Goal: Task Accomplishment & Management: Manage account settings

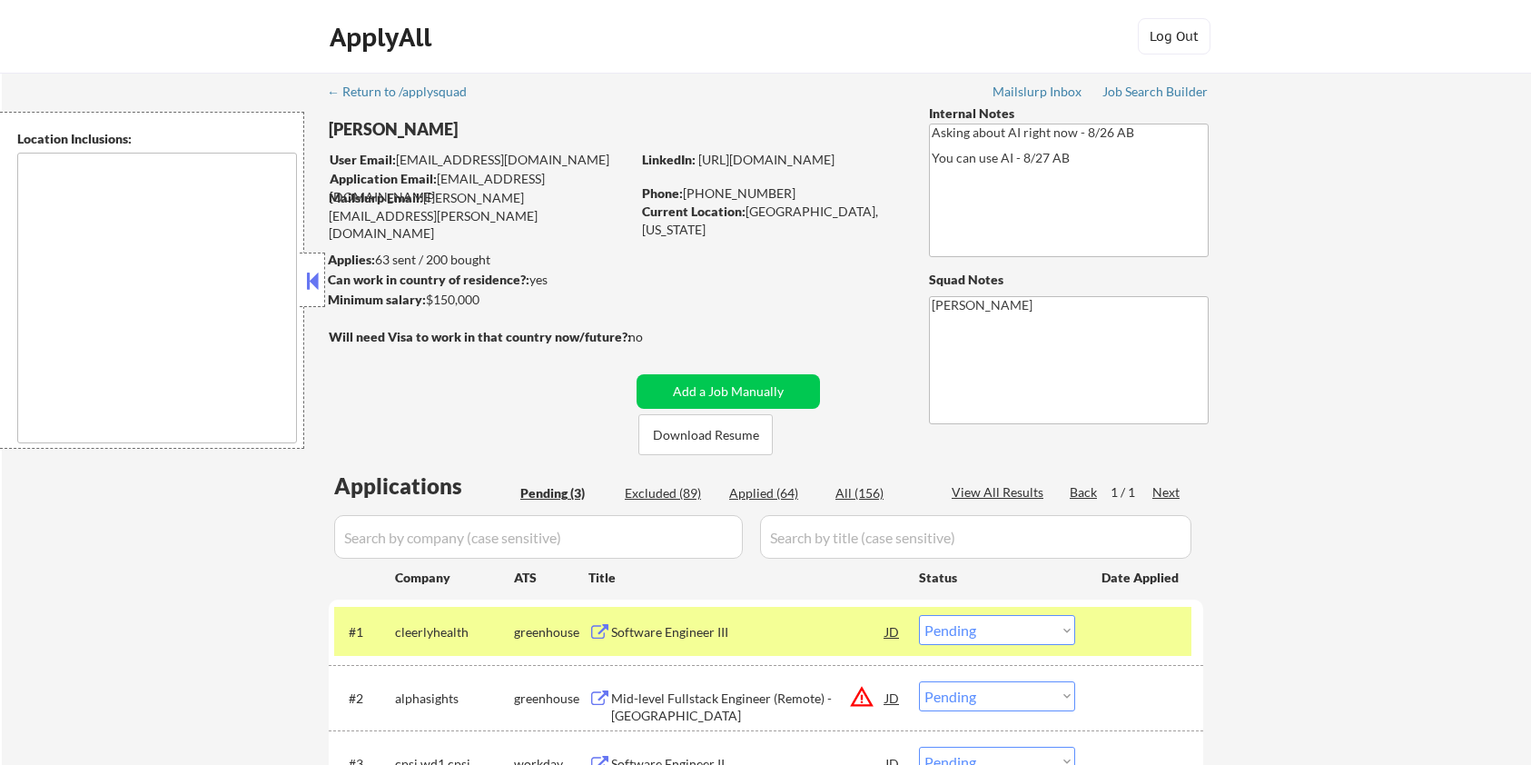
select select ""pending""
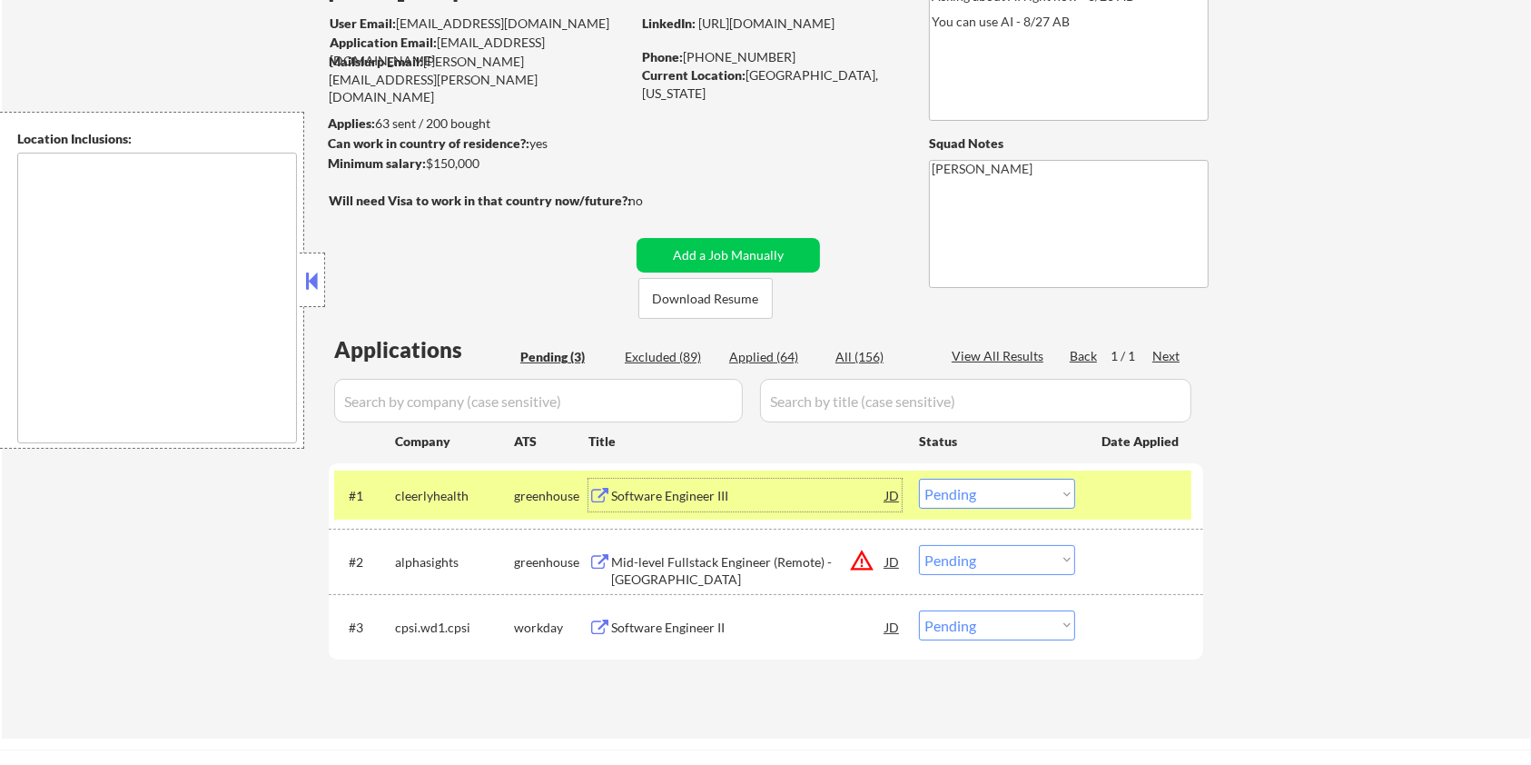
scroll to position [121, 0]
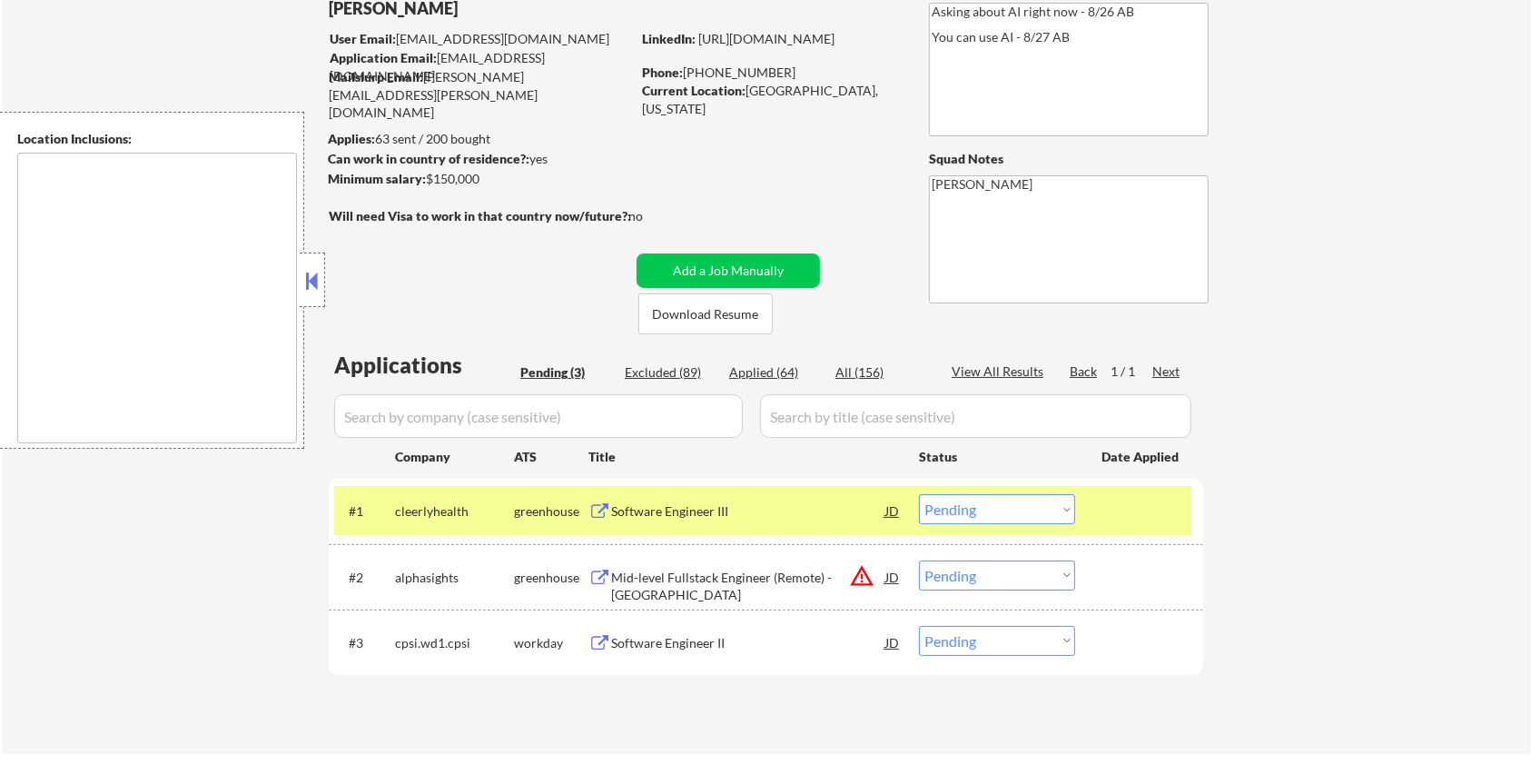
drag, startPoint x: 489, startPoint y: 177, endPoint x: 430, endPoint y: 182, distance: 58.3
click at [430, 182] on div "Minimum salary: $150,000" at bounding box center [479, 179] width 302 height 18
click at [500, 164] on strong "Can work in country of residence?:" at bounding box center [429, 158] width 202 height 15
drag, startPoint x: 495, startPoint y: 175, endPoint x: 428, endPoint y: 183, distance: 67.6
click at [428, 183] on div "Minimum salary: $150,000" at bounding box center [479, 179] width 302 height 18
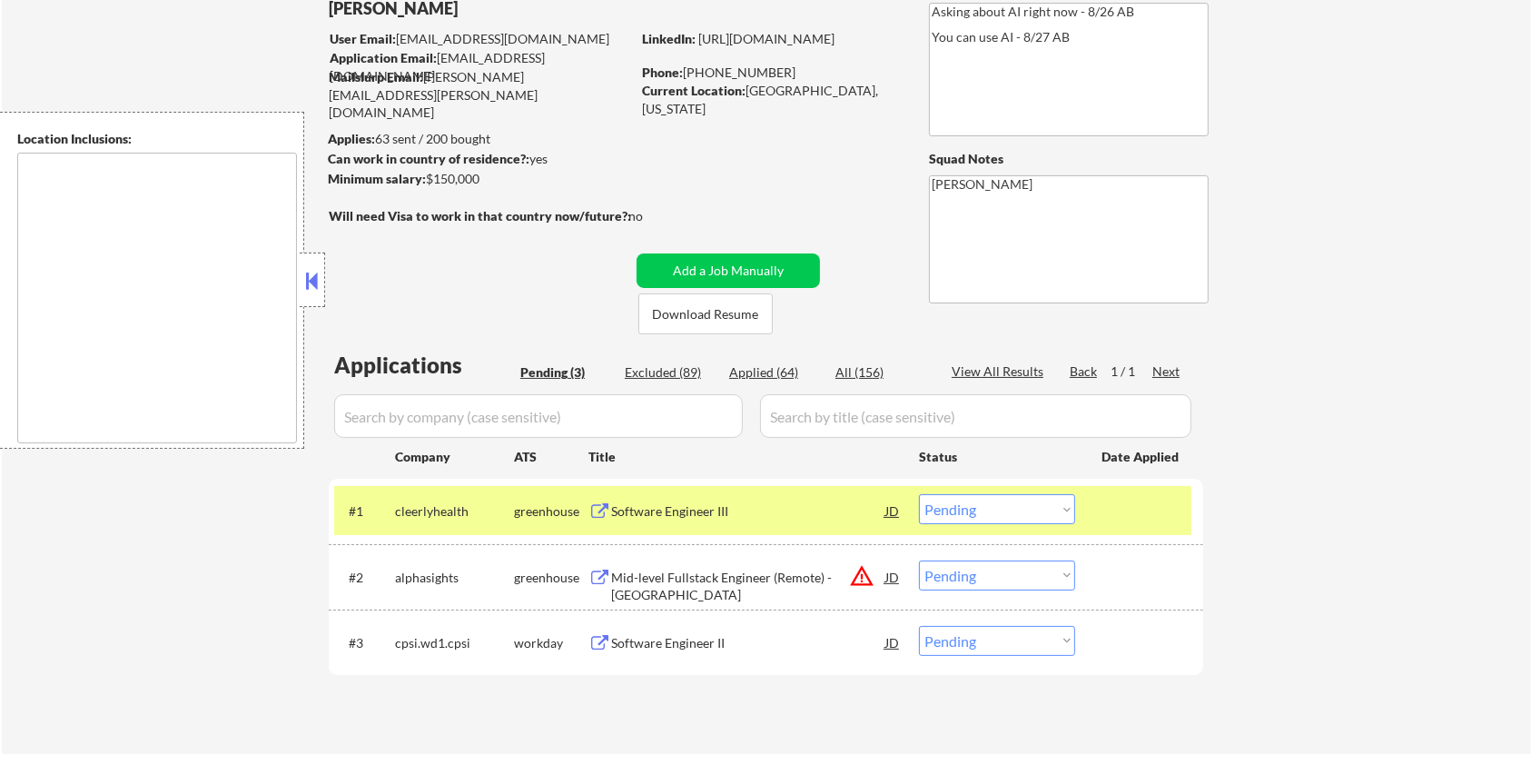
copy div "$150,000"
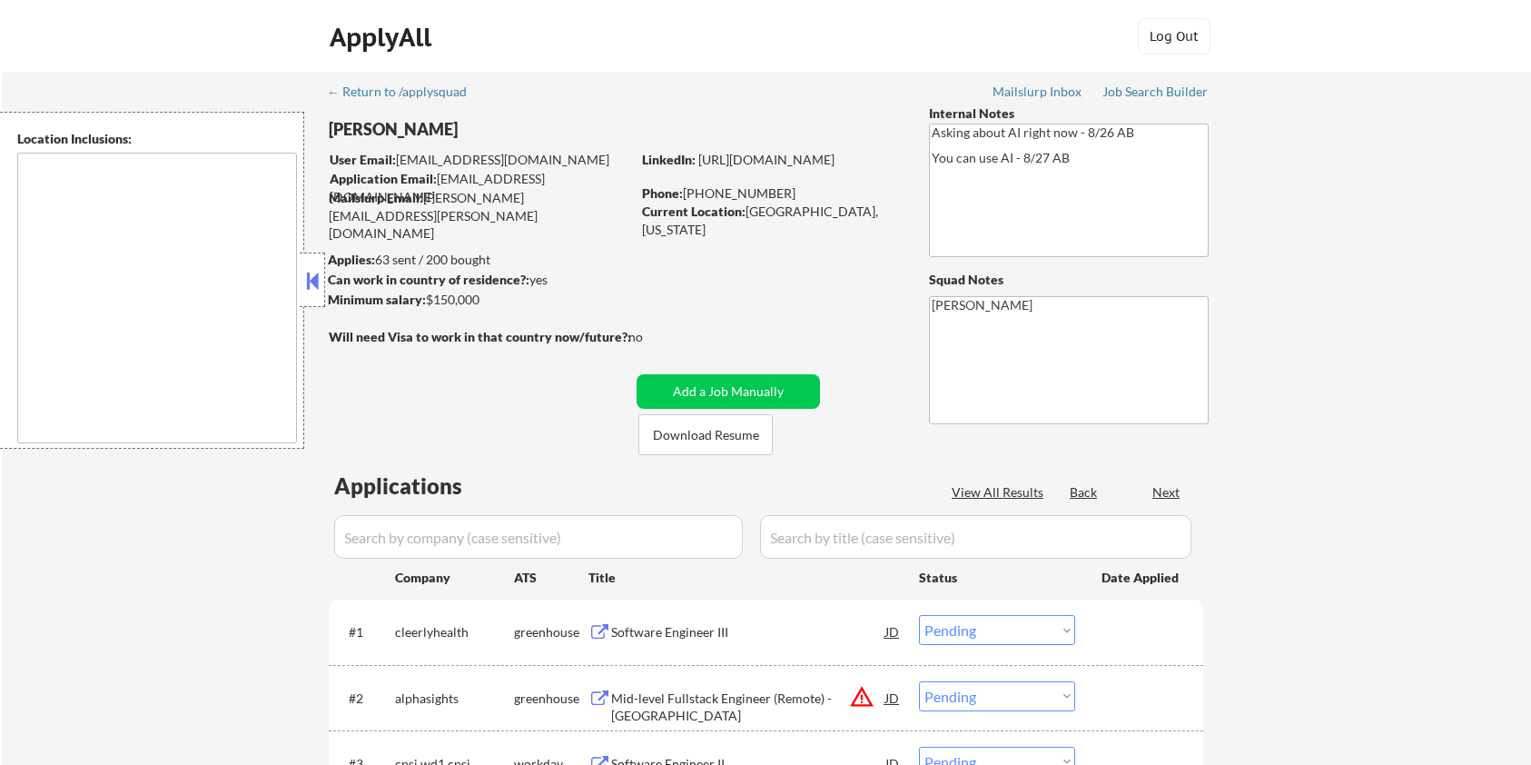
select select ""pending""
drag, startPoint x: 469, startPoint y: 633, endPoint x: 390, endPoint y: 631, distance: 78.1
click at [390, 631] on div "#1 cleerlyhealth greenhouse Software Engineer III JD Choose an option... Pendin…" at bounding box center [762, 631] width 857 height 49
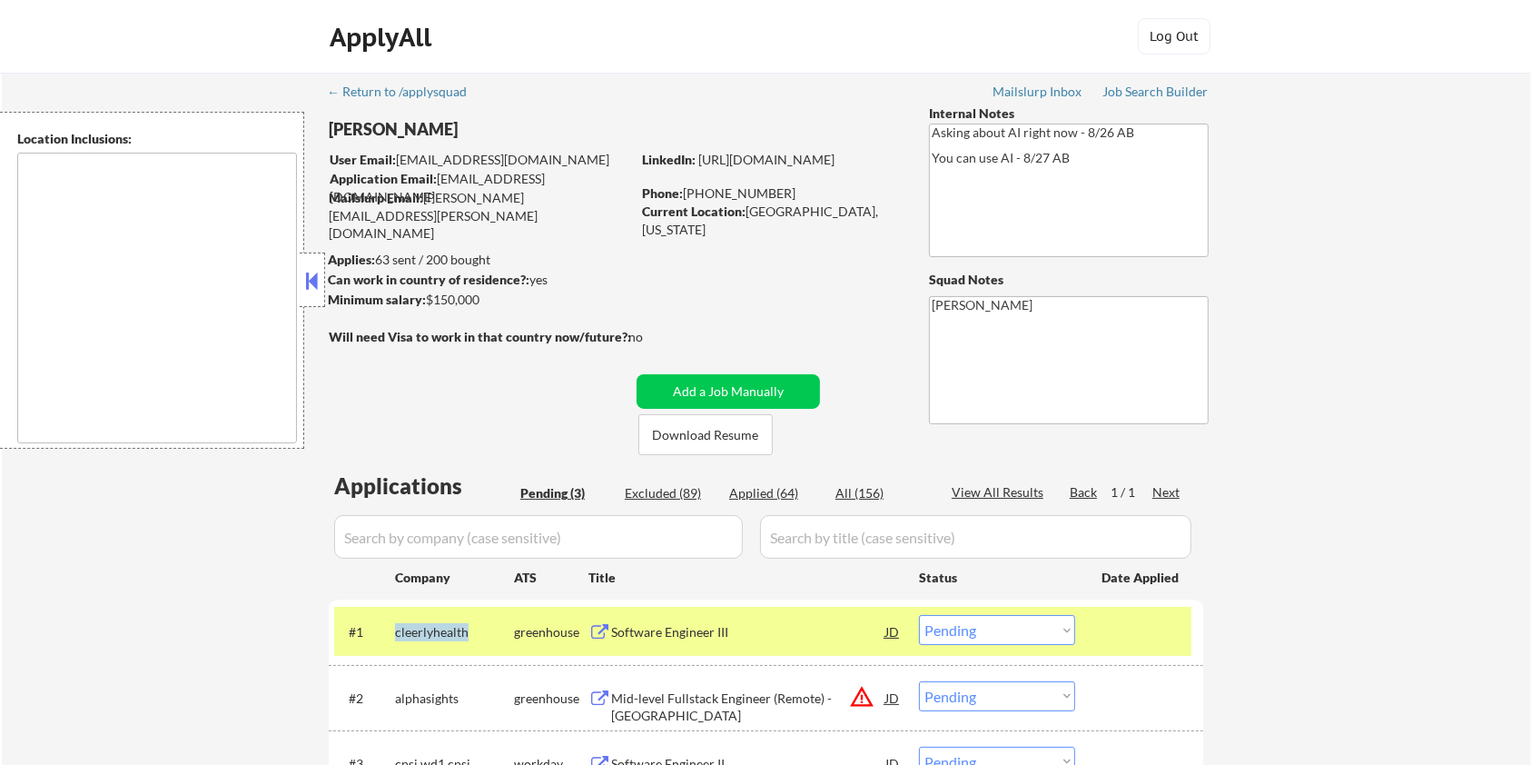
copy div "cleerlyhealth"
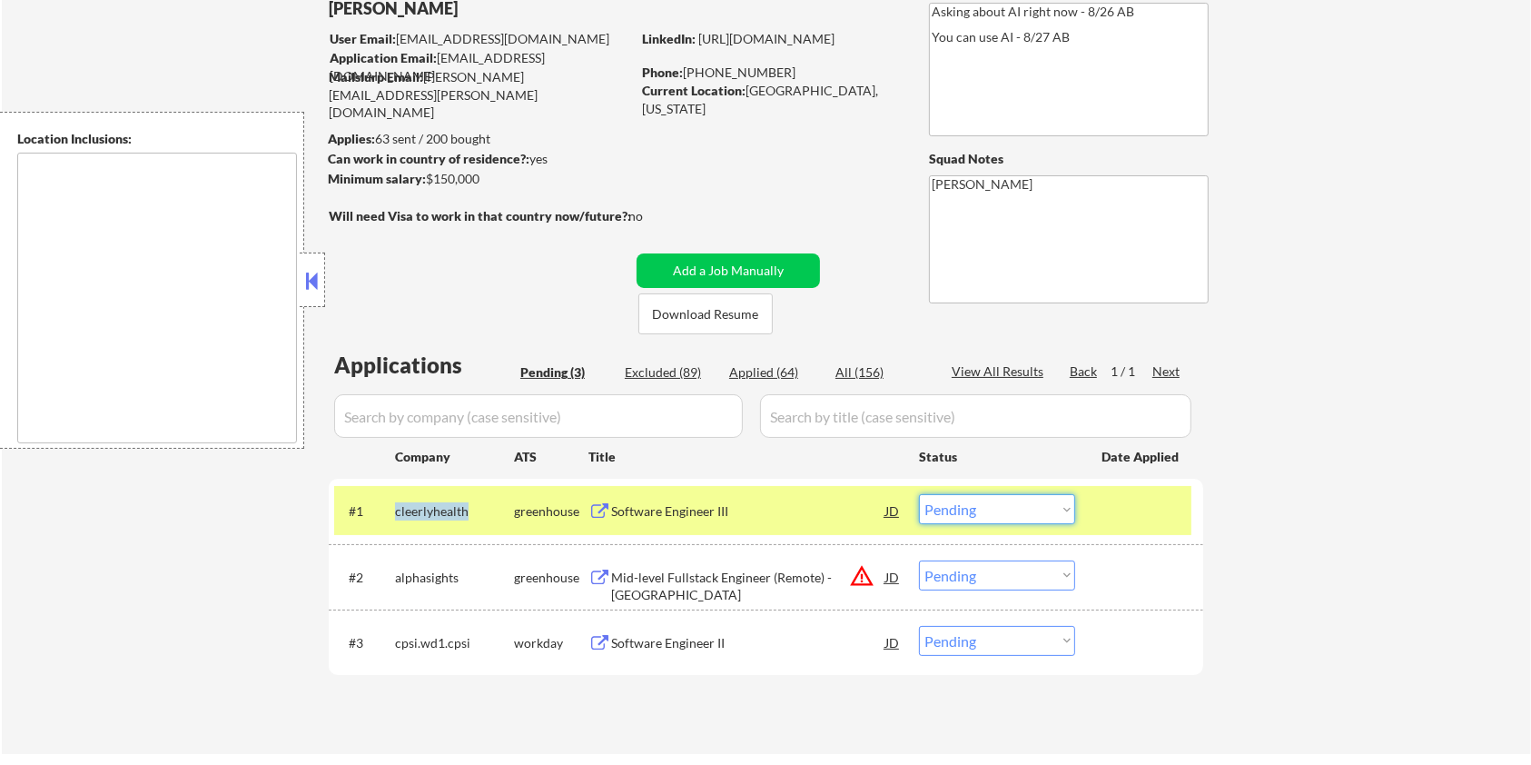
click at [1039, 516] on select "Choose an option... Pending Applied Excluded (Questions) Excluded (Expired) Exc…" at bounding box center [997, 509] width 156 height 30
click at [919, 494] on select "Choose an option... Pending Applied Excluded (Questions) Excluded (Expired) Exc…" at bounding box center [997, 509] width 156 height 30
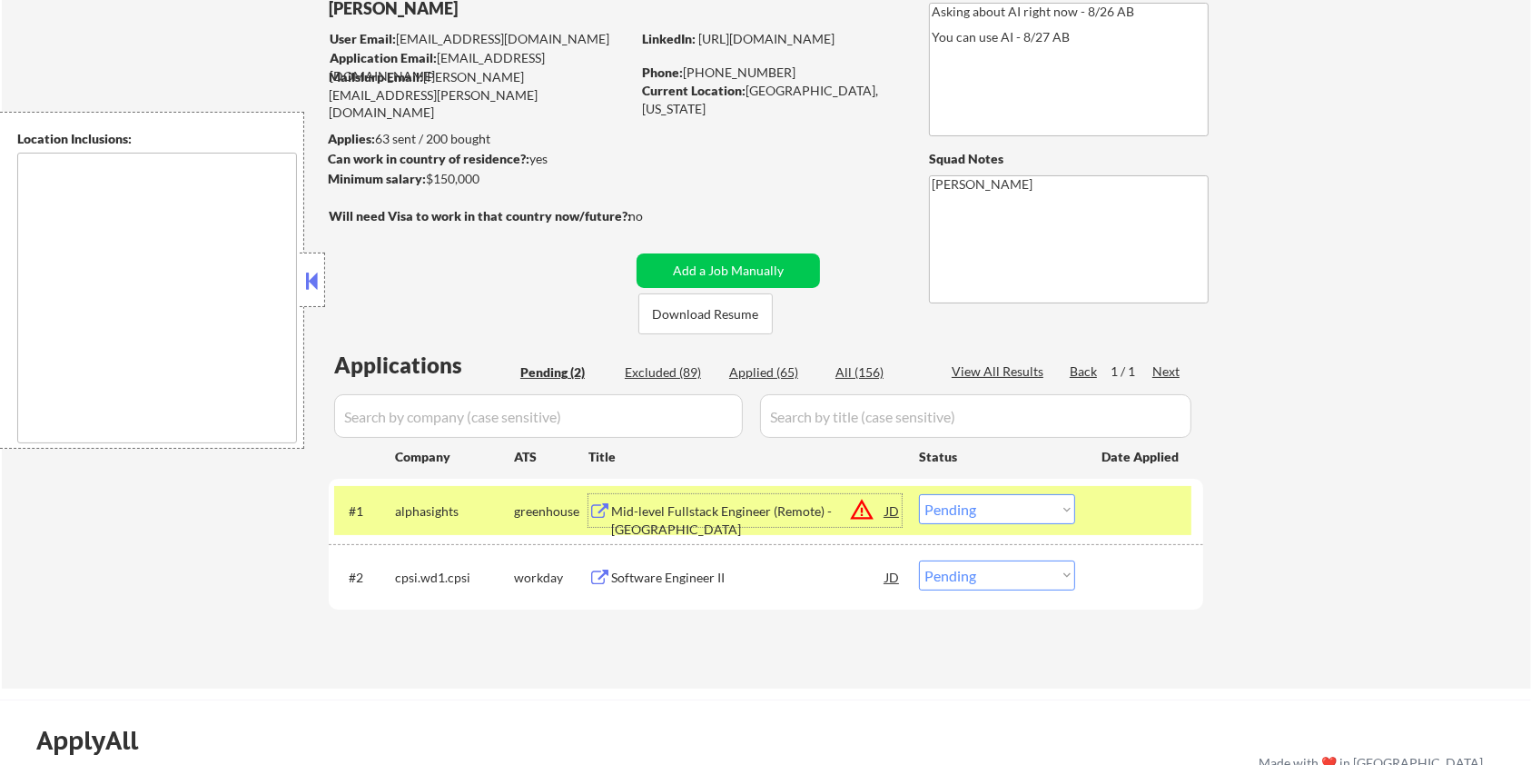
click at [667, 512] on div "Mid-level Fullstack Engineer (Remote) - [GEOGRAPHIC_DATA]" at bounding box center [748, 519] width 274 height 35
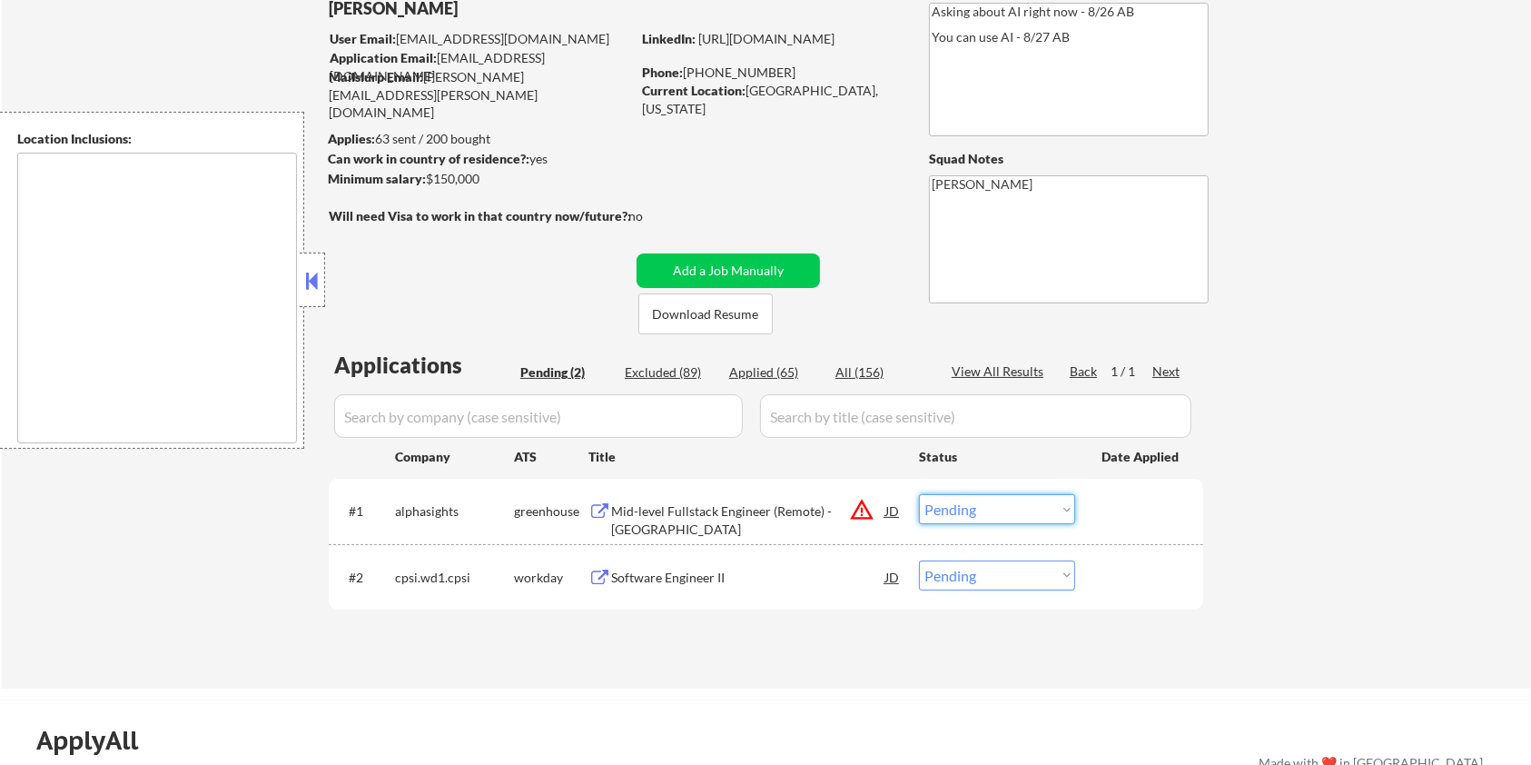
click at [956, 503] on select "Choose an option... Pending Applied Excluded (Questions) Excluded (Expired) Exc…" at bounding box center [997, 509] width 156 height 30
click at [919, 494] on select "Choose an option... Pending Applied Excluded (Questions) Excluded (Expired) Exc…" at bounding box center [997, 509] width 156 height 30
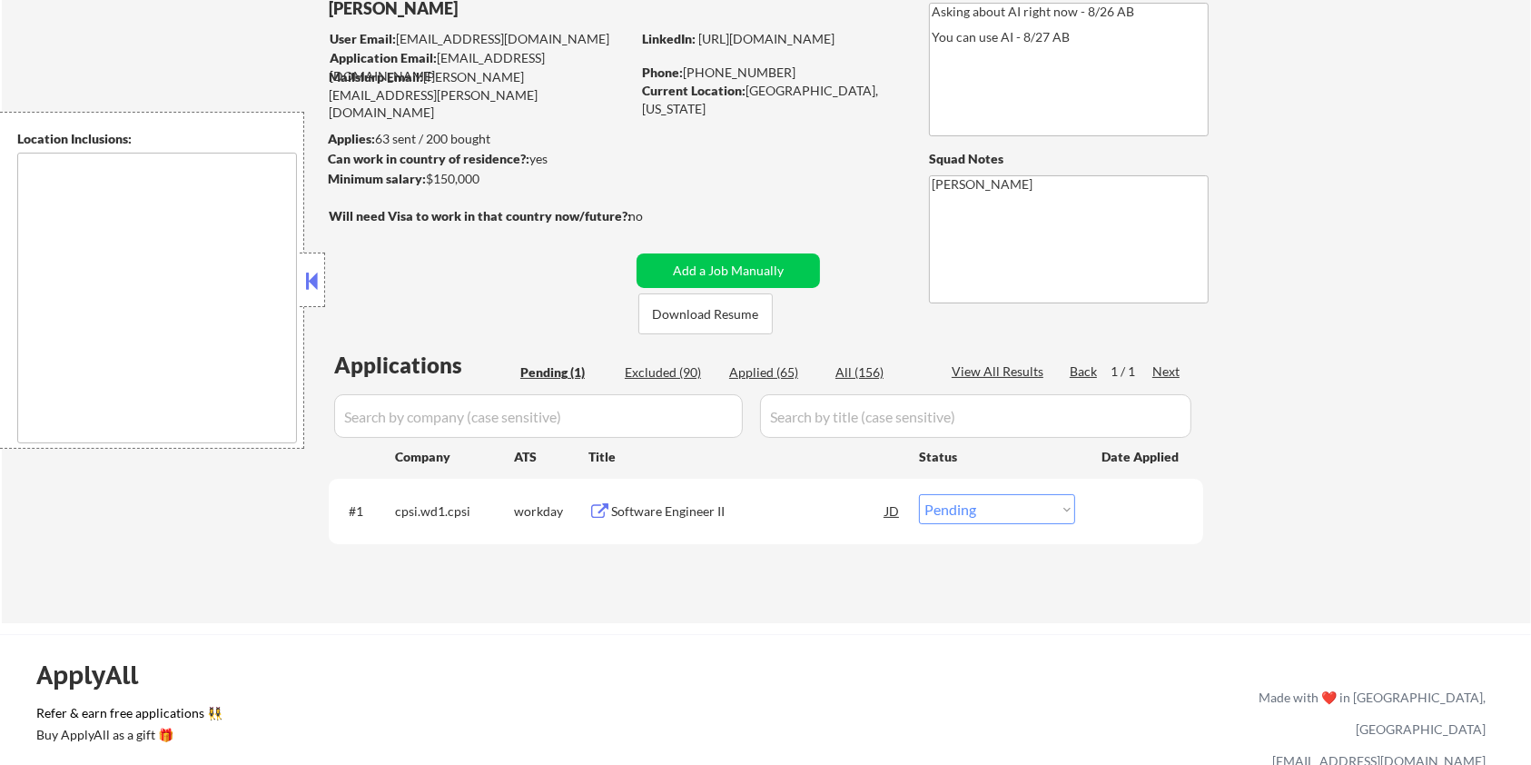
click at [682, 510] on div "Software Engineer II" at bounding box center [748, 511] width 274 height 18
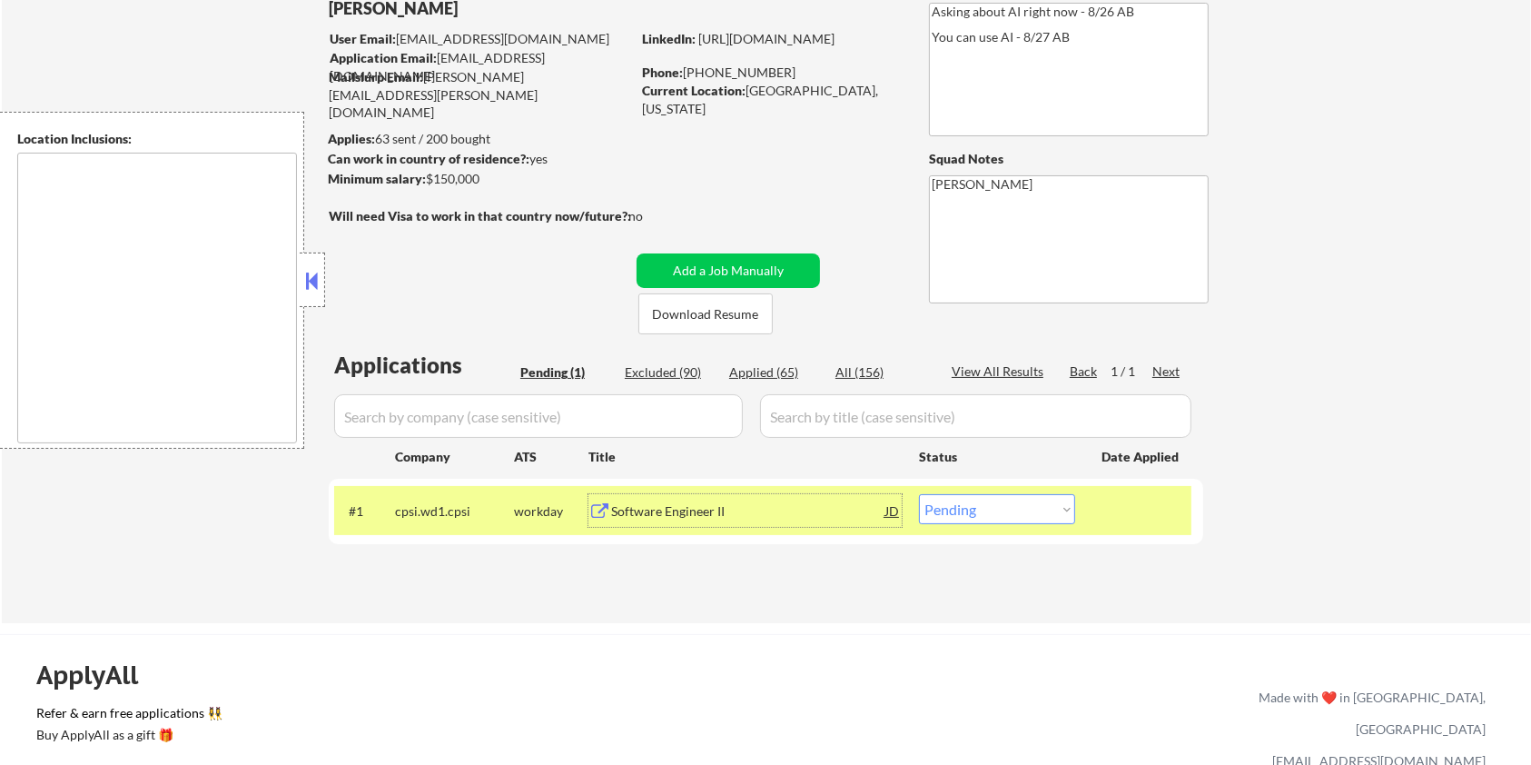
click at [988, 510] on select "Choose an option... Pending Applied Excluded (Questions) Excluded (Expired) Exc…" at bounding box center [997, 509] width 156 height 30
select select ""applied""
click at [919, 494] on select "Choose an option... Pending Applied Excluded (Questions) Excluded (Expired) Exc…" at bounding box center [997, 509] width 156 height 30
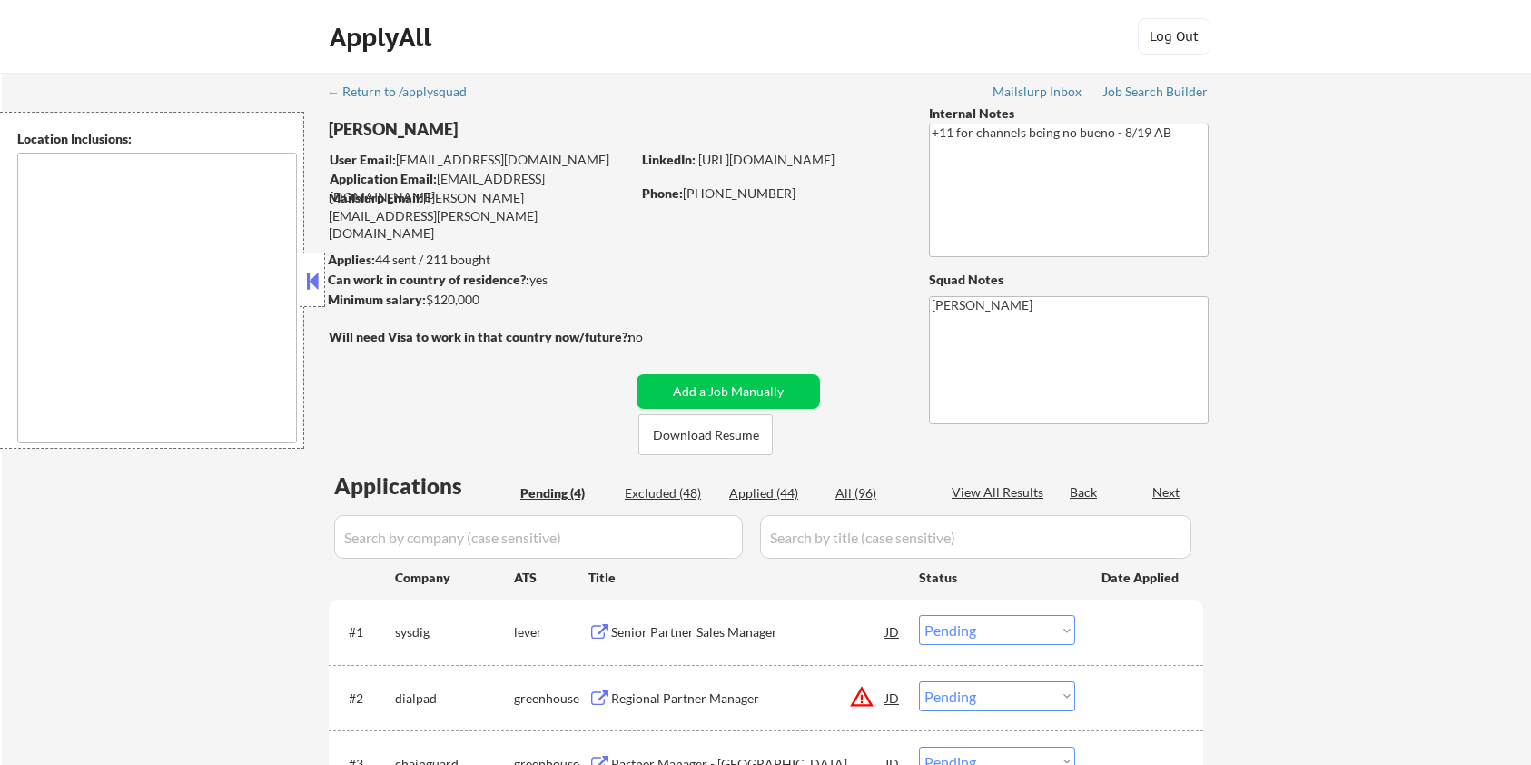
select select ""pending""
type textarea "remote"
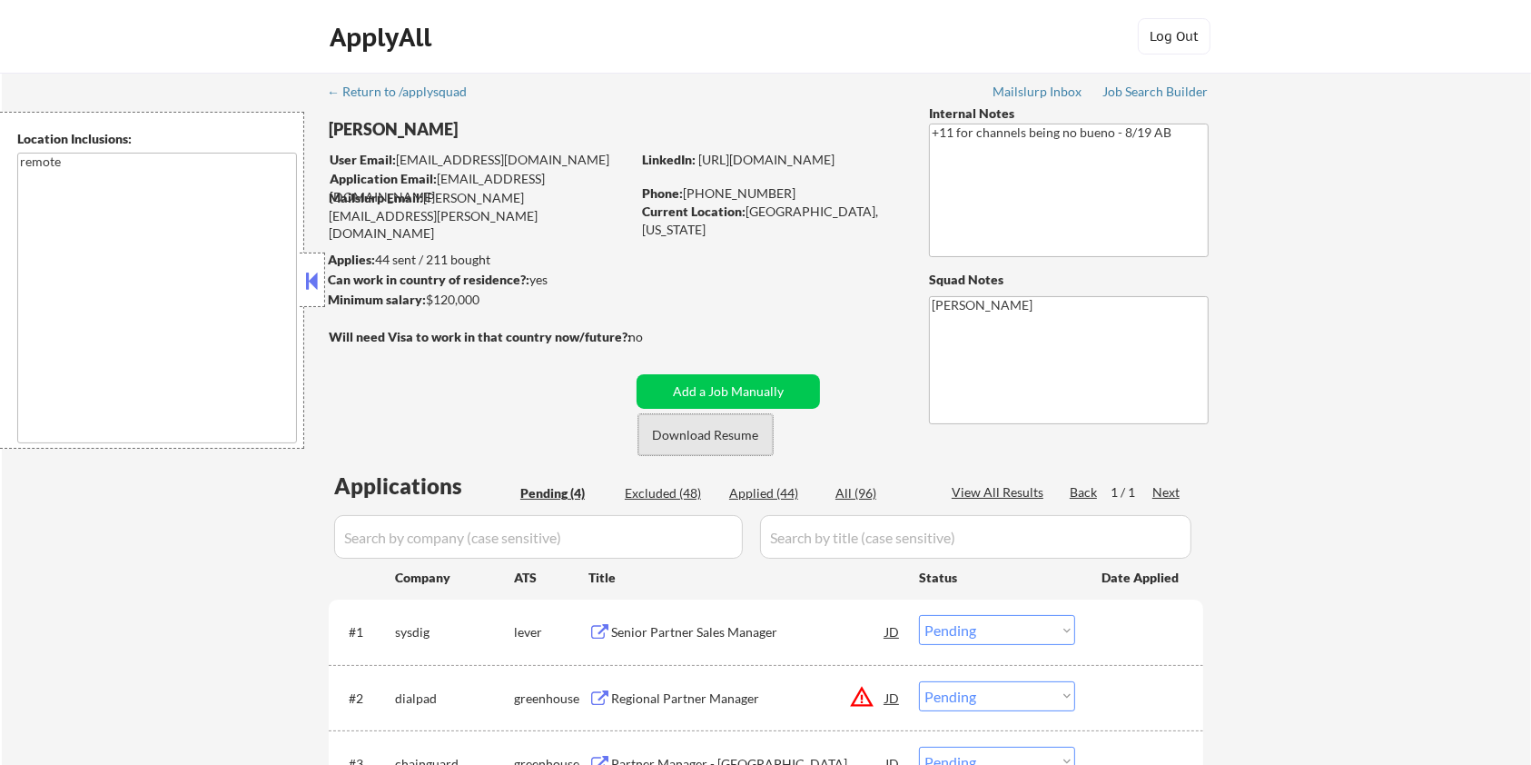
click at [700, 432] on button "Download Resume" at bounding box center [705, 434] width 134 height 41
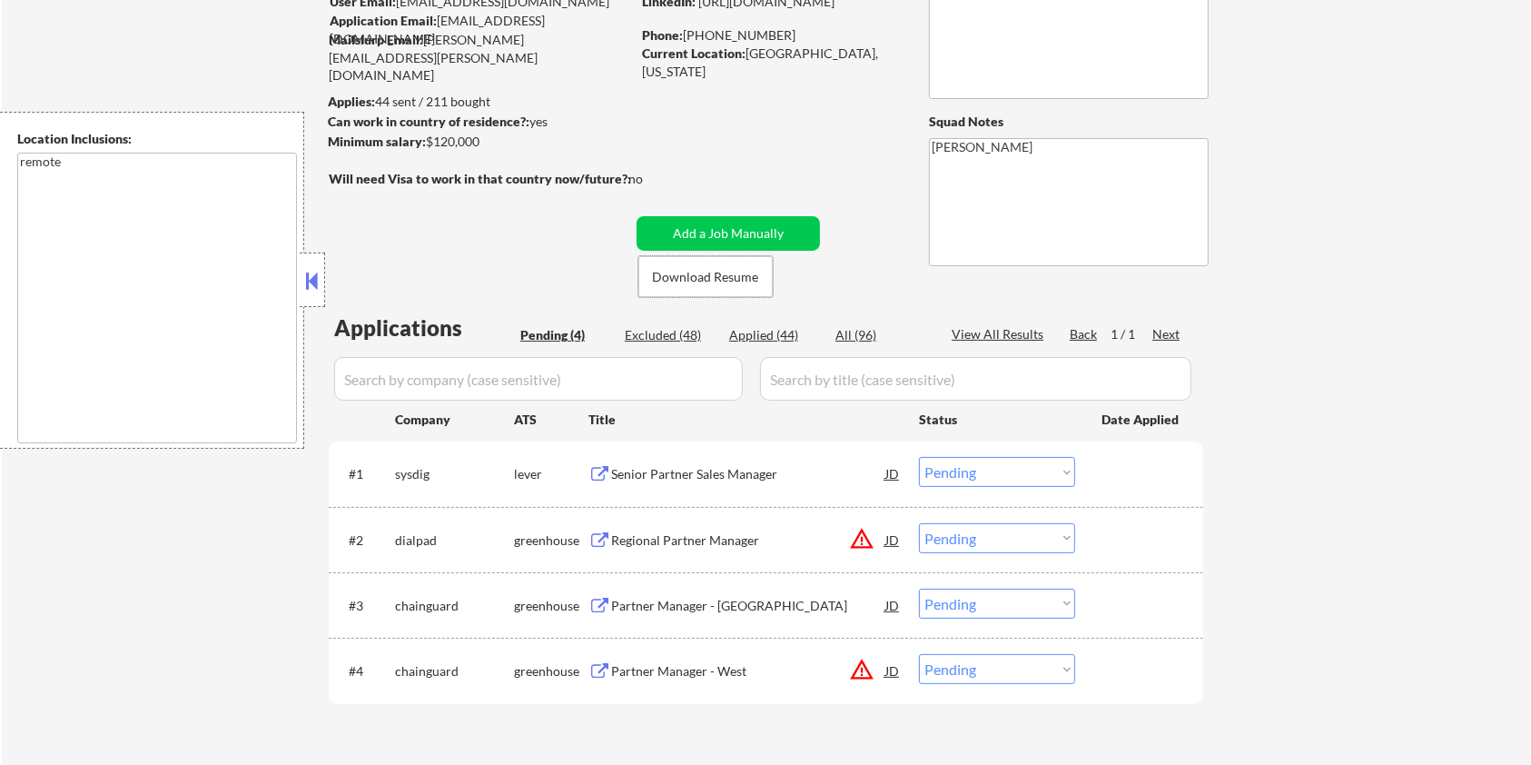
scroll to position [242, 0]
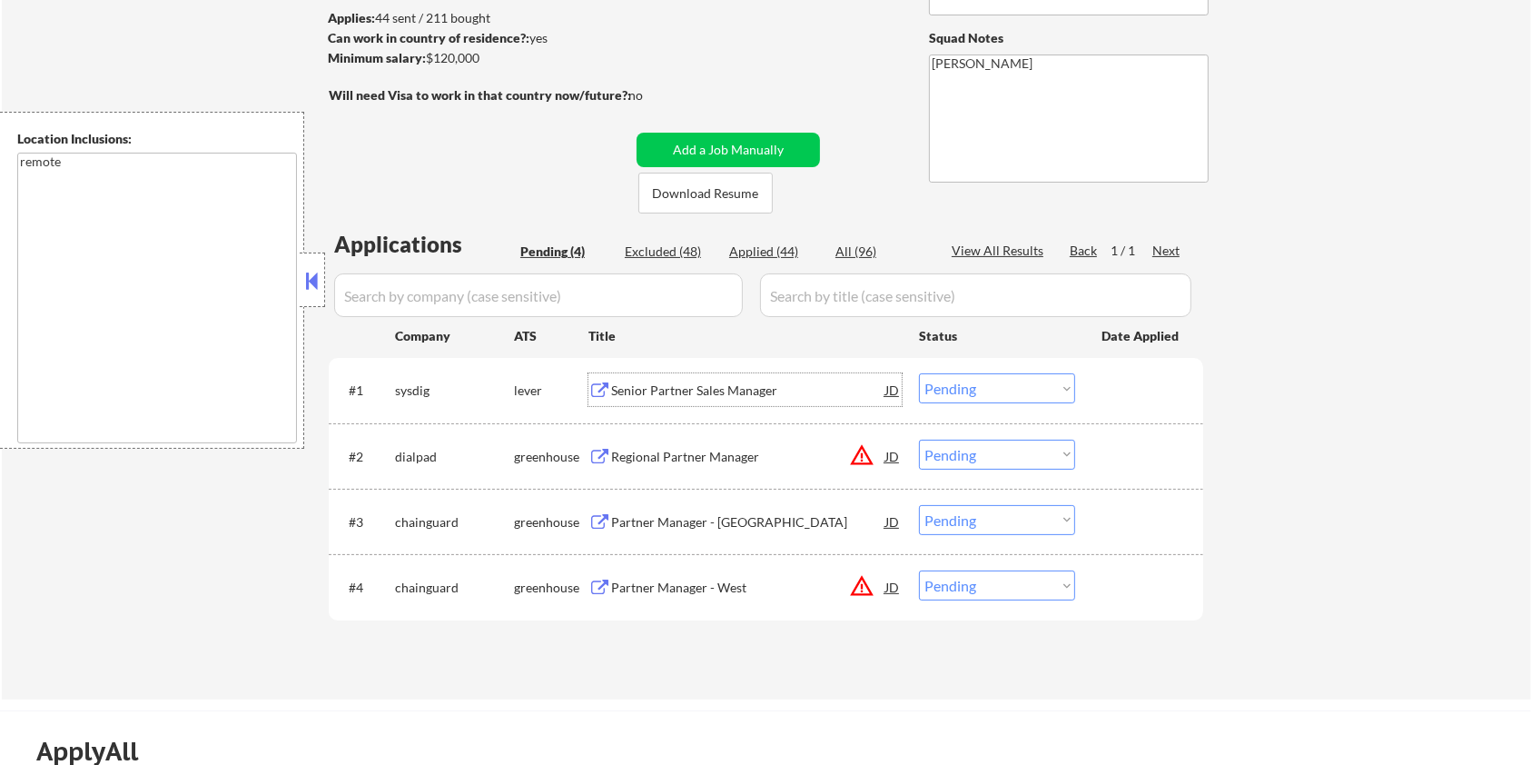
click at [686, 393] on div "Senior Partner Sales Manager" at bounding box center [748, 390] width 274 height 18
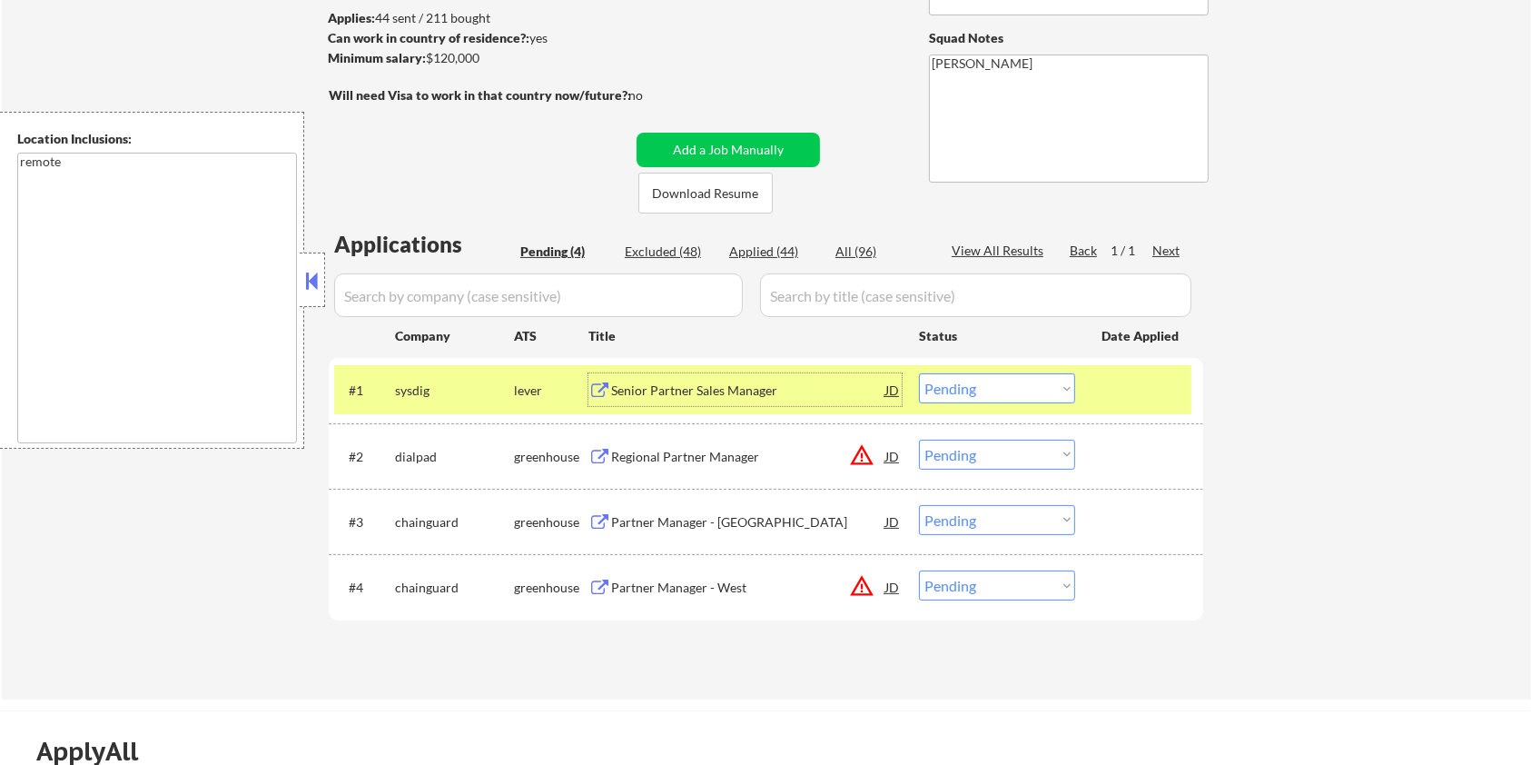
click at [1010, 384] on select "Choose an option... Pending Applied Excluded (Questions) Excluded (Expired) Exc…" at bounding box center [997, 388] width 156 height 30
click at [919, 373] on select "Choose an option... Pending Applied Excluded (Questions) Excluded (Expired) Exc…" at bounding box center [997, 388] width 156 height 30
select select ""pending""
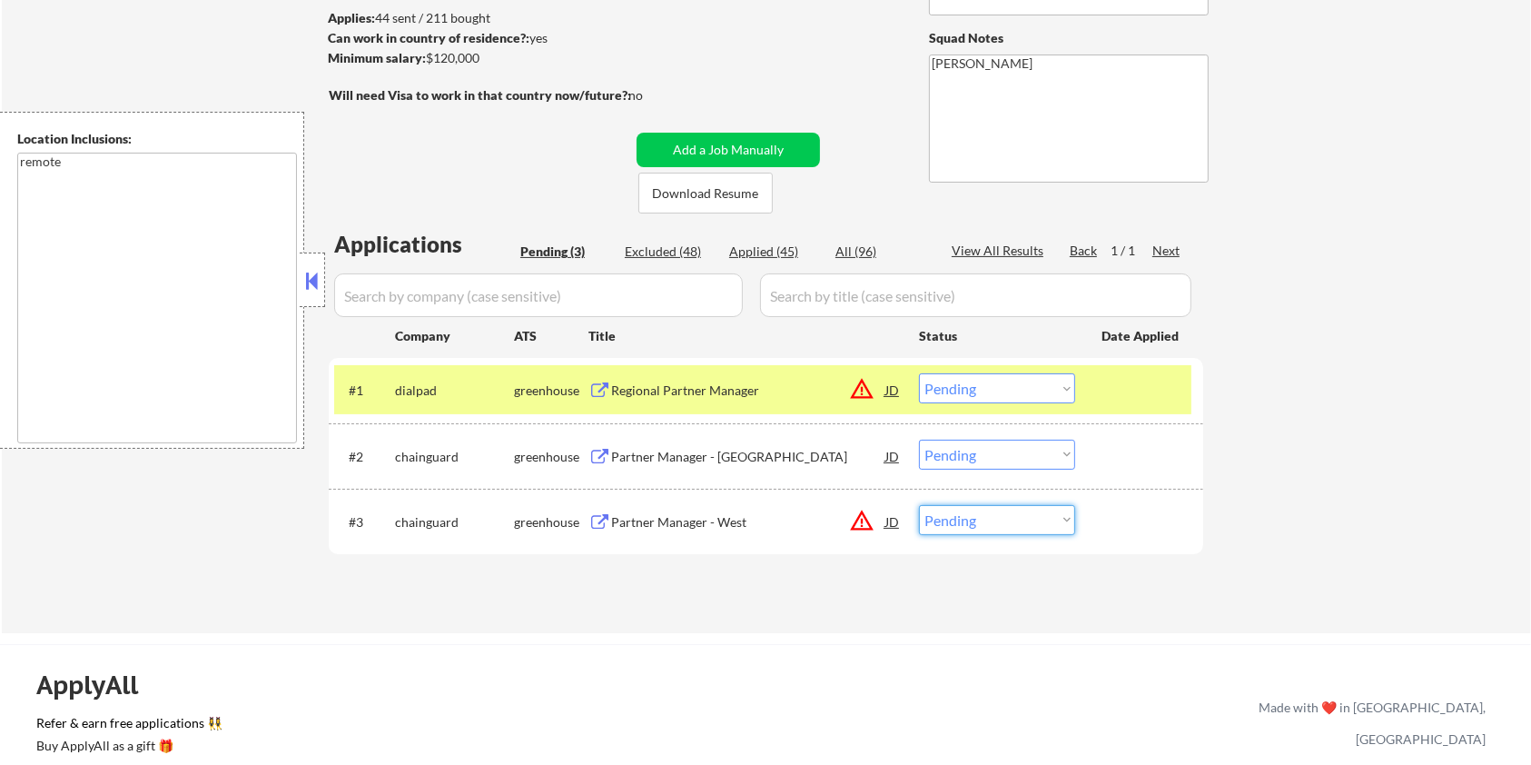
click at [966, 519] on select "Choose an option... Pending Applied Excluded (Questions) Excluded (Expired) Exc…" at bounding box center [997, 520] width 156 height 30
select select ""excluded__location_""
click at [919, 505] on select "Choose an option... Pending Applied Excluded (Questions) Excluded (Expired) Exc…" at bounding box center [997, 520] width 156 height 30
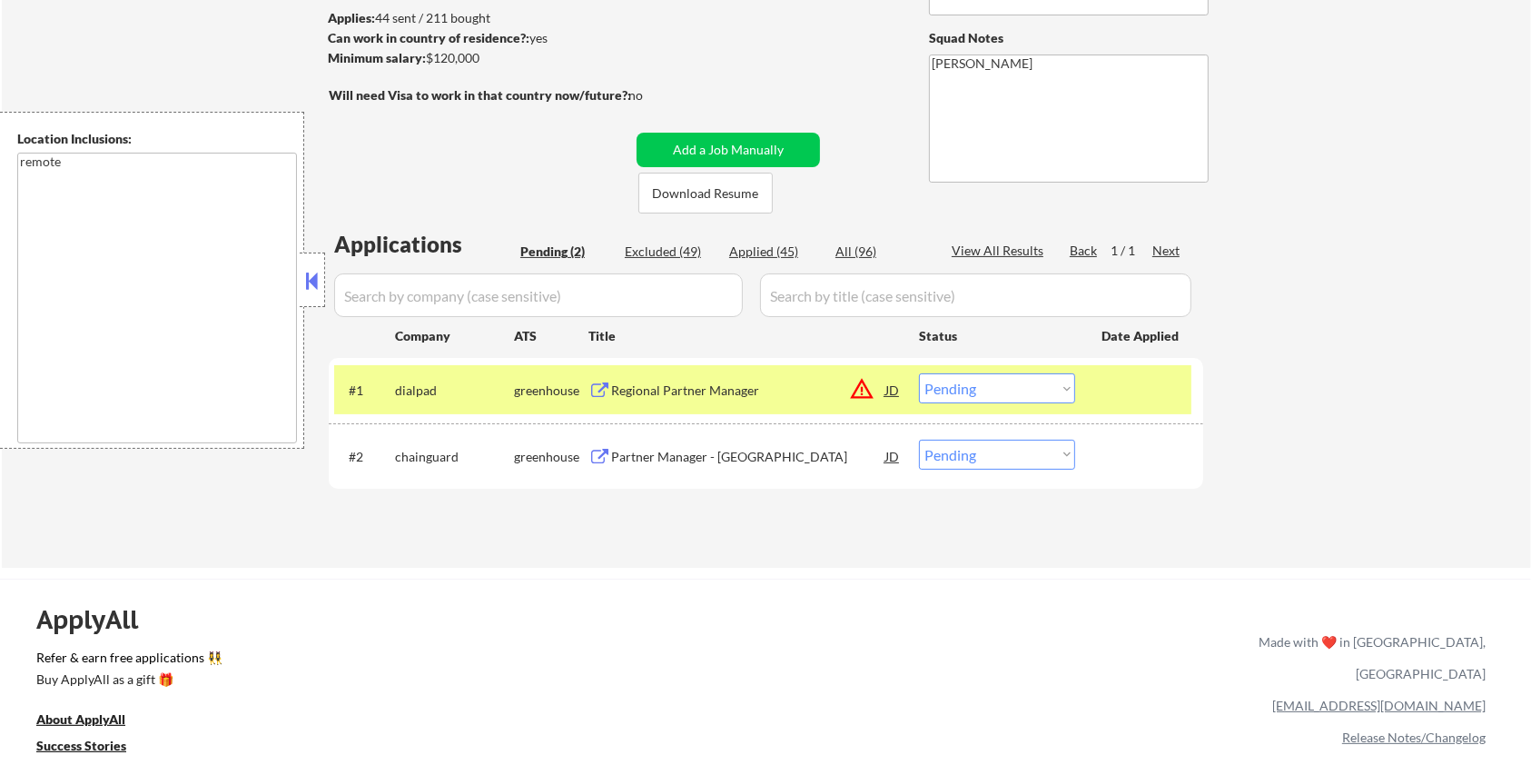
click at [625, 388] on div "Regional Partner Manager" at bounding box center [748, 390] width 274 height 18
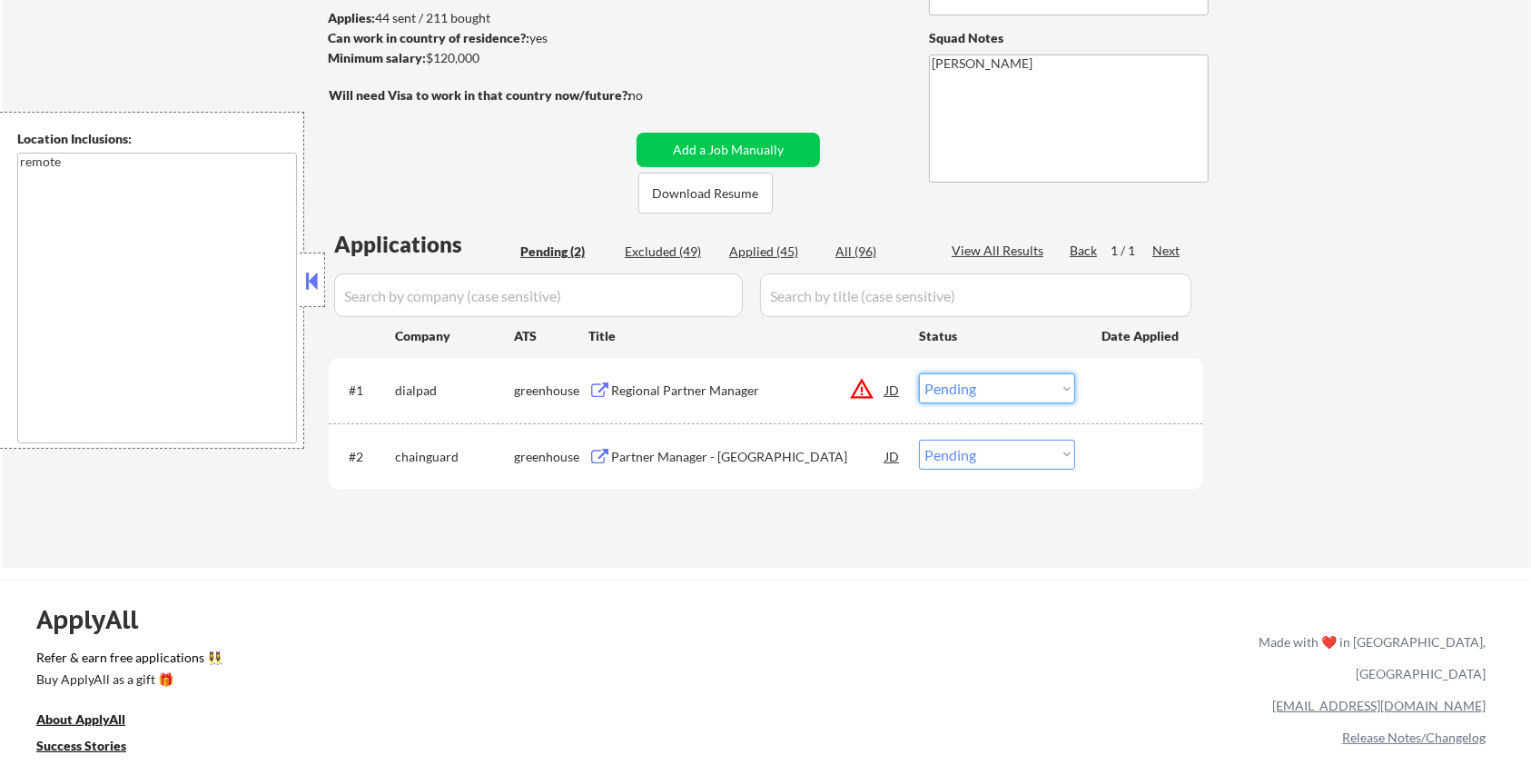
click at [988, 393] on select "Choose an option... Pending Applied Excluded (Questions) Excluded (Expired) Exc…" at bounding box center [997, 388] width 156 height 30
click at [919, 373] on select "Choose an option... Pending Applied Excluded (Questions) Excluded (Expired) Exc…" at bounding box center [997, 388] width 156 height 30
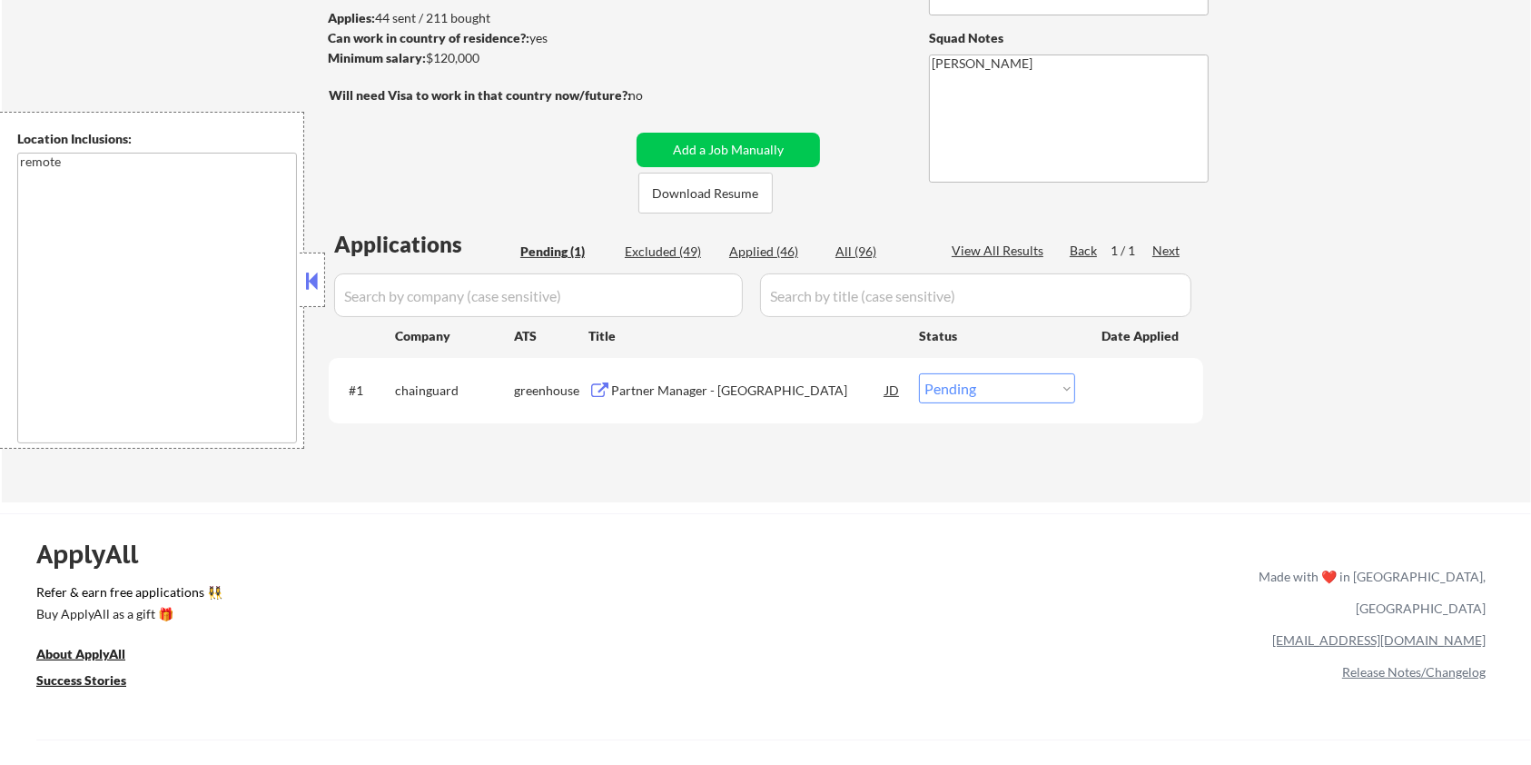
click at [667, 395] on div "Partner Manager - East" at bounding box center [748, 390] width 274 height 18
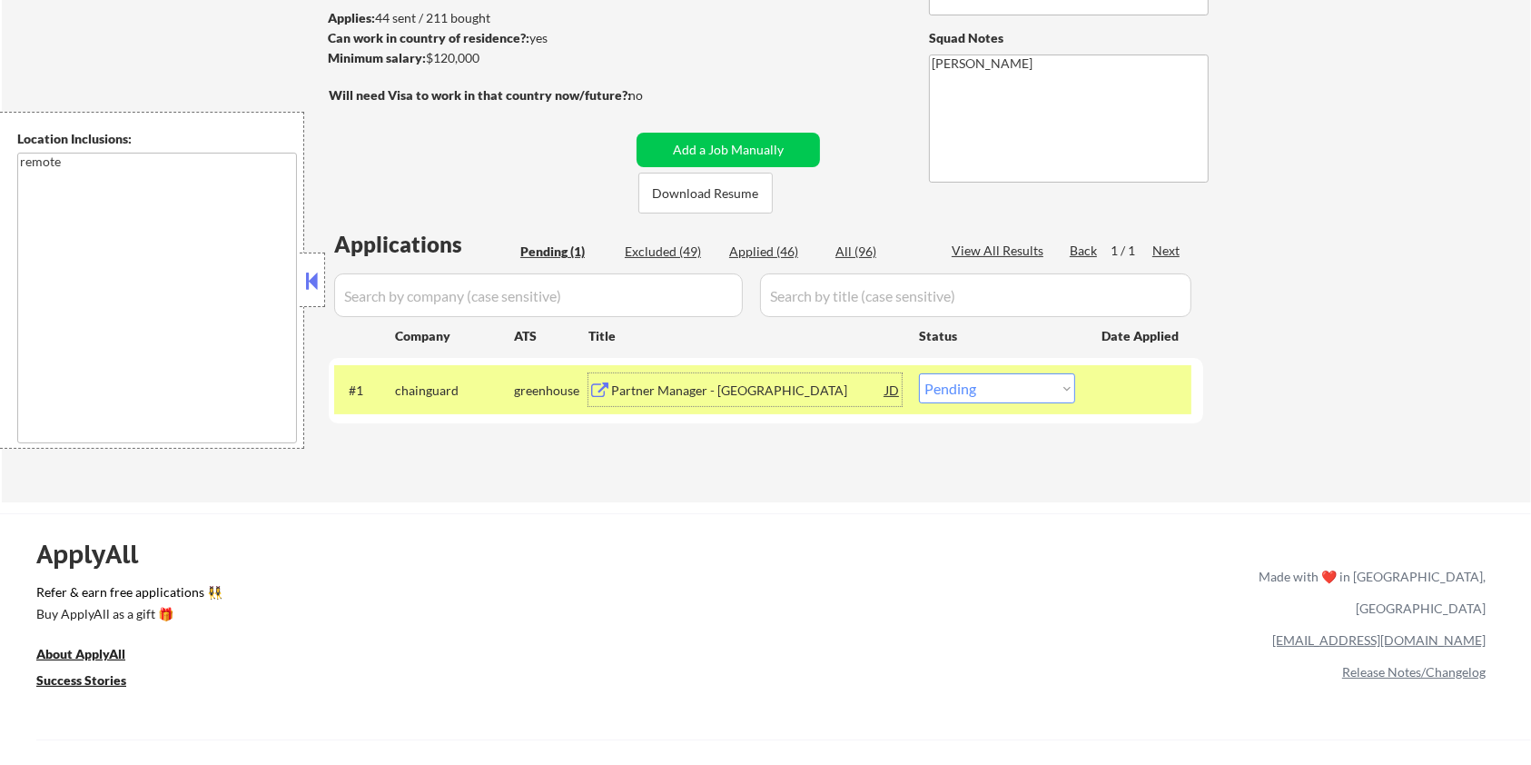
click at [795, 385] on div "Partner Manager - East" at bounding box center [748, 390] width 274 height 18
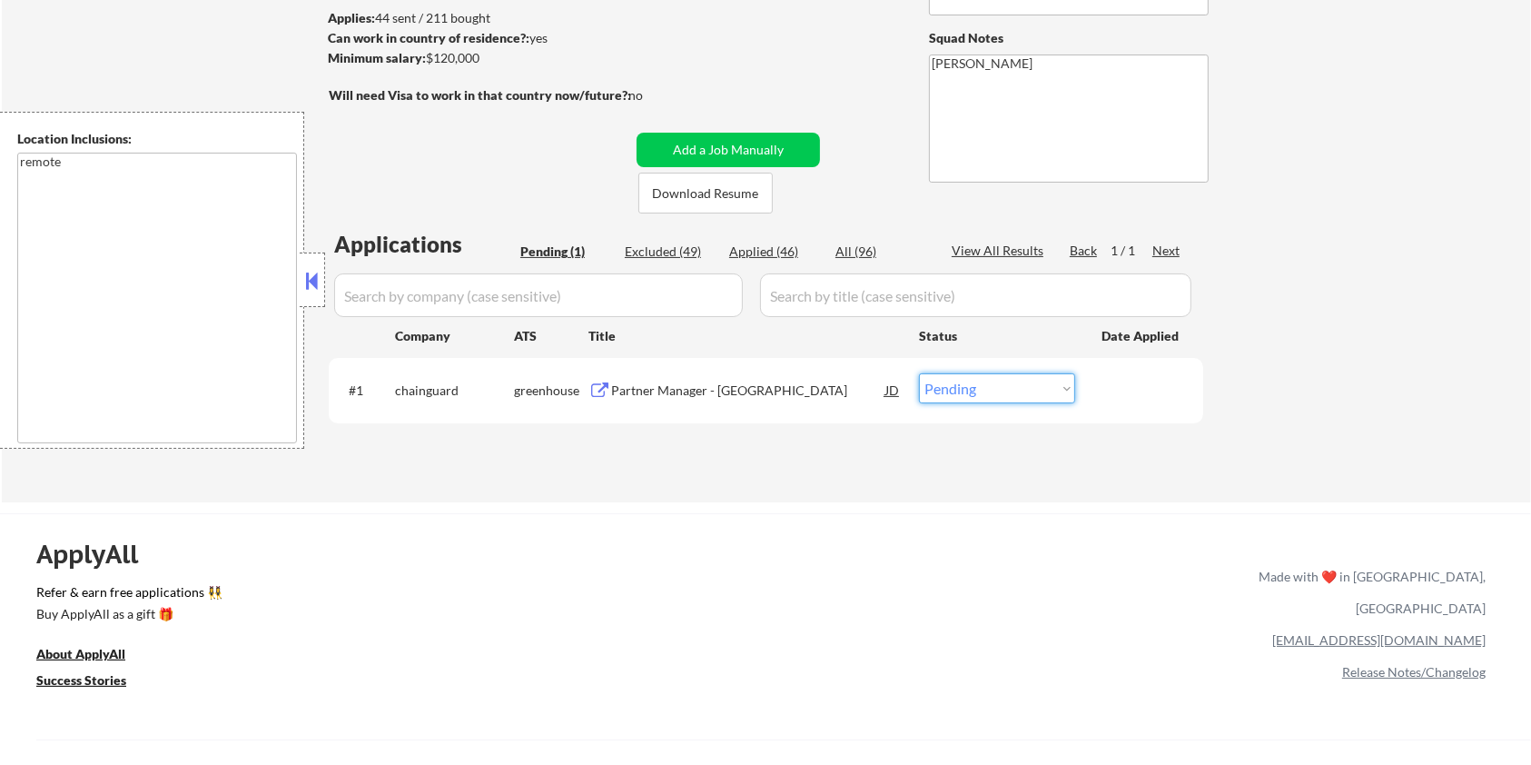
click at [1010, 392] on select "Choose an option... Pending Applied Excluded (Questions) Excluded (Expired) Exc…" at bounding box center [997, 388] width 156 height 30
select select ""applied""
click at [919, 373] on select "Choose an option... Pending Applied Excluded (Questions) Excluded (Expired) Exc…" at bounding box center [997, 388] width 156 height 30
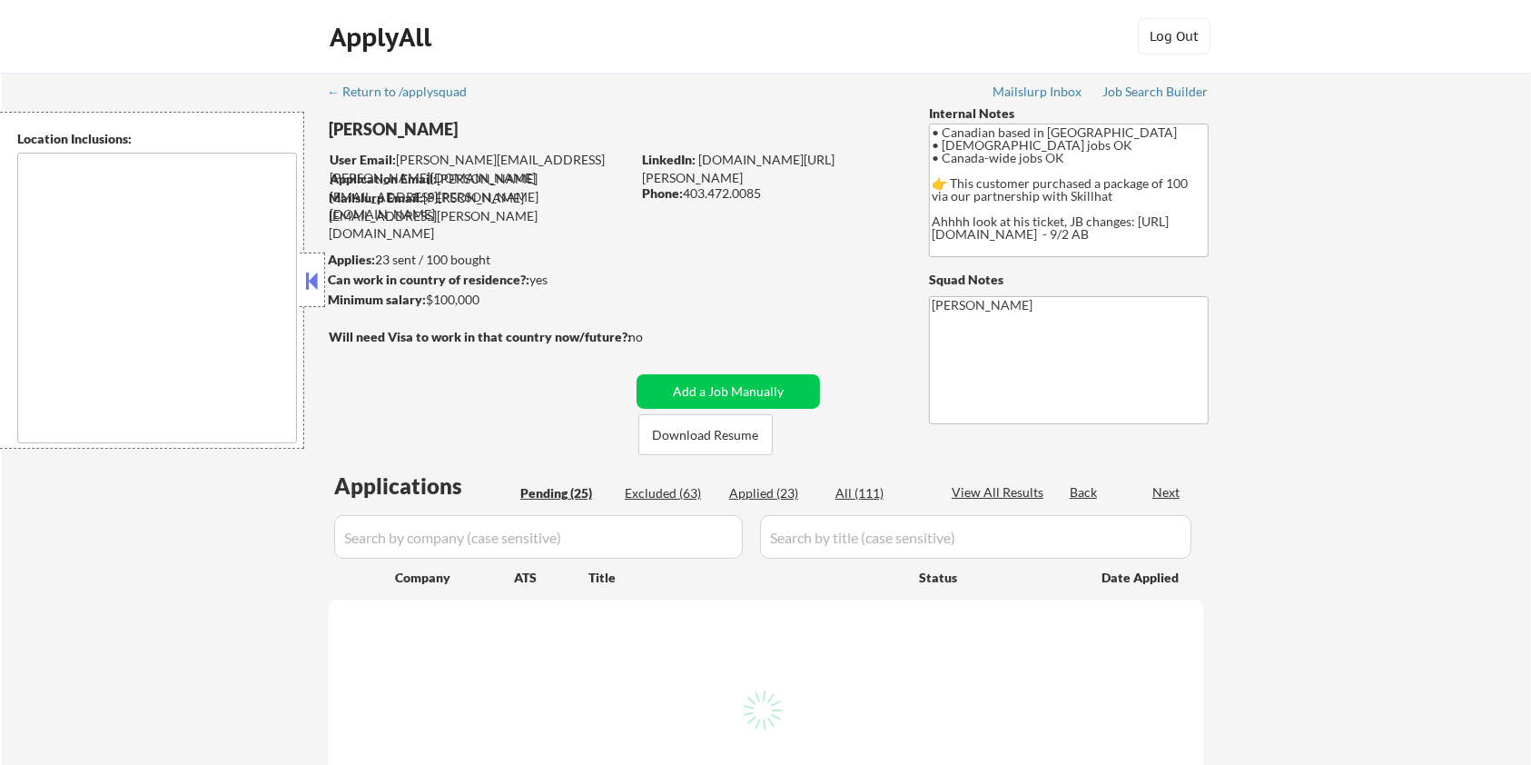
type textarea "country:[GEOGRAPHIC_DATA]"
select select ""pending""
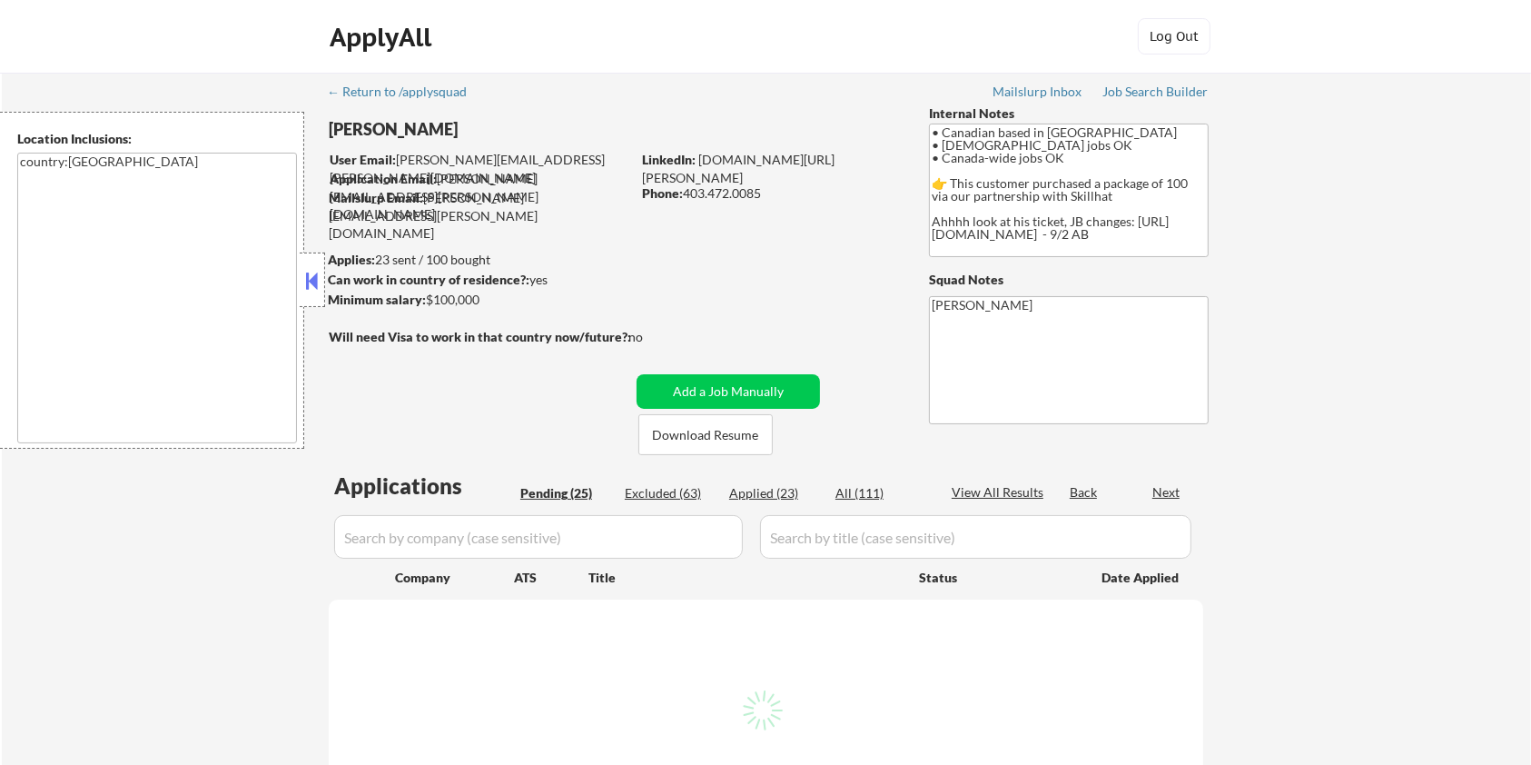
select select ""pending""
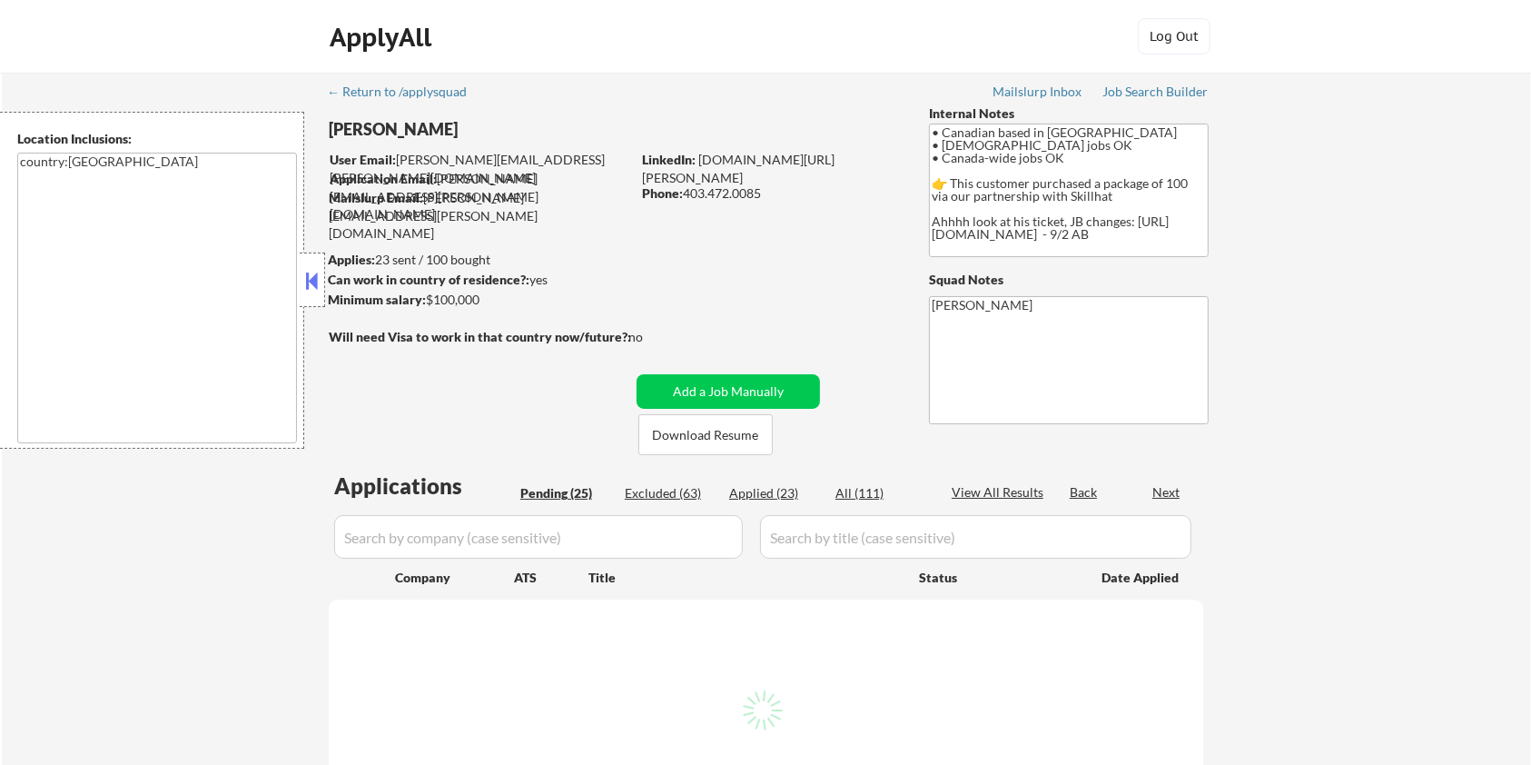
select select ""pending""
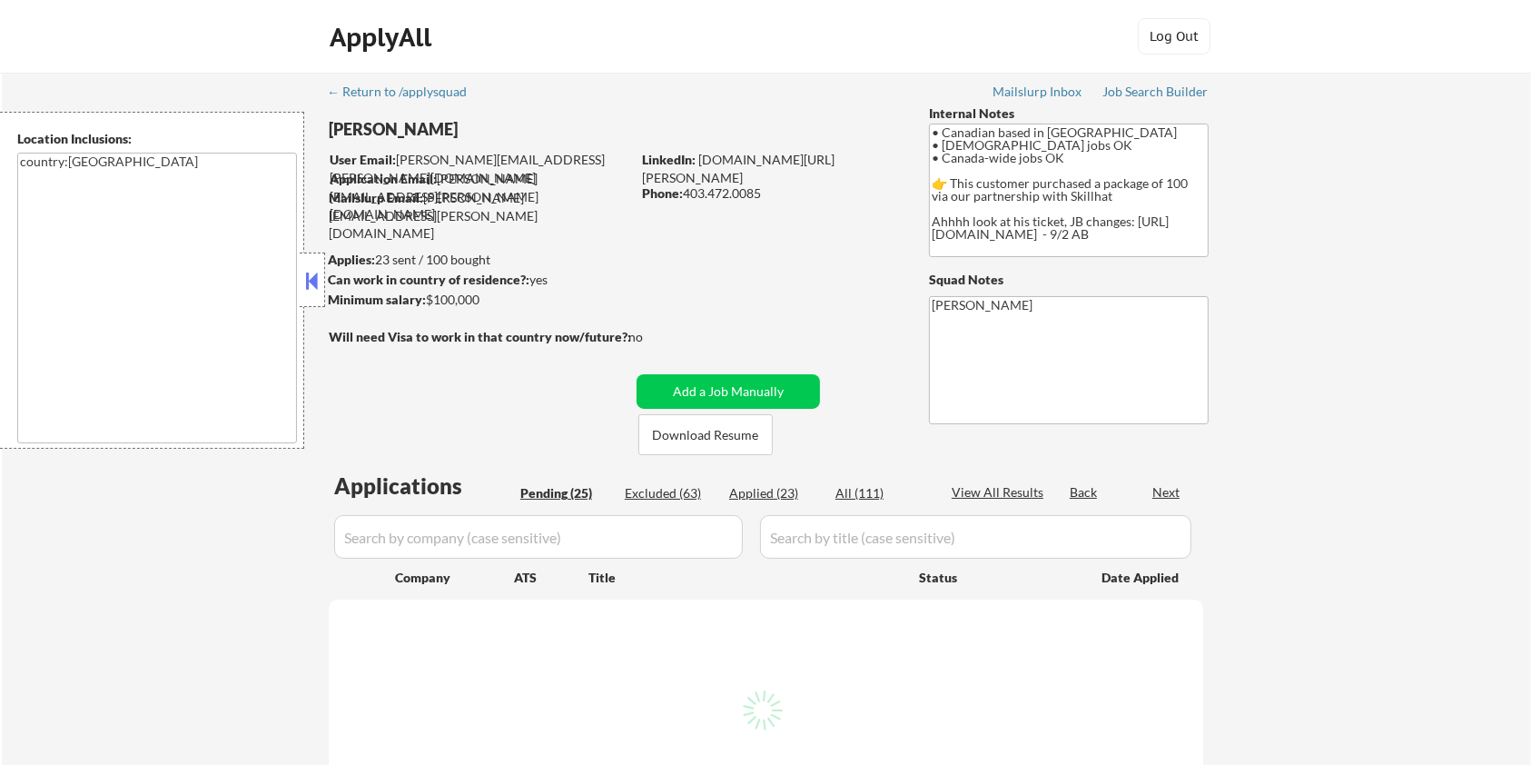
select select ""pending""
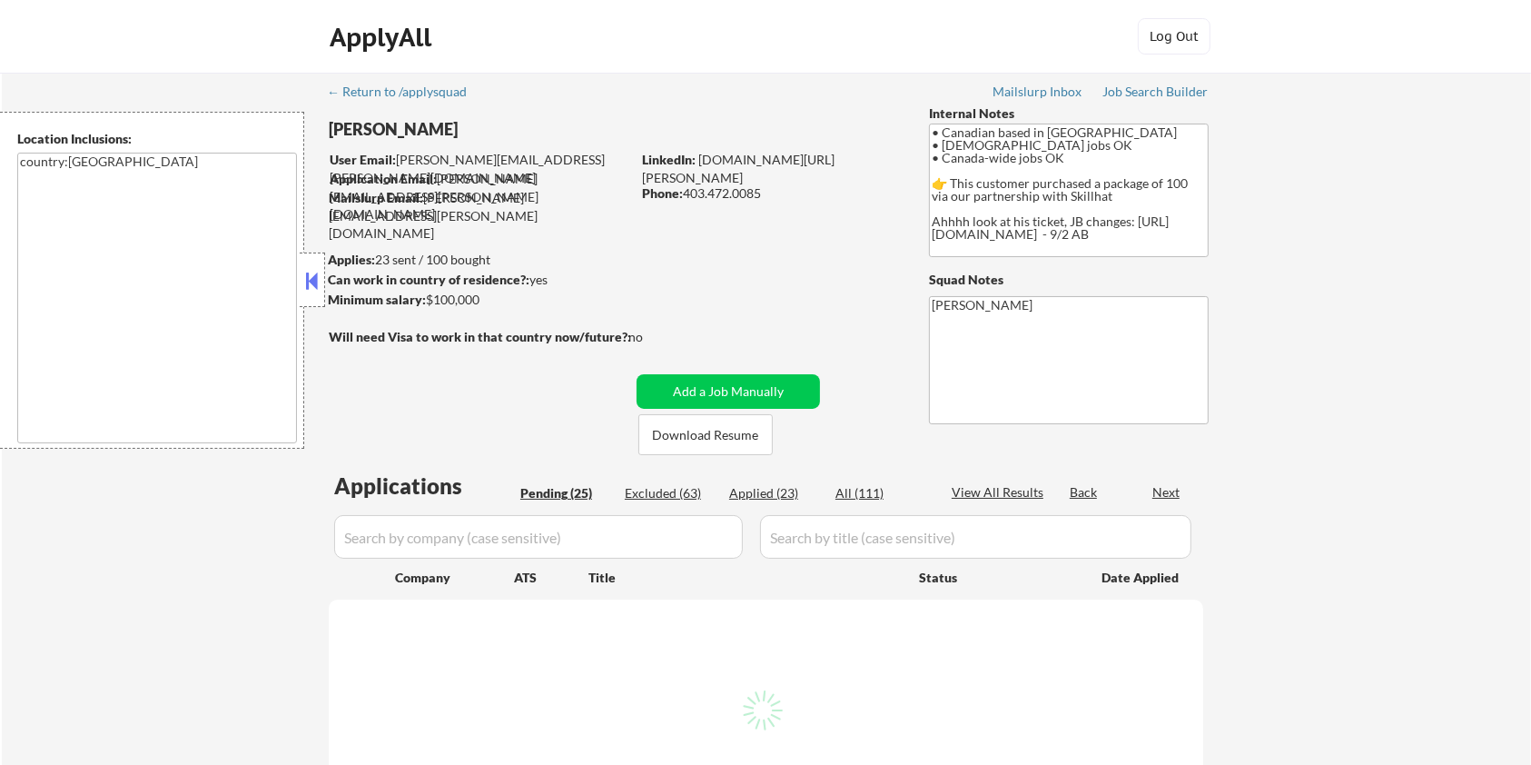
select select ""pending""
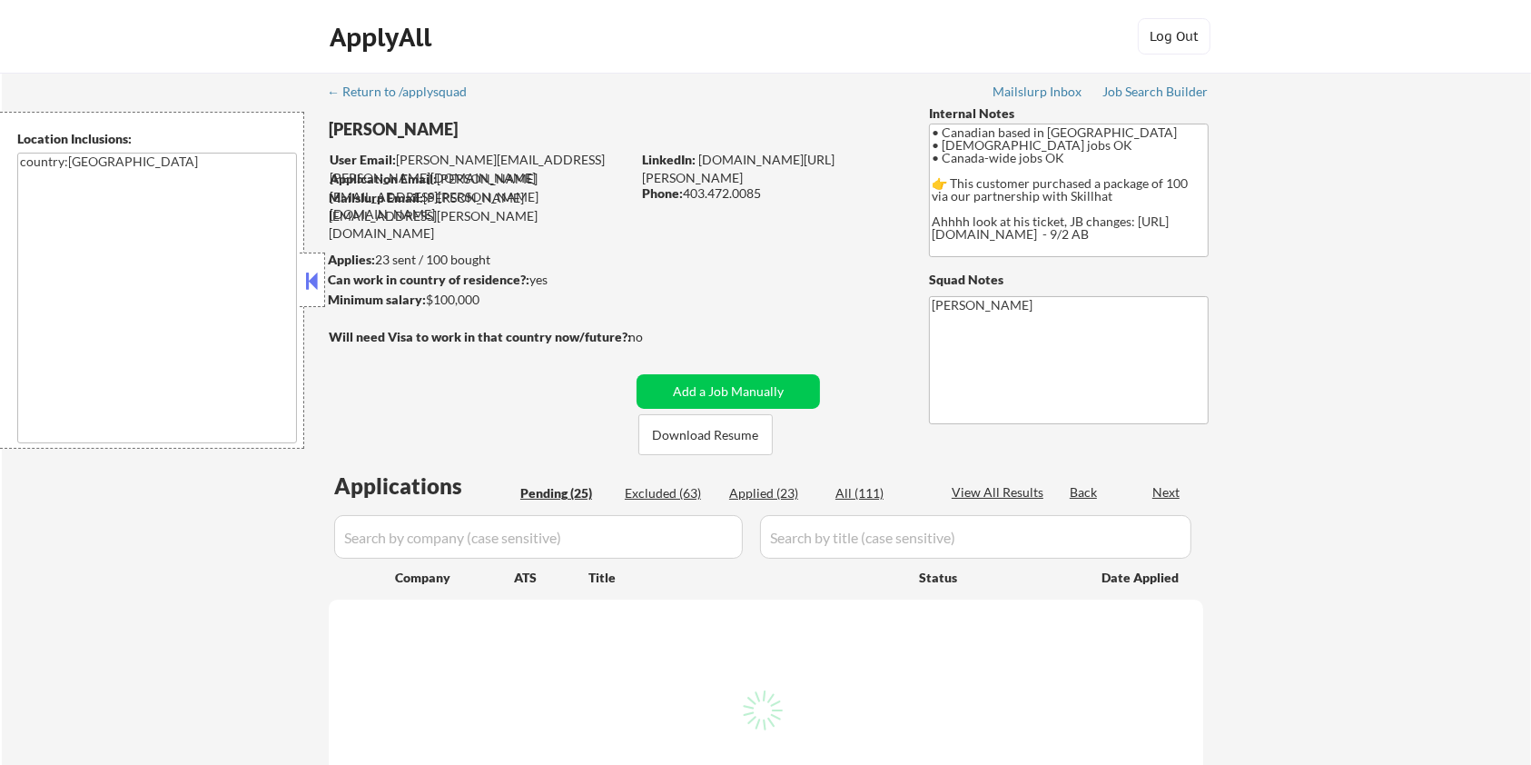
select select ""pending""
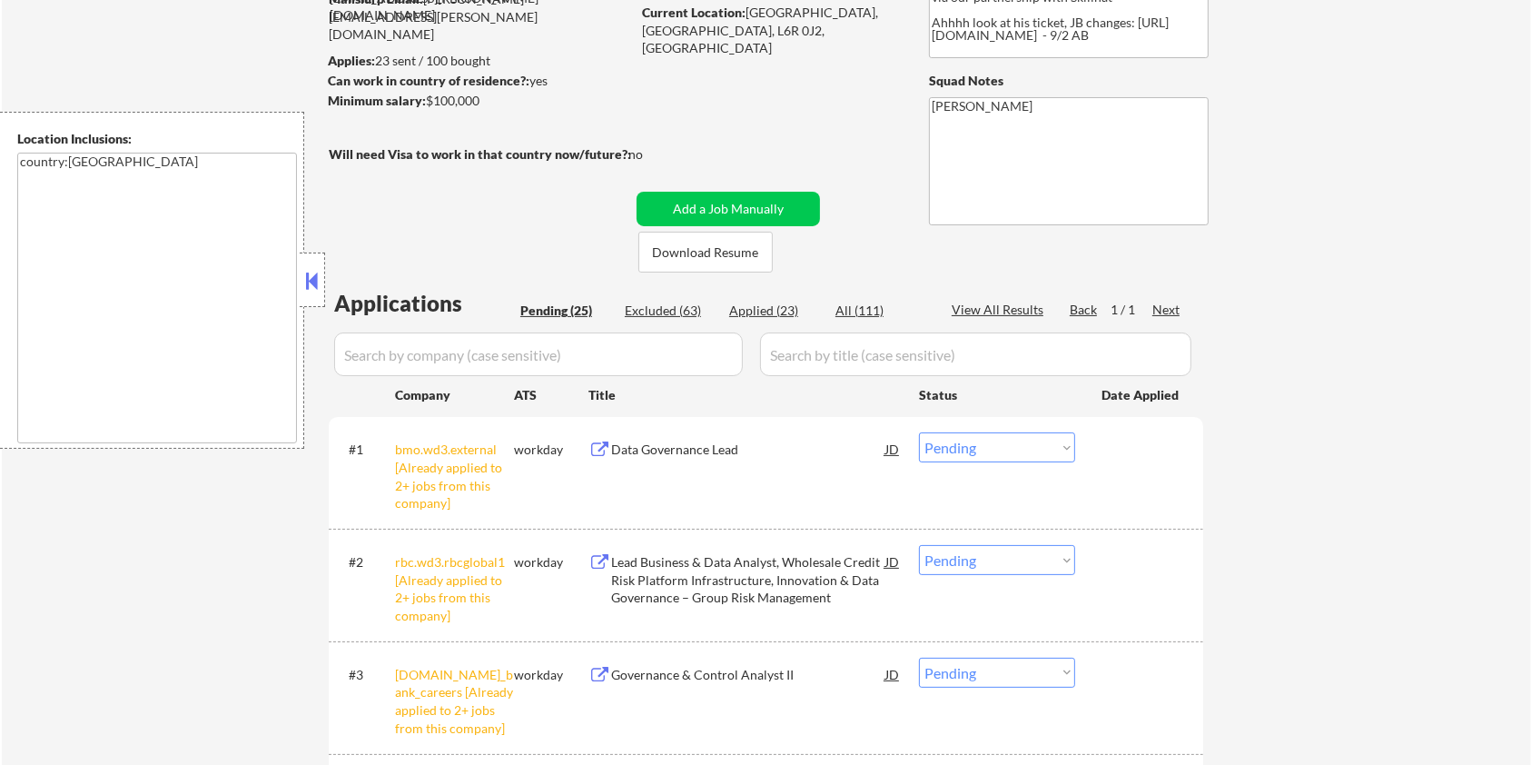
scroll to position [121, 0]
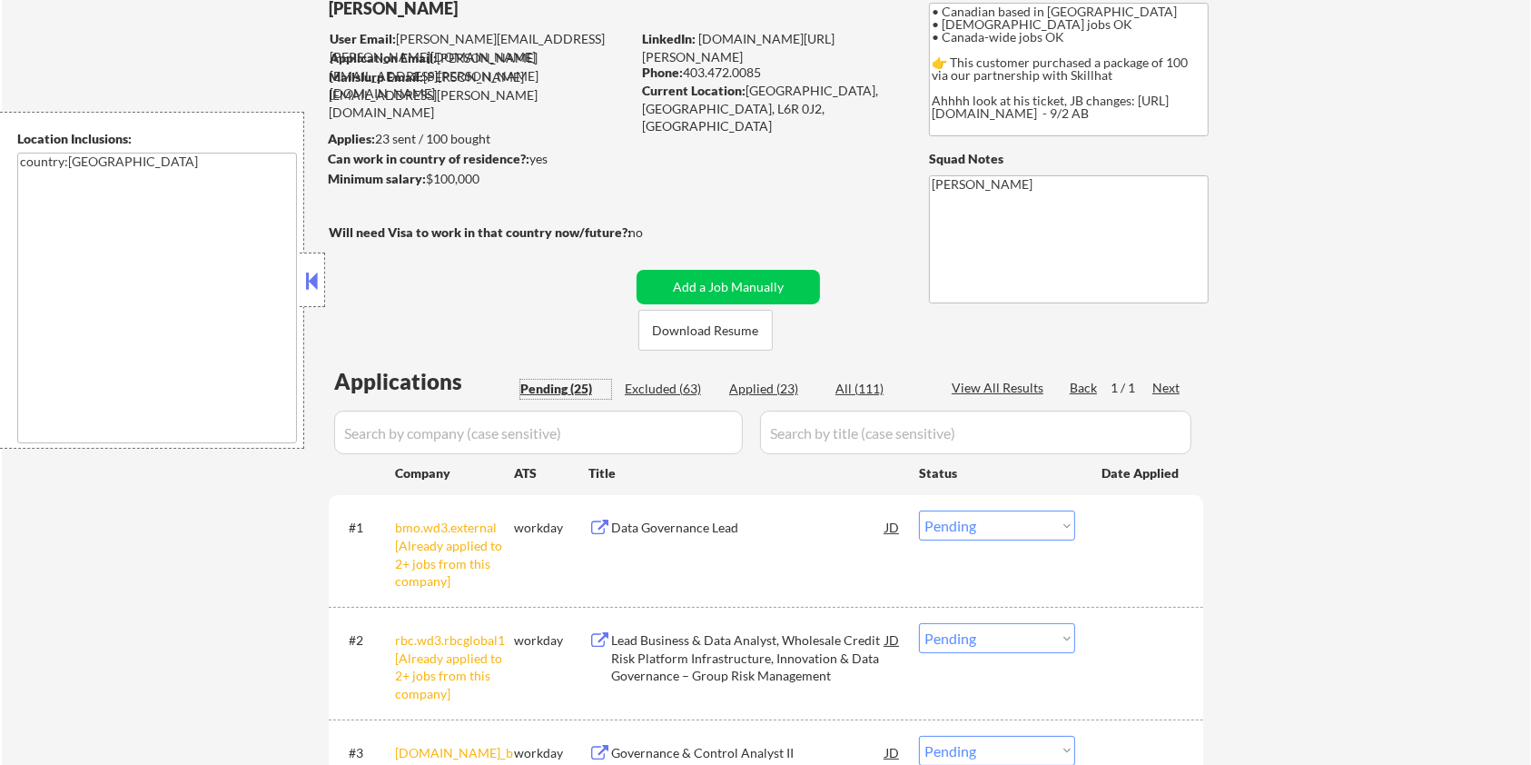
click at [560, 383] on div "Pending (25)" at bounding box center [565, 389] width 91 height 18
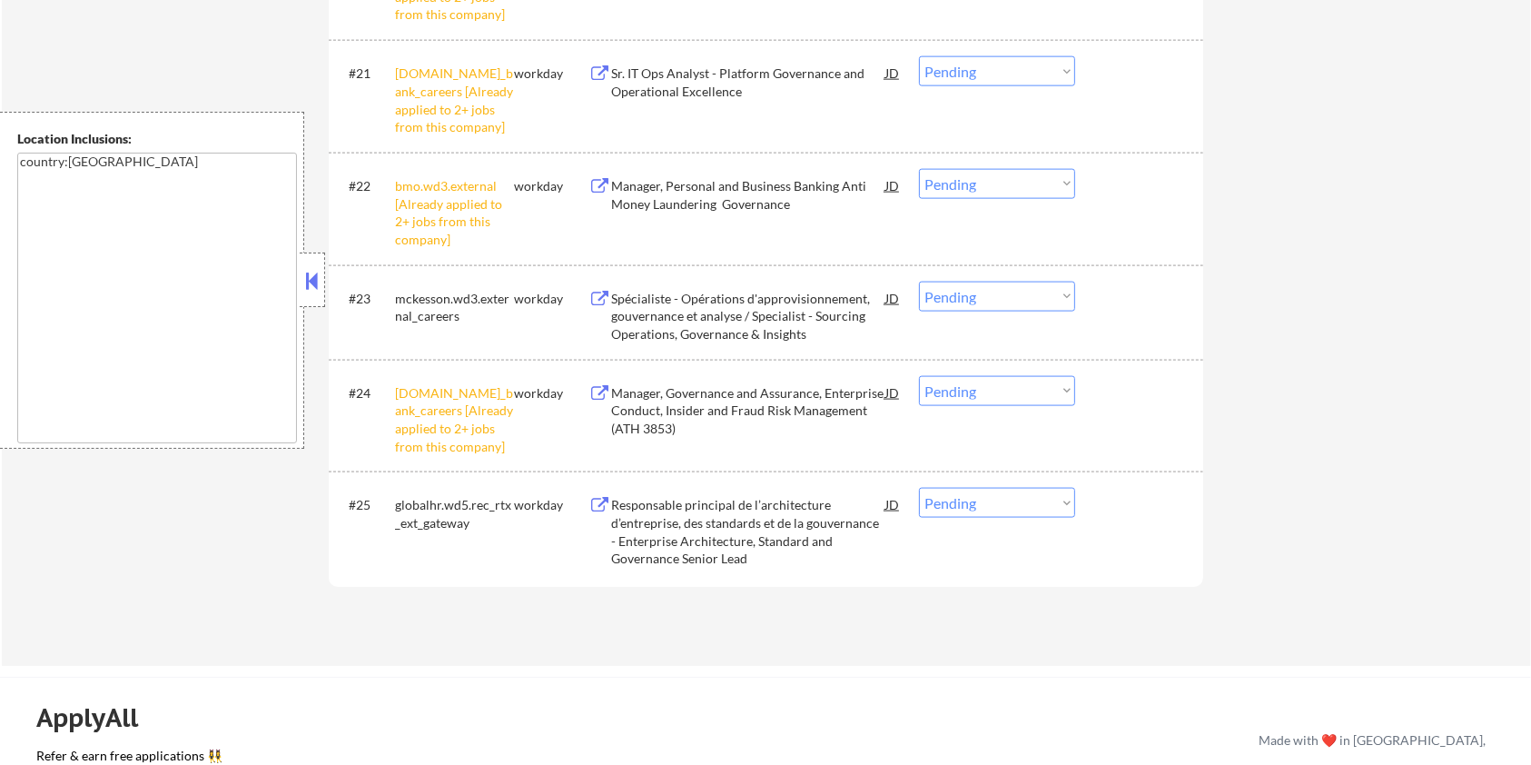
scroll to position [2421, 0]
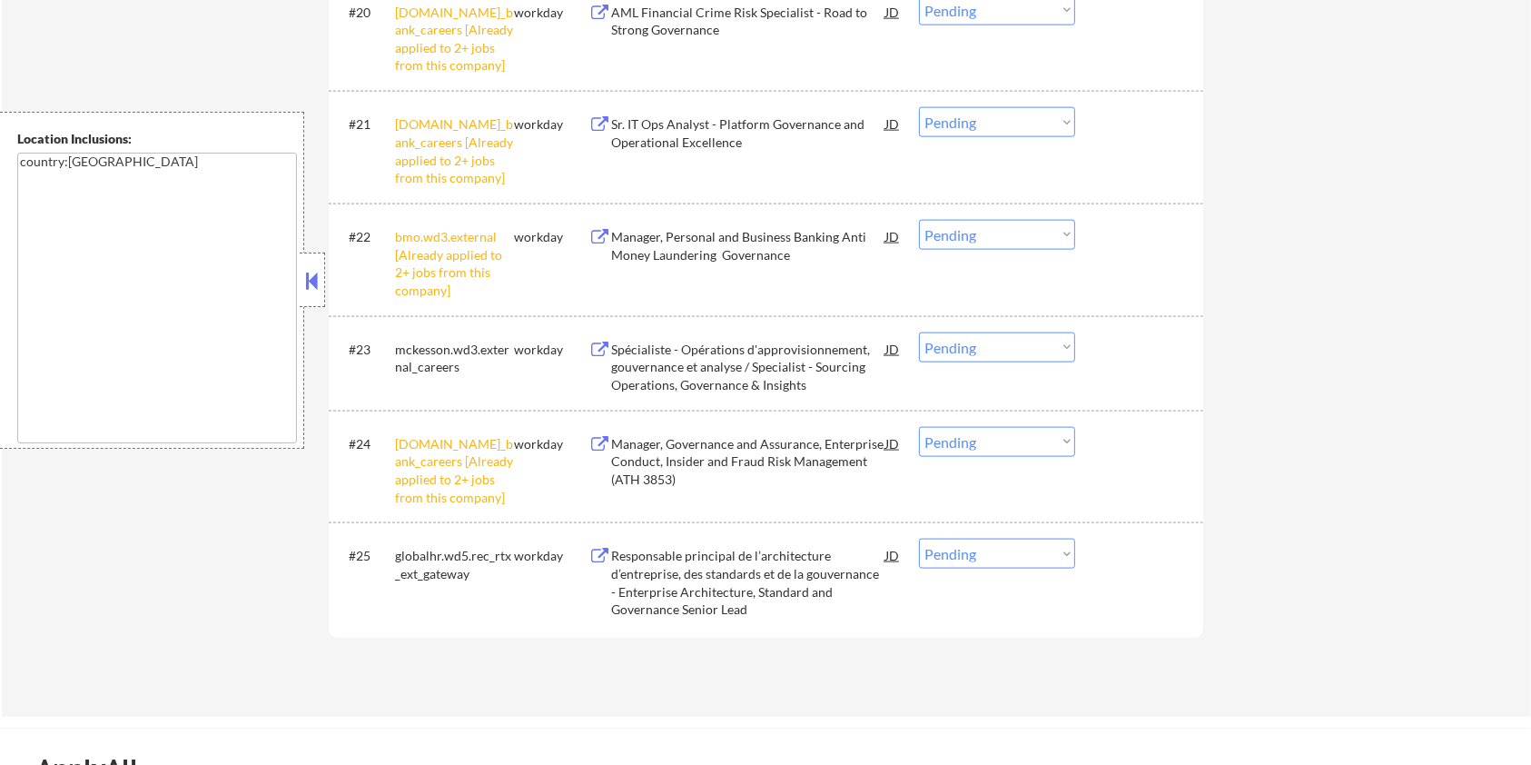
click at [1000, 448] on select "Choose an option... Pending Applied Excluded (Questions) Excluded (Expired) Exc…" at bounding box center [997, 442] width 156 height 30
click at [919, 427] on select "Choose an option... Pending Applied Excluded (Questions) Excluded (Expired) Exc…" at bounding box center [997, 442] width 156 height 30
select select ""pending""
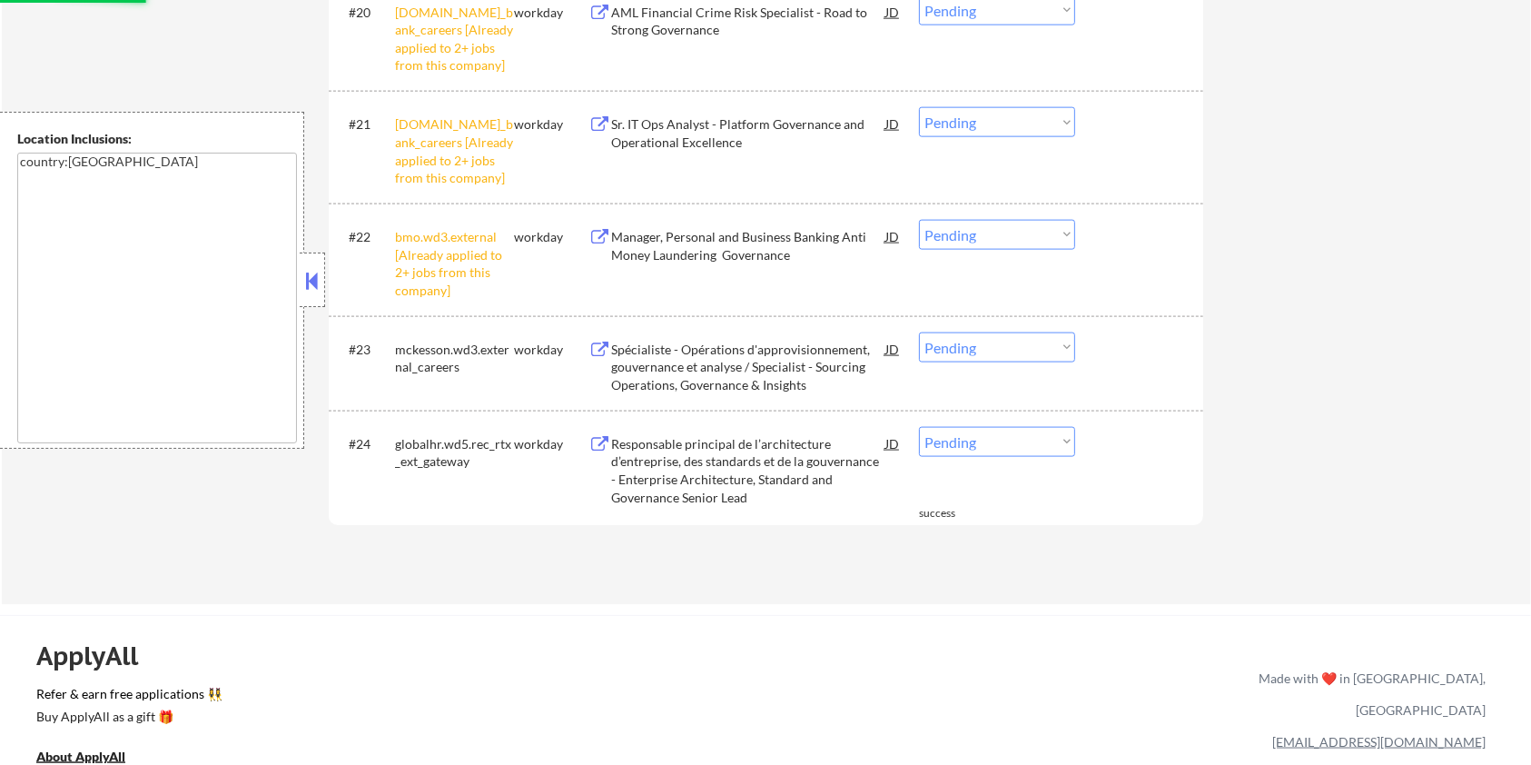
click at [1033, 236] on select "Choose an option... Pending Applied Excluded (Questions) Excluded (Expired) Exc…" at bounding box center [997, 235] width 156 height 30
click at [919, 220] on select "Choose an option... Pending Applied Excluded (Questions) Excluded (Expired) Exc…" at bounding box center [997, 235] width 156 height 30
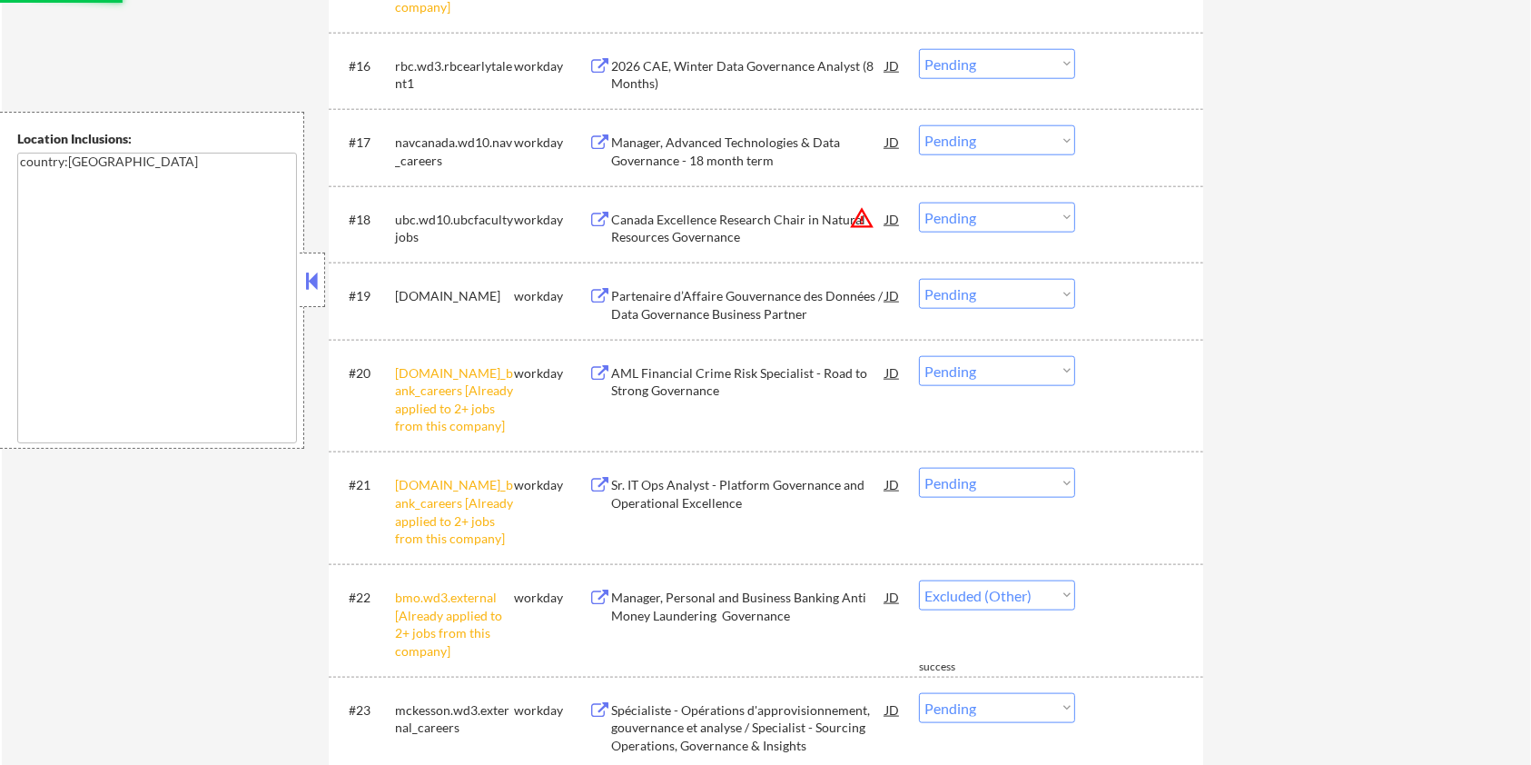
scroll to position [2058, 0]
select select ""pending""
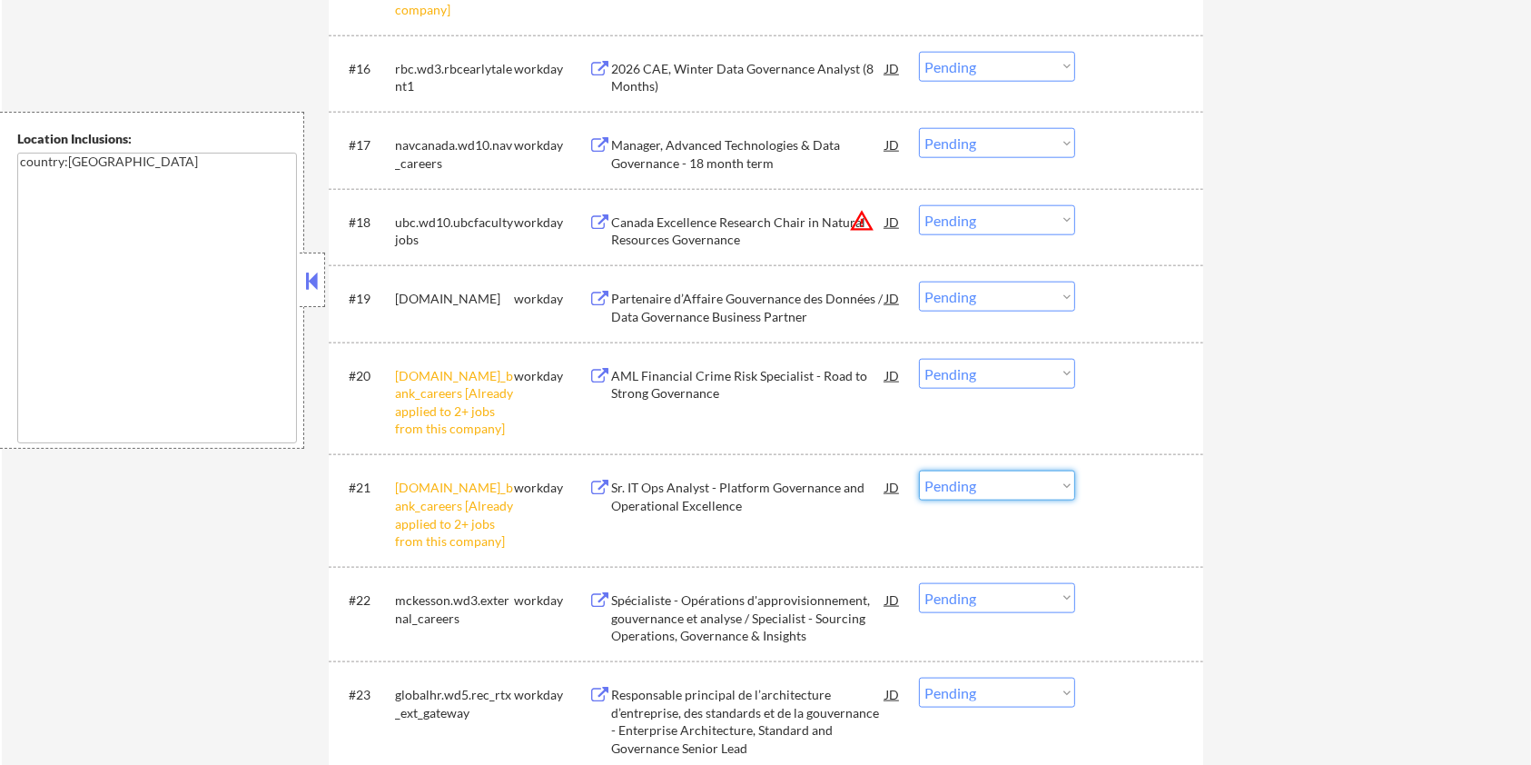
click at [1047, 487] on select "Choose an option... Pending Applied Excluded (Questions) Excluded (Expired) Exc…" at bounding box center [997, 485] width 156 height 30
click at [919, 470] on select "Choose an option... Pending Applied Excluded (Questions) Excluded (Expired) Exc…" at bounding box center [997, 485] width 156 height 30
select select ""pending""
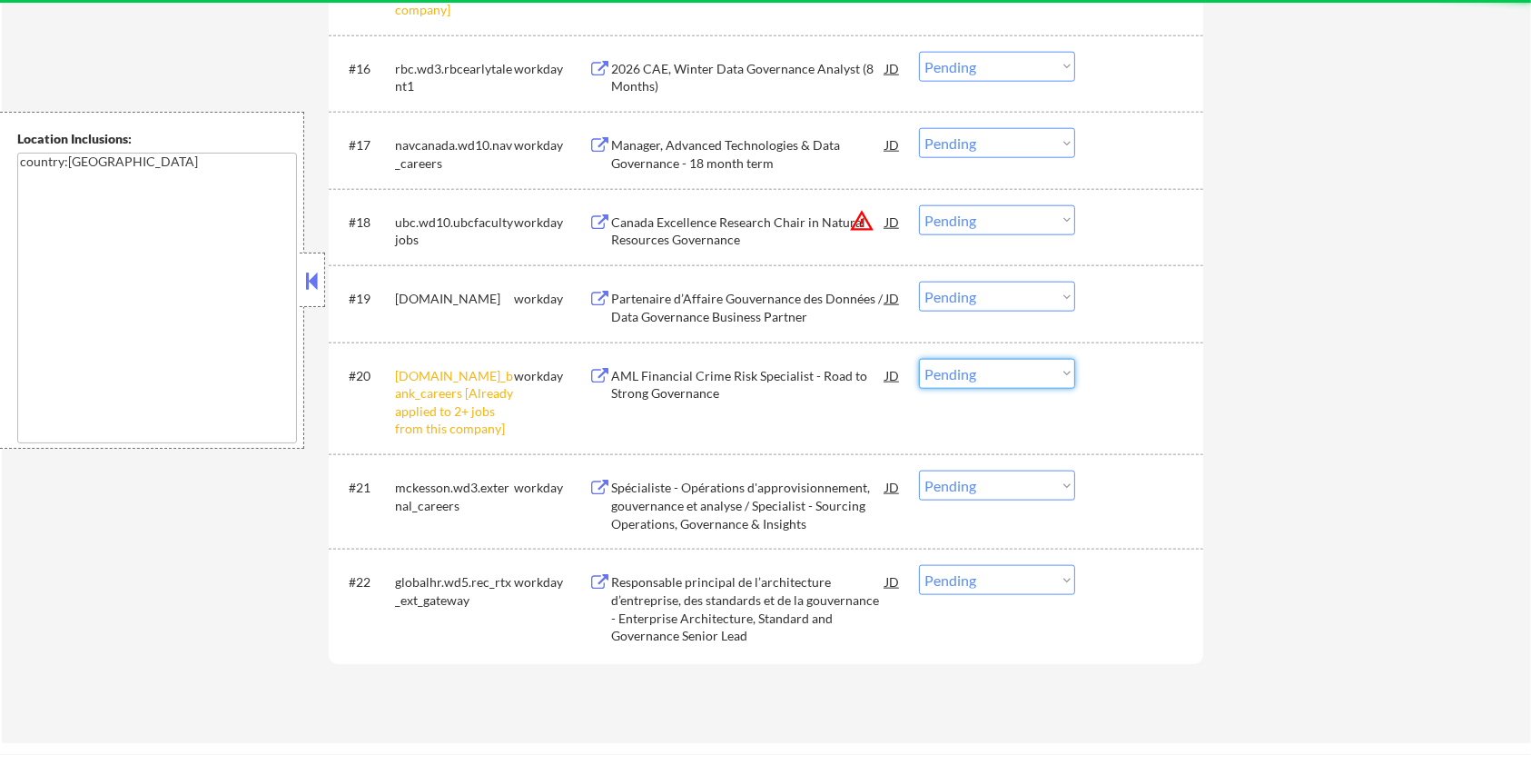
click at [1024, 378] on select "Choose an option... Pending Applied Excluded (Questions) Excluded (Expired) Exc…" at bounding box center [997, 374] width 156 height 30
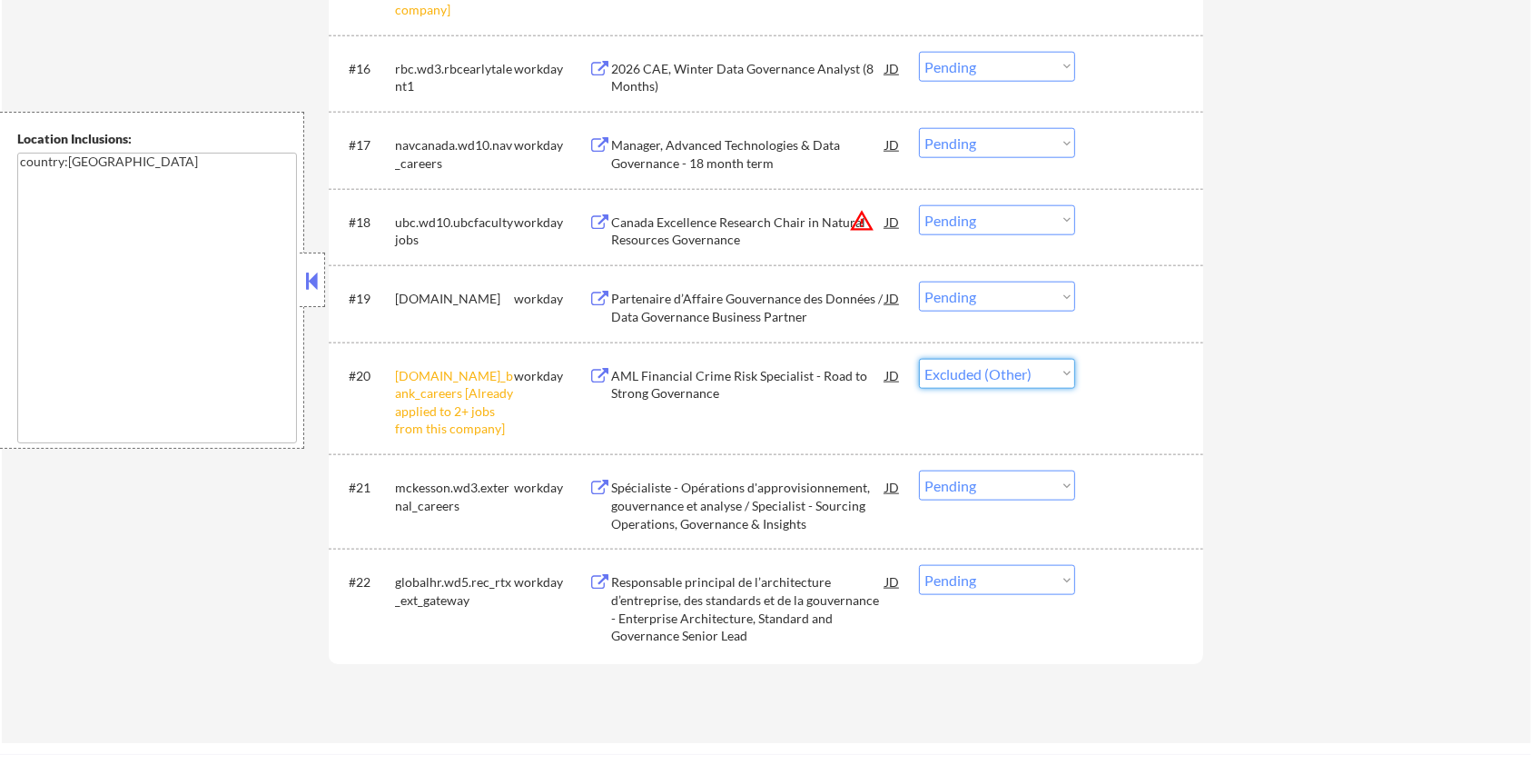
click at [919, 359] on select "Choose an option... Pending Applied Excluded (Questions) Excluded (Expired) Exc…" at bounding box center [997, 374] width 156 height 30
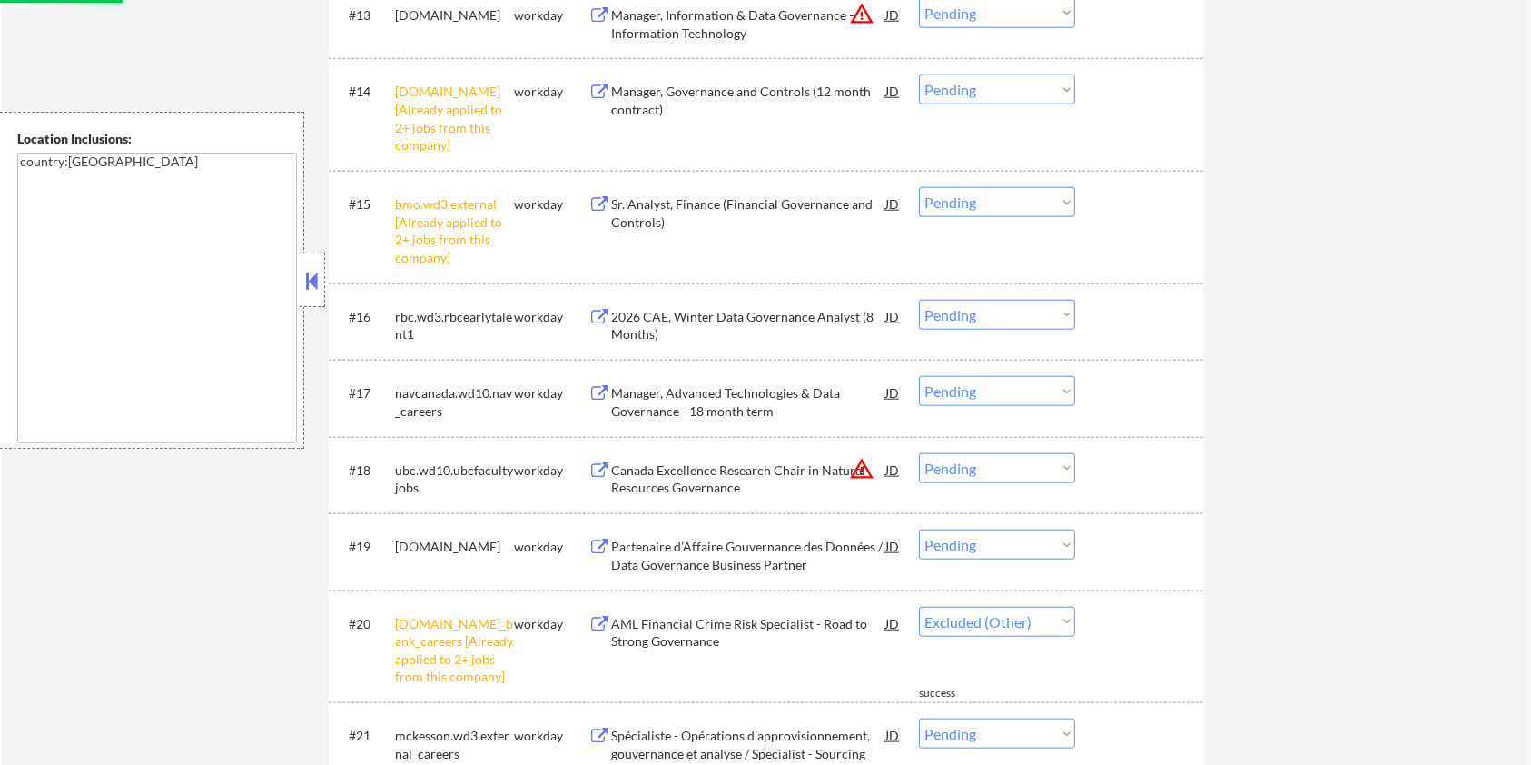
scroll to position [1695, 0]
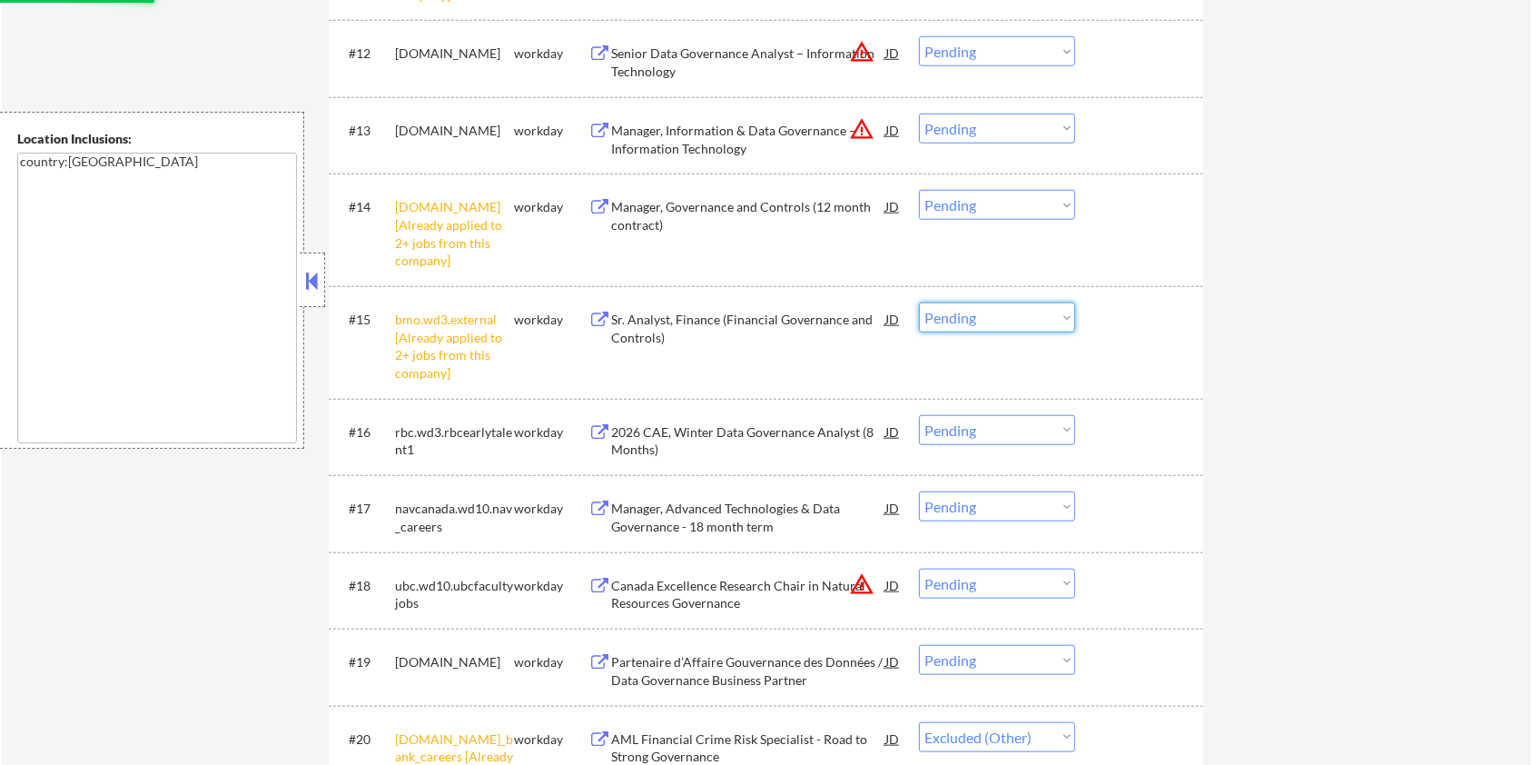
select select ""pending""
click at [1002, 318] on select "Choose an option... Pending Applied Excluded (Questions) Excluded (Expired) Exc…" at bounding box center [997, 317] width 156 height 30
click at [919, 302] on select "Choose an option... Pending Applied Excluded (Questions) Excluded (Expired) Exc…" at bounding box center [997, 317] width 156 height 30
select select ""pending""
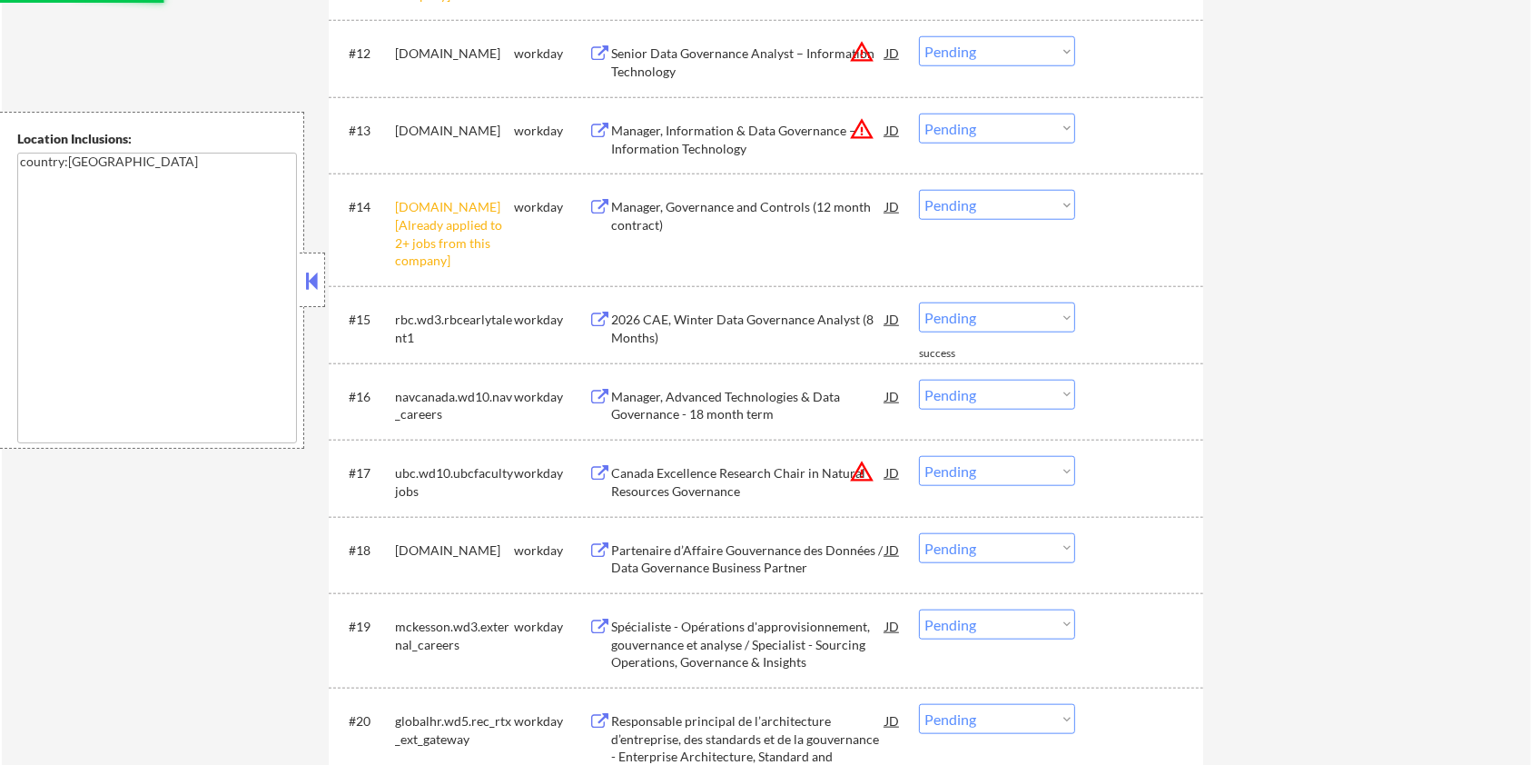
click at [1000, 203] on select "Choose an option... Pending Applied Excluded (Questions) Excluded (Expired) Exc…" at bounding box center [997, 205] width 156 height 30
click at [919, 190] on select "Choose an option... Pending Applied Excluded (Questions) Excluded (Expired) Exc…" at bounding box center [997, 205] width 156 height 30
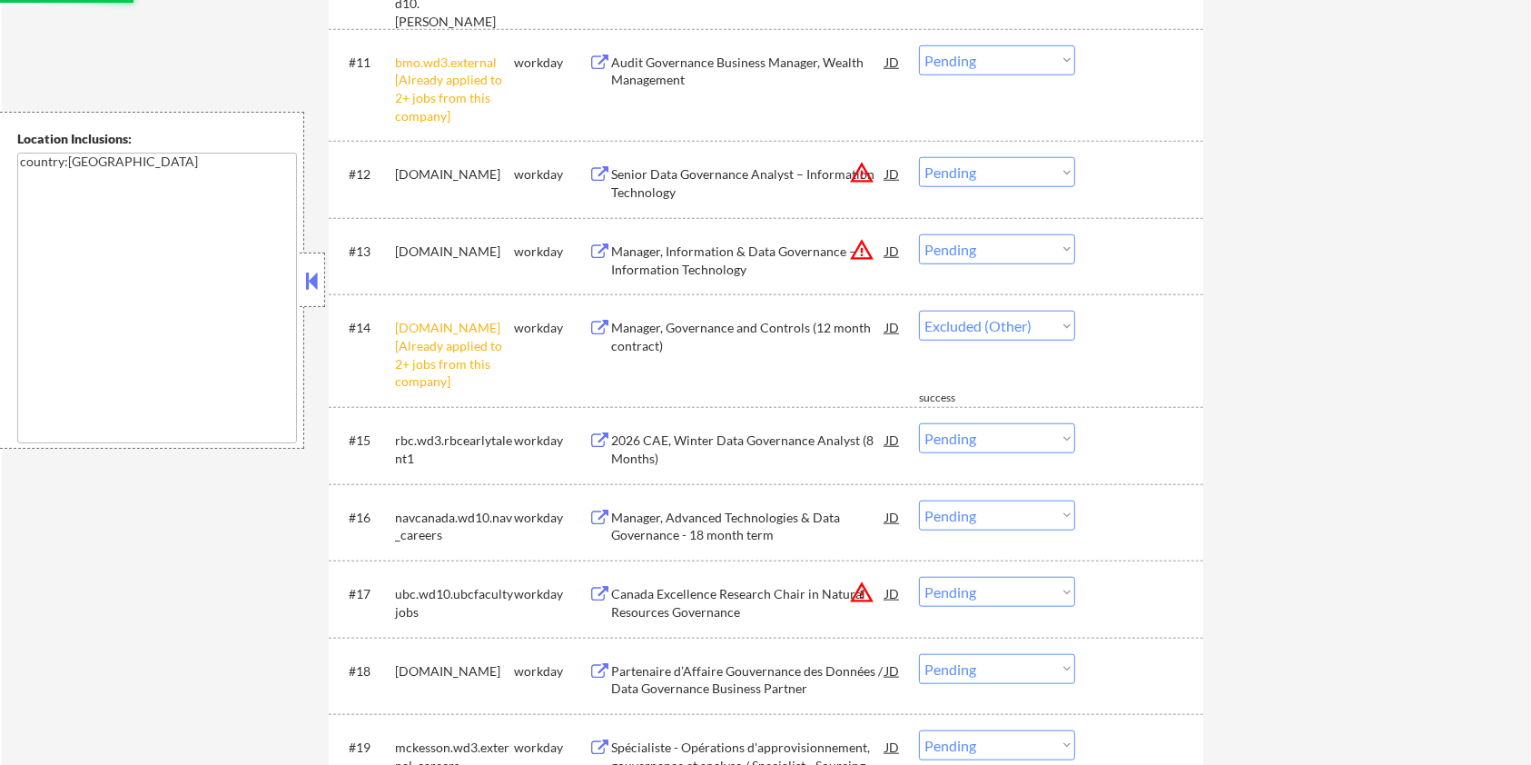
scroll to position [1453, 0]
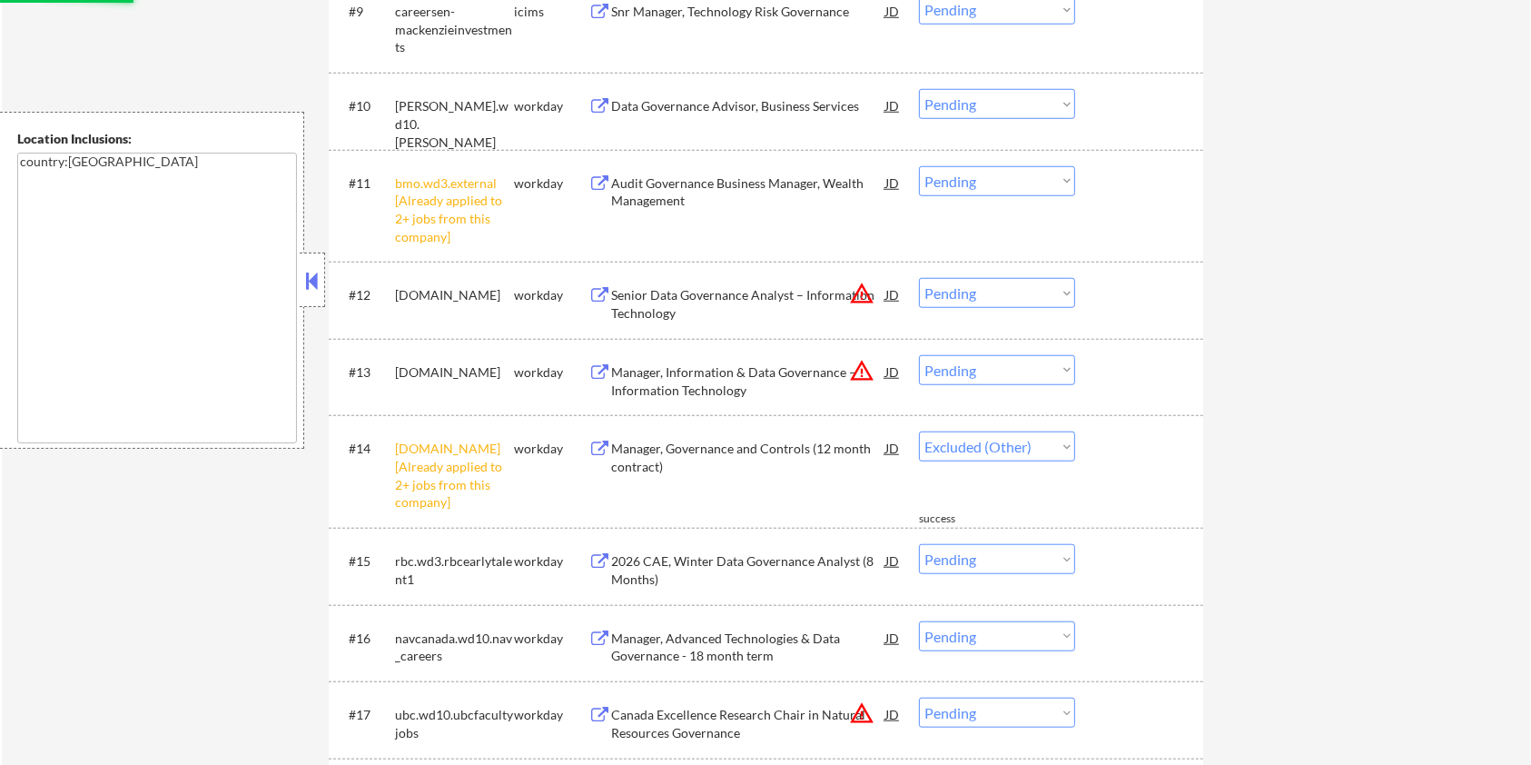
select select ""pending""
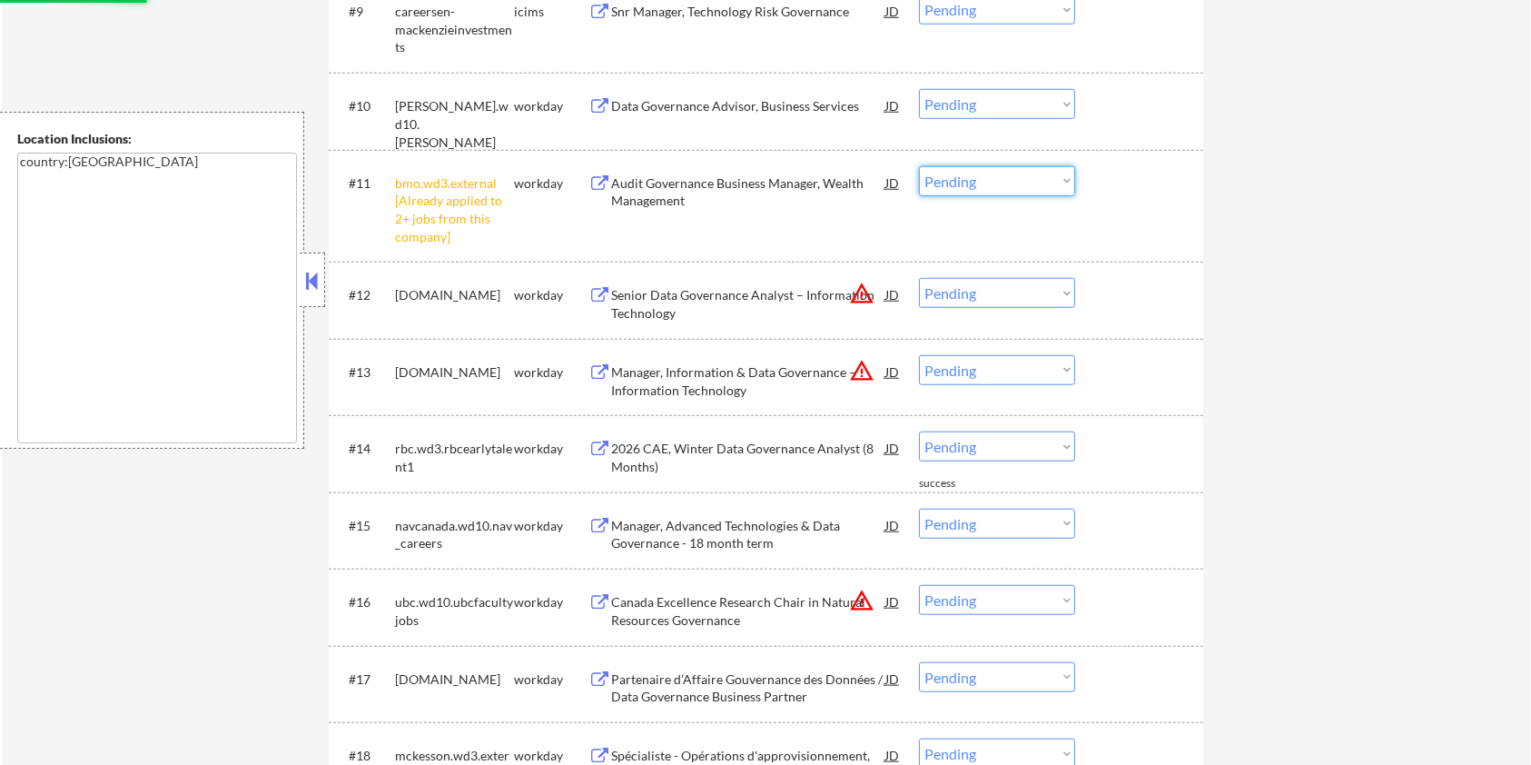
click at [1022, 182] on select "Choose an option... Pending Applied Excluded (Questions) Excluded (Expired) Exc…" at bounding box center [997, 181] width 156 height 30
click at [919, 166] on select "Choose an option... Pending Applied Excluded (Questions) Excluded (Expired) Exc…" at bounding box center [997, 181] width 156 height 30
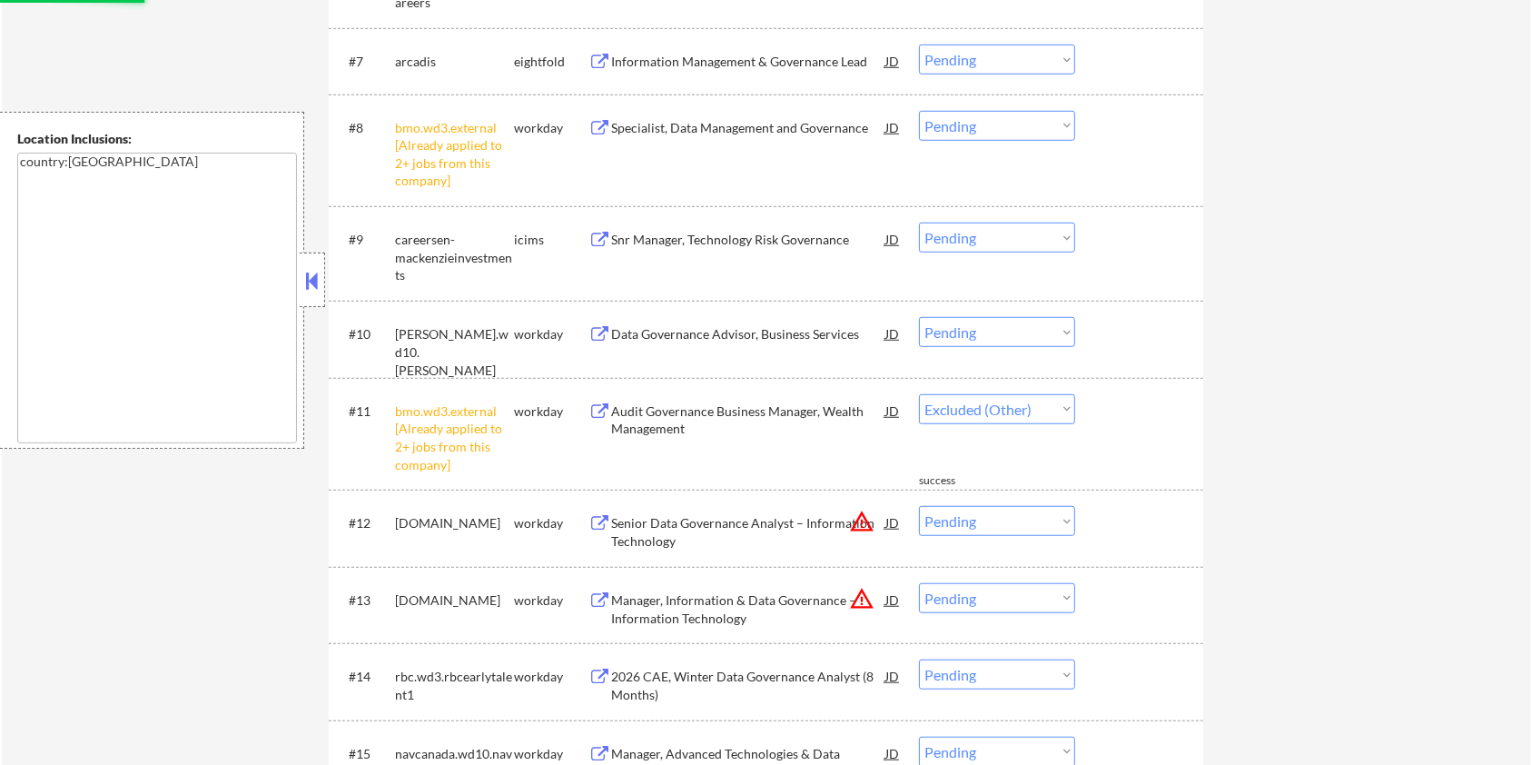
scroll to position [1210, 0]
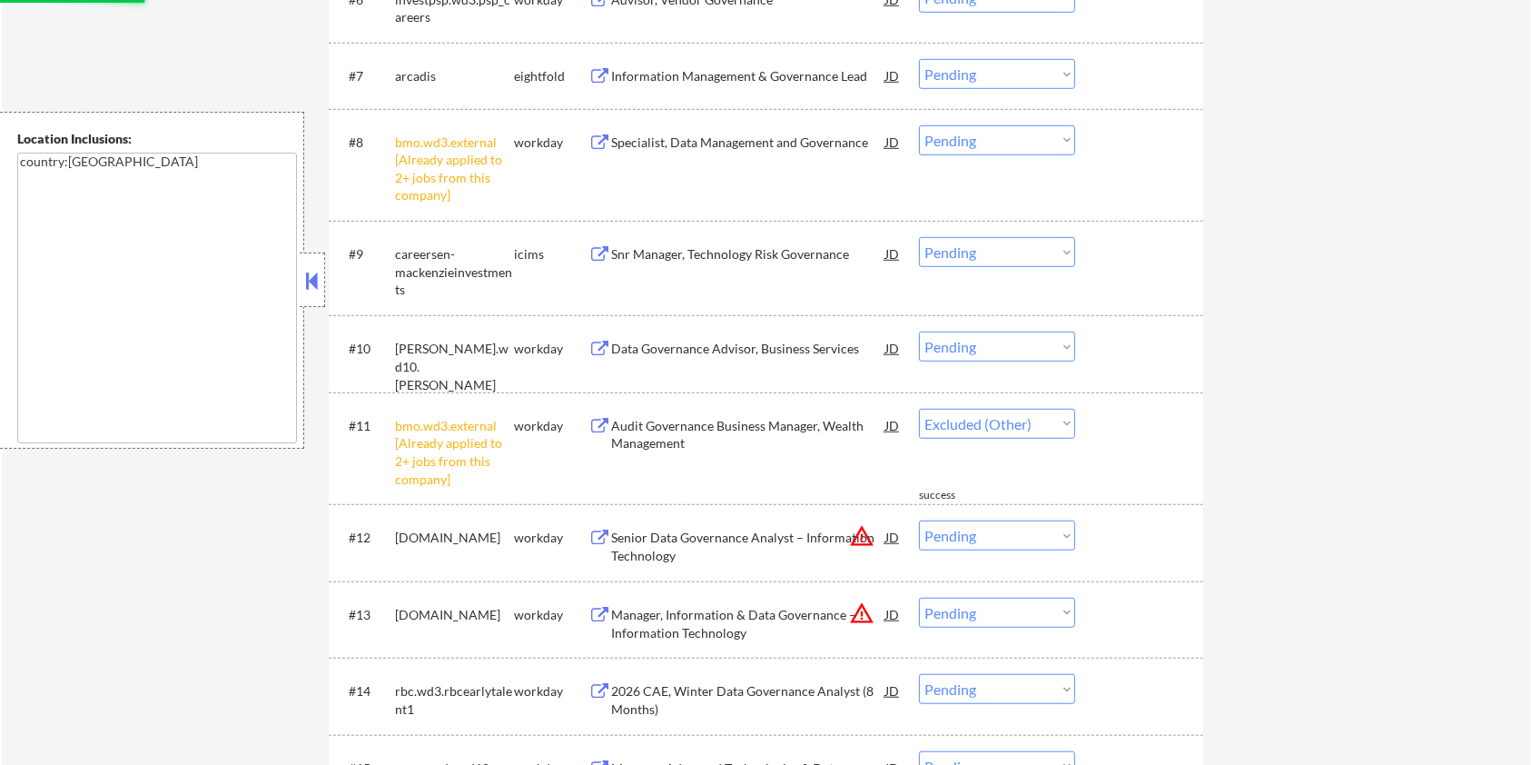
select select ""pending""
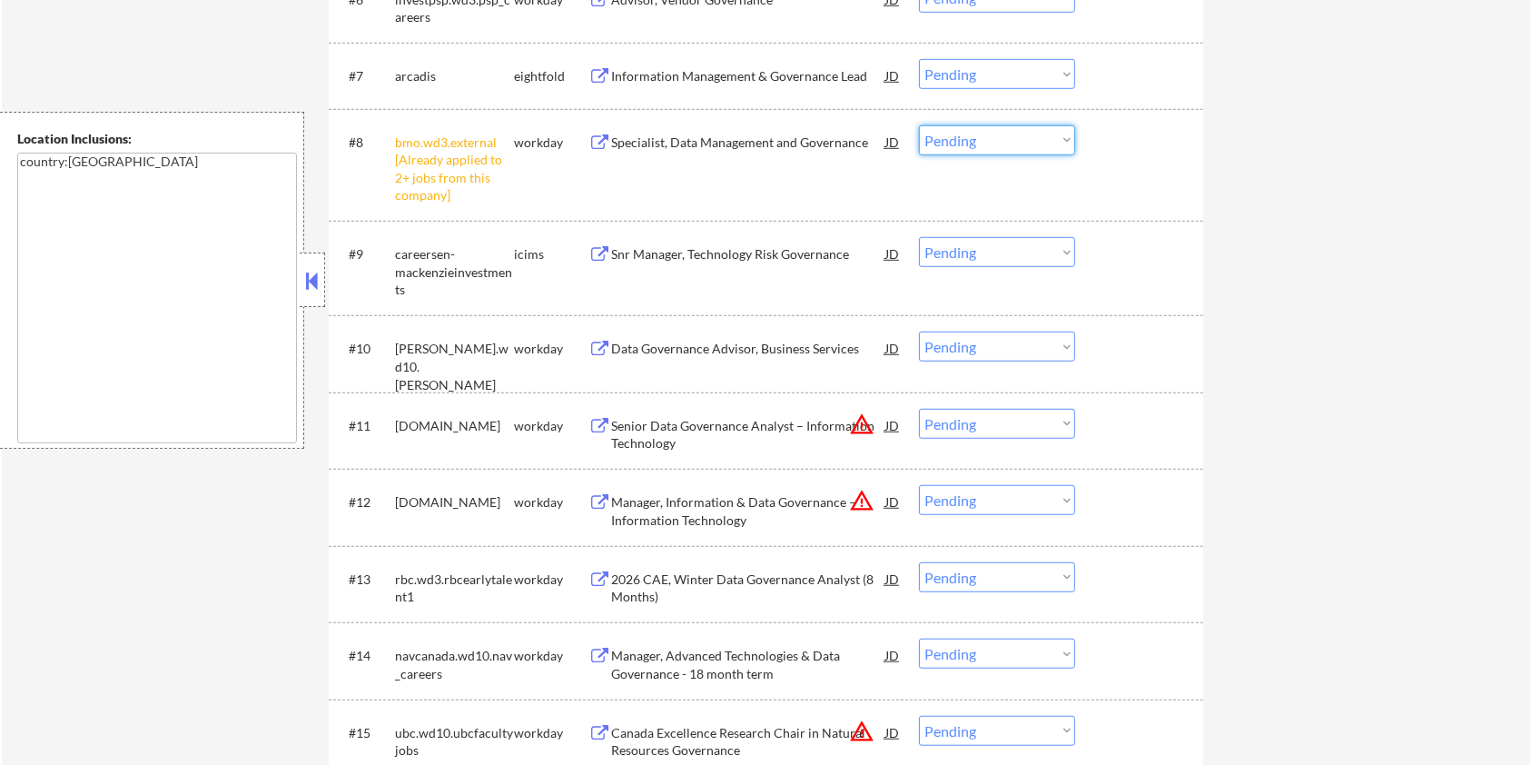
click at [1023, 142] on select "Choose an option... Pending Applied Excluded (Questions) Excluded (Expired) Exc…" at bounding box center [997, 140] width 156 height 30
click at [919, 125] on select "Choose an option... Pending Applied Excluded (Questions) Excluded (Expired) Exc…" at bounding box center [997, 140] width 156 height 30
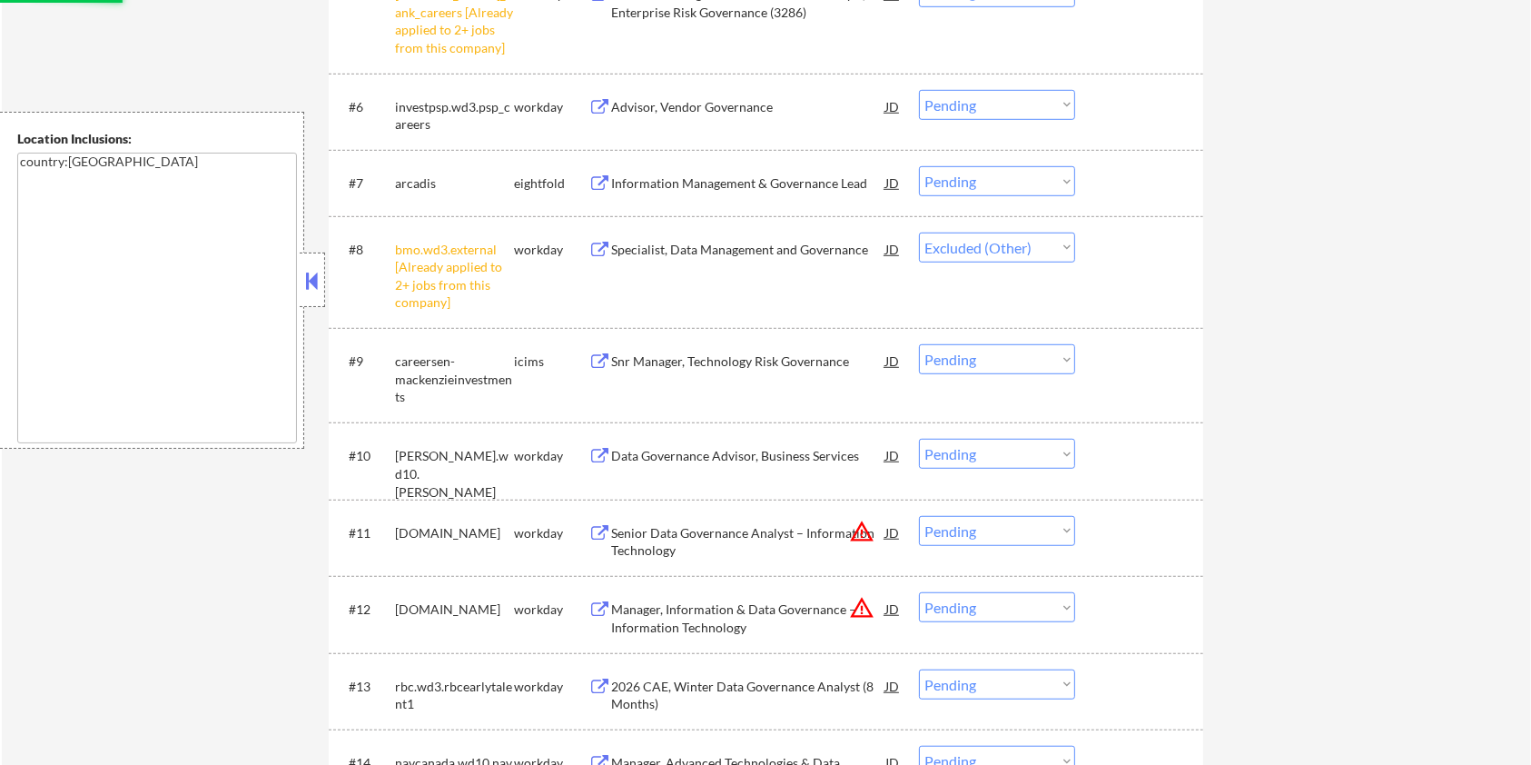
scroll to position [847, 0]
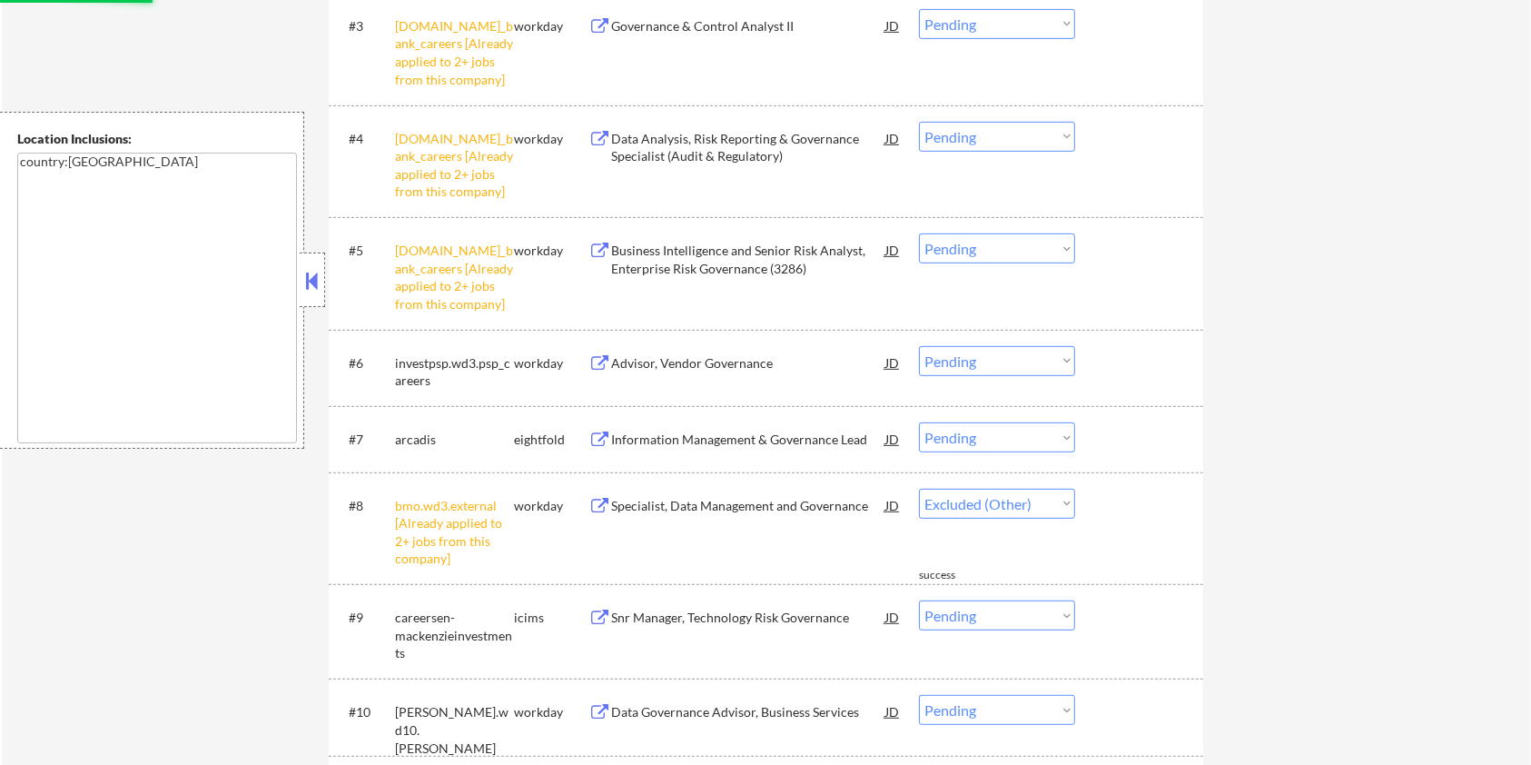
select select ""pending""
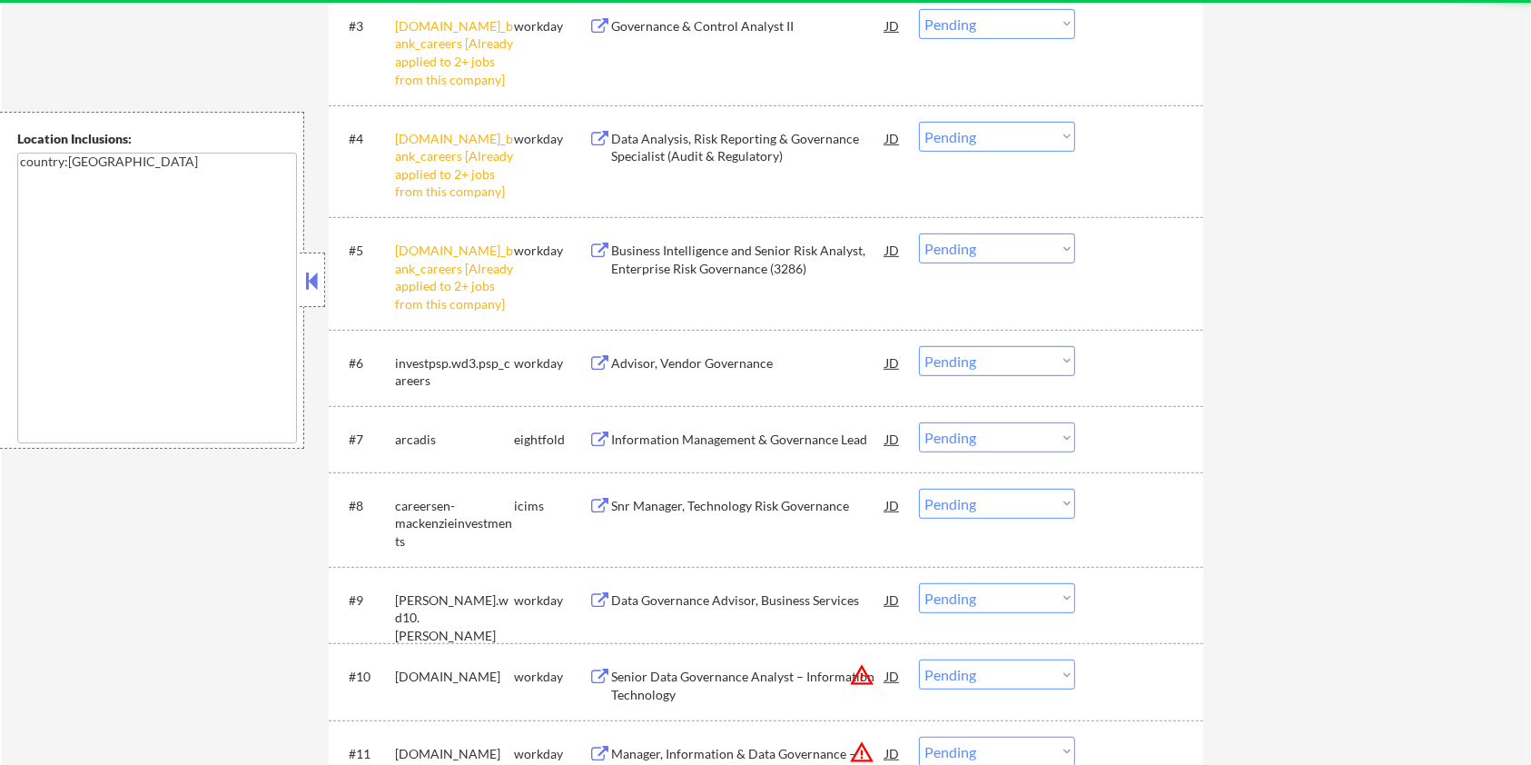
click at [1016, 244] on select "Choose an option... Pending Applied Excluded (Questions) Excluded (Expired) Exc…" at bounding box center [997, 248] width 156 height 30
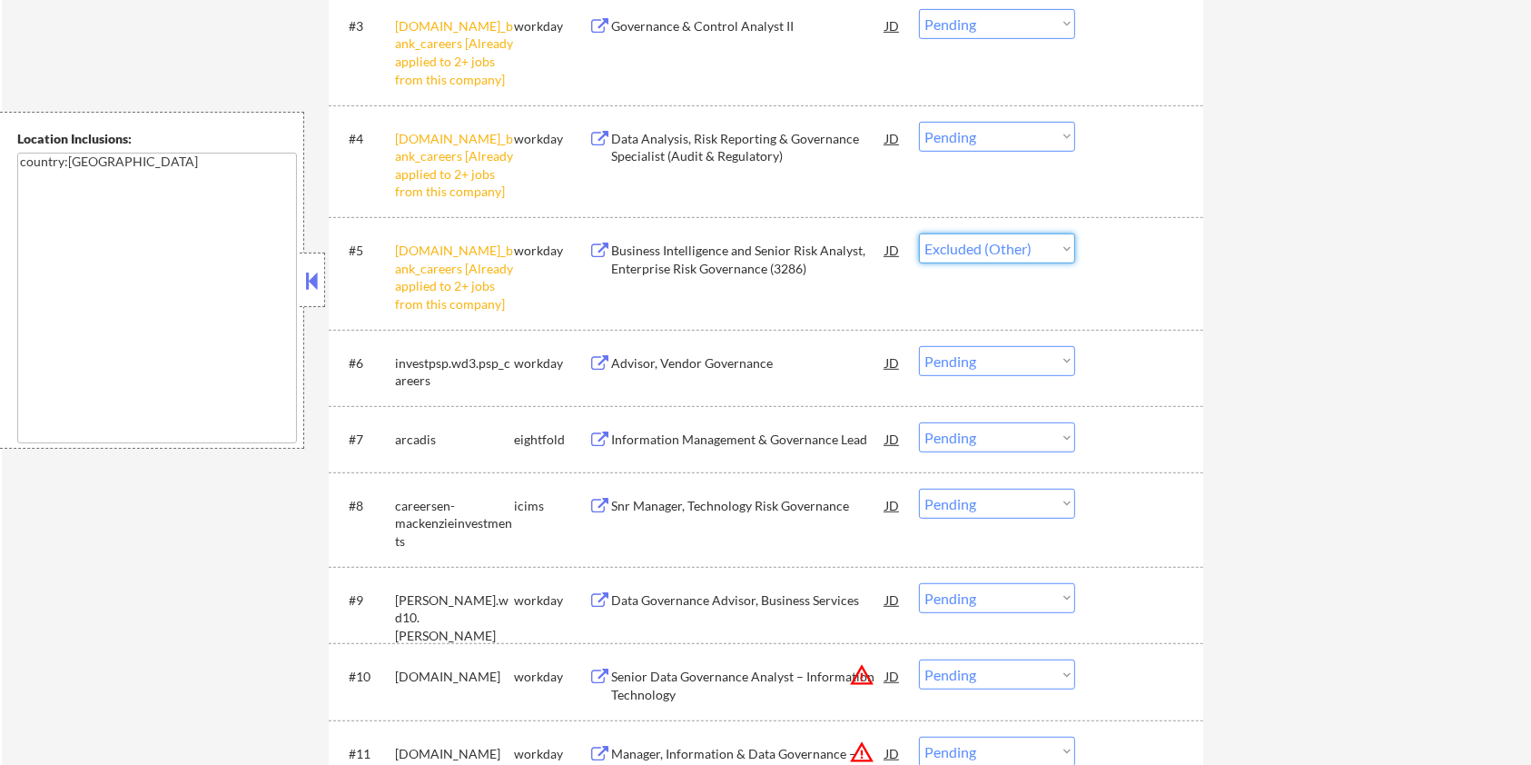
click at [919, 233] on select "Choose an option... Pending Applied Excluded (Questions) Excluded (Expired) Exc…" at bounding box center [997, 248] width 156 height 30
select select ""pending""
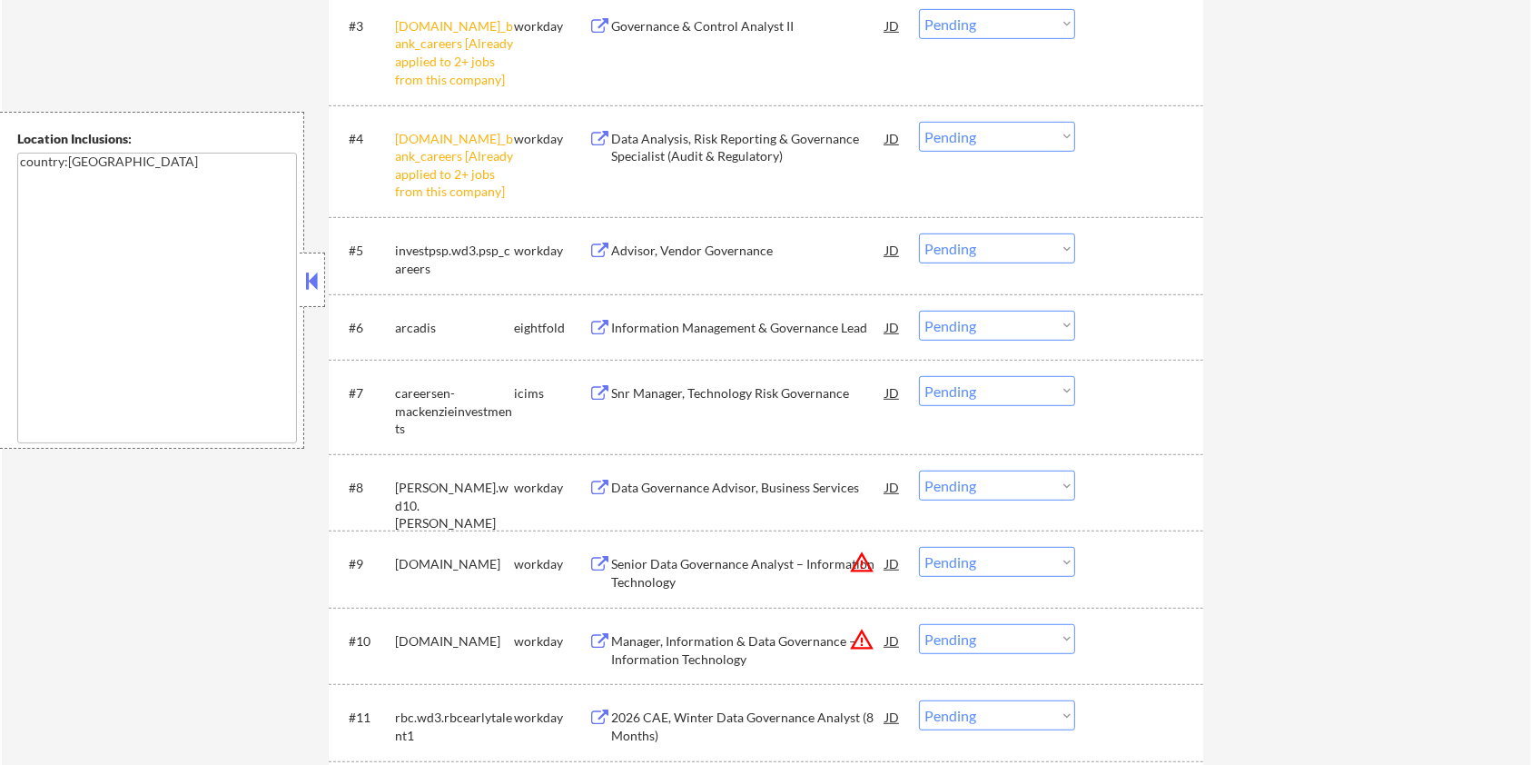
click at [981, 140] on select "Choose an option... Pending Applied Excluded (Questions) Excluded (Expired) Exc…" at bounding box center [997, 137] width 156 height 30
click at [919, 122] on select "Choose an option... Pending Applied Excluded (Questions) Excluded (Expired) Exc…" at bounding box center [997, 137] width 156 height 30
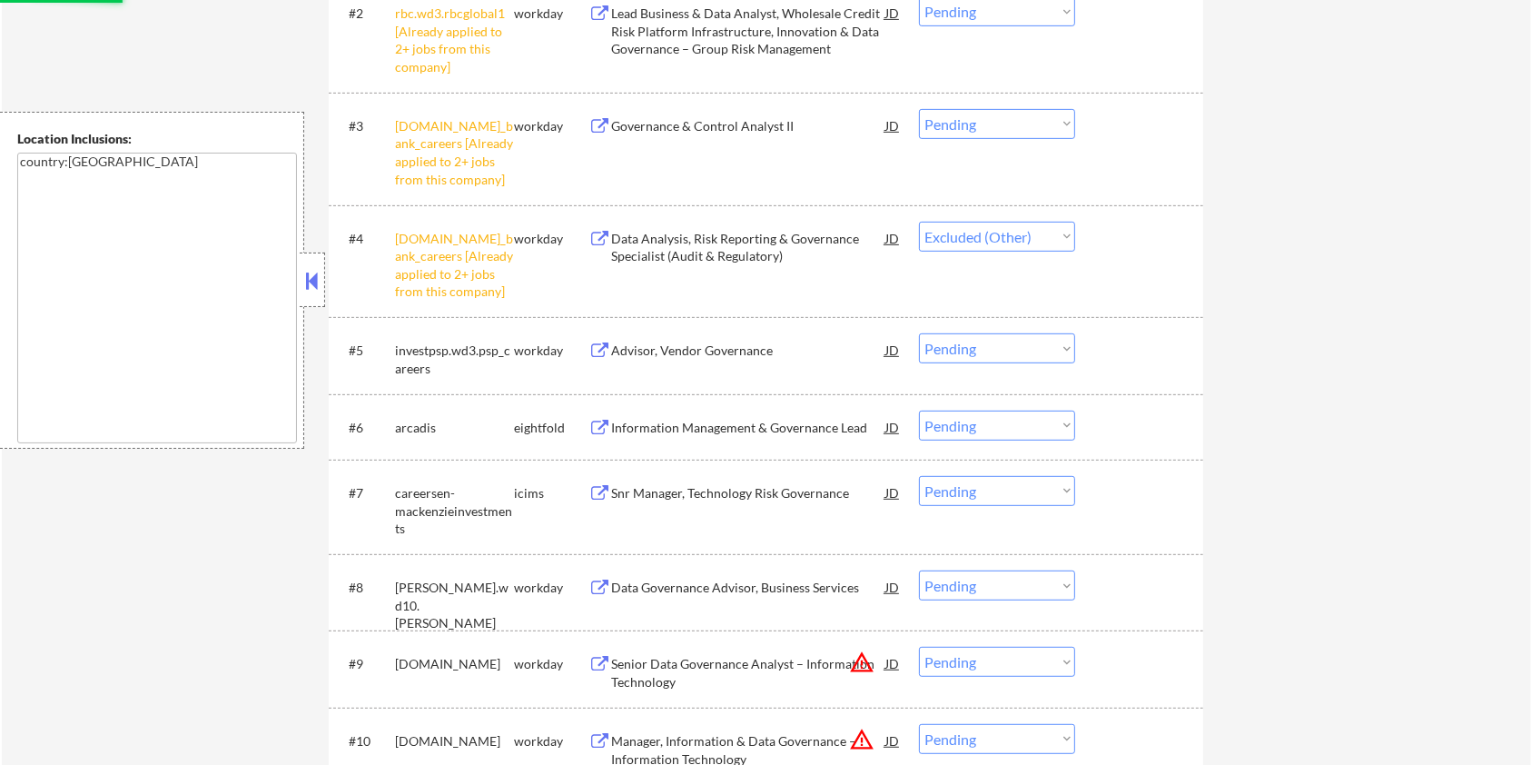
scroll to position [605, 0]
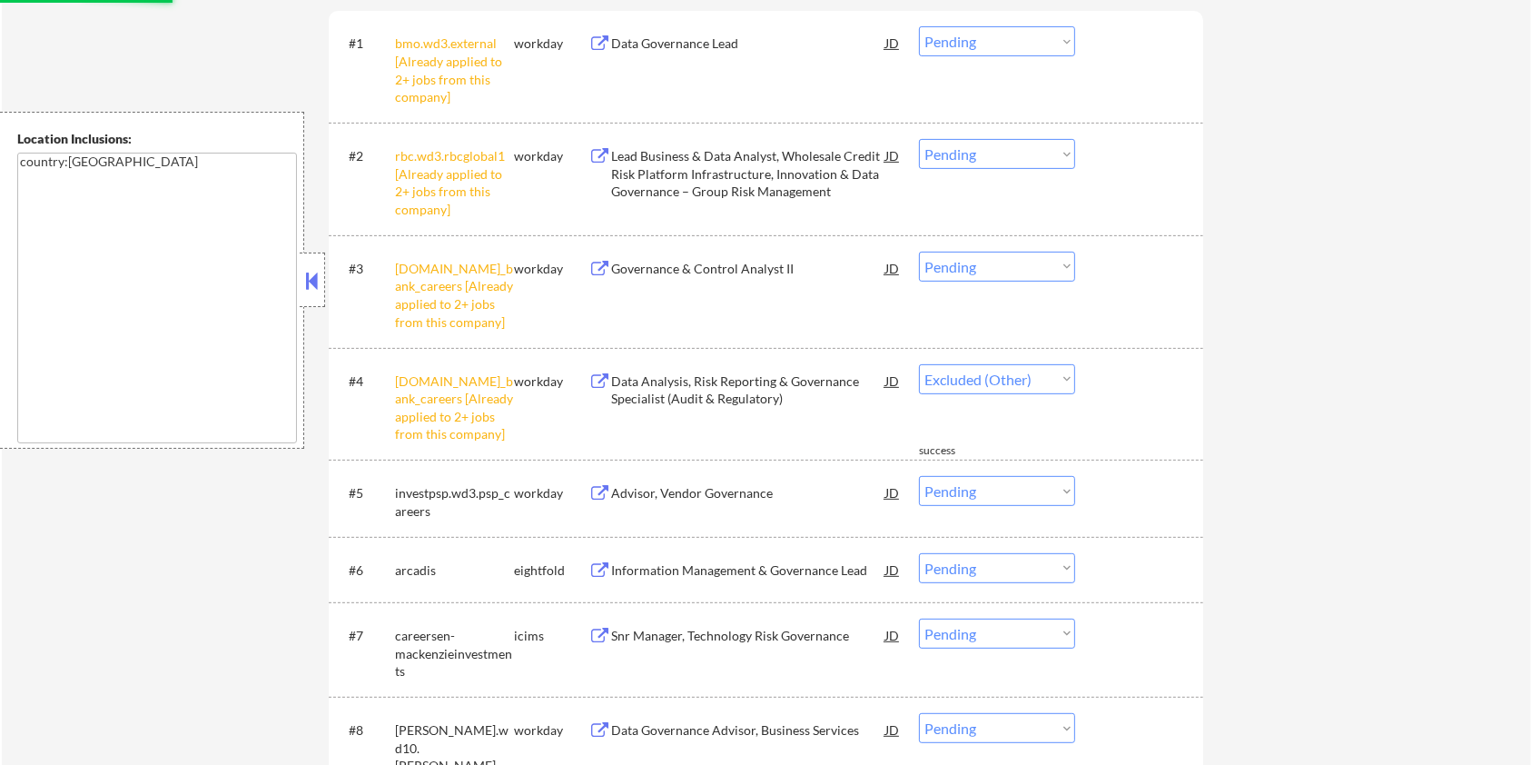
select select ""pending""
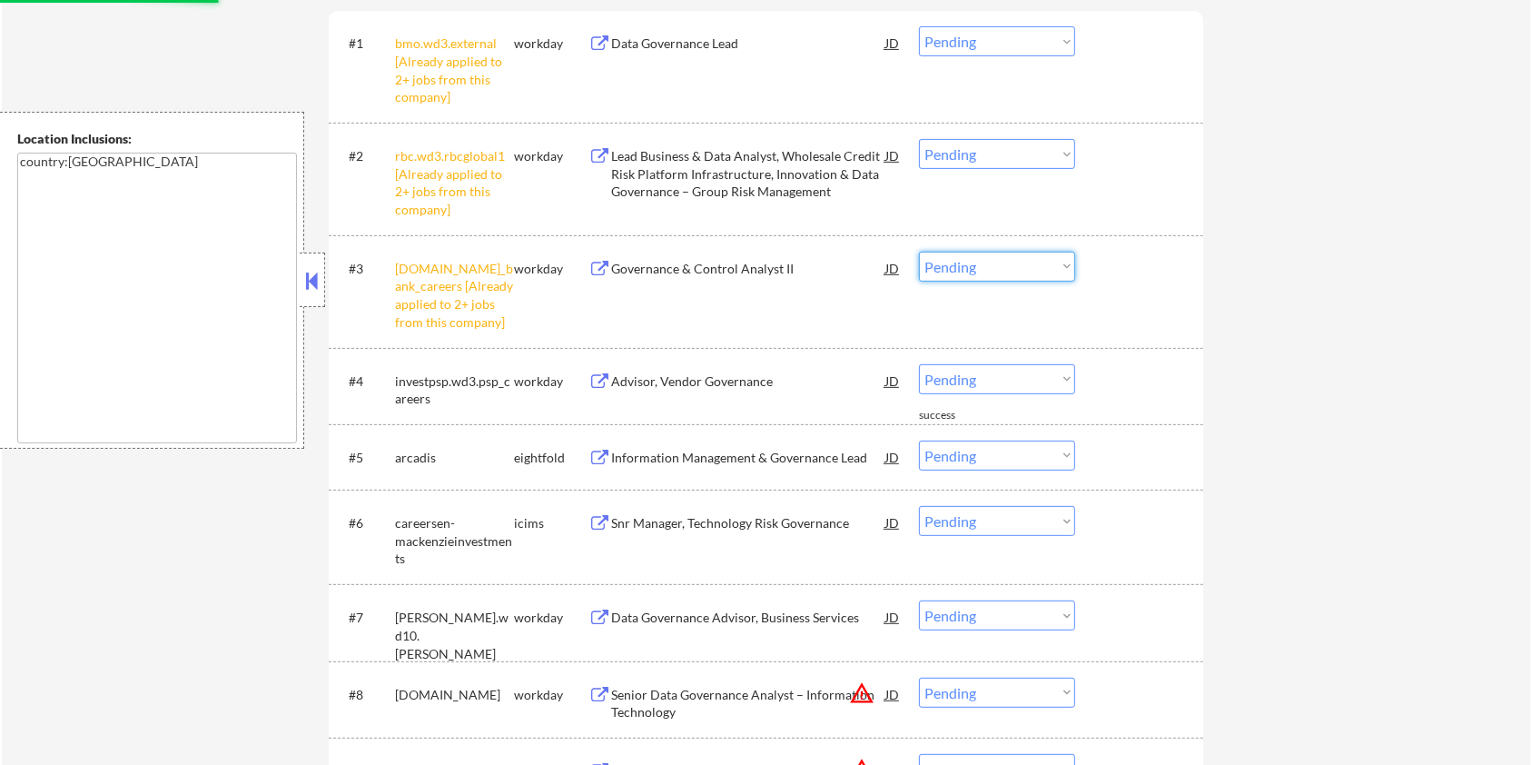
click at [1013, 266] on select "Choose an option... Pending Applied Excluded (Questions) Excluded (Expired) Exc…" at bounding box center [997, 267] width 156 height 30
click at [919, 252] on select "Choose an option... Pending Applied Excluded (Questions) Excluded (Expired) Exc…" at bounding box center [997, 267] width 156 height 30
select select ""pending""
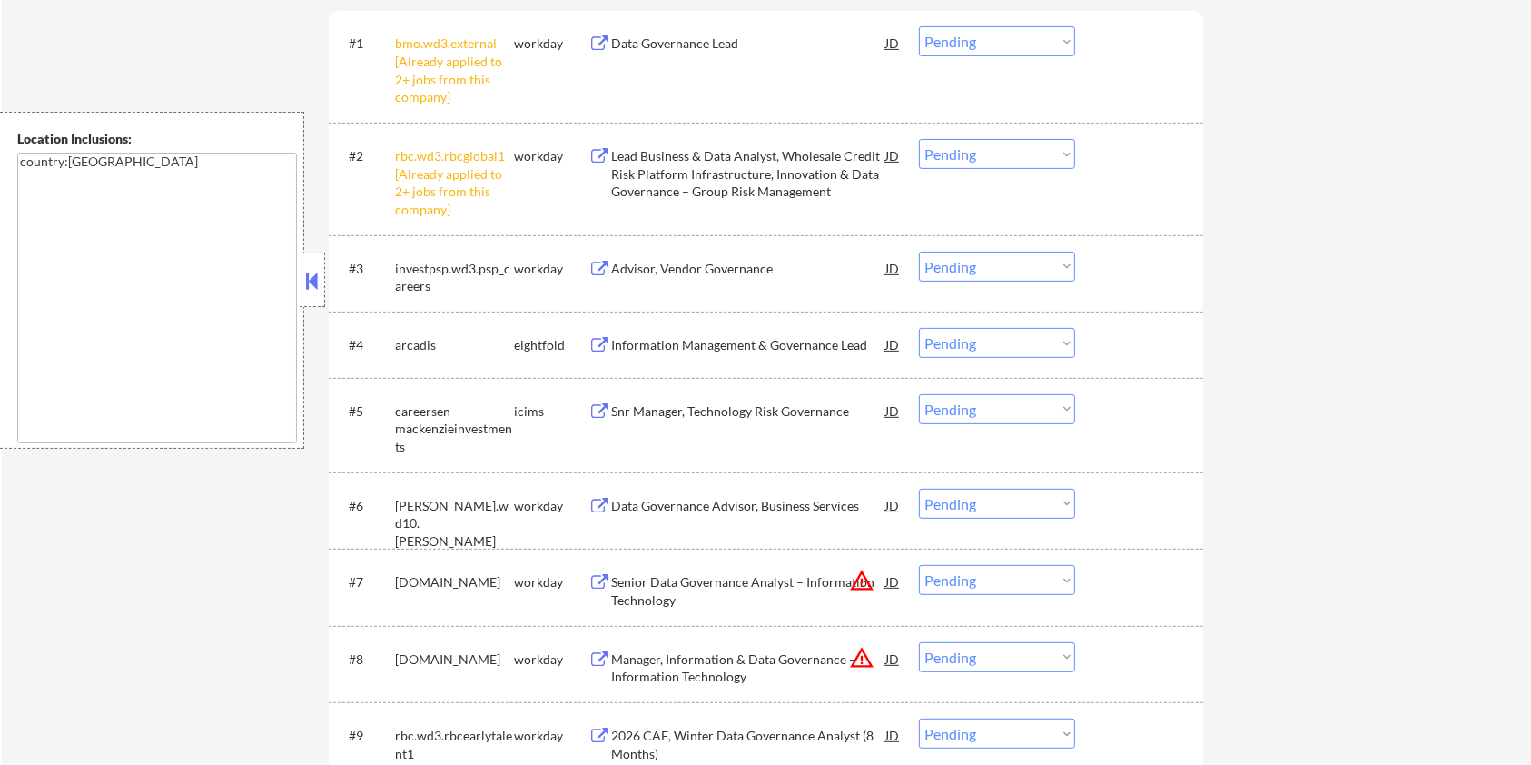
click at [1059, 153] on select "Choose an option... Pending Applied Excluded (Questions) Excluded (Expired) Exc…" at bounding box center [997, 154] width 156 height 30
click at [919, 139] on select "Choose an option... Pending Applied Excluded (Questions) Excluded (Expired) Exc…" at bounding box center [997, 154] width 156 height 30
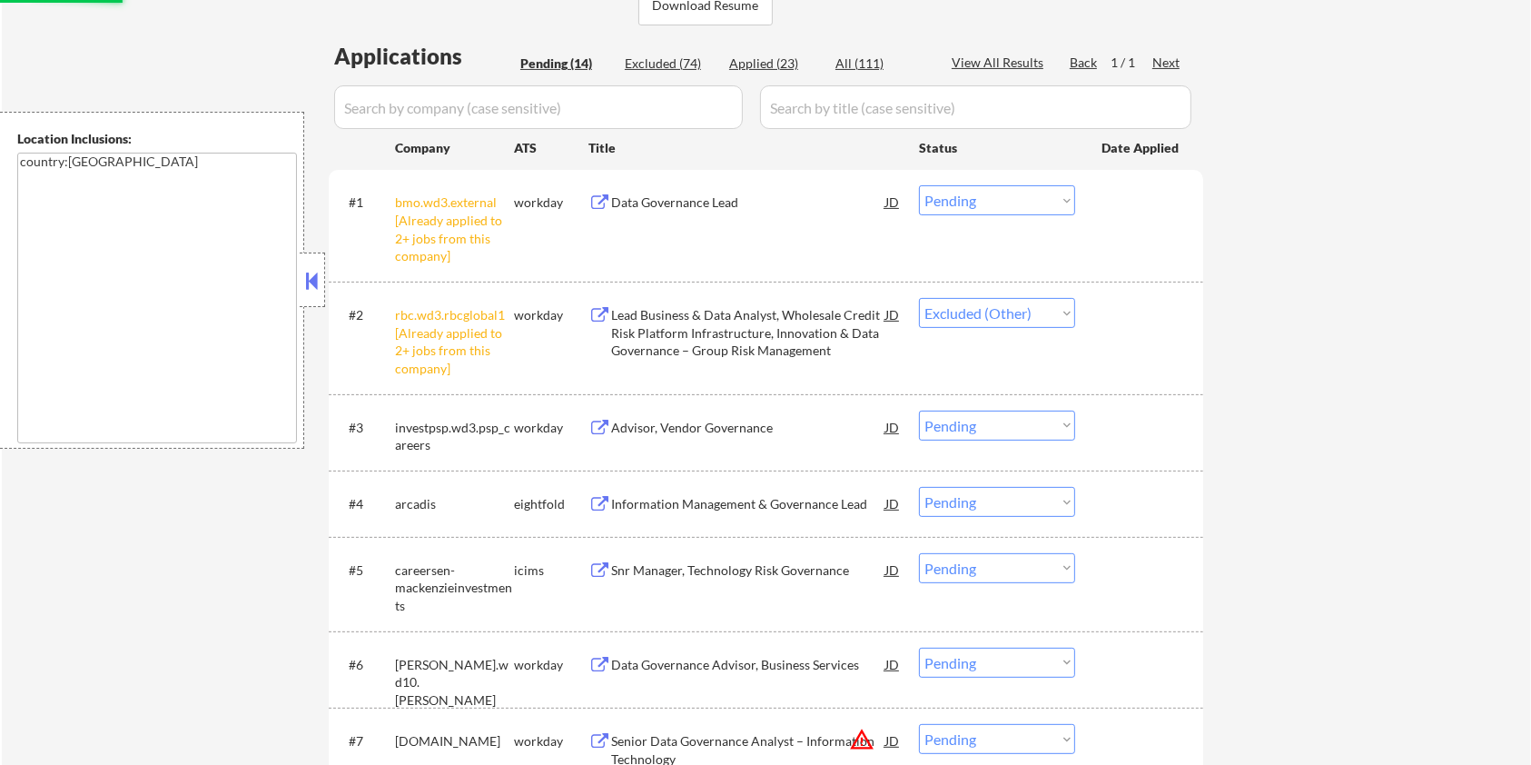
scroll to position [363, 0]
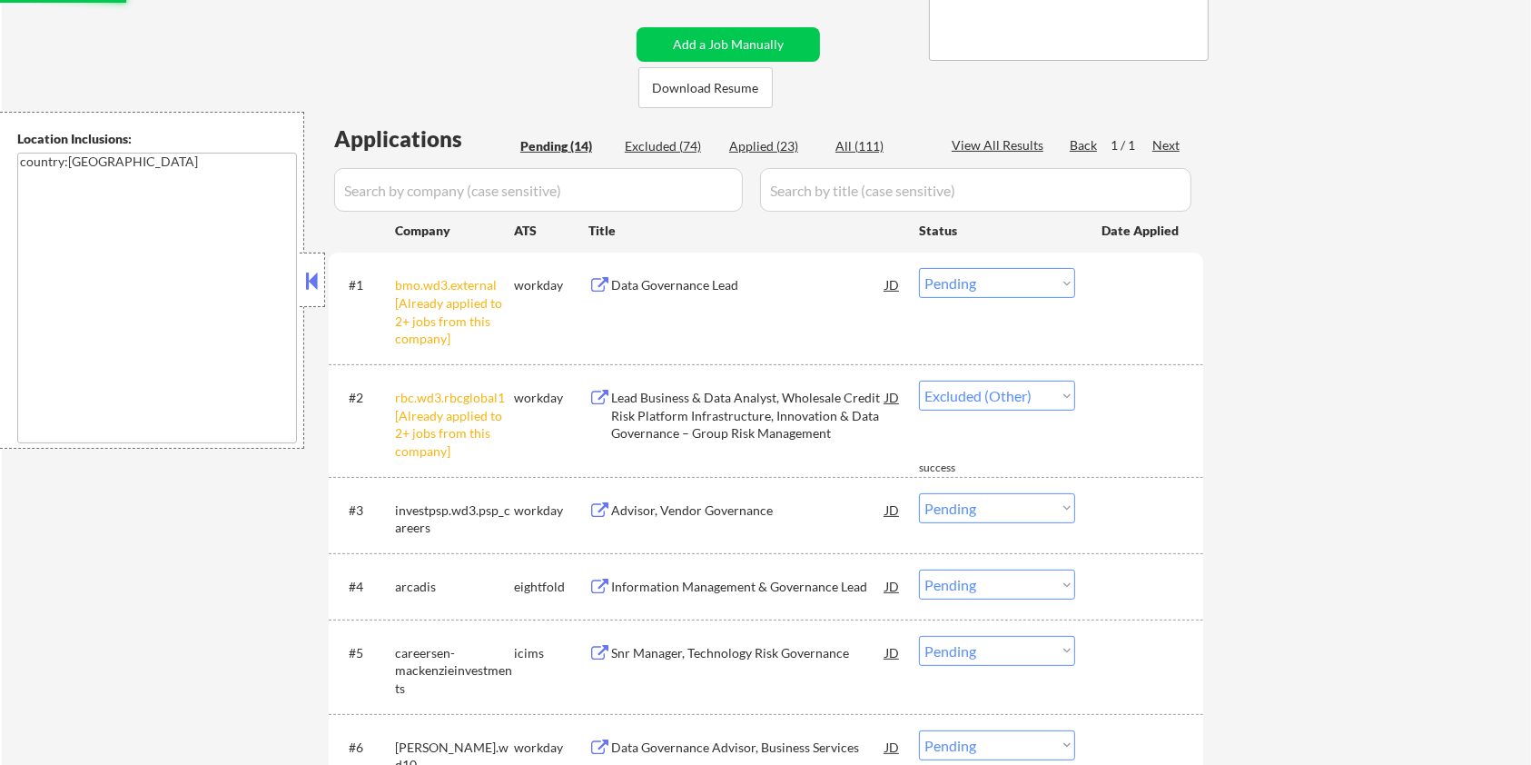
select select ""pending""
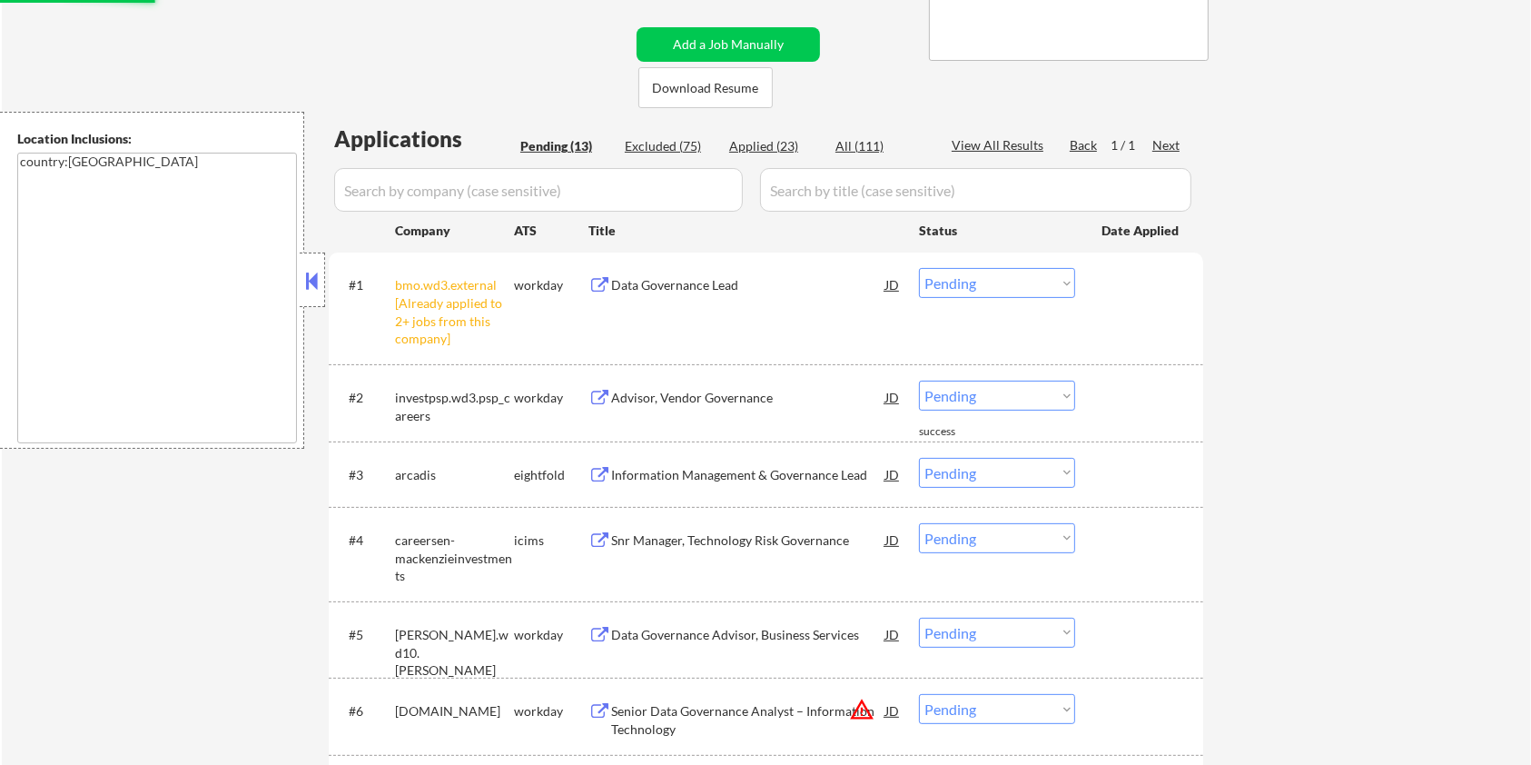
click at [1032, 284] on select "Choose an option... Pending Applied Excluded (Questions) Excluded (Expired) Exc…" at bounding box center [997, 283] width 156 height 30
click at [919, 268] on select "Choose an option... Pending Applied Excluded (Questions) Excluded (Expired) Exc…" at bounding box center [997, 283] width 156 height 30
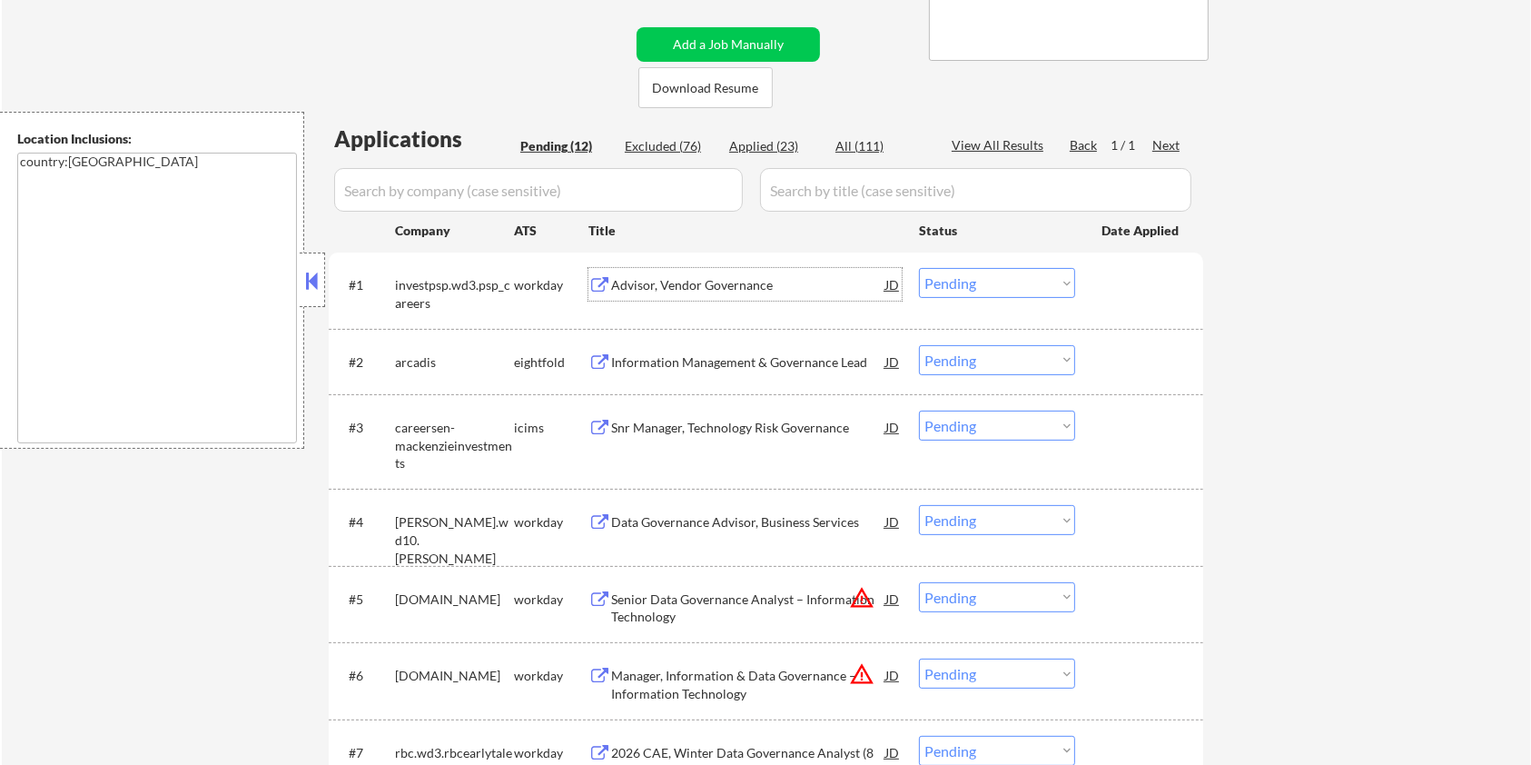
click at [649, 289] on div "Advisor, Vendor Governance" at bounding box center [748, 285] width 274 height 18
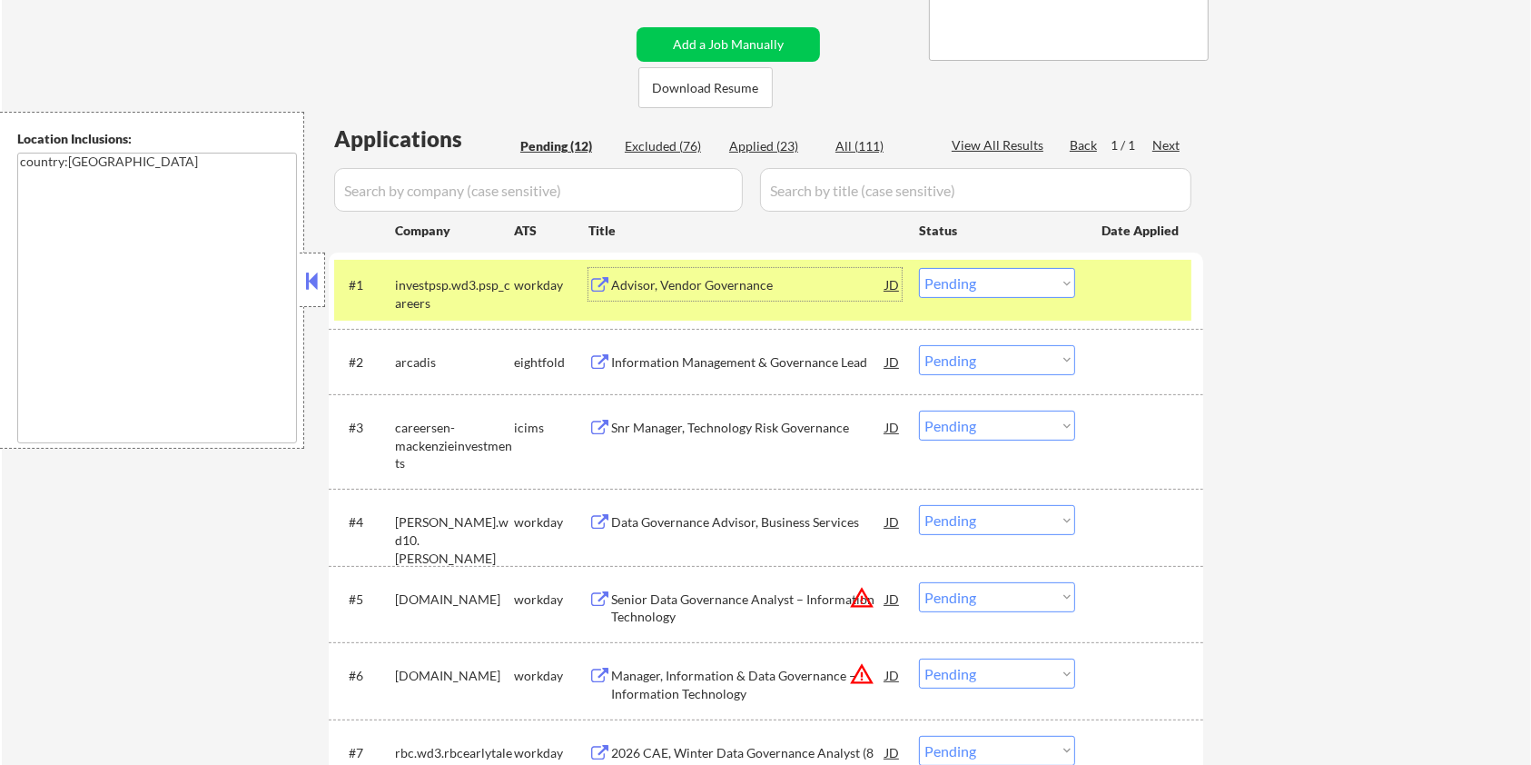
click at [971, 278] on select "Choose an option... Pending Applied Excluded (Questions) Excluded (Expired) Exc…" at bounding box center [997, 283] width 156 height 30
click at [919, 268] on select "Choose an option... Pending Applied Excluded (Questions) Excluded (Expired) Exc…" at bounding box center [997, 283] width 156 height 30
select select ""pending""
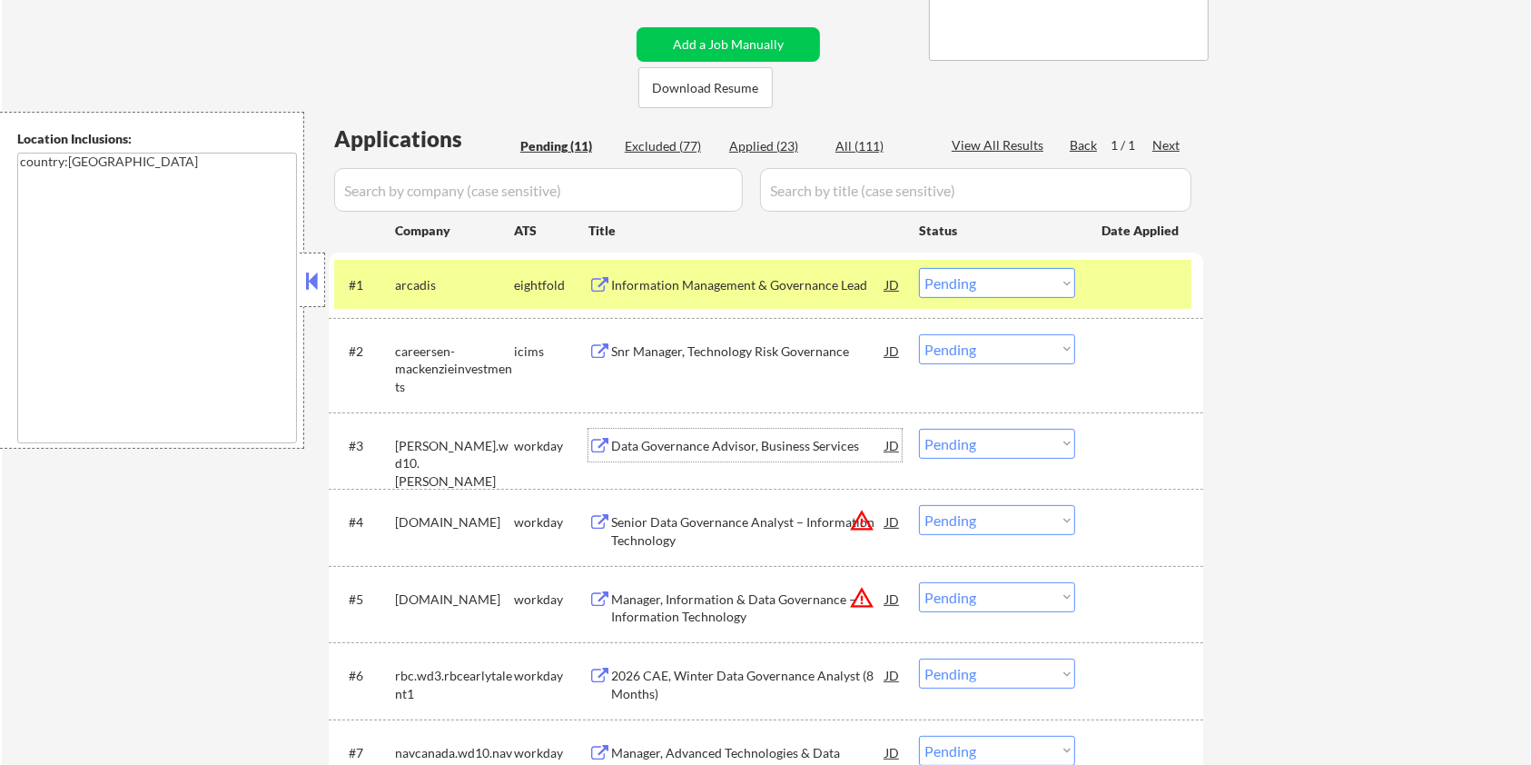
click at [706, 449] on div "Data Governance Advisor, Business Services" at bounding box center [748, 446] width 274 height 18
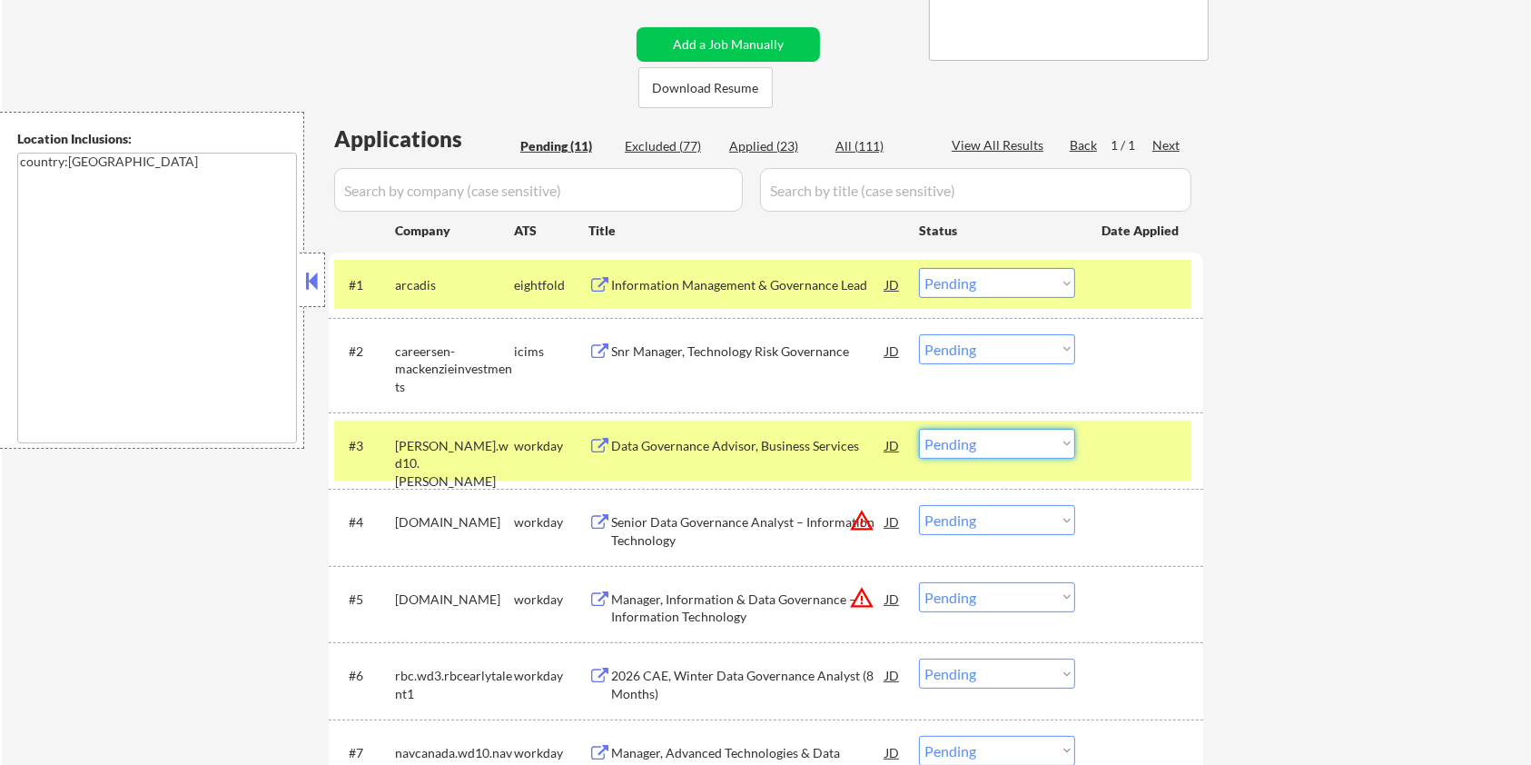
click at [1031, 447] on select "Choose an option... Pending Applied Excluded (Questions) Excluded (Expired) Exc…" at bounding box center [997, 444] width 156 height 30
click at [919, 429] on select "Choose an option... Pending Applied Excluded (Questions) Excluded (Expired) Exc…" at bounding box center [997, 444] width 156 height 30
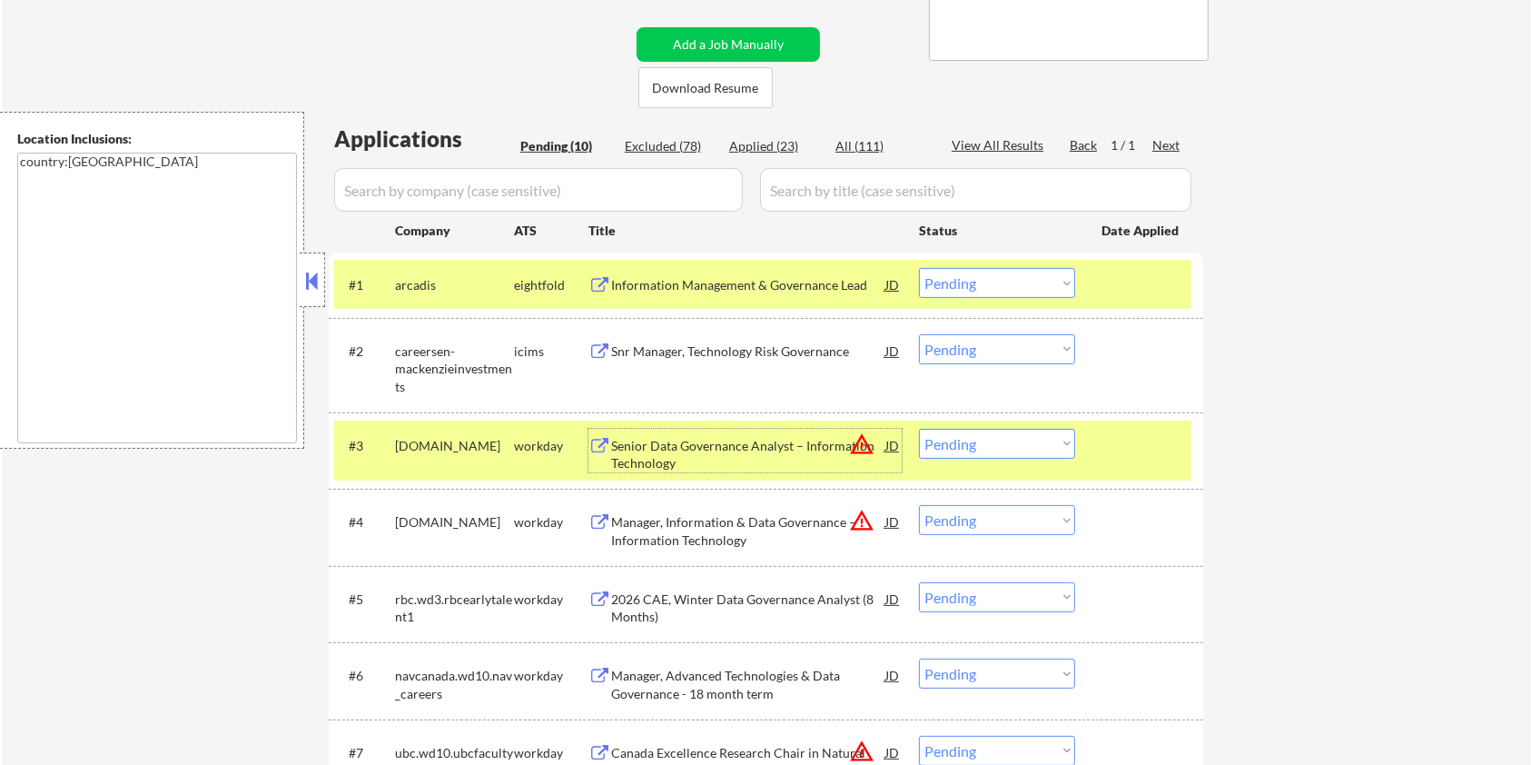
click at [632, 446] on div "Senior Data Governance Analyst – Information Technology" at bounding box center [748, 454] width 274 height 35
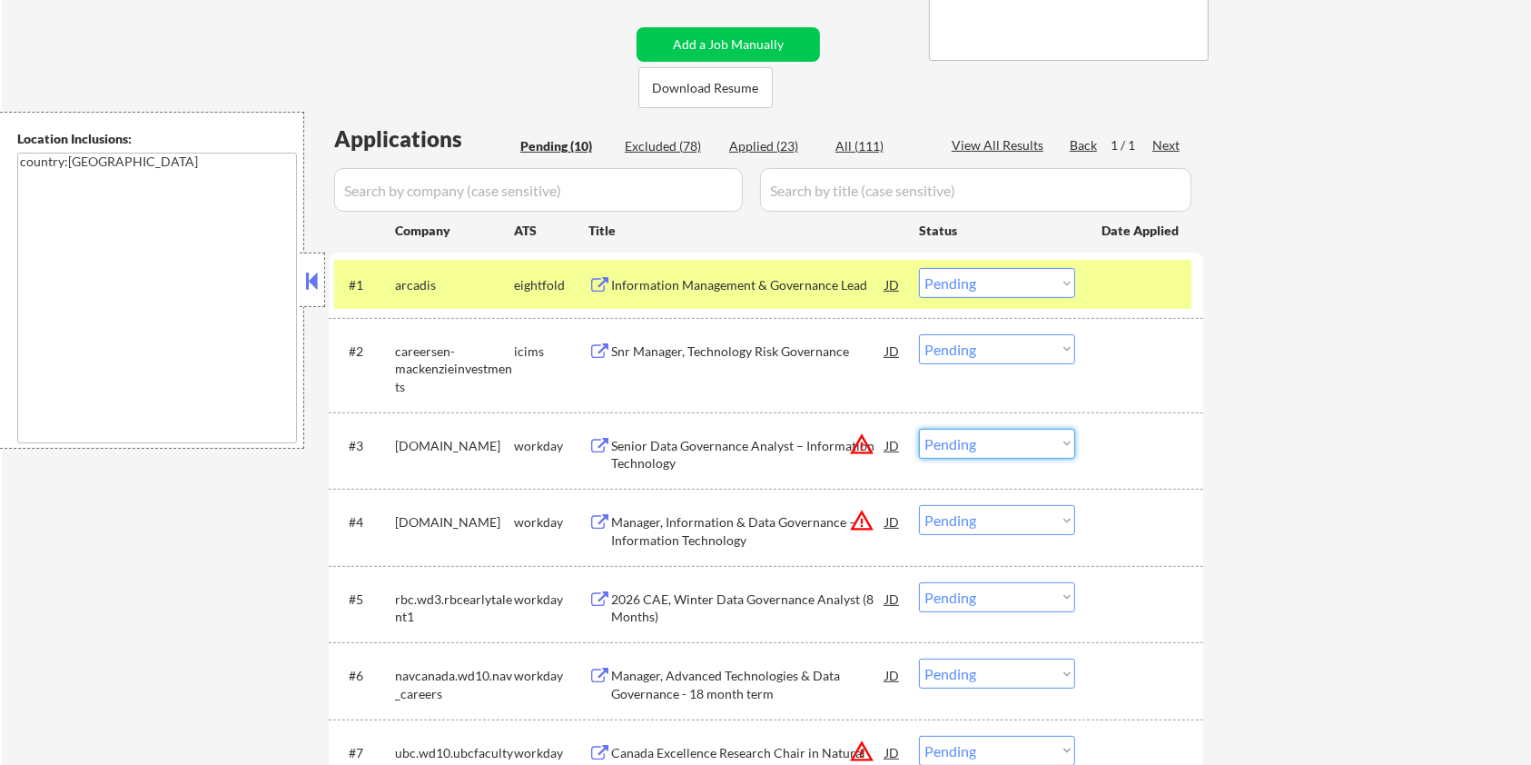
click at [1022, 444] on select "Choose an option... Pending Applied Excluded (Questions) Excluded (Expired) Exc…" at bounding box center [997, 444] width 156 height 30
click at [919, 429] on select "Choose an option... Pending Applied Excluded (Questions) Excluded (Expired) Exc…" at bounding box center [997, 444] width 156 height 30
select select ""pending""
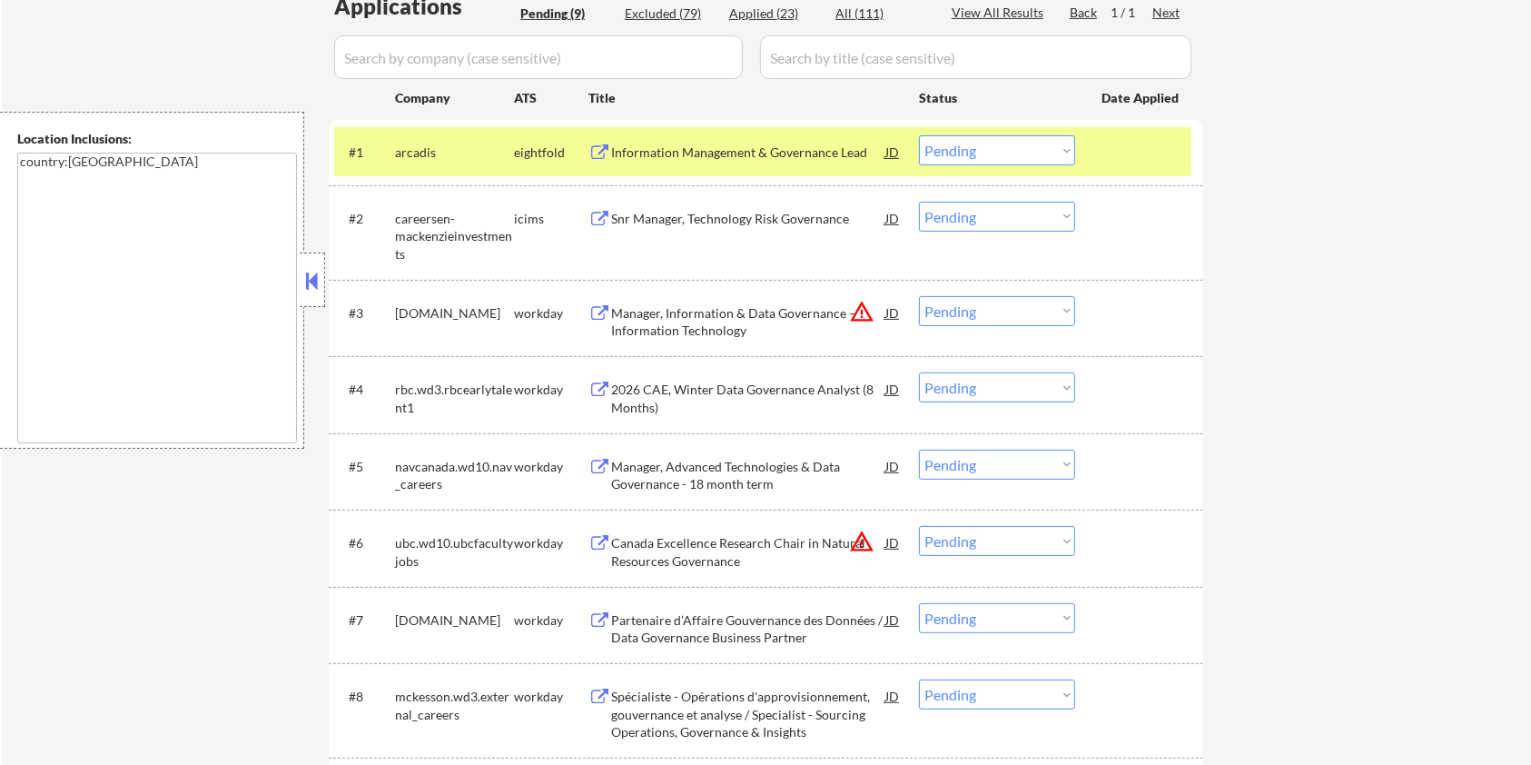
scroll to position [605, 0]
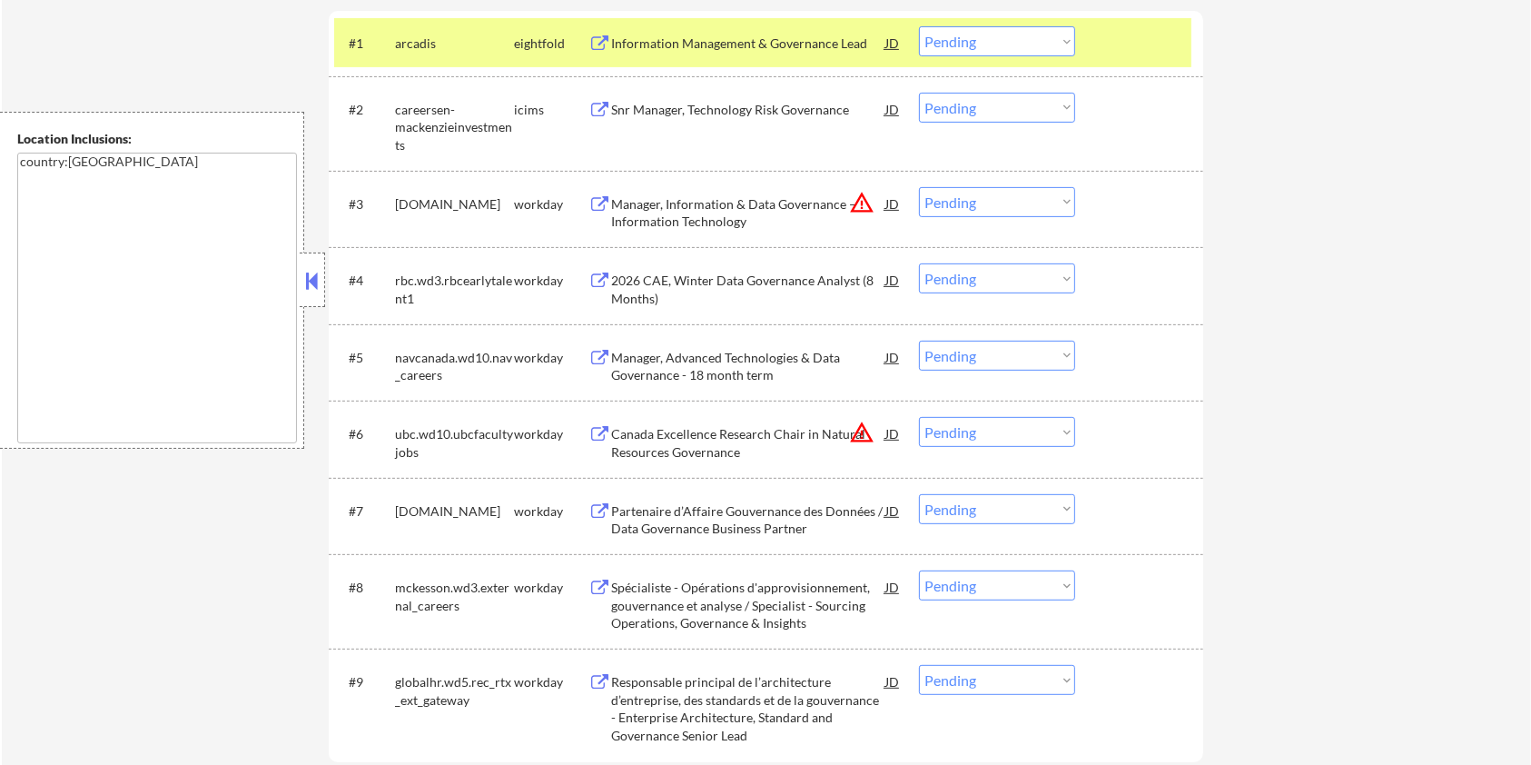
click at [703, 207] on div "Manager, Information & Data Governance – Information Technology" at bounding box center [748, 212] width 274 height 35
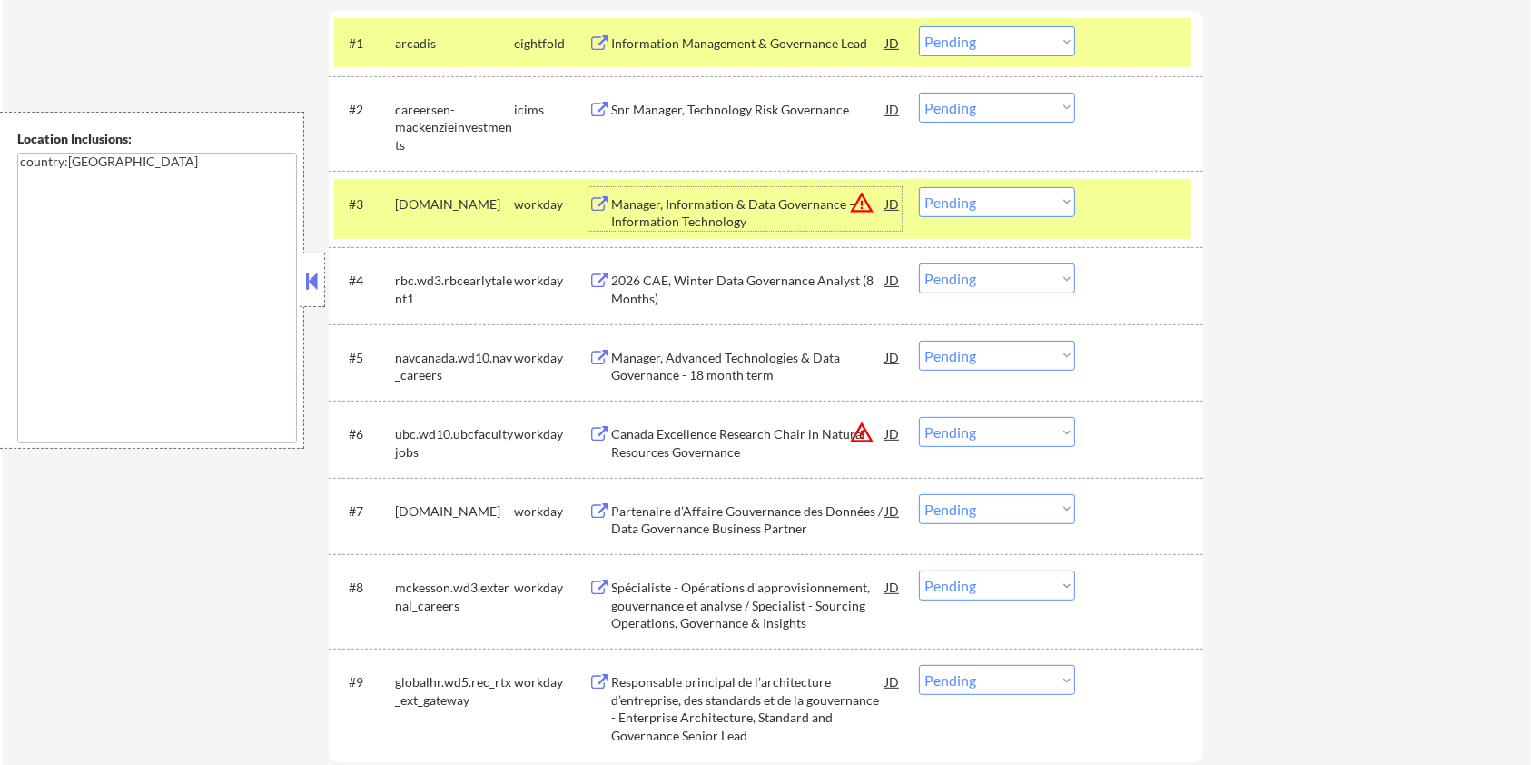
click at [660, 280] on div "2026 CAE, Winter Data Governance Analyst (8 Months)" at bounding box center [748, 289] width 274 height 35
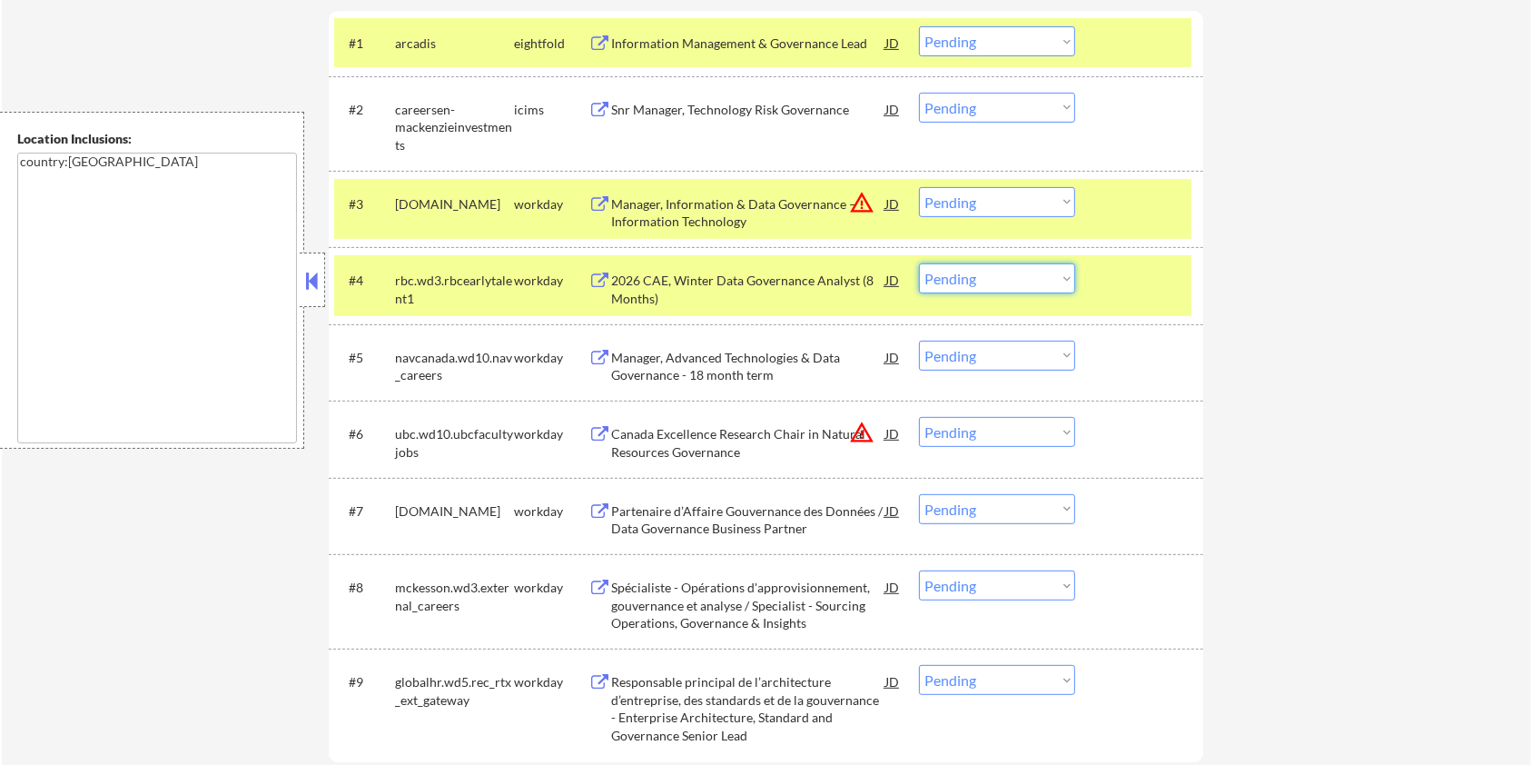
click at [1001, 277] on select "Choose an option... Pending Applied Excluded (Questions) Excluded (Expired) Exc…" at bounding box center [997, 278] width 156 height 30
click at [919, 263] on select "Choose an option... Pending Applied Excluded (Questions) Excluded (Expired) Exc…" at bounding box center [997, 278] width 156 height 30
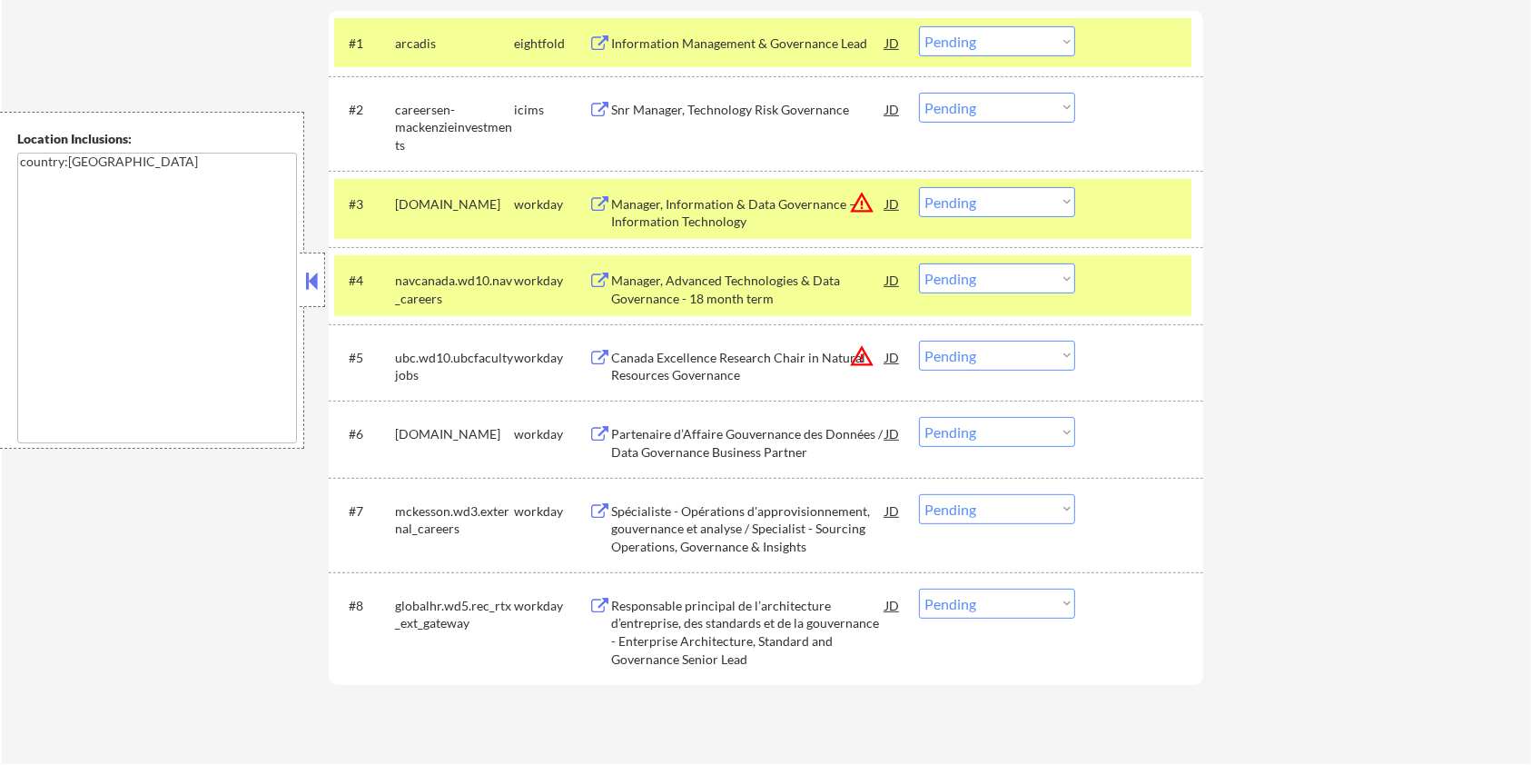
click at [770, 287] on div "Manager, Advanced Technologies & Data Governance - 18 month term" at bounding box center [748, 289] width 274 height 35
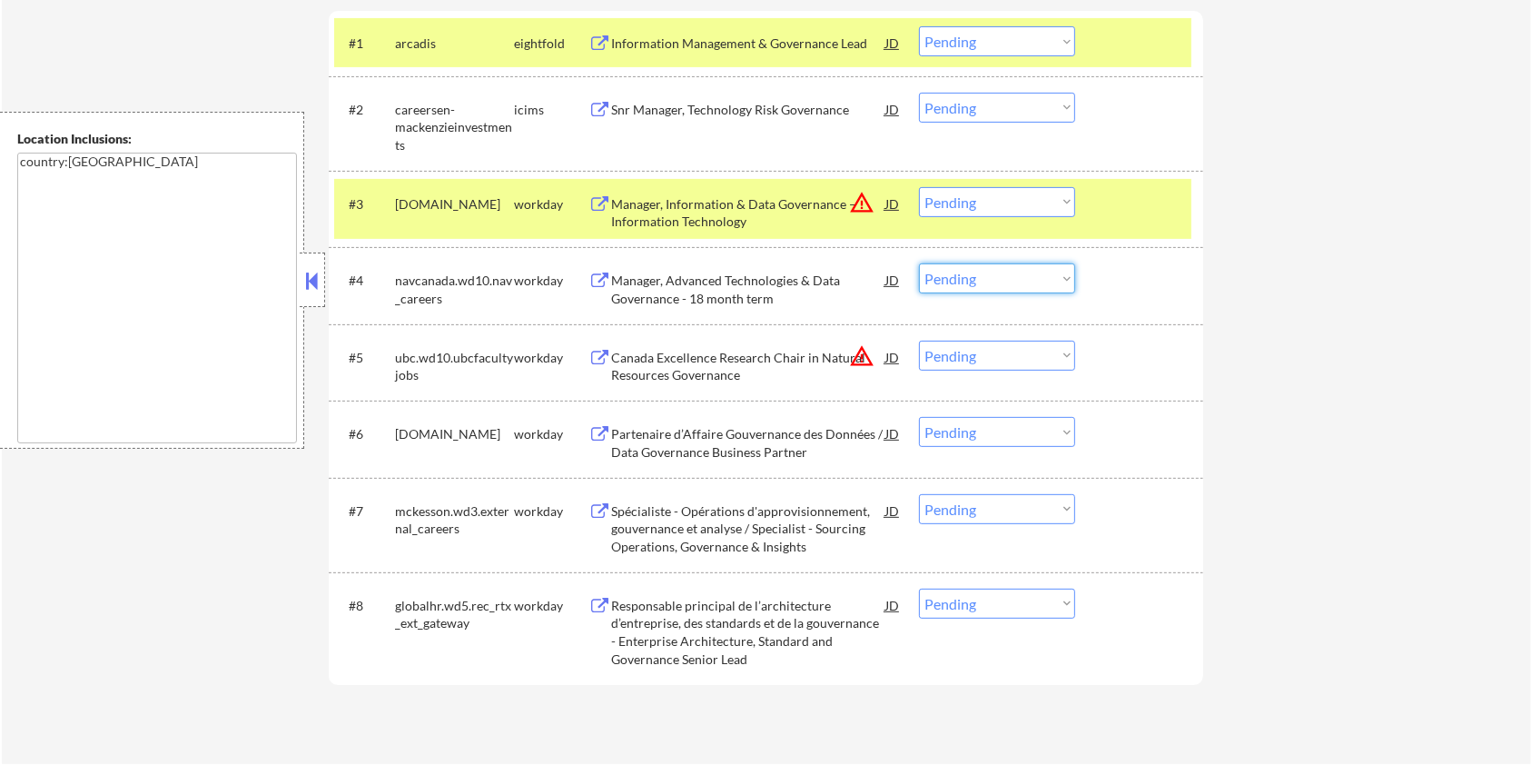
click at [1009, 272] on select "Choose an option... Pending Applied Excluded (Questions) Excluded (Expired) Exc…" at bounding box center [997, 278] width 156 height 30
click at [919, 263] on select "Choose an option... Pending Applied Excluded (Questions) Excluded (Expired) Exc…" at bounding box center [997, 278] width 156 height 30
select select ""pending""
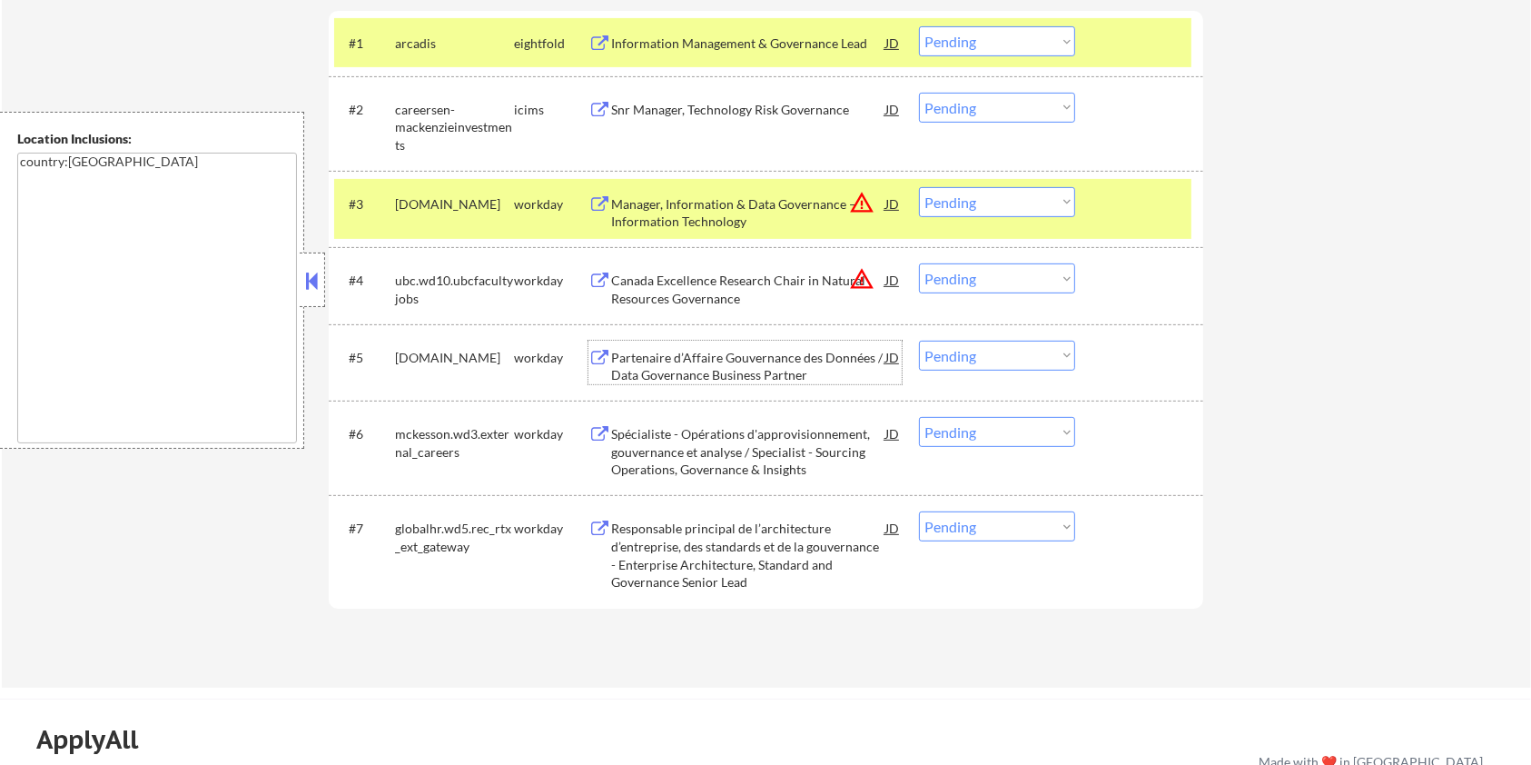
click at [693, 373] on div "Partenaire d’Affaire Gouvernance des Données / Data Governance Business Partner" at bounding box center [748, 366] width 274 height 35
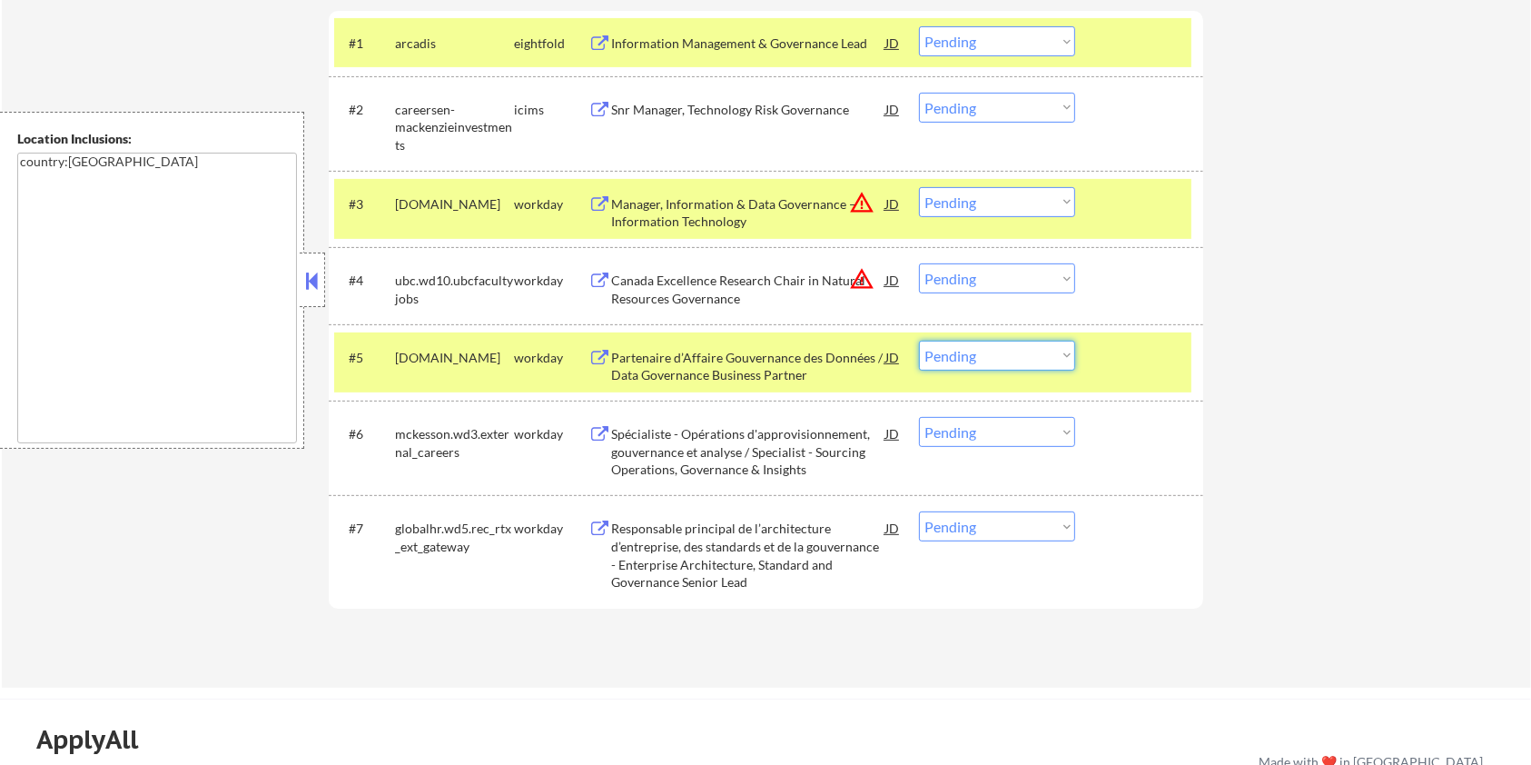
click at [1053, 348] on select "Choose an option... Pending Applied Excluded (Questions) Excluded (Expired) Exc…" at bounding box center [997, 356] width 156 height 30
click at [919, 341] on select "Choose an option... Pending Applied Excluded (Questions) Excluded (Expired) Exc…" at bounding box center [997, 356] width 156 height 30
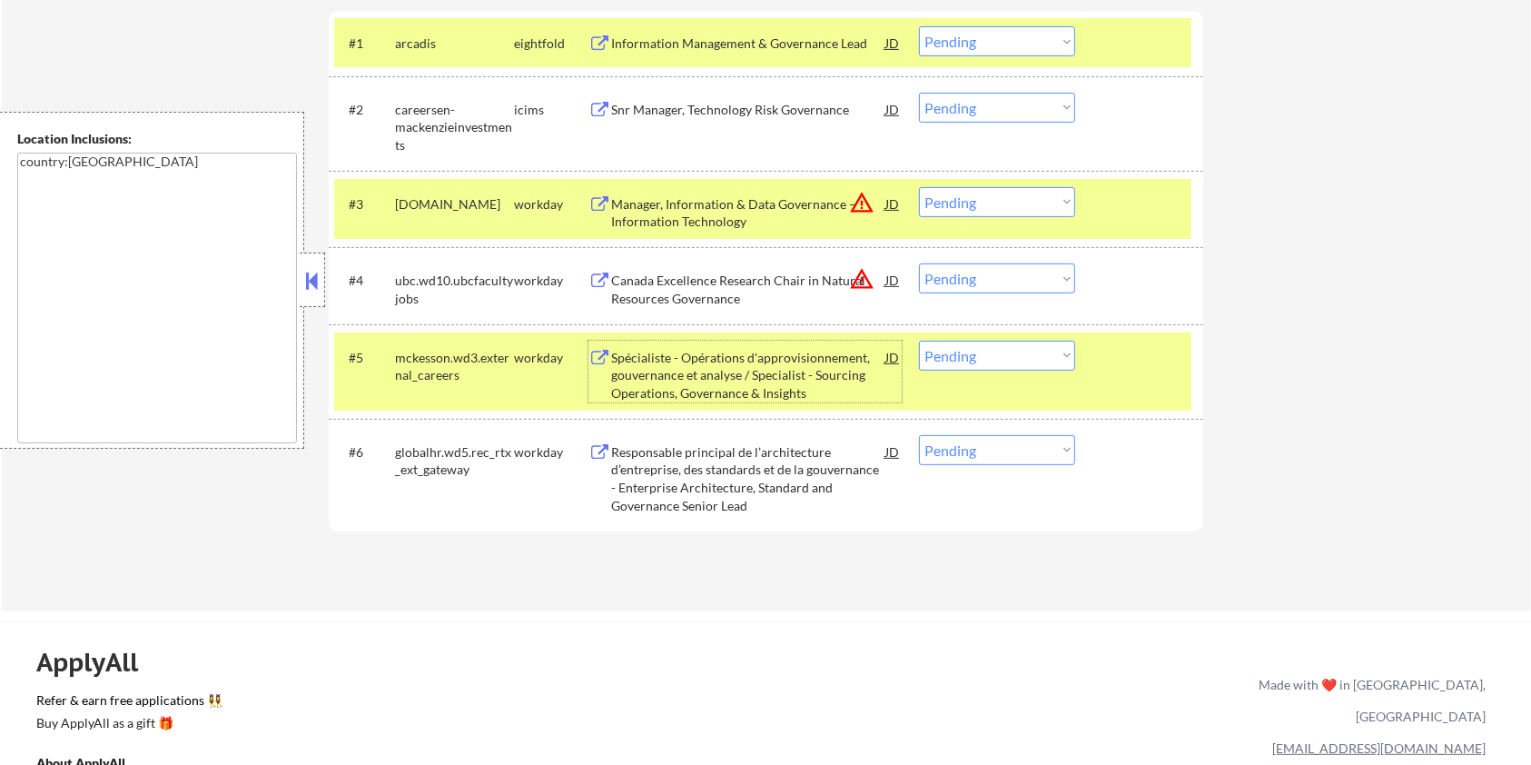
click at [816, 360] on div "Spécialiste - Opérations d'approvisionnement, gouvernance et analyse / Speciali…" at bounding box center [748, 376] width 274 height 54
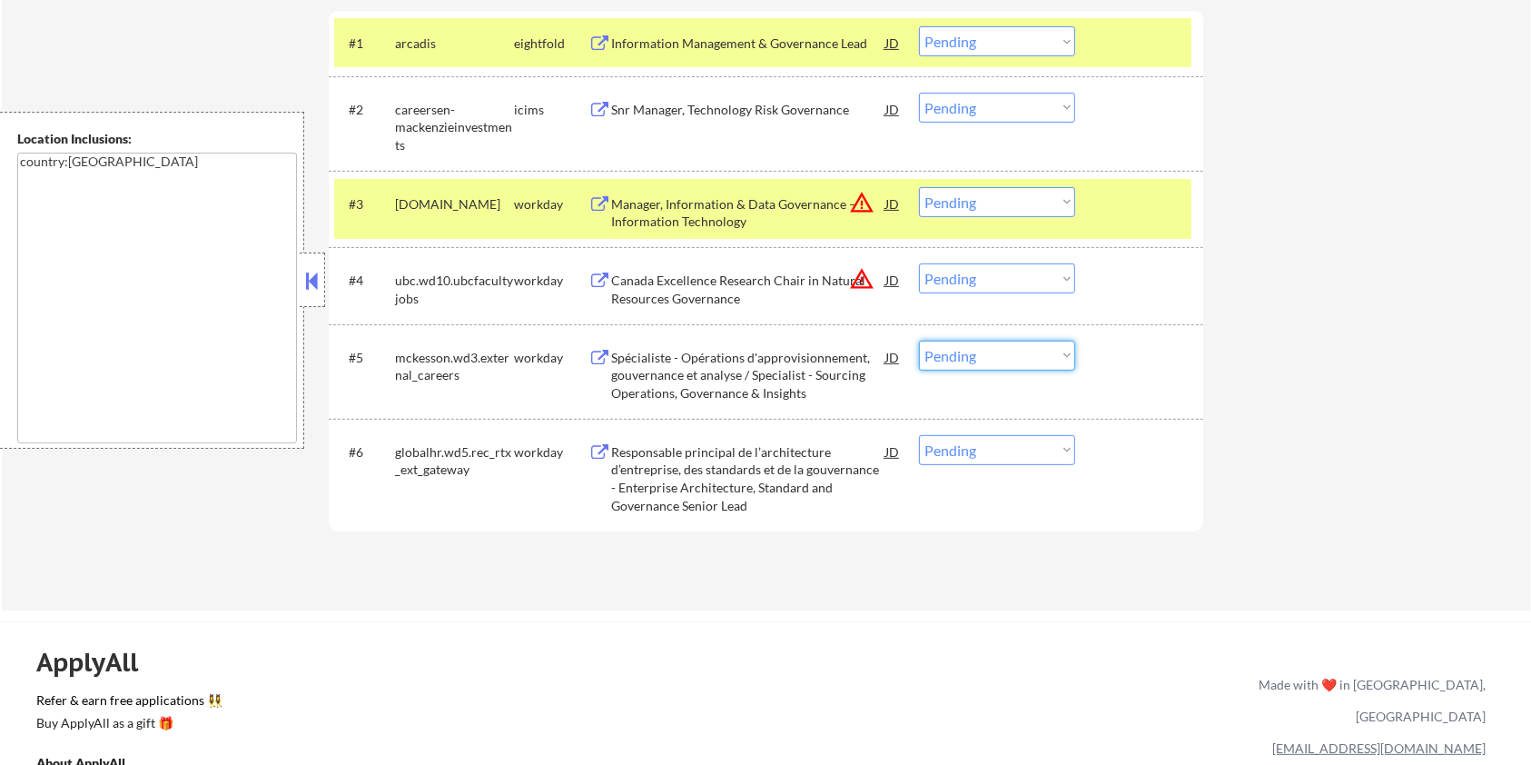
click at [1008, 354] on select "Choose an option... Pending Applied Excluded (Questions) Excluded (Expired) Exc…" at bounding box center [997, 356] width 156 height 30
click at [919, 341] on select "Choose an option... Pending Applied Excluded (Questions) Excluded (Expired) Exc…" at bounding box center [997, 356] width 156 height 30
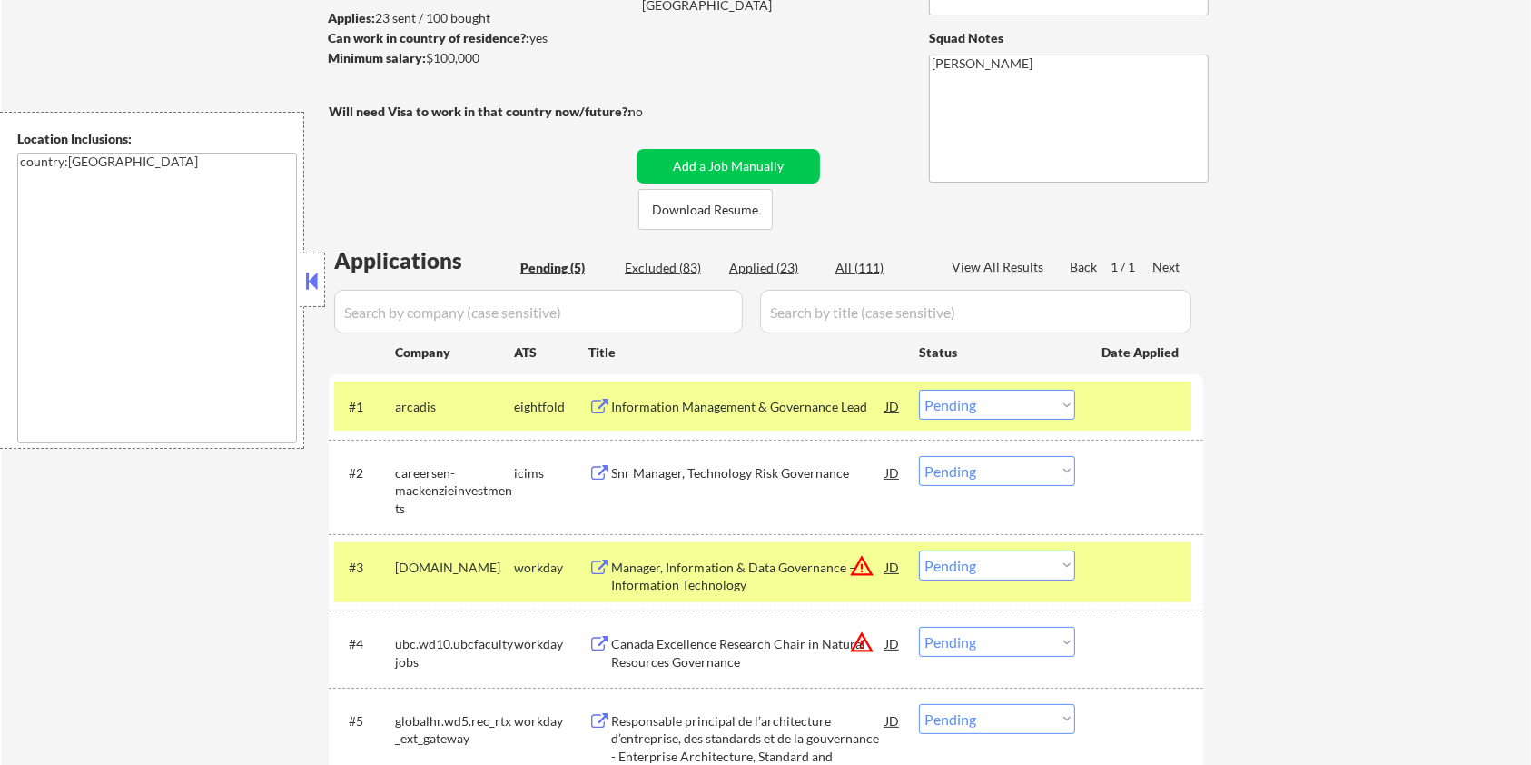
scroll to position [363, 0]
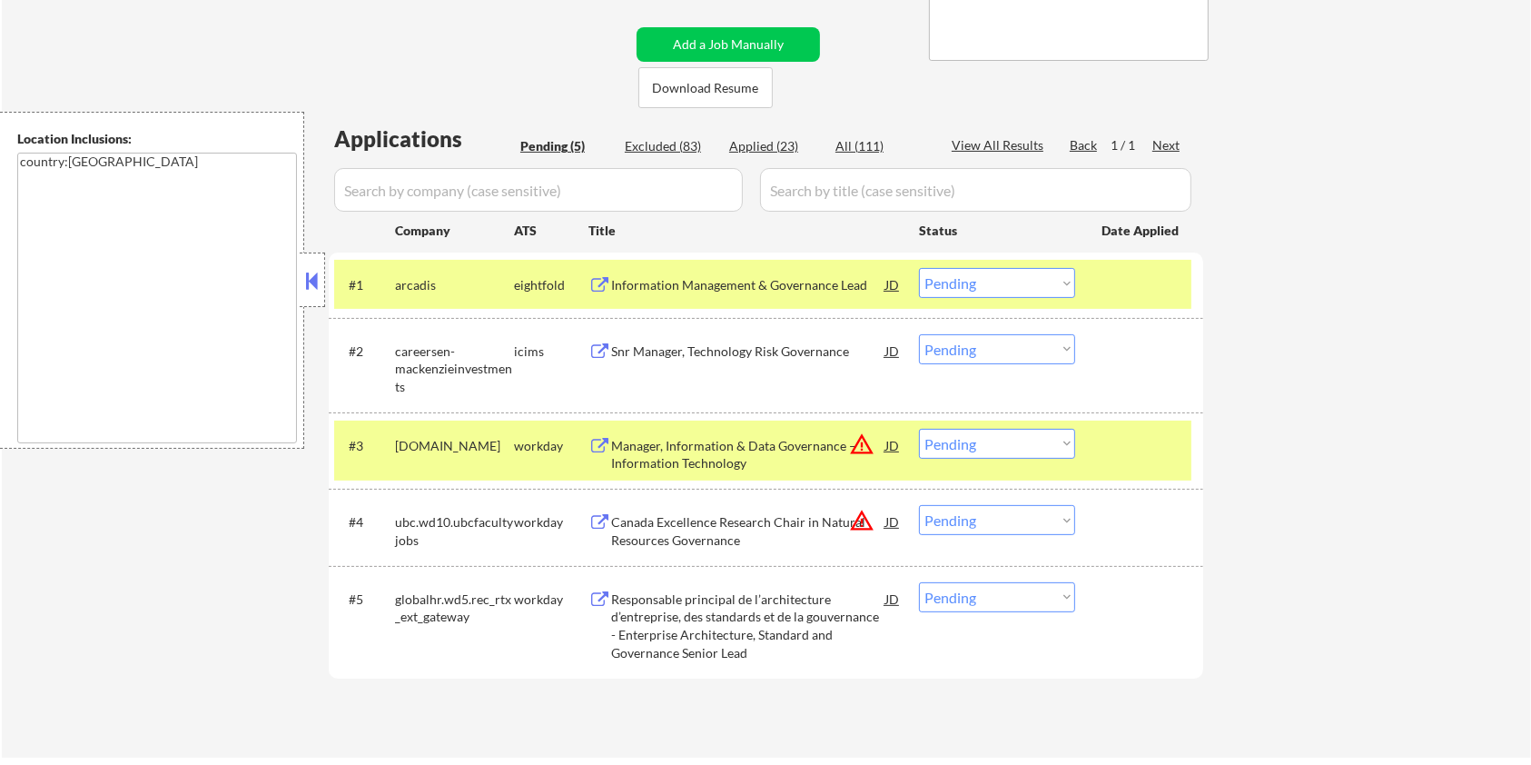
click at [731, 353] on div "Snr Manager, Technology Risk Governance" at bounding box center [748, 351] width 274 height 18
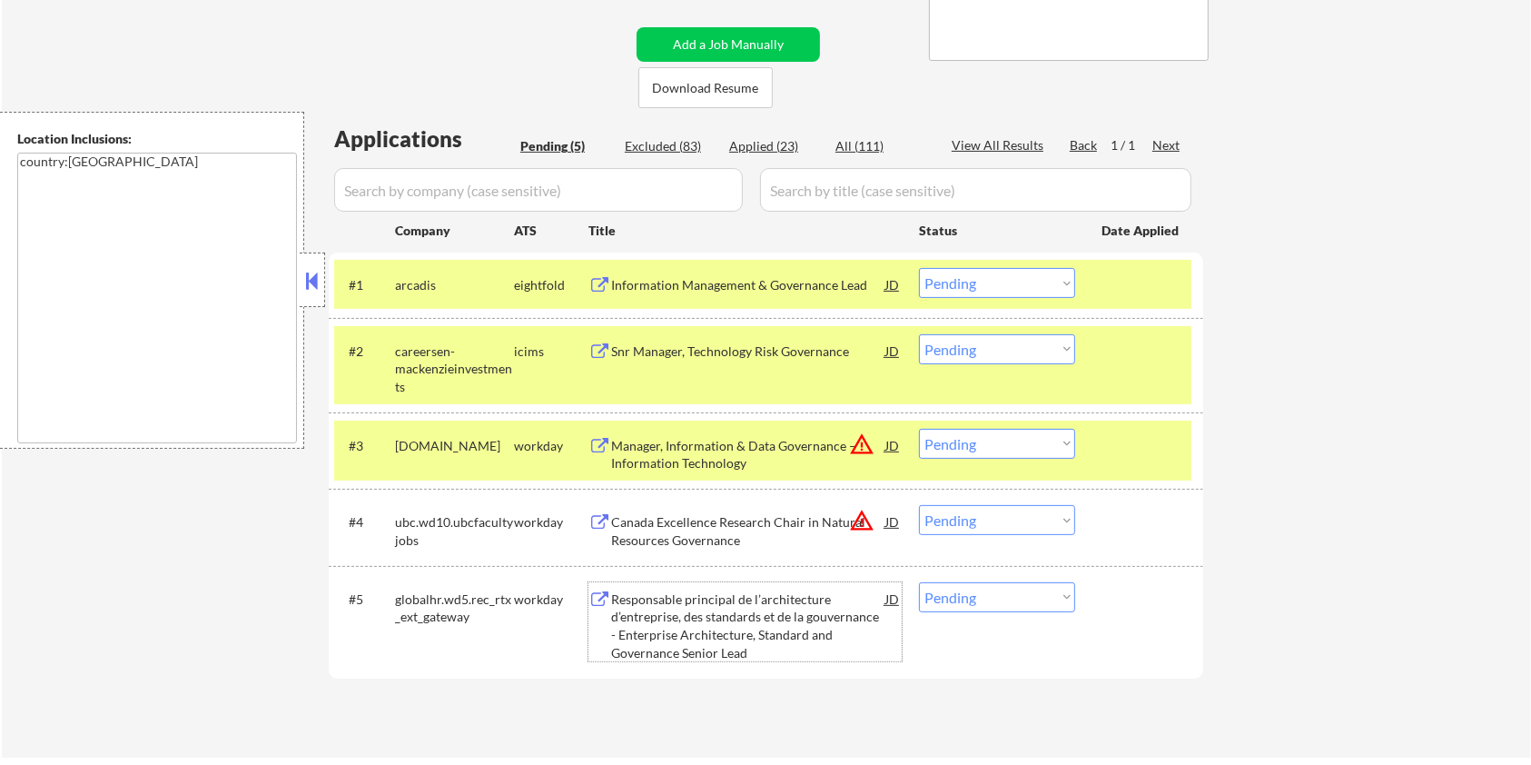
click at [671, 618] on div "Responsable principal de l’architecture d’entreprise, des standards et de la go…" at bounding box center [748, 625] width 274 height 71
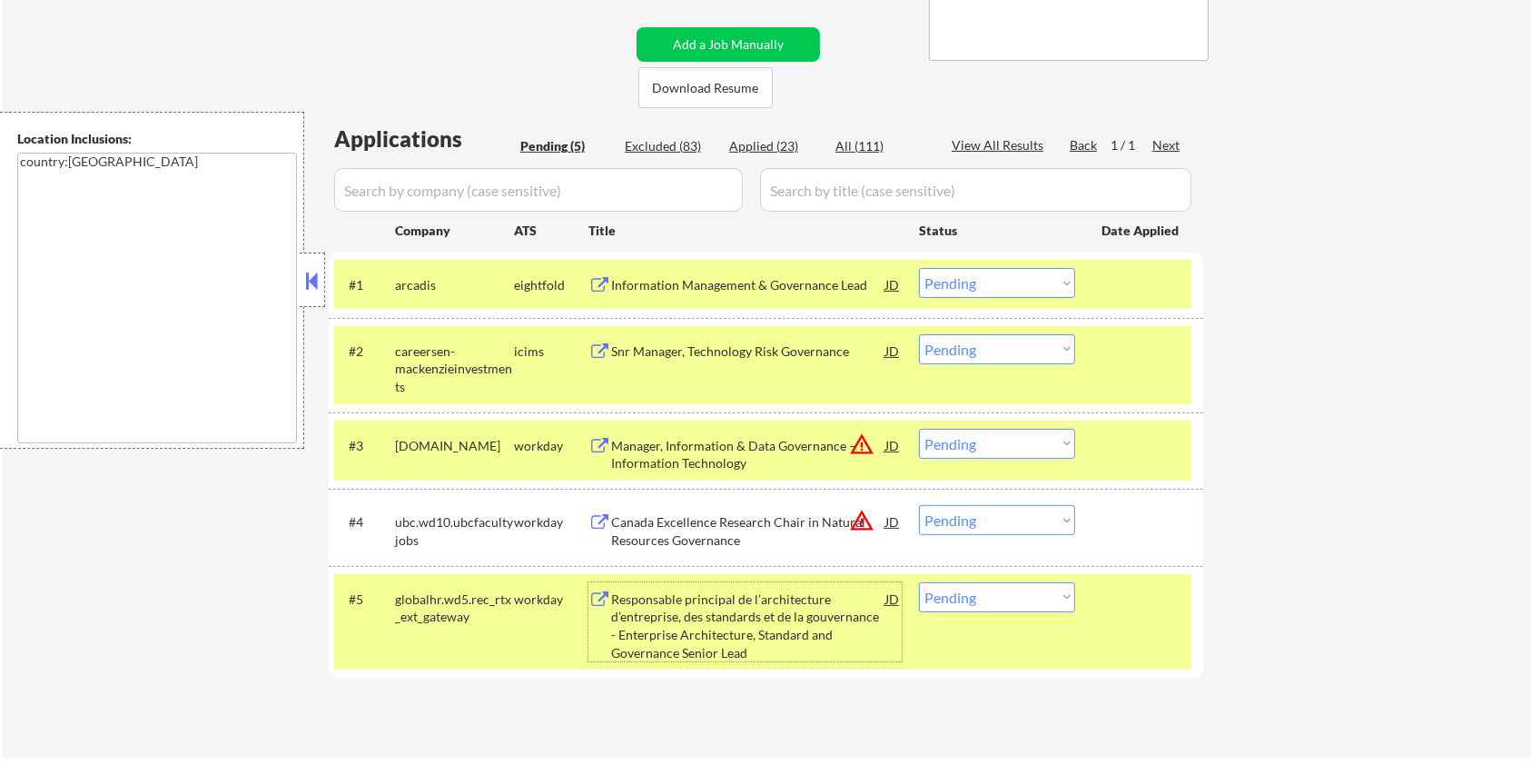
click at [1008, 599] on select "Choose an option... Pending Applied Excluded (Questions) Excluded (Expired) Exc…" at bounding box center [997, 597] width 156 height 30
select select ""excluded__bad_match_""
click at [919, 582] on select "Choose an option... Pending Applied Excluded (Questions) Excluded (Expired) Exc…" at bounding box center [997, 597] width 156 height 30
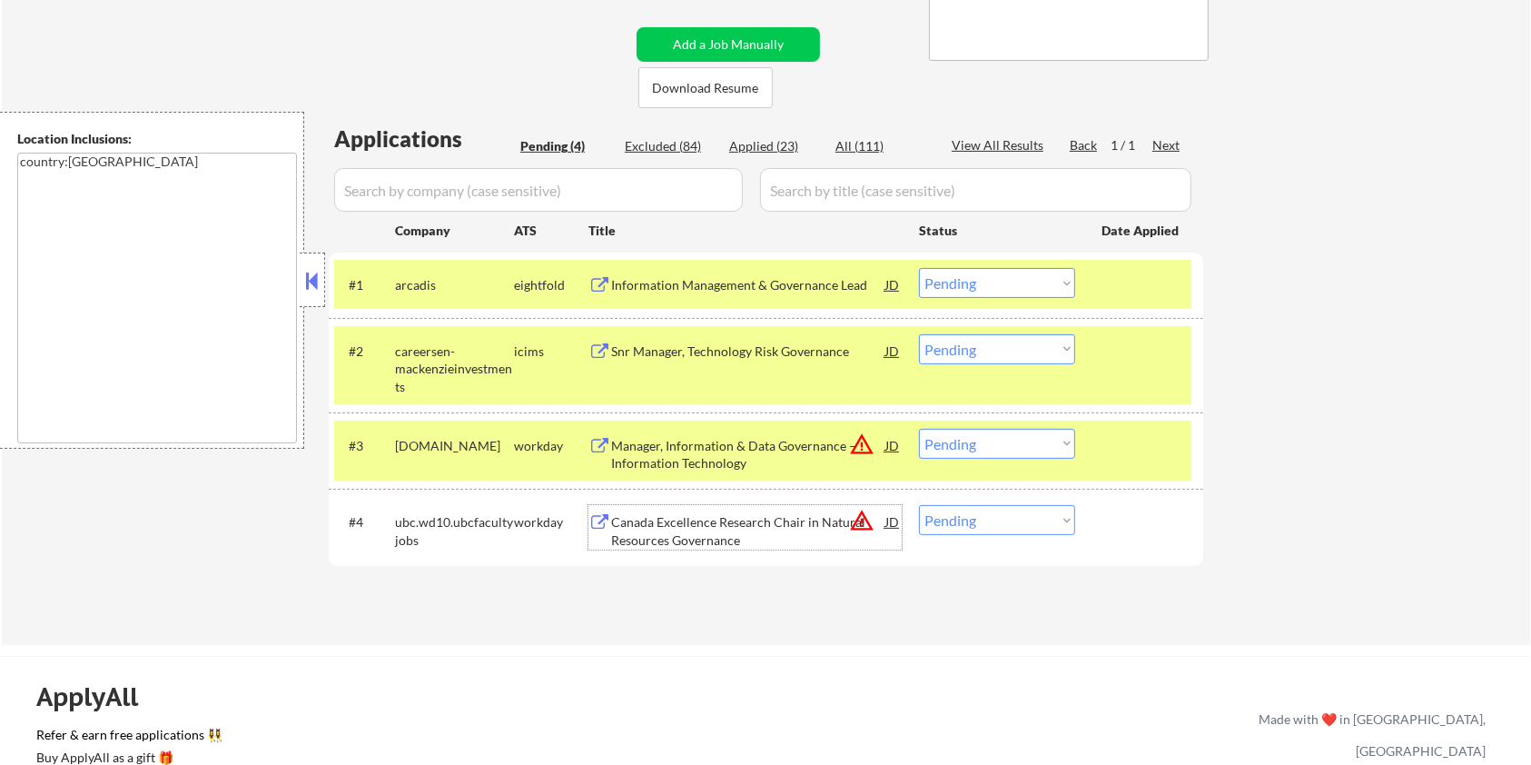
click at [680, 521] on div "Canada Excellence Research Chair in Natural Resources Governance" at bounding box center [748, 530] width 274 height 35
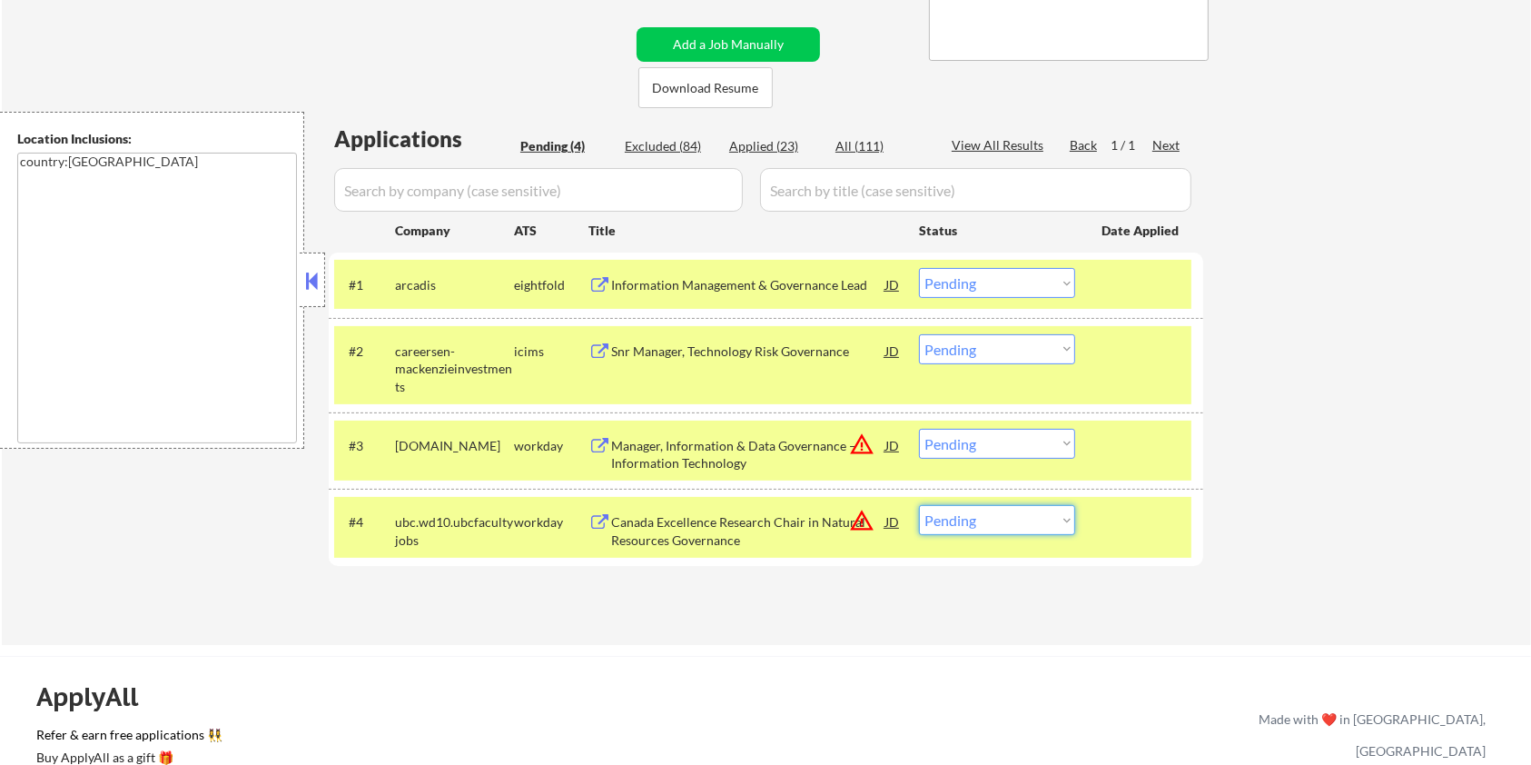
click at [1013, 515] on select "Choose an option... Pending Applied Excluded (Questions) Excluded (Expired) Exc…" at bounding box center [997, 520] width 156 height 30
select select ""excluded__expired_""
click at [919, 505] on select "Choose an option... Pending Applied Excluded (Questions) Excluded (Expired) Exc…" at bounding box center [997, 520] width 156 height 30
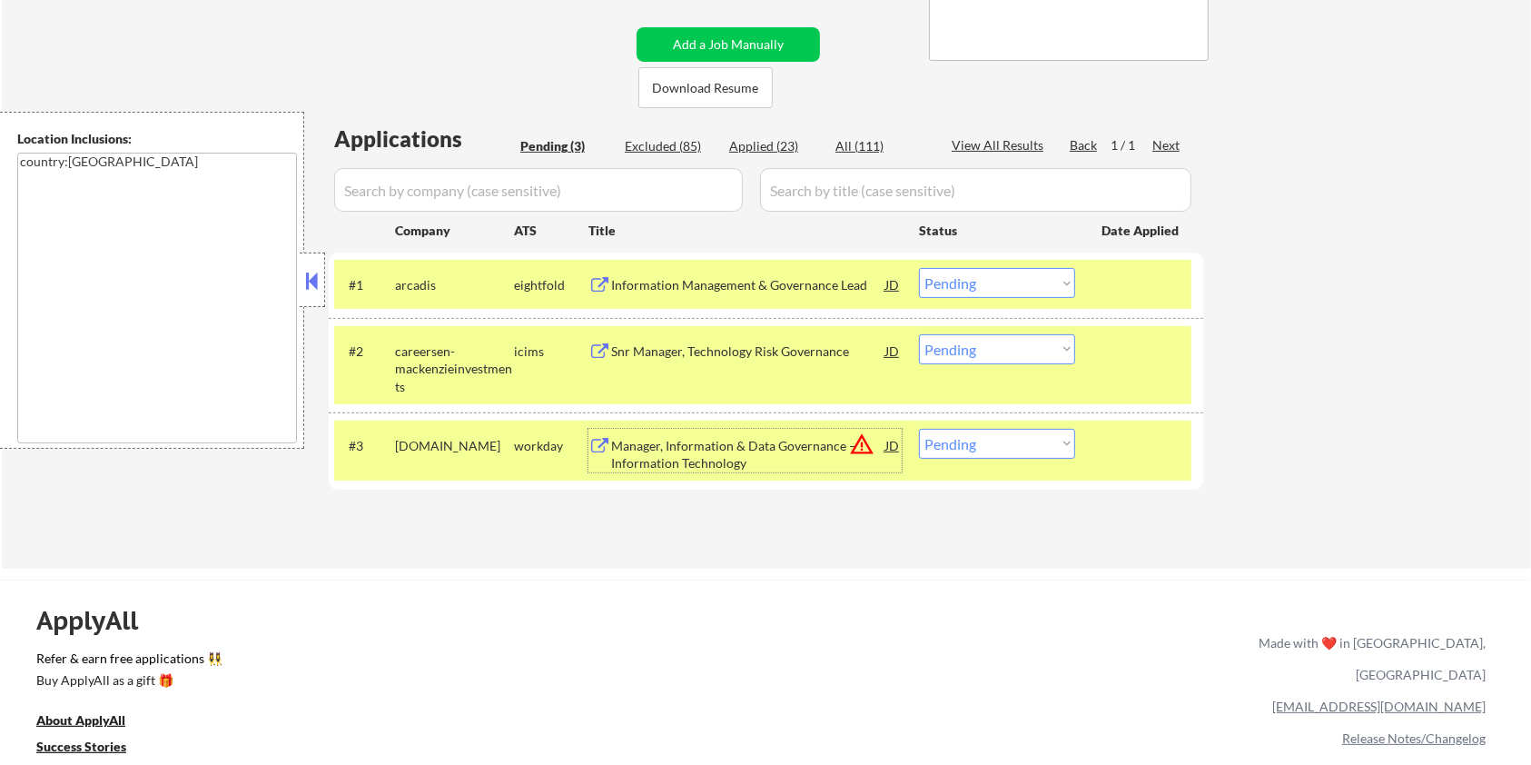
click at [683, 466] on div "Manager, Information & Data Governance – Information Technology" at bounding box center [748, 454] width 274 height 35
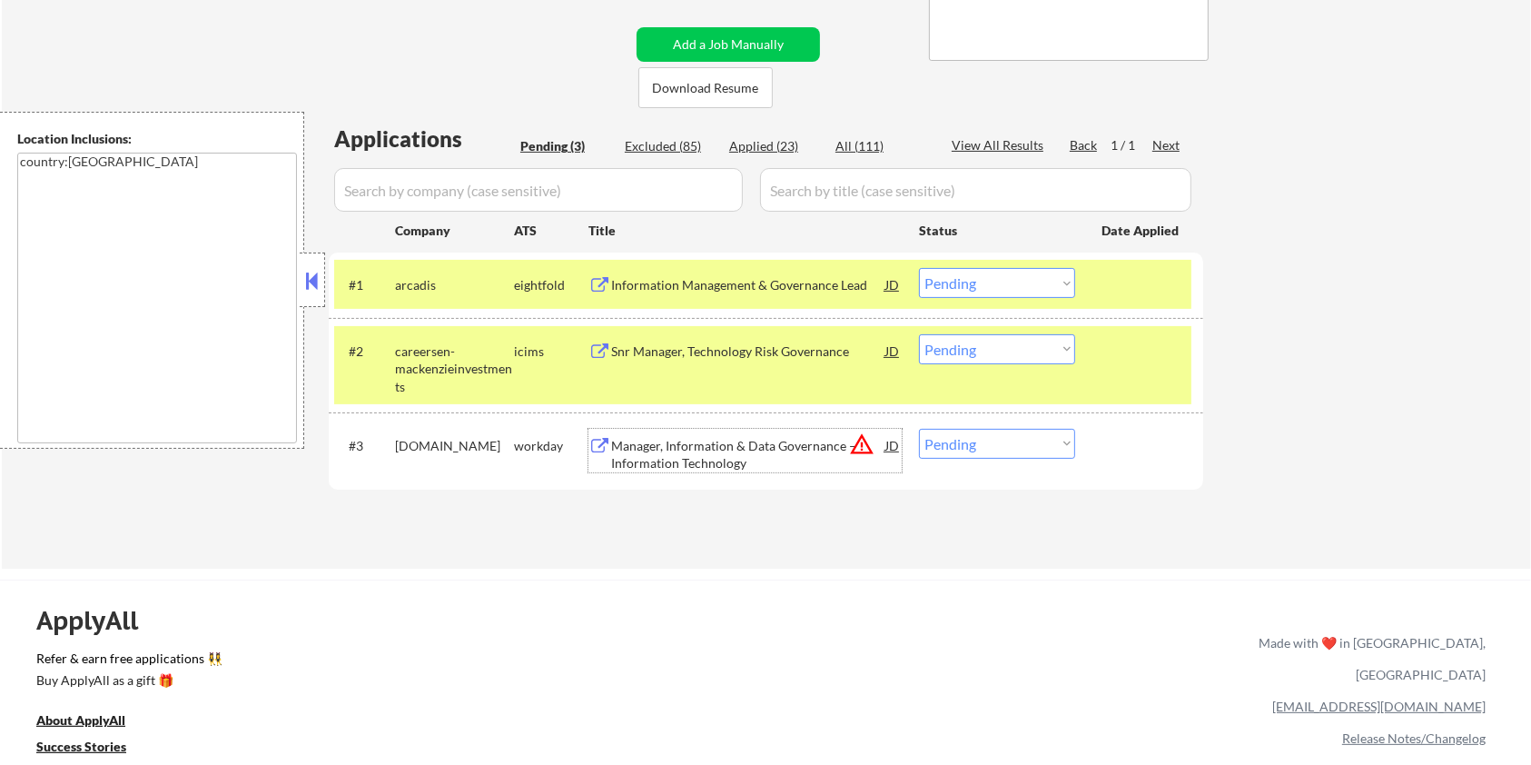
click at [1031, 442] on select "Choose an option... Pending Applied Excluded (Questions) Excluded (Expired) Exc…" at bounding box center [997, 444] width 156 height 30
select select ""excluded__bad_match_""
click at [919, 429] on select "Choose an option... Pending Applied Excluded (Questions) Excluded (Expired) Exc…" at bounding box center [997, 444] width 156 height 30
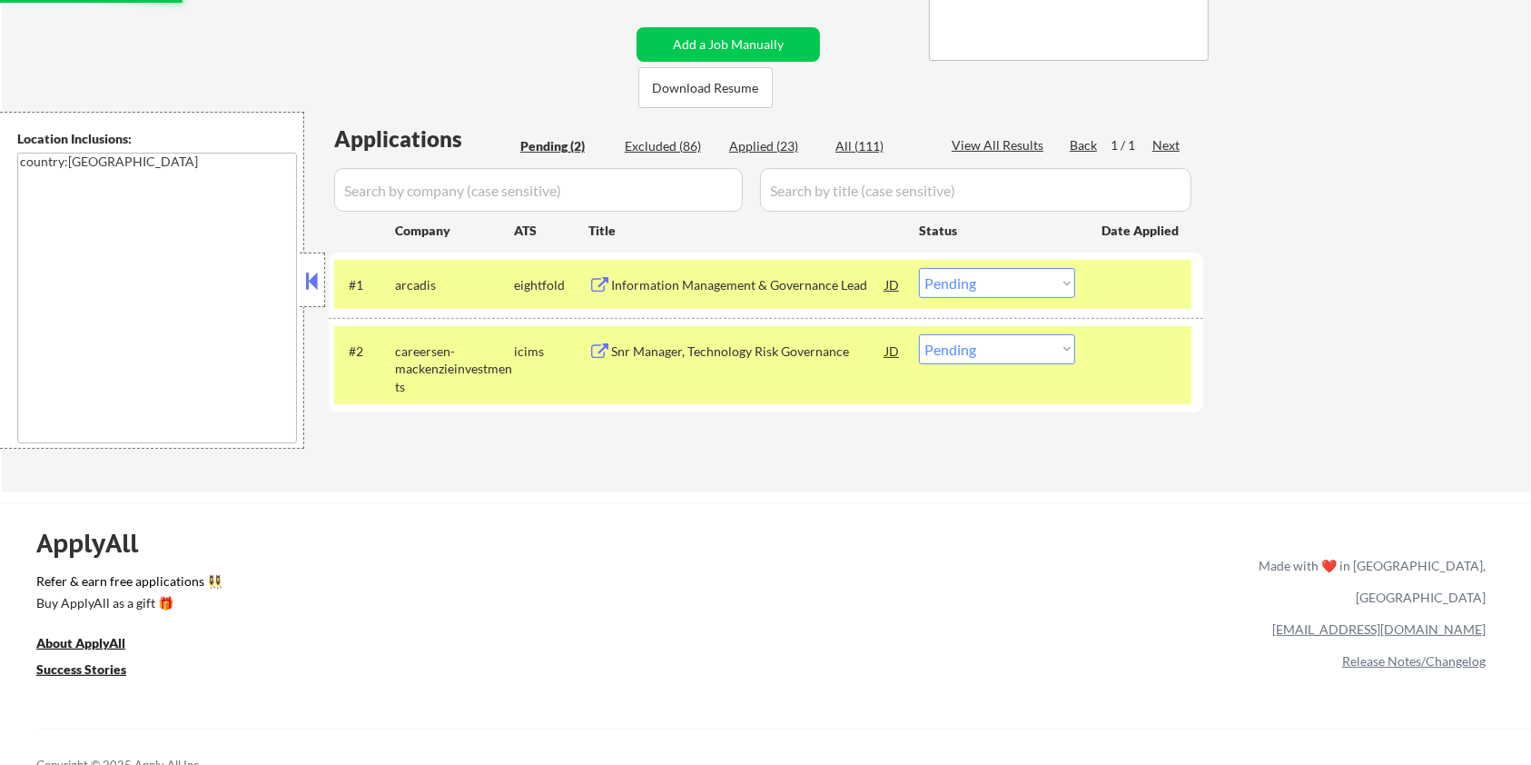
click at [745, 350] on div "Snr Manager, Technology Risk Governance" at bounding box center [748, 351] width 274 height 18
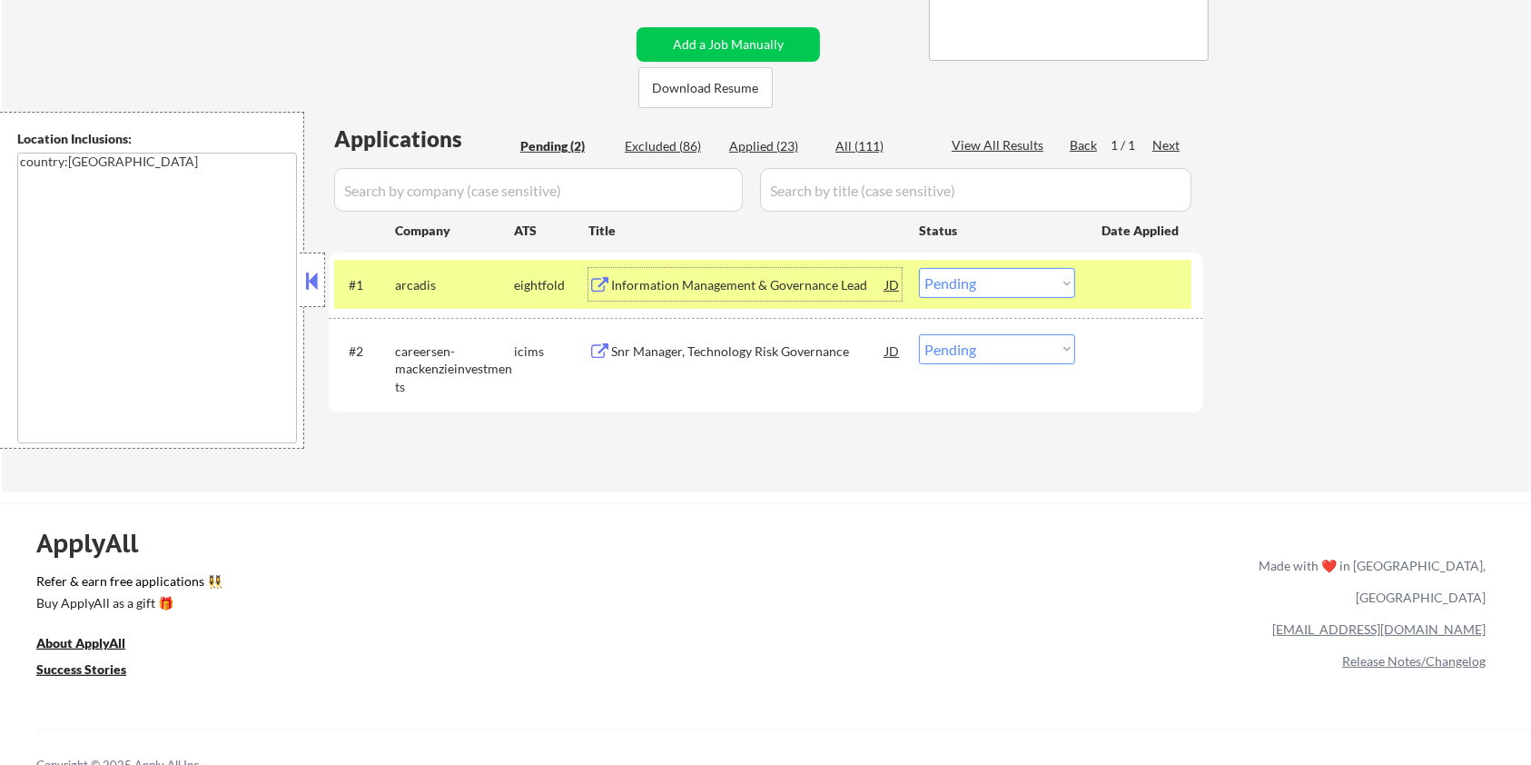
click at [683, 284] on div "Information Management & Governance Lead" at bounding box center [748, 285] width 274 height 18
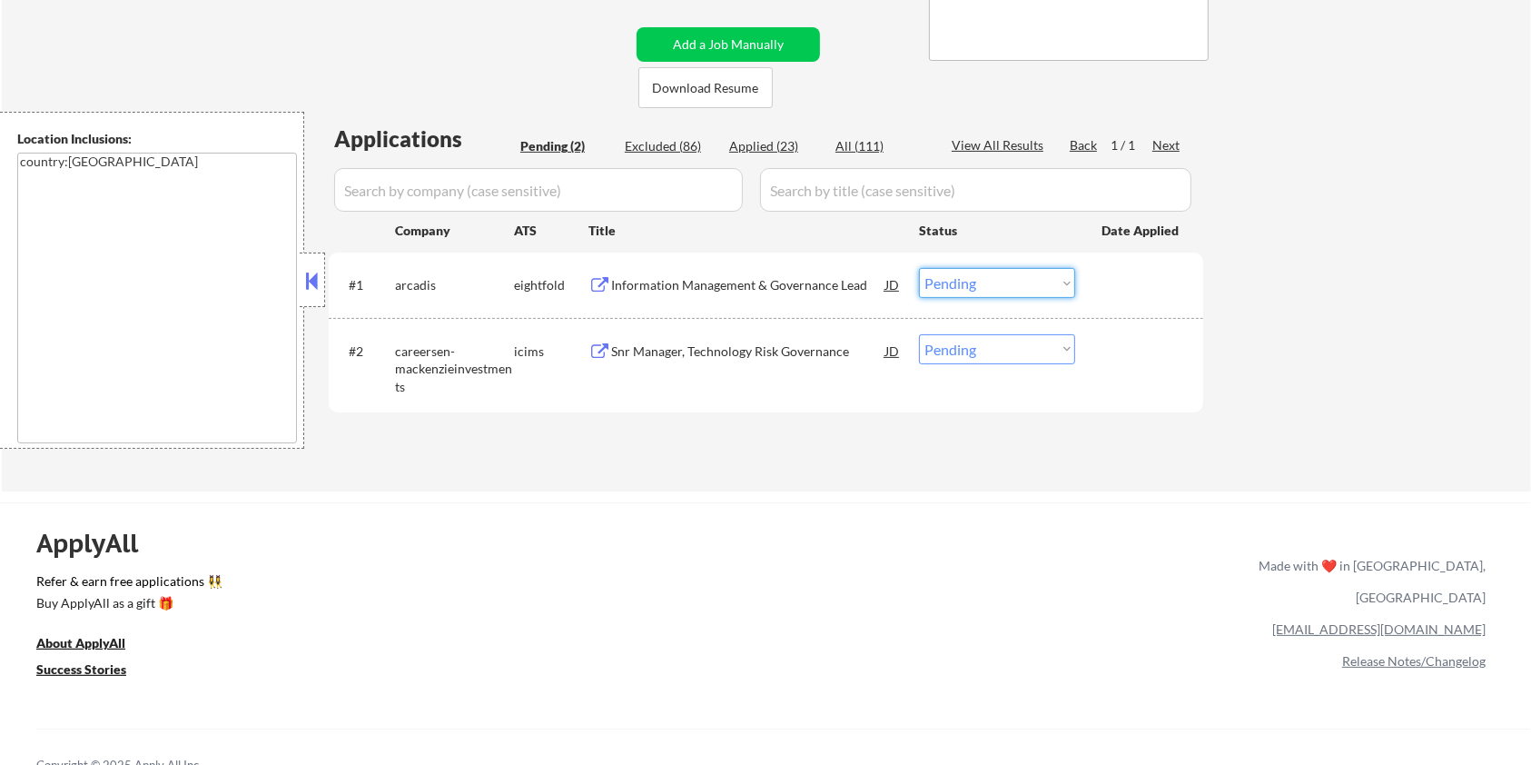
click at [1005, 278] on select "Choose an option... Pending Applied Excluded (Questions) Excluded (Expired) Exc…" at bounding box center [997, 283] width 156 height 30
click at [919, 268] on select "Choose an option... Pending Applied Excluded (Questions) Excluded (Expired) Exc…" at bounding box center [997, 283] width 156 height 30
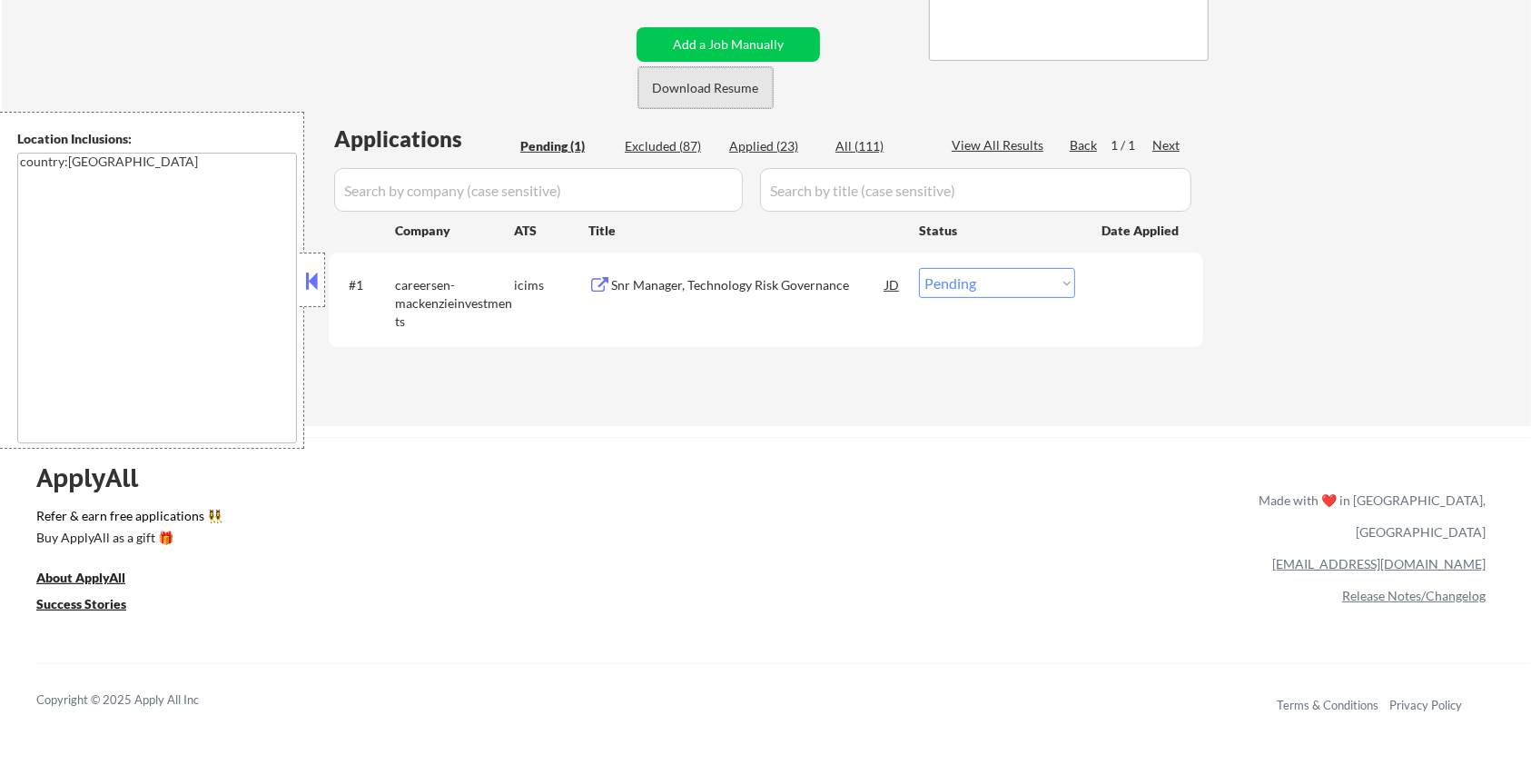
click at [751, 92] on button "Download Resume" at bounding box center [705, 87] width 134 height 41
click at [657, 145] on div "Excluded (87)" at bounding box center [670, 146] width 91 height 18
select select ""excluded__other_""
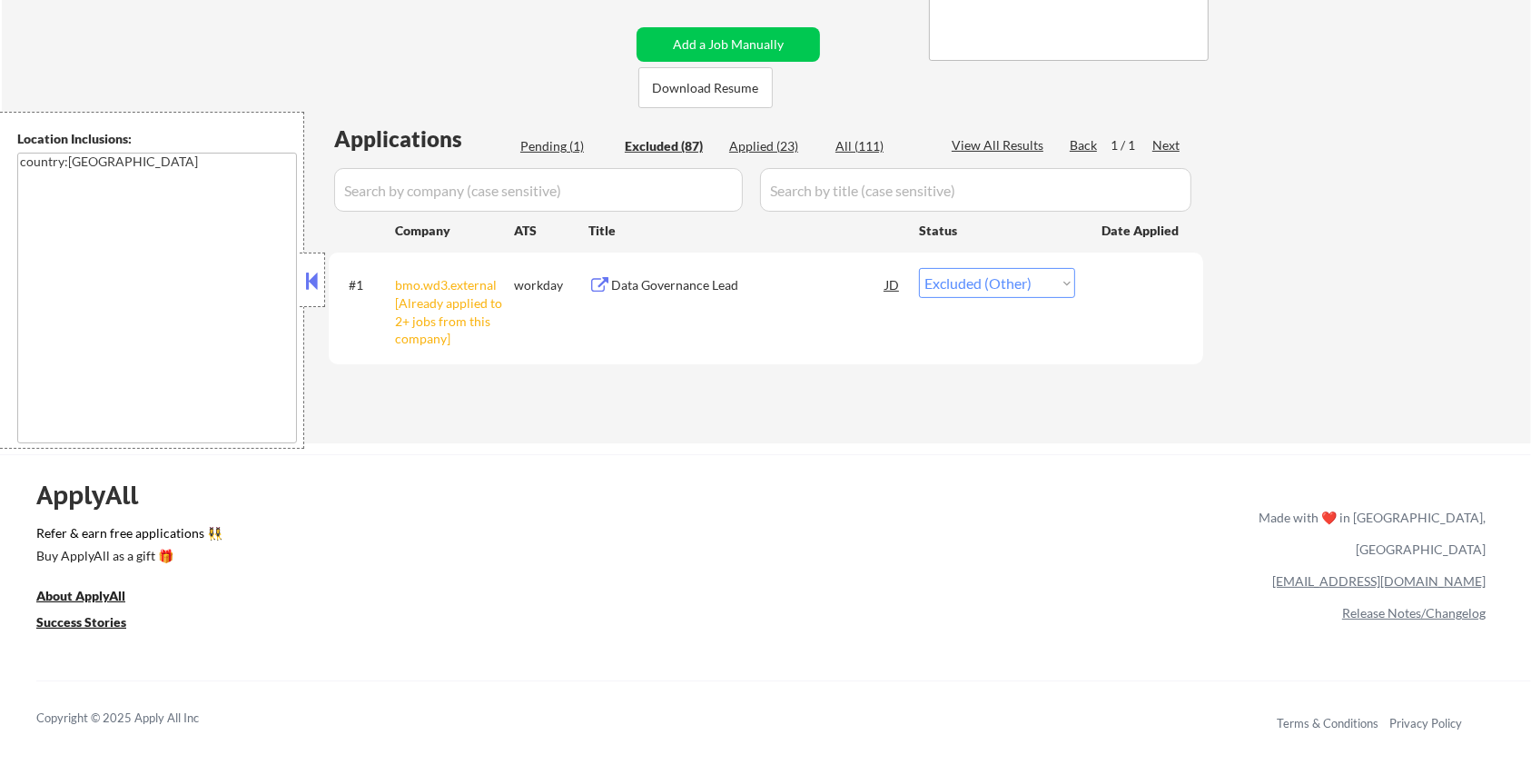
click at [657, 140] on div "Excluded (87)" at bounding box center [670, 146] width 91 height 18
select select ""excluded__bad_match_""
select select ""excluded__expired_""
select select ""excluded__bad_match_""
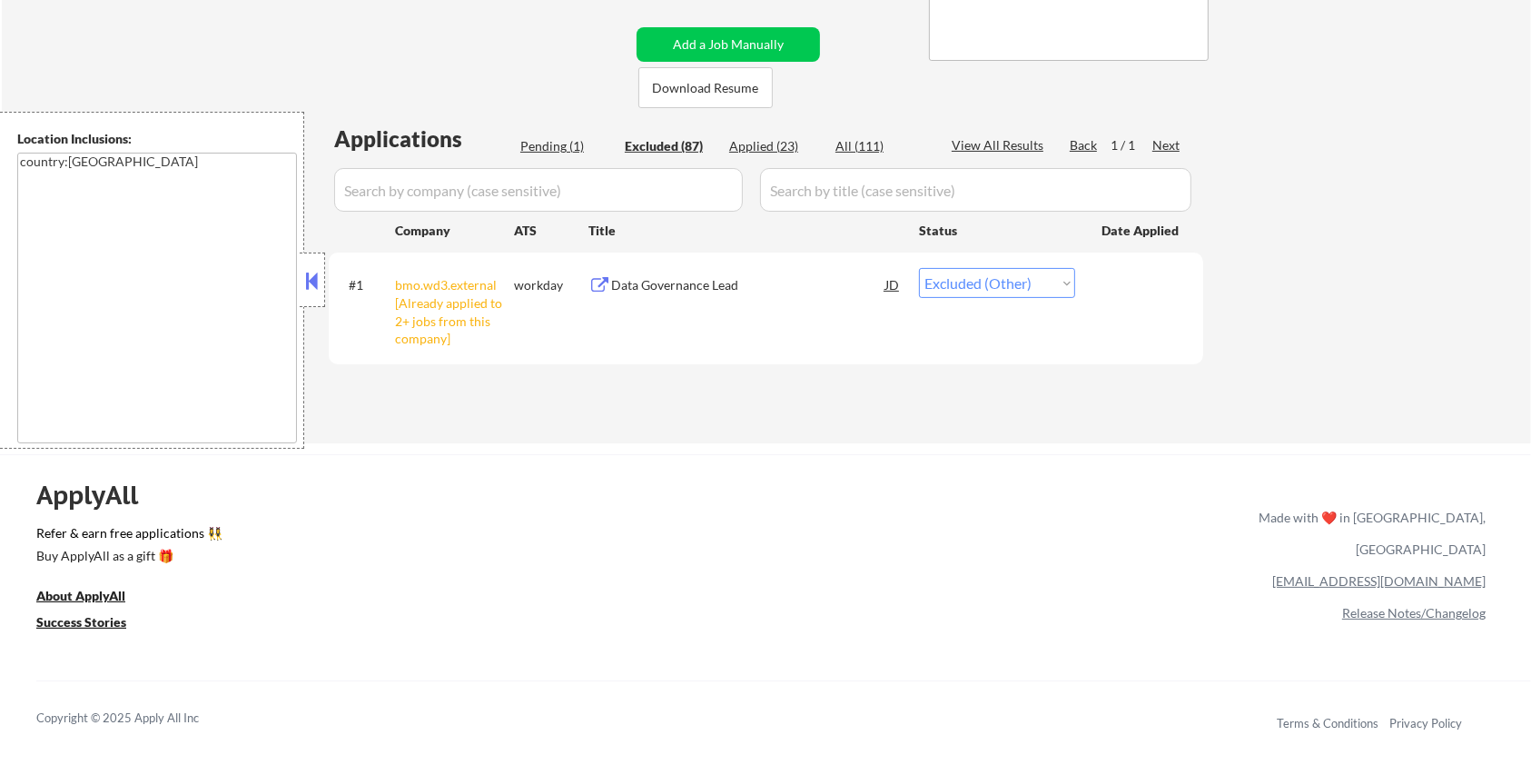
select select ""excluded__bad_match_""
select select ""excluded__expired_""
select select ""excluded__bad_match_""
select select ""excluded__expired_""
select select ""excluded__bad_match_""
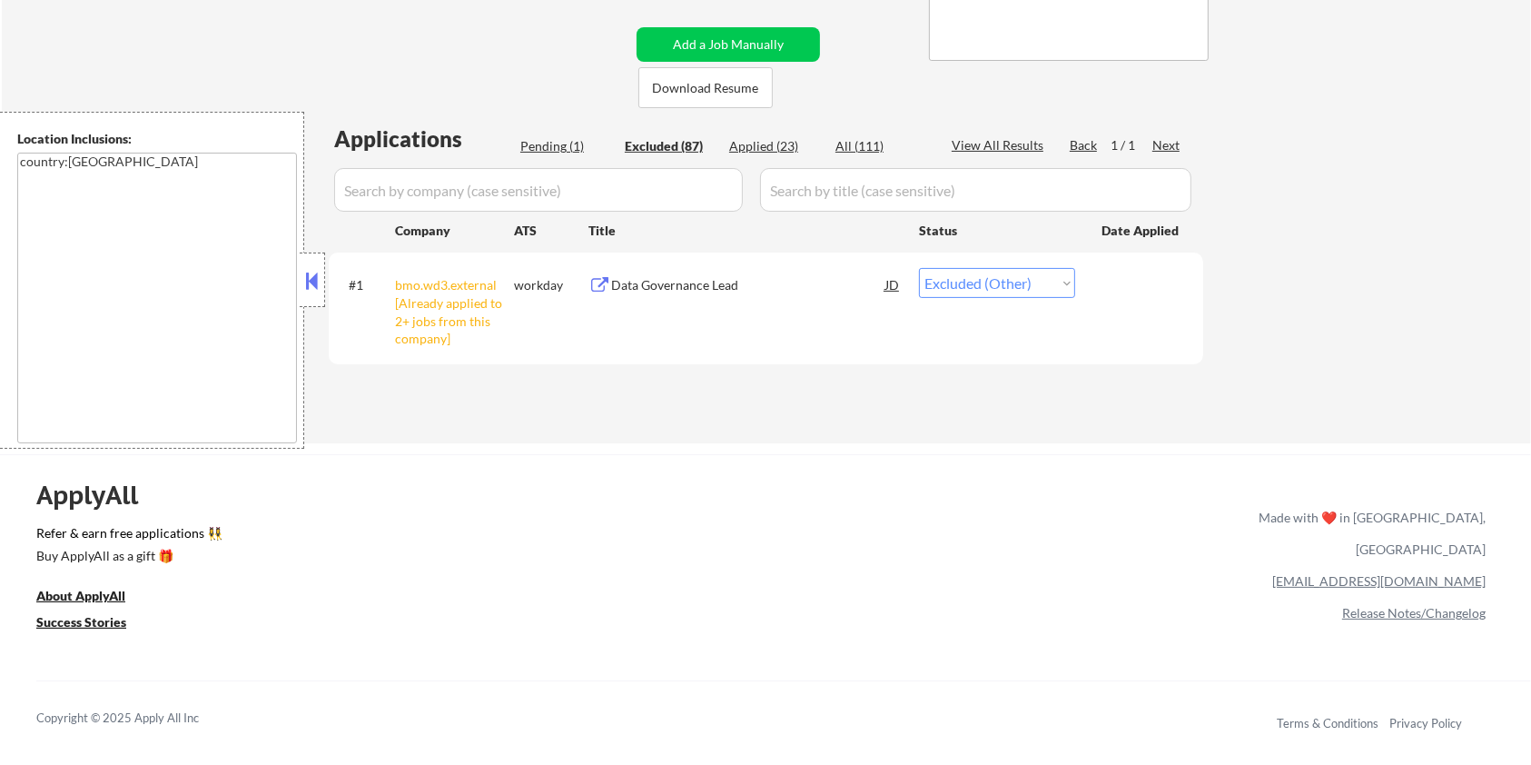
select select ""excluded__bad_match_""
select select ""excluded__expired_""
select select ""excluded__bad_match_""
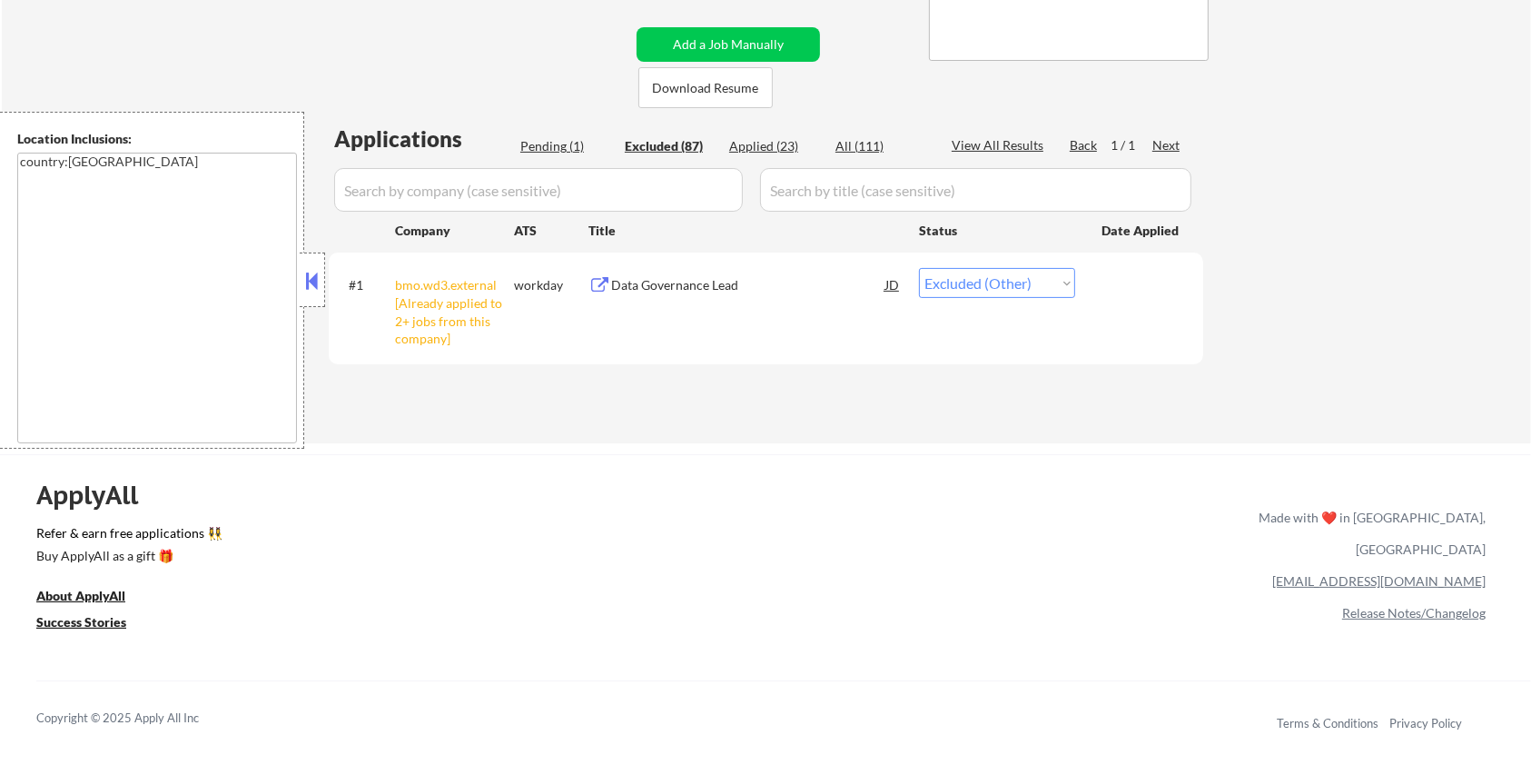
select select ""excluded__expired_""
select select ""excluded__bad_match_""
select select ""excluded__expired_""
select select ""excluded__bad_match_""
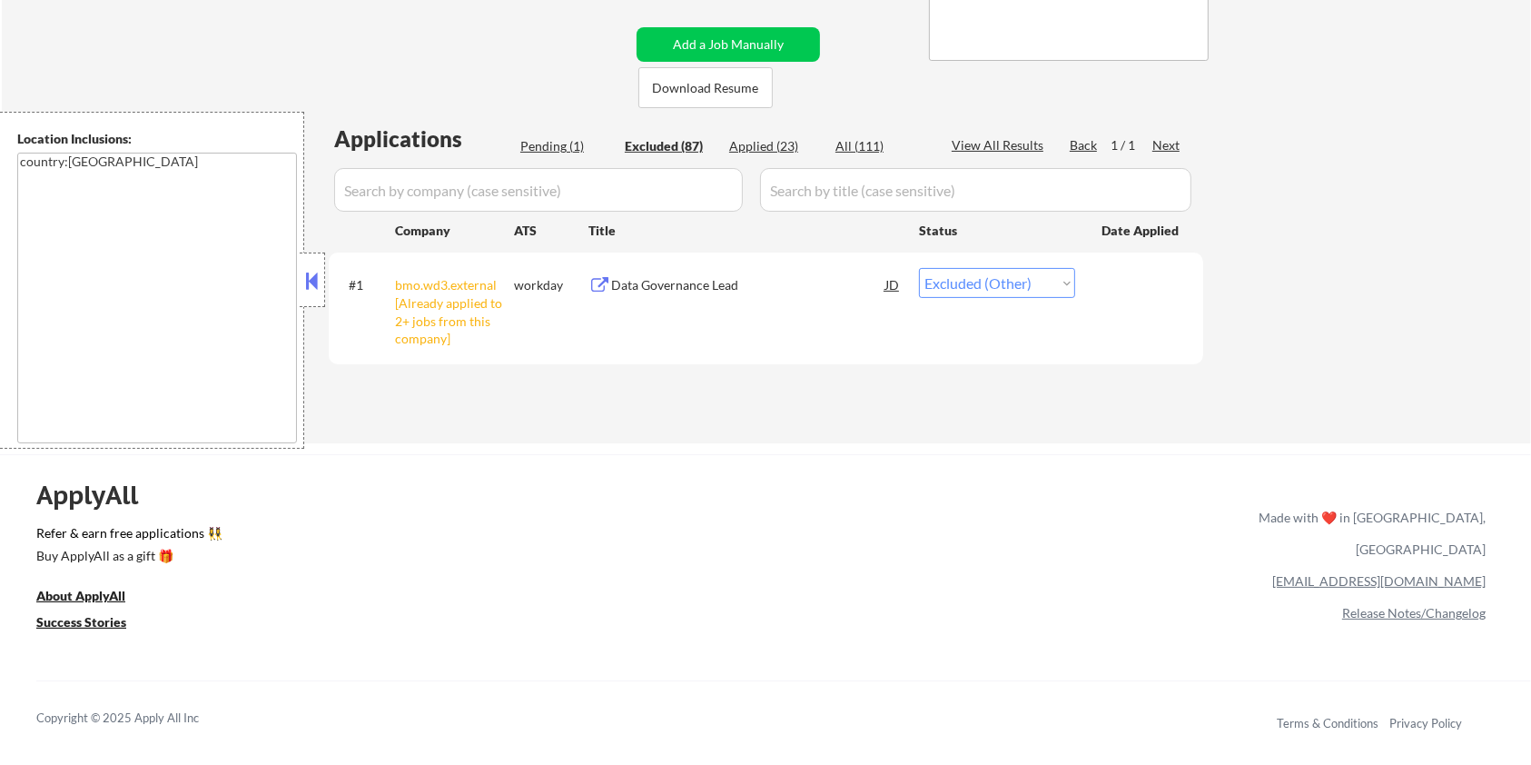
select select ""excluded__bad_match_""
select select ""excluded__salary_""
select select ""excluded__expired_""
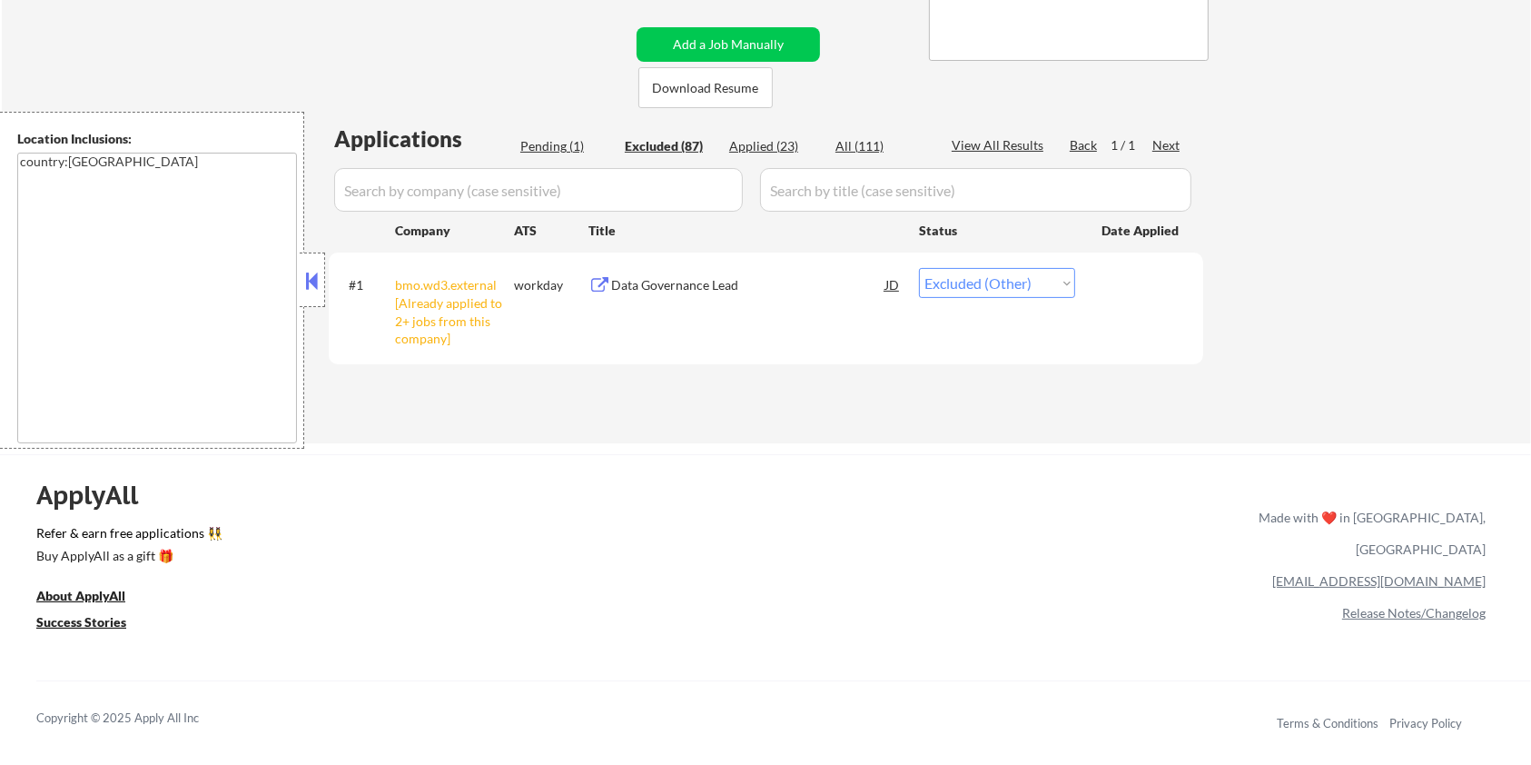
select select ""excluded__salary_""
select select ""excluded__bad_match_""
select select ""excluded__other_""
select select ""excluded__expired_""
select select ""excluded__bad_match_""
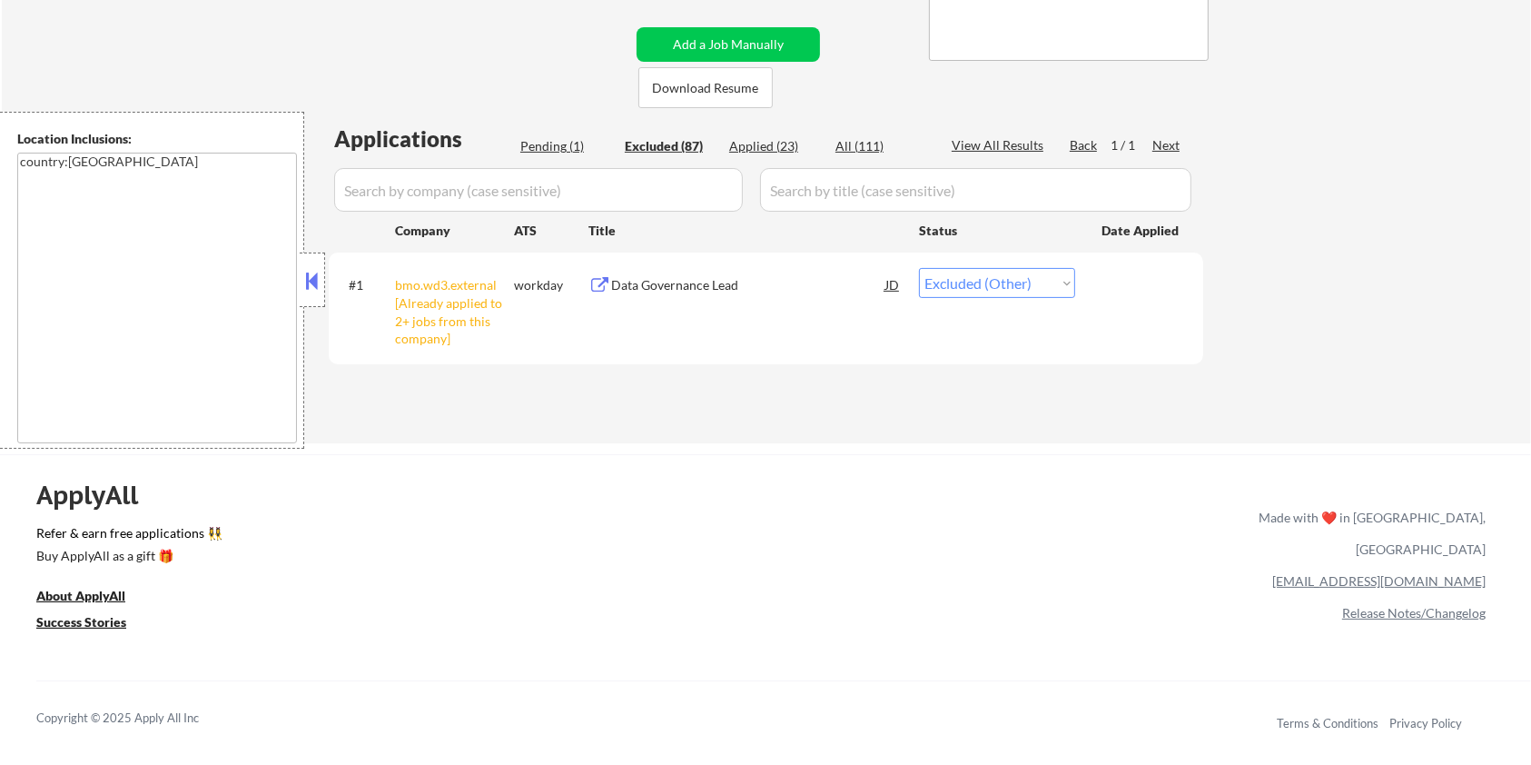
select select ""excluded__expired_""
select select ""excluded__other_""
select select ""excluded__bad_match_""
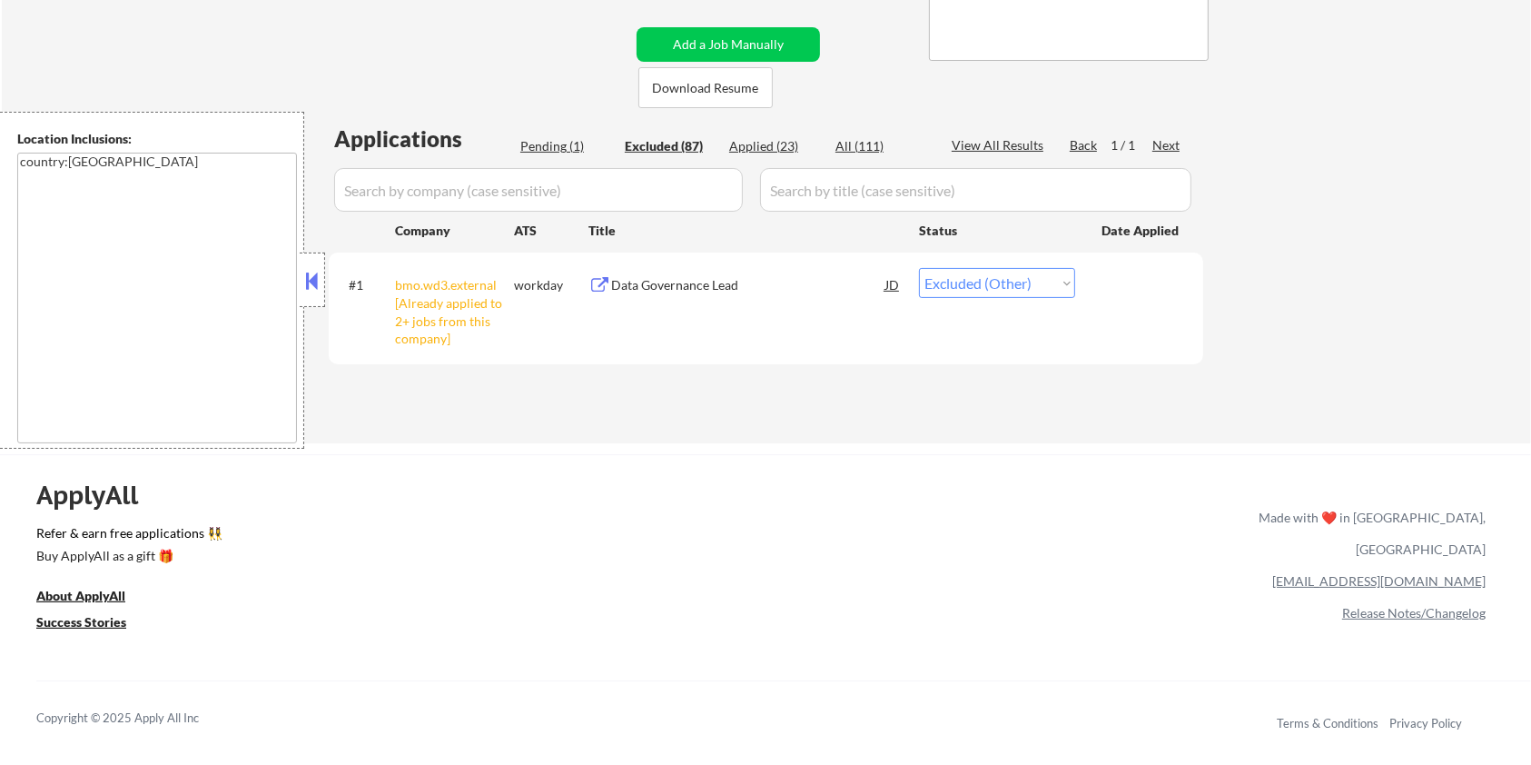
select select ""excluded__other_""
select select ""excluded__expired_""
select select ""excluded__other_""
select select ""excluded__bad_match_""
select select ""excluded__expired_""
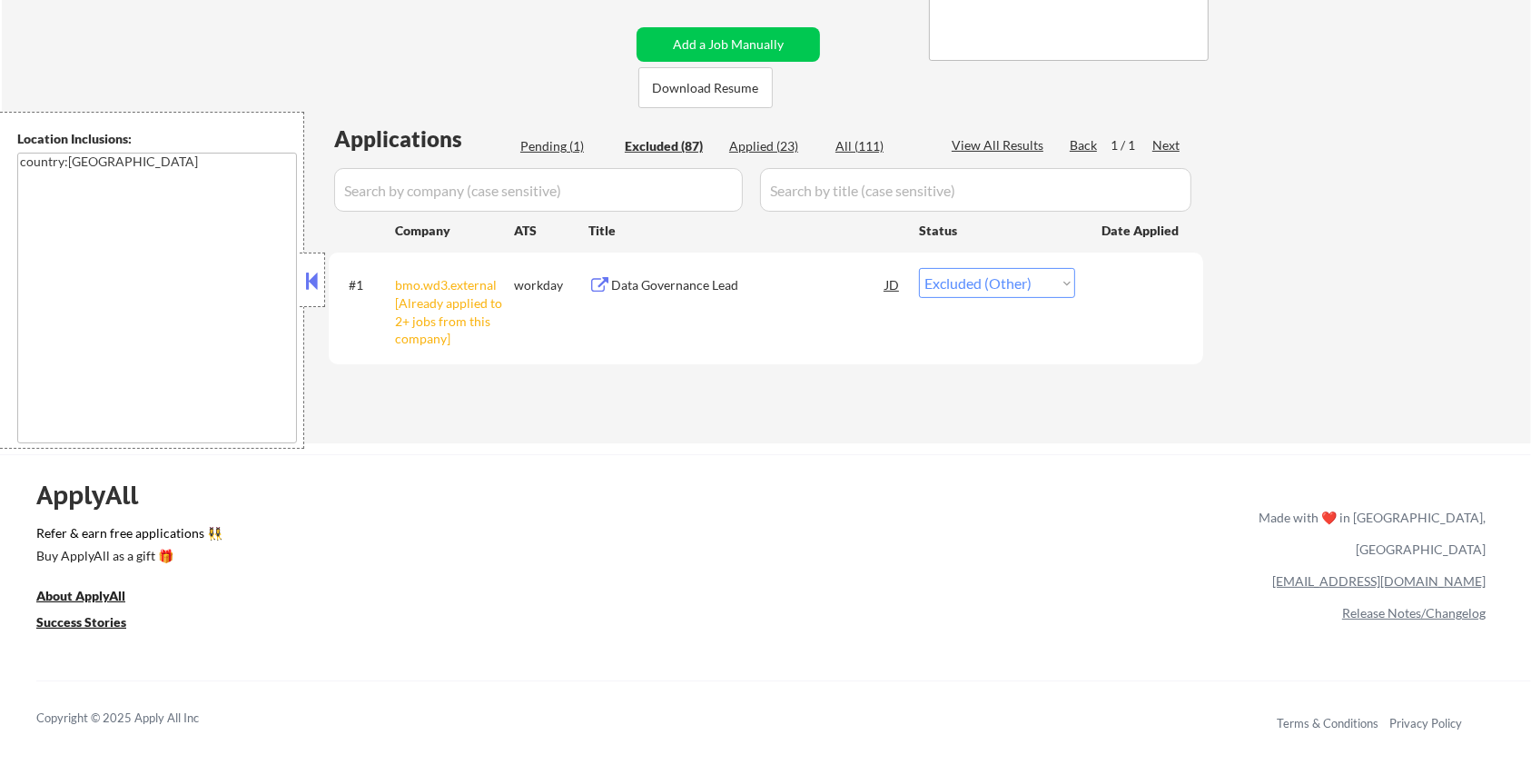
select select ""excluded__other_""
select select ""excluded__expired_""
select select ""excluded__bad_match_""
select select ""excluded__other_""
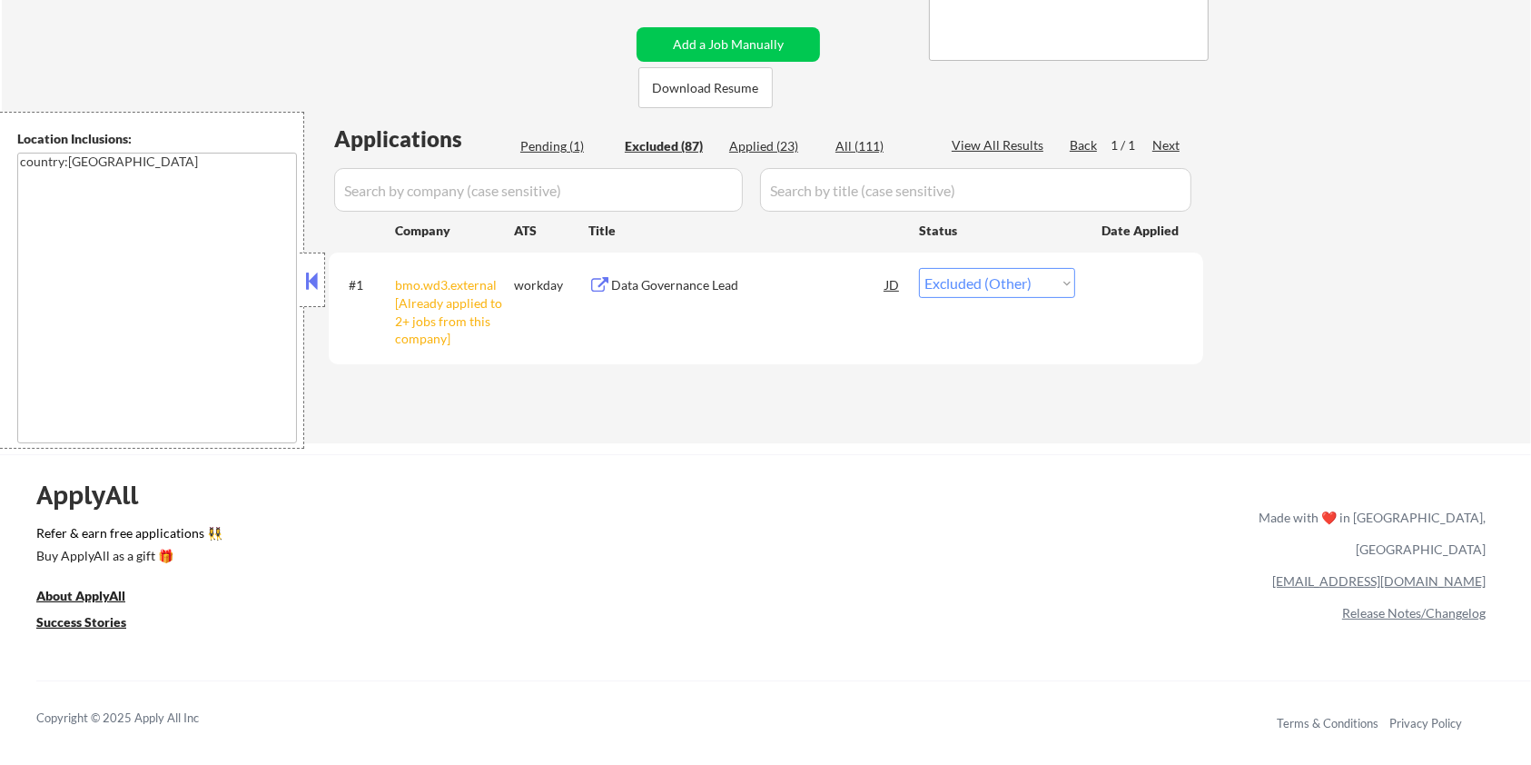
select select ""excluded__expired_""
select select ""excluded__other_""
select select ""excluded__bad_match_""
select select ""excluded__other_""
select select ""excluded""
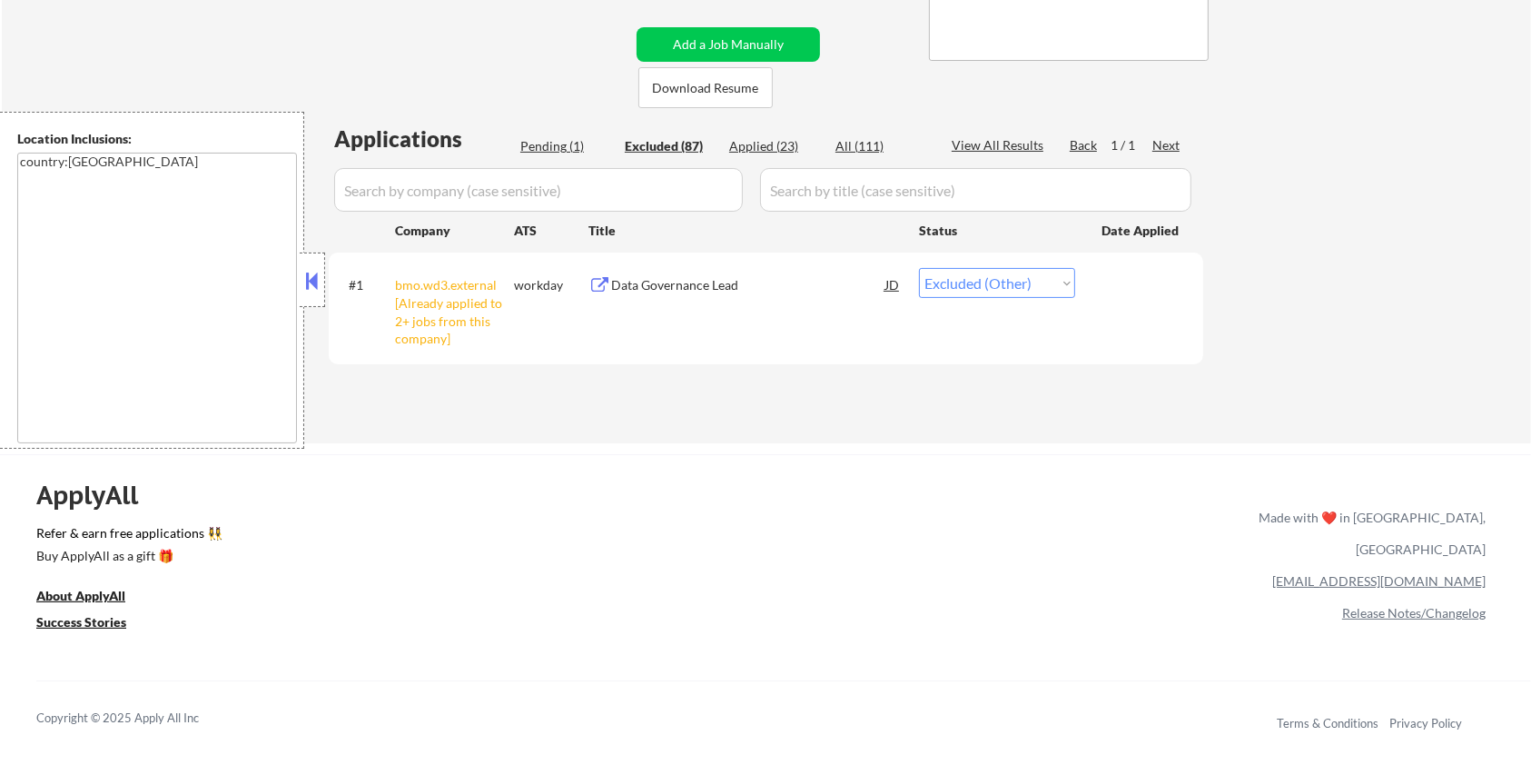
select select ""excluded__bad_match_""
select select ""excluded__expired_""
select select ""excluded__bad_match_""
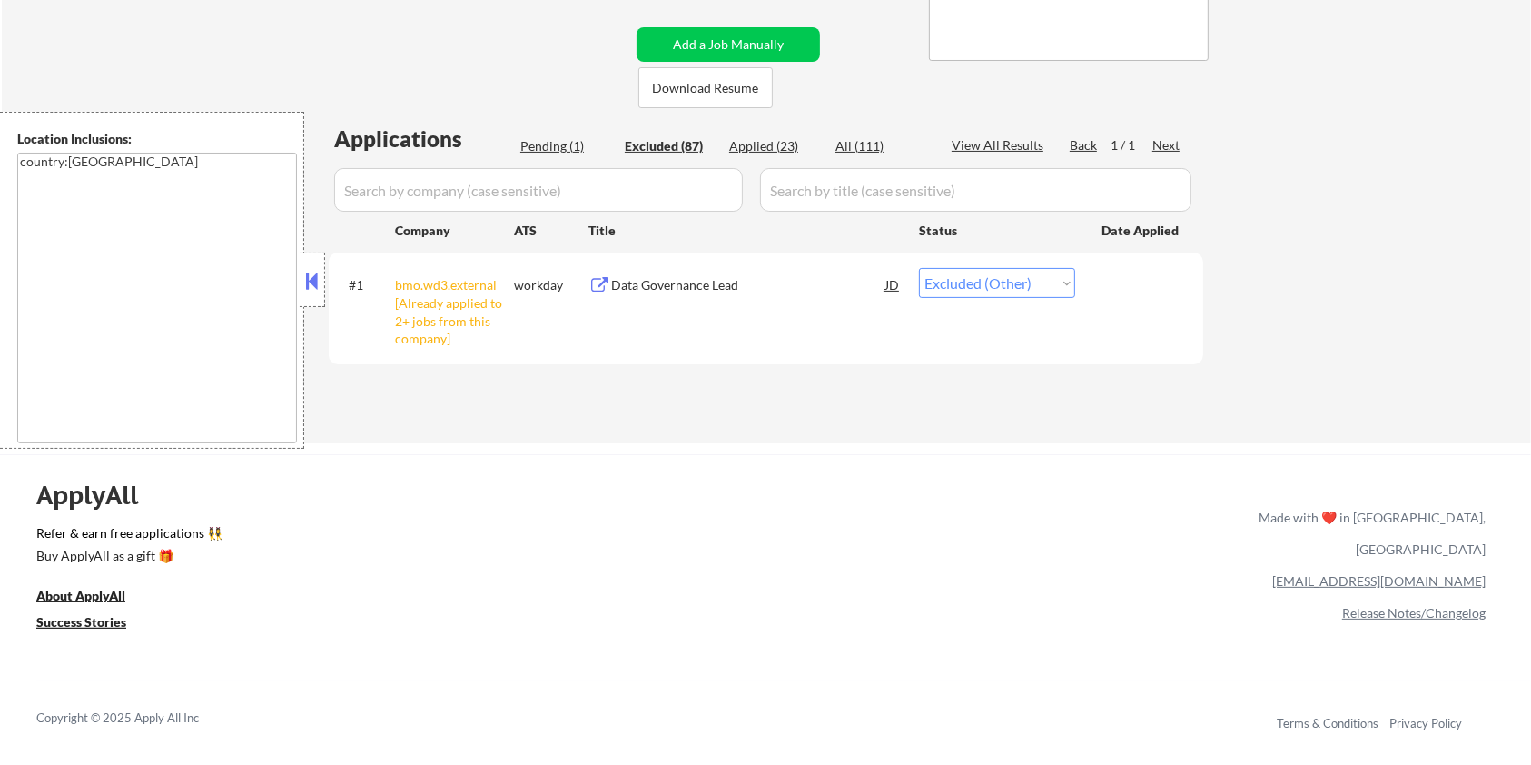
select select ""excluded__other_""
select select ""excluded__expired_""
select select ""excluded__bad_match_""
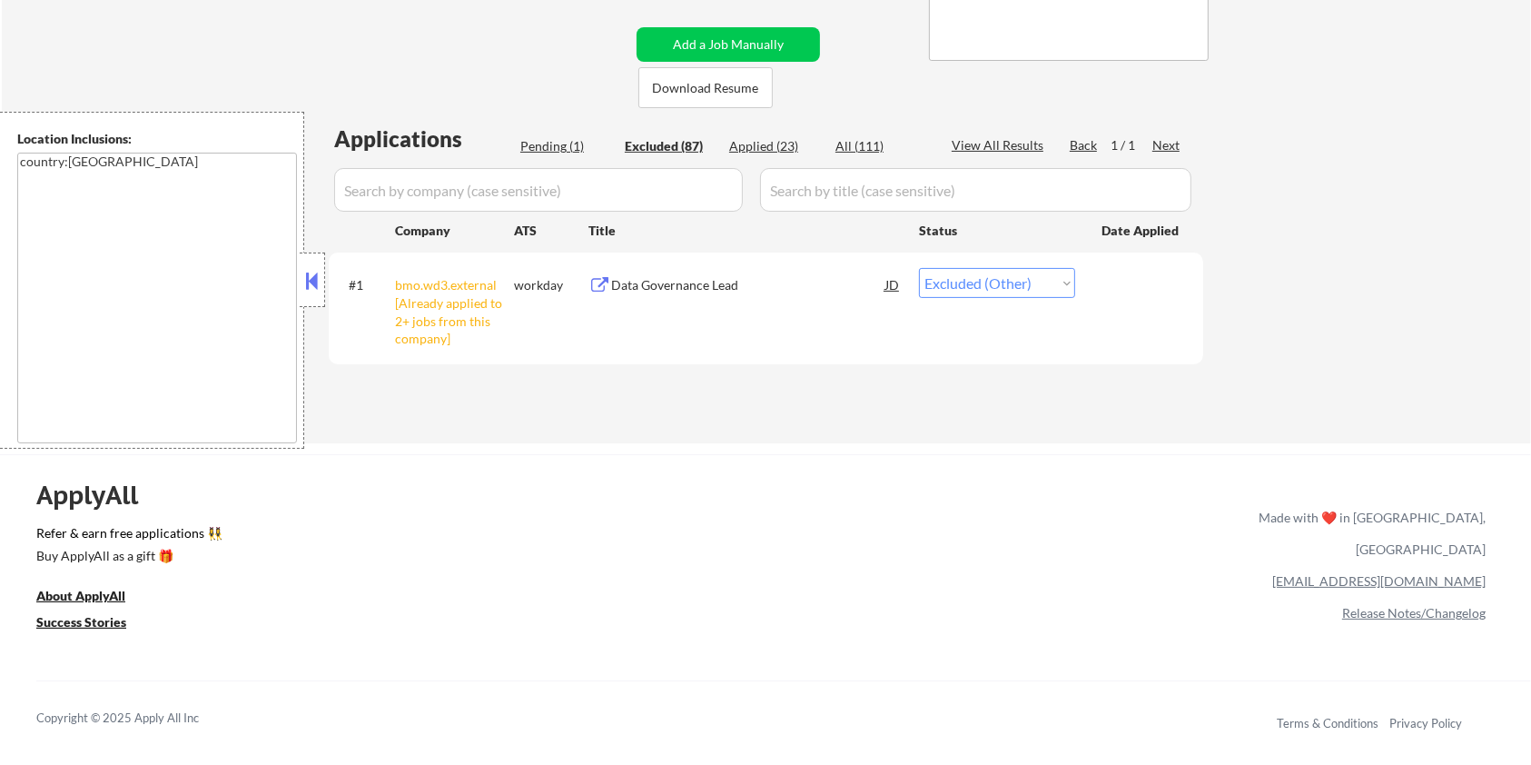
select select ""excluded__other_""
select select ""excluded__expired_""
select select ""excluded__bad_match_""
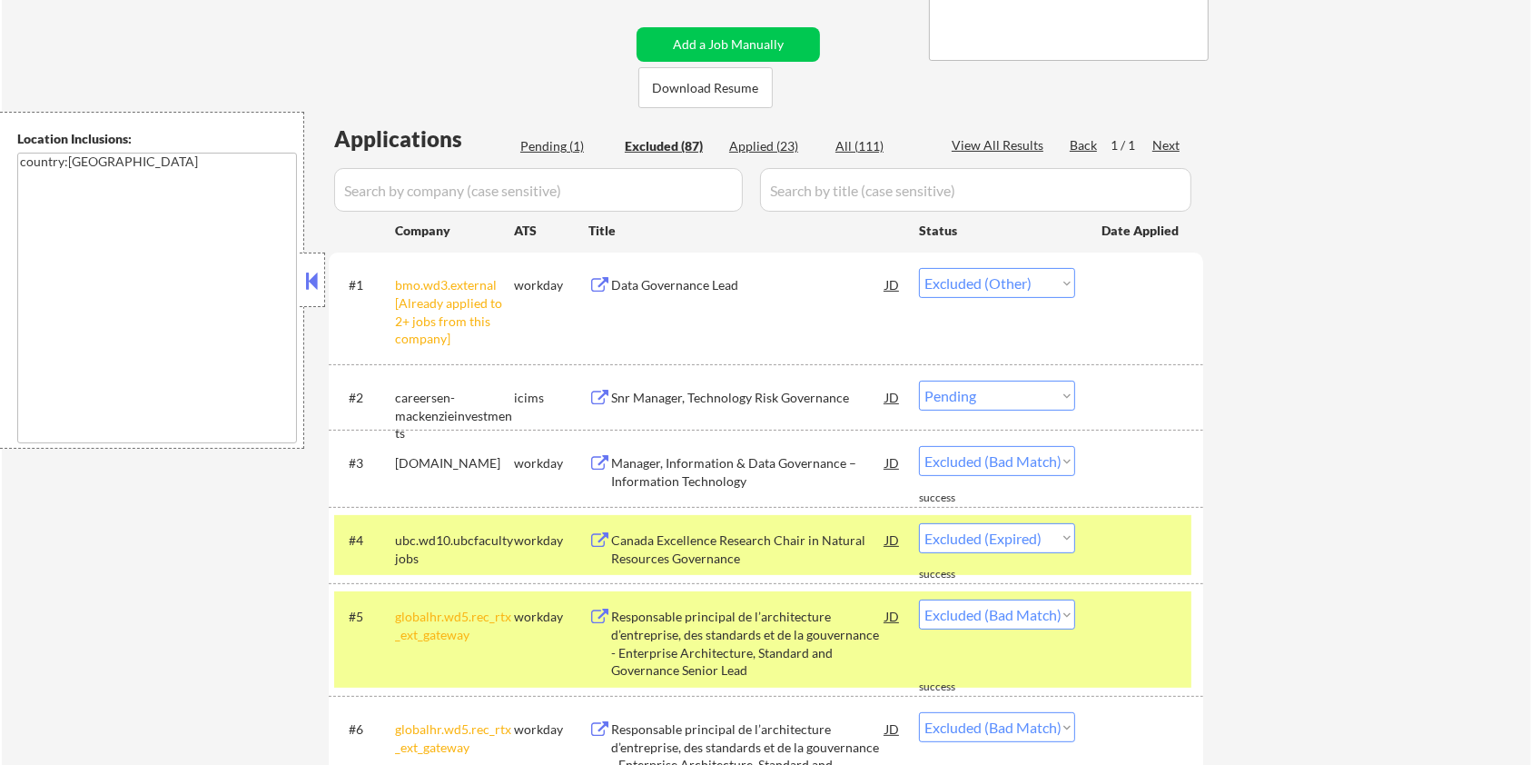
select select ""excluded__bad_match_""
select select ""excluded__other_""
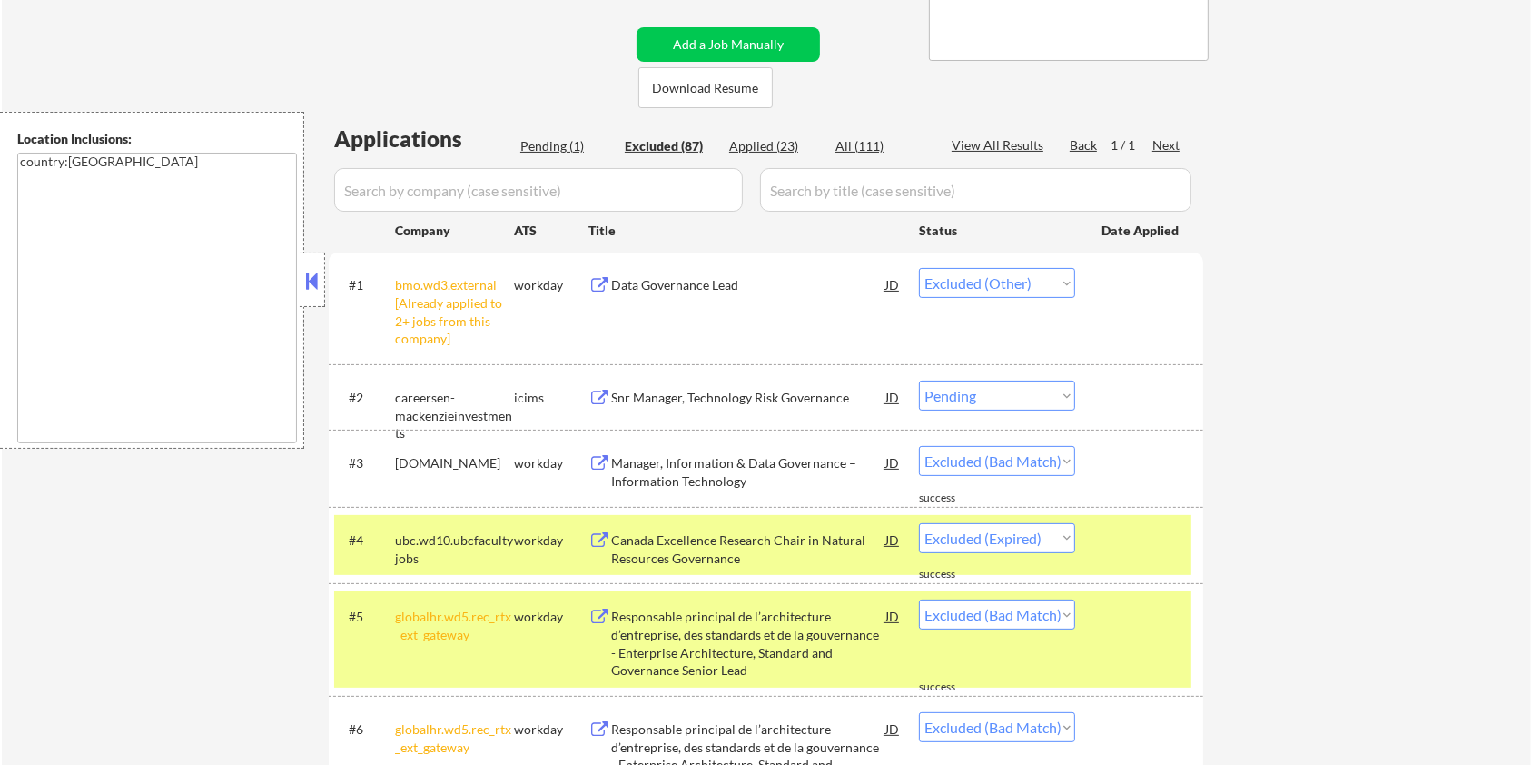
select select ""excluded__expired_""
select select ""excluded__other_""
select select ""excluded__expired_""
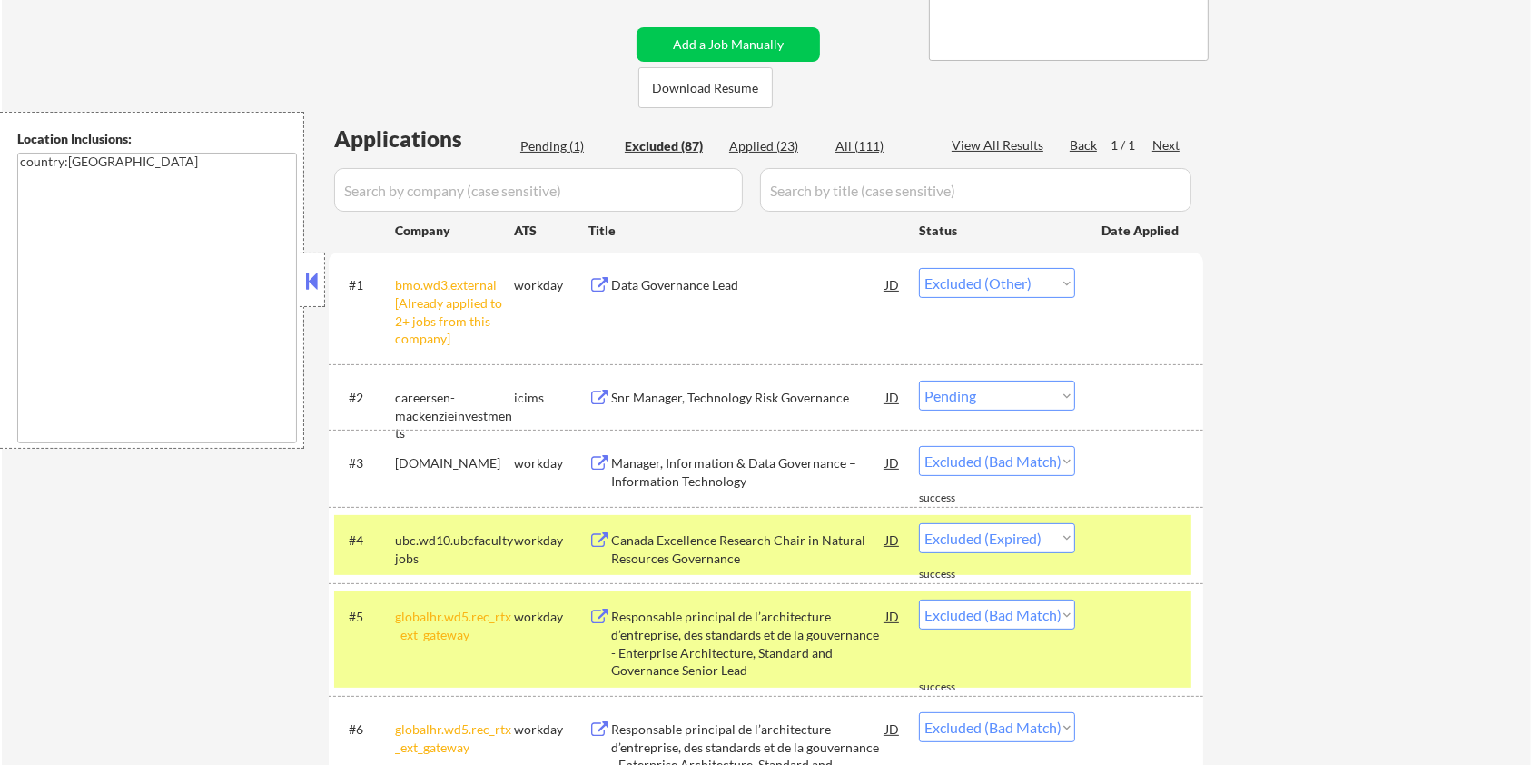
select select ""excluded__expired_""
select select ""excluded__other_""
select select ""excluded__expired_""
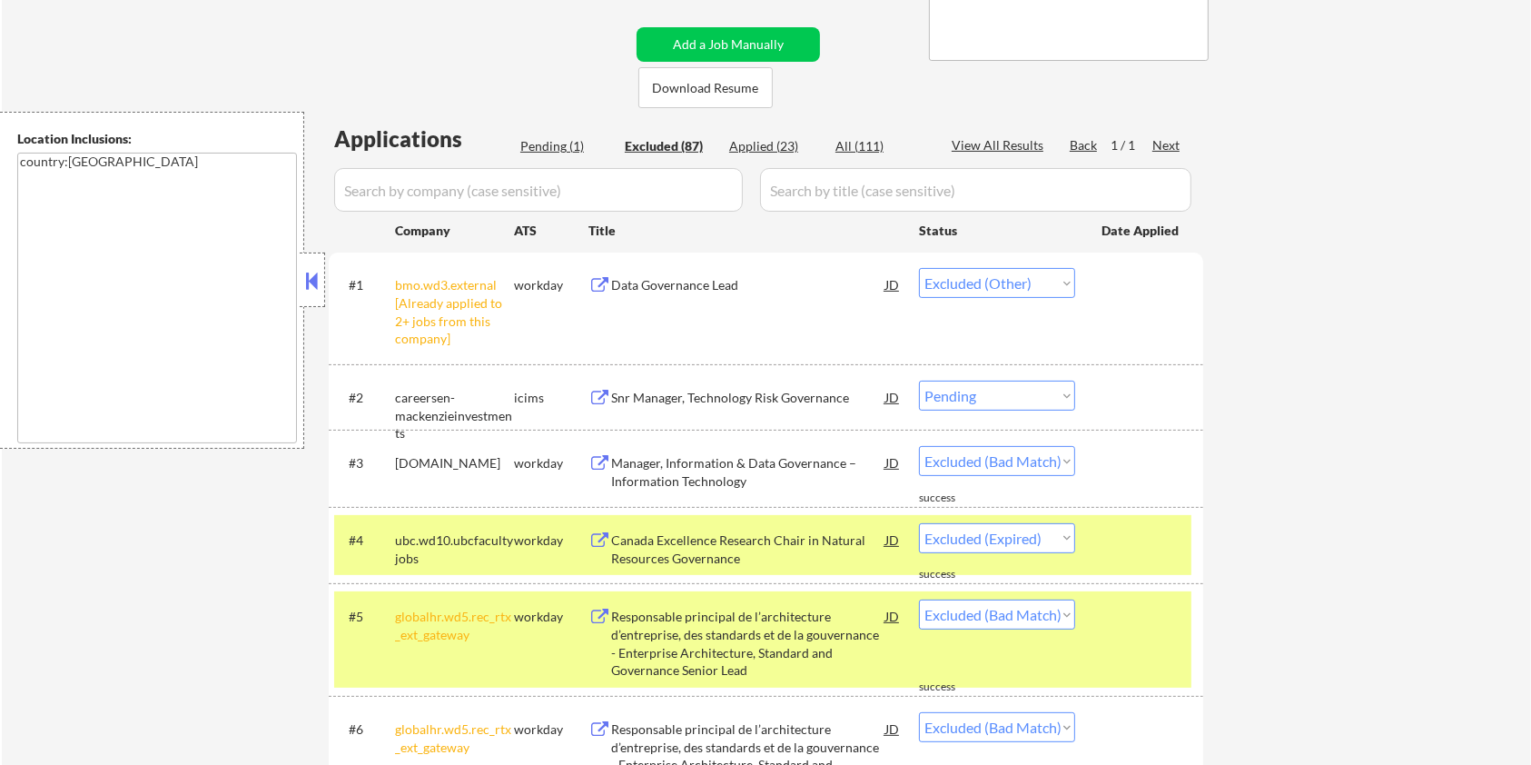
select select ""excluded__expired_""
select select ""excluded__salary_""
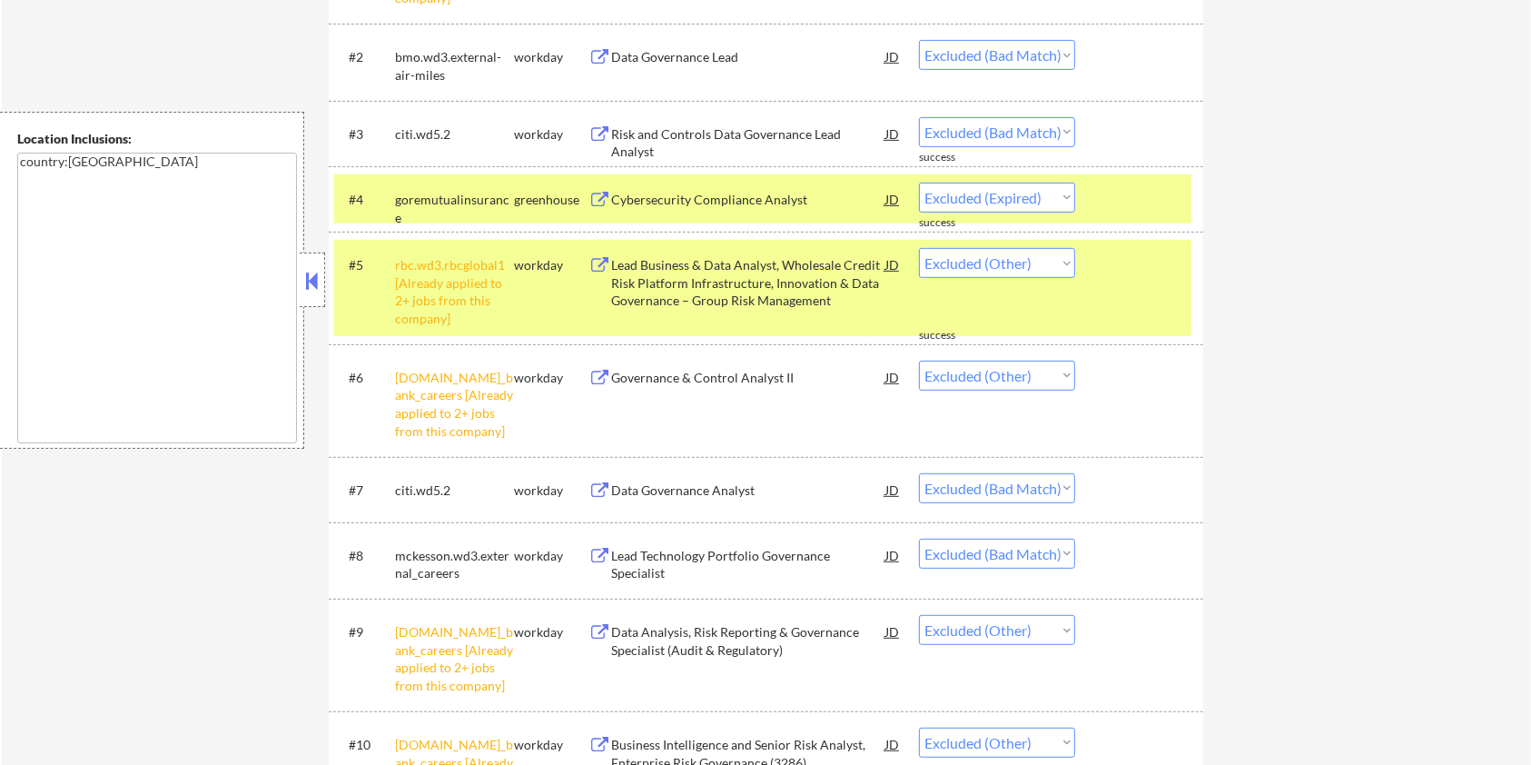
scroll to position [726, 0]
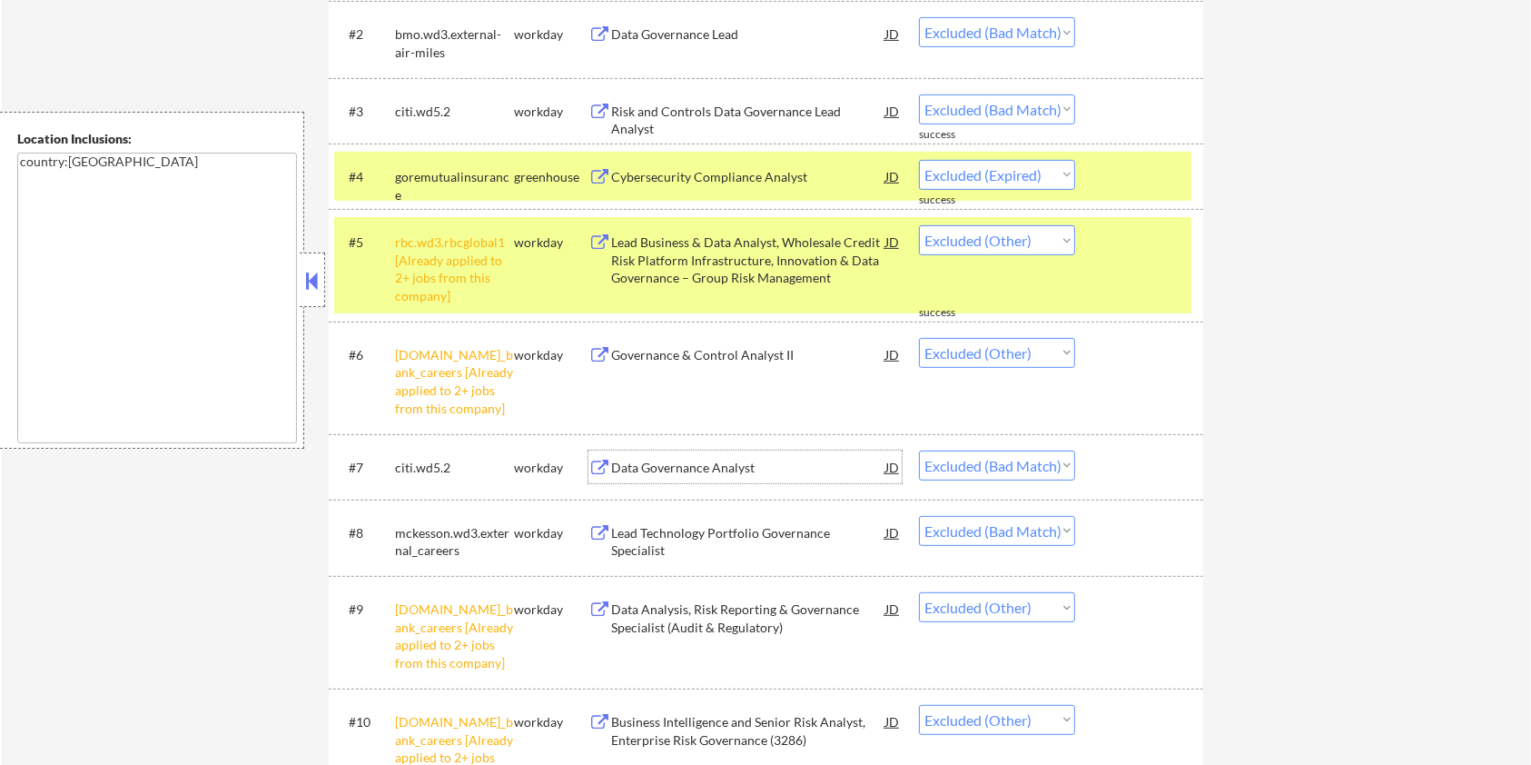
click at [658, 463] on div "Data Governance Analyst" at bounding box center [748, 468] width 274 height 18
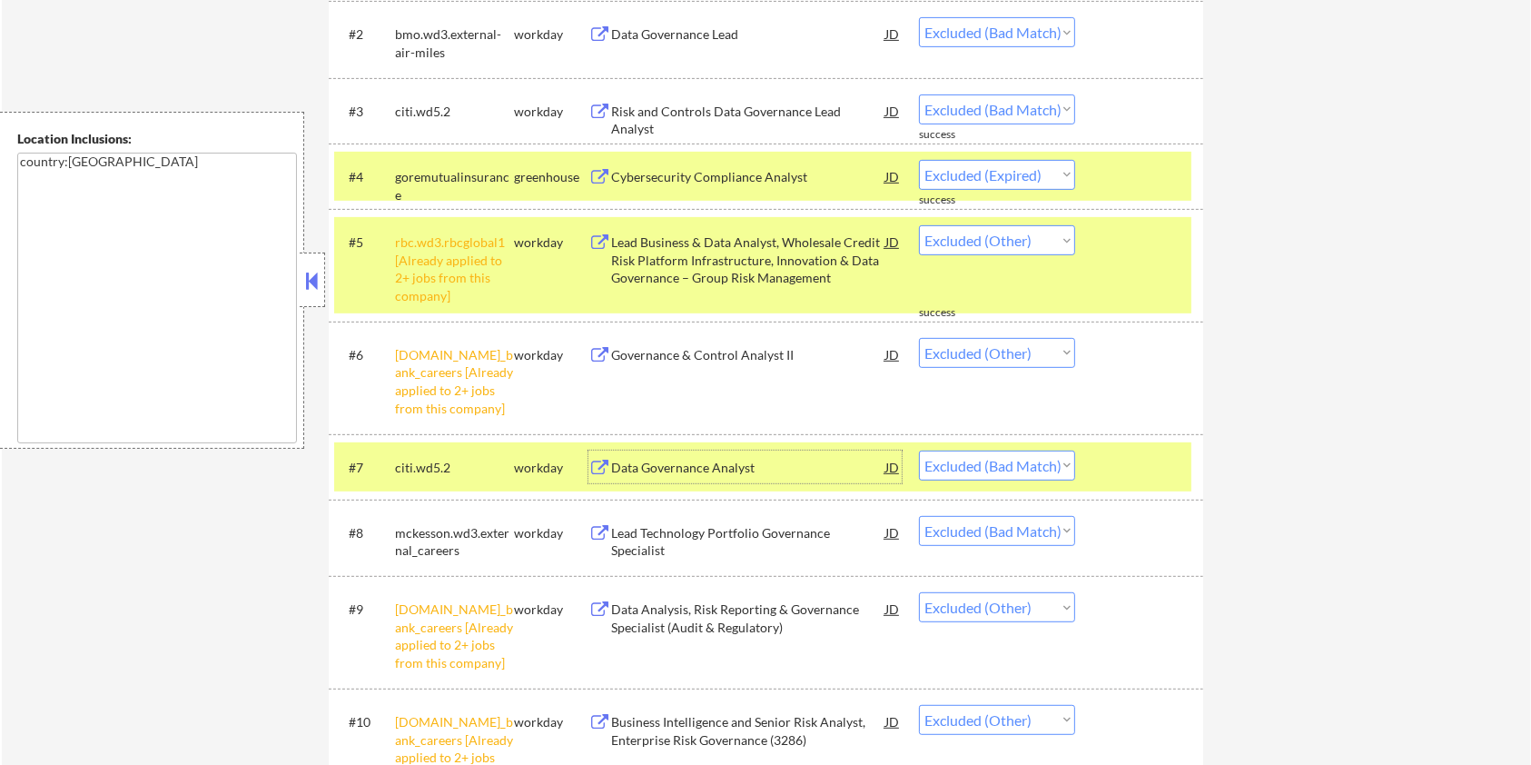
click at [1025, 465] on select "Choose an option... Pending Applied Excluded (Questions) Excluded (Expired) Exc…" at bounding box center [997, 465] width 156 height 30
click at [919, 450] on select "Choose an option... Pending Applied Excluded (Questions) Excluded (Expired) Exc…" at bounding box center [997, 465] width 156 height 30
select select ""excluded__bad_match_""
select select ""excluded__other_""
select select ""excluded__bad_match_""
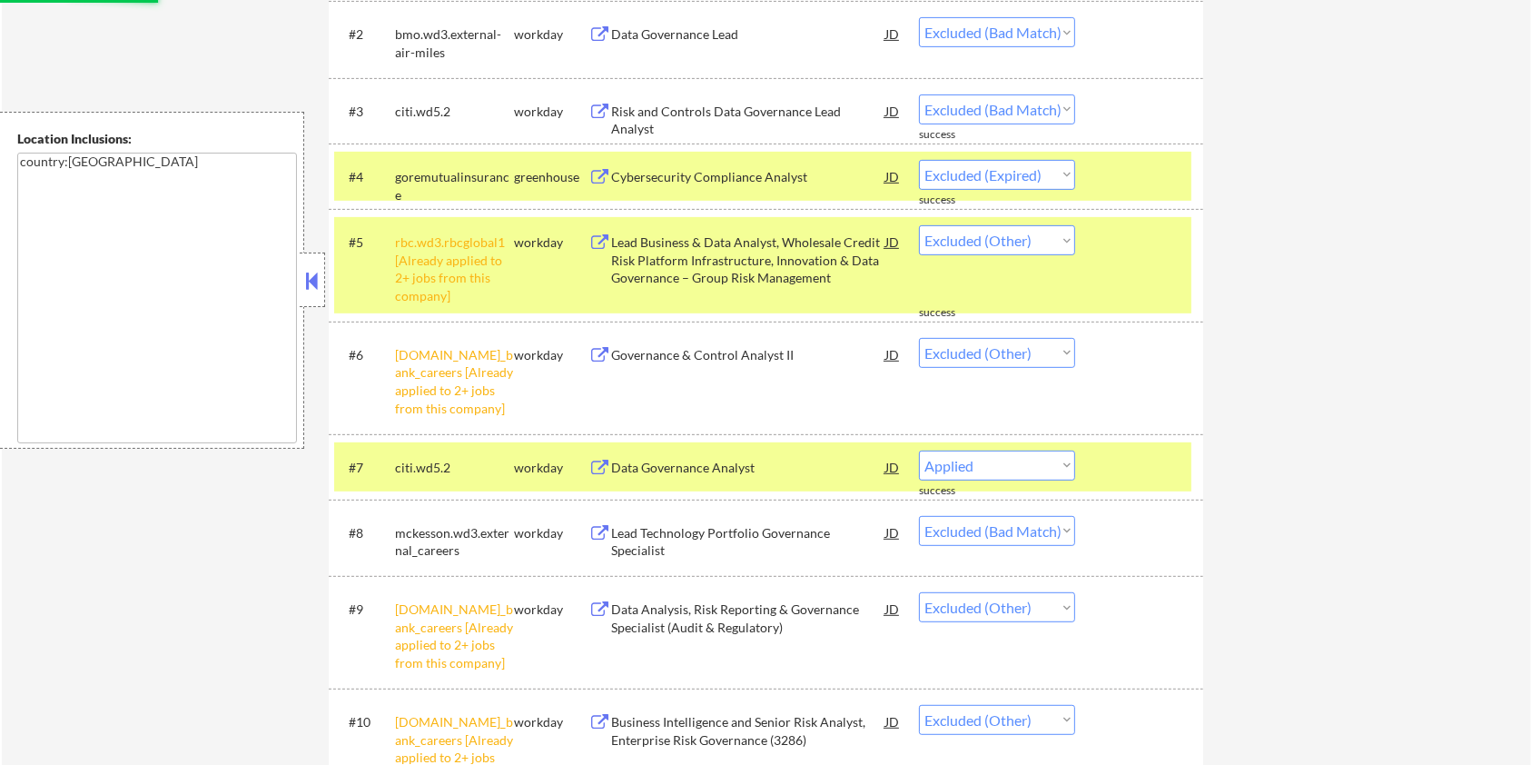
select select ""excluded__expired_""
select select ""excluded__other_""
select select ""excluded__expired_""
select select ""excluded__other_""
select select ""excluded__expired_""
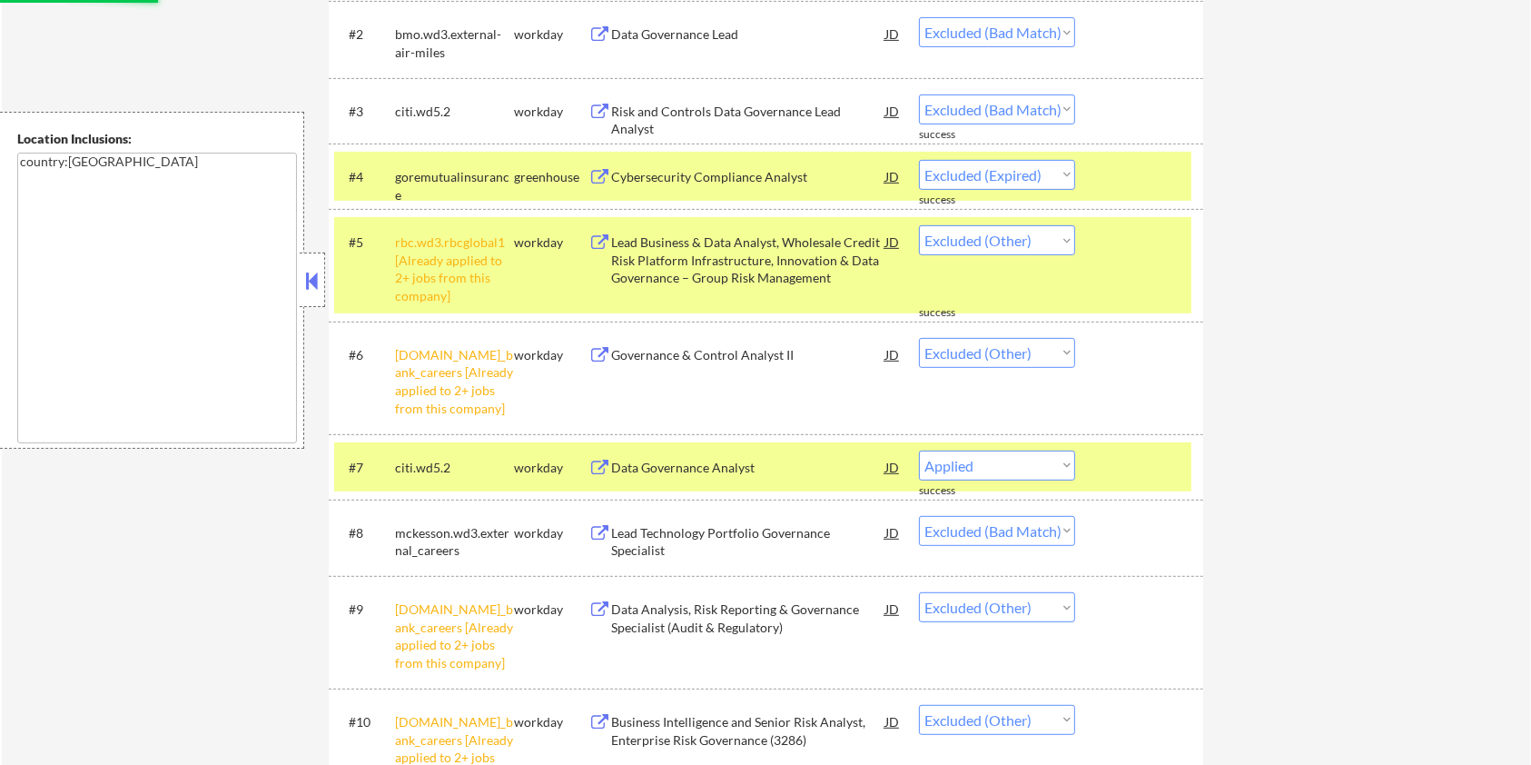
select select ""excluded__salary_""
select select ""excluded__bad_match_""
select select ""excluded__expired_""
select select ""excluded__bad_match_""
select select ""excluded__expired_""
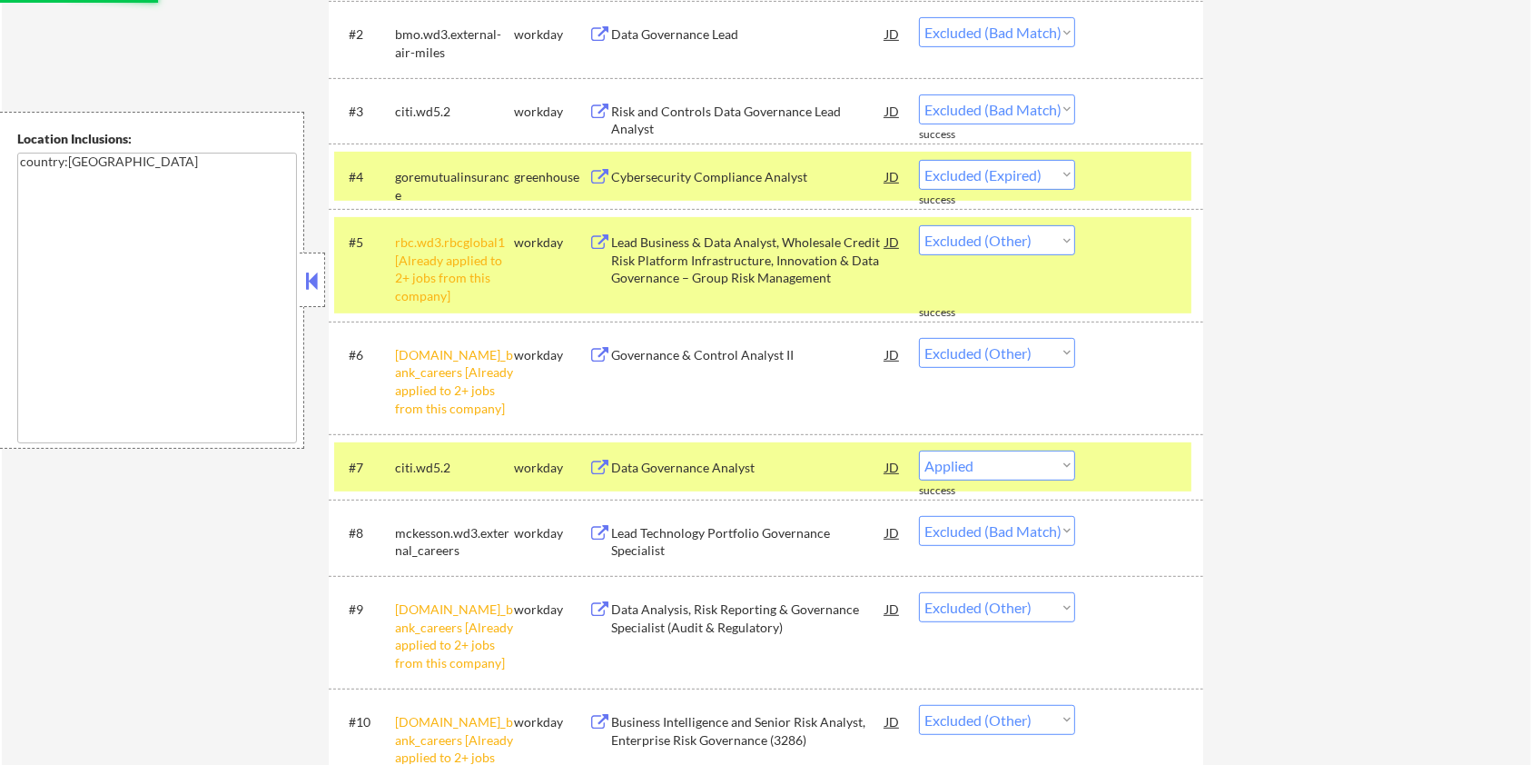
select select ""excluded__bad_match_""
select select ""excluded__expired_""
select select ""excluded__bad_match_""
select select ""excluded__expired_""
select select ""excluded__bad_match_""
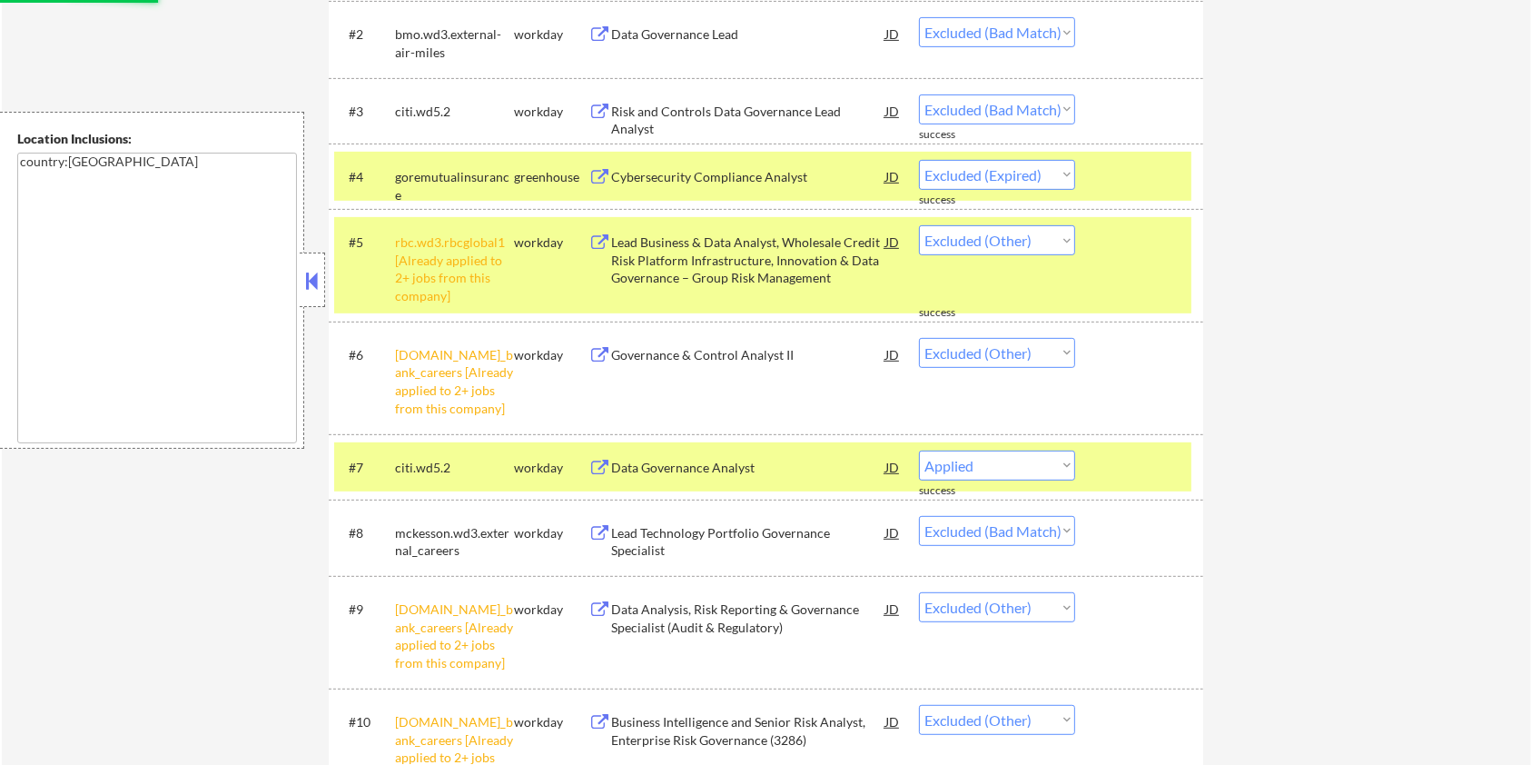
select select ""excluded__expired_""
select select ""excluded__bad_match_""
select select ""excluded__expired_""
select select ""excluded__bad_match_""
select select ""excluded__salary_""
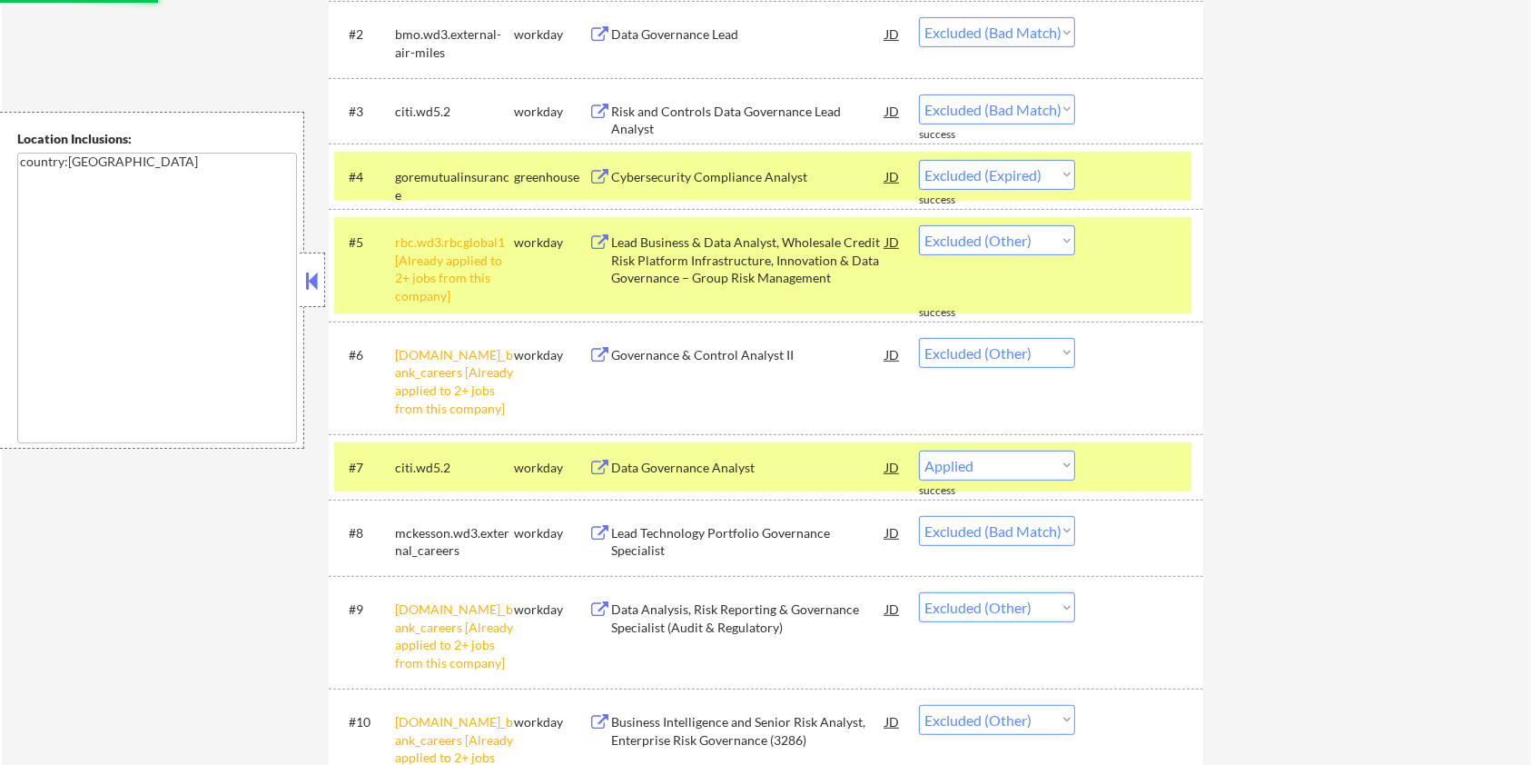
select select ""excluded__expired_""
select select ""excluded__salary_""
select select ""excluded__bad_match_""
select select ""excluded__other_""
select select ""excluded__expired_""
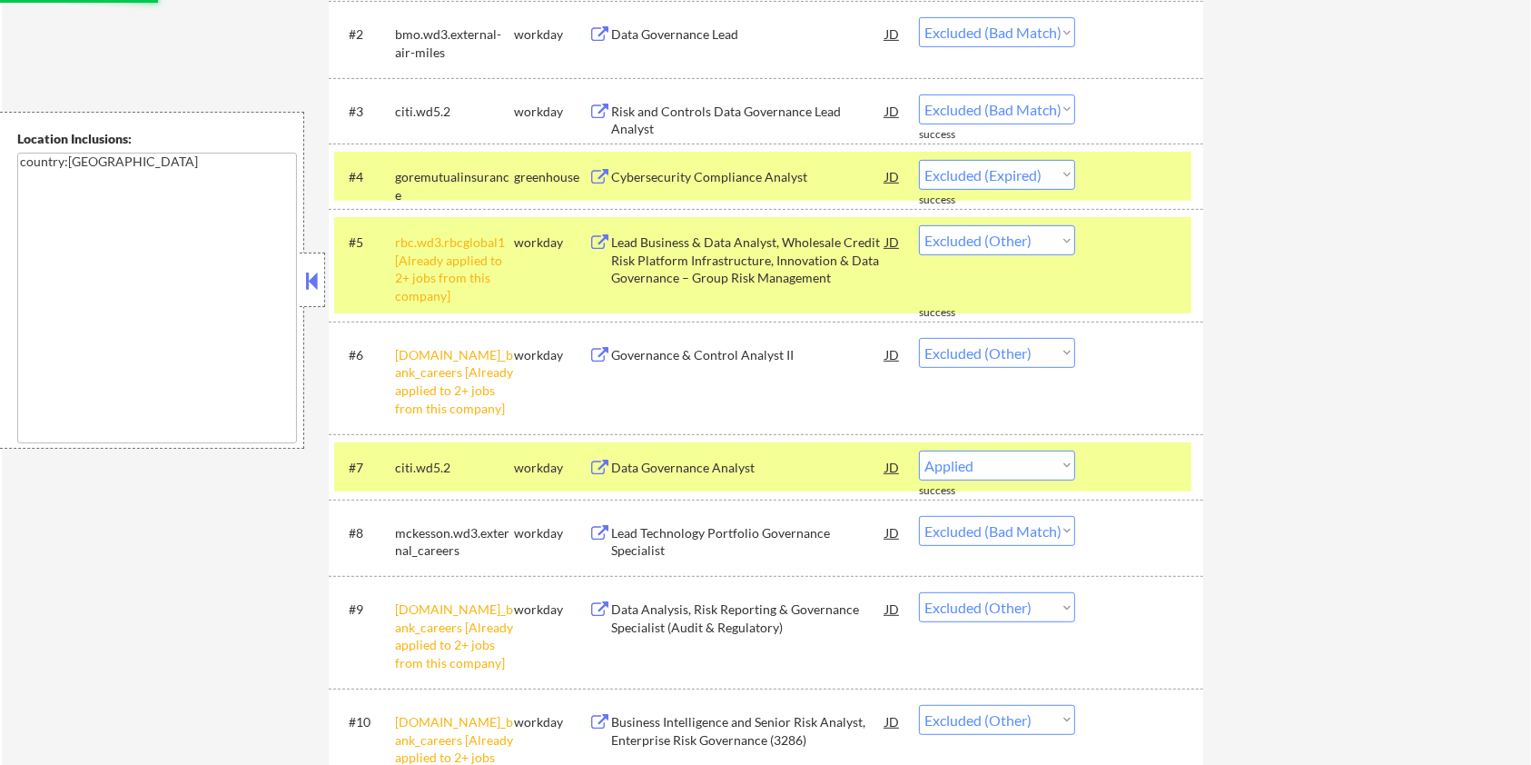
select select ""excluded__bad_match_""
select select ""excluded__expired_""
select select ""excluded__other_""
select select ""excluded__bad_match_""
select select ""excluded__other_""
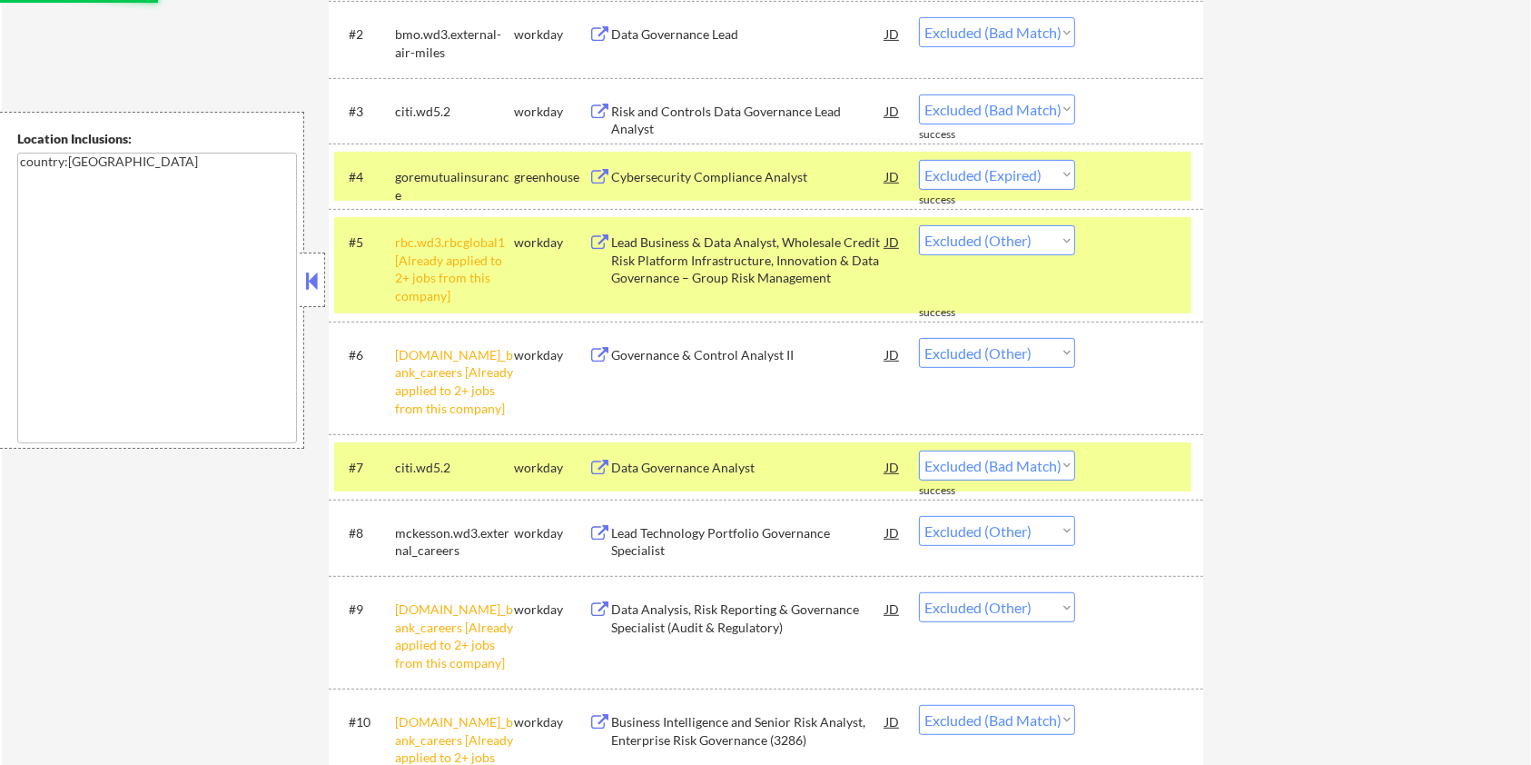
select select ""excluded__expired_""
select select ""excluded__other_""
select select ""excluded__bad_match_""
select select ""excluded__expired_""
select select ""excluded__other_""
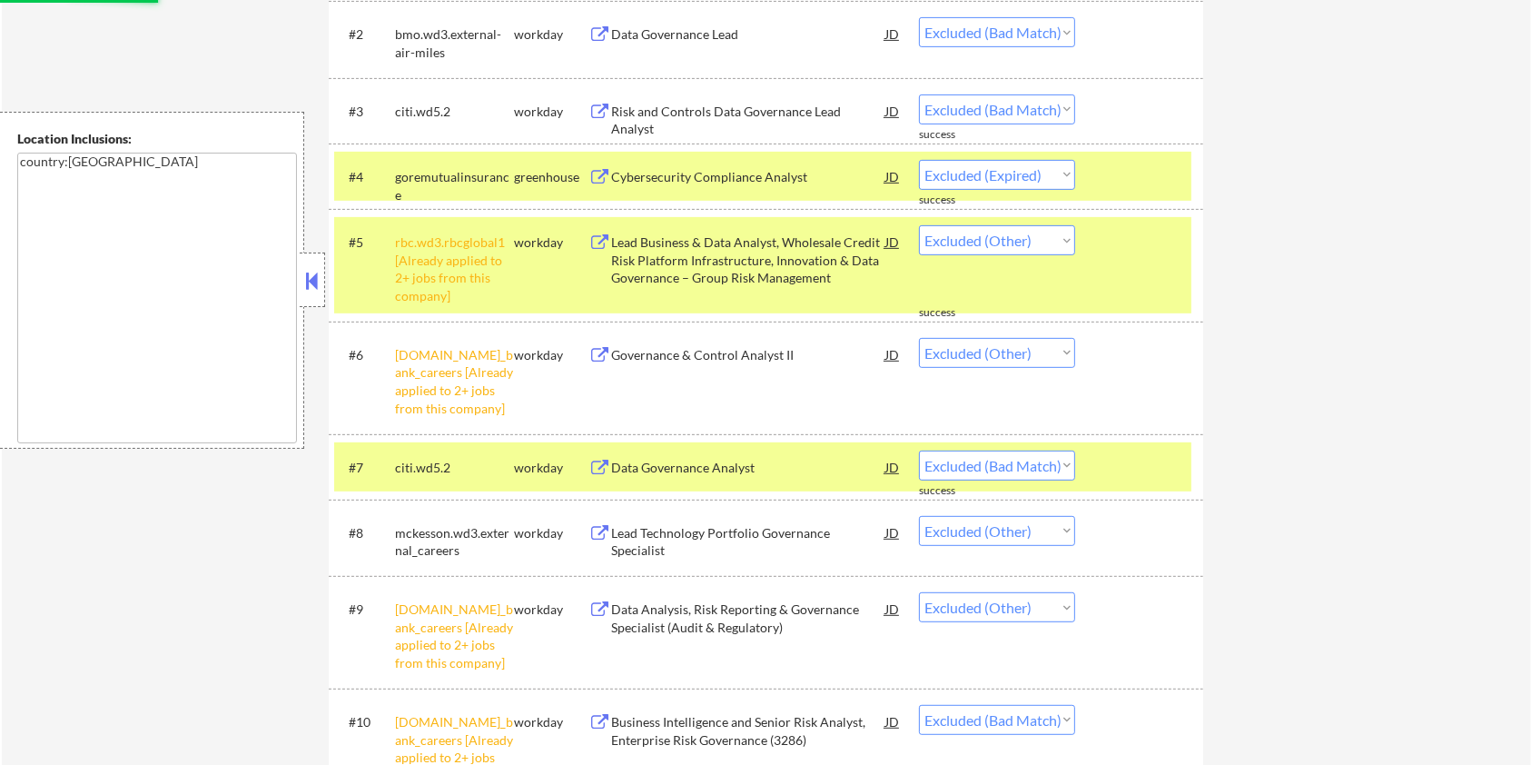
select select ""excluded__expired_""
select select ""excluded__bad_match_""
select select ""excluded__other_""
select select ""excluded__expired_""
select select ""excluded__other_""
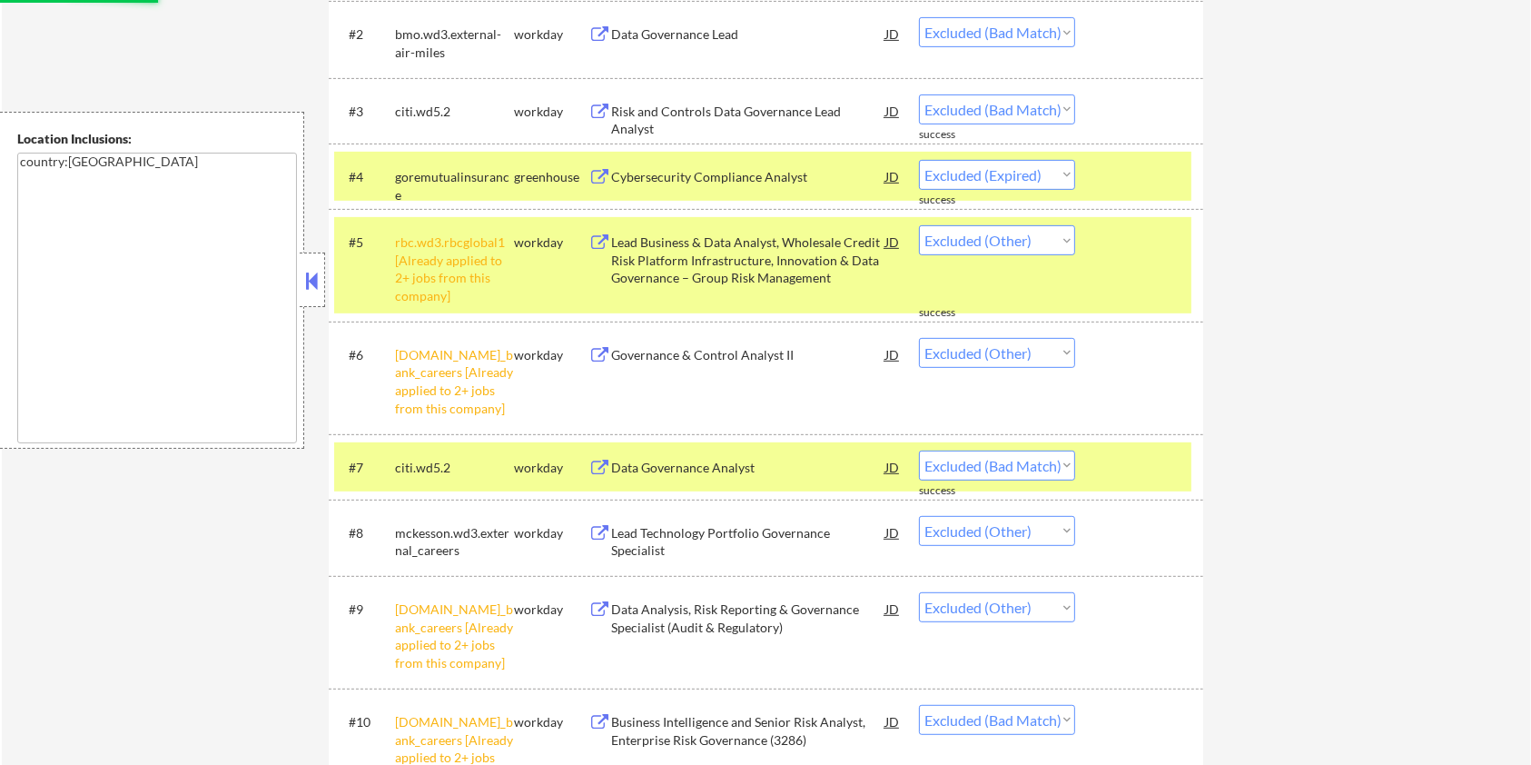
select select ""excluded__bad_match_""
select select ""excluded__other_""
select select ""excluded""
select select ""excluded__bad_match_""
select select ""excluded__expired_""
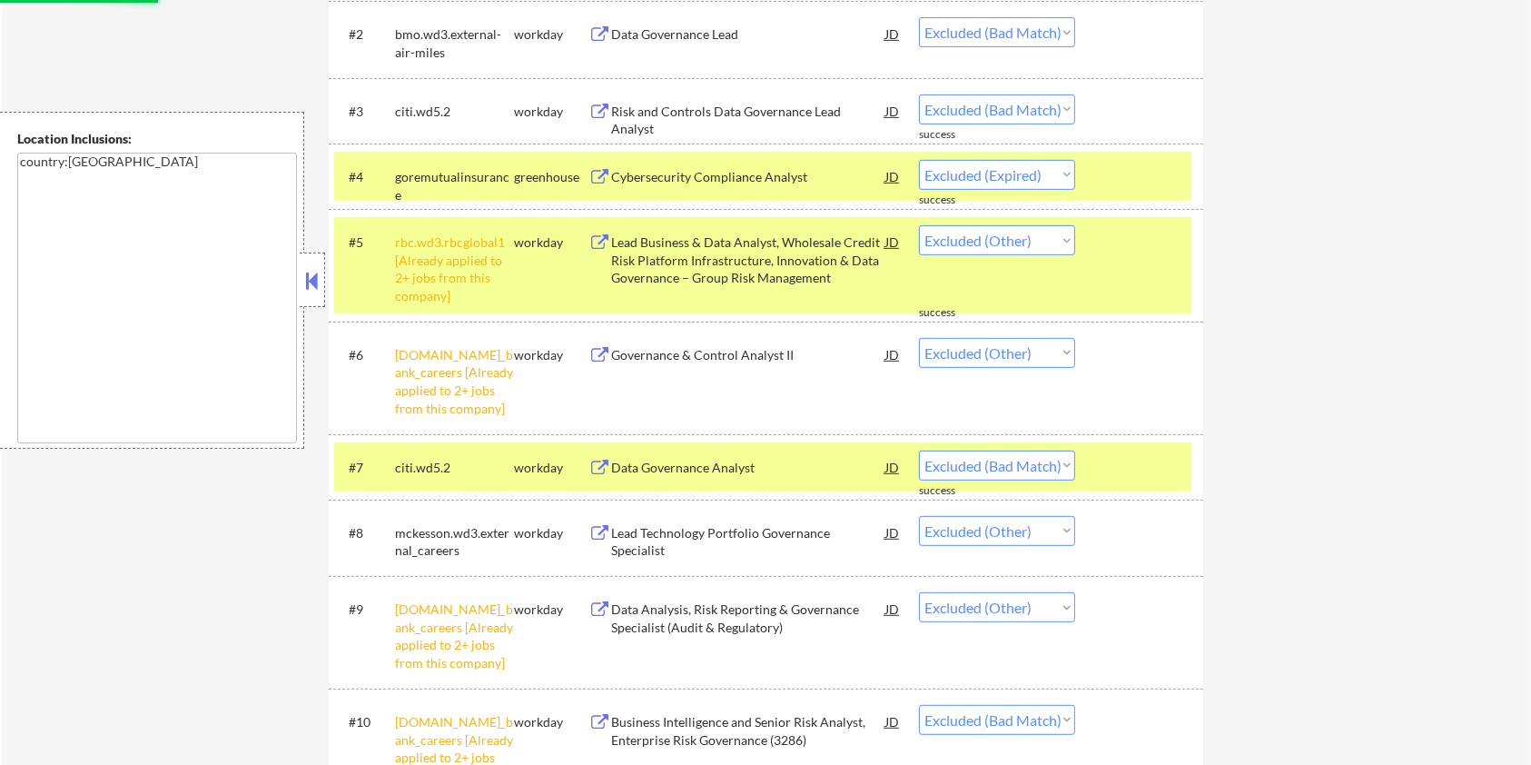
select select ""excluded__bad_match_""
select select ""excluded__other_""
select select ""excluded__expired_""
select select ""excluded__bad_match_""
select select ""excluded__other_""
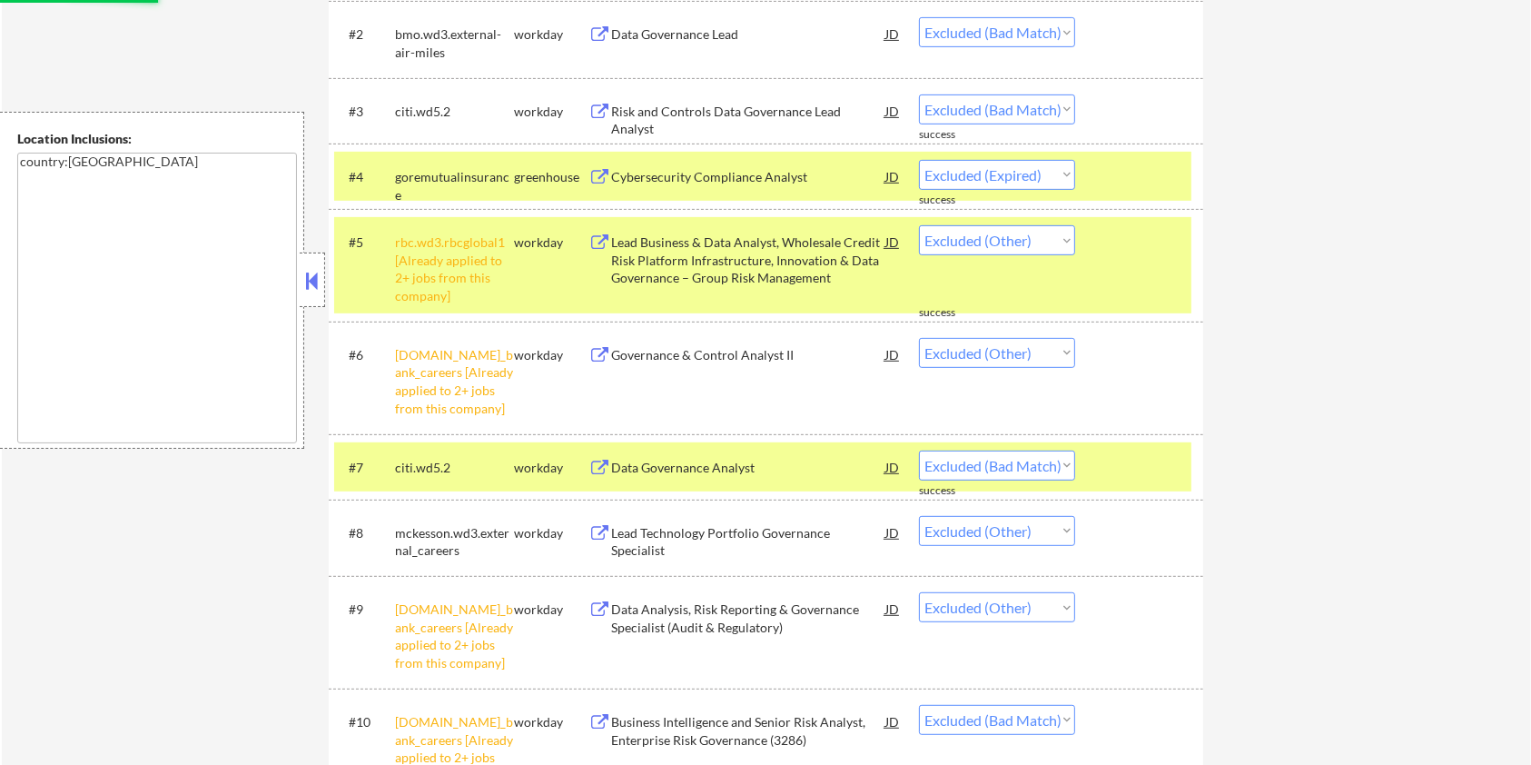
select select ""excluded__expired_""
select select ""excluded__bad_match_""
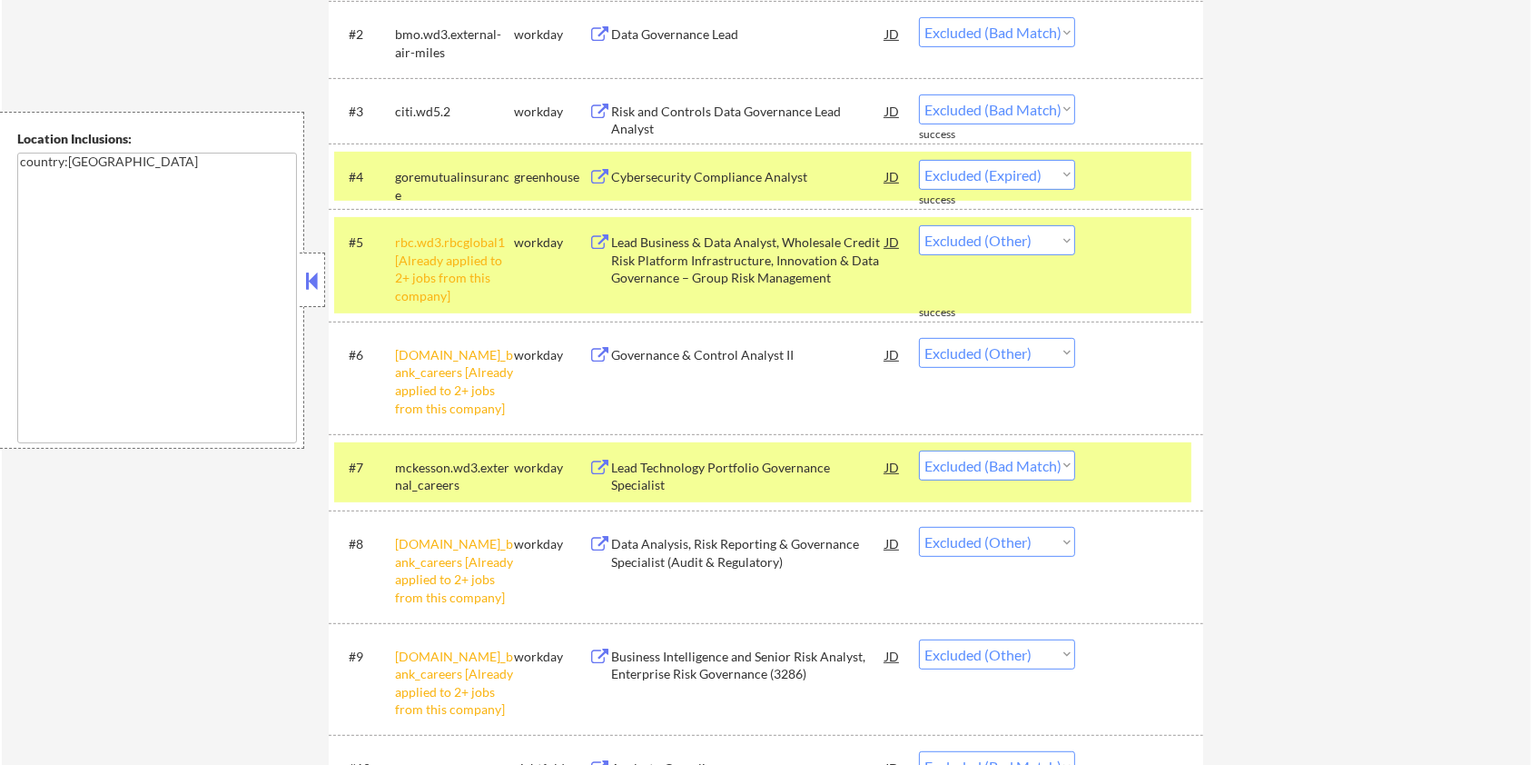
click at [809, 459] on div "Lead Technology Portfolio Governance Specialist" at bounding box center [748, 476] width 274 height 35
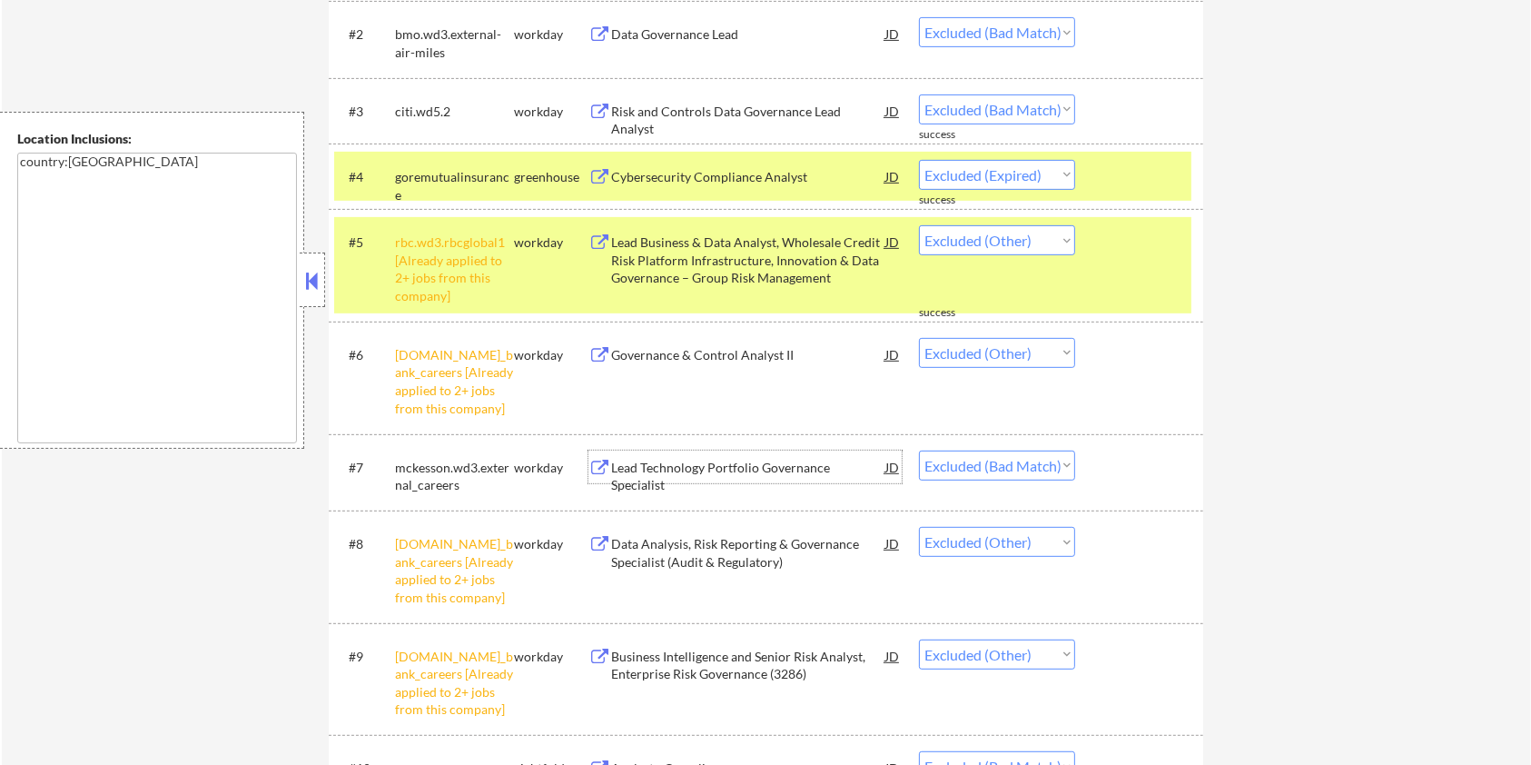
click at [1013, 469] on select "Choose an option... Pending Applied Excluded (Questions) Excluded (Expired) Exc…" at bounding box center [997, 465] width 156 height 30
click at [919, 450] on select "Choose an option... Pending Applied Excluded (Questions) Excluded (Expired) Exc…" at bounding box center [997, 465] width 156 height 30
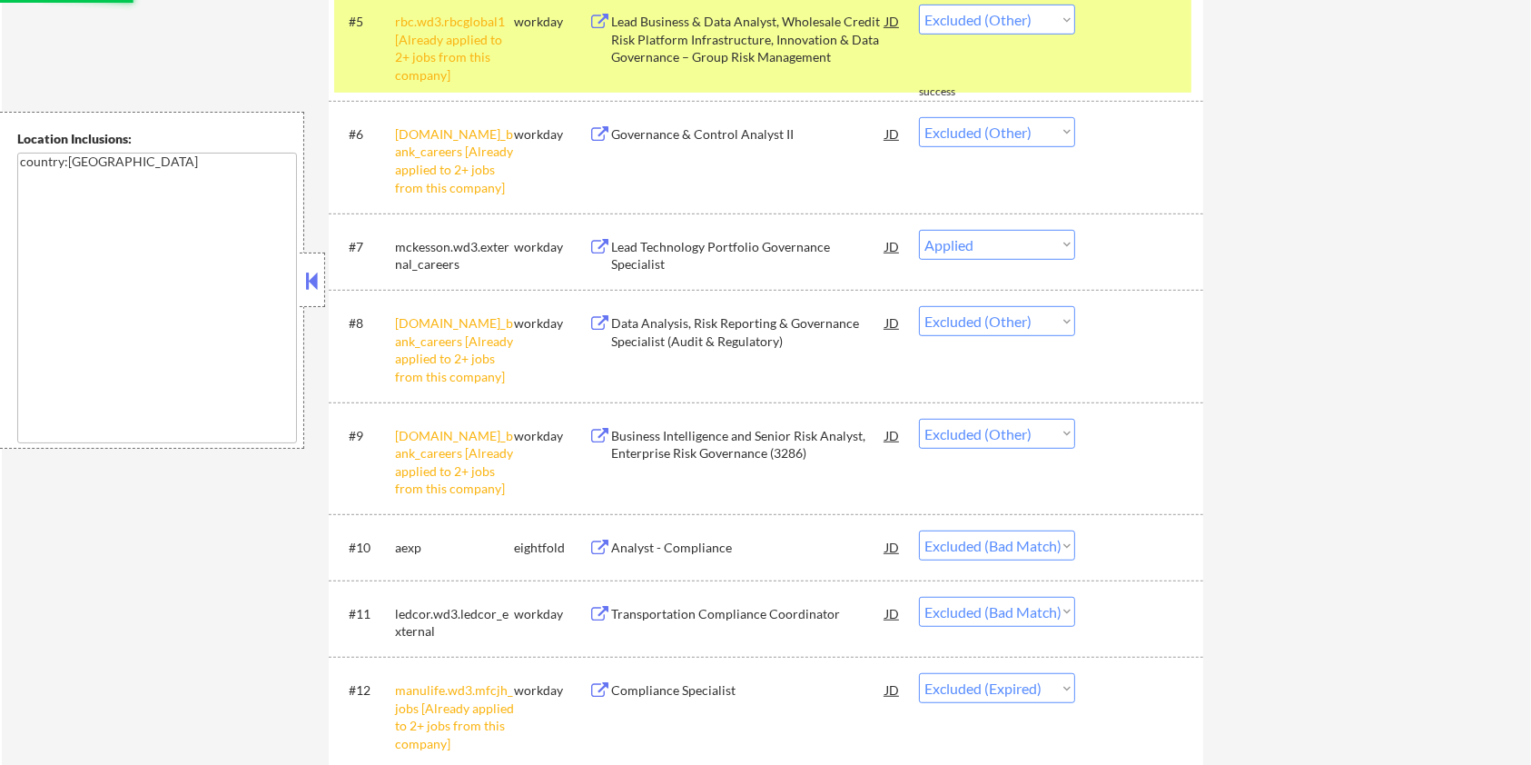
scroll to position [968, 0]
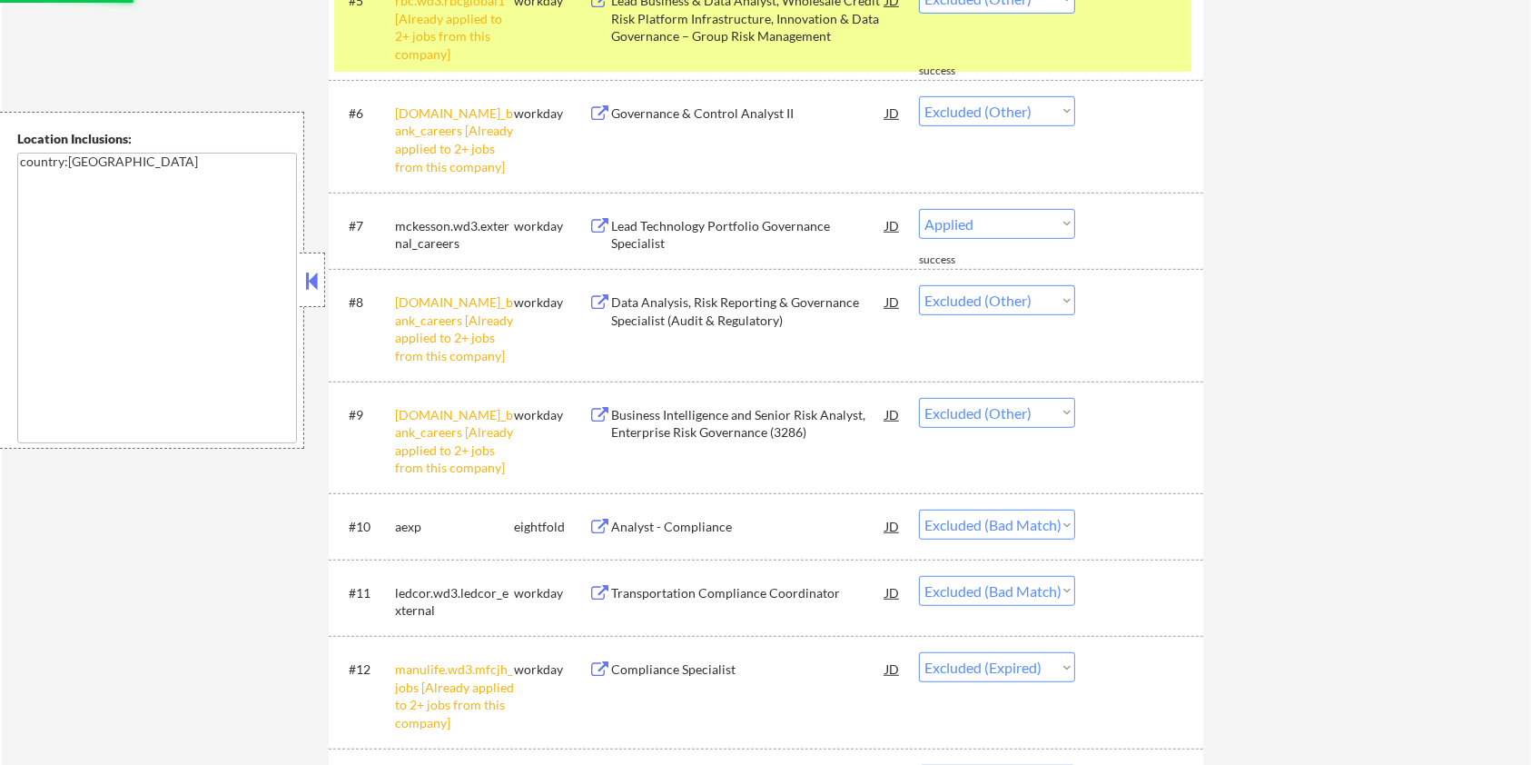
select select ""excluded__other_""
select select ""excluded__bad_match_""
select select ""excluded__expired_""
select select ""excluded__other_""
select select ""excluded__expired_""
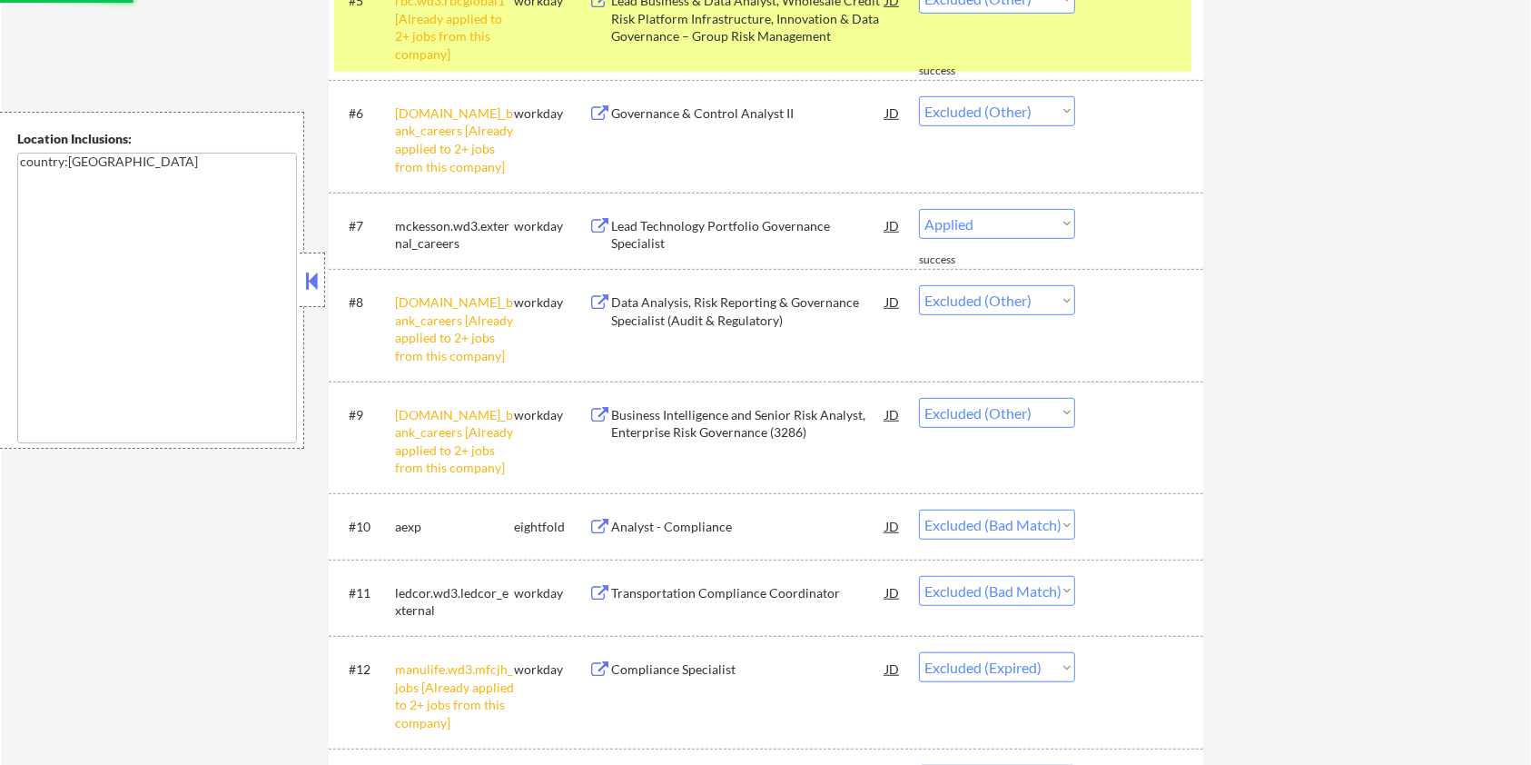
select select ""excluded__other_""
select select ""excluded__expired_""
select select ""excluded__salary_""
select select ""excluded__bad_match_""
select select ""excluded__expired_""
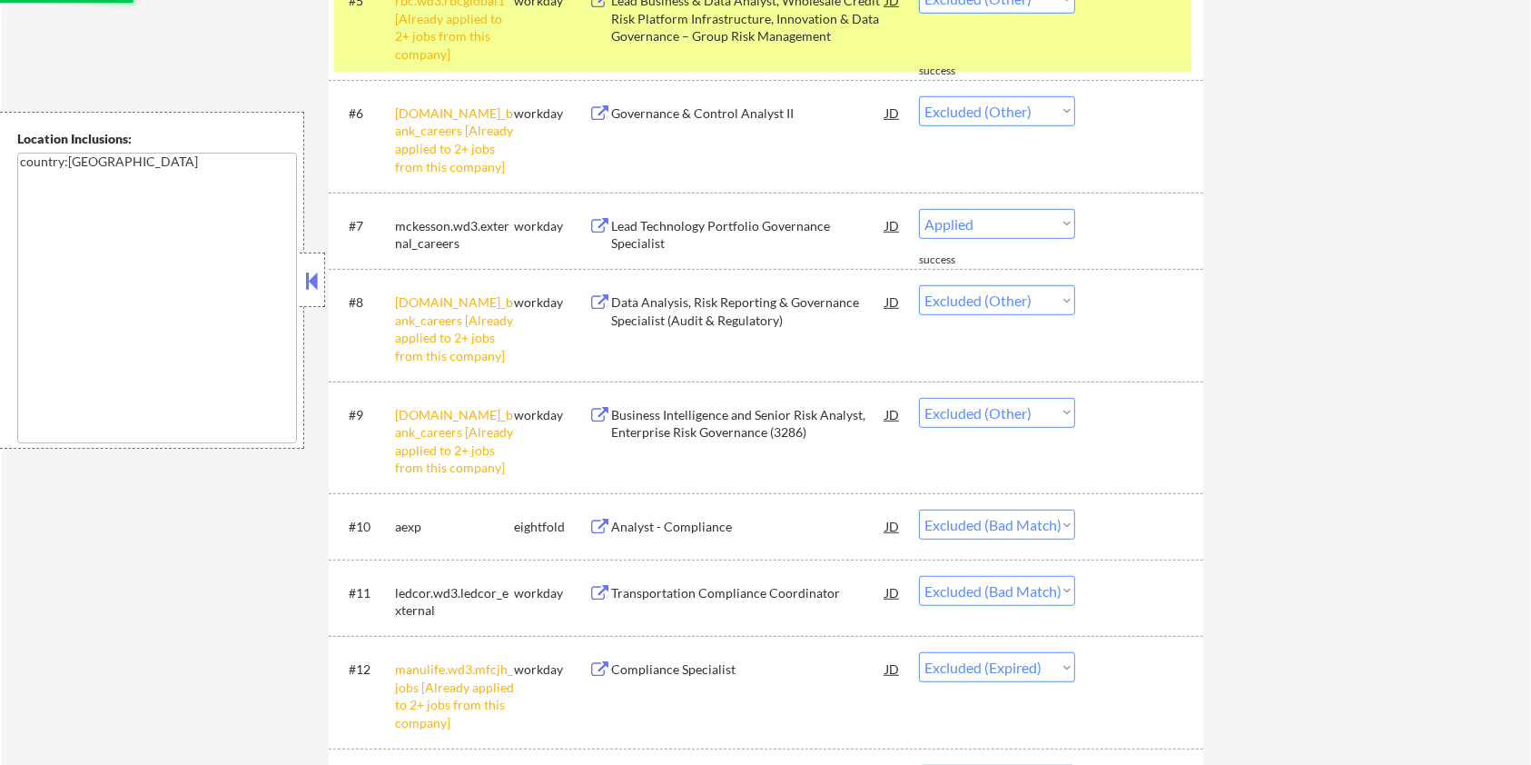
select select ""excluded__bad_match_""
select select ""excluded__expired_""
select select ""excluded__bad_match_""
select select ""excluded__expired_""
select select ""excluded__bad_match_""
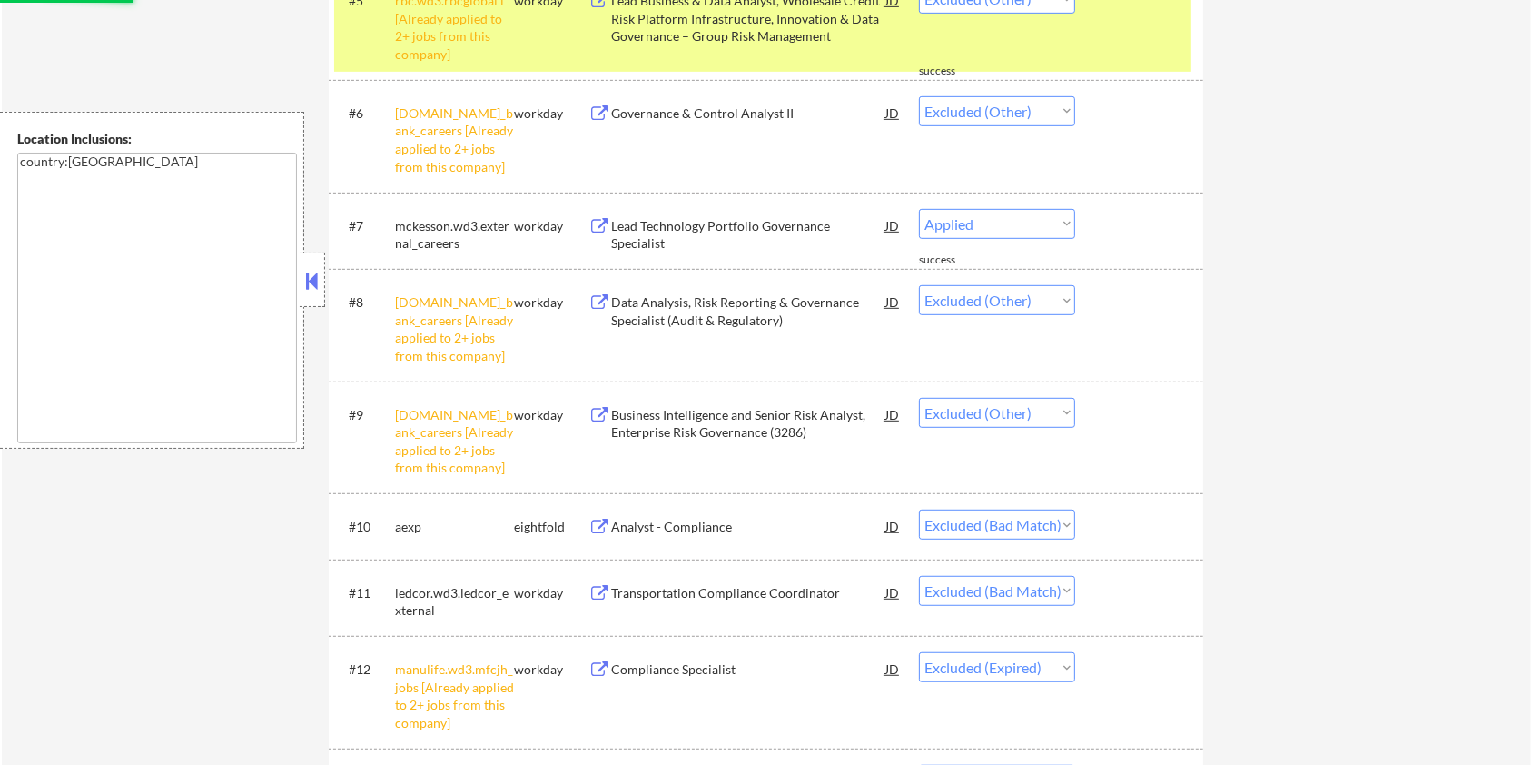
select select ""excluded__expired_""
select select ""excluded__bad_match_""
select select ""excluded__expired_""
select select ""excluded__bad_match_""
select select ""excluded__expired_""
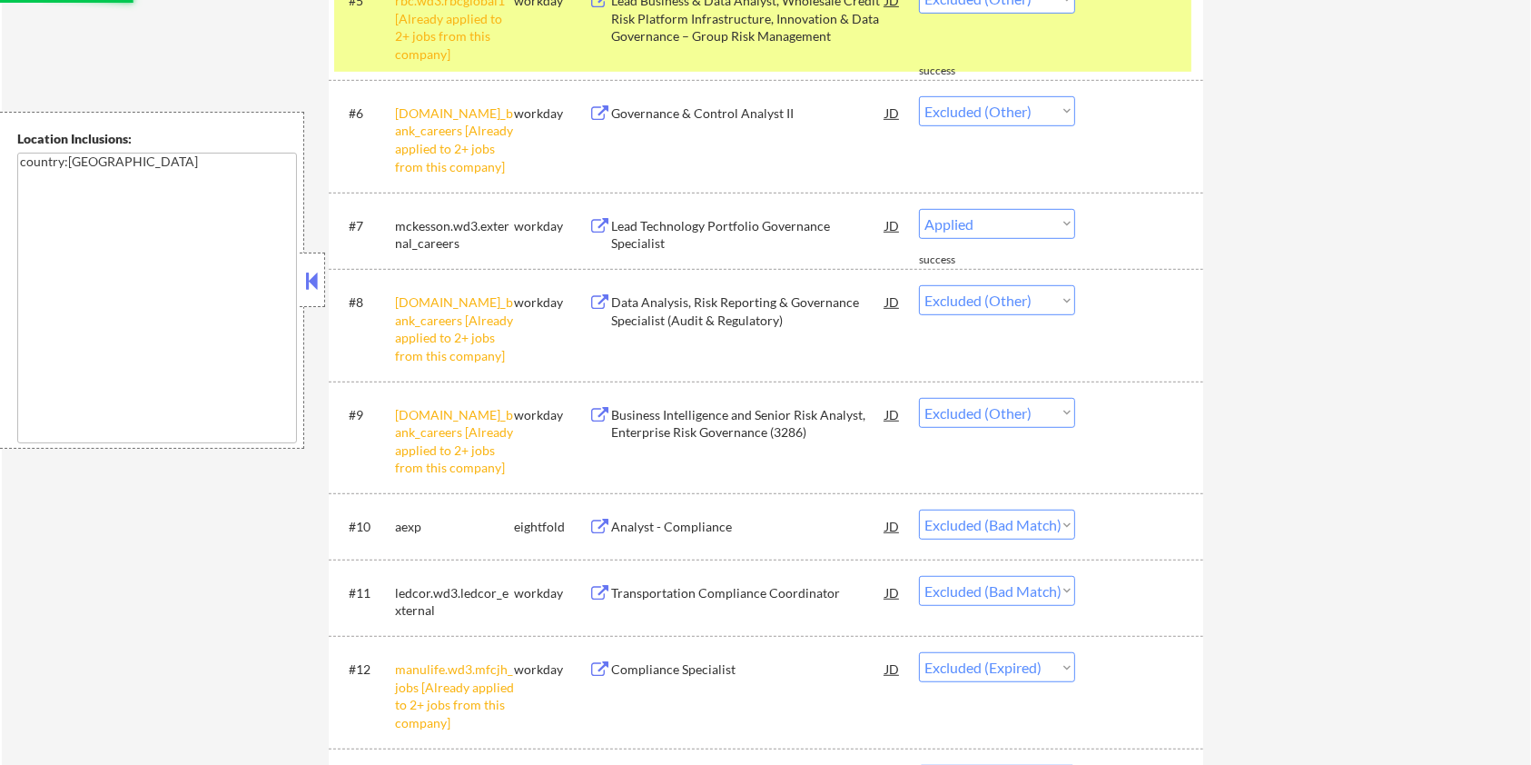
select select ""excluded__bad_match_""
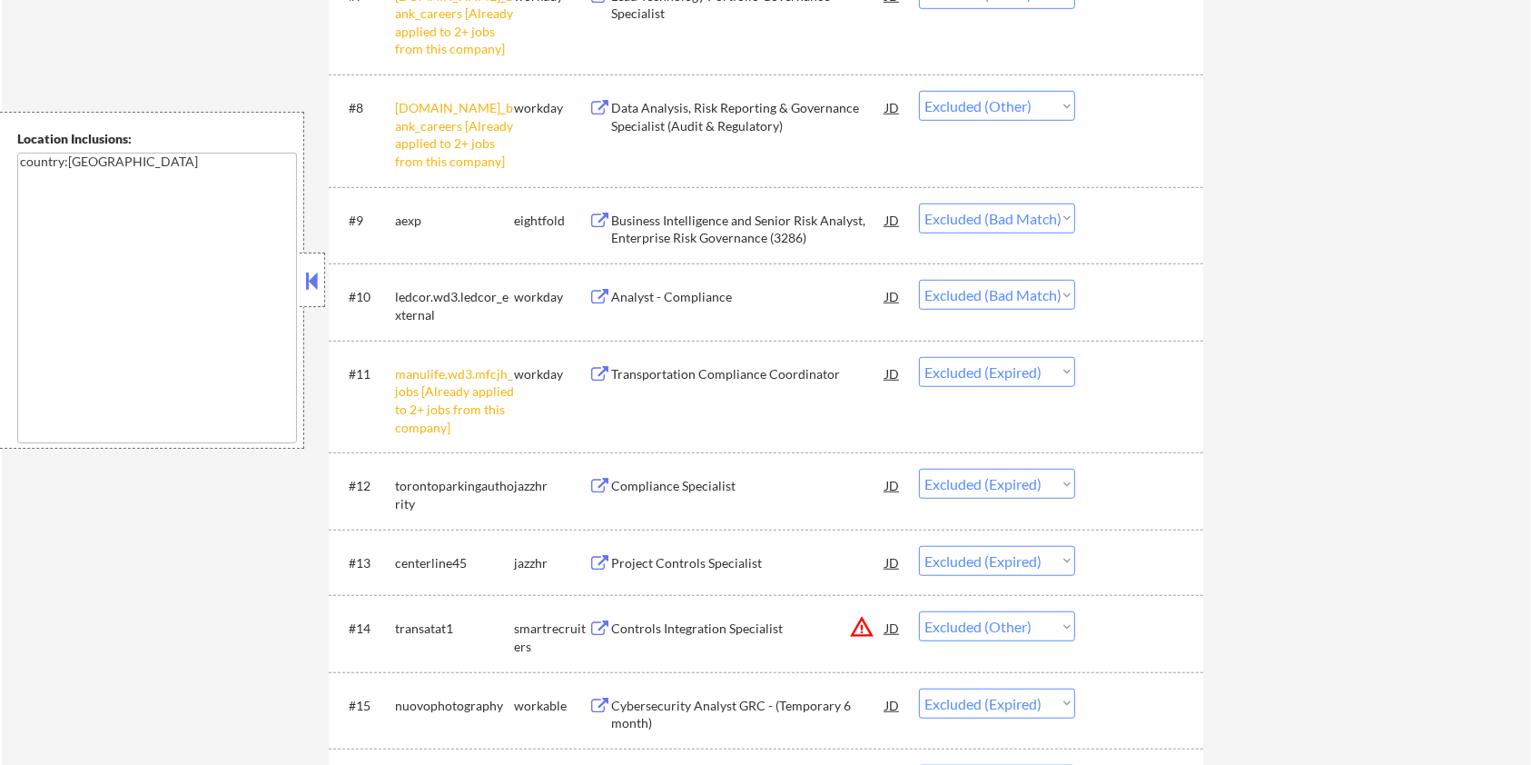
scroll to position [1210, 0]
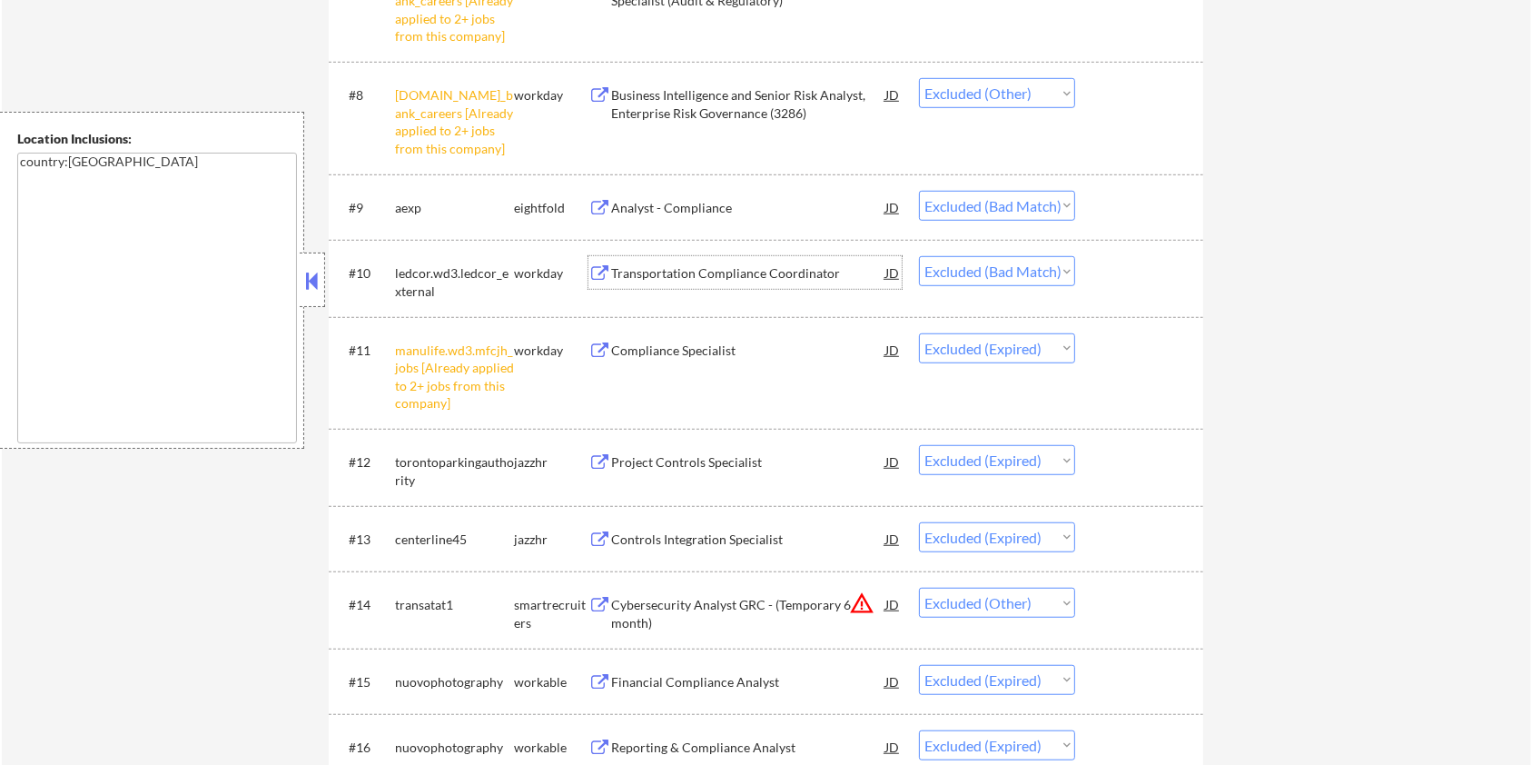
click at [690, 269] on div "Transportation Compliance Coordinator" at bounding box center [748, 273] width 274 height 18
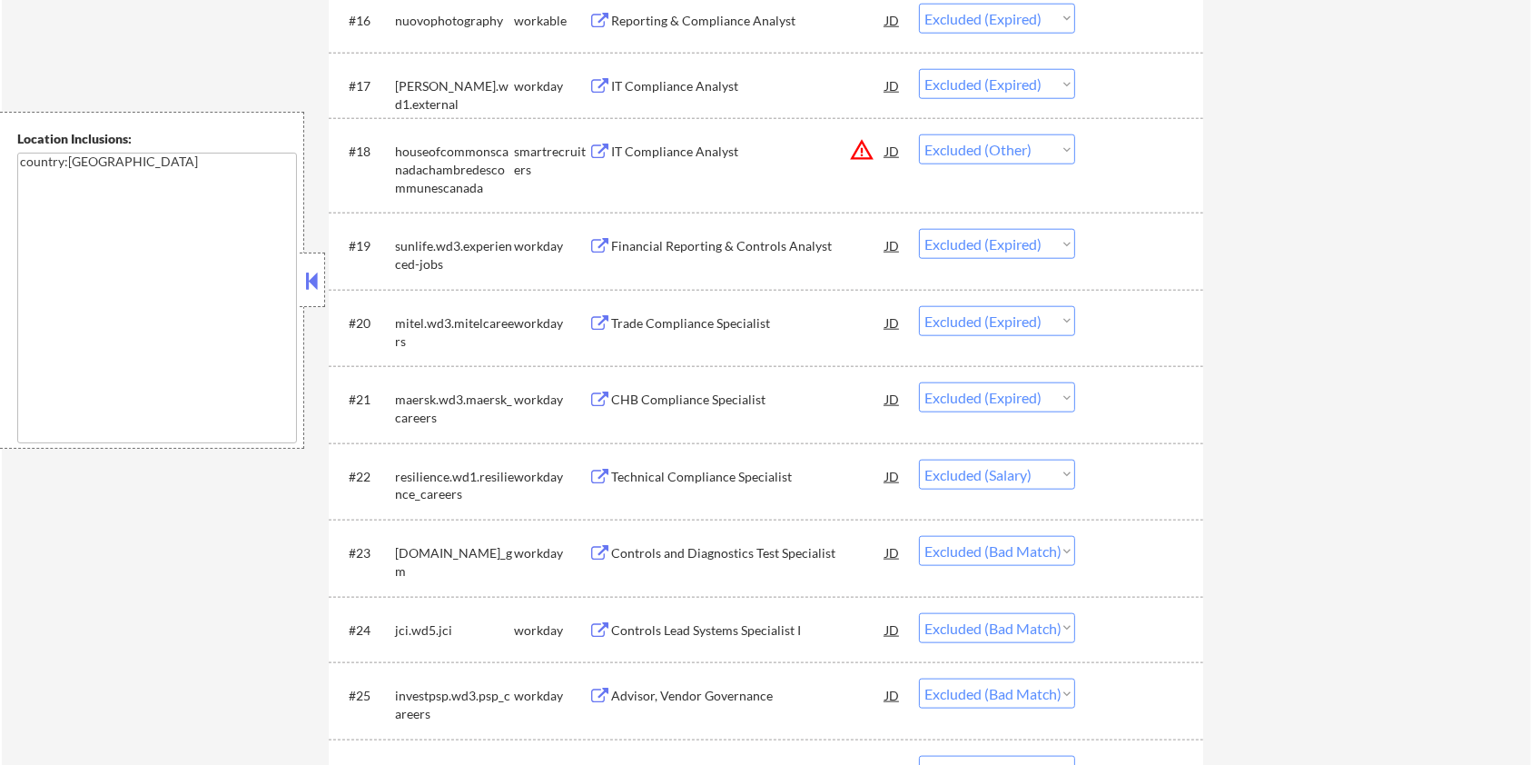
scroll to position [2058, 0]
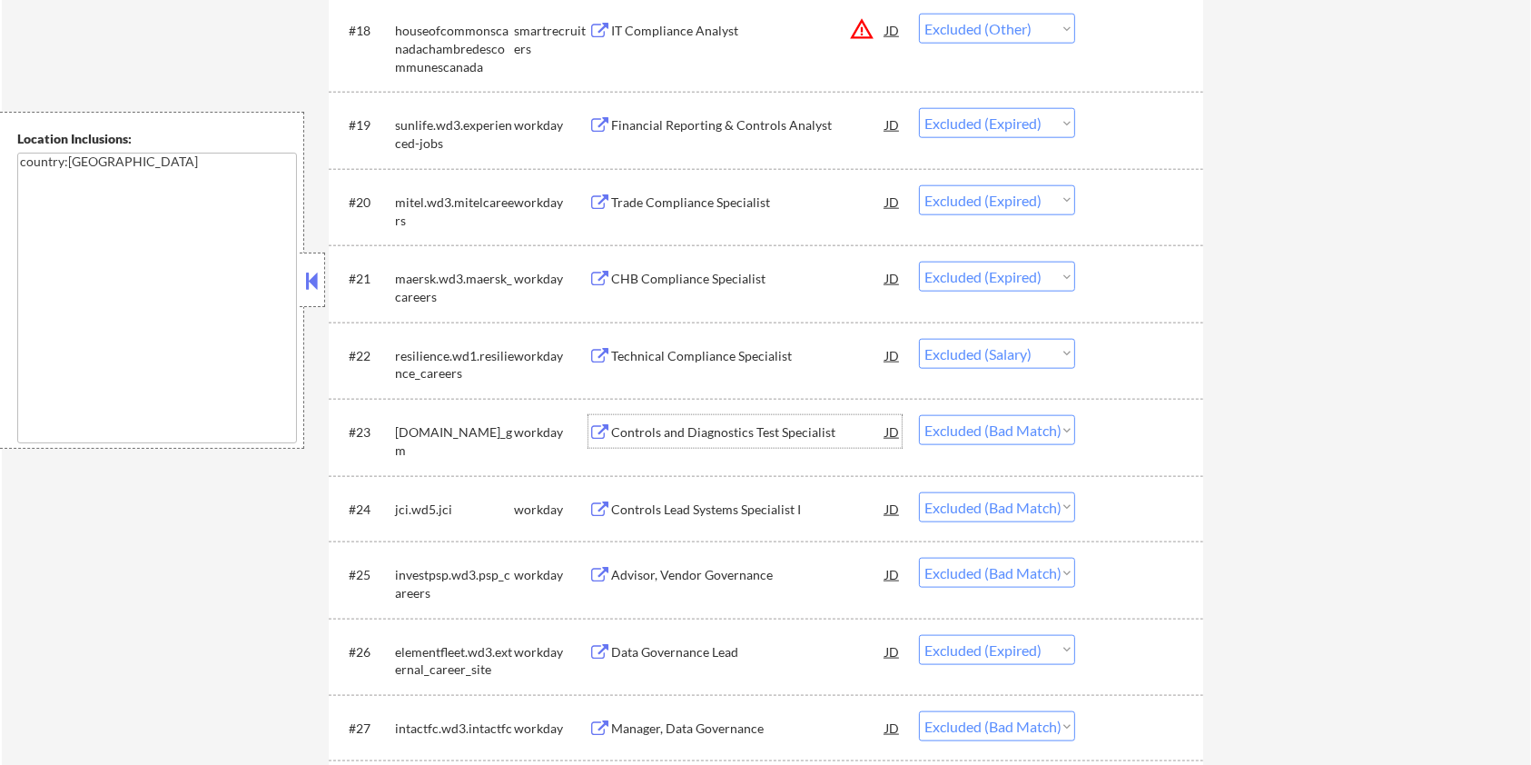
click at [689, 429] on div "Controls and Diagnostics Test Specialist" at bounding box center [748, 432] width 274 height 18
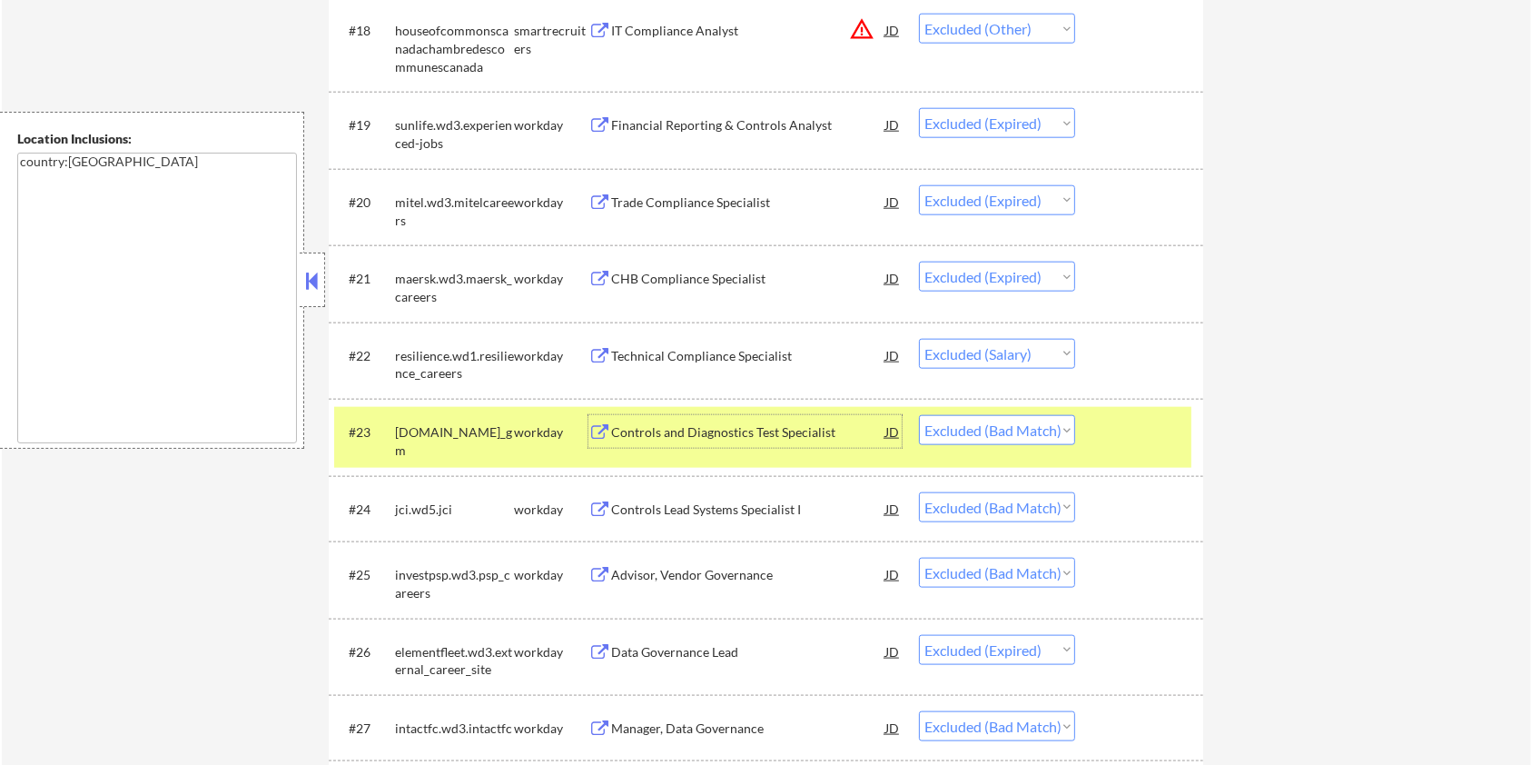
click at [1017, 431] on select "Choose an option... Pending Applied Excluded (Questions) Excluded (Expired) Exc…" at bounding box center [997, 430] width 156 height 30
click at [919, 415] on select "Choose an option... Pending Applied Excluded (Questions) Excluded (Expired) Exc…" at bounding box center [997, 430] width 156 height 30
click at [790, 512] on div "Controls Lead Systems Specialist I" at bounding box center [748, 509] width 274 height 18
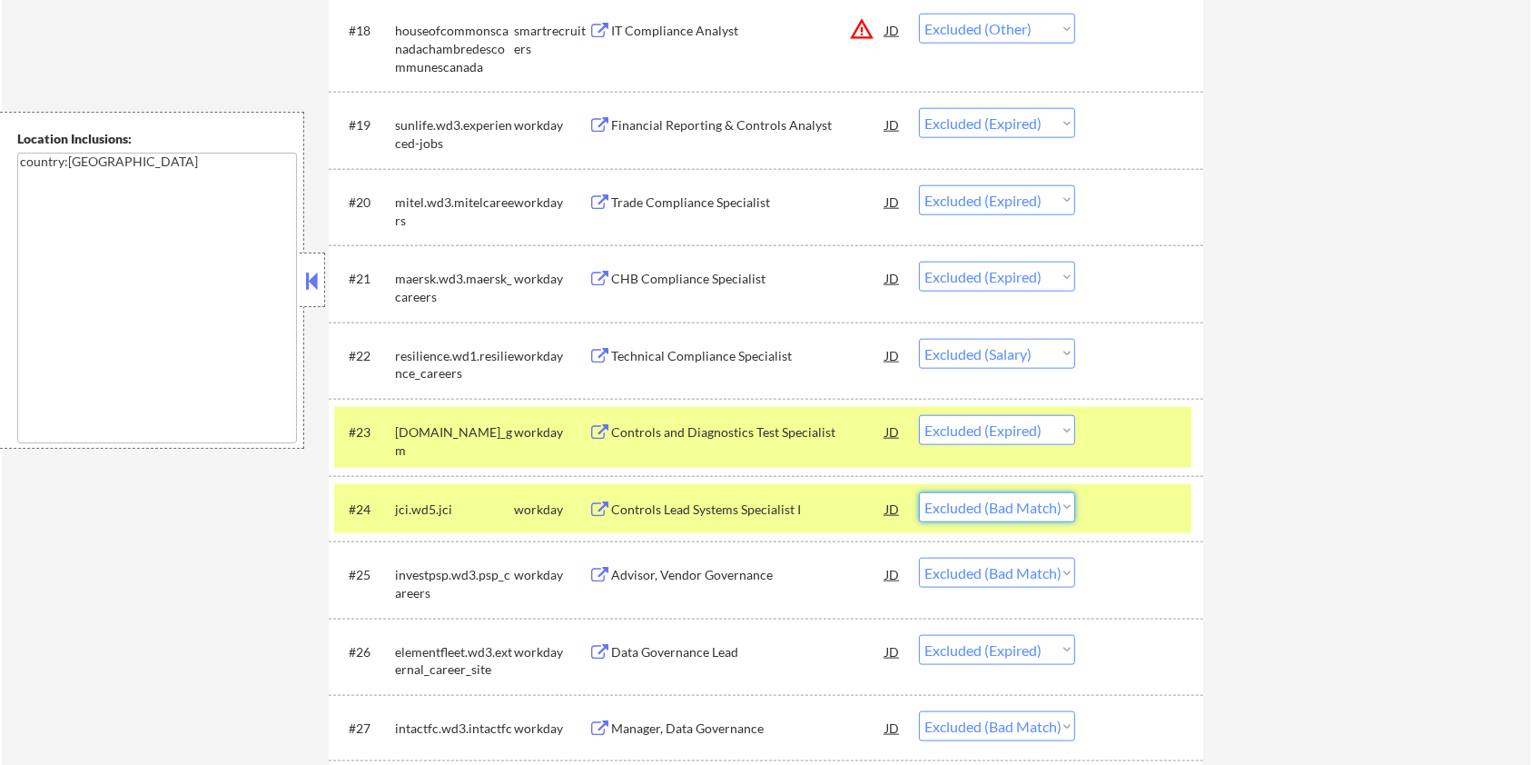
click at [1047, 504] on select "Choose an option... Pending Applied Excluded (Questions) Excluded (Expired) Exc…" at bounding box center [997, 507] width 156 height 30
click at [919, 492] on select "Choose an option... Pending Applied Excluded (Questions) Excluded (Expired) Exc…" at bounding box center [997, 507] width 156 height 30
drag, startPoint x: 1133, startPoint y: 429, endPoint x: 1122, endPoint y: 467, distance: 39.7
click at [1134, 429] on div at bounding box center [1142, 431] width 80 height 33
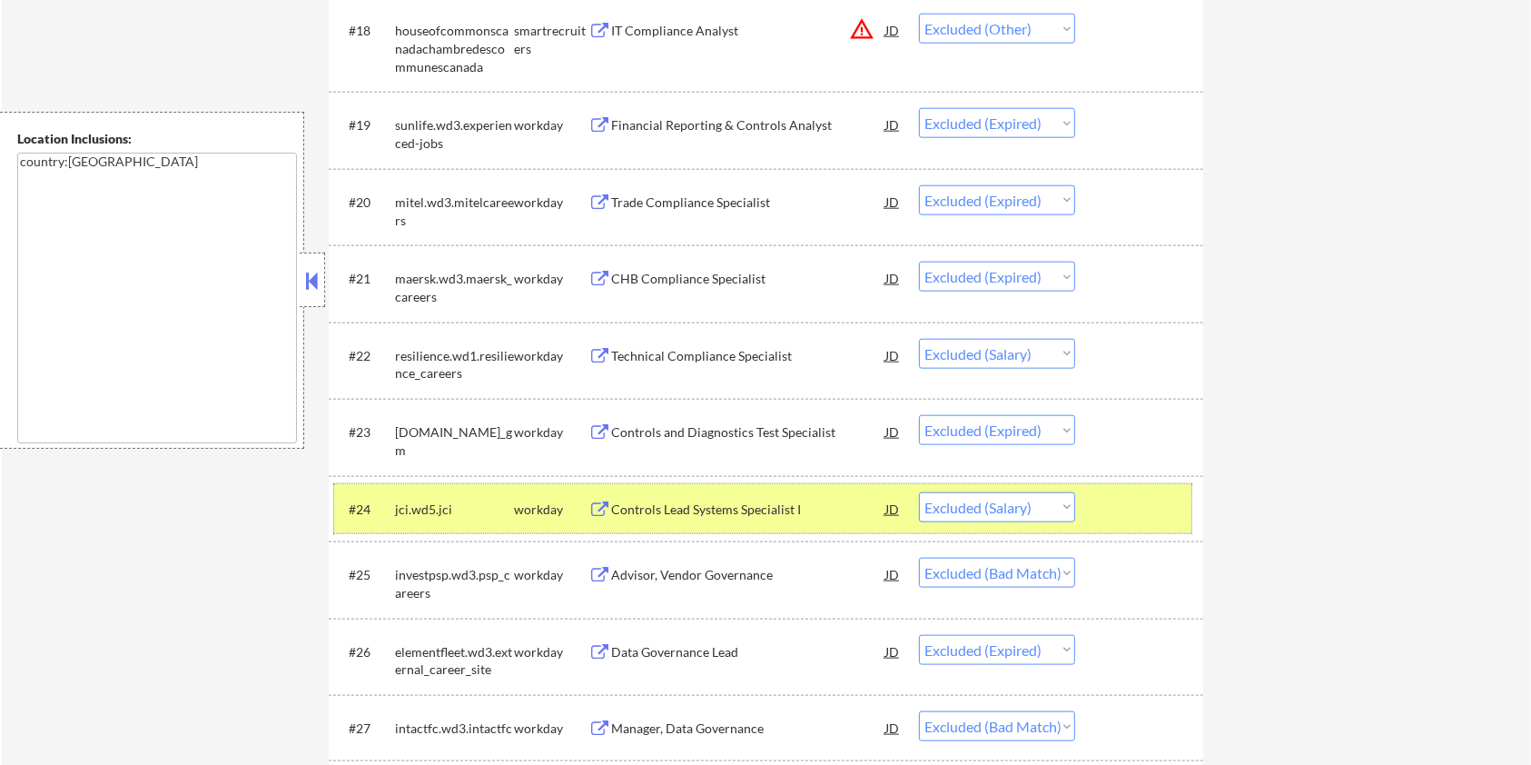
click at [1112, 504] on div at bounding box center [1142, 508] width 80 height 33
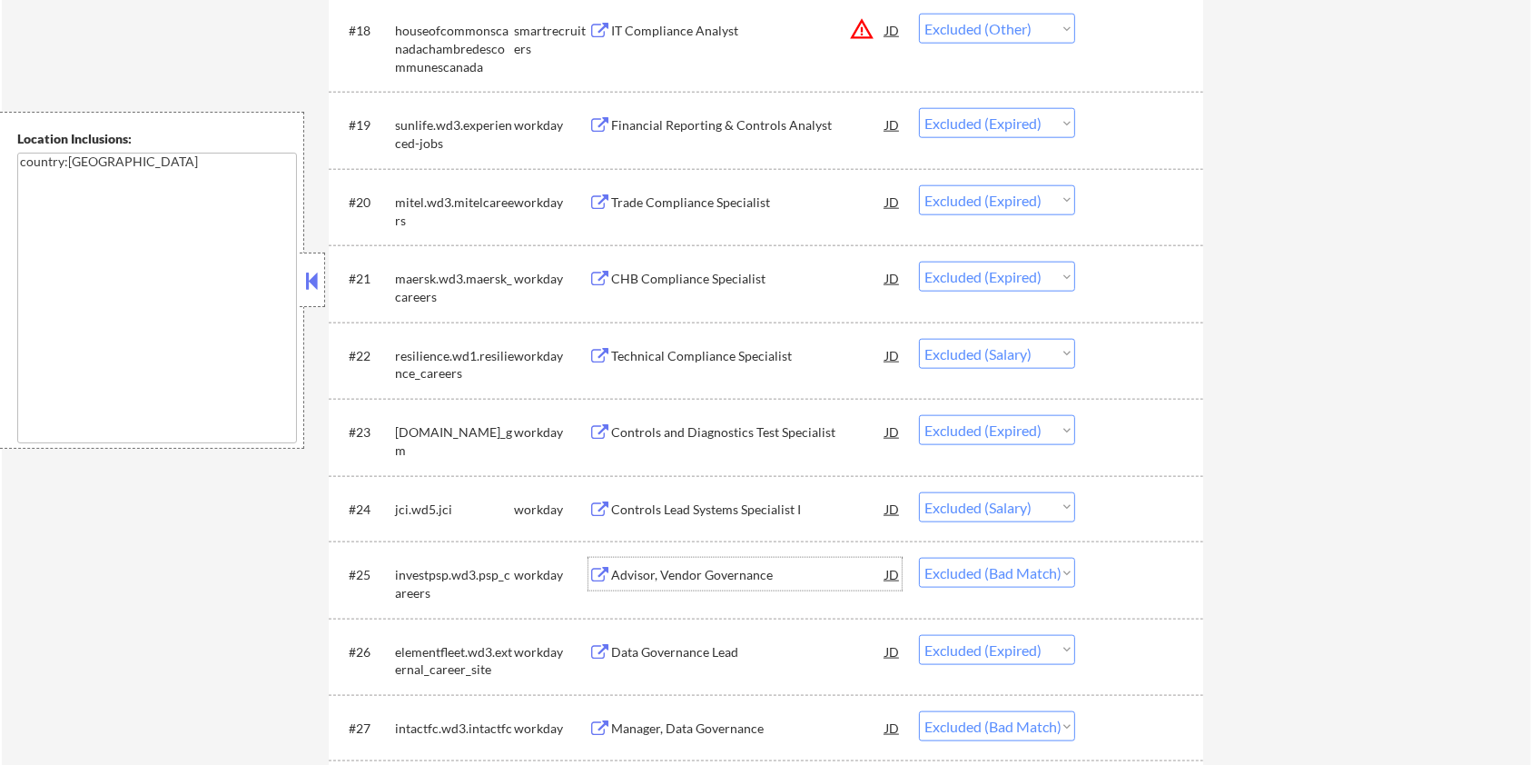
click at [692, 572] on div "Advisor, Vendor Governance" at bounding box center [748, 575] width 274 height 18
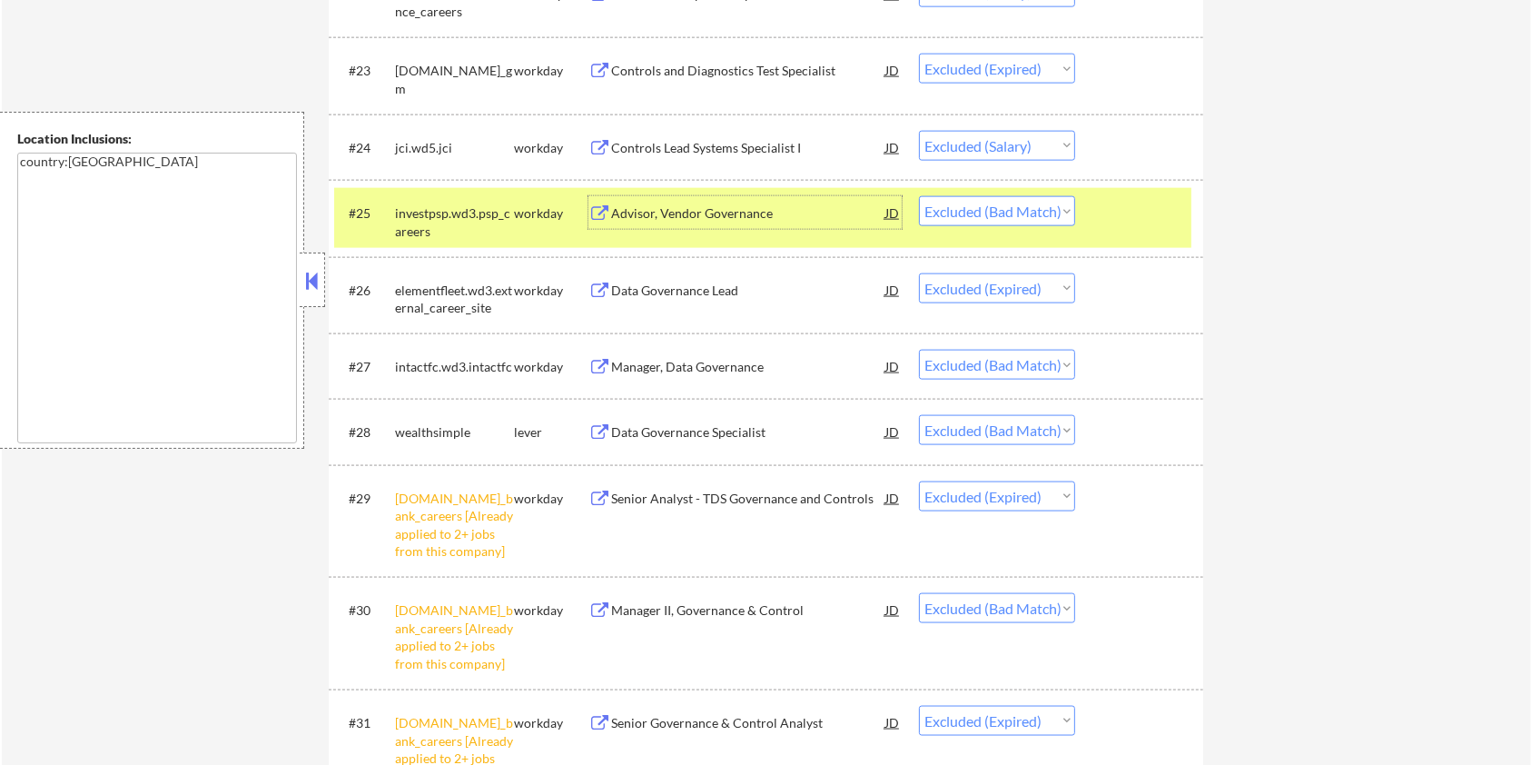
scroll to position [2421, 0]
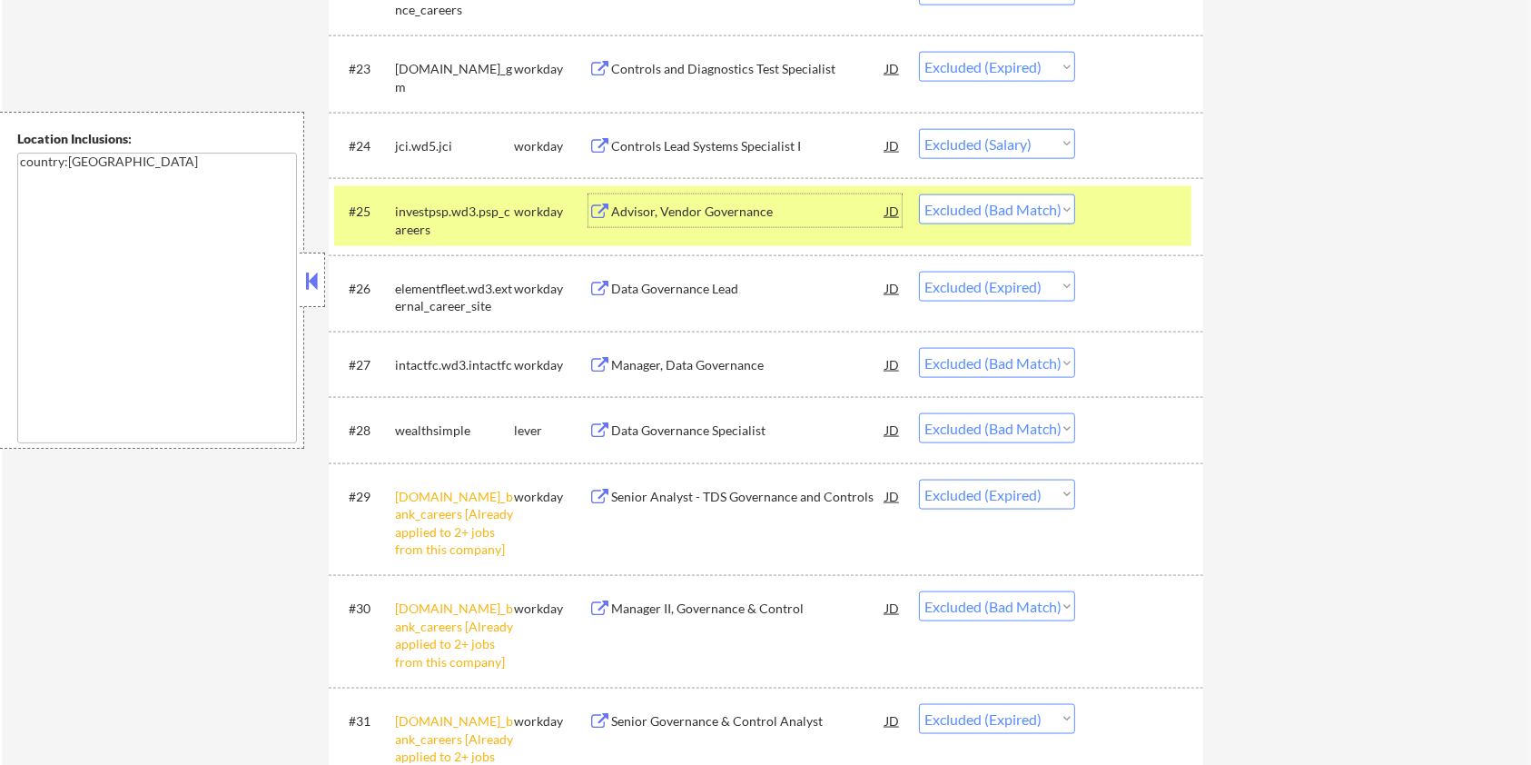
click at [757, 426] on div "Data Governance Specialist" at bounding box center [748, 430] width 274 height 18
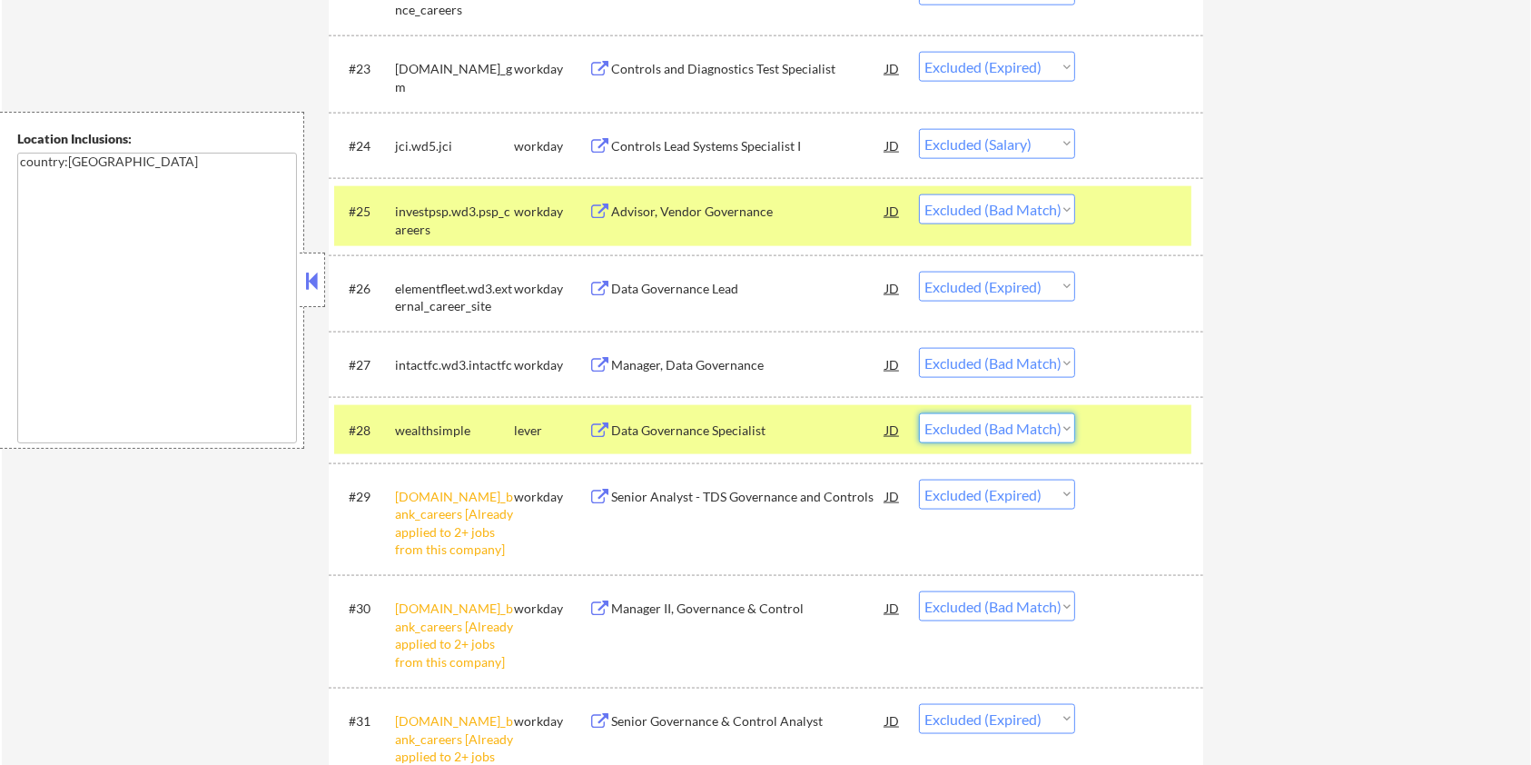
click at [967, 425] on select "Choose an option... Pending Applied Excluded (Questions) Excluded (Expired) Exc…" at bounding box center [997, 428] width 156 height 30
click at [919, 413] on select "Choose an option... Pending Applied Excluded (Questions) Excluded (Expired) Exc…" at bounding box center [997, 428] width 156 height 30
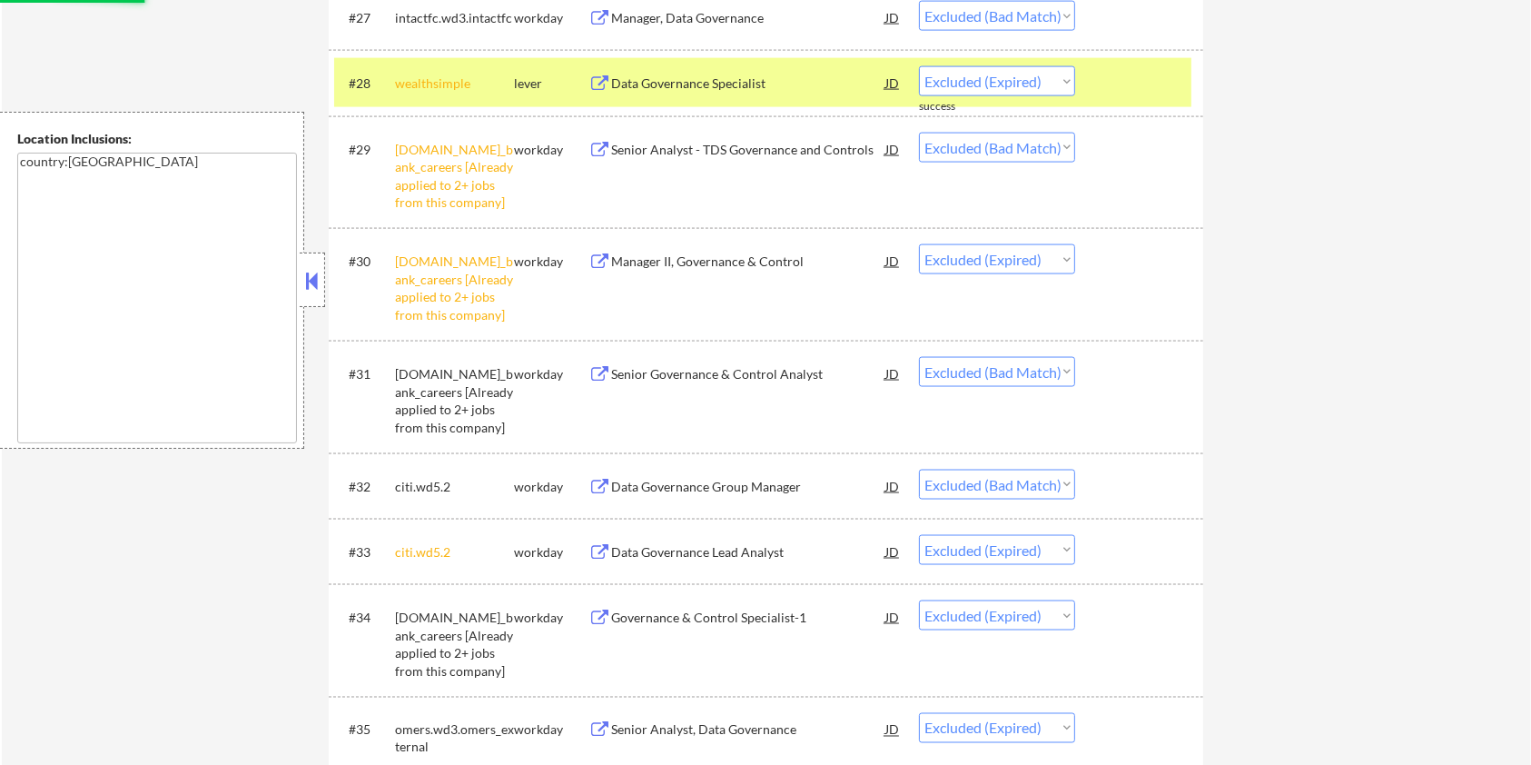
scroll to position [2906, 0]
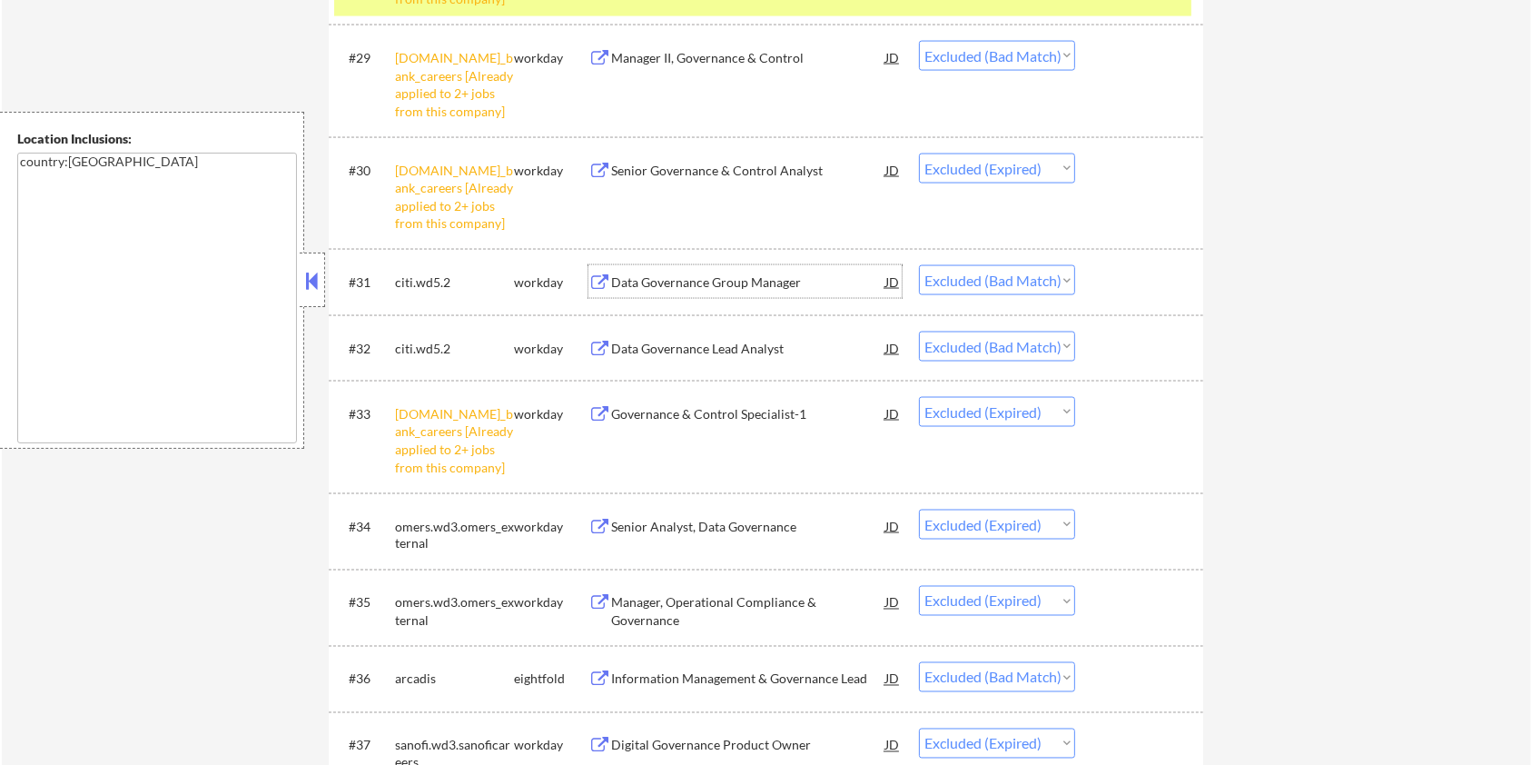
click at [740, 286] on div "Data Governance Group Manager" at bounding box center [748, 282] width 274 height 18
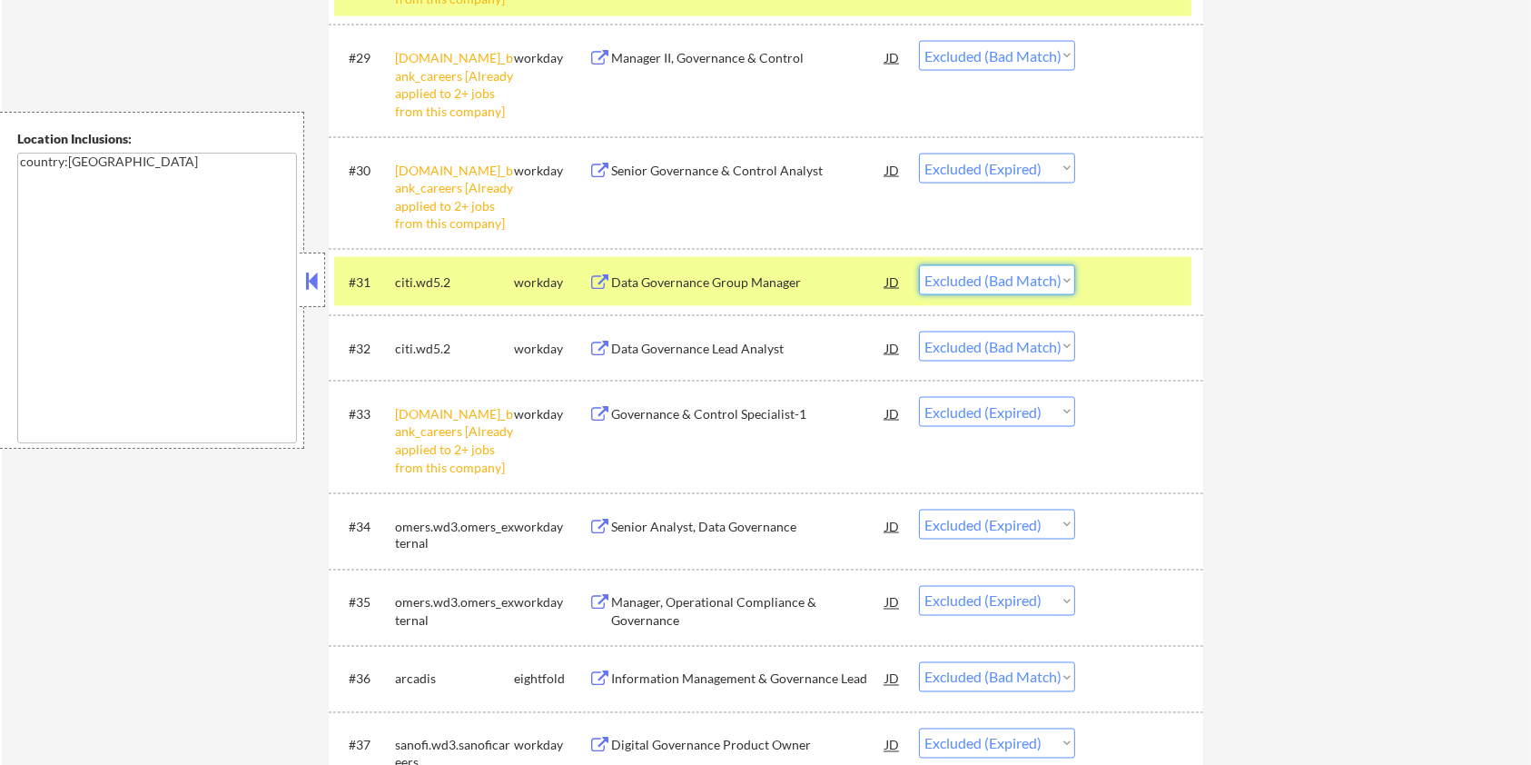
click at [1012, 277] on select "Choose an option... Pending Applied Excluded (Questions) Excluded (Expired) Exc…" at bounding box center [997, 280] width 156 height 30
click at [919, 265] on select "Choose an option... Pending Applied Excluded (Questions) Excluded (Expired) Exc…" at bounding box center [997, 280] width 156 height 30
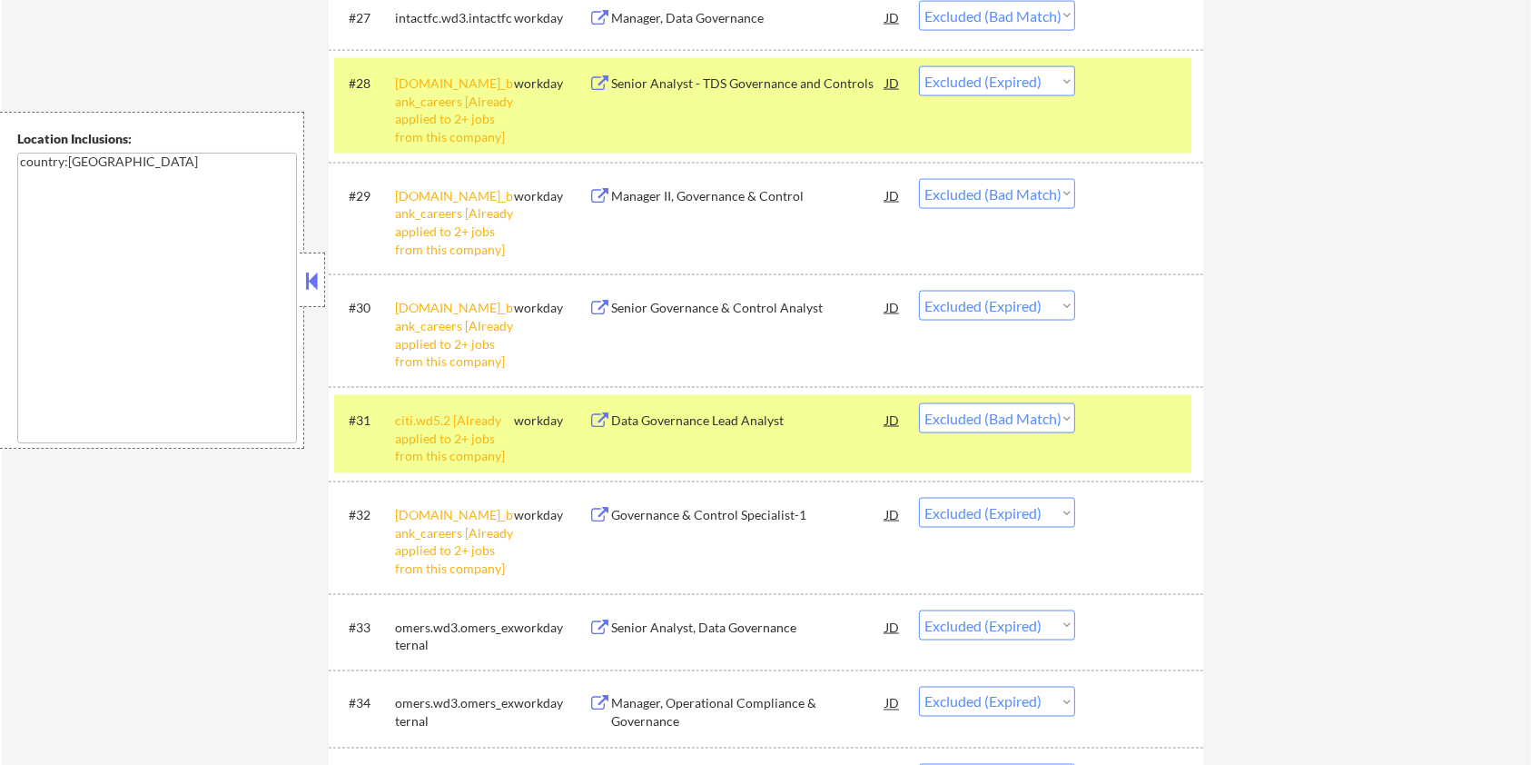
scroll to position [2784, 0]
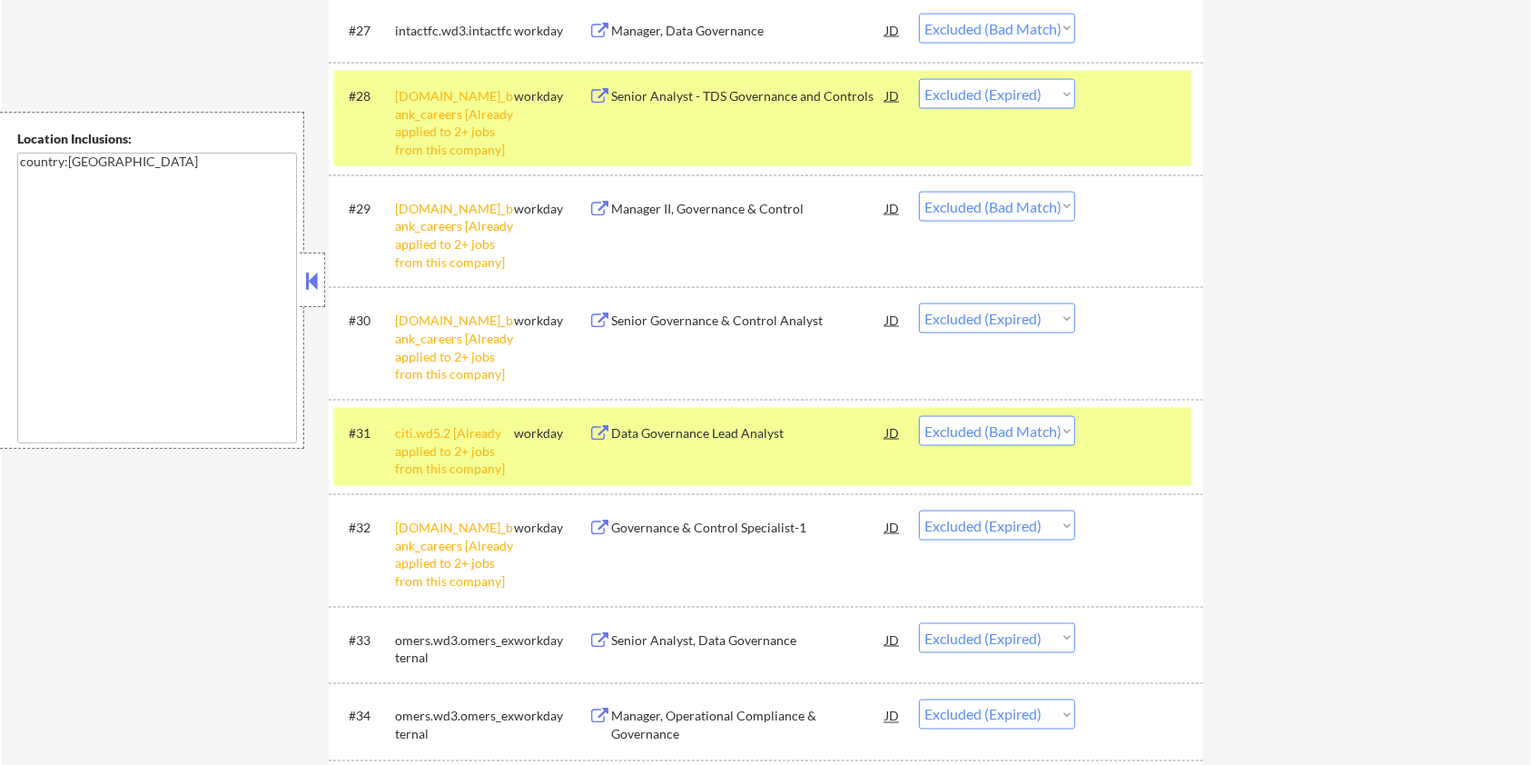
click at [1107, 94] on div at bounding box center [1142, 95] width 80 height 33
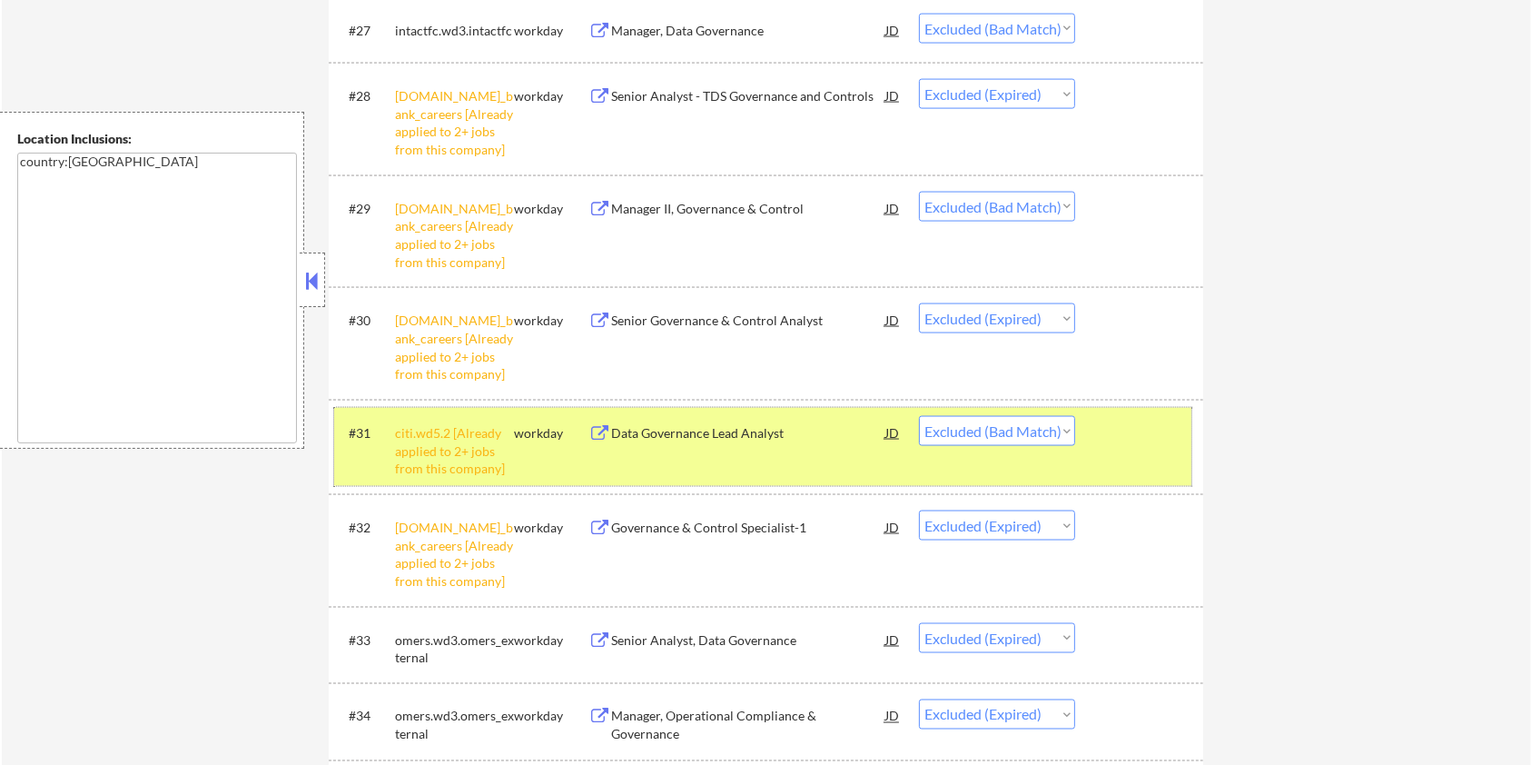
click at [1100, 447] on div "#31 citi.wd5.2 [Already applied to 2+ jobs from this company] workday Data Gove…" at bounding box center [762, 447] width 857 height 78
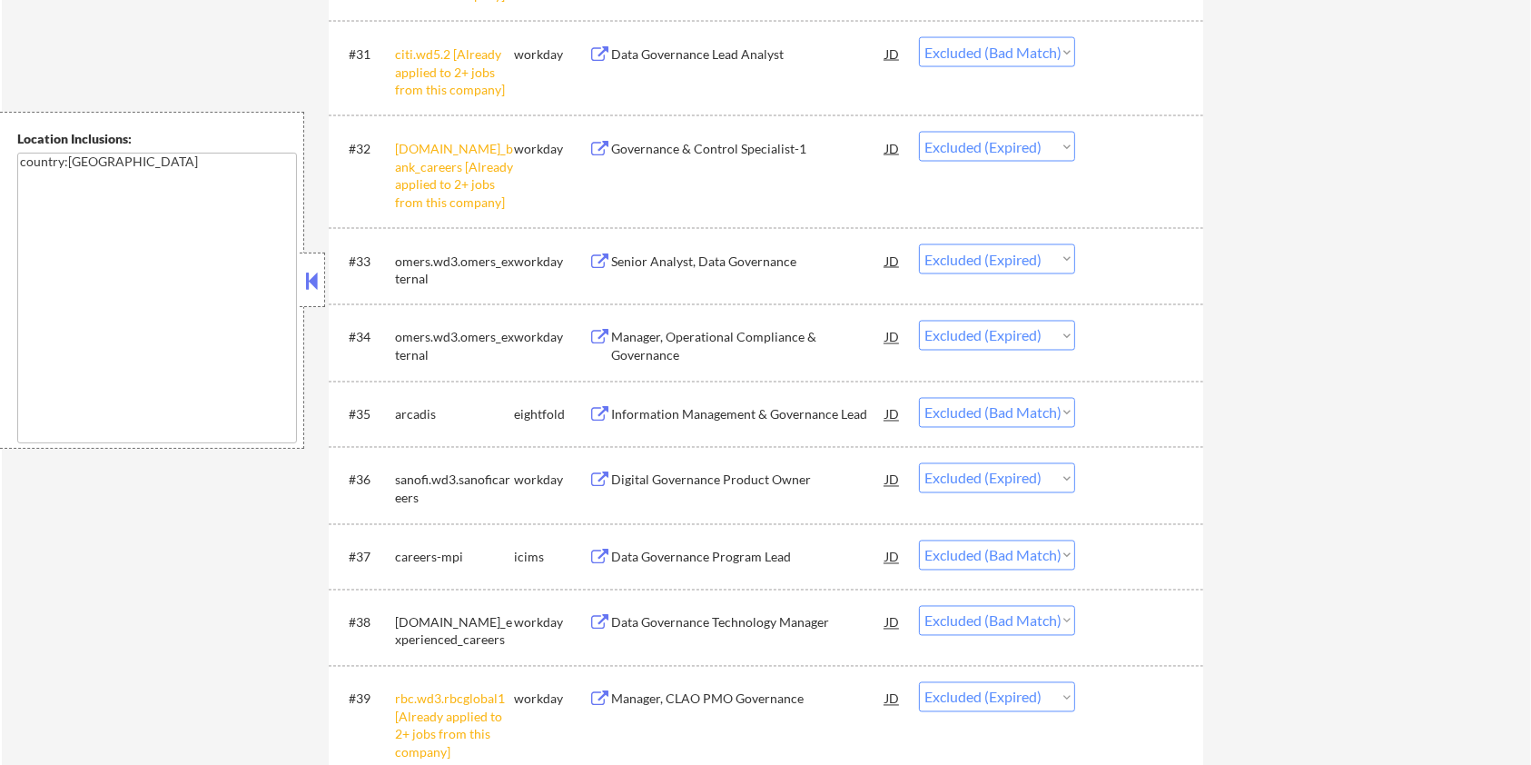
scroll to position [3269, 0]
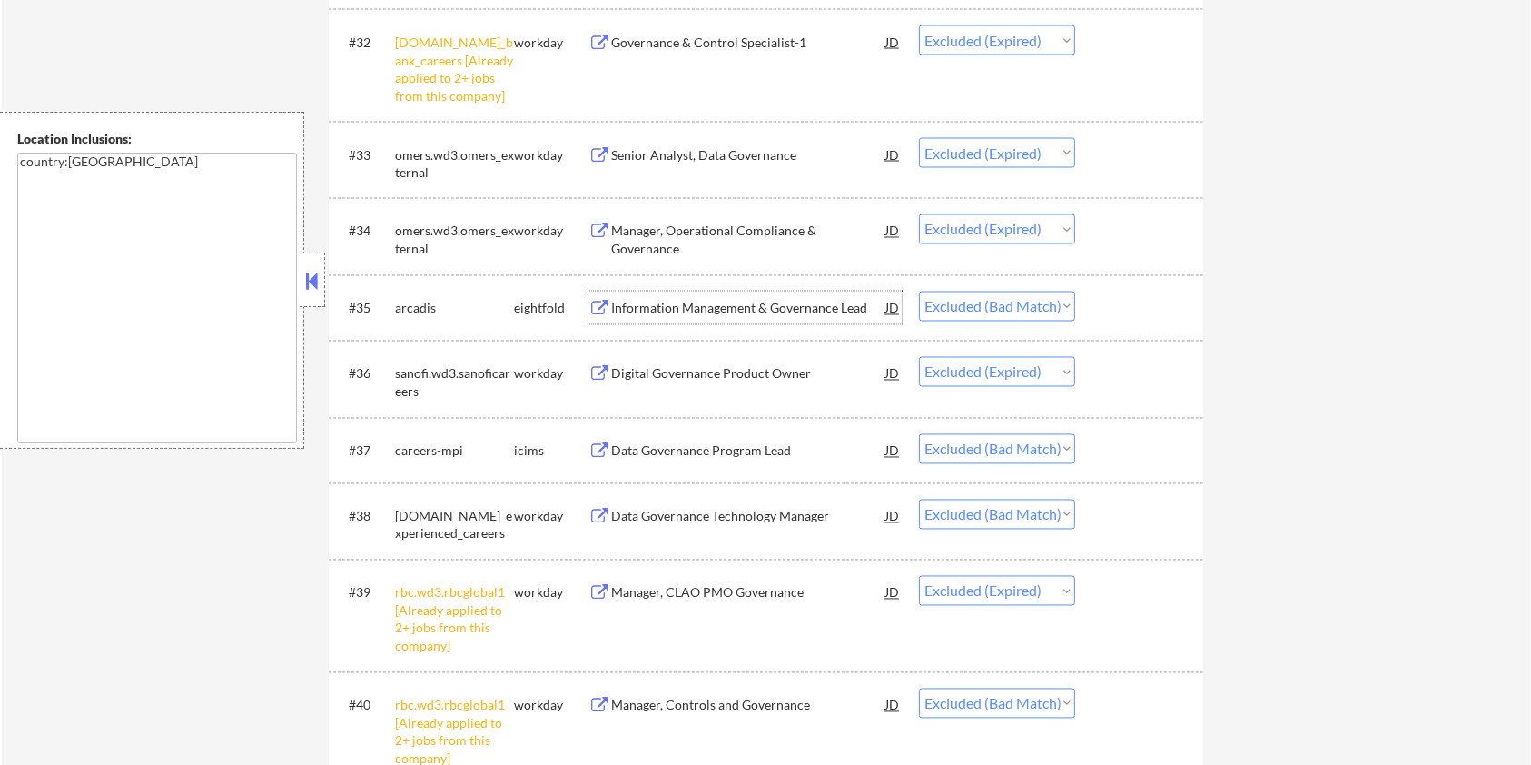
click at [761, 312] on div "Information Management & Governance Lead" at bounding box center [748, 309] width 274 height 18
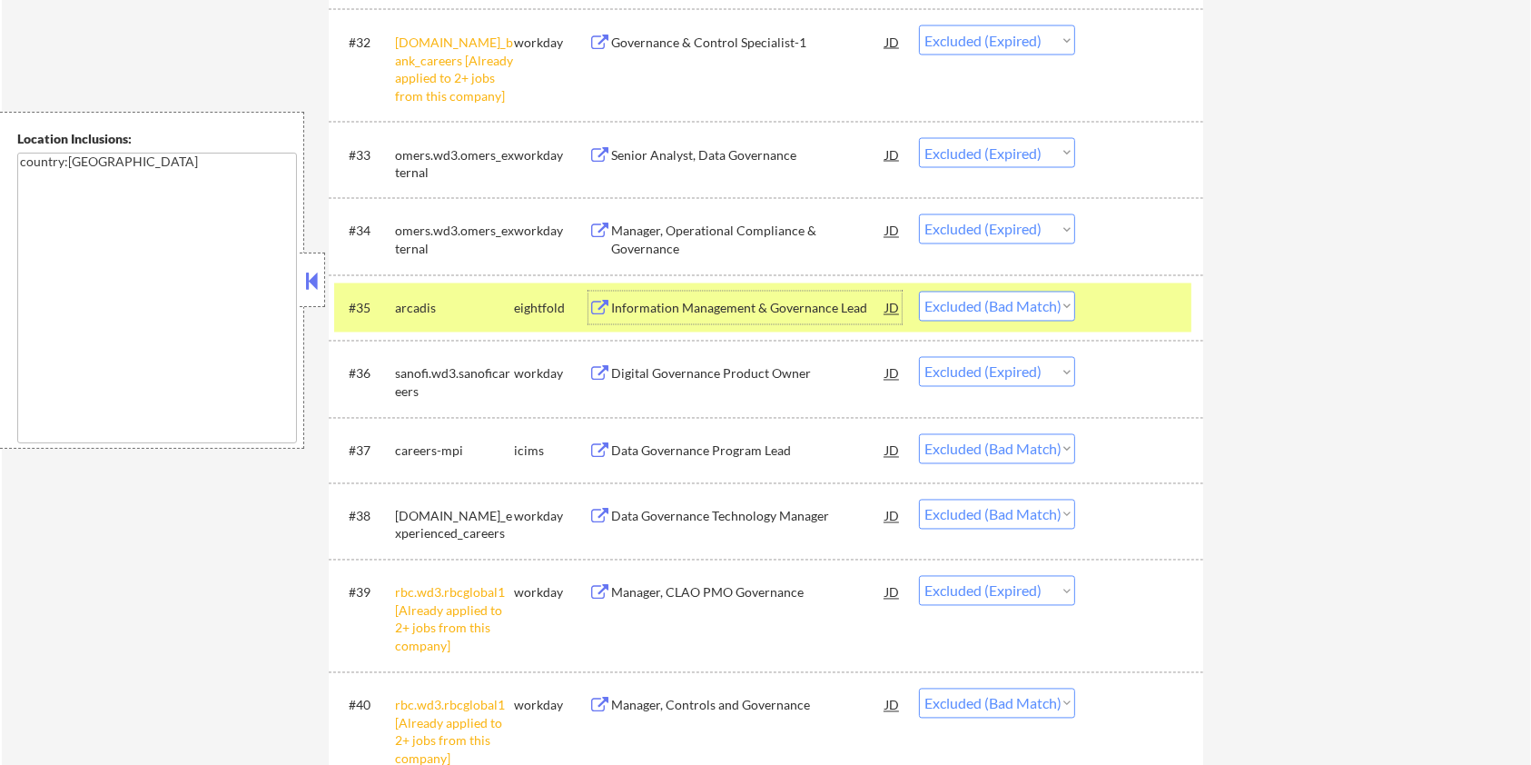
click at [701, 451] on div "Data Governance Program Lead" at bounding box center [748, 451] width 274 height 18
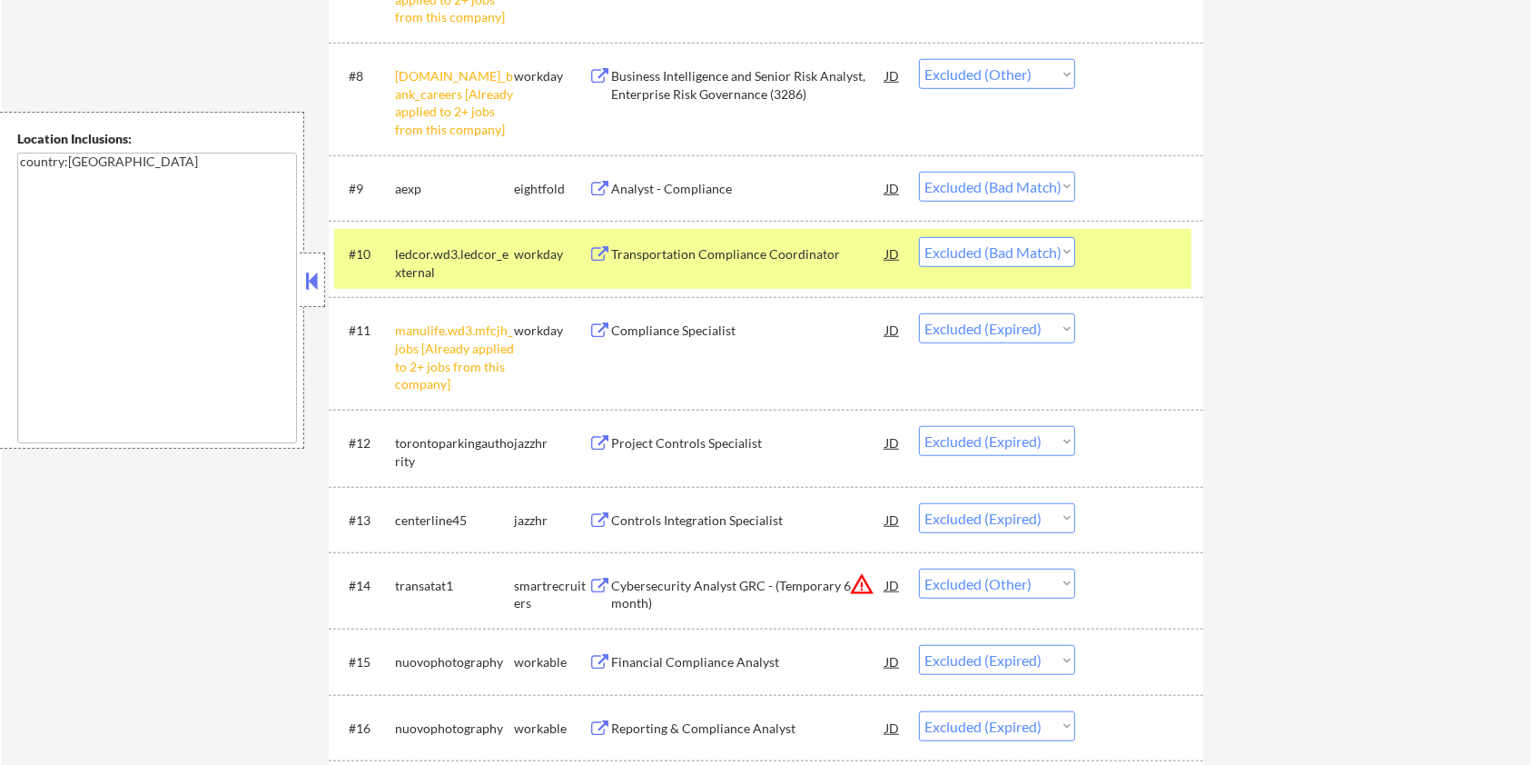
scroll to position [1187, 0]
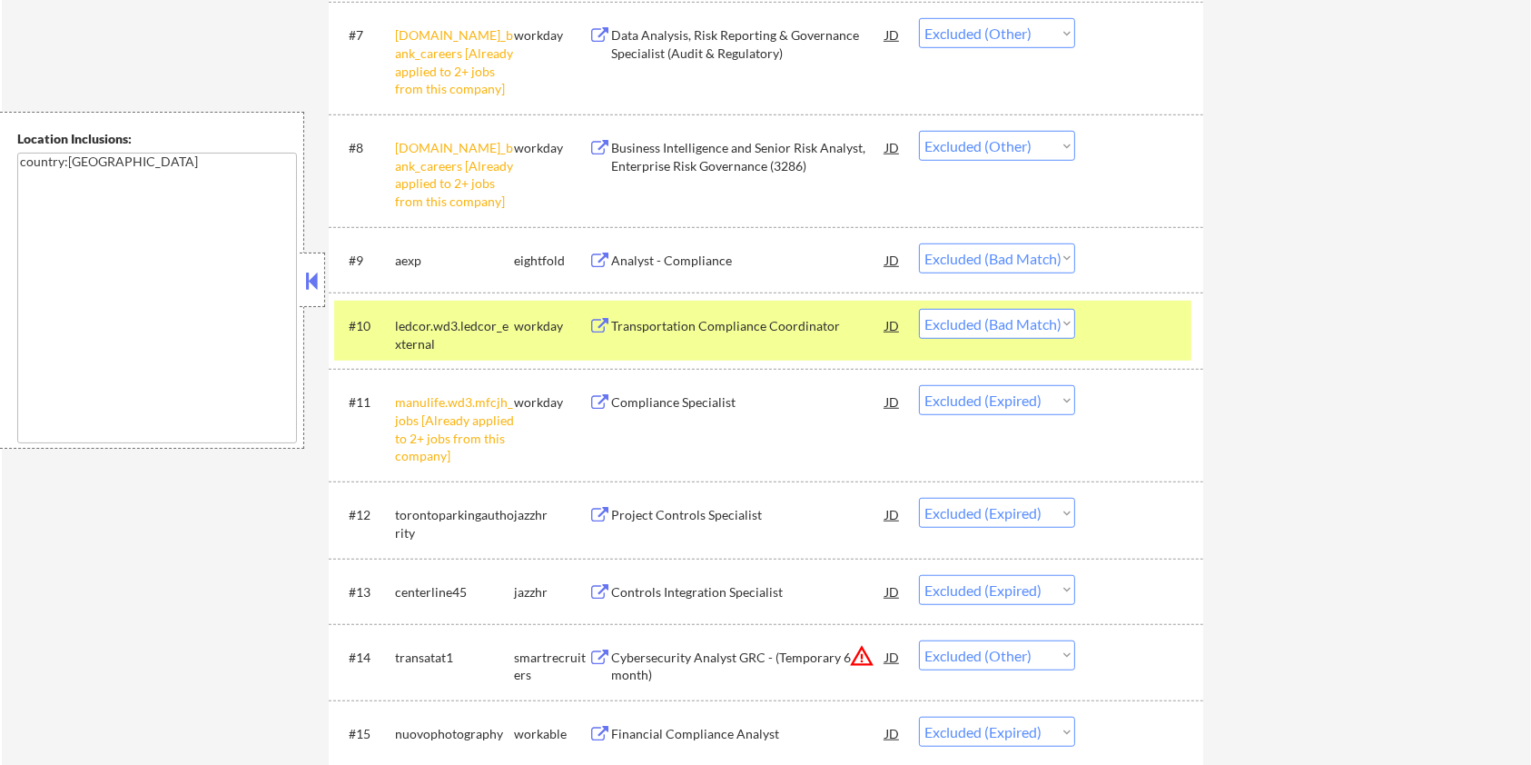
click at [998, 327] on select "Choose an option... Pending Applied Excluded (Questions) Excluded (Expired) Exc…" at bounding box center [997, 324] width 156 height 30
click at [919, 309] on select "Choose an option... Pending Applied Excluded (Questions) Excluded (Expired) Exc…" at bounding box center [997, 324] width 156 height 30
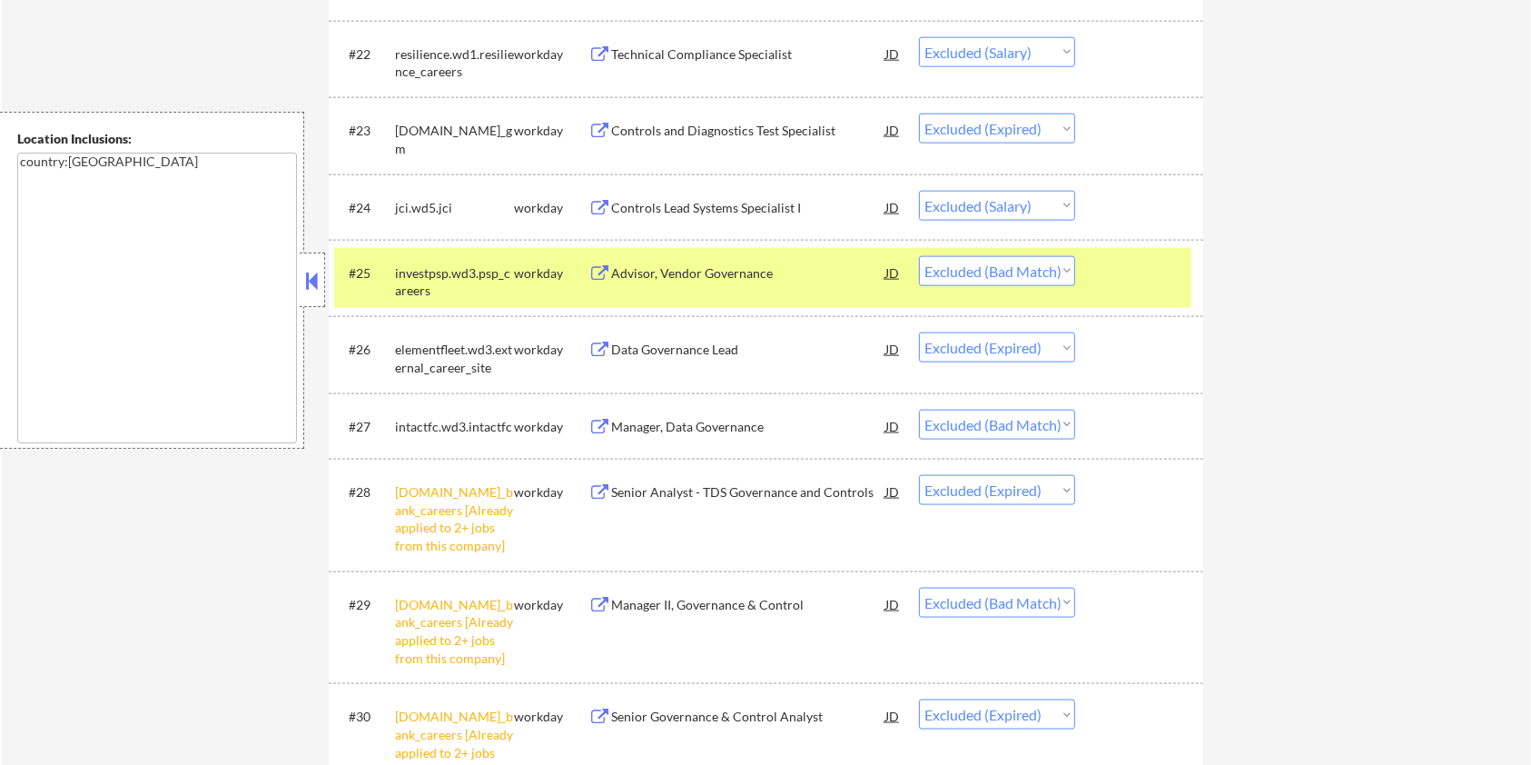
scroll to position [2397, 0]
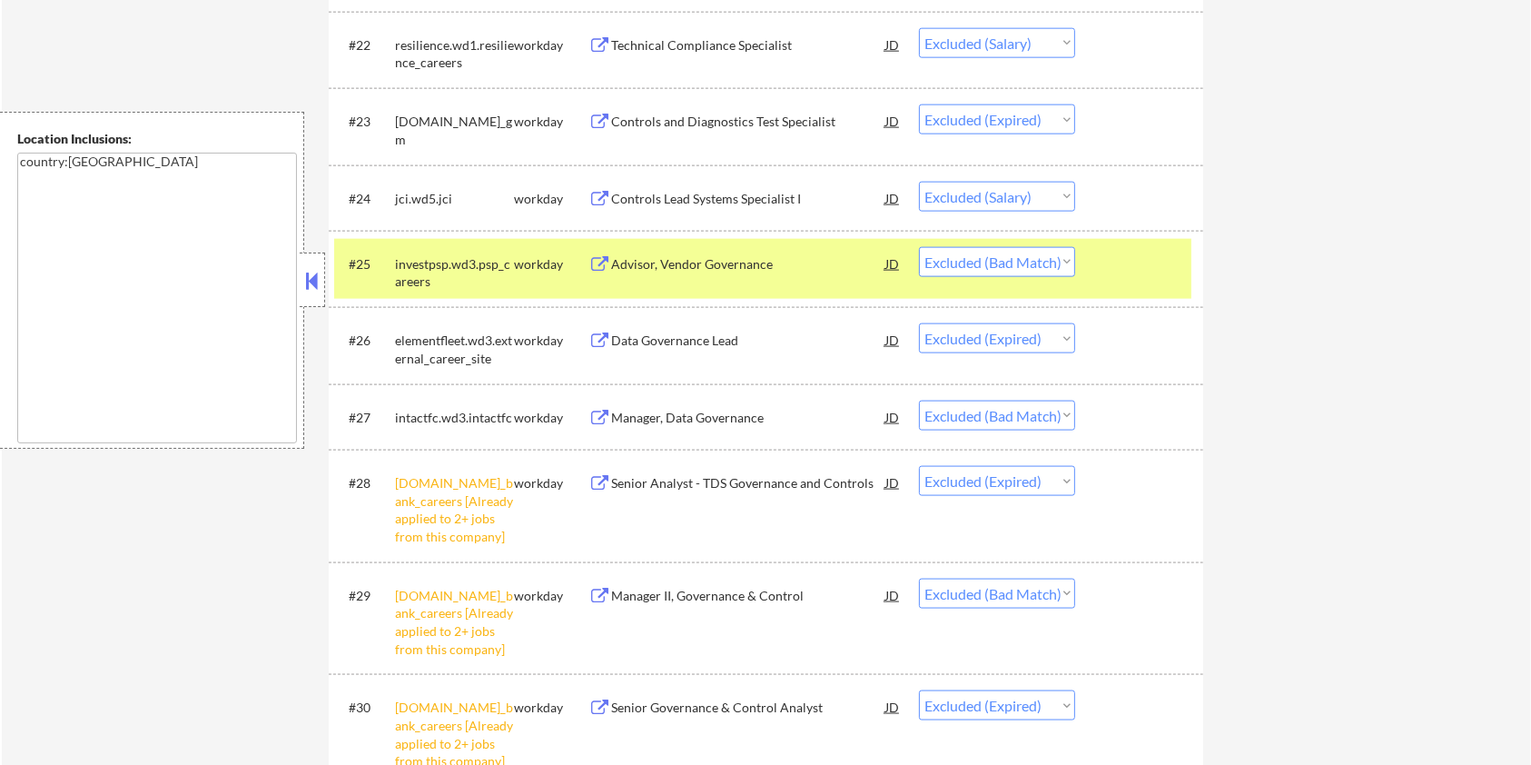
click at [756, 265] on div "Advisor, Vendor Governance" at bounding box center [748, 264] width 274 height 18
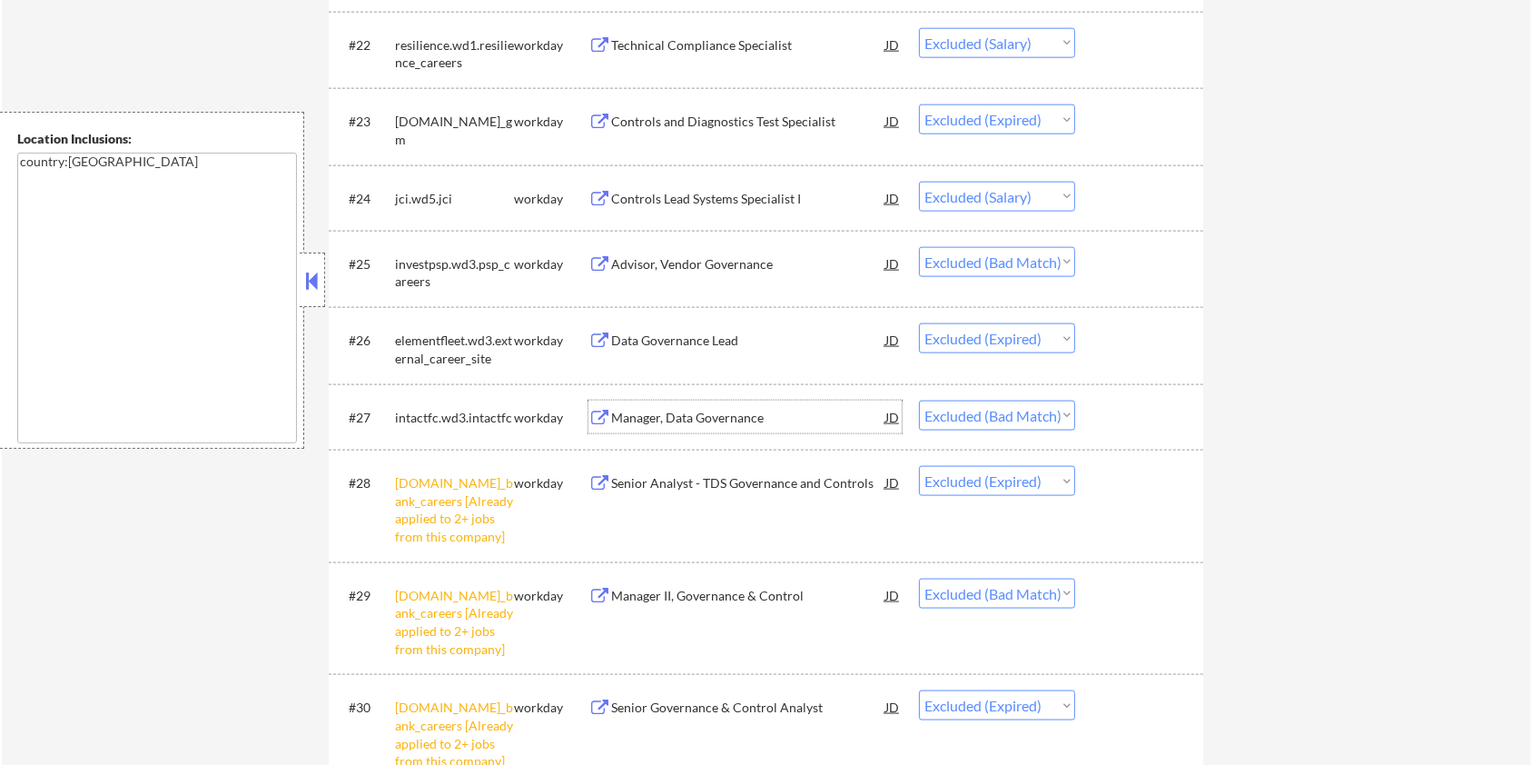
click at [699, 406] on div "Manager, Data Governance" at bounding box center [748, 416] width 274 height 33
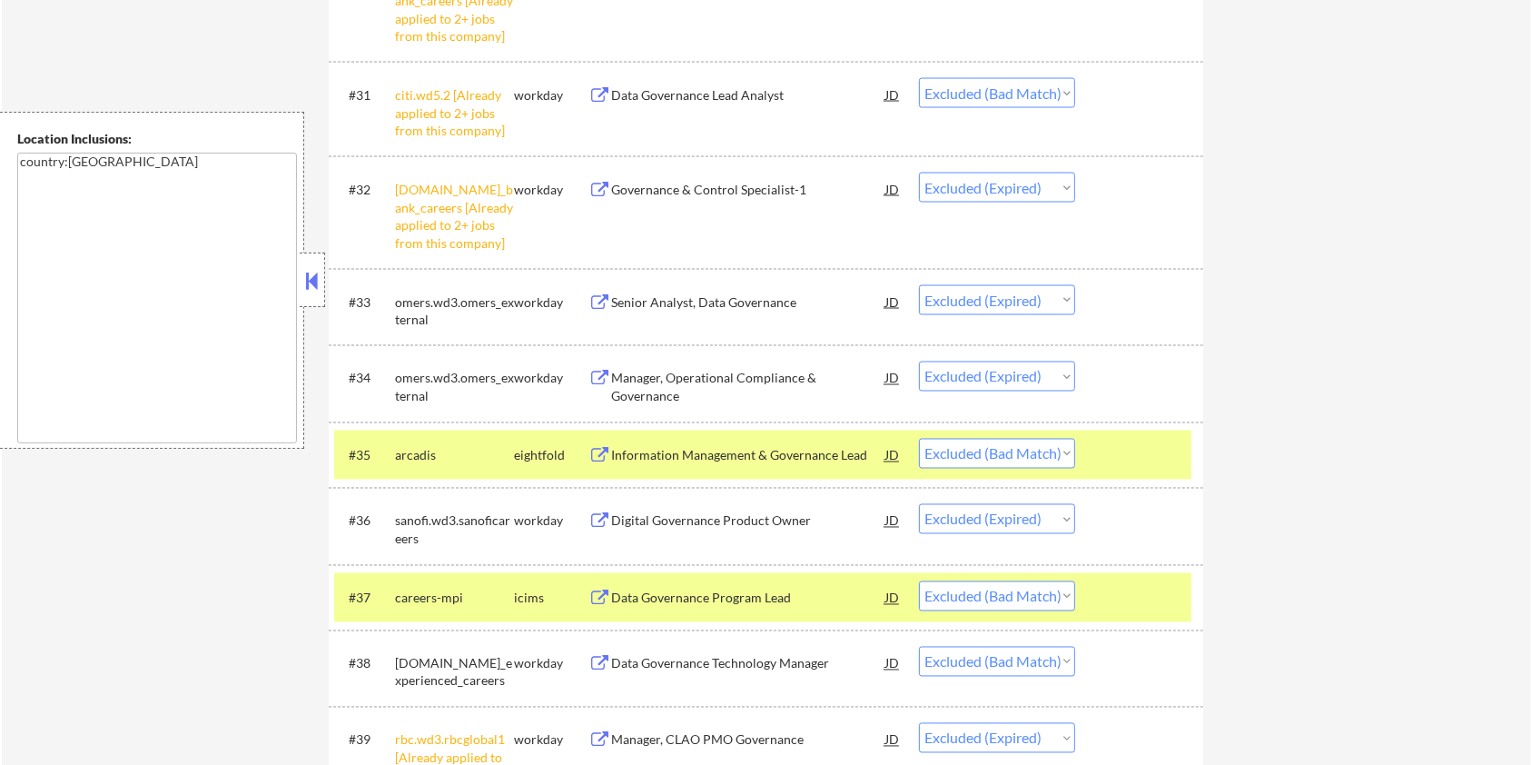
scroll to position [3124, 0]
click at [706, 446] on div "Information Management & Governance Lead" at bounding box center [748, 454] width 274 height 18
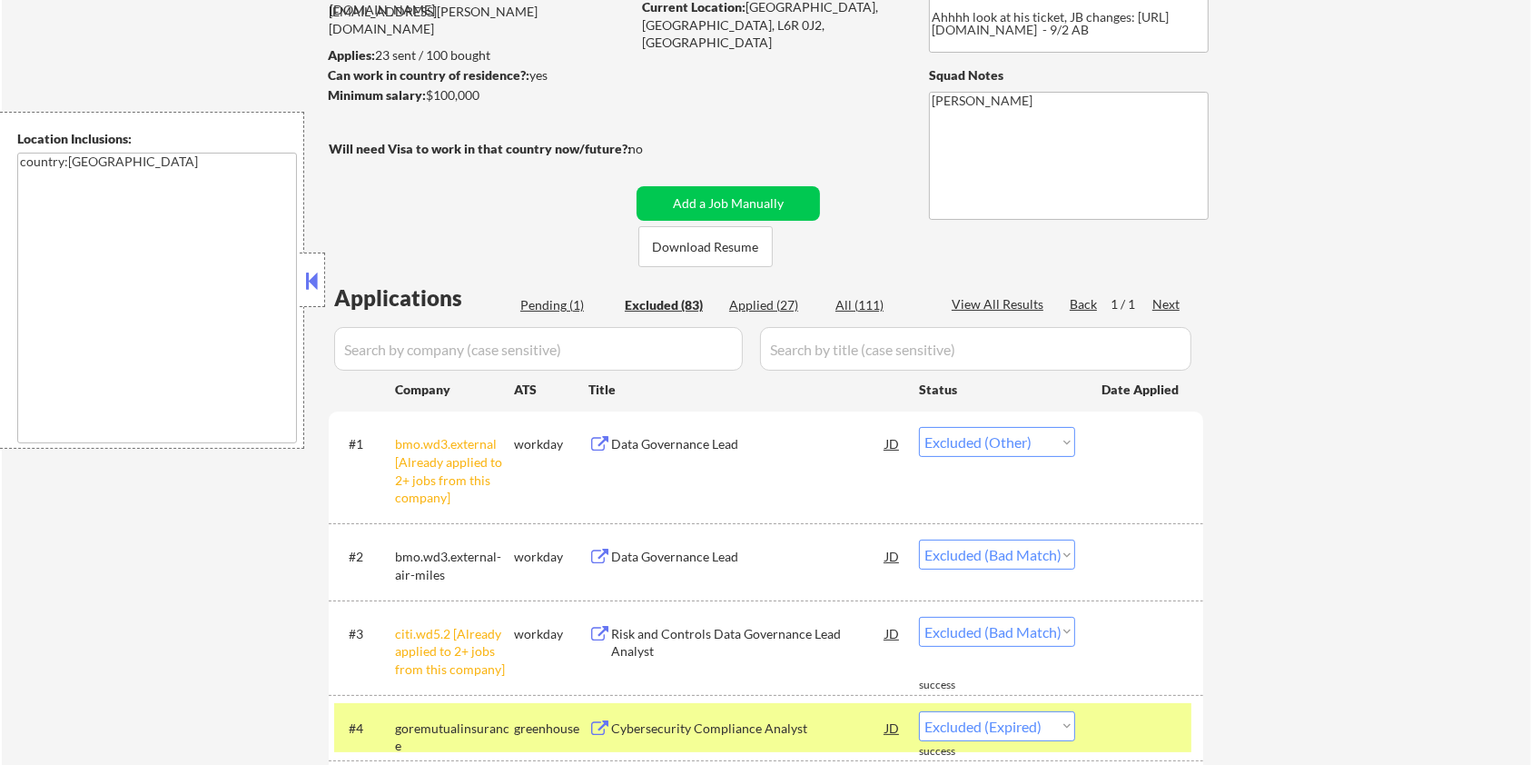
scroll to position [0, 0]
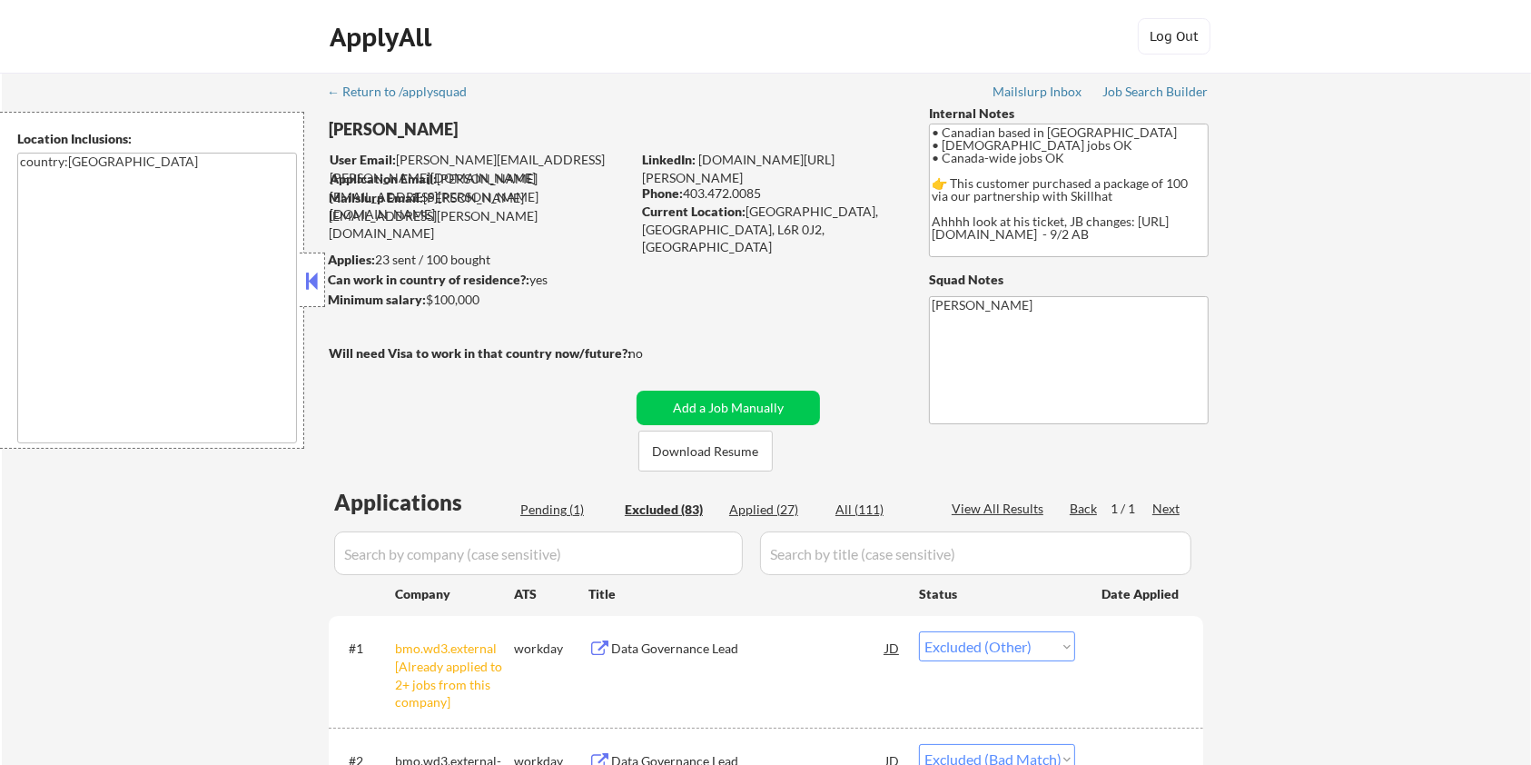
drag, startPoint x: 484, startPoint y: 301, endPoint x: 428, endPoint y: 309, distance: 56.8
click at [428, 309] on div "Minimum salary: $100,000" at bounding box center [479, 300] width 302 height 19
copy div "$100,000"
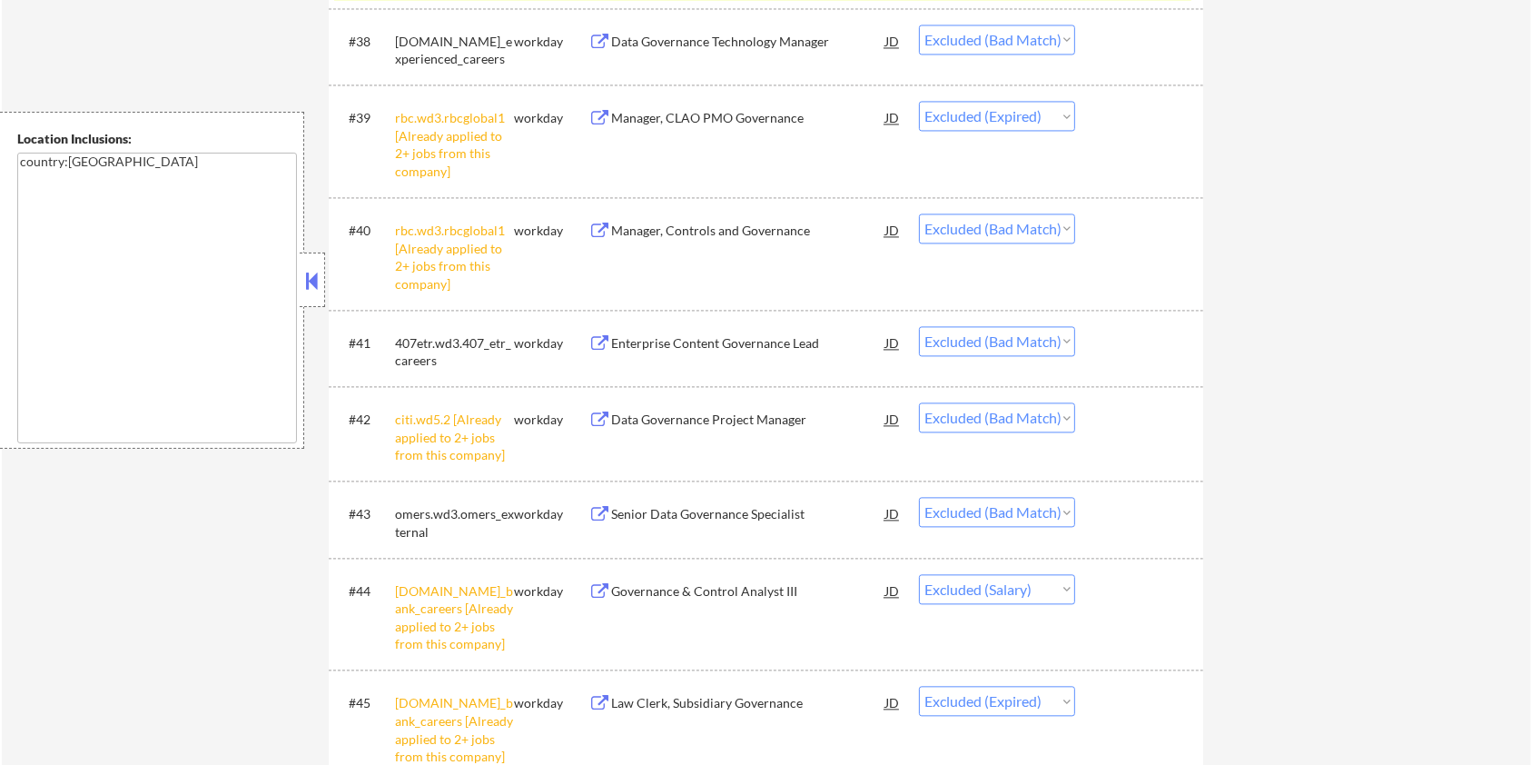
scroll to position [3753, 0]
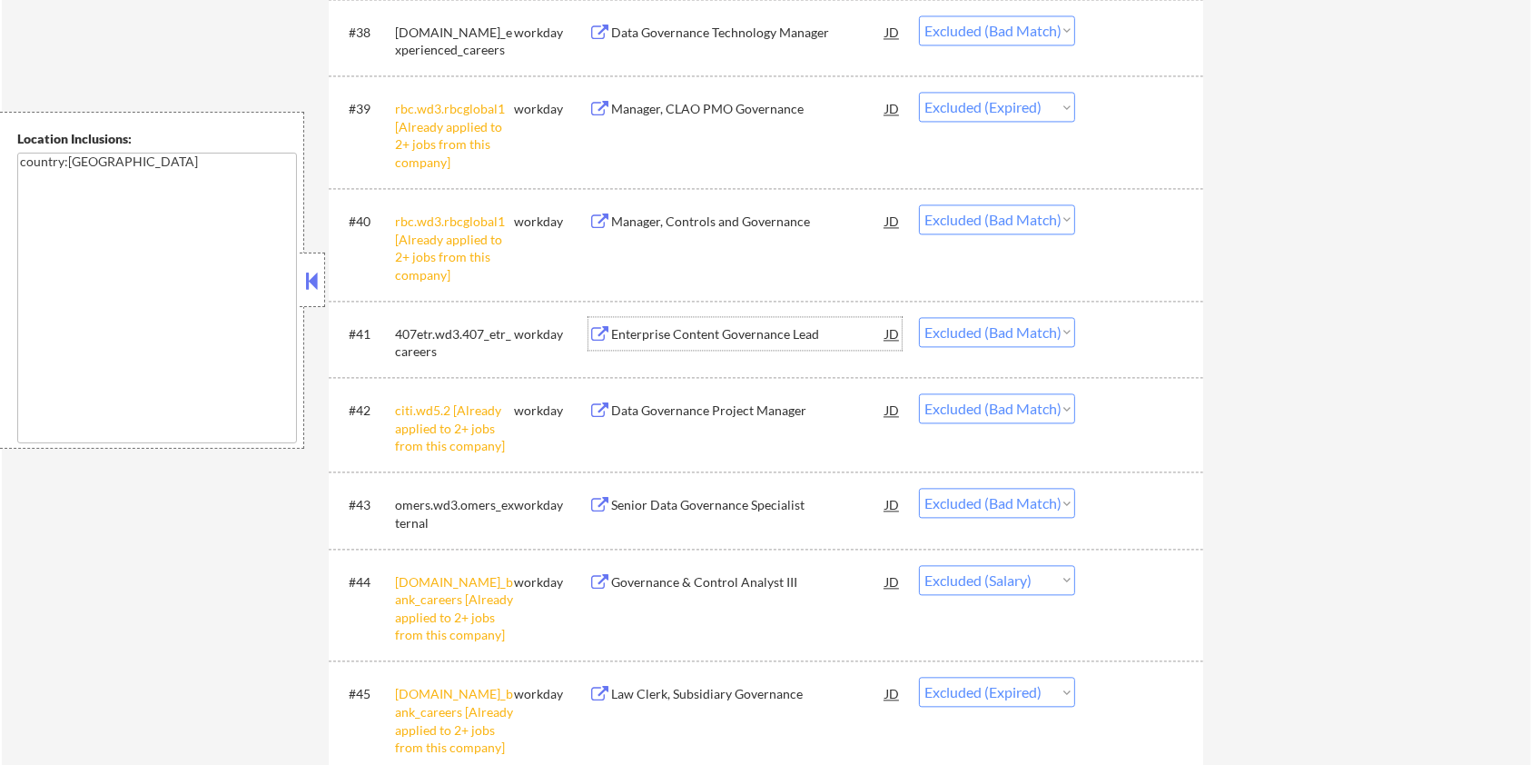
click at [694, 330] on div "Enterprise Content Governance Lead" at bounding box center [748, 334] width 274 height 18
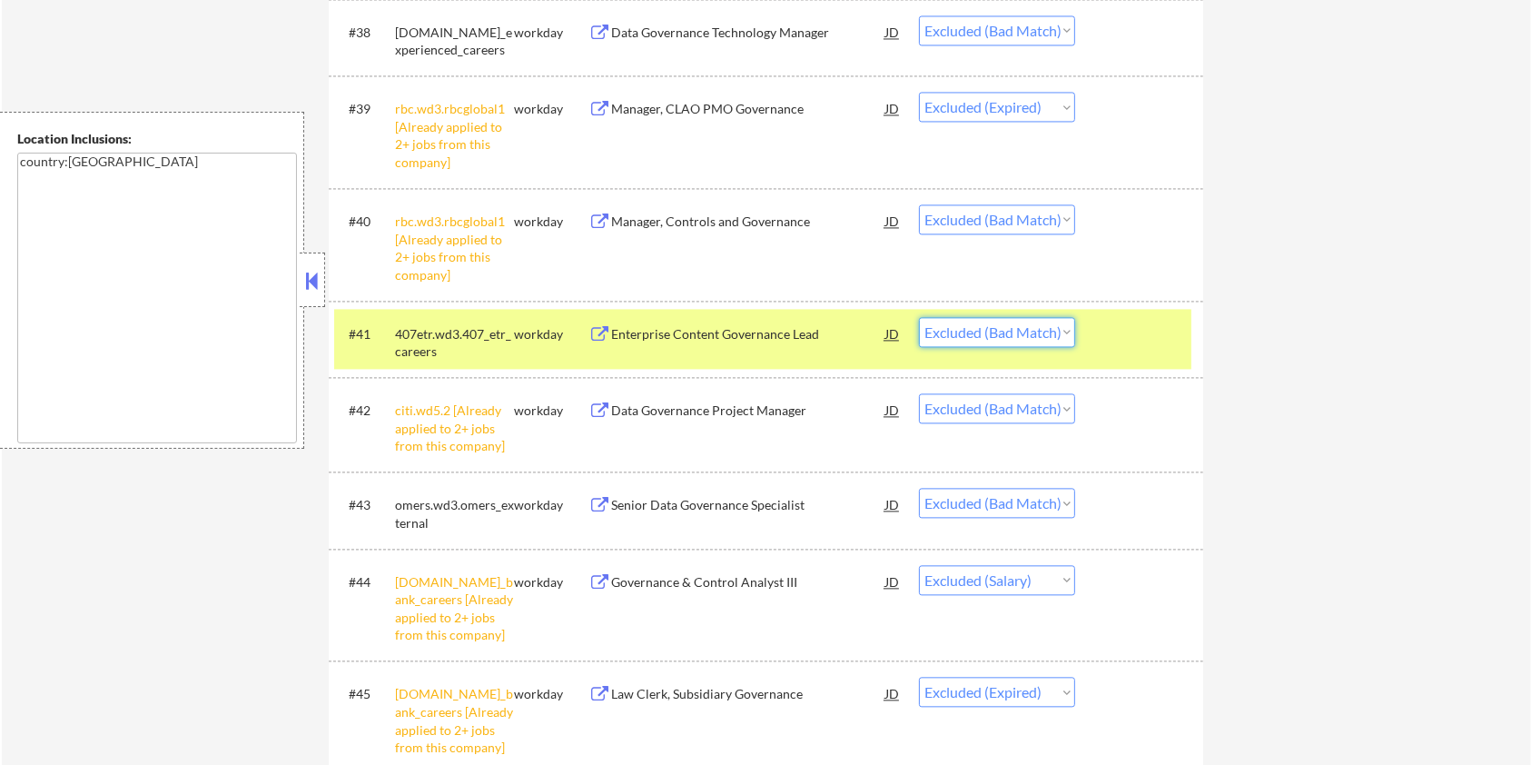
click at [1032, 335] on select "Choose an option... Pending Applied Excluded (Questions) Excluded (Expired) Exc…" at bounding box center [997, 332] width 156 height 30
click at [919, 317] on select "Choose an option... Pending Applied Excluded (Questions) Excluded (Expired) Exc…" at bounding box center [997, 332] width 156 height 30
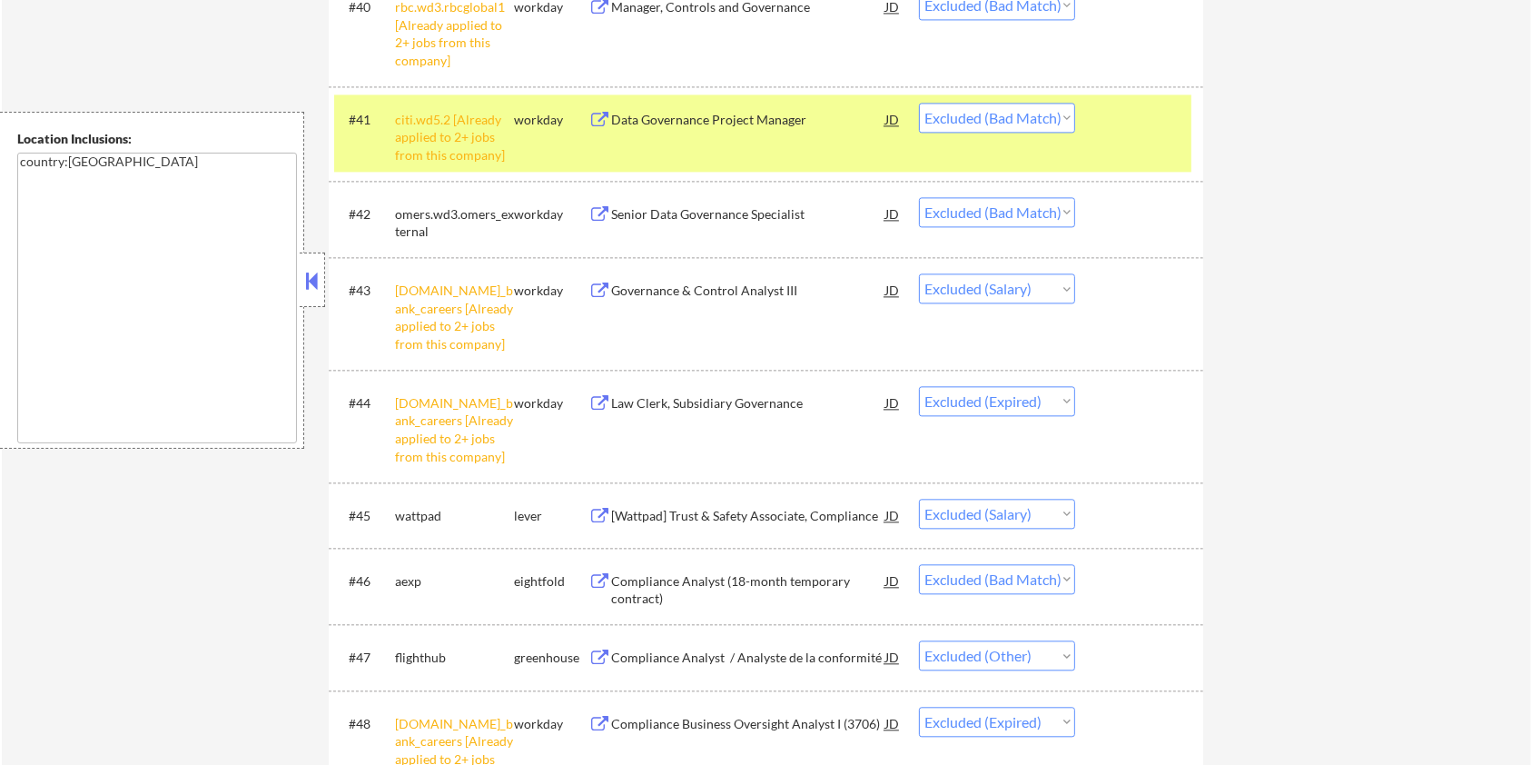
scroll to position [3996, 0]
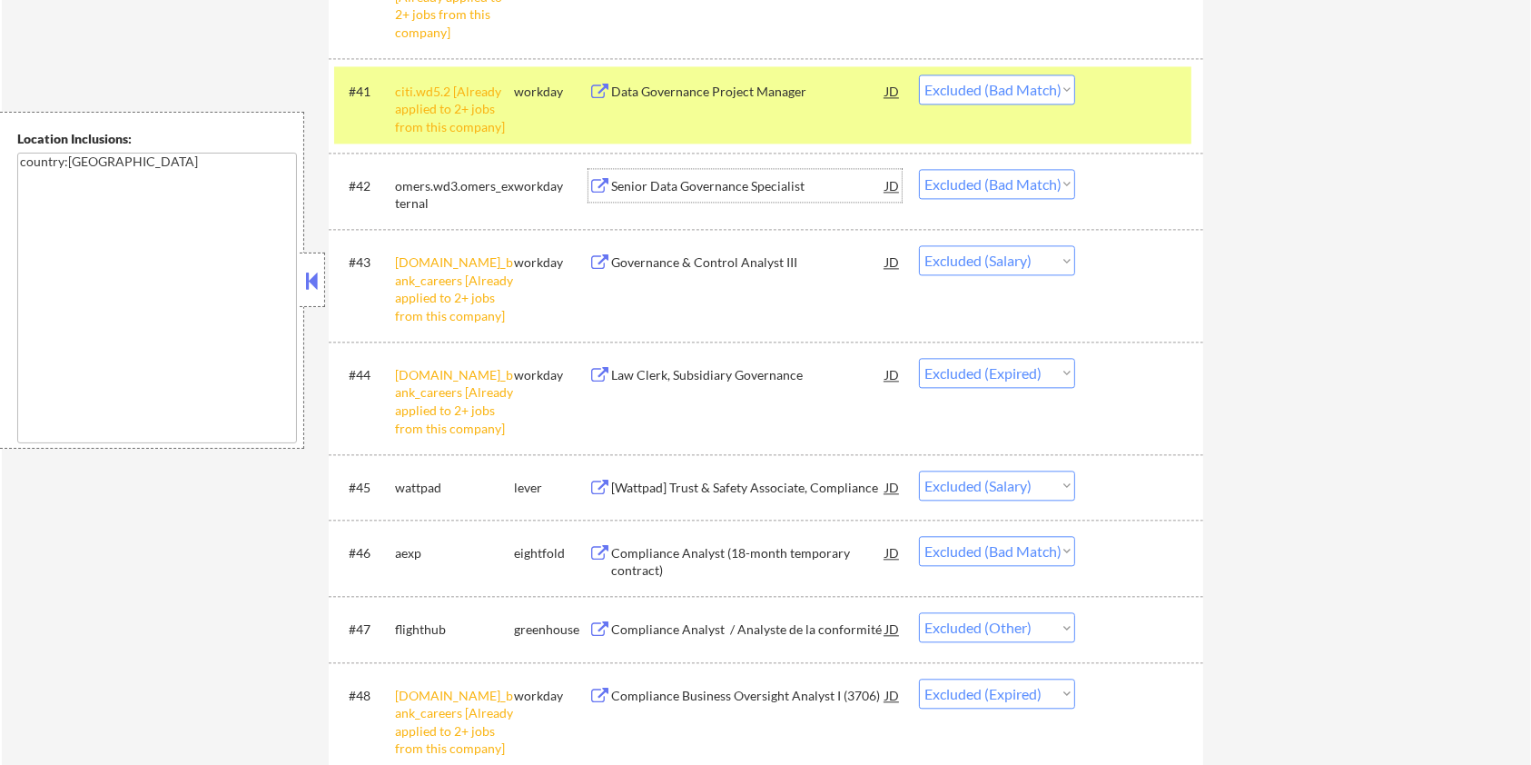
click at [729, 183] on div "Senior Data Governance Specialist" at bounding box center [748, 186] width 274 height 18
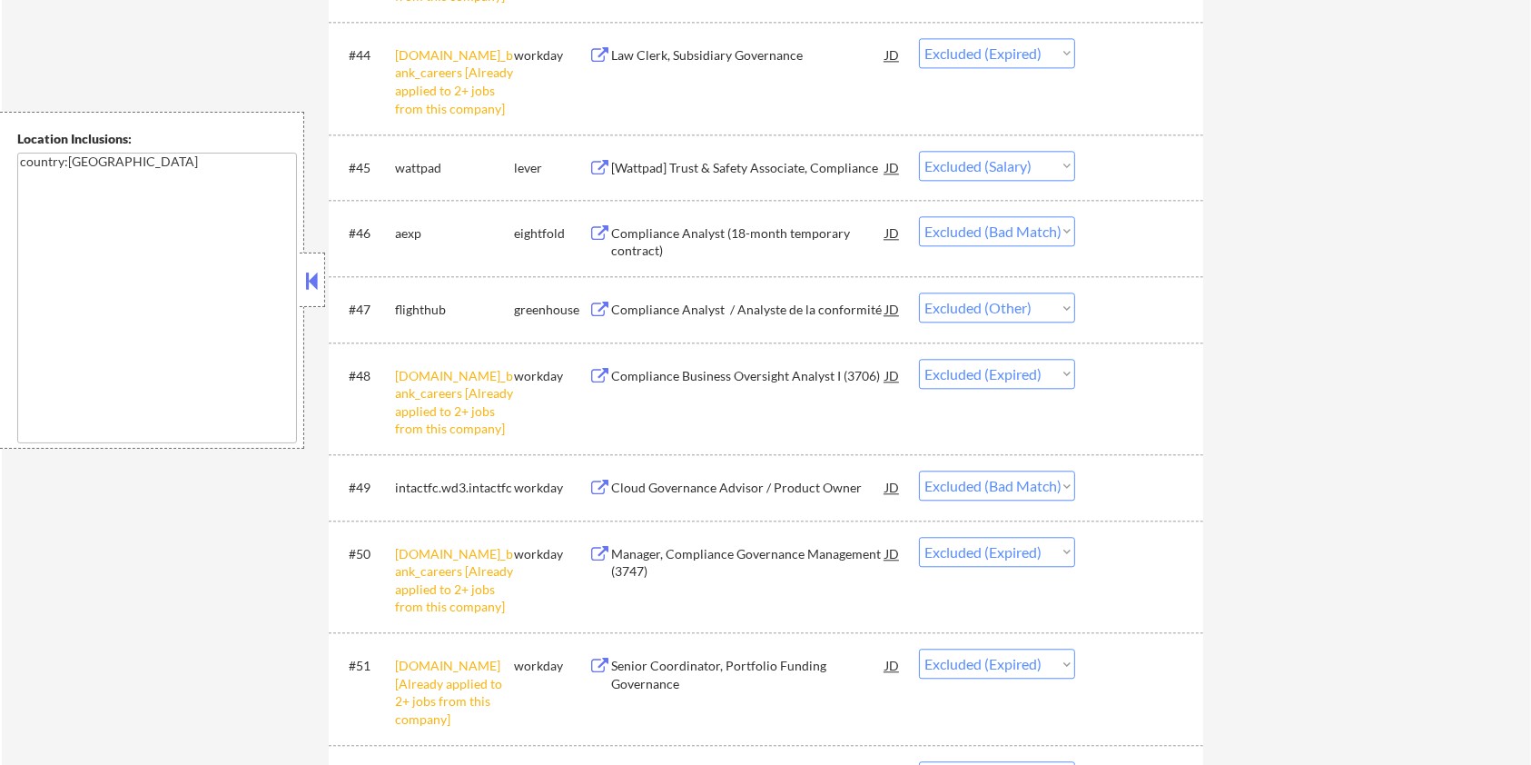
scroll to position [4359, 0]
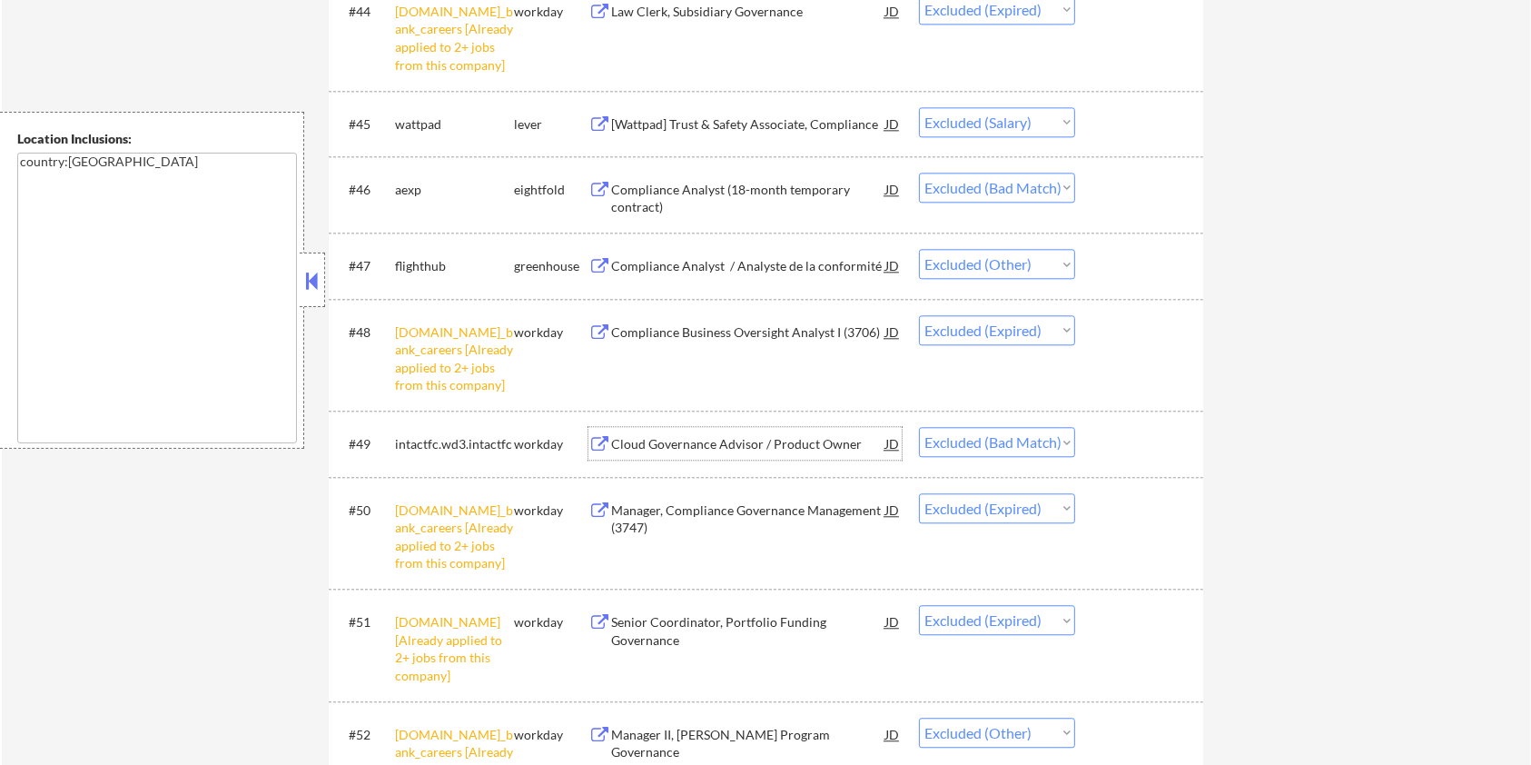
click at [676, 447] on div "Cloud Governance Advisor / Product Owner" at bounding box center [748, 444] width 274 height 18
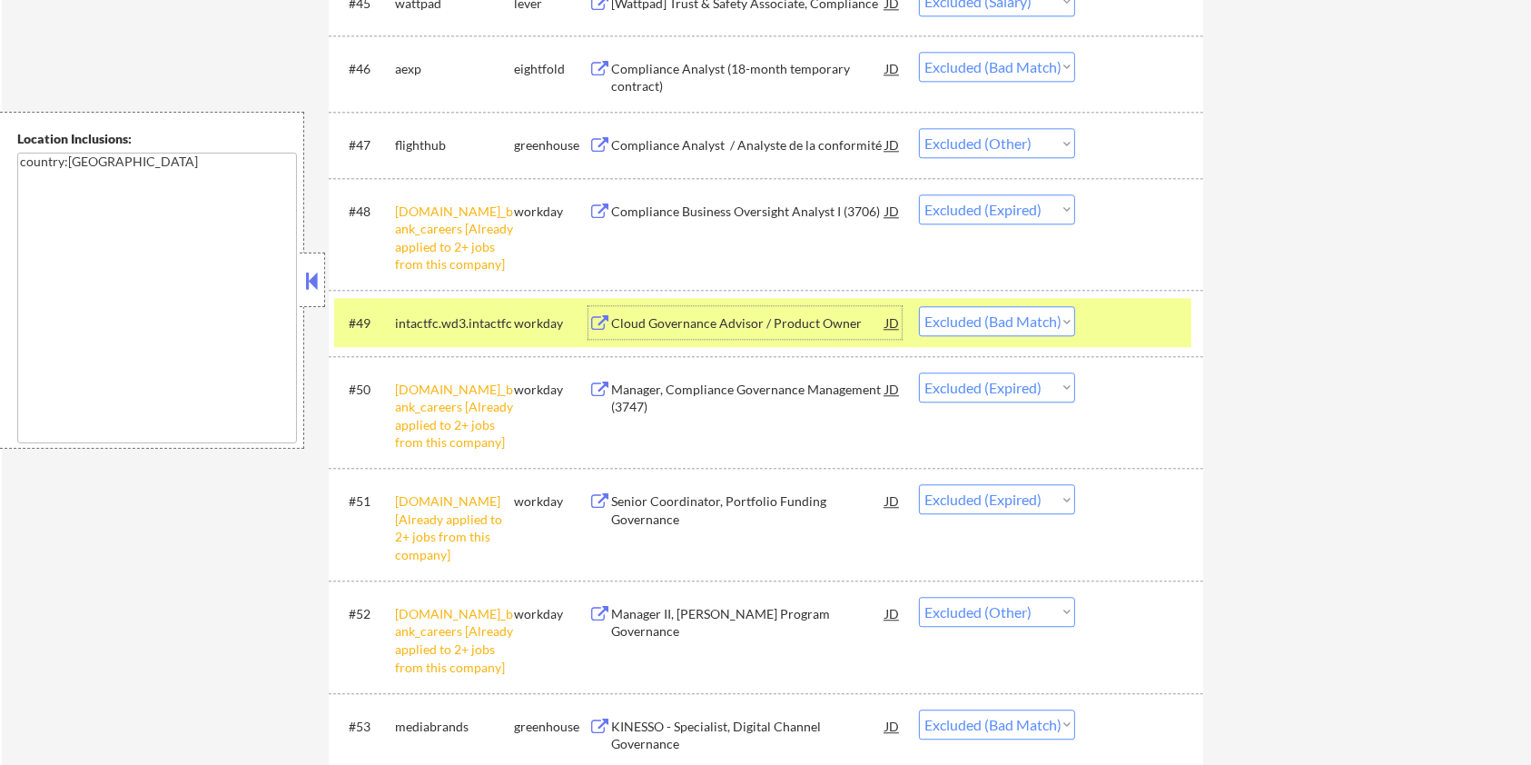
scroll to position [4722, 0]
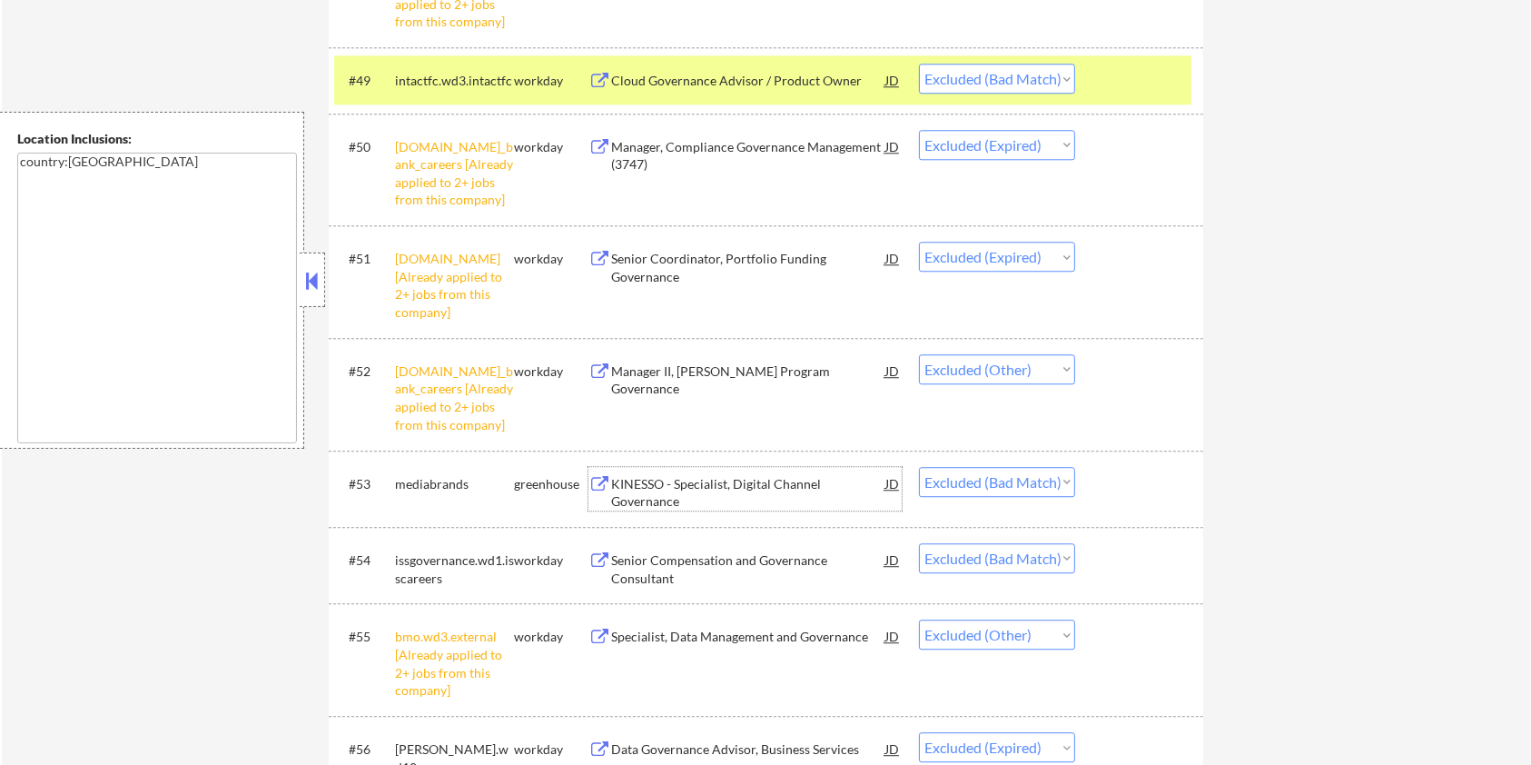
click at [710, 488] on div "KINESSO - Specialist, Digital Channel Governance" at bounding box center [748, 492] width 274 height 35
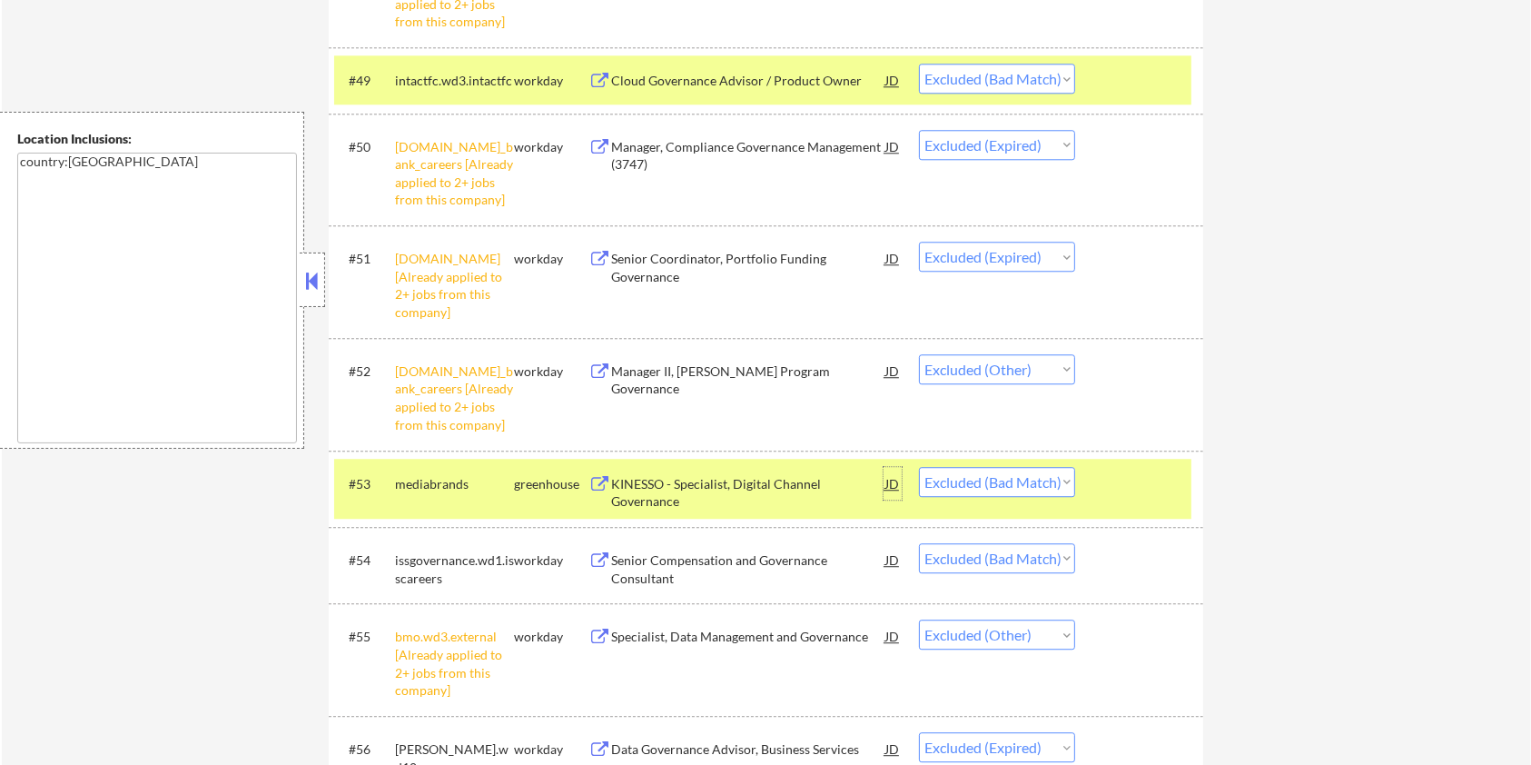
click at [893, 485] on div "JD" at bounding box center [893, 483] width 18 height 33
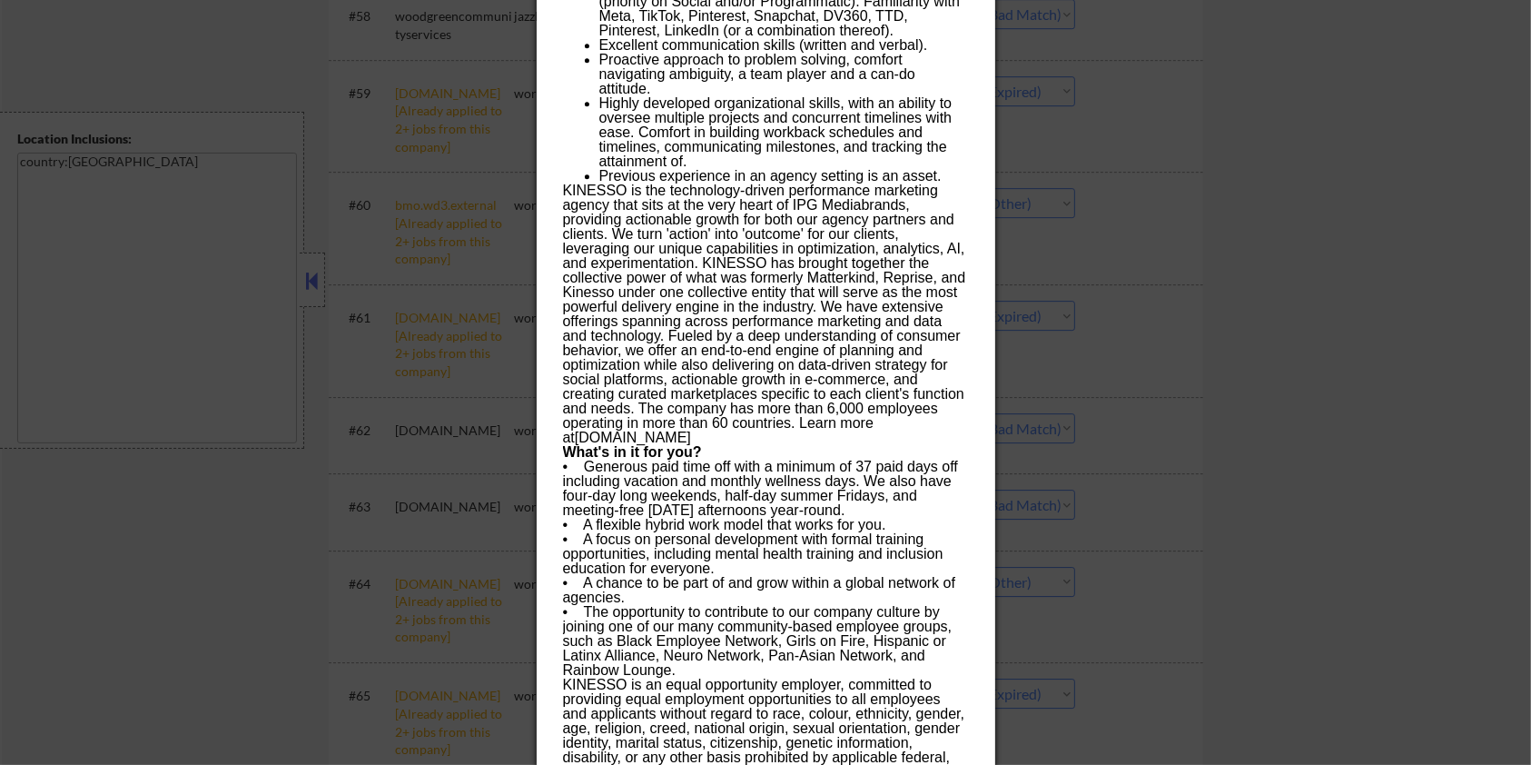
scroll to position [5690, 0]
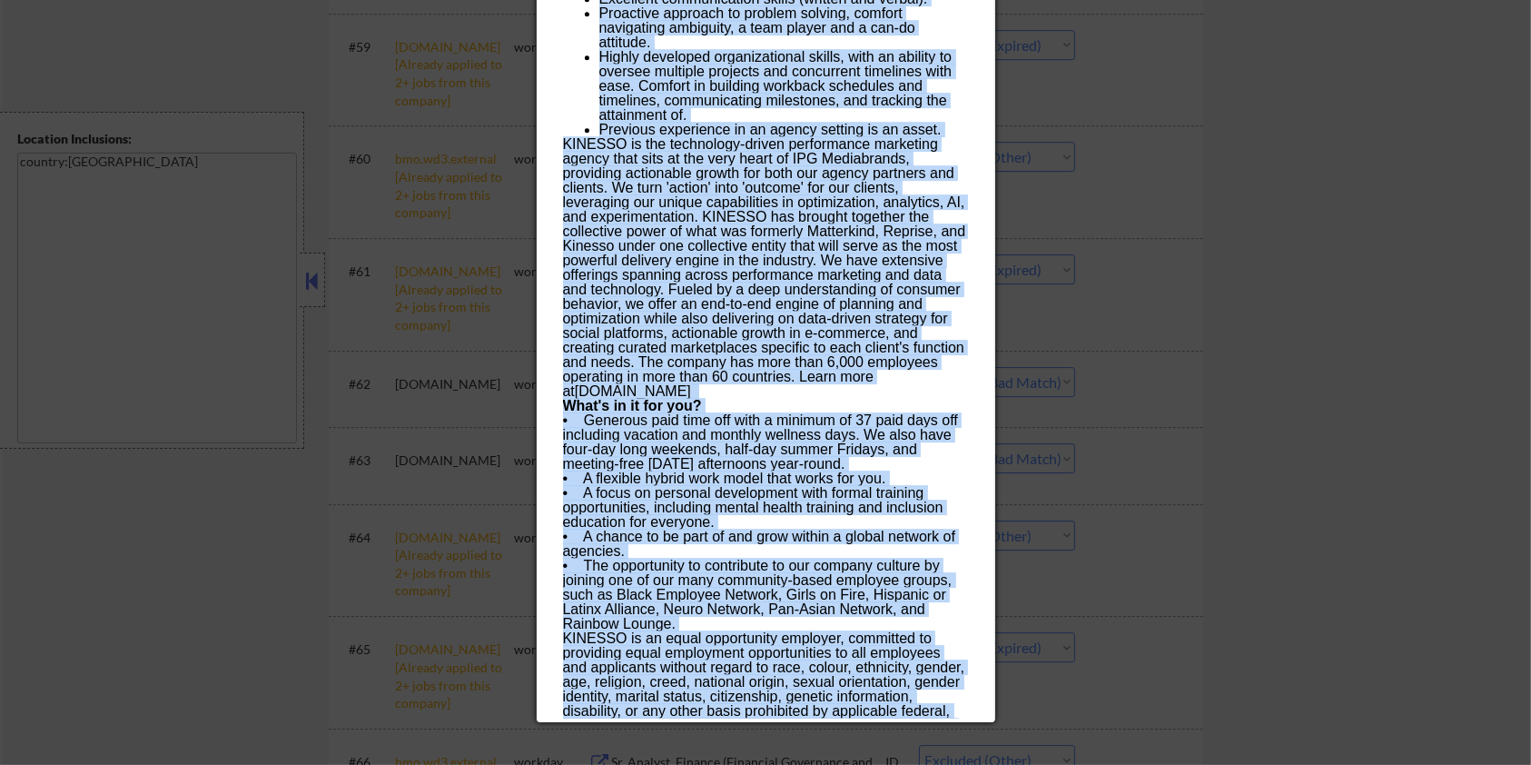
drag, startPoint x: 559, startPoint y: 76, endPoint x: 892, endPoint y: 717, distance: 722.1
copy div "KINESSO - Specialist, Digital Channel Governance mediabrands Toronto, Ontario, …"
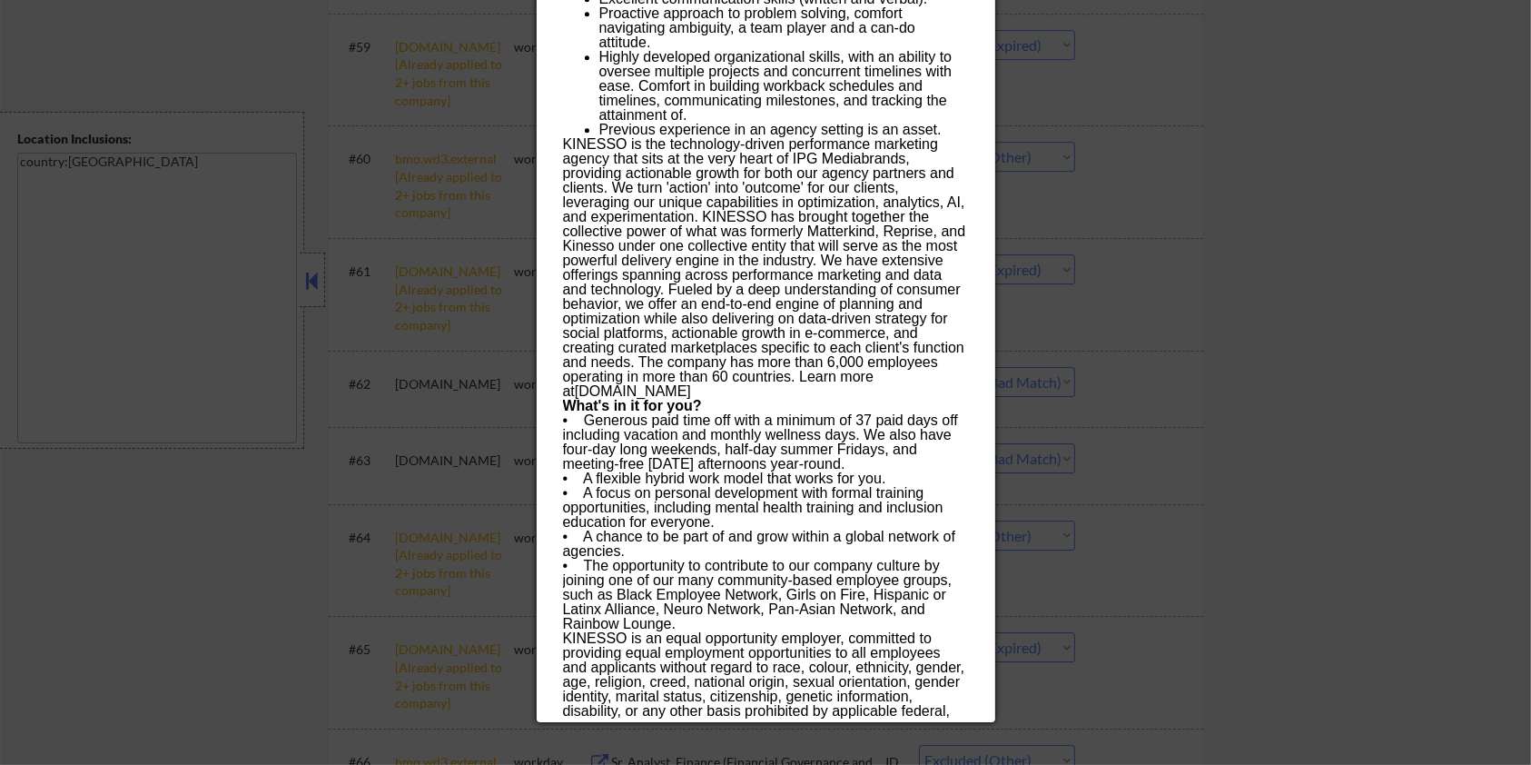
click at [1307, 253] on div at bounding box center [765, 382] width 1531 height 765
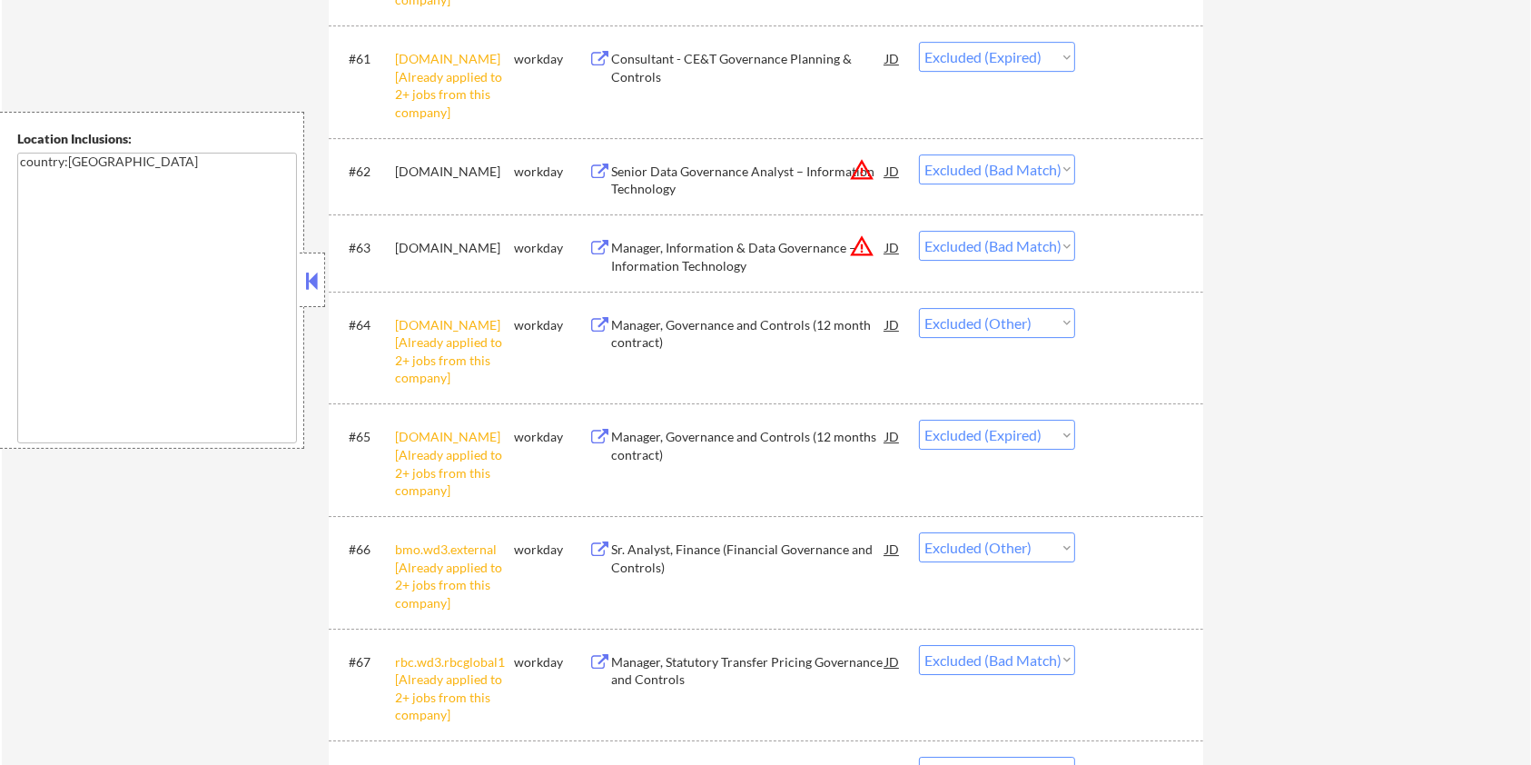
scroll to position [5933, 0]
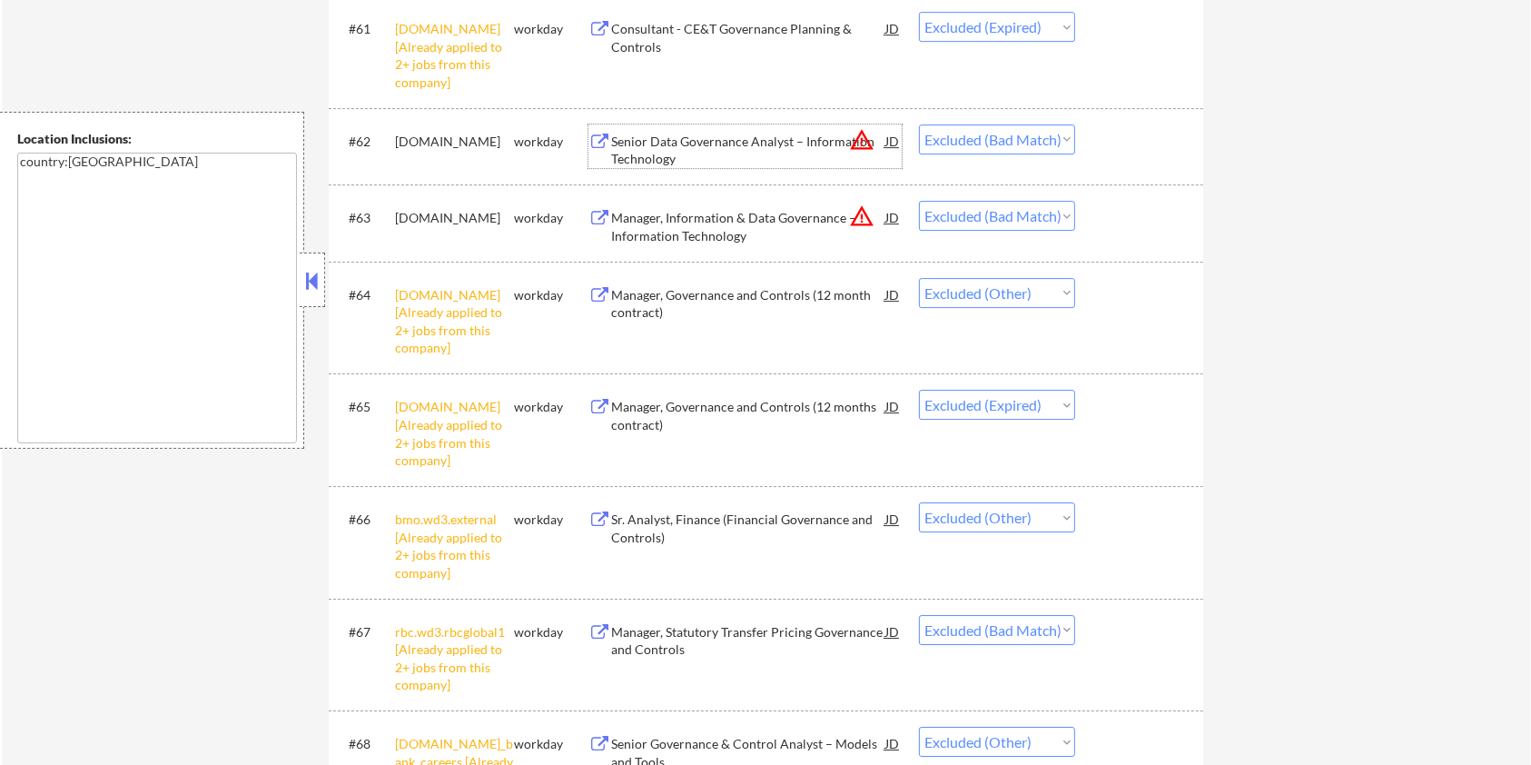
click at [683, 133] on div "Senior Data Governance Analyst – Information Technology" at bounding box center [748, 150] width 274 height 35
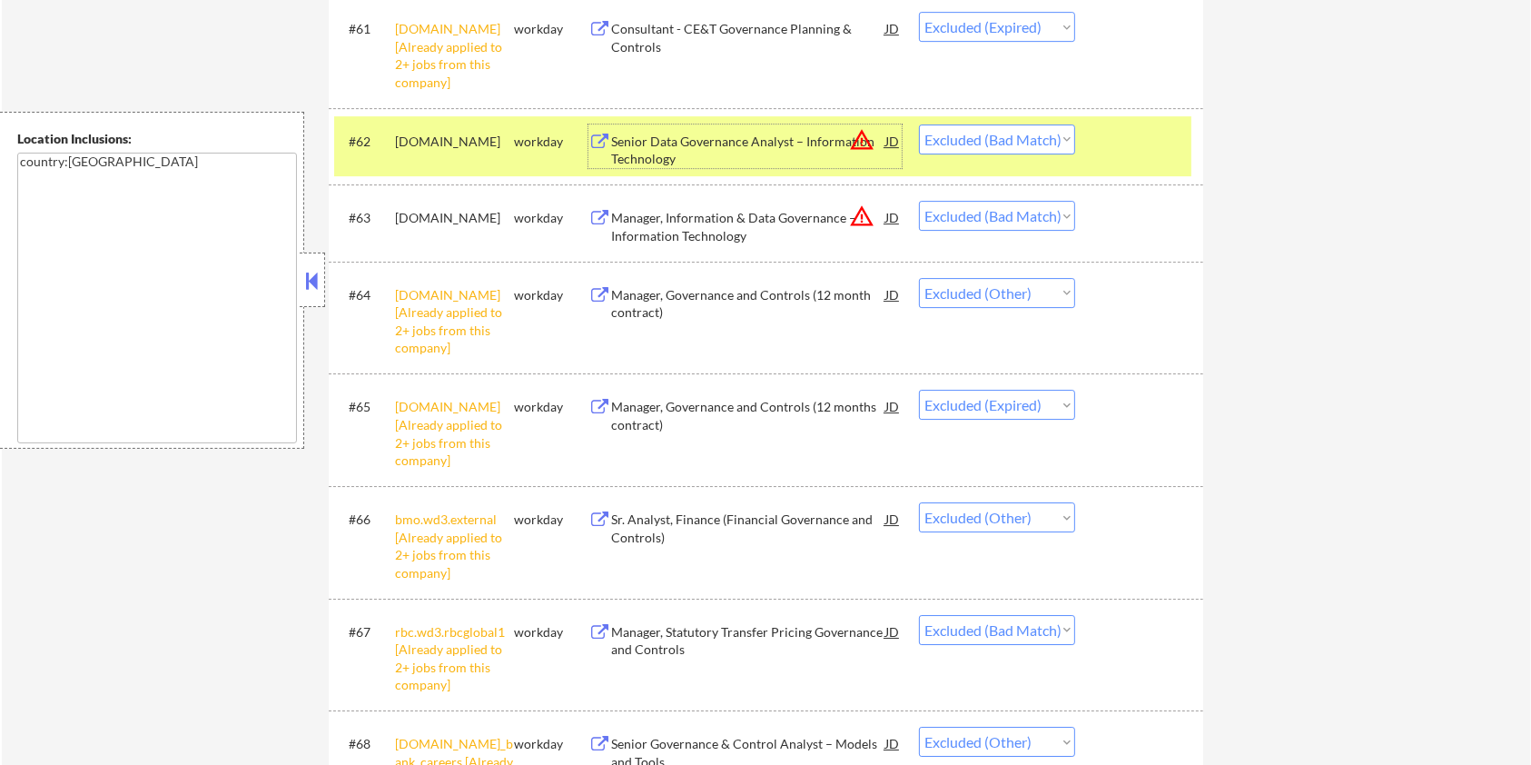
click at [973, 132] on select "Choose an option... Pending Applied Excluded (Questions) Excluded (Expired) Exc…" at bounding box center [997, 139] width 156 height 30
click at [919, 124] on select "Choose an option... Pending Applied Excluded (Questions) Excluded (Expired) Exc…" at bounding box center [997, 139] width 156 height 30
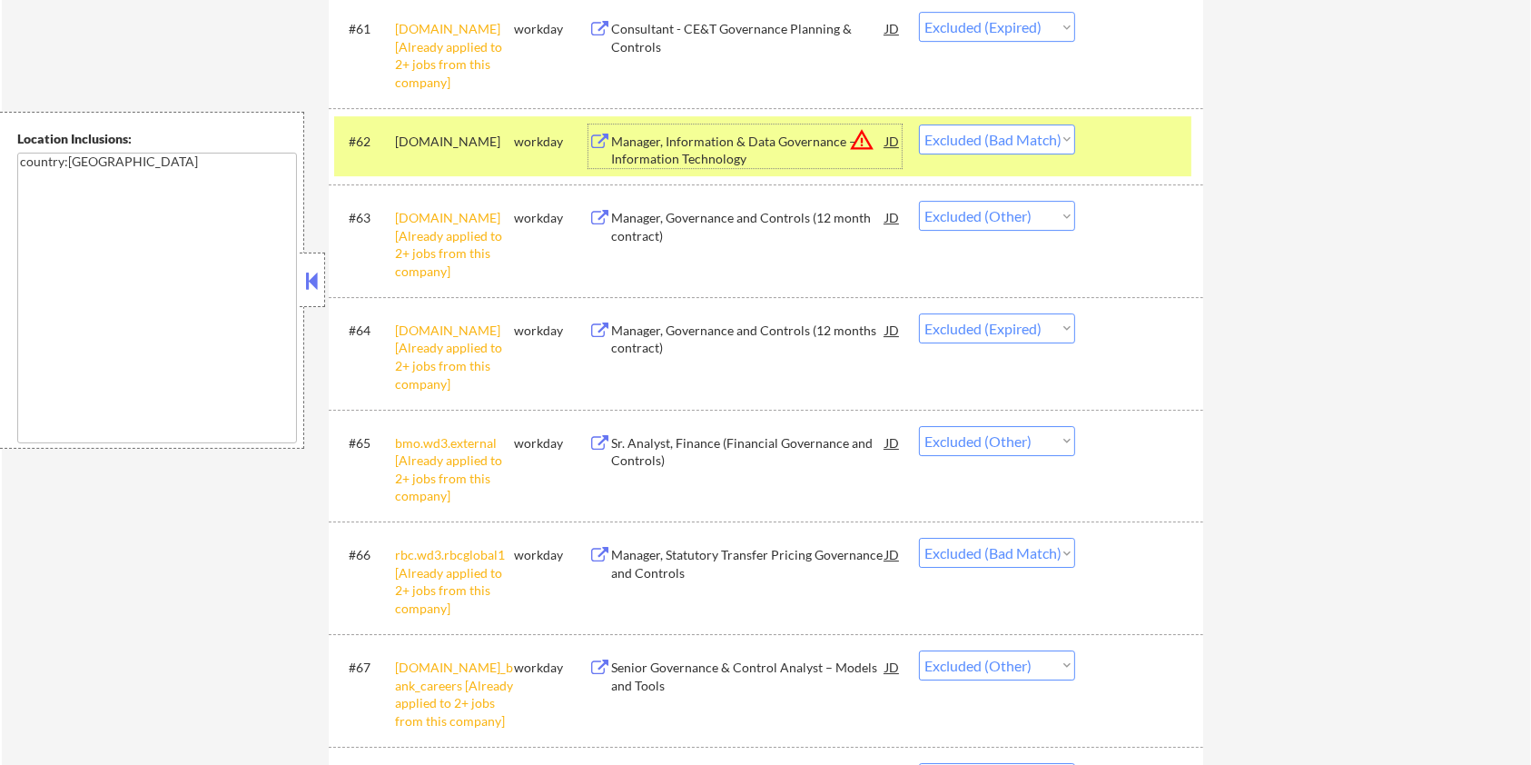
click at [760, 152] on div "Manager, Information & Data Governance – Information Technology" at bounding box center [748, 150] width 274 height 35
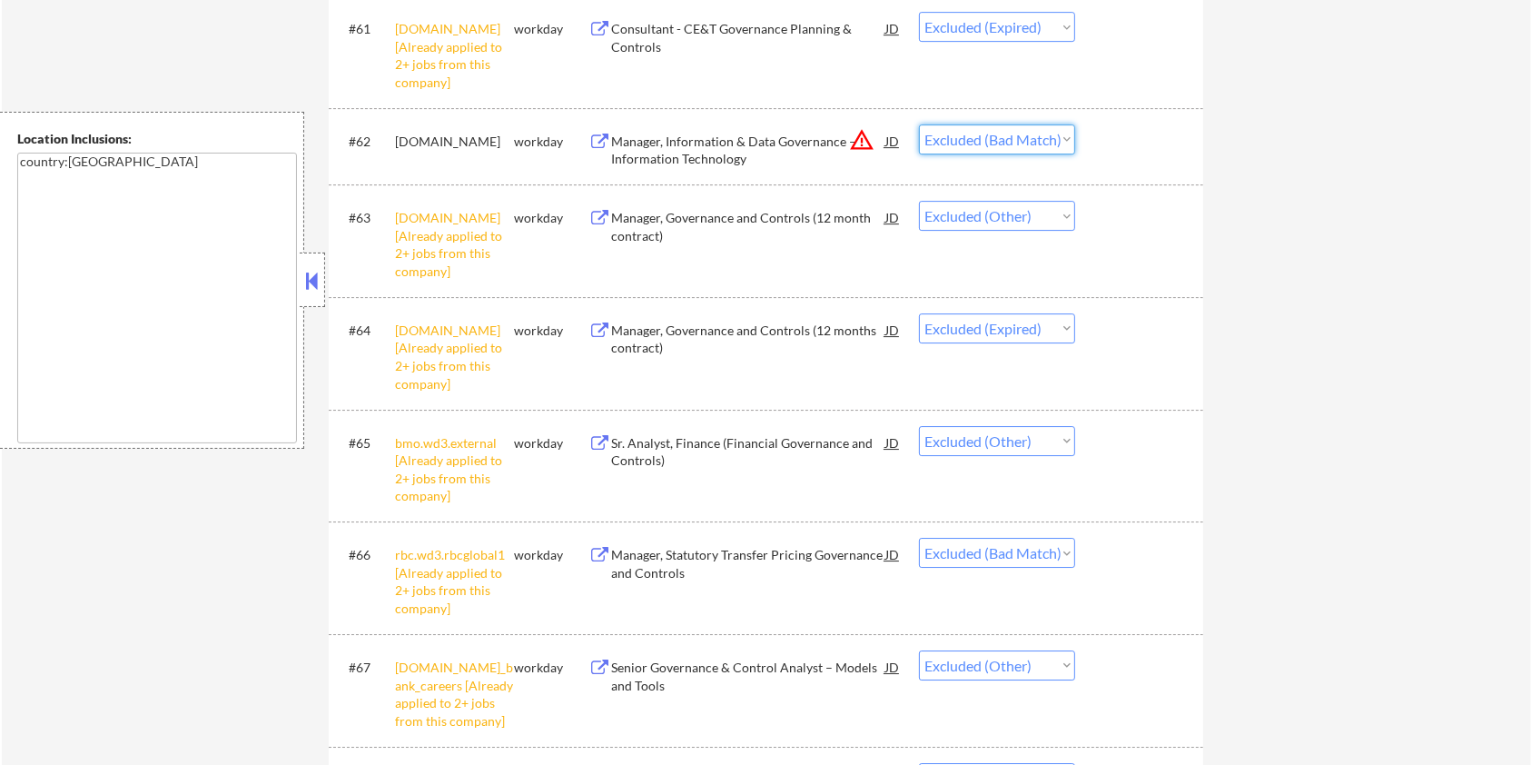
click at [991, 135] on select "Choose an option... Pending Applied Excluded (Questions) Excluded (Expired) Exc…" at bounding box center [997, 139] width 156 height 30
click at [919, 124] on select "Choose an option... Pending Applied Excluded (Questions) Excluded (Expired) Exc…" at bounding box center [997, 139] width 156 height 30
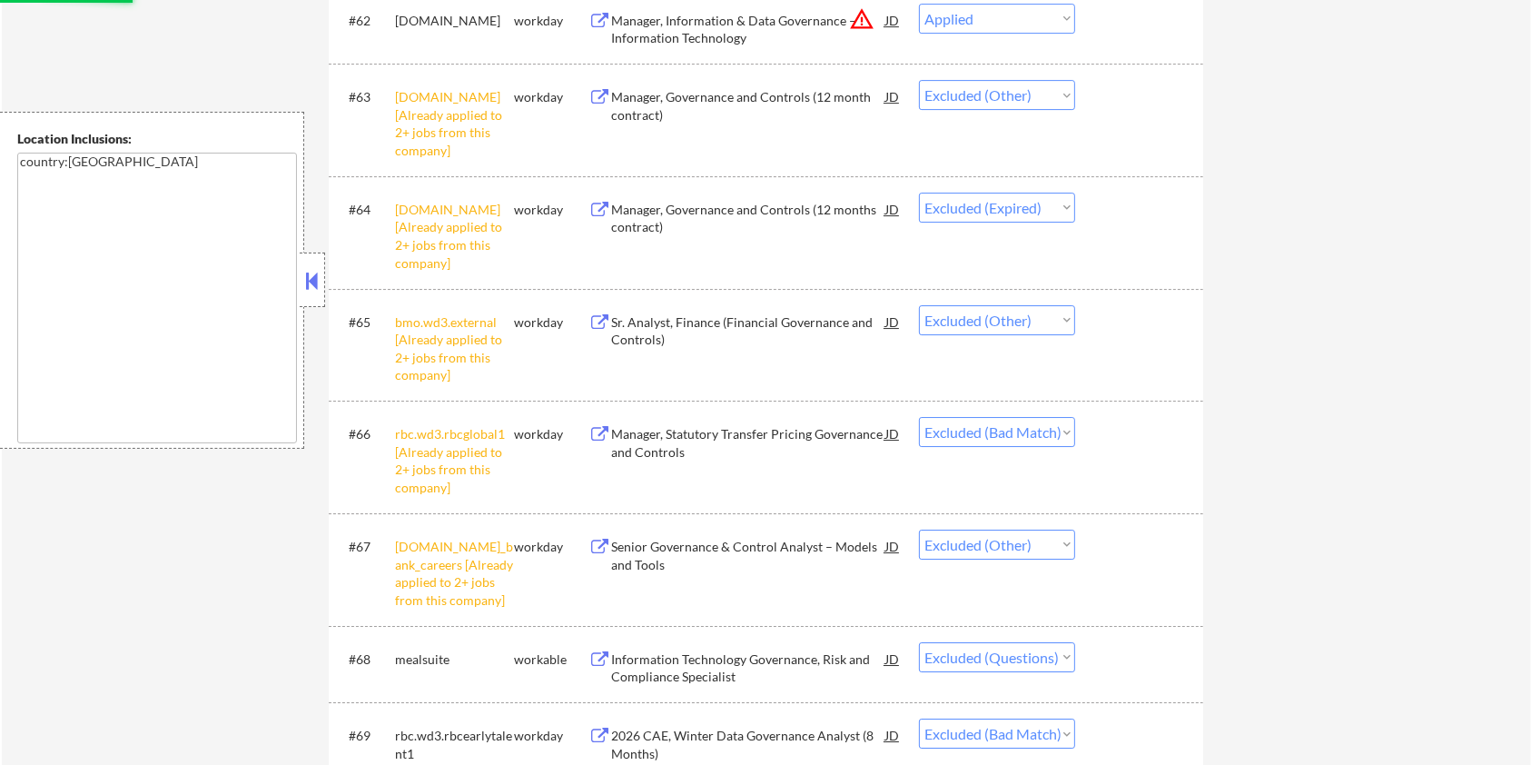
scroll to position [6296, 0]
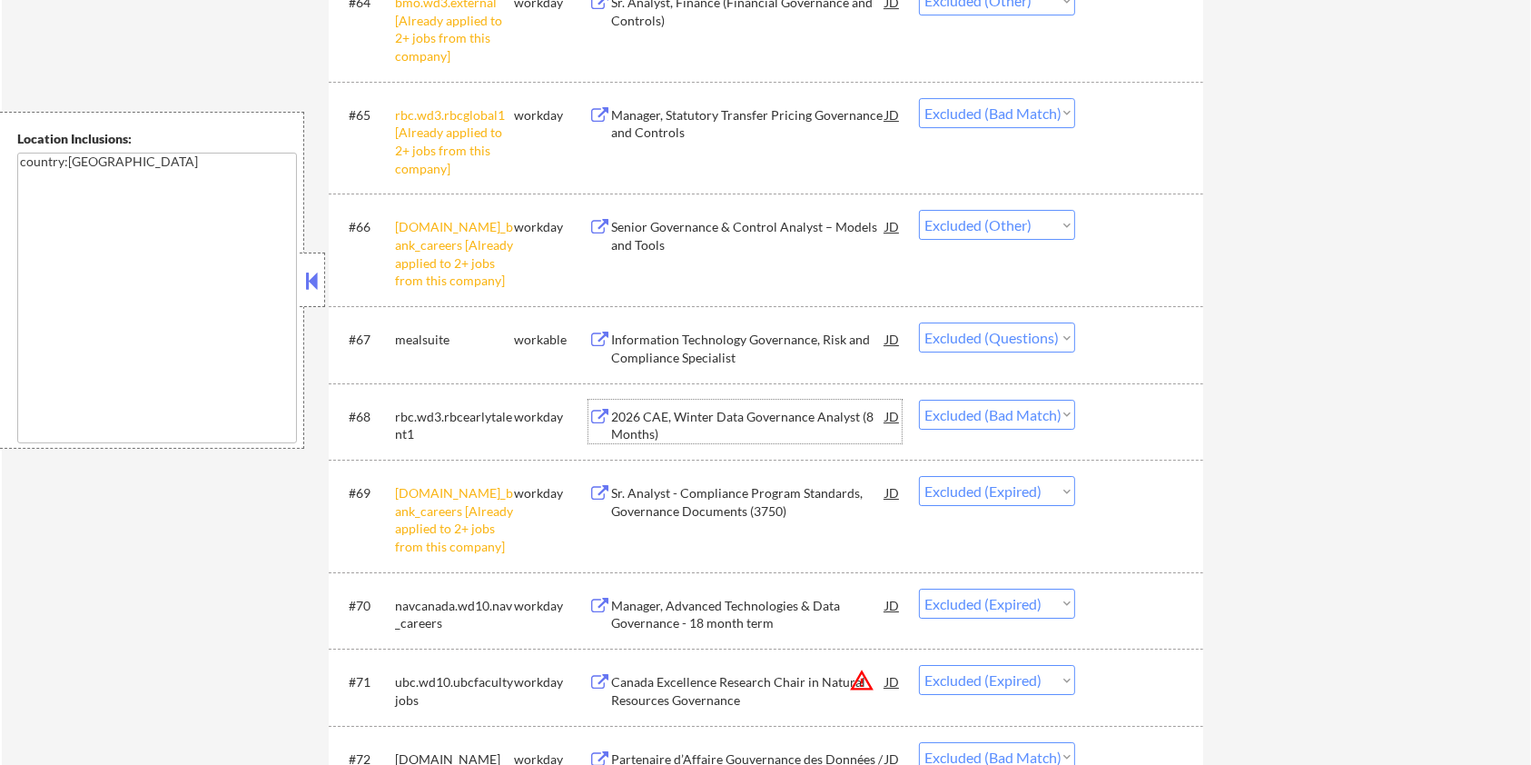
click at [735, 410] on div "2026 CAE, Winter Data Governance Analyst (8 Months)" at bounding box center [748, 425] width 274 height 35
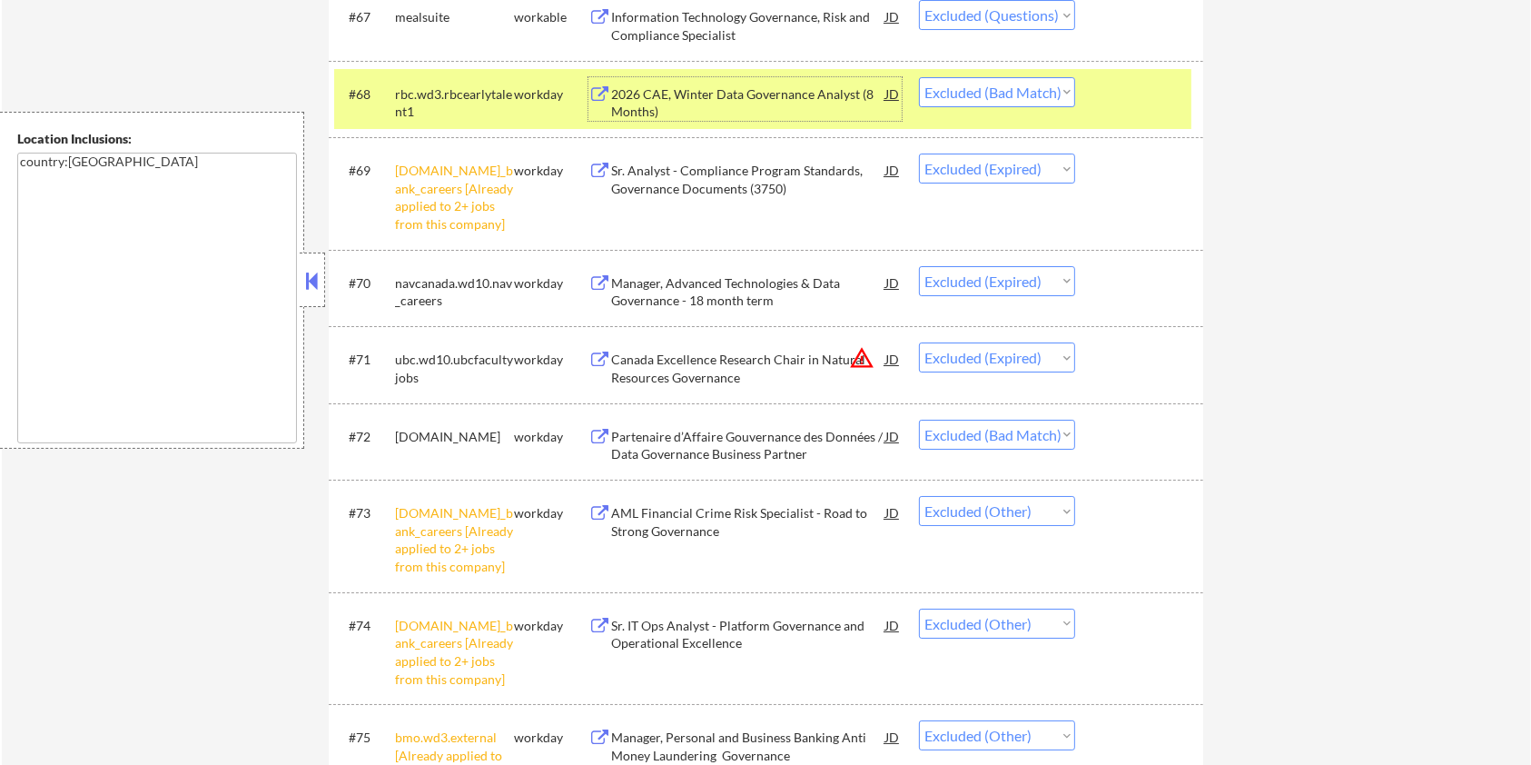
scroll to position [6780, 0]
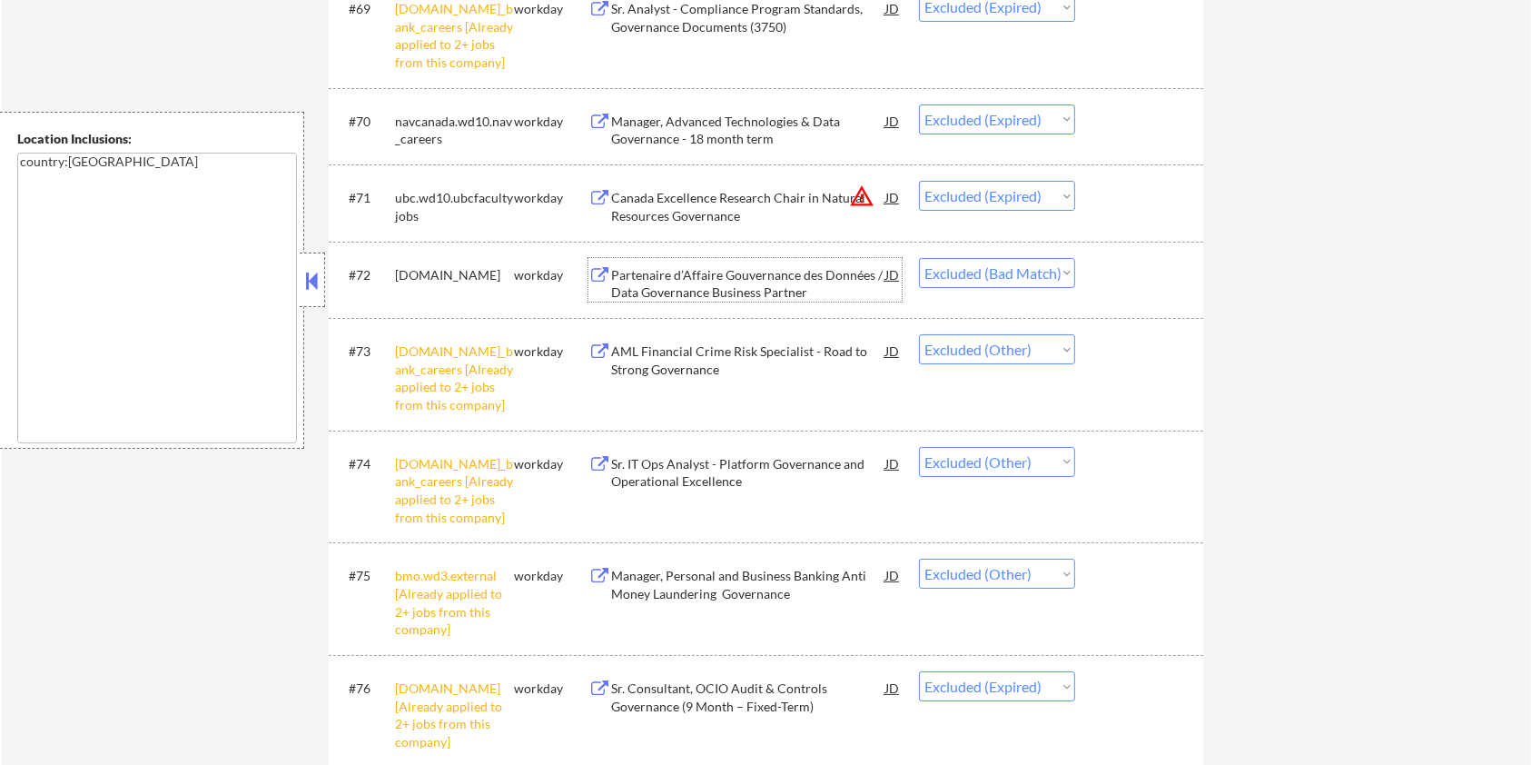
click at [634, 268] on div "Partenaire d’Affaire Gouvernance des Données / Data Governance Business Partner" at bounding box center [748, 283] width 274 height 35
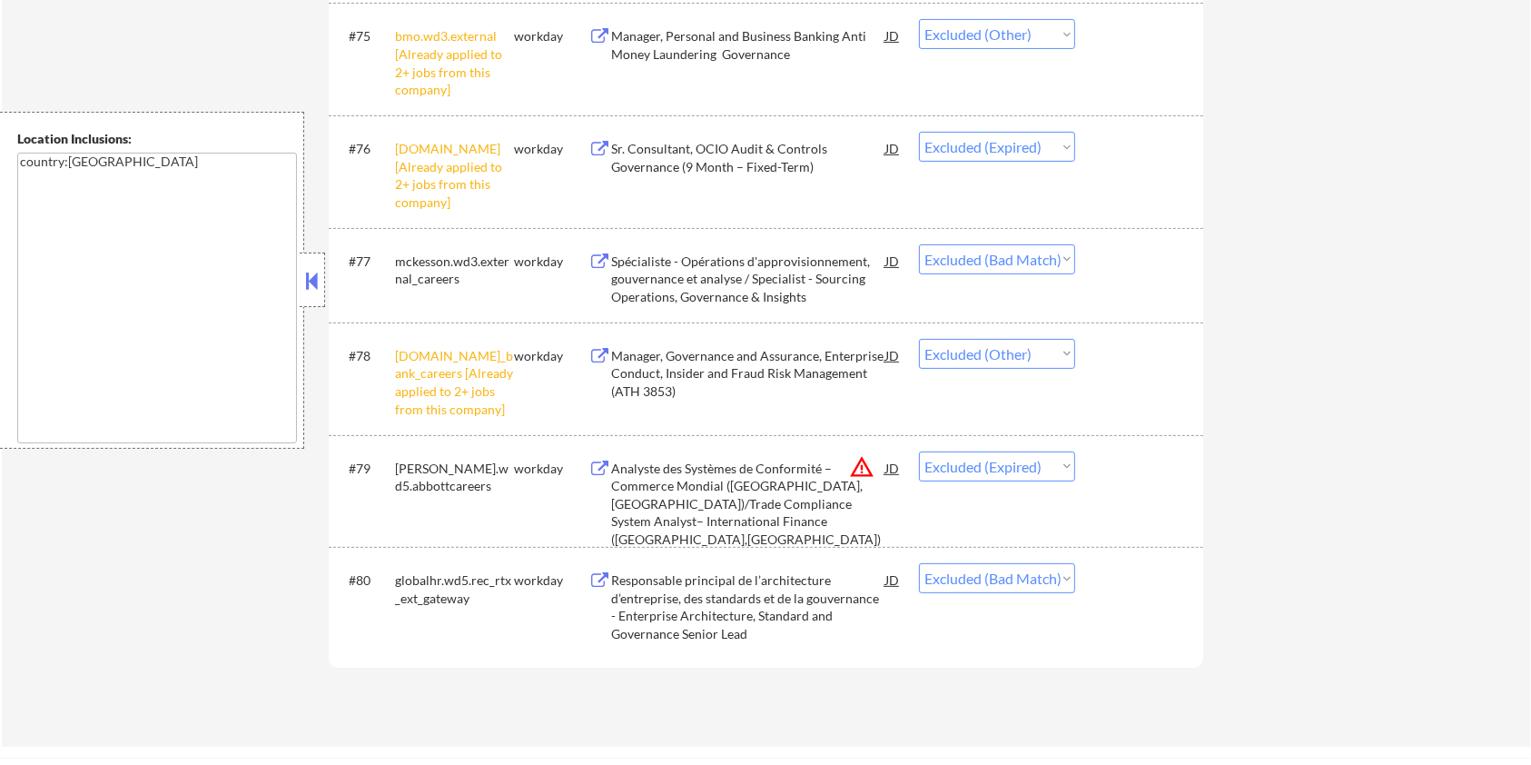
scroll to position [7506, 0]
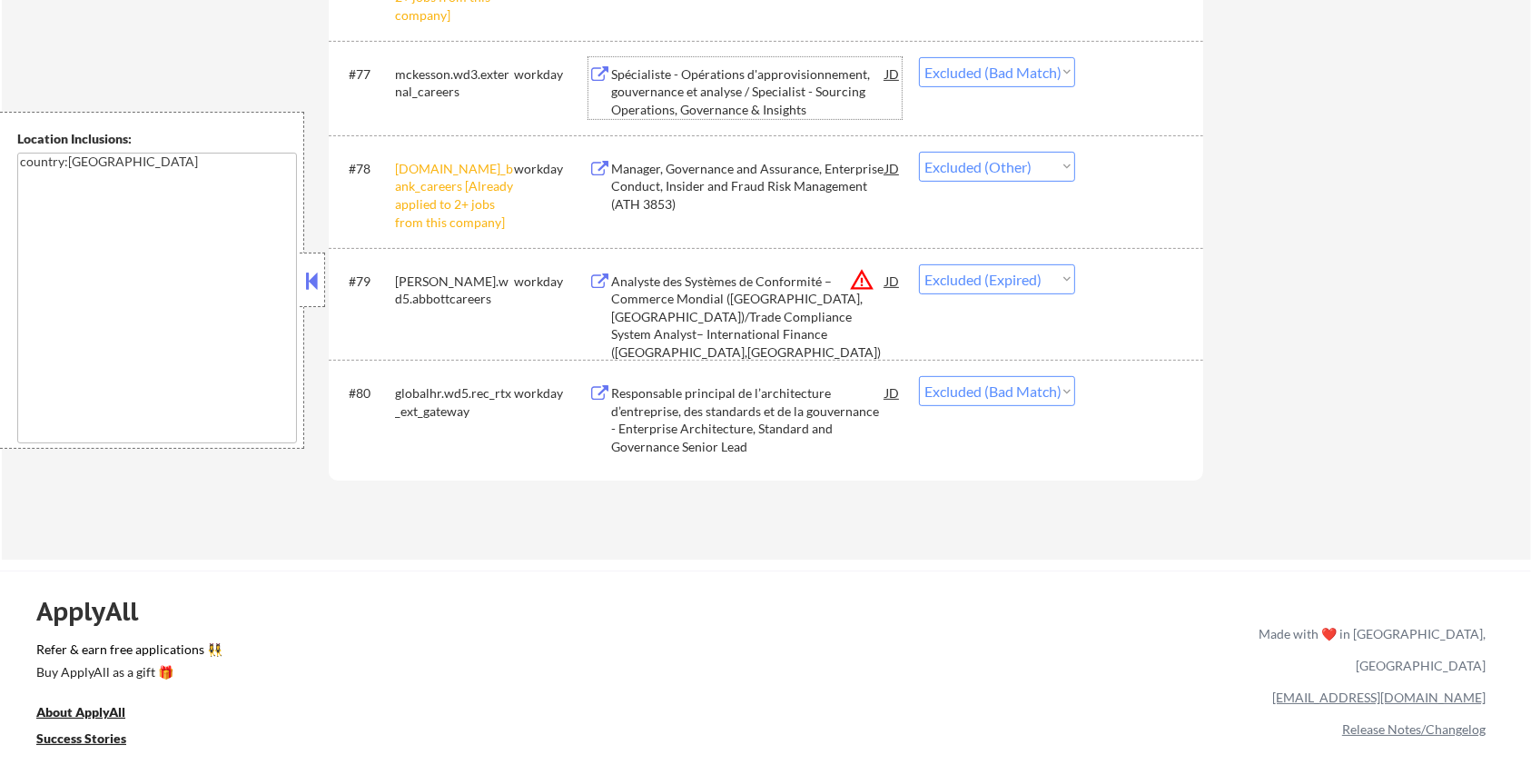
click at [692, 74] on div "Spécialiste - Opérations d'approvisionnement, gouvernance et analyse / Speciali…" at bounding box center [748, 92] width 274 height 54
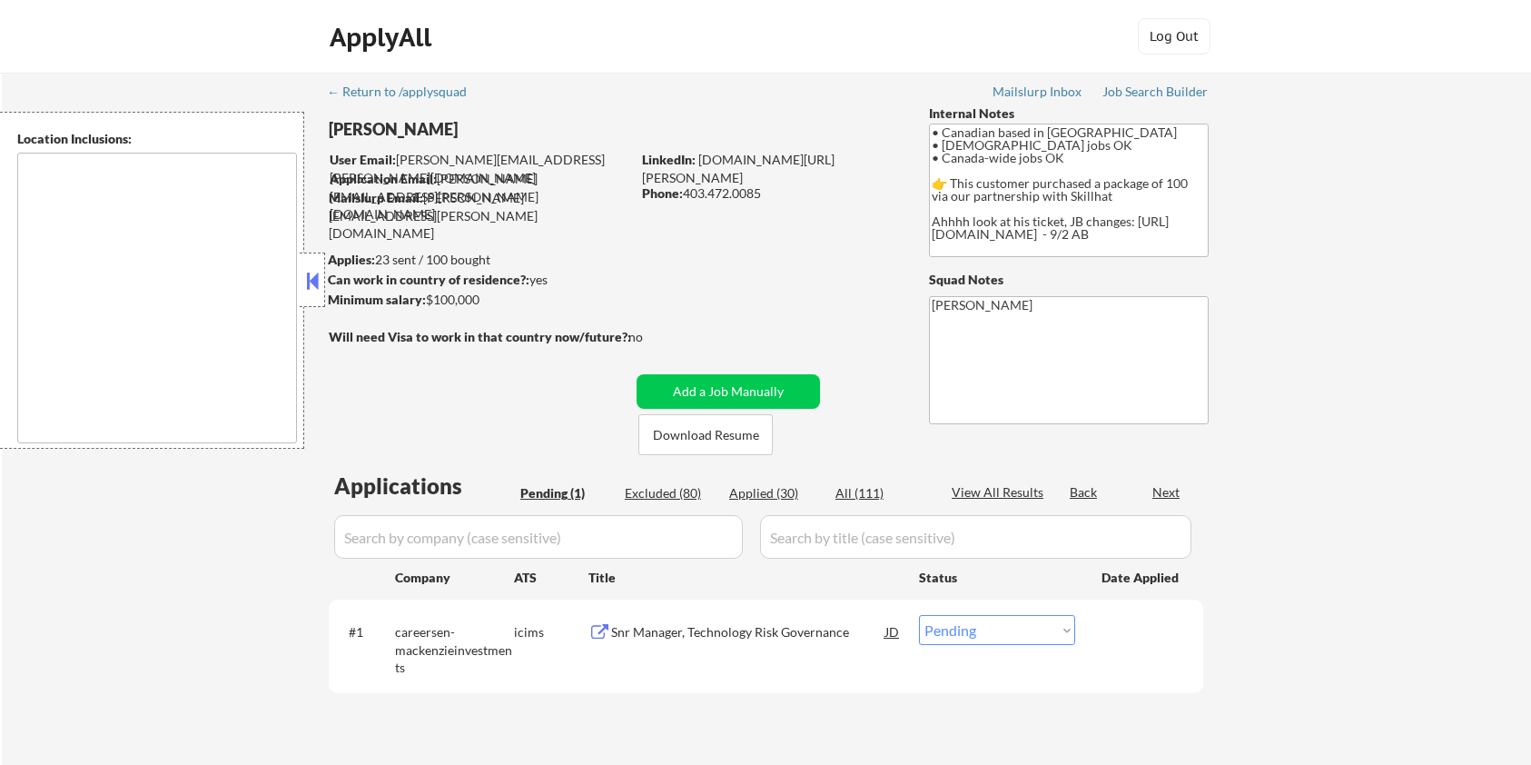
select select ""pending""
type textarea "country:[GEOGRAPHIC_DATA]"
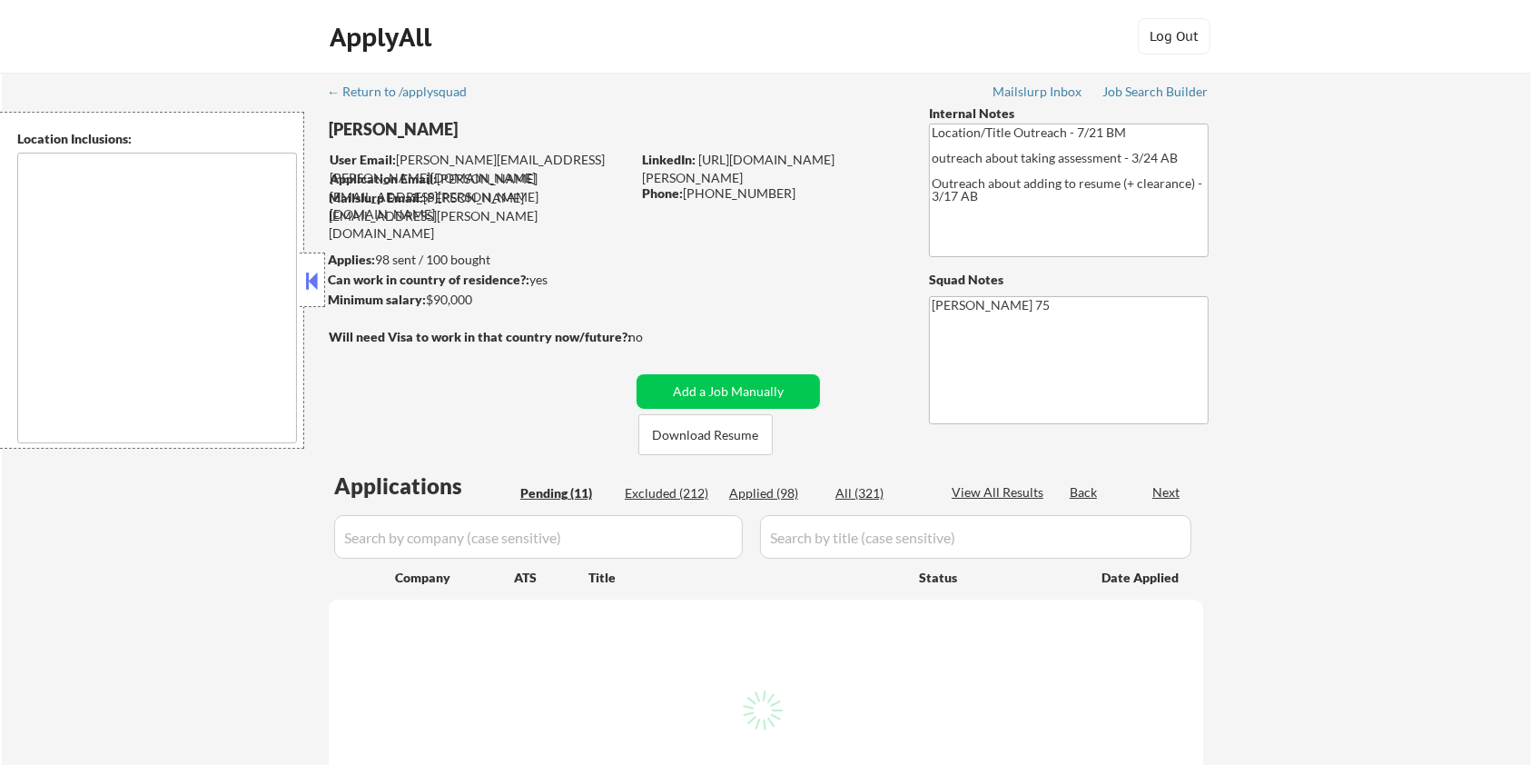
type textarea "remote"
select select ""pending""
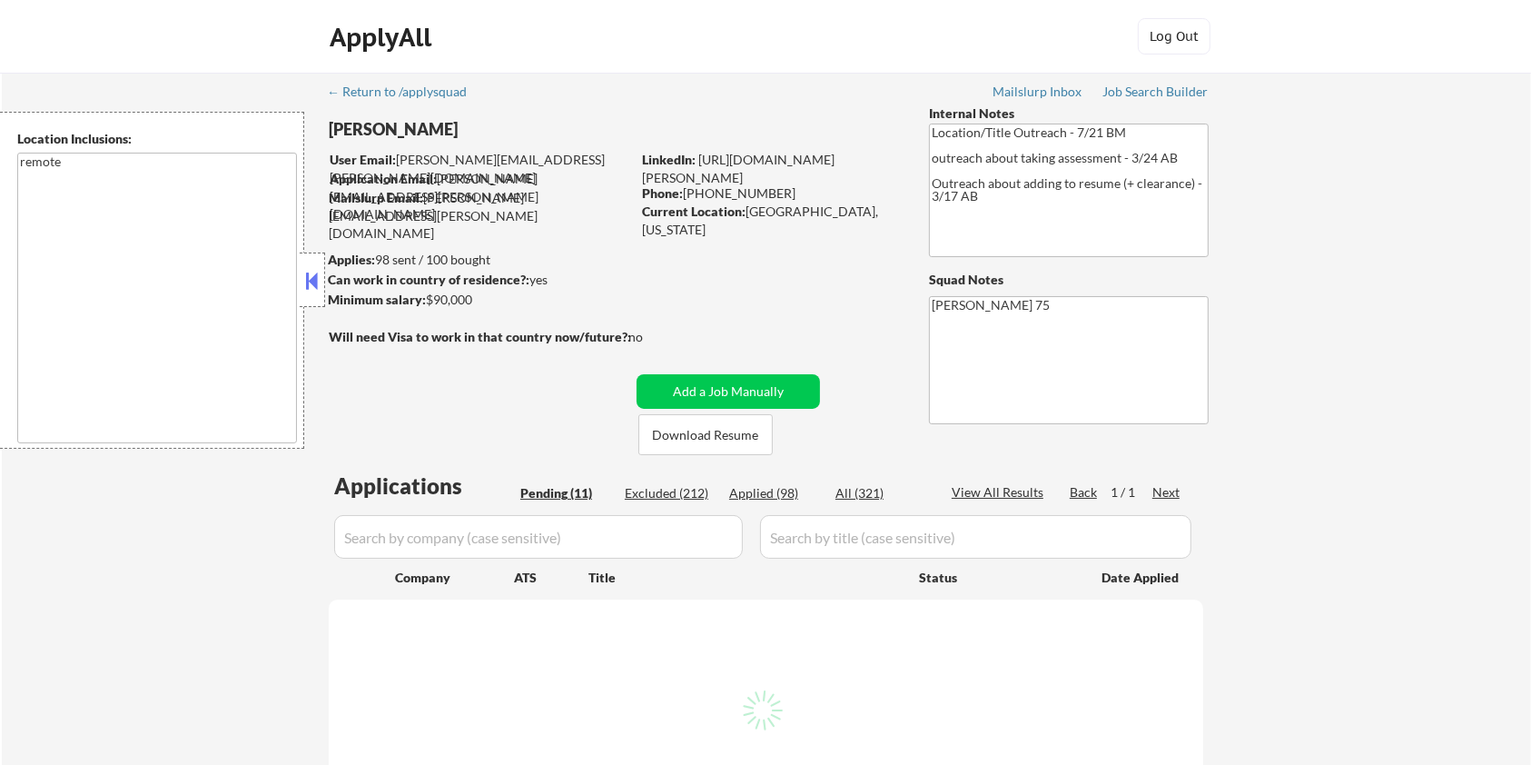
select select ""pending""
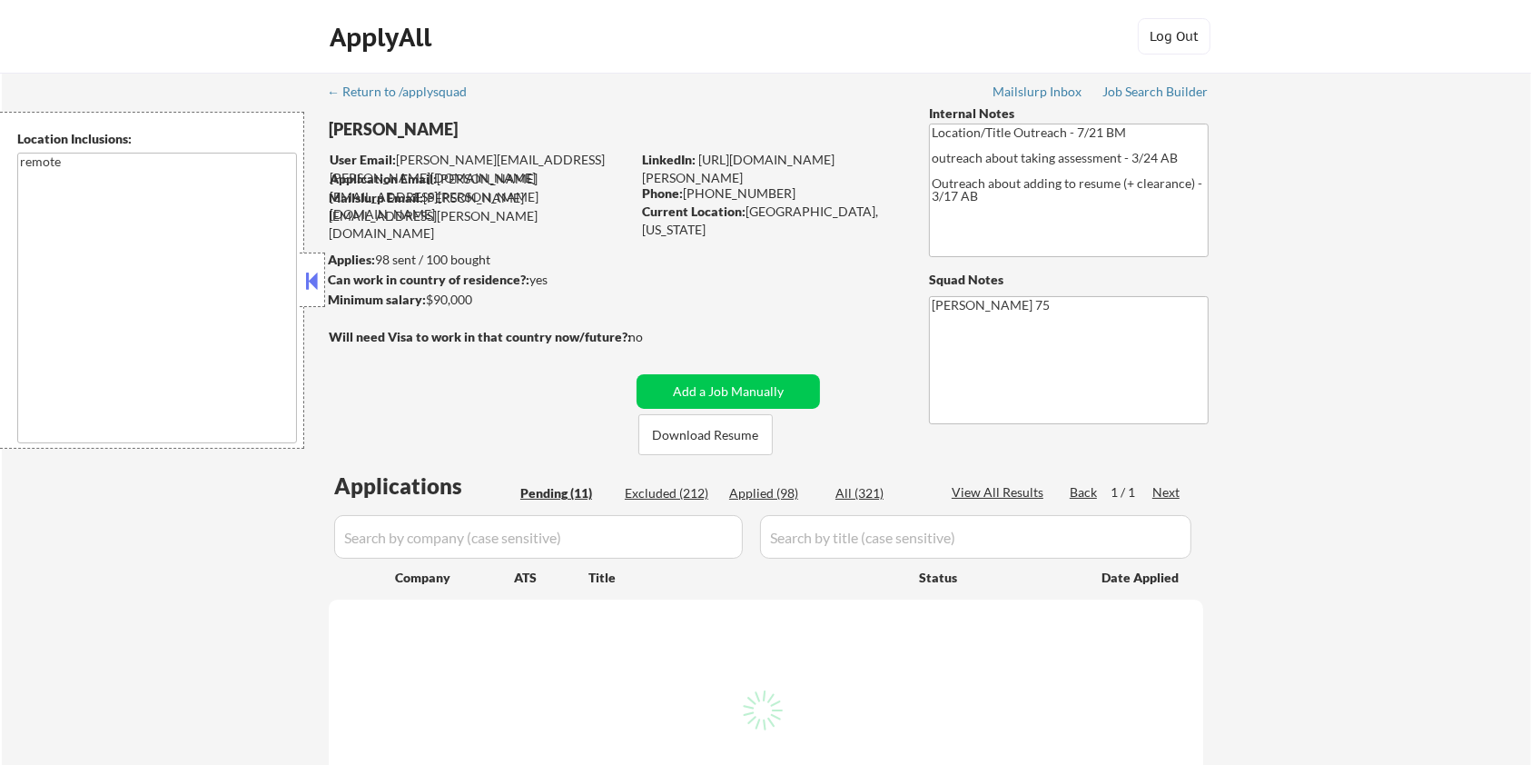
select select ""pending""
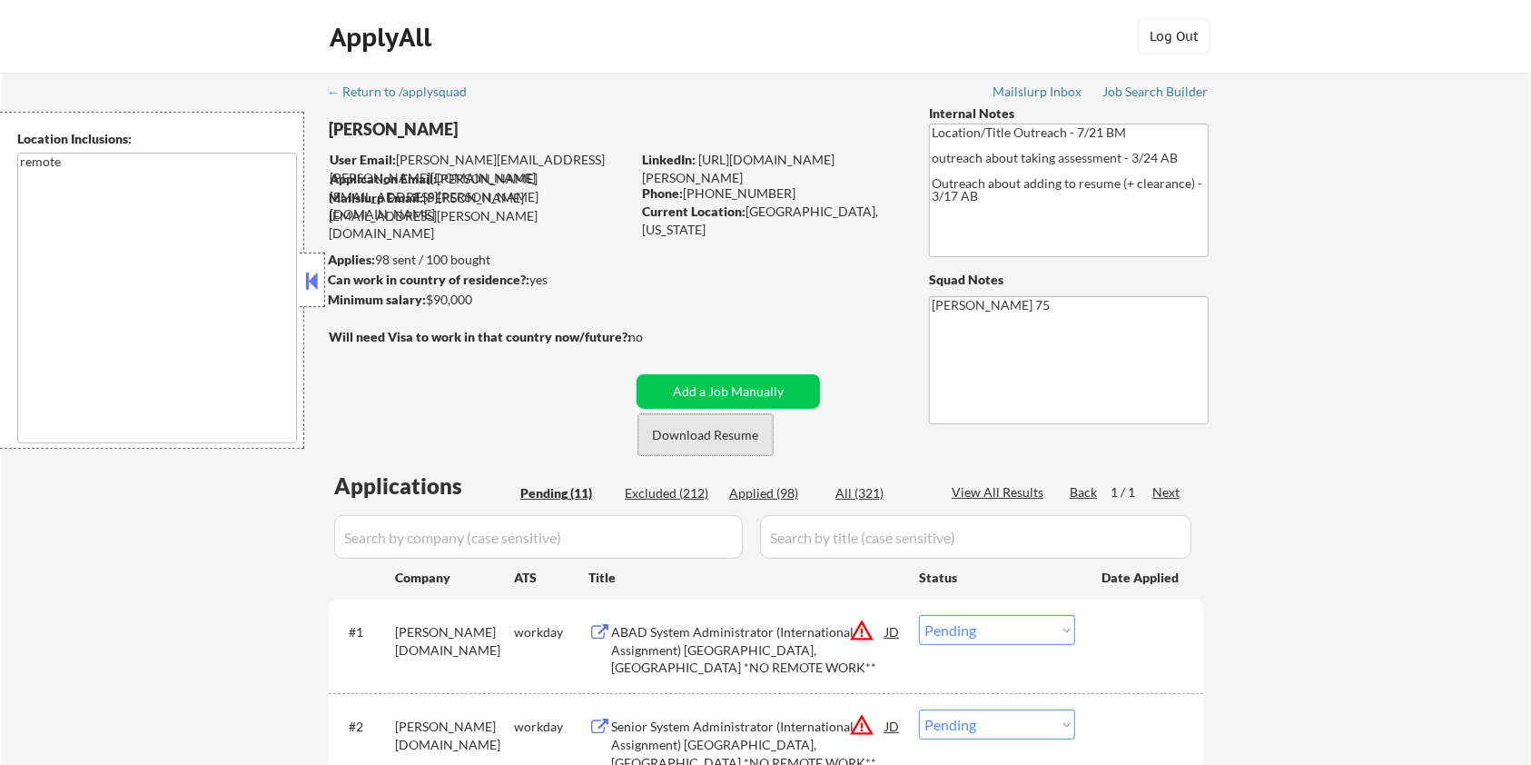
click at [716, 432] on button "Download Resume" at bounding box center [705, 434] width 134 height 41
drag, startPoint x: 483, startPoint y: 308, endPoint x: 424, endPoint y: 304, distance: 59.1
click at [424, 304] on div "Minimum salary: $90,000" at bounding box center [479, 300] width 302 height 18
copy div "$90,000"
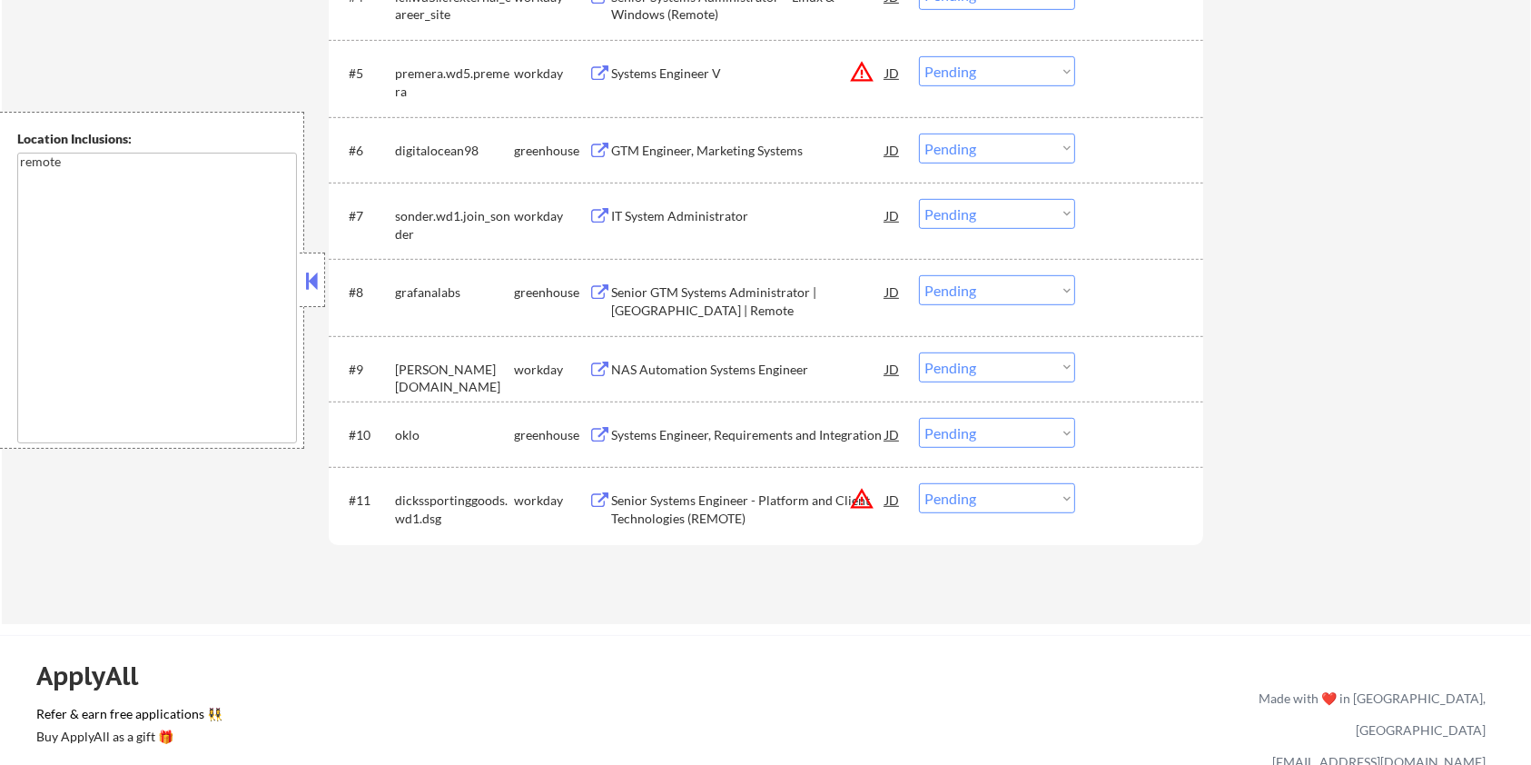
scroll to position [847, 0]
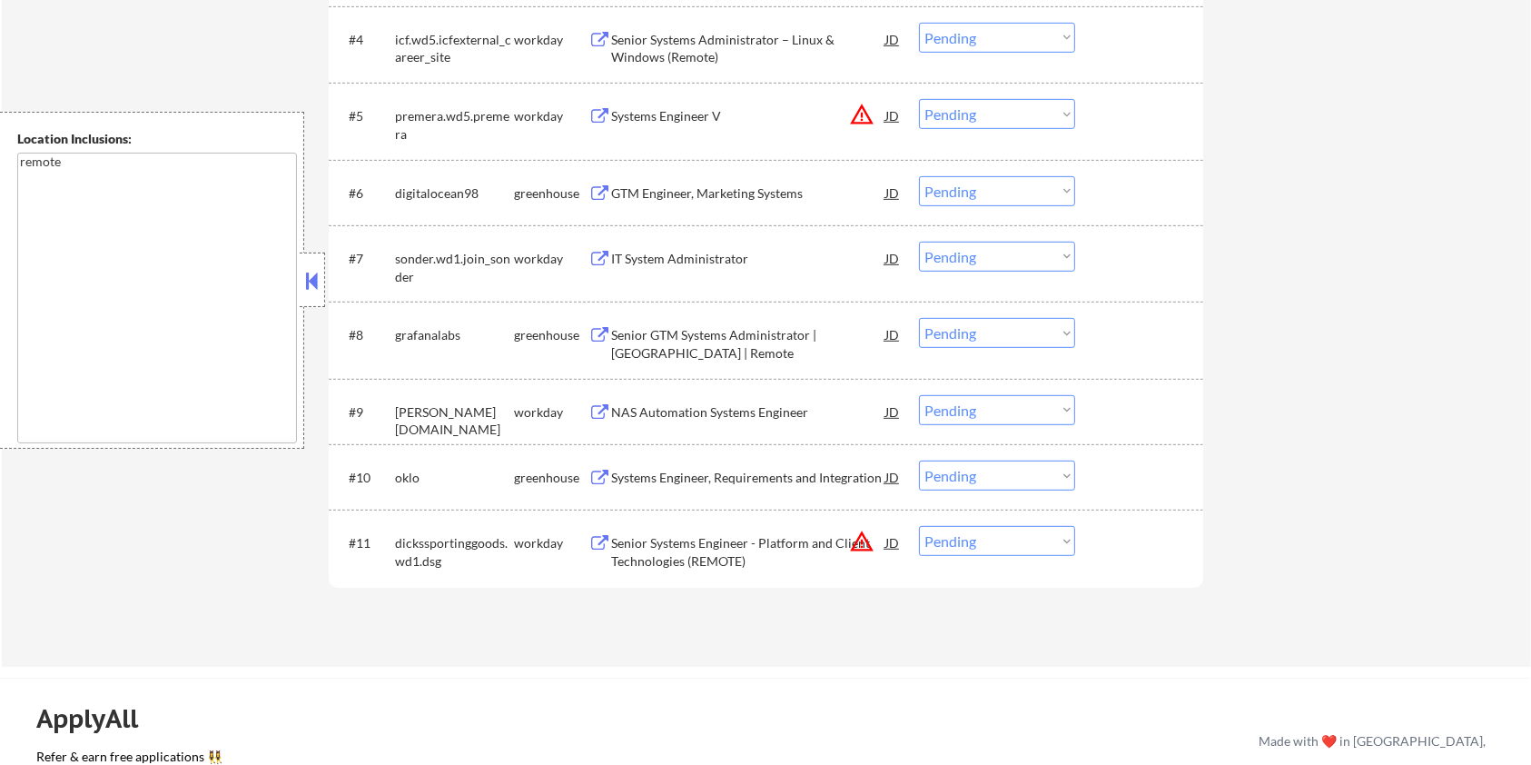
click at [665, 333] on div "Senior GTM Systems Administrator | United States | Remote" at bounding box center [748, 343] width 274 height 35
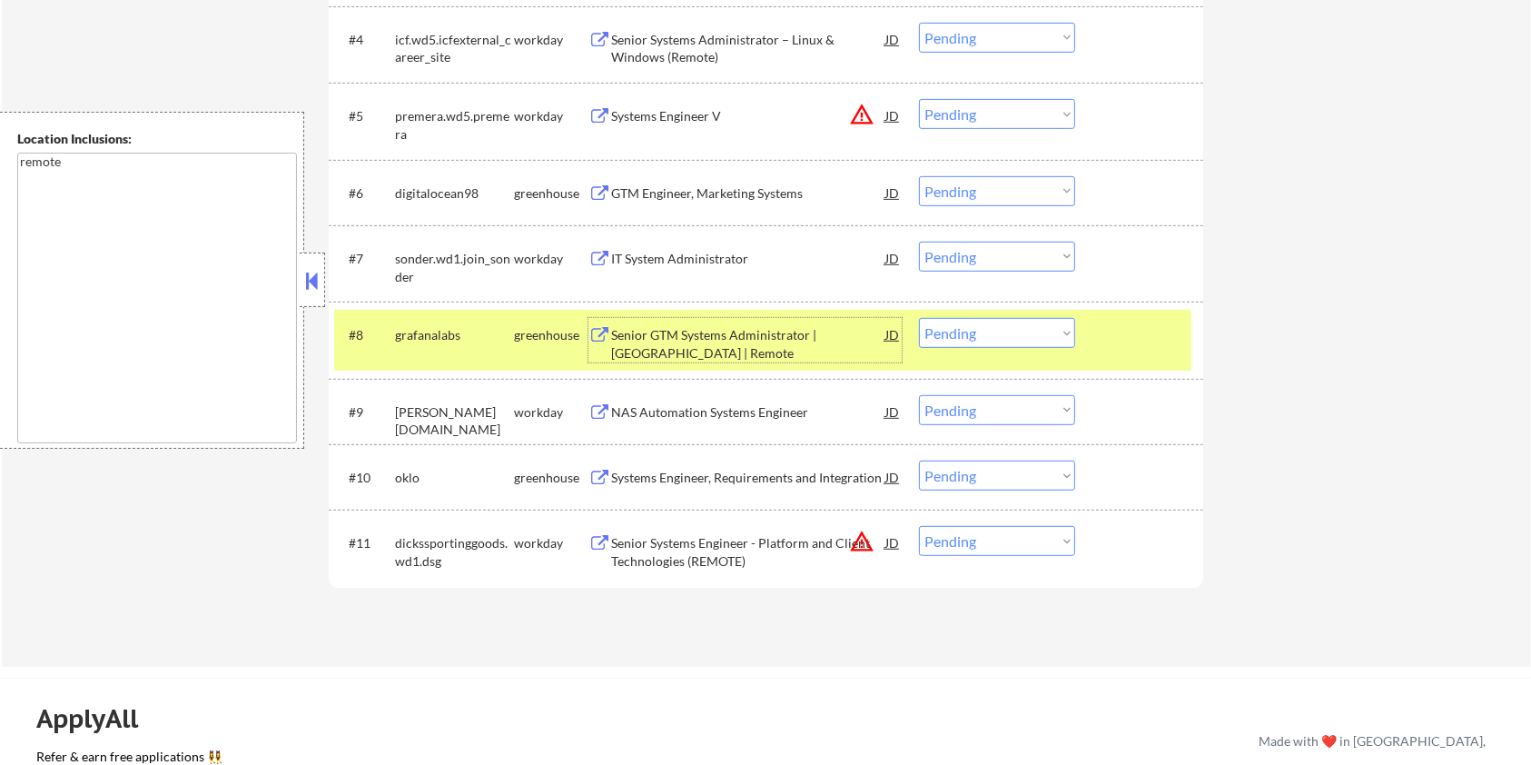
click at [1017, 331] on select "Choose an option... Pending Applied Excluded (Questions) Excluded (Expired) Exc…" at bounding box center [997, 333] width 156 height 30
click at [919, 318] on select "Choose an option... Pending Applied Excluded (Questions) Excluded (Expired) Exc…" at bounding box center [997, 333] width 156 height 30
select select ""pending""
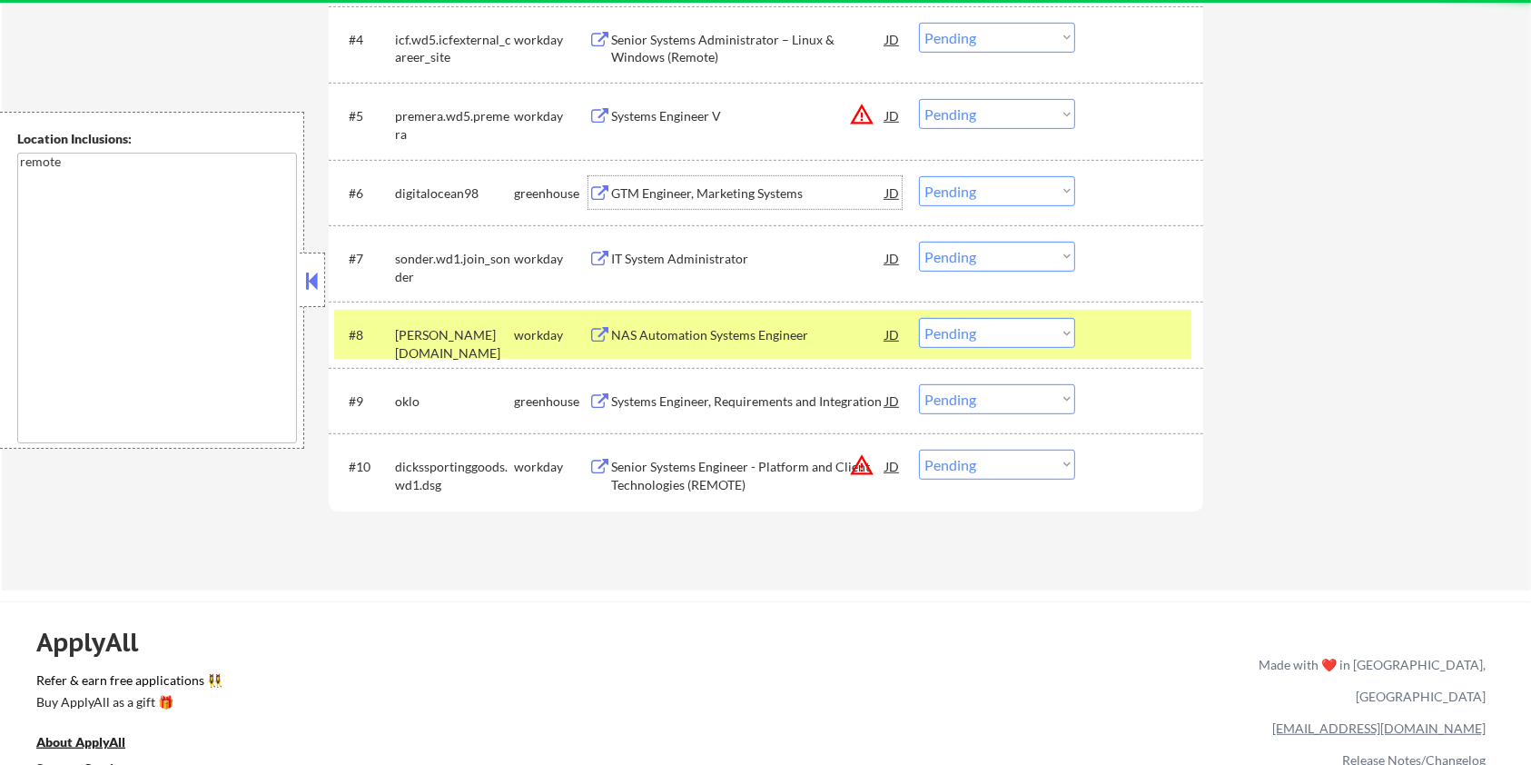
click at [658, 192] on div "GTM Engineer, Marketing Systems" at bounding box center [748, 193] width 274 height 18
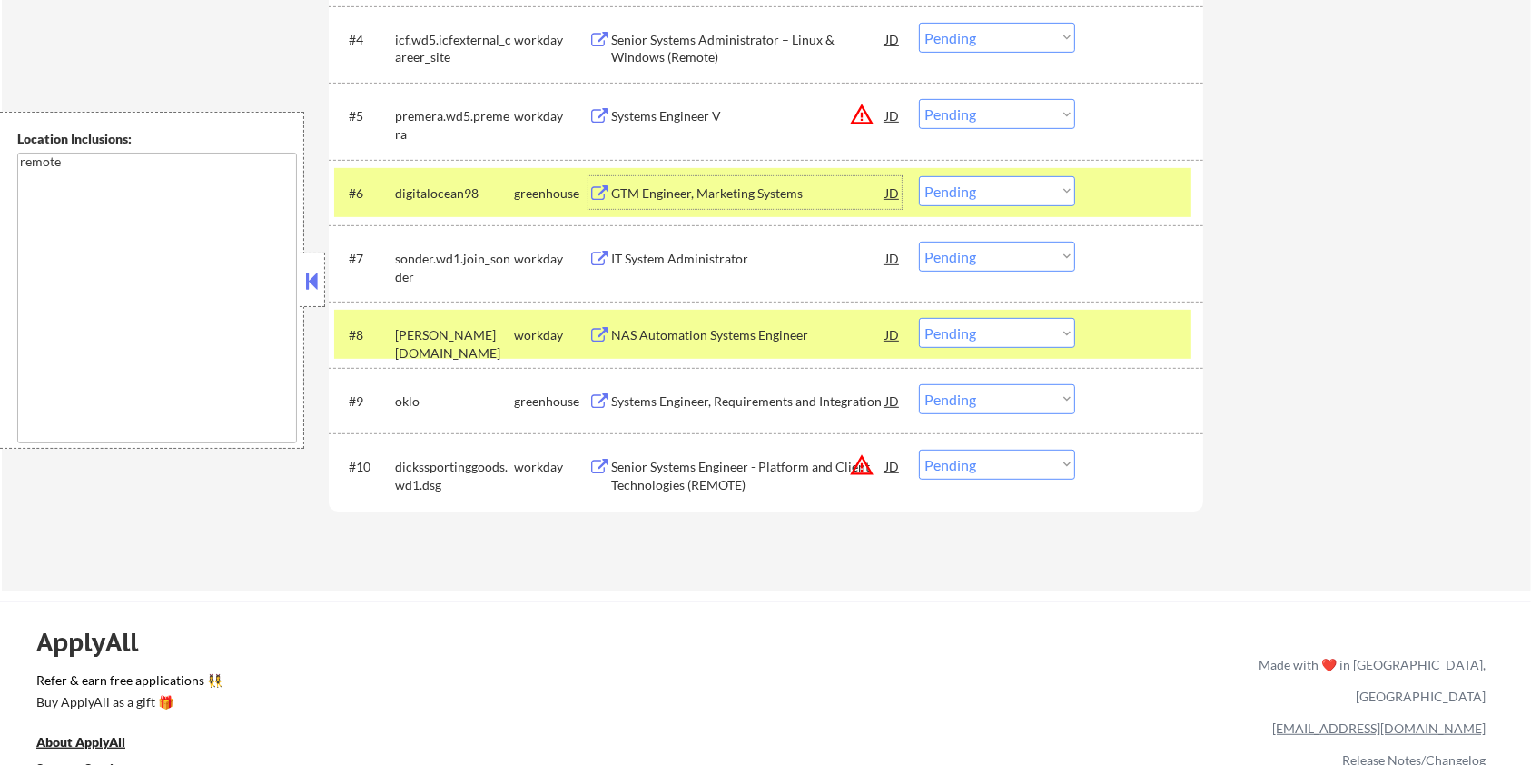
click at [1042, 193] on select "Choose an option... Pending Applied Excluded (Questions) Excluded (Expired) Exc…" at bounding box center [997, 191] width 156 height 30
click at [919, 176] on select "Choose an option... Pending Applied Excluded (Questions) Excluded (Expired) Exc…" at bounding box center [997, 191] width 156 height 30
select select ""pending""
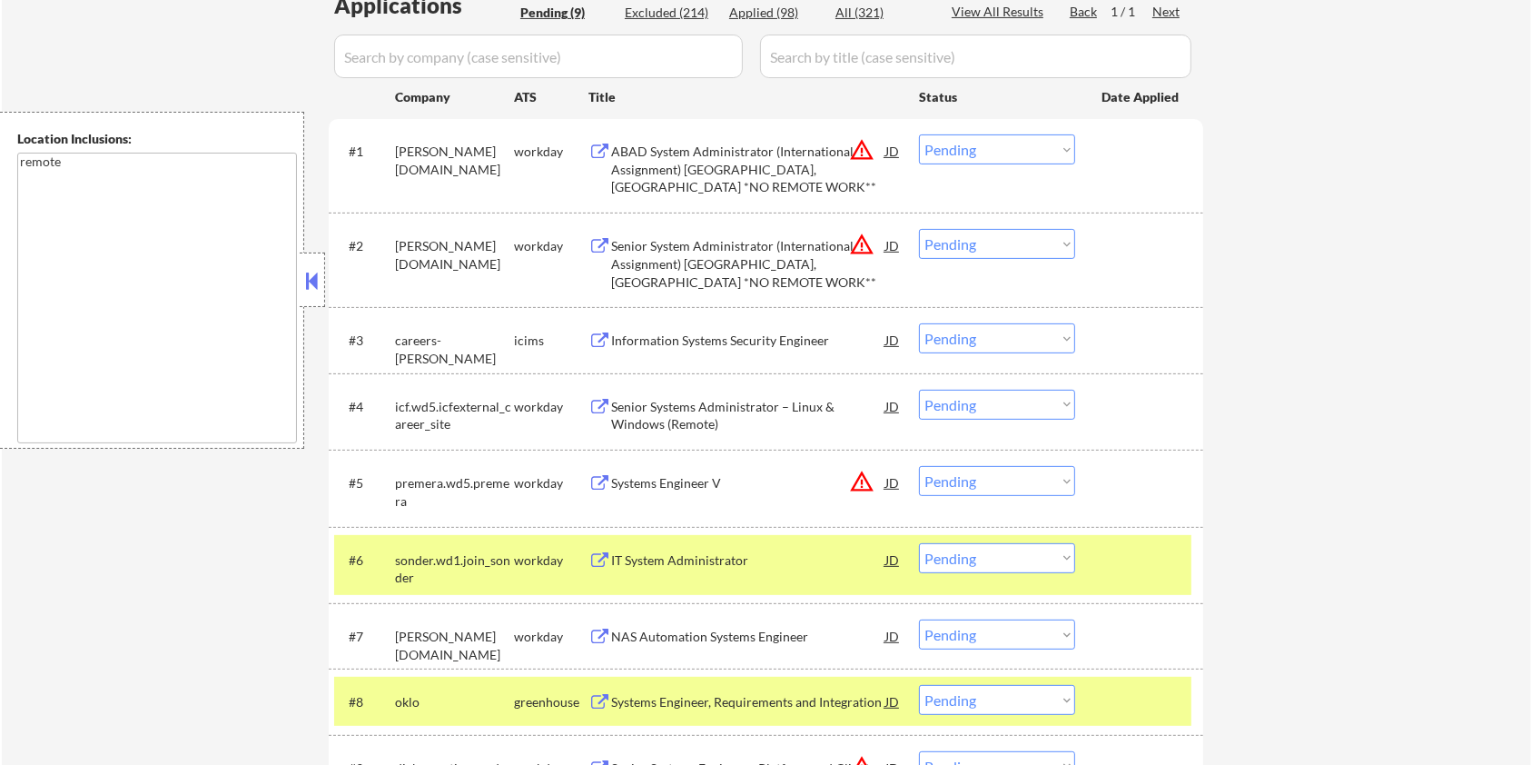
scroll to position [484, 0]
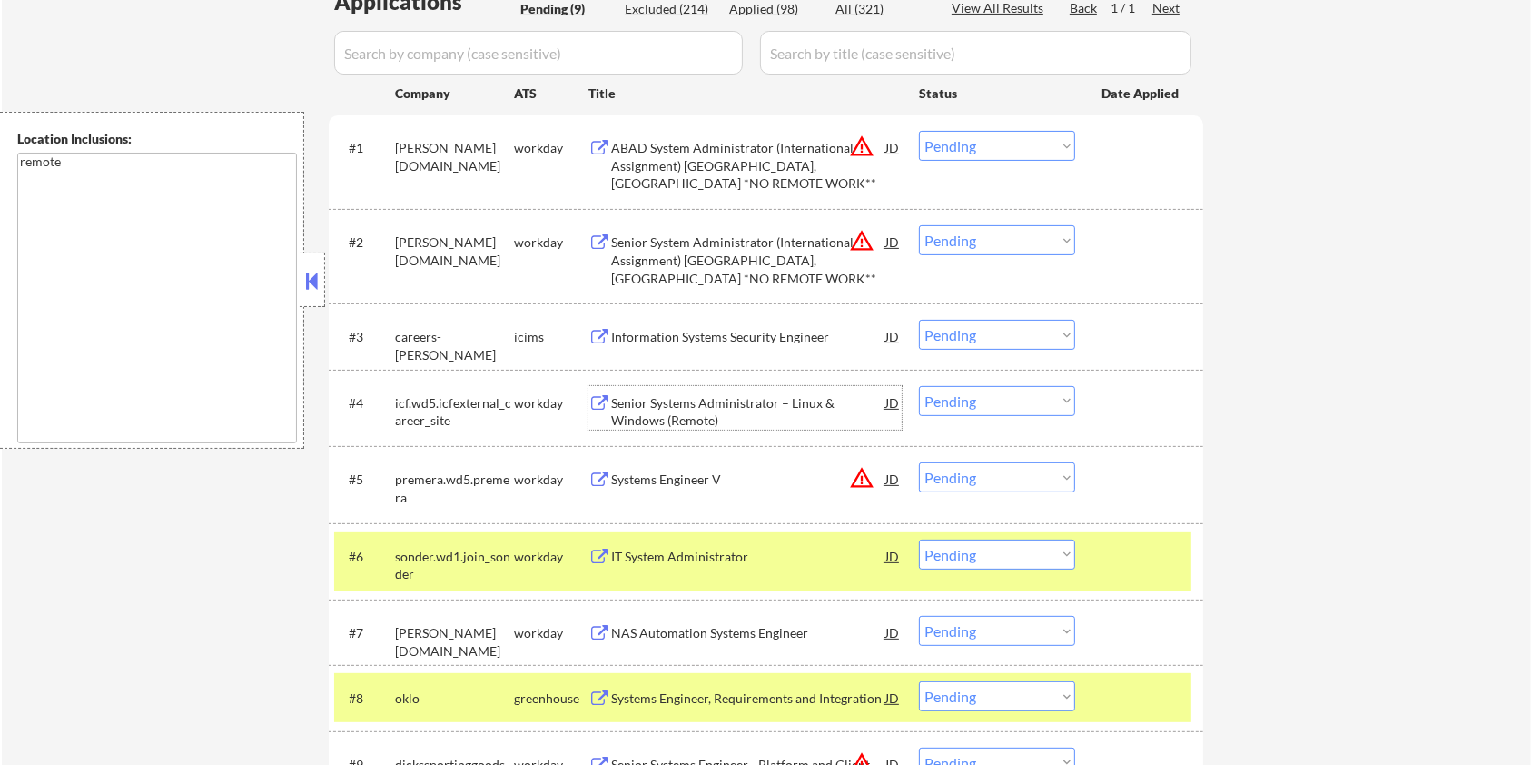
click at [706, 403] on div "Senior Systems Administrator – Linux & Windows (Remote)" at bounding box center [748, 411] width 274 height 35
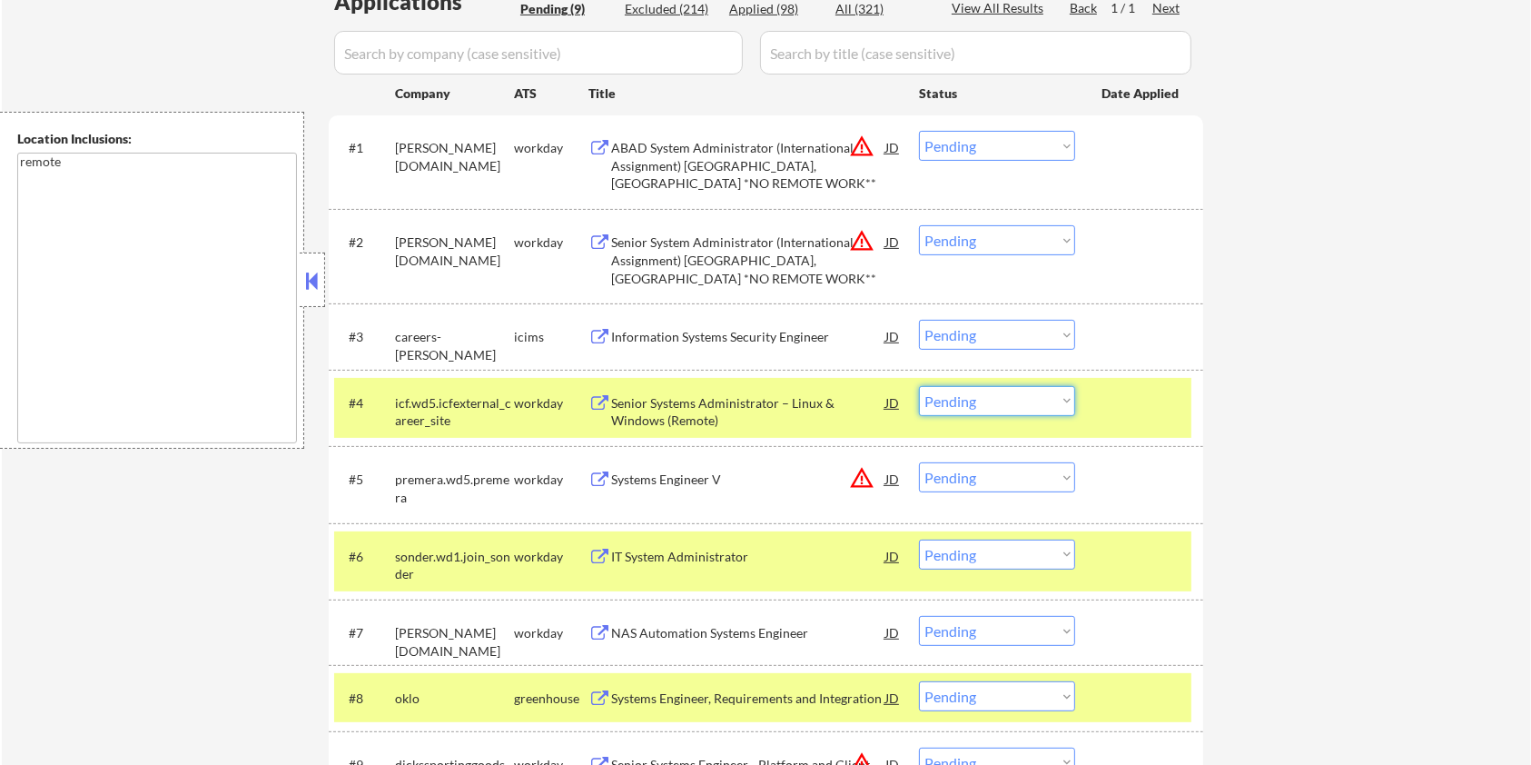
click at [971, 401] on select "Choose an option... Pending Applied Excluded (Questions) Excluded (Expired) Exc…" at bounding box center [997, 401] width 156 height 30
click at [919, 386] on select "Choose an option... Pending Applied Excluded (Questions) Excluded (Expired) Exc…" at bounding box center [997, 401] width 156 height 30
select select ""pending""
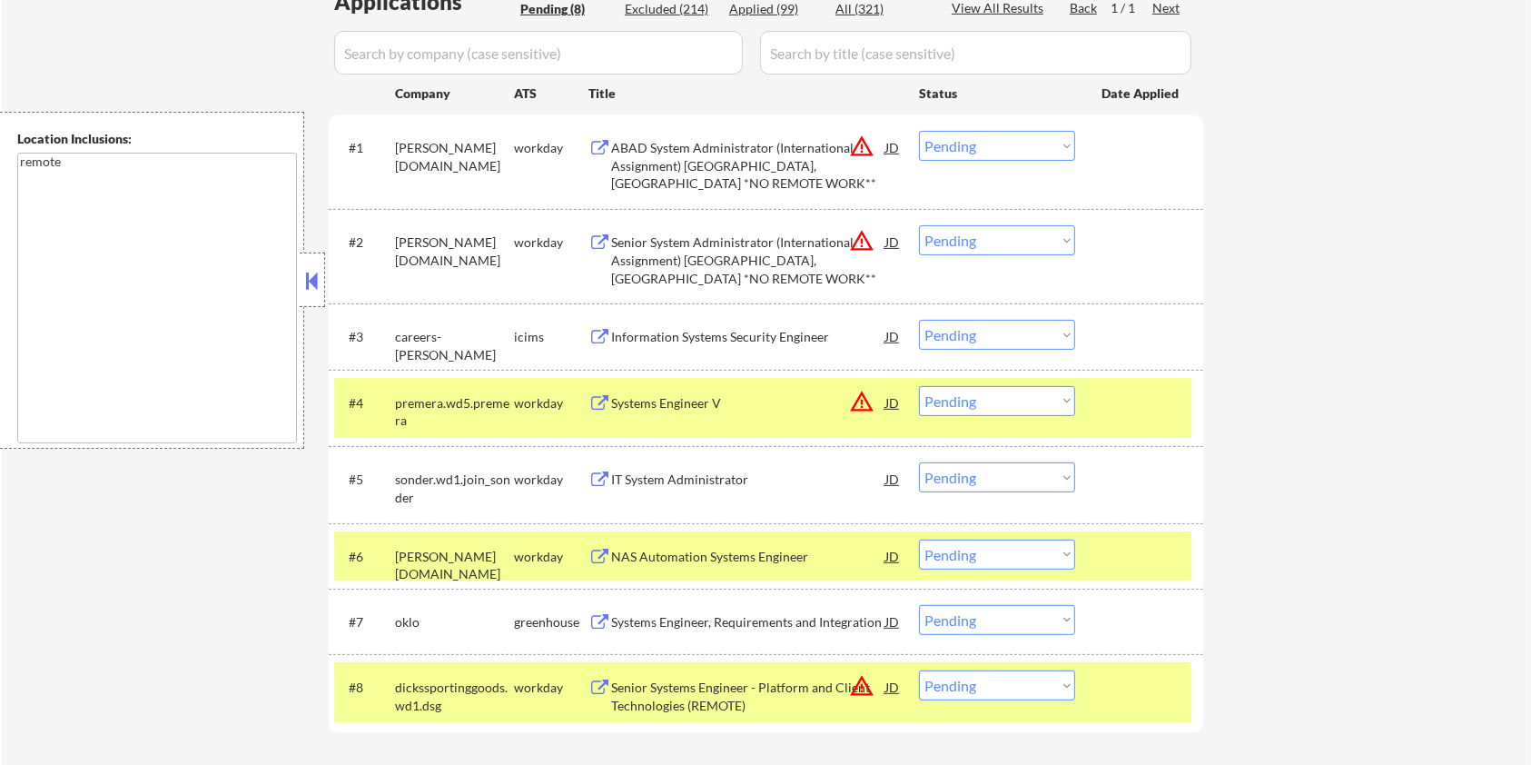
click at [724, 623] on div "Systems Engineer, Requirements and Integration" at bounding box center [748, 622] width 274 height 18
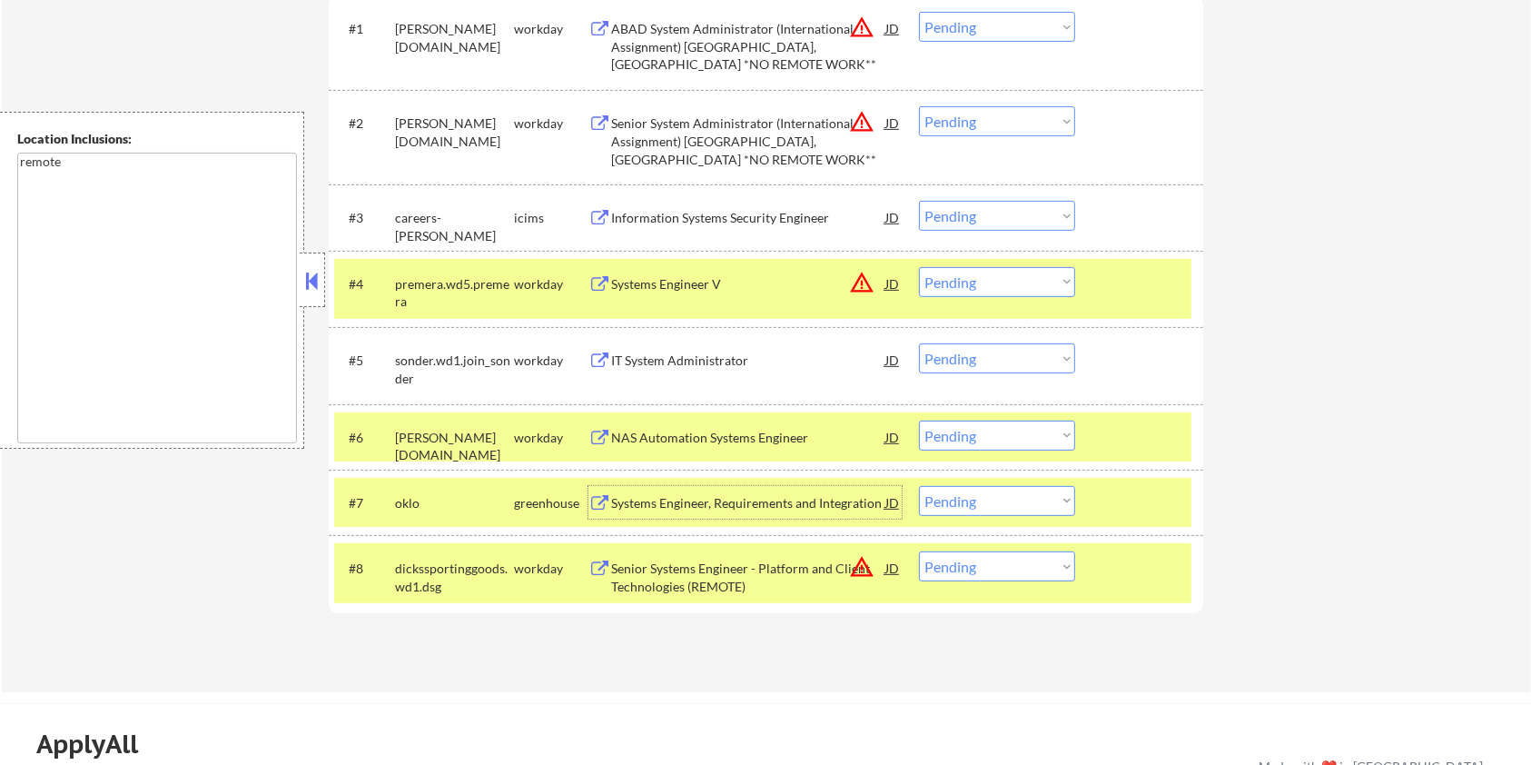
scroll to position [605, 0]
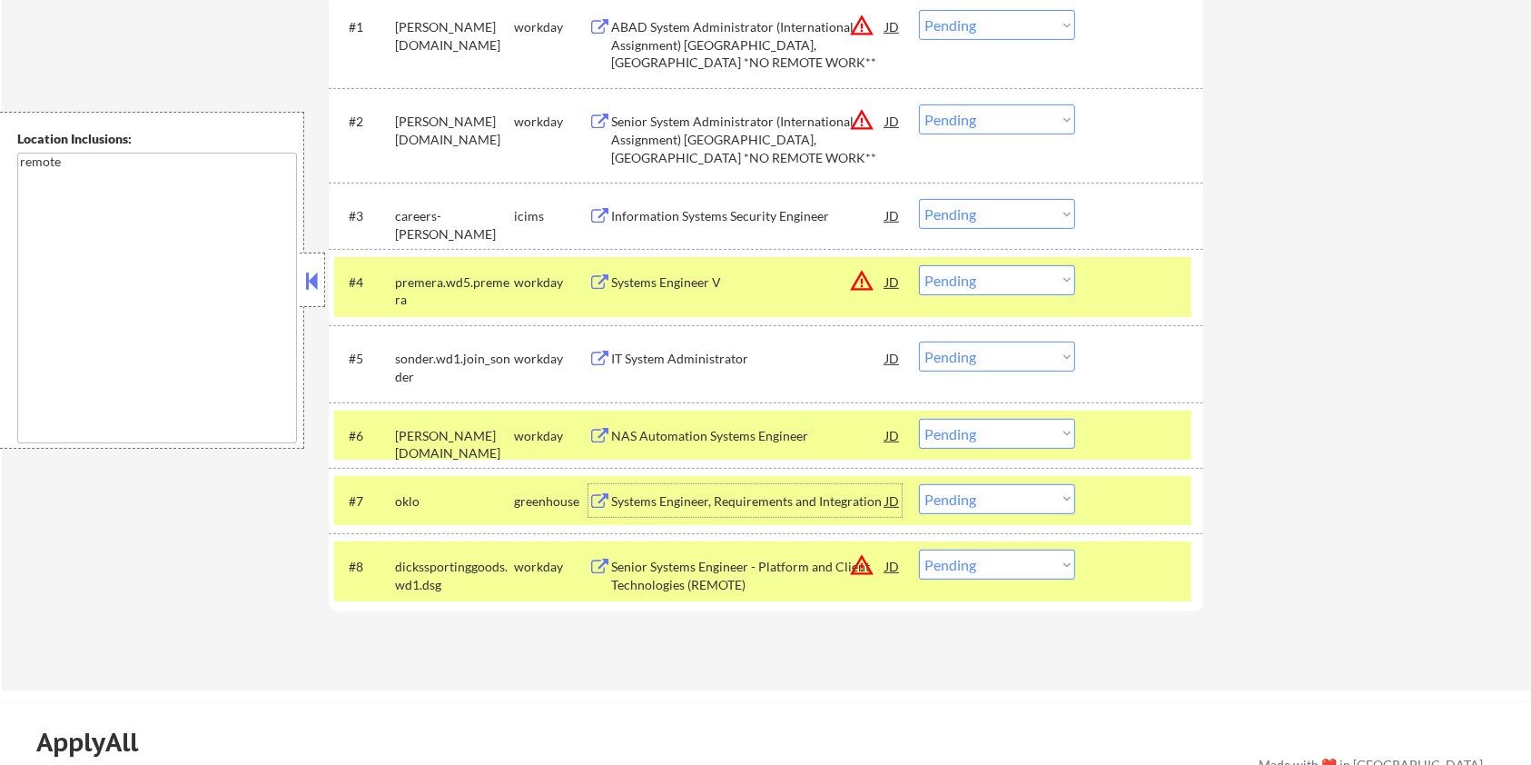
click at [770, 427] on div "NAS Automation Systems Engineer" at bounding box center [748, 436] width 274 height 18
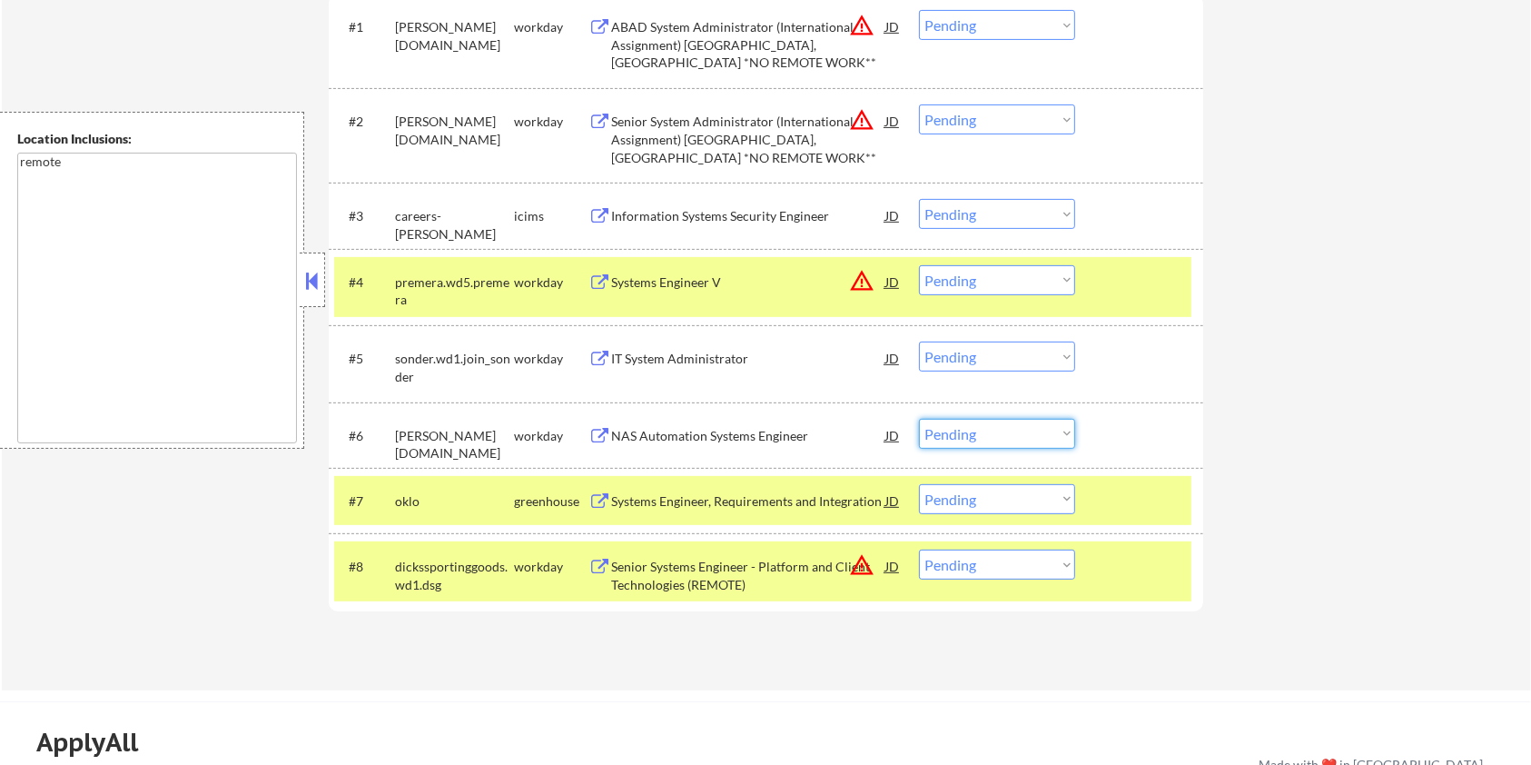
click at [1015, 426] on select "Choose an option... Pending Applied Excluded (Questions) Excluded (Expired) Exc…" at bounding box center [997, 434] width 156 height 30
click at [919, 419] on select "Choose an option... Pending Applied Excluded (Questions) Excluded (Expired) Exc…" at bounding box center [997, 434] width 156 height 30
select select ""pending""
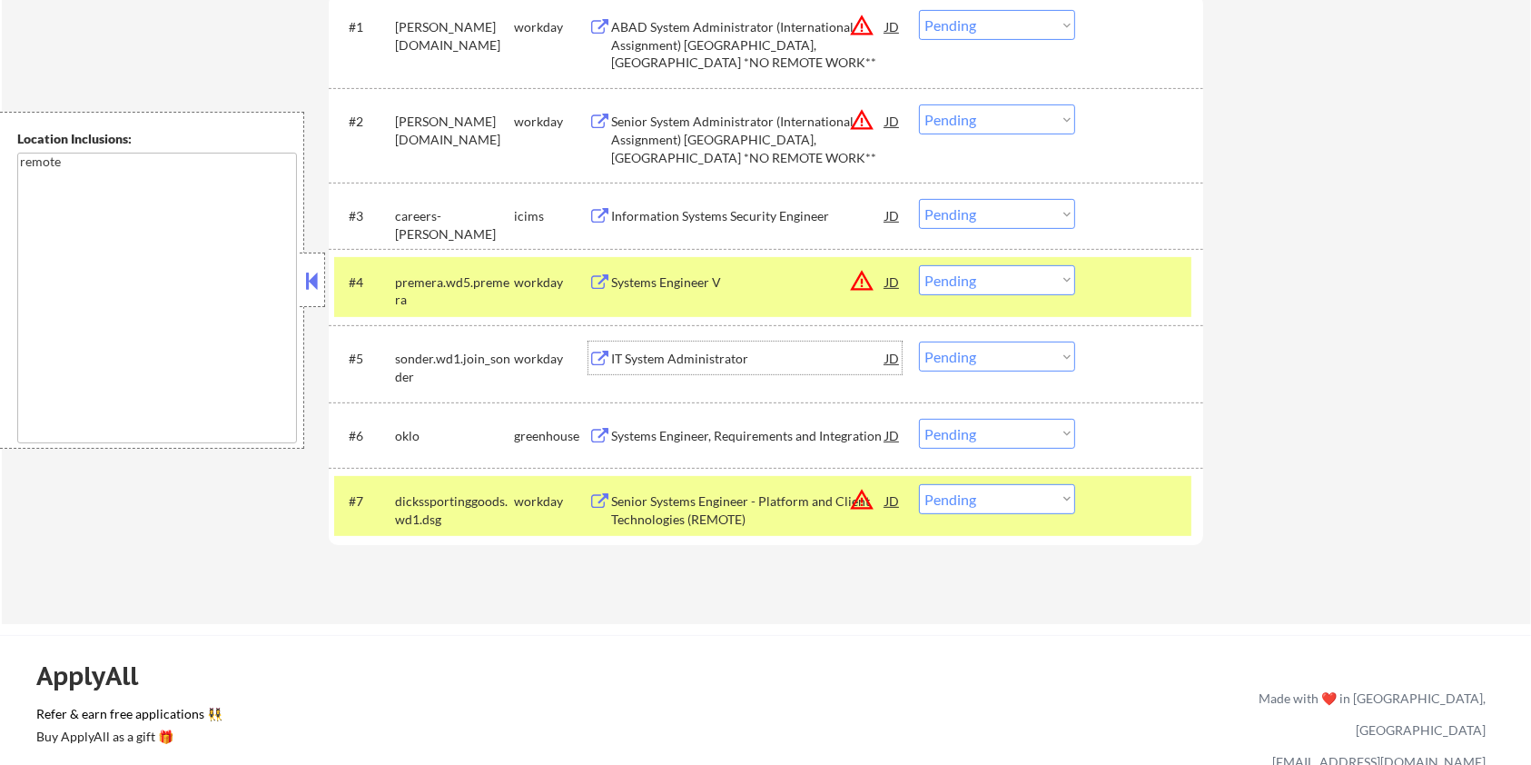
click at [683, 360] on div "IT System Administrator" at bounding box center [748, 359] width 274 height 18
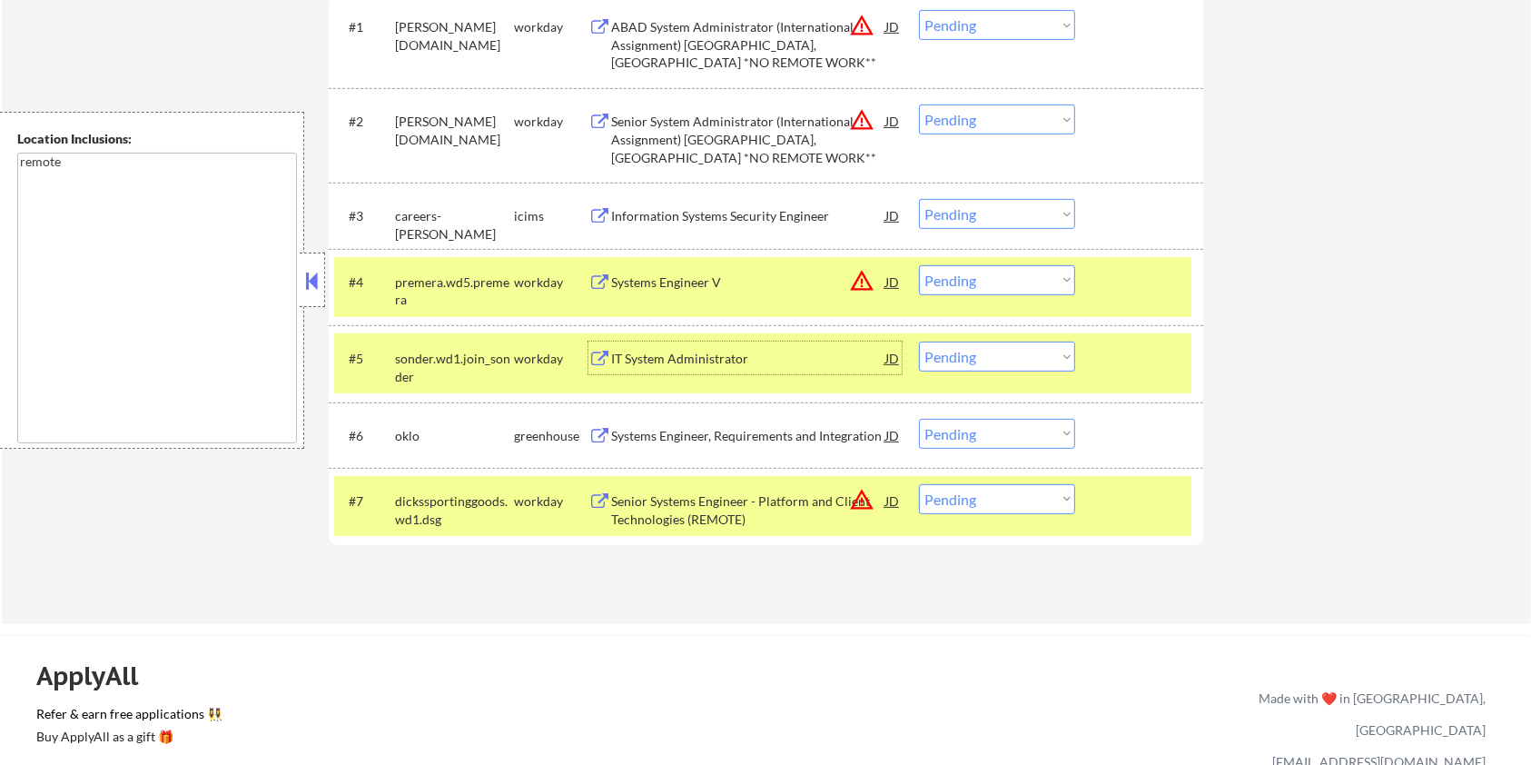
click at [975, 357] on select "Choose an option... Pending Applied Excluded (Questions) Excluded (Expired) Exc…" at bounding box center [997, 356] width 156 height 30
click at [919, 341] on select "Choose an option... Pending Applied Excluded (Questions) Excluded (Expired) Exc…" at bounding box center [997, 356] width 156 height 30
select select ""pending""
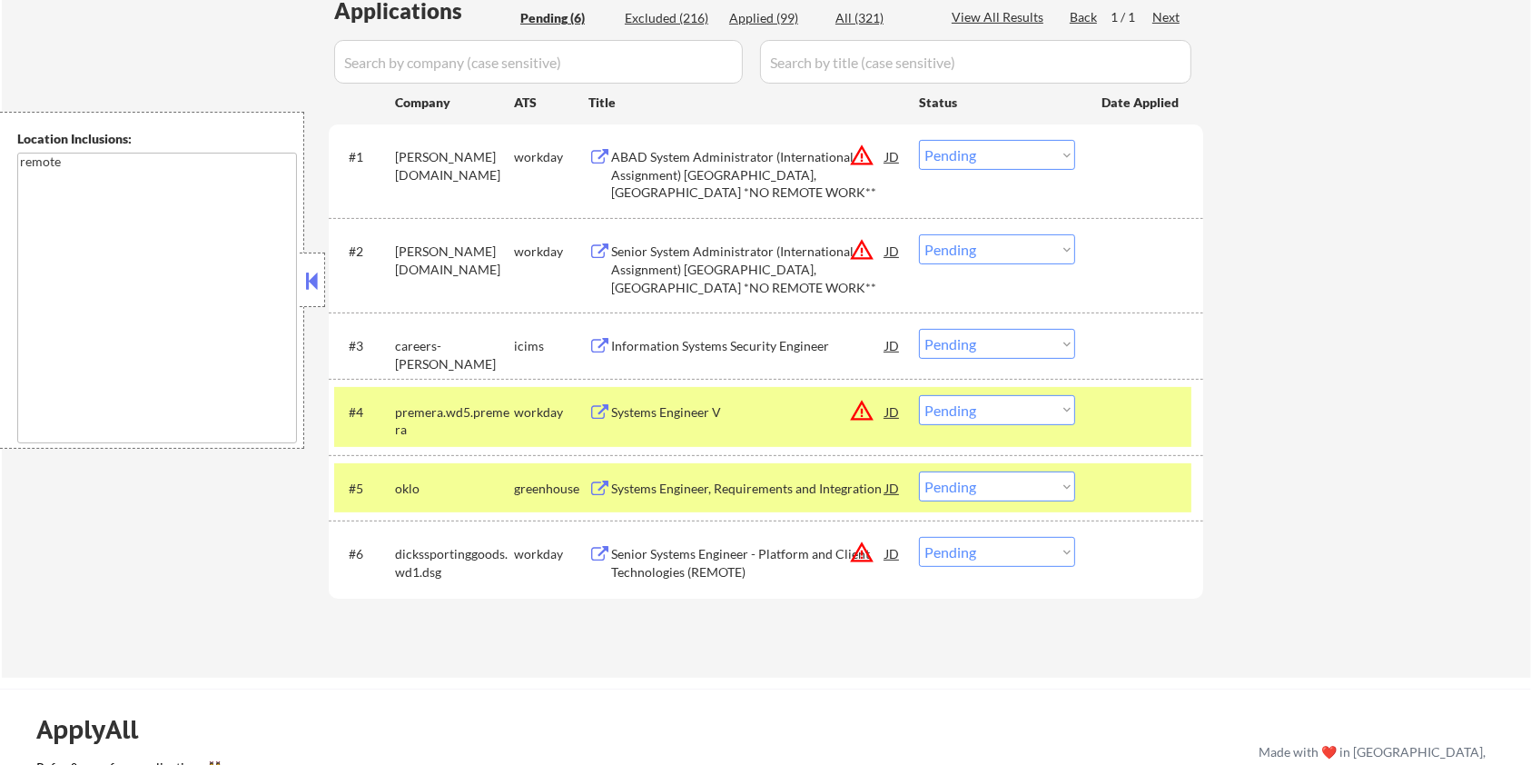
scroll to position [484, 0]
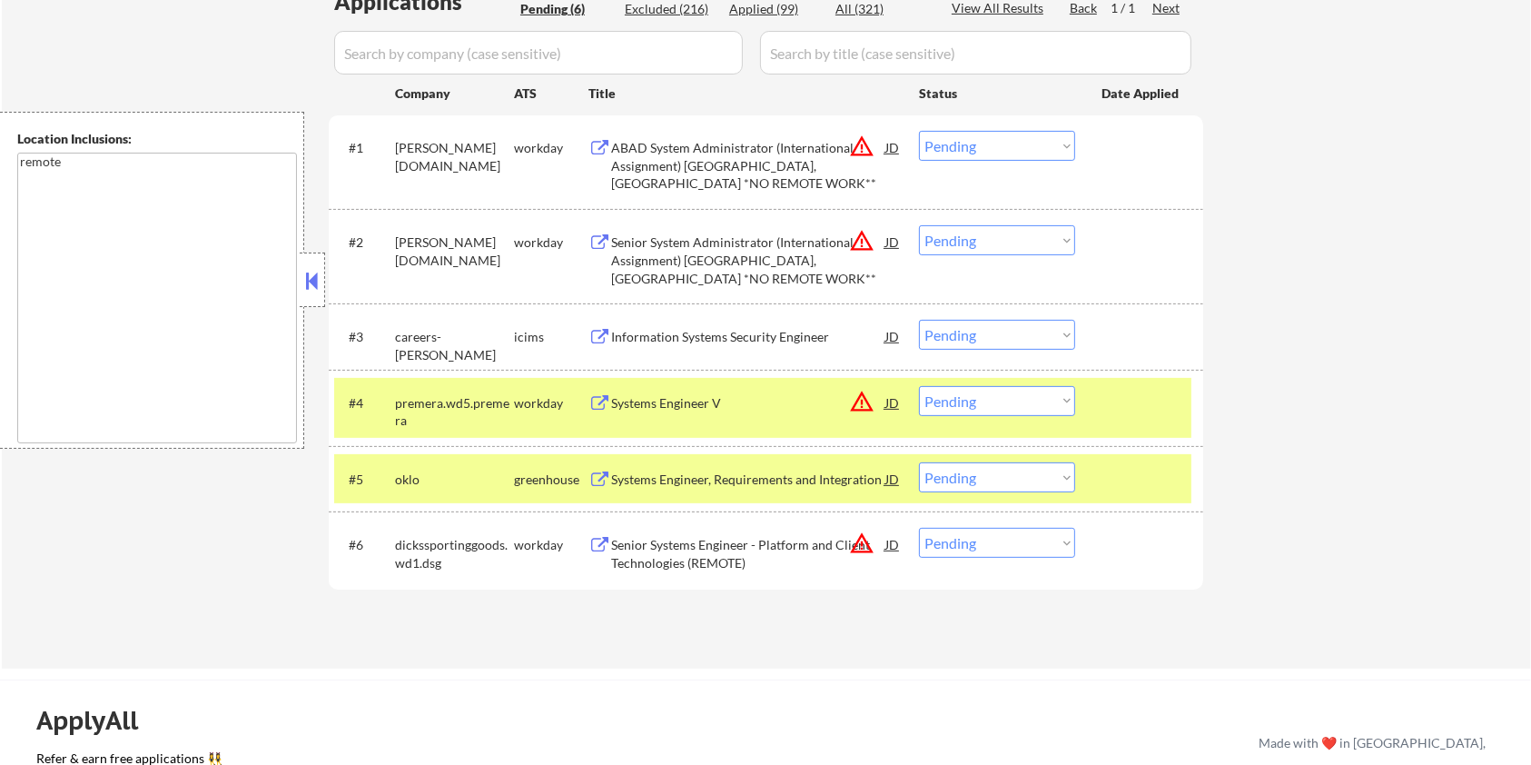
click at [712, 334] on div "Information Systems Security Engineer" at bounding box center [748, 337] width 274 height 18
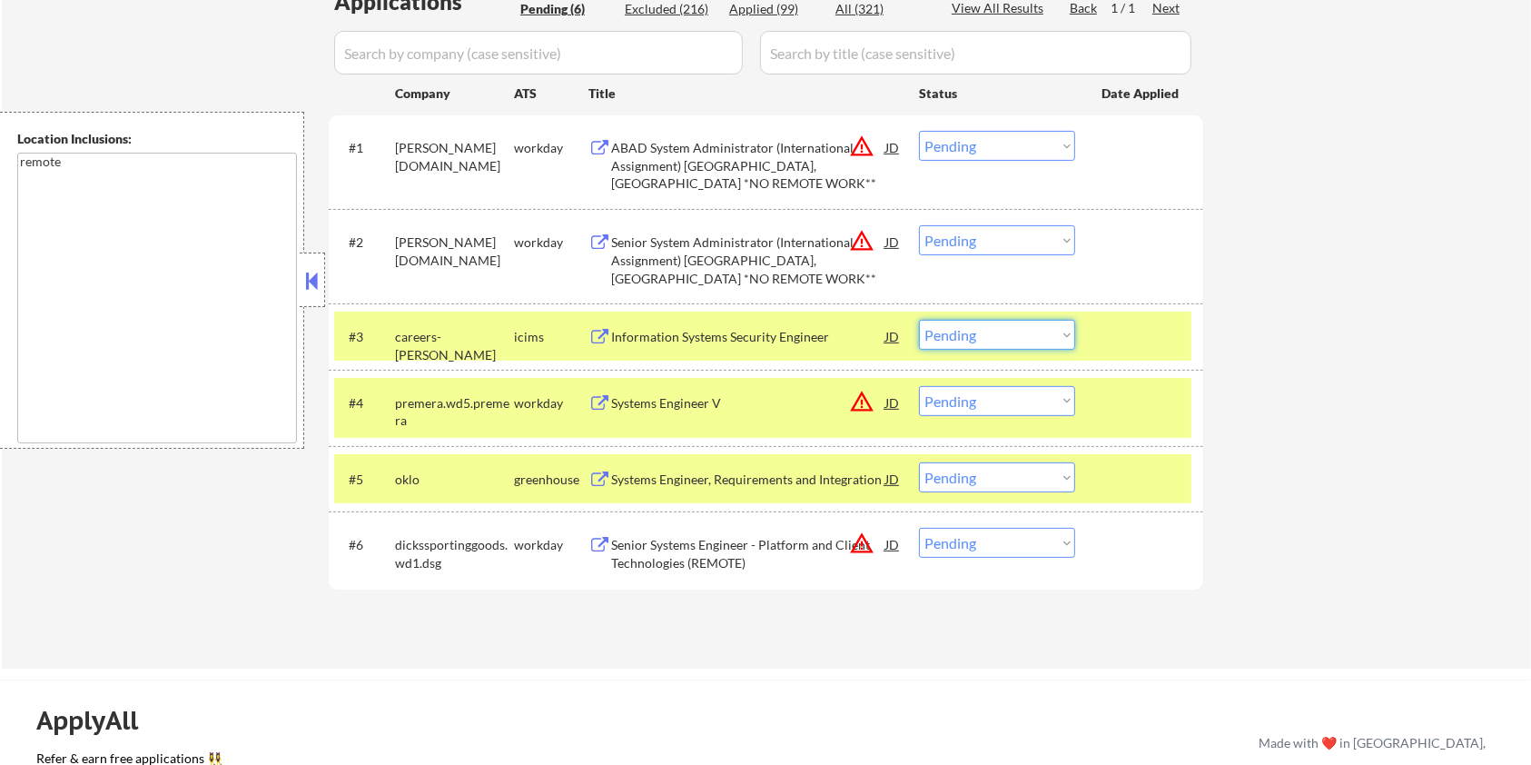
click at [995, 326] on select "Choose an option... Pending Applied Excluded (Questions) Excluded (Expired) Exc…" at bounding box center [997, 335] width 156 height 30
click at [919, 320] on select "Choose an option... Pending Applied Excluded (Questions) Excluded (Expired) Exc…" at bounding box center [997, 335] width 156 height 30
select select ""pending""
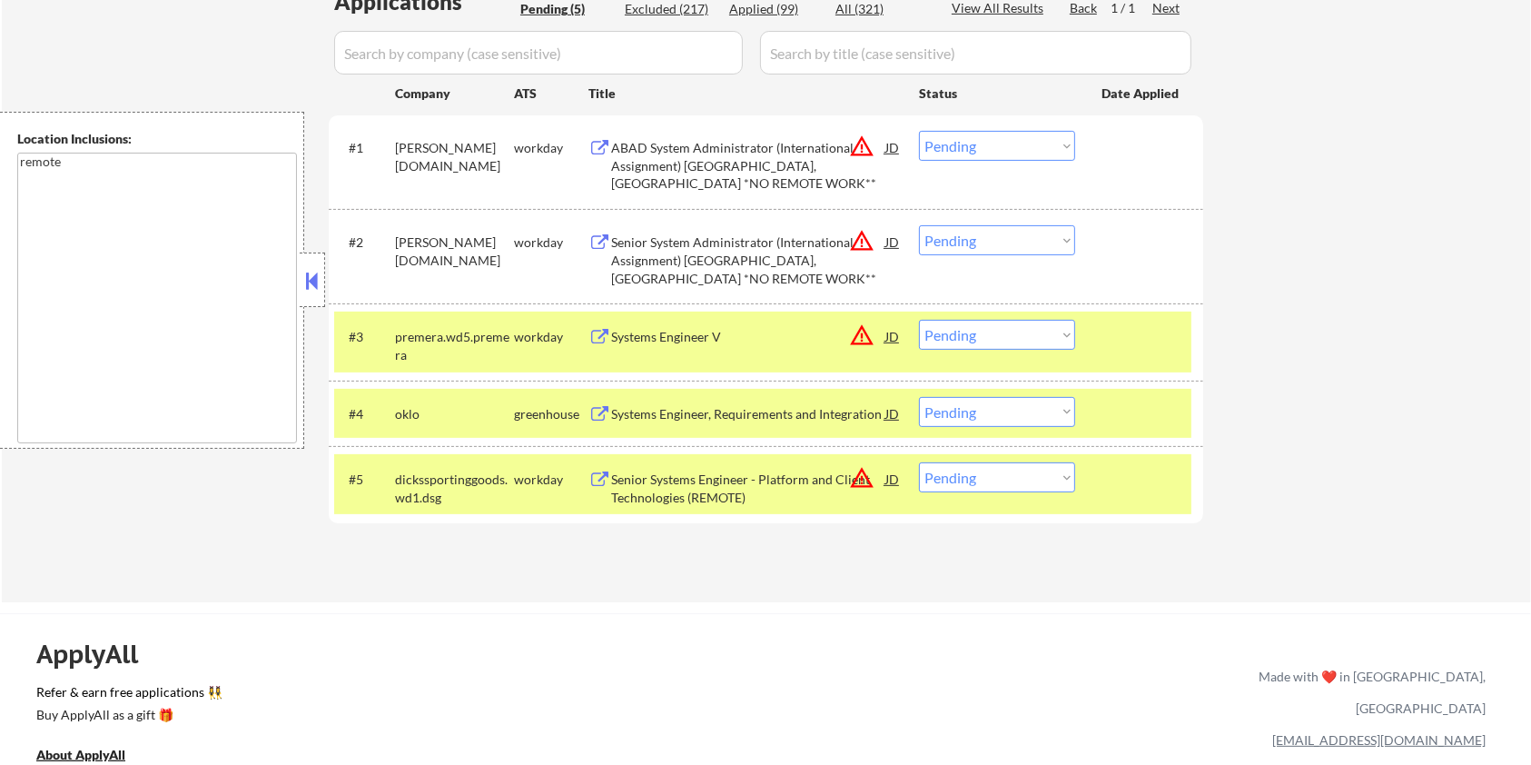
click at [649, 476] on div "Senior Systems Engineer - Platform and Client Technologies (REMOTE)" at bounding box center [748, 487] width 274 height 35
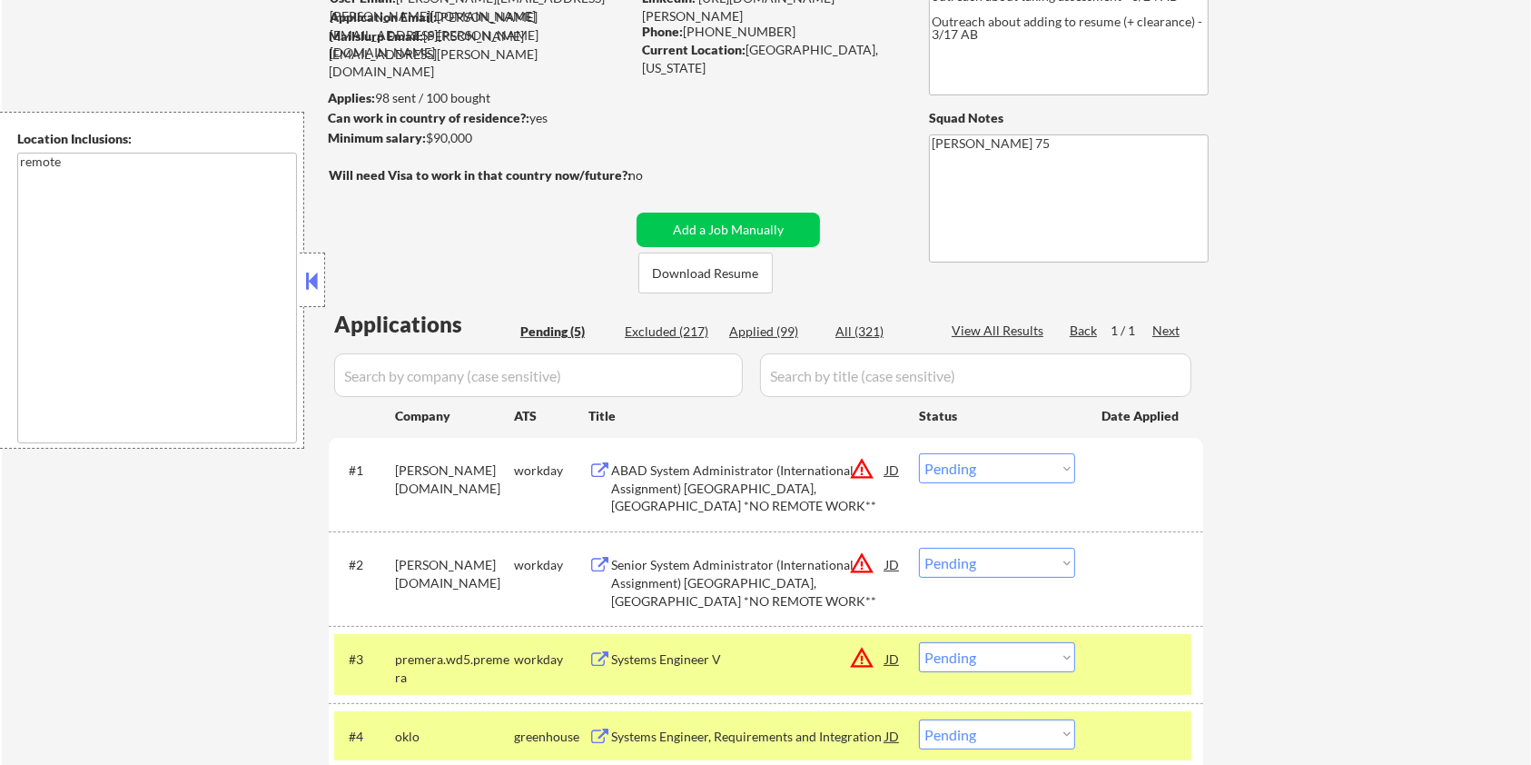
scroll to position [121, 0]
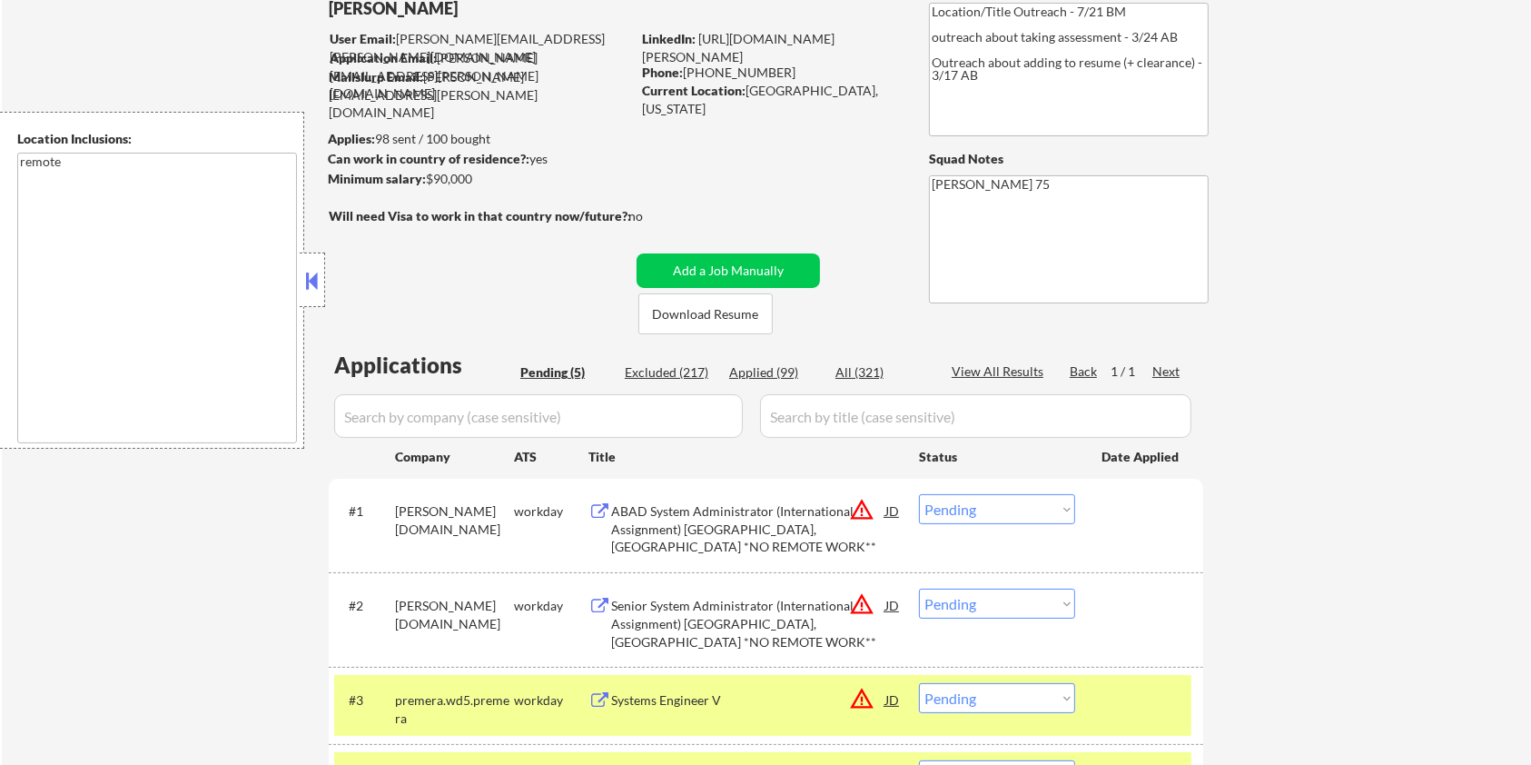
drag, startPoint x: 487, startPoint y: 179, endPoint x: 427, endPoint y: 173, distance: 60.2
click at [427, 173] on div "Minimum salary: $90,000" at bounding box center [479, 179] width 302 height 18
copy div "$90,000"
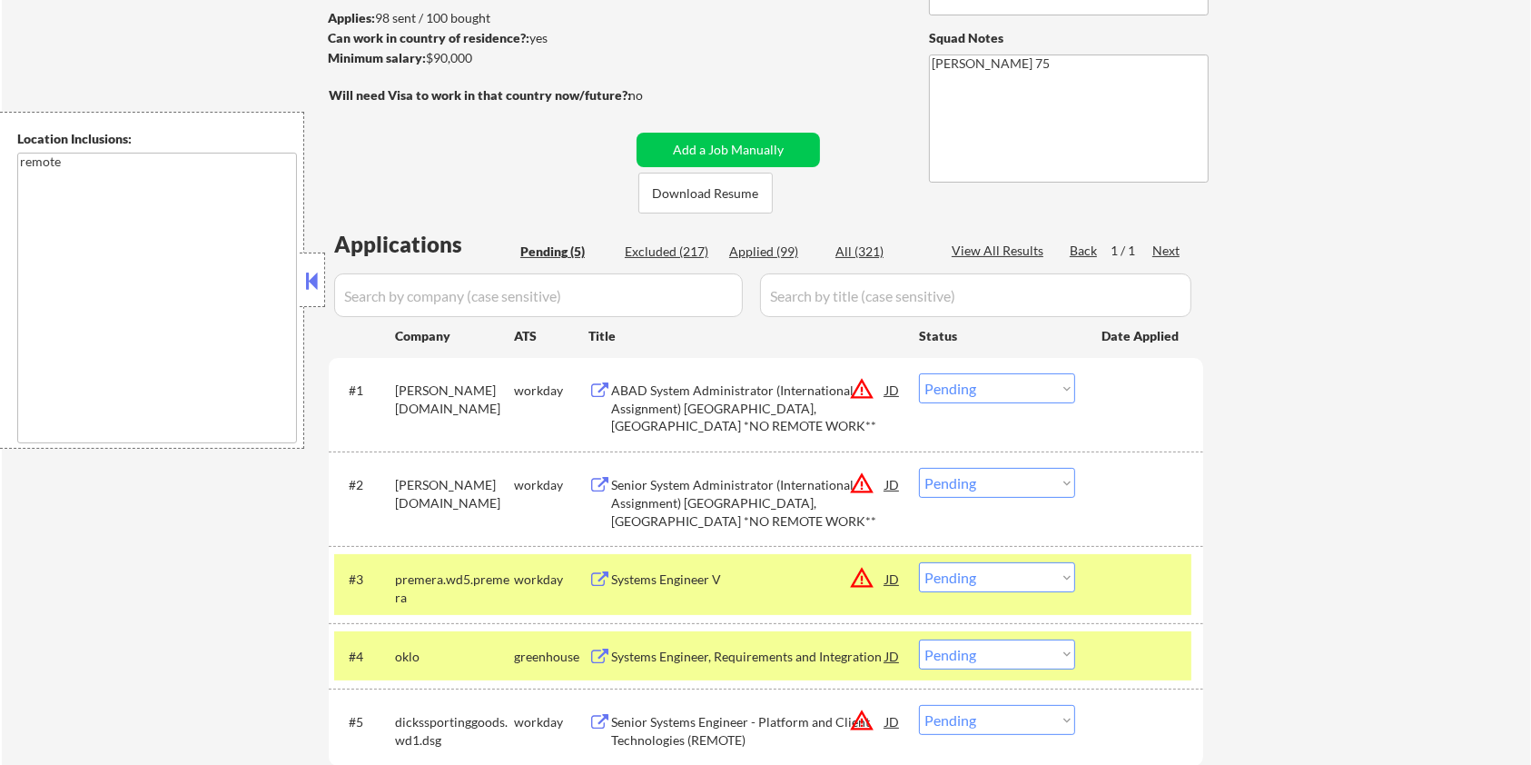
scroll to position [363, 0]
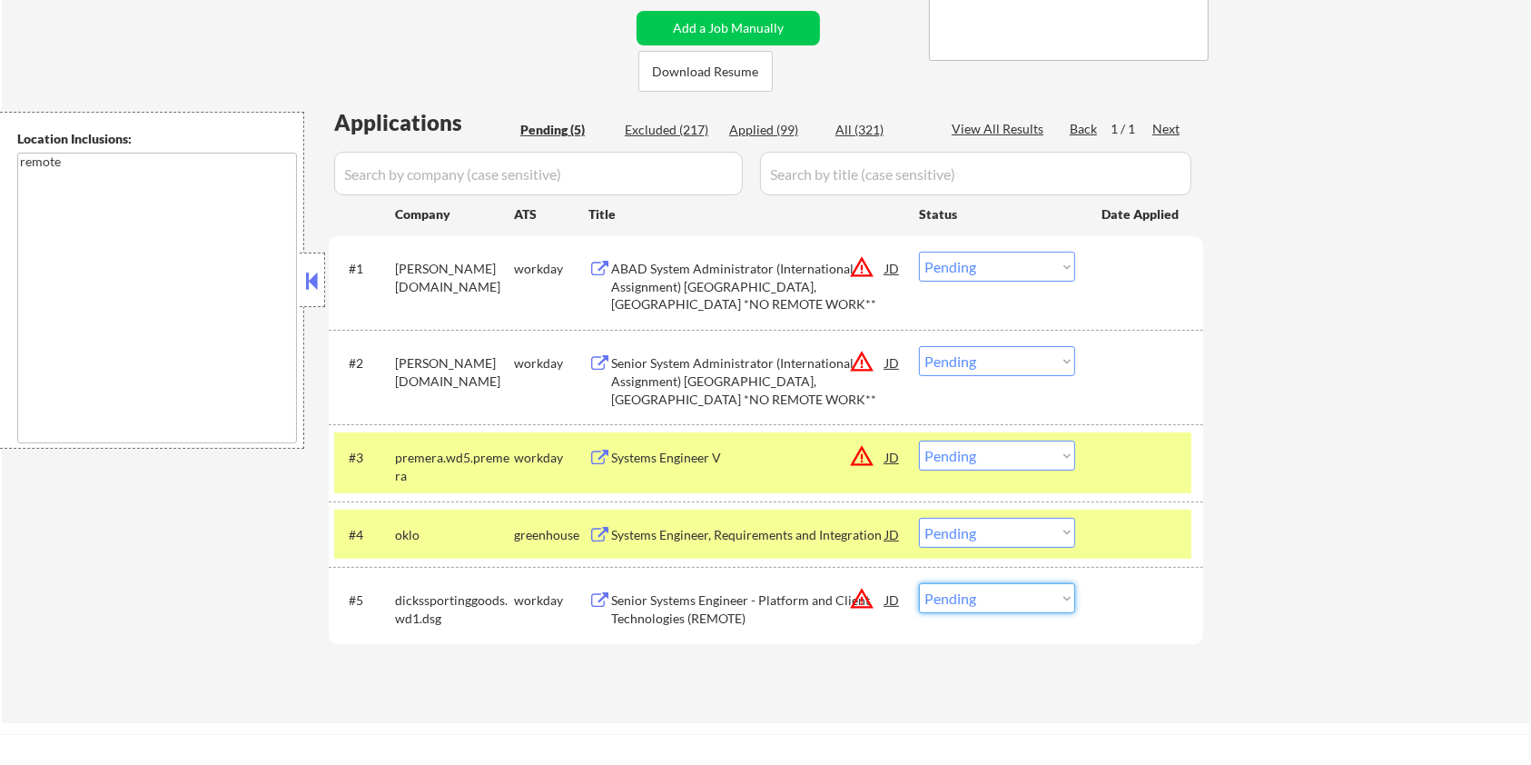
click at [1009, 608] on select "Choose an option... Pending Applied Excluded (Questions) Excluded (Expired) Exc…" at bounding box center [997, 598] width 156 height 30
select select ""applied""
click at [919, 583] on select "Choose an option... Pending Applied Excluded (Questions) Excluded (Expired) Exc…" at bounding box center [997, 598] width 156 height 30
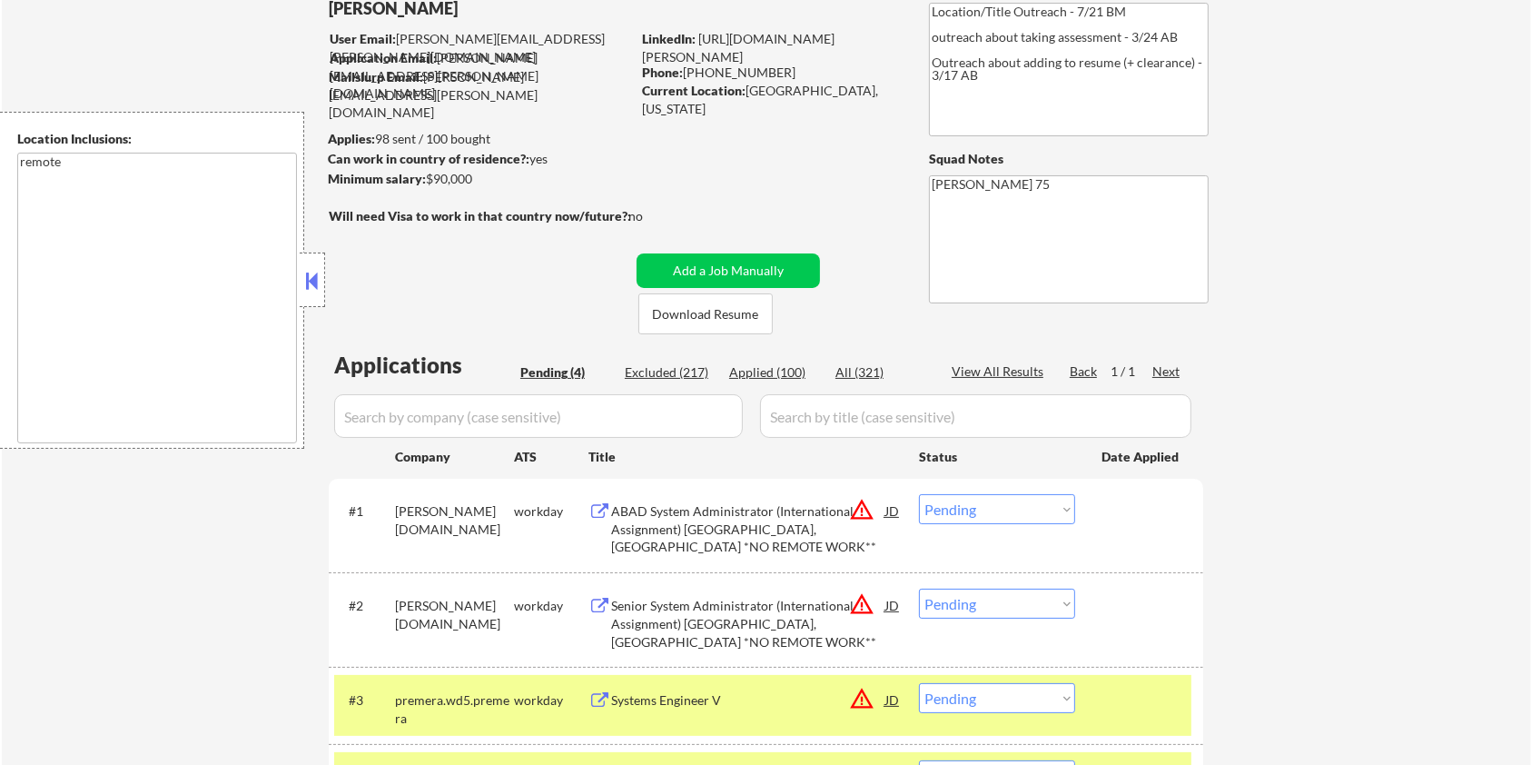
scroll to position [0, 0]
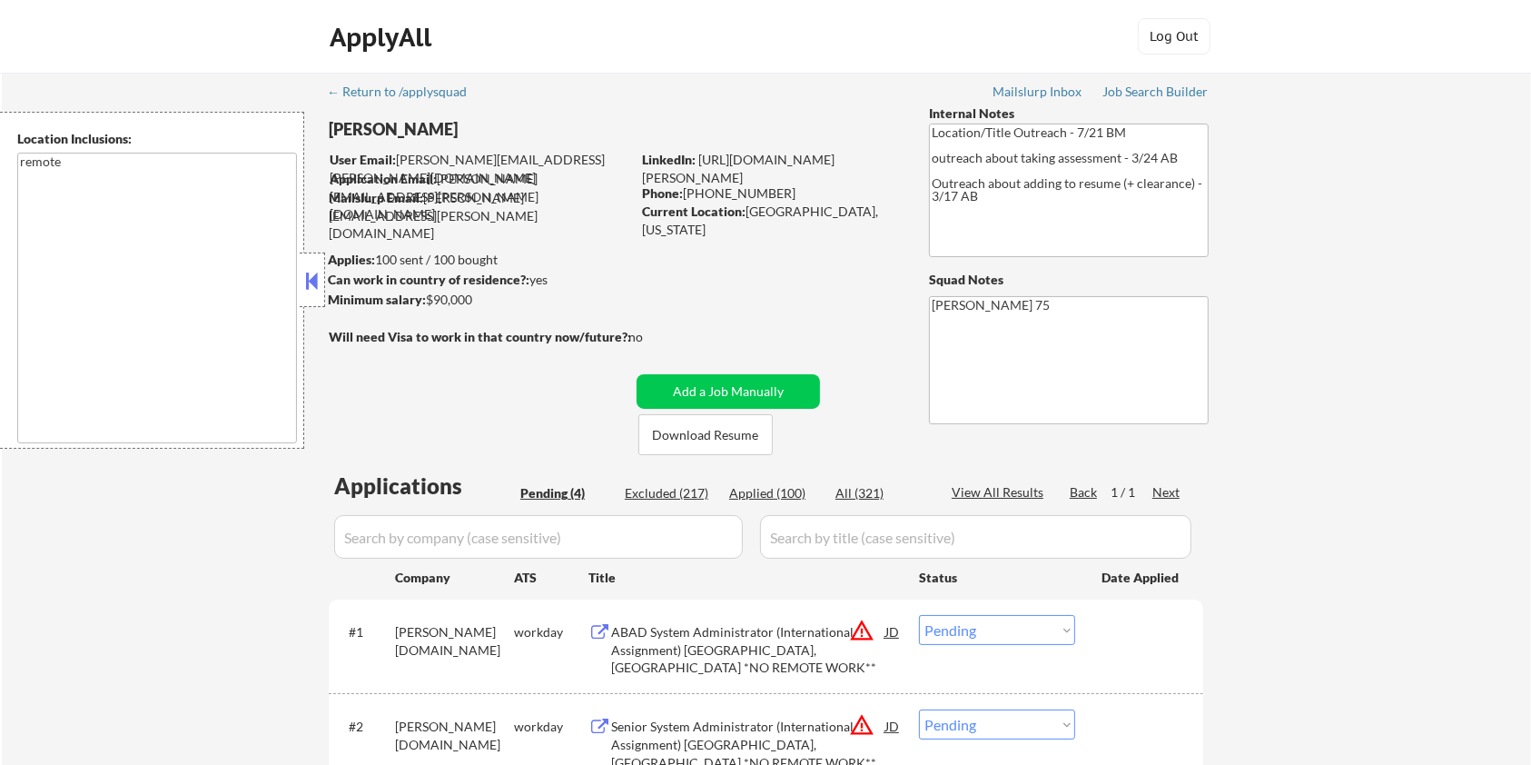
click at [769, 493] on div "Applied (100)" at bounding box center [774, 493] width 91 height 18
select select ""applied""
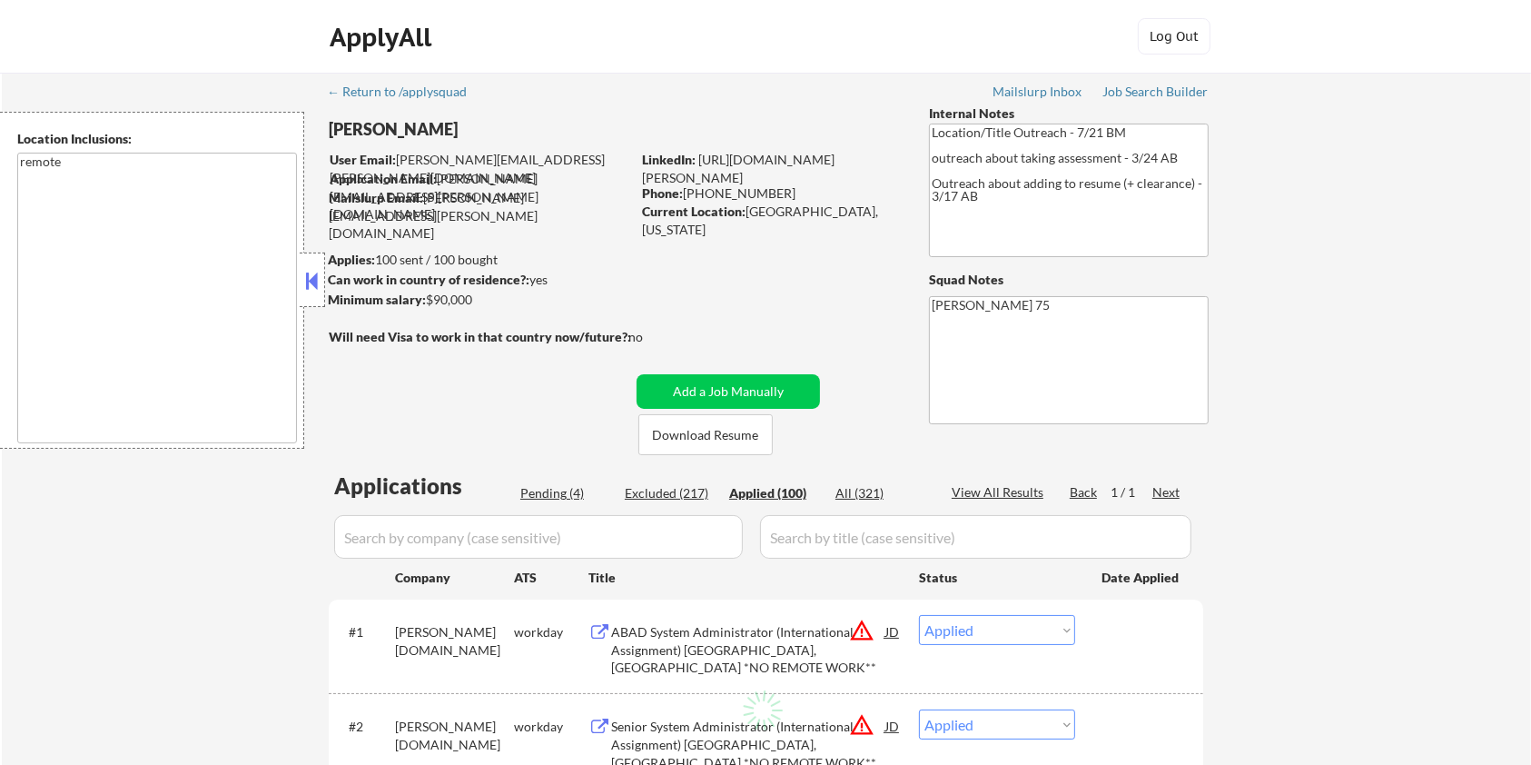
select select ""applied""
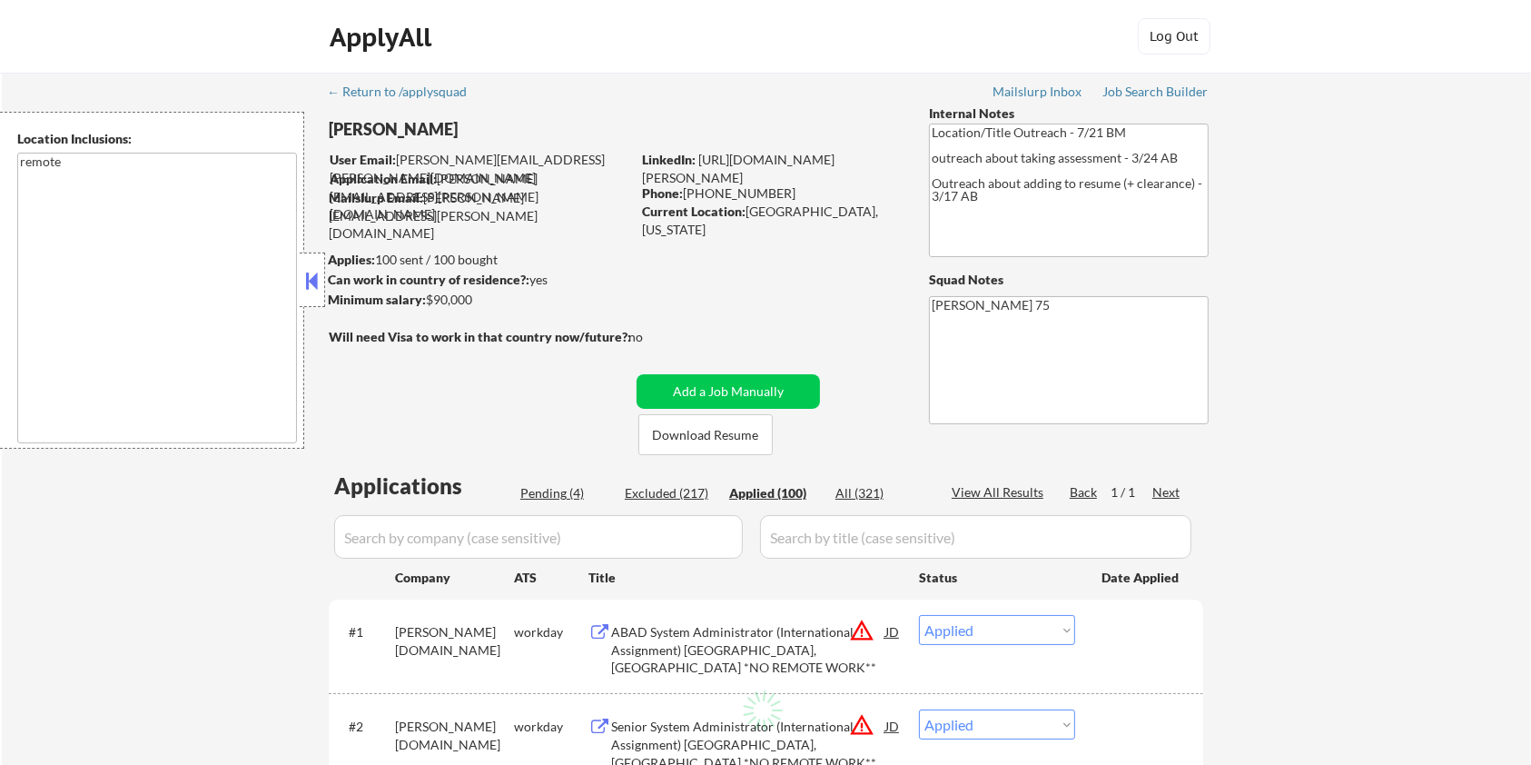
select select ""applied""
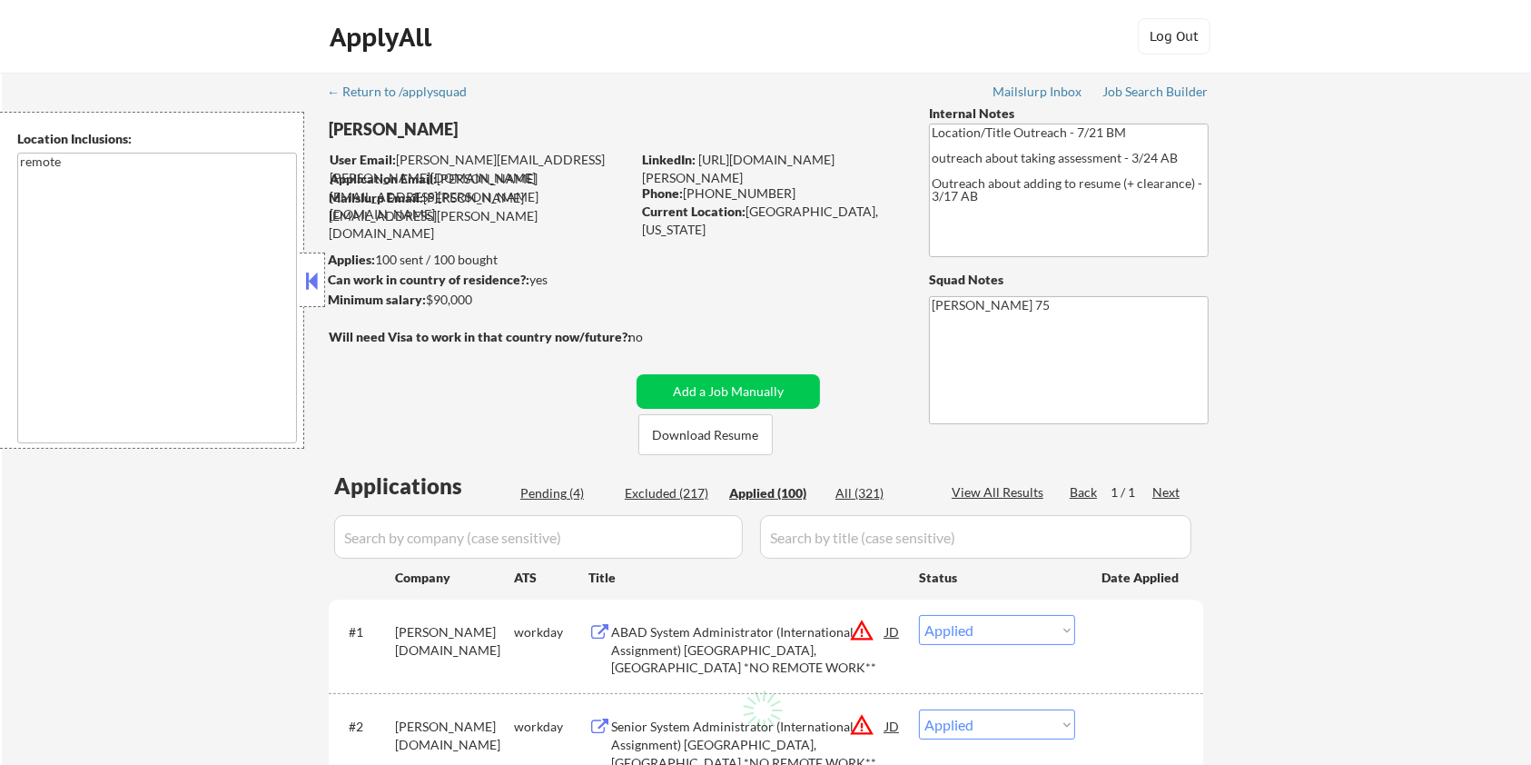
select select ""applied""
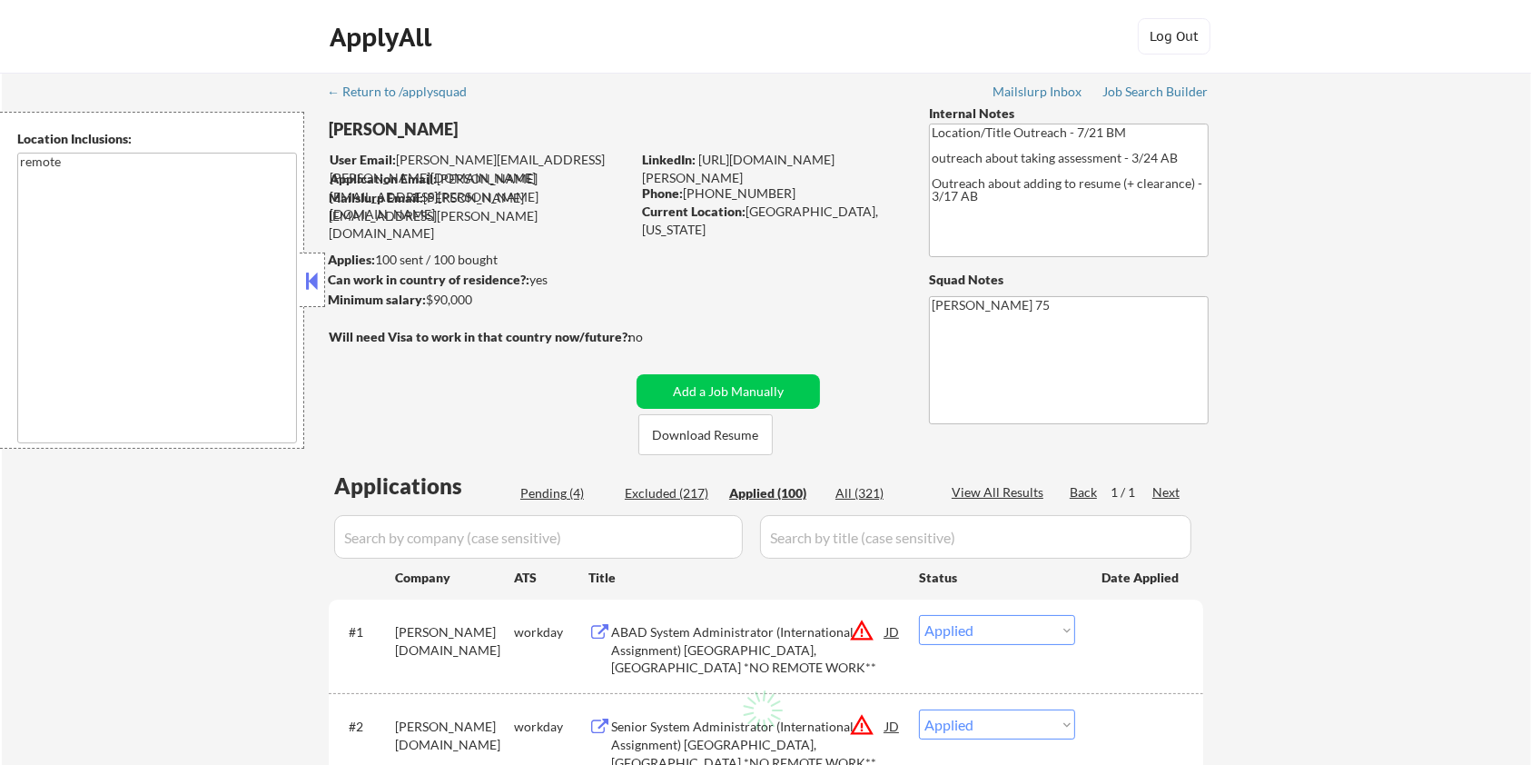
select select ""applied""
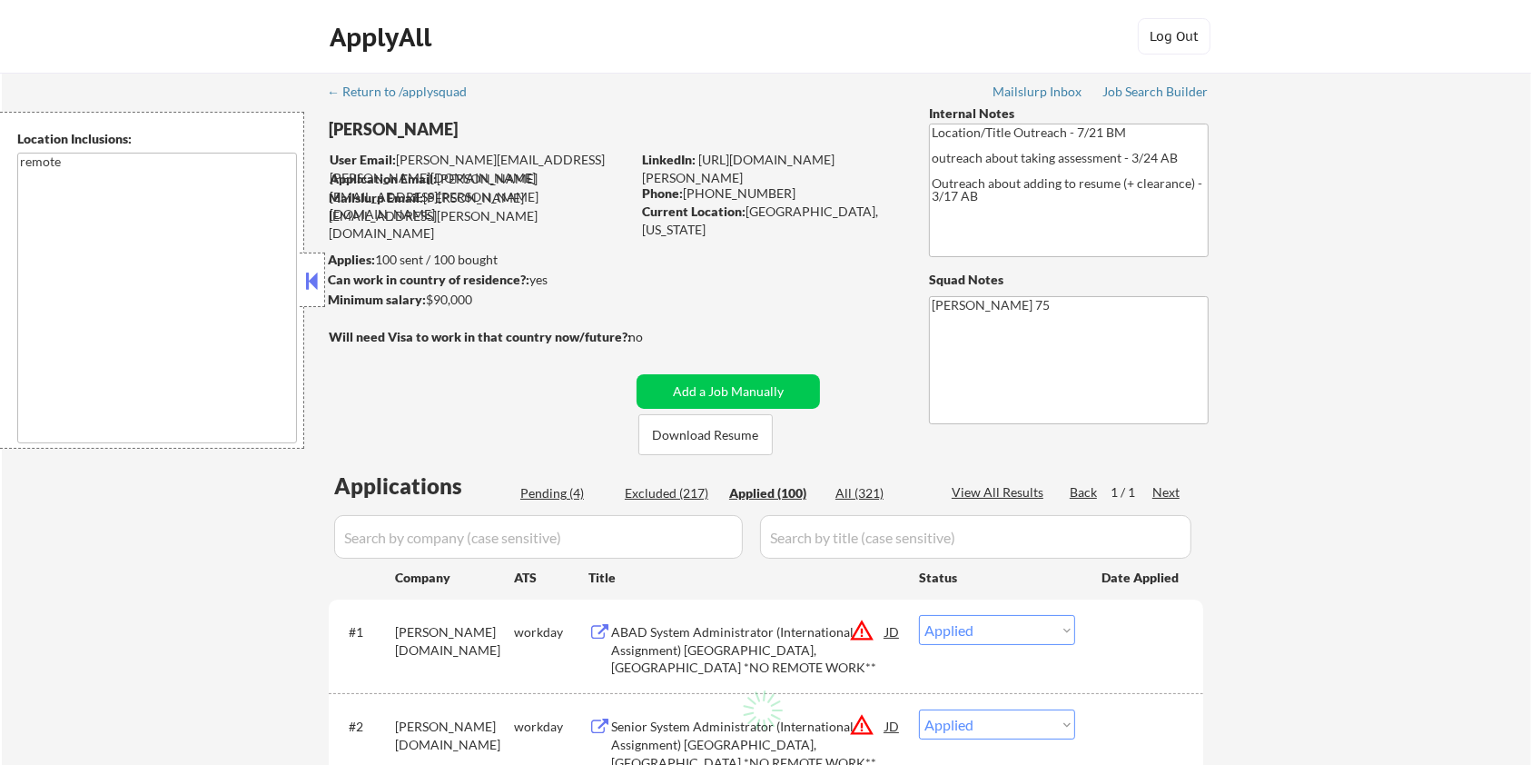
select select ""applied""
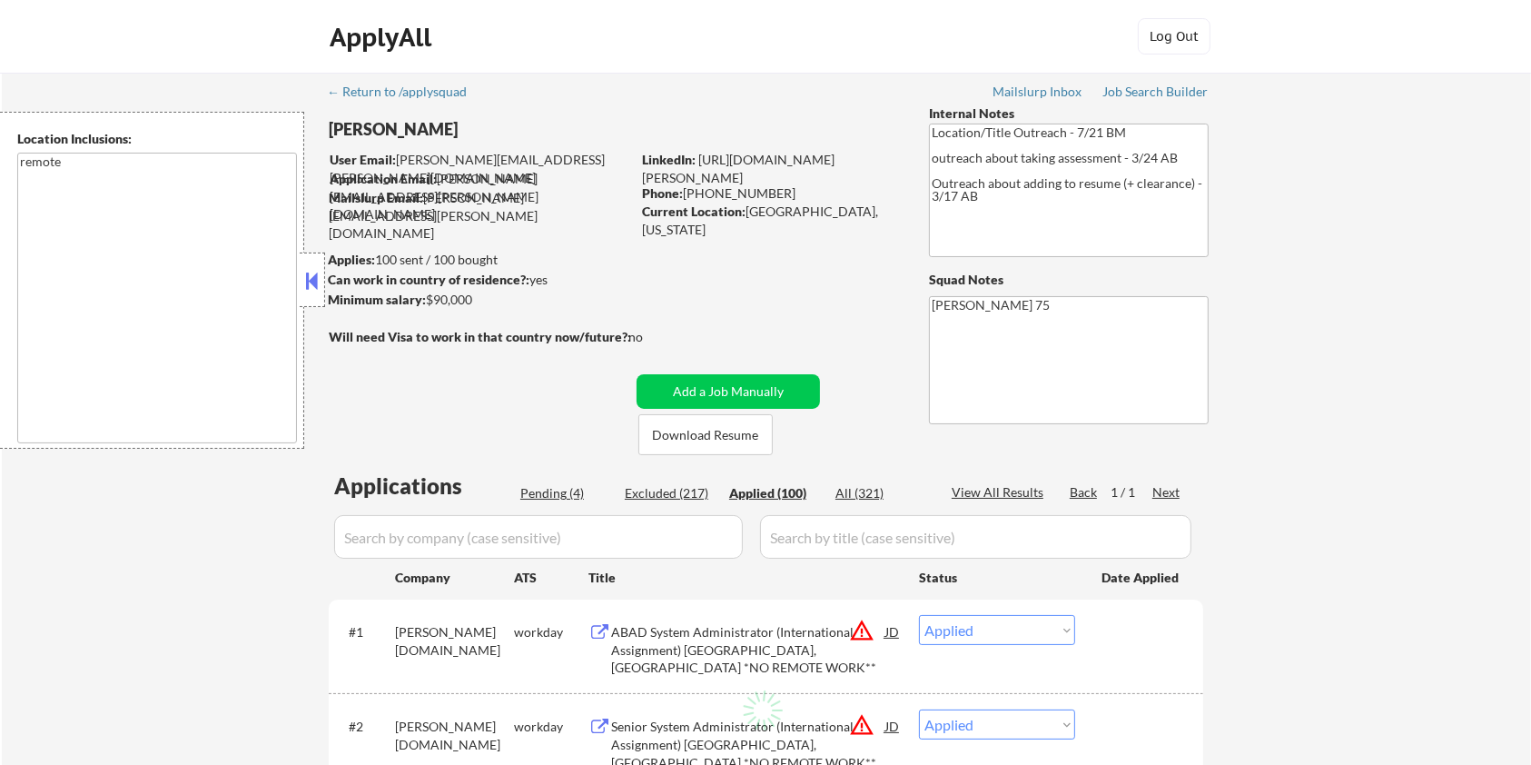
select select ""applied""
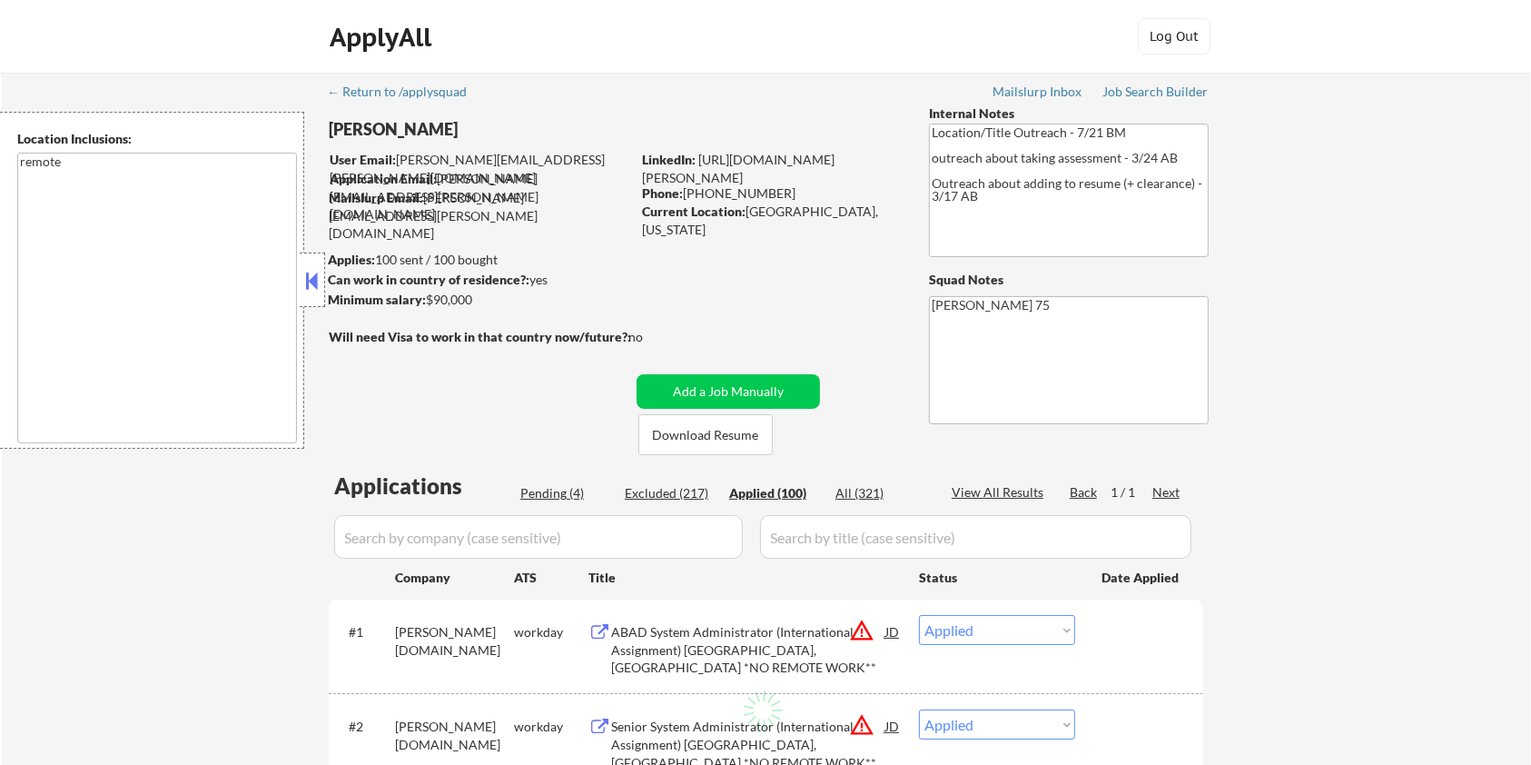
select select ""applied""
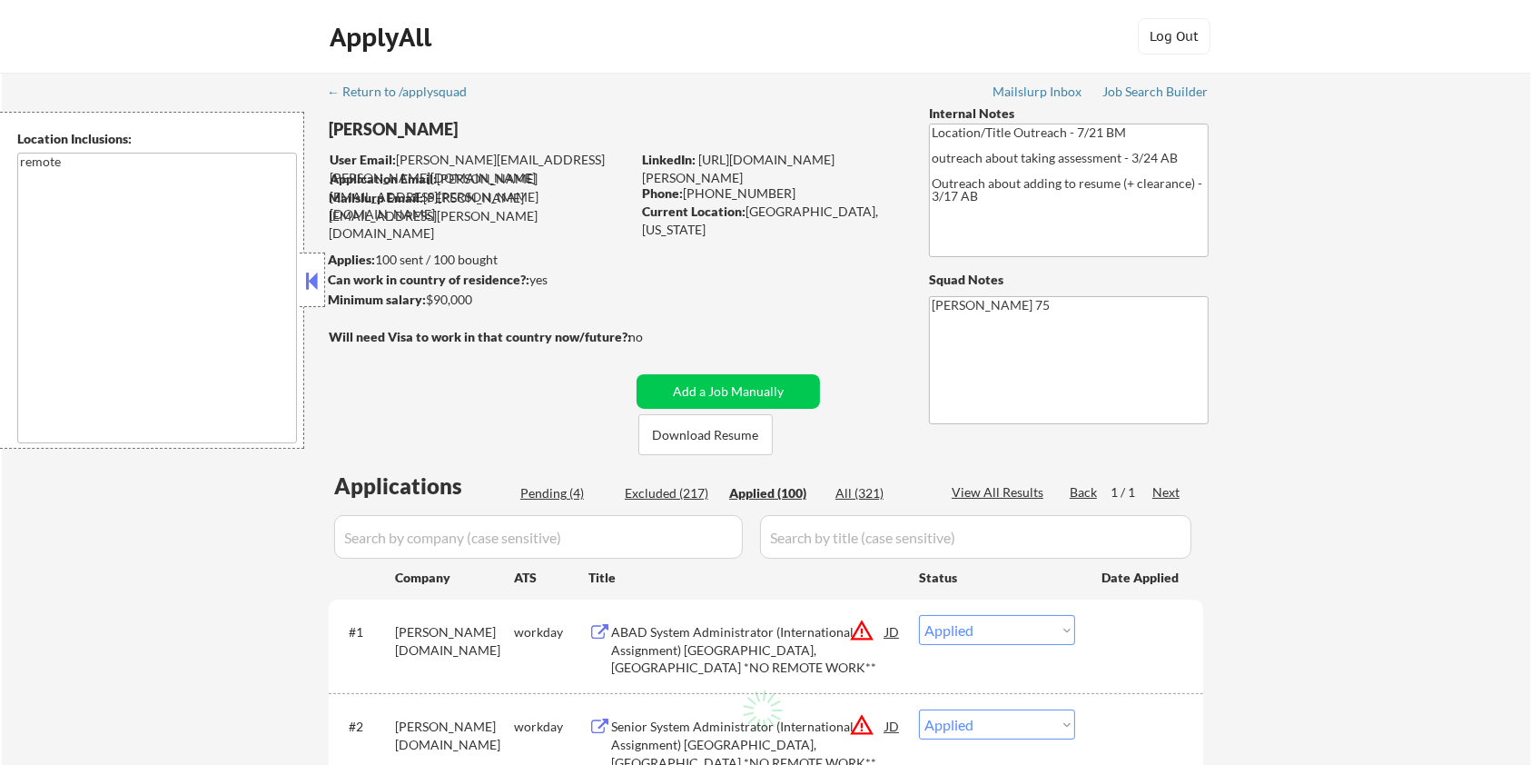
select select ""applied""
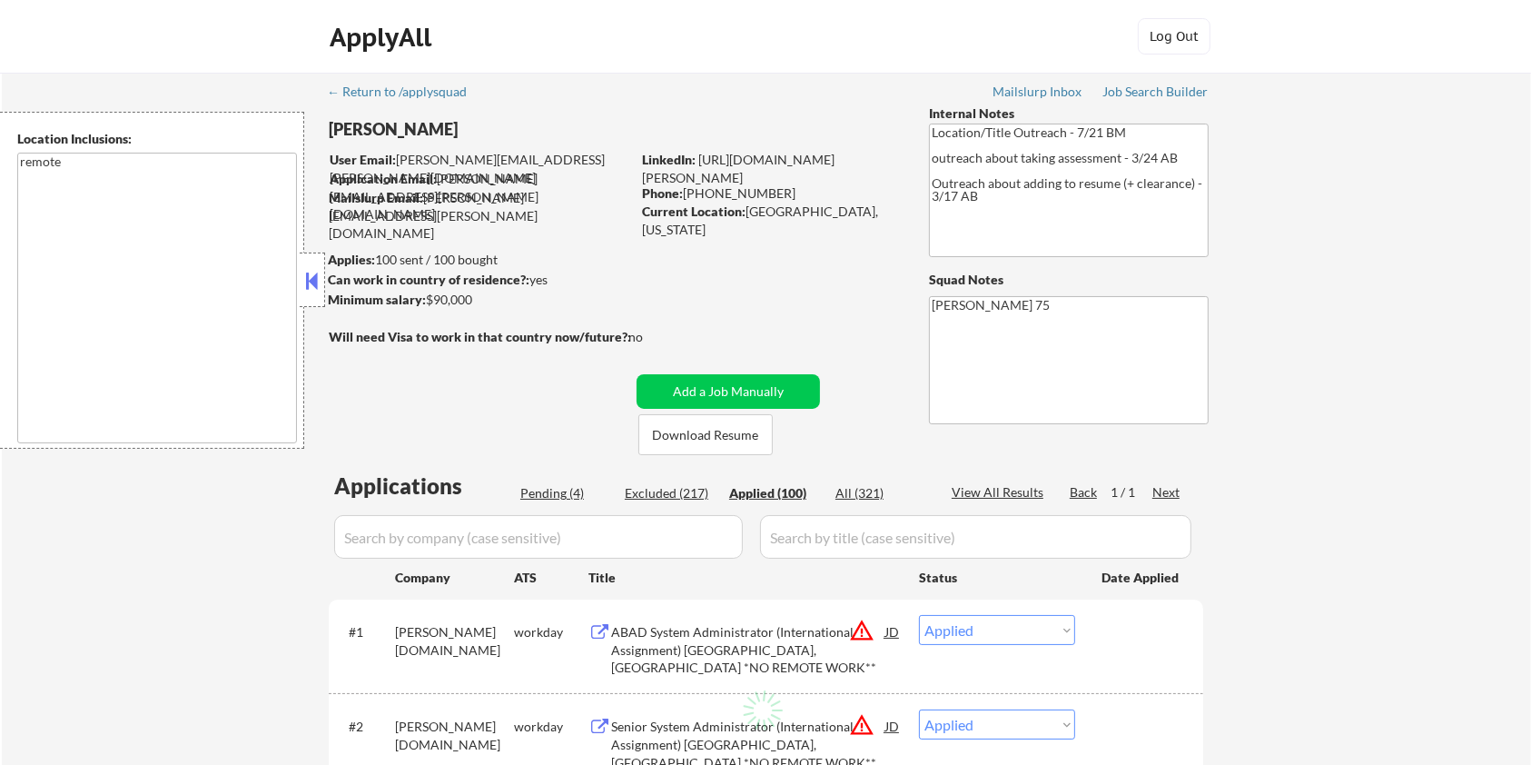
select select ""applied""
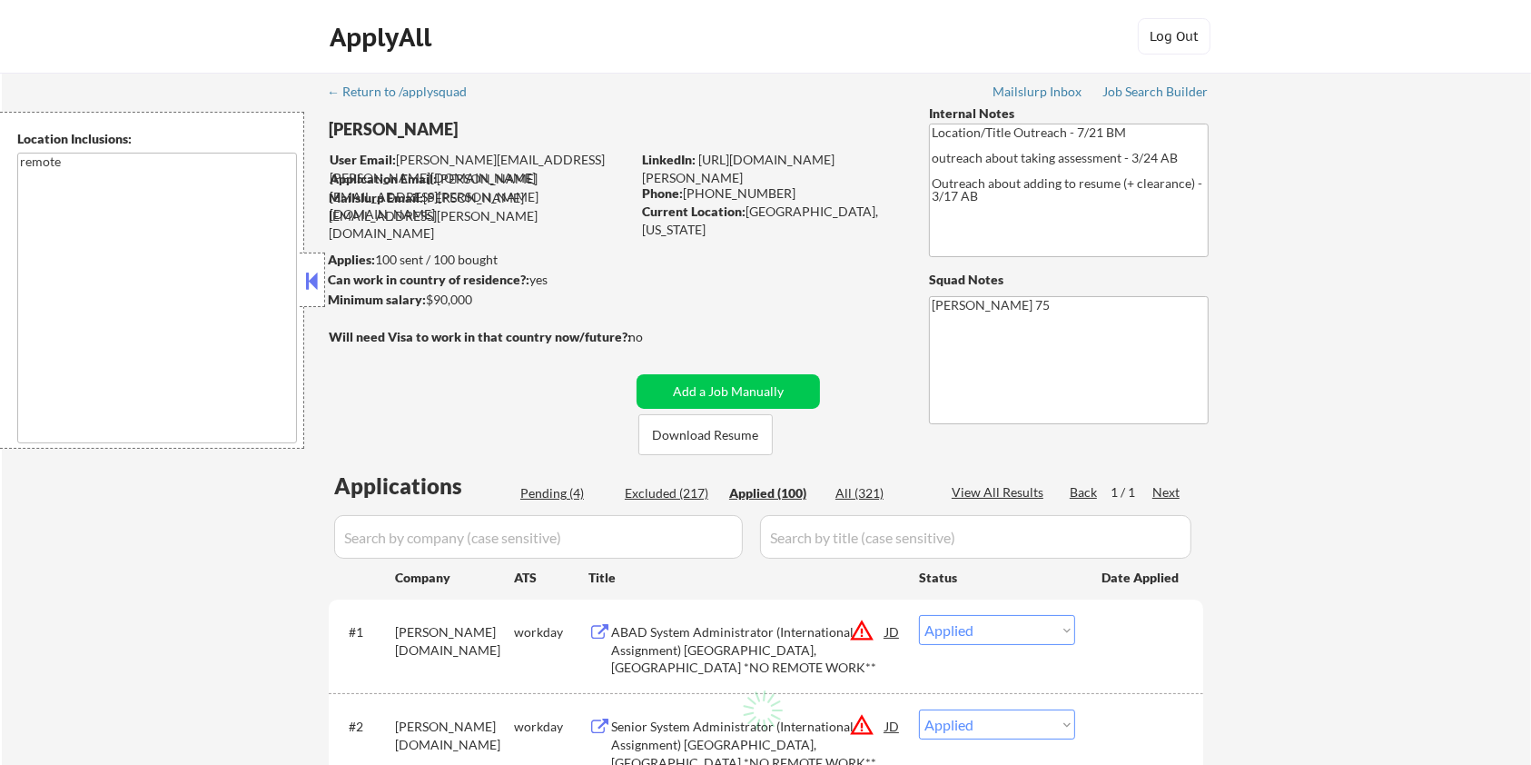
select select ""applied""
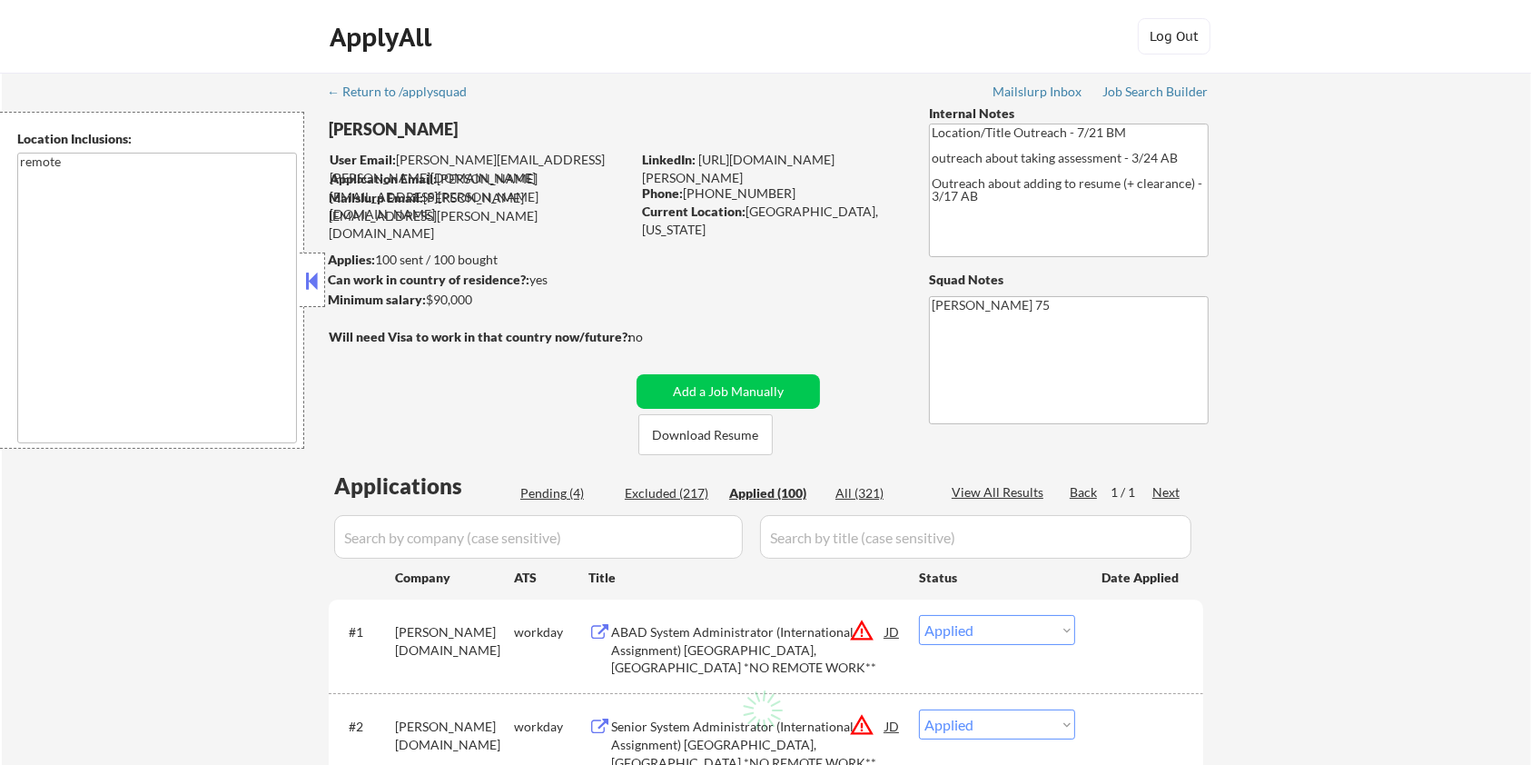
select select ""applied""
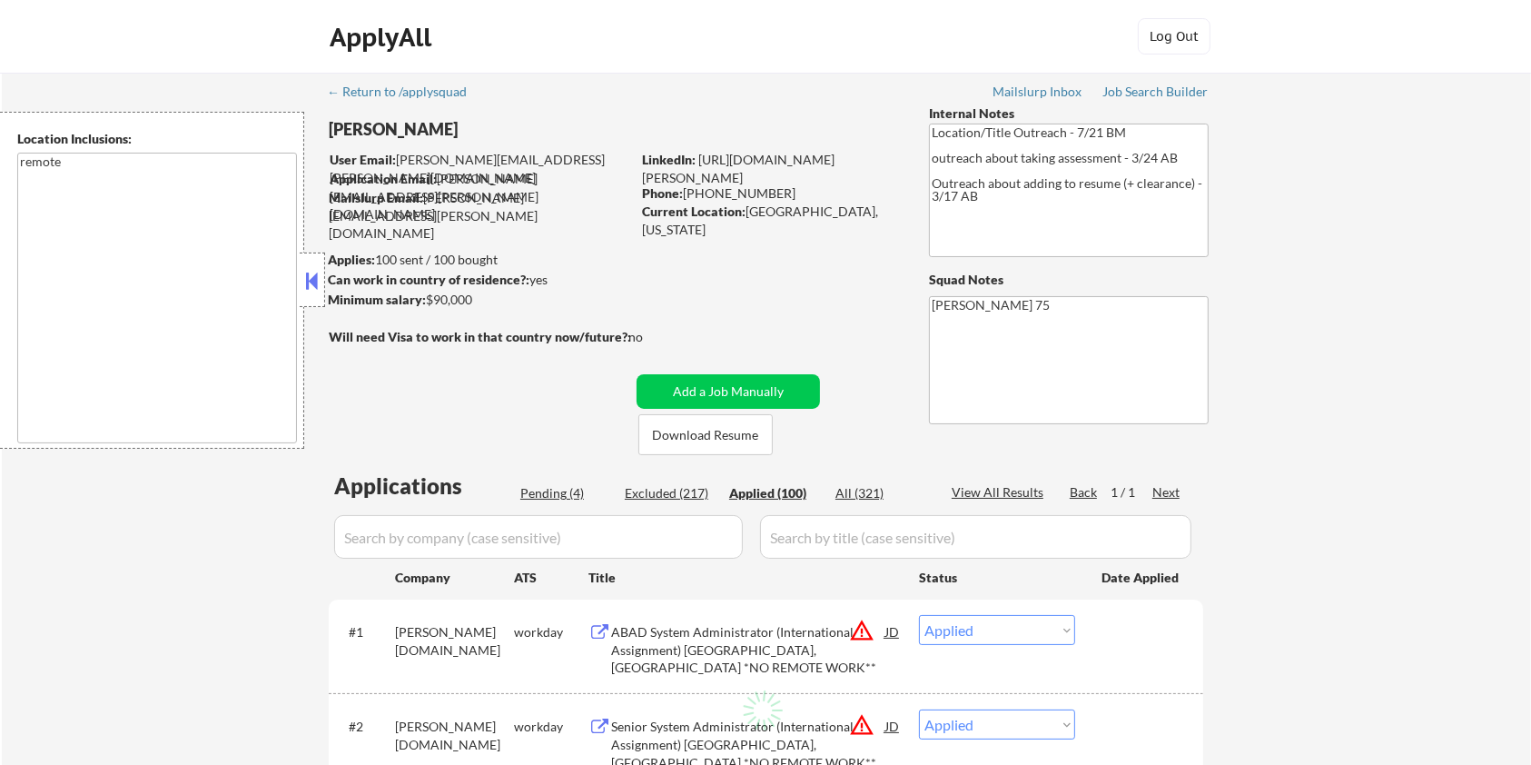
select select ""applied""
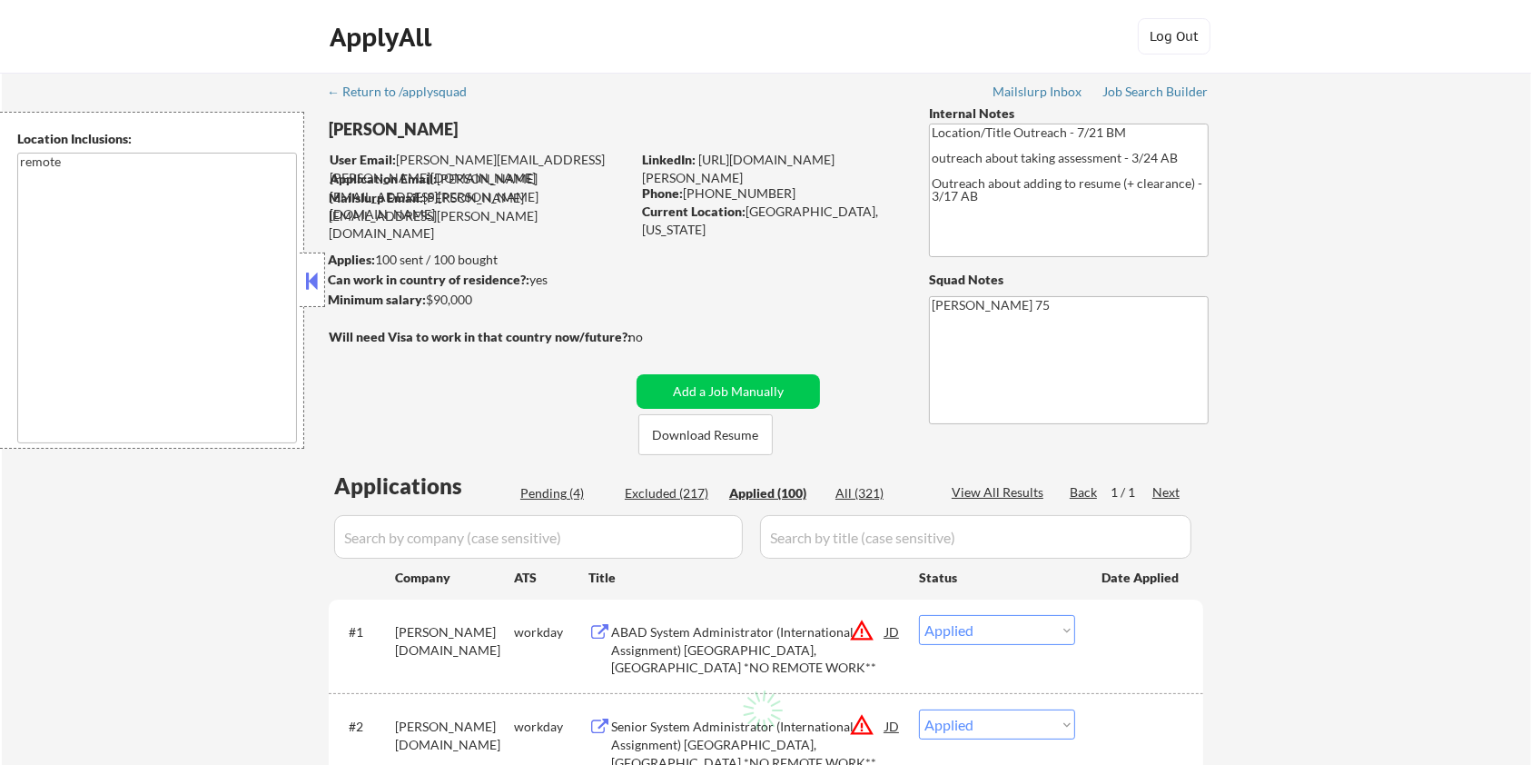
select select ""applied""
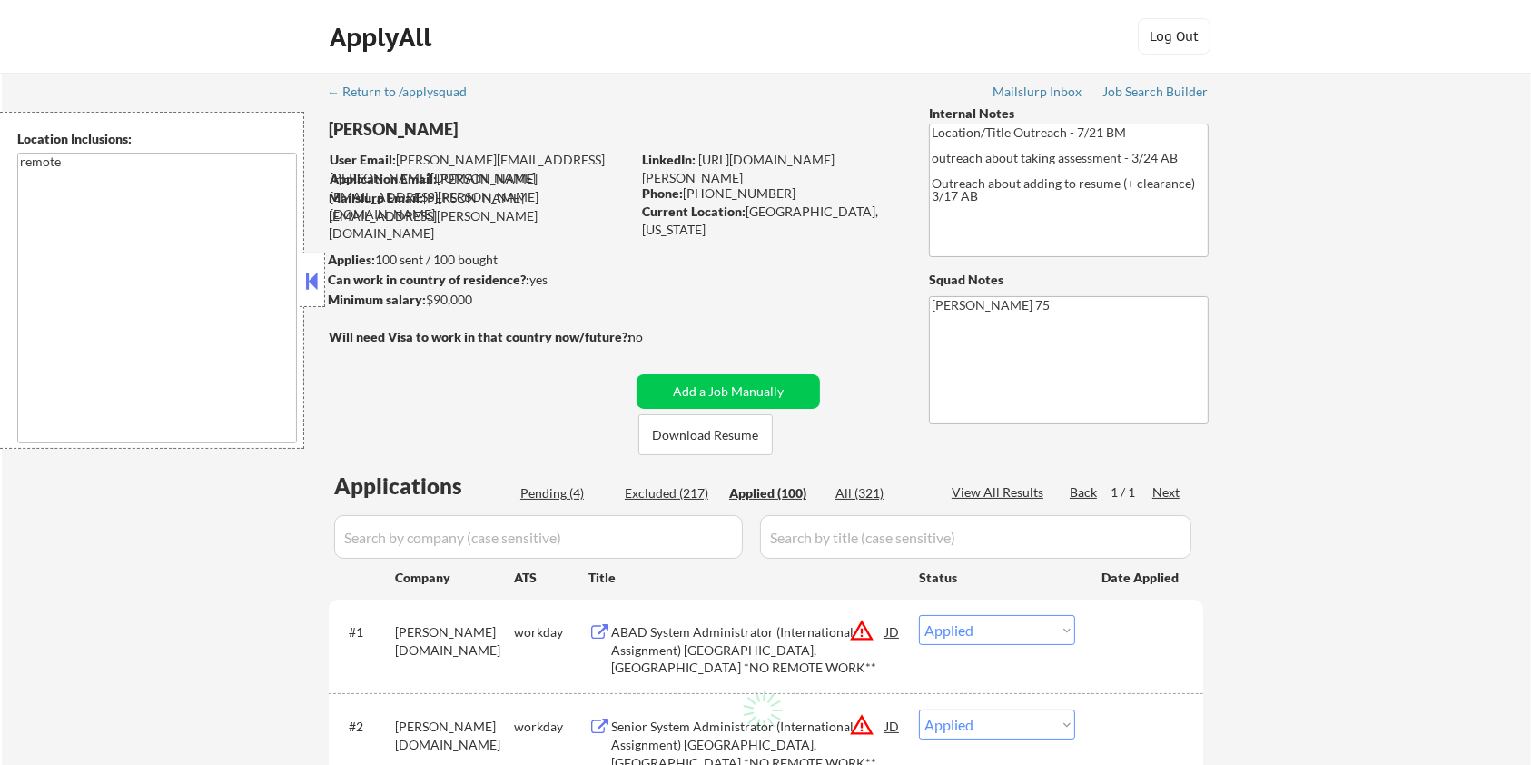
select select ""applied""
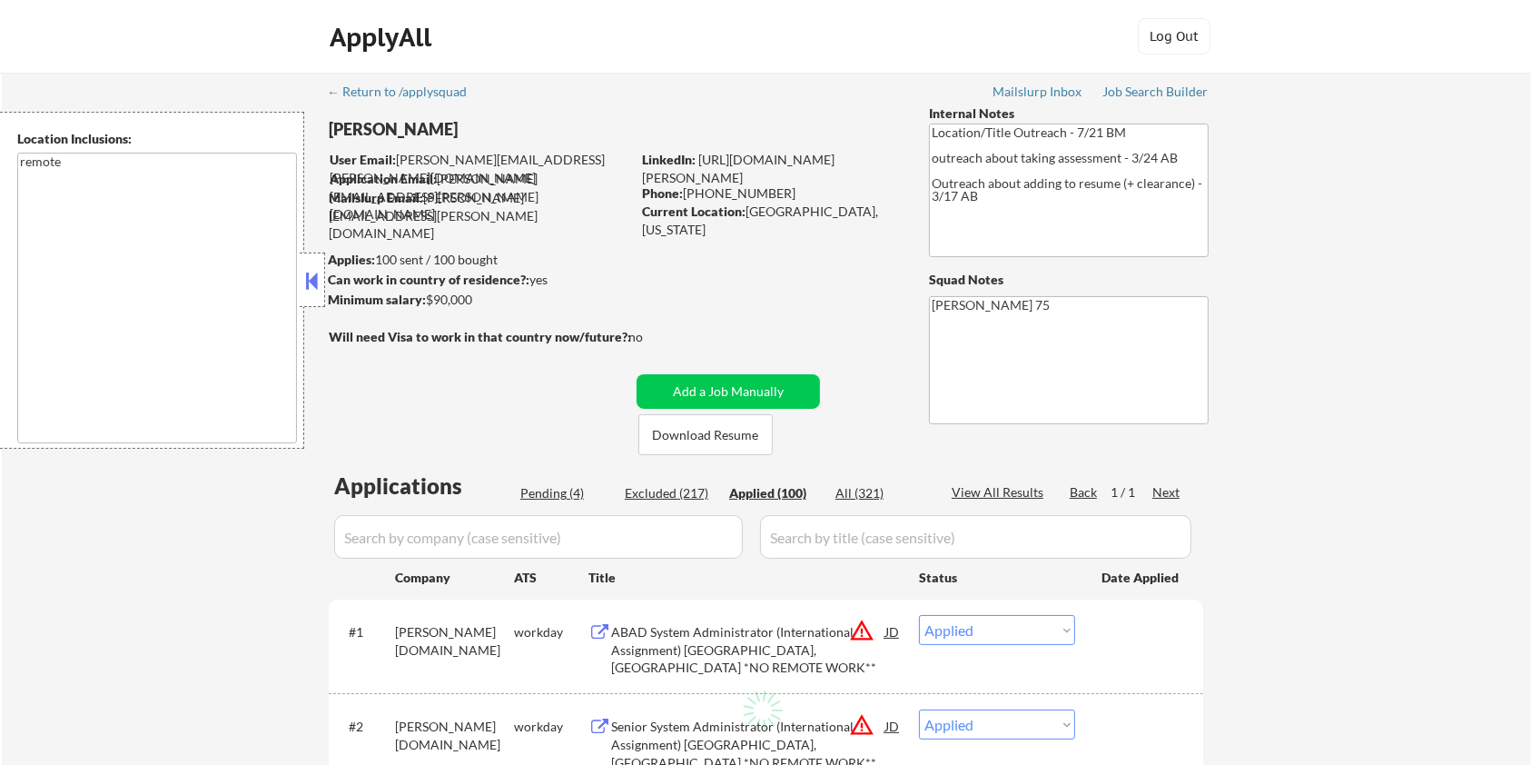
select select ""applied""
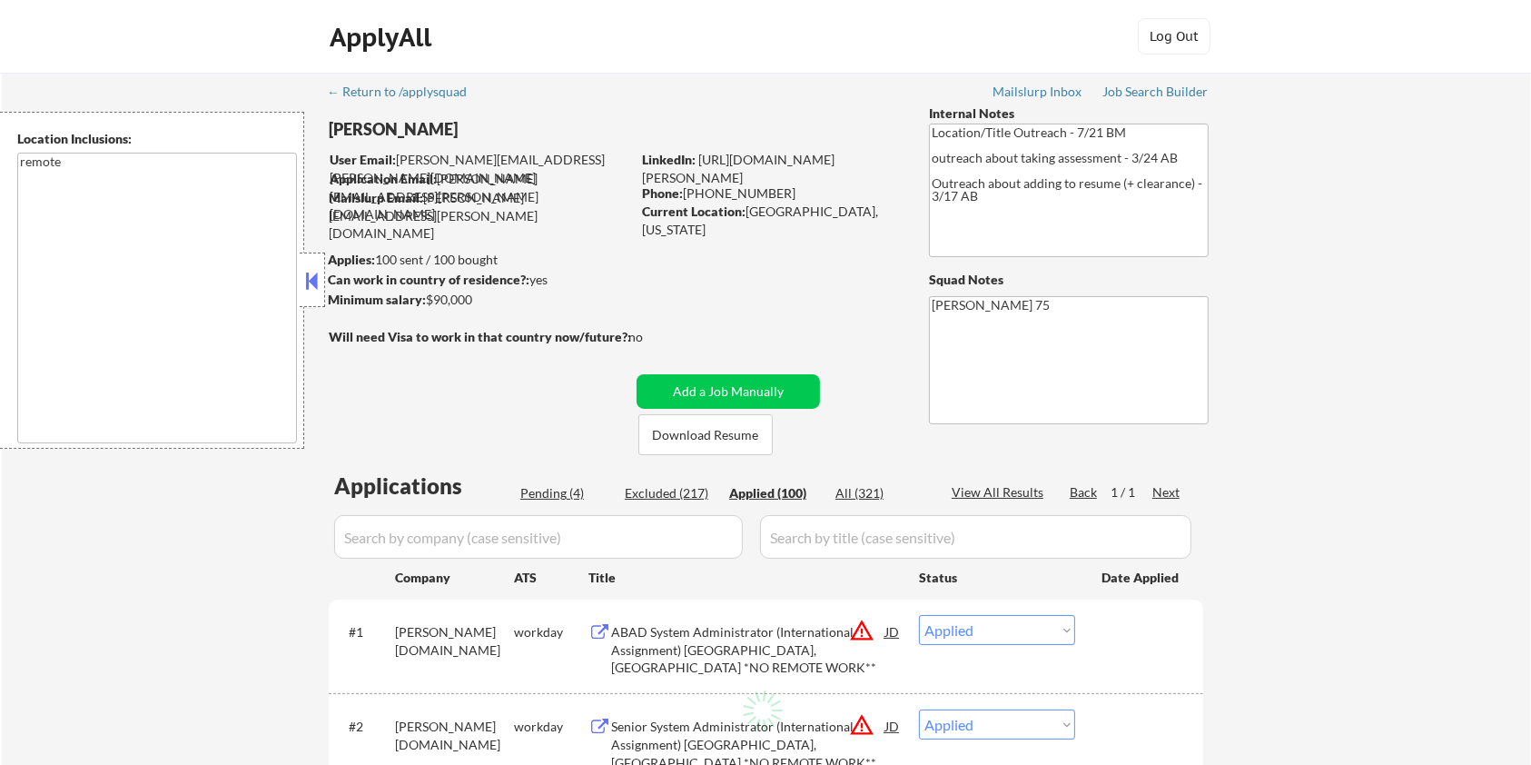
select select ""applied""
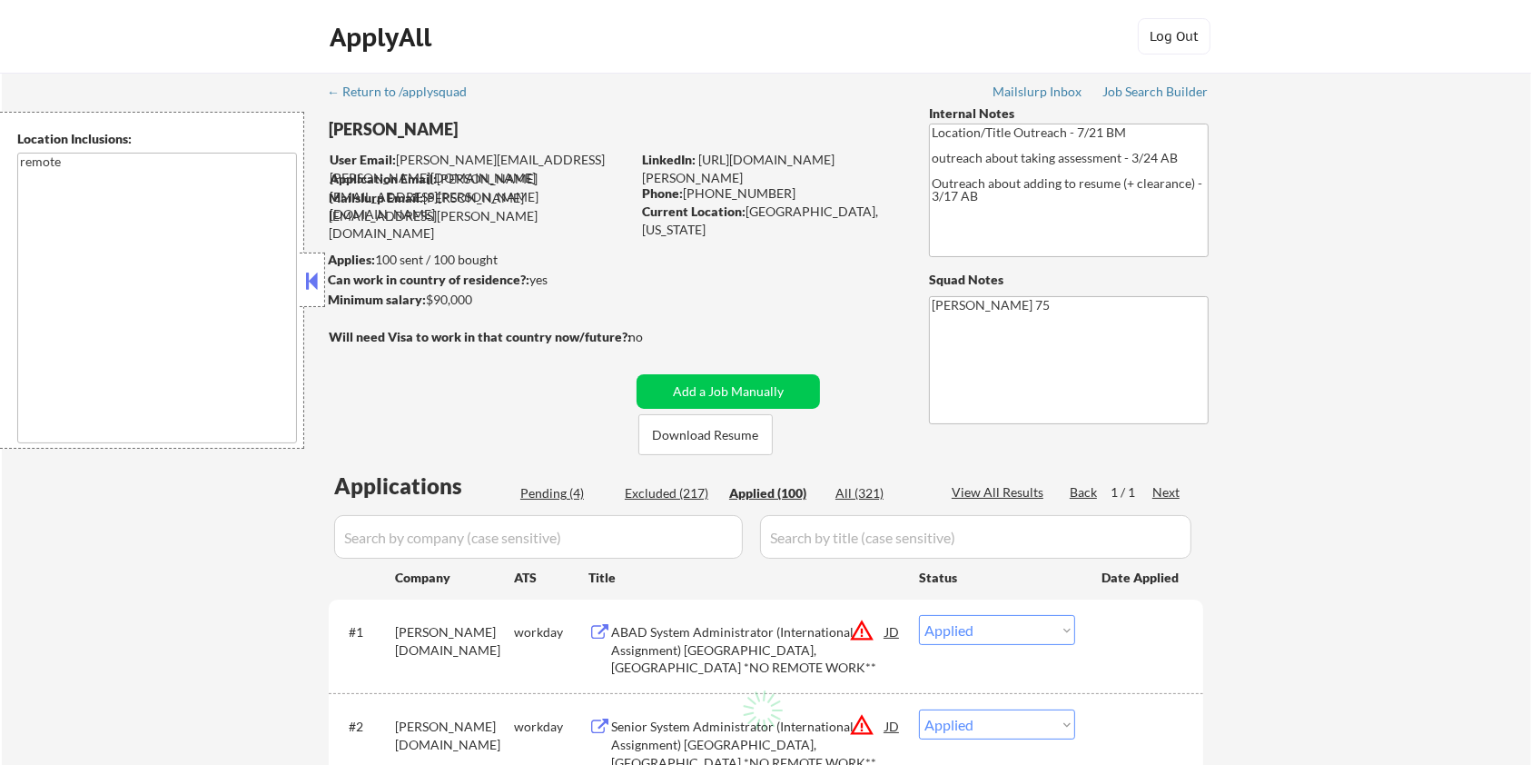
select select ""applied""
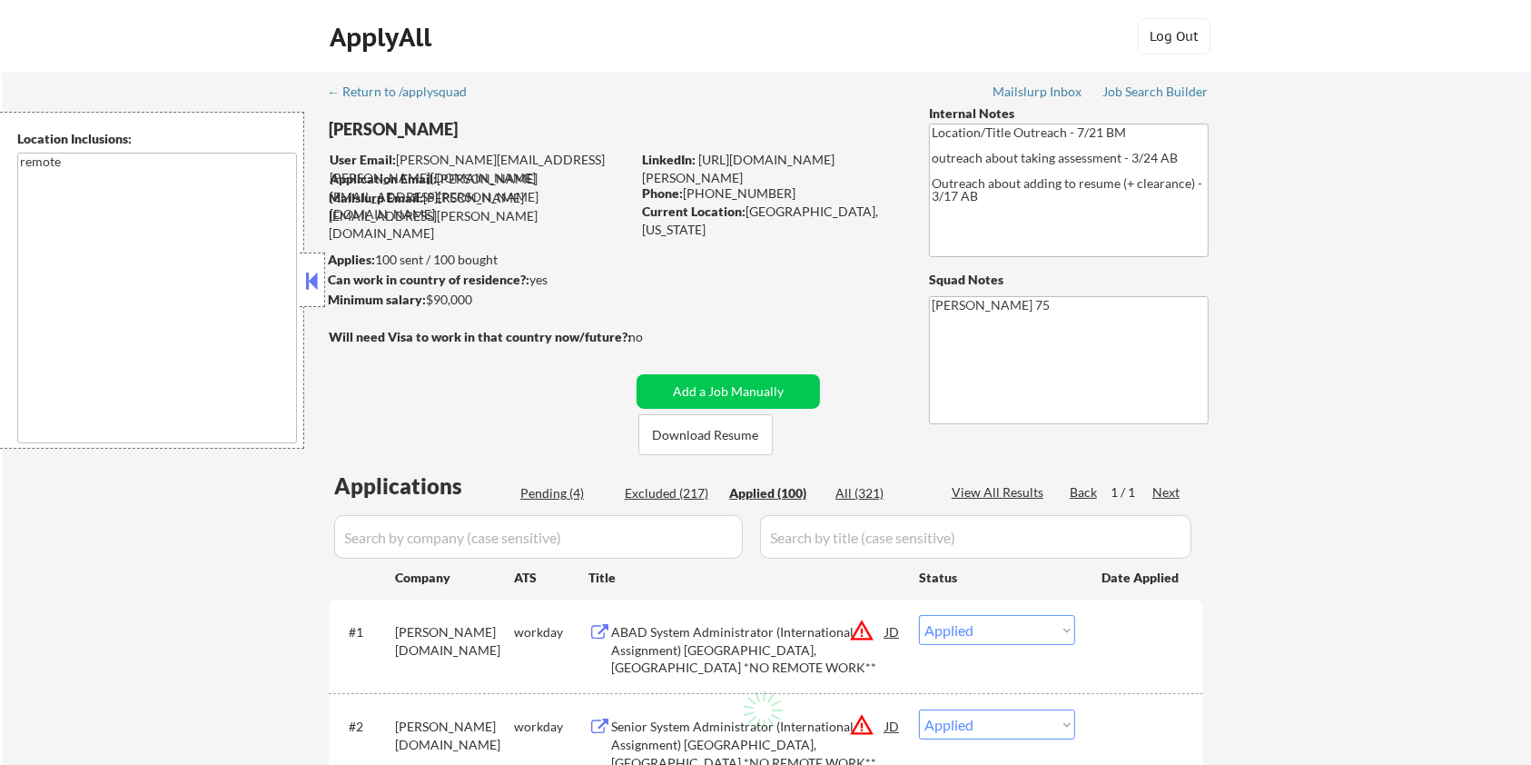
select select ""applied""
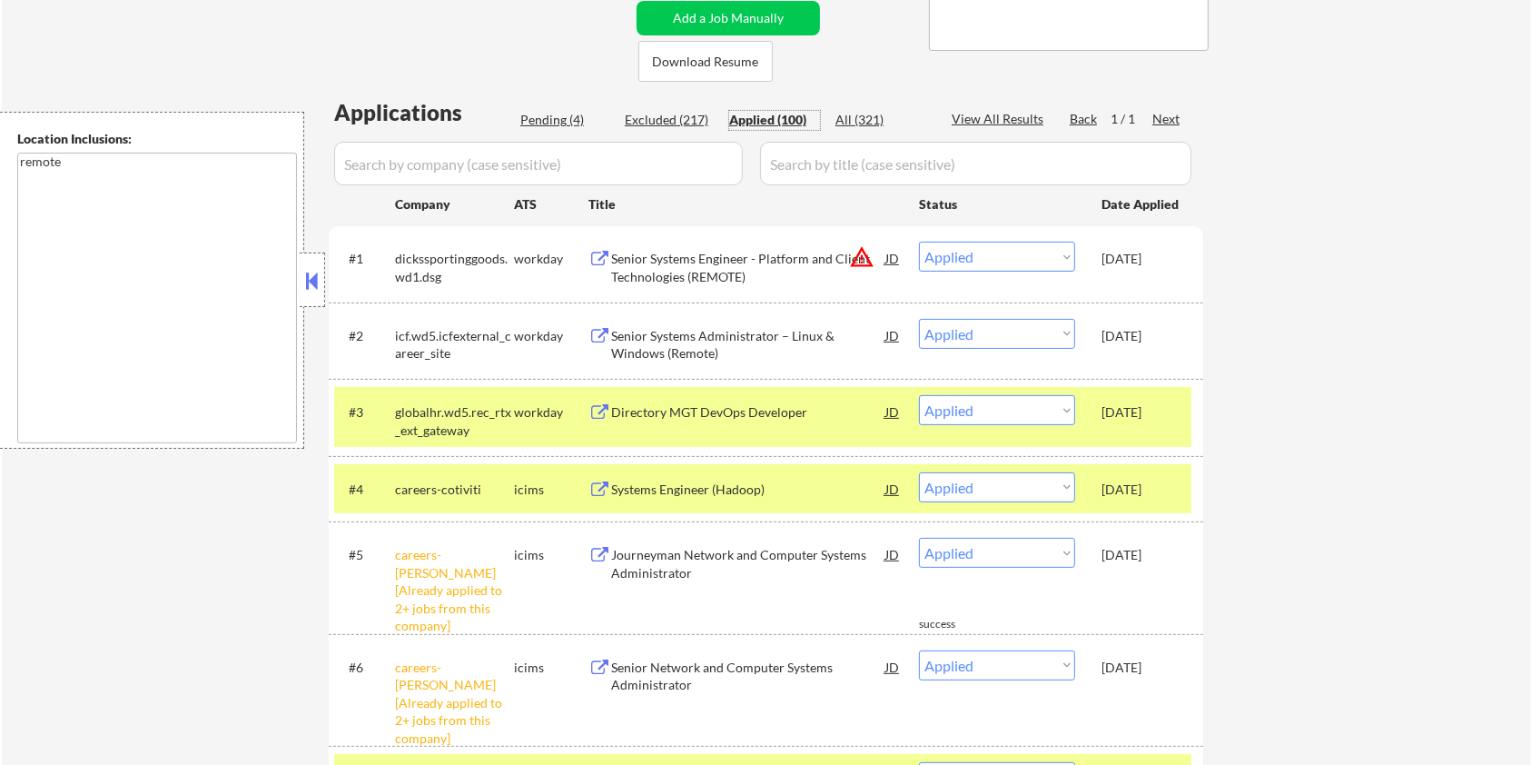
scroll to position [242, 0]
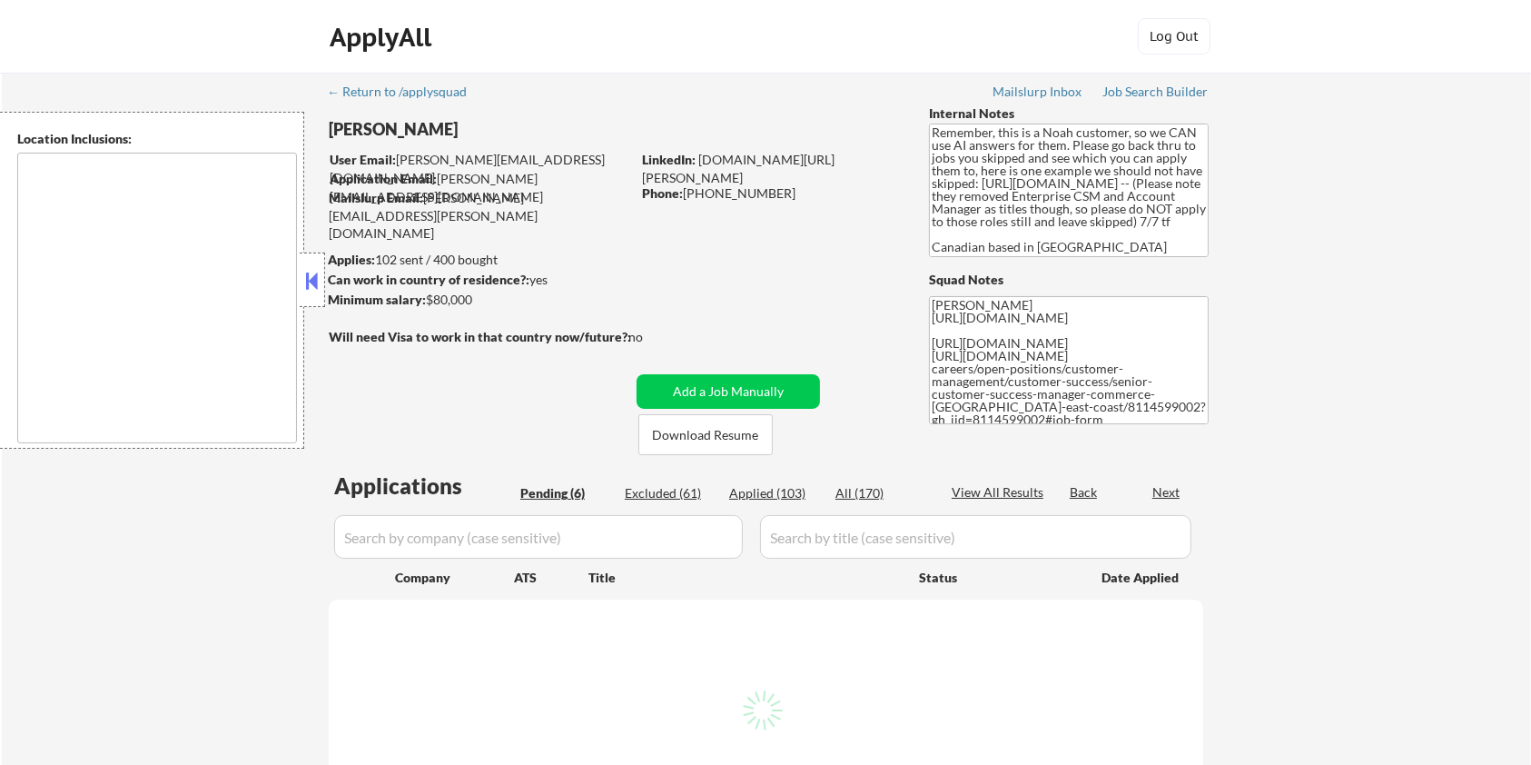
type textarea "[GEOGRAPHIC_DATA], ON [GEOGRAPHIC_DATA], ON [GEOGRAPHIC_DATA], ON [GEOGRAPHIC_D…"
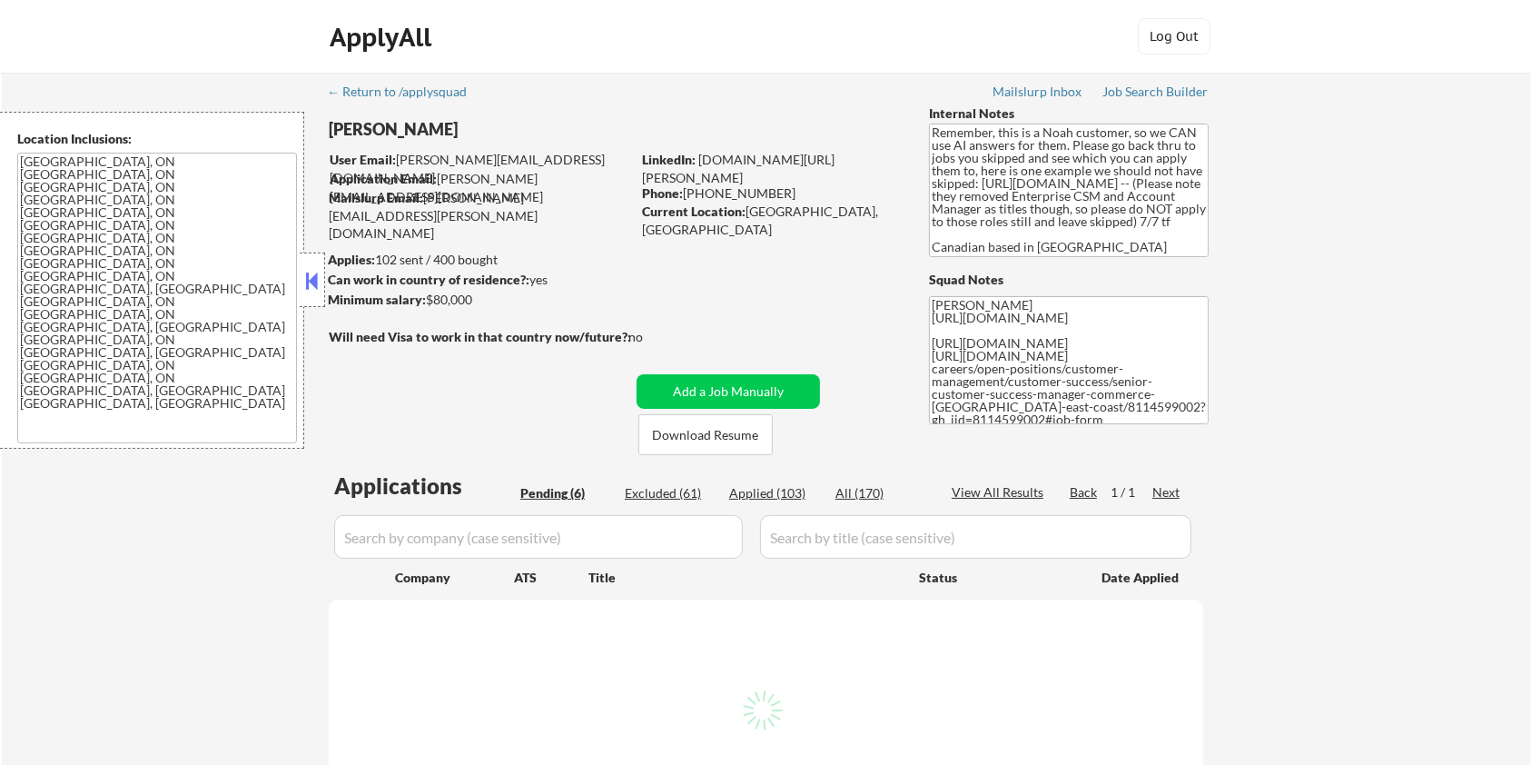
select select ""pending""
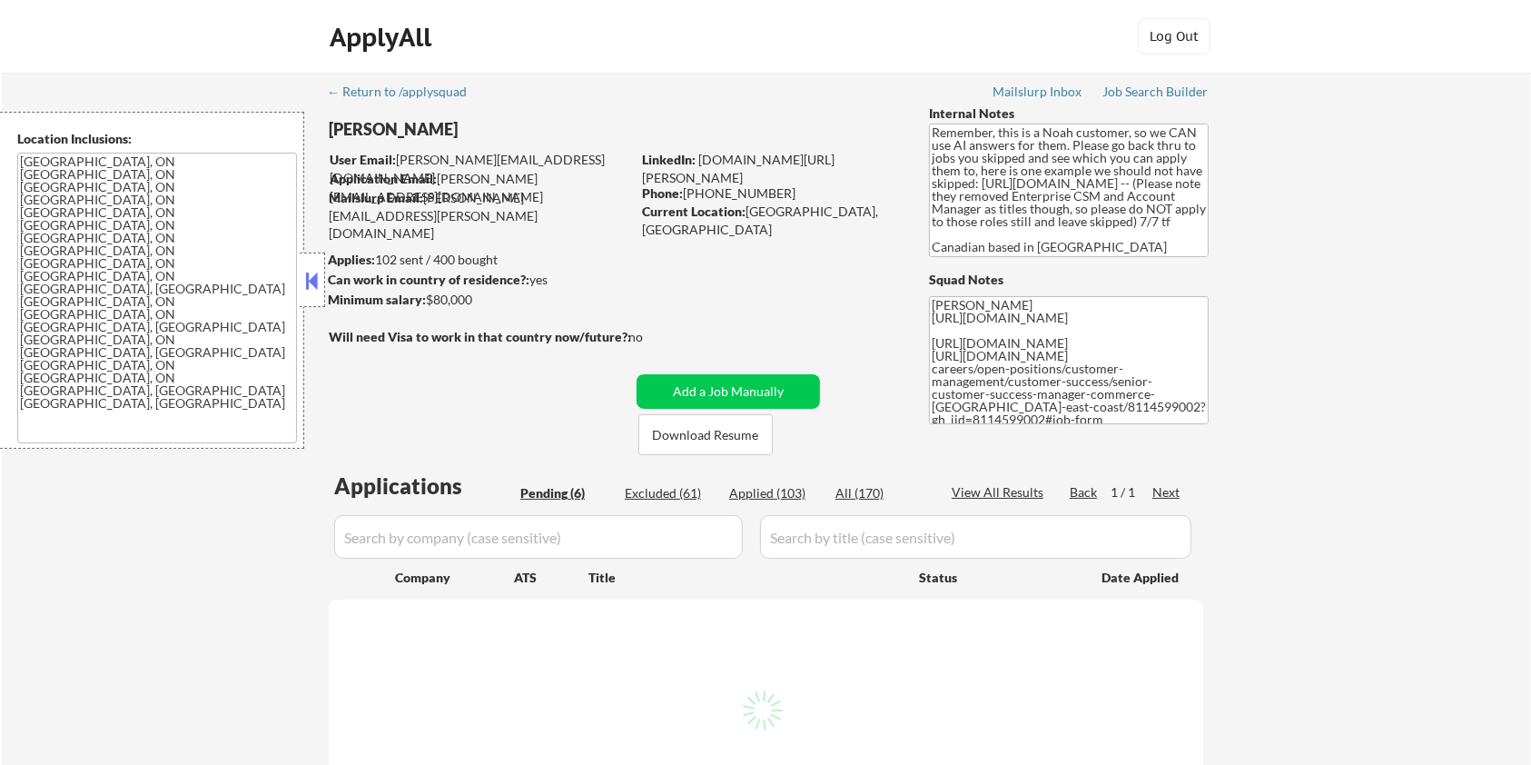
select select ""pending""
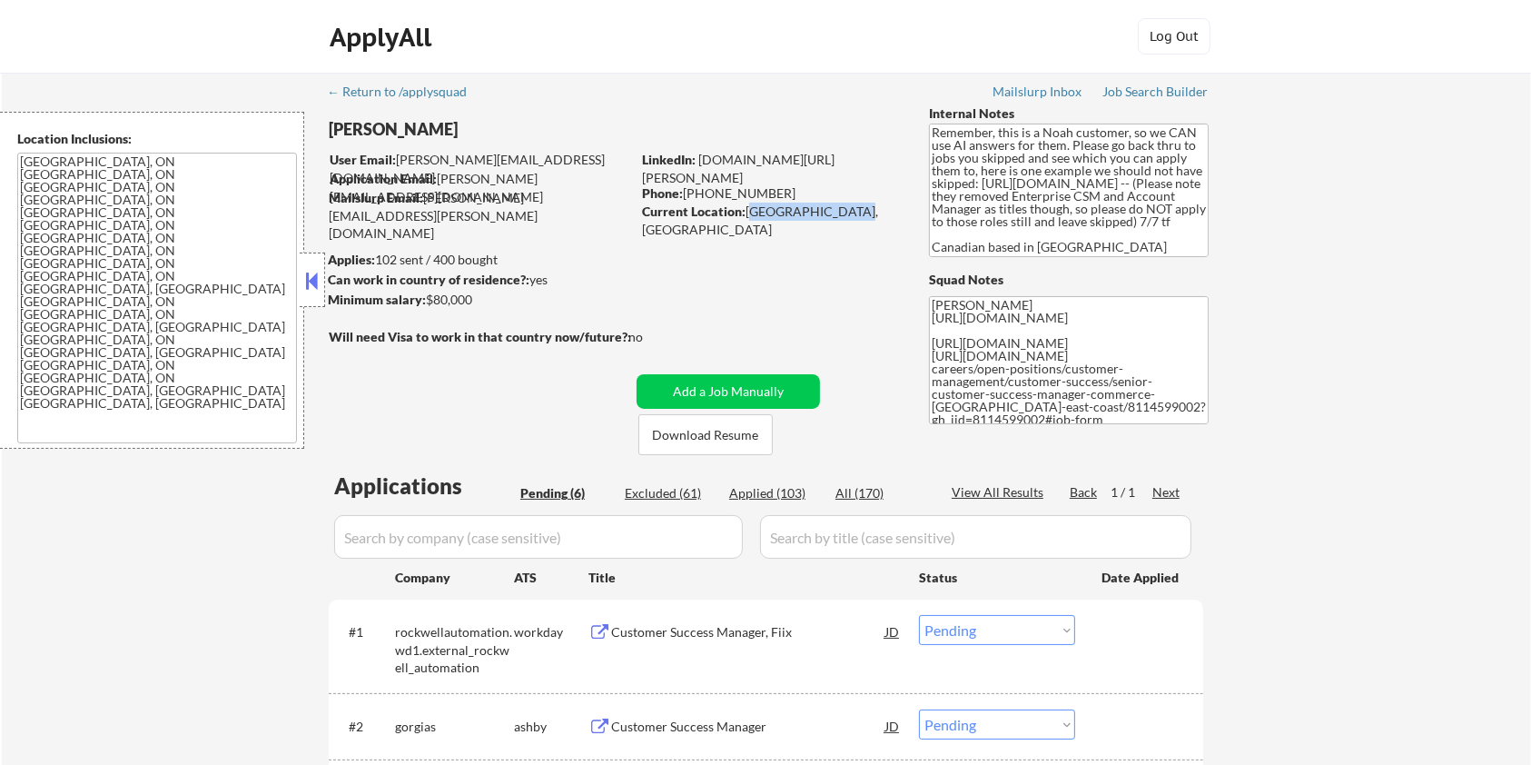
drag, startPoint x: 746, startPoint y: 213, endPoint x: 856, endPoint y: 213, distance: 109.9
click at [856, 213] on div "Current Location: [GEOGRAPHIC_DATA], [GEOGRAPHIC_DATA]" at bounding box center [770, 220] width 257 height 35
copy div "[GEOGRAPHIC_DATA], [GEOGRAPHIC_DATA]"
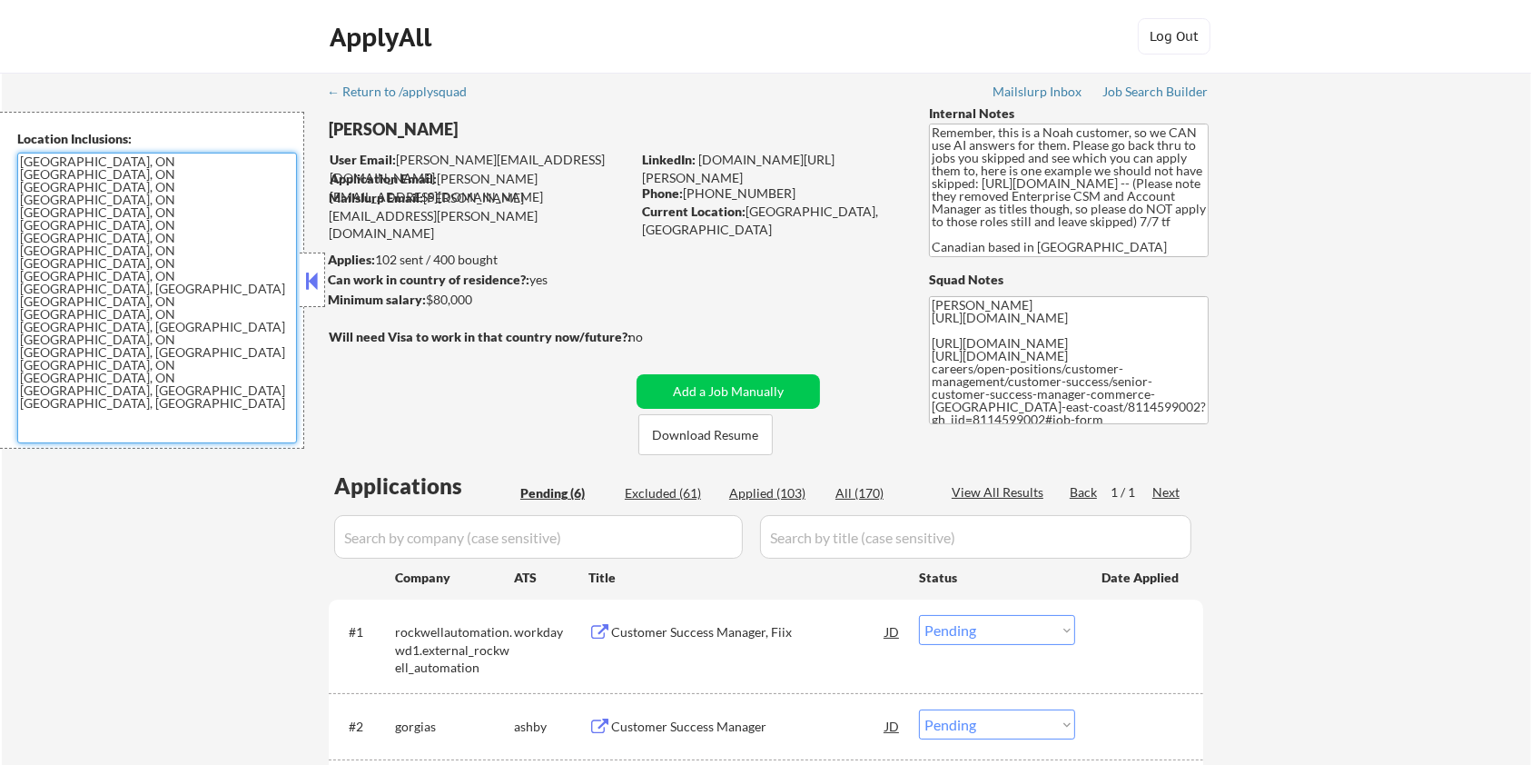
drag, startPoint x: 22, startPoint y: 163, endPoint x: 174, endPoint y: 265, distance: 183.9
click at [174, 265] on textarea "[GEOGRAPHIC_DATA], ON [GEOGRAPHIC_DATA], ON [GEOGRAPHIC_DATA], ON [GEOGRAPHIC_D…" at bounding box center [157, 298] width 280 height 291
click at [219, 276] on textarea "[GEOGRAPHIC_DATA], ON [GEOGRAPHIC_DATA], ON [GEOGRAPHIC_DATA], ON [GEOGRAPHIC_D…" at bounding box center [157, 298] width 280 height 291
drag, startPoint x: 199, startPoint y: 258, endPoint x: 11, endPoint y: 152, distance: 215.9
click at [11, 152] on div "Location Inclusions: [GEOGRAPHIC_DATA], [GEOGRAPHIC_DATA] [GEOGRAPHIC_DATA], ON…" at bounding box center [152, 280] width 304 height 337
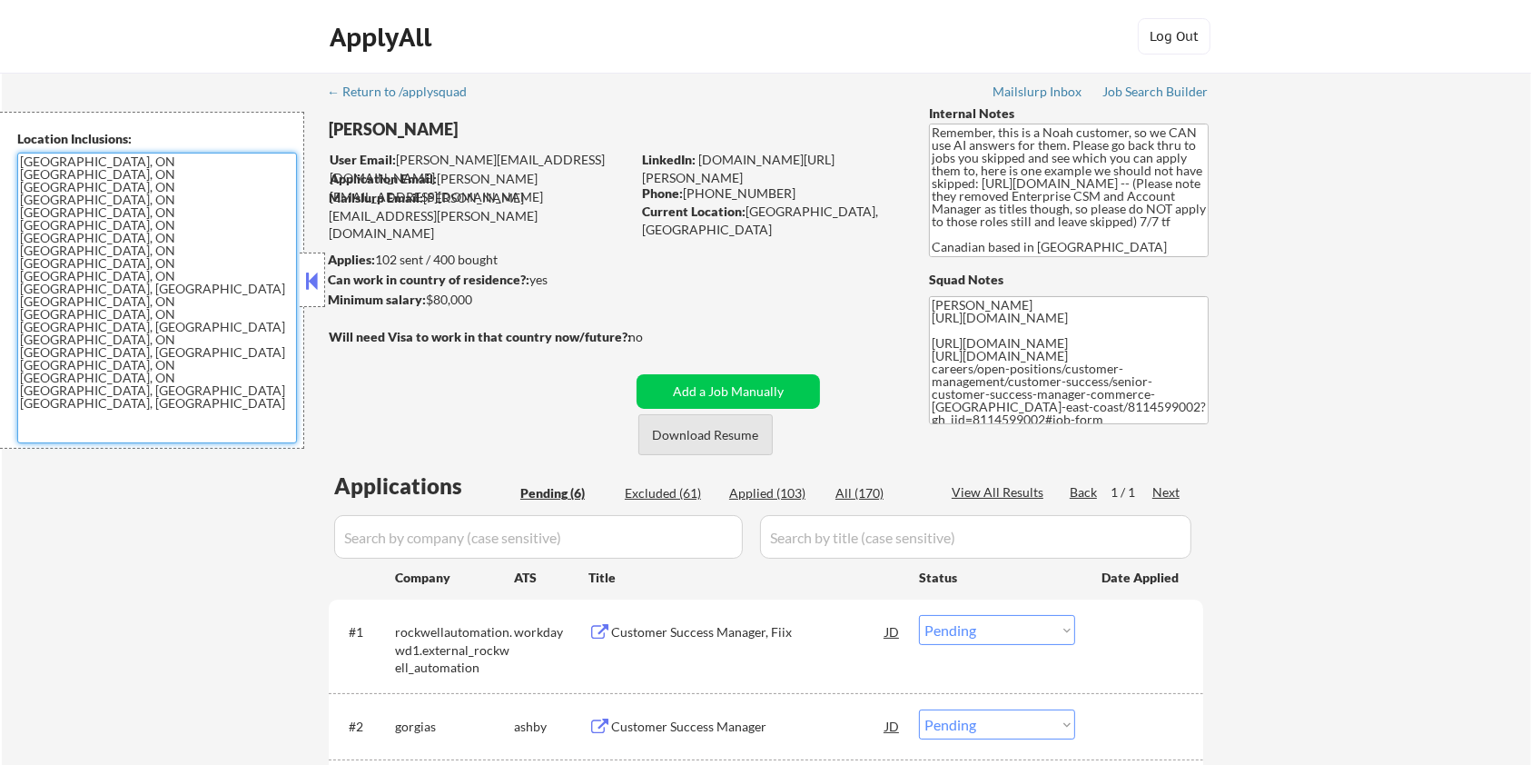
click at [661, 431] on button "Download Resume" at bounding box center [705, 434] width 134 height 41
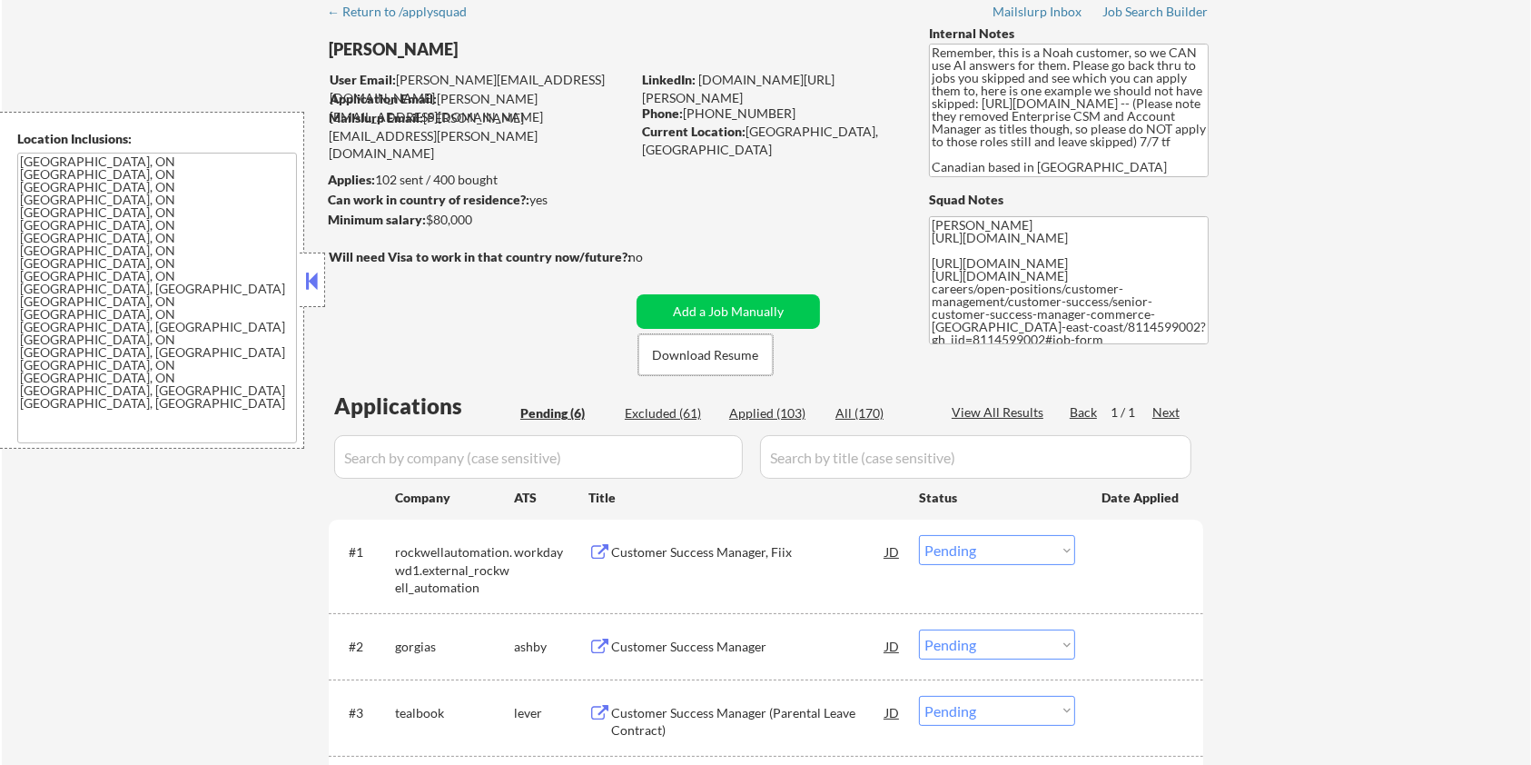
scroll to position [121, 0]
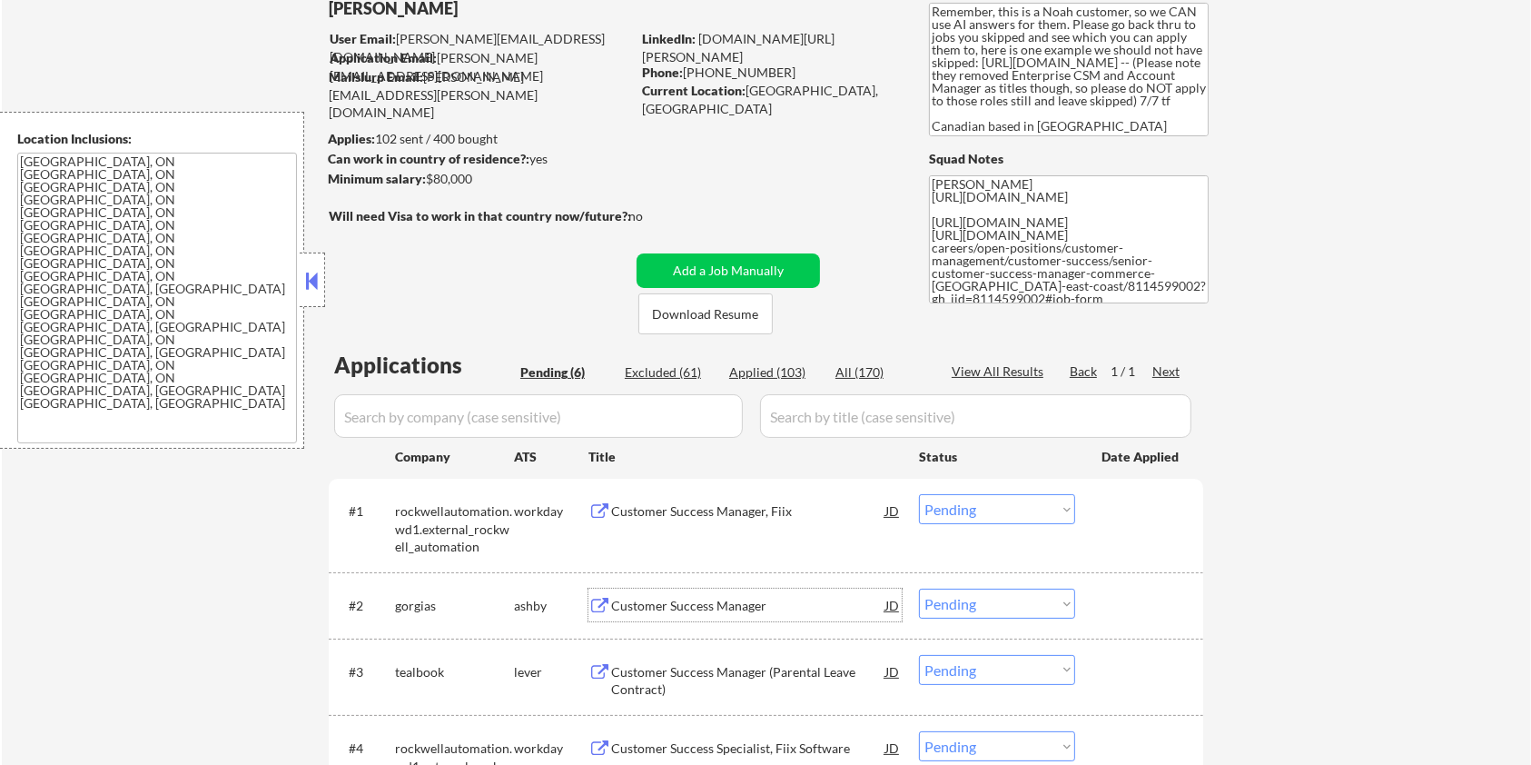
click at [631, 606] on div "Customer Success Manager" at bounding box center [748, 606] width 274 height 18
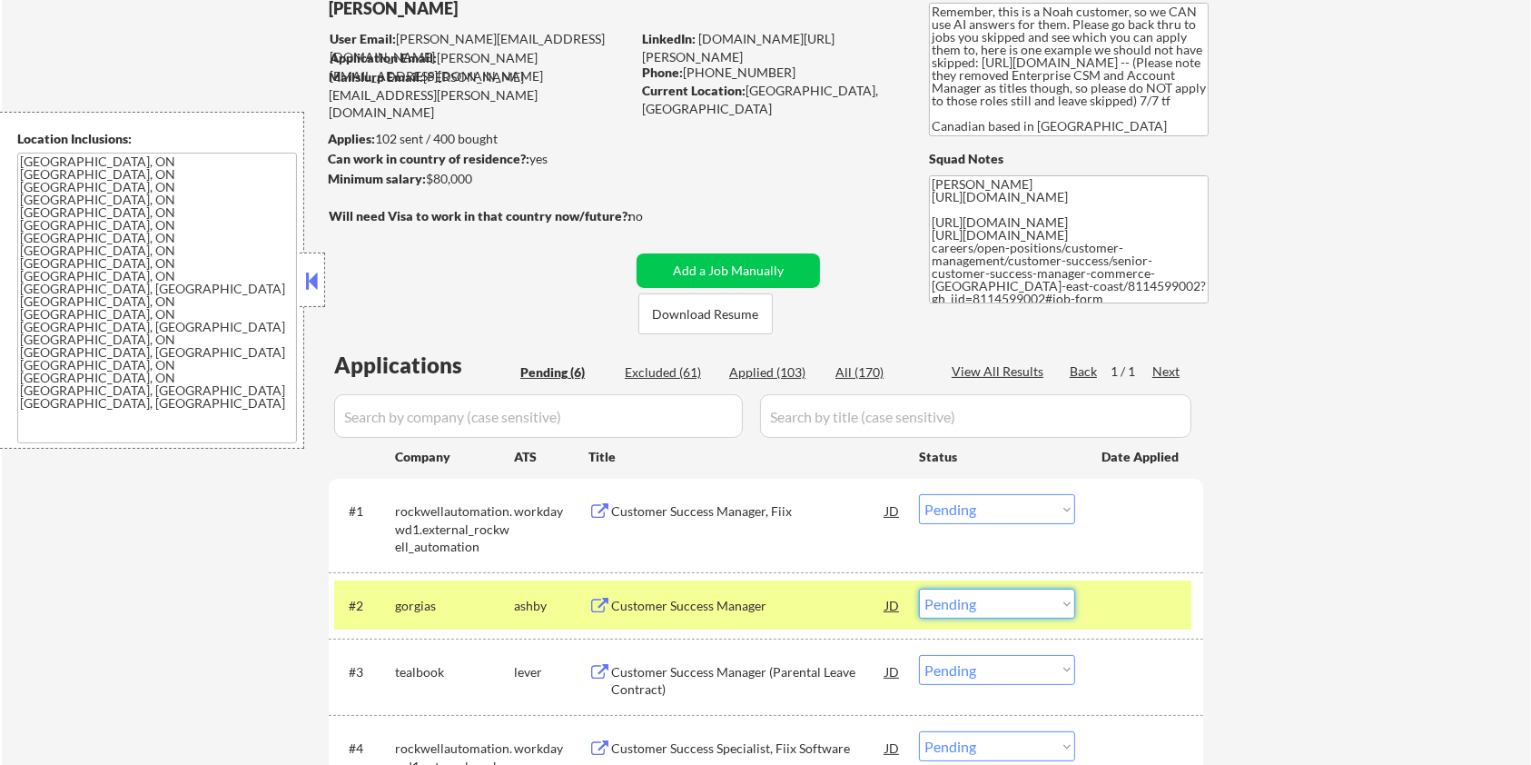
click at [1029, 606] on select "Choose an option... Pending Applied Excluded (Questions) Excluded (Expired) Exc…" at bounding box center [997, 603] width 156 height 30
click at [919, 588] on select "Choose an option... Pending Applied Excluded (Questions) Excluded (Expired) Exc…" at bounding box center [997, 603] width 156 height 30
select select ""pending""
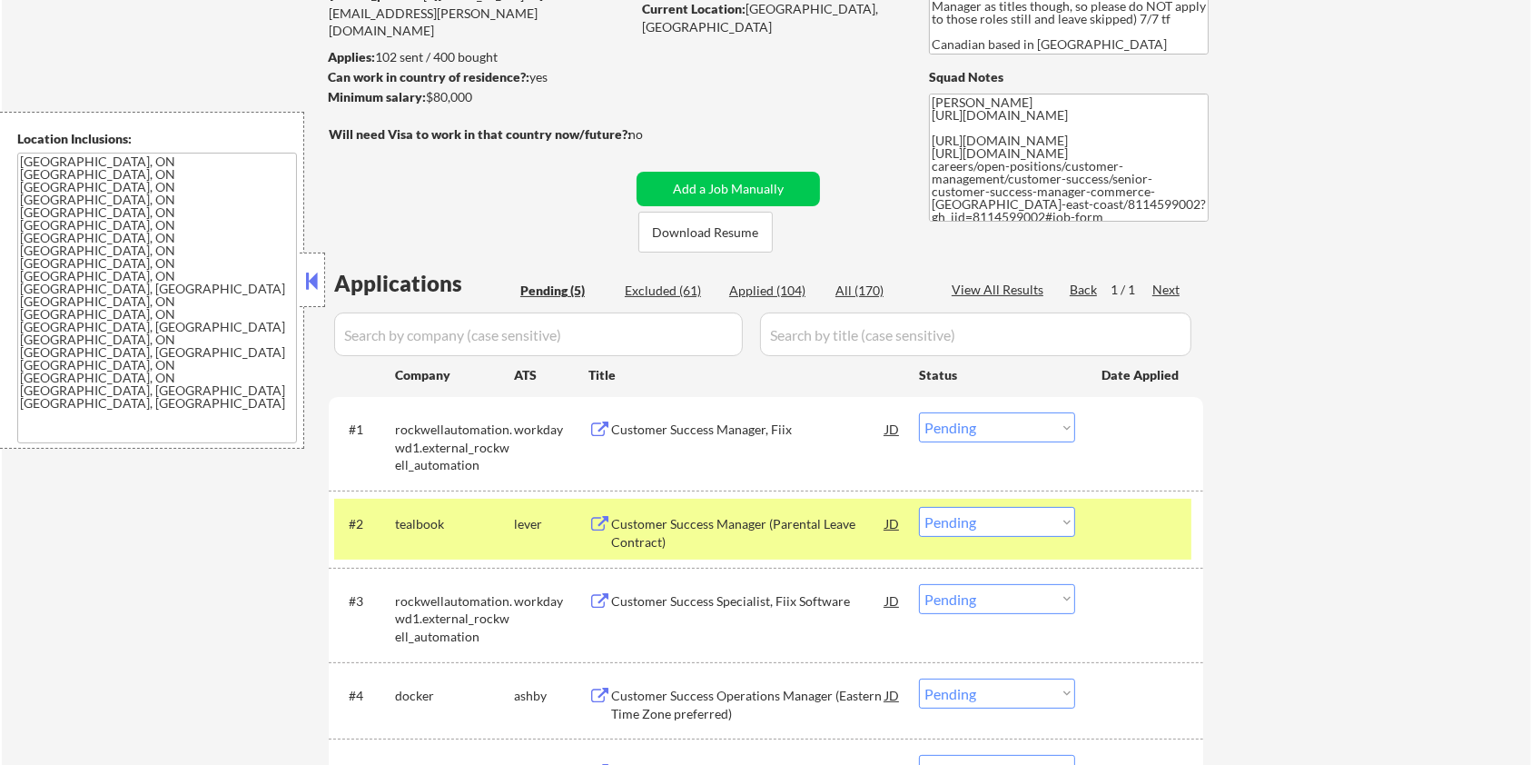
scroll to position [242, 0]
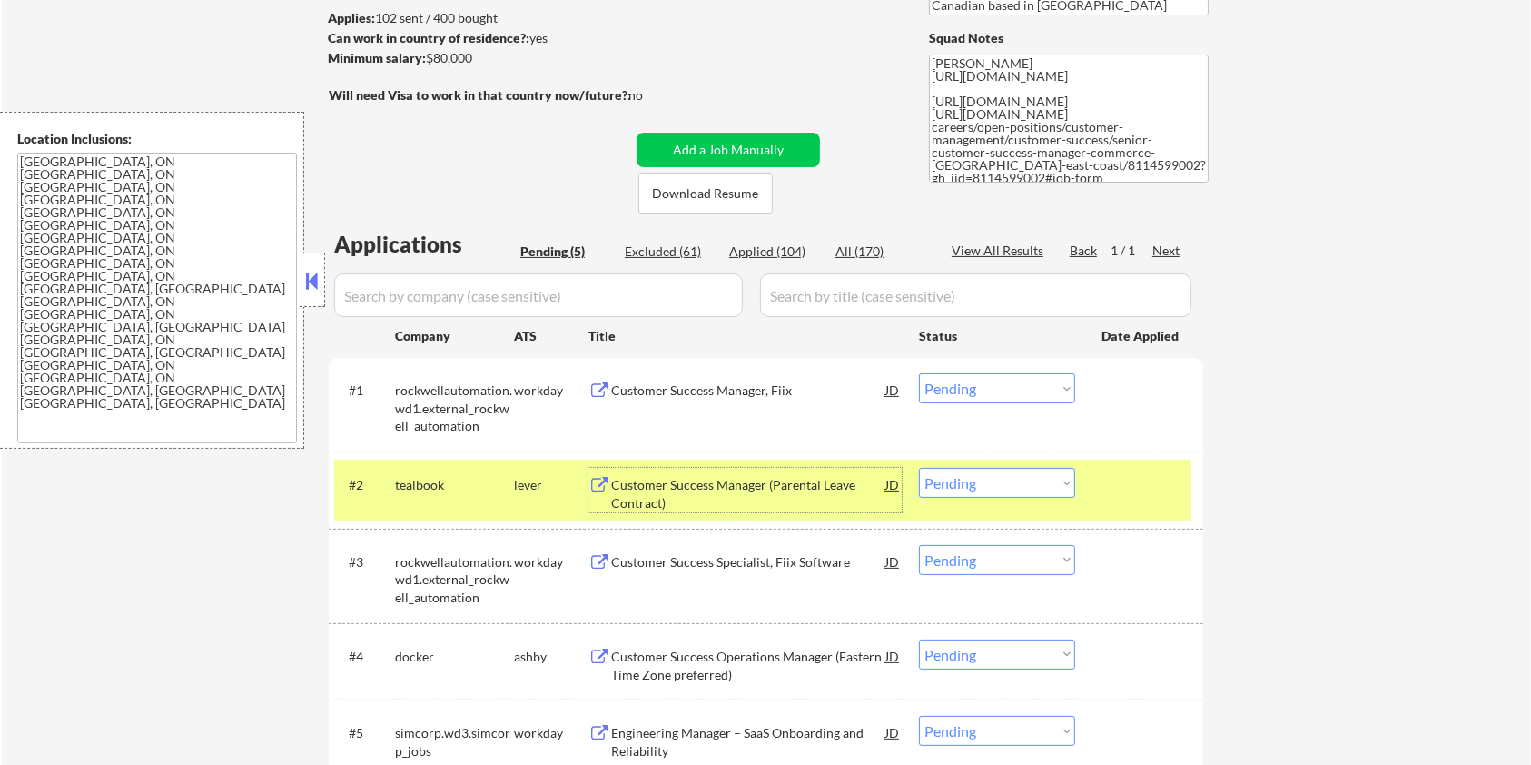
click at [741, 490] on div "Customer Success Manager (Parental Leave Contract)" at bounding box center [748, 493] width 274 height 35
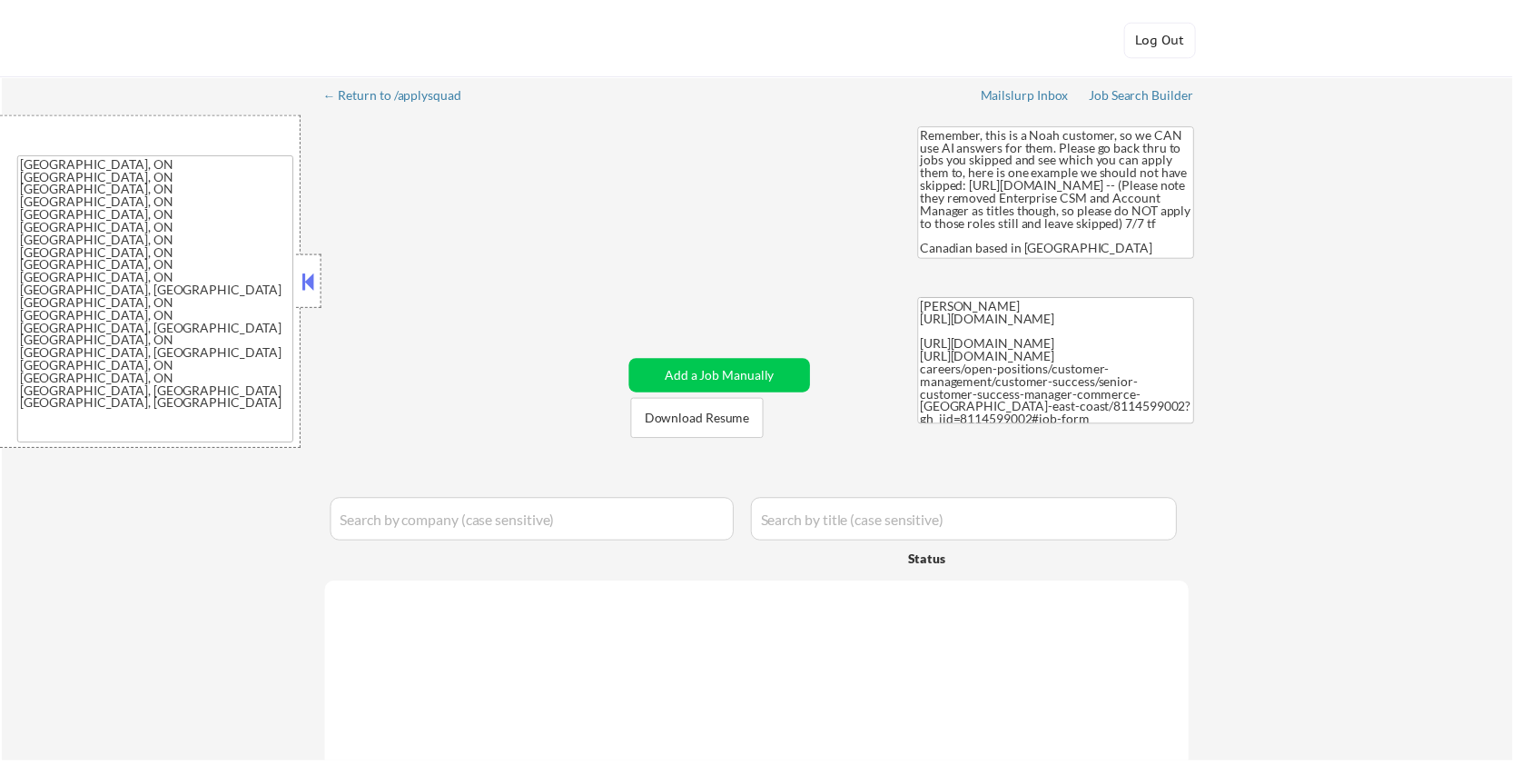
scroll to position [314, 0]
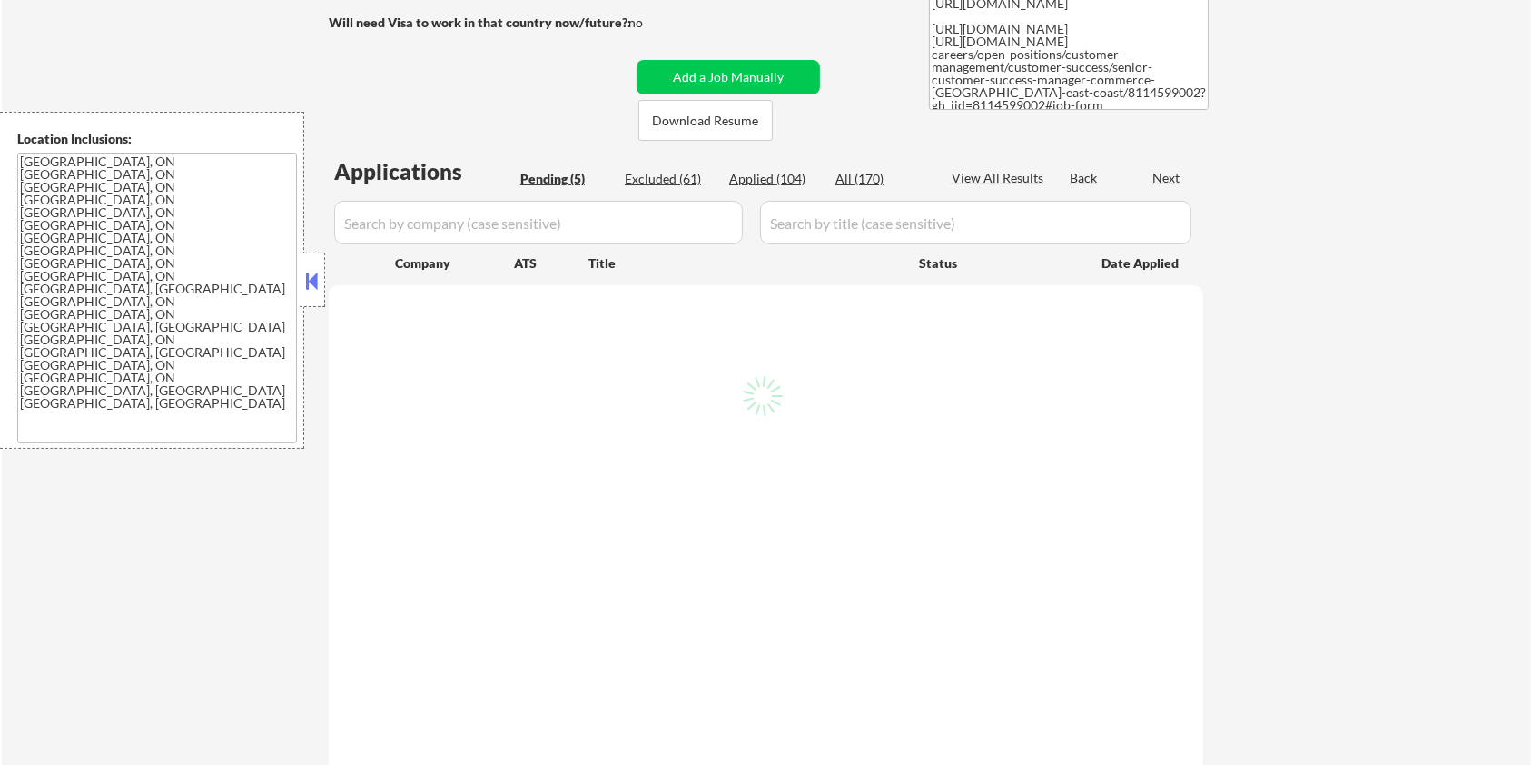
select select ""pending""
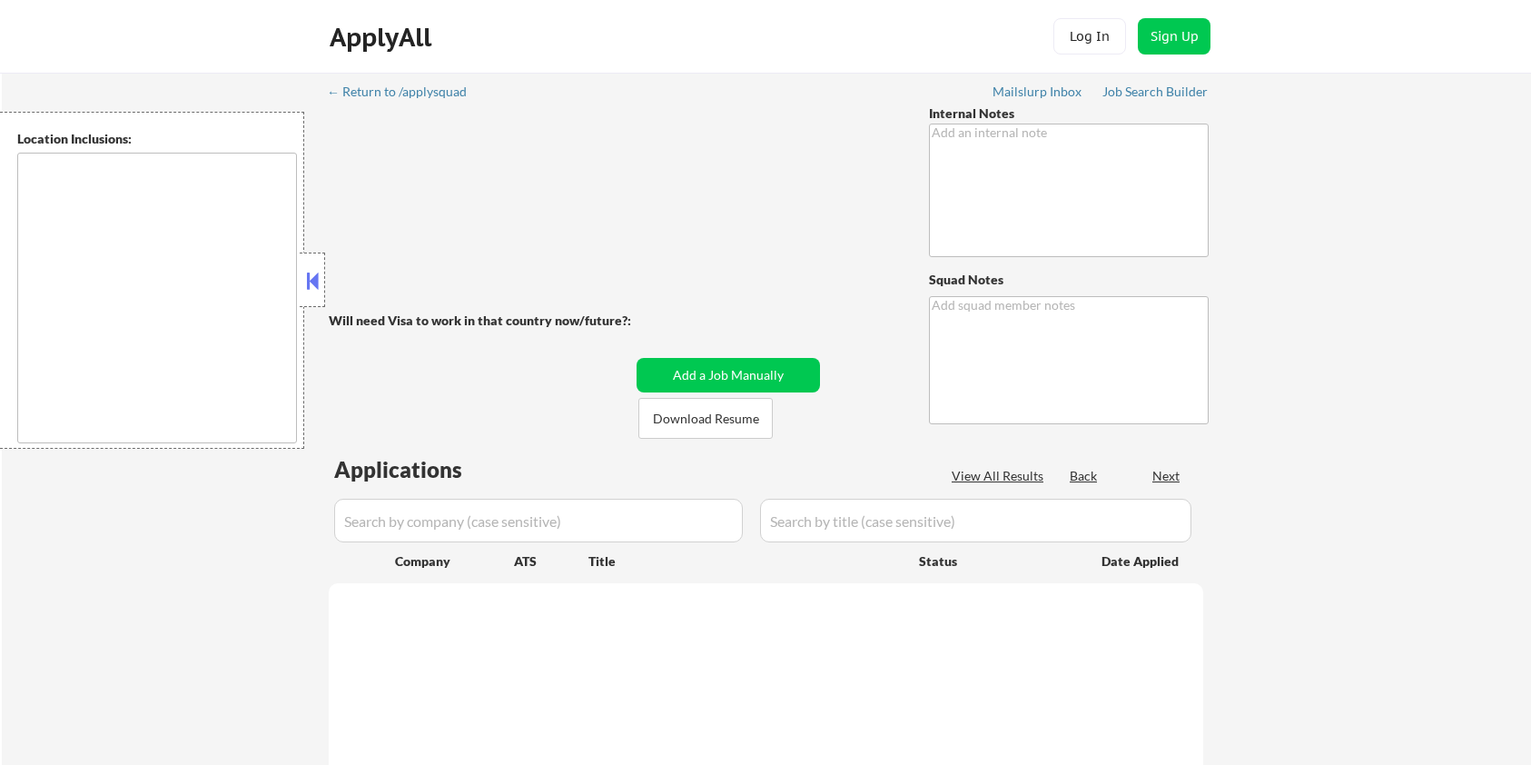
type textarea "LO ipsumdo sit AM! 🤖 4/27 consect: • Adipis eli se doeiusmo tempor in utlab 3 e…"
type textarea "[PERSON_NAME] [URL][DOMAIN_NAME]"
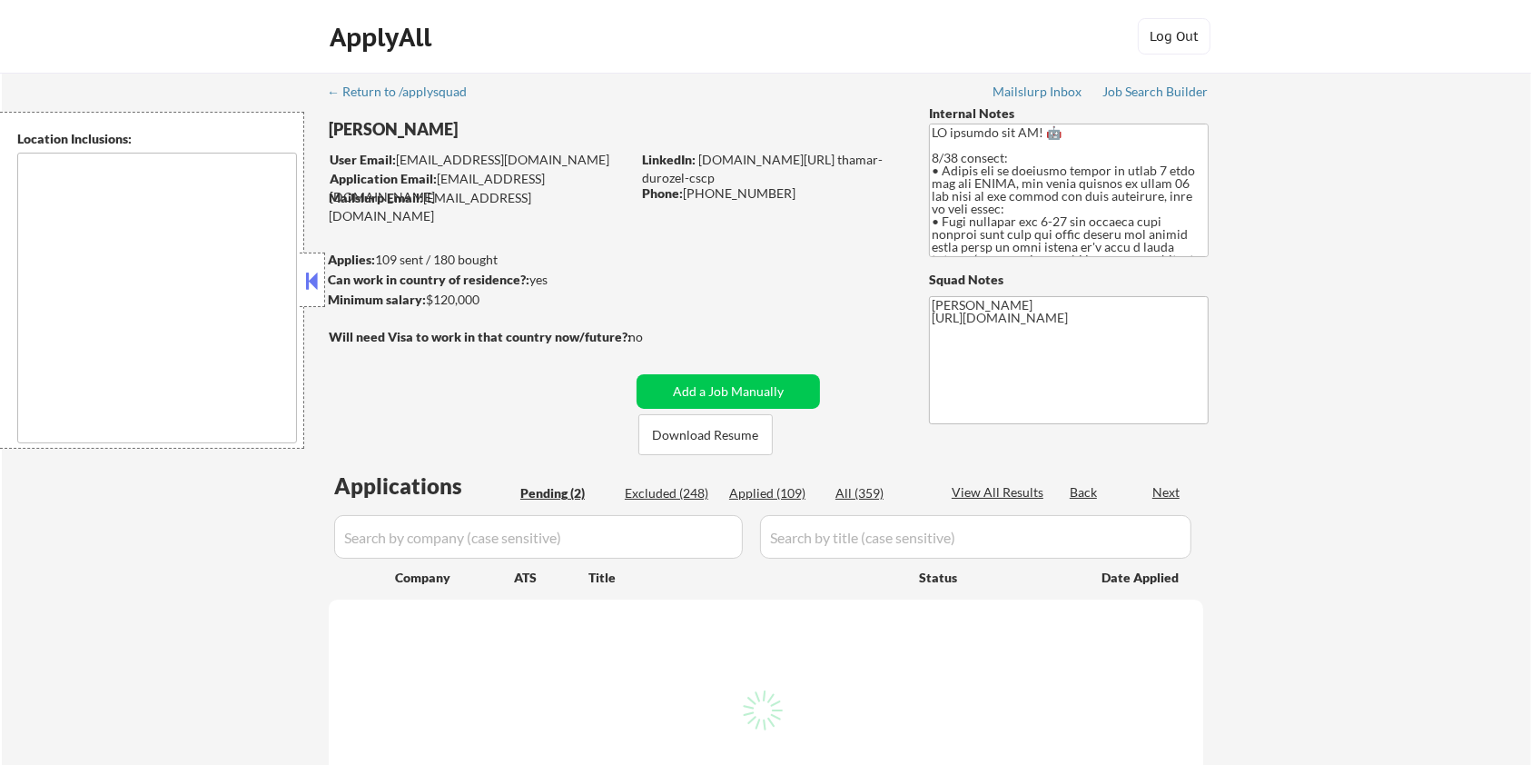
select select ""pending""
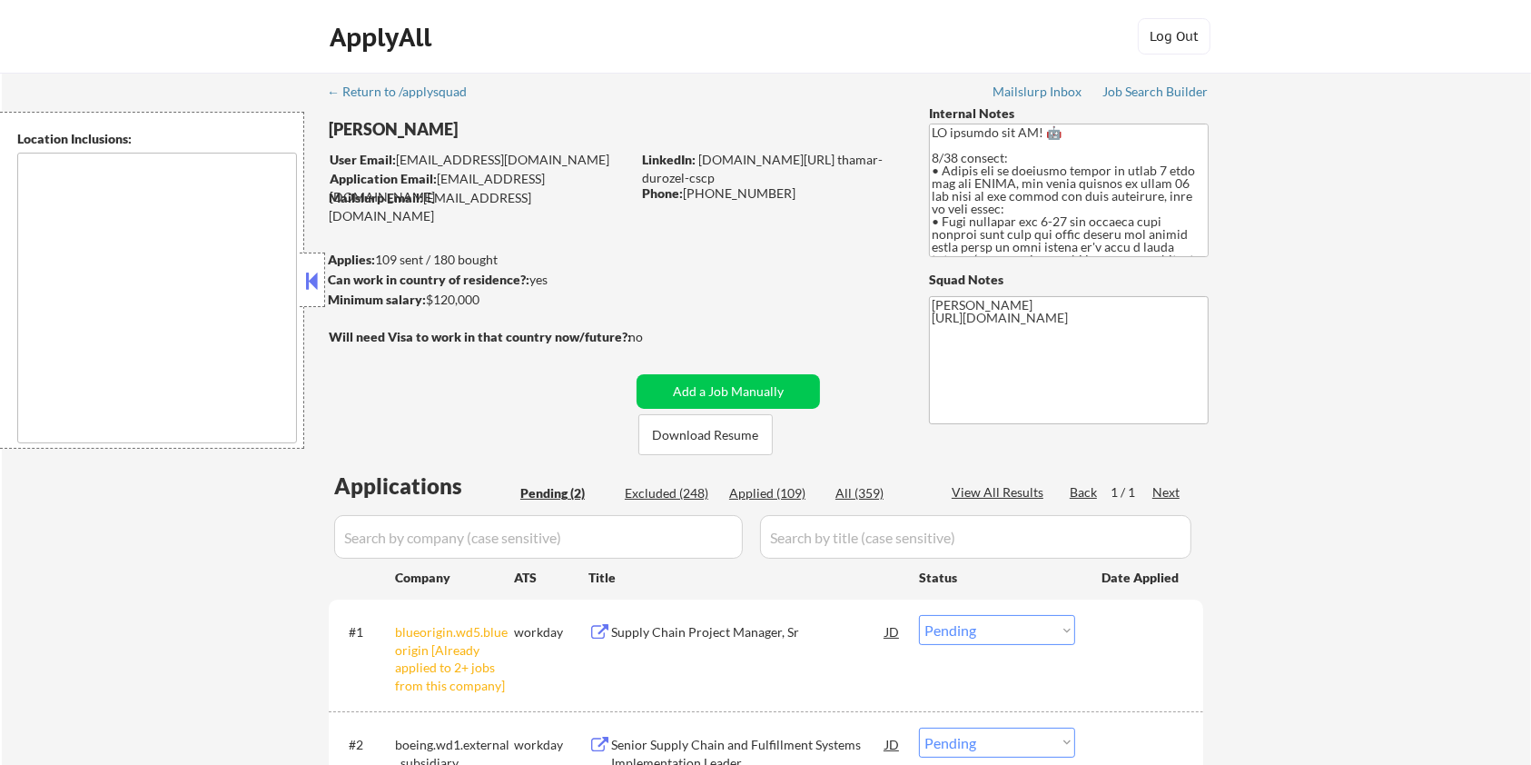
type textarea "[GEOGRAPHIC_DATA], [GEOGRAPHIC_DATA] [GEOGRAPHIC_DATA], [GEOGRAPHIC_DATA] [GEOG…"
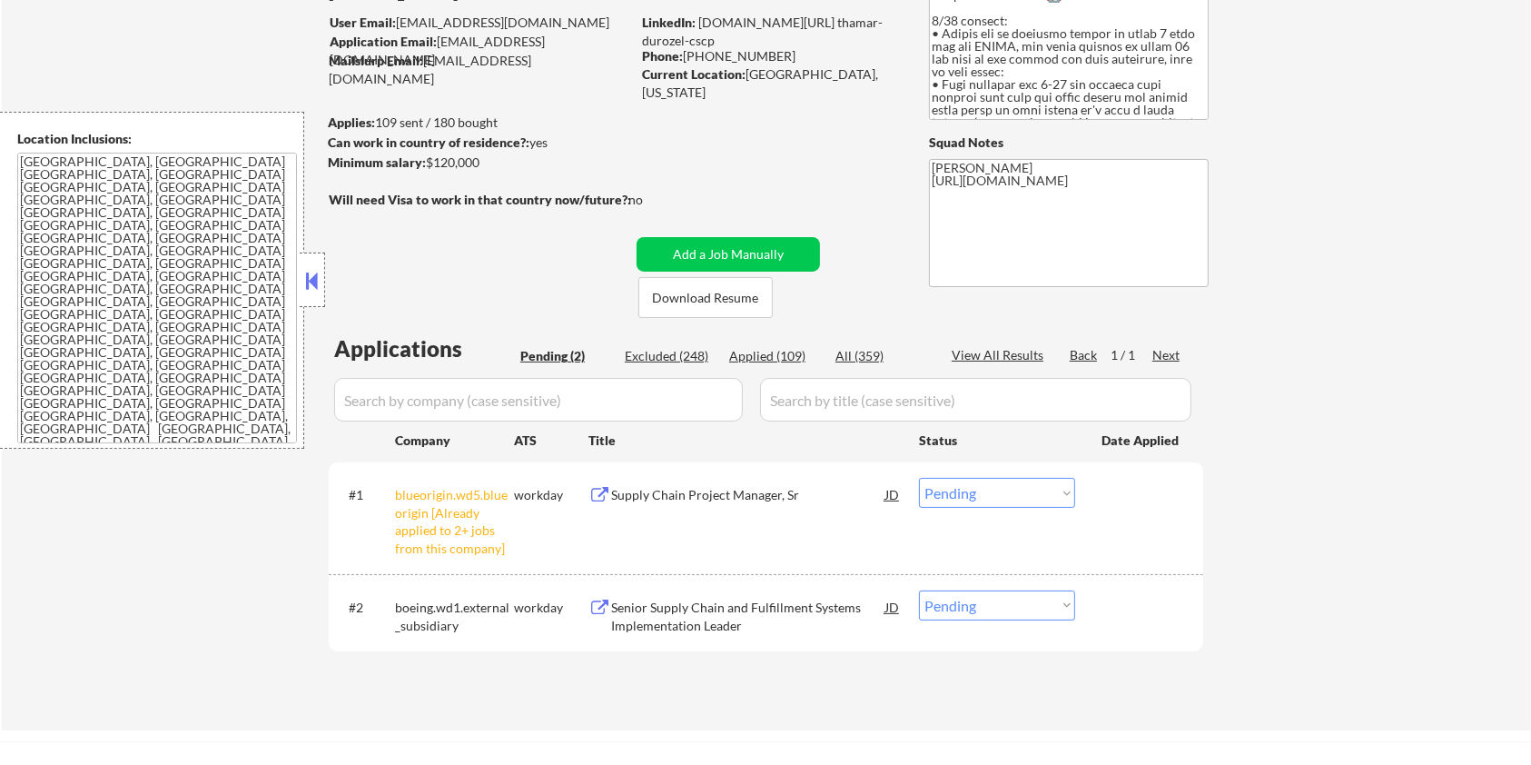
scroll to position [363, 0]
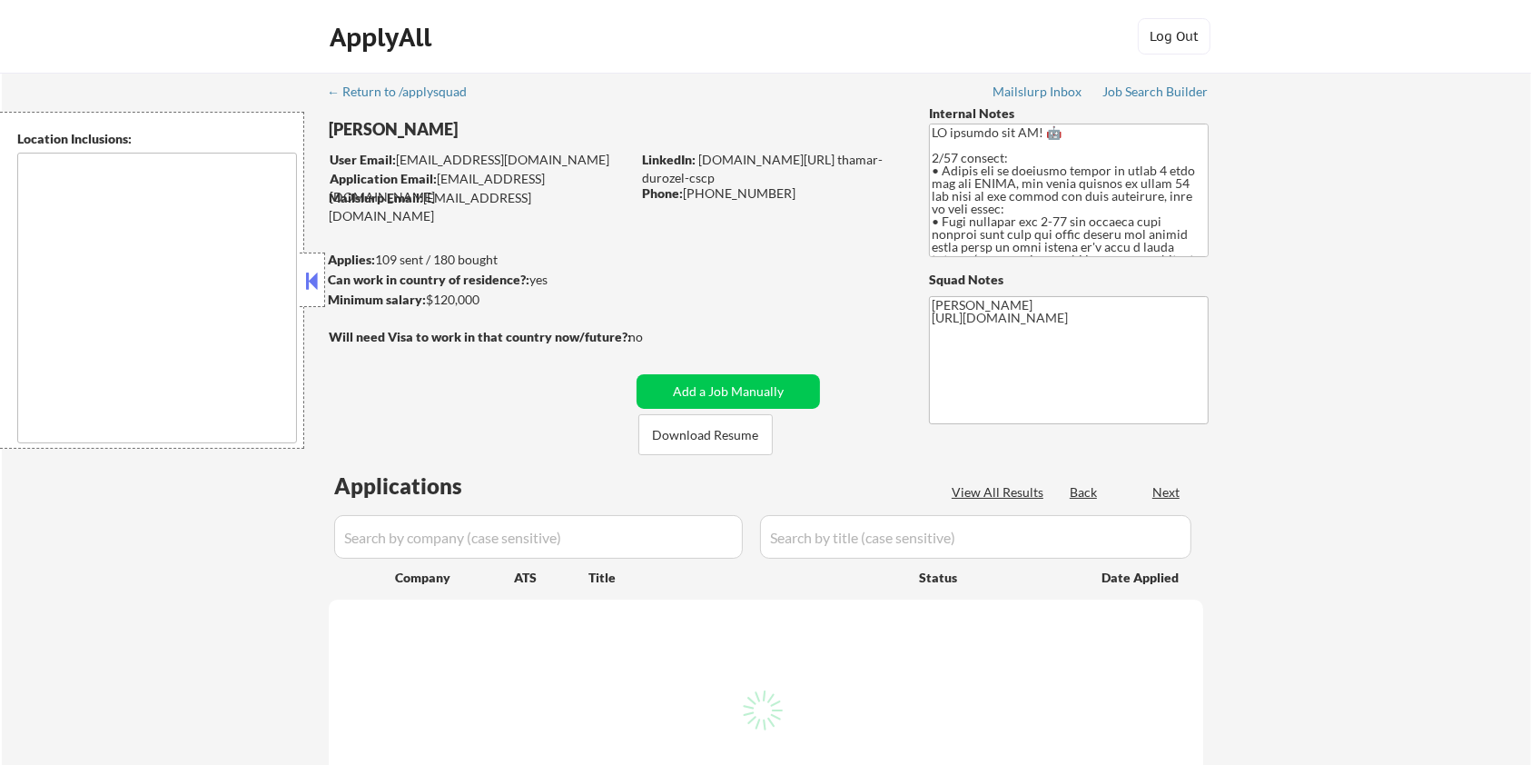
type textarea "[GEOGRAPHIC_DATA], [GEOGRAPHIC_DATA] [GEOGRAPHIC_DATA], [GEOGRAPHIC_DATA] [GEOG…"
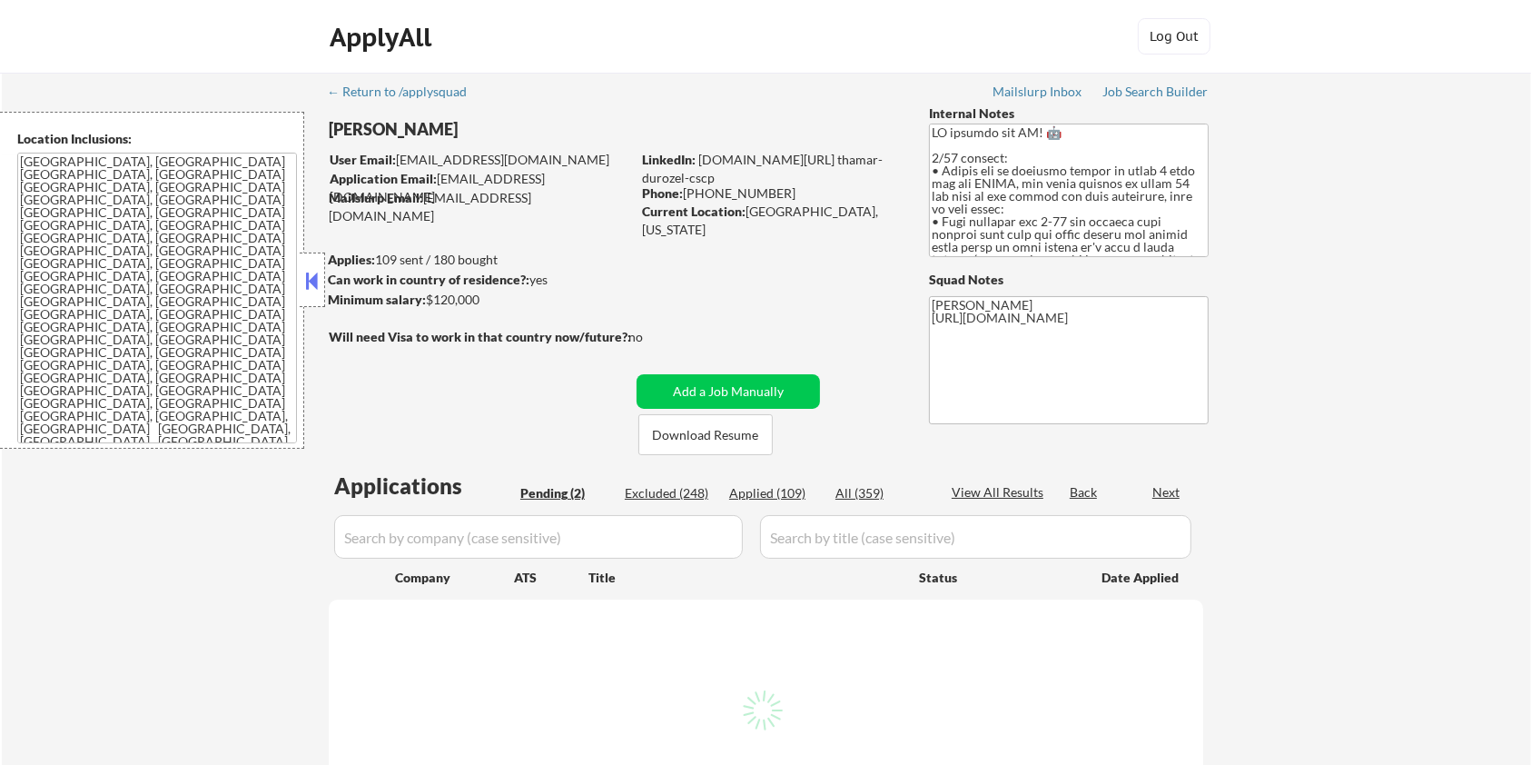
select select ""pending""
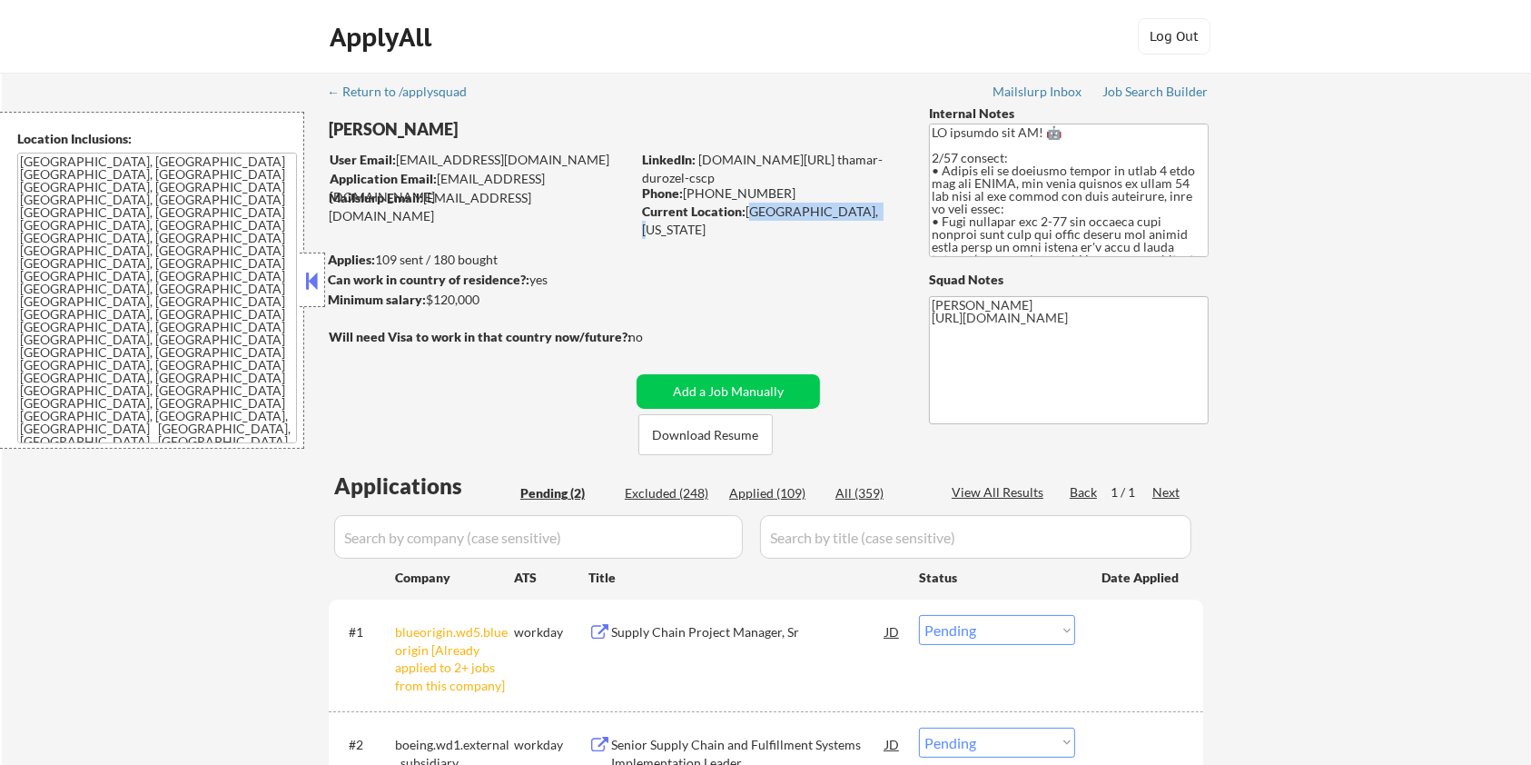
drag, startPoint x: 746, startPoint y: 211, endPoint x: 869, endPoint y: 212, distance: 122.6
click at [869, 212] on div "Current Location: Seattle, Washington" at bounding box center [770, 220] width 257 height 35
copy div "[GEOGRAPHIC_DATA], [US_STATE]"
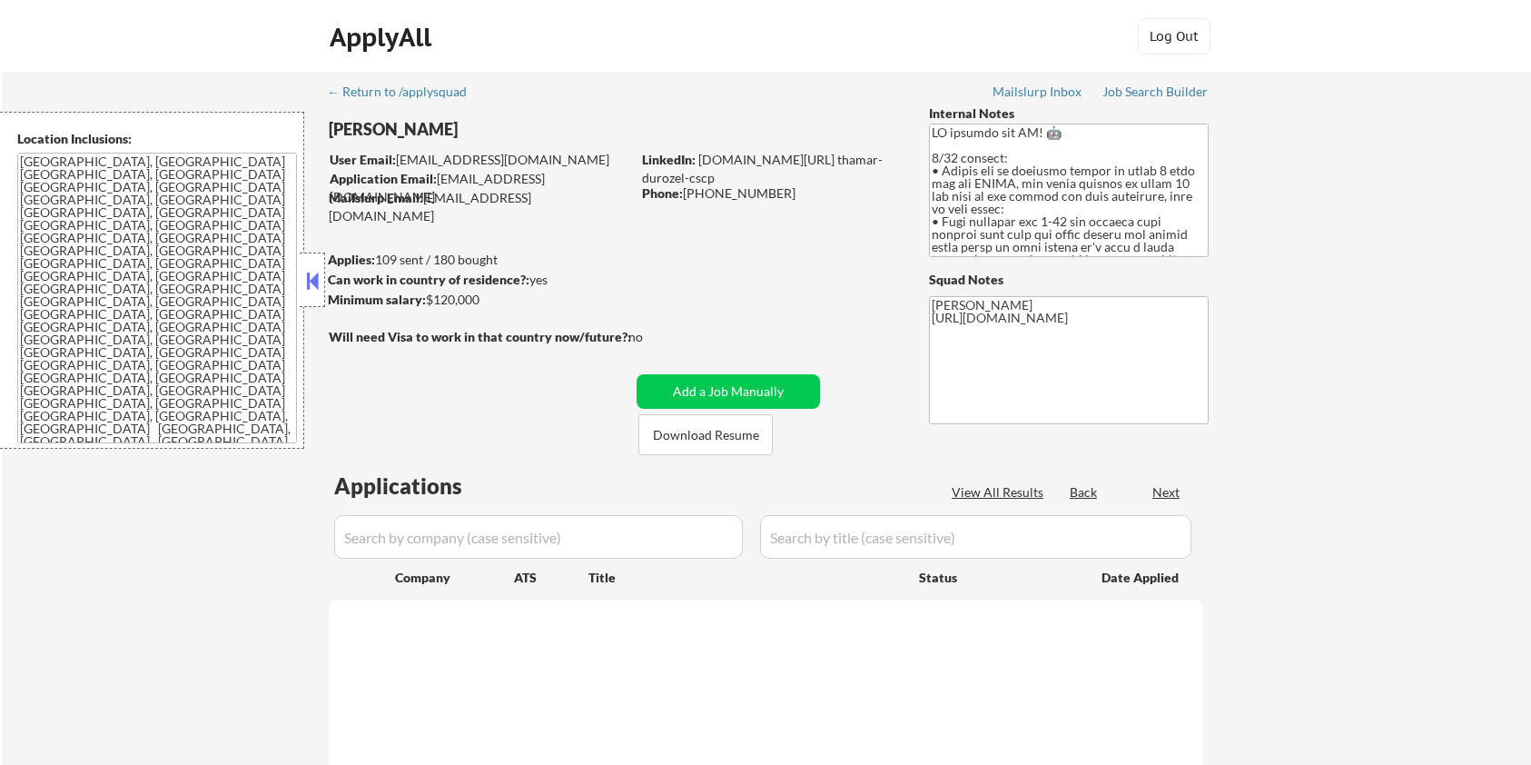
scroll to position [363, 0]
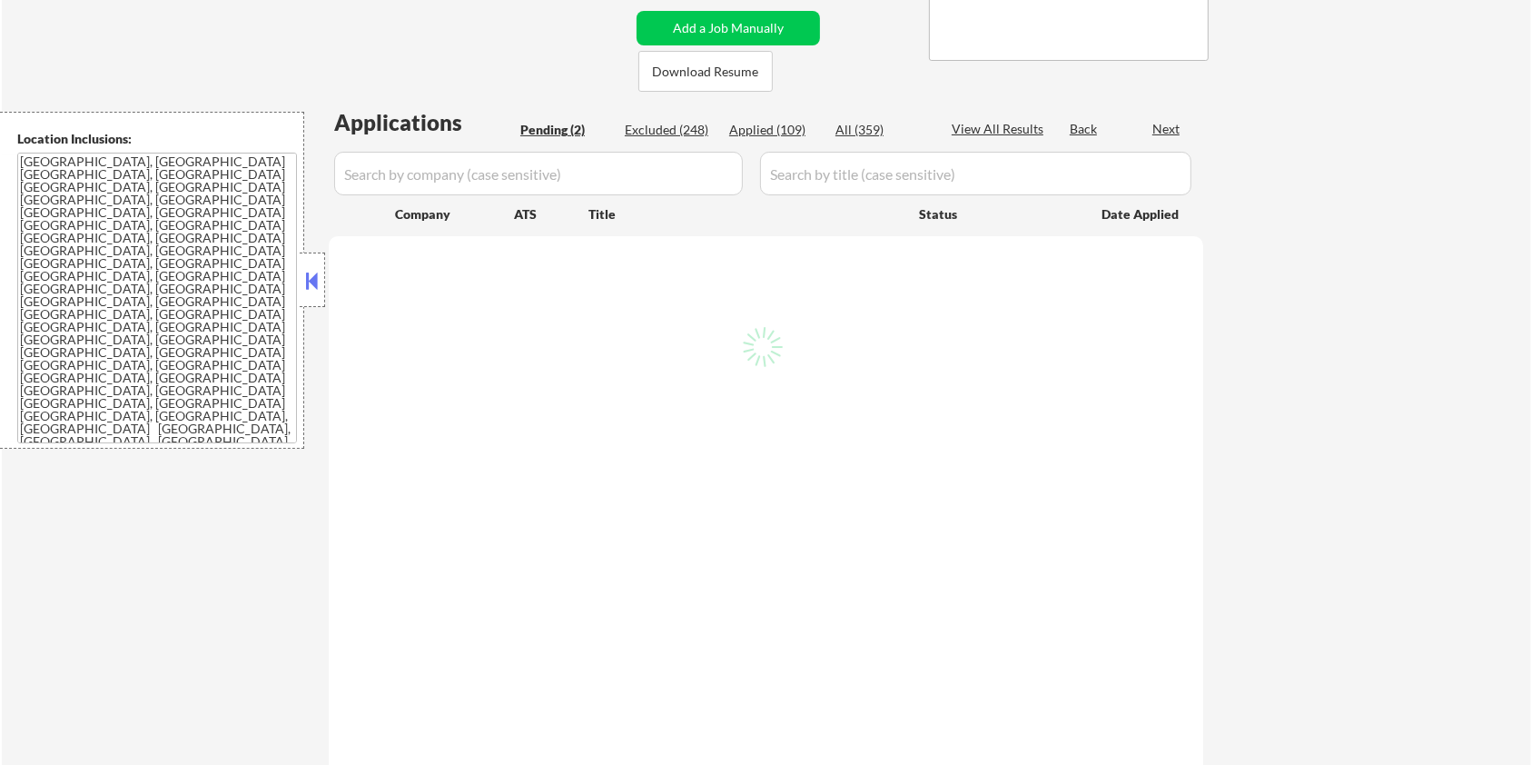
select select ""pending""
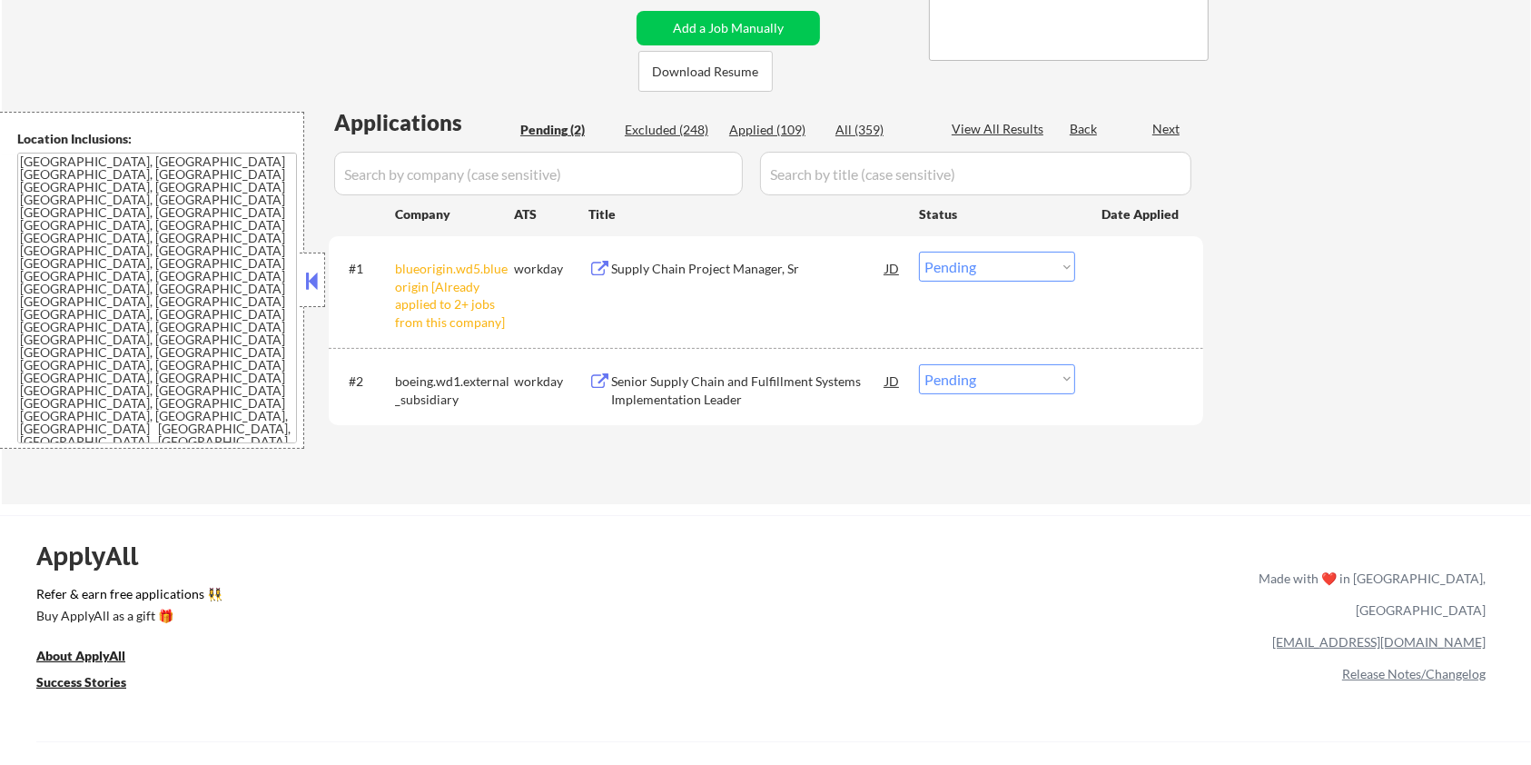
drag, startPoint x: 15, startPoint y: 156, endPoint x: 208, endPoint y: 264, distance: 220.8
click at [208, 264] on div "Location Inclusions: Seattle, WA Mercer Island, WA Shoreline, WA Tukwila, WA Bu…" at bounding box center [152, 280] width 304 height 337
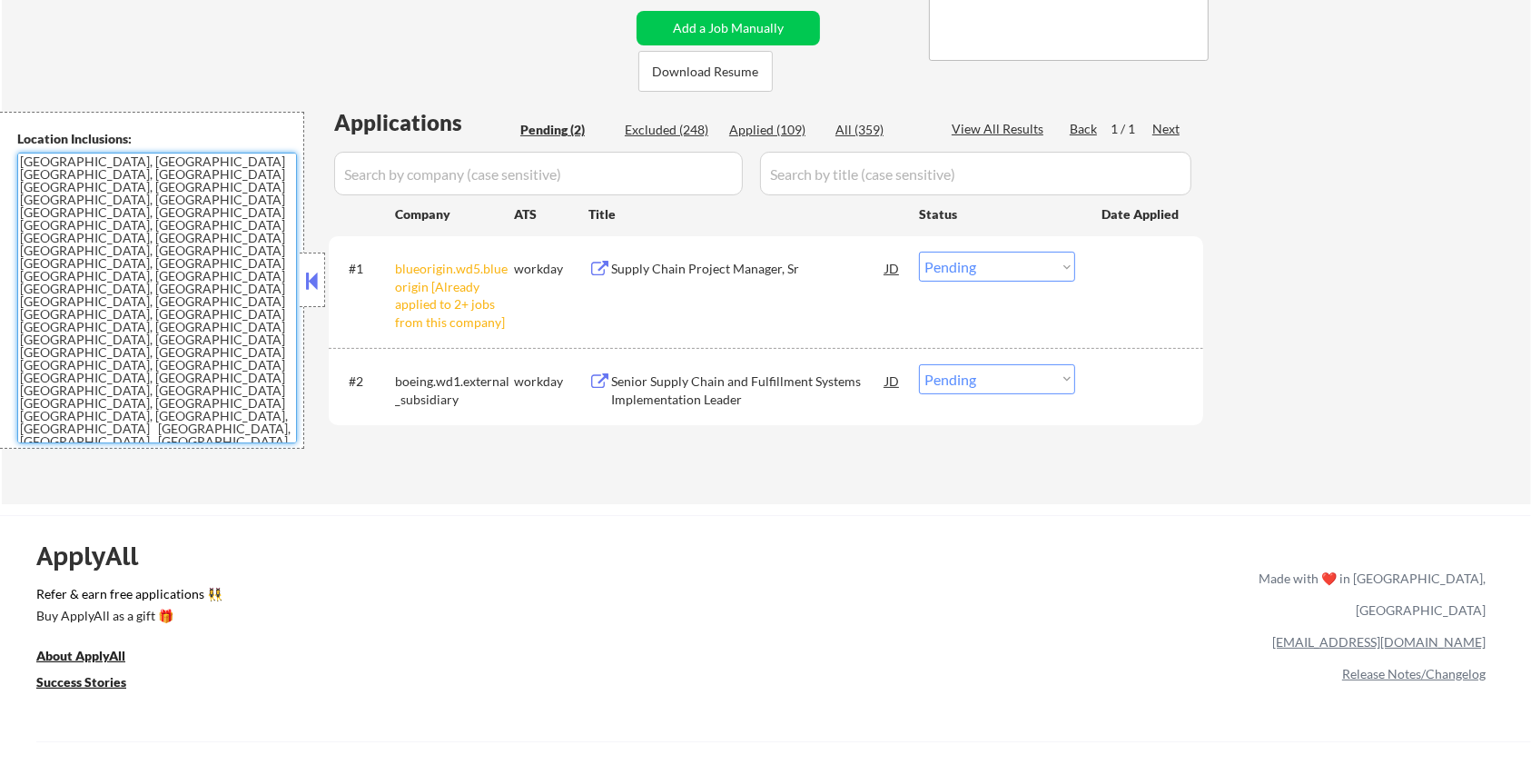
drag, startPoint x: 22, startPoint y: 160, endPoint x: 288, endPoint y: 412, distance: 366.8
click at [288, 412] on textarea "[GEOGRAPHIC_DATA], [GEOGRAPHIC_DATA] [GEOGRAPHIC_DATA], [GEOGRAPHIC_DATA] [GEOG…" at bounding box center [157, 298] width 280 height 291
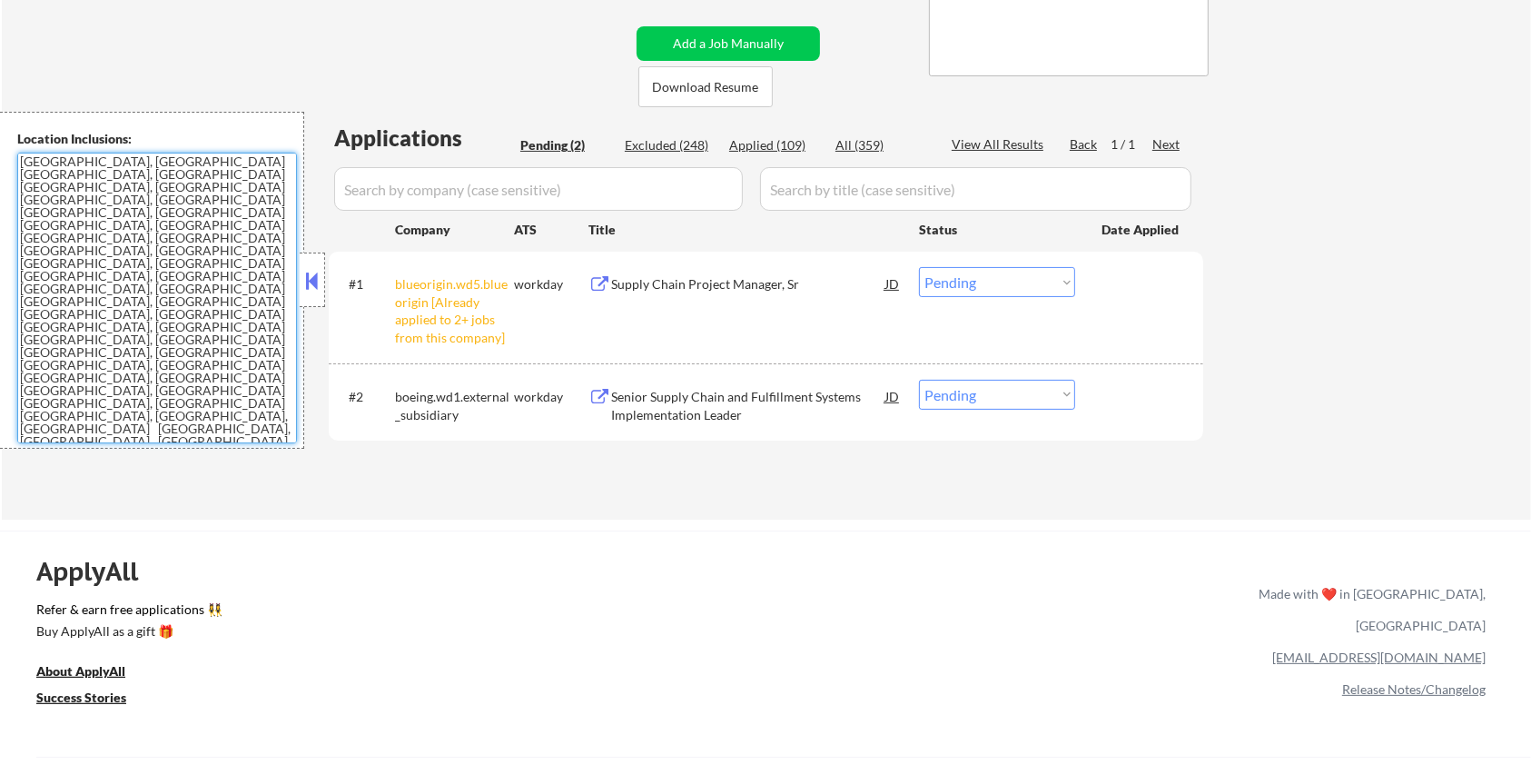
scroll to position [242, 0]
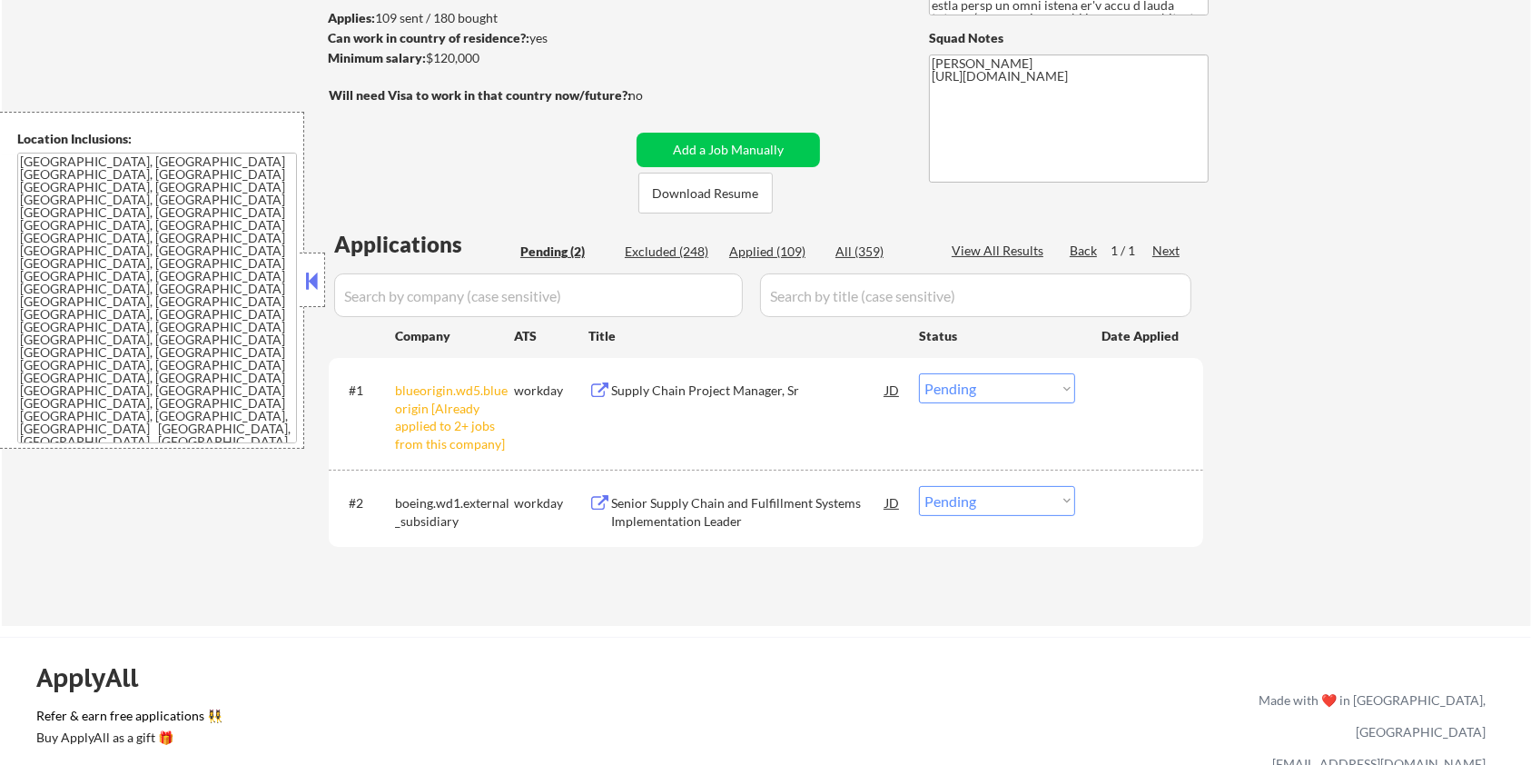
drag, startPoint x: 491, startPoint y: 62, endPoint x: 430, endPoint y: 54, distance: 61.3
click at [430, 54] on div "Minimum salary: $120,000" at bounding box center [479, 58] width 302 height 18
click at [479, 71] on div "← Return to /applysquad Mailslurp Inbox Job Search Builder Thamar Durozel User …" at bounding box center [766, 221] width 906 height 780
drag, startPoint x: 429, startPoint y: 54, endPoint x: 480, endPoint y: 62, distance: 52.4
click at [480, 62] on div "Minimum salary: $120,000" at bounding box center [479, 58] width 302 height 18
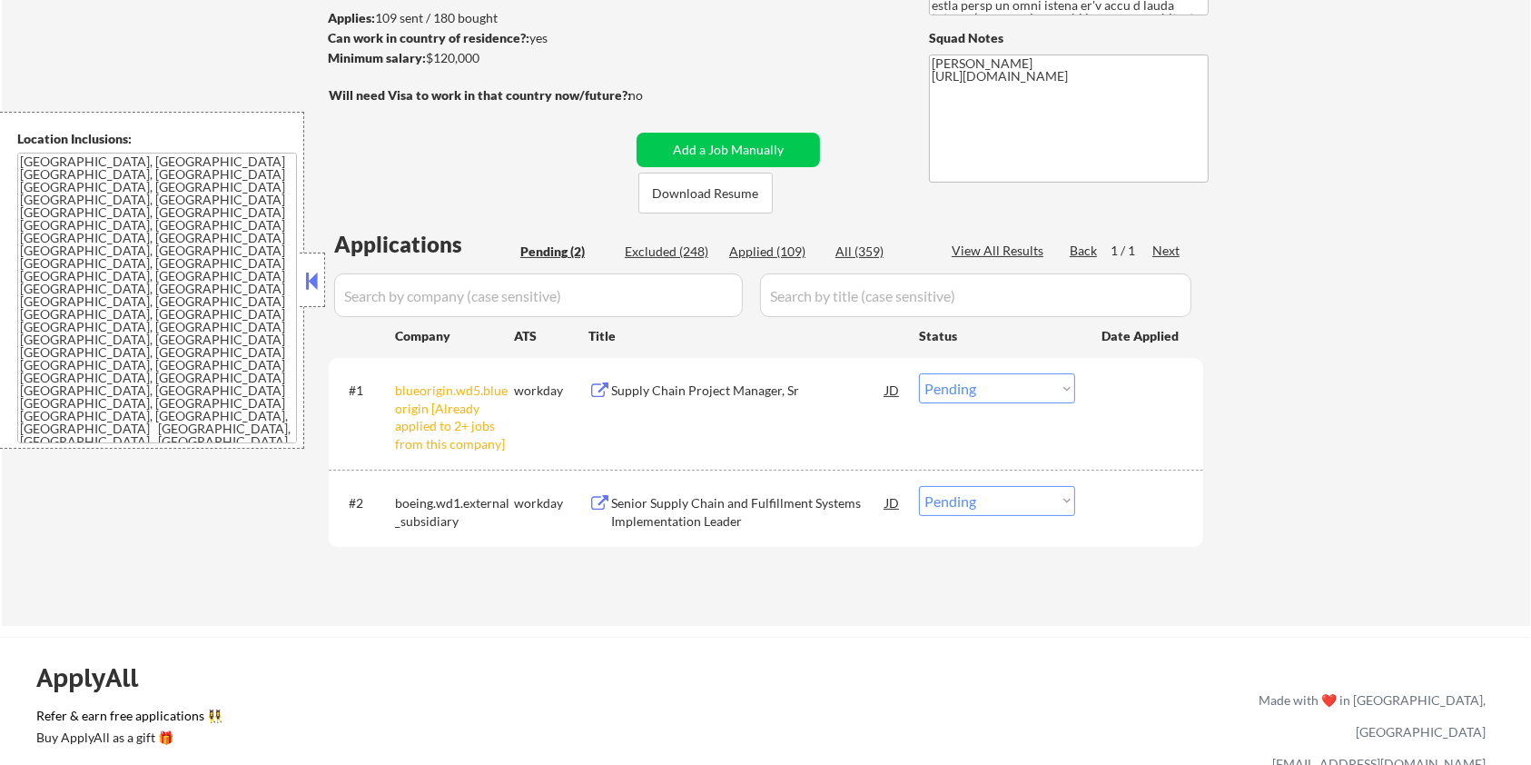
copy div "$120,000"
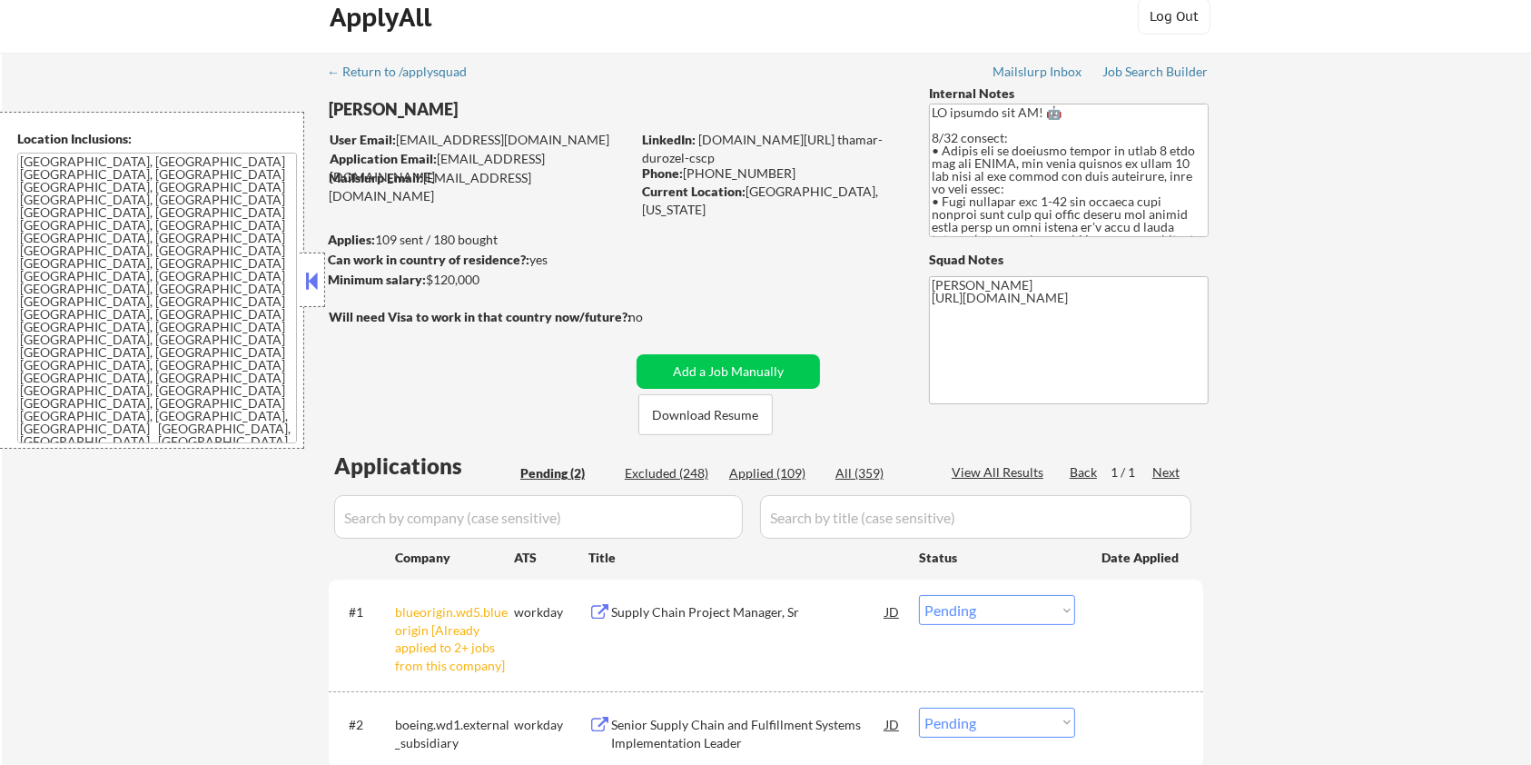
scroll to position [0, 0]
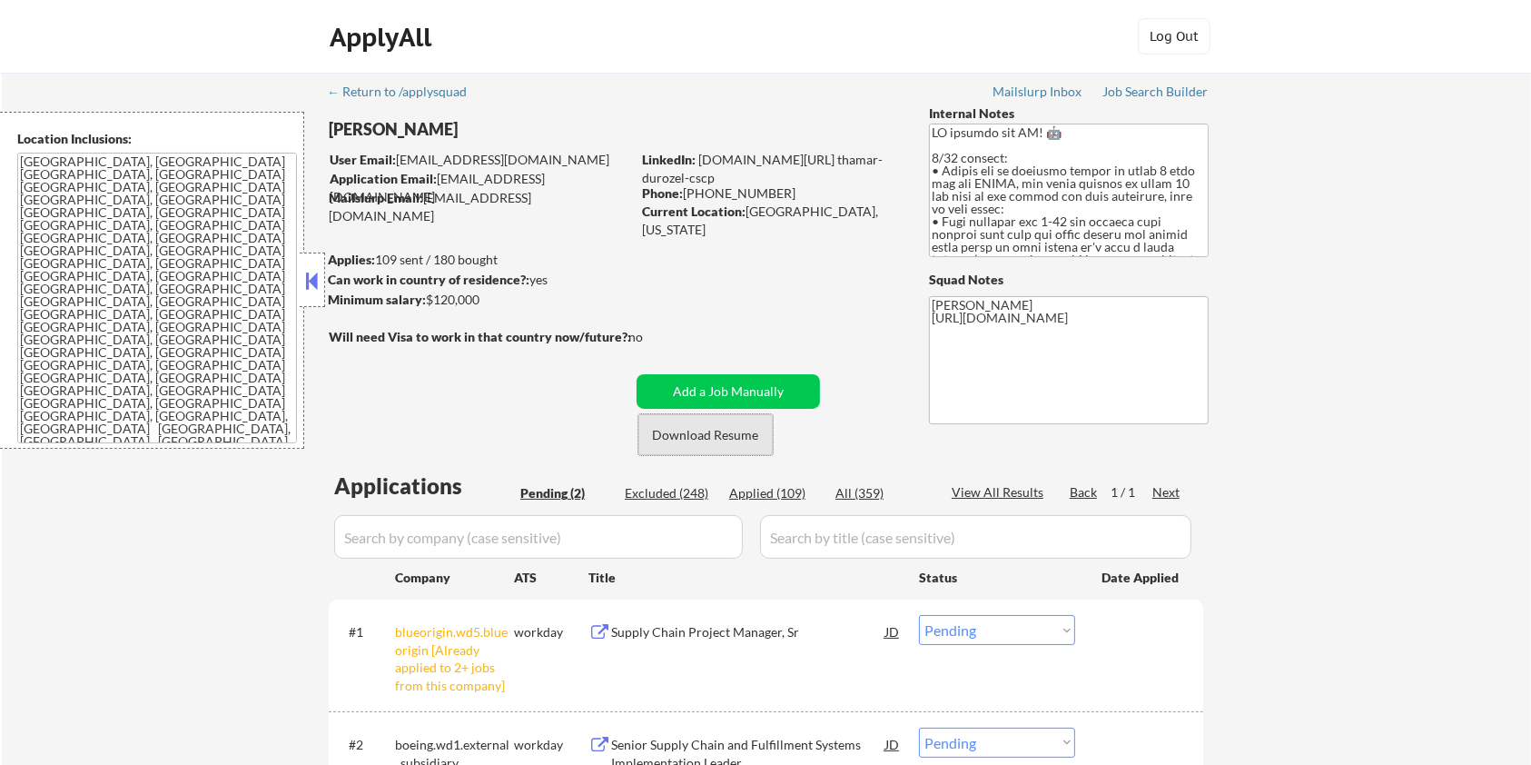
click at [751, 430] on button "Download Resume" at bounding box center [705, 434] width 134 height 41
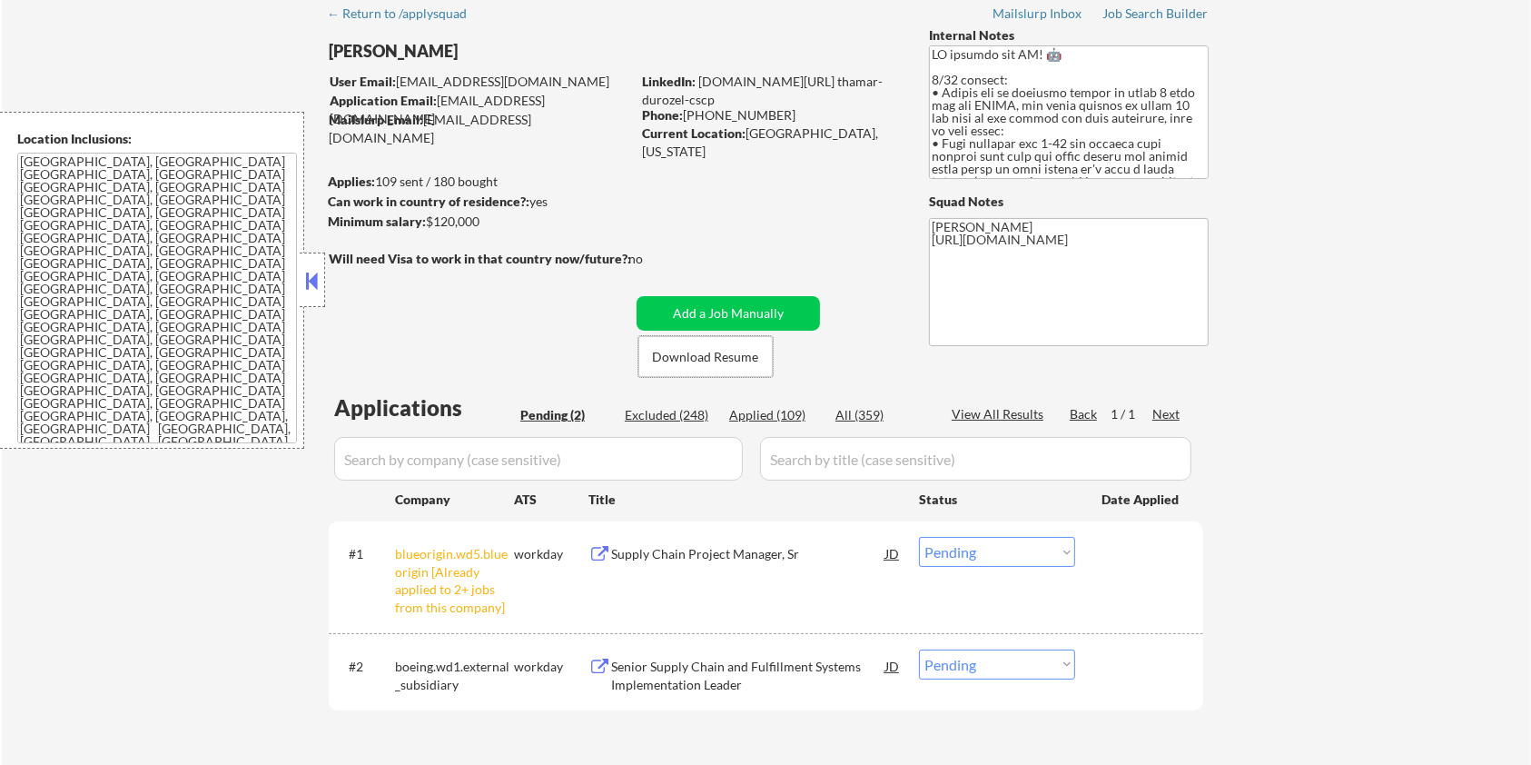
scroll to position [121, 0]
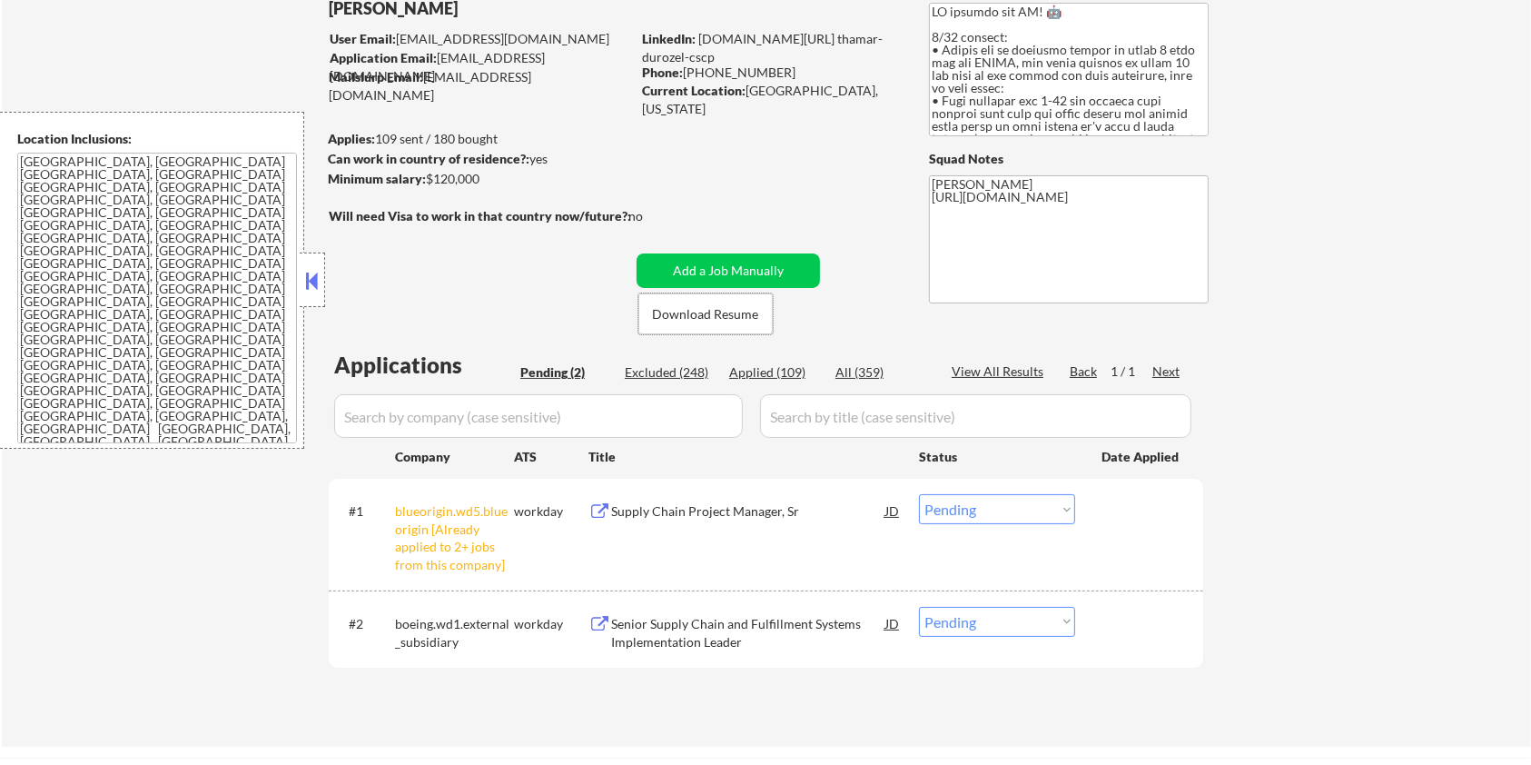
click at [671, 612] on div "Senior Supply Chain and Fulfillment Systems Implementation Leader" at bounding box center [748, 629] width 274 height 44
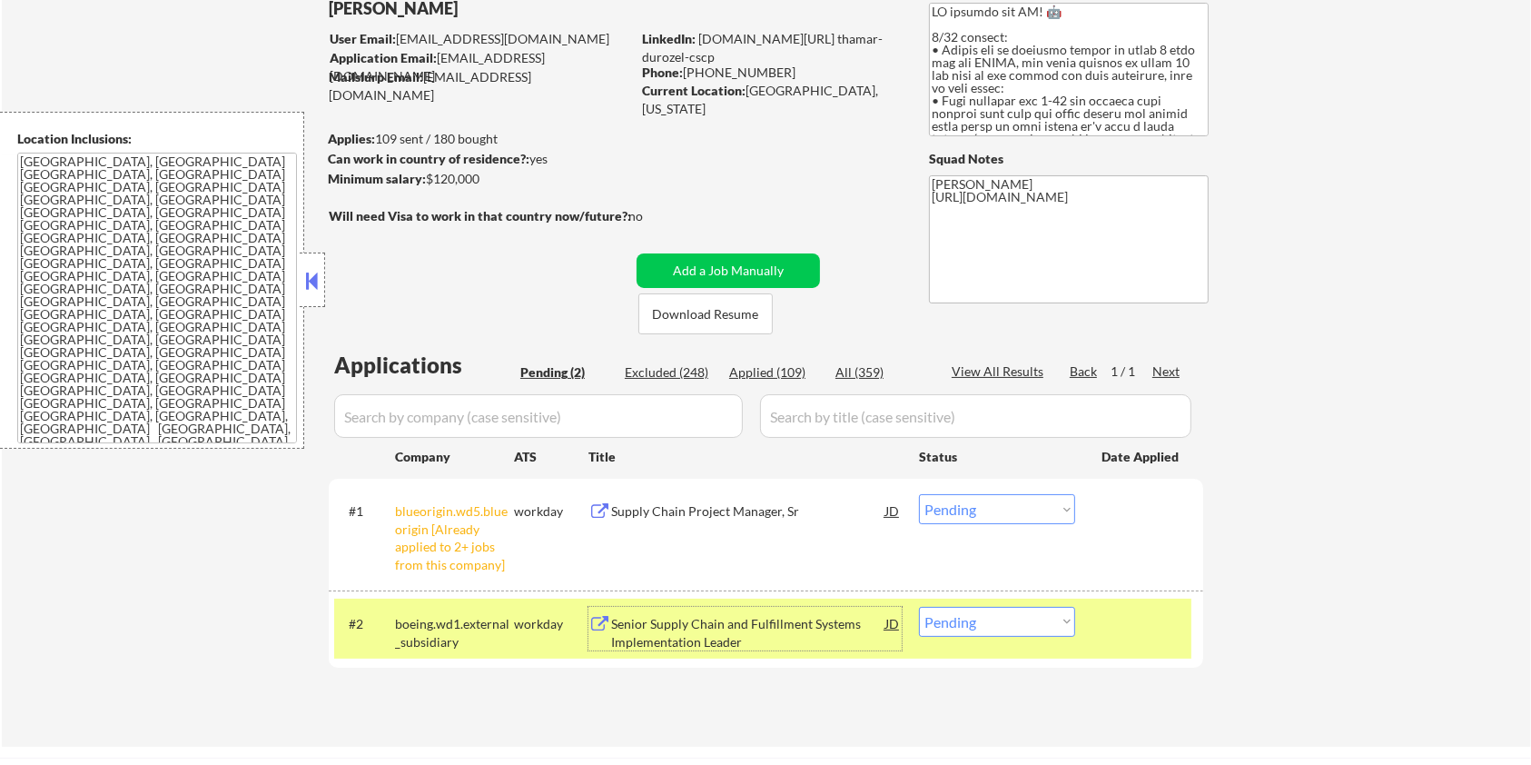
click at [1038, 626] on select "Choose an option... Pending Applied Excluded (Questions) Excluded (Expired) Exc…" at bounding box center [997, 622] width 156 height 30
select select ""applied""
click at [919, 607] on select "Choose an option... Pending Applied Excluded (Questions) Excluded (Expired) Exc…" at bounding box center [997, 622] width 156 height 30
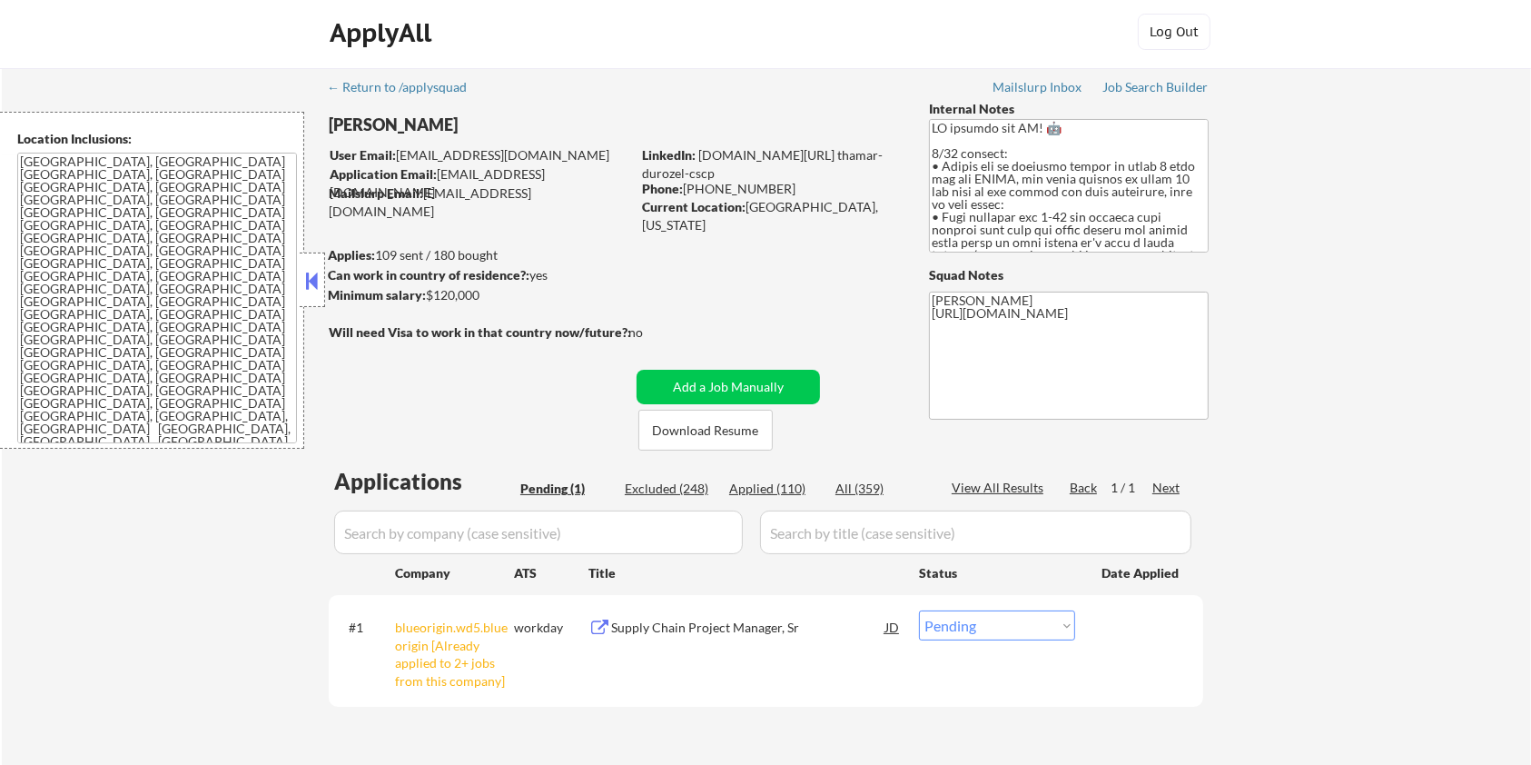
scroll to position [0, 0]
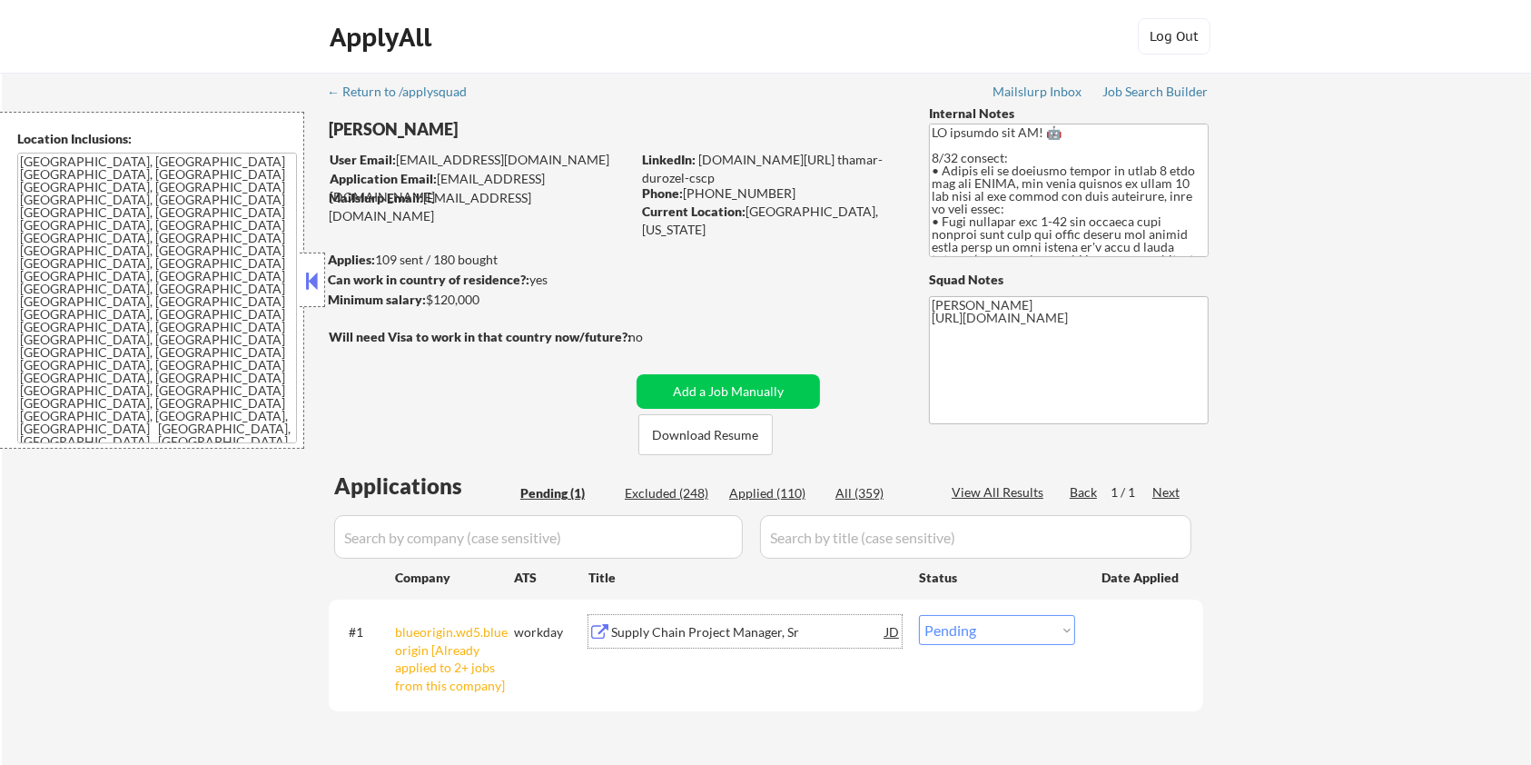
click at [619, 630] on div "Supply Chain Project Manager, Sr" at bounding box center [748, 632] width 274 height 18
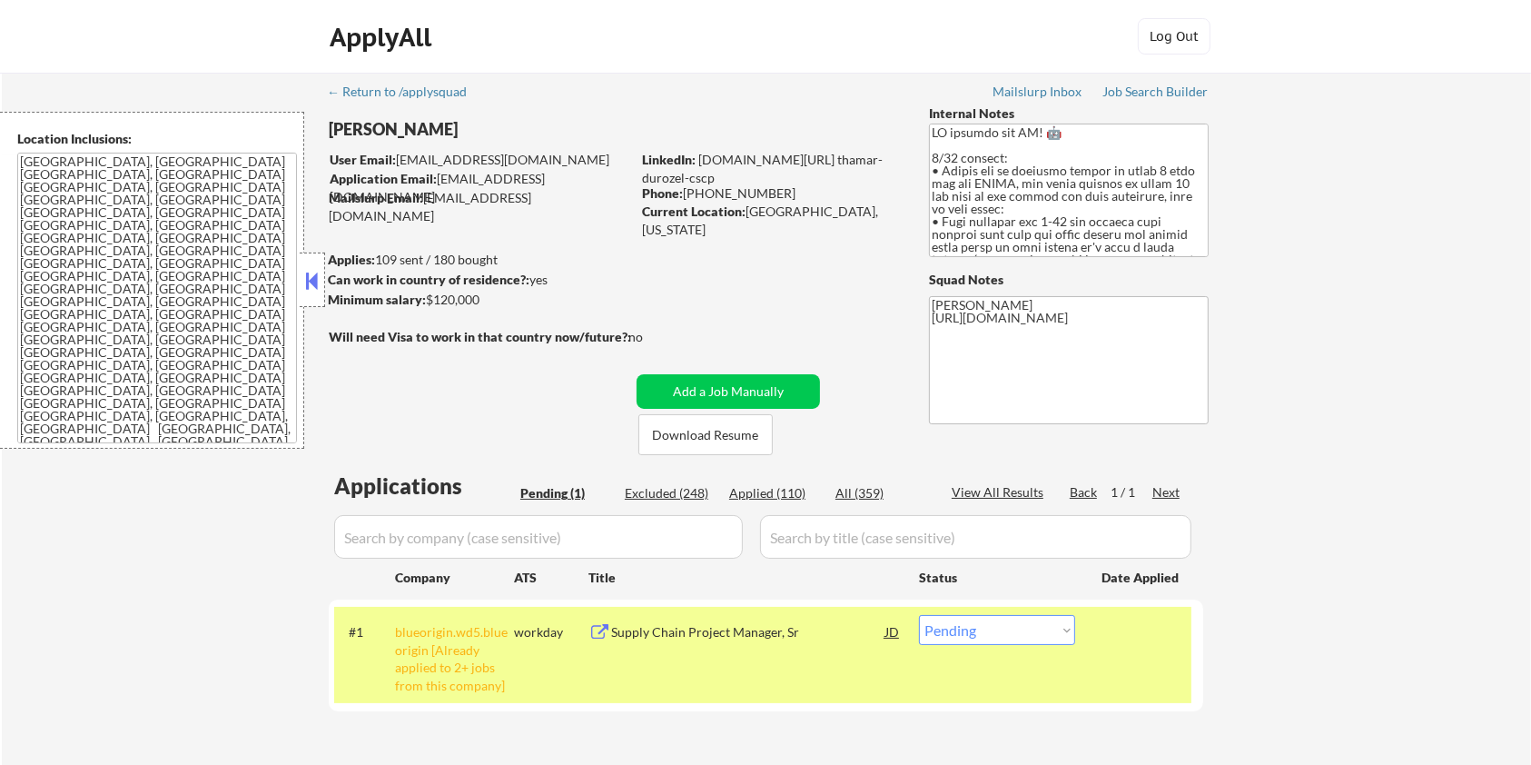
drag, startPoint x: 496, startPoint y: 309, endPoint x: 429, endPoint y: 305, distance: 67.3
click at [429, 305] on div "Minimum salary: $120,000" at bounding box center [479, 300] width 302 height 19
copy div "$120,000"
click at [1013, 626] on select "Choose an option... Pending Applied Excluded (Questions) Excluded (Expired) Exc…" at bounding box center [997, 630] width 156 height 30
click at [1012, 641] on select "Choose an option... Pending Applied Excluded (Questions) Excluded (Expired) Exc…" at bounding box center [997, 630] width 156 height 30
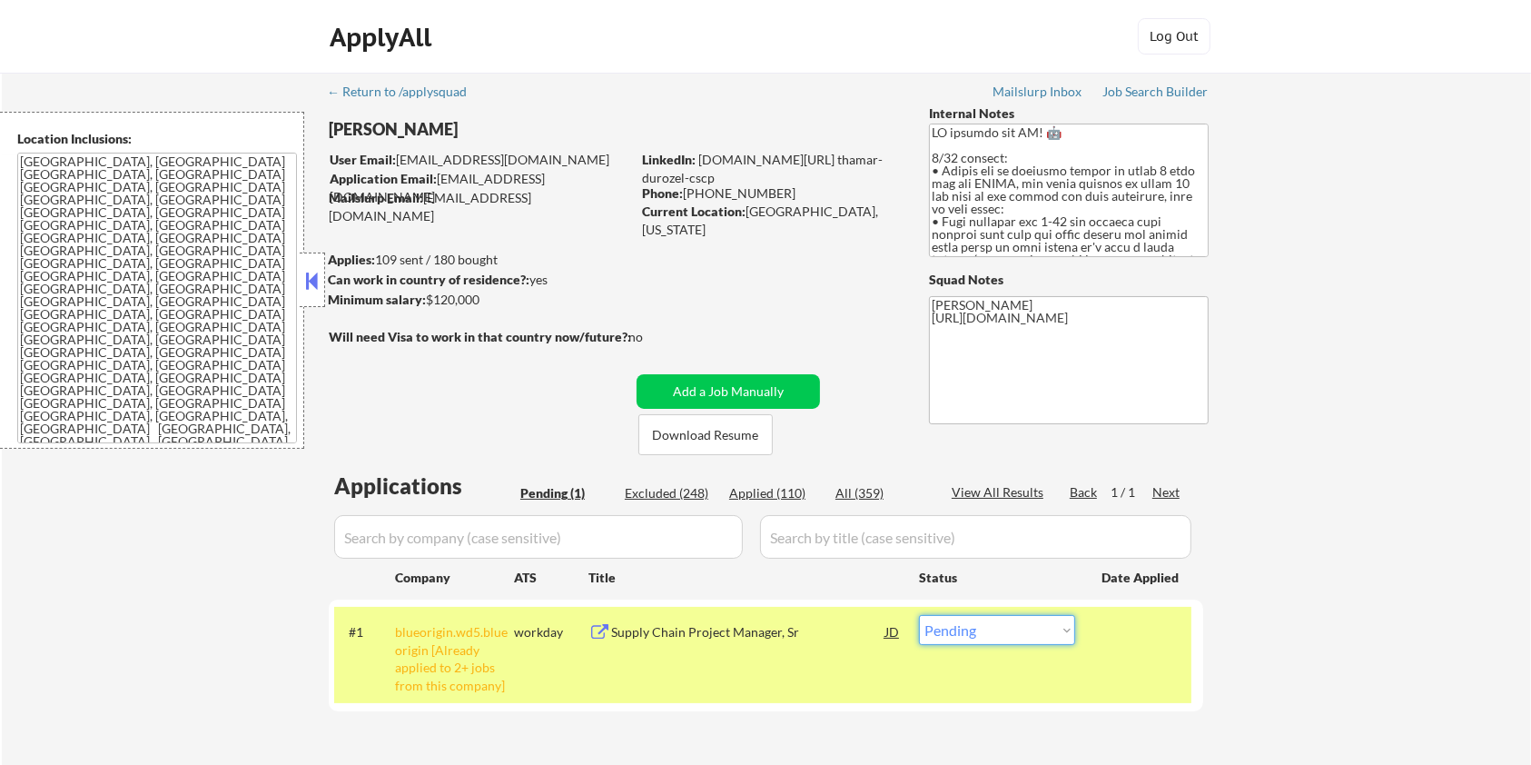
select select ""applied""
click at [919, 615] on select "Choose an option... Pending Applied Excluded (Questions) Excluded (Expired) Exc…" at bounding box center [997, 630] width 156 height 30
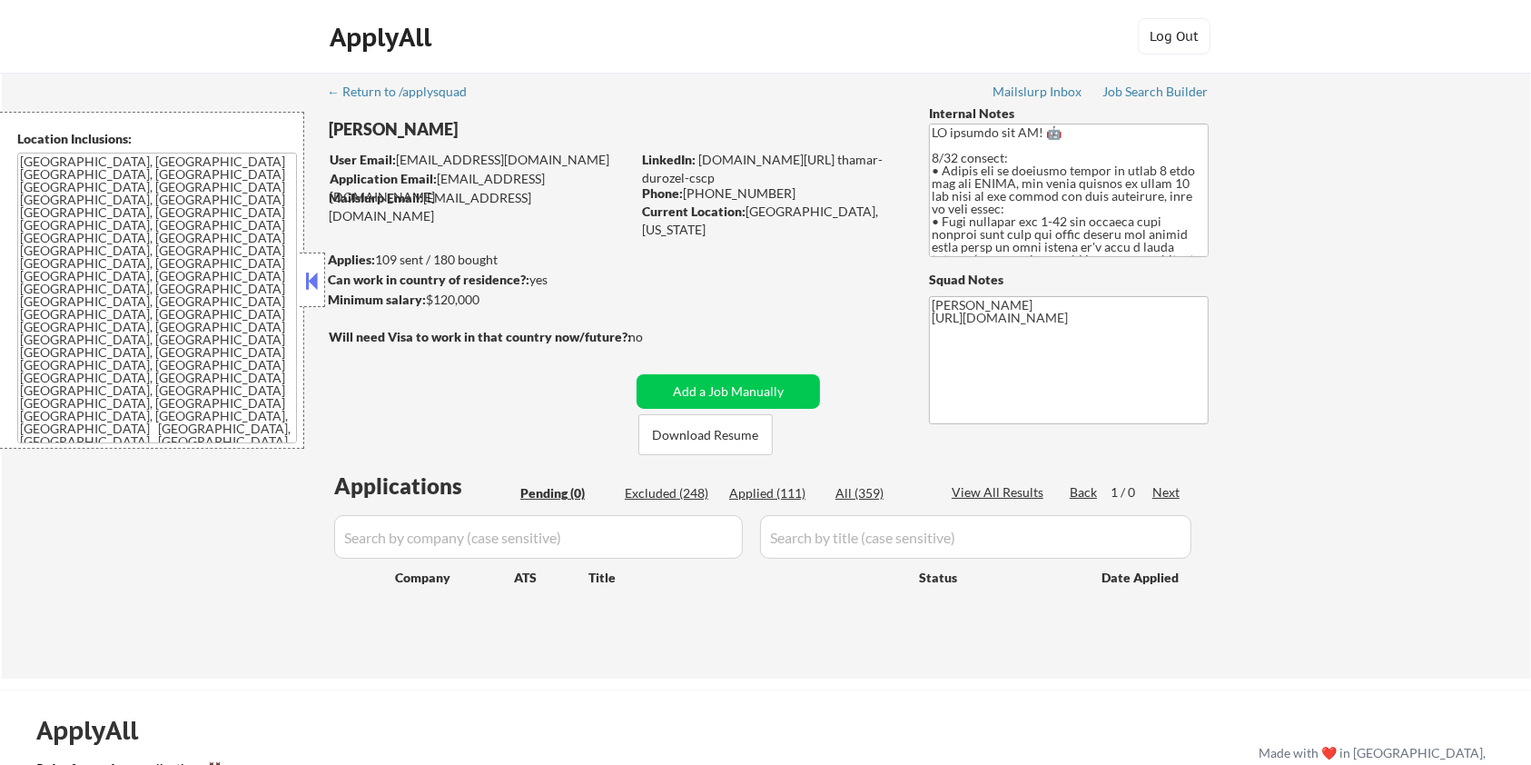
click at [746, 495] on div "Applied (111)" at bounding box center [774, 493] width 91 height 18
select select ""applied""
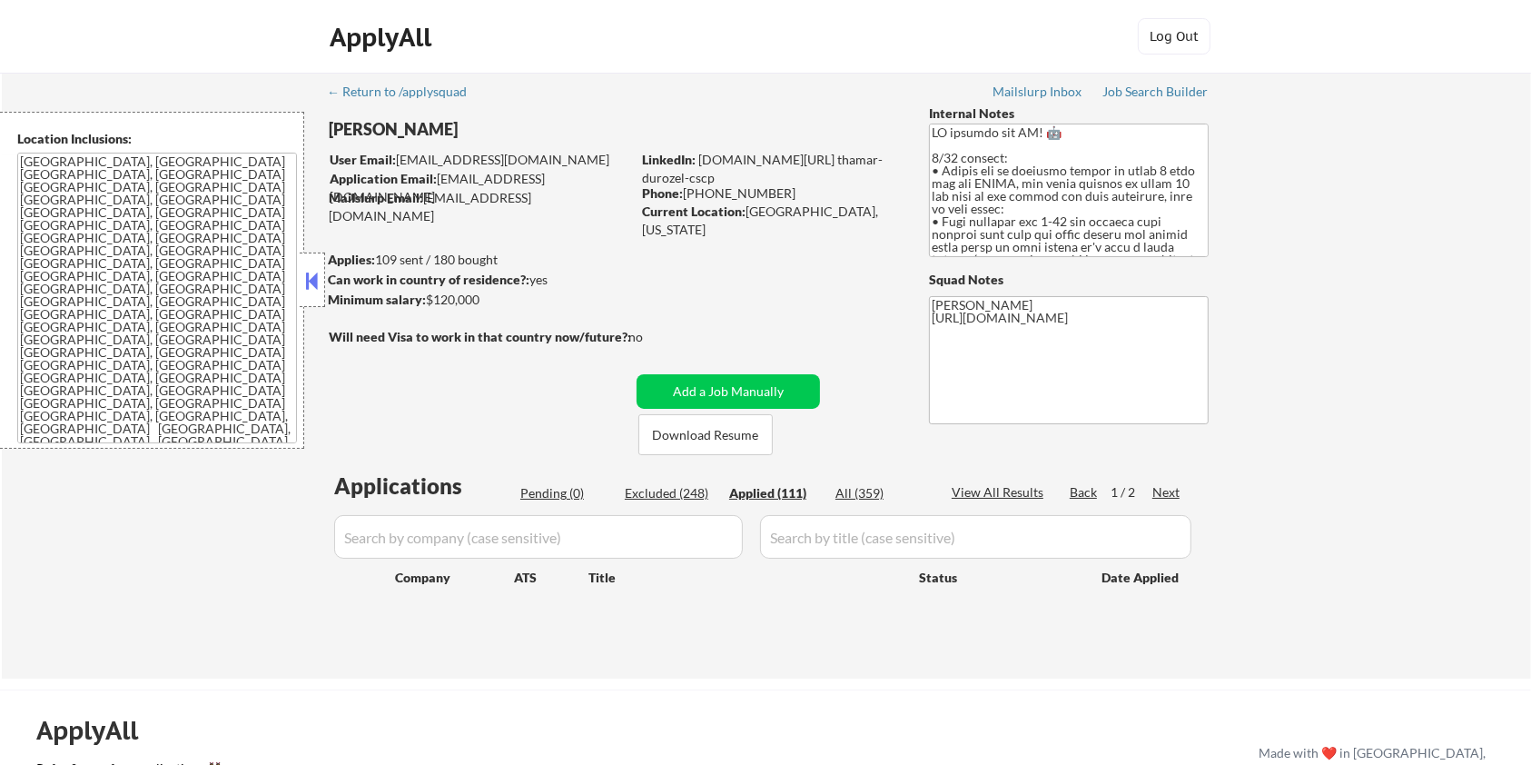
select select ""applied""
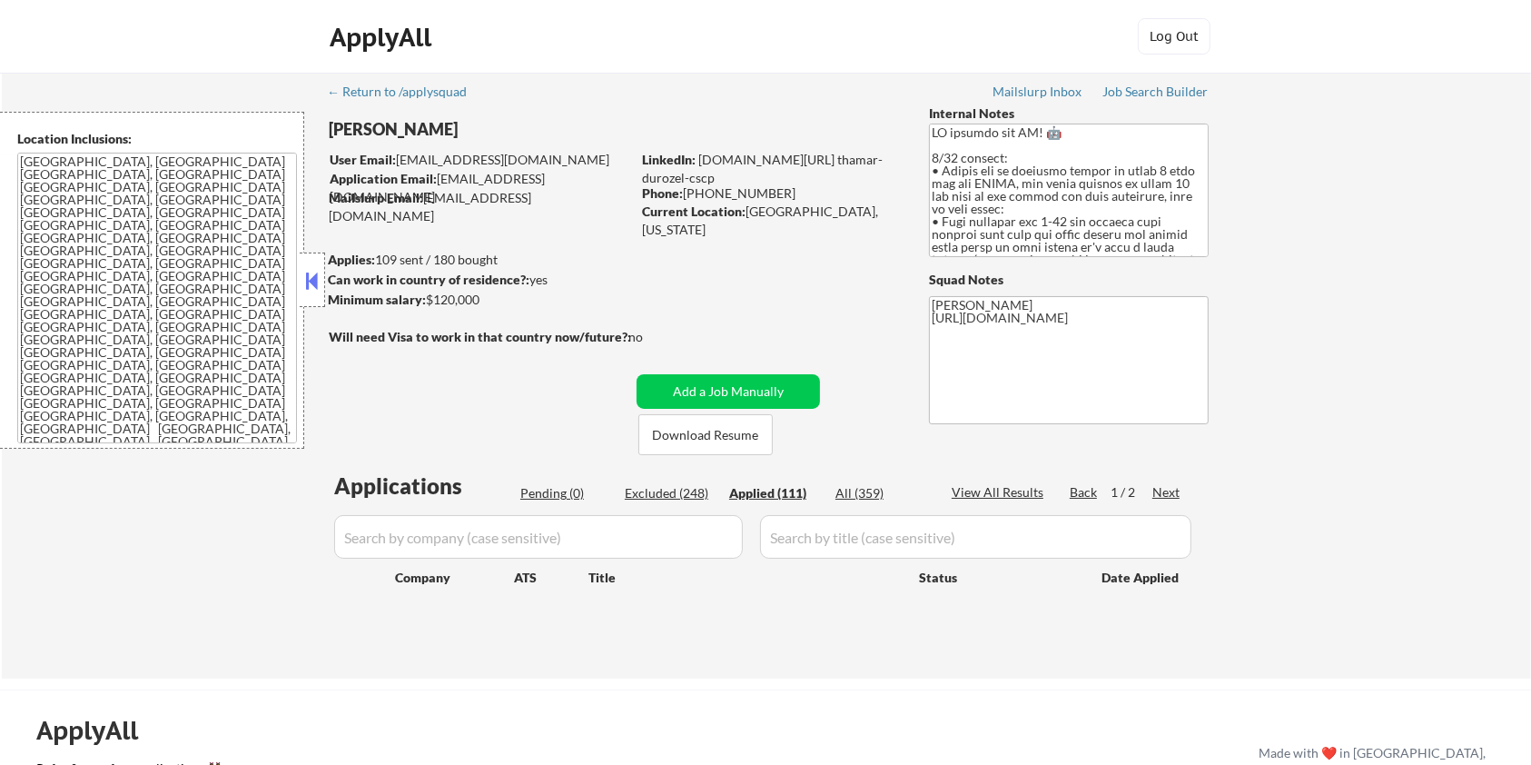
select select ""applied""
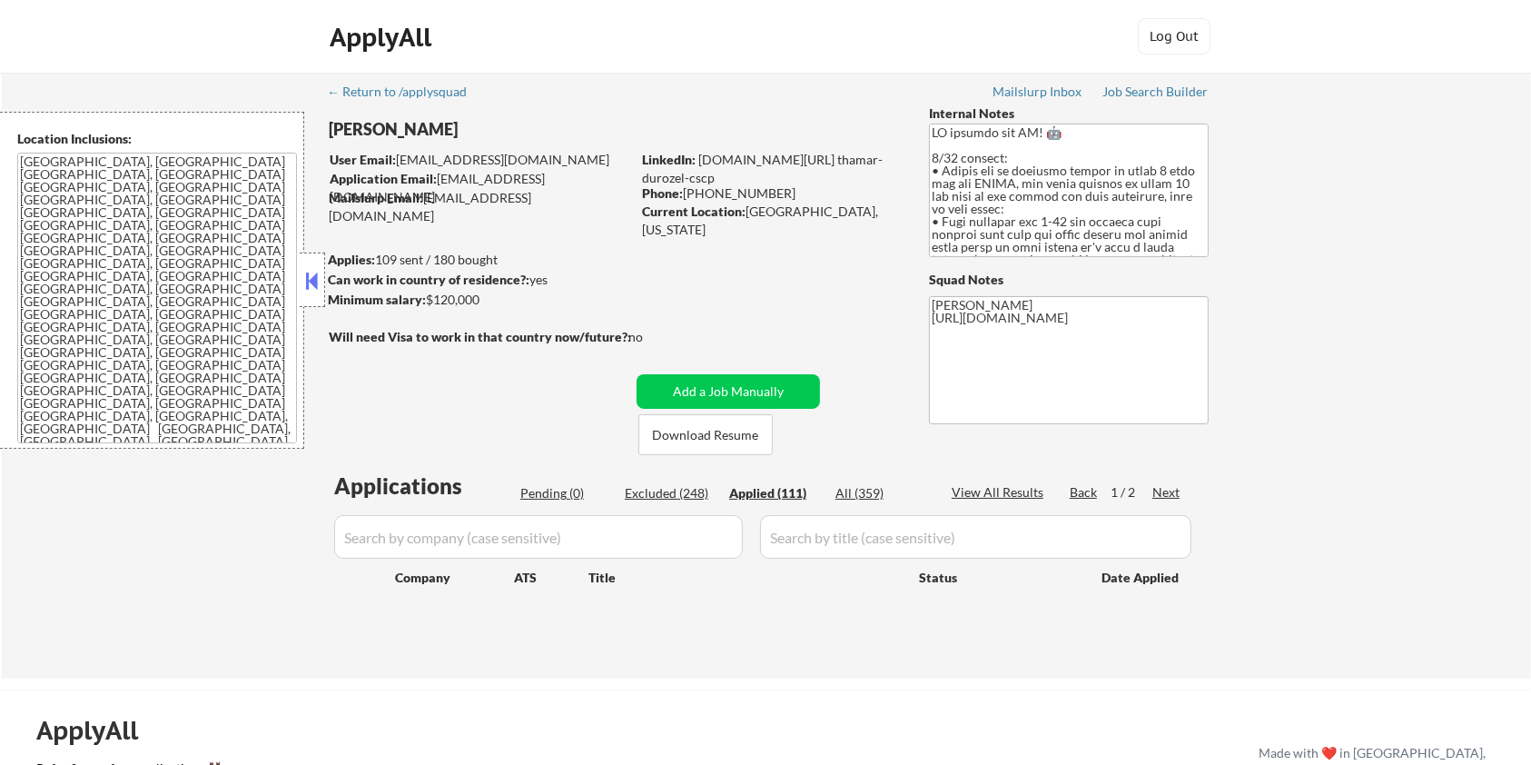
select select ""applied""
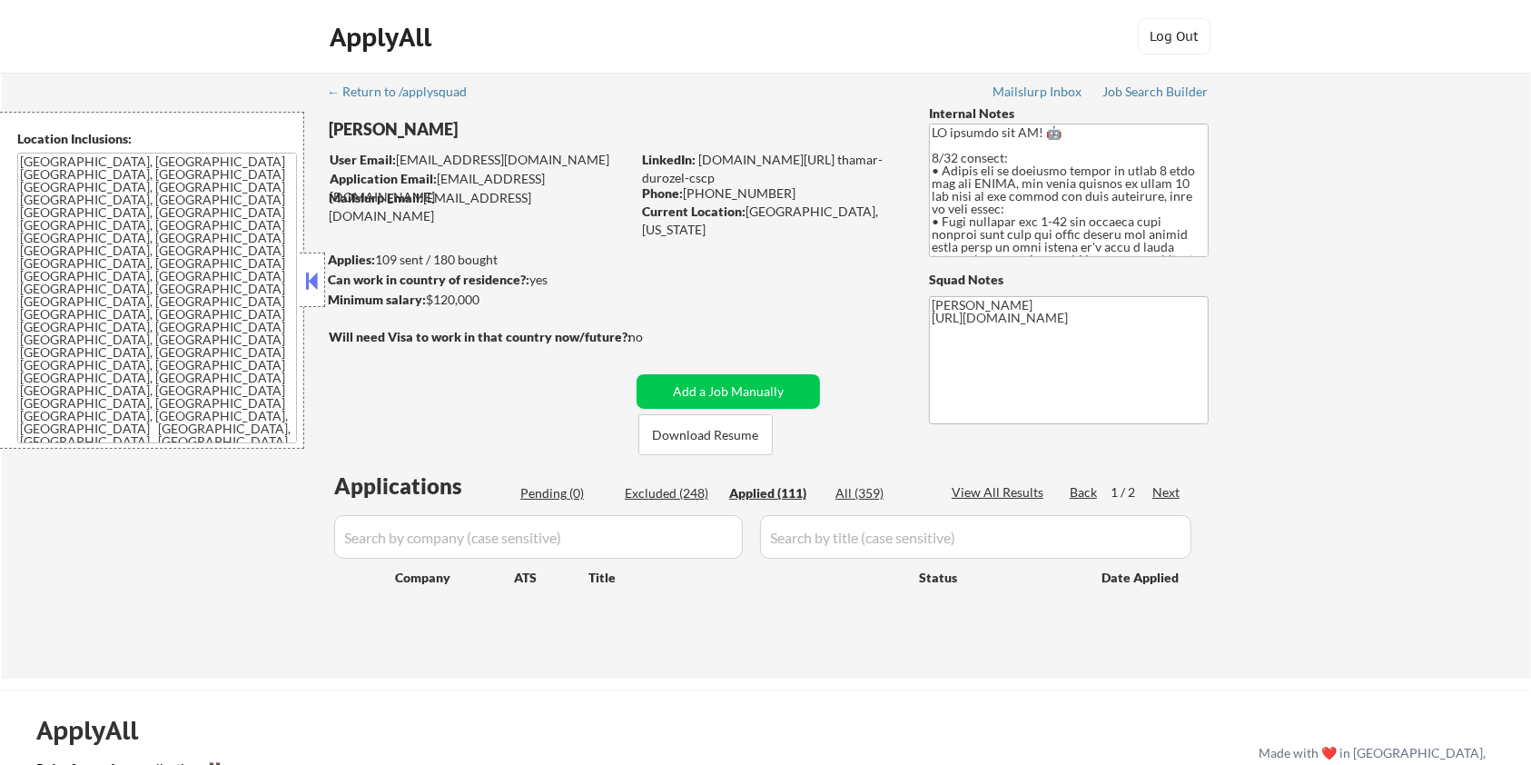
select select ""applied""
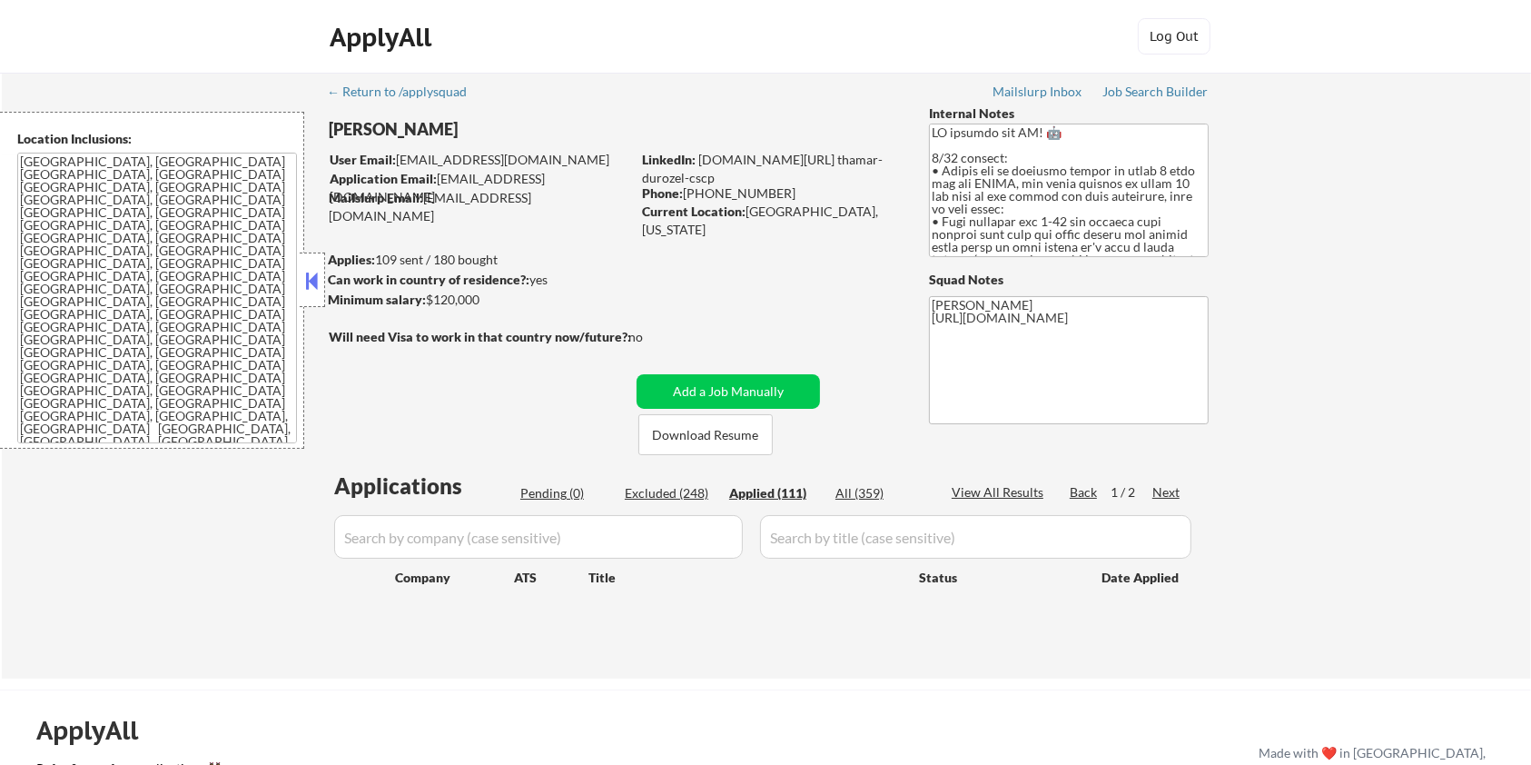
select select ""applied""
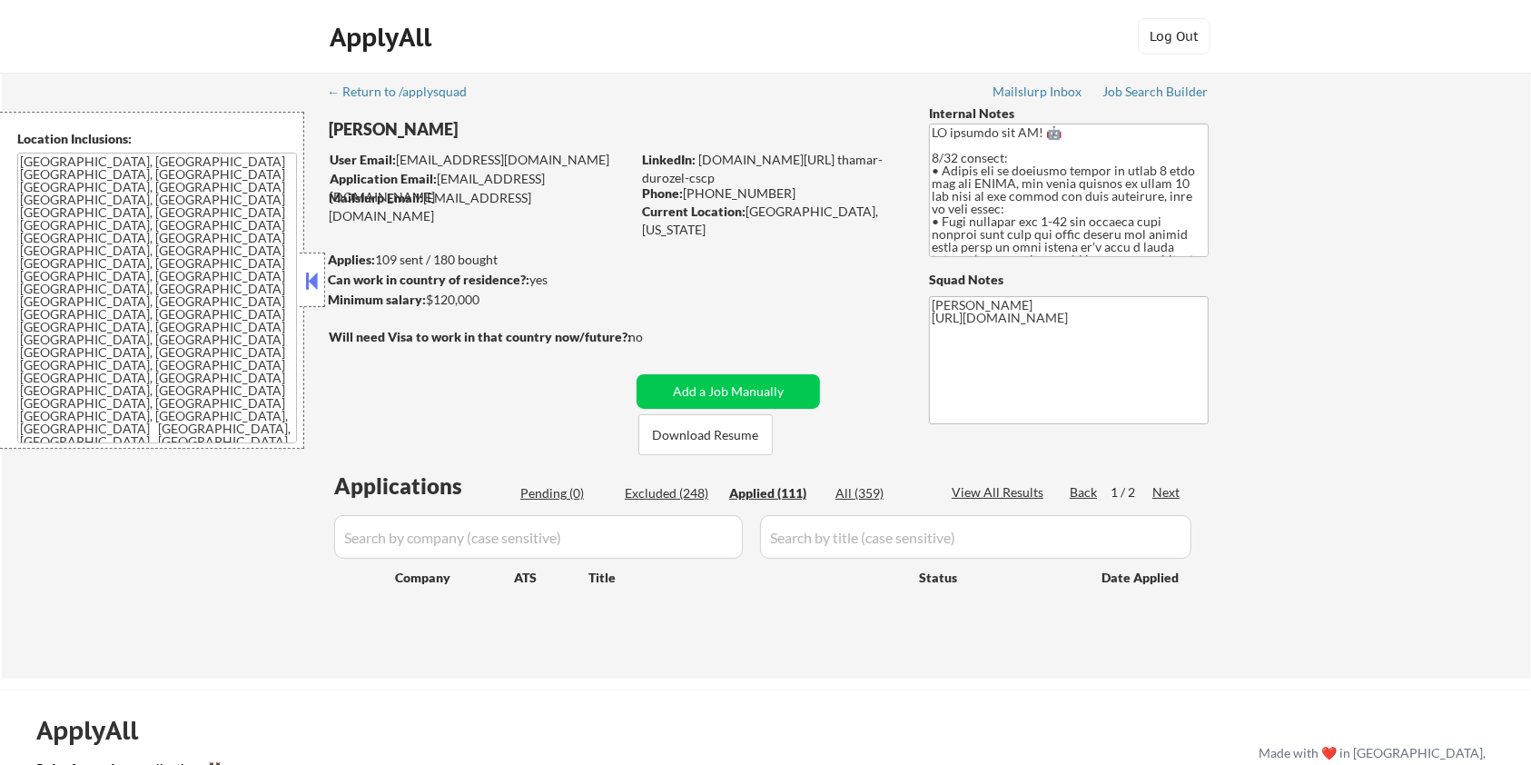
select select ""applied""
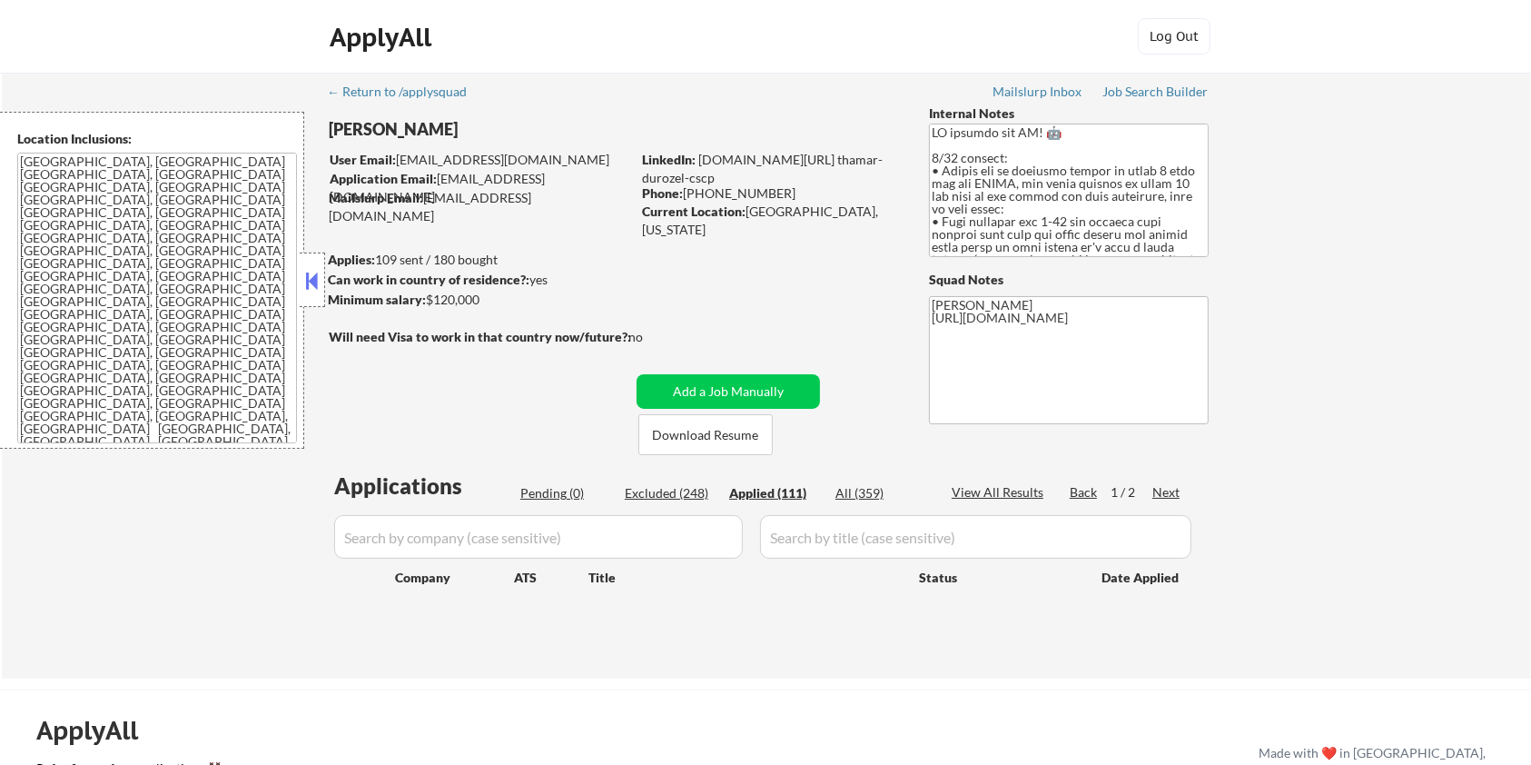
select select ""applied""
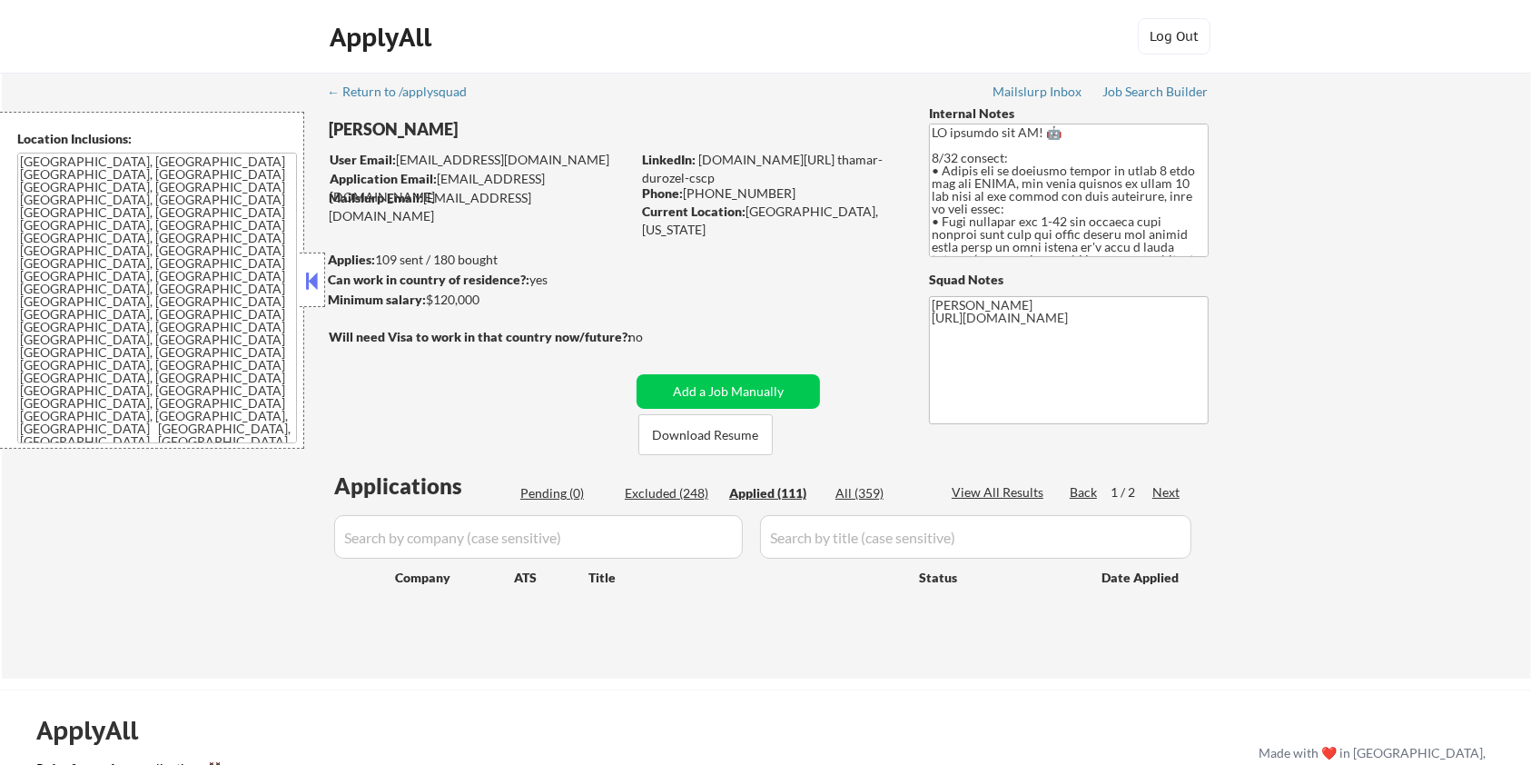
select select ""applied""
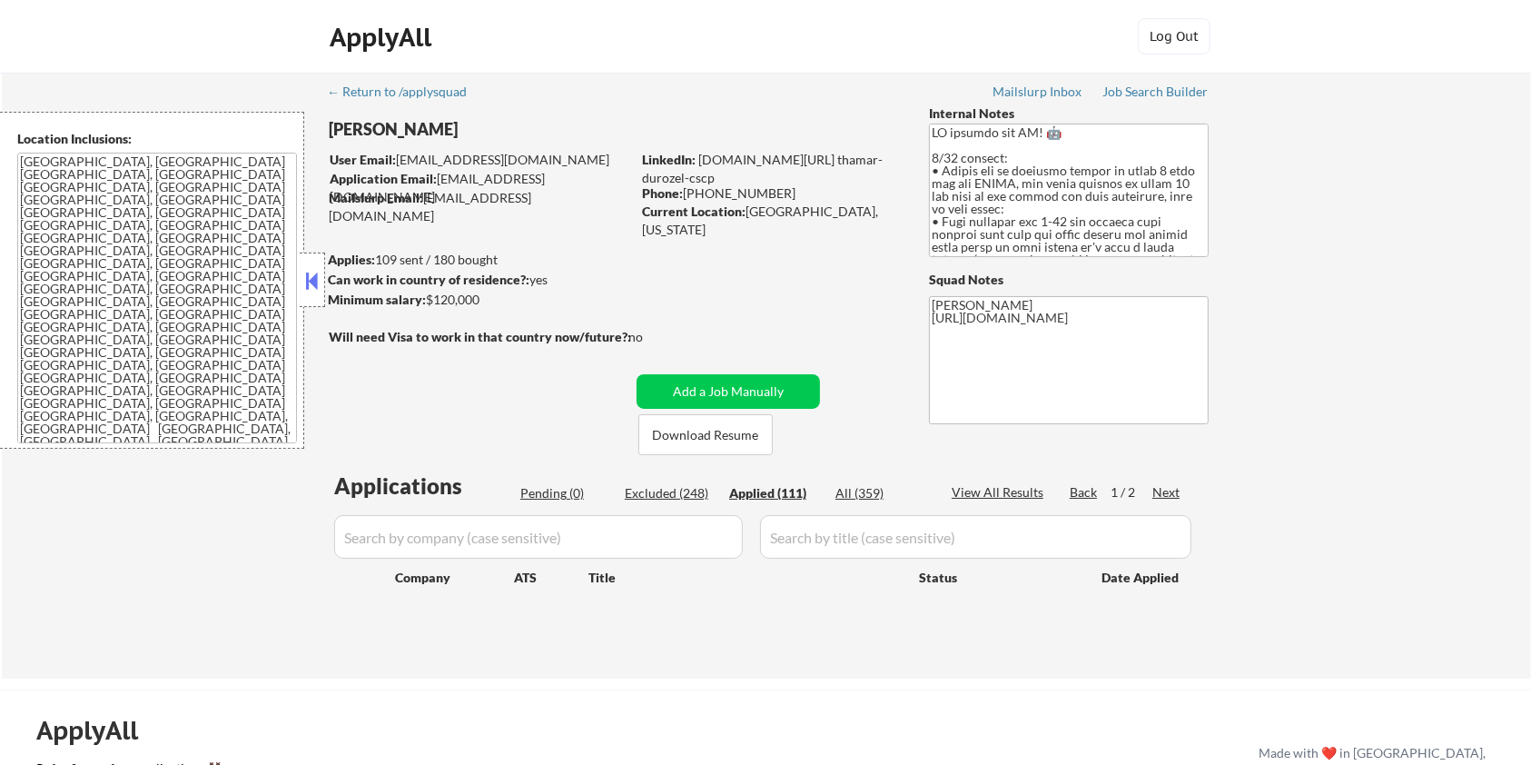
select select ""applied""
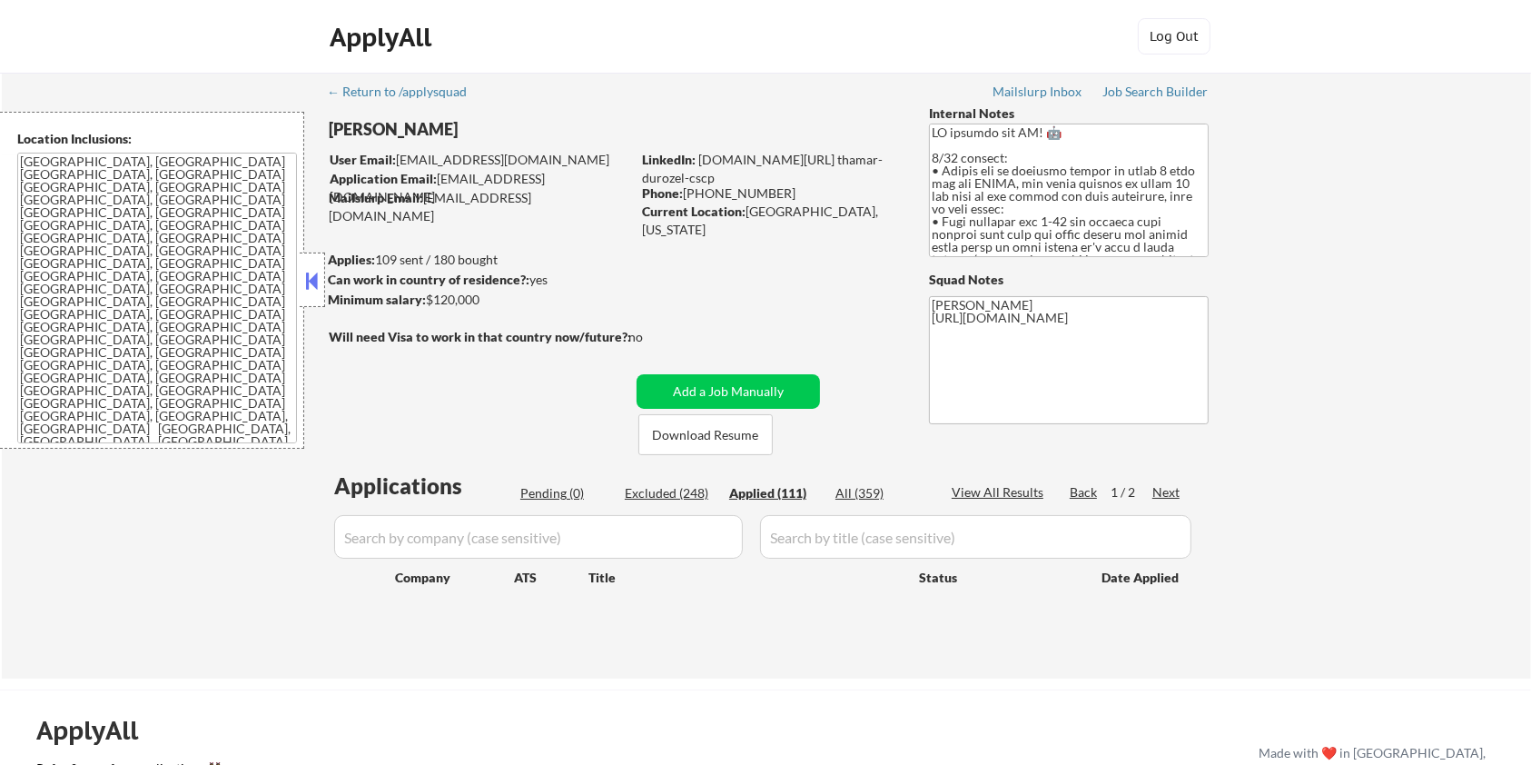
select select ""applied""
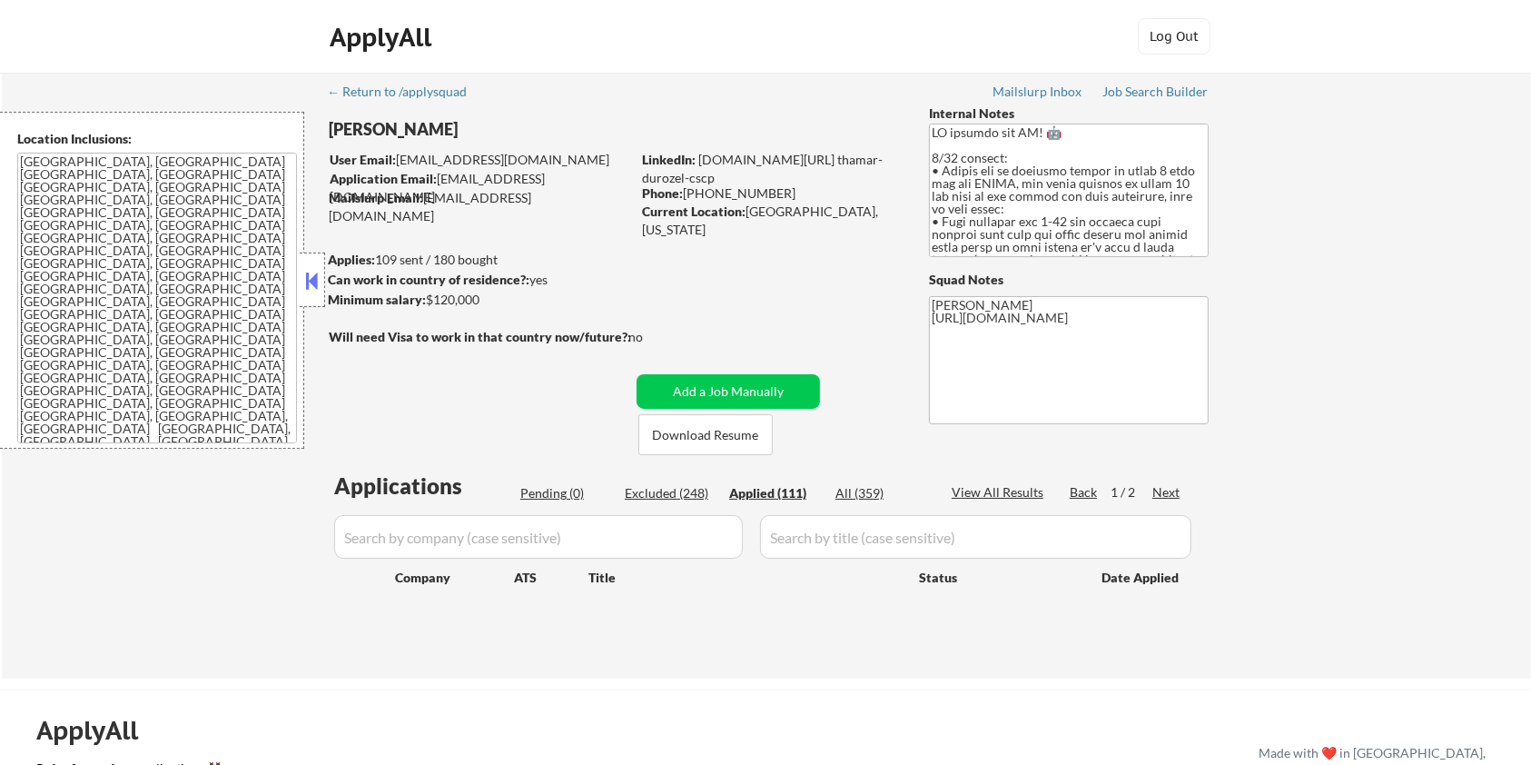
select select ""applied""
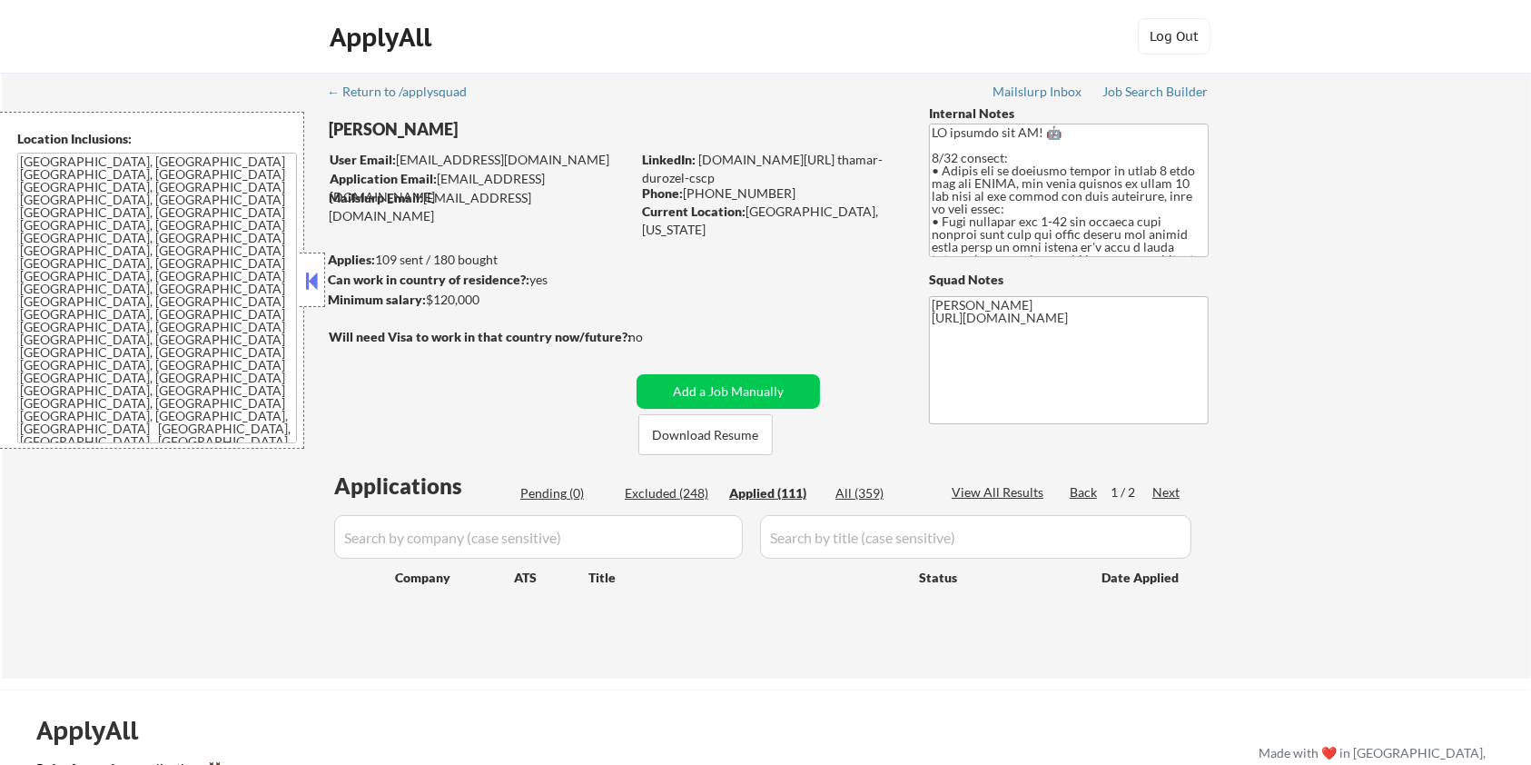
select select ""applied""
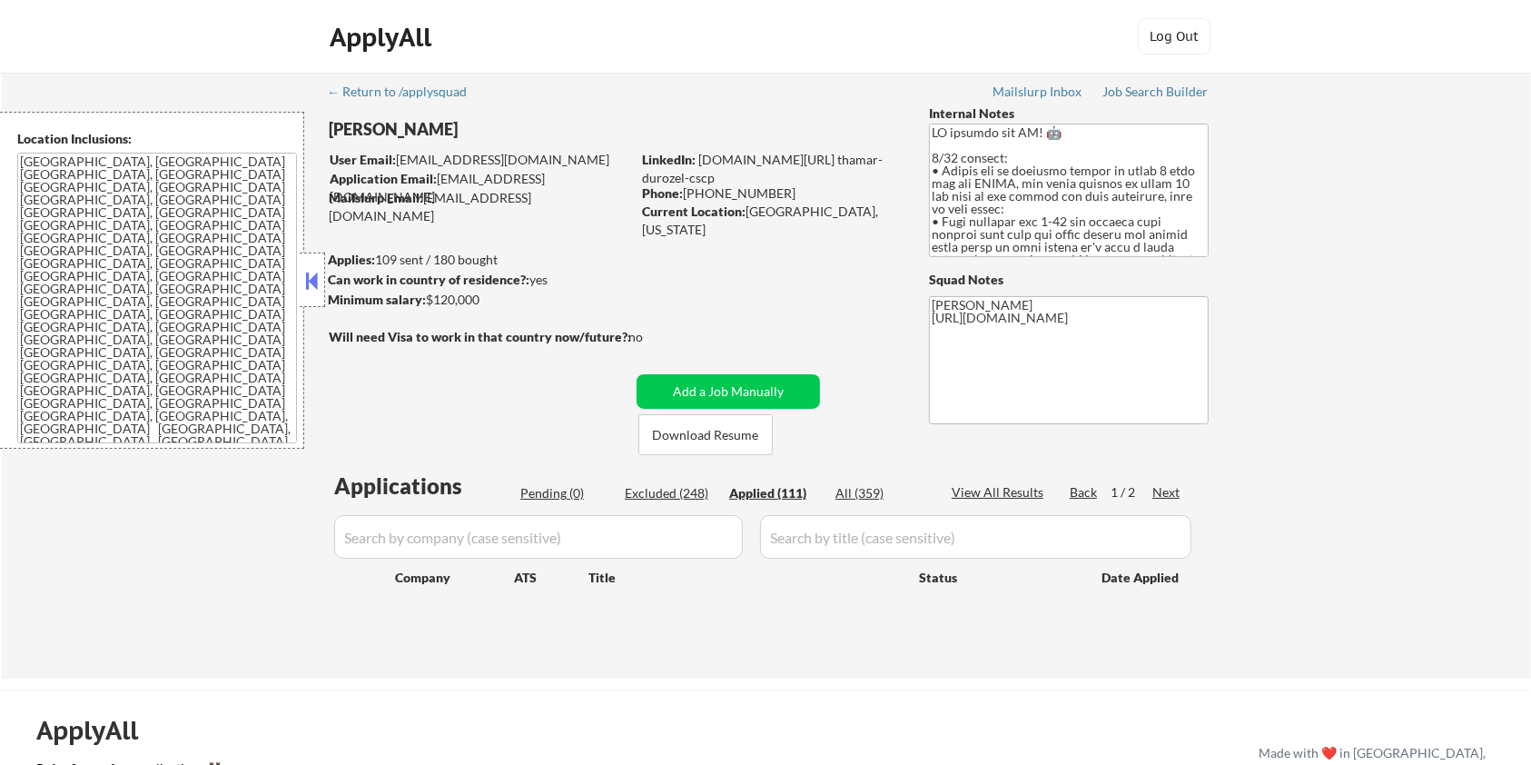
select select ""applied""
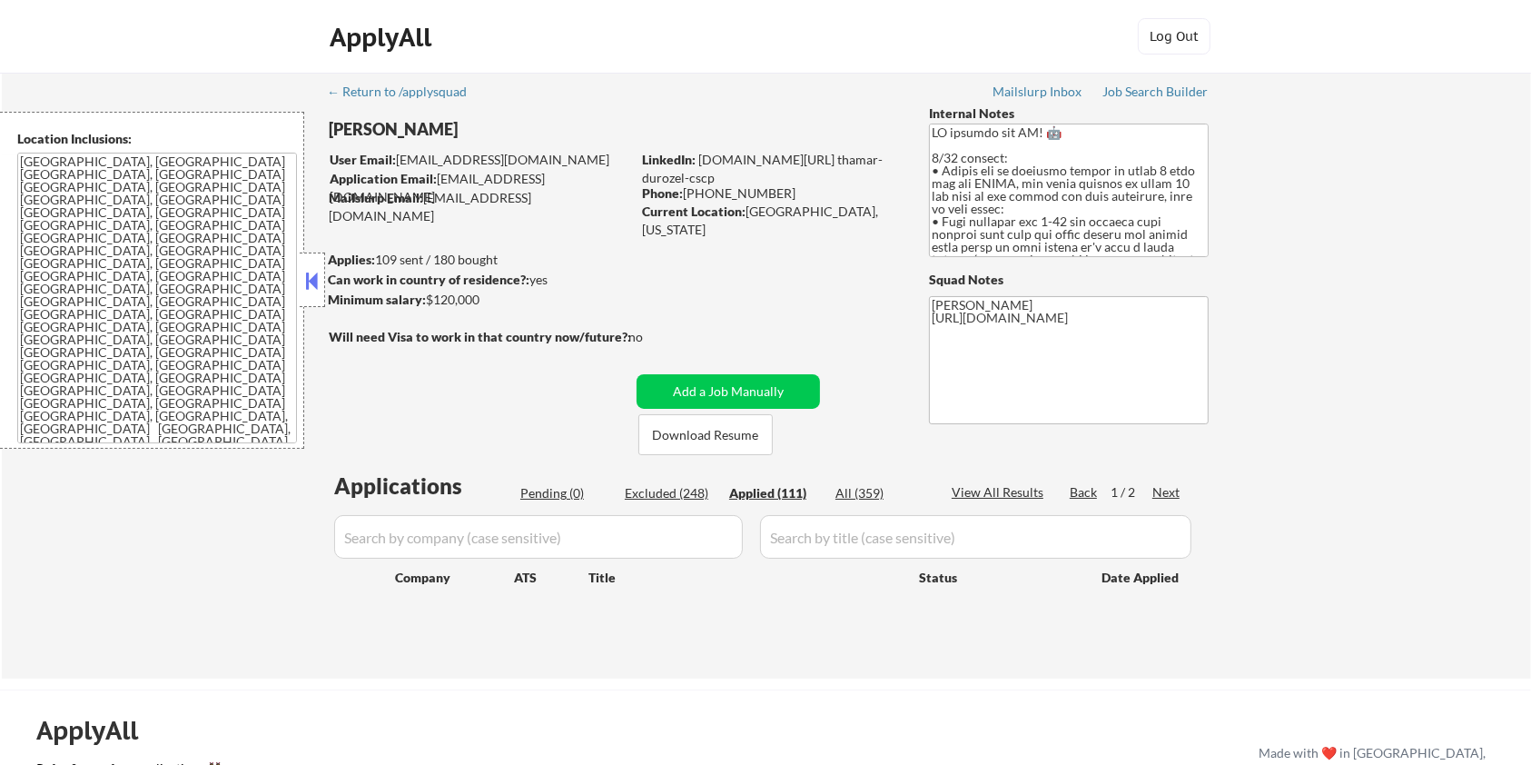
select select ""applied""
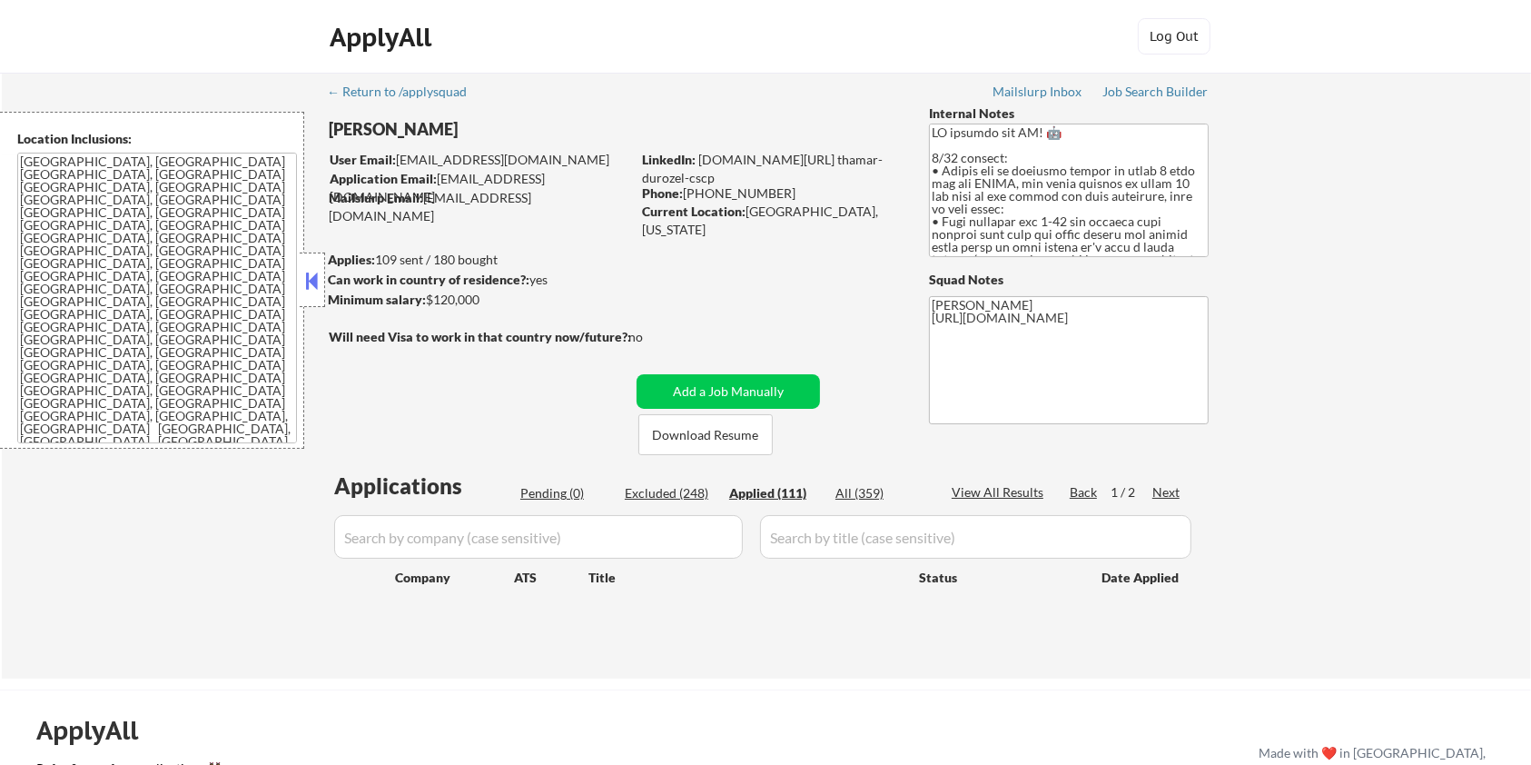
select select ""applied""
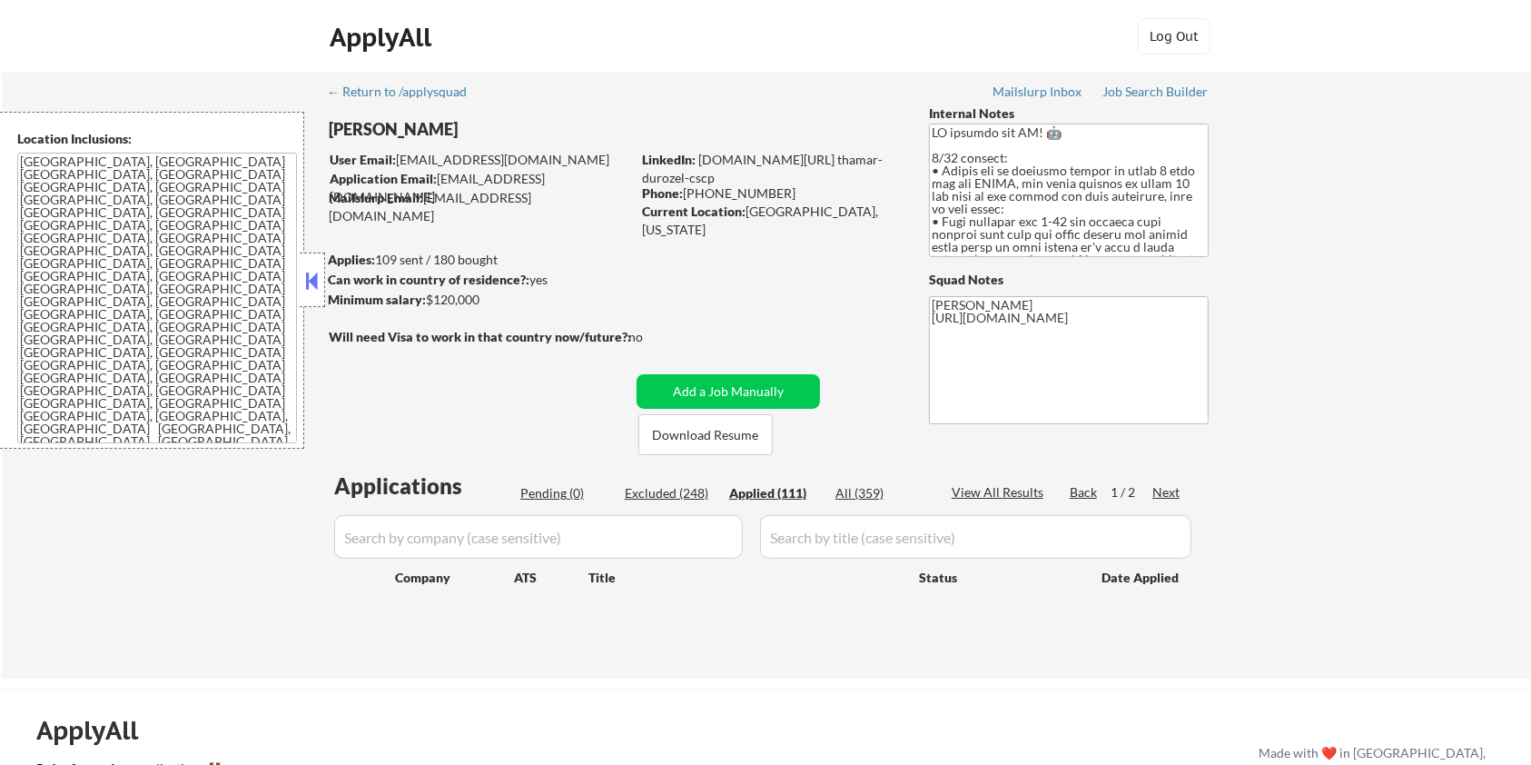
select select ""applied""
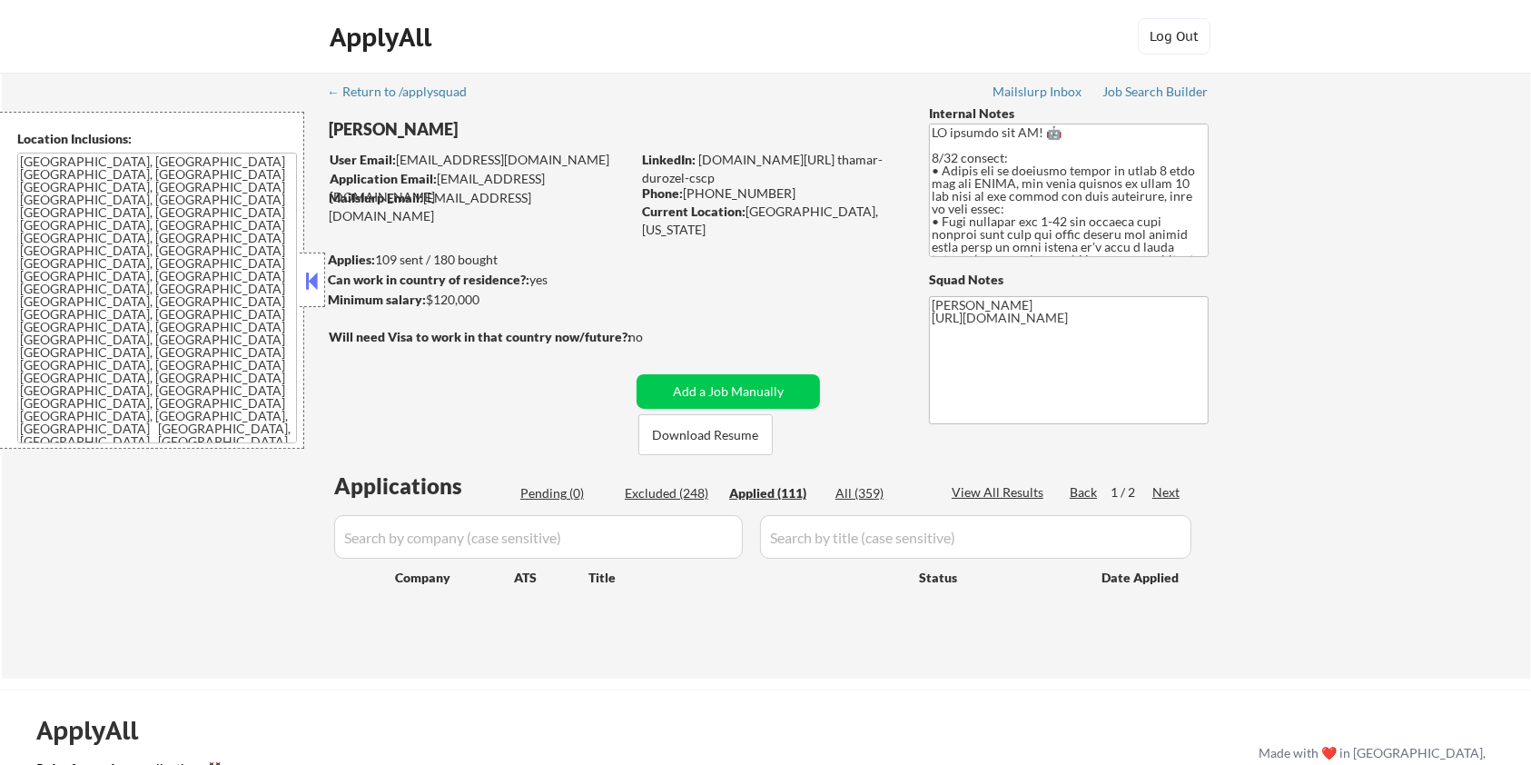
select select ""applied""
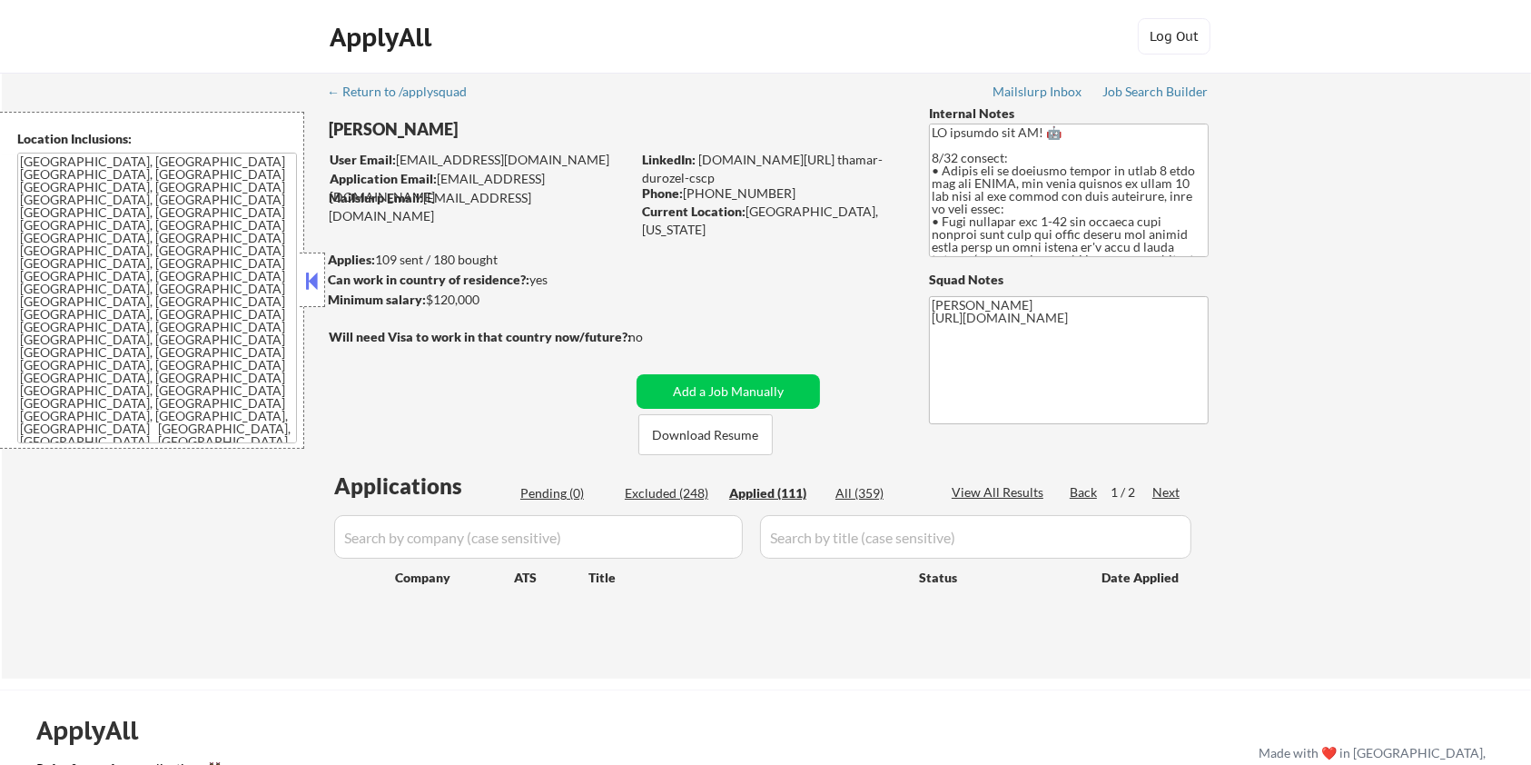
select select ""applied""
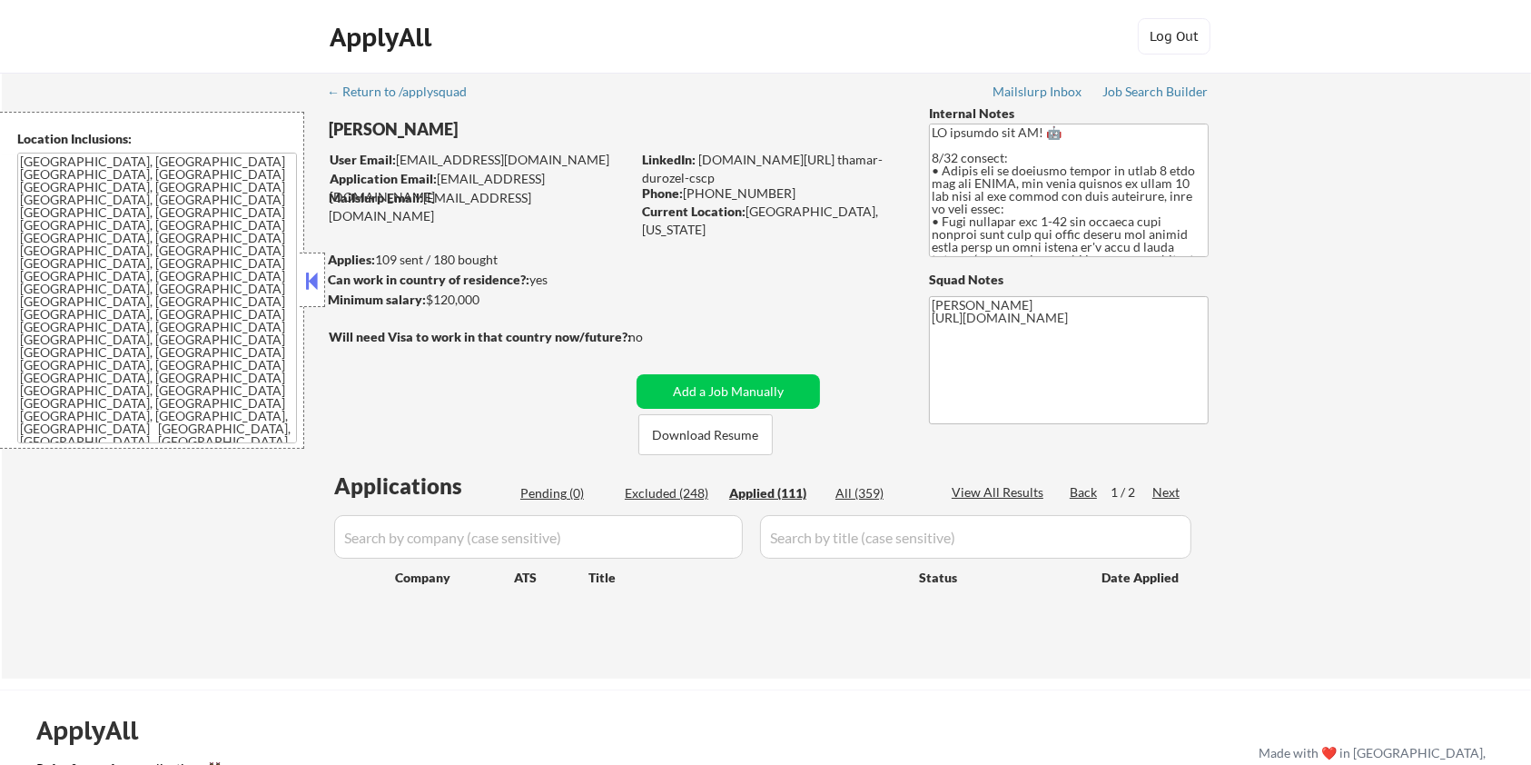
select select ""applied""
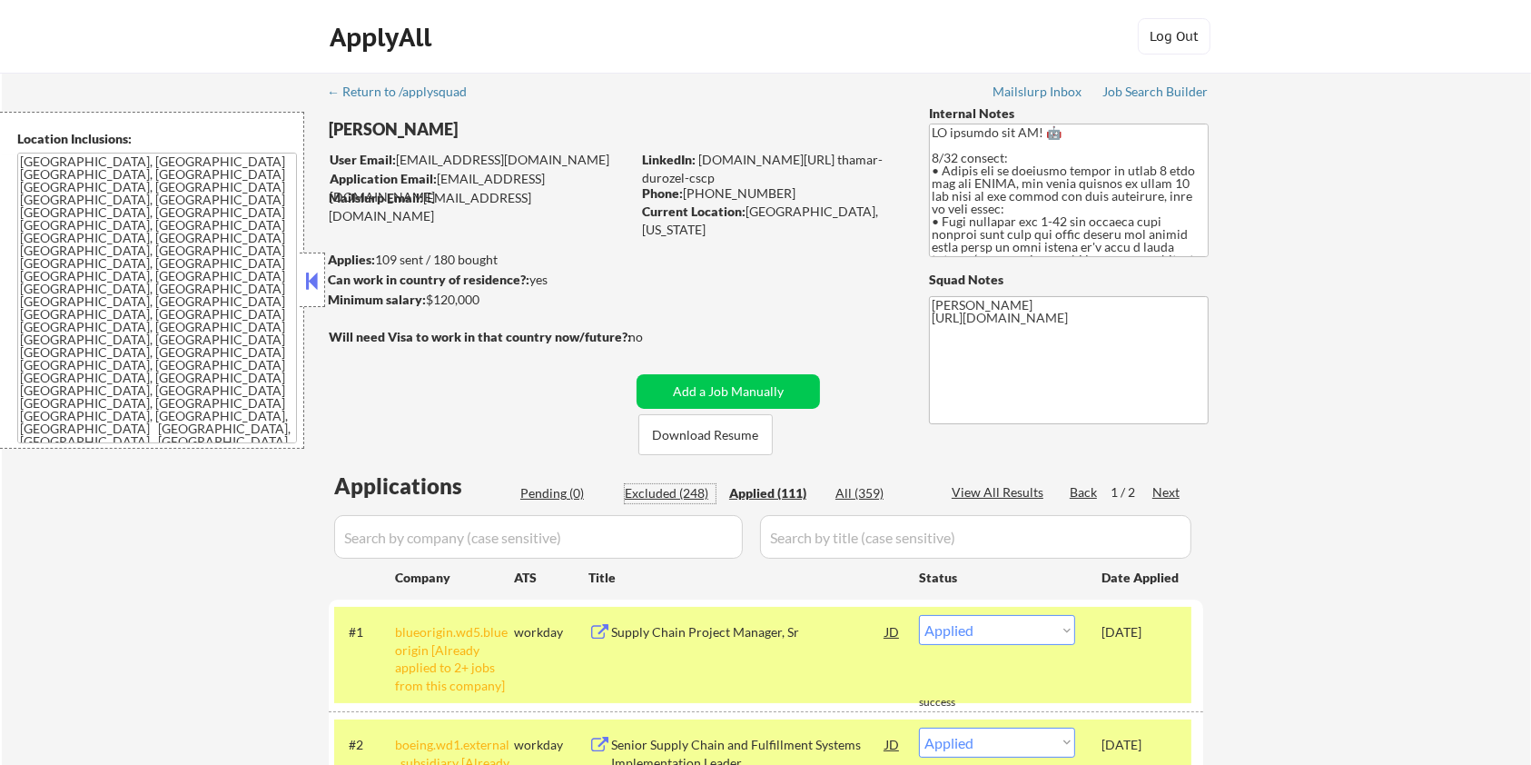
click at [641, 499] on div "Excluded (248)" at bounding box center [670, 493] width 91 height 18
select select ""excluded__other_""
select select ""excluded__salary_""
select select ""excluded__bad_match_""
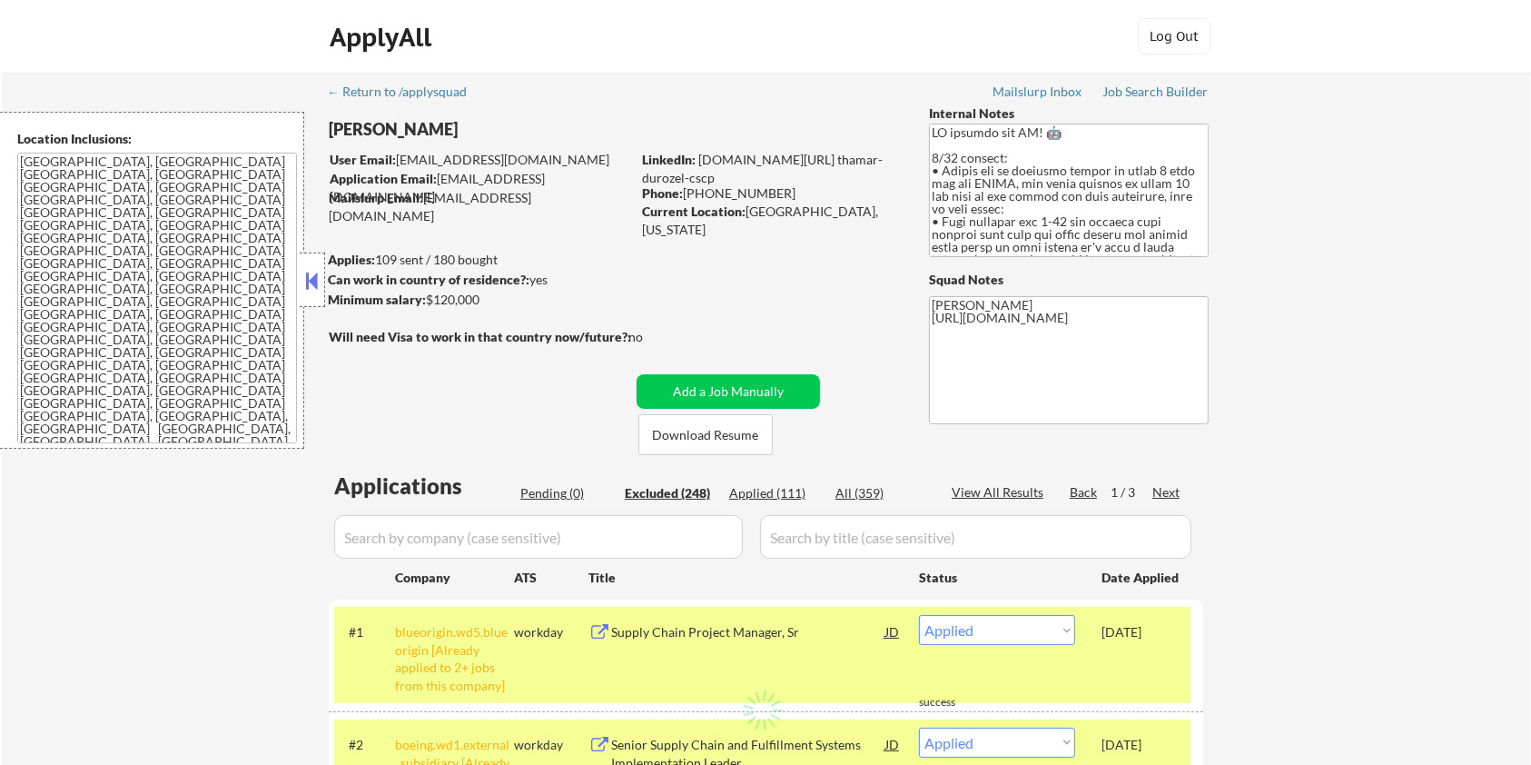
select select ""excluded__location_""
select select ""excluded__salary_""
select select ""excluded__expired_""
select select ""excluded__salary_""
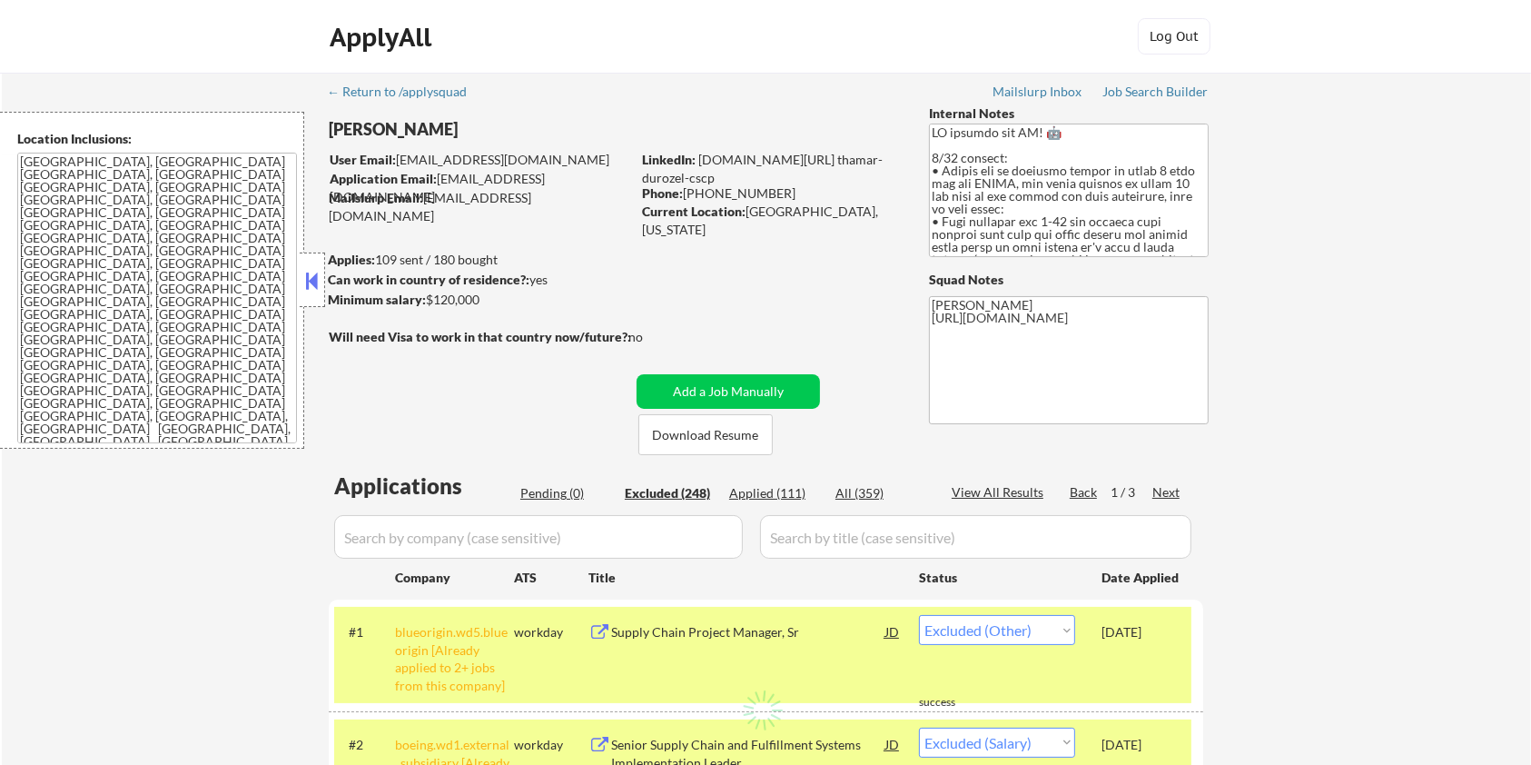
select select ""excluded__bad_match_""
select select ""excluded__location_""
select select ""excluded__bad_match_""
select select ""excluded__salary_""
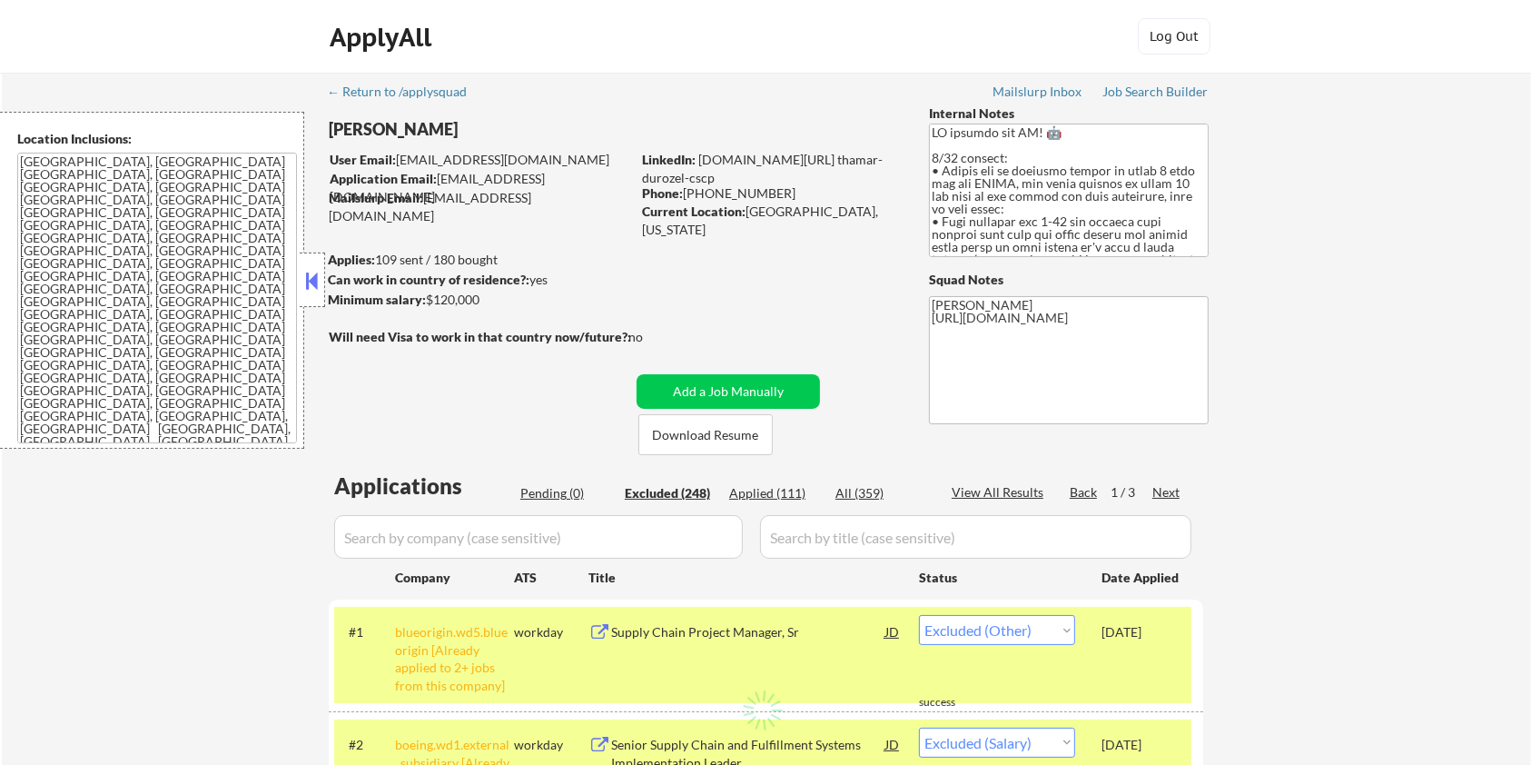
select select ""excluded__bad_match_""
select select ""excluded__expired_""
select select ""excluded__bad_match_""
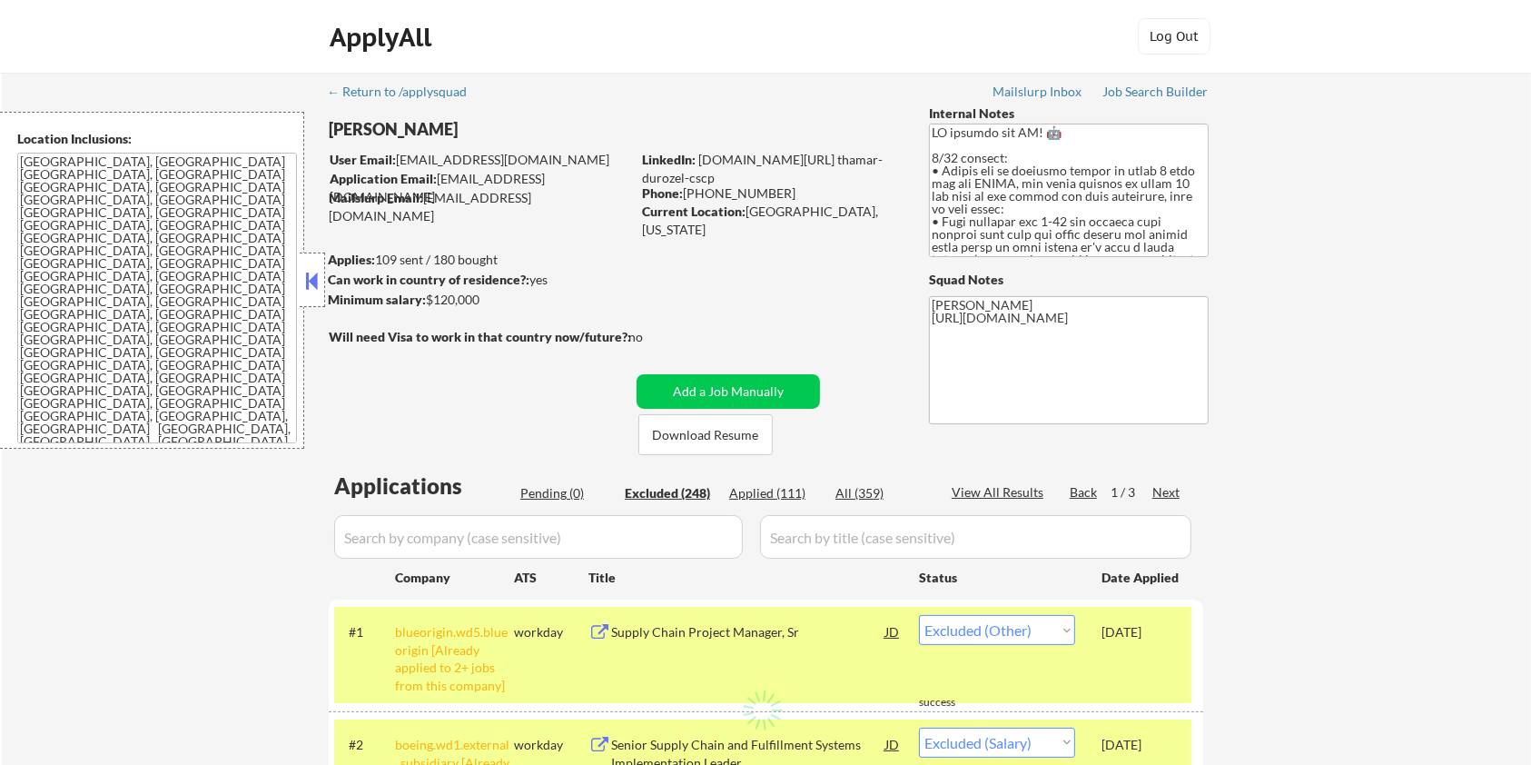
select select ""excluded__other_""
select select ""excluded__bad_match_""
select select ""excluded__salary_""
select select ""excluded__bad_match_""
select select ""excluded__location_""
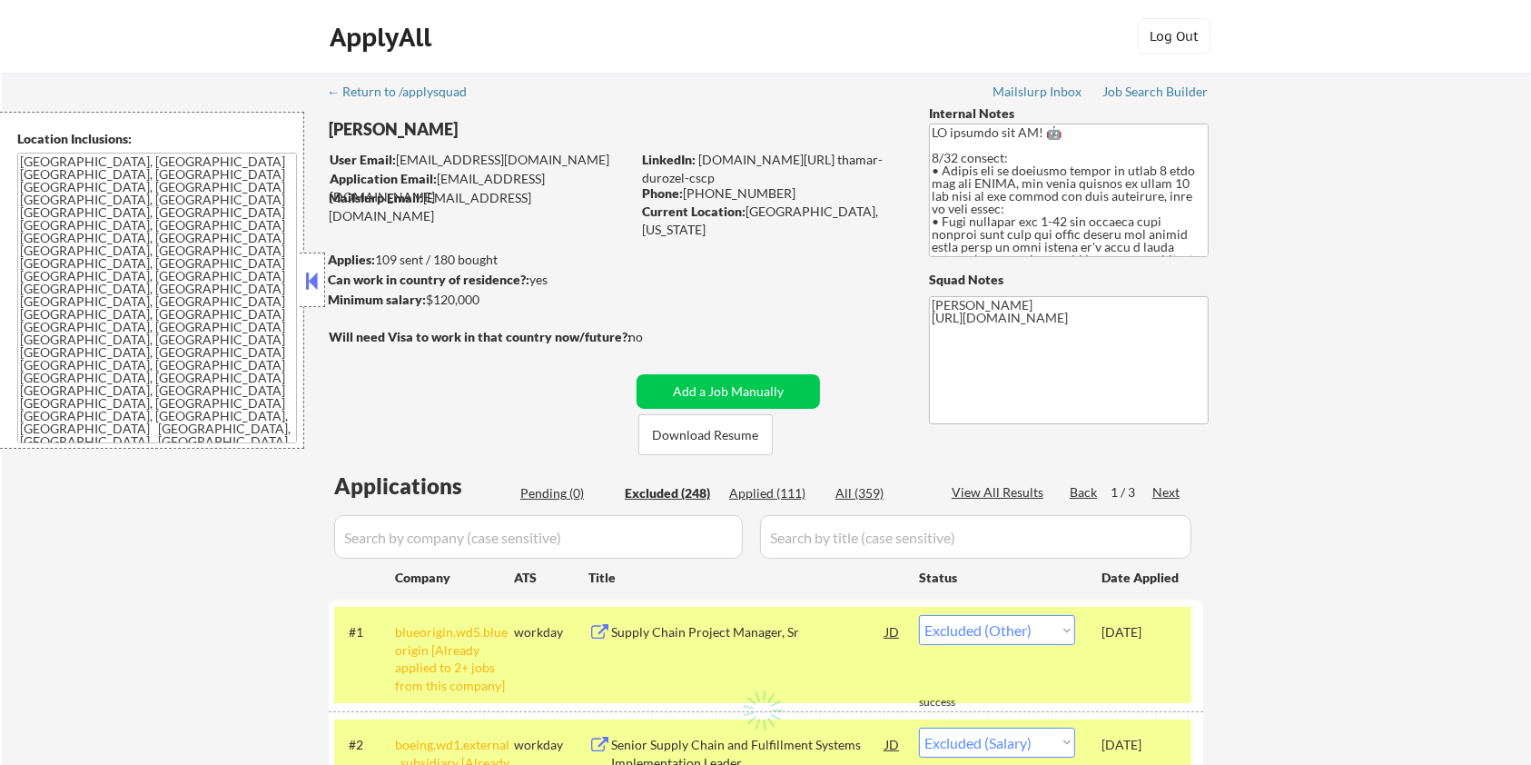
select select ""excluded__expired_""
select select ""excluded__location_""
select select ""excluded__bad_match_""
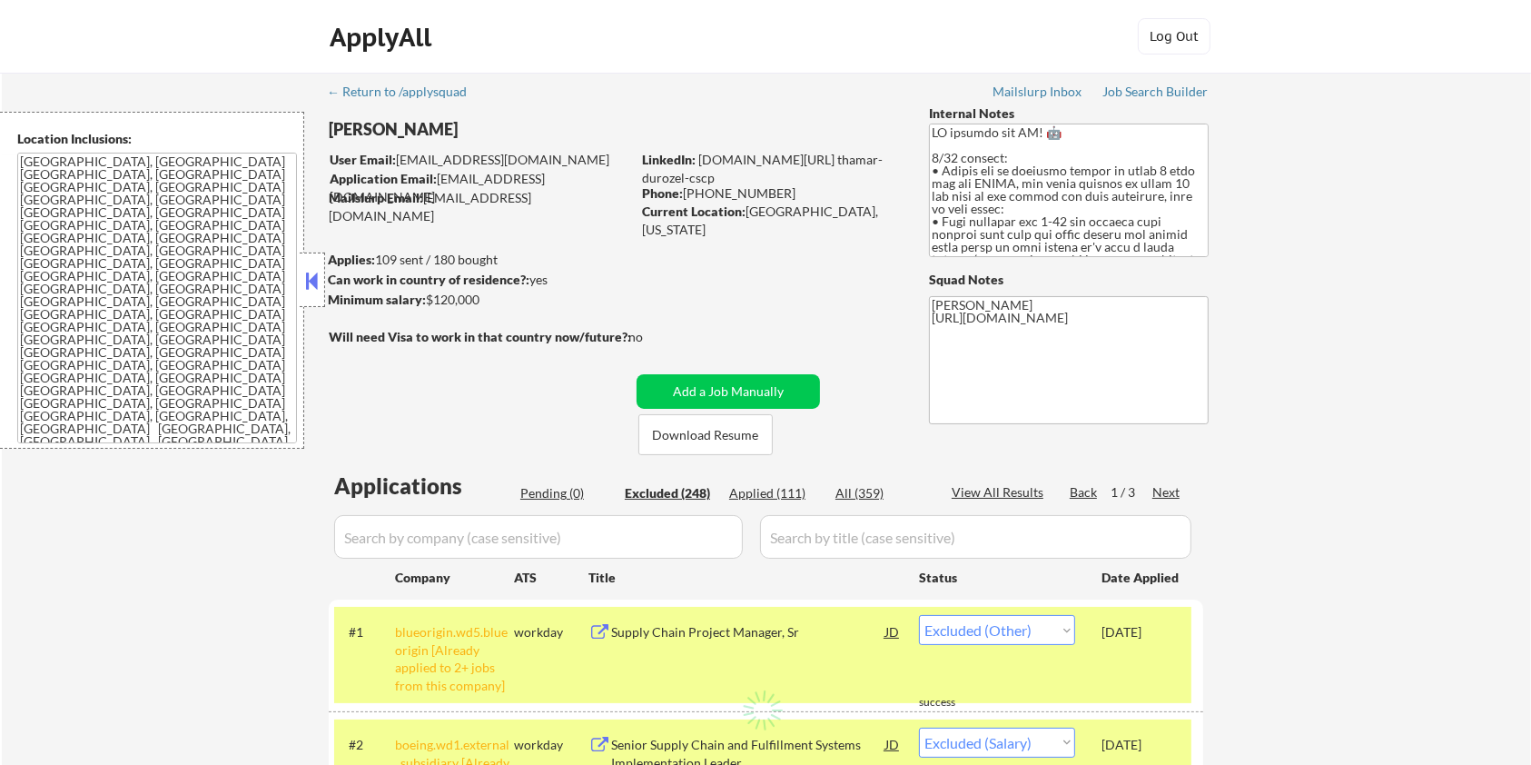
select select ""excluded__bad_match_""
select select ""excluded__other_""
select select ""excluded__bad_match_""
select select ""excluded__expired_""
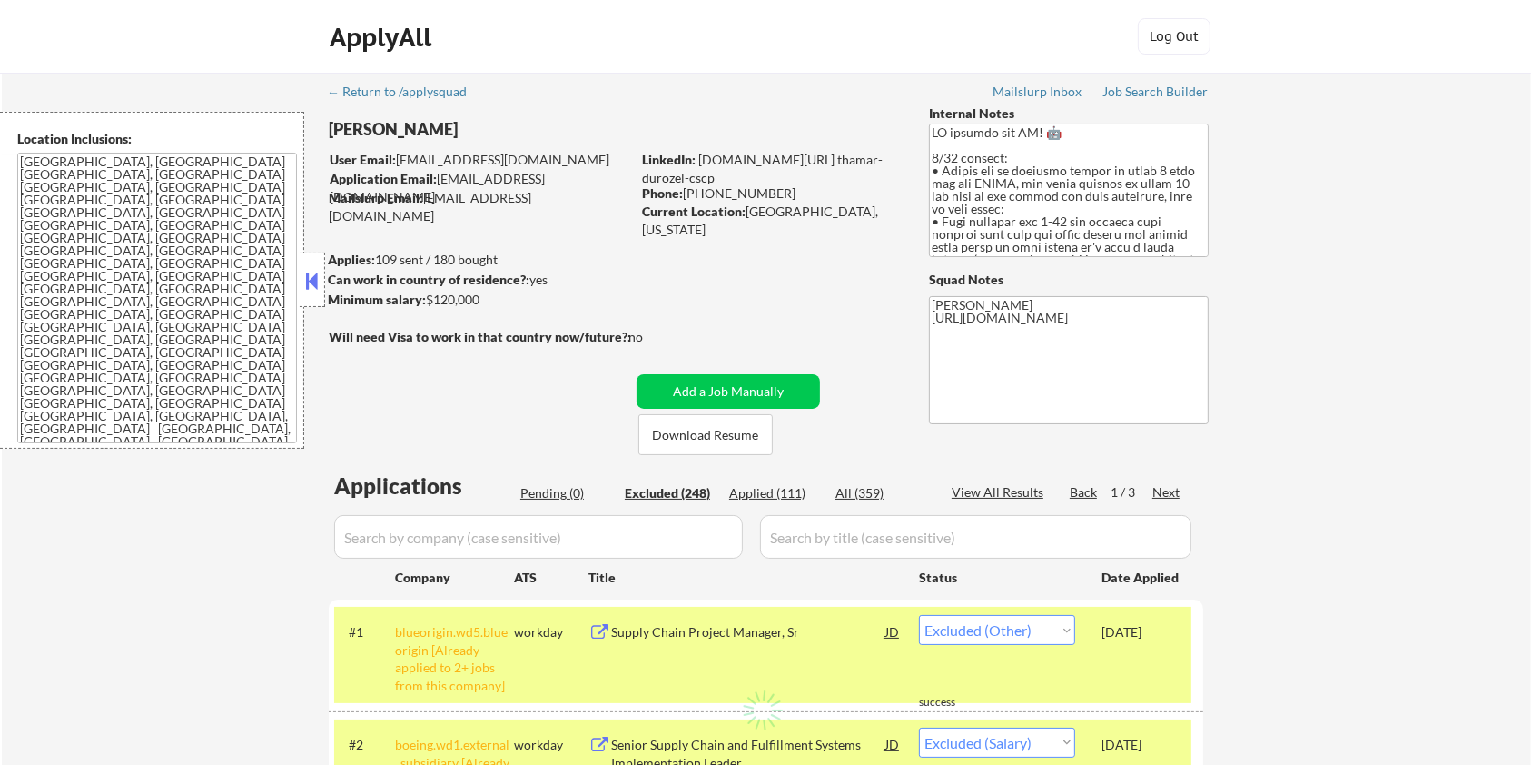
select select ""excluded__expired_""
select select ""excluded__location_""
select select ""excluded__bad_match_""
select select ""excluded__other_""
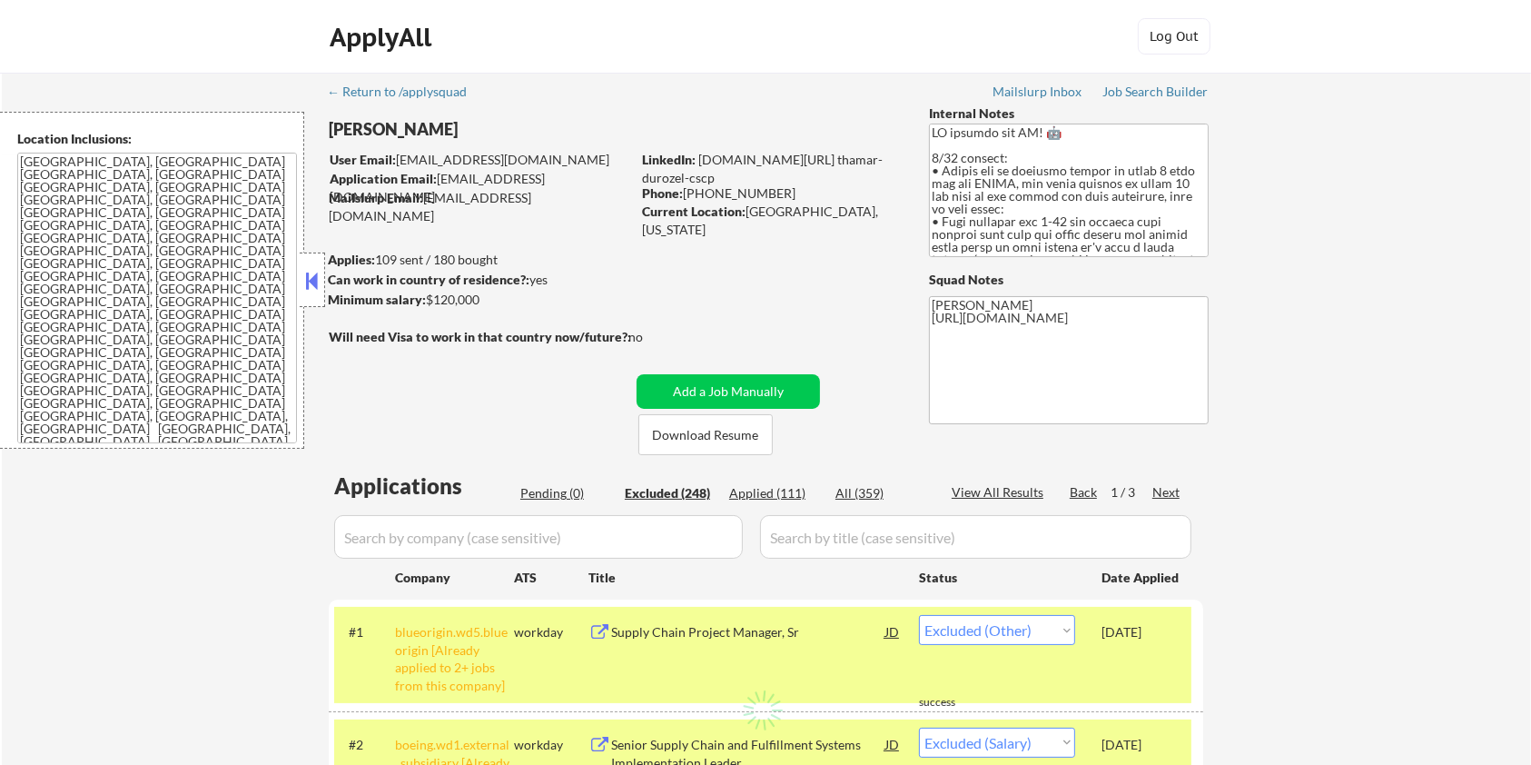
select select ""excluded__expired_""
select select ""excluded__location_""
select select ""excluded__bad_match_""
select select ""excluded__expired_""
select select ""excluded__bad_match_""
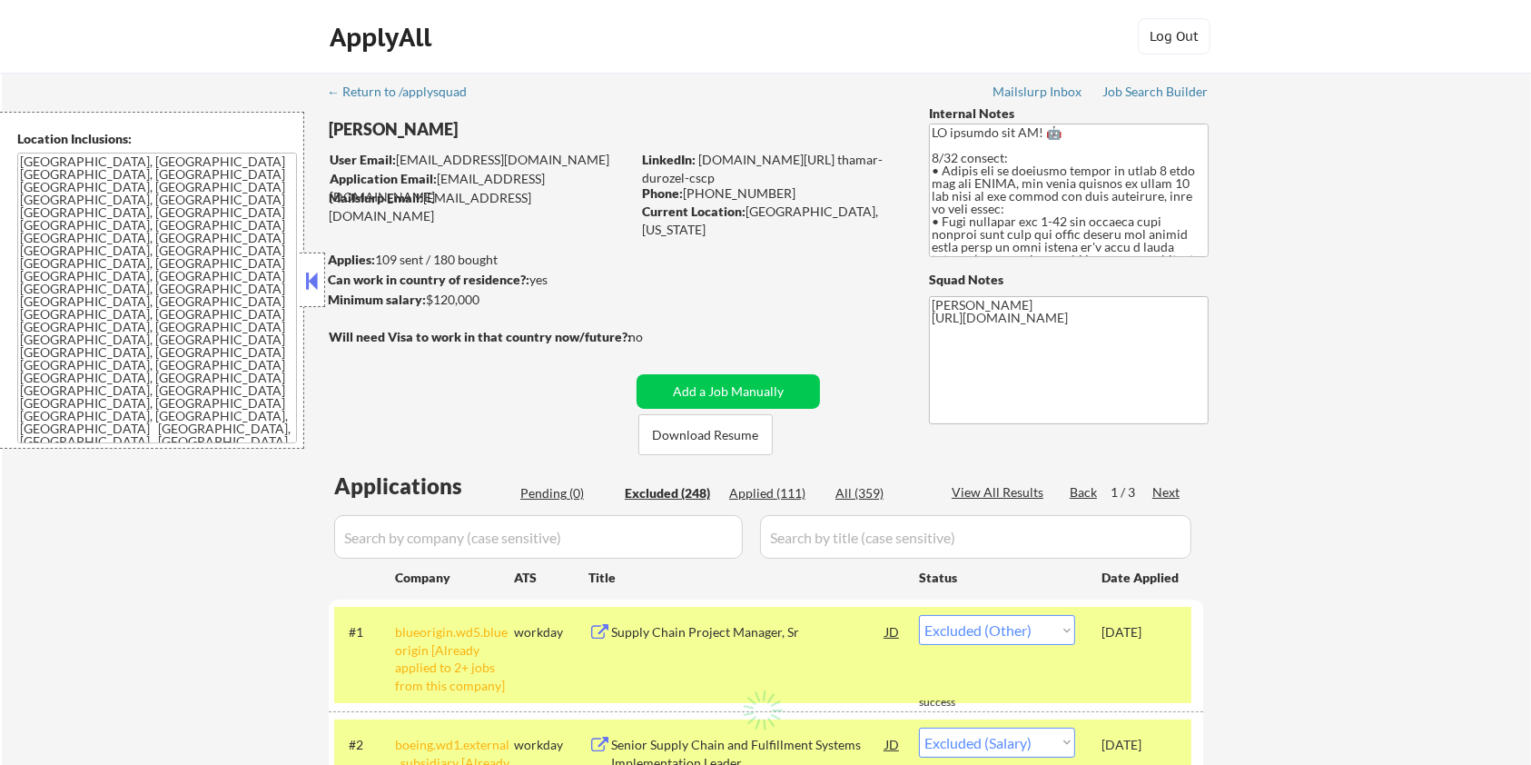
select select ""excluded__bad_match_""
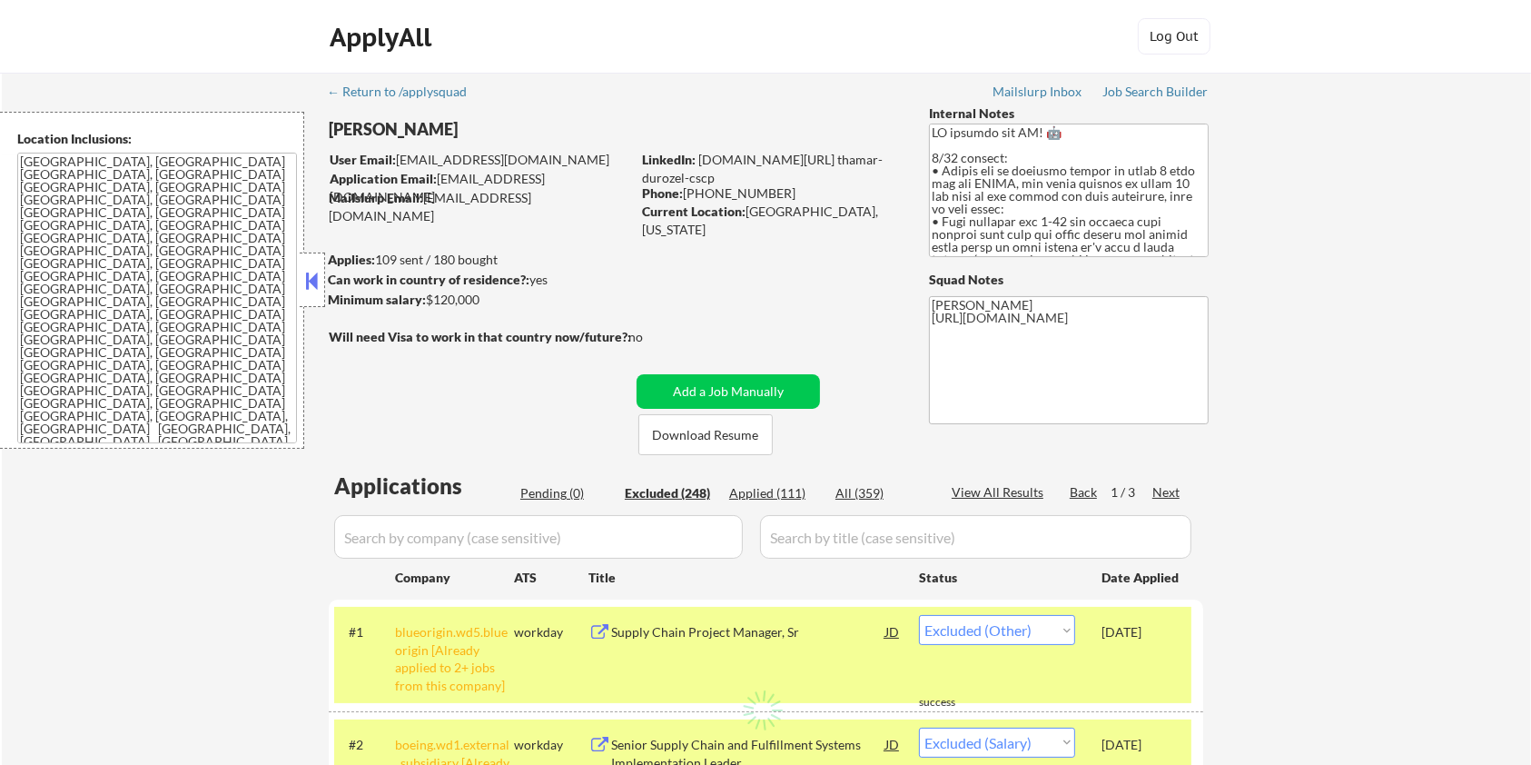
select select ""excluded__salary_""
select select ""excluded__expired_""
select select ""excluded__bad_match_""
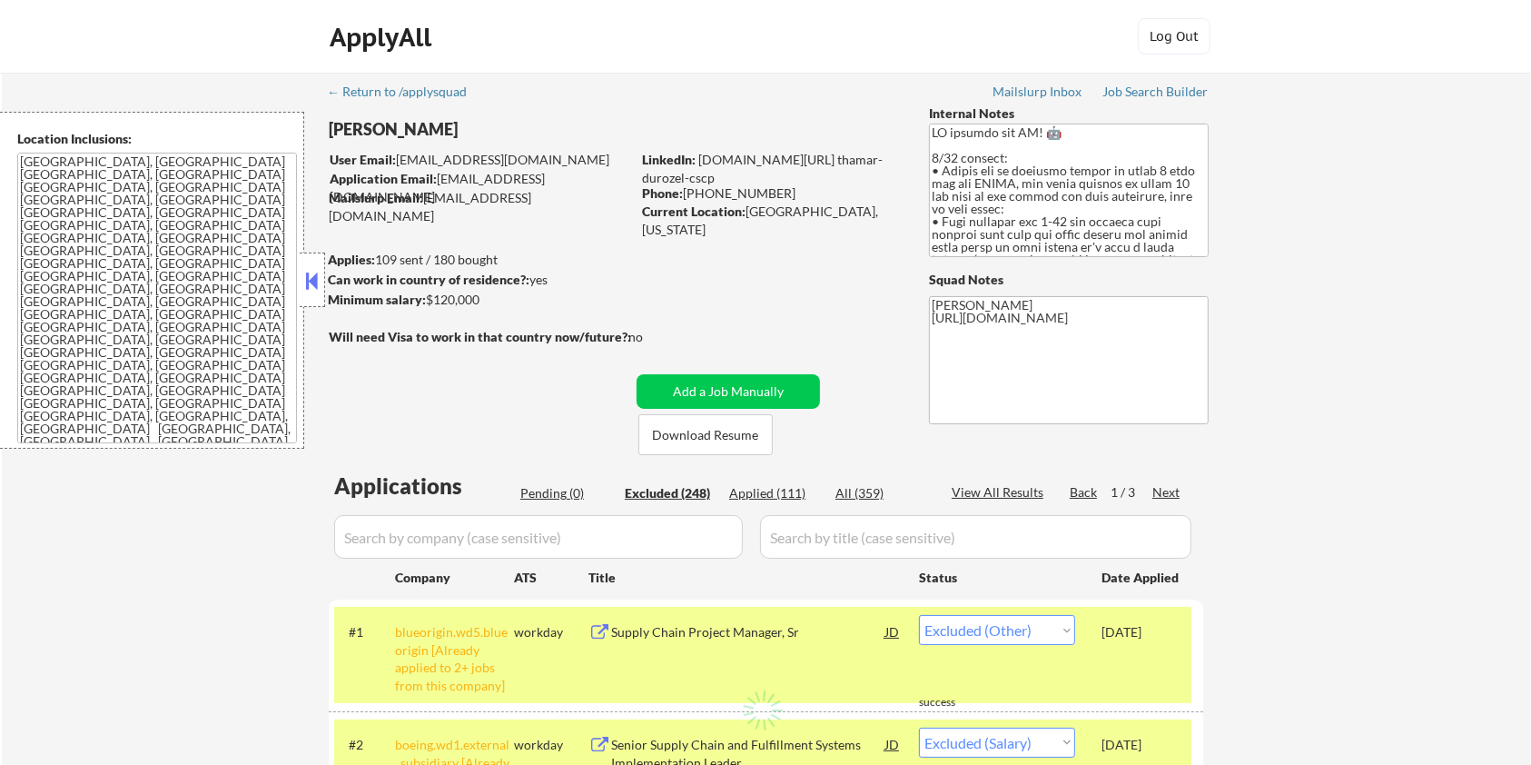
select select ""excluded__location_""
select select ""excluded__expired_""
select select ""excluded__location_""
select select ""excluded__expired_""
select select ""excluded__salary_""
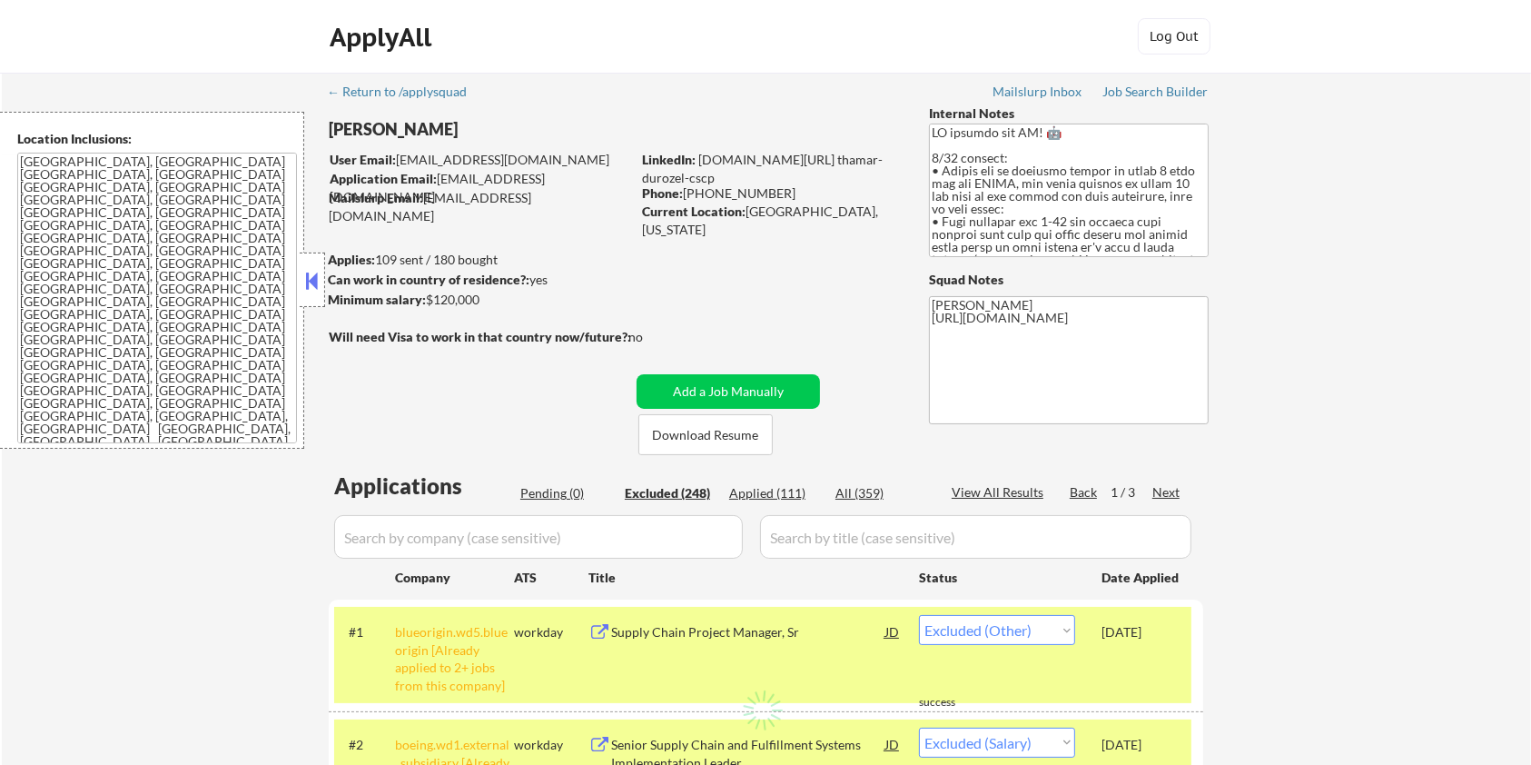
select select ""excluded__location_""
select select ""excluded__bad_match_""
select select ""excluded__salary_""
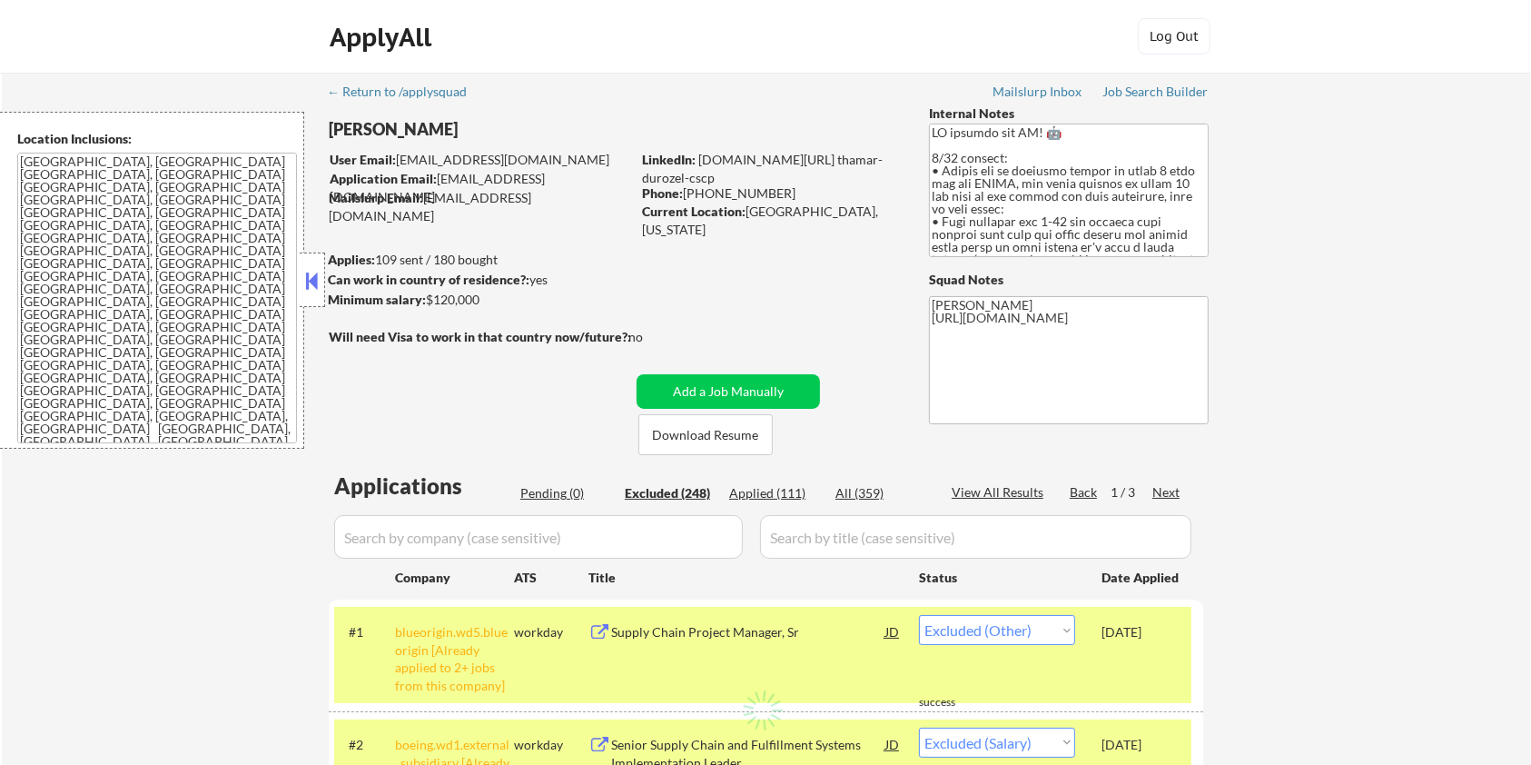
select select ""excluded__expired_""
select select ""excluded__other_""
select select ""excluded__salary_""
select select ""excluded__bad_match_""
select select ""excluded__expired_""
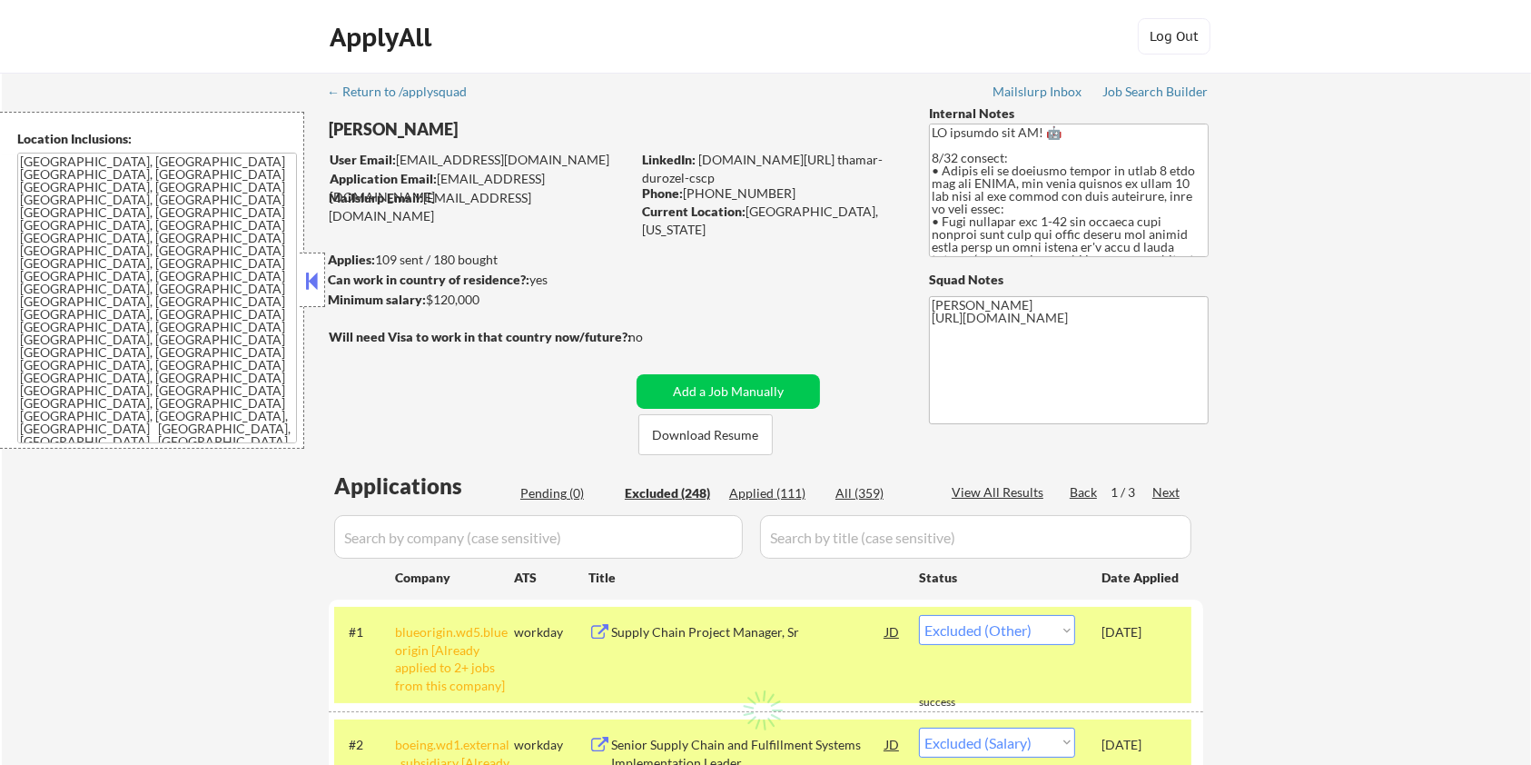
select select ""excluded__other_""
select select ""excluded__location_""
select select ""excluded__bad_match_""
select select ""excluded__expired_""
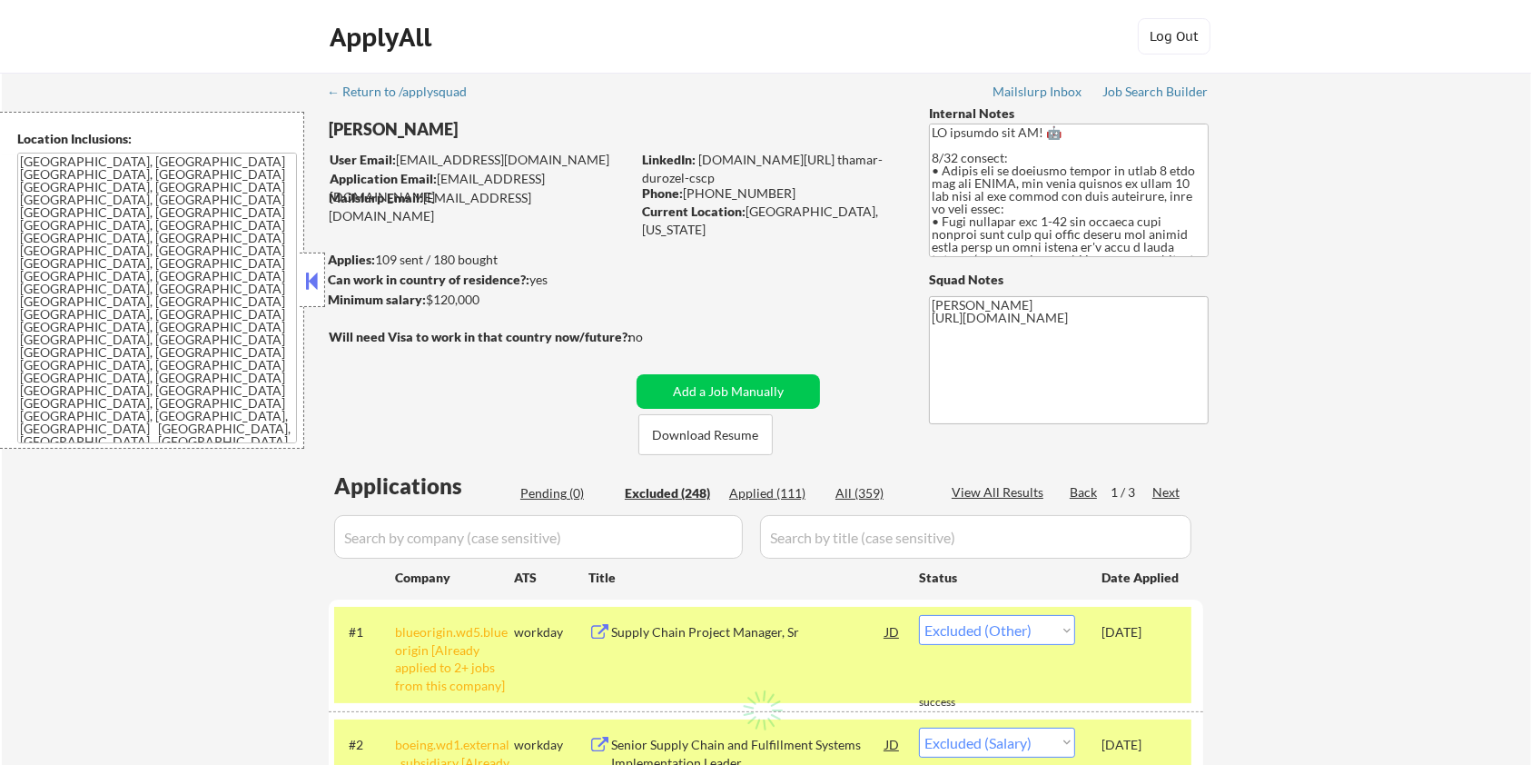
select select ""excluded__salary_""
select select ""excluded__bad_match_""
select select ""excluded__expired_""
select select ""excluded__bad_match_""
select select ""excluded__expired_""
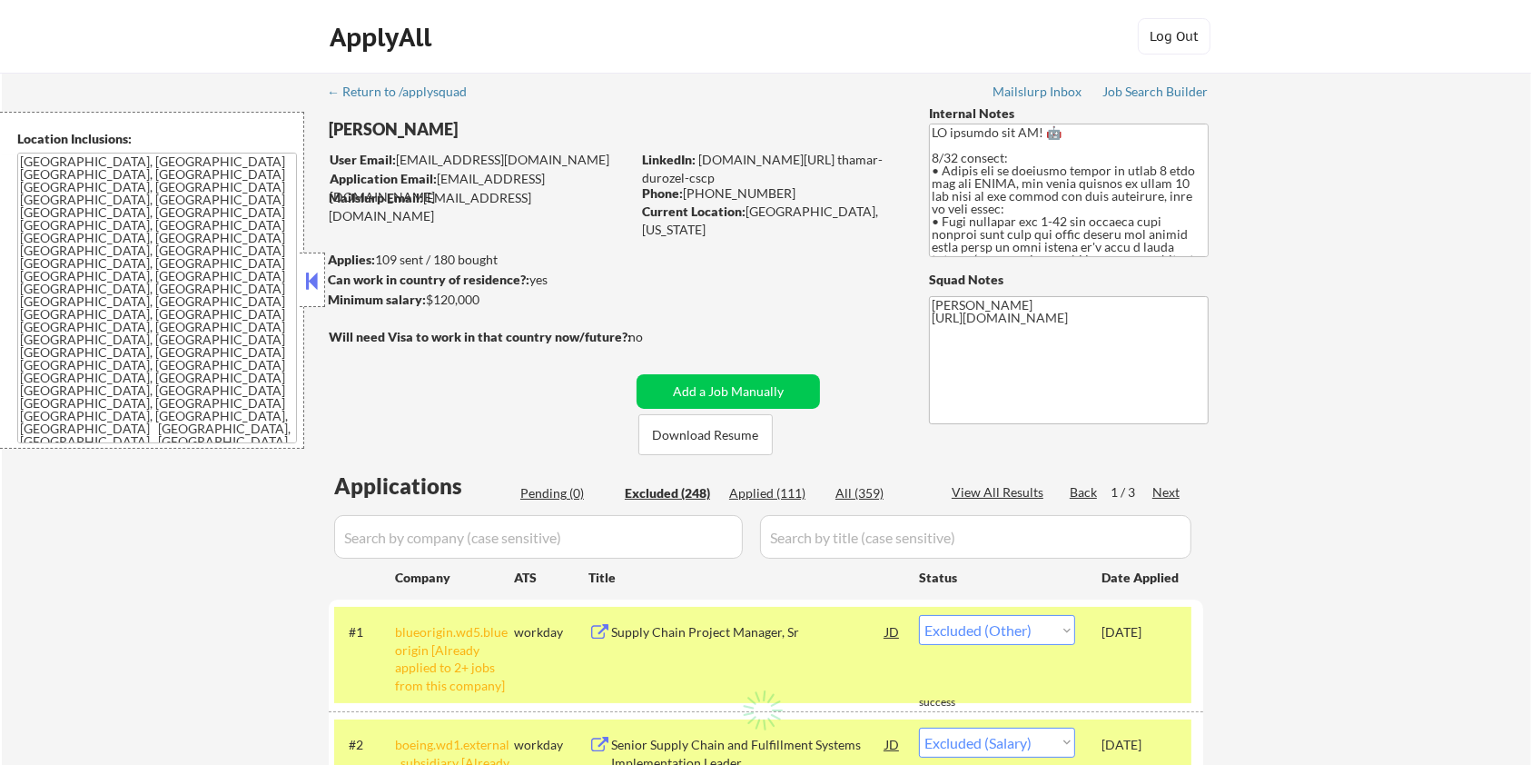
select select ""excluded__bad_match_""
select select ""excluded__expired_""
select select ""excluded__bad_match_""
select select ""excluded__expired_""
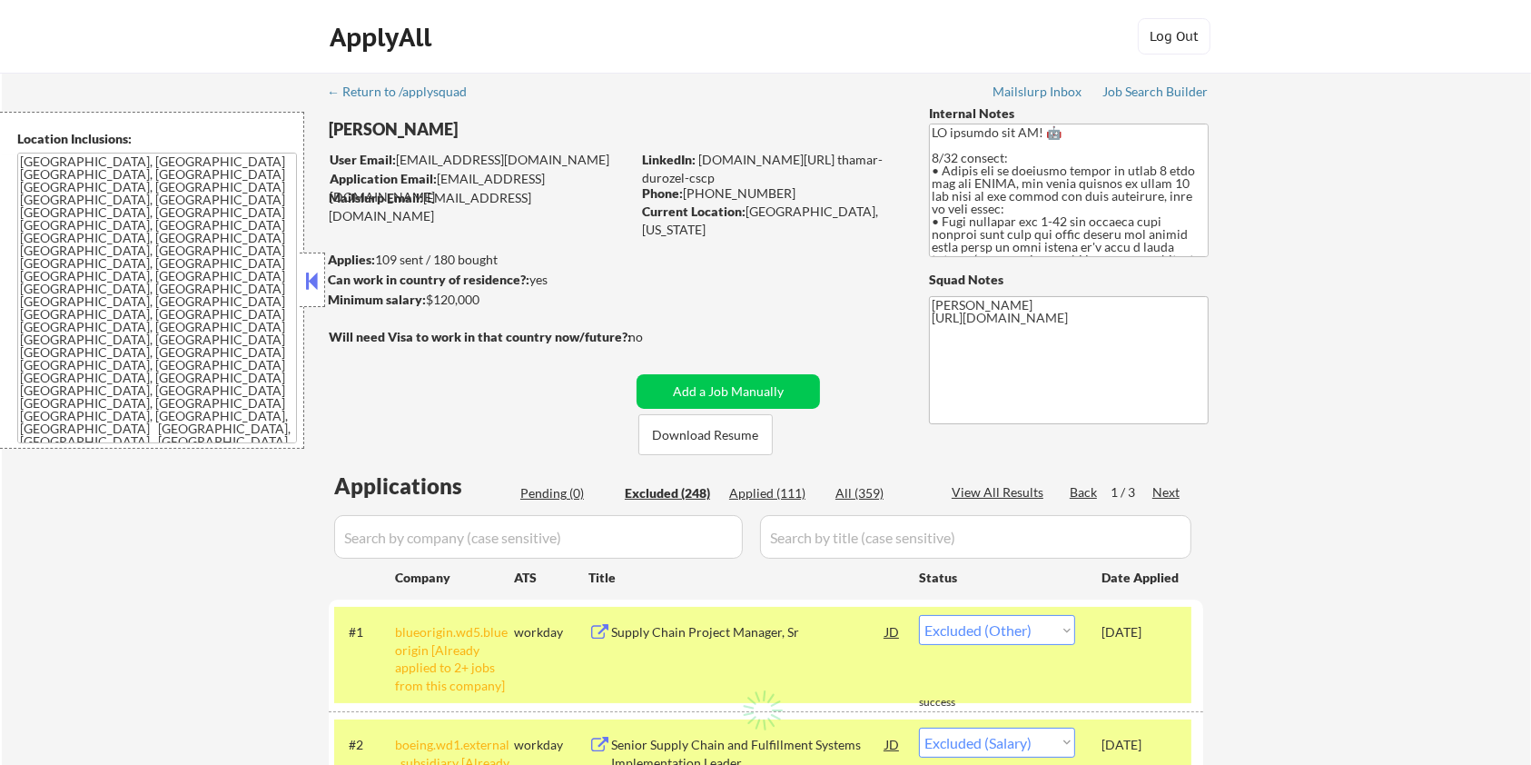
select select ""excluded__expired_""
select select ""excluded__other_""
select select ""excluded__location_""
select select ""excluded__other_""
select select ""excluded__expired_""
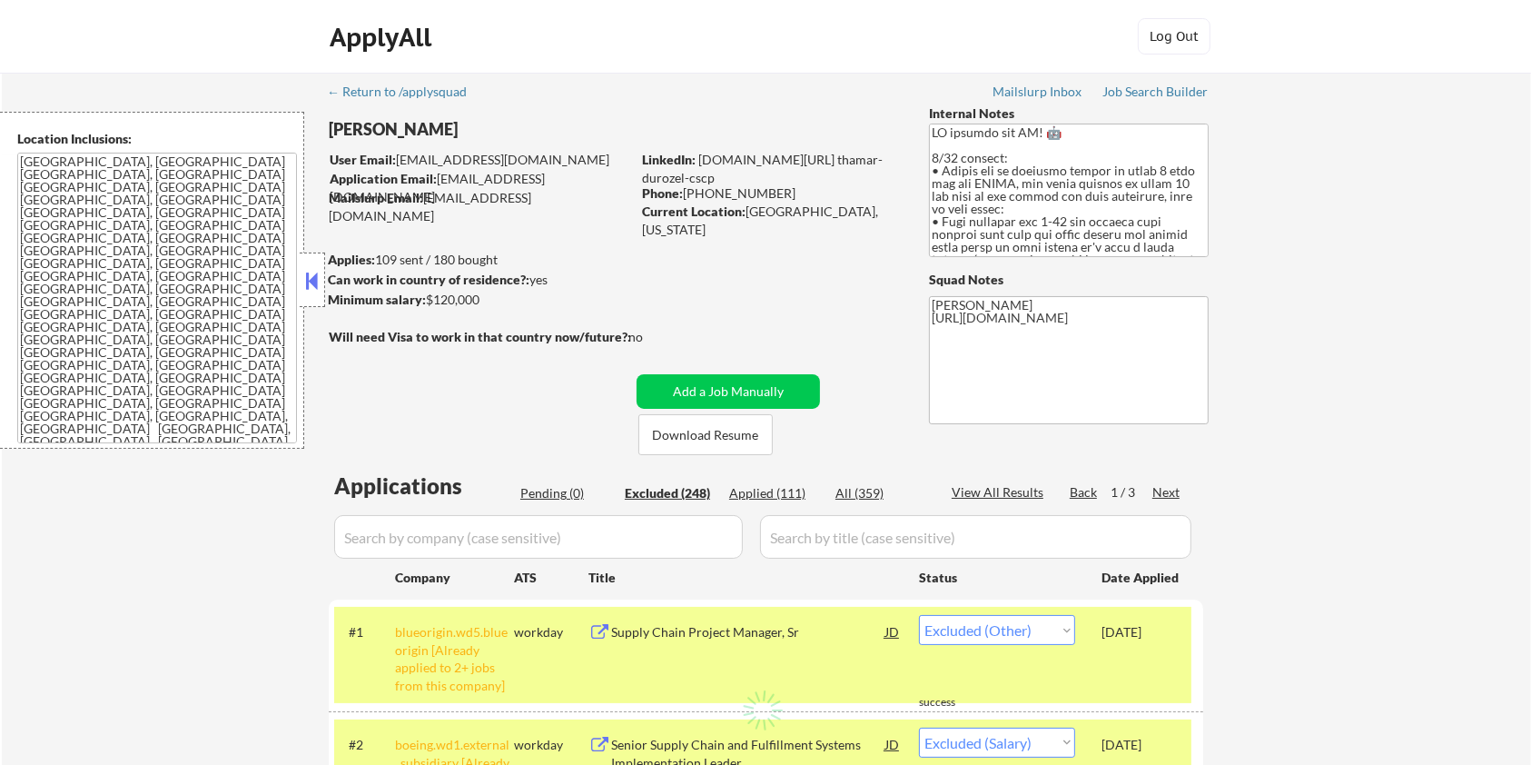
select select ""excluded__location_""
select select ""excluded__expired_""
select select ""excluded__salary_""
select select ""excluded__expired_""
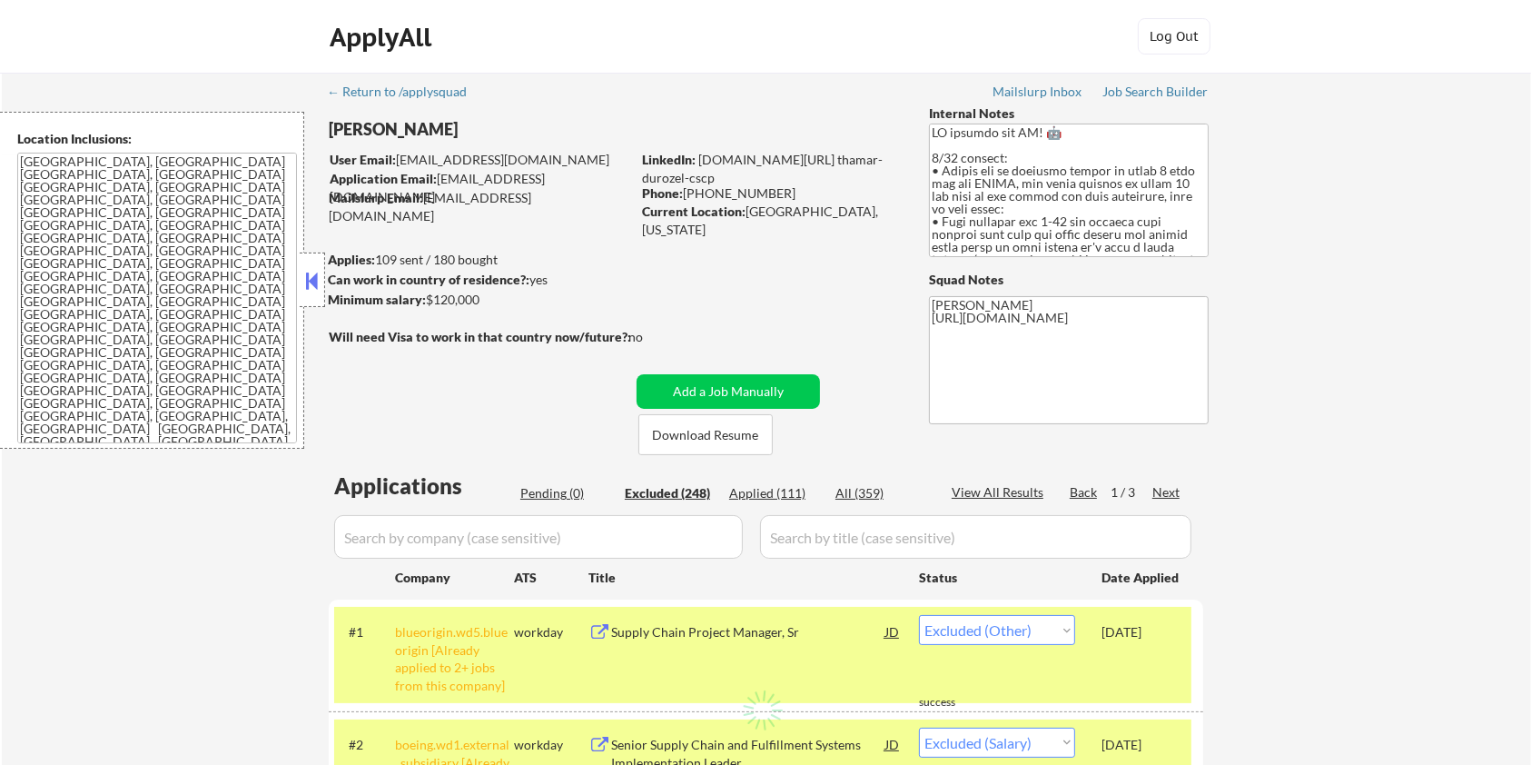
select select ""excluded__other_""
select select ""excluded__bad_match_""
select select ""excluded__expired_""
select select ""excluded__bad_match_""
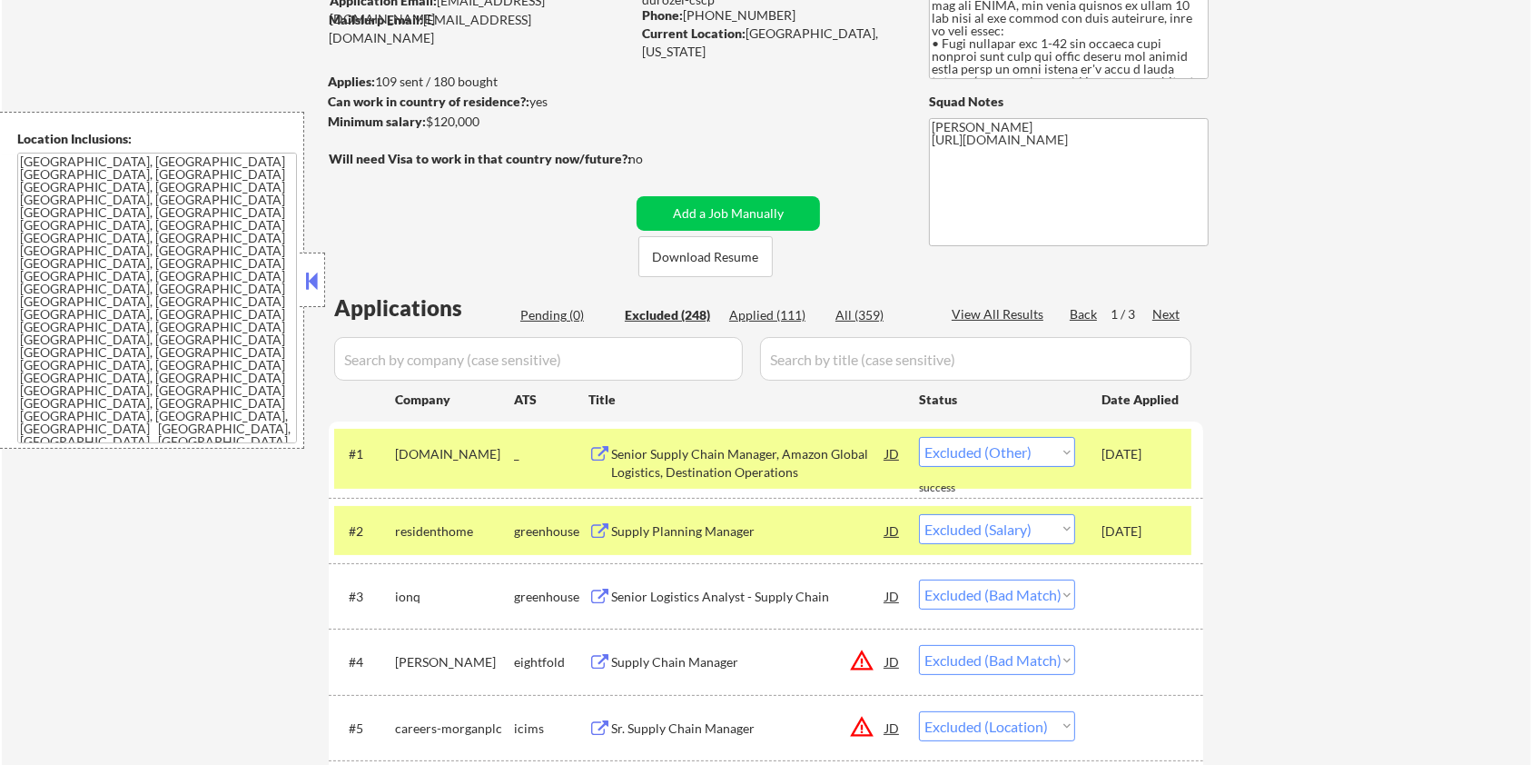
scroll to position [121, 0]
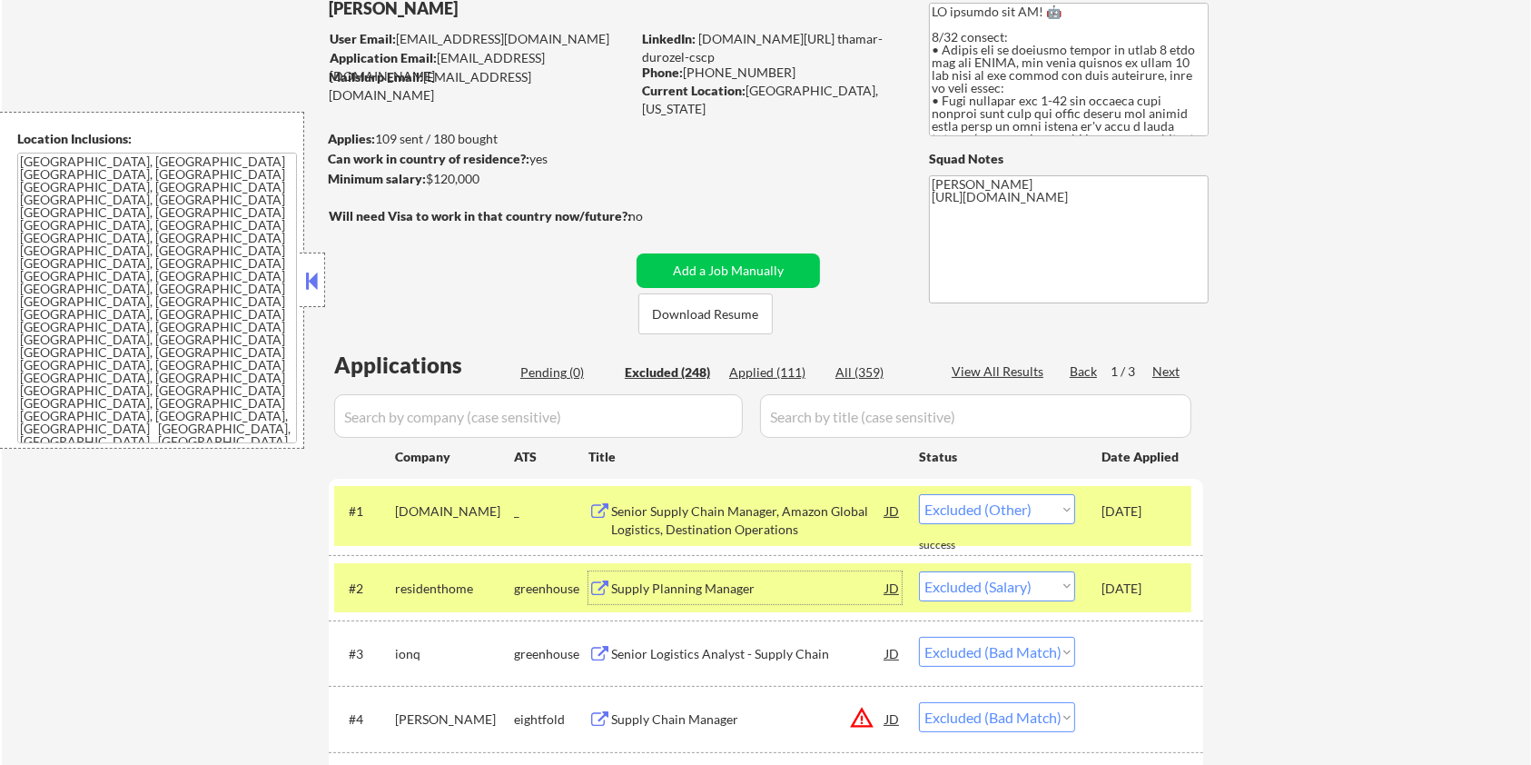
click at [706, 580] on div "Supply Planning Manager" at bounding box center [748, 588] width 274 height 18
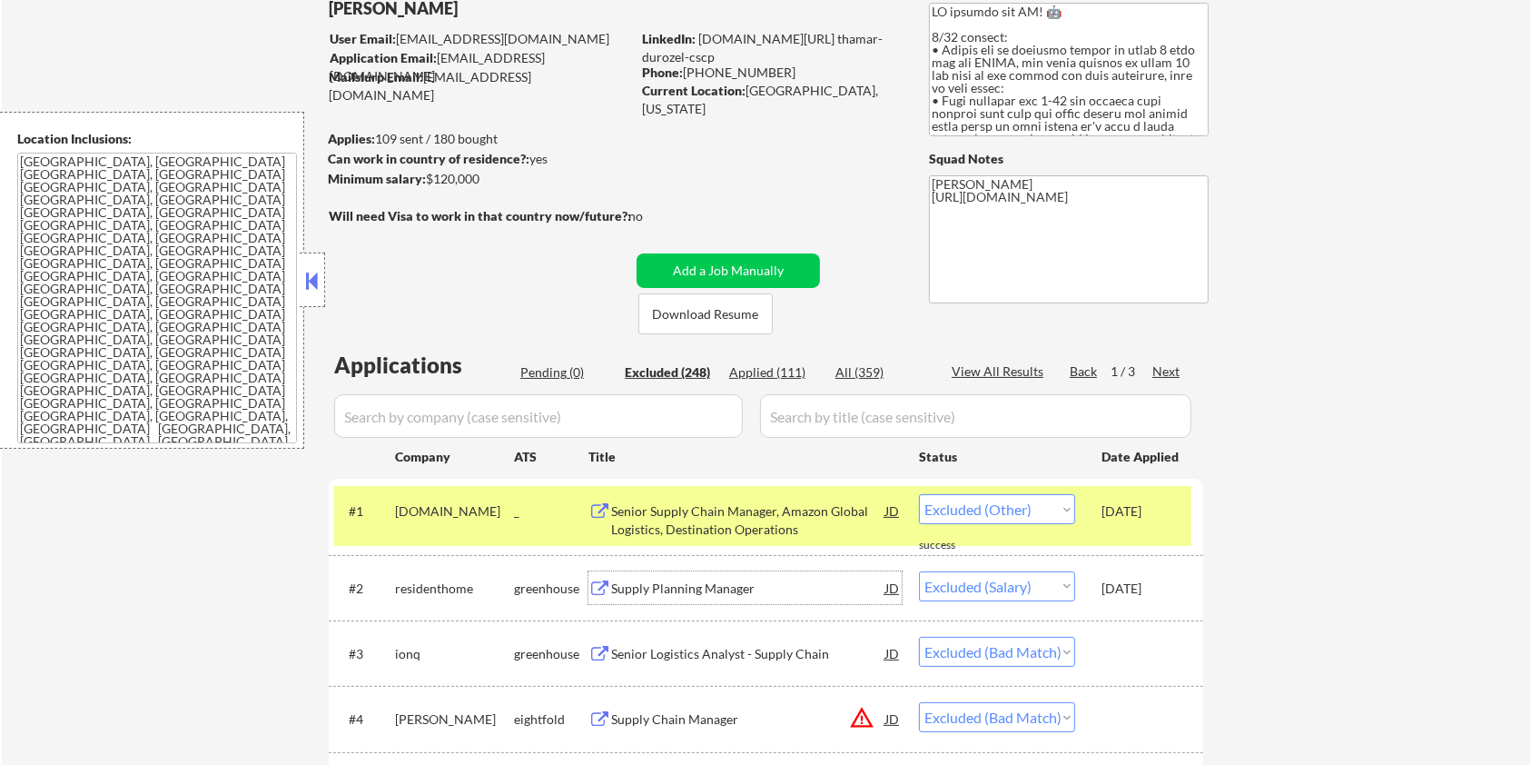
click at [992, 582] on select "Choose an option... Pending Applied Excluded (Questions) Excluded (Expired) Exc…" at bounding box center [997, 586] width 156 height 30
click at [919, 571] on select "Choose an option... Pending Applied Excluded (Questions) Excluded (Expired) Exc…" at bounding box center [997, 586] width 156 height 30
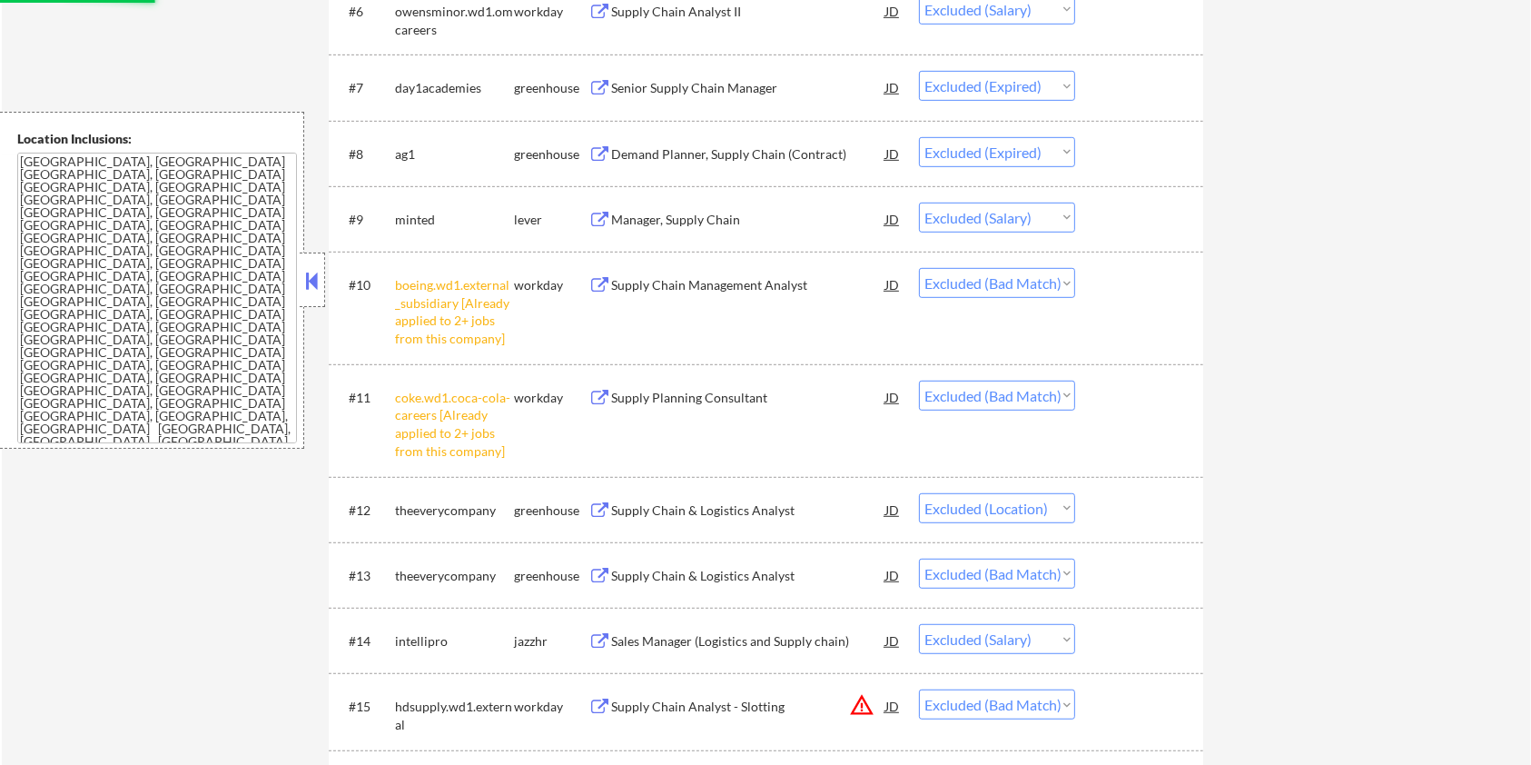
scroll to position [968, 0]
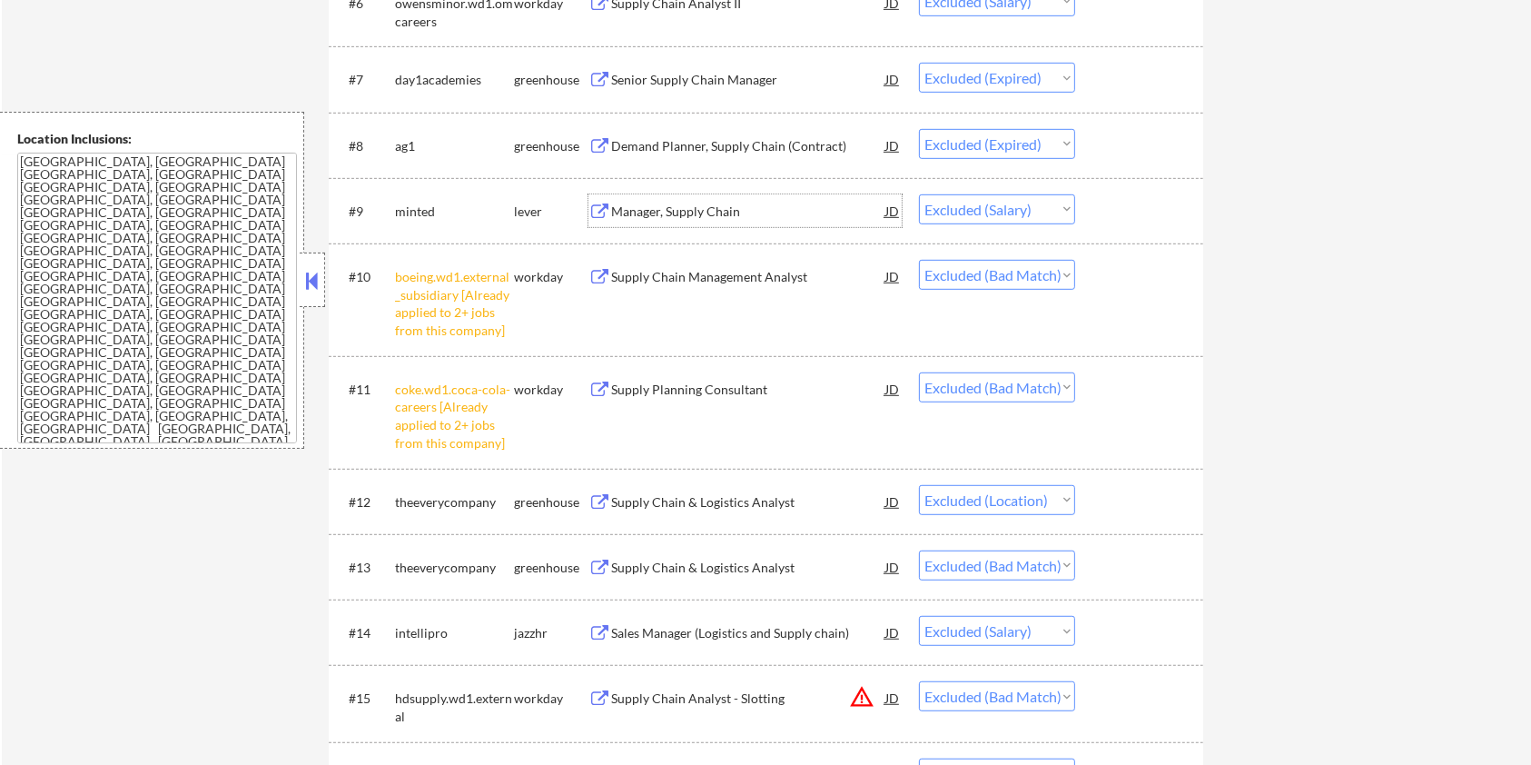
click at [640, 207] on div "Manager, Supply Chain" at bounding box center [748, 212] width 274 height 18
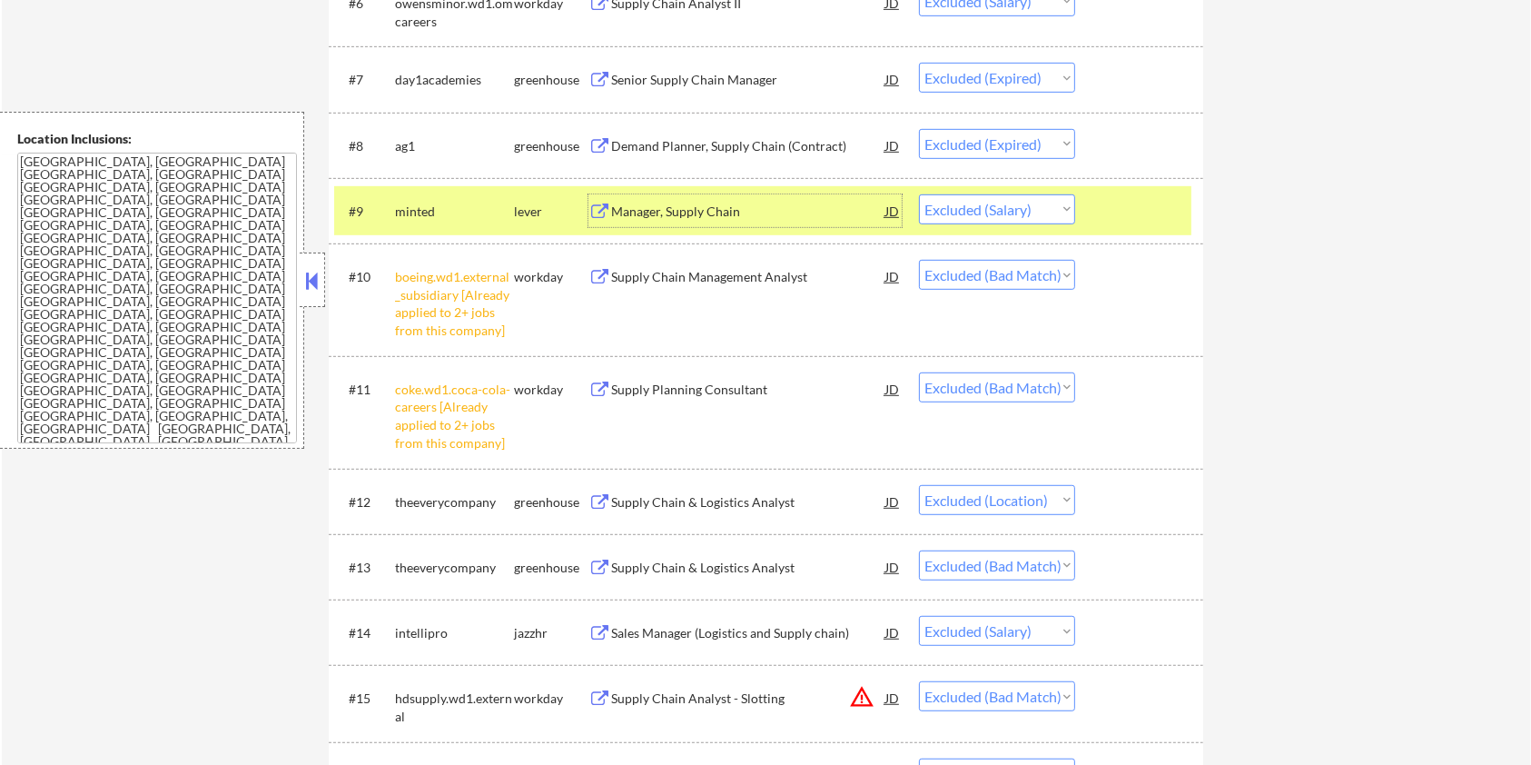
click at [967, 203] on select "Choose an option... Pending Applied Excluded (Questions) Excluded (Expired) Exc…" at bounding box center [997, 209] width 156 height 30
click at [919, 194] on select "Choose an option... Pending Applied Excluded (Questions) Excluded (Expired) Exc…" at bounding box center [997, 209] width 156 height 30
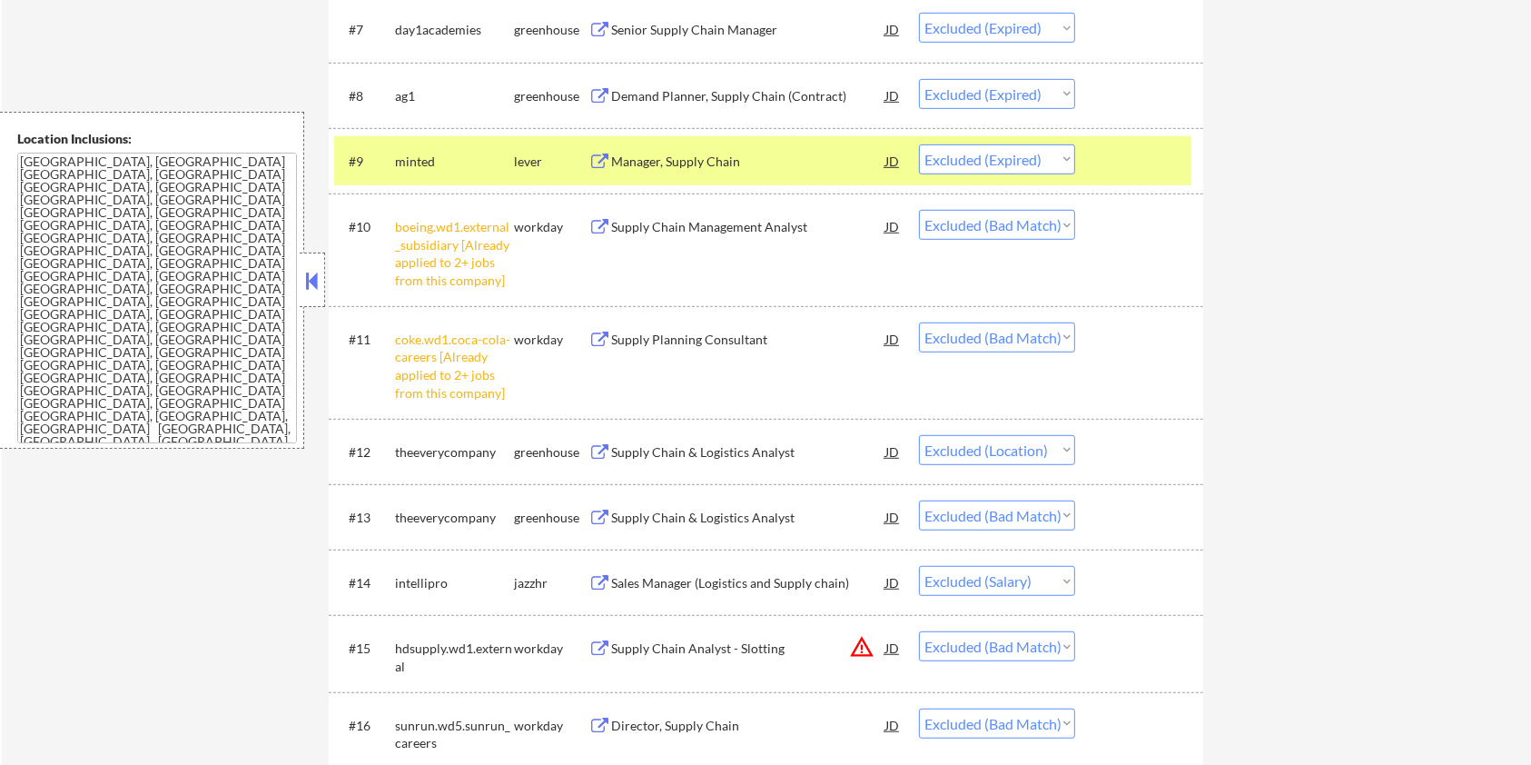
scroll to position [1210, 0]
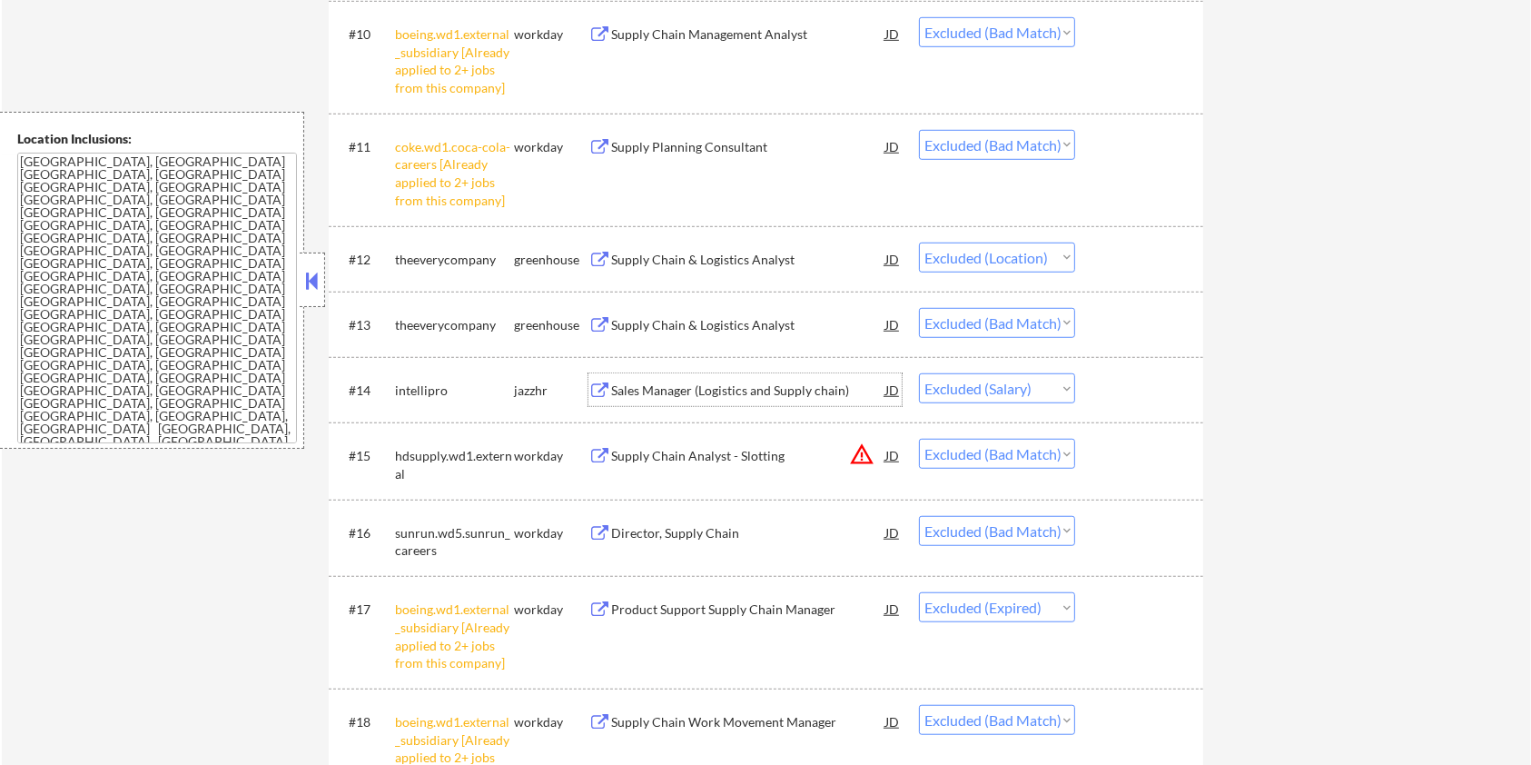
click at [767, 386] on div "Sales Manager (Logistics and Supply chain)" at bounding box center [748, 390] width 274 height 18
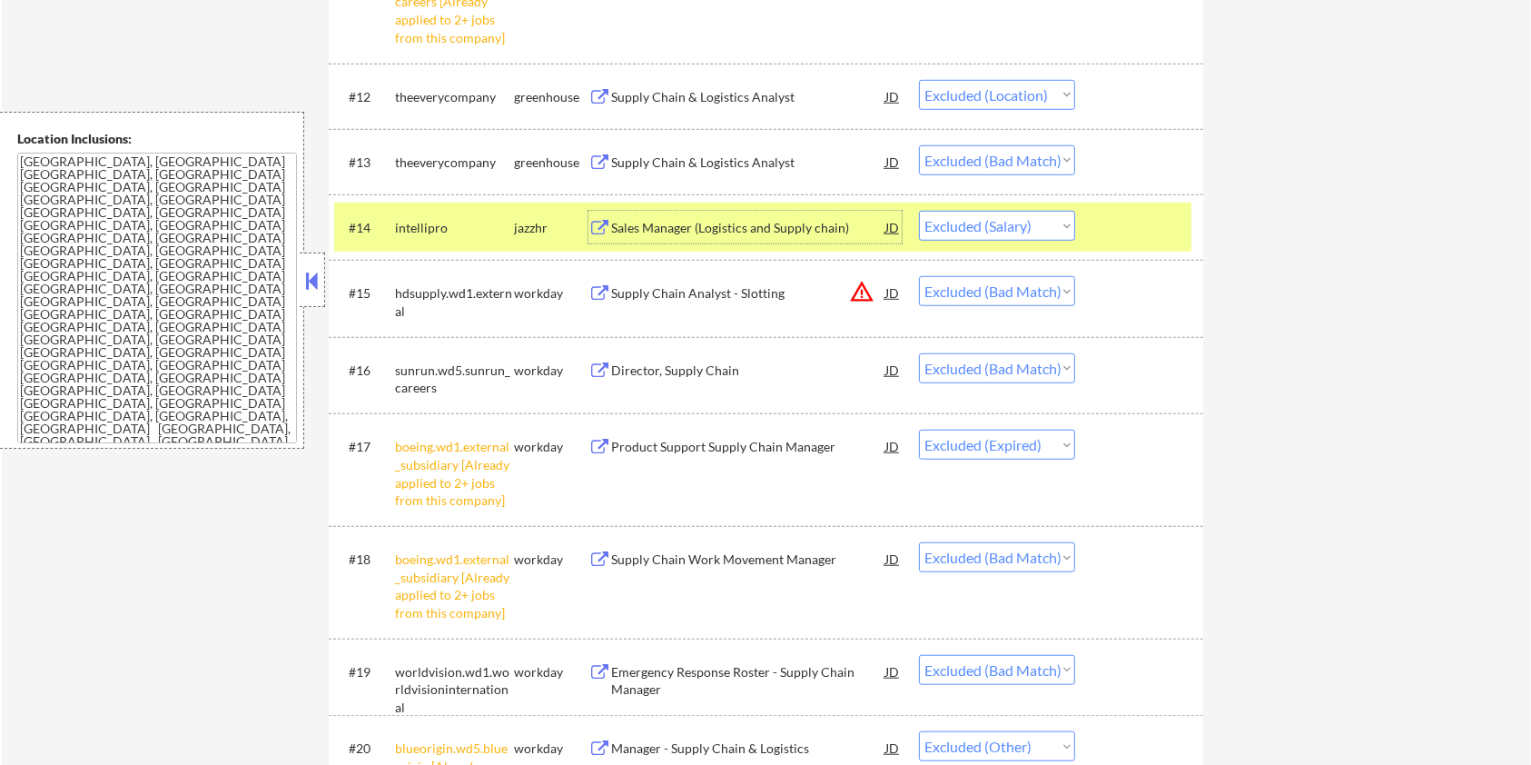
scroll to position [1453, 0]
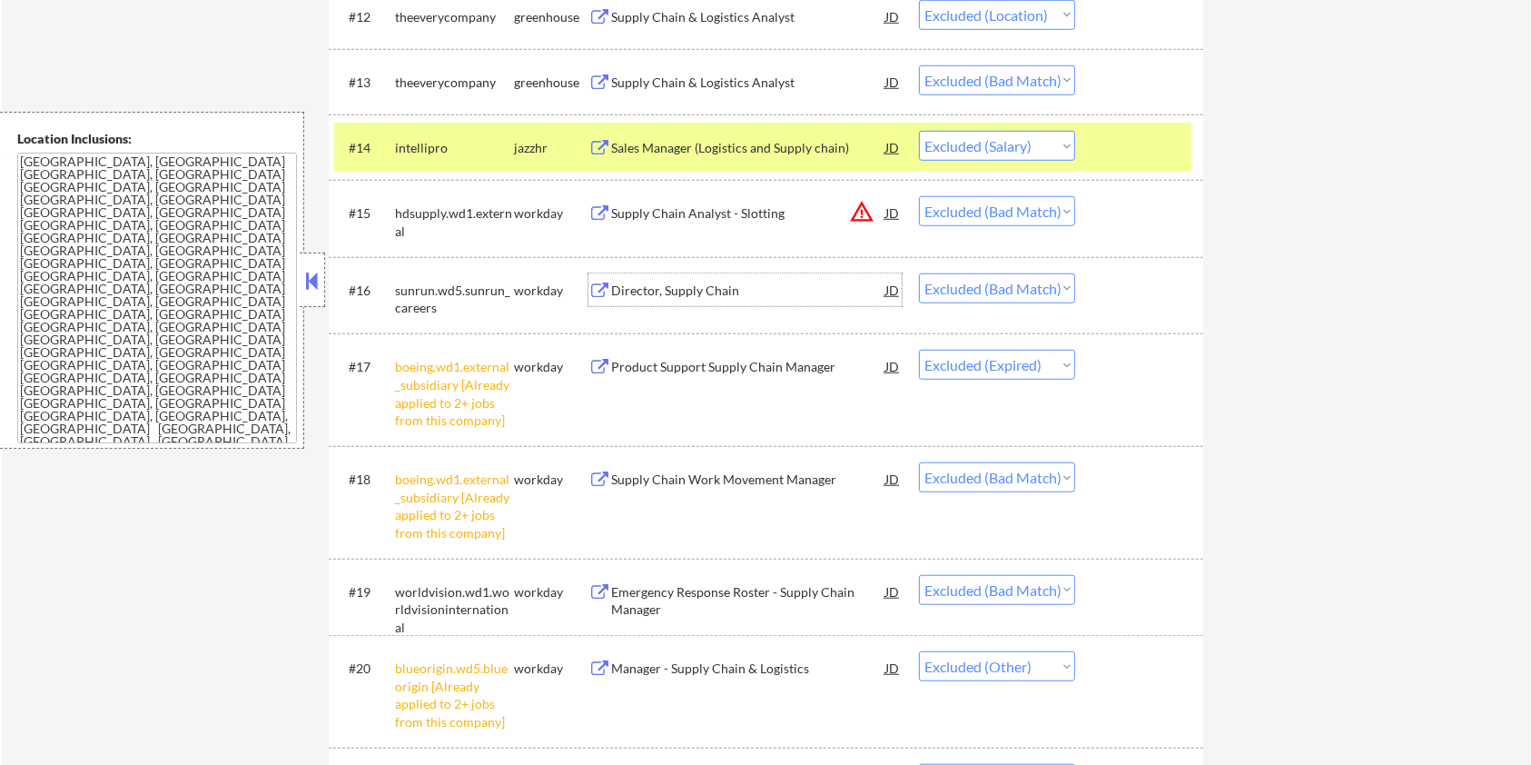
click at [712, 287] on div "Director, Supply Chain" at bounding box center [748, 291] width 274 height 18
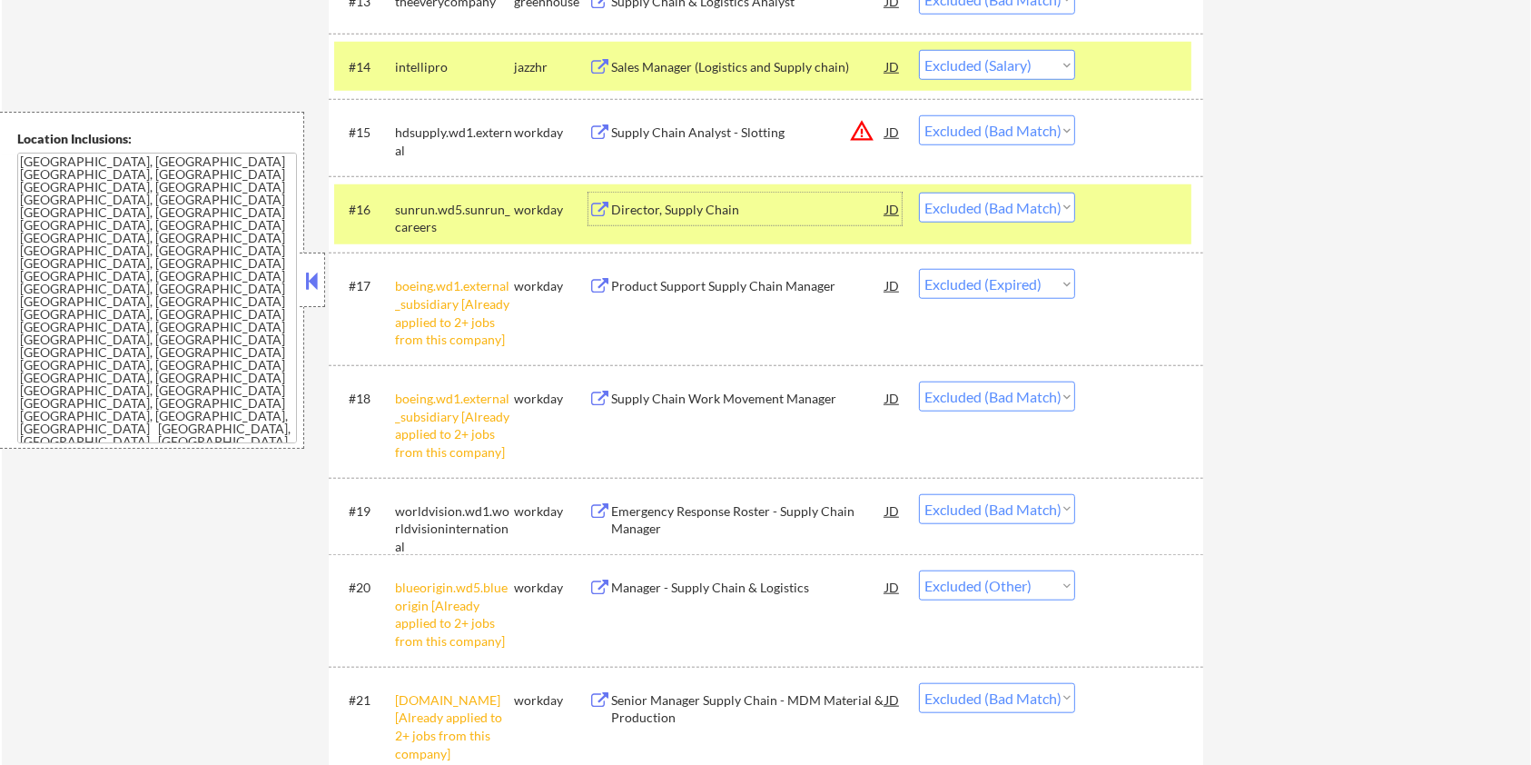
scroll to position [1574, 0]
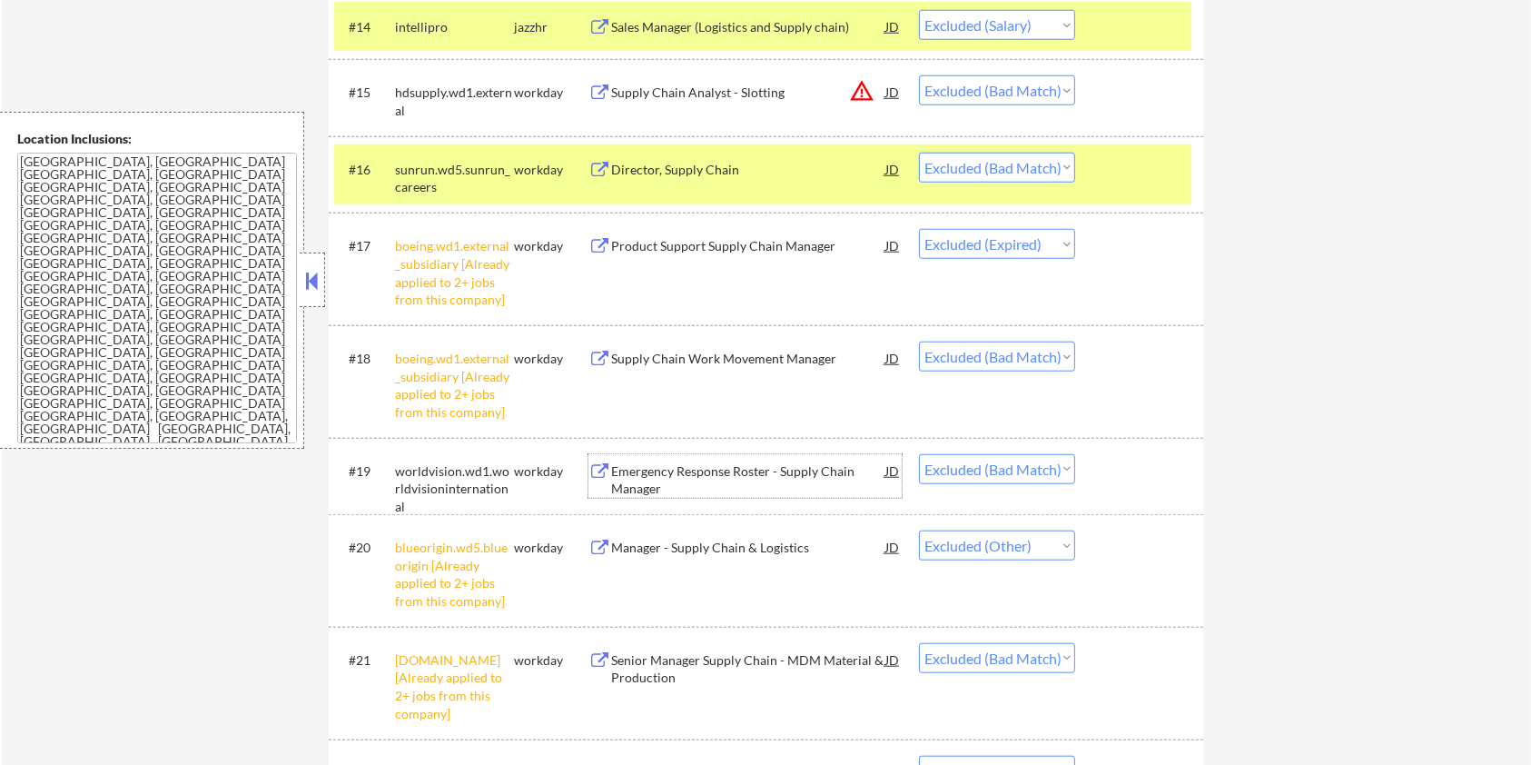
click at [729, 471] on div "Emergency Response Roster - Supply Chain Manager" at bounding box center [748, 479] width 274 height 35
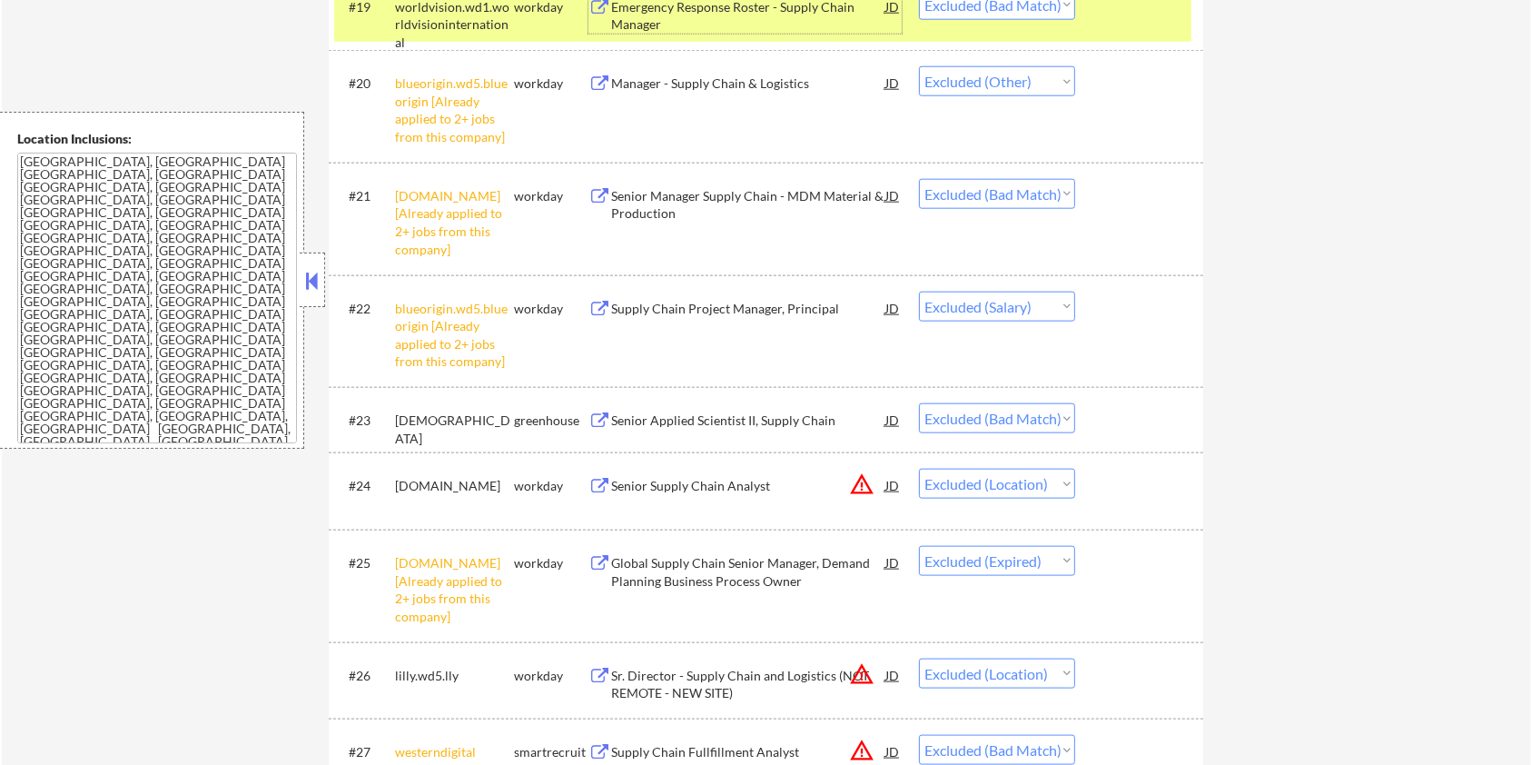
scroll to position [2058, 0]
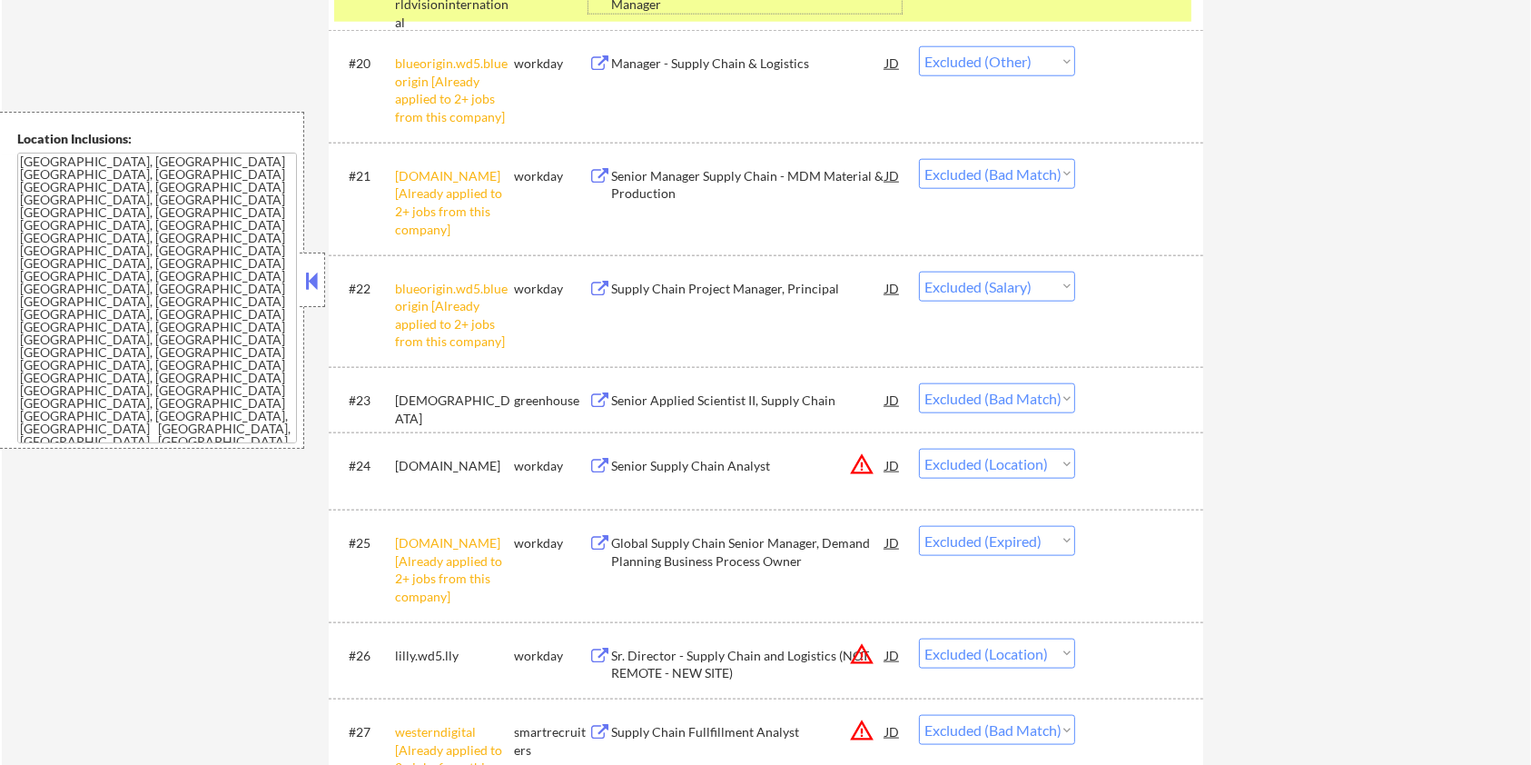
click at [675, 281] on div "Supply Chain Project Manager, Principal" at bounding box center [748, 289] width 274 height 18
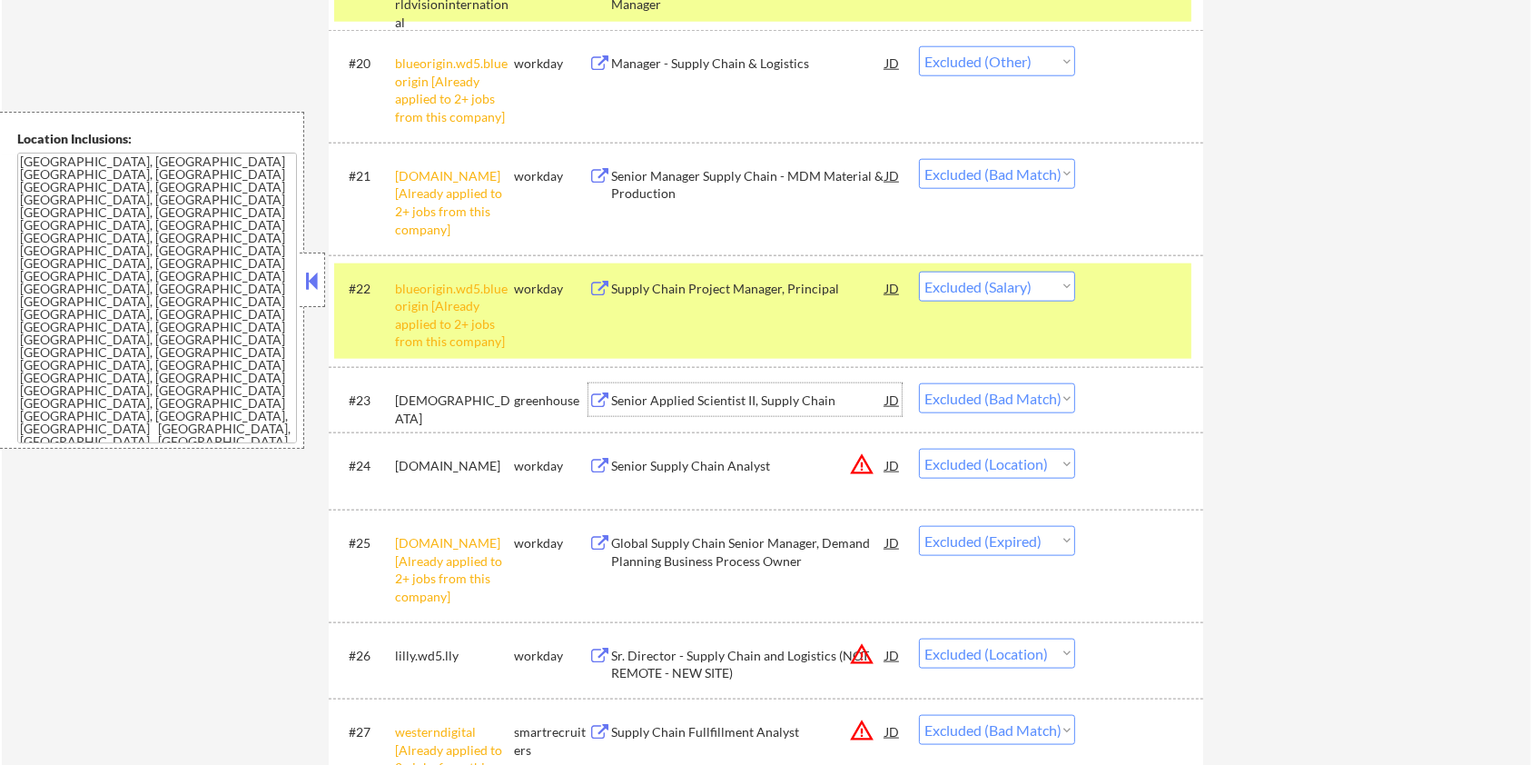
click at [690, 402] on div "Senior Applied Scientist II, Supply Chain" at bounding box center [748, 400] width 274 height 18
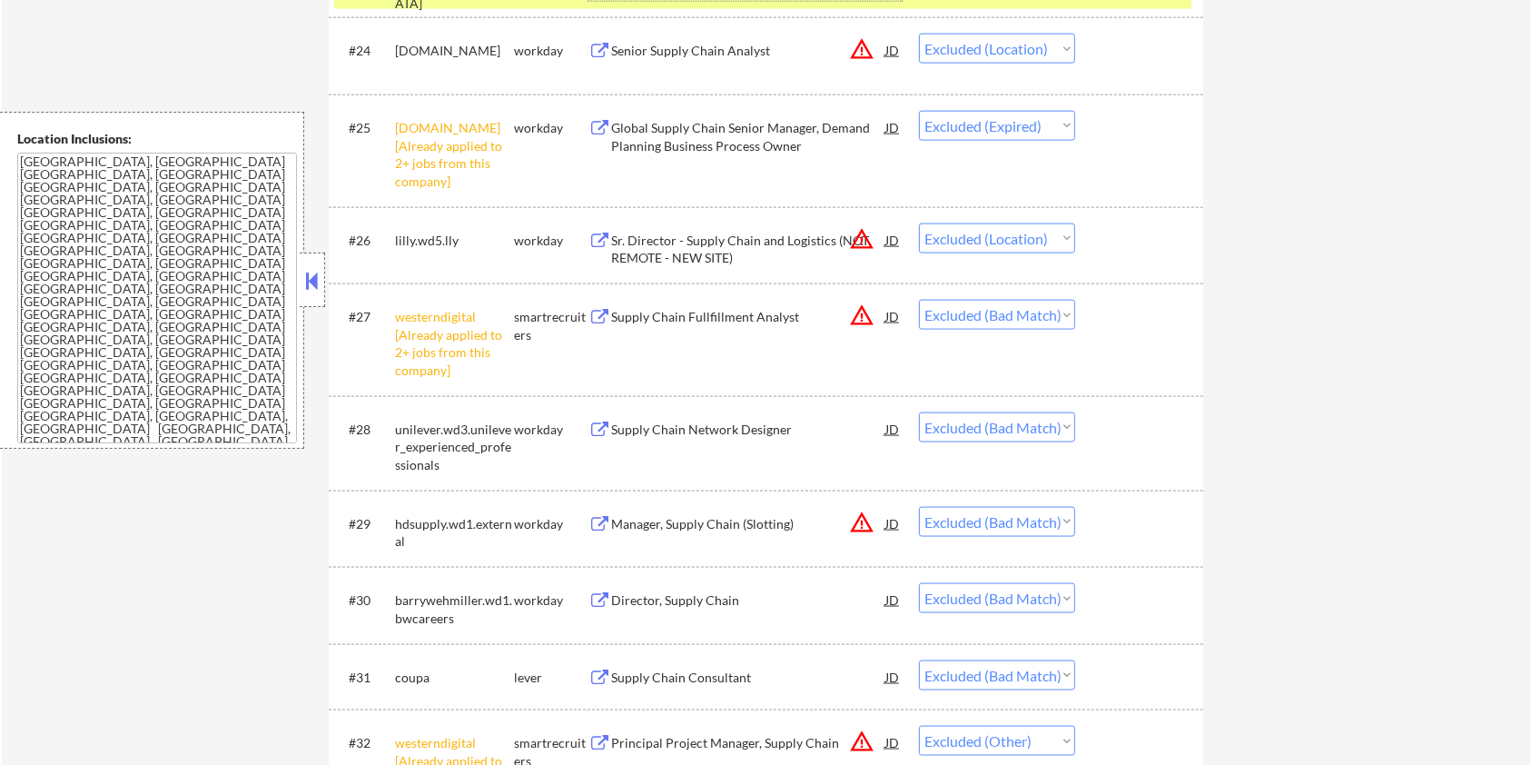
scroll to position [2543, 0]
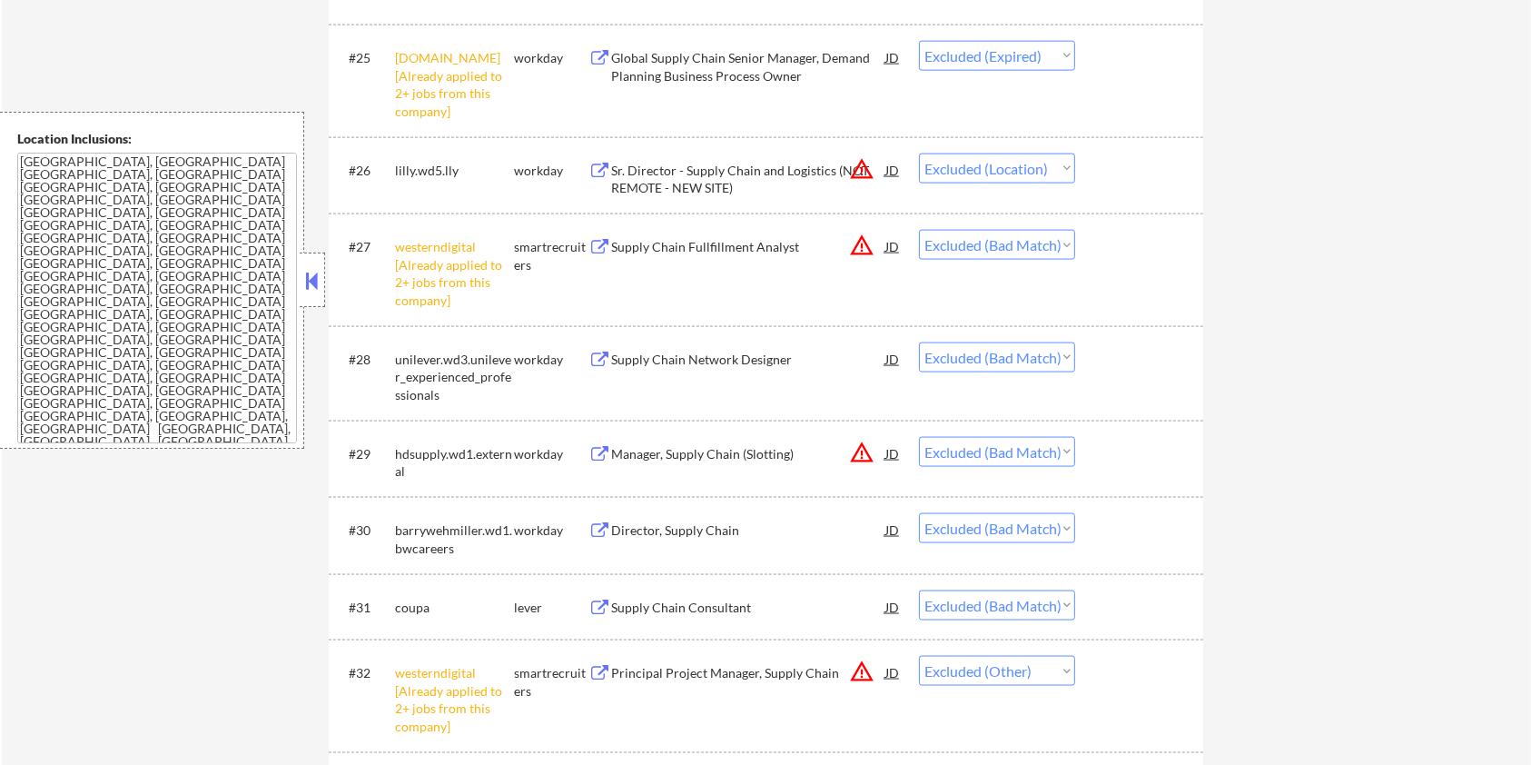
click at [636, 358] on div "Supply Chain Network Designer" at bounding box center [748, 360] width 274 height 18
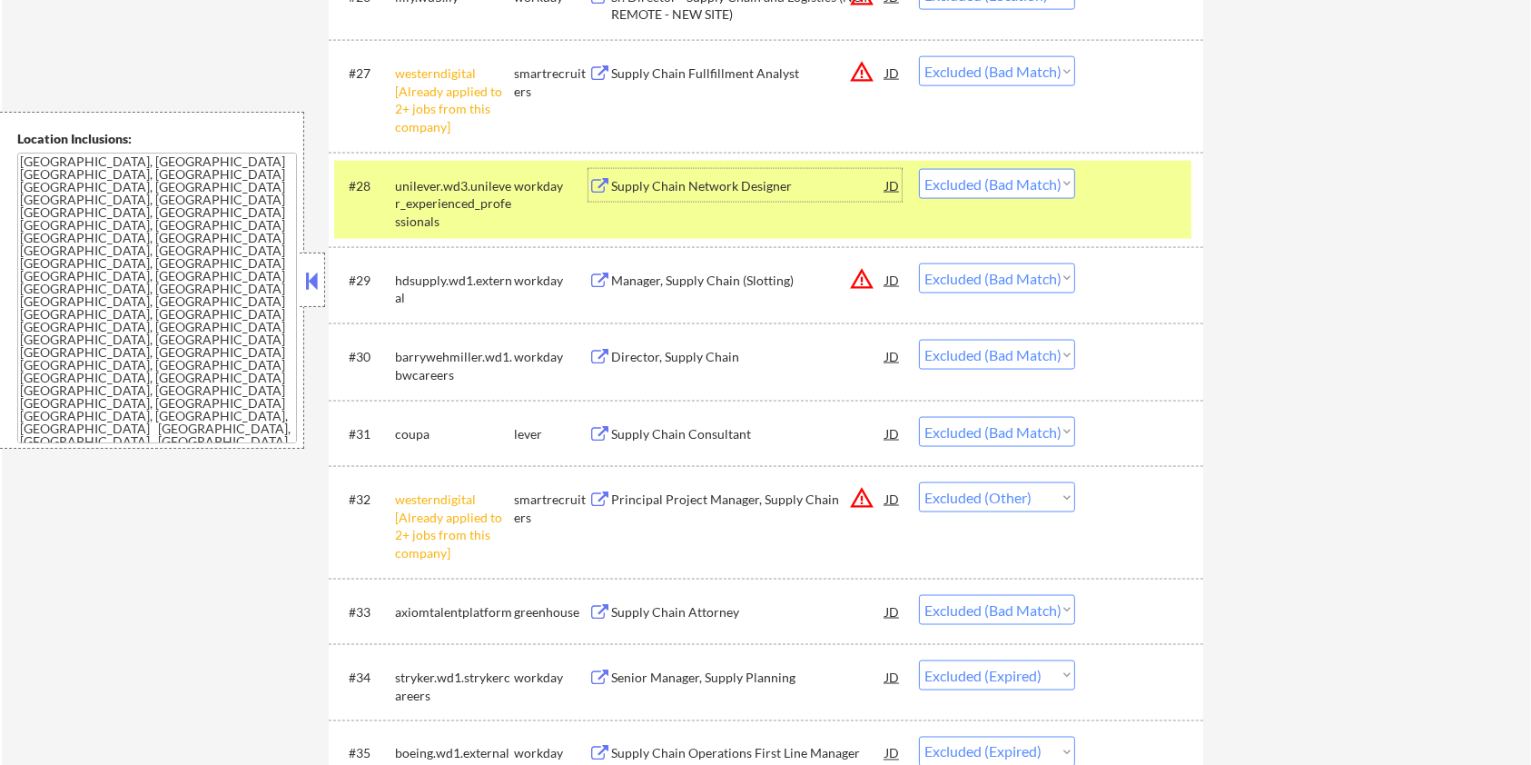
scroll to position [2906, 0]
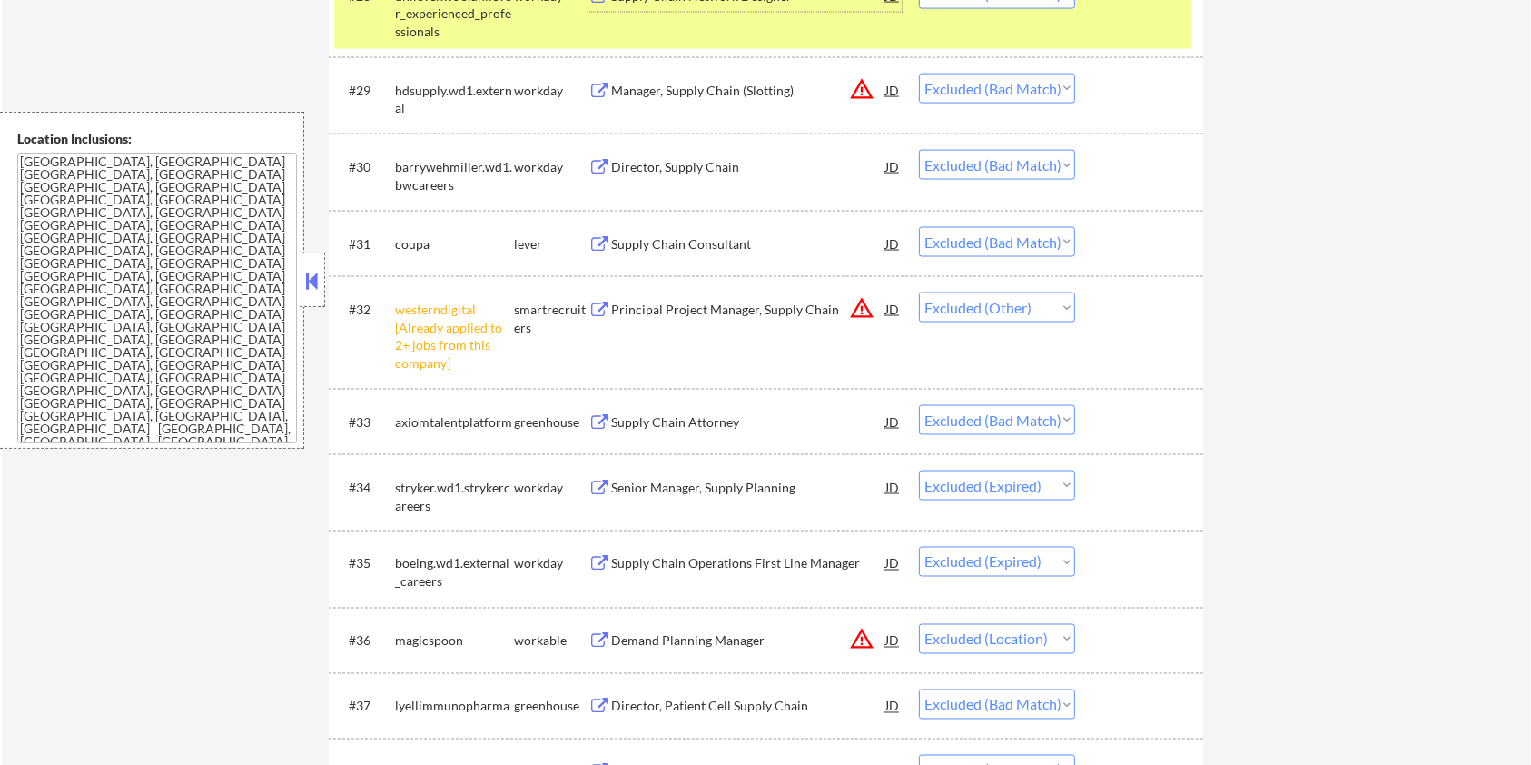
click at [658, 423] on div "Supply Chain Attorney" at bounding box center [748, 422] width 274 height 18
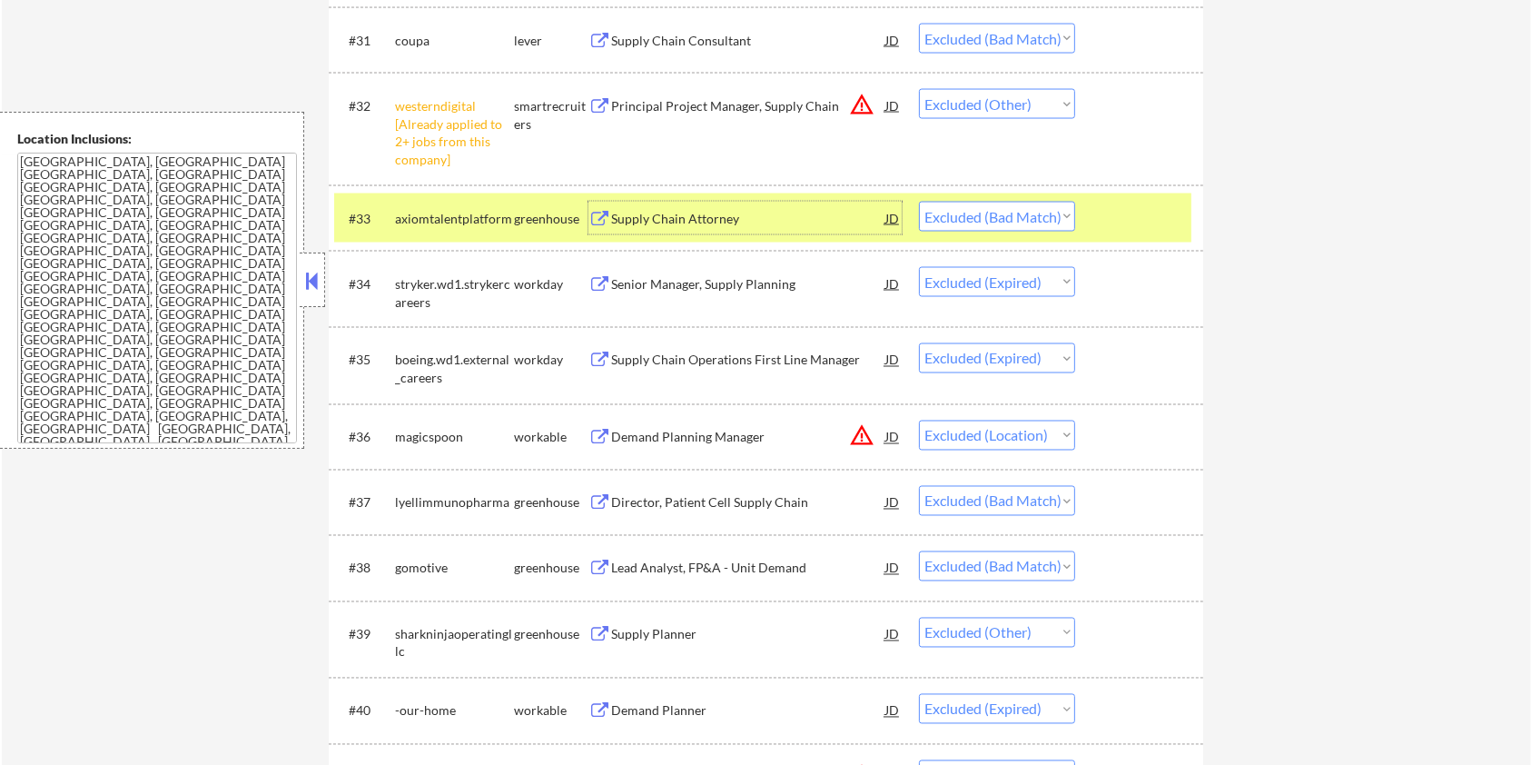
scroll to position [3269, 0]
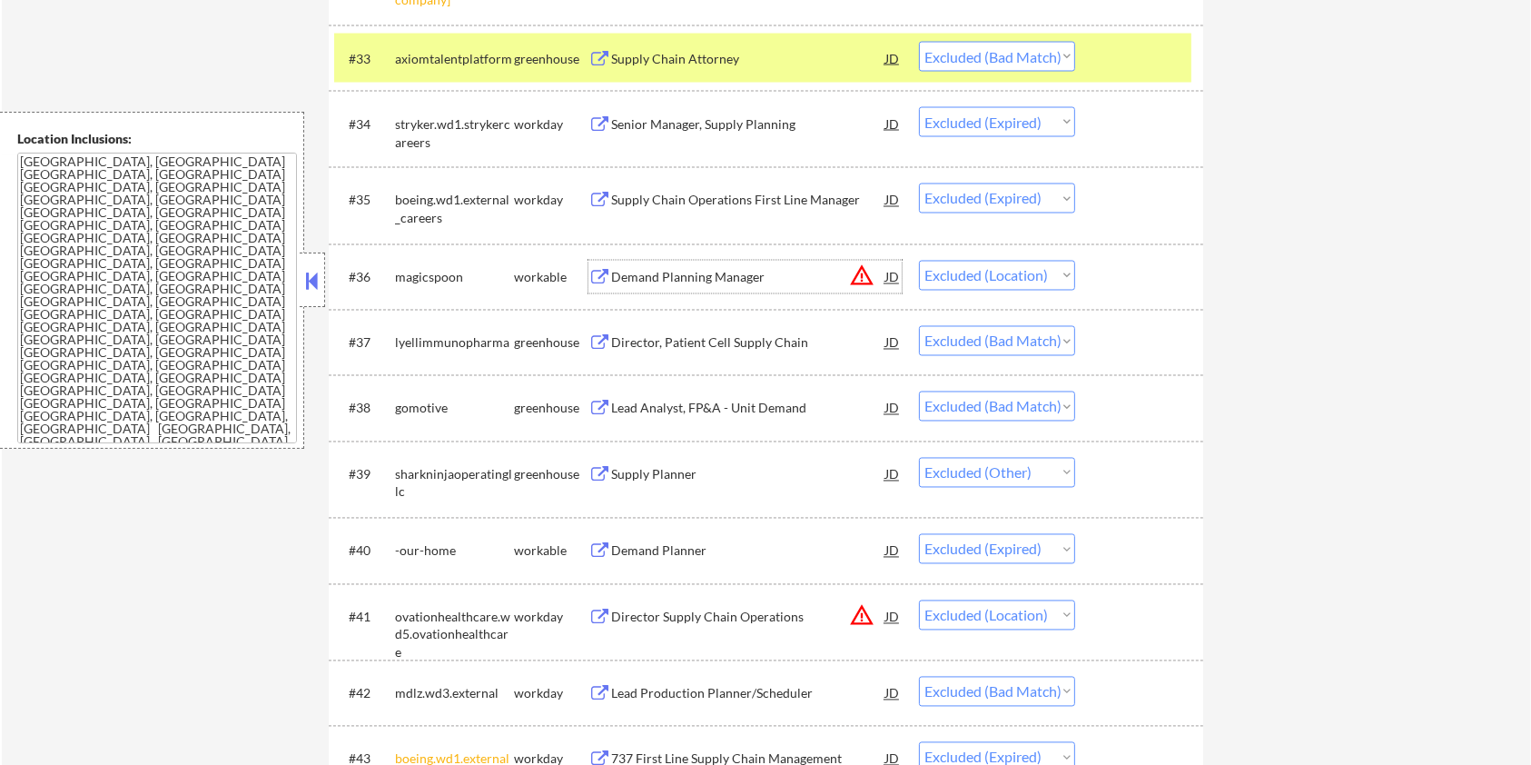
click at [678, 279] on div "Demand Planning Manager" at bounding box center [748, 278] width 274 height 18
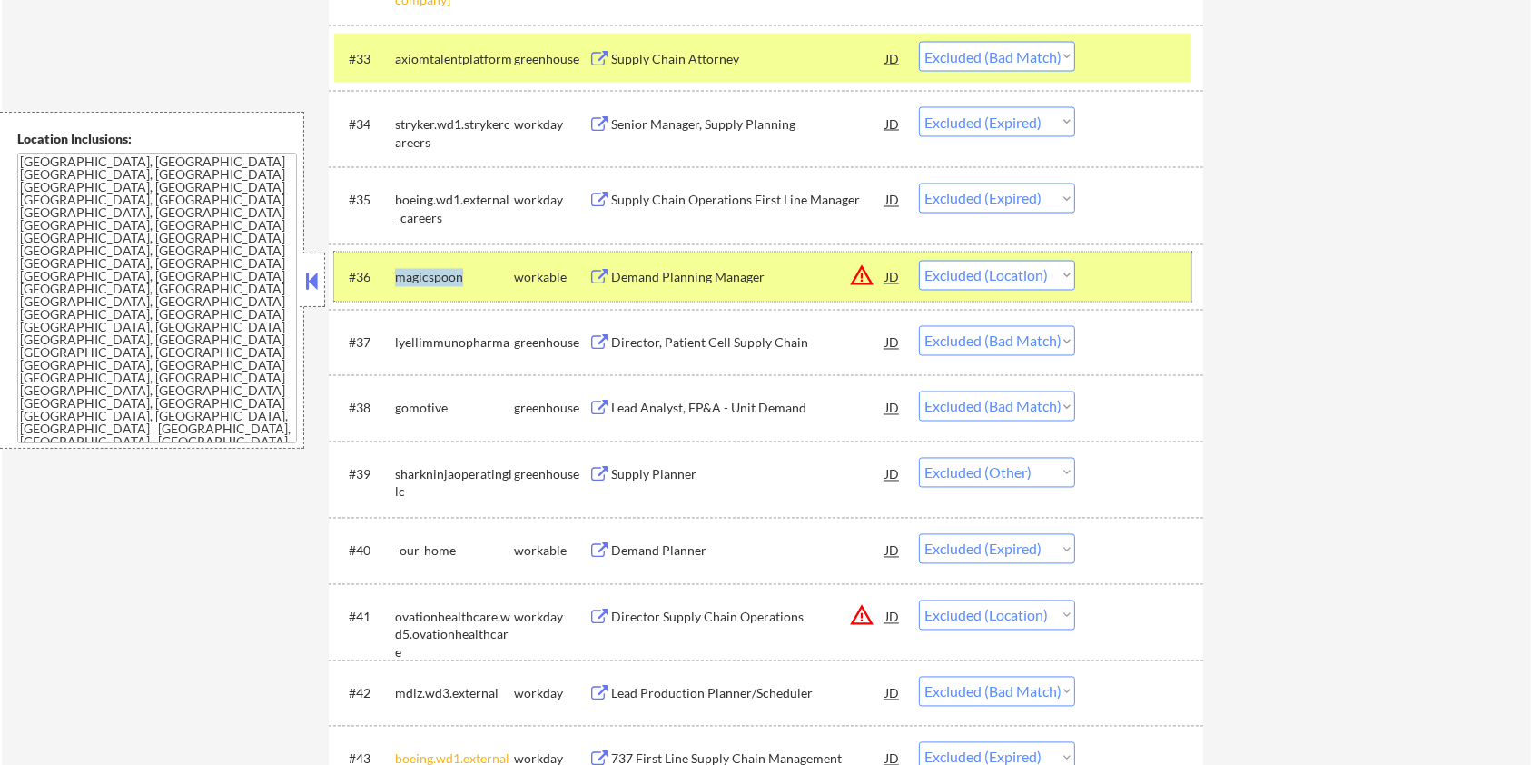
drag, startPoint x: 463, startPoint y: 276, endPoint x: 392, endPoint y: 268, distance: 71.3
click at [392, 268] on div "#36 magicspoon workable Demand Planning Manager JD warning_amber Choose an opti…" at bounding box center [762, 276] width 857 height 49
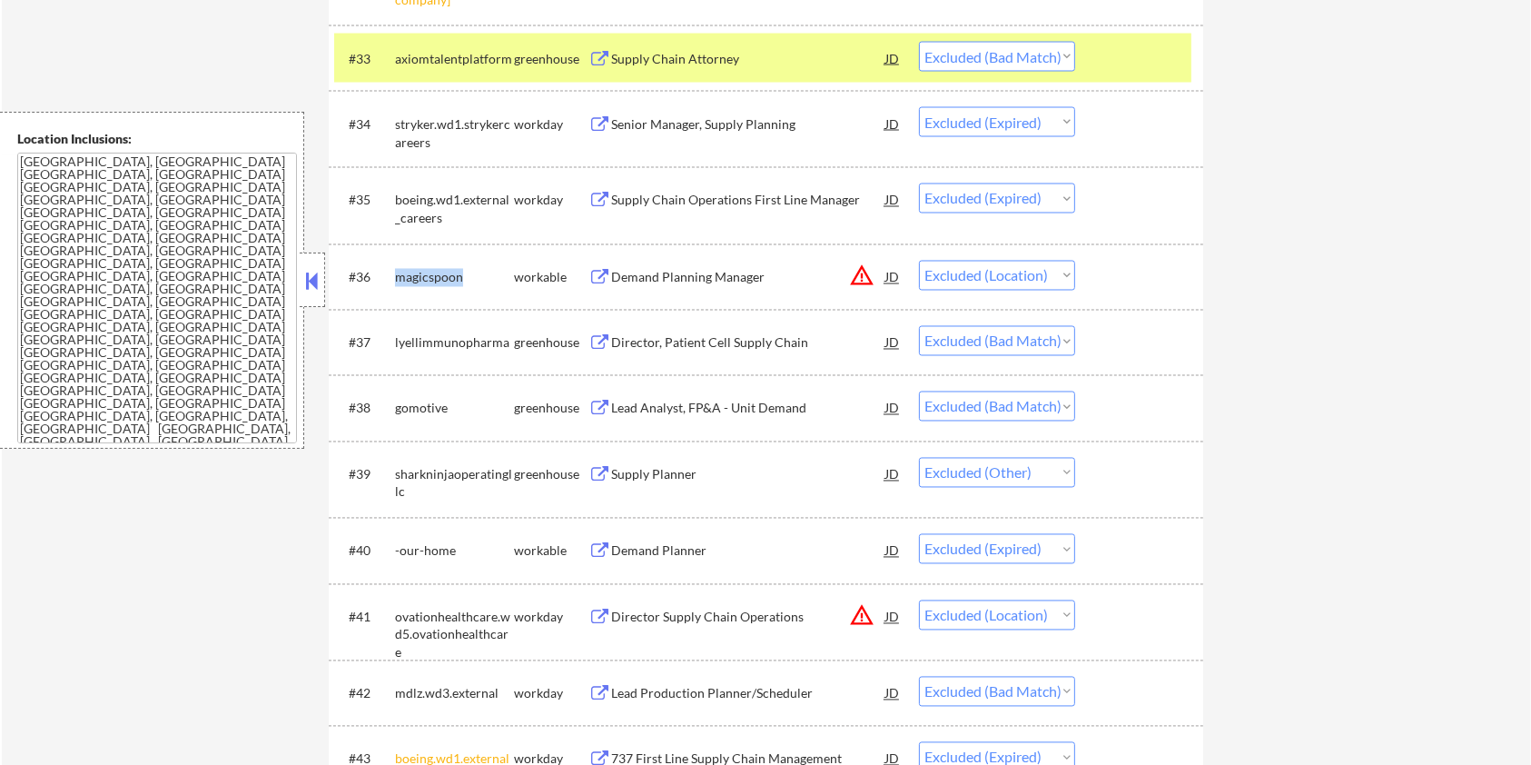
copy div "magicspoon"
click at [967, 284] on select "Choose an option... Pending Applied Excluded (Questions) Excluded (Expired) Exc…" at bounding box center [997, 276] width 156 height 30
click at [919, 261] on select "Choose an option... Pending Applied Excluded (Questions) Excluded (Expired) Exc…" at bounding box center [997, 276] width 156 height 30
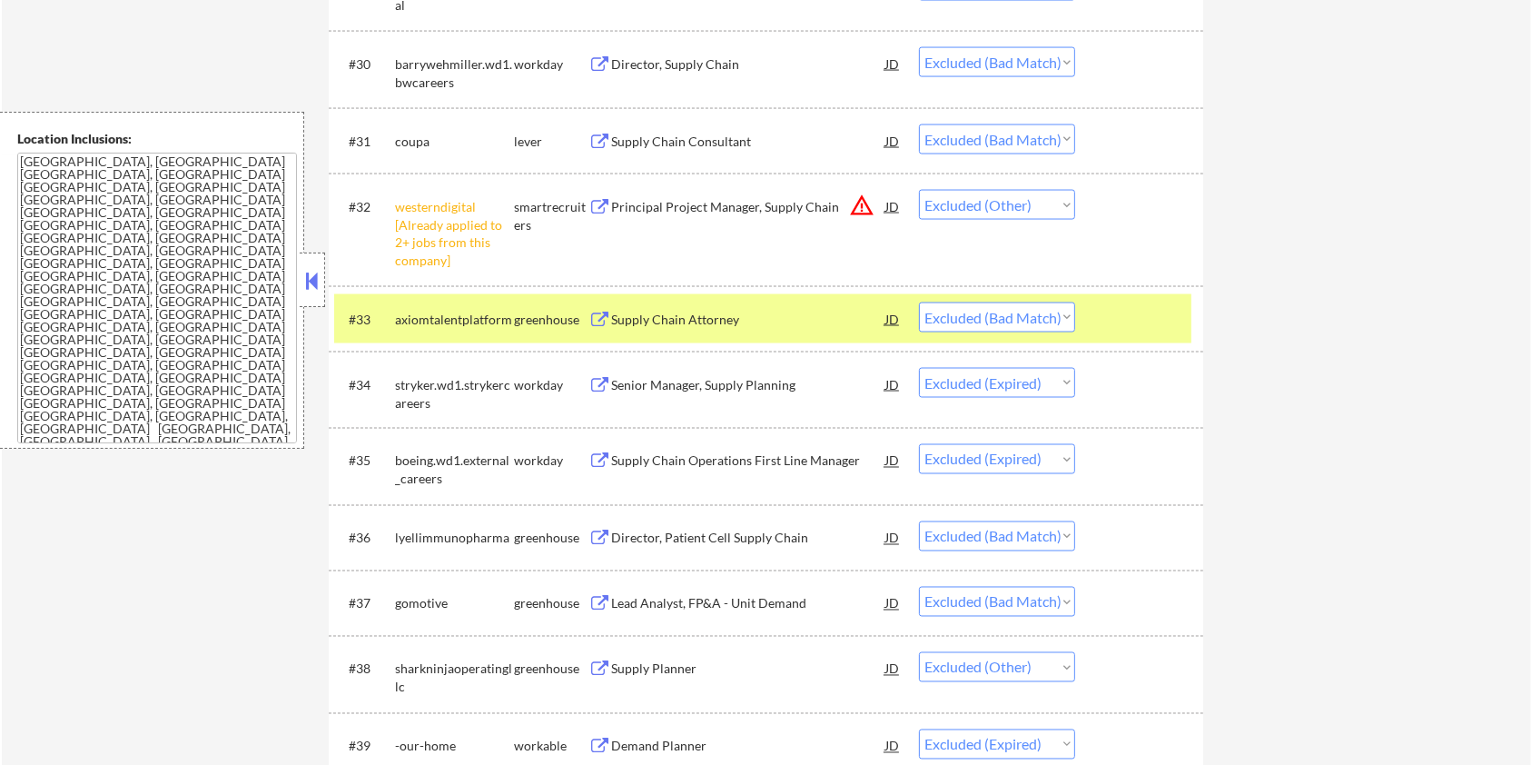
scroll to position [3027, 0]
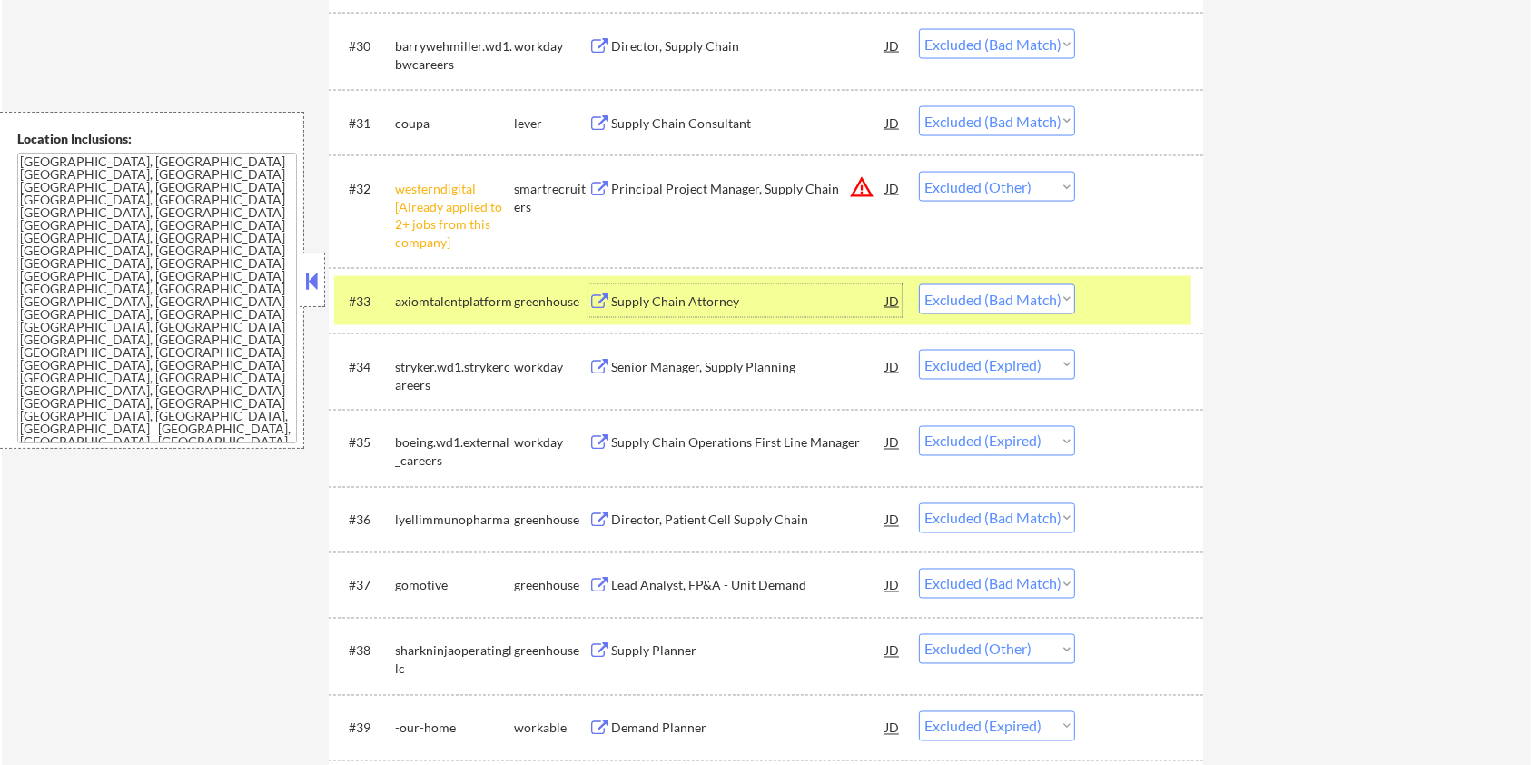
click at [701, 299] on div "Supply Chain Attorney" at bounding box center [748, 301] width 274 height 18
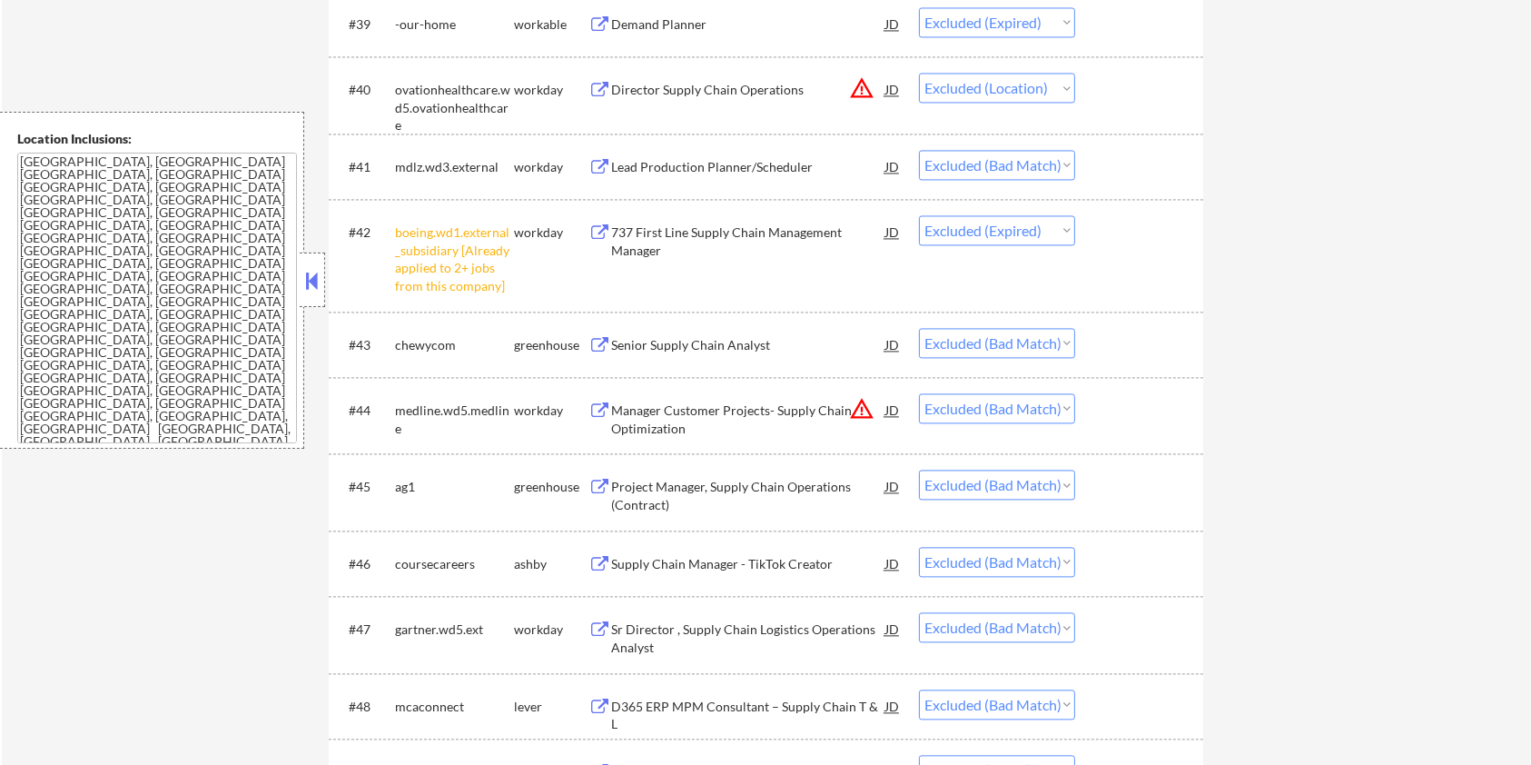
scroll to position [3753, 0]
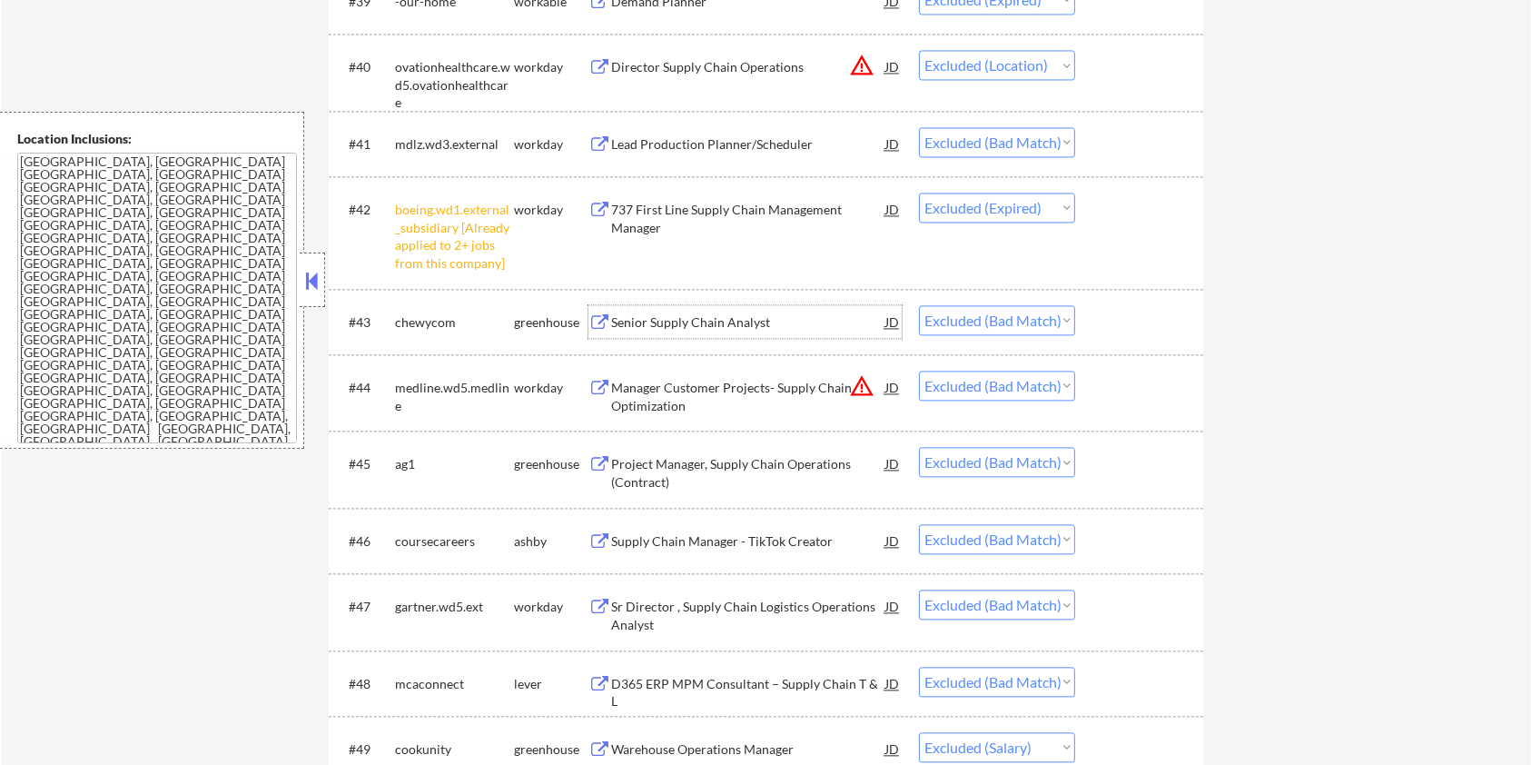
click at [660, 314] on div "Senior Supply Chain Analyst" at bounding box center [748, 322] width 274 height 18
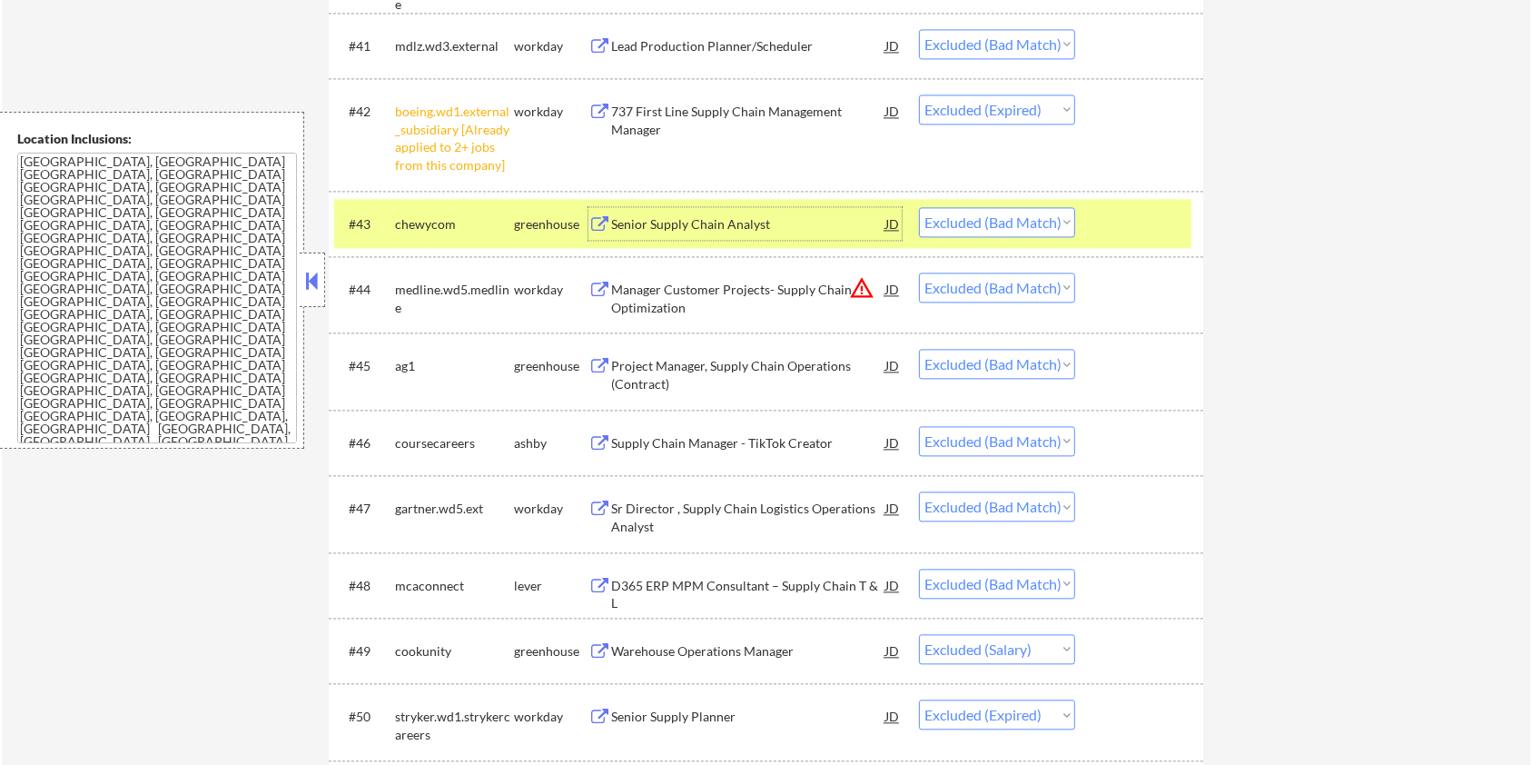
scroll to position [3874, 0]
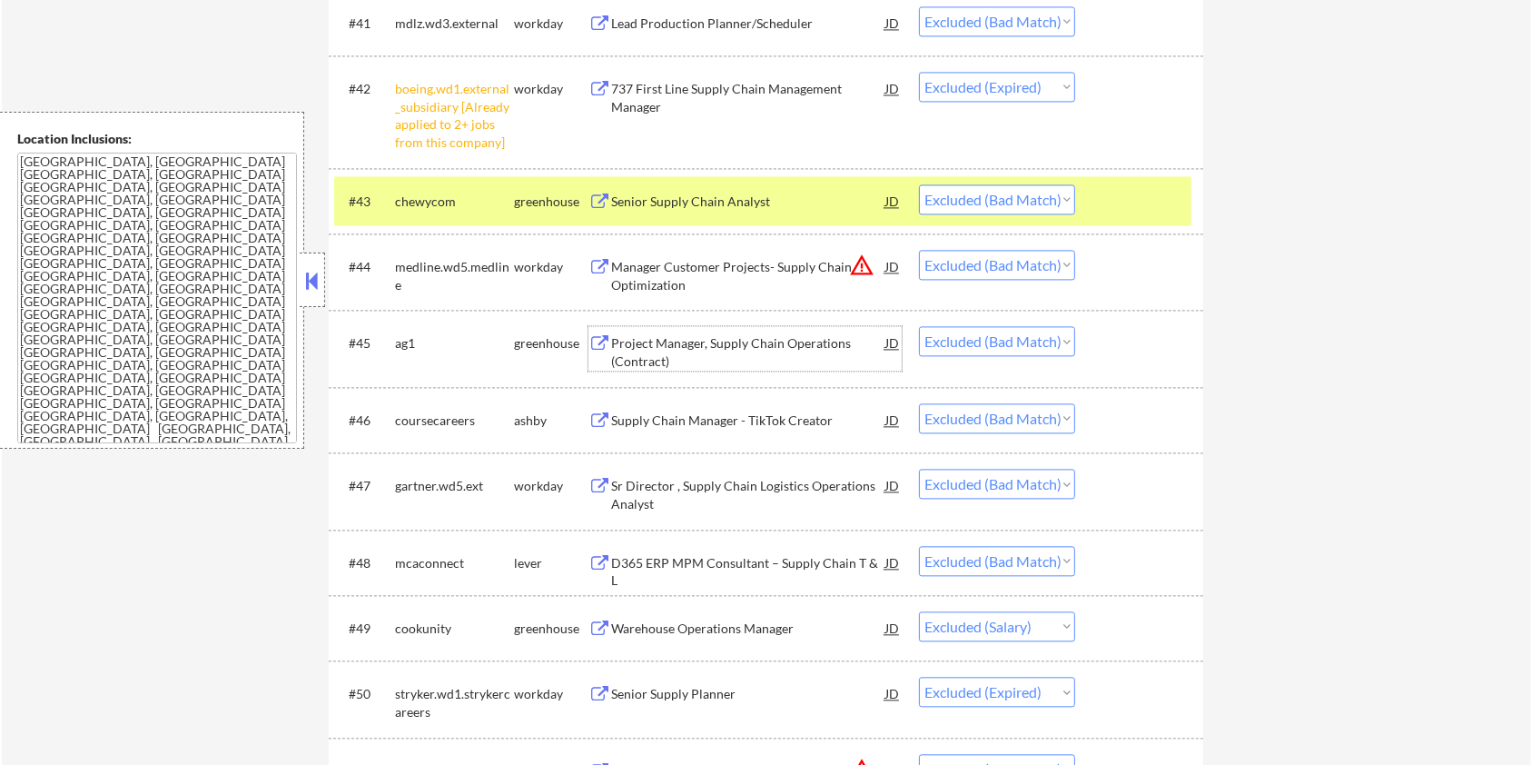
click at [652, 341] on div "Project Manager, Supply Chain Operations (Contract)" at bounding box center [748, 351] width 274 height 35
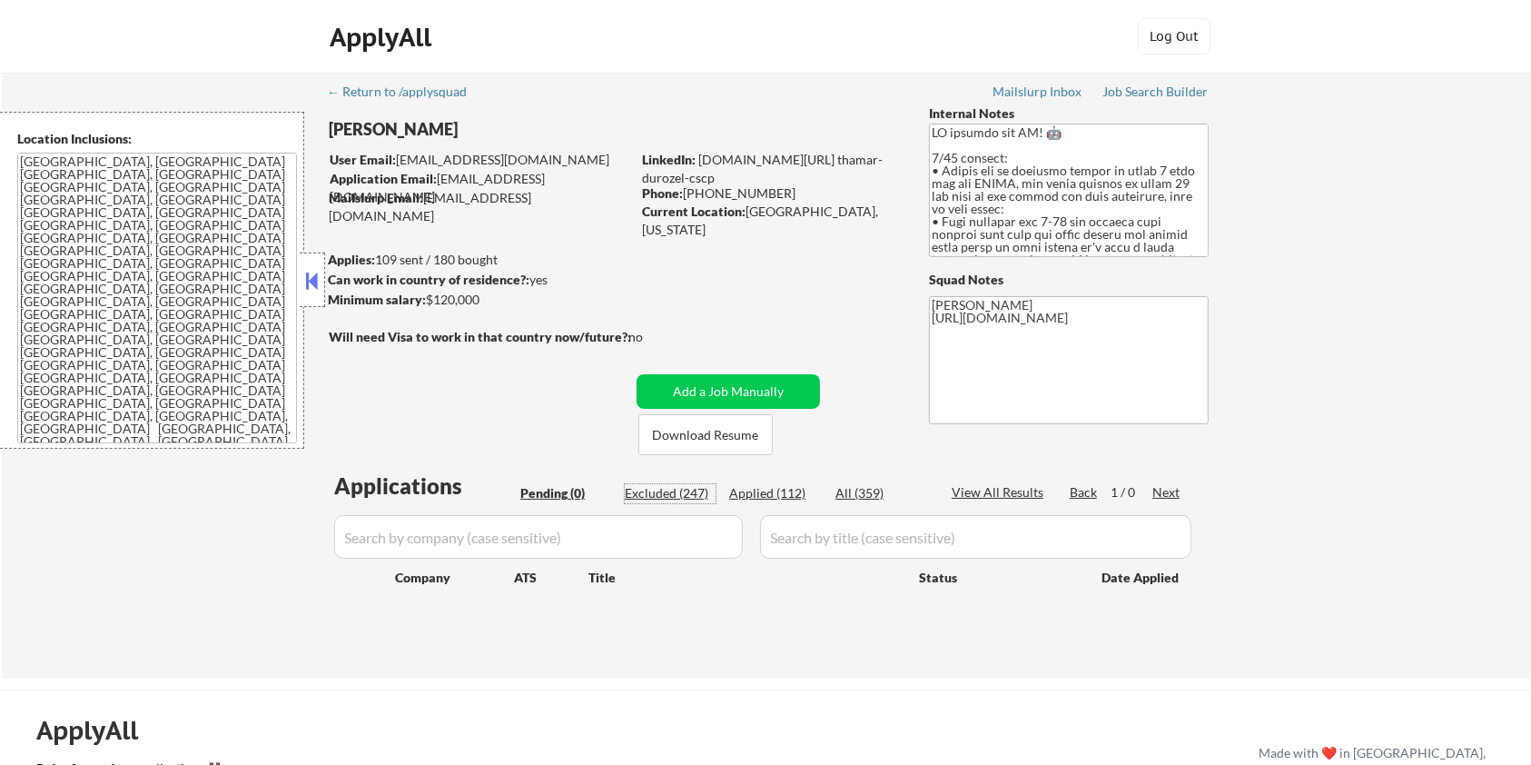
click at [654, 494] on div "Excluded (247)" at bounding box center [670, 493] width 91 height 18
select select ""excluded__bad_match_""
select select ""excluded__location_""
select select ""excluded__salary_""
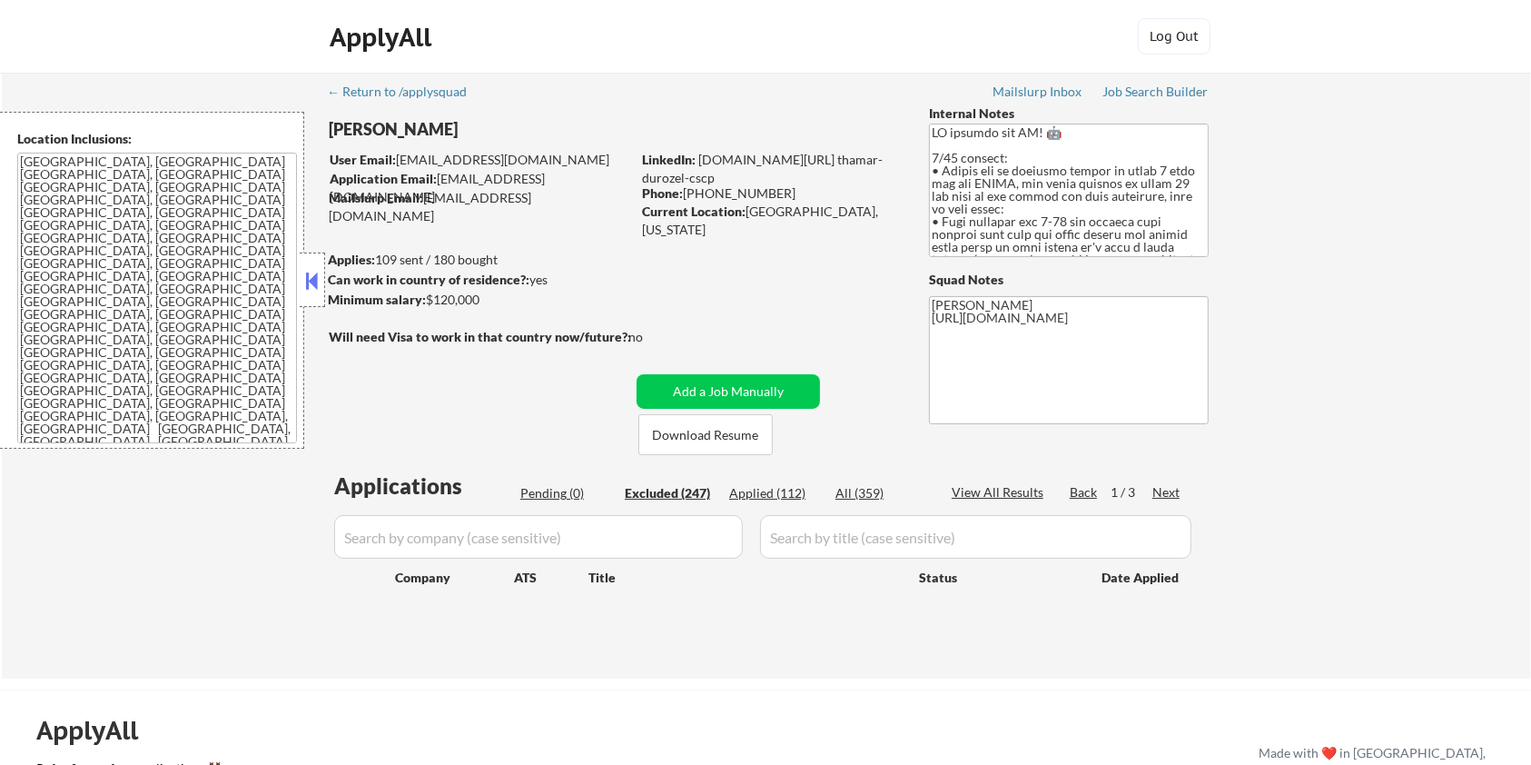
select select ""excluded__expired_""
select select ""excluded__bad_match_""
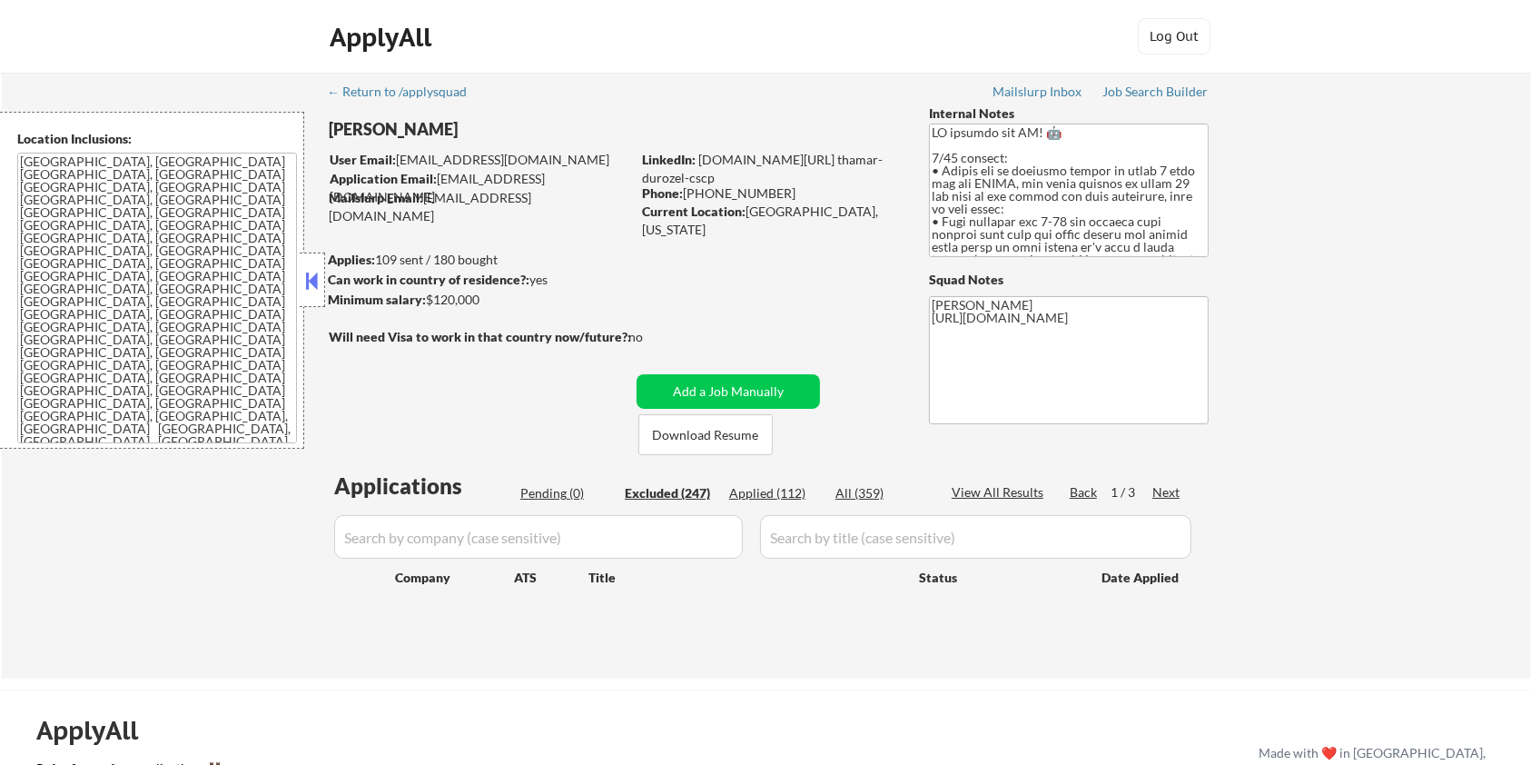
select select ""excluded__location_""
select select ""excluded__bad_match_""
select select ""excluded__salary_""
select select ""excluded__bad_match_""
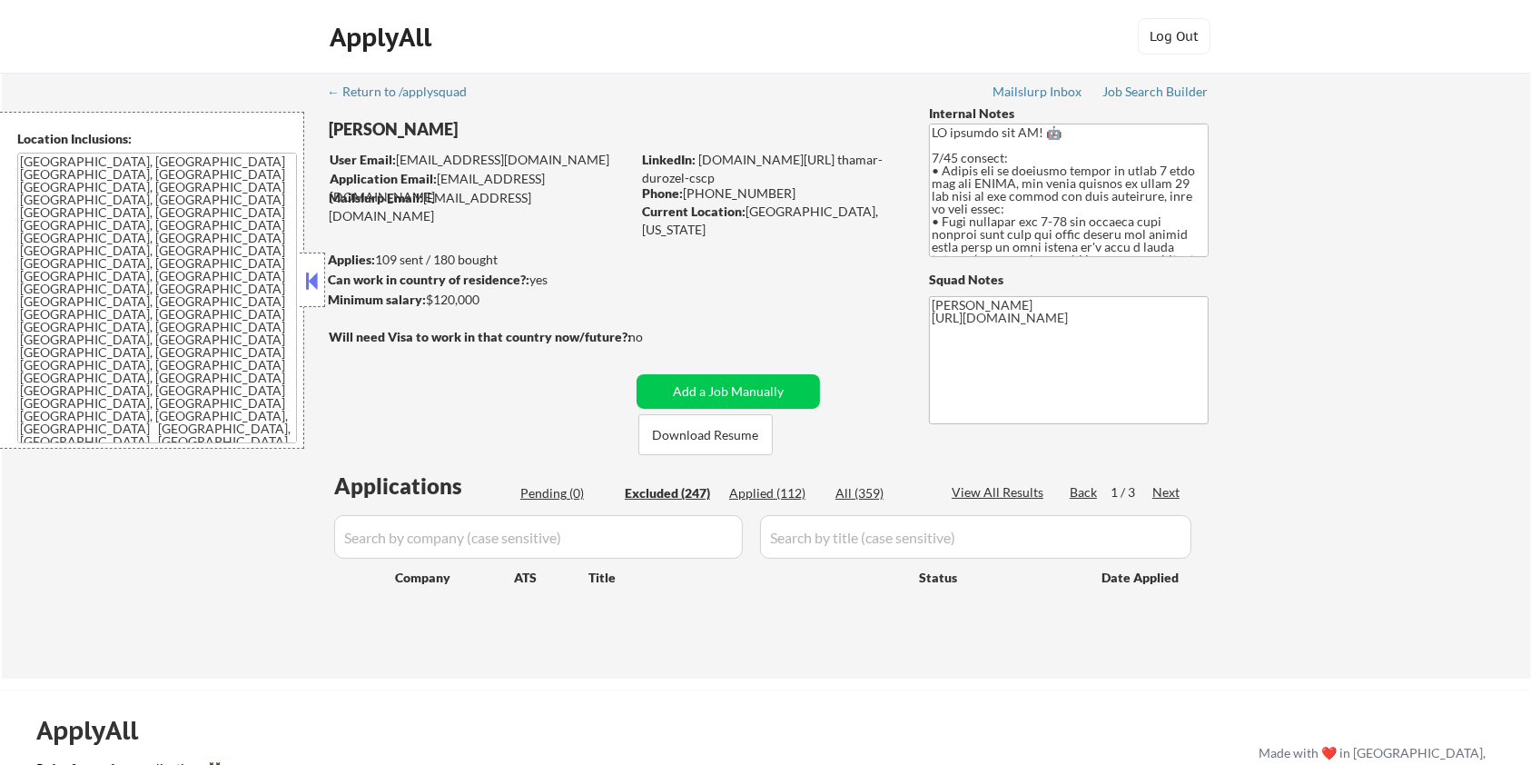
select select ""excluded__expired_""
select select ""excluded__bad_match_""
select select ""excluded__other_""
select select ""excluded__bad_match_""
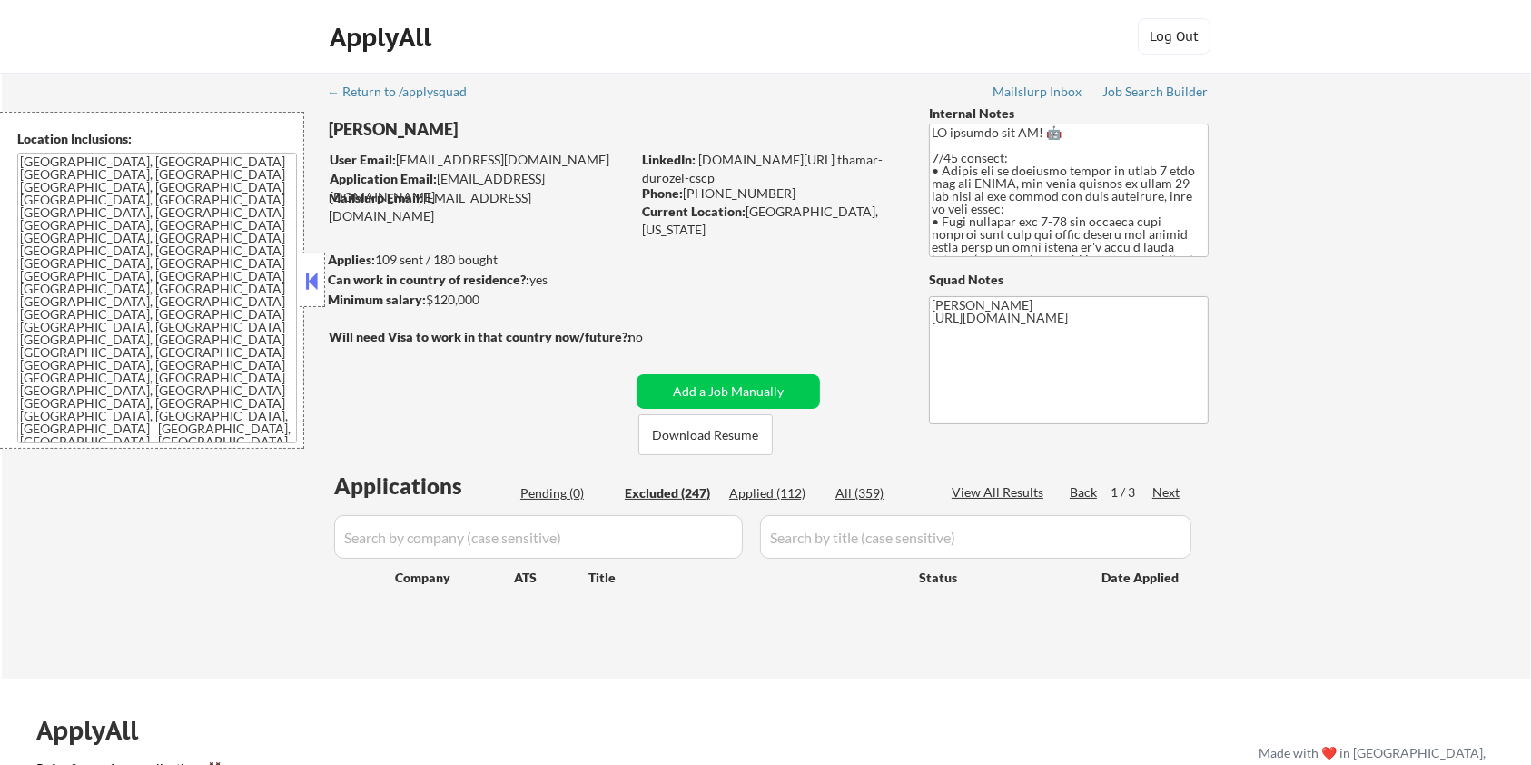
select select ""excluded__salary_""
select select ""excluded__bad_match_""
select select ""excluded__location_""
select select ""excluded__expired_""
select select ""excluded__location_""
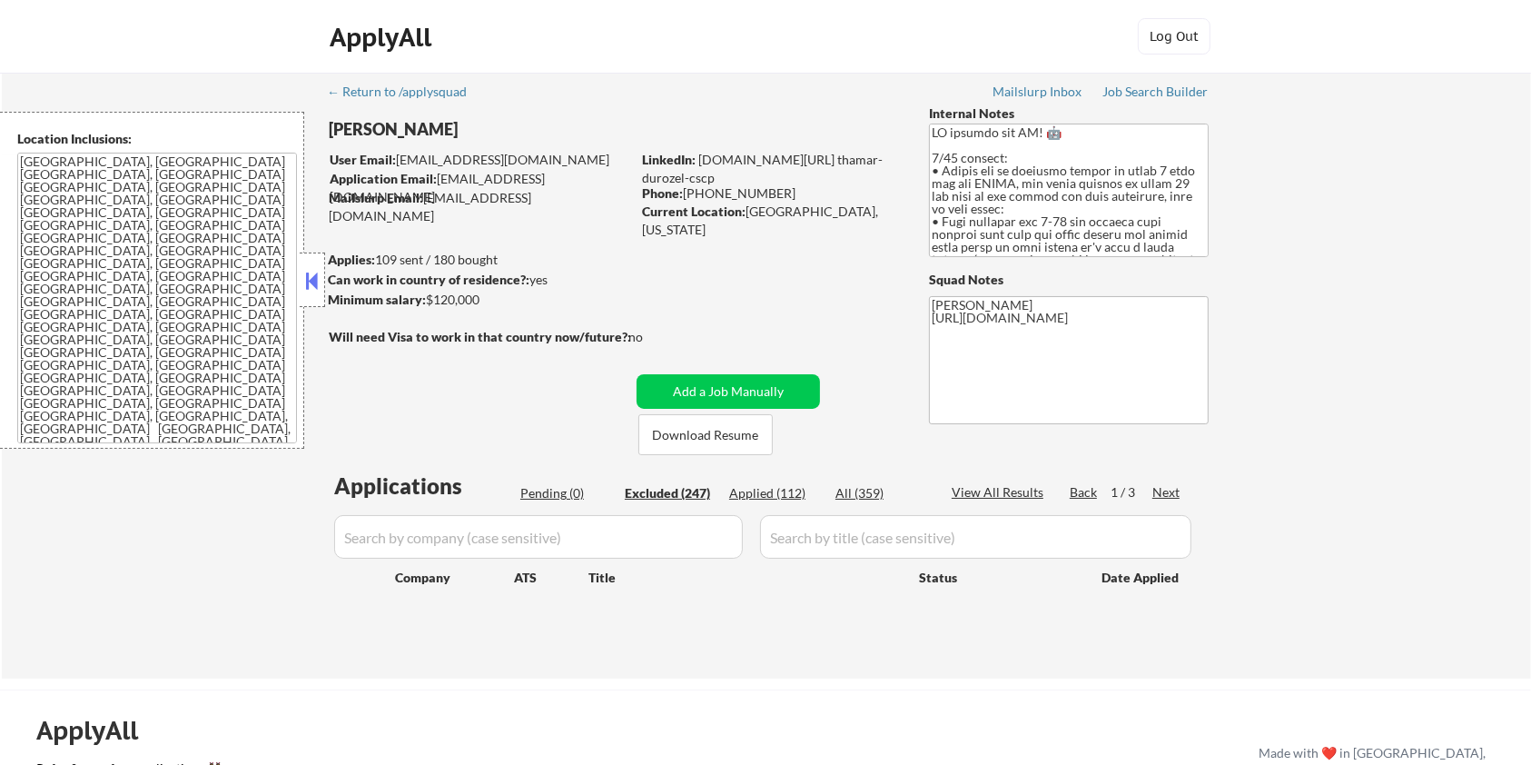
select select ""excluded__bad_match_""
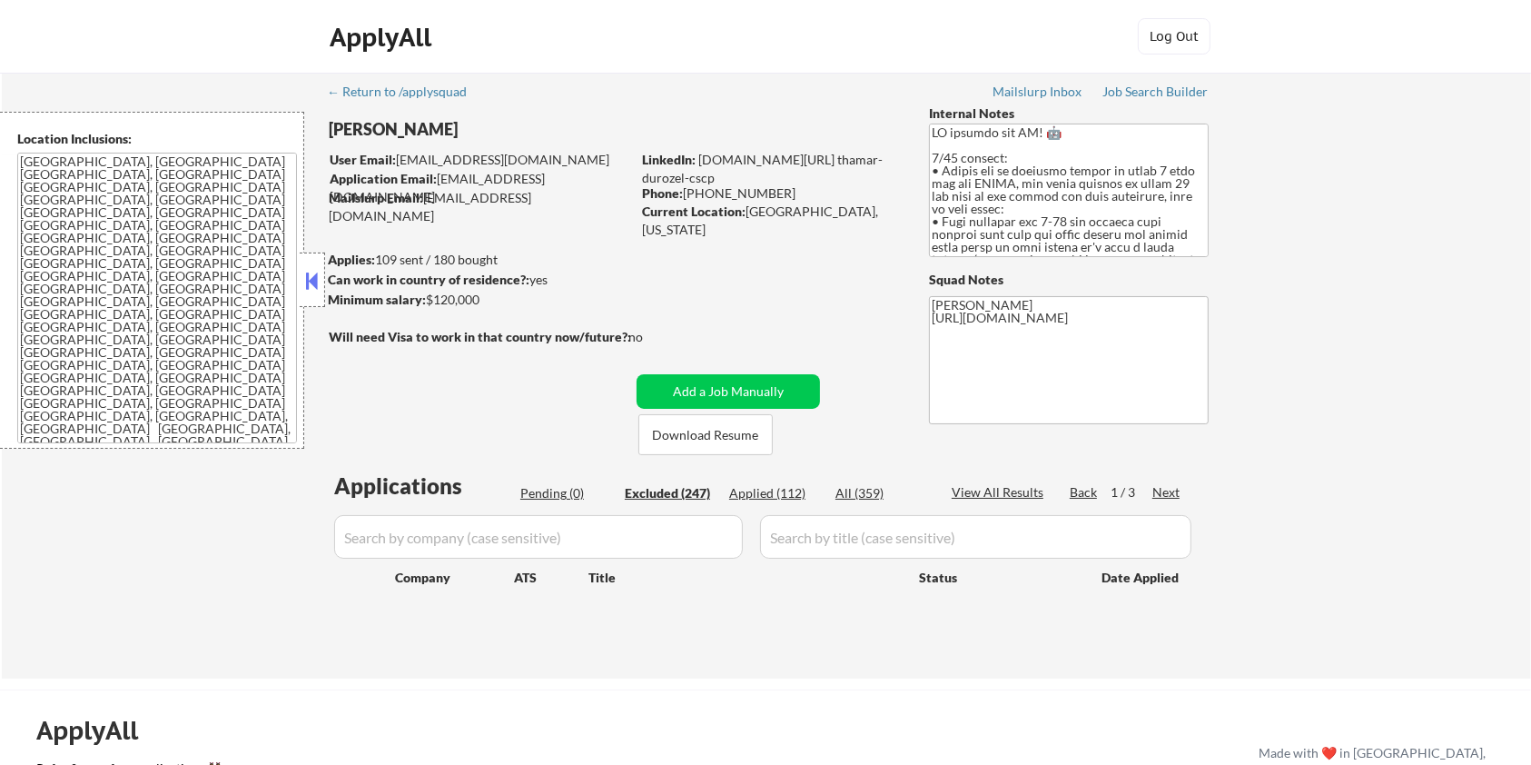
select select ""excluded__other_""
select select ""excluded__bad_match_""
select select ""excluded__expired_""
select select ""excluded__bad_match_""
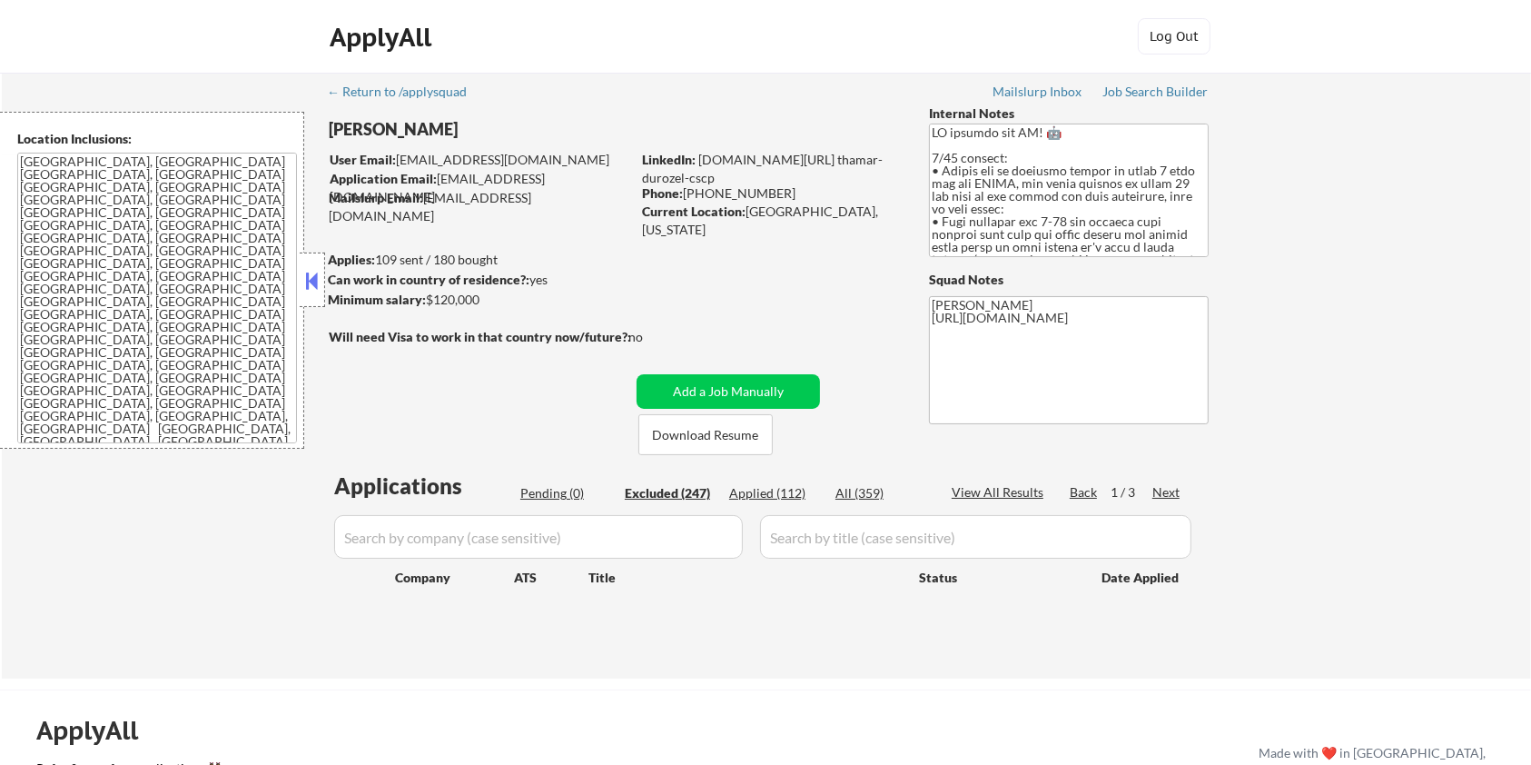
select select ""excluded__bad_match_""
select select ""excluded__other_""
select select ""excluded__expired_""
select select ""excluded__location_""
select select ""excluded__bad_match_""
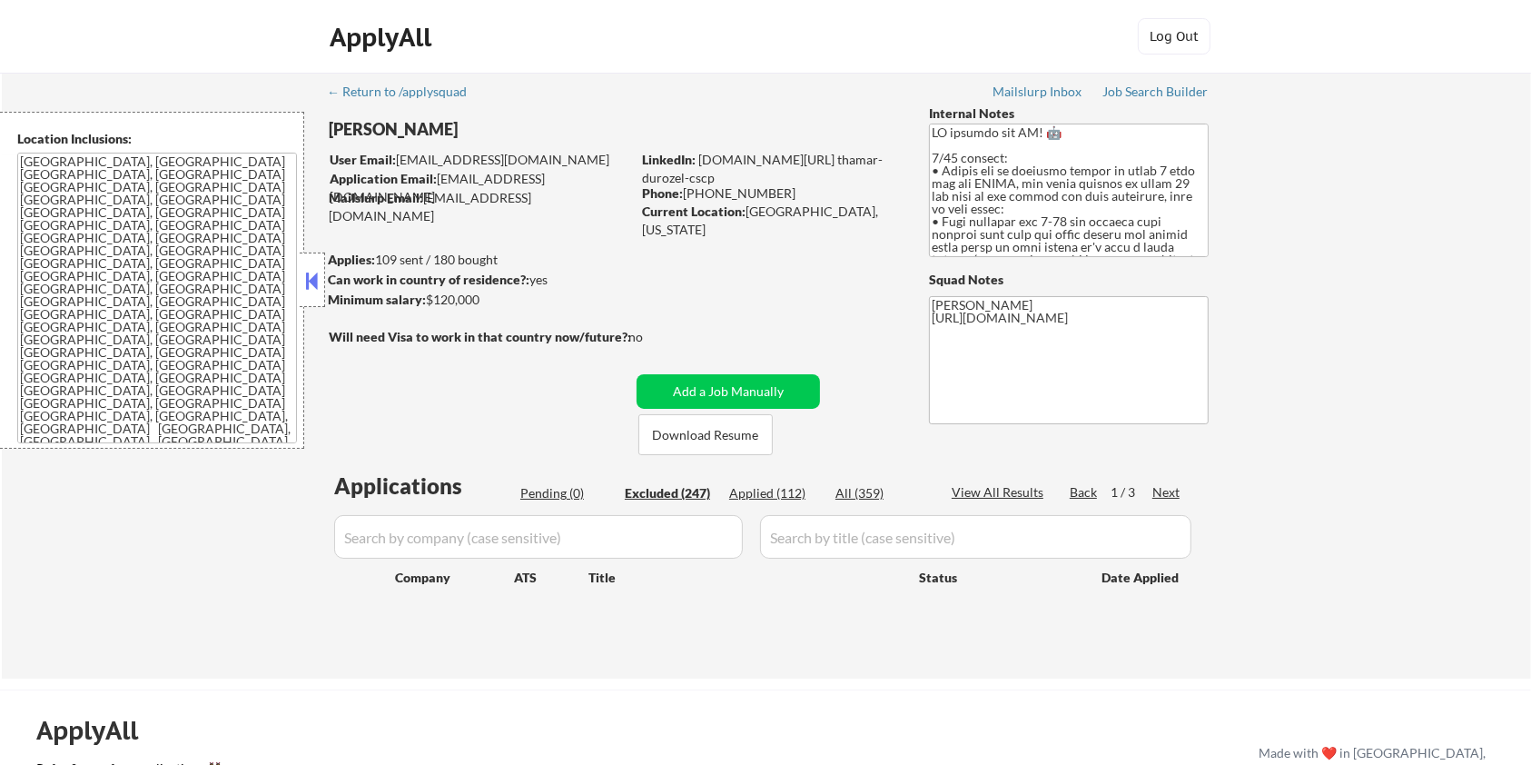
select select ""excluded__expired_""
select select ""excluded__bad_match_""
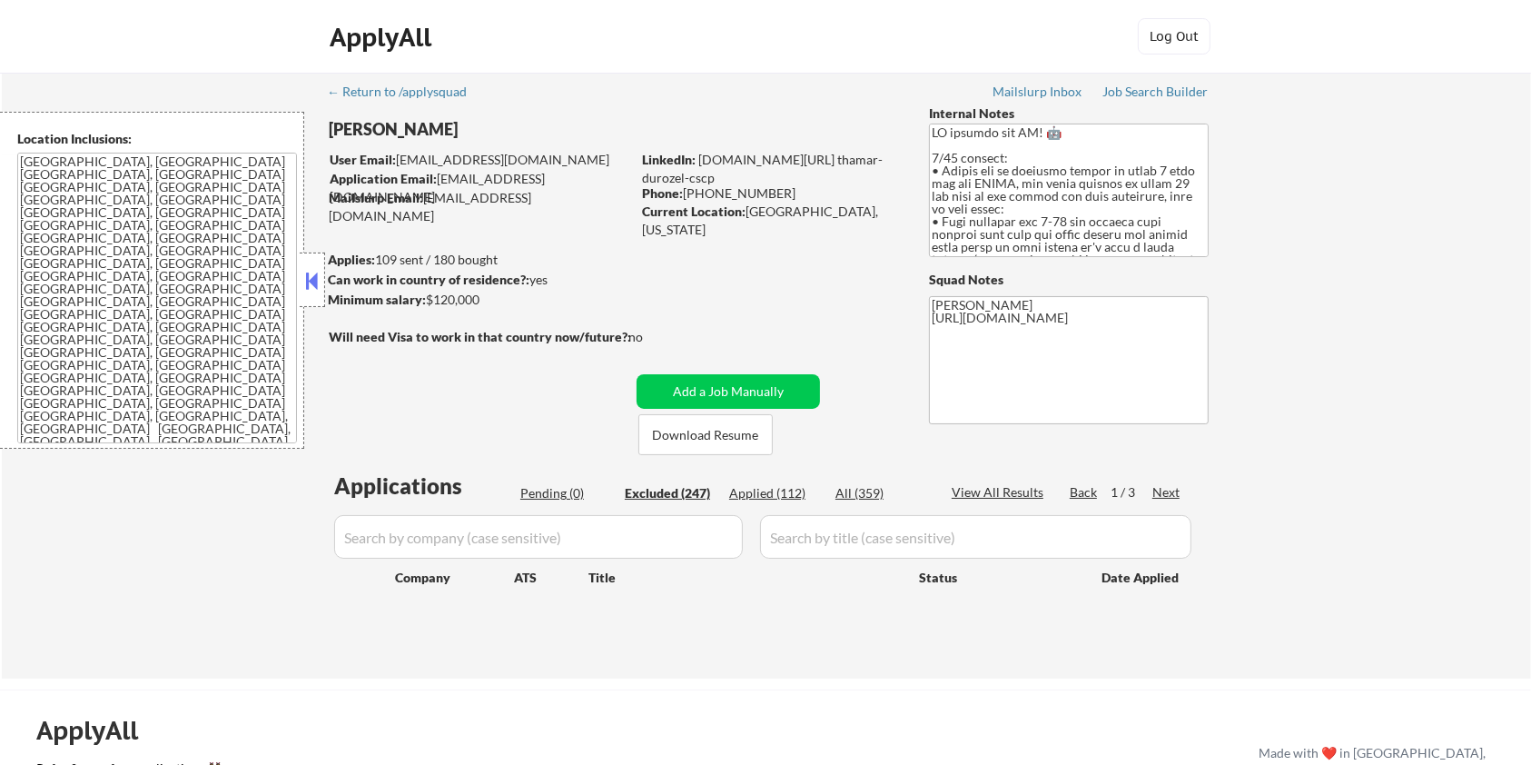
select select ""excluded__bad_match_""
select select ""excluded__salary_""
select select ""excluded__expired_""
select select ""excluded__bad_match_""
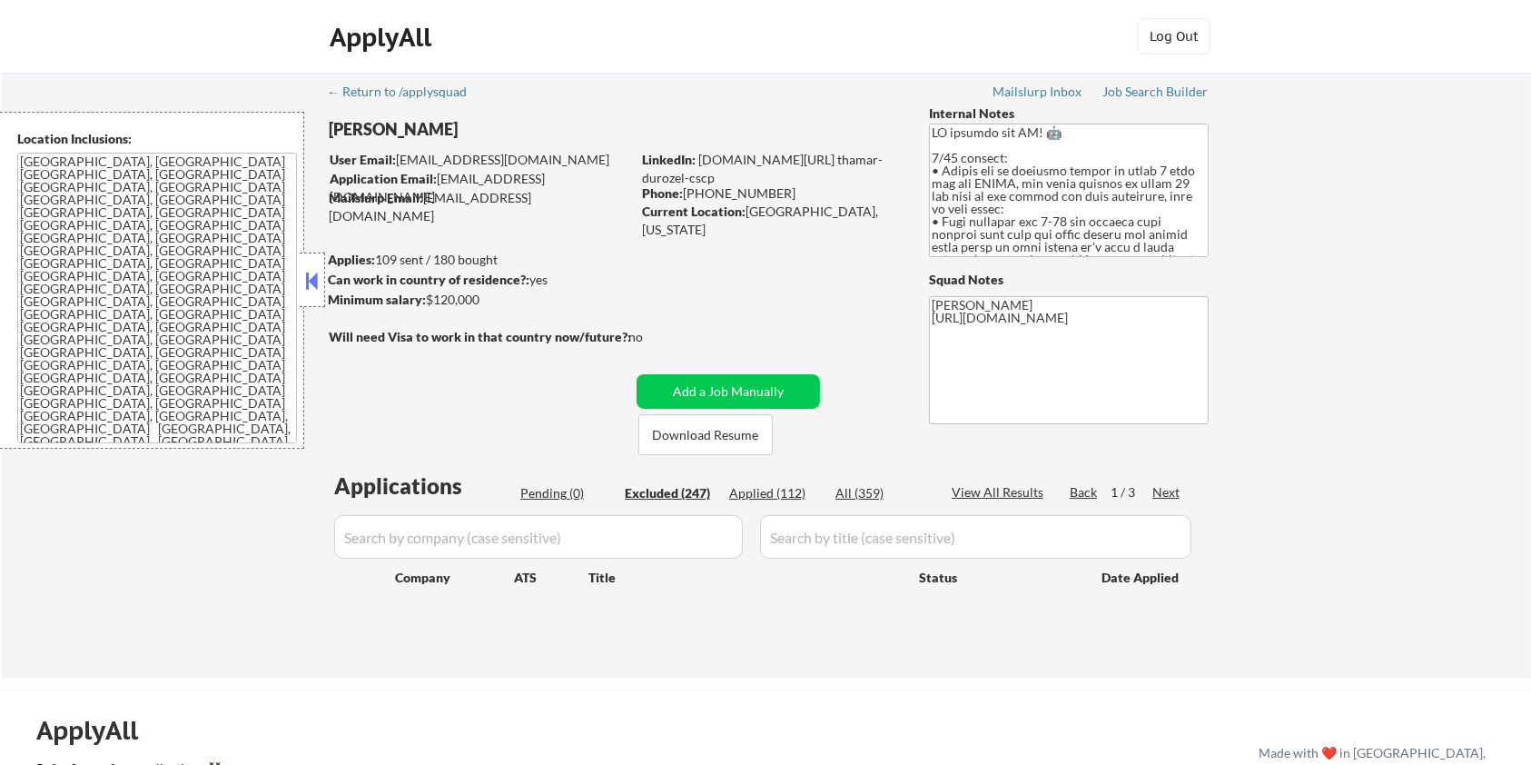
select select ""excluded__bad_match_""
select select ""excluded__location_""
select select ""excluded__expired_""
select select ""excluded__location_""
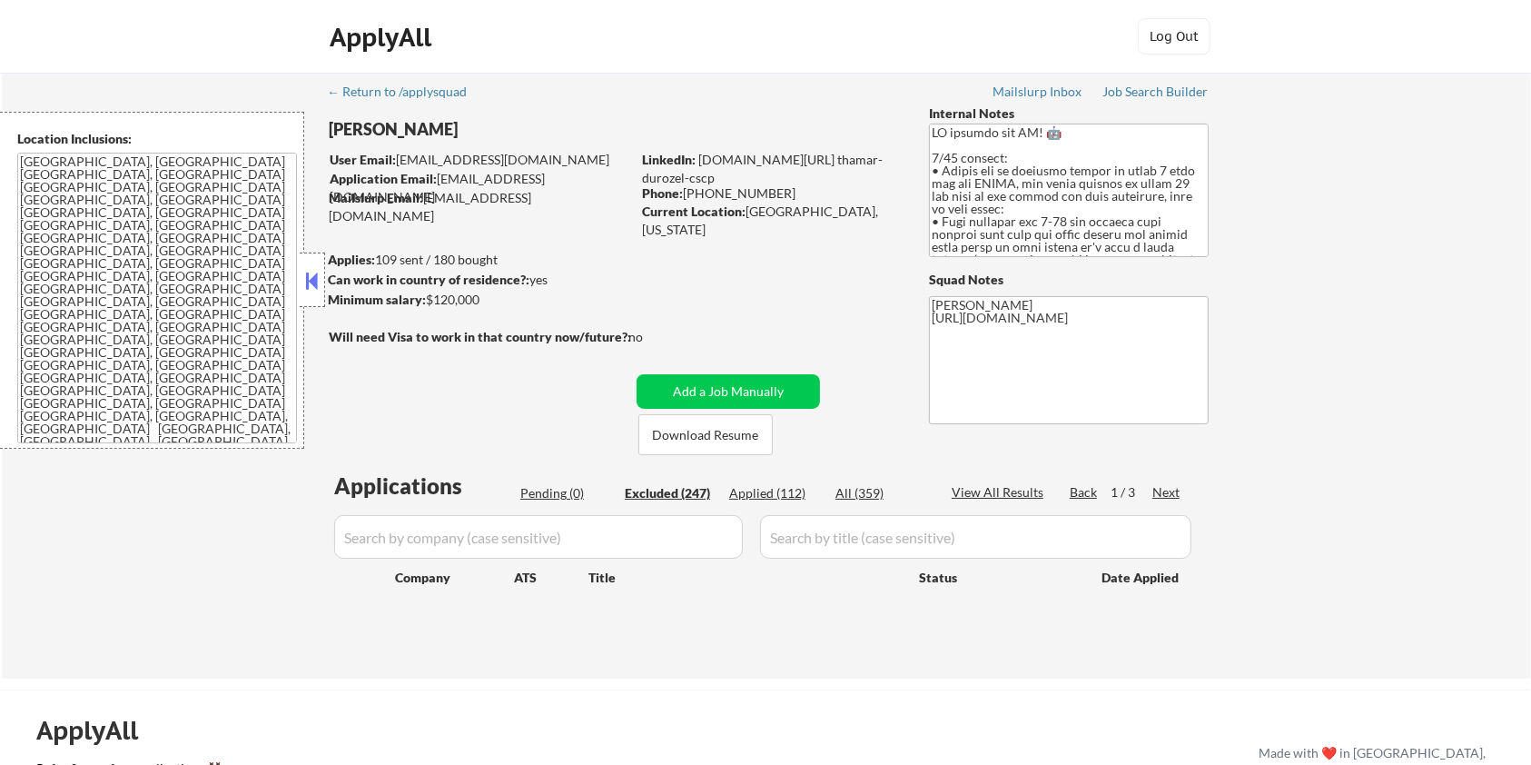
select select ""excluded__expired_""
select select ""excluded__salary_""
select select ""excluded__location_""
select select ""excluded__bad_match_""
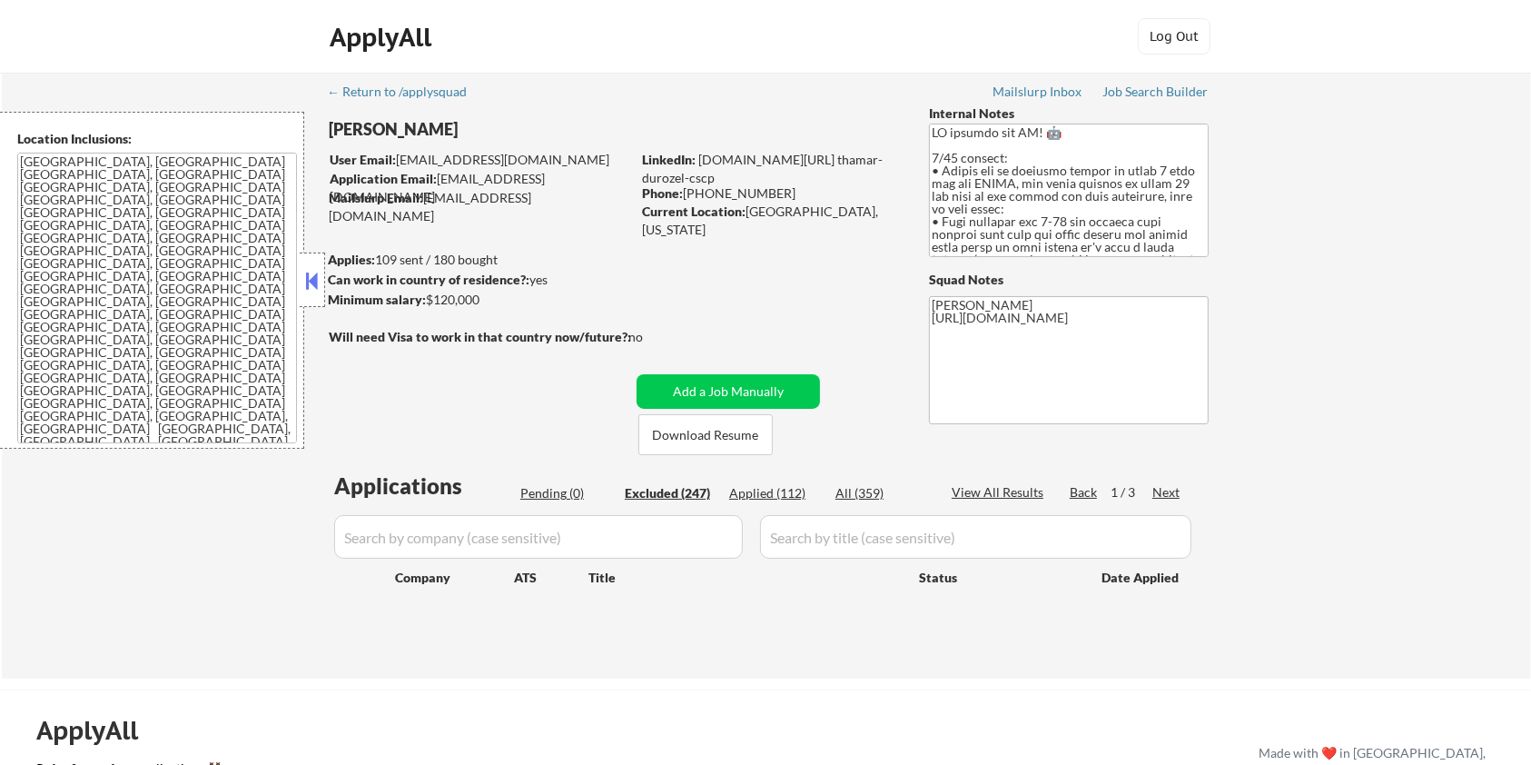
select select ""excluded__salary_""
select select ""excluded__expired_""
select select ""excluded__other_""
select select ""excluded__salary_""
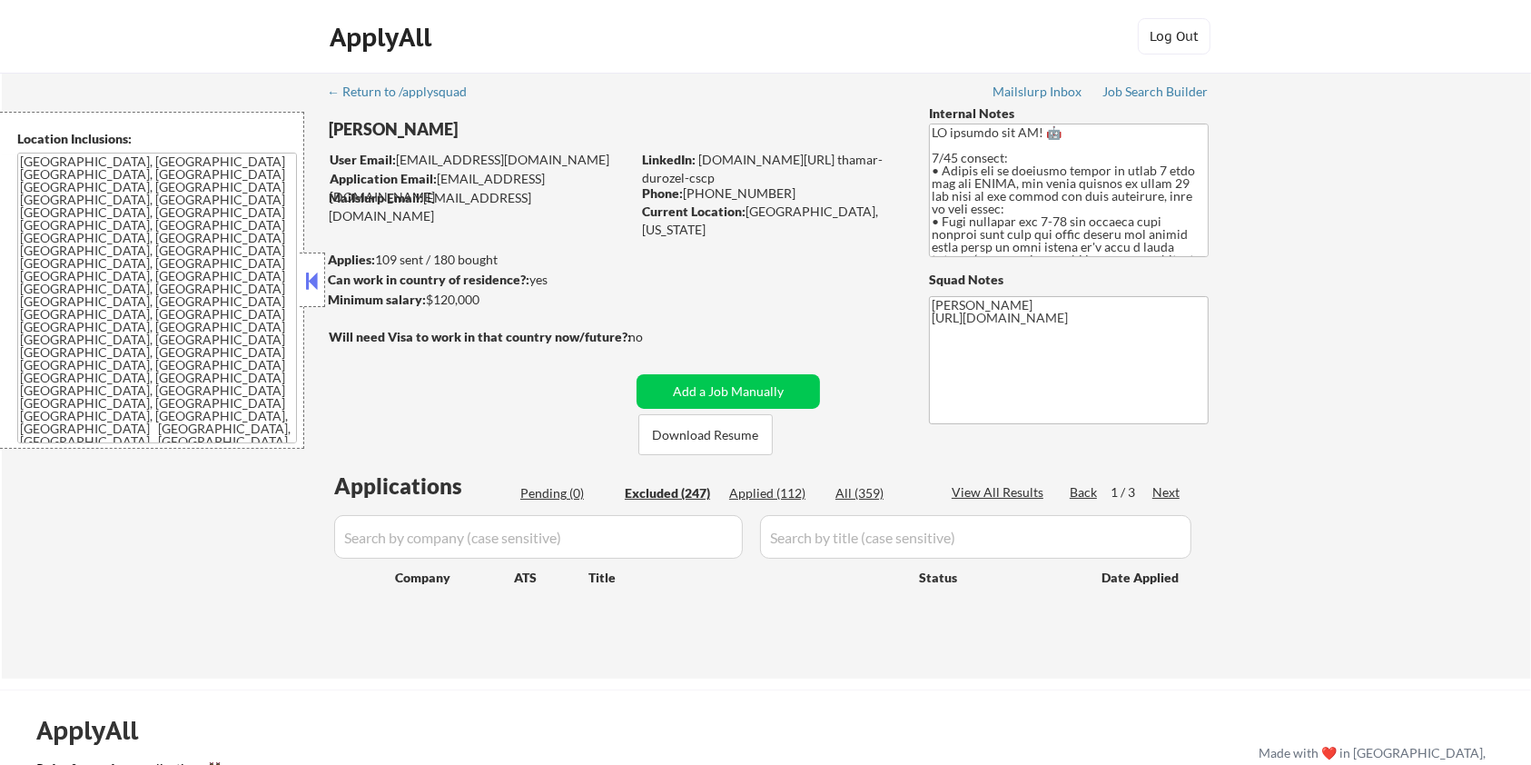
select select ""excluded__bad_match_""
select select ""excluded__expired_""
select select ""excluded__other_""
select select ""excluded__location_""
select select ""excluded__bad_match_""
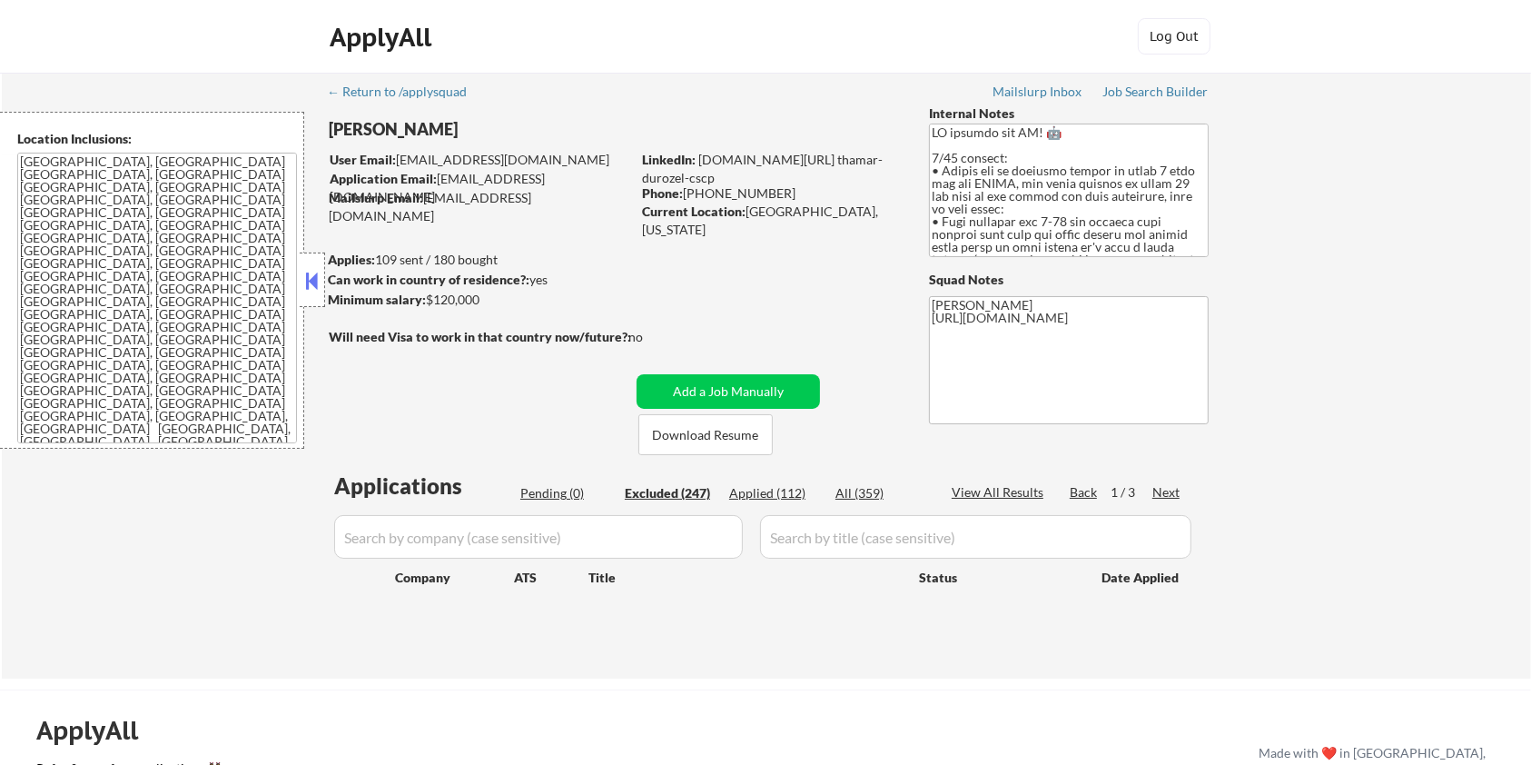
select select ""excluded__bad_match_""
select select ""excluded__expired_""
select select ""excluded__salary_""
select select ""excluded__bad_match_""
select select ""excluded__expired_""
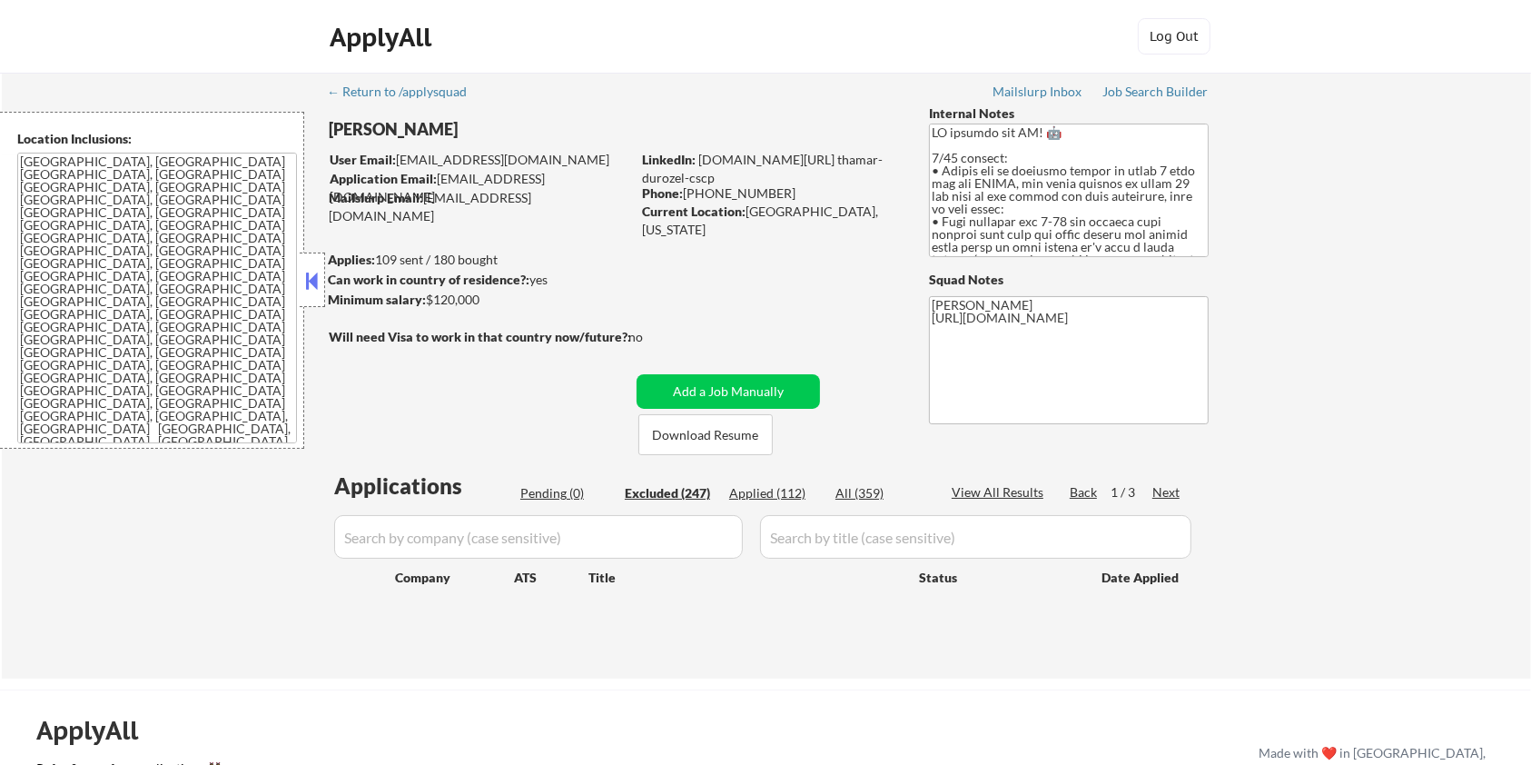
select select ""excluded__bad_match_""
select select ""excluded__expired_""
select select ""excluded__bad_match_""
select select ""excluded__expired_""
select select ""excluded__bad_match_""
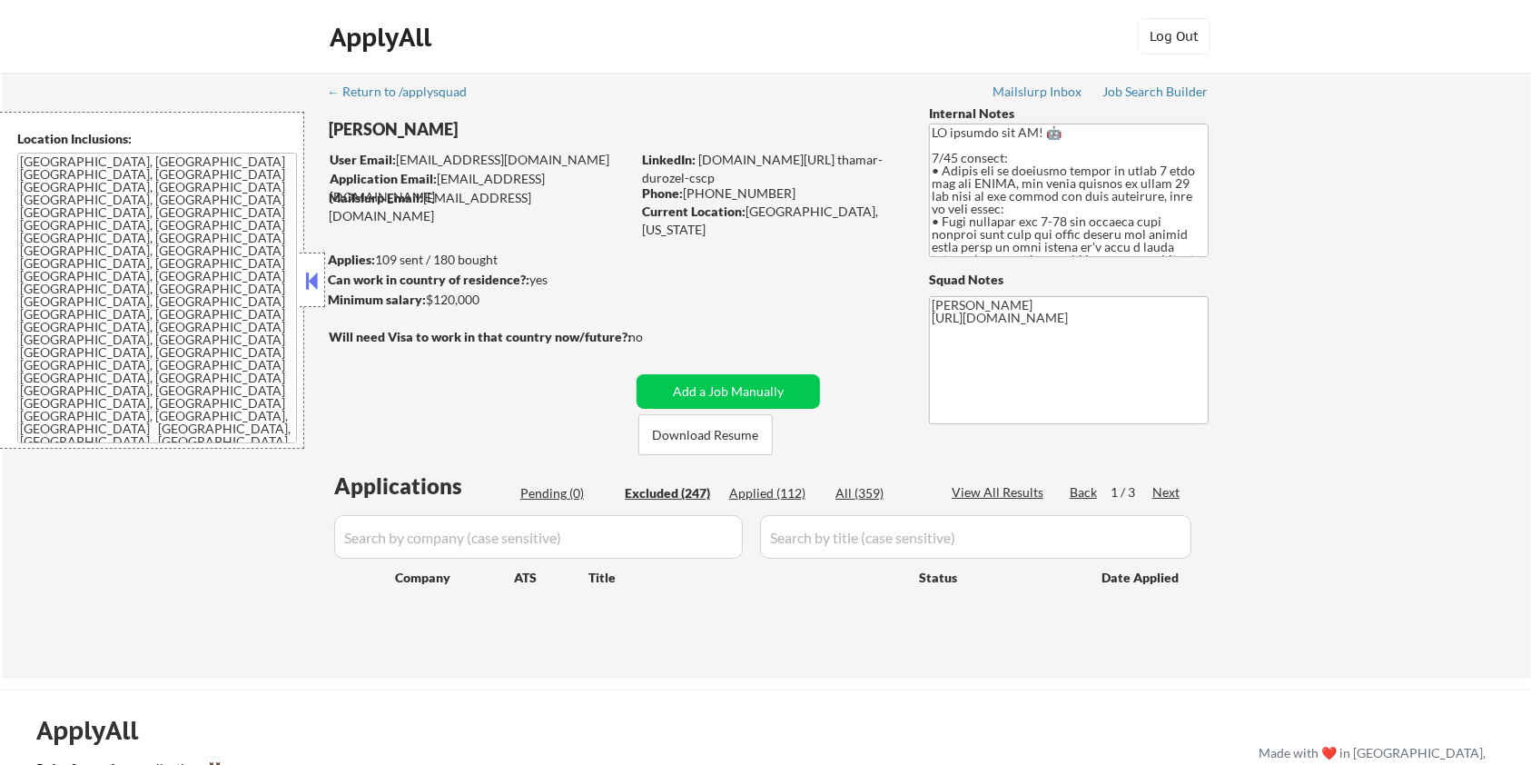
select select ""excluded__bad_match_""
select select ""excluded__expired_""
select select ""excluded__other_""
select select ""excluded__location_""
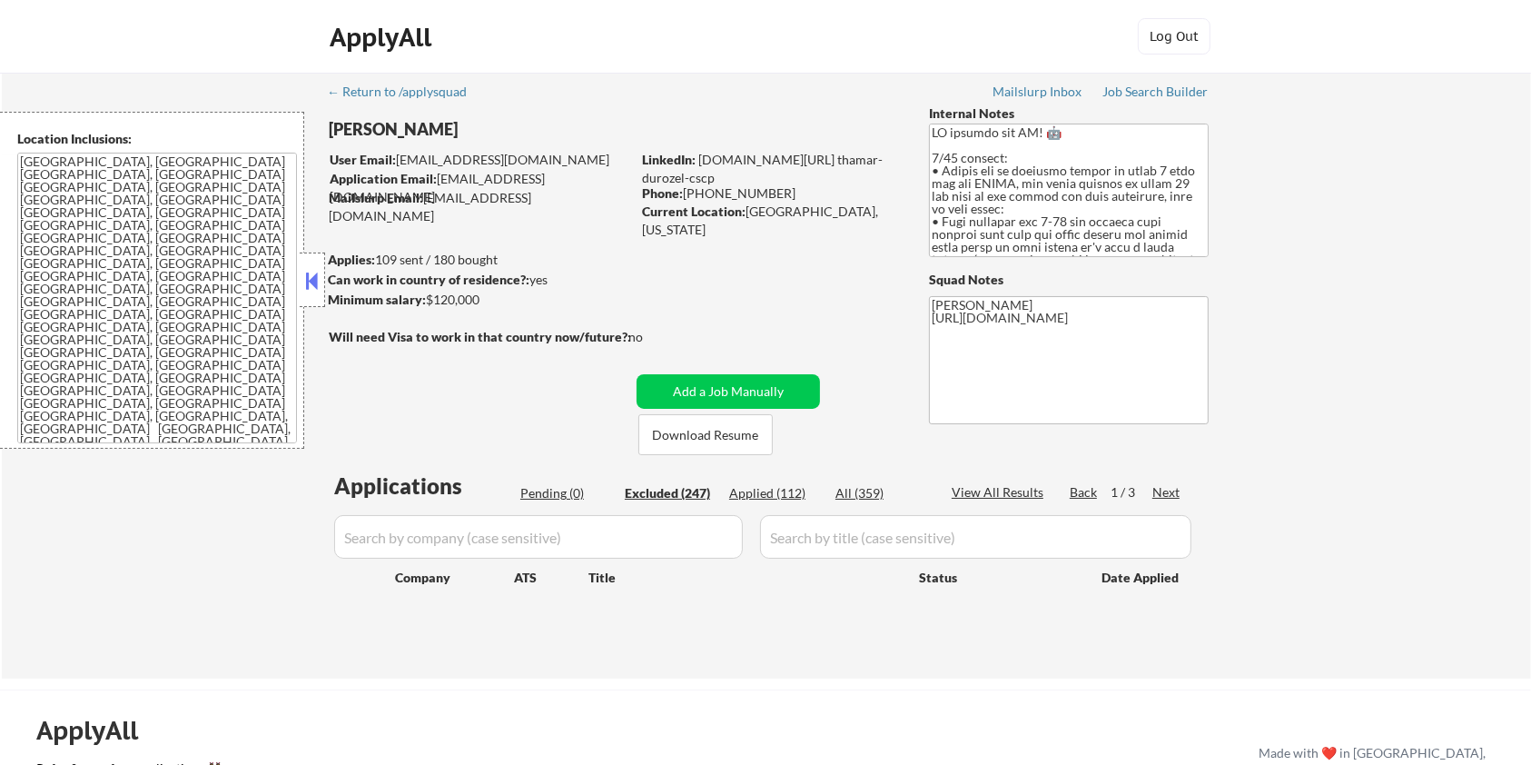
select select ""excluded__other_""
select select ""excluded__expired_""
select select ""excluded__location_""
select select ""excluded__expired_""
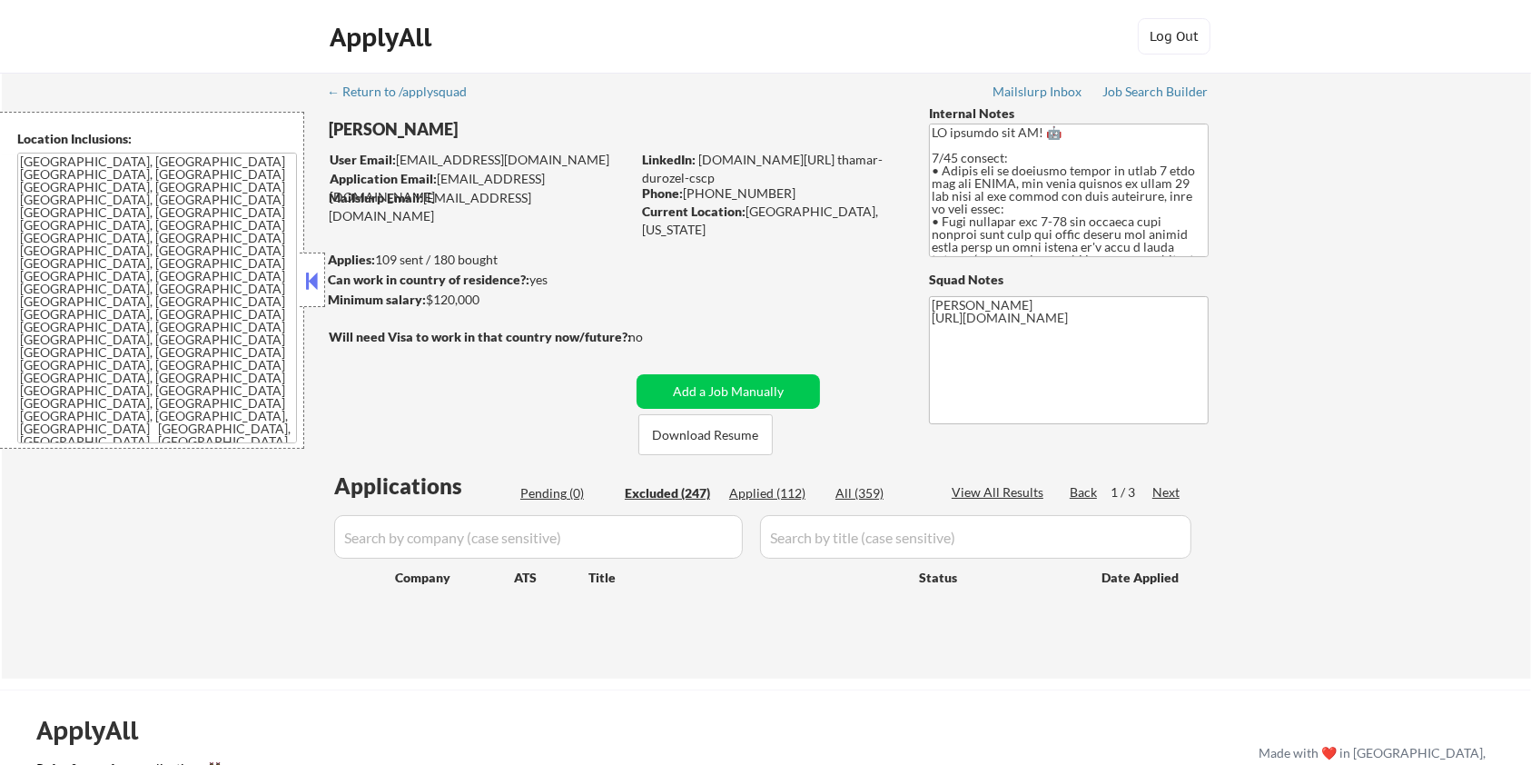
select select ""excluded__salary_""
select select ""excluded__expired_""
select select ""excluded__other_""
select select ""excluded__bad_match_""
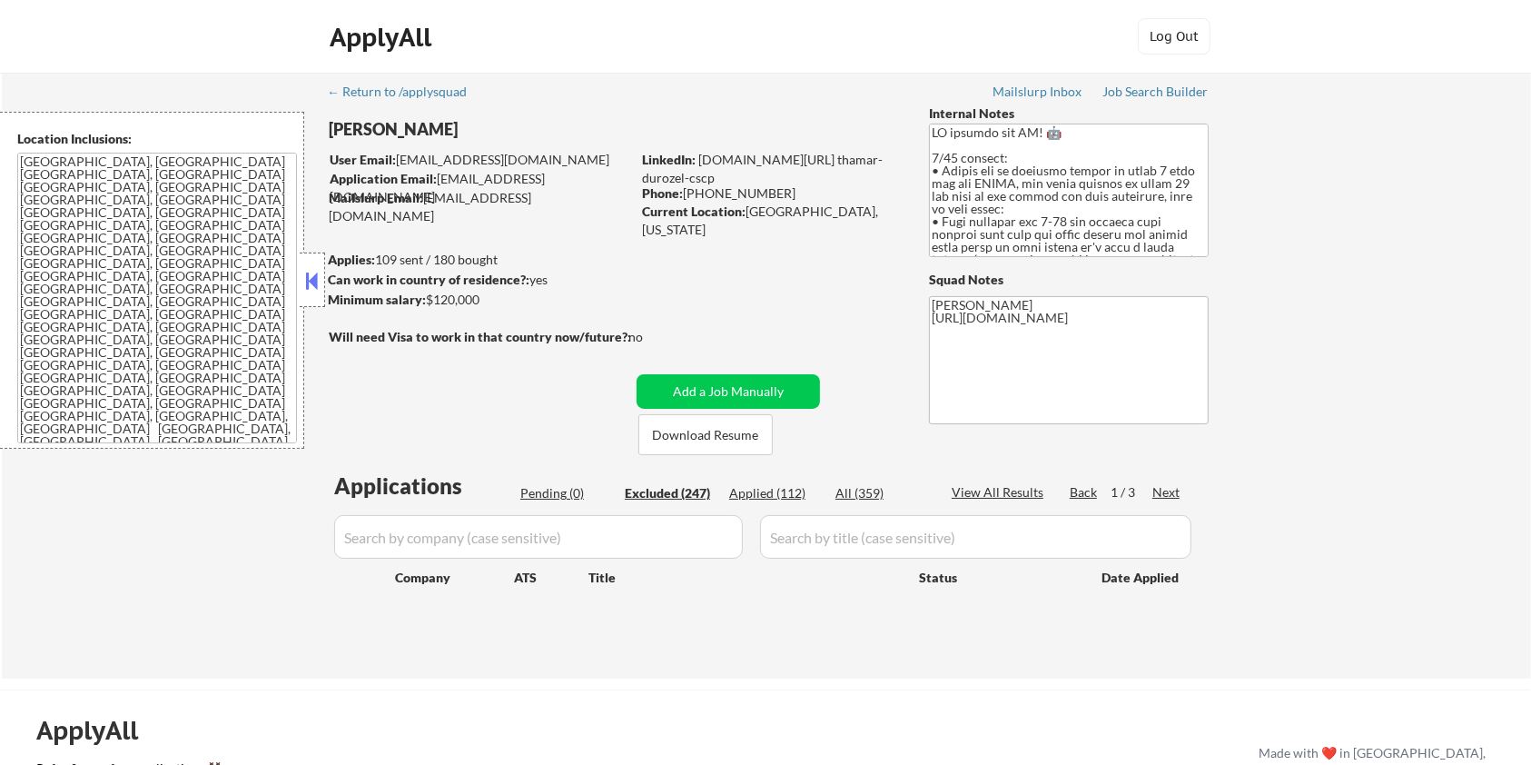
select select ""excluded__expired_""
select select ""excluded__bad_match_""
select select ""excluded__expired_""
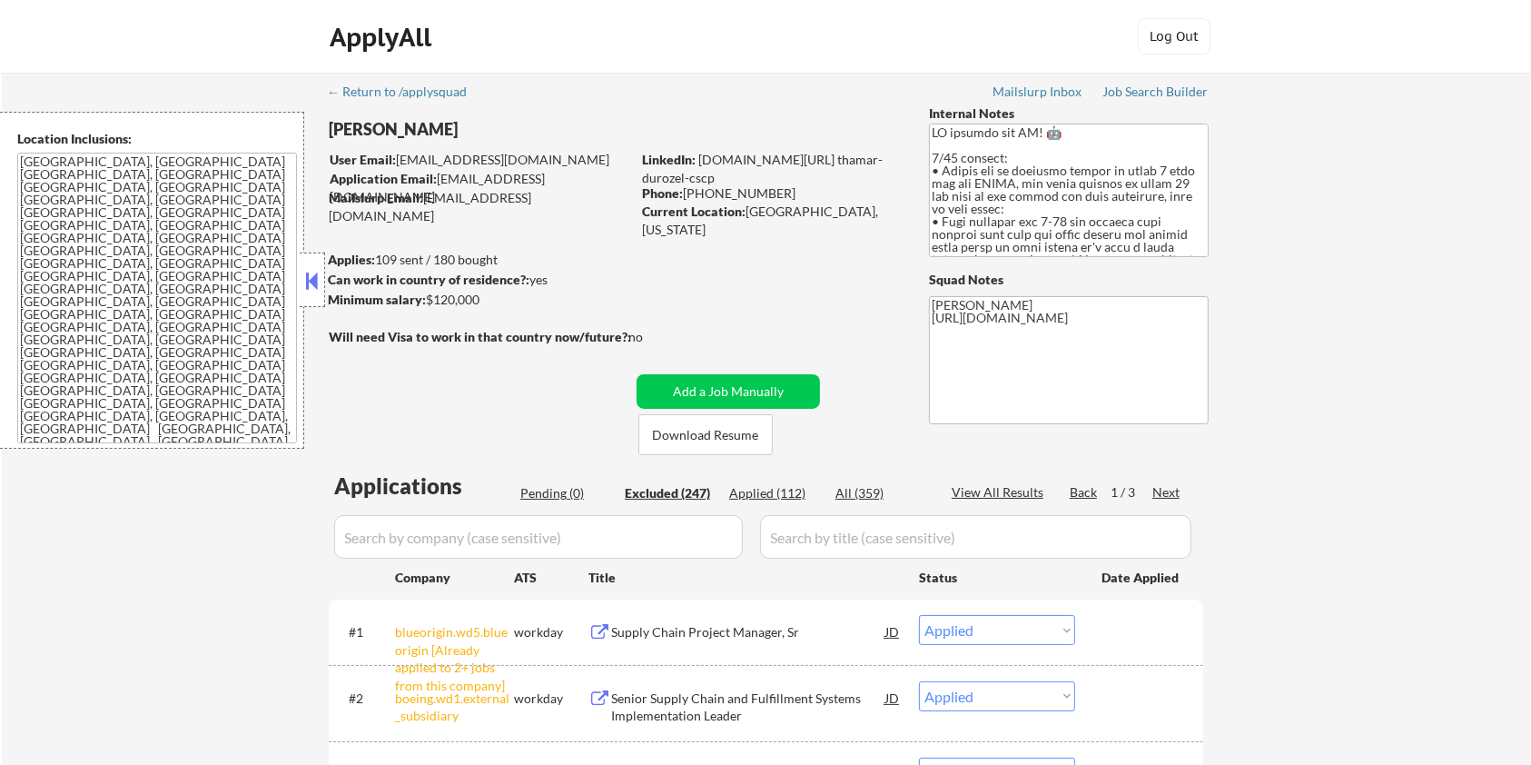
select select ""excluded__other_""
select select ""excluded__expired_""
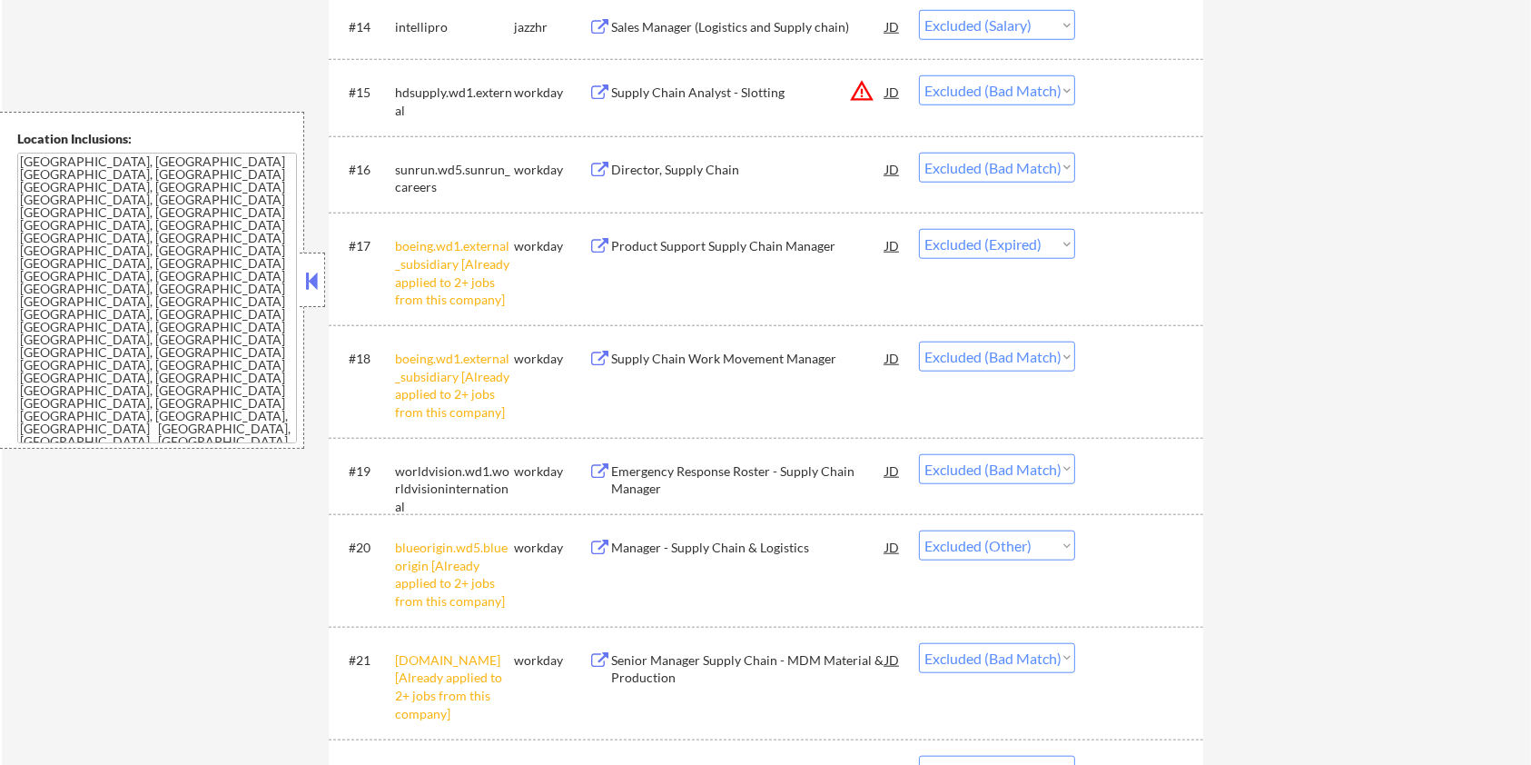
scroll to position [1937, 0]
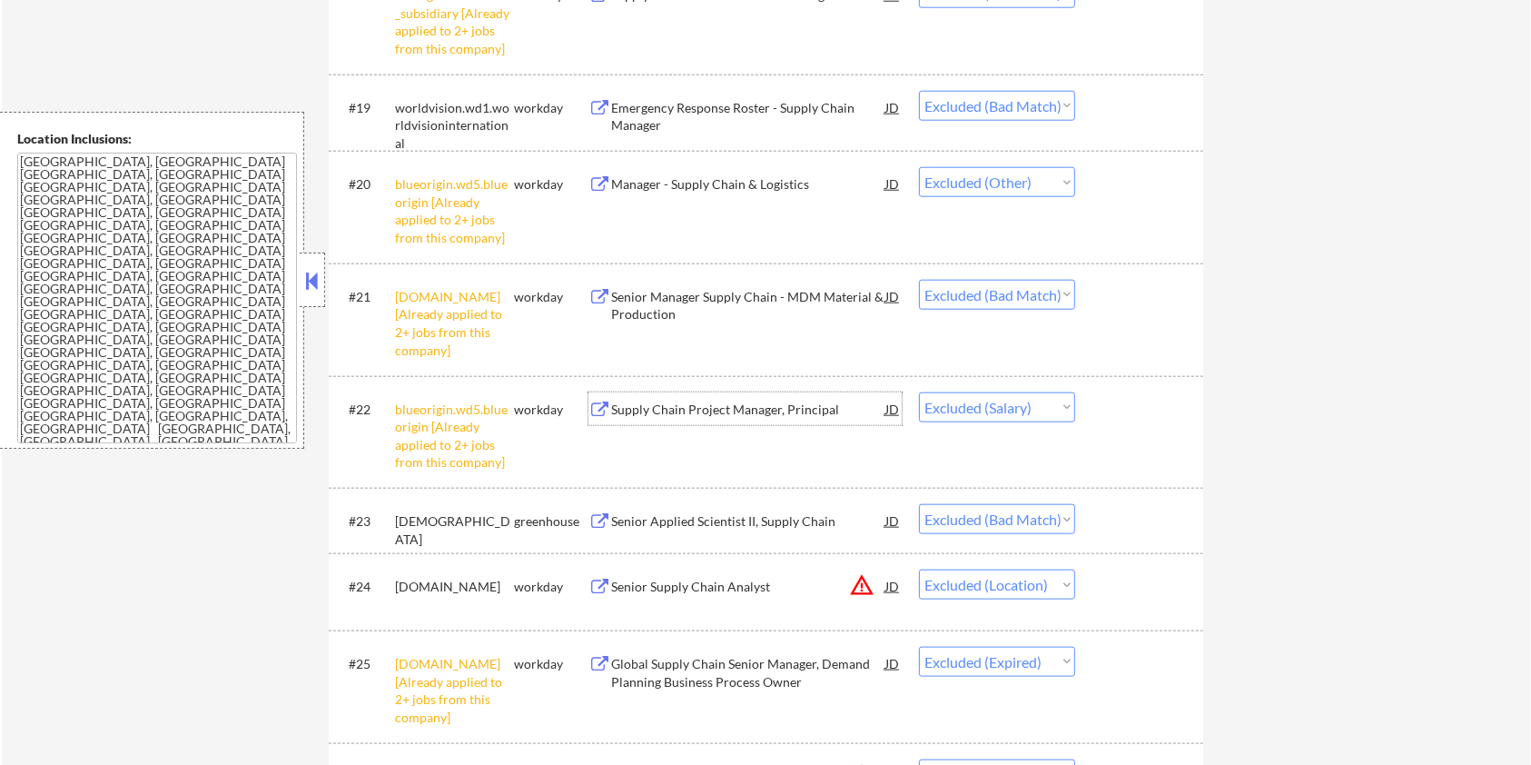
click at [776, 402] on div "Supply Chain Project Manager, Principal" at bounding box center [748, 409] width 274 height 18
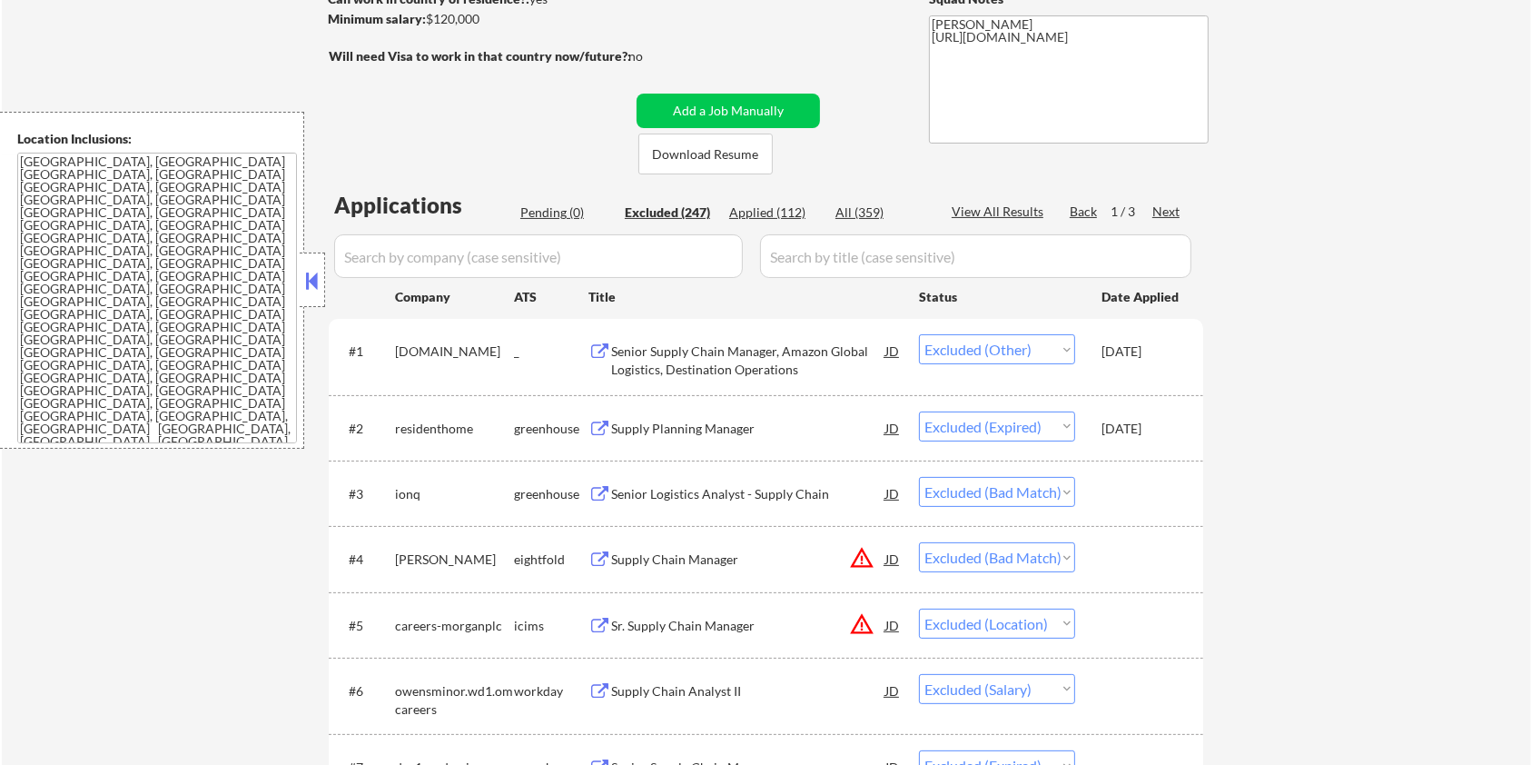
scroll to position [217, 0]
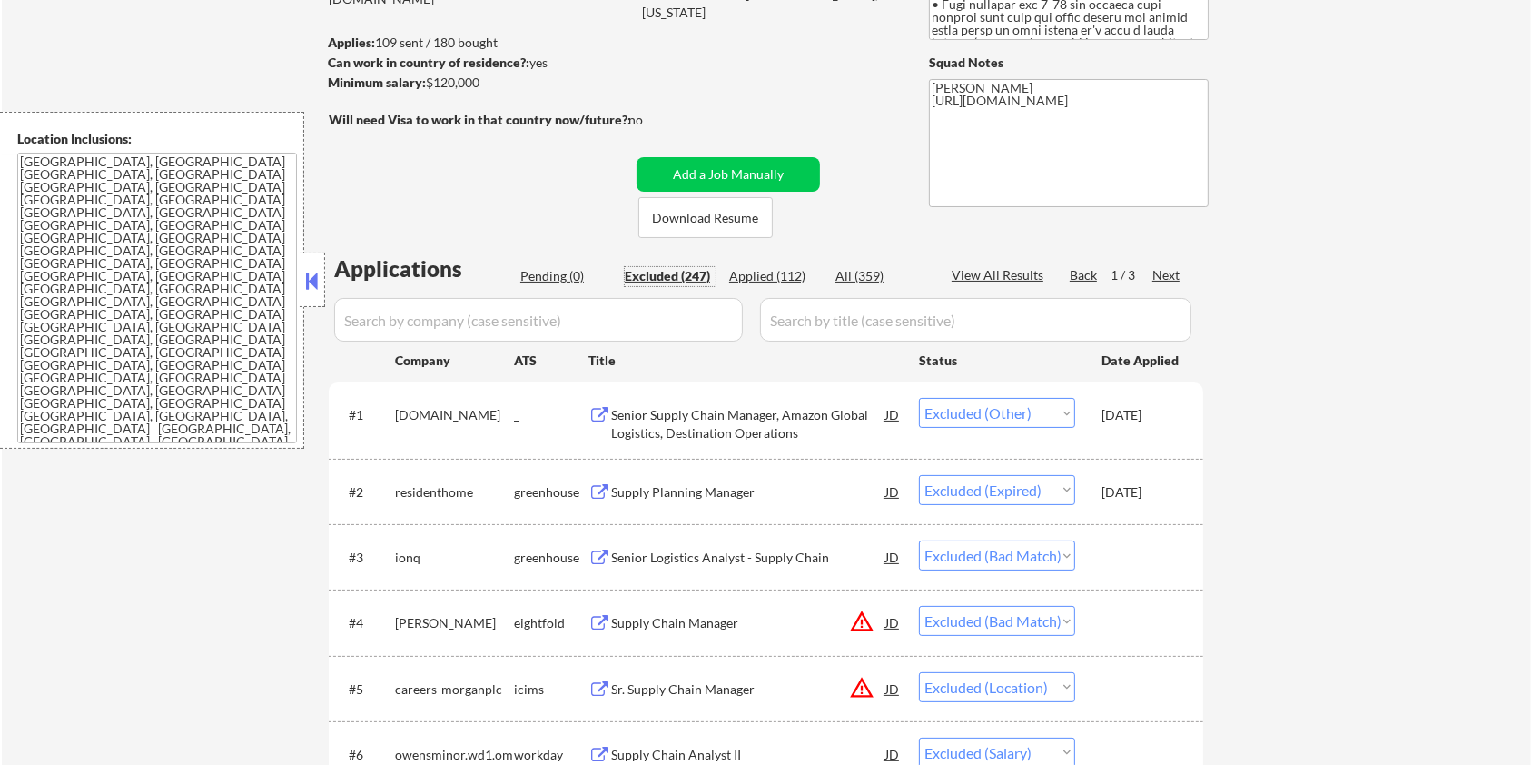
click at [677, 272] on div "Excluded (247)" at bounding box center [670, 276] width 91 height 18
click at [1162, 270] on div "Next" at bounding box center [1166, 275] width 29 height 18
select select ""excluded__salary_""
select select ""excluded__bad_match_""
select select ""excluded__expired_""
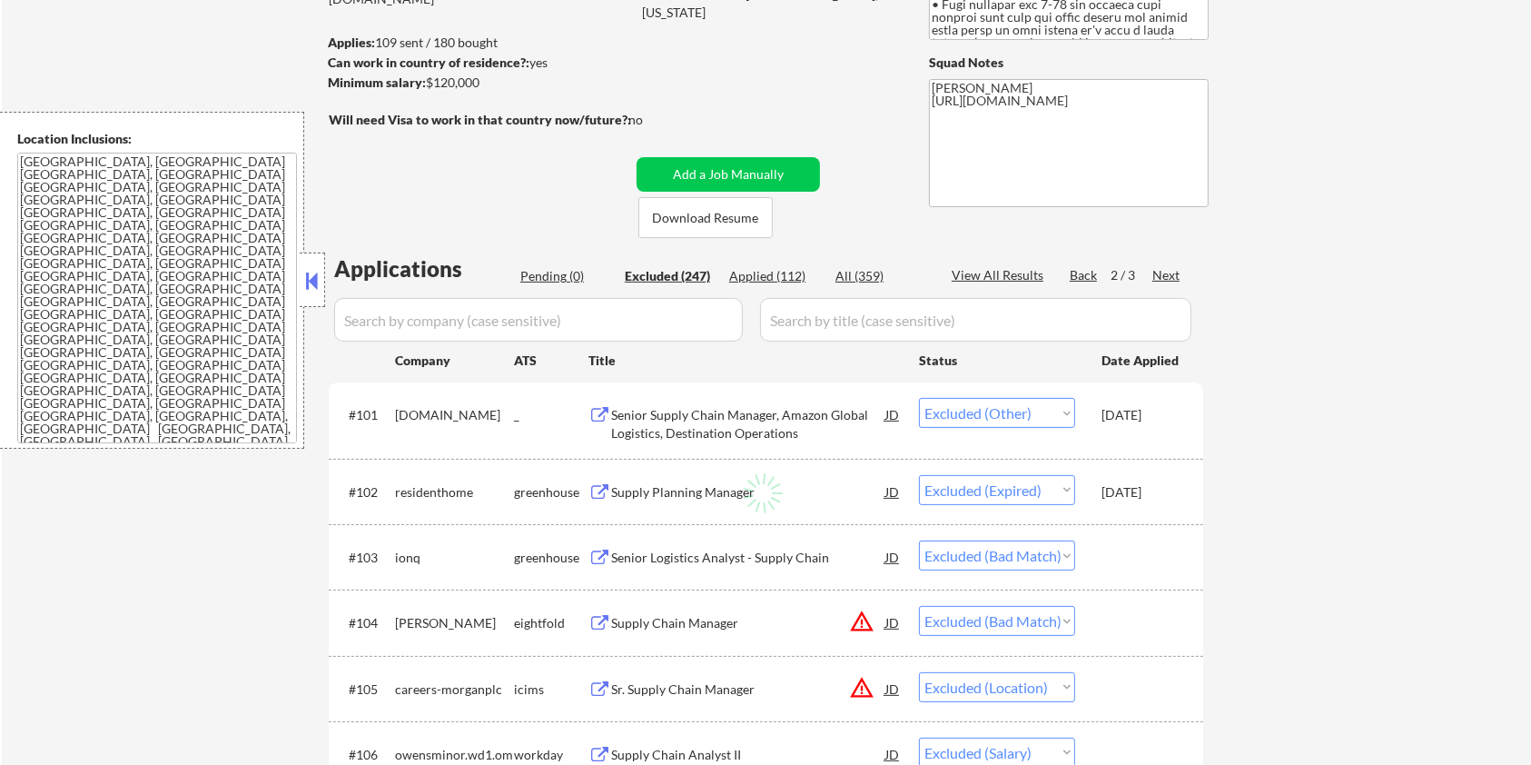
select select ""excluded__bad_match_""
select select ""excluded__location_""
select select ""excluded__salary_""
select select ""excluded__bad_match_""
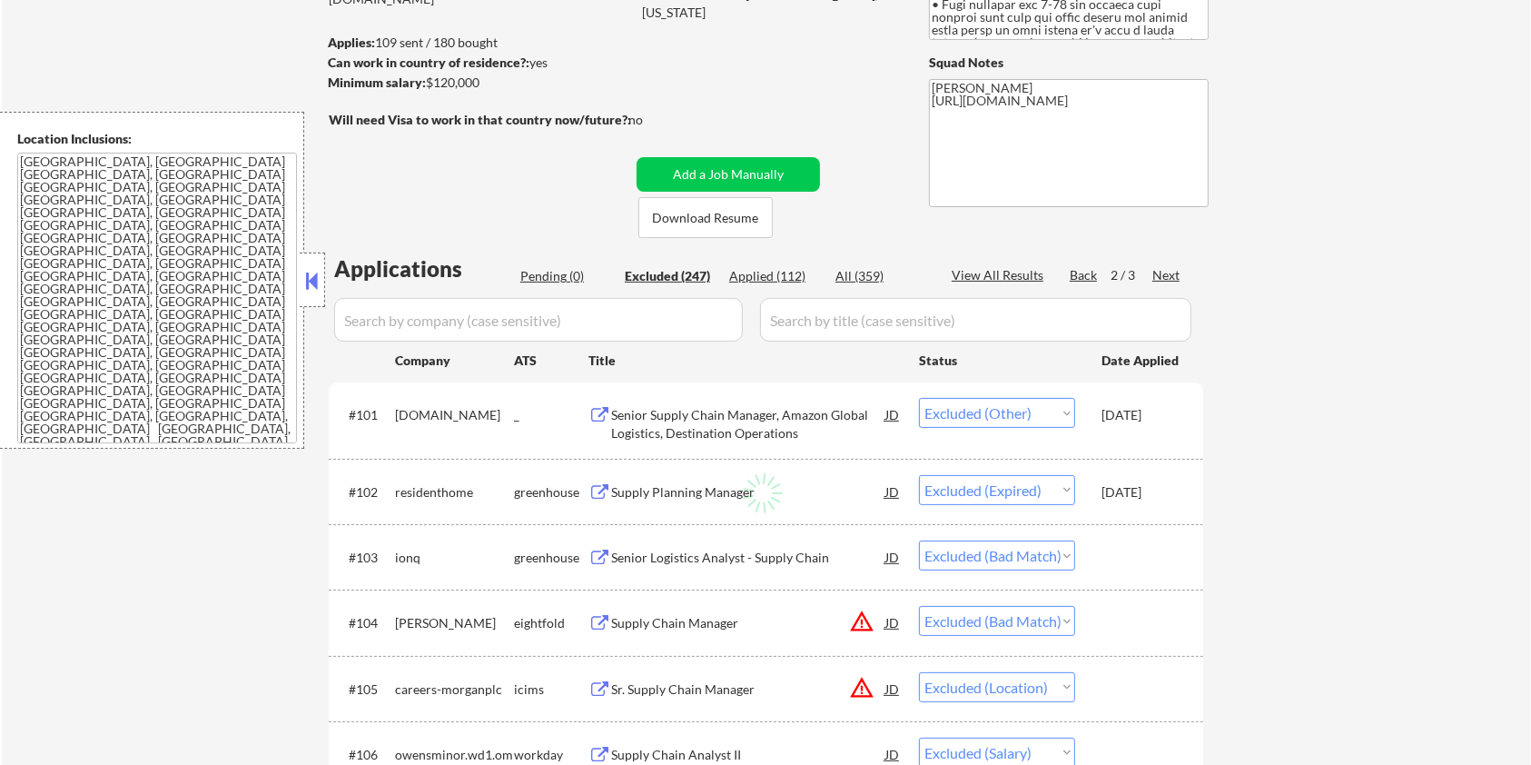
select select ""excluded__location_""
select select ""excluded__expired_""
select select ""excluded__bad_match_""
select select ""excluded__expired_""
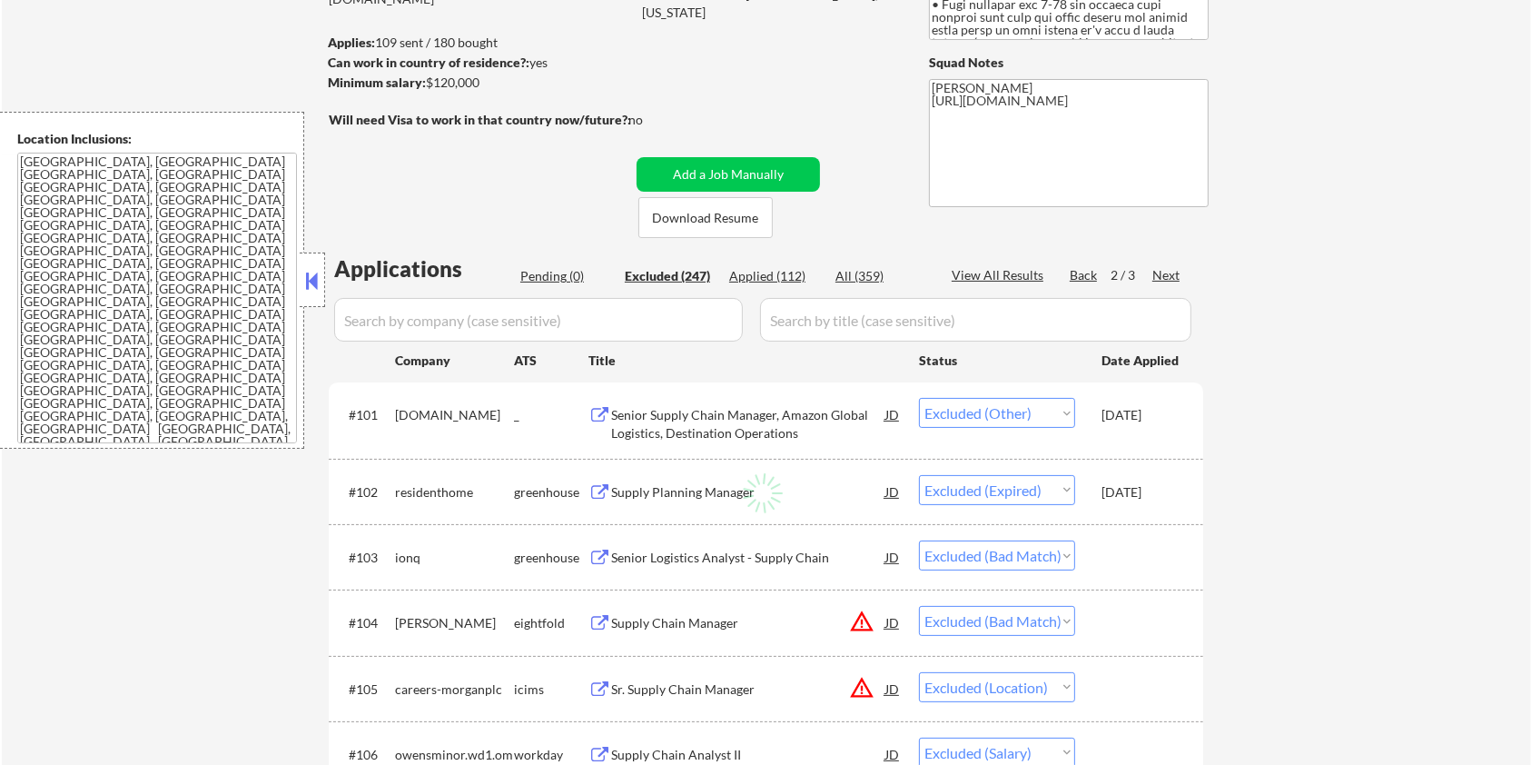
select select ""excluded__expired_""
select select ""excluded__bad_match_""
select select ""excluded""
select select ""excluded__expired_""
select select ""excluded__bad_match_""
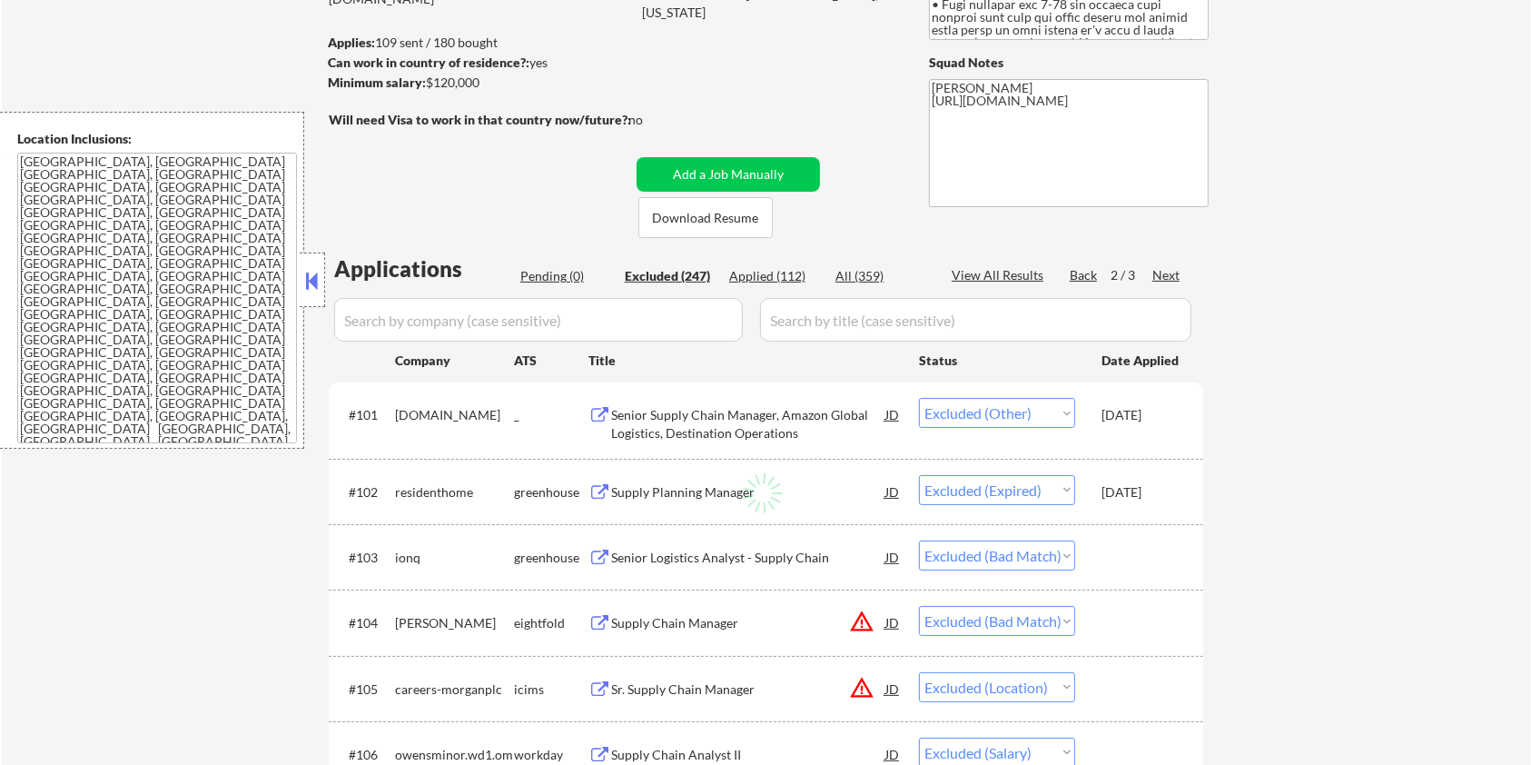
select select ""excluded""
select select ""excluded__bad_match_""
select select ""excluded__location_""
select select ""excluded__salary_""
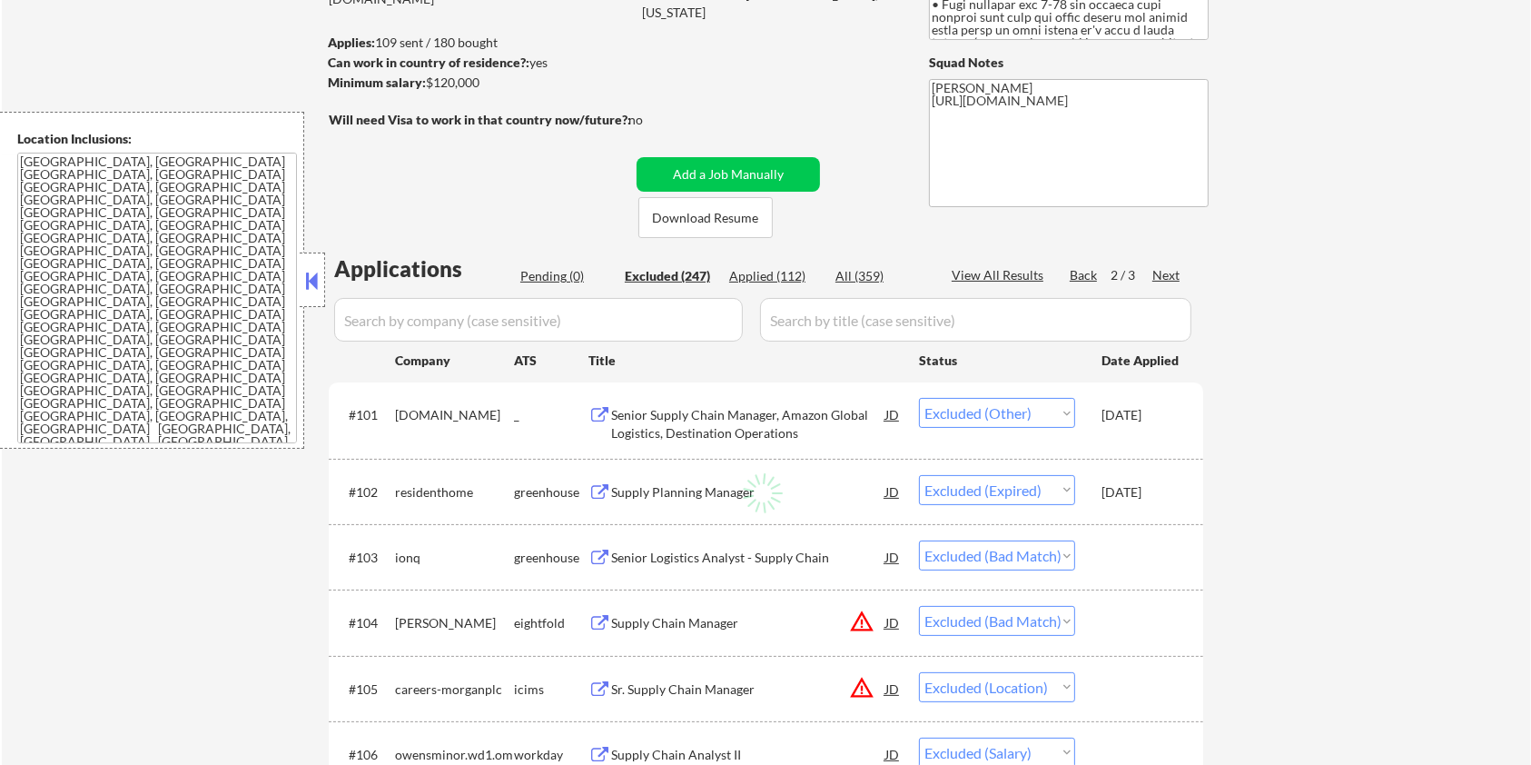
select select ""excluded__salary_""
select select ""excluded__expired_""
select select ""excluded__other_""
select select ""excluded__salary_""
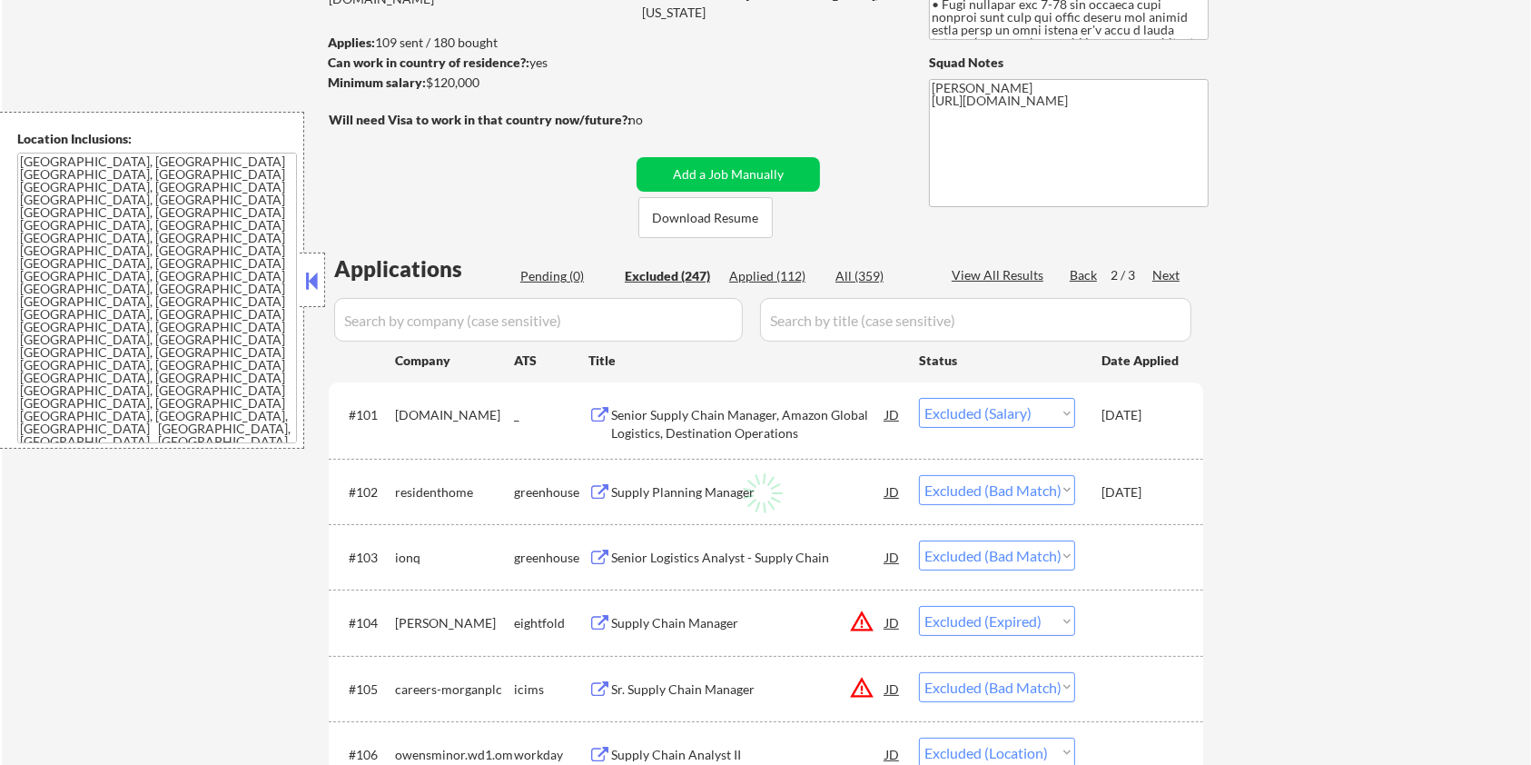
select select ""excluded__other_""
select select ""excluded__salary_""
select select ""excluded__expired_""
select select ""excluded__location_""
select select ""excluded__other_""
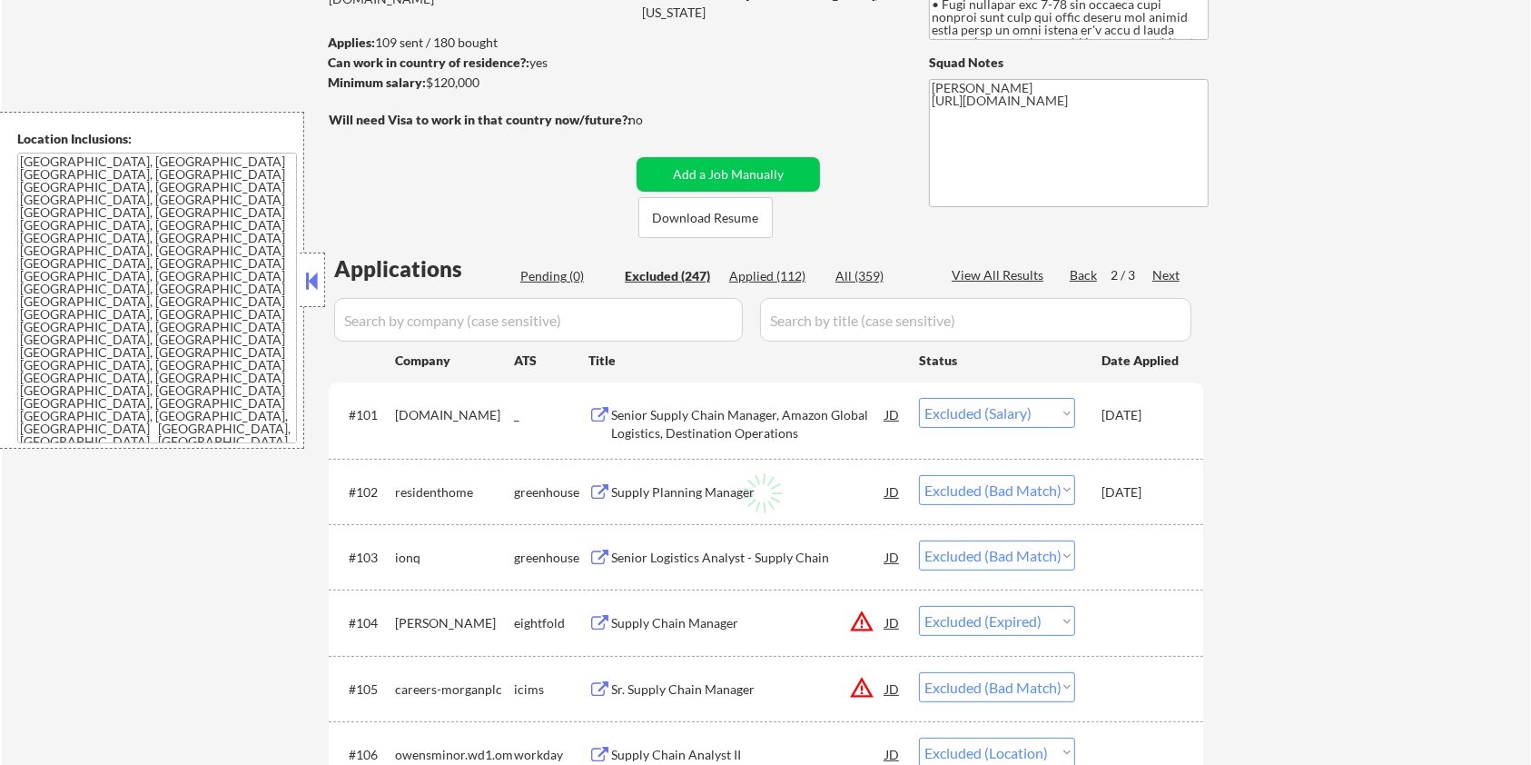
select select ""excluded__expired_""
select select ""excluded__other_""
select select ""excluded__bad_match_""
select select ""excluded__expired_""
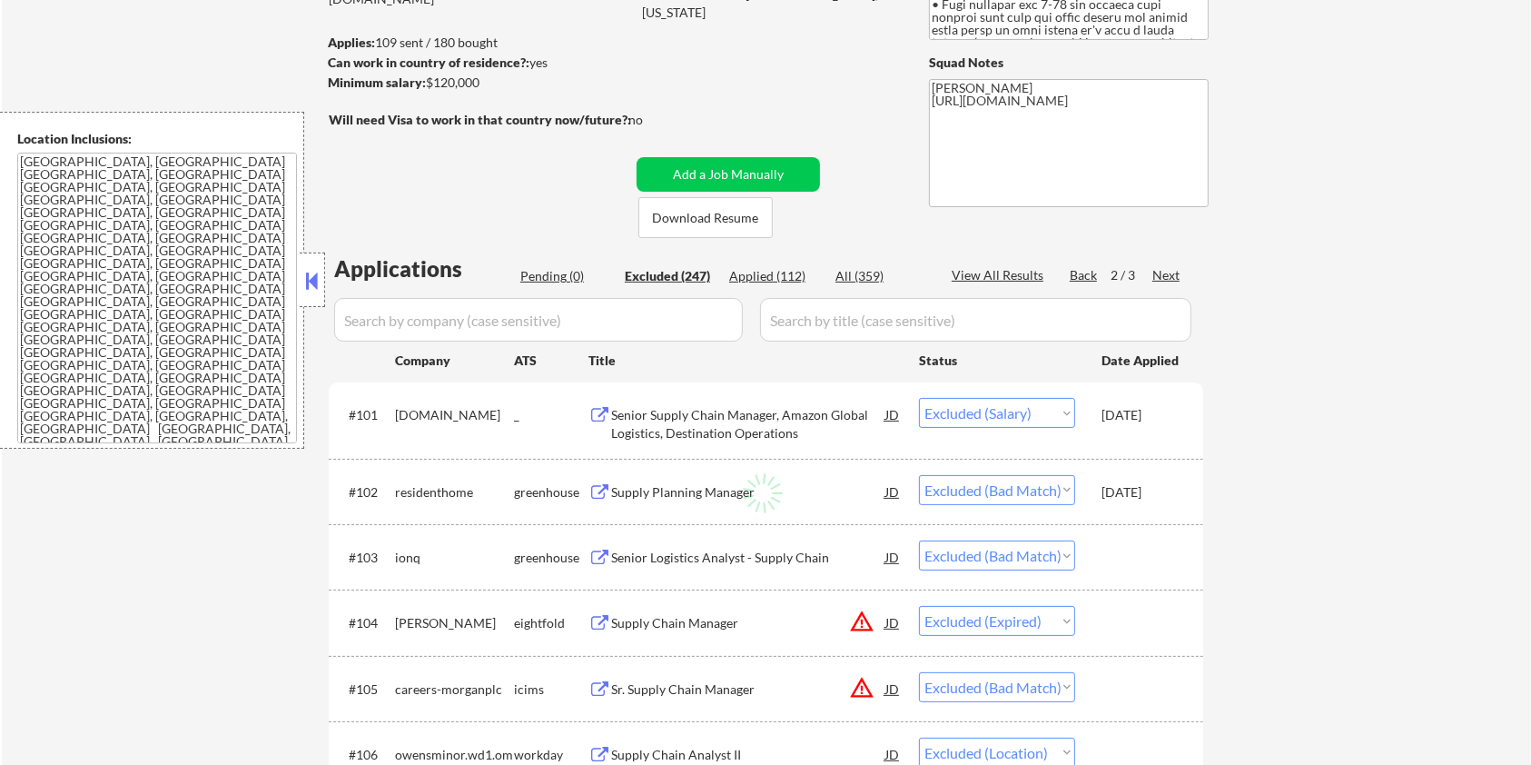
select select ""excluded__expired_""
select select ""excluded__other_""
select select ""excluded__bad_match_""
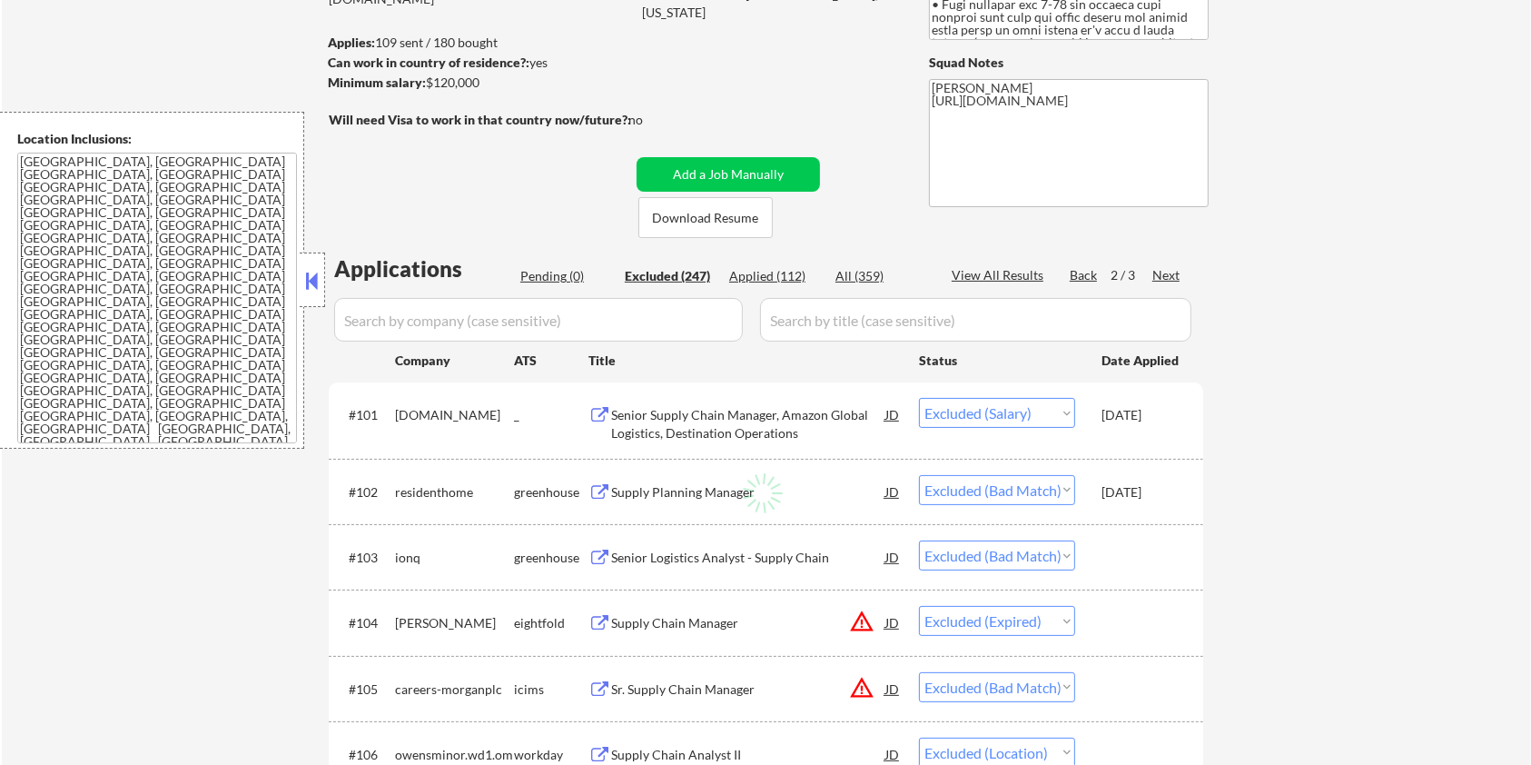
select select ""excluded__expired_""
select select ""excluded__other_""
select select ""excluded__expired_""
select select ""excluded__bad_match_""
select select ""excluded__expired_""
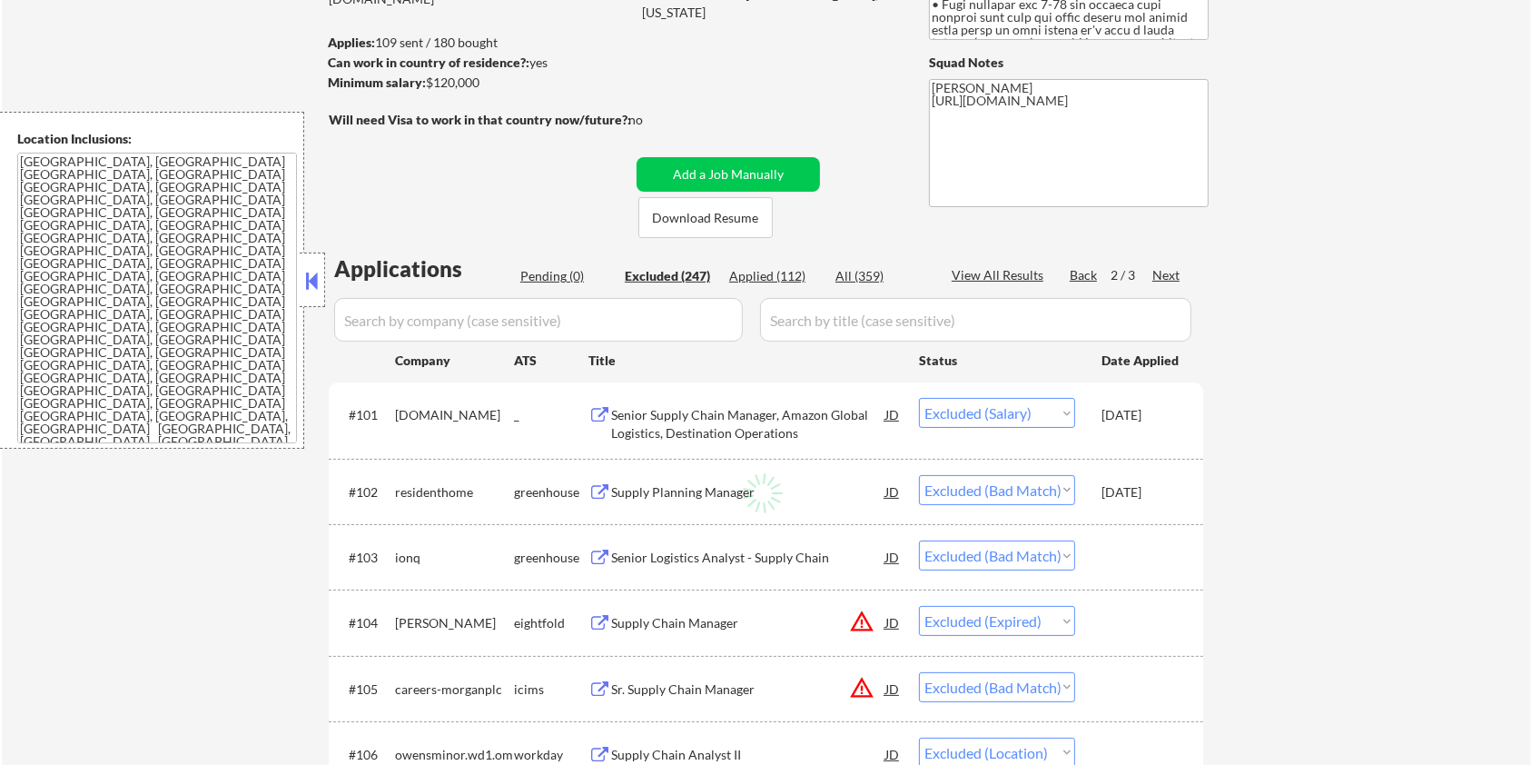
select select ""excluded__expired_""
select select ""excluded__bad_match_""
select select ""excluded__salary_""
select select ""excluded__bad_match_""
select select ""excluded__location_""
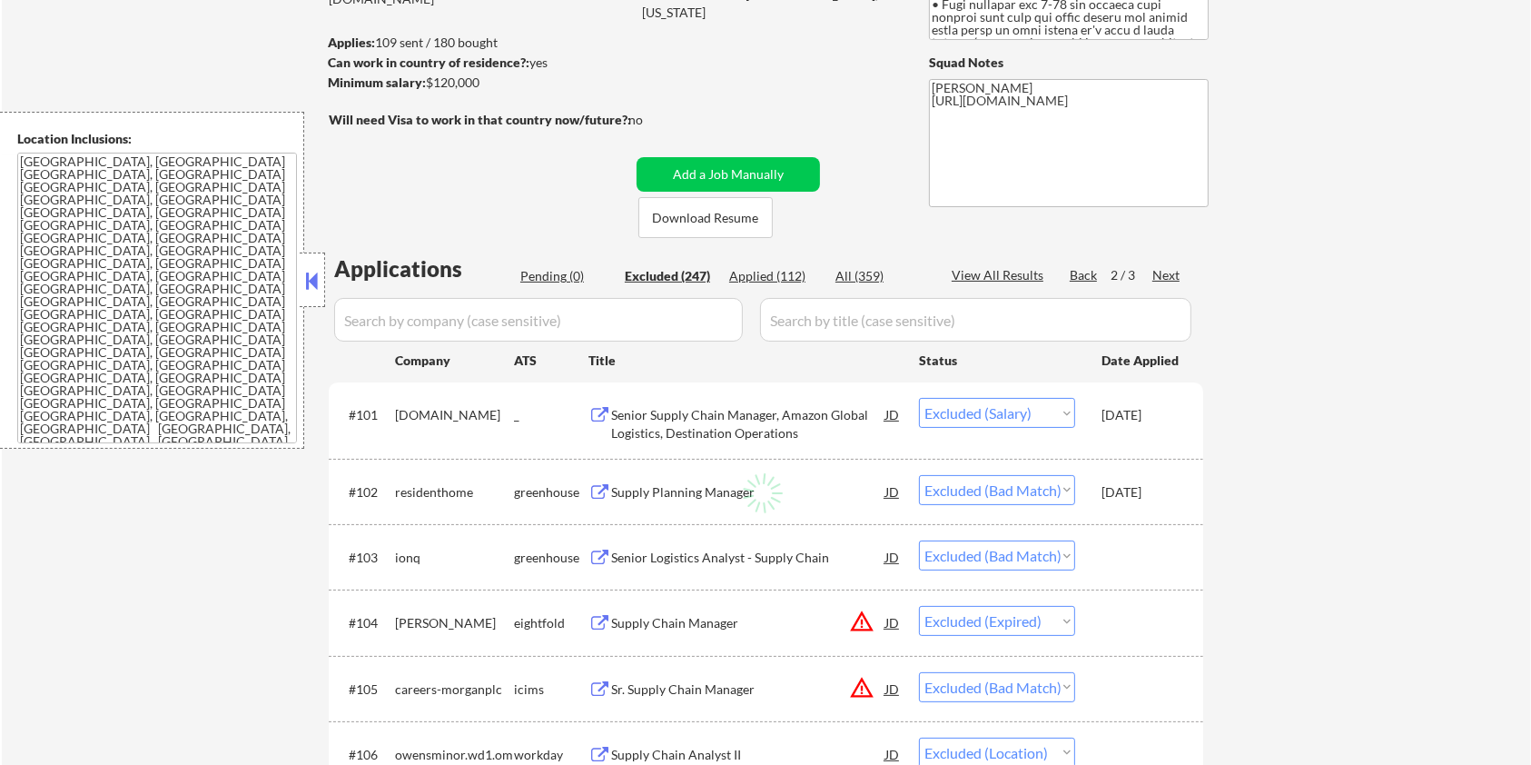
select select ""excluded__location_""
select select ""excluded__bad_match_""
select select ""excluded__expired_""
select select ""excluded__bad_match_""
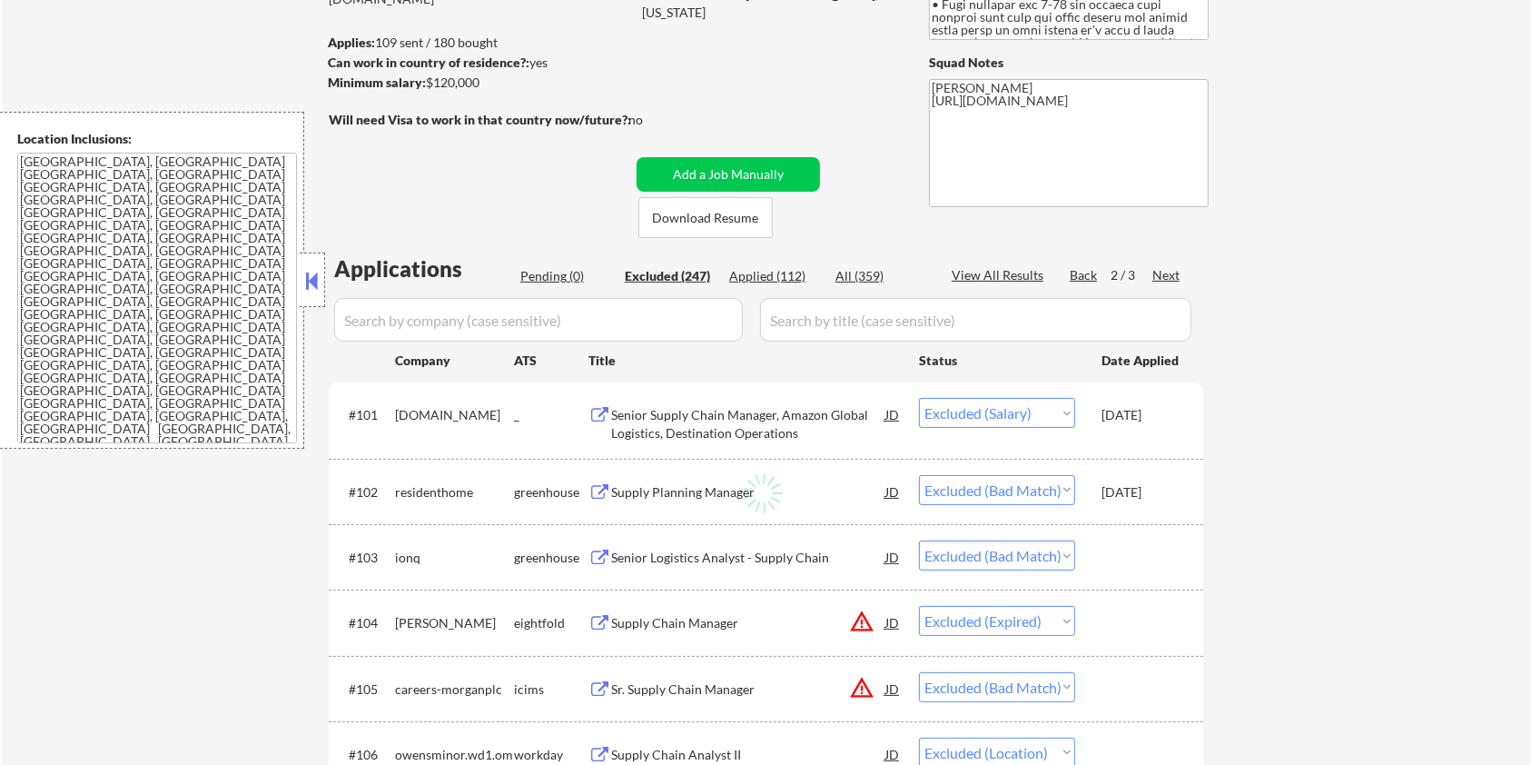
select select ""excluded__expired_""
select select ""excluded__other_""
select select ""excluded__bad_match_""
select select ""excluded__salary_""
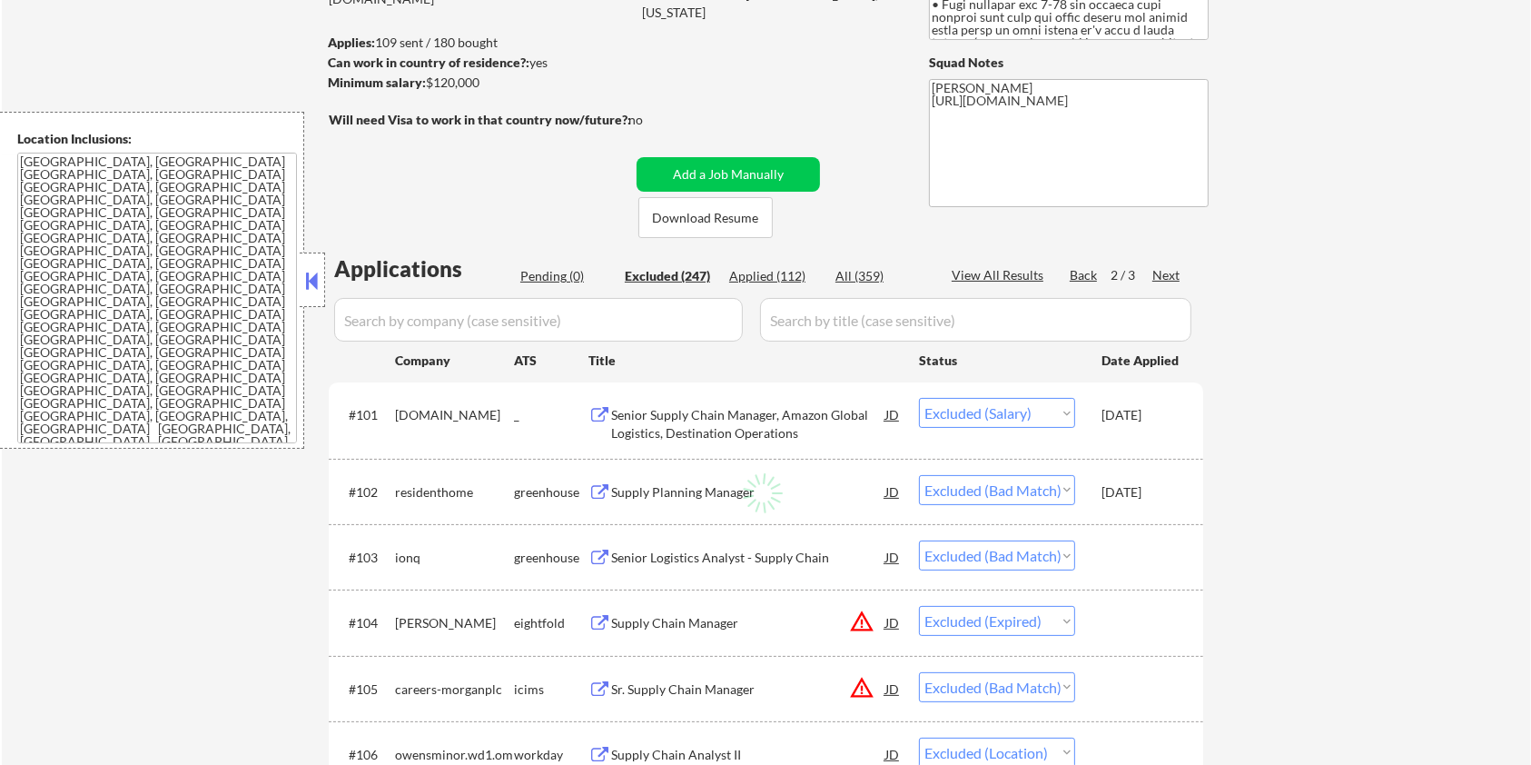
select select ""excluded__bad_match_""
select select ""excluded__salary_""
select select ""excluded__expired_""
select select ""excluded__bad_match_""
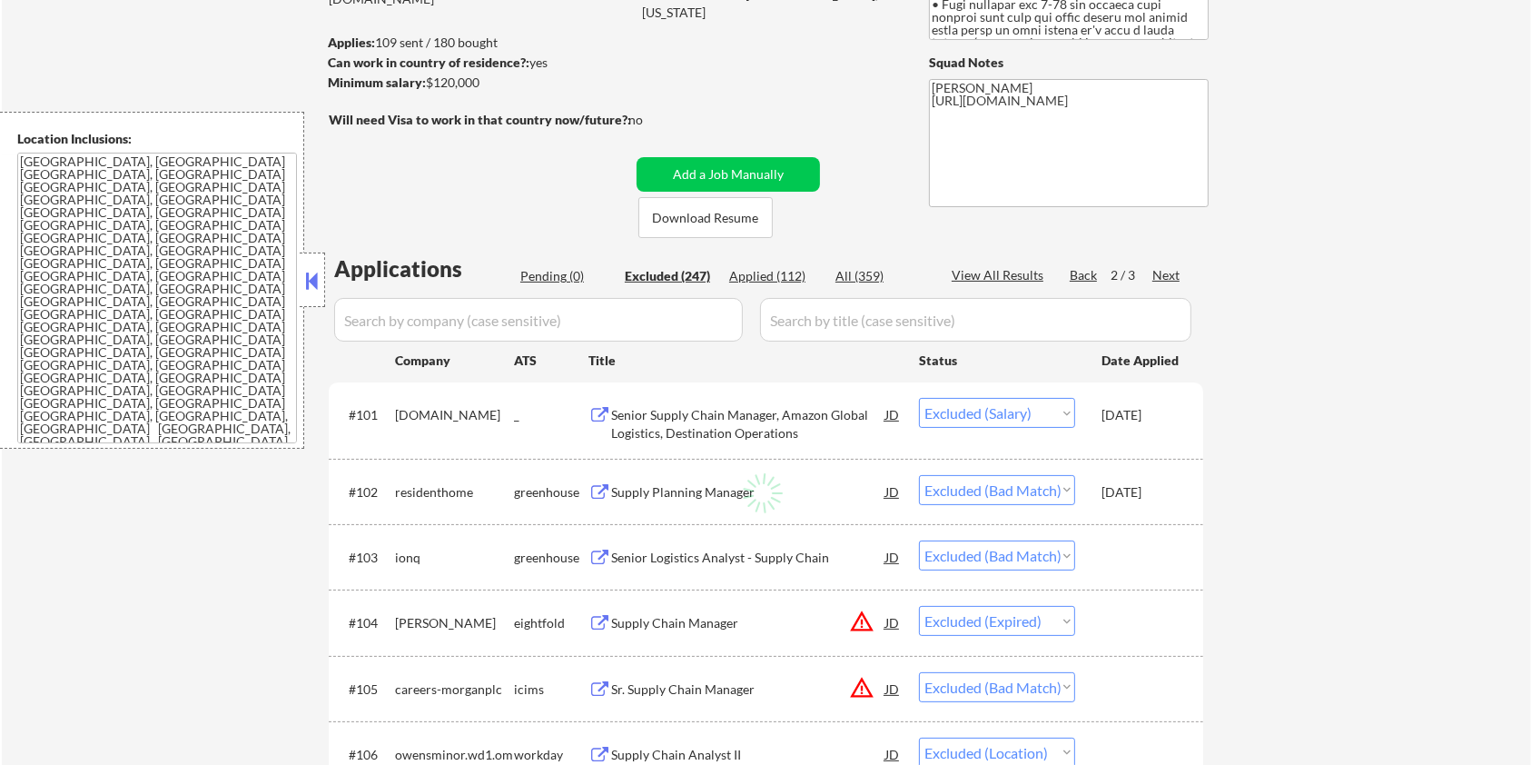
select select ""excluded__bad_match_""
select select ""excluded__expired_""
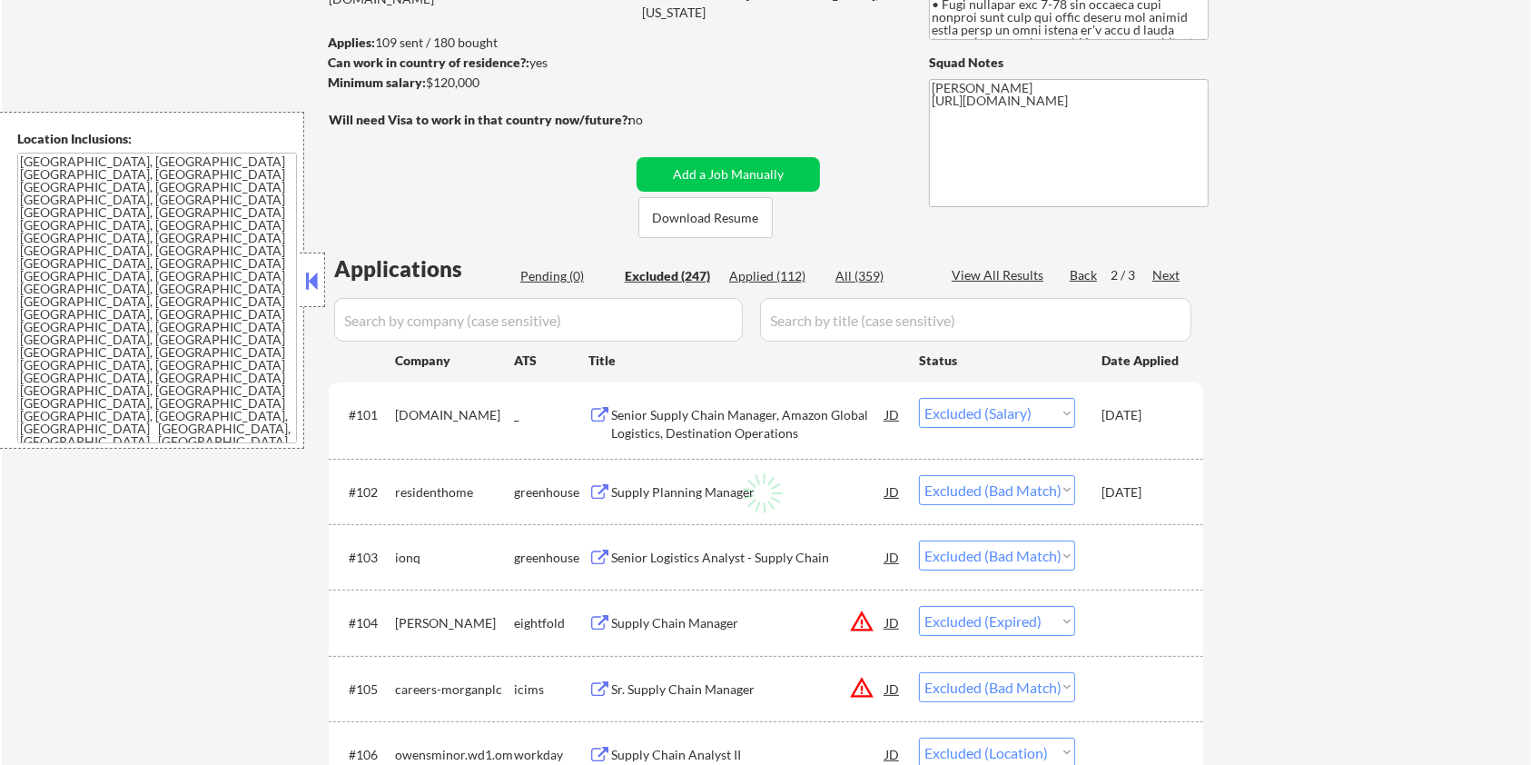
select select ""excluded__location_""
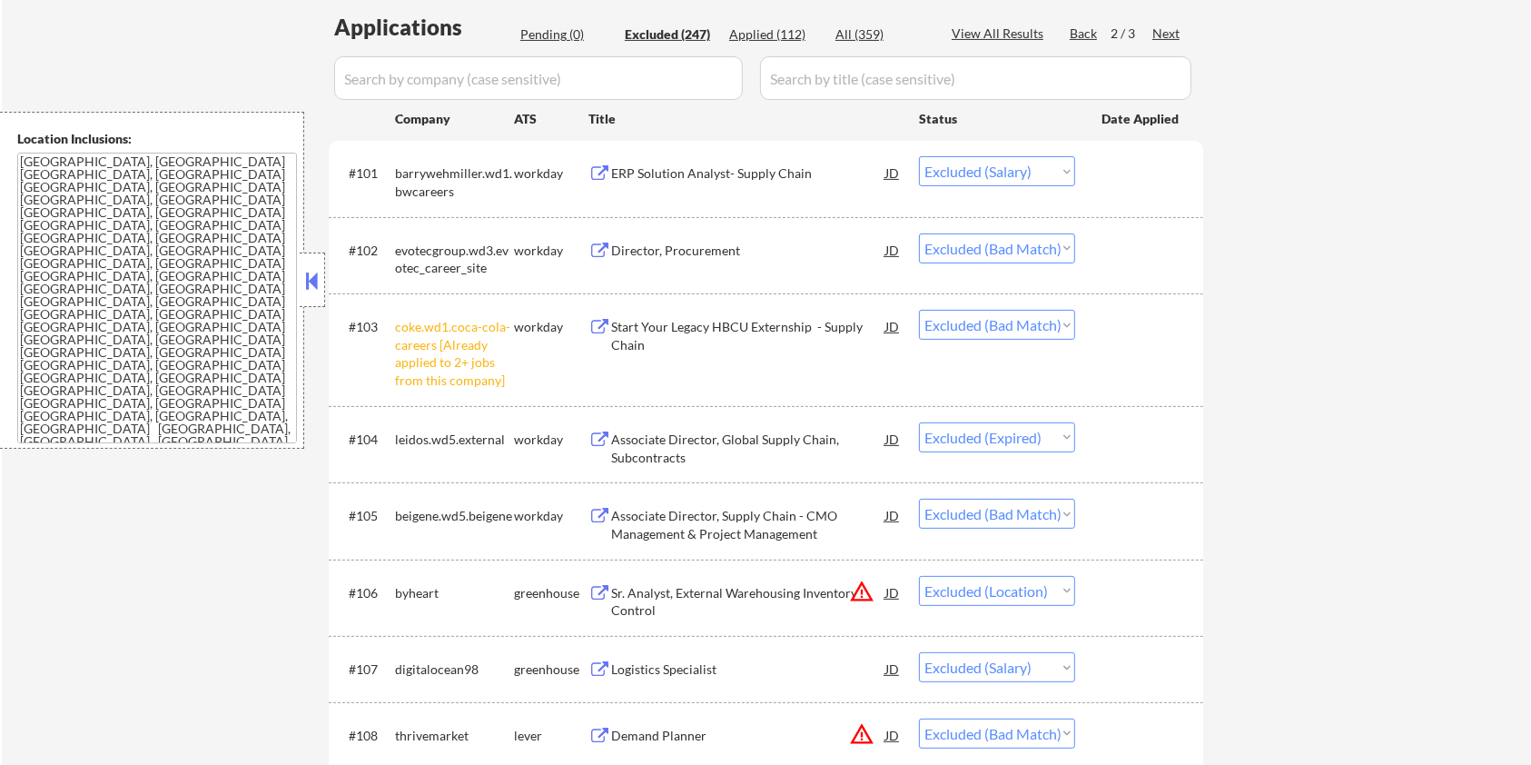
scroll to position [701, 0]
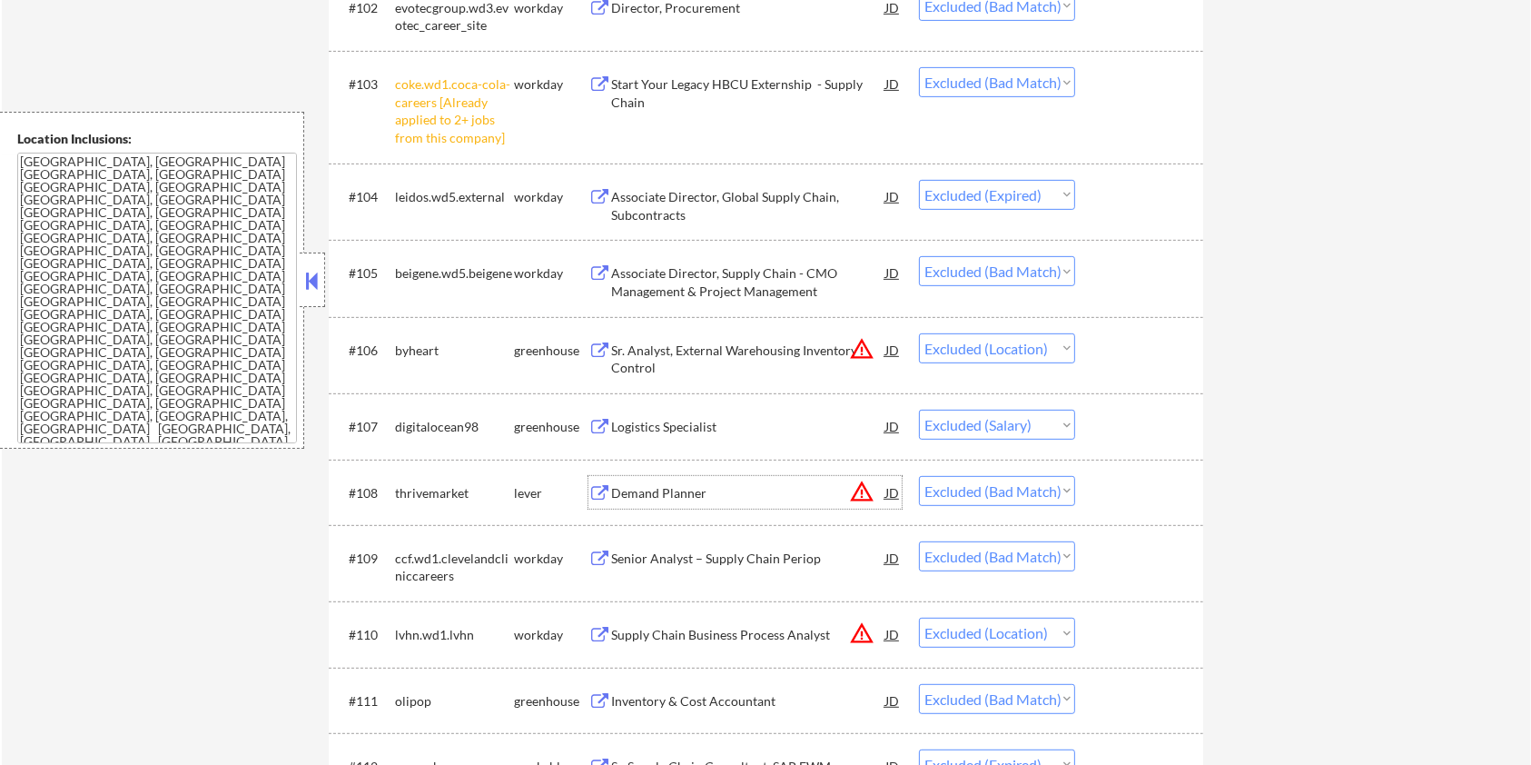
click at [618, 491] on div "Demand Planner" at bounding box center [748, 493] width 274 height 18
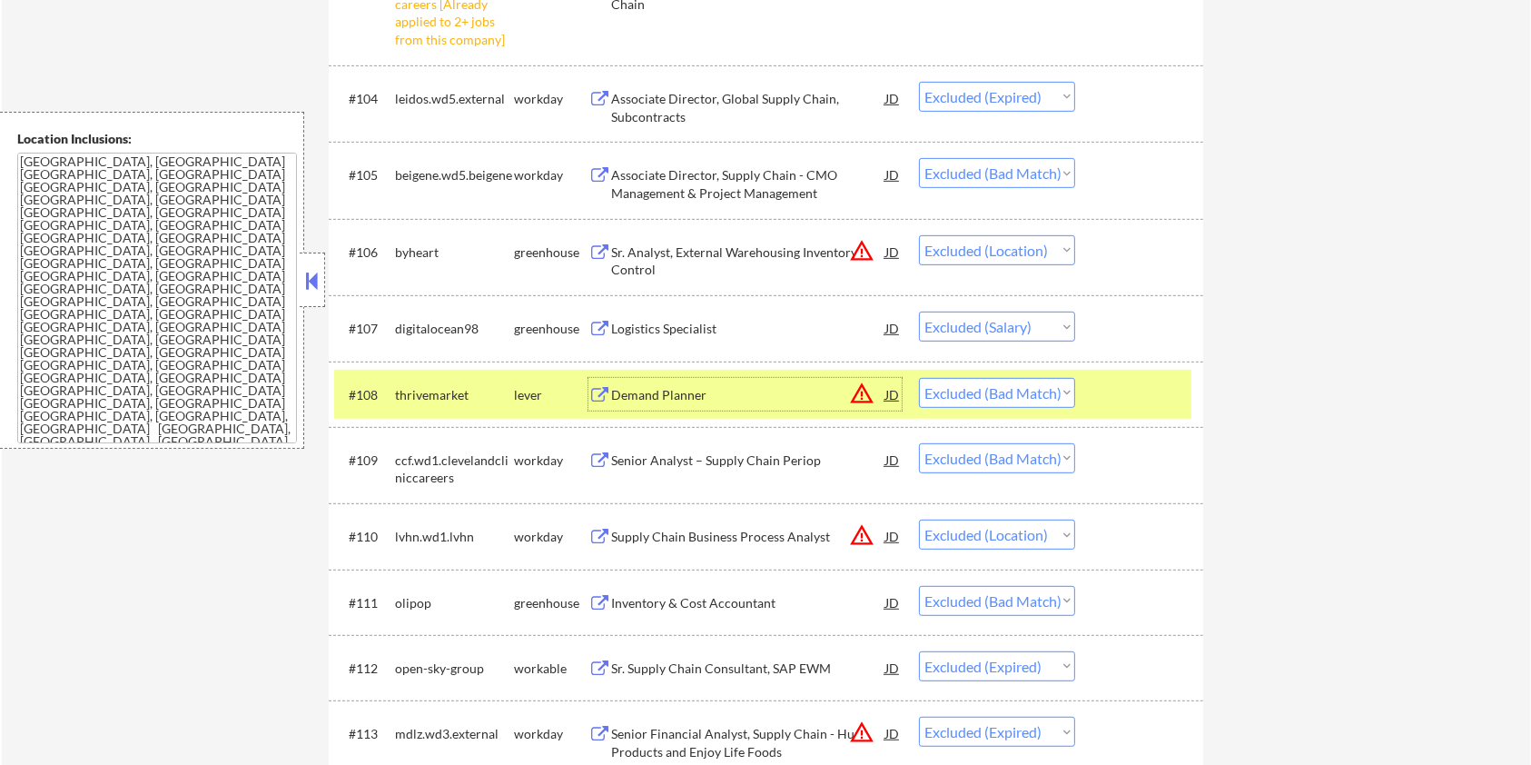
scroll to position [822, 0]
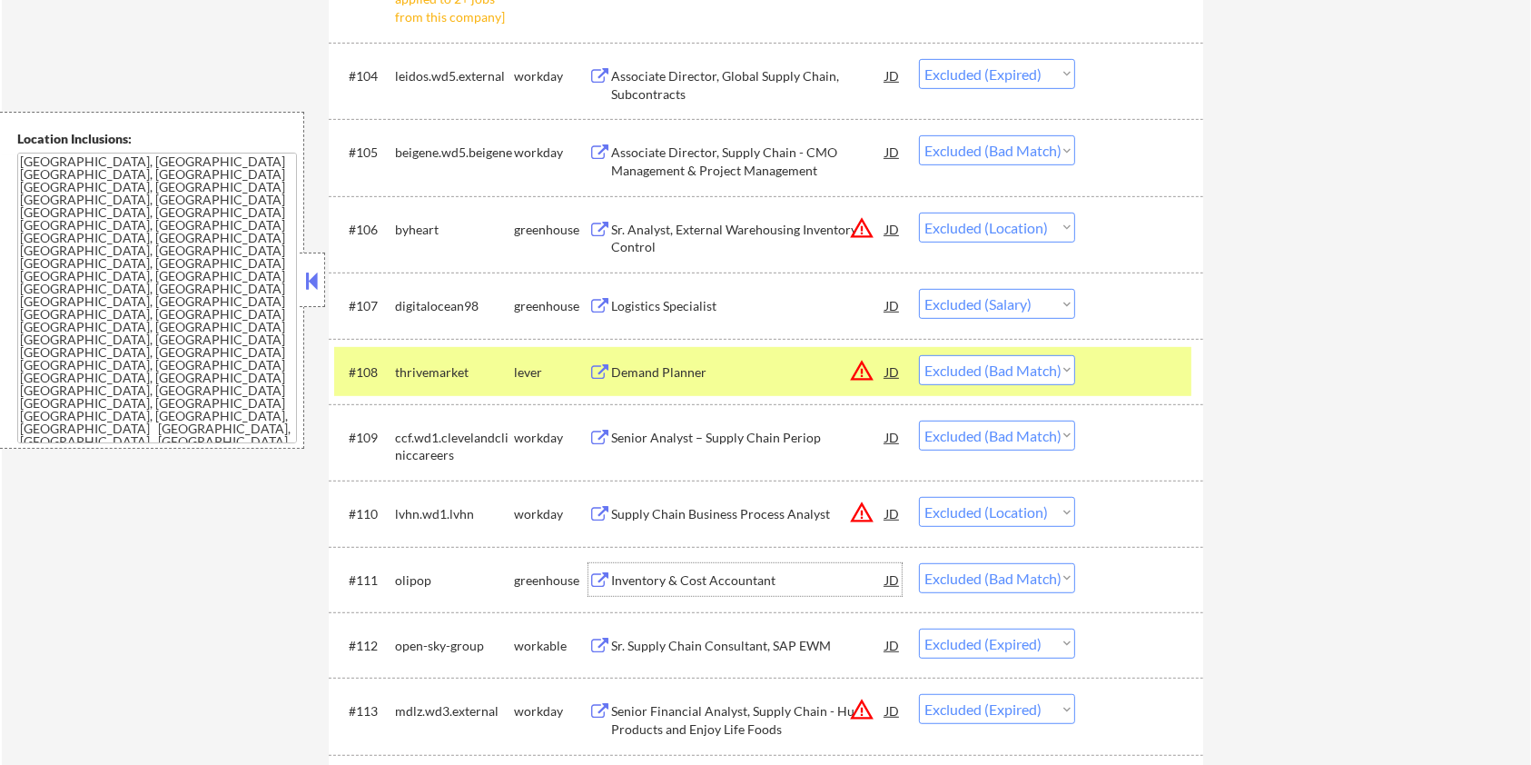
click at [690, 578] on div "Inventory & Cost Accountant" at bounding box center [748, 580] width 274 height 18
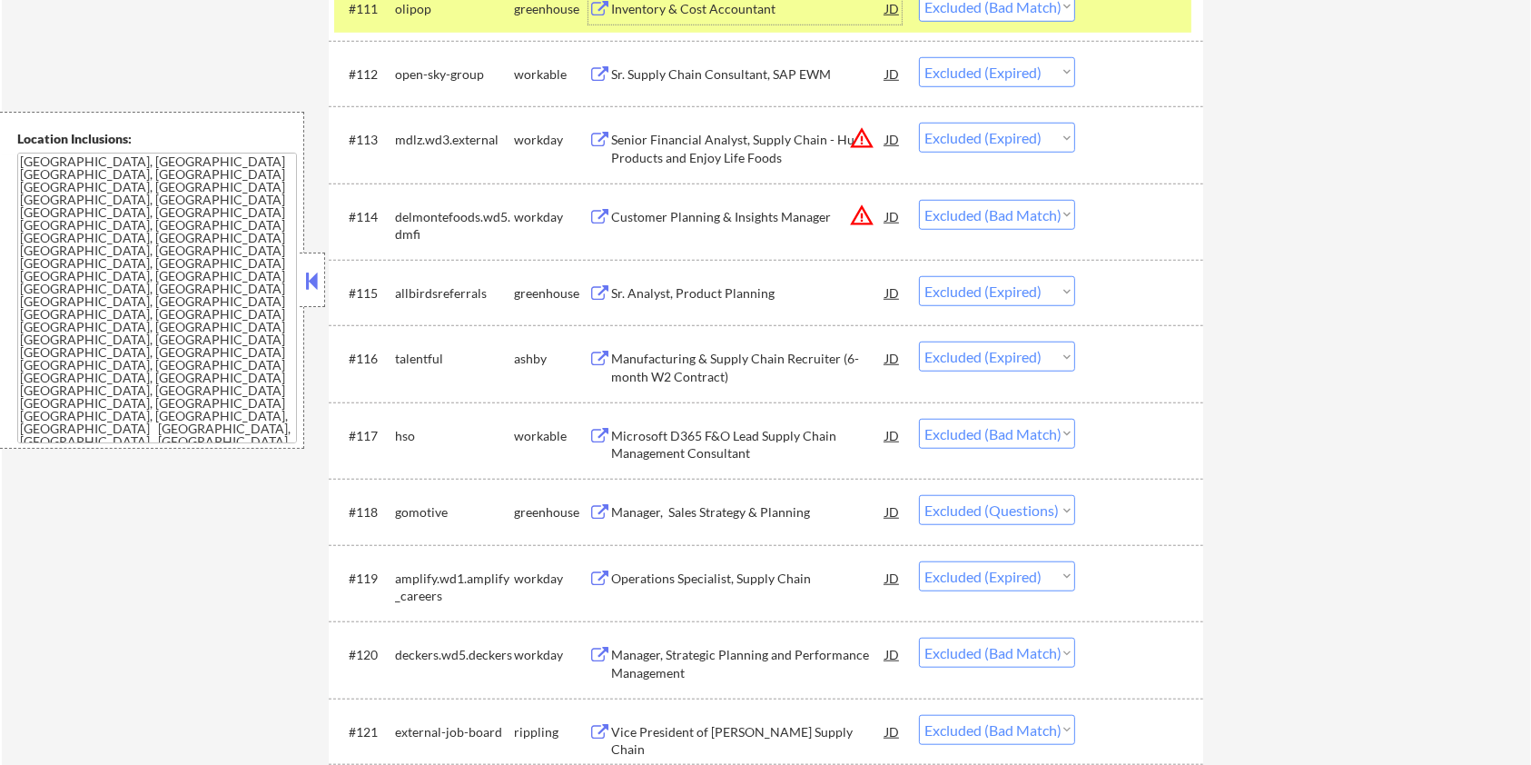
scroll to position [1548, 0]
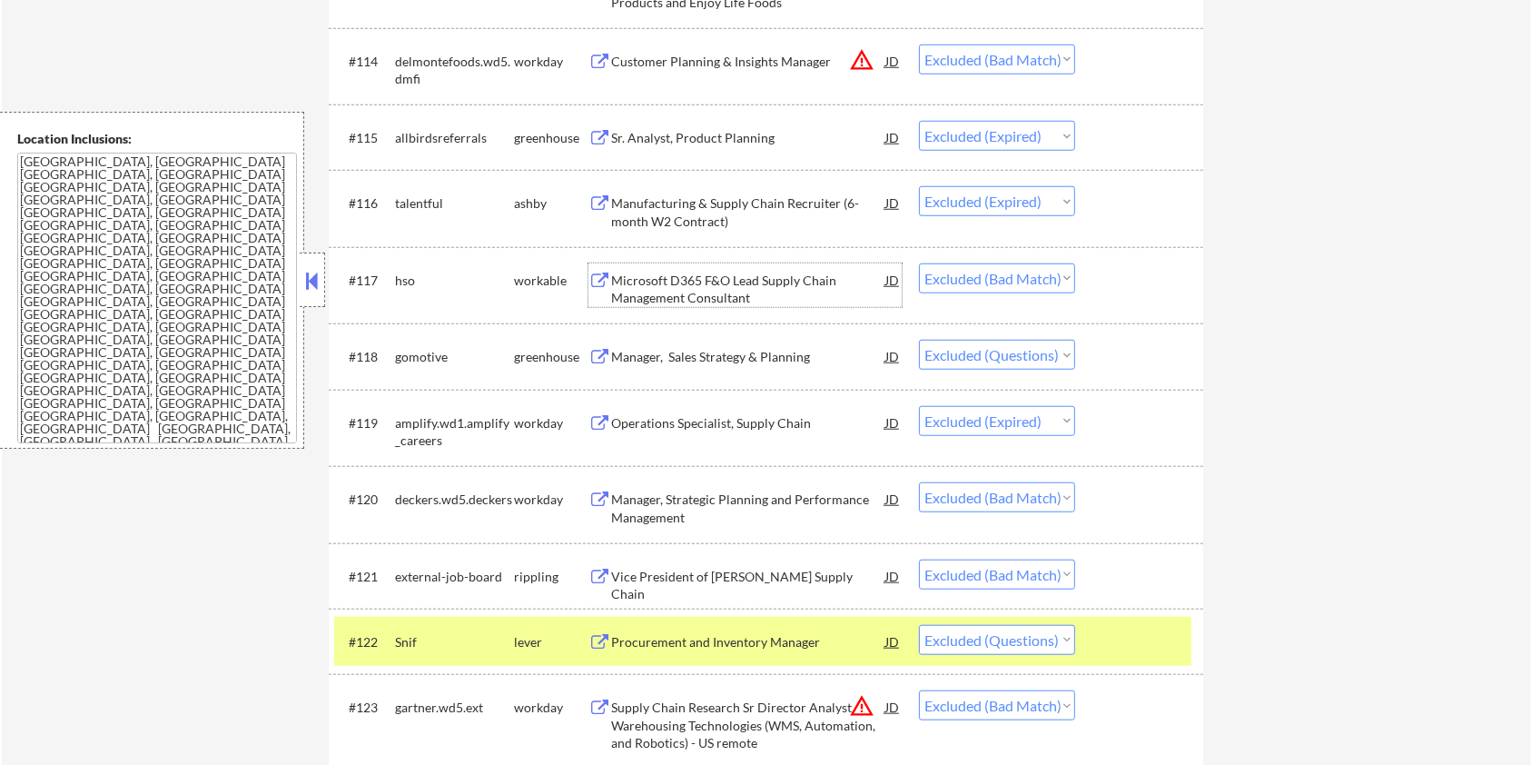
click at [681, 276] on div "Microsoft D365 F&O Lead Supply Chain Management Consultant" at bounding box center [748, 289] width 274 height 35
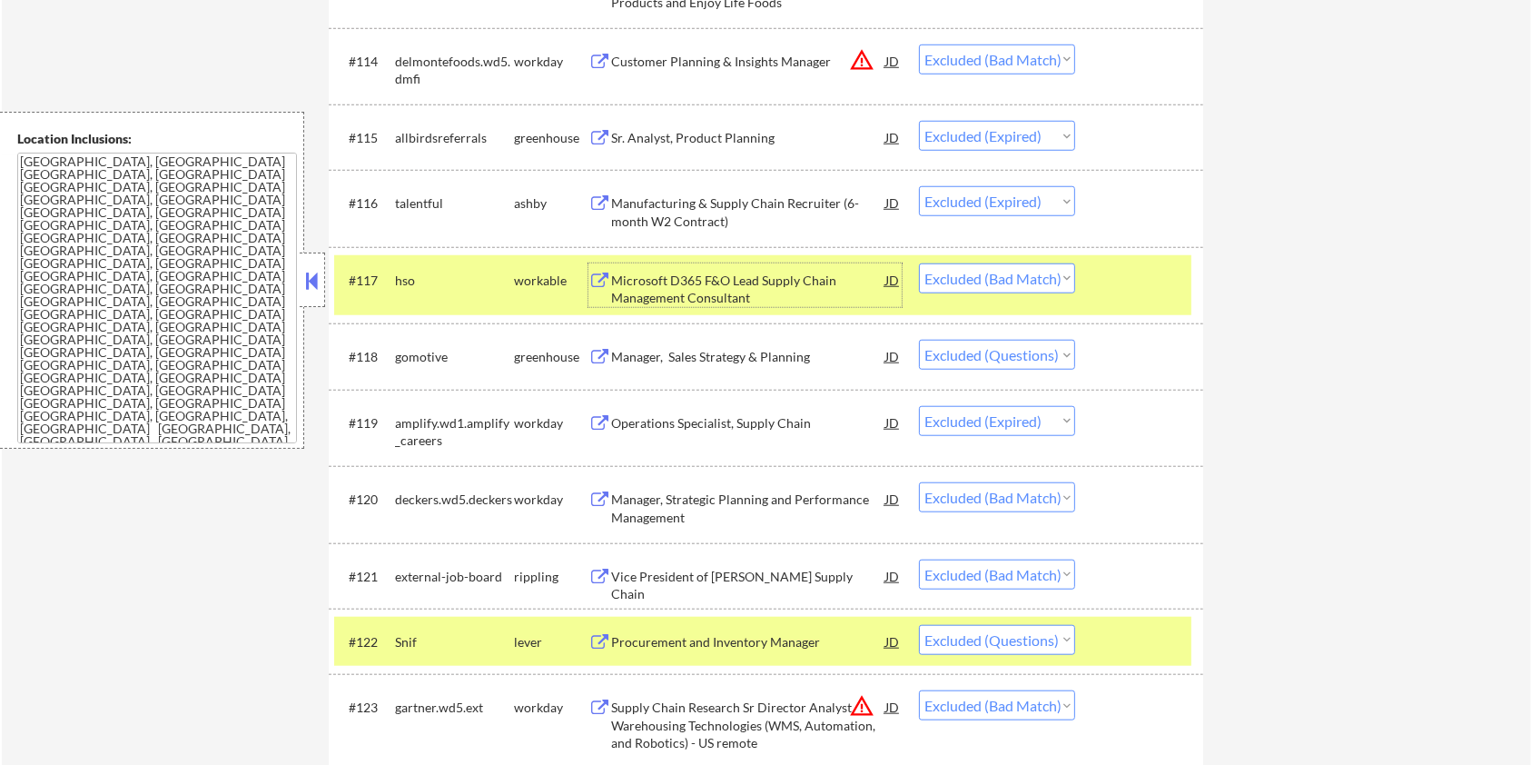
scroll to position [1791, 0]
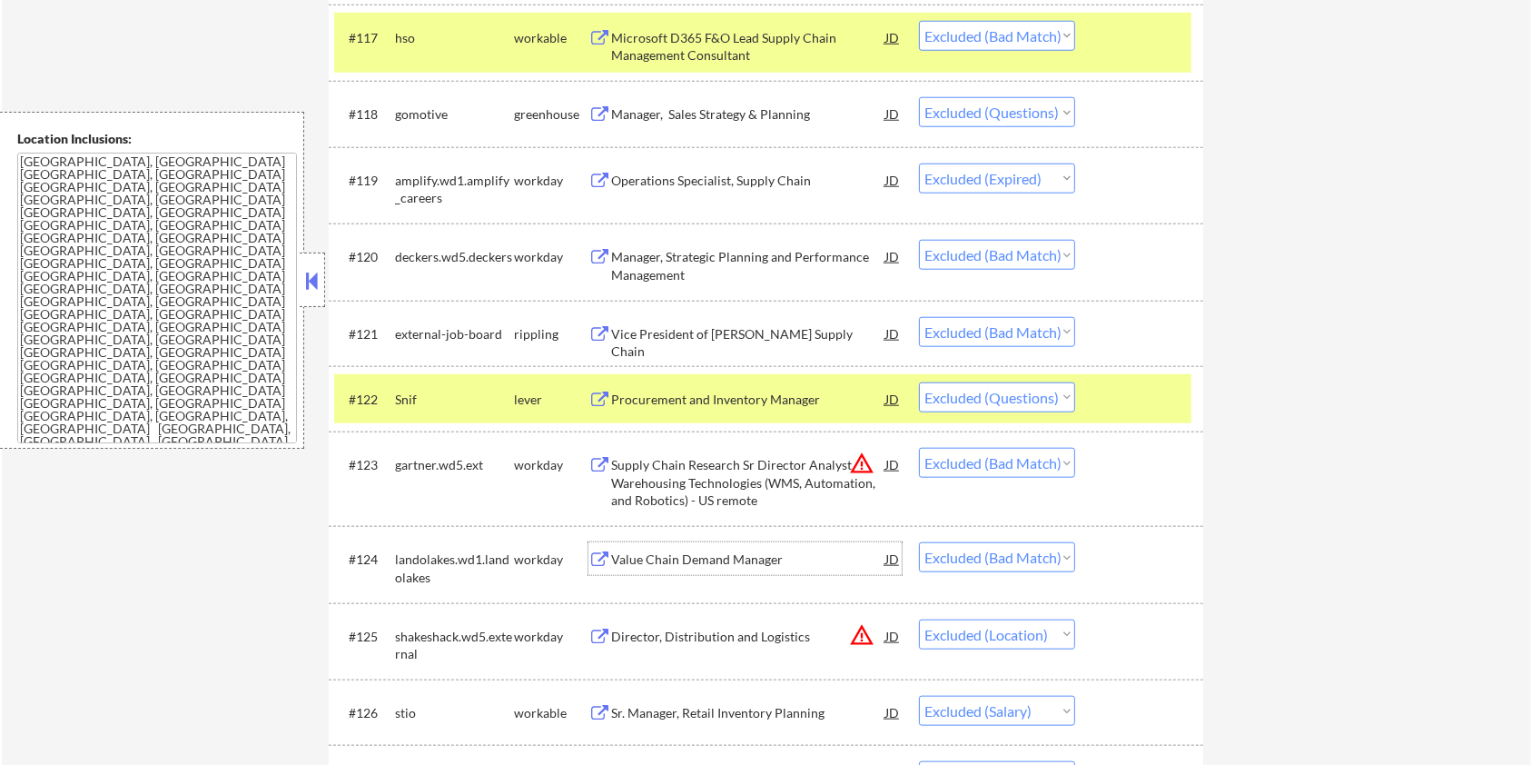
click at [662, 552] on div "Value Chain Demand Manager" at bounding box center [748, 559] width 274 height 18
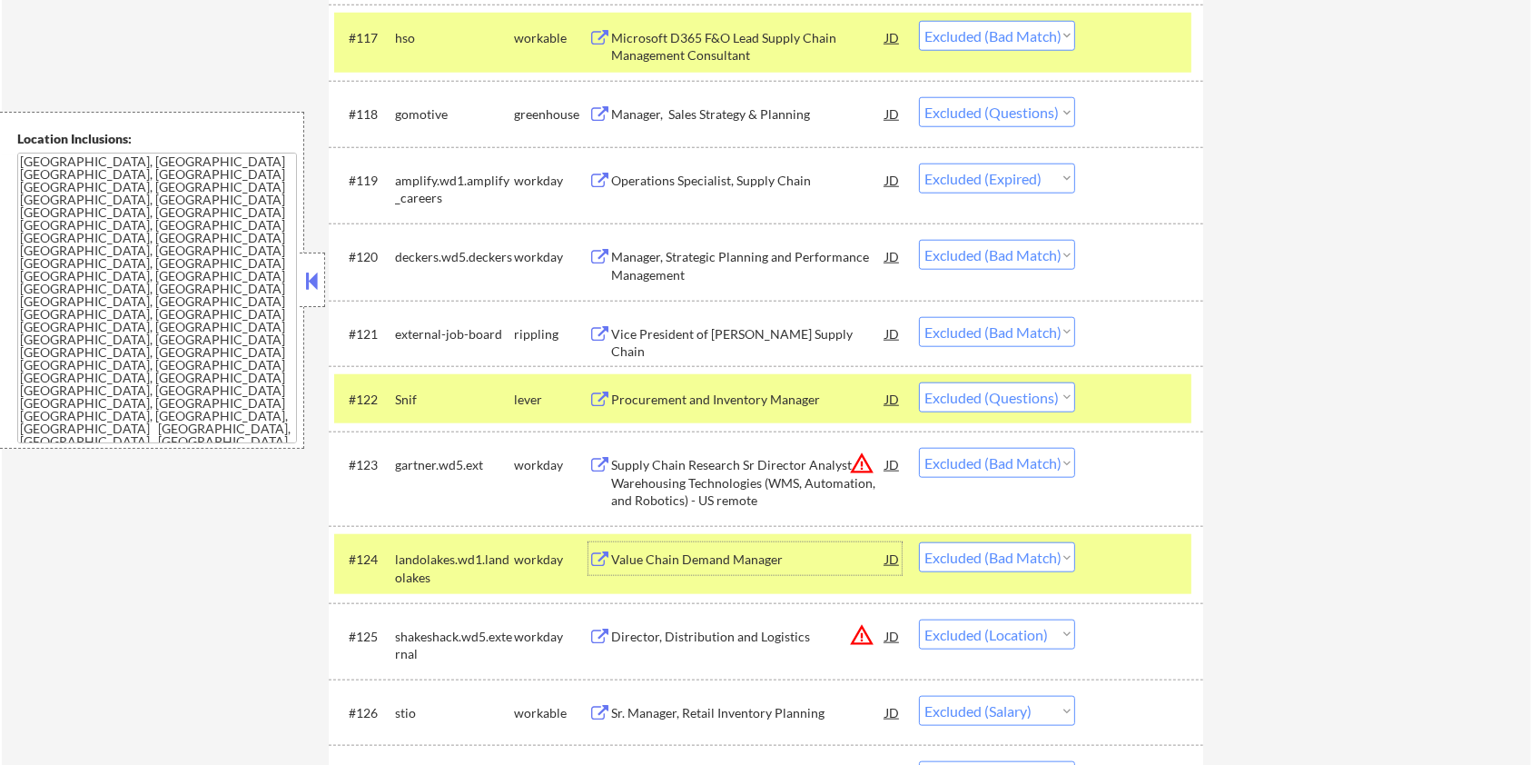
scroll to position [2033, 0]
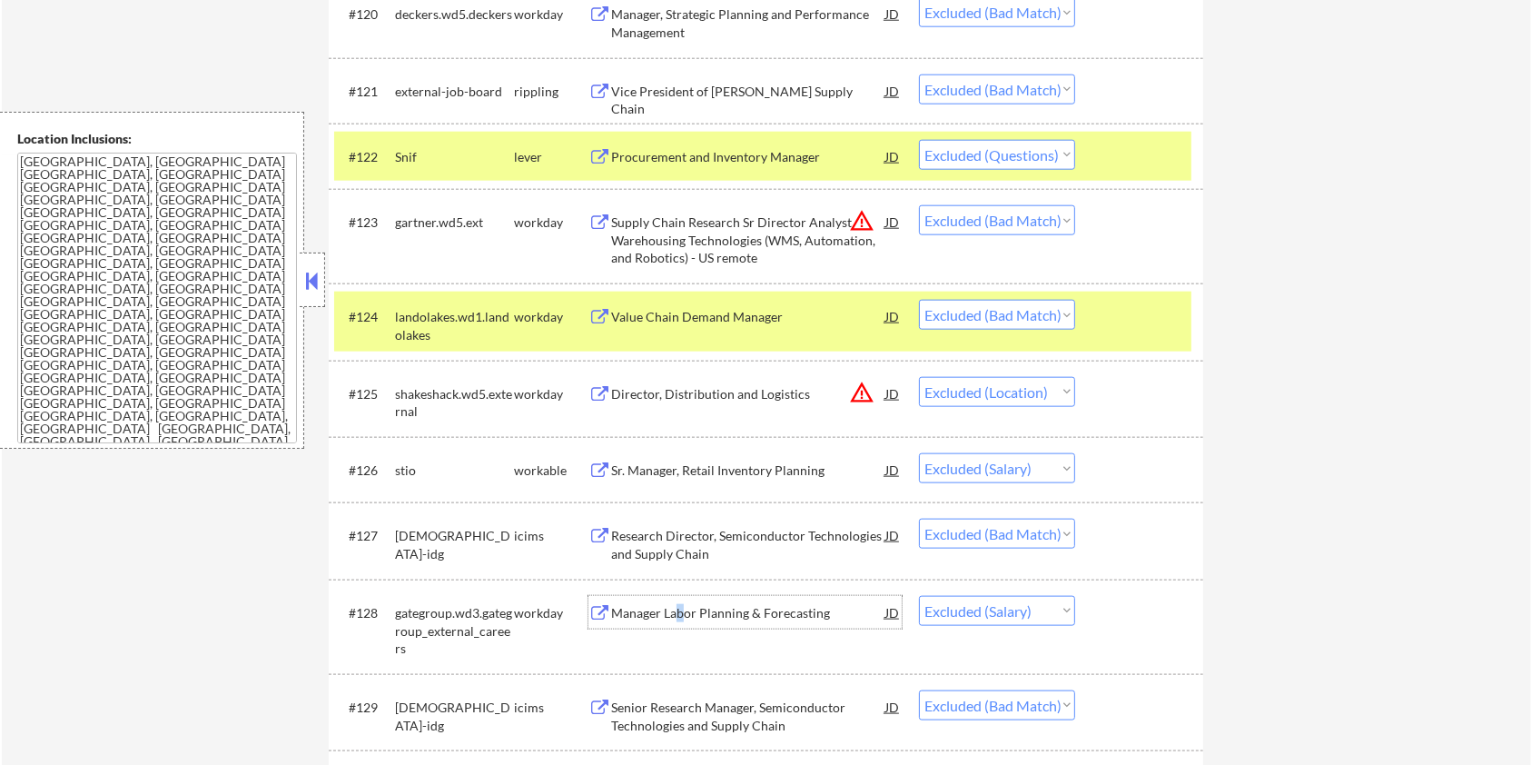
click at [681, 615] on div "Manager Labor Planning & Forecasting" at bounding box center [748, 613] width 274 height 18
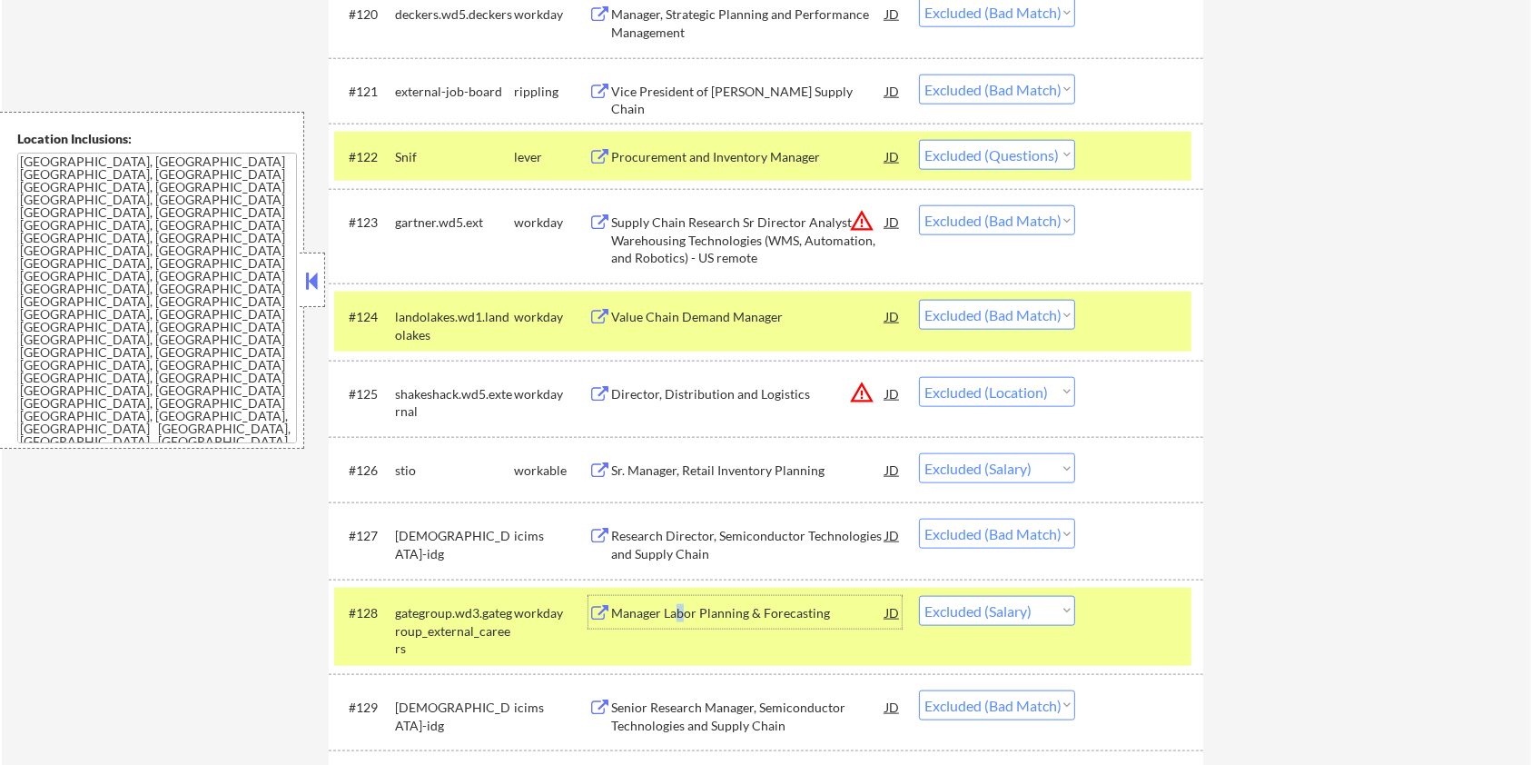
scroll to position [2154, 0]
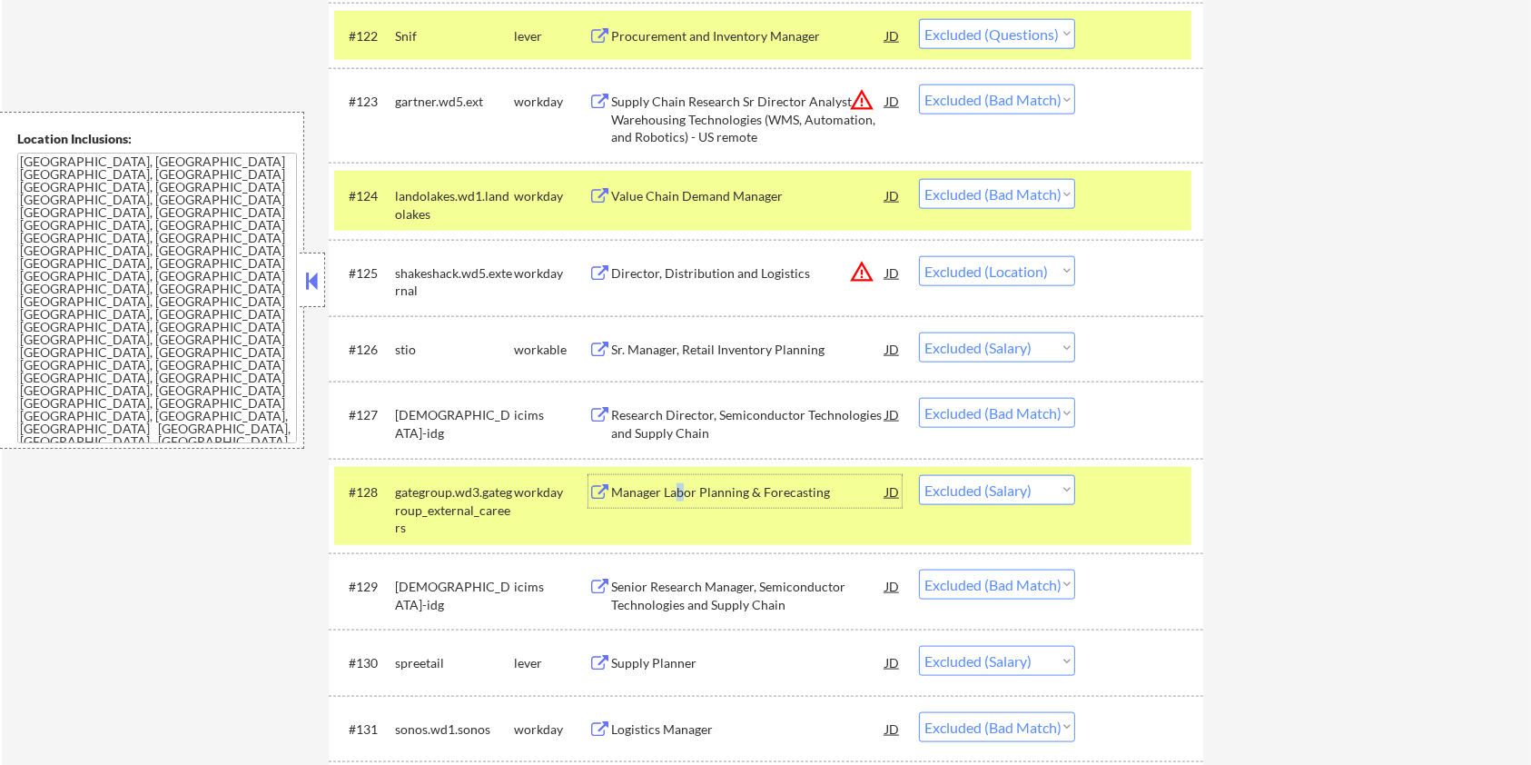
click at [1044, 499] on select "Choose an option... Pending Applied Excluded (Questions) Excluded (Expired) Exc…" at bounding box center [997, 490] width 156 height 30
select select ""excluded__bad_match_""
click at [919, 475] on select "Choose an option... Pending Applied Excluded (Questions) Excluded (Expired) Exc…" at bounding box center [997, 490] width 156 height 30
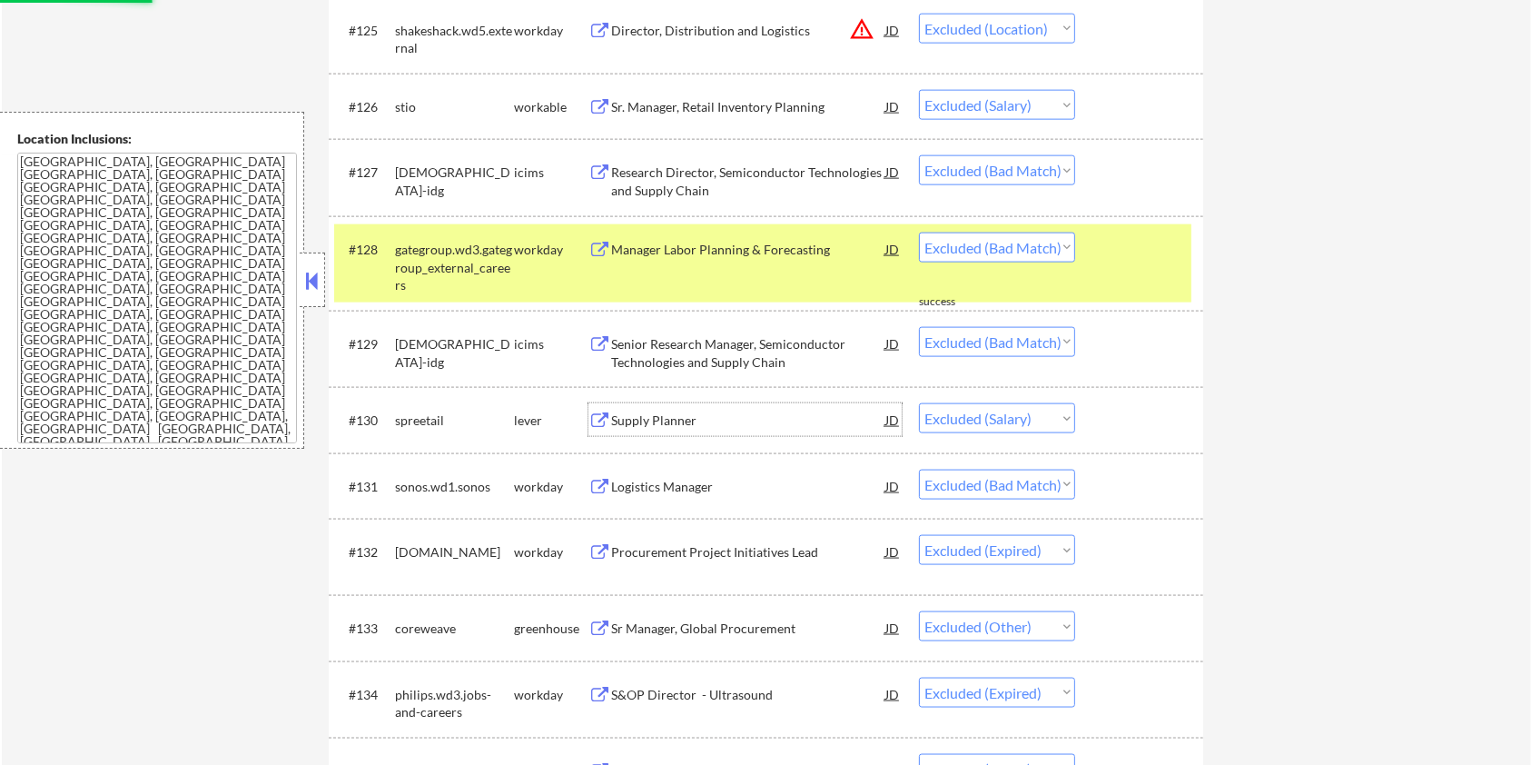
click at [712, 418] on div "Supply Planner" at bounding box center [748, 420] width 274 height 18
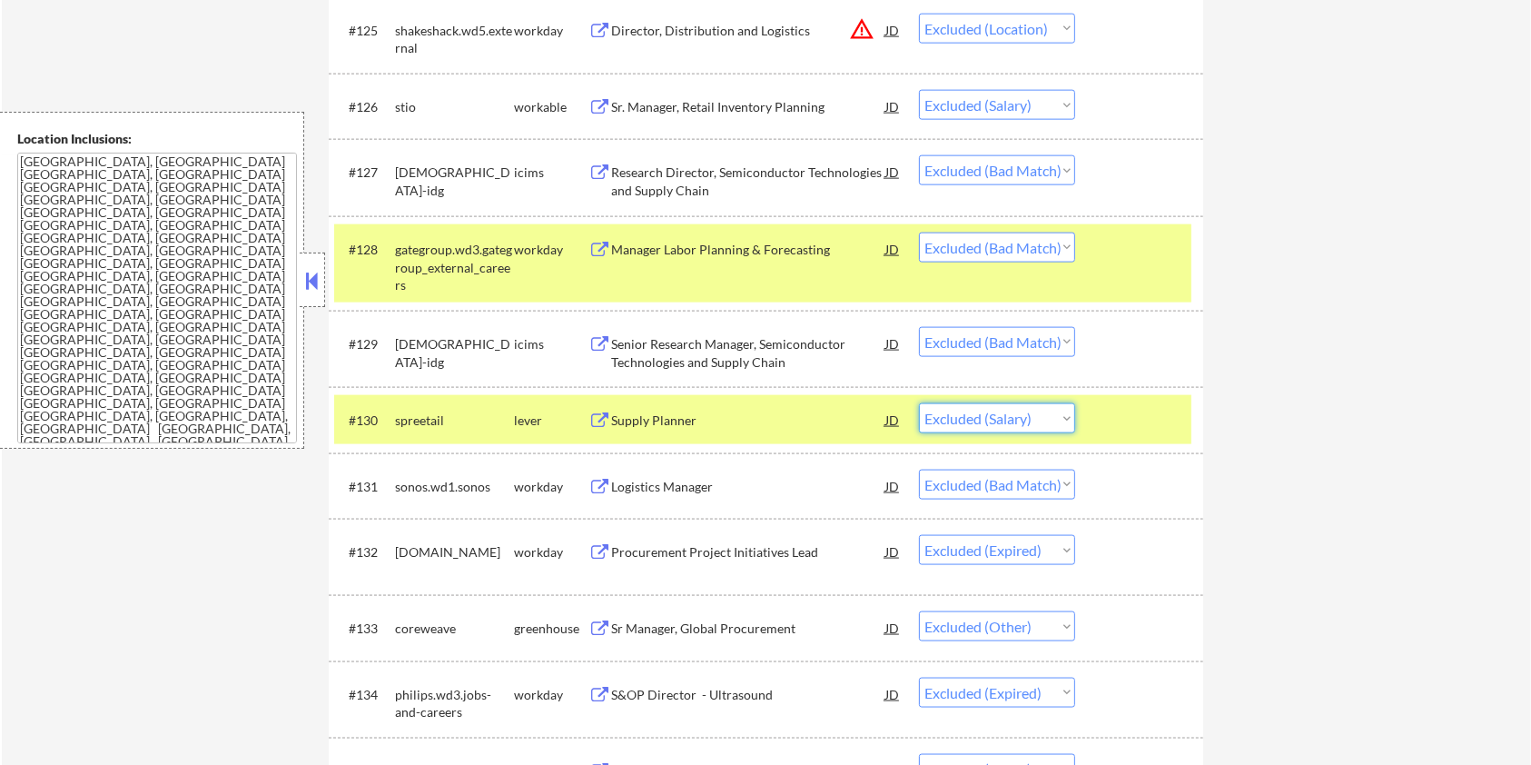
click at [953, 420] on select "Choose an option... Pending Applied Excluded (Questions) Excluded (Expired) Exc…" at bounding box center [997, 418] width 156 height 30
select select ""excluded__expired_""
click at [919, 403] on select "Choose an option... Pending Applied Excluded (Questions) Excluded (Expired) Exc…" at bounding box center [997, 418] width 156 height 30
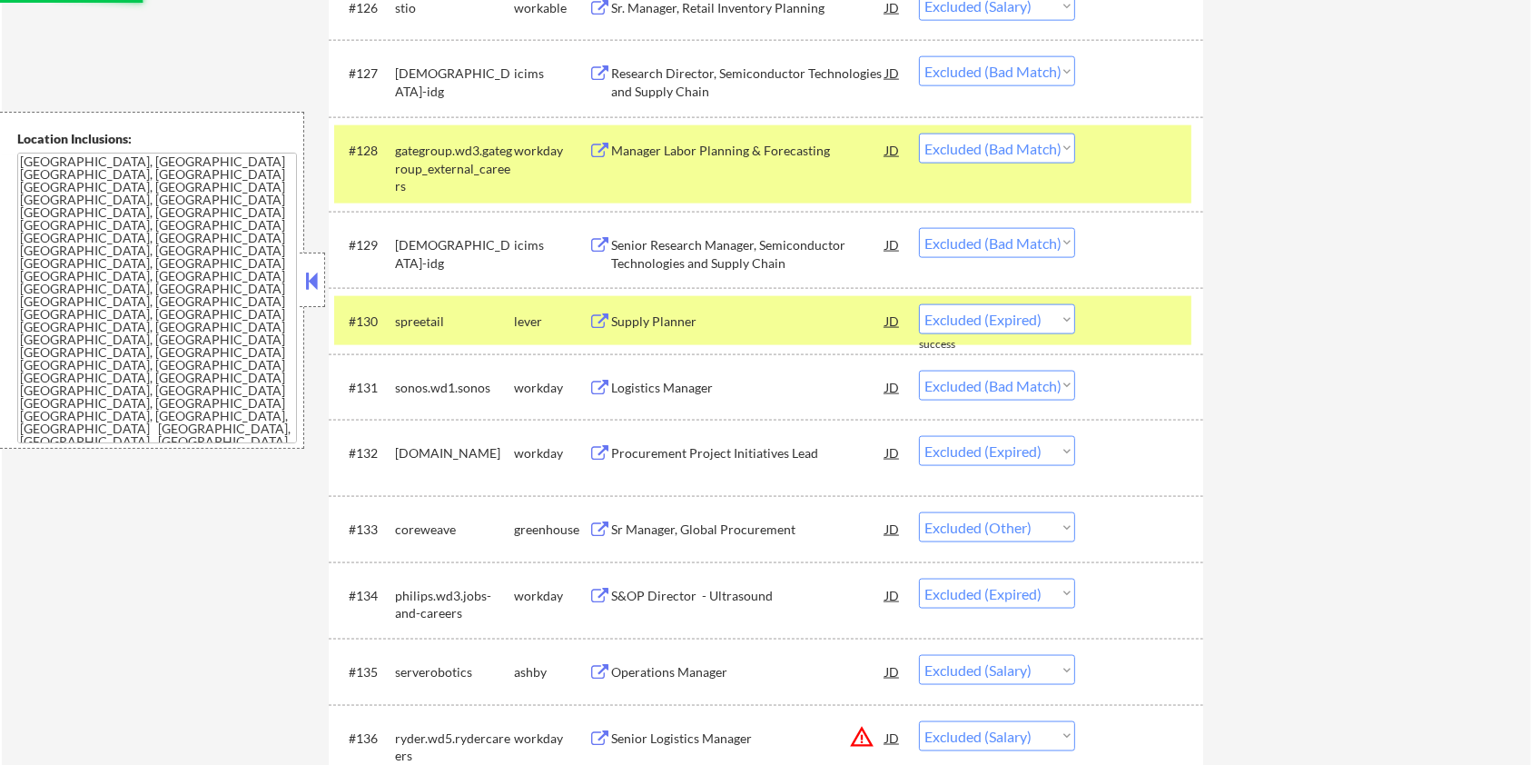
scroll to position [2517, 0]
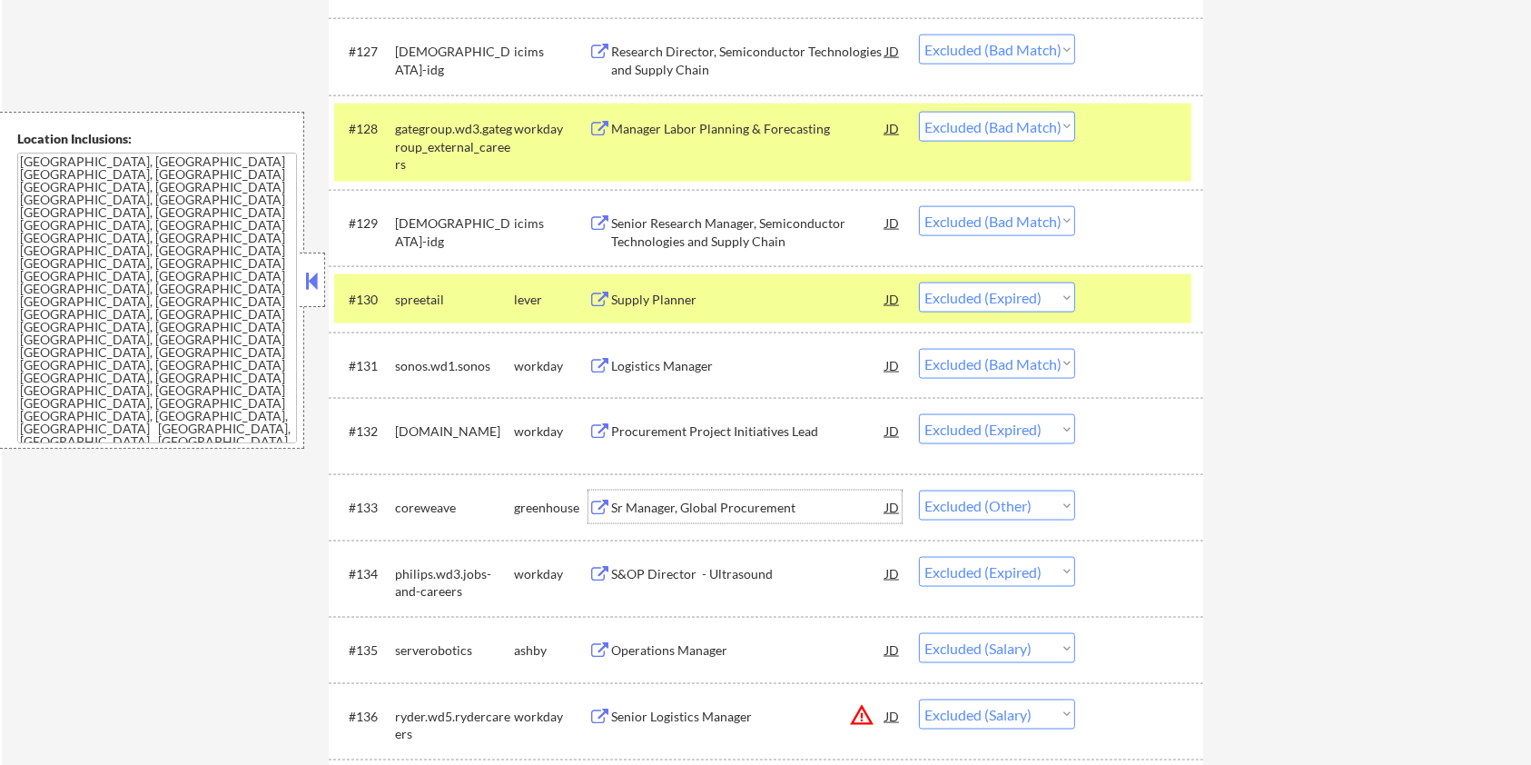
click at [706, 501] on div "Sr Manager, Global Procurement" at bounding box center [748, 508] width 274 height 18
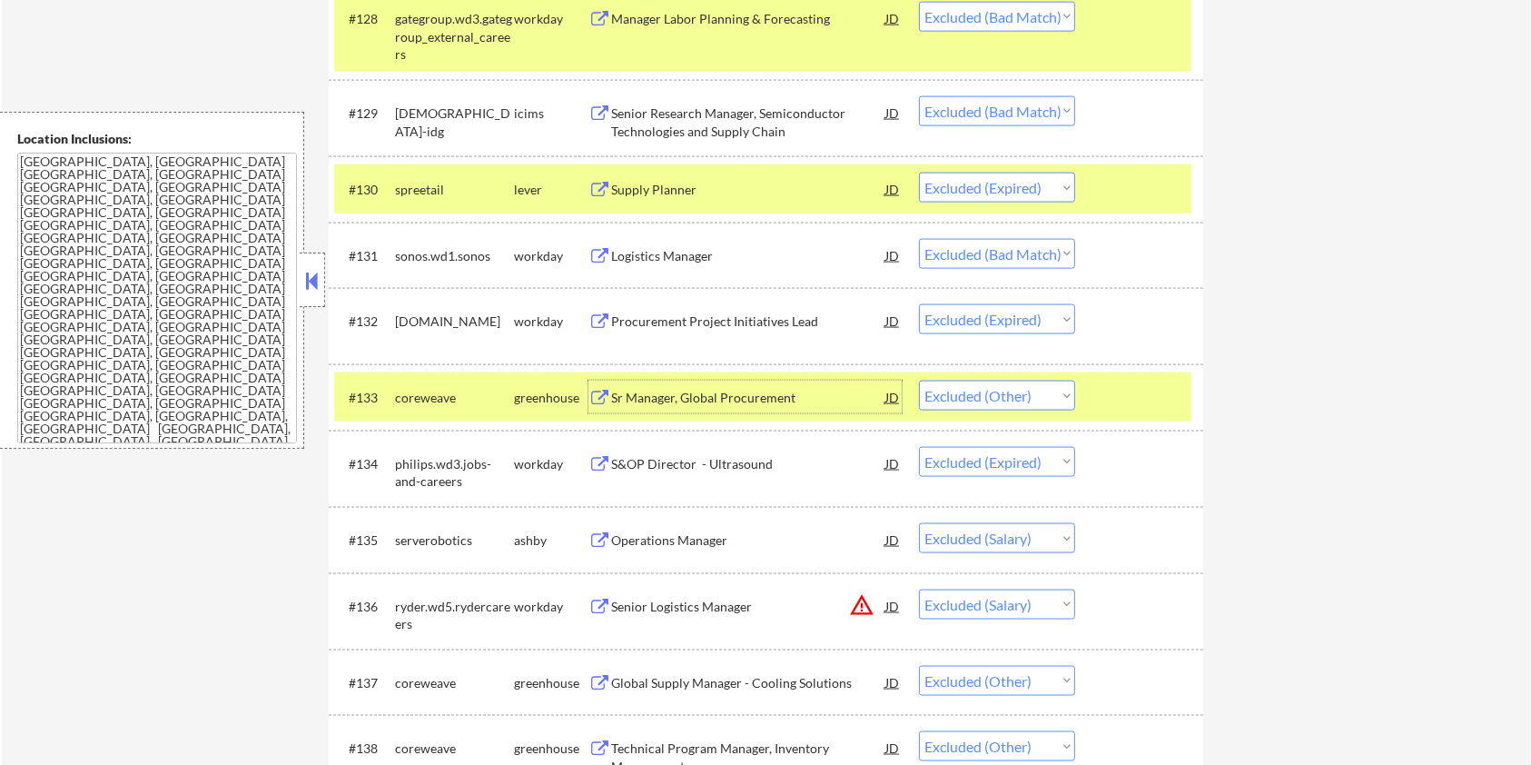
scroll to position [2880, 0]
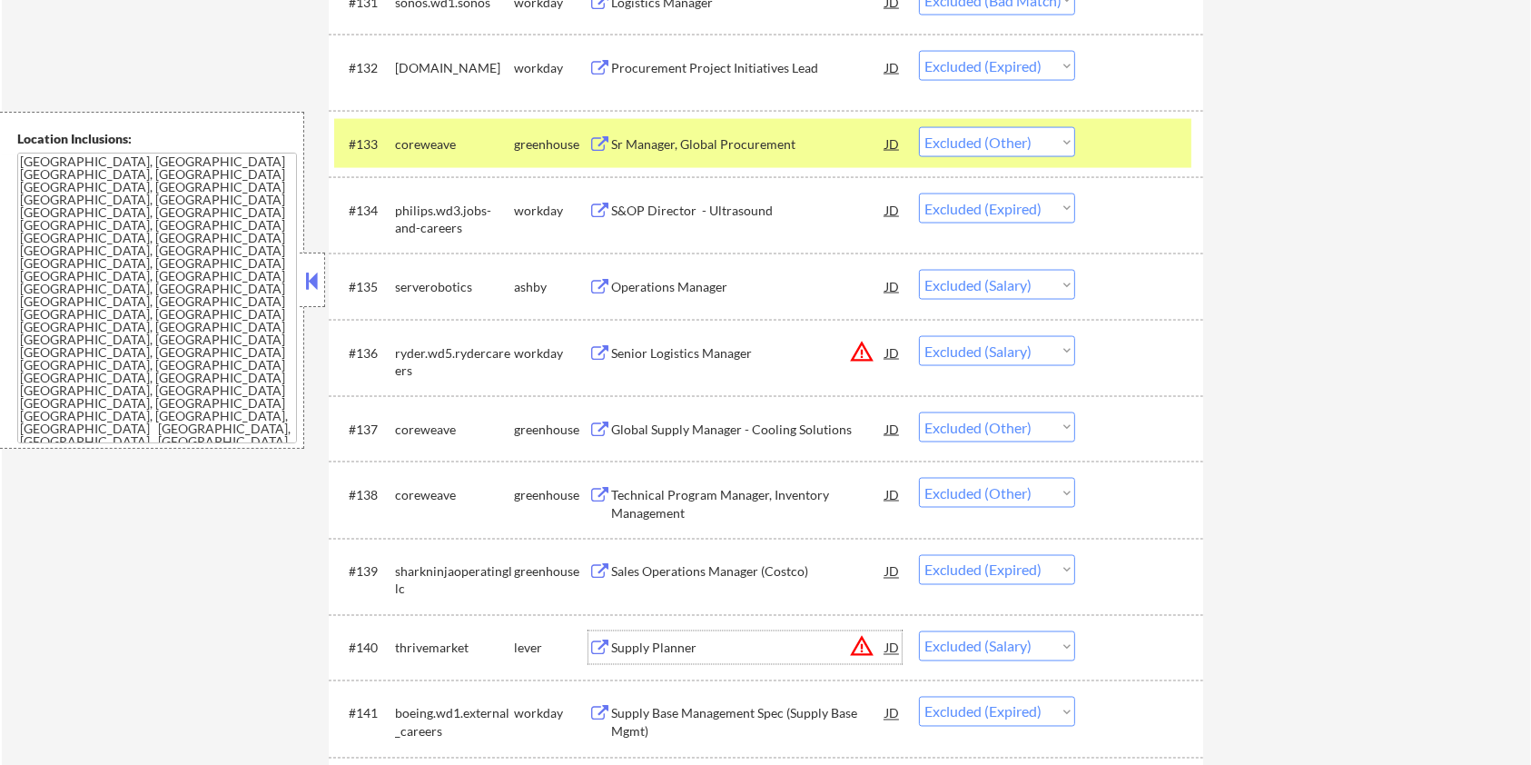
click at [689, 647] on div "Supply Planner" at bounding box center [748, 648] width 274 height 18
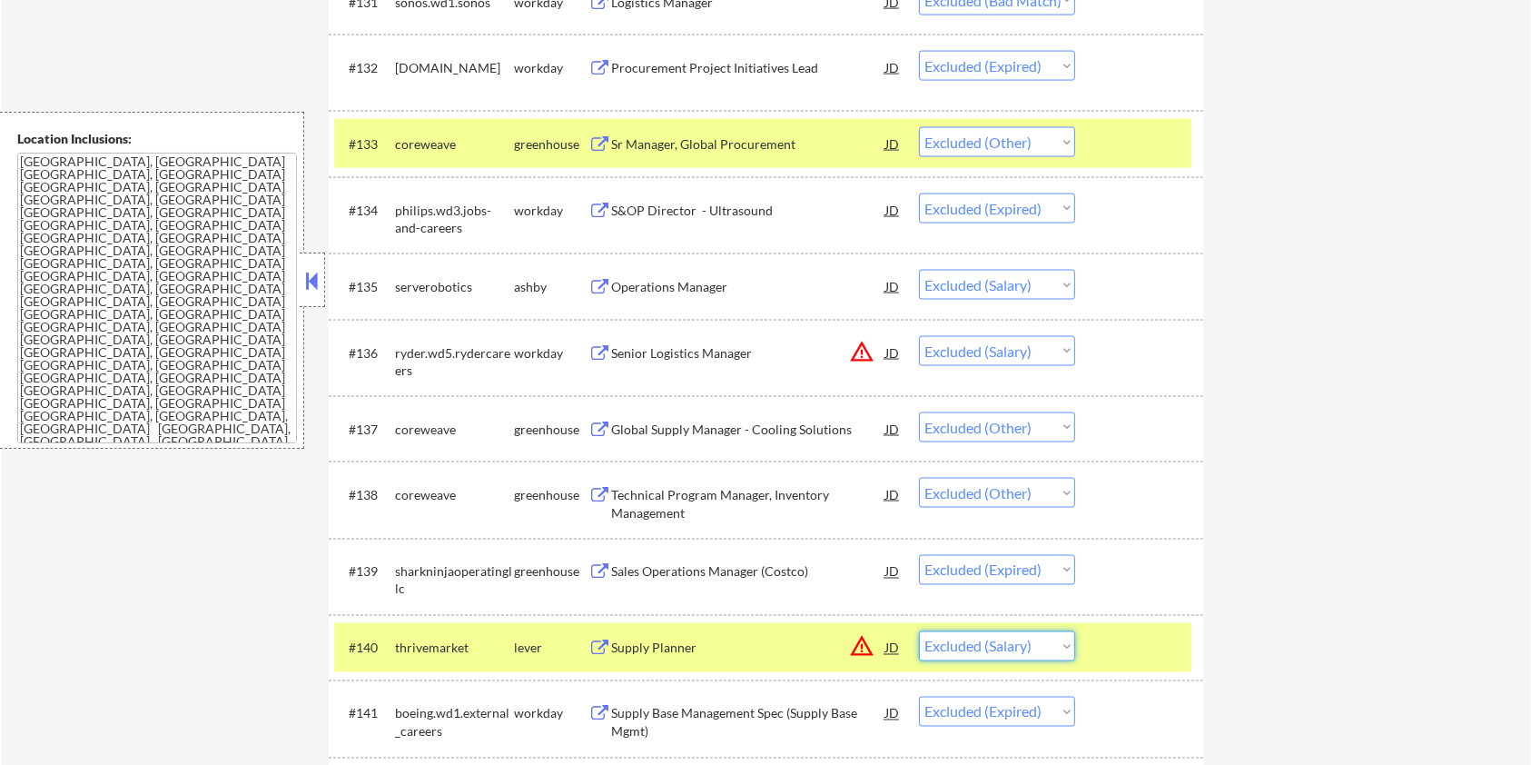
click at [1021, 645] on select "Choose an option... Pending Applied Excluded (Questions) Excluded (Expired) Exc…" at bounding box center [997, 646] width 156 height 30
select select ""excluded__expired_""
click at [919, 631] on select "Choose an option... Pending Applied Excluded (Questions) Excluded (Expired) Exc…" at bounding box center [997, 646] width 156 height 30
click at [650, 494] on div "Technical Program Manager, Inventory Management" at bounding box center [748, 503] width 274 height 35
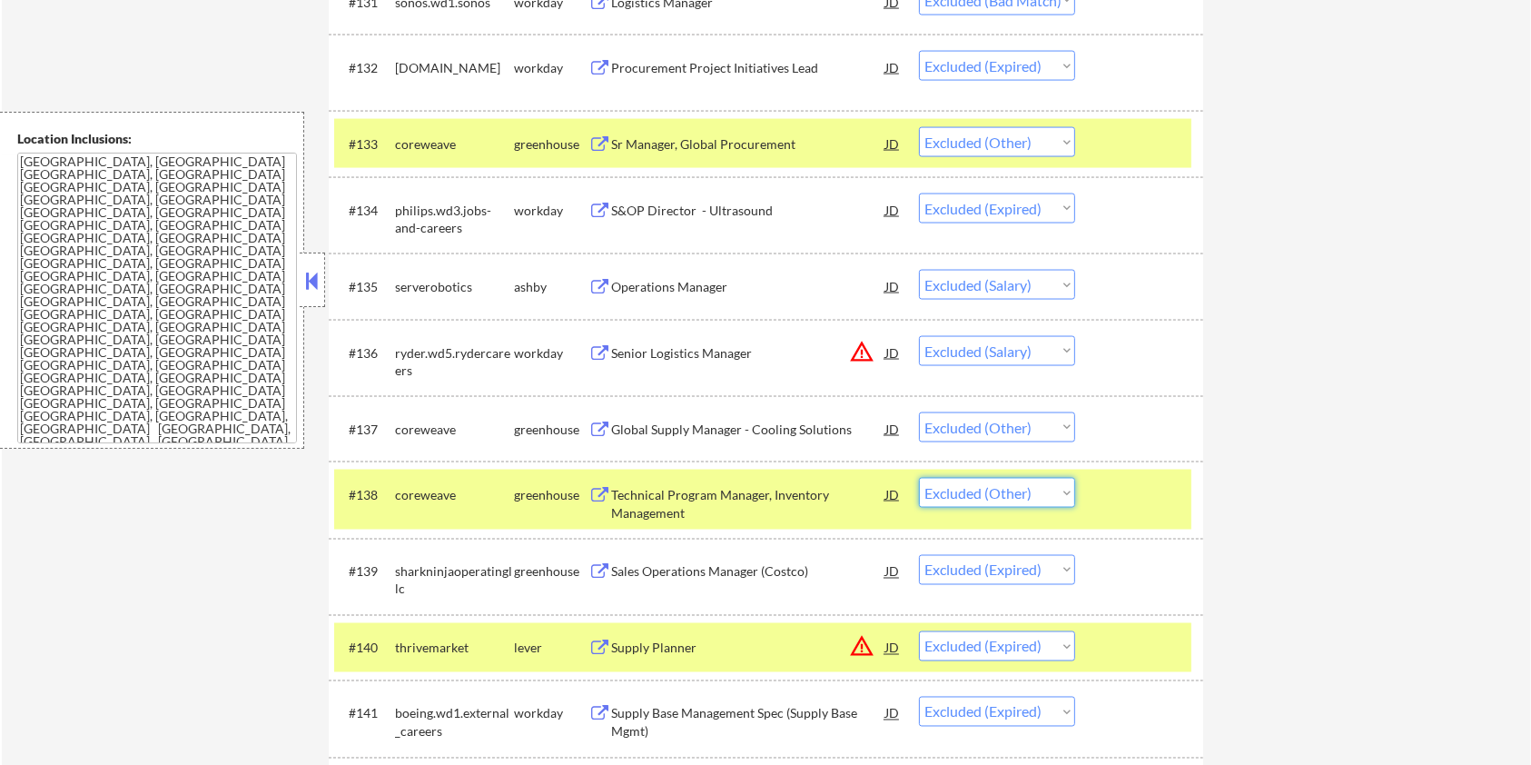
click at [990, 499] on select "Choose an option... Pending Applied Excluded (Questions) Excluded (Expired) Exc…" at bounding box center [997, 493] width 156 height 30
click at [919, 478] on select "Choose an option... Pending Applied Excluded (Questions) Excluded (Expired) Exc…" at bounding box center [997, 493] width 156 height 30
select select ""excluded__expired_""
select select ""excluded__location_""
select select ""excluded__other_""
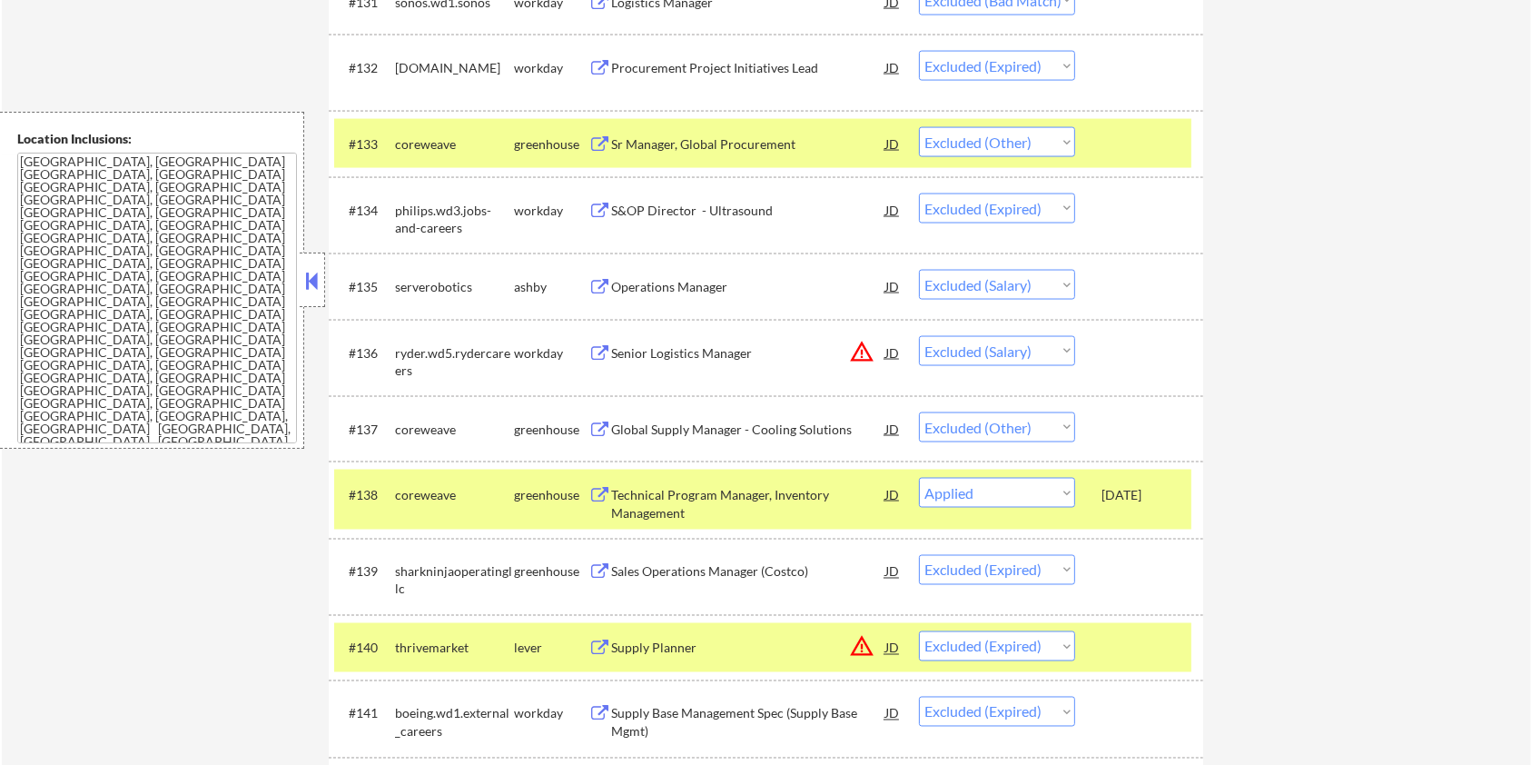
select select ""excluded__bad_match_""
select select ""excluded__expired_""
select select ""excluded__other_""
select select ""excluded__bad_match_""
select select ""excluded__salary_""
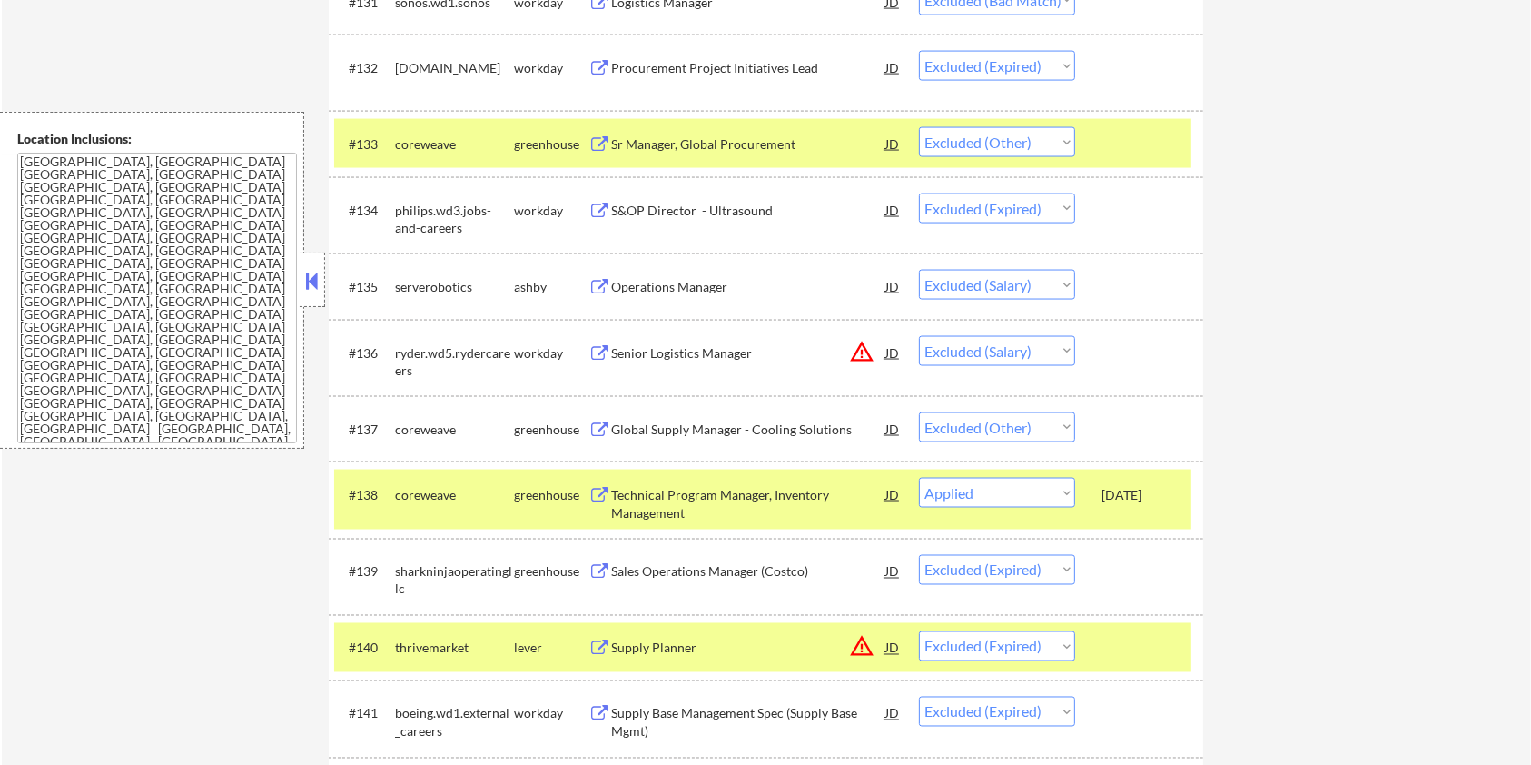
select select ""excluded__bad_match_""
select select ""excluded__expired_""
select select ""excluded__bad_match_""
select select ""excluded__expired_""
select select ""excluded__other_""
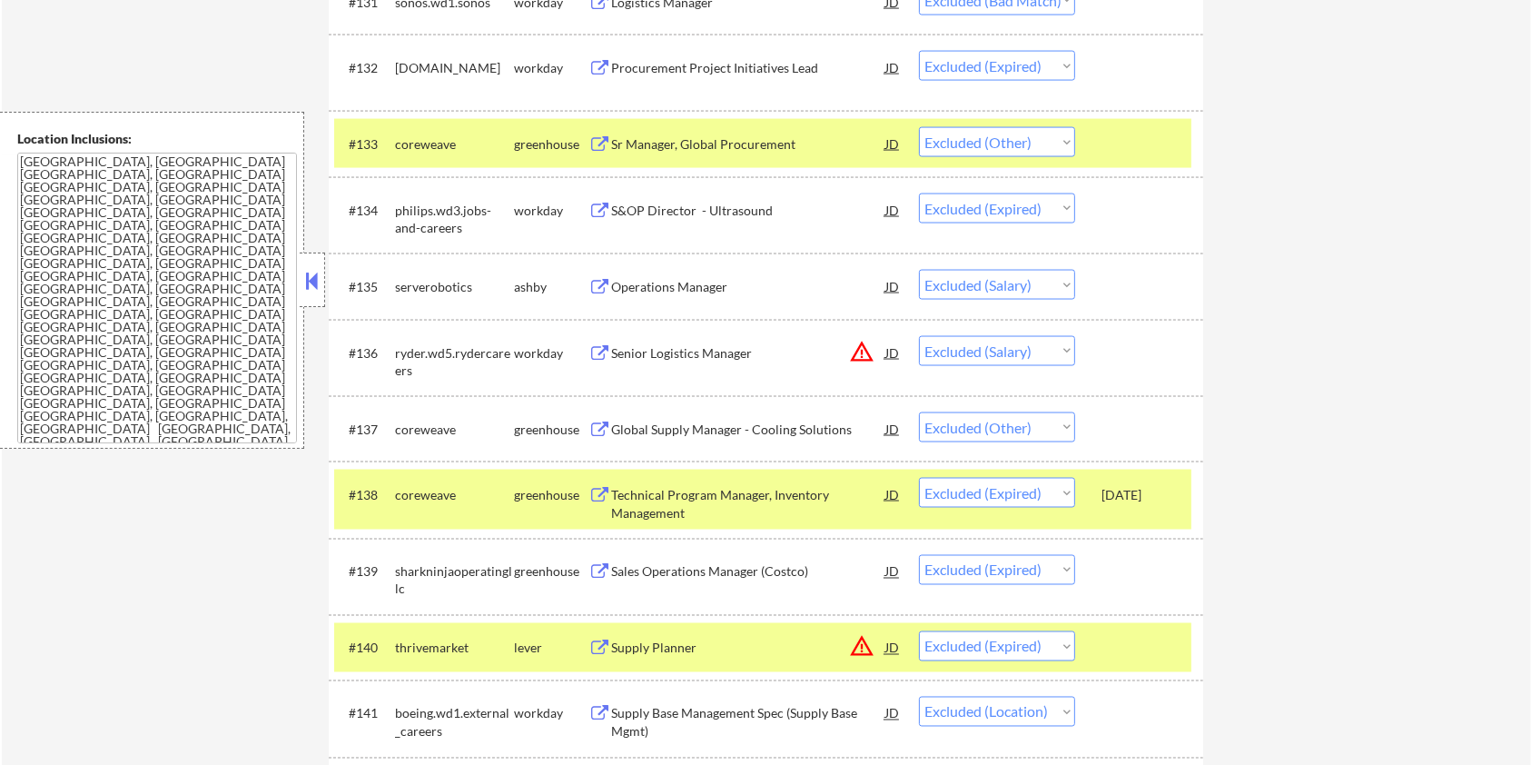
select select ""excluded__bad_match_""
select select ""excluded__expired_""
select select ""excluded__bad_match_""
select select ""excluded__expired_""
select select ""excluded__other_""
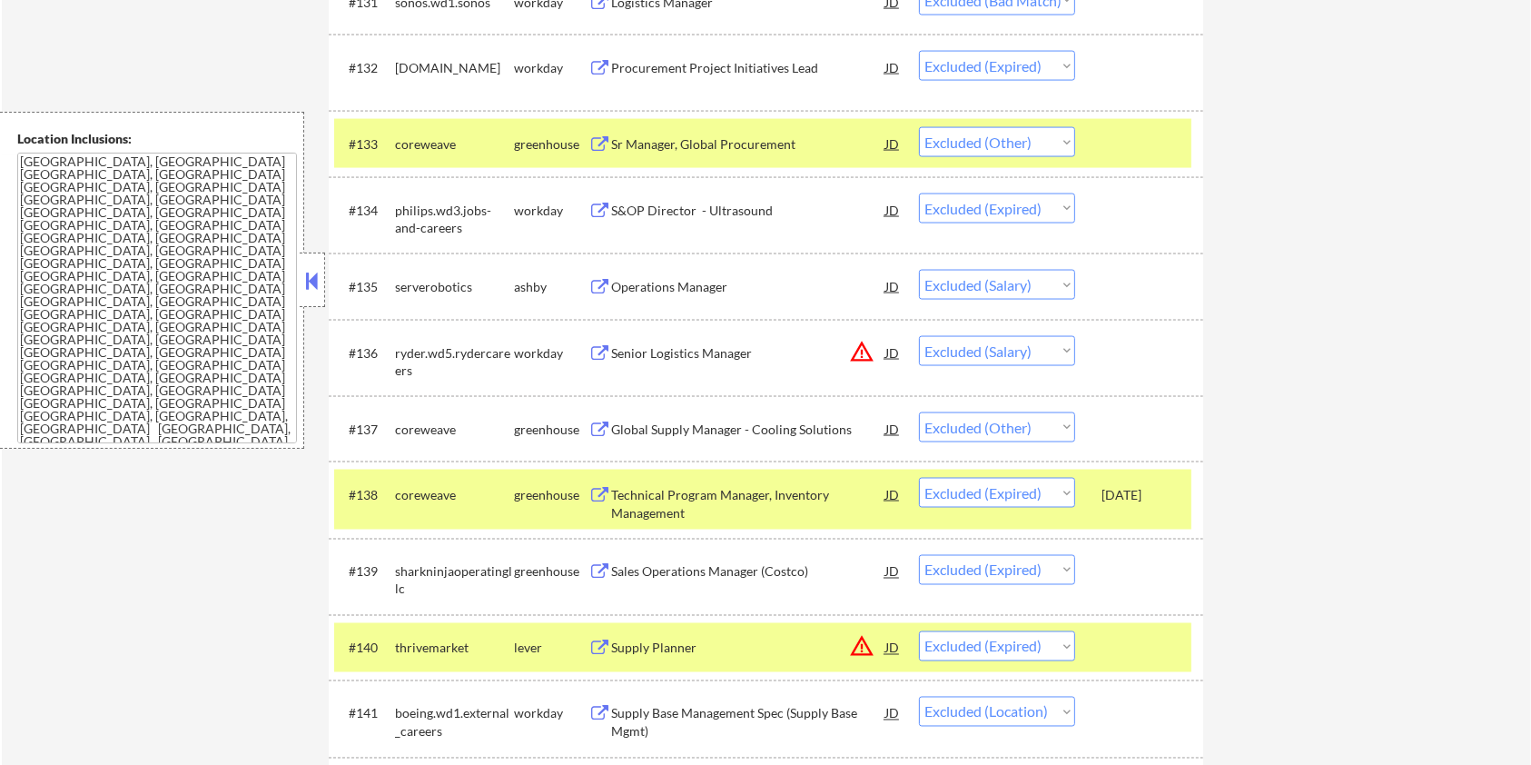
select select ""excluded__expired_""
select select ""excluded__salary_""
select select ""excluded__bad_match_""
select select ""excluded__expired_""
select select ""excluded__bad_match_""
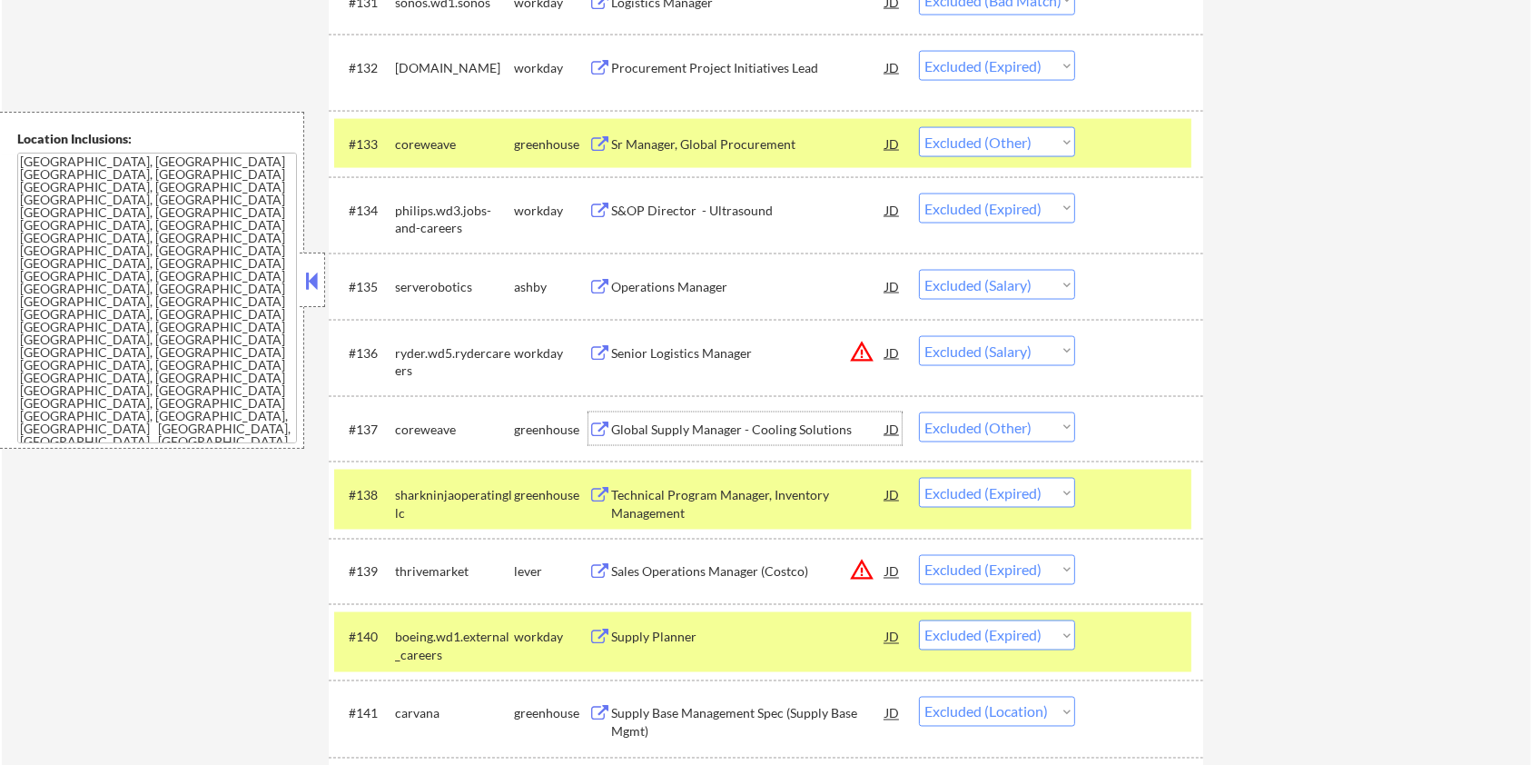
click at [690, 433] on div "Global Supply Manager - Cooling Solutions" at bounding box center [748, 429] width 274 height 18
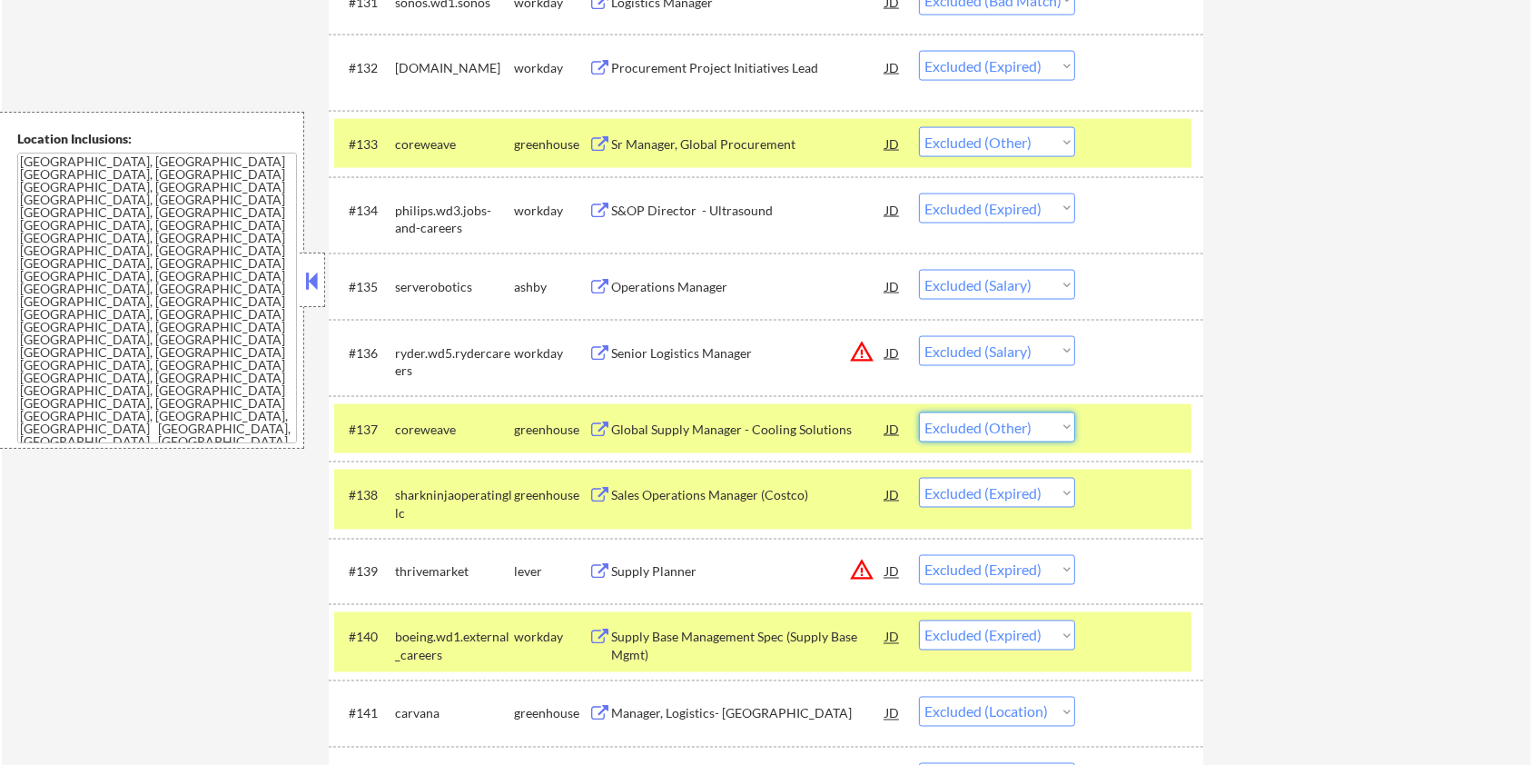
click at [1007, 430] on select "Choose an option... Pending Applied Excluded (Questions) Excluded (Expired) Exc…" at bounding box center [997, 427] width 156 height 30
click at [919, 412] on select "Choose an option... Pending Applied Excluded (Questions) Excluded (Expired) Exc…" at bounding box center [997, 427] width 156 height 30
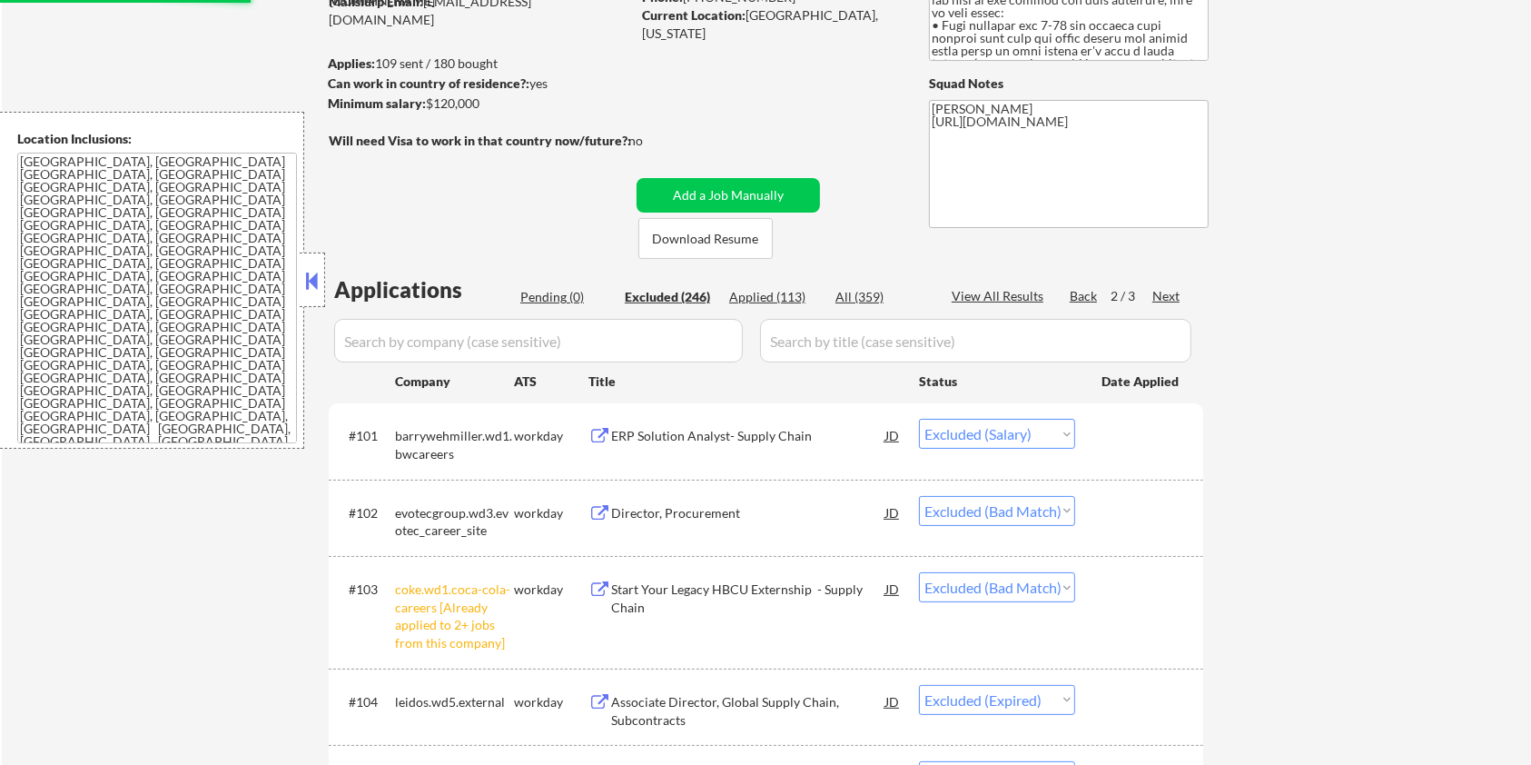
scroll to position [95, 0]
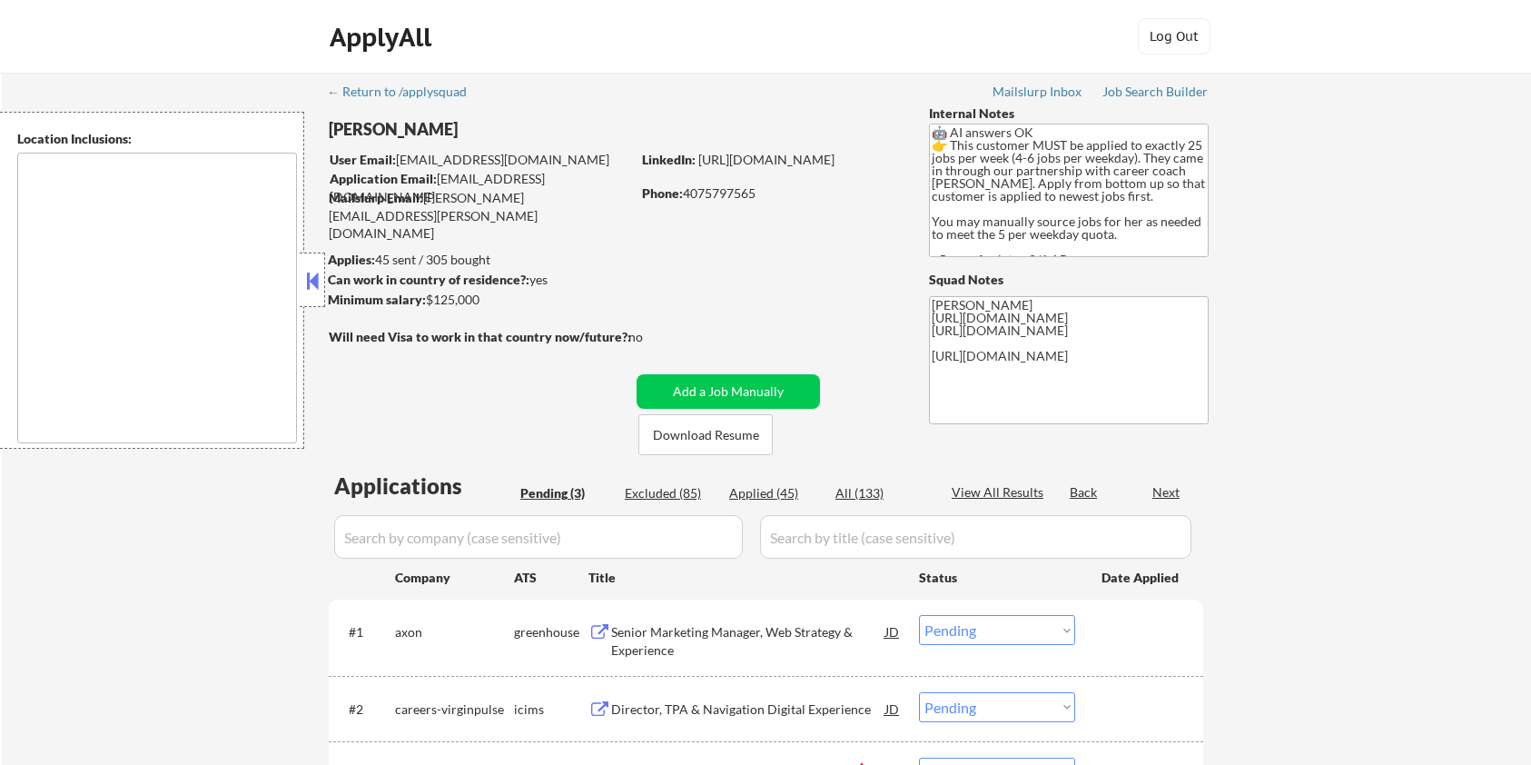
select select ""pending""
type textarea "[GEOGRAPHIC_DATA], [GEOGRAPHIC_DATA] [GEOGRAPHIC_DATA], [GEOGRAPHIC_DATA] [GEOG…"
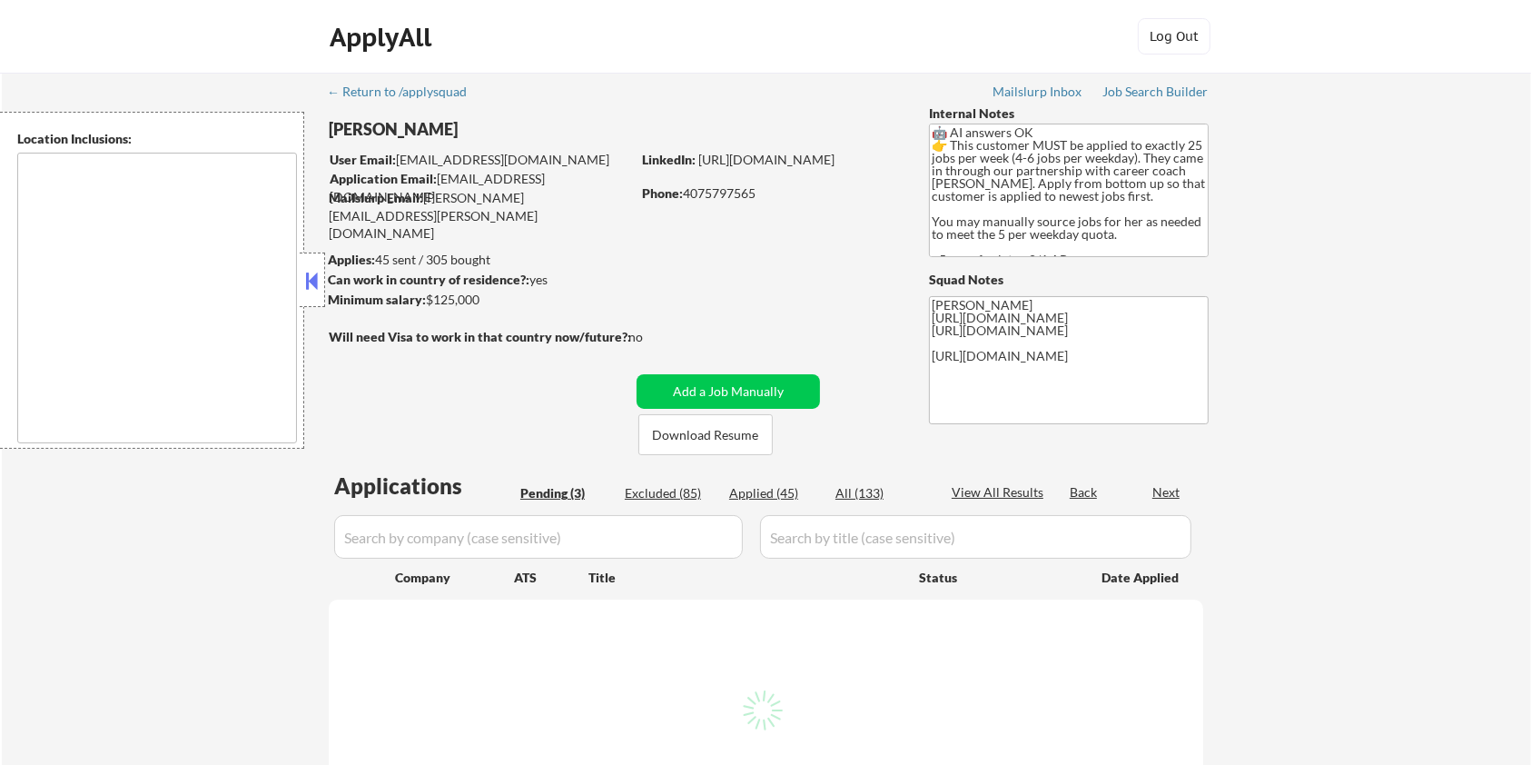
select select ""pending""
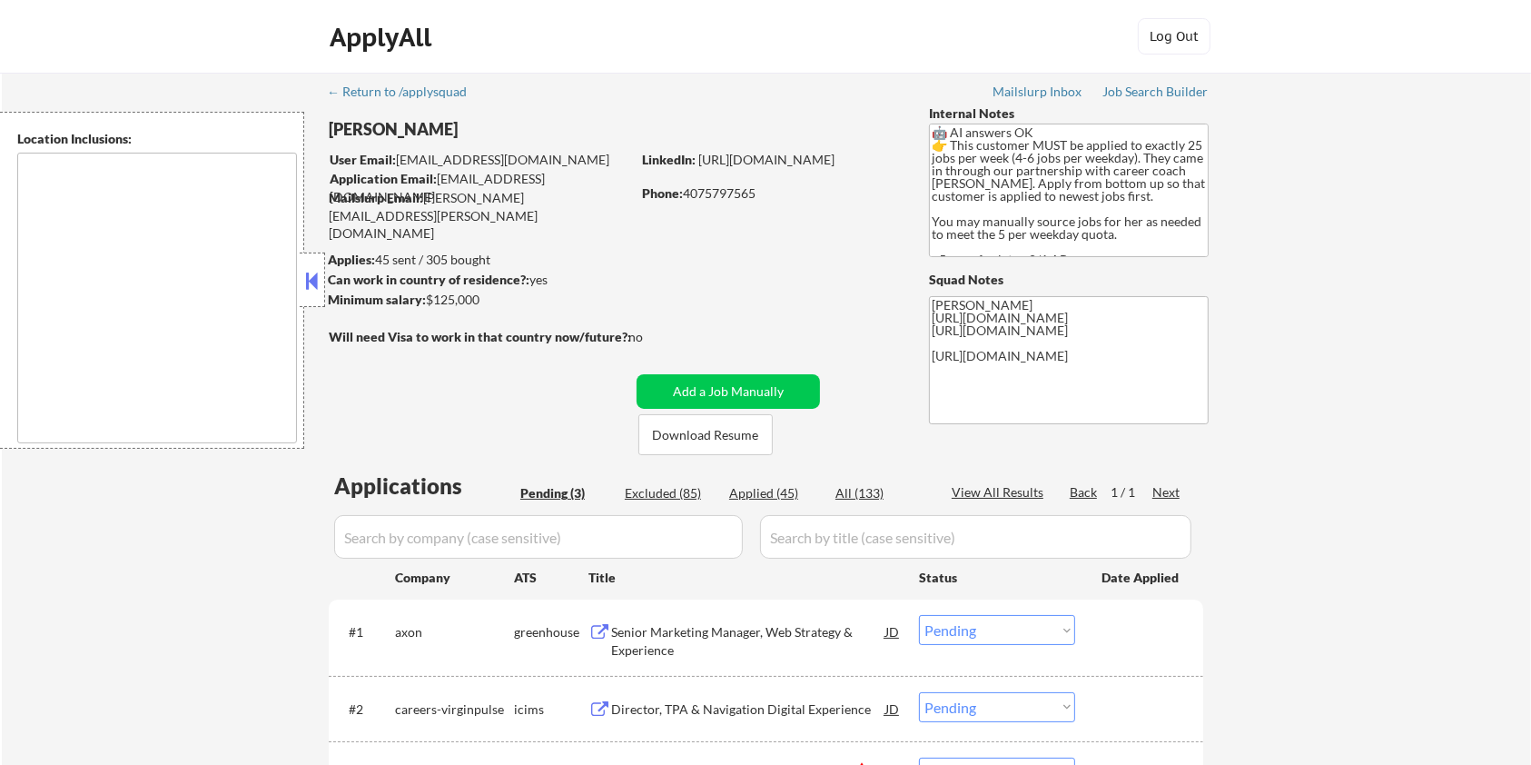
type textarea "[GEOGRAPHIC_DATA], [GEOGRAPHIC_DATA] [GEOGRAPHIC_DATA], [GEOGRAPHIC_DATA] [GEOG…"
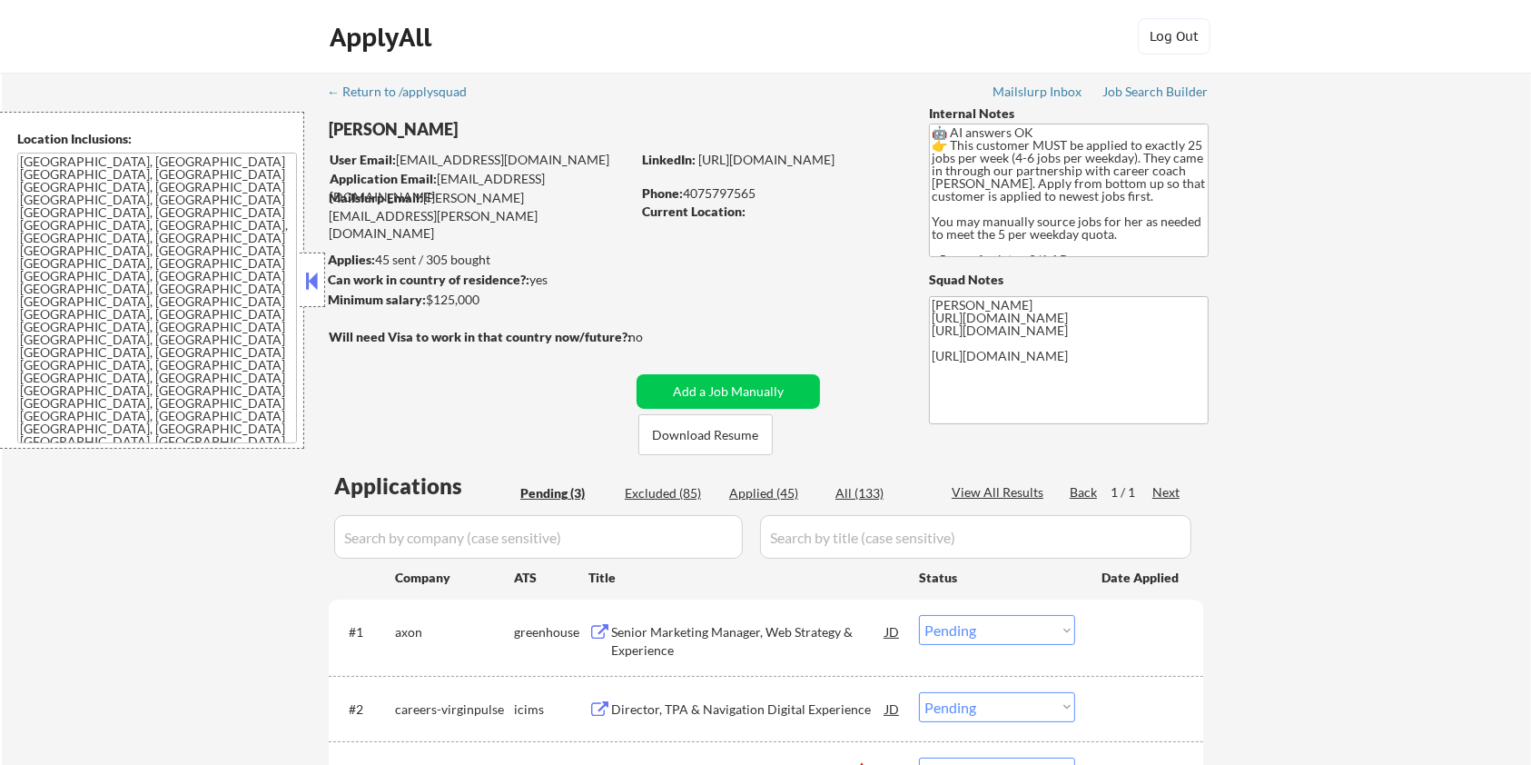
scroll to position [121, 0]
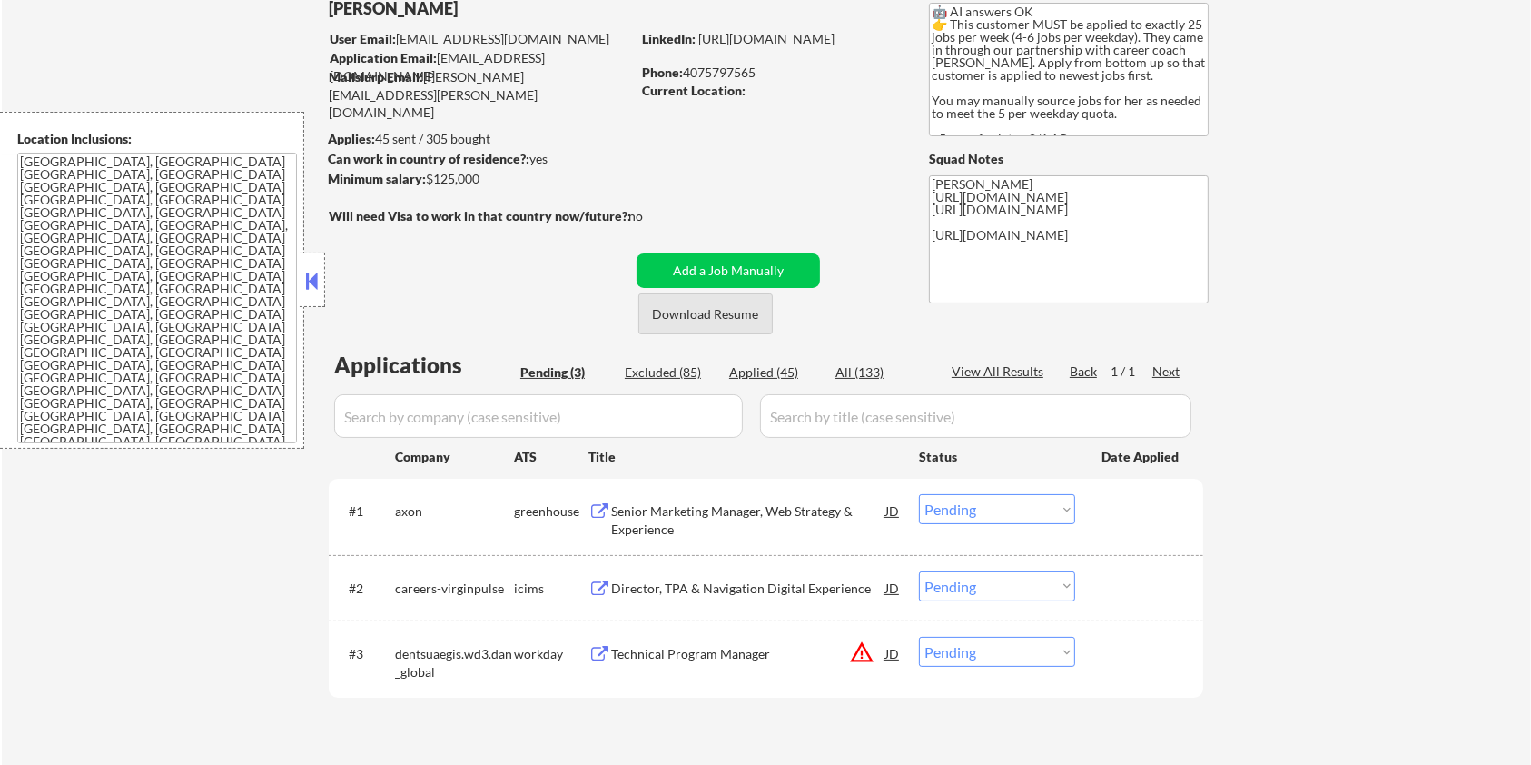
click at [683, 311] on button "Download Resume" at bounding box center [705, 313] width 134 height 41
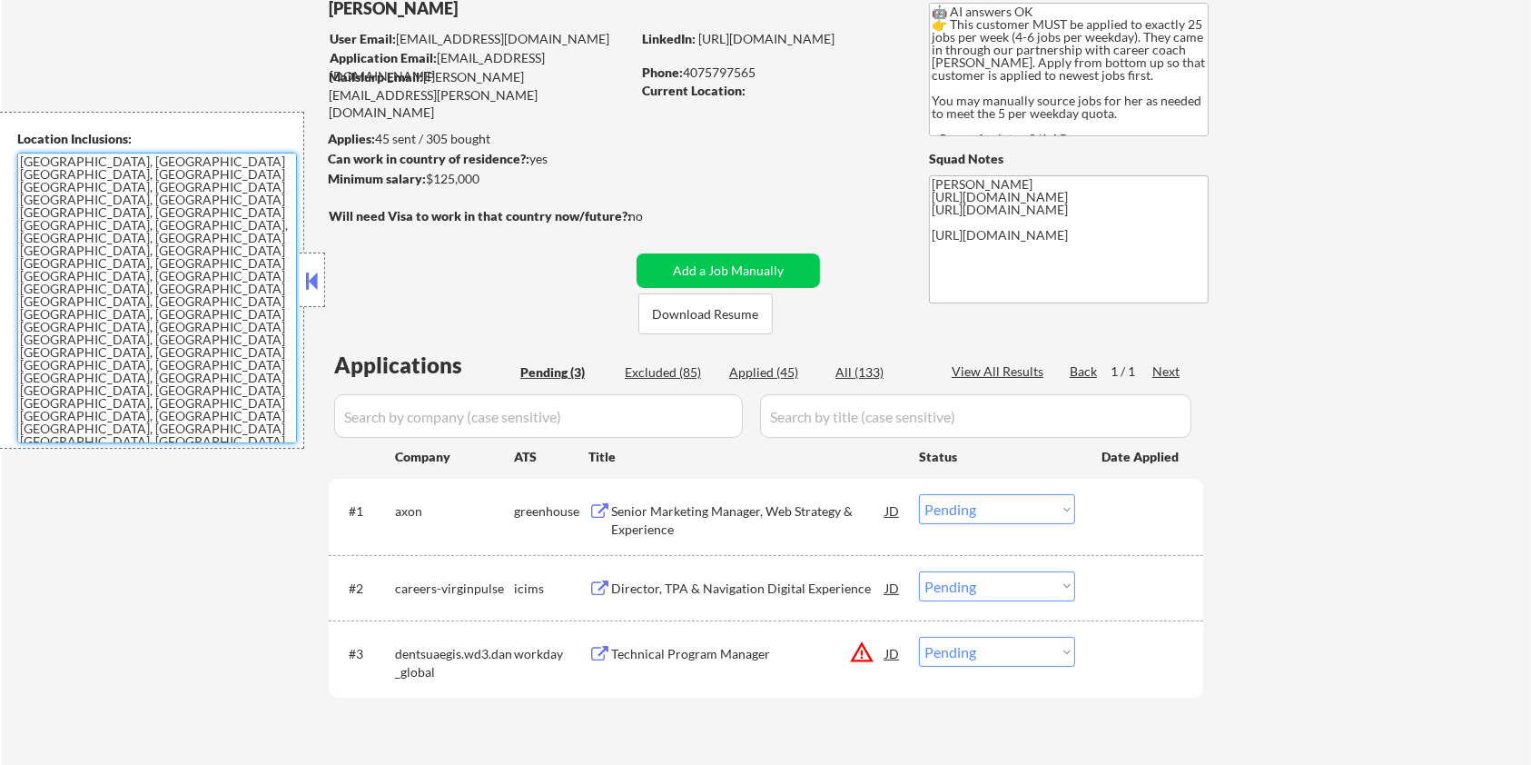
drag, startPoint x: 22, startPoint y: 159, endPoint x: 168, endPoint y: 297, distance: 201.1
click at [168, 297] on textarea "[GEOGRAPHIC_DATA], [GEOGRAPHIC_DATA] [GEOGRAPHIC_DATA], [GEOGRAPHIC_DATA] [GEOG…" at bounding box center [157, 298] width 280 height 291
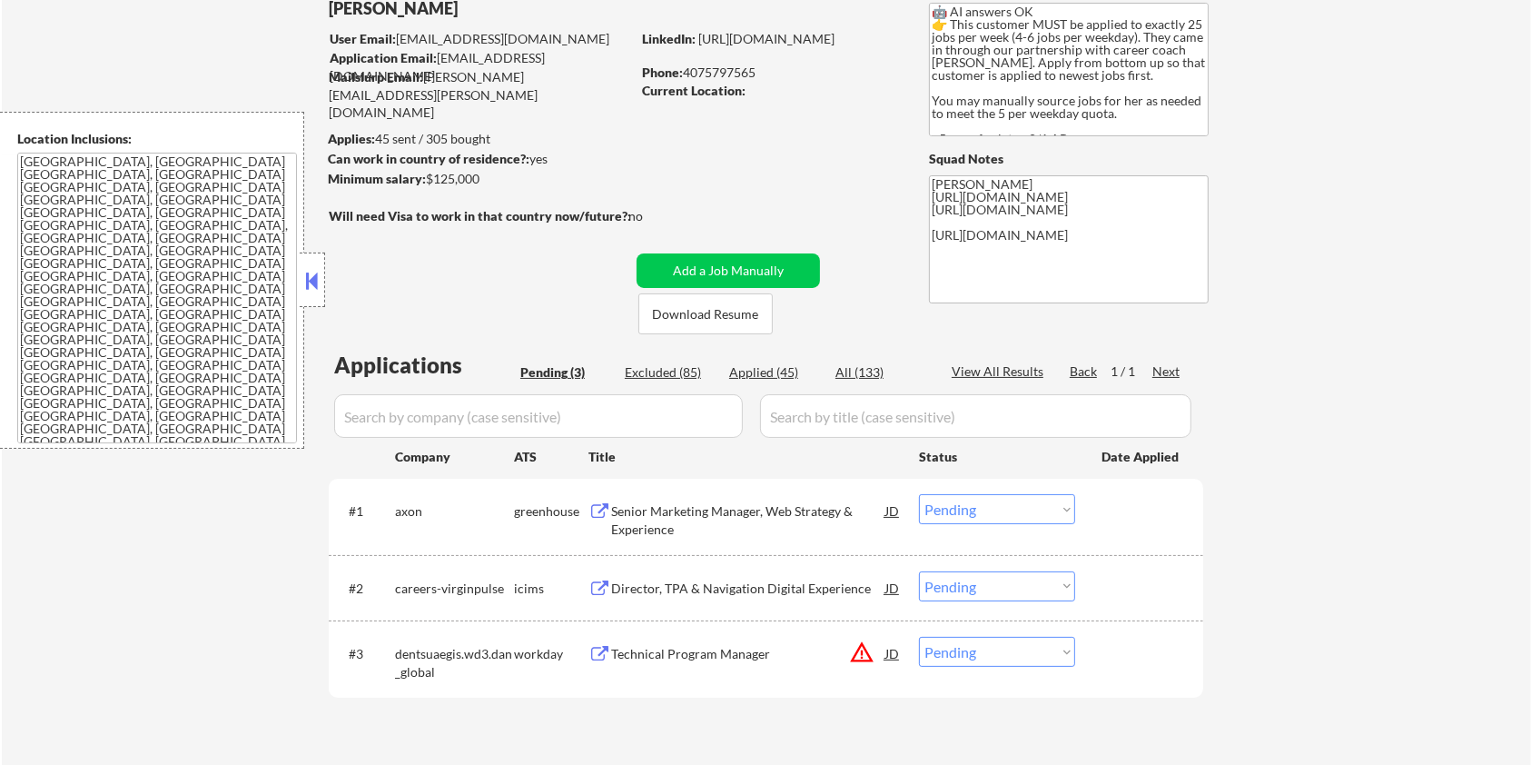
drag, startPoint x: 488, startPoint y: 181, endPoint x: 428, endPoint y: 176, distance: 60.1
click at [428, 176] on div "Minimum salary: $125,000" at bounding box center [479, 179] width 302 height 18
copy div "$125,000"
click at [734, 515] on div "Senior Marketing Manager, Web Strategy & Experience" at bounding box center [748, 519] width 274 height 35
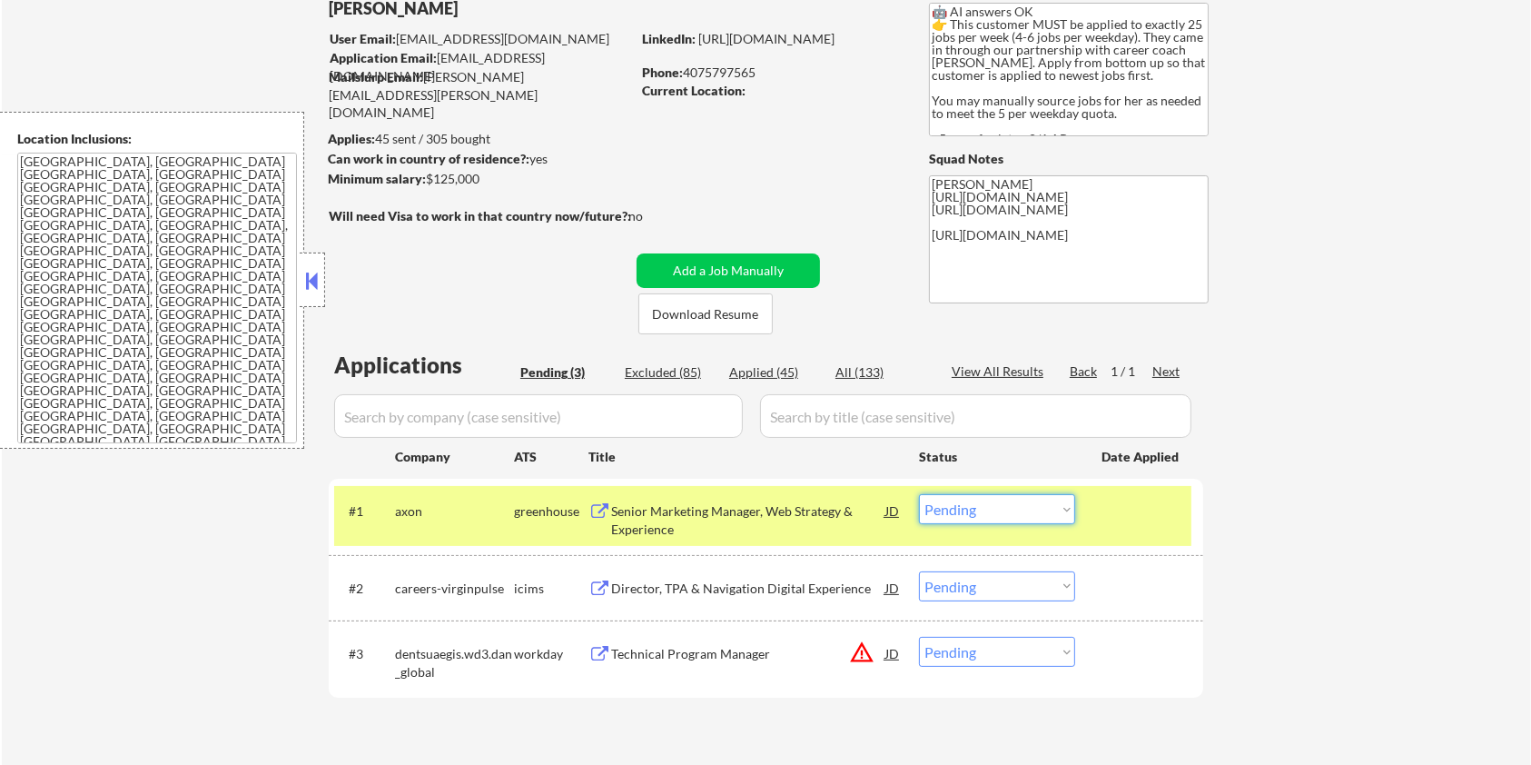
click at [1021, 514] on select "Choose an option... Pending Applied Excluded (Questions) Excluded (Expired) Exc…" at bounding box center [997, 509] width 156 height 30
click at [919, 494] on select "Choose an option... Pending Applied Excluded (Questions) Excluded (Expired) Exc…" at bounding box center [997, 509] width 156 height 30
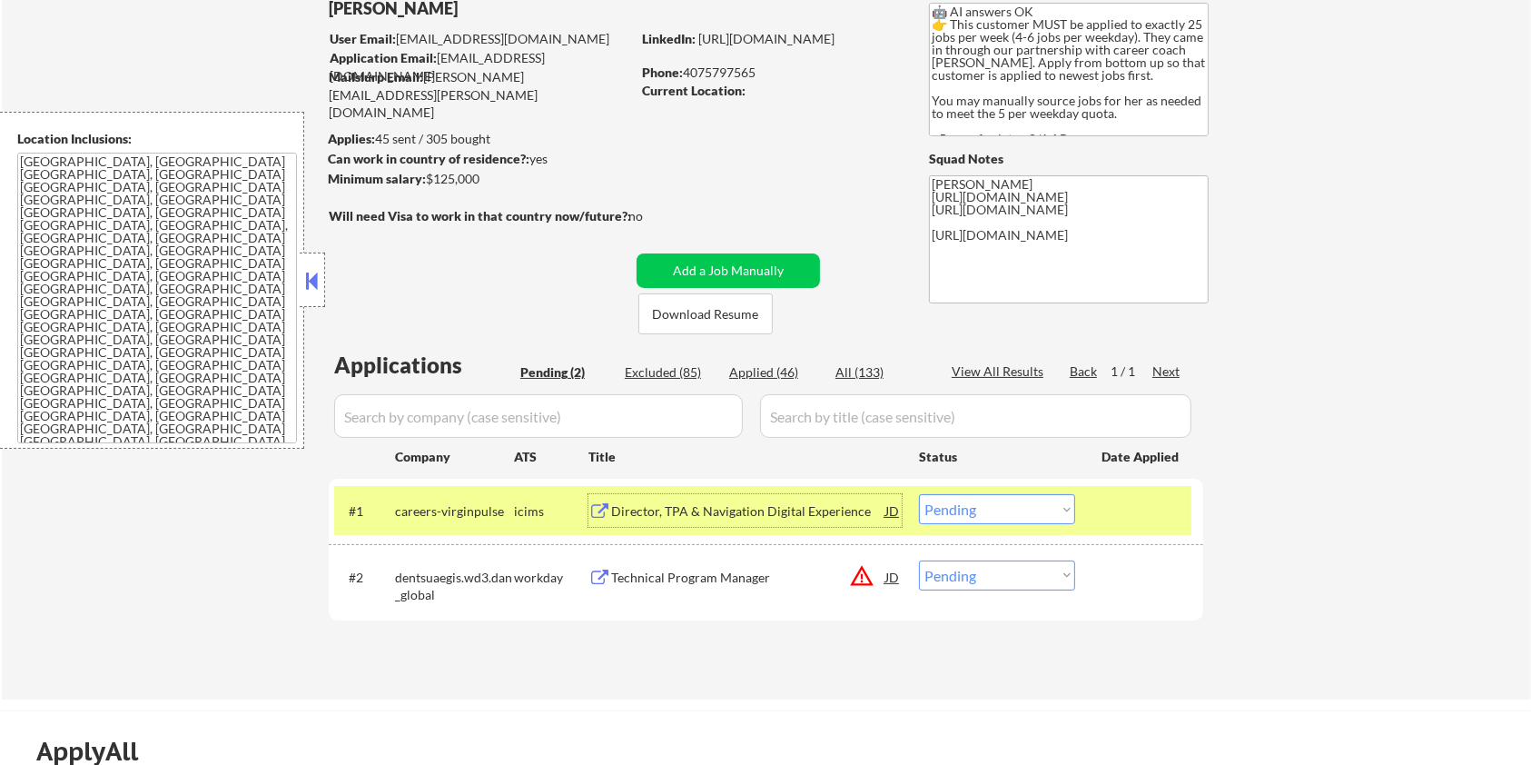
click at [787, 511] on div "Director, TPA & Navigation Digital Experience" at bounding box center [748, 511] width 274 height 18
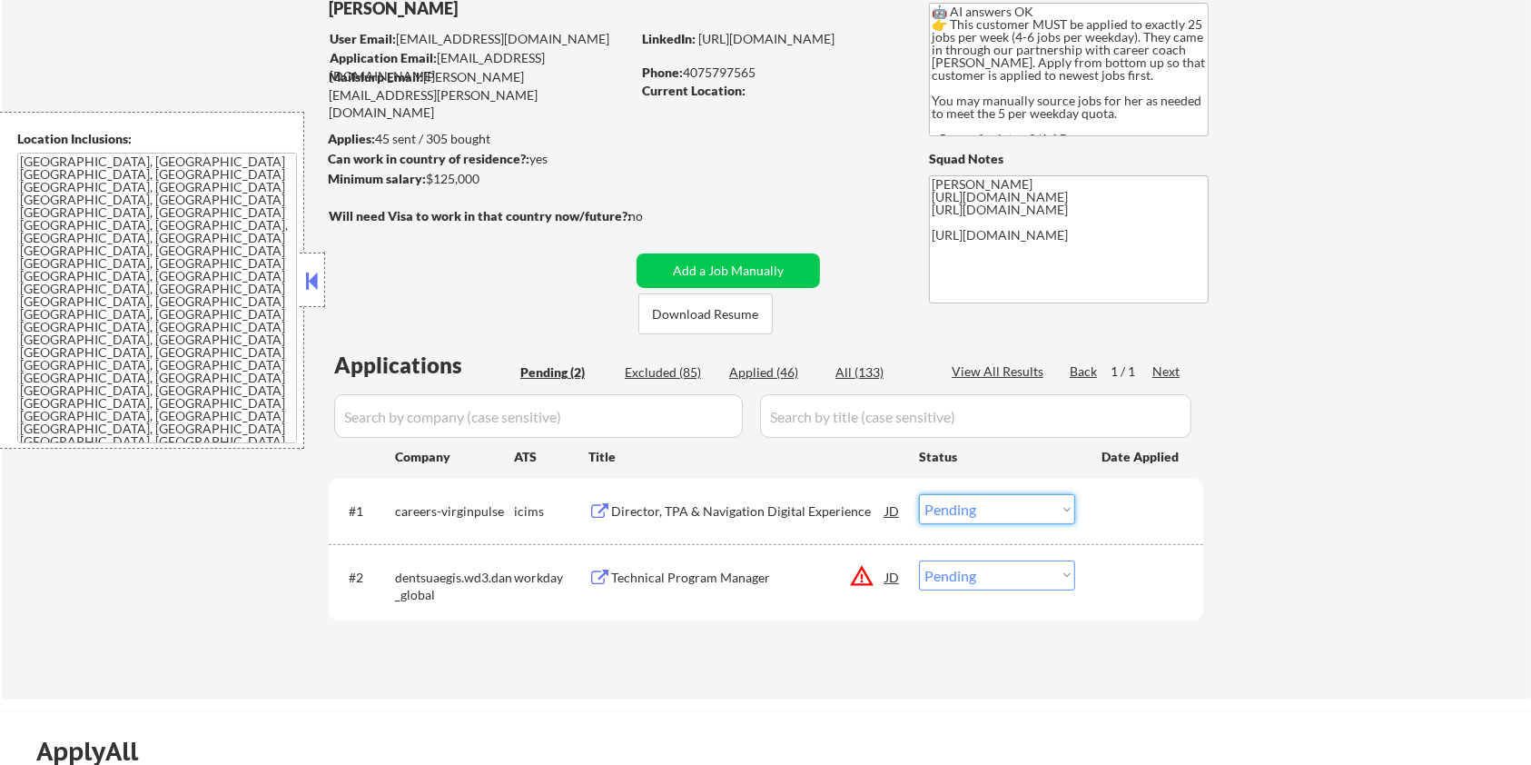
click at [1034, 508] on select "Choose an option... Pending Applied Excluded (Questions) Excluded (Expired) Exc…" at bounding box center [997, 509] width 156 height 30
click at [919, 494] on select "Choose an option... Pending Applied Excluded (Questions) Excluded (Expired) Exc…" at bounding box center [997, 509] width 156 height 30
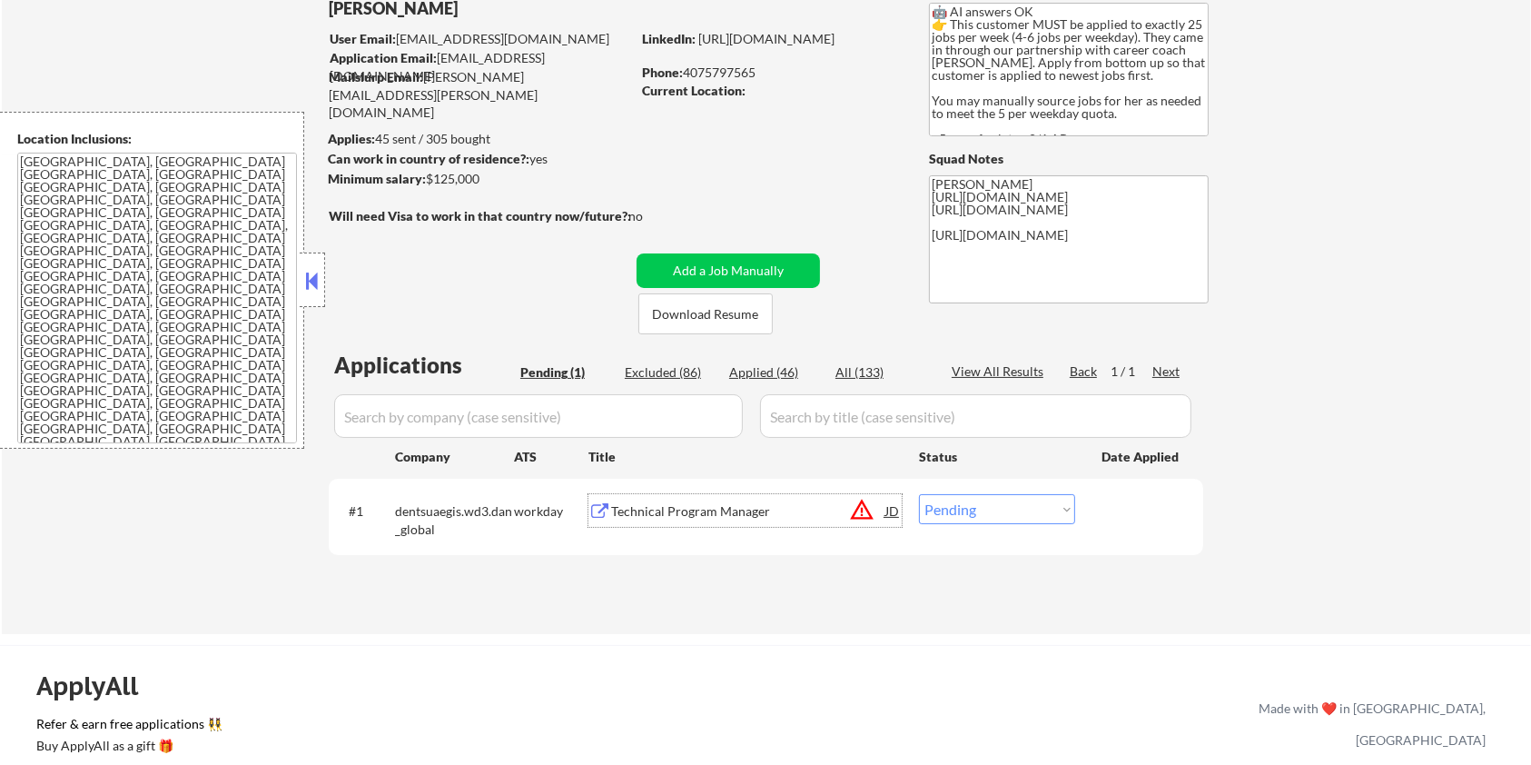
click at [713, 511] on div "Technical Program Manager" at bounding box center [748, 511] width 274 height 18
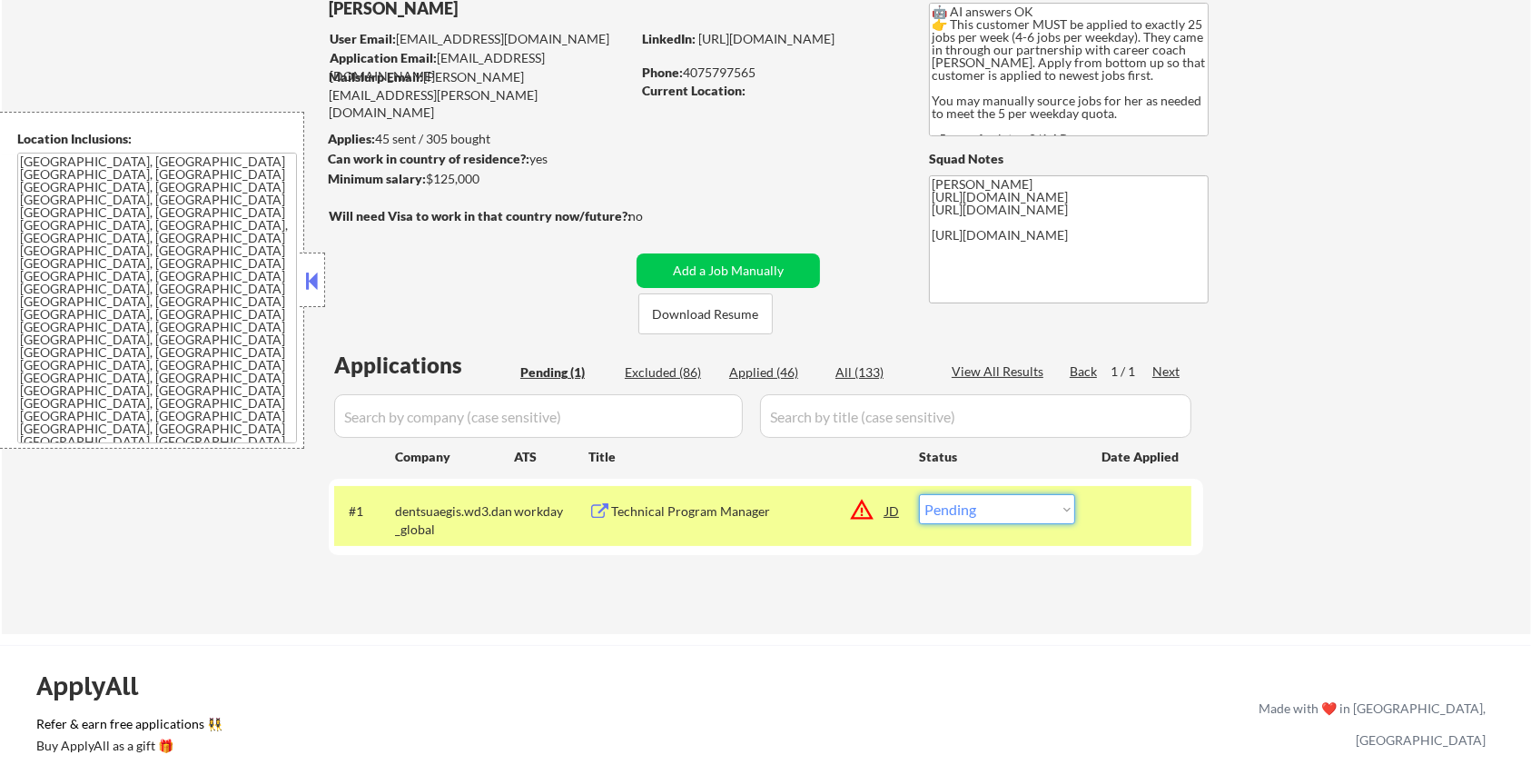
click at [1014, 502] on select "Choose an option... Pending Applied Excluded (Questions) Excluded (Expired) Exc…" at bounding box center [997, 509] width 156 height 30
select select ""excluded__bad_match_""
click at [919, 494] on select "Choose an option... Pending Applied Excluded (Questions) Excluded (Expired) Exc…" at bounding box center [997, 509] width 156 height 30
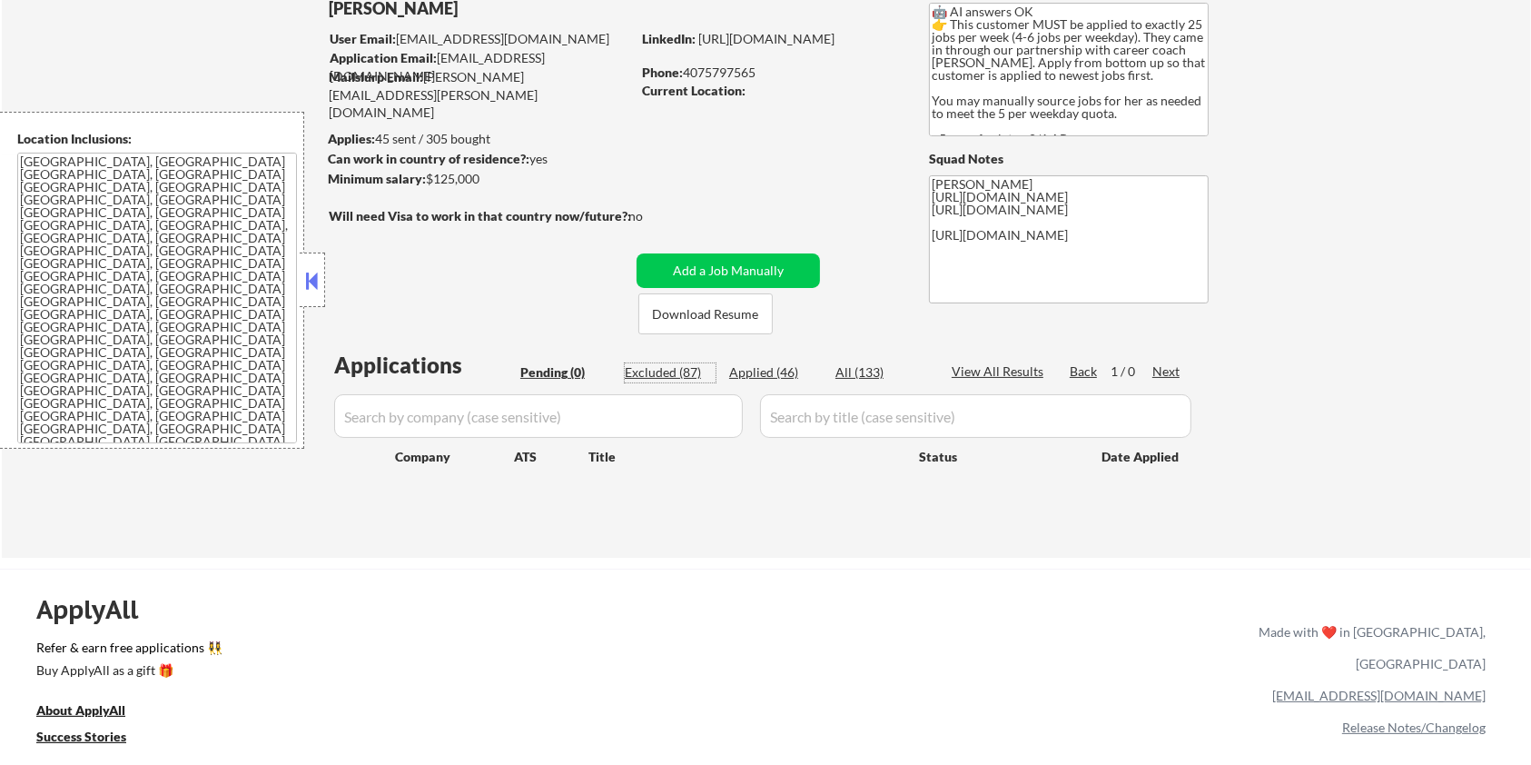
click at [661, 372] on div "Excluded (87)" at bounding box center [670, 372] width 91 height 18
select select ""excluded__expired_""
select select ""excluded__bad_match_""
select select ""excluded__expired_""
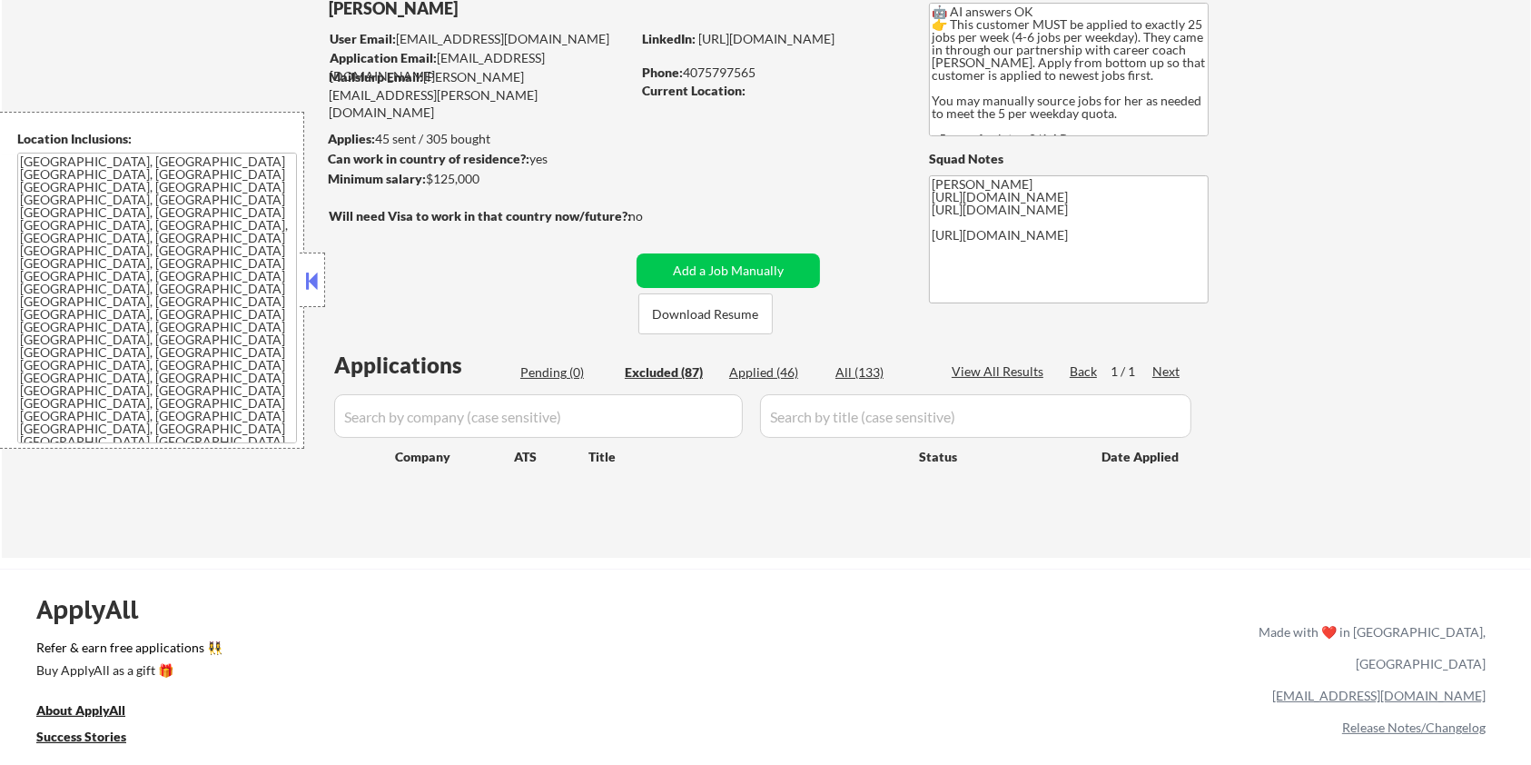
select select ""excluded__bad_match_""
select select ""excluded__expired_""
select select ""excluded__bad_match_""
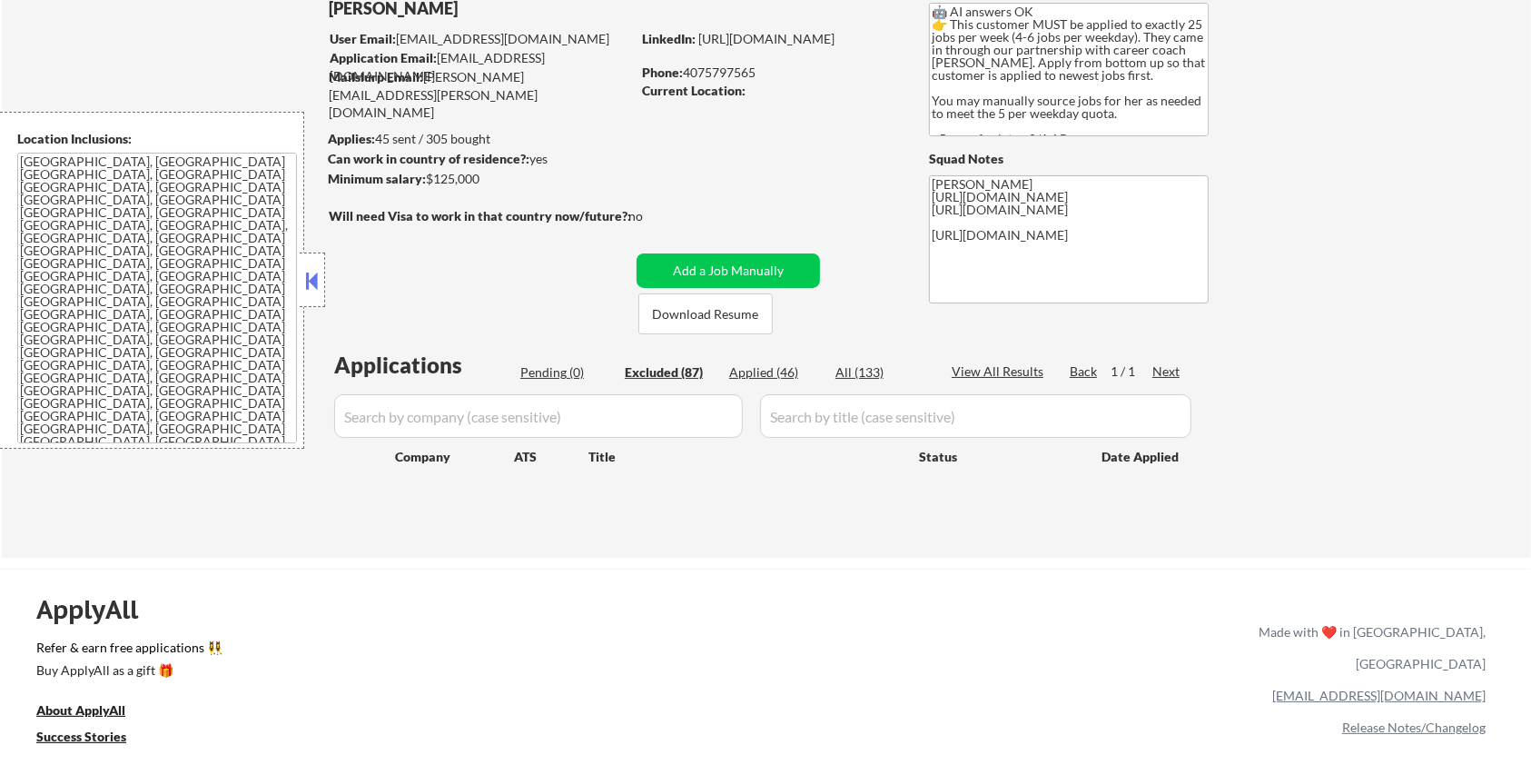
select select ""excluded__bad_match_""
select select ""excluded__expired_""
select select ""excluded__other_""
select select ""excluded__expired_""
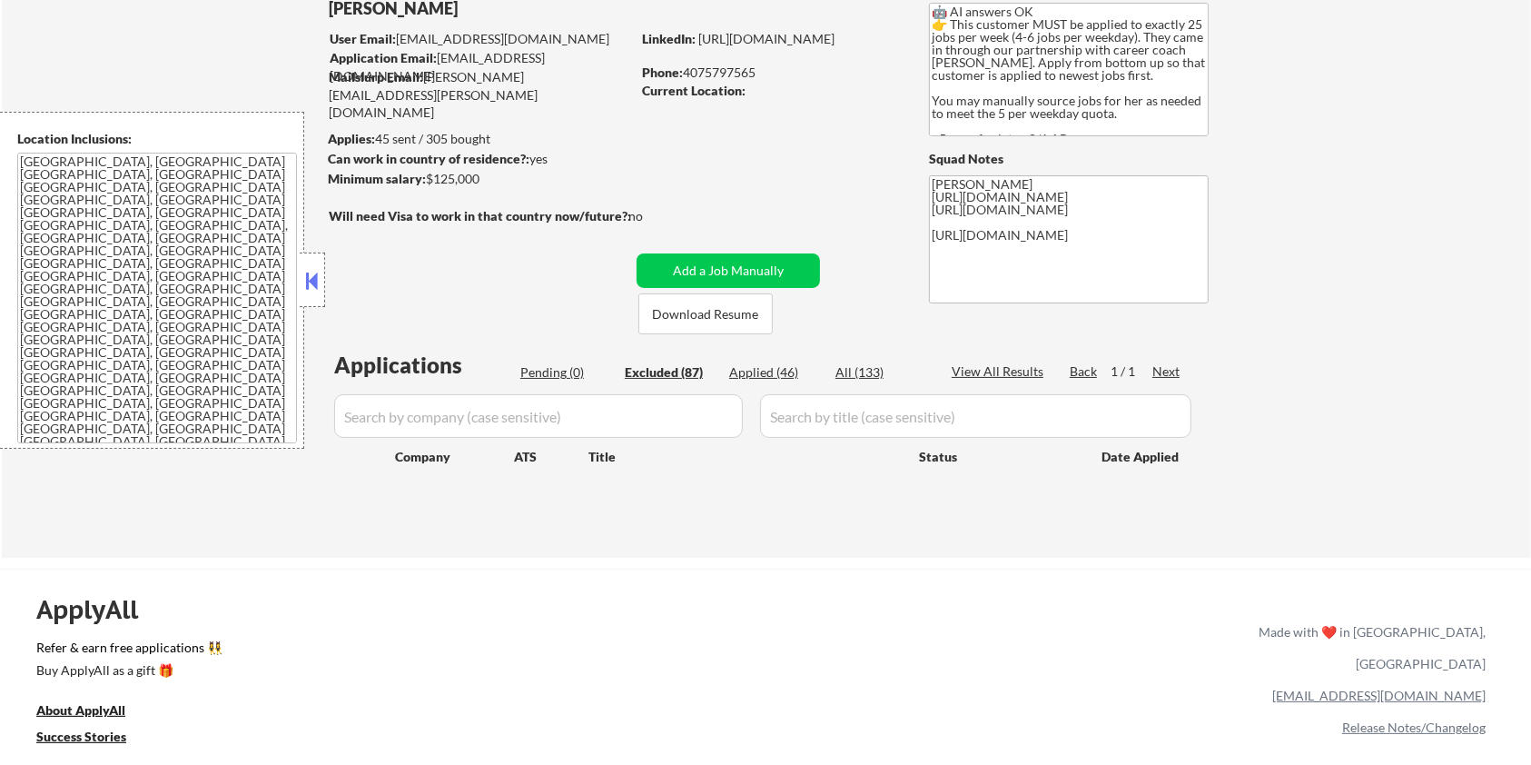
select select ""excluded__salary_""
select select ""excluded__bad_match_""
select select ""excluded__salary_""
select select ""excluded__blocklist_""
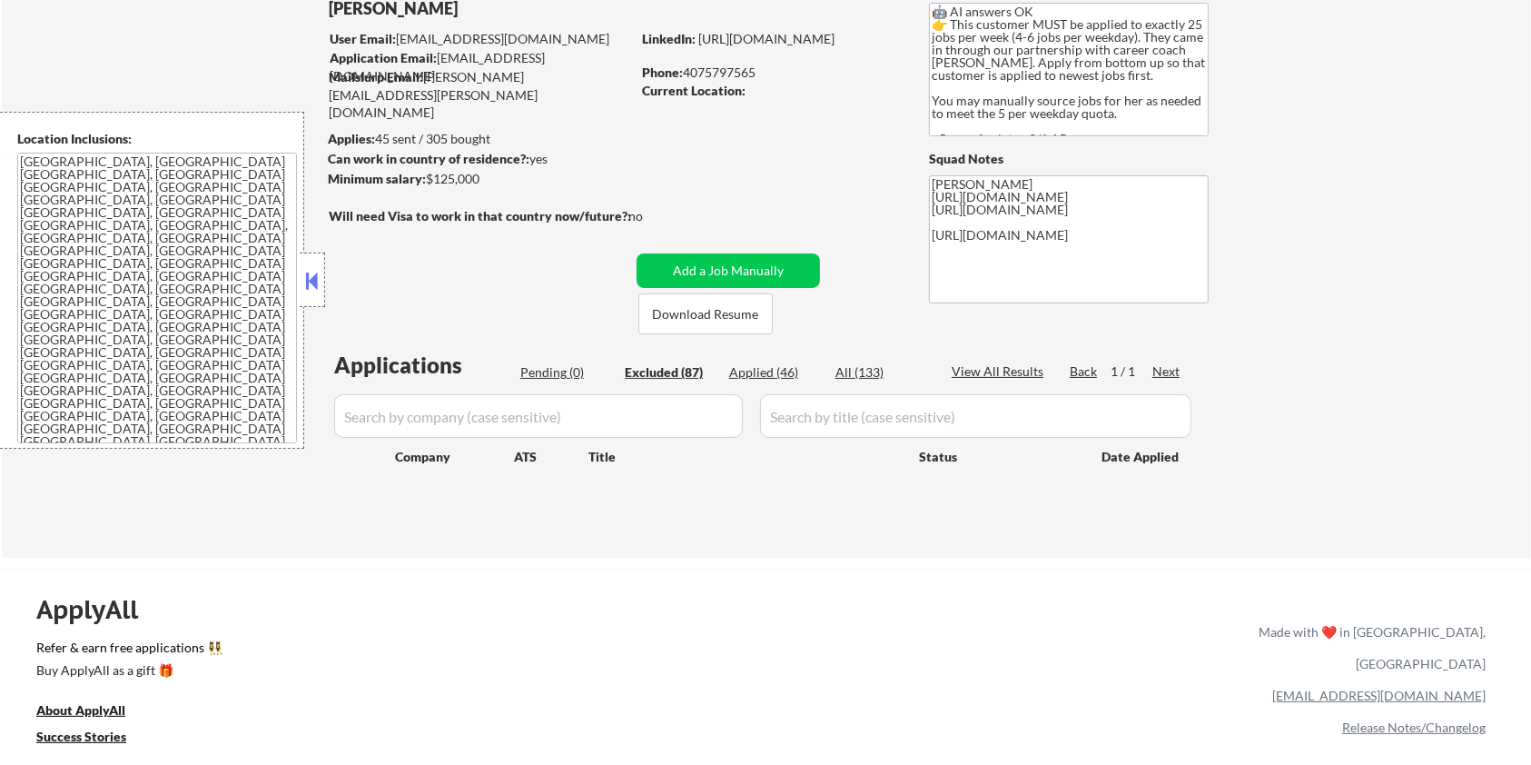
select select ""excluded__bad_match_""
select select ""excluded__expired_""
select select ""excluded__bad_match_""
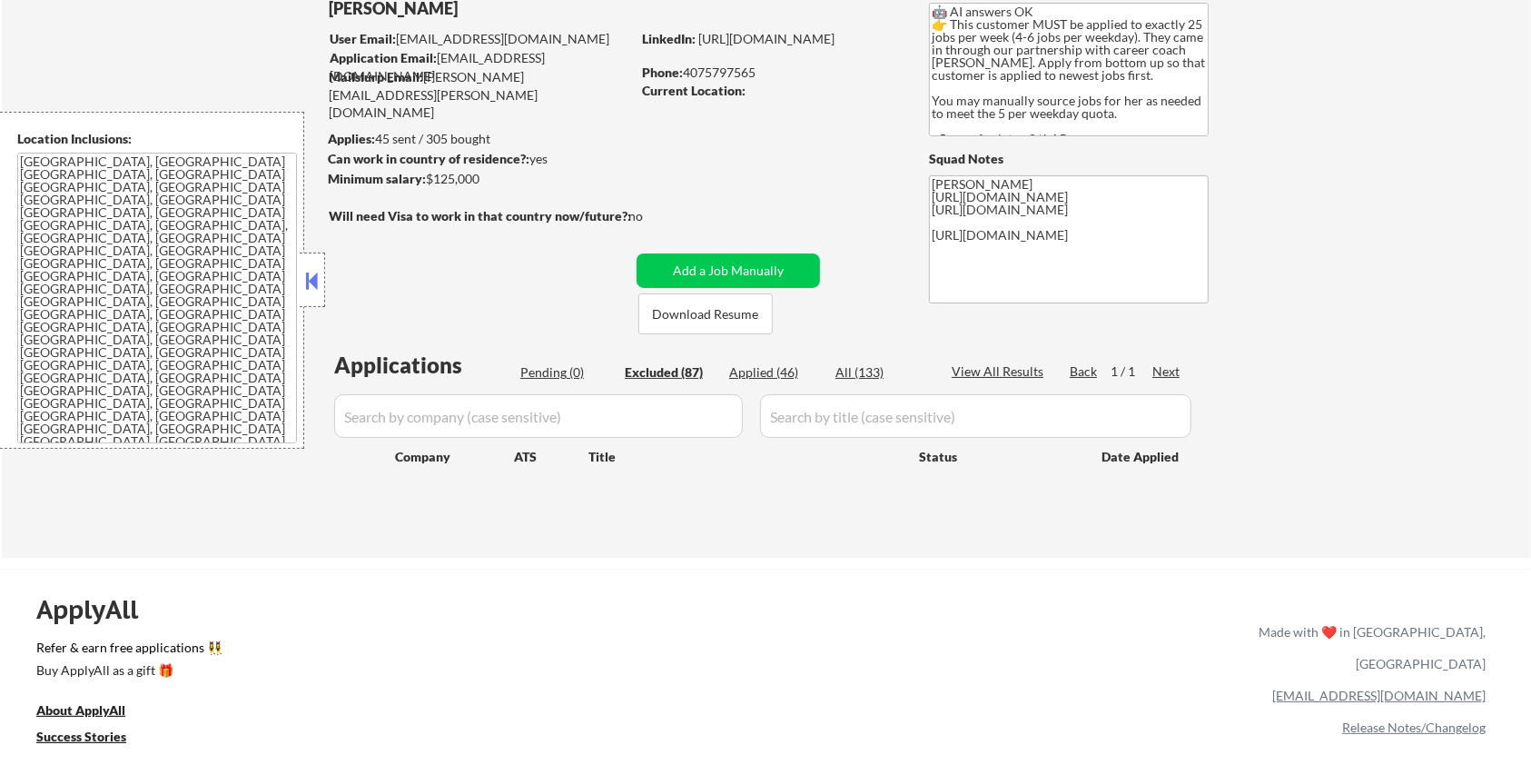
select select ""excluded__expired_""
select select ""excluded__bad_match_""
select select ""excluded__expired_""
select select ""excluded__other_""
select select ""excluded__bad_match_""
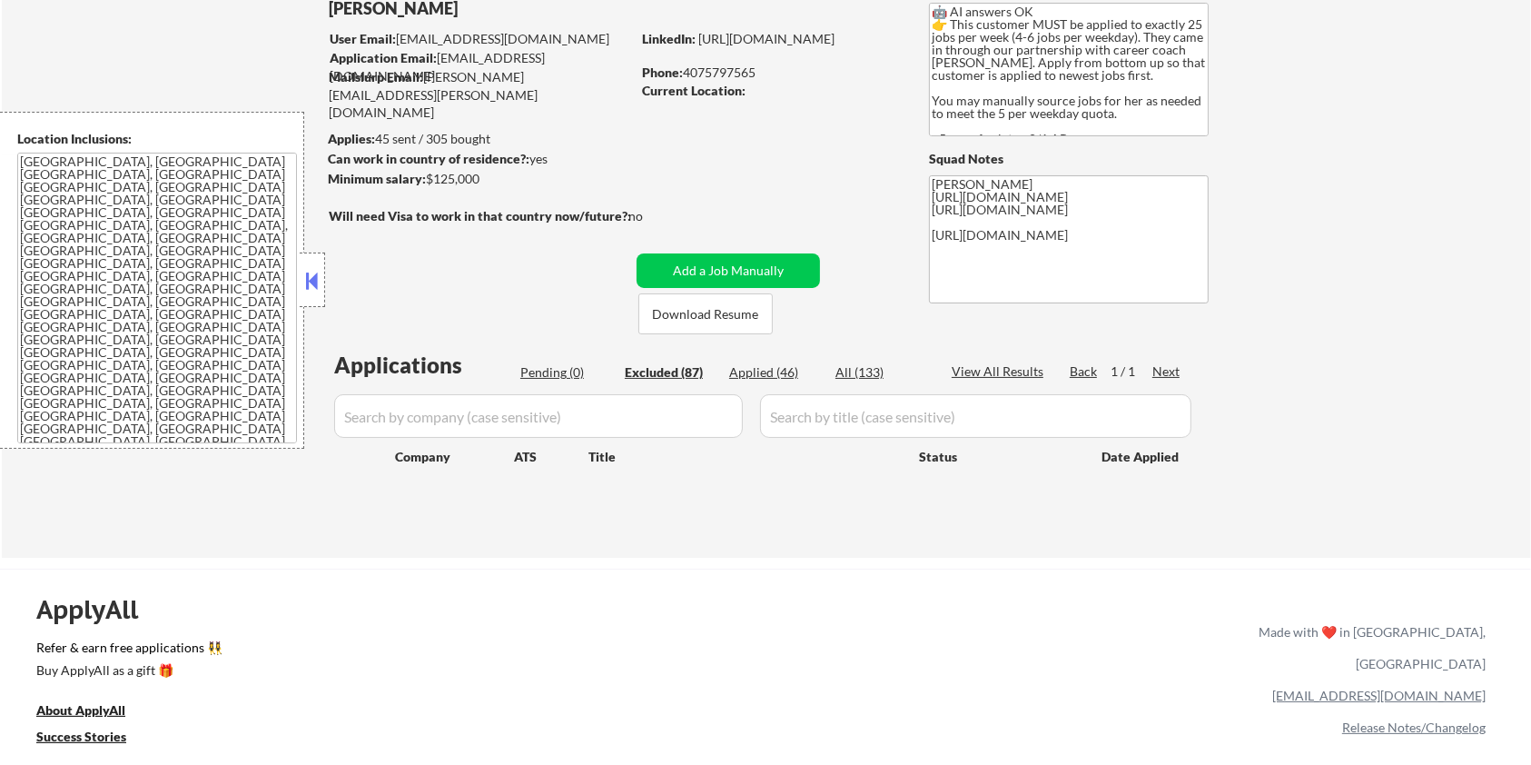
select select ""excluded__expired_""
select select ""excluded__bad_match_""
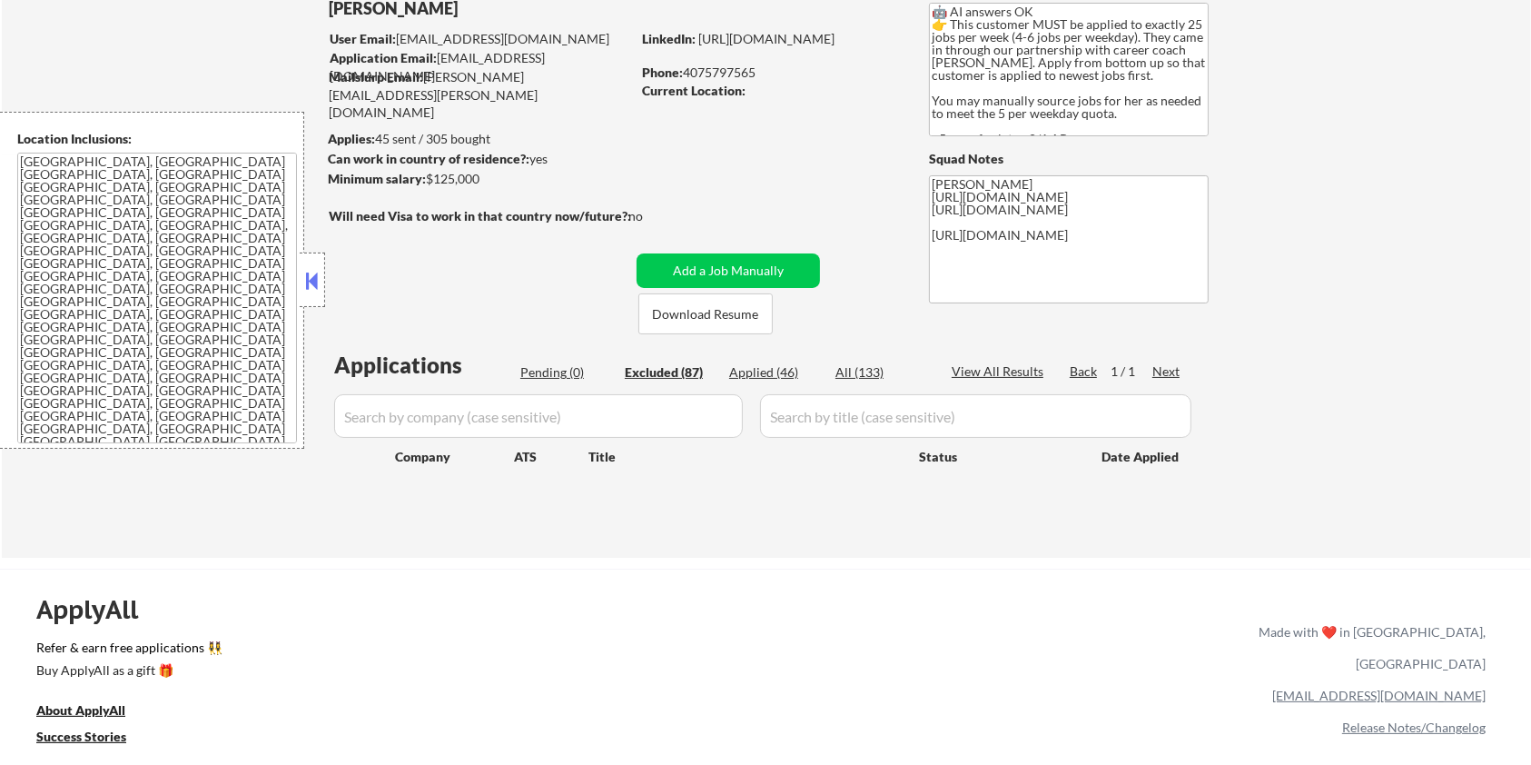
select select ""excluded__bad_match_""
select select ""excluded__expired_""
select select ""excluded__bad_match_""
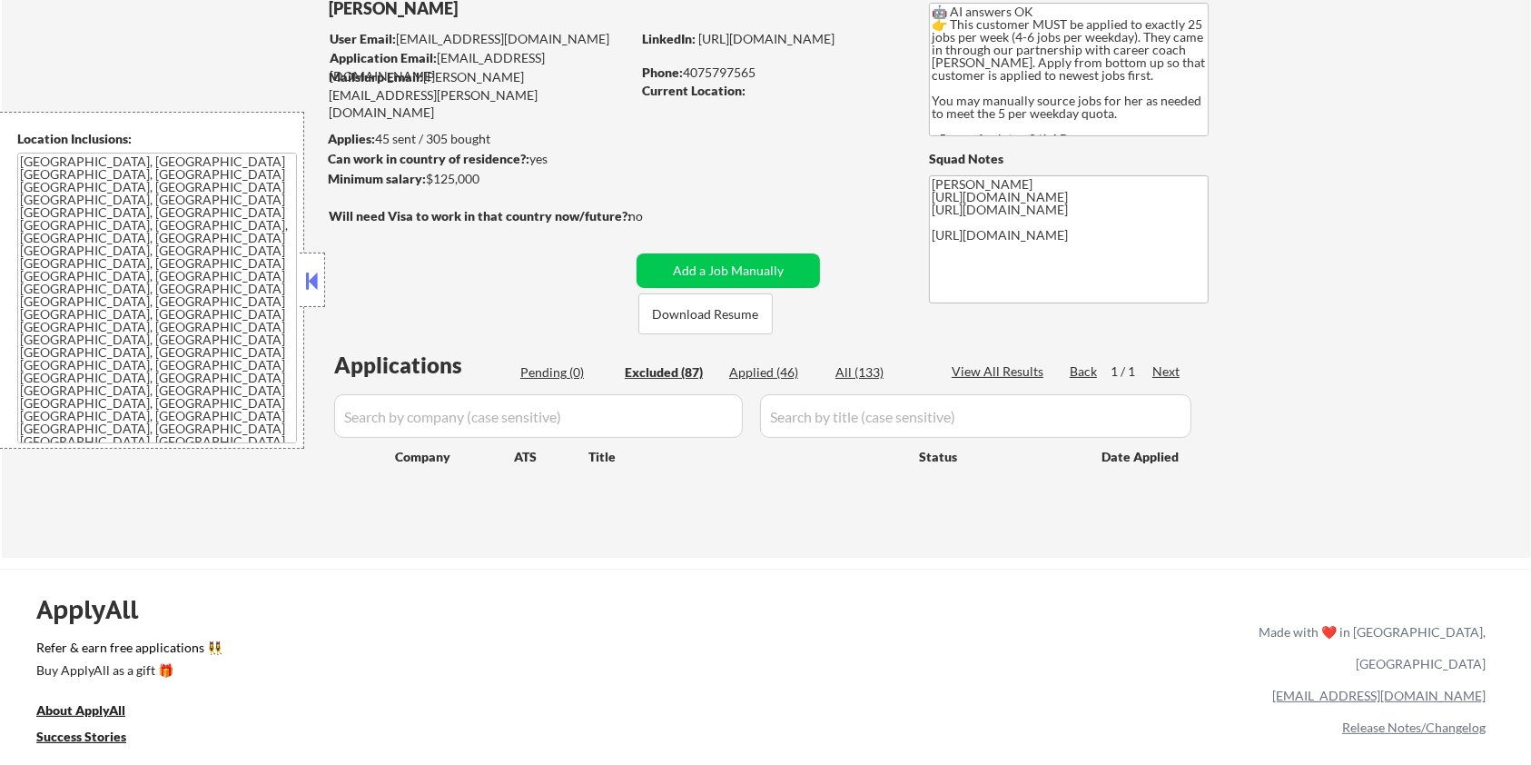
select select ""excluded__bad_match_""
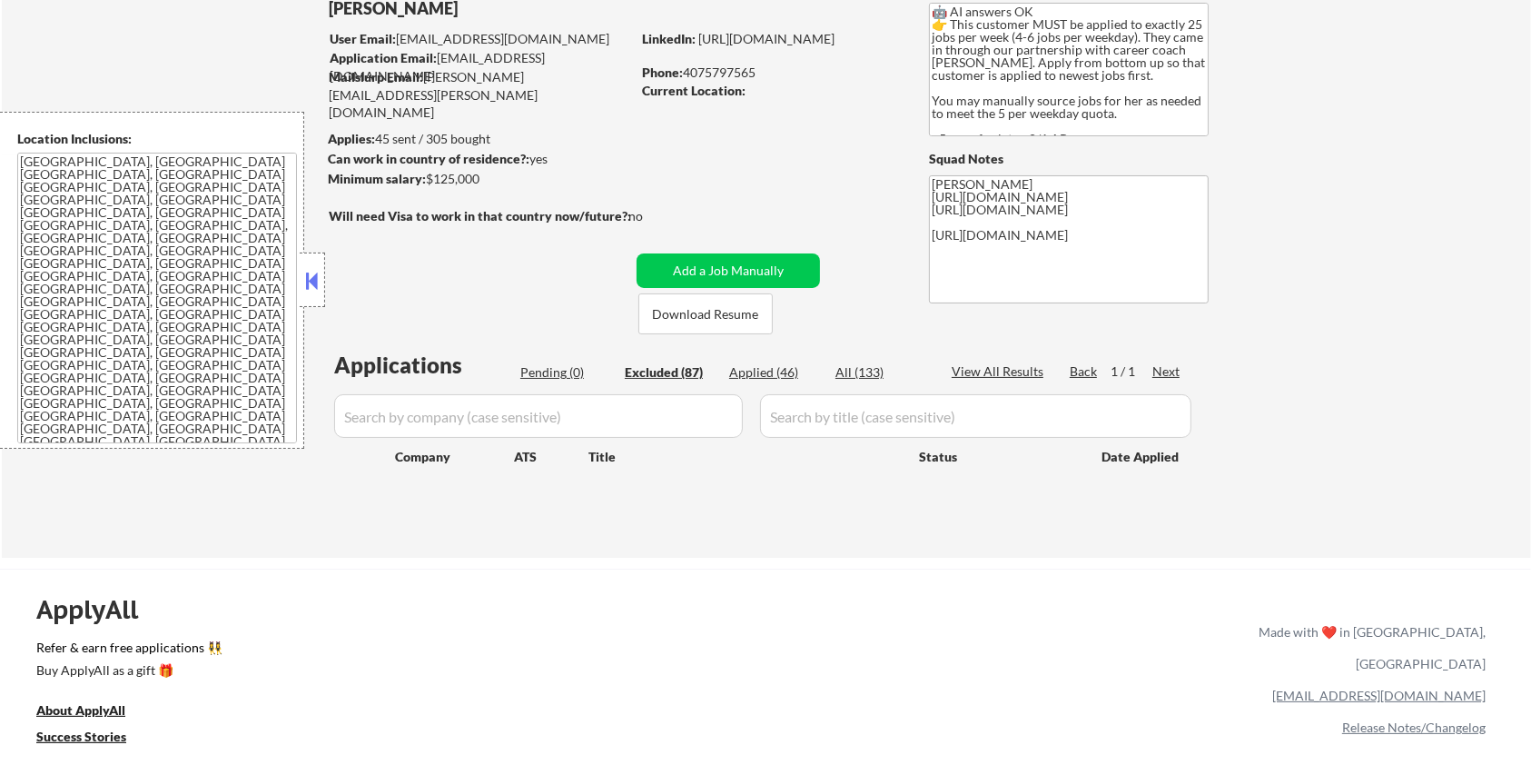
select select ""excluded__expired_""
select select ""excluded__bad_match_""
select select ""excluded__expired_""
select select ""excluded__bad_match_""
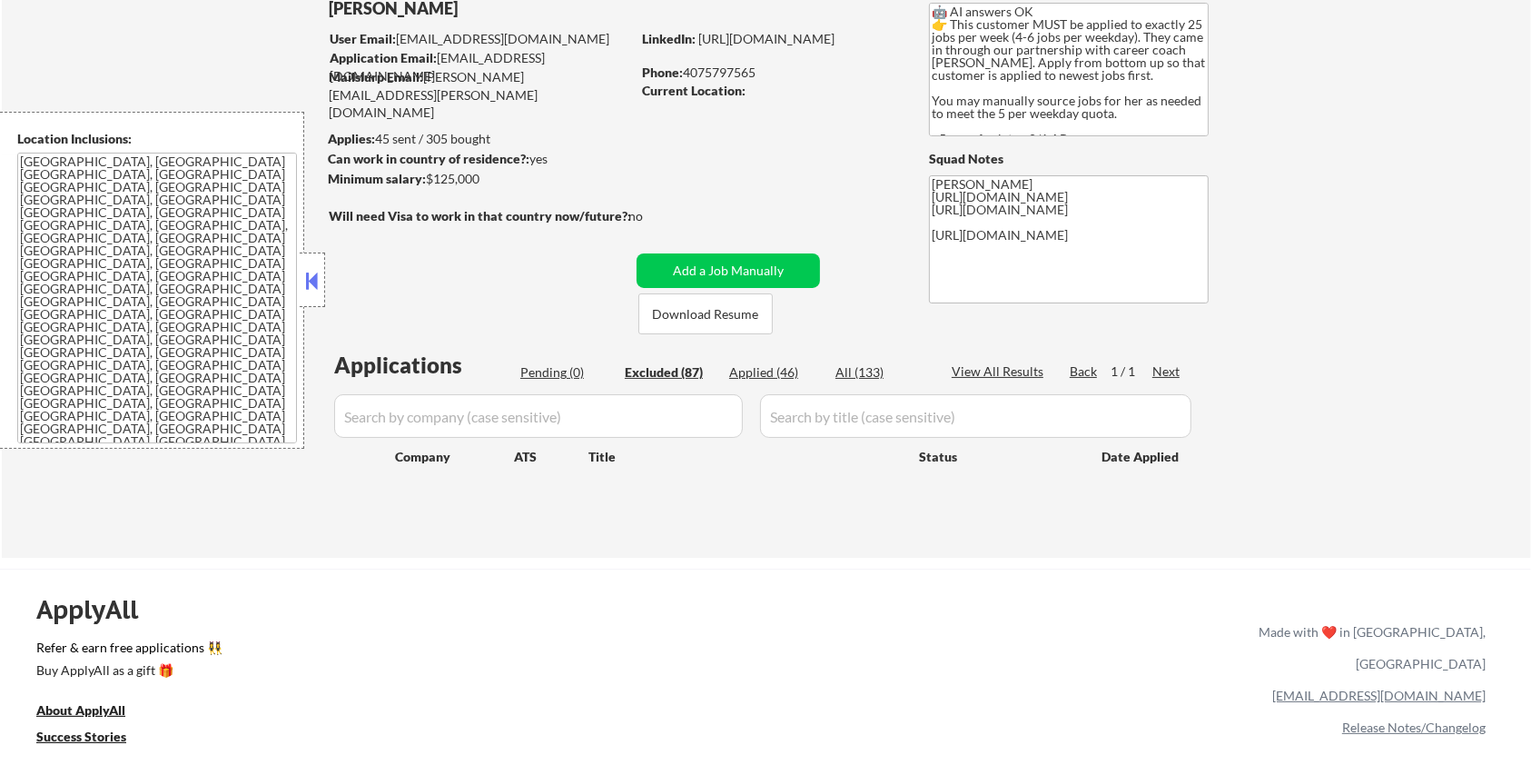
select select ""excluded__bad_match_""
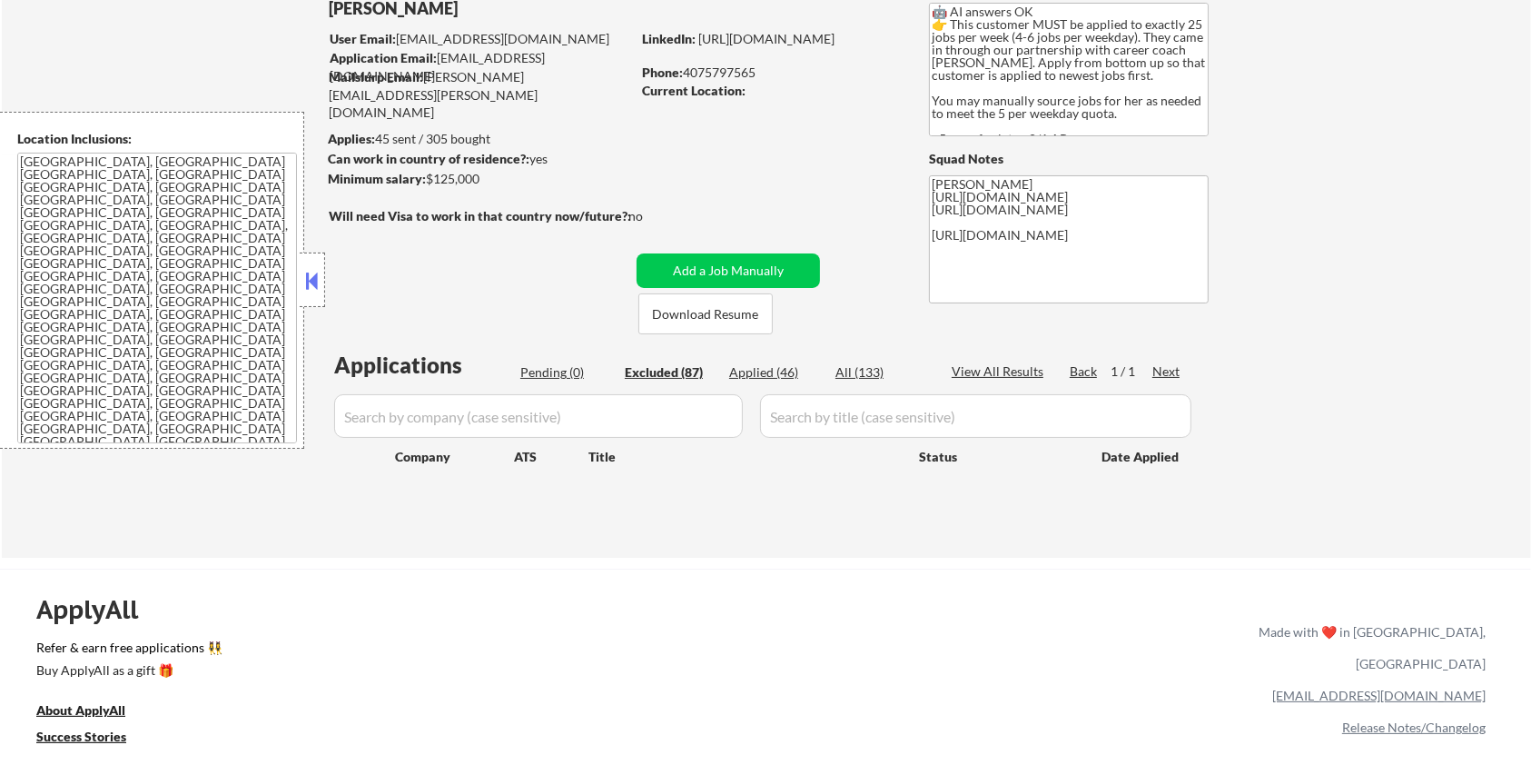
select select ""excluded__expired_""
select select ""excluded__bad_match_""
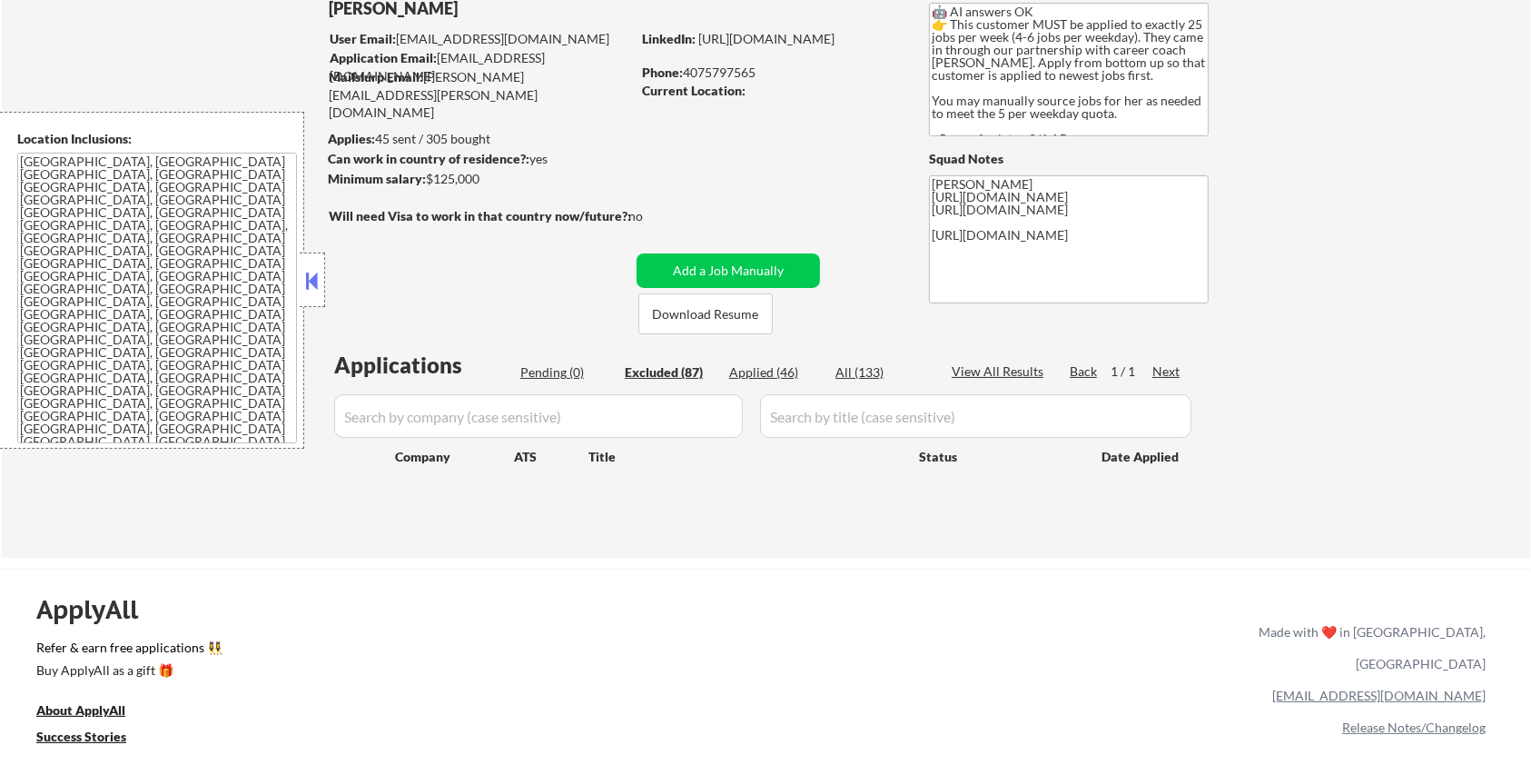
select select ""excluded__expired_""
select select ""excluded__salary_""
select select ""excluded__bad_match_""
select select ""excluded__expired_""
select select ""excluded__salary_""
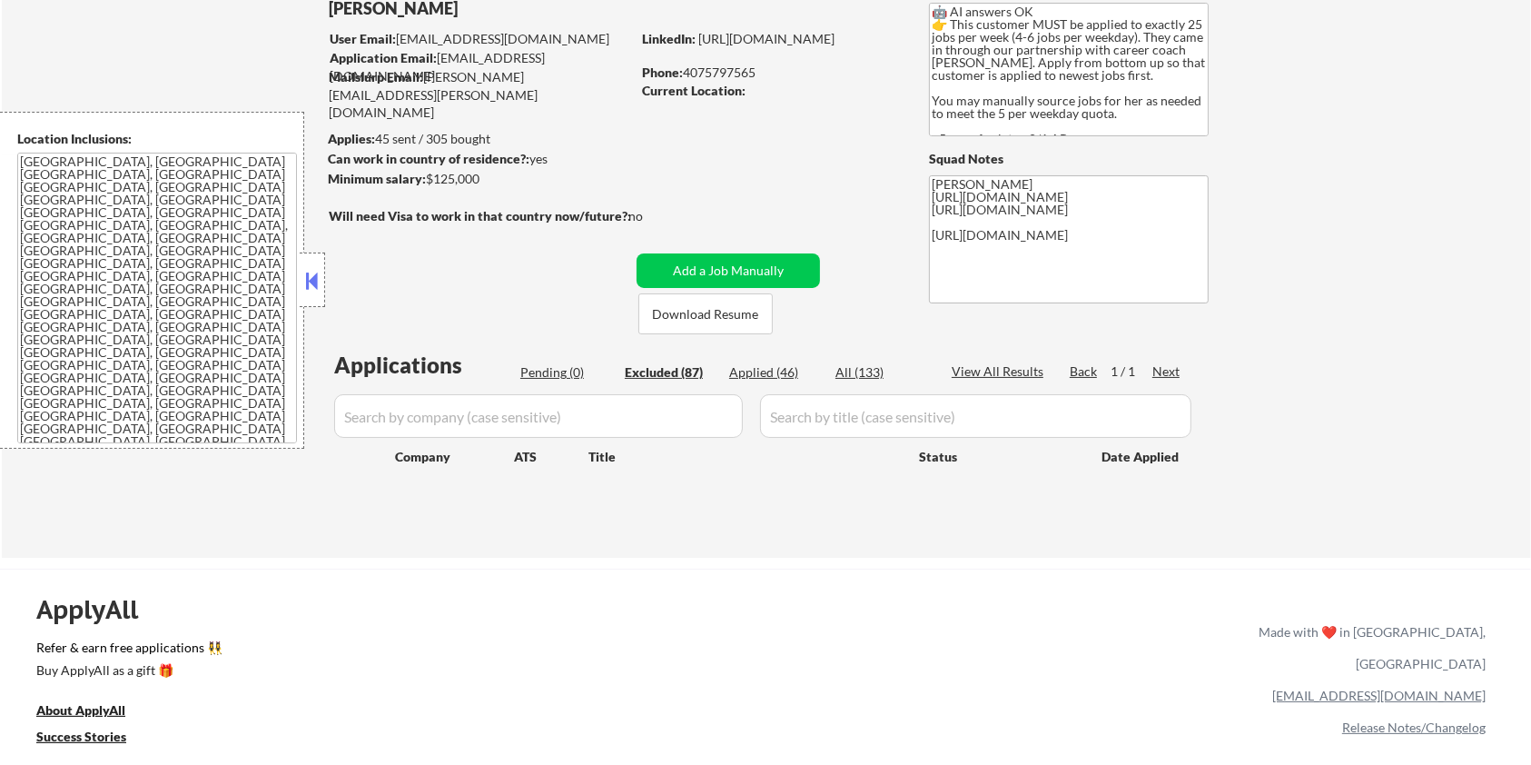
select select ""excluded__bad_match_""
select select ""excluded__location_""
select select ""excluded__salary_""
select select ""excluded__bad_match_""
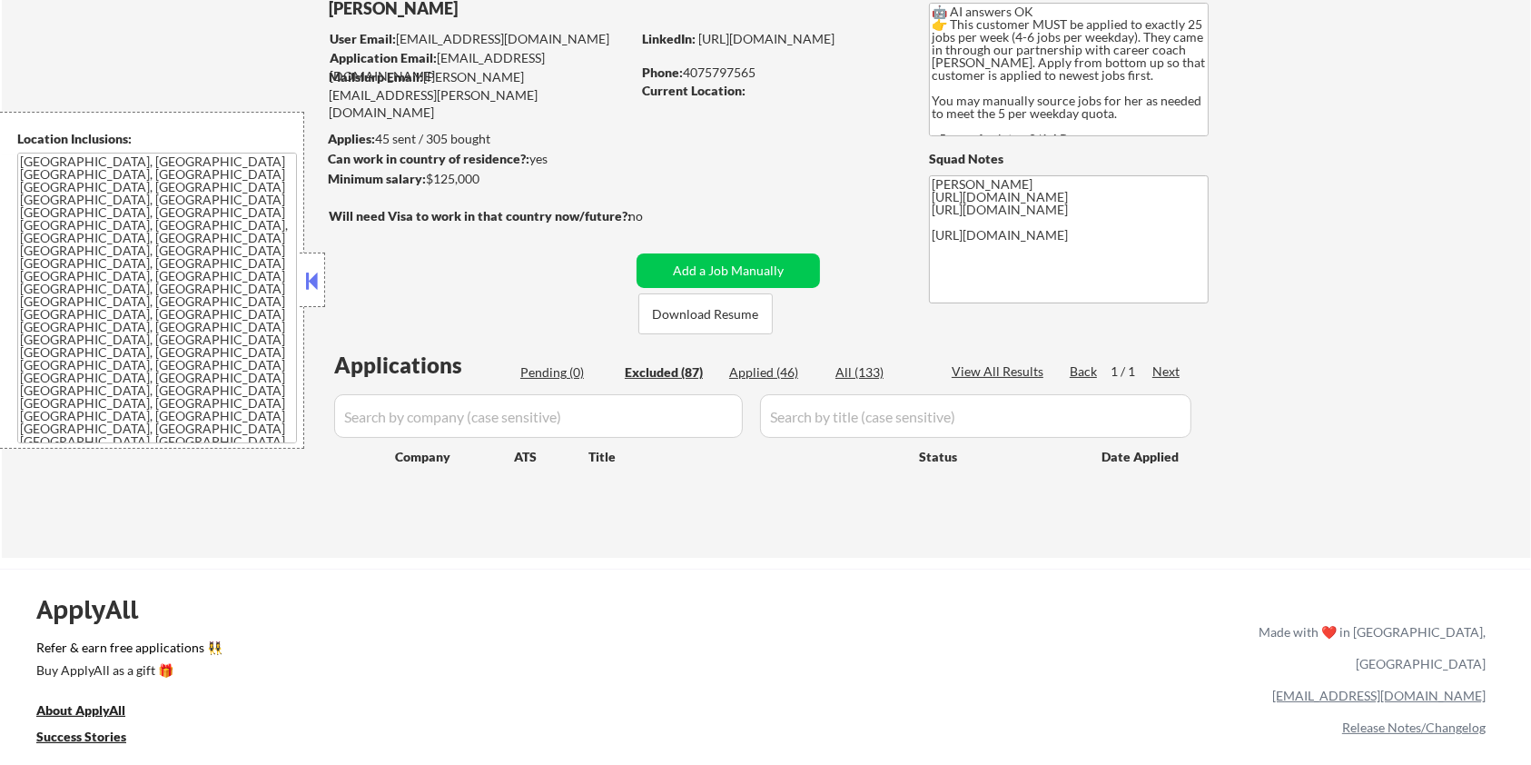
select select ""excluded__bad_match_""
select select ""excluded__salary_""
select select ""excluded__bad_match_""
select select ""excluded__expired_""
select select ""excluded__bad_match_""
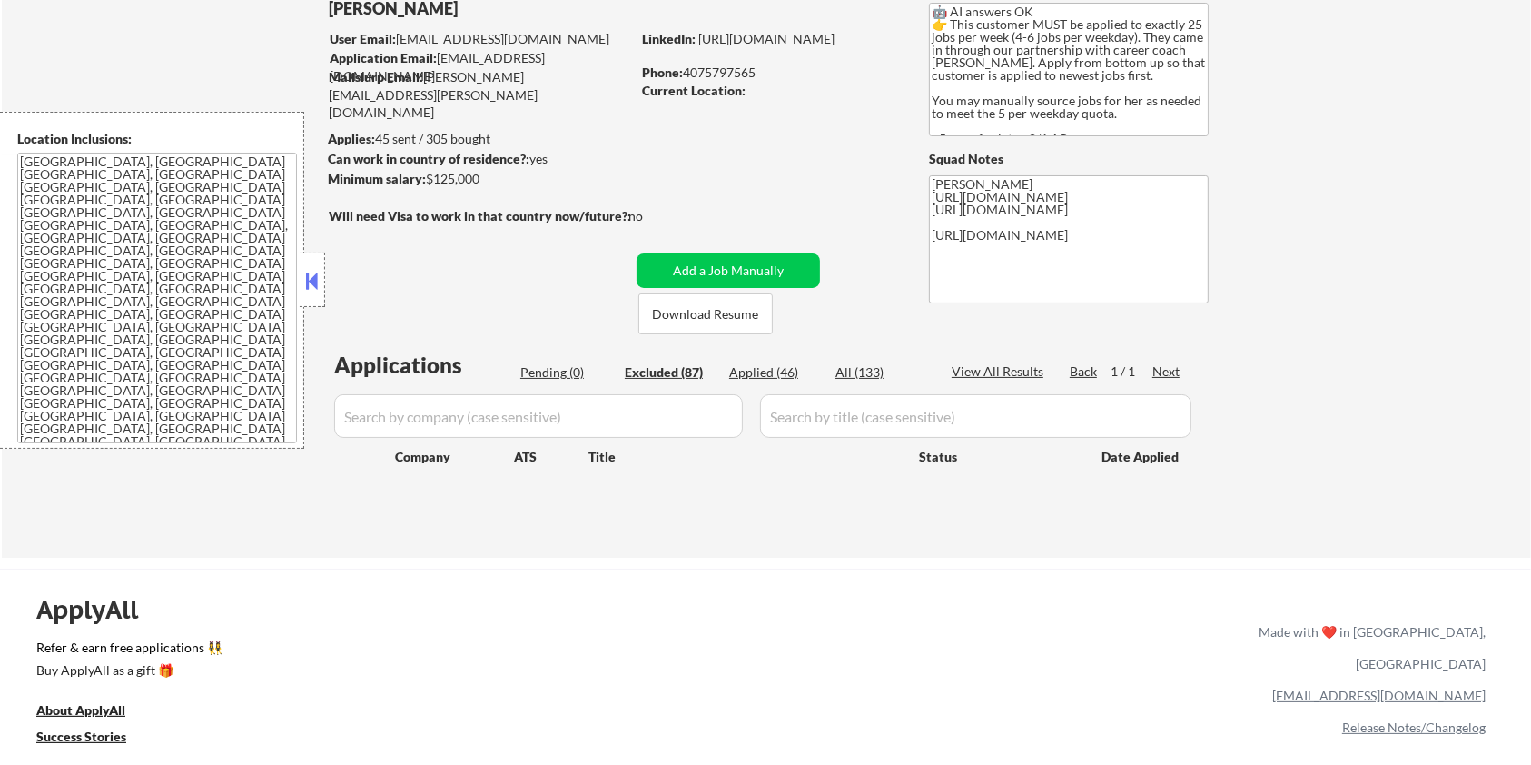
select select ""excluded__expired_""
select select ""excluded__bad_match_""
select select ""excluded__expired_""
select select ""excluded__bad_match_""
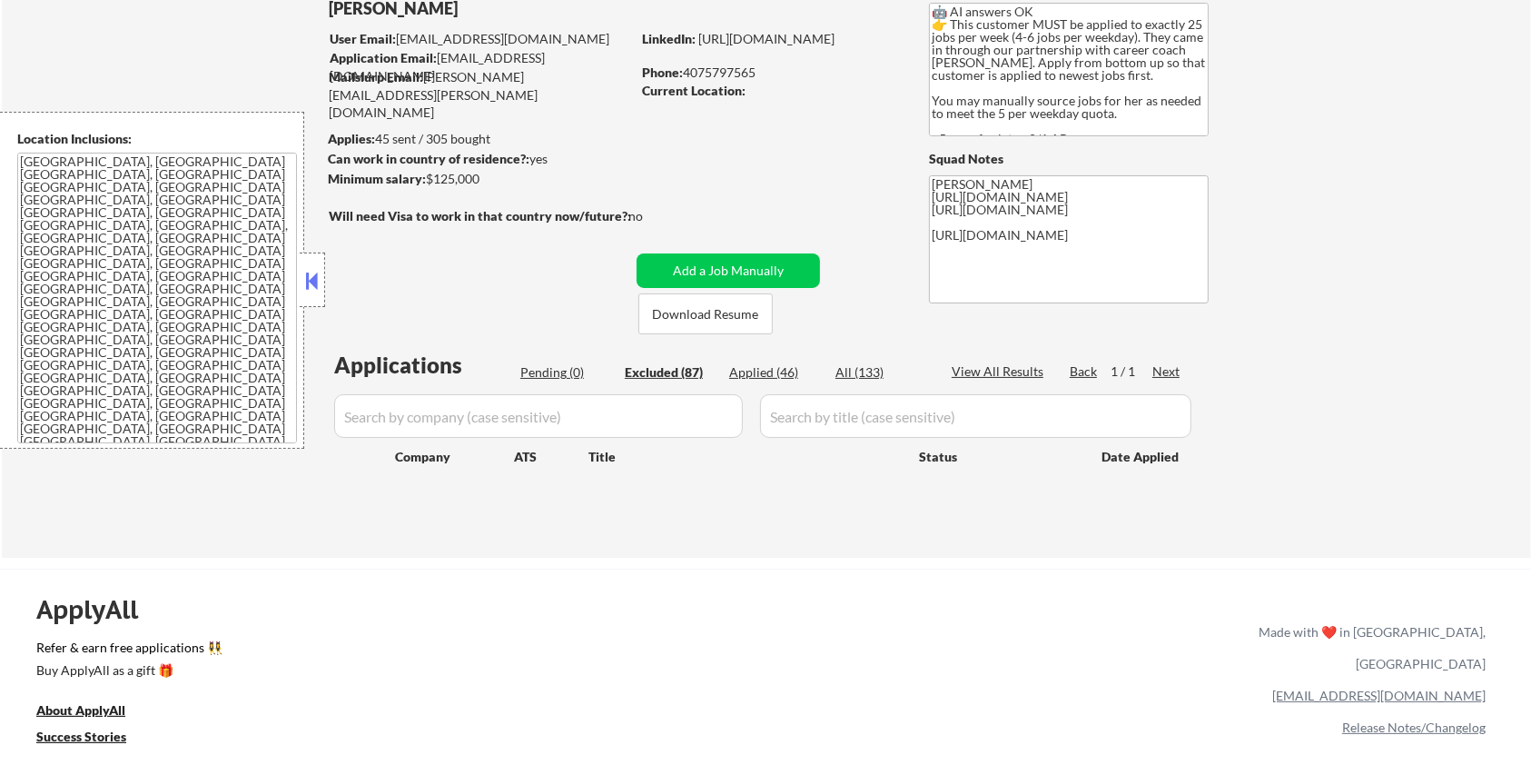
select select ""excluded__bad_match_""
select select ""excluded__location_""
select select ""excluded__other_""
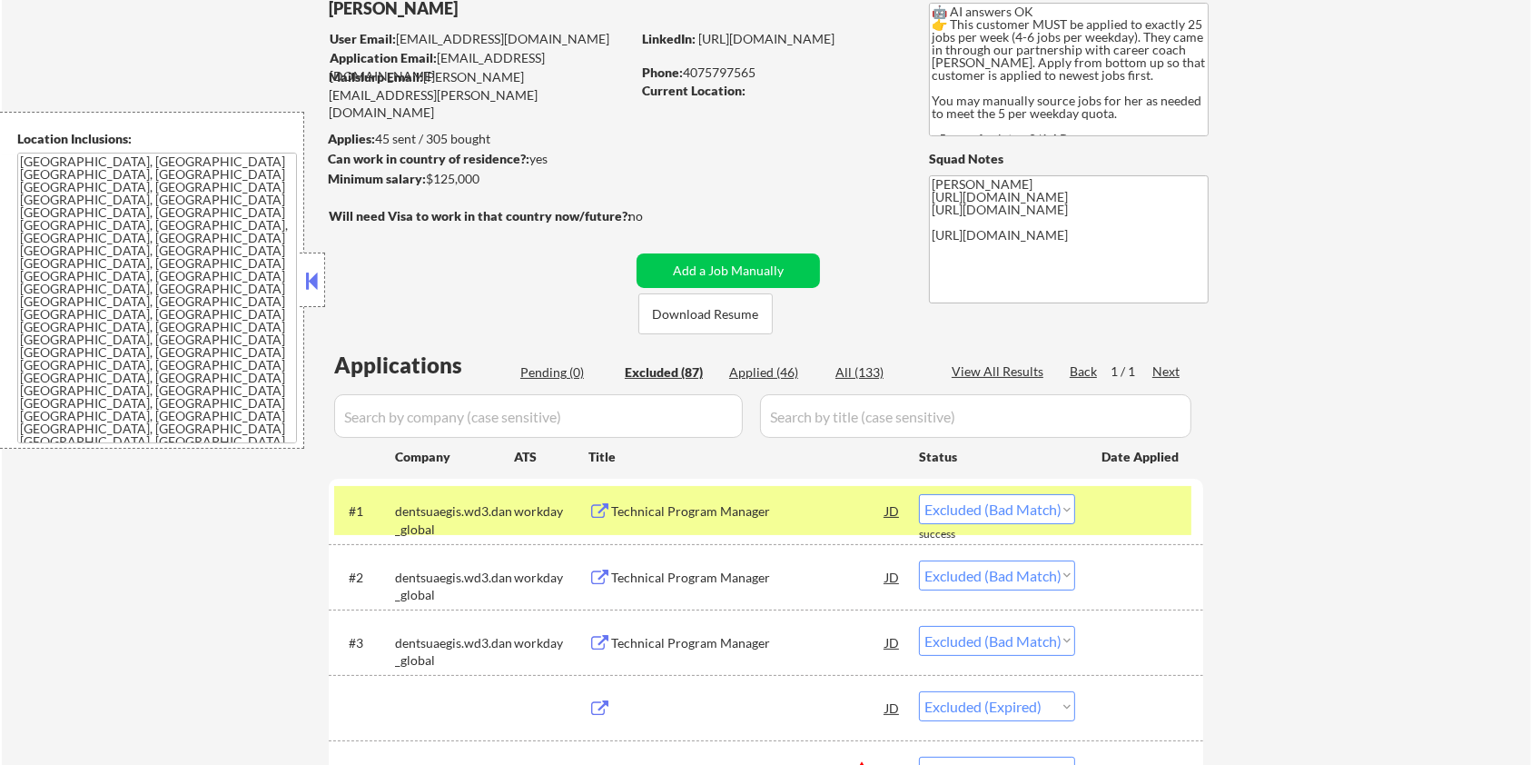
select select ""excluded__salary_""
select select ""excluded__expired_""
select select ""excluded__salary_""
click at [662, 507] on div "Sr. Web Content Manager" at bounding box center [748, 511] width 274 height 18
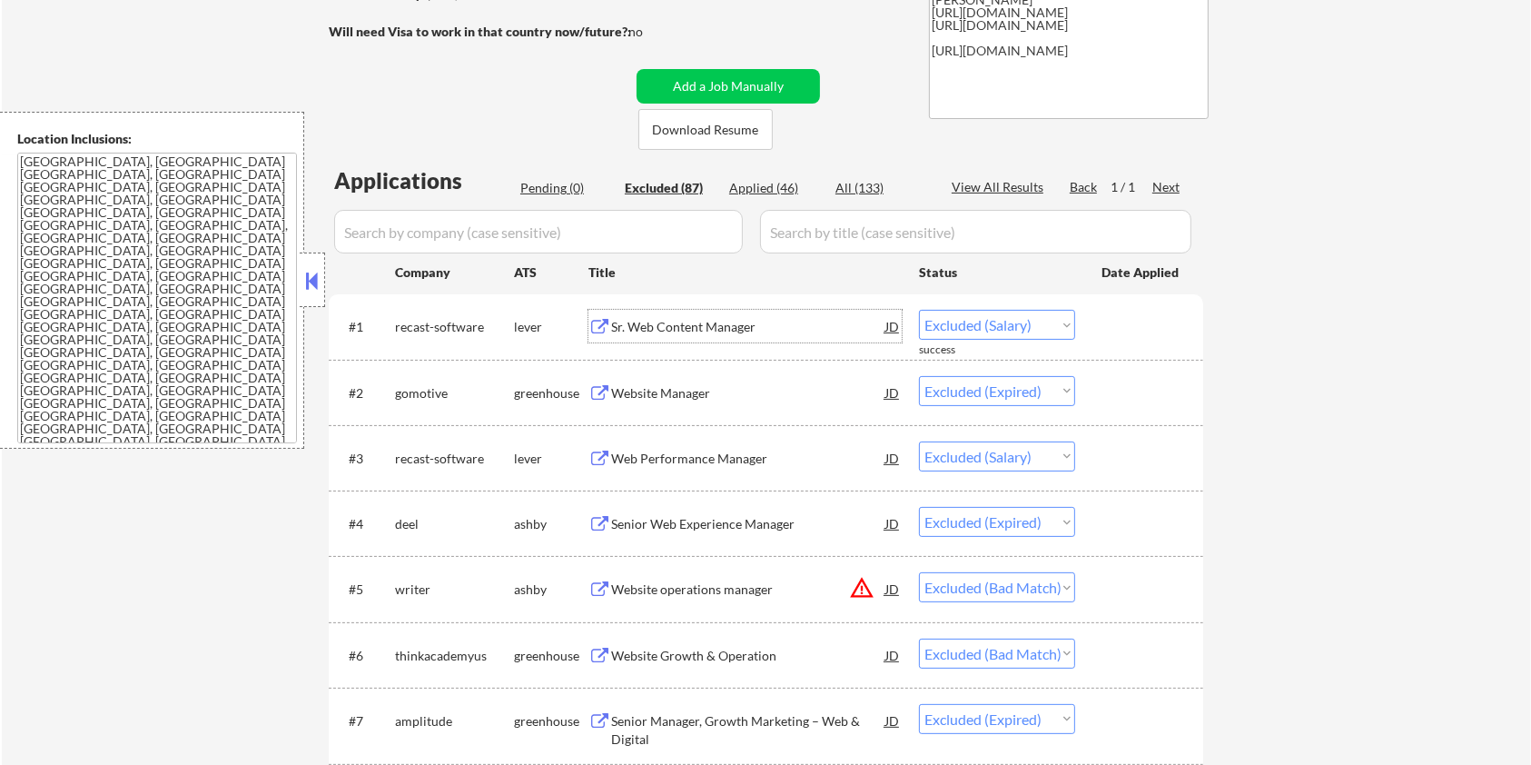
scroll to position [484, 0]
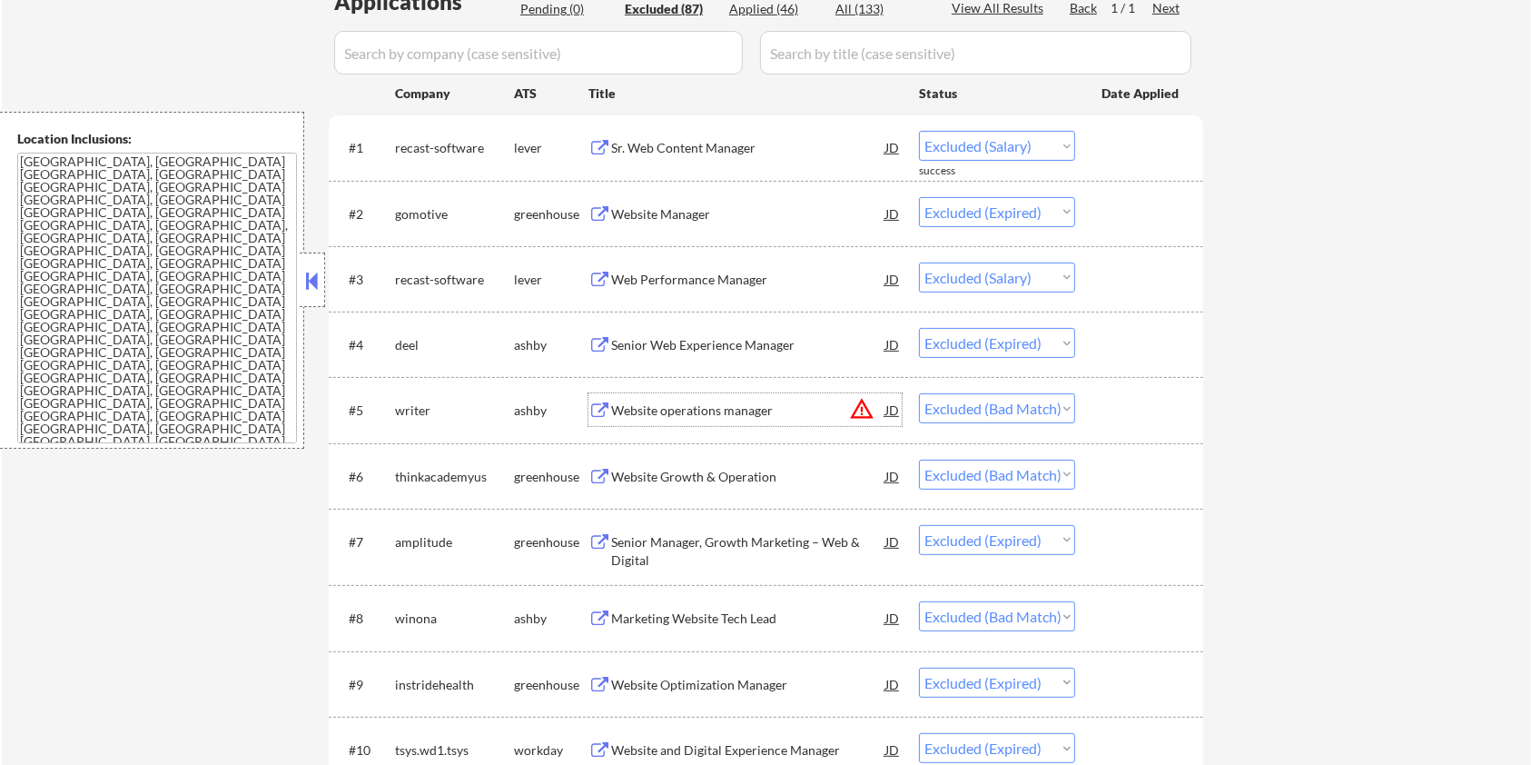
click at [669, 410] on div "Website operations manager" at bounding box center [748, 410] width 274 height 18
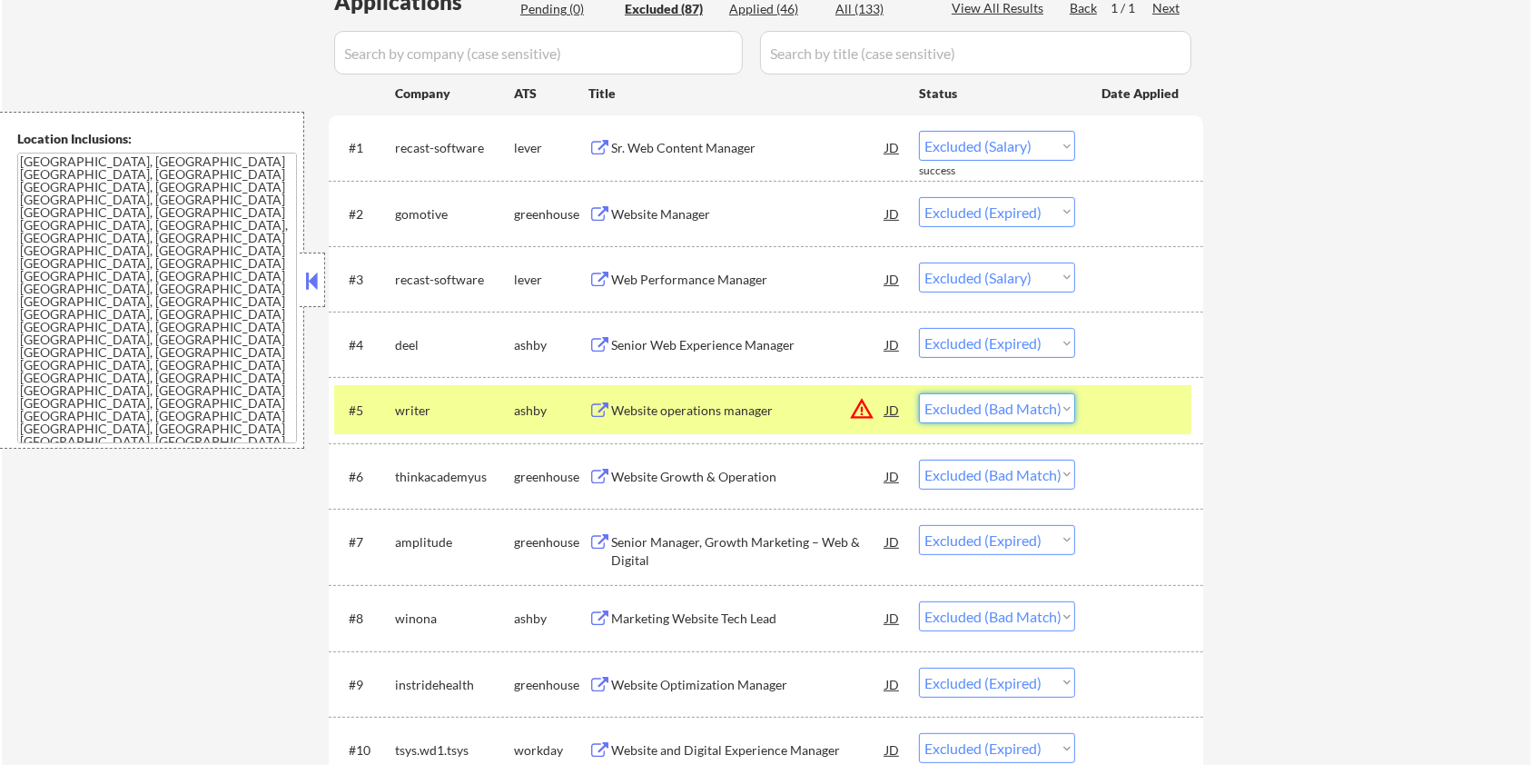
click at [1049, 414] on select "Choose an option... Pending Applied Excluded (Questions) Excluded (Expired) Exc…" at bounding box center [997, 408] width 156 height 30
select select ""excluded__location_""
click at [919, 393] on select "Choose an option... Pending Applied Excluded (Questions) Excluded (Expired) Exc…" at bounding box center [997, 408] width 156 height 30
click at [699, 479] on div "Website Growth & Operation" at bounding box center [748, 477] width 274 height 18
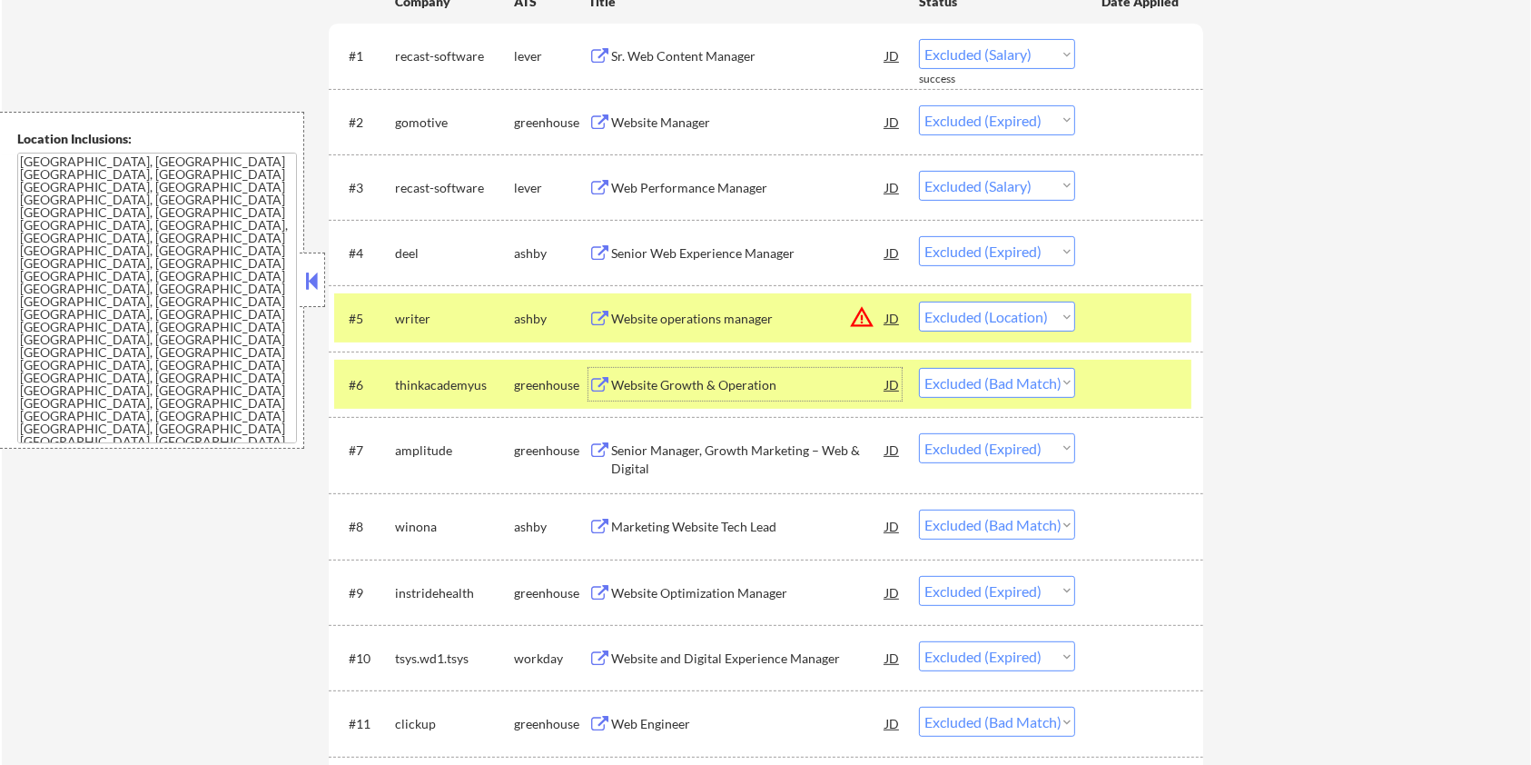
scroll to position [605, 0]
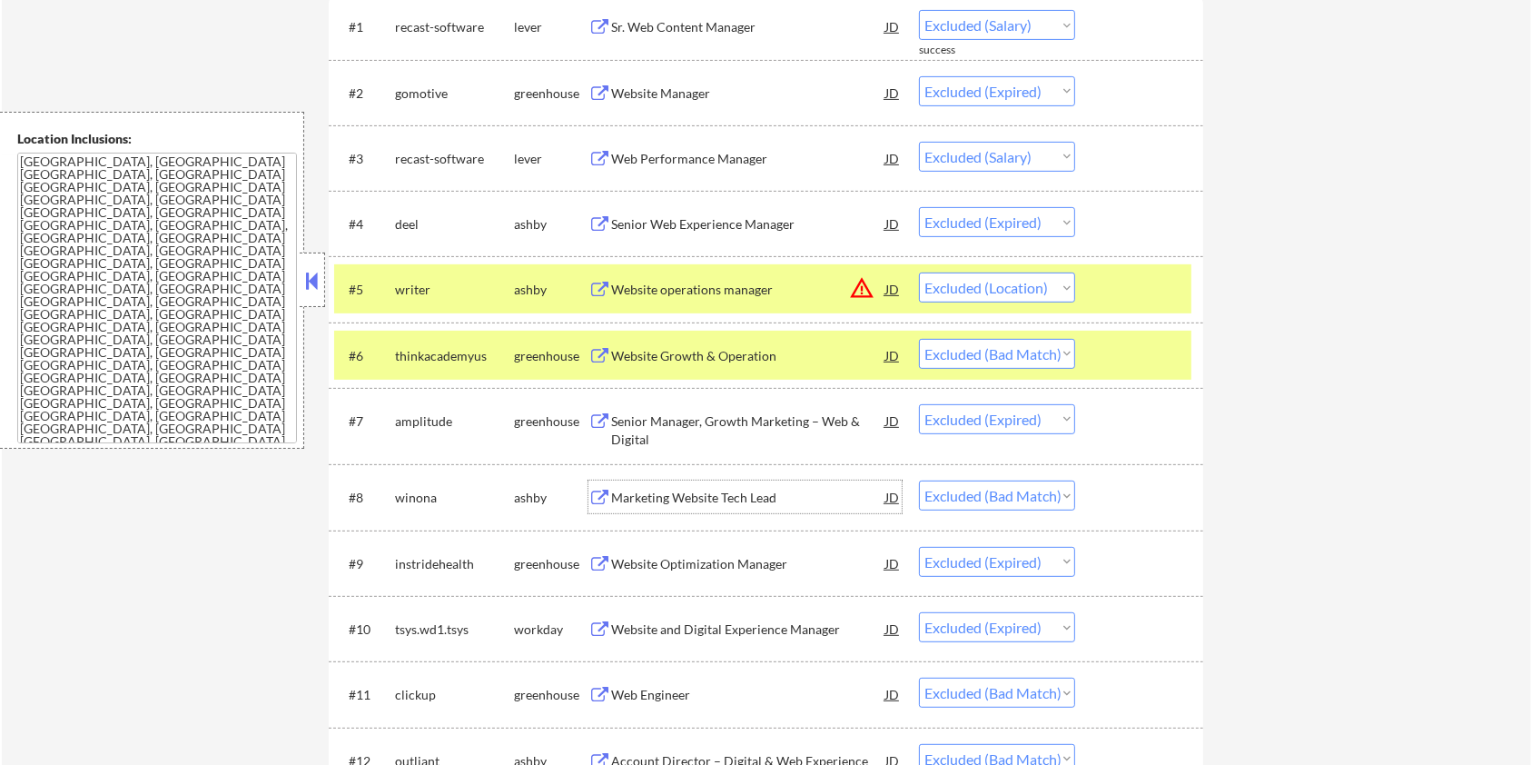
click at [725, 492] on div "Marketing Website Tech Lead" at bounding box center [748, 498] width 274 height 18
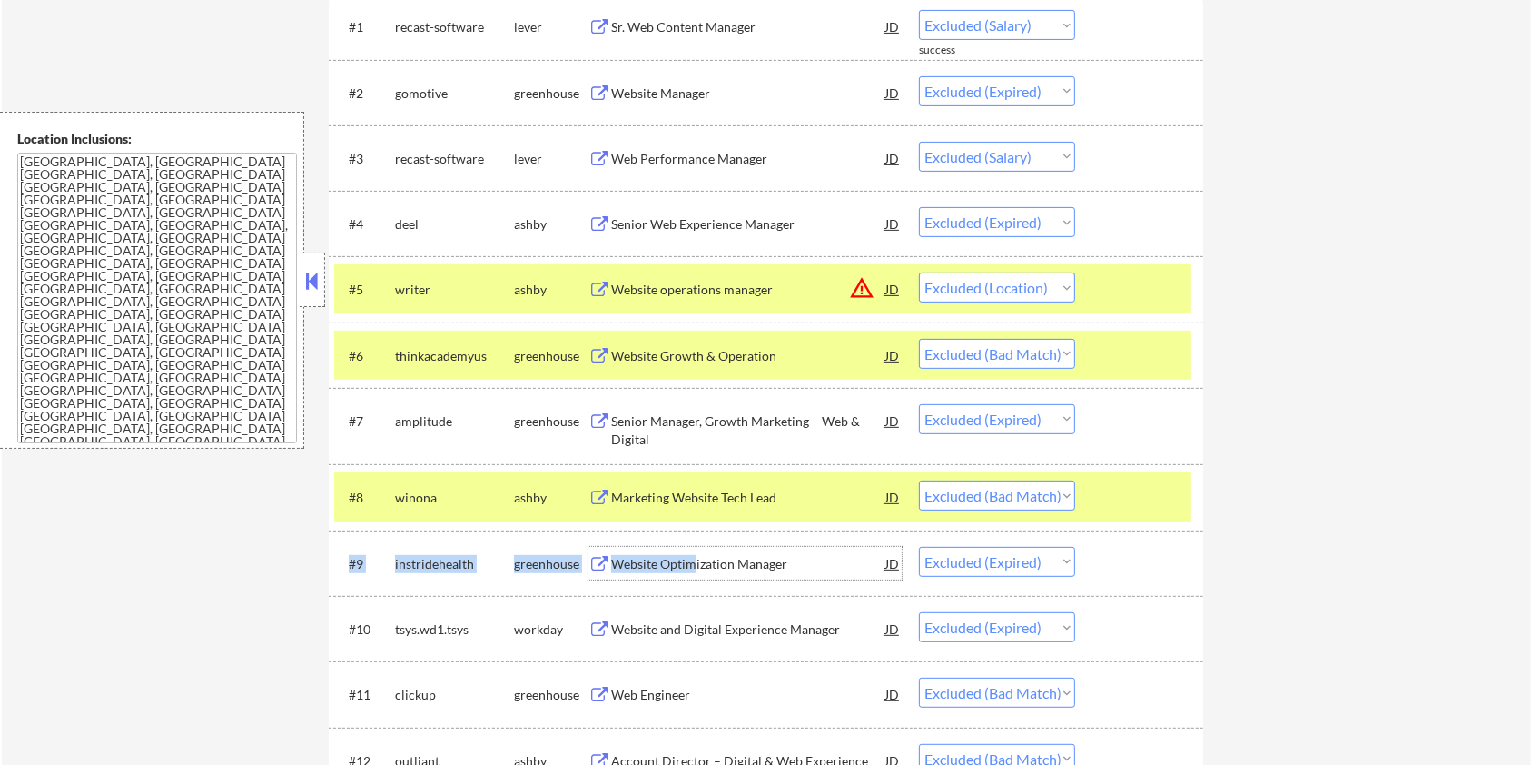
drag, startPoint x: 690, startPoint y: 564, endPoint x: 708, endPoint y: 592, distance: 33.5
click at [708, 592] on div "#9 instridehealth greenhouse Website Optimization Manager JD Choose an option..…" at bounding box center [766, 562] width 874 height 65
click at [711, 605] on div "#10 tsys.wd1.tsys workday Website and Digital Experience Manager JD Choose an o…" at bounding box center [766, 628] width 874 height 65
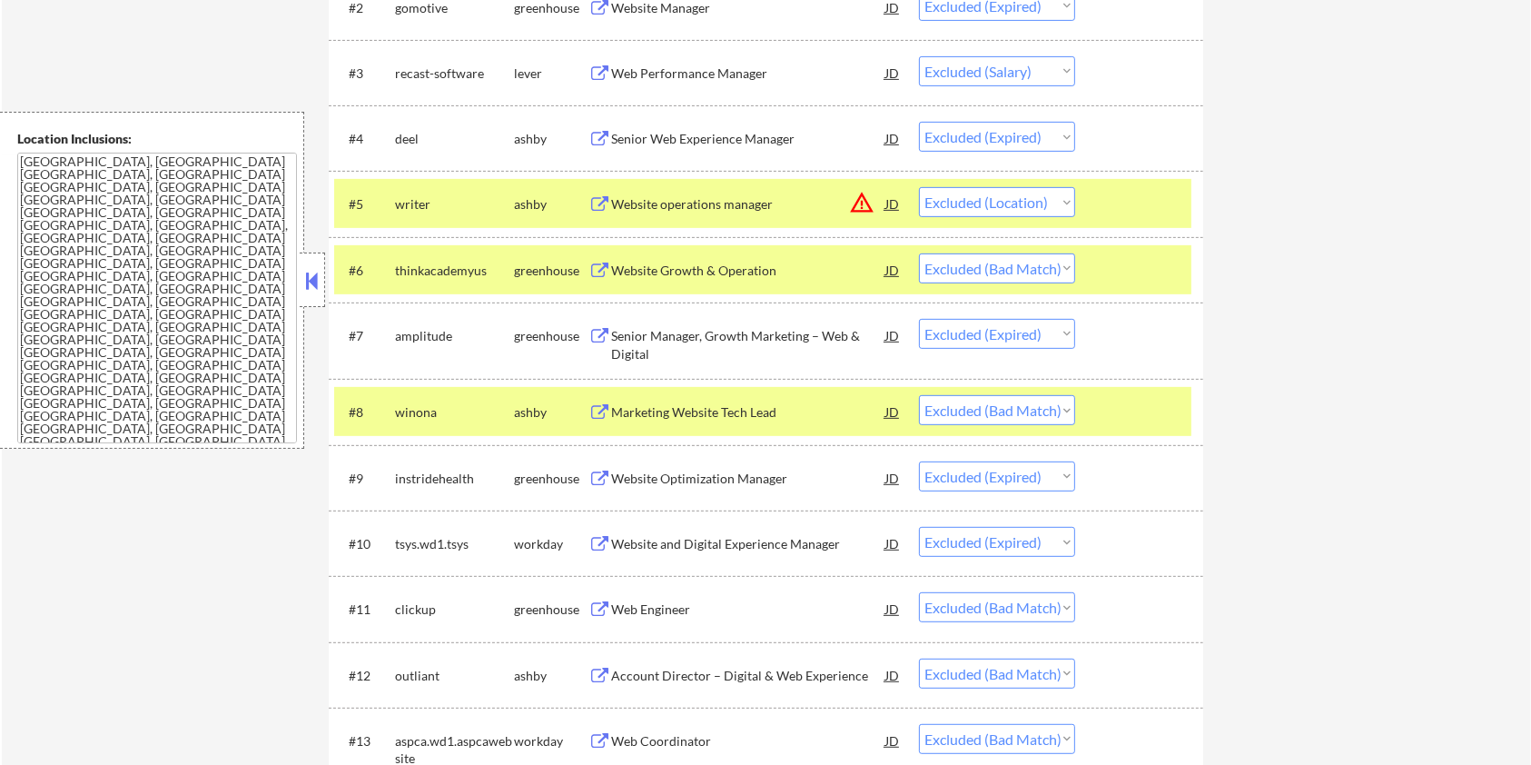
scroll to position [847, 0]
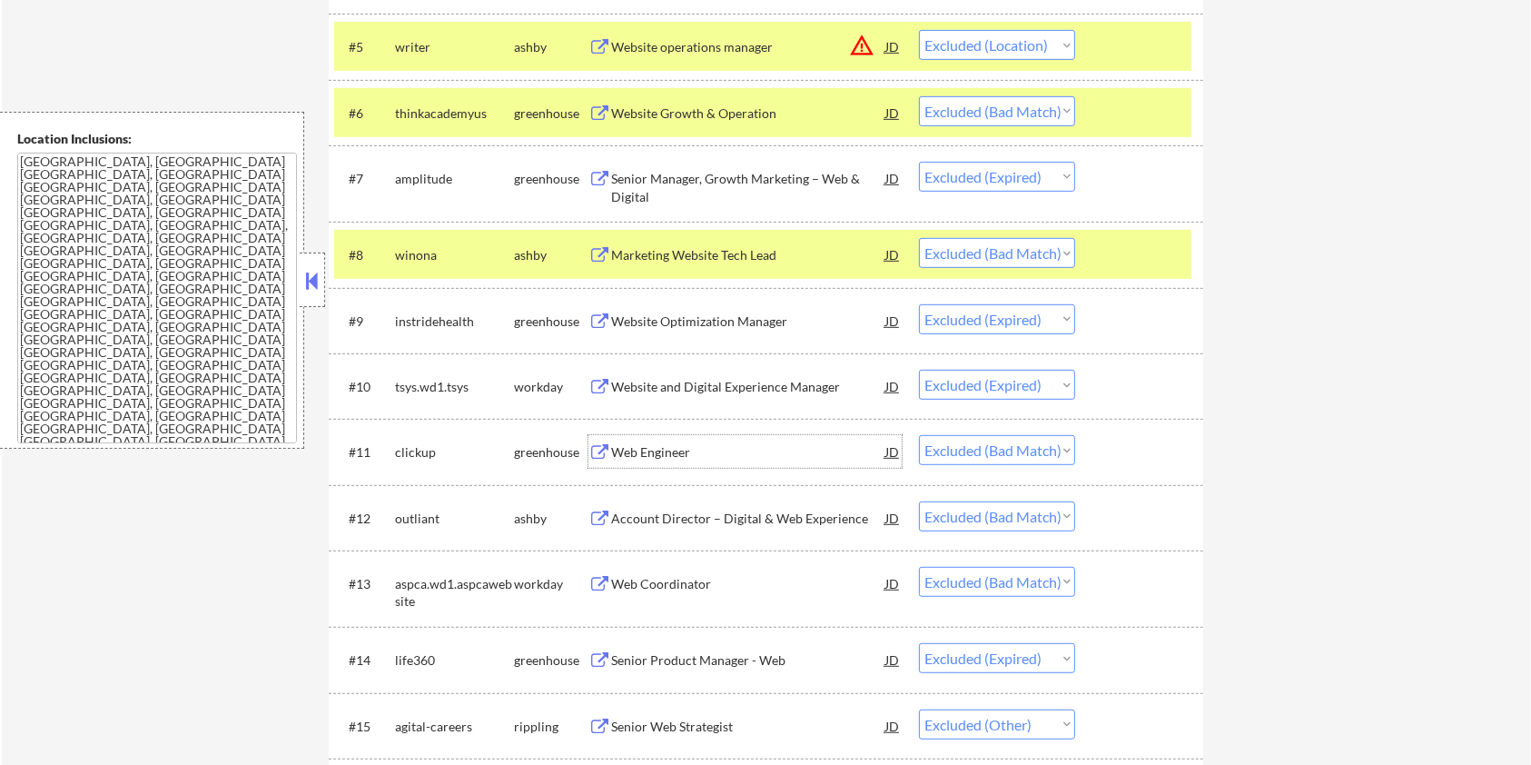
click at [688, 447] on div "Web Engineer" at bounding box center [748, 452] width 274 height 18
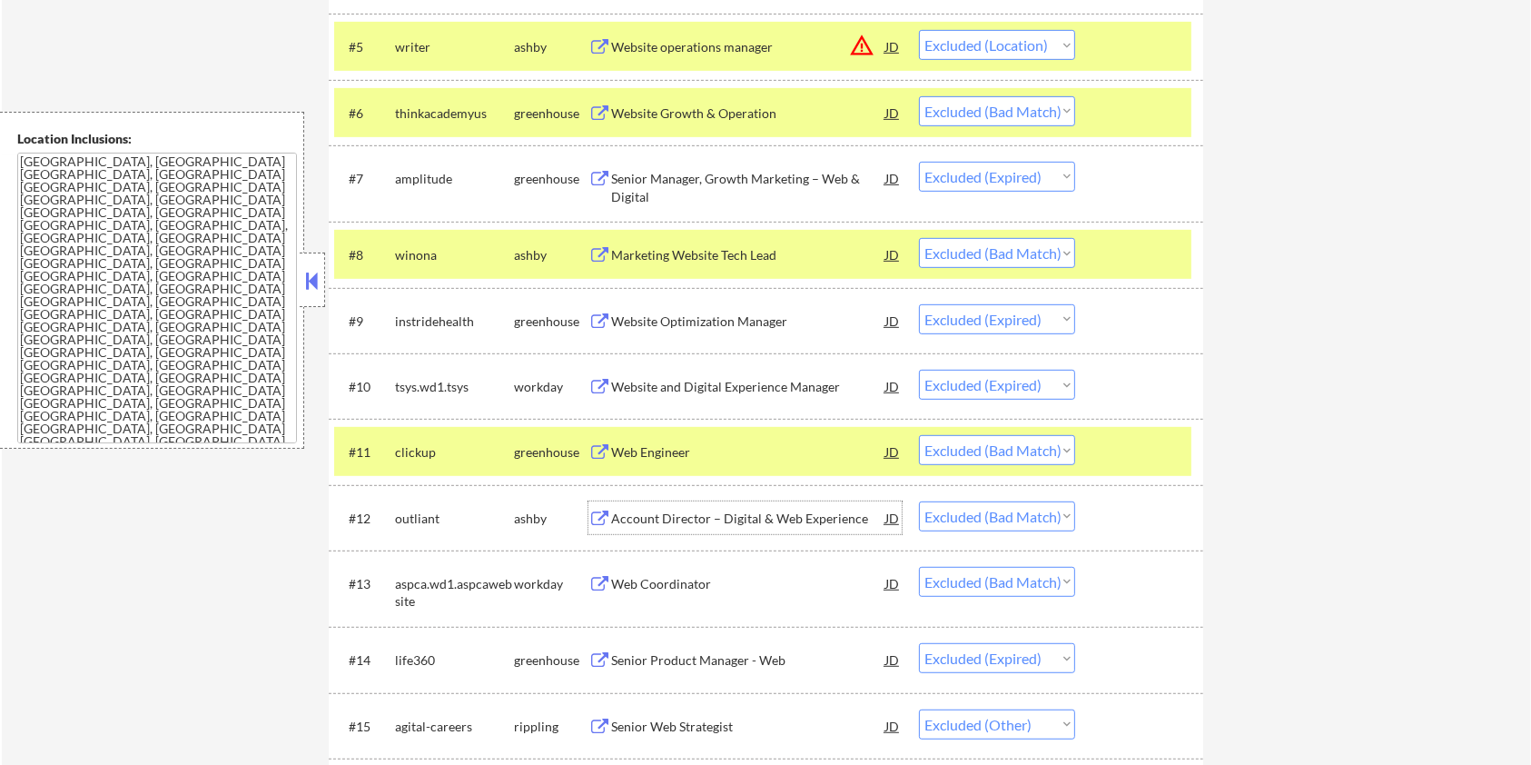
click at [703, 510] on div "Account Director – Digital & Web Experience" at bounding box center [748, 518] width 274 height 18
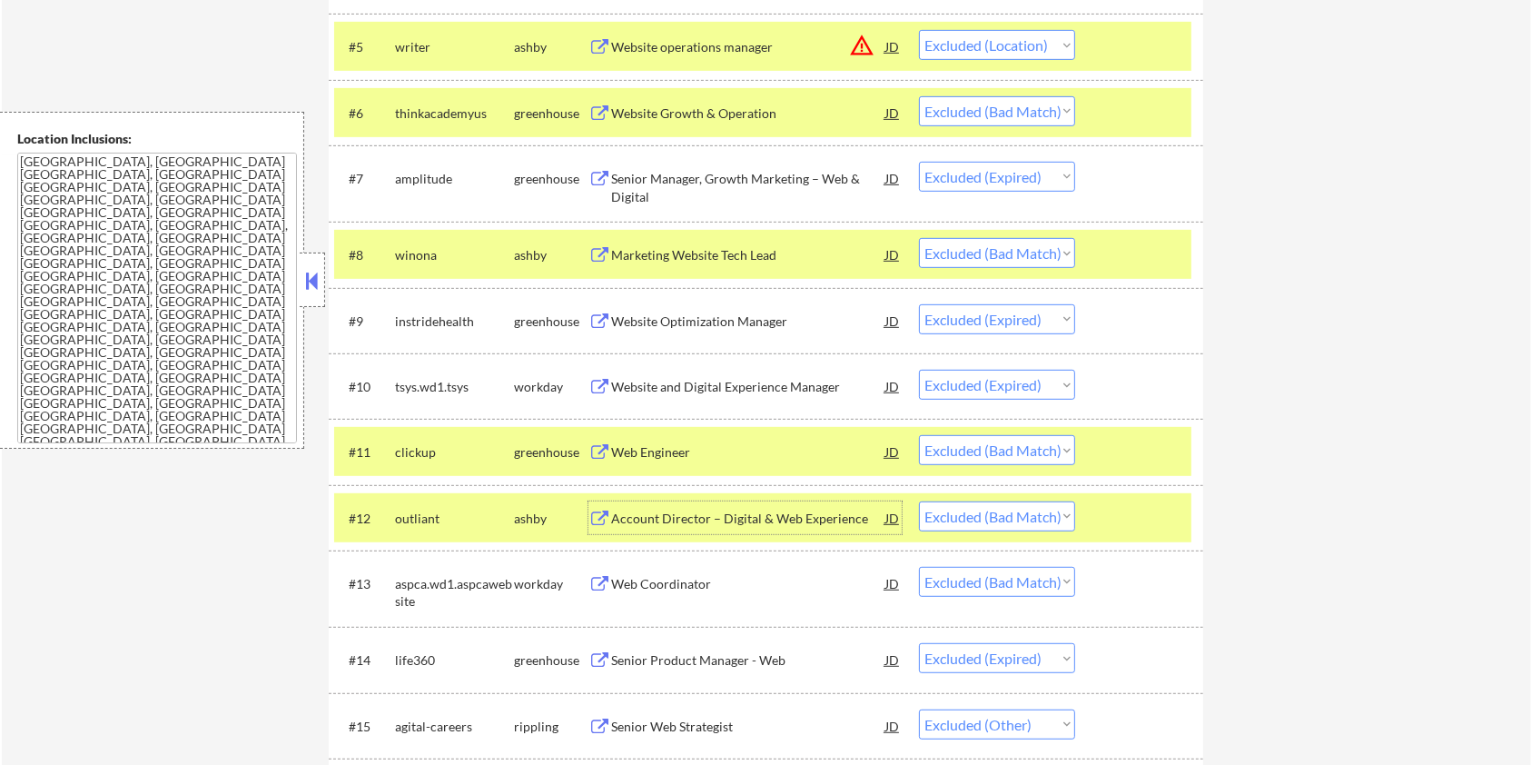
scroll to position [968, 0]
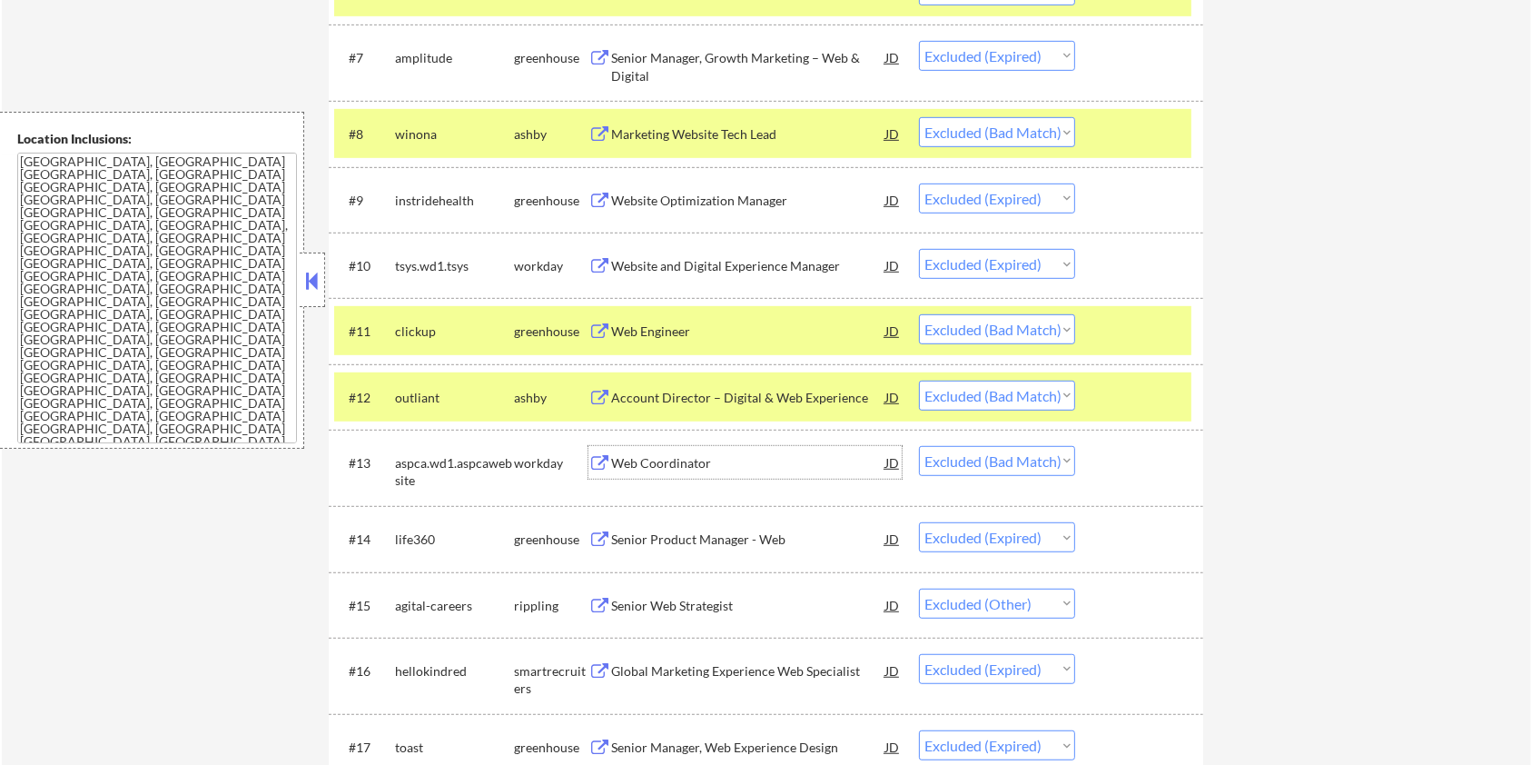
click at [705, 459] on div "Web Coordinator" at bounding box center [748, 463] width 274 height 18
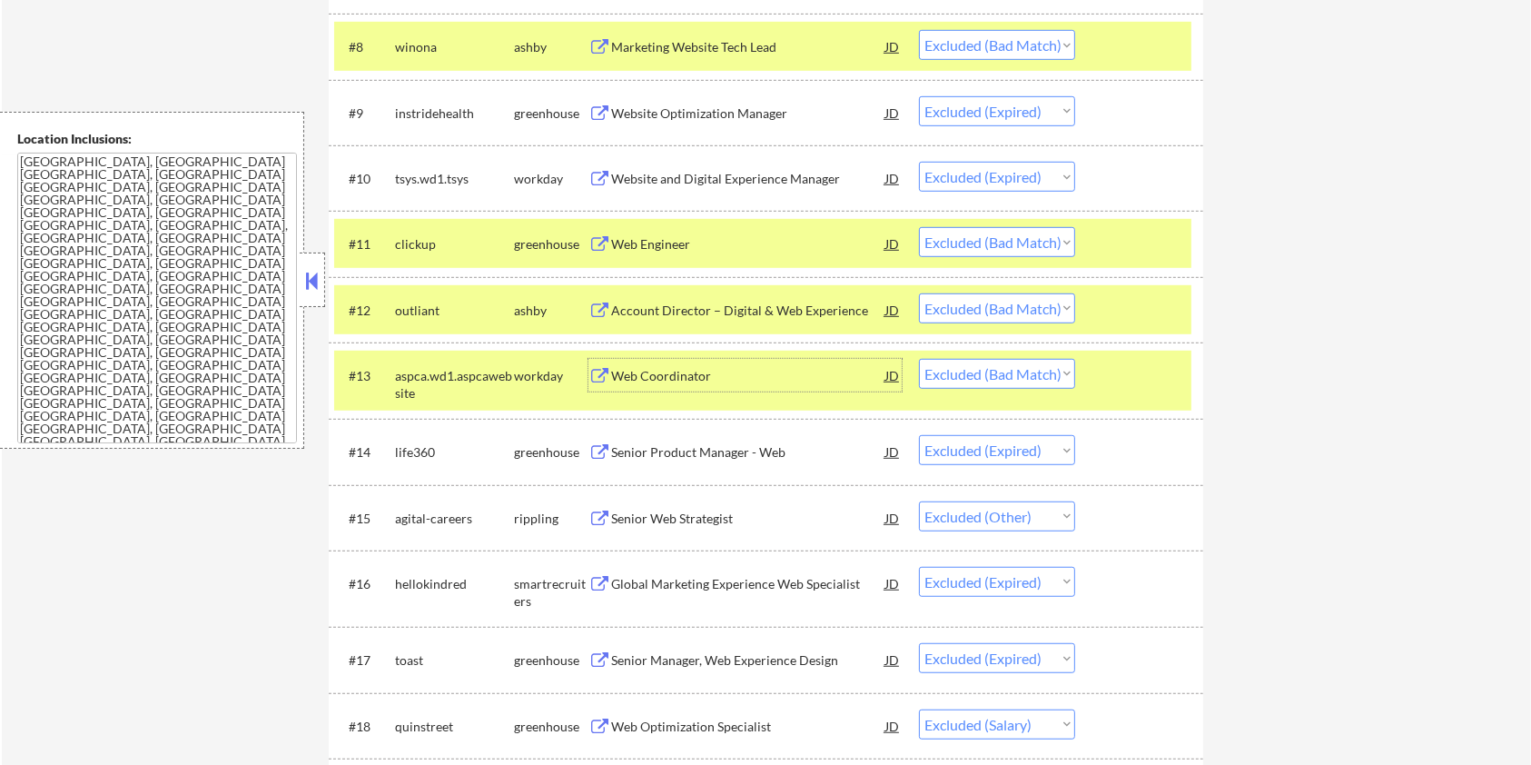
scroll to position [1210, 0]
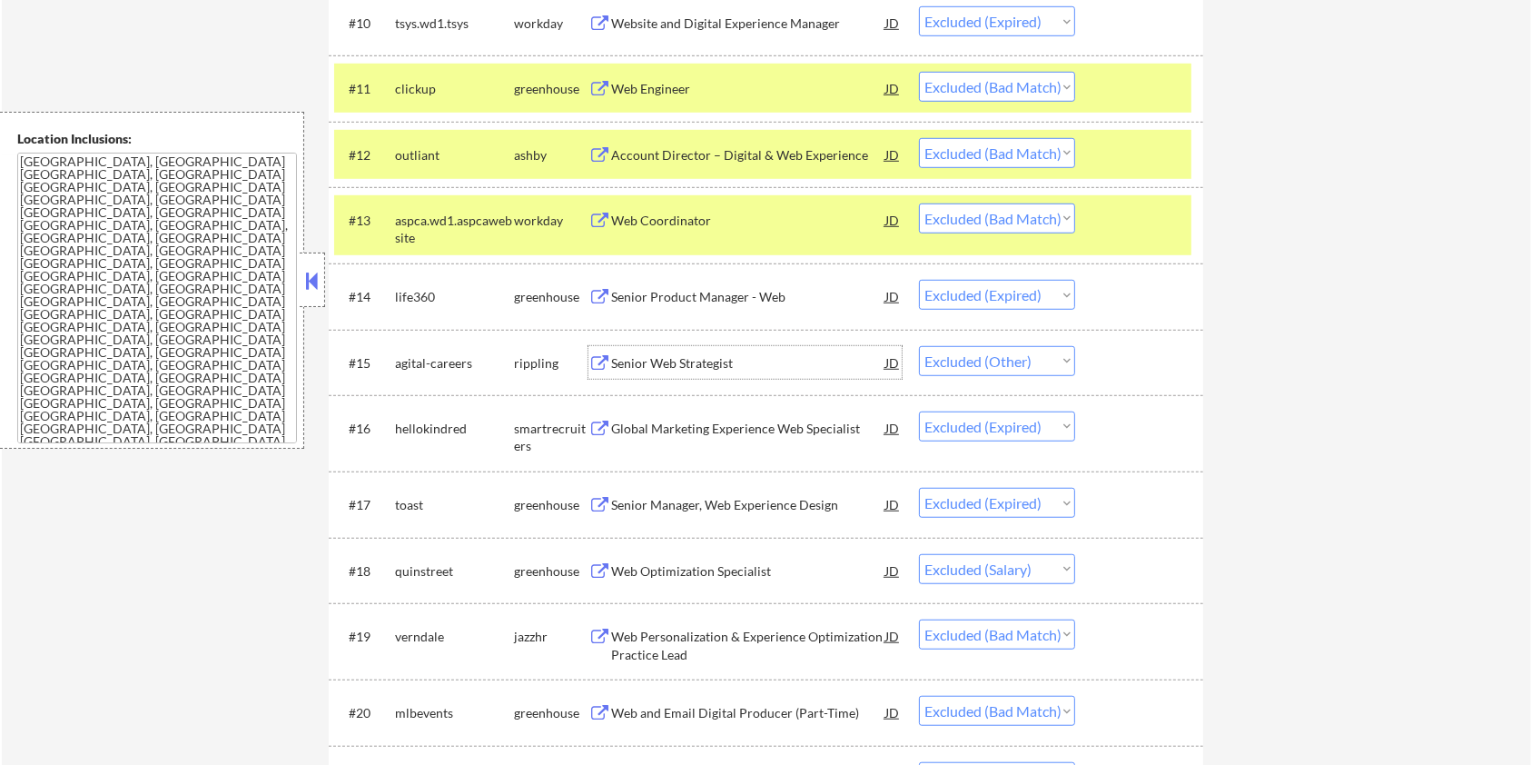
click at [710, 354] on div "Senior Web Strategist" at bounding box center [748, 363] width 274 height 18
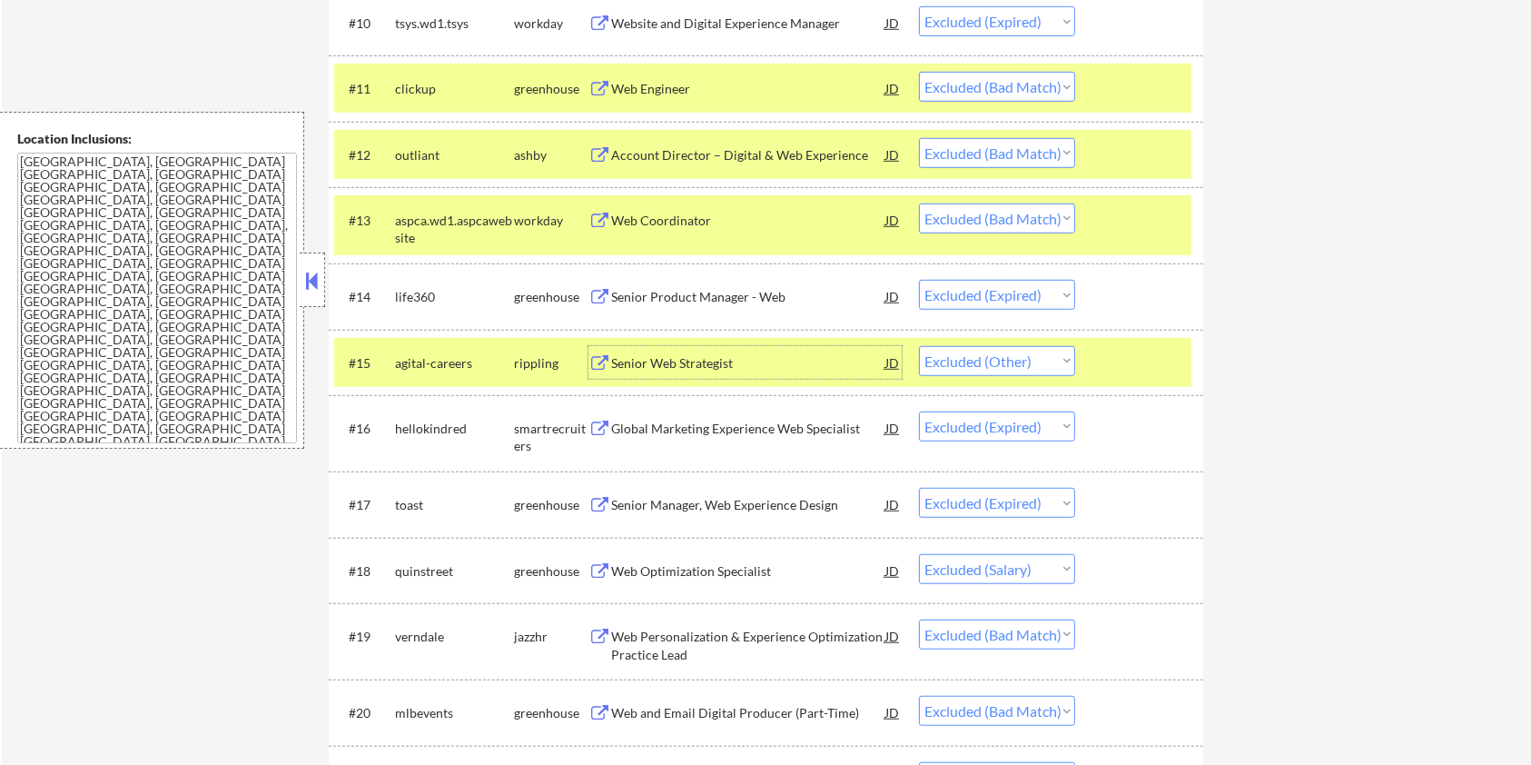
click at [998, 359] on select "Choose an option... Pending Applied Excluded (Questions) Excluded (Expired) Exc…" at bounding box center [997, 361] width 156 height 30
select select ""excluded""
click at [919, 346] on select "Choose an option... Pending Applied Excluded (Questions) Excluded (Expired) Exc…" at bounding box center [997, 361] width 156 height 30
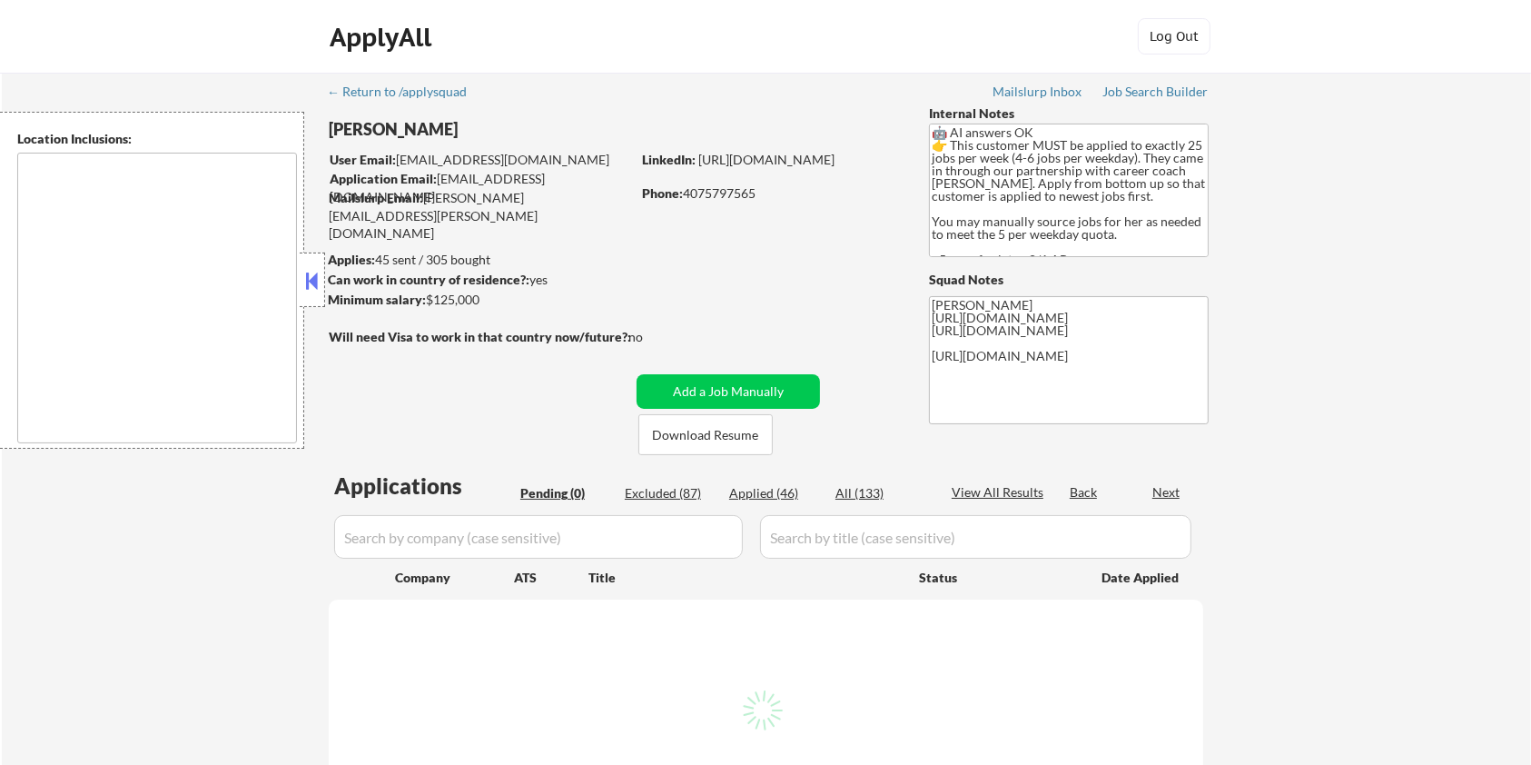
type textarea "[GEOGRAPHIC_DATA], [GEOGRAPHIC_DATA] [GEOGRAPHIC_DATA], [GEOGRAPHIC_DATA] [GEOG…"
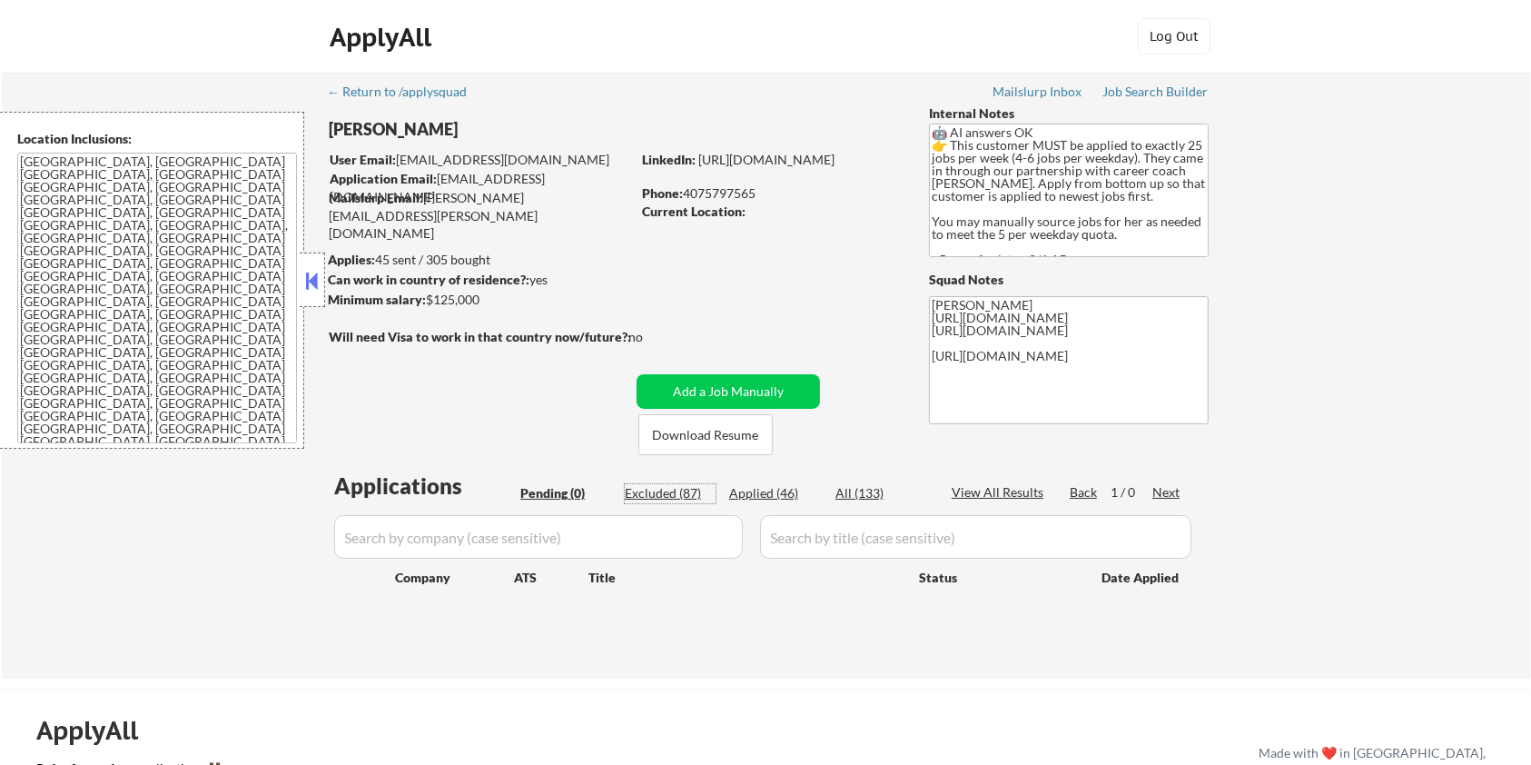
click at [655, 491] on div "Excluded (87)" at bounding box center [670, 493] width 91 height 18
select select ""excluded__salary_""
select select ""excluded__expired_""
select select ""excluded__salary_""
select select ""excluded__expired_""
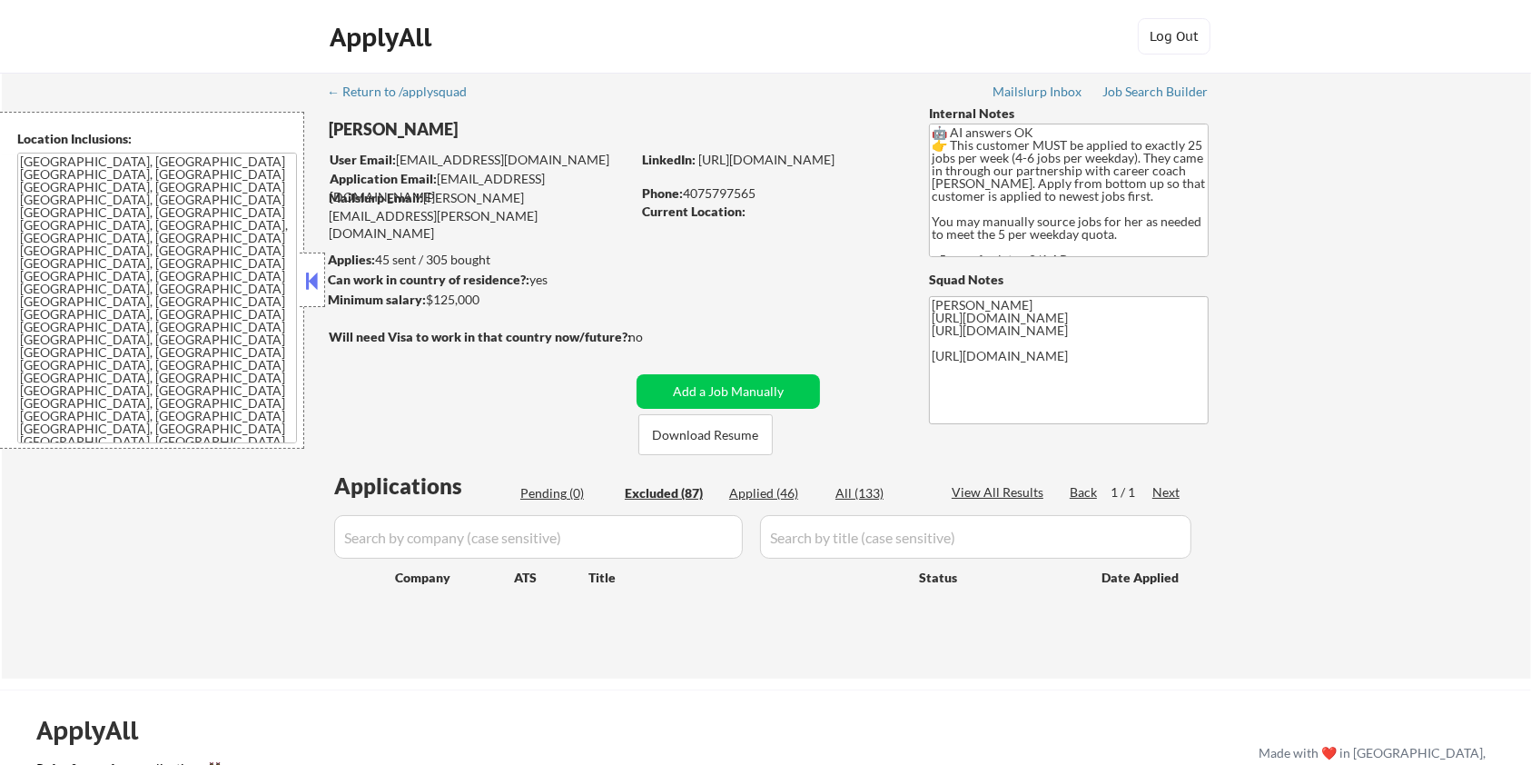
select select ""excluded__location_""
select select ""excluded__bad_match_""
select select ""excluded__expired_""
select select ""excluded__bad_match_""
select select ""excluded__expired_""
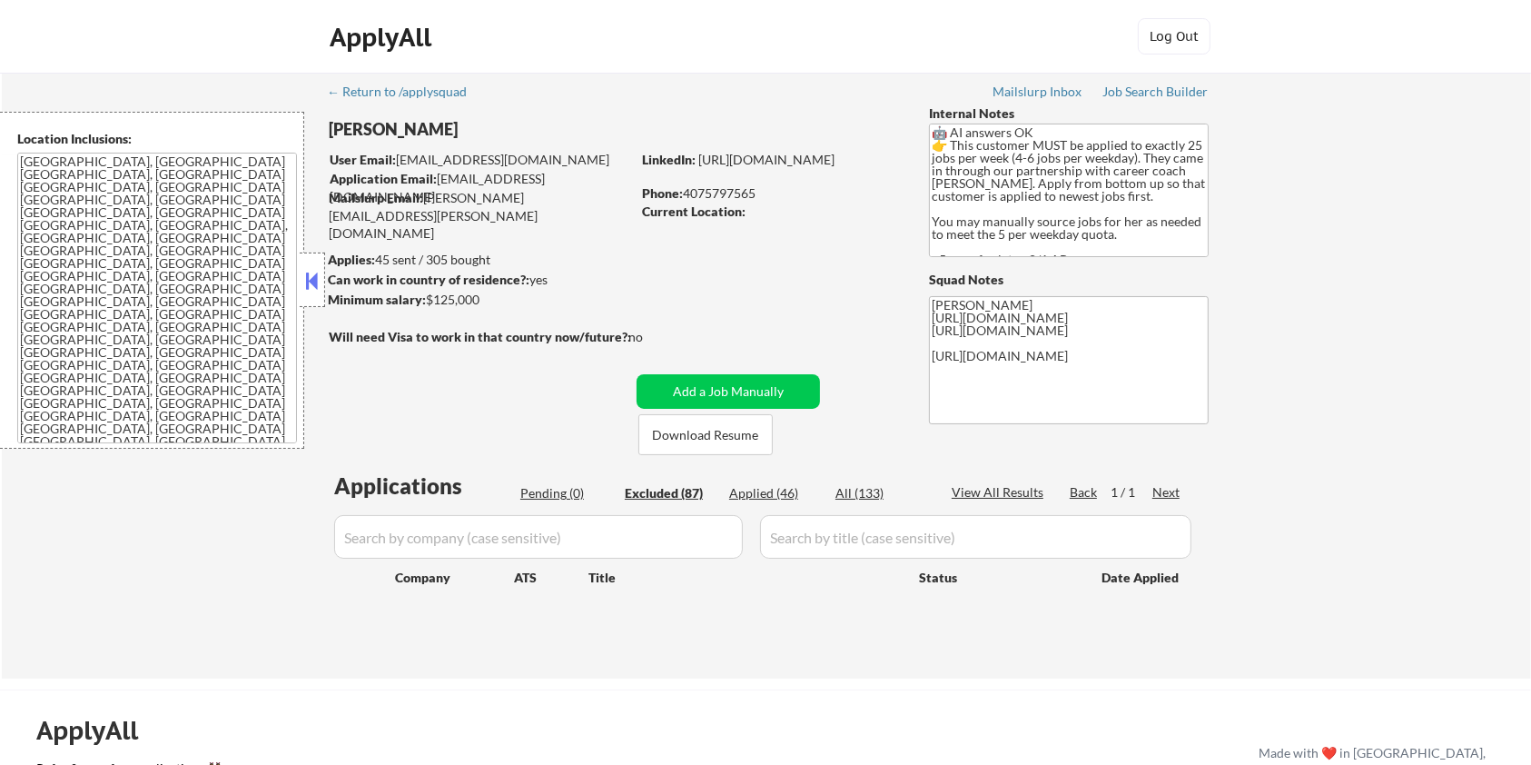
select select ""excluded__expired_""
select select ""excluded__bad_match_""
select select ""excluded__expired_""
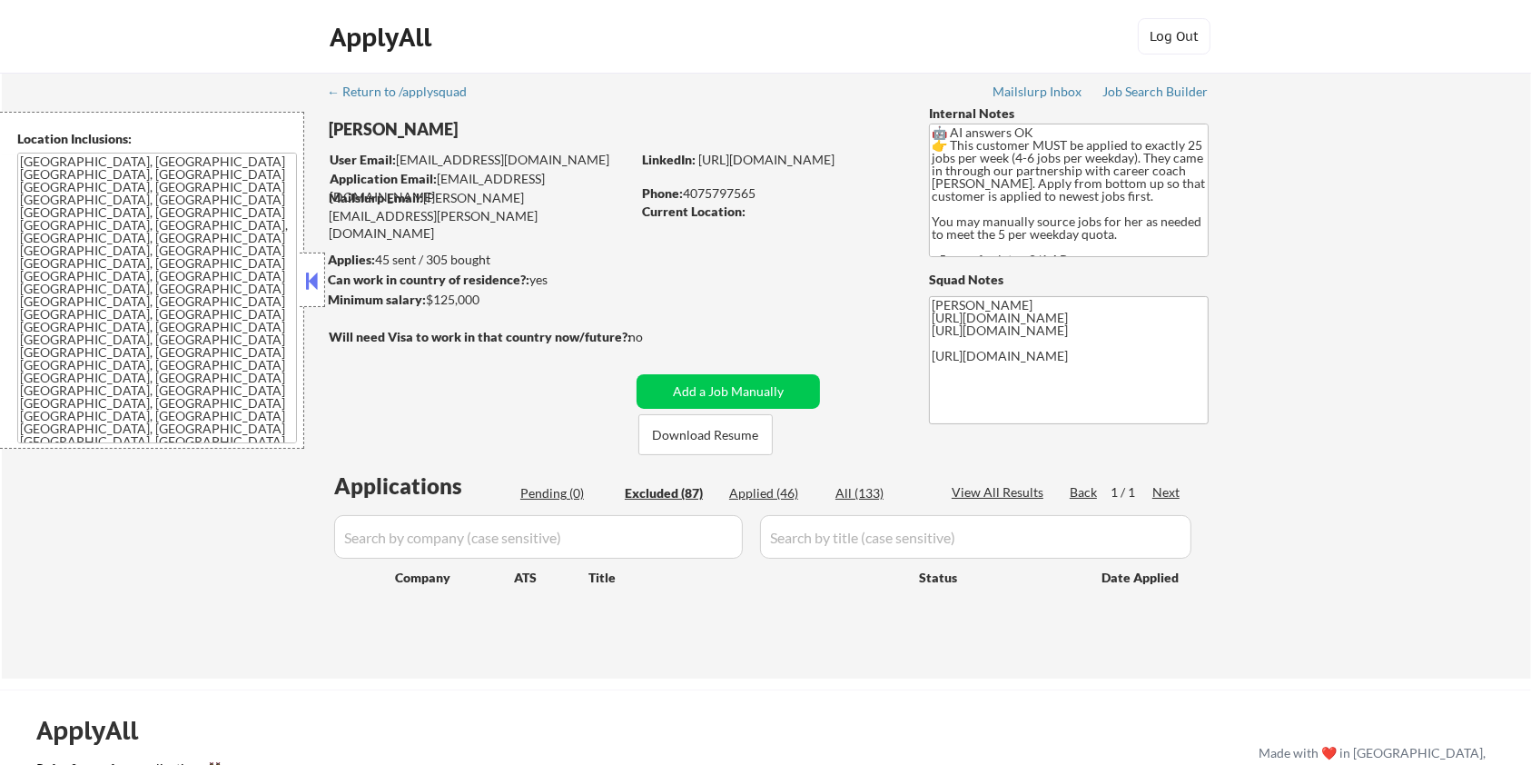
select select ""excluded""
select select ""excluded__expired_""
select select ""excluded__salary_""
select select ""excluded__bad_match_""
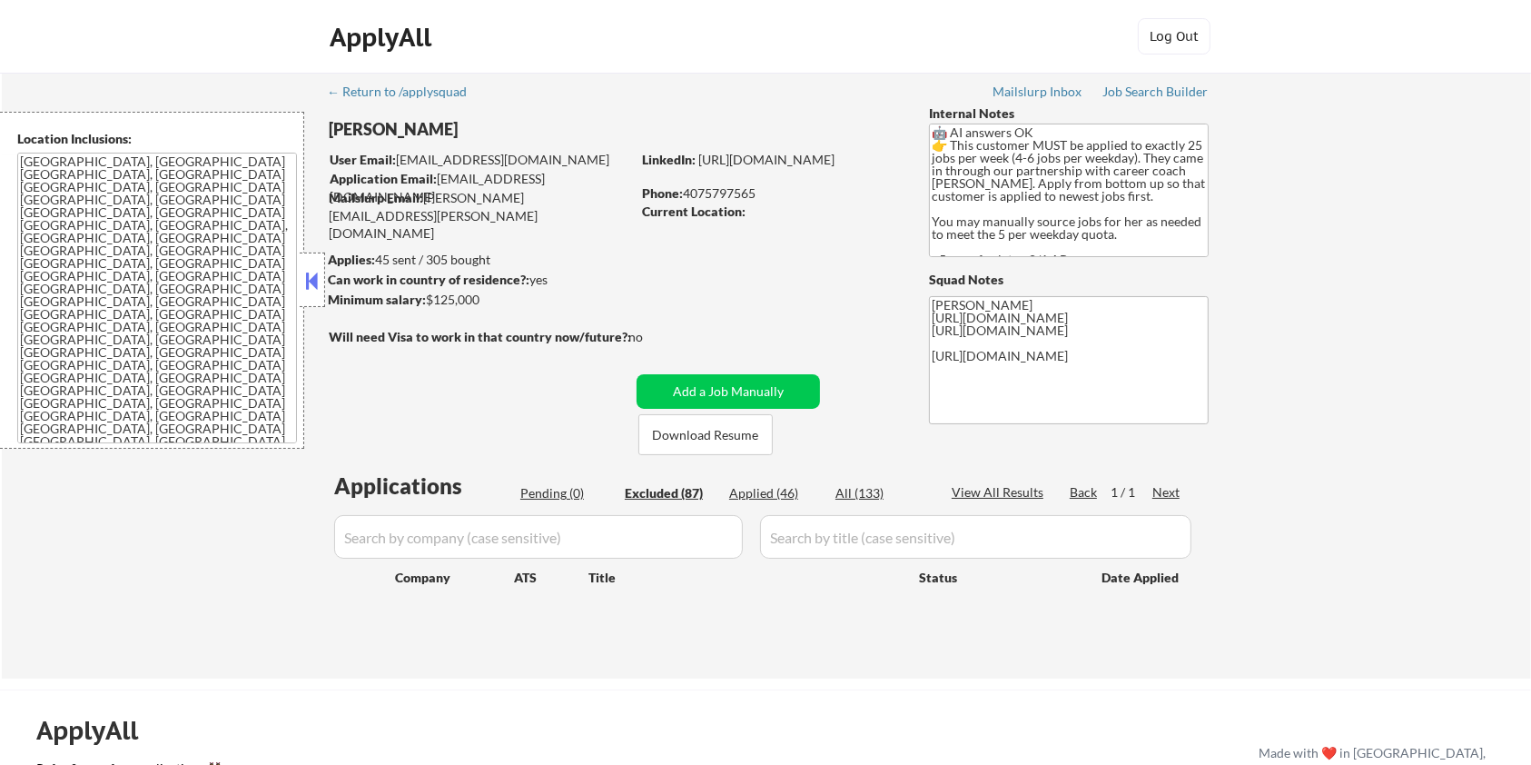
select select ""excluded__bad_match_""
select select ""excluded__salary_""
select select ""excluded__blocklist_""
select select ""excluded__bad_match_""
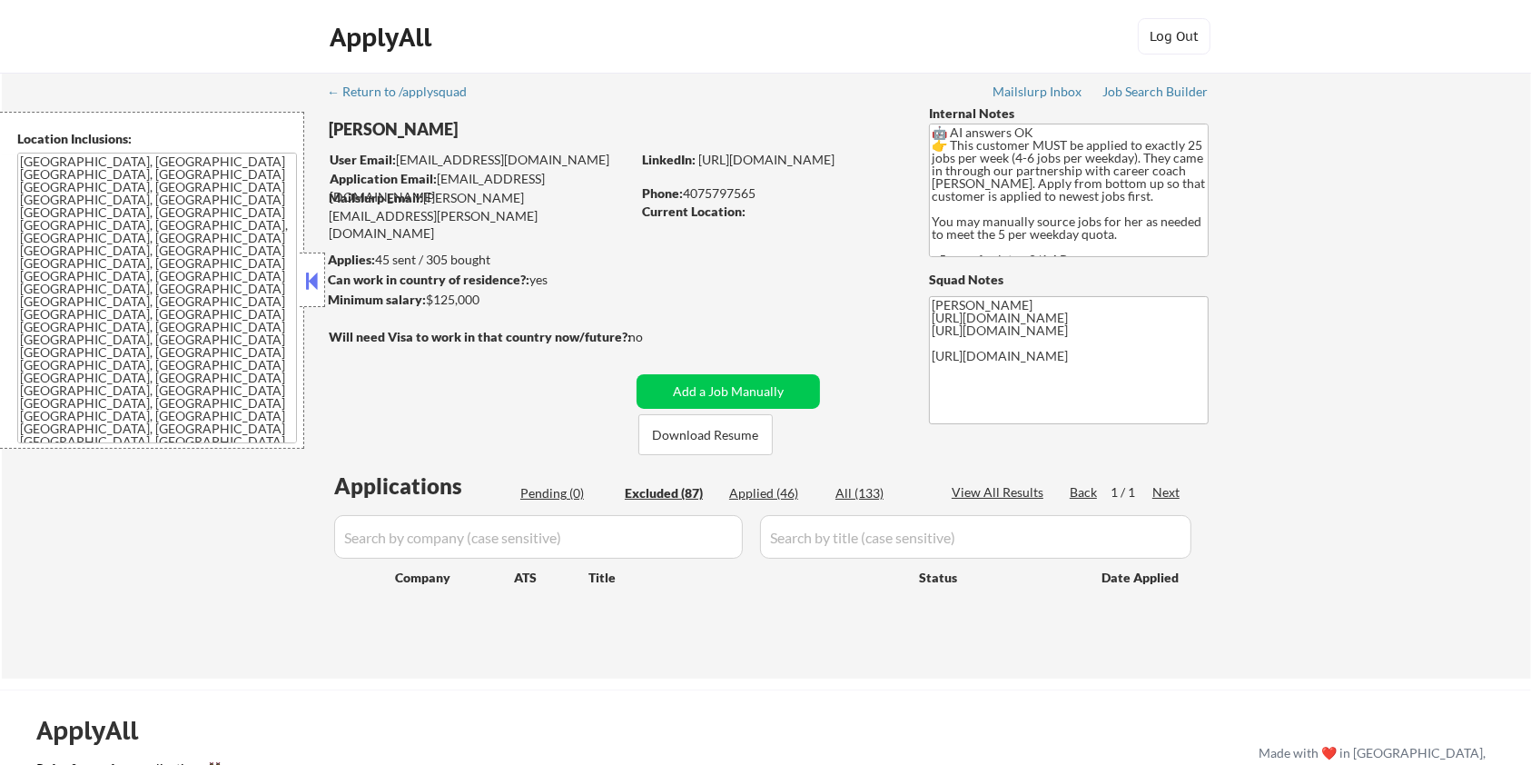
select select ""excluded__bad_match_""
select select ""excluded__expired_""
select select ""excluded__bad_match_""
select select ""excluded__expired_""
select select ""excluded__bad_match_""
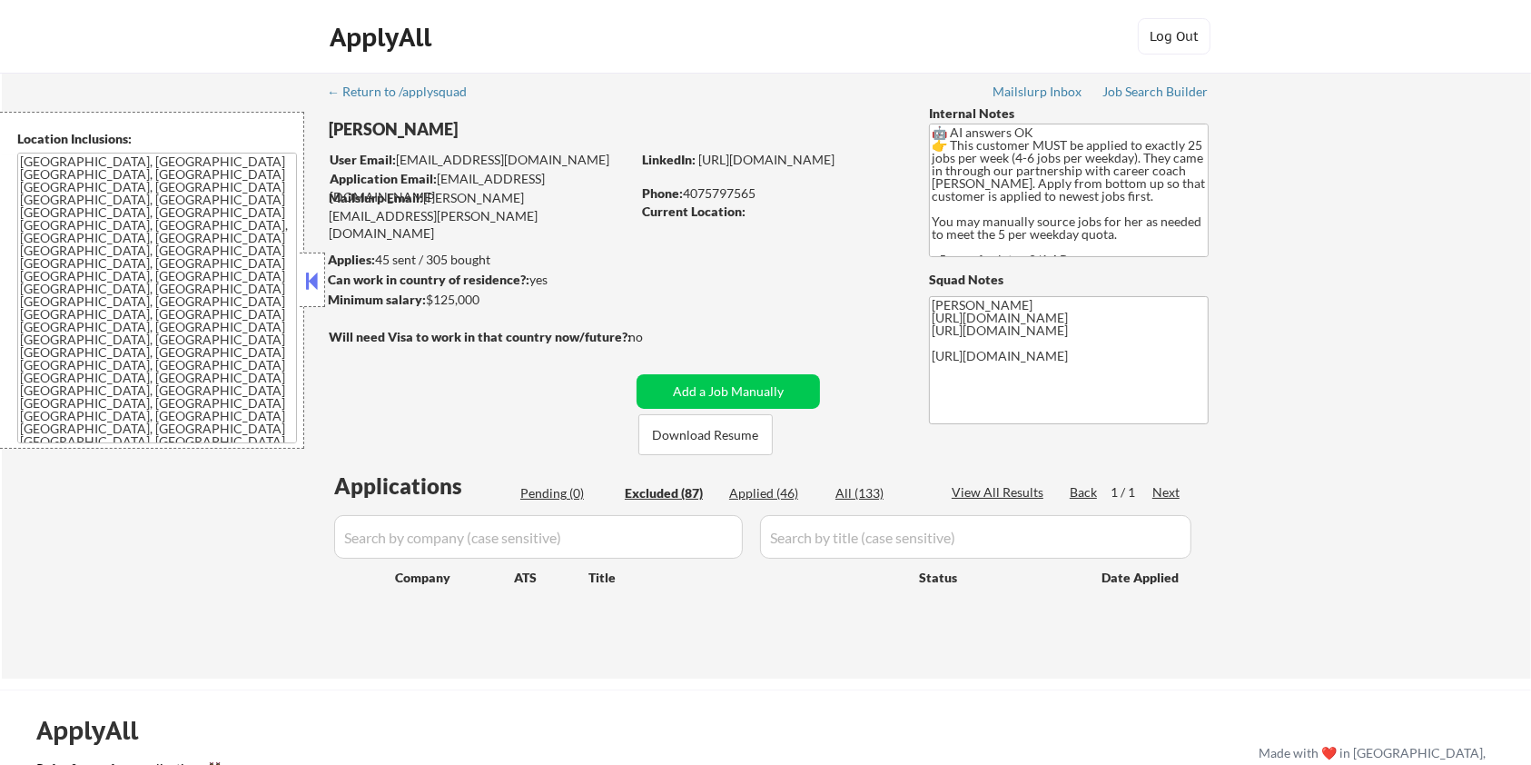
select select ""excluded__expired_""
select select ""excluded__other_""
select select ""excluded__bad_match_""
select select ""excluded__expired_""
select select ""excluded__bad_match_""
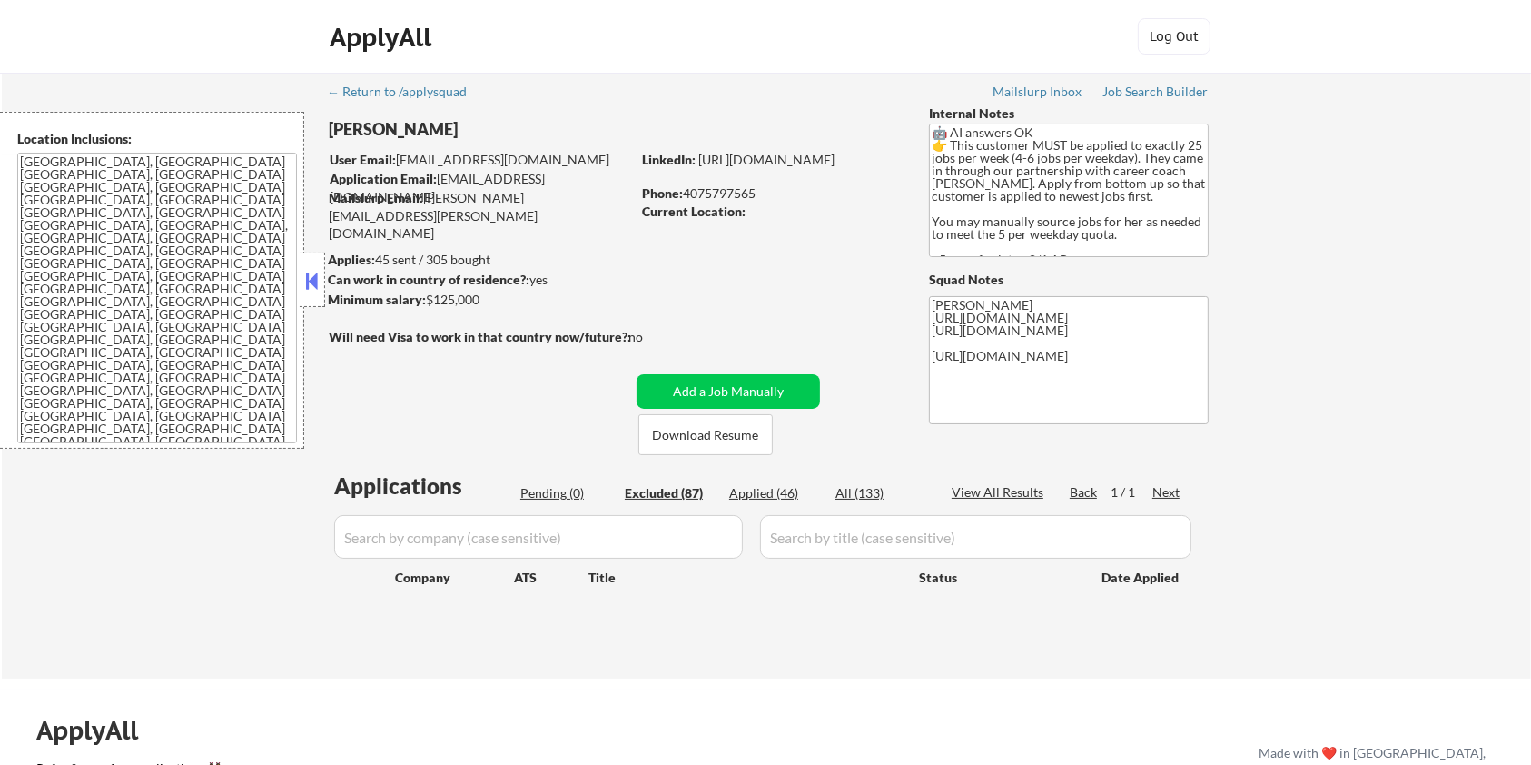
select select ""excluded__bad_match_""
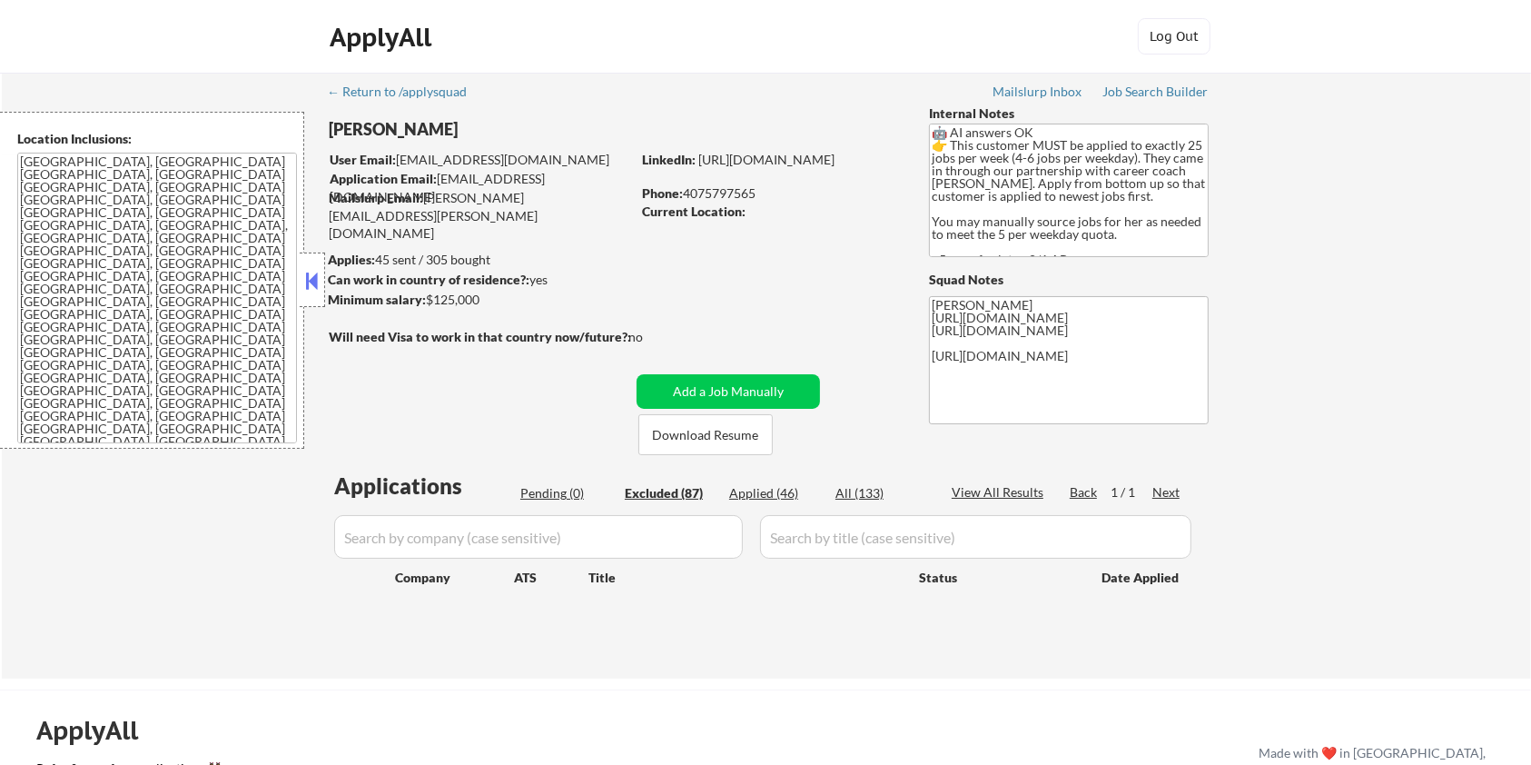
select select ""excluded__expired_""
select select ""excluded__bad_match_""
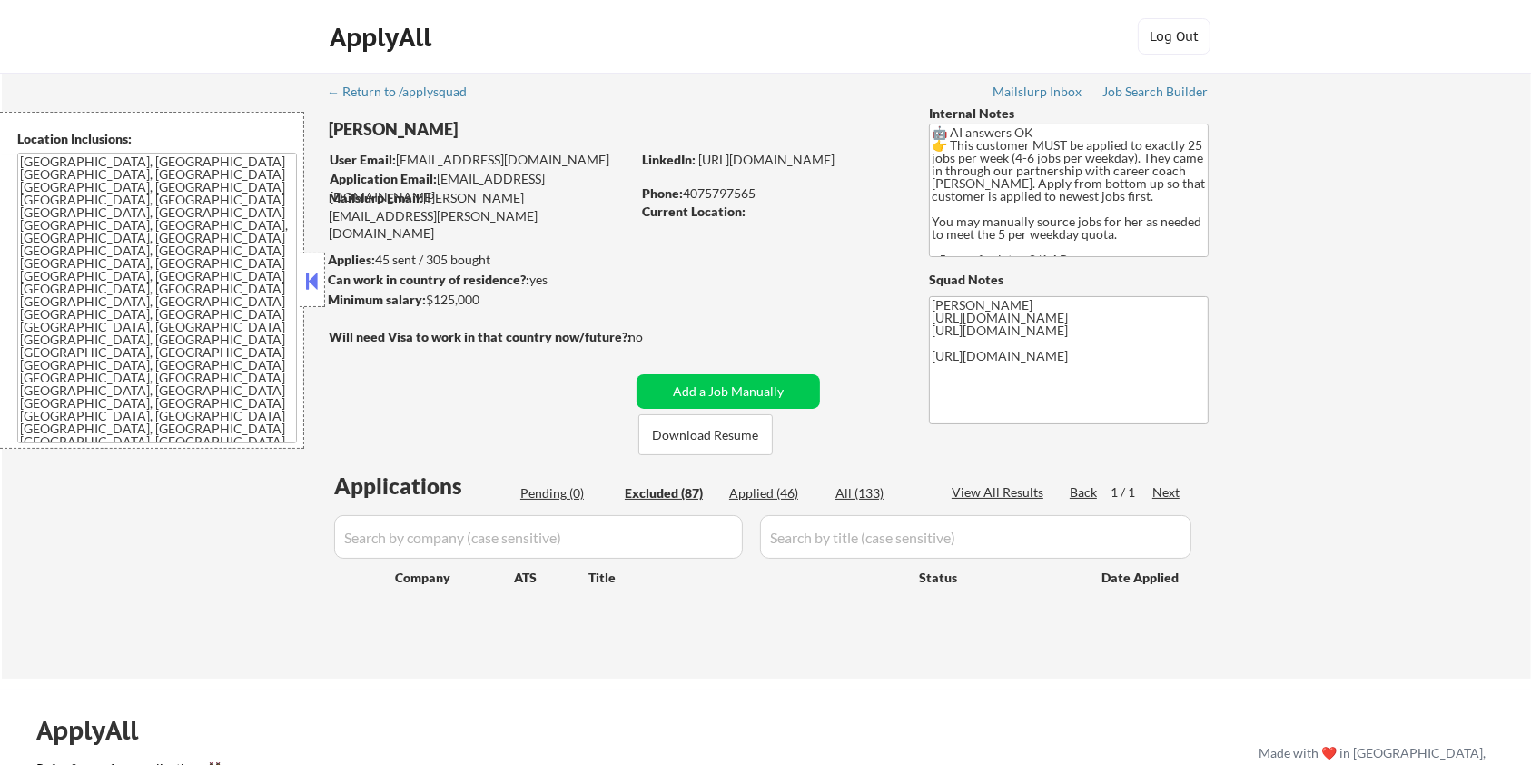
select select ""excluded__bad_match_""
select select ""excluded__expired_""
select select ""excluded__bad_match_""
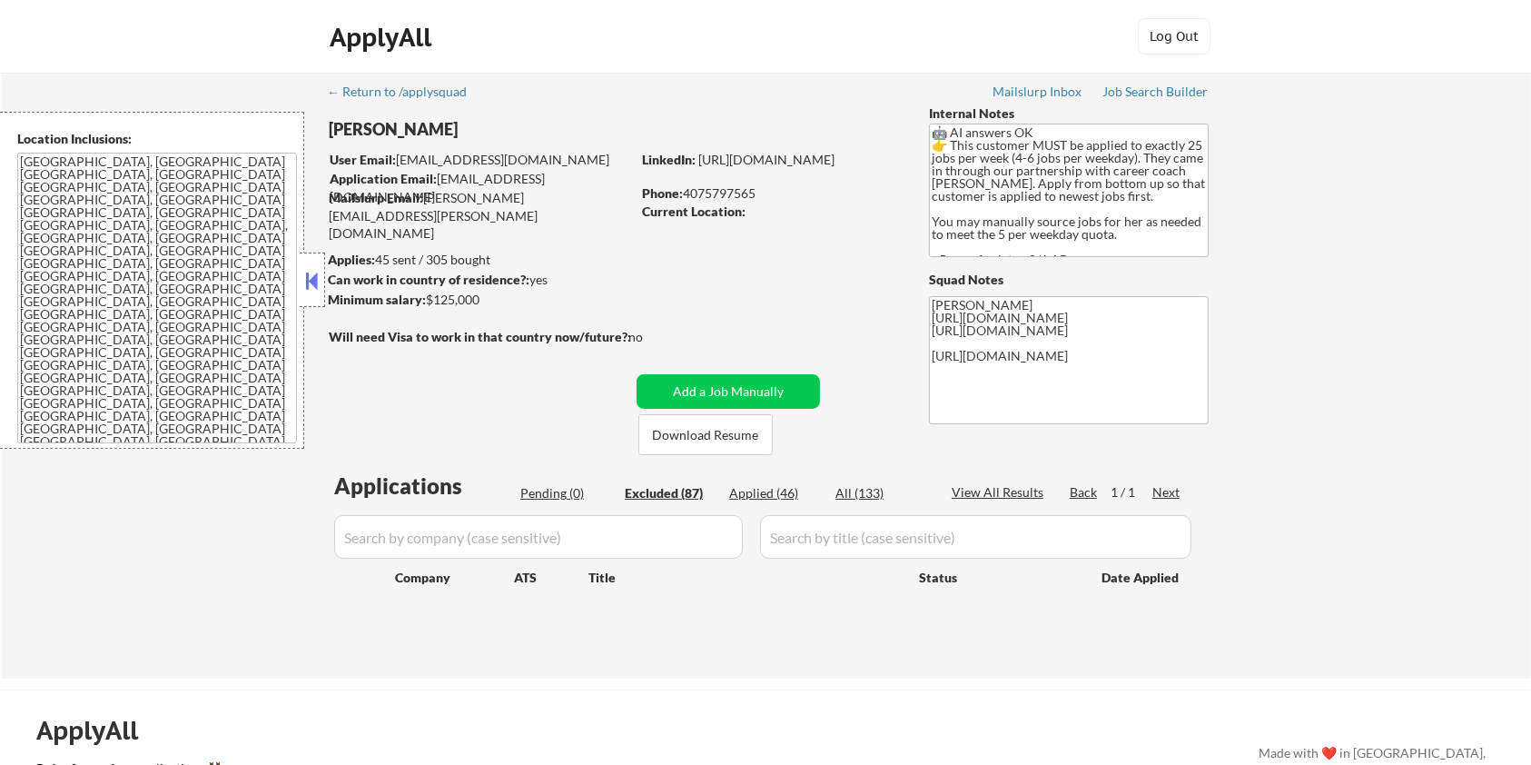
select select ""excluded__bad_match_""
select select ""excluded__expired_""
select select ""excluded__bad_match_""
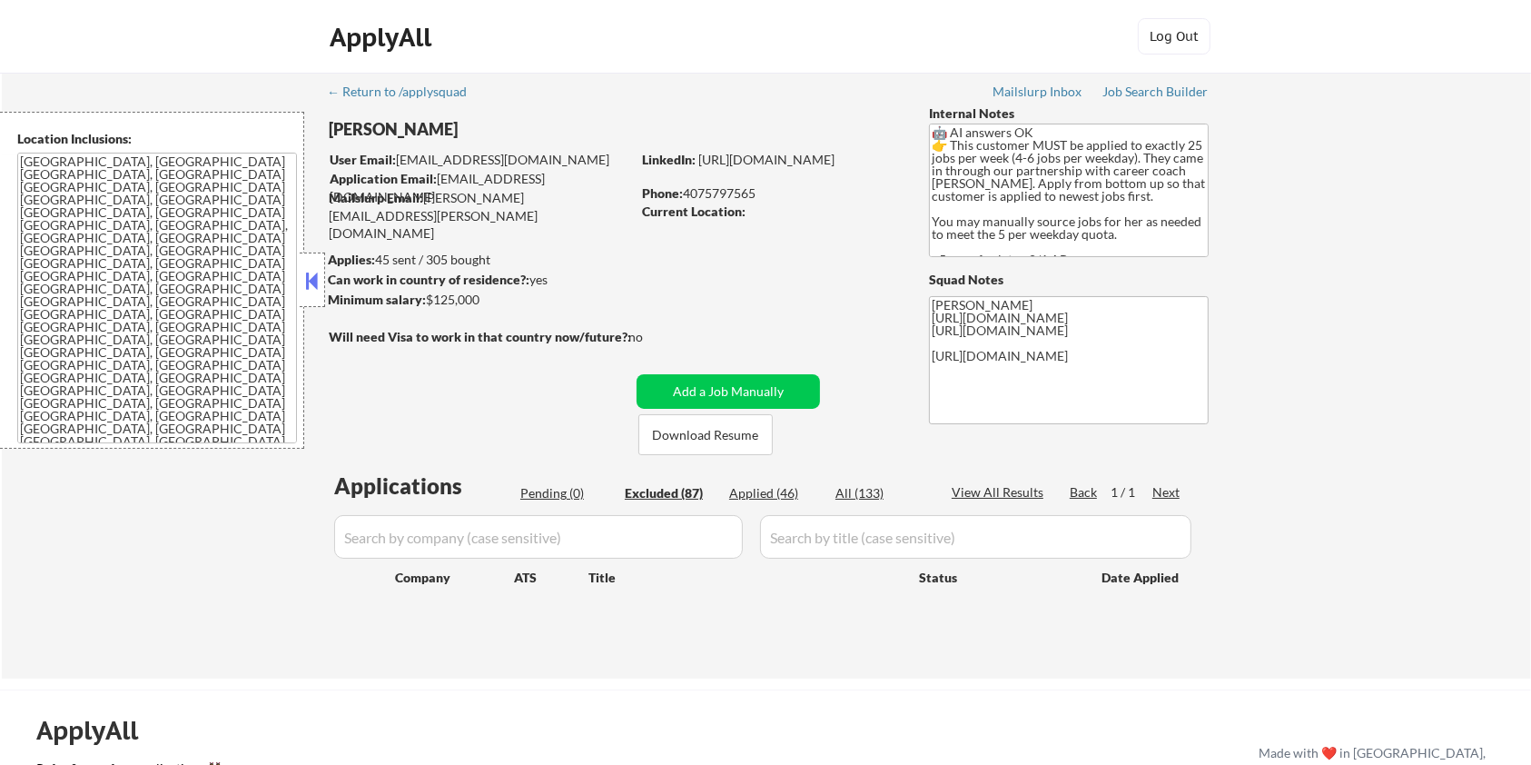
select select ""excluded__bad_match_""
select select ""excluded__expired_""
select select ""excluded__bad_match_""
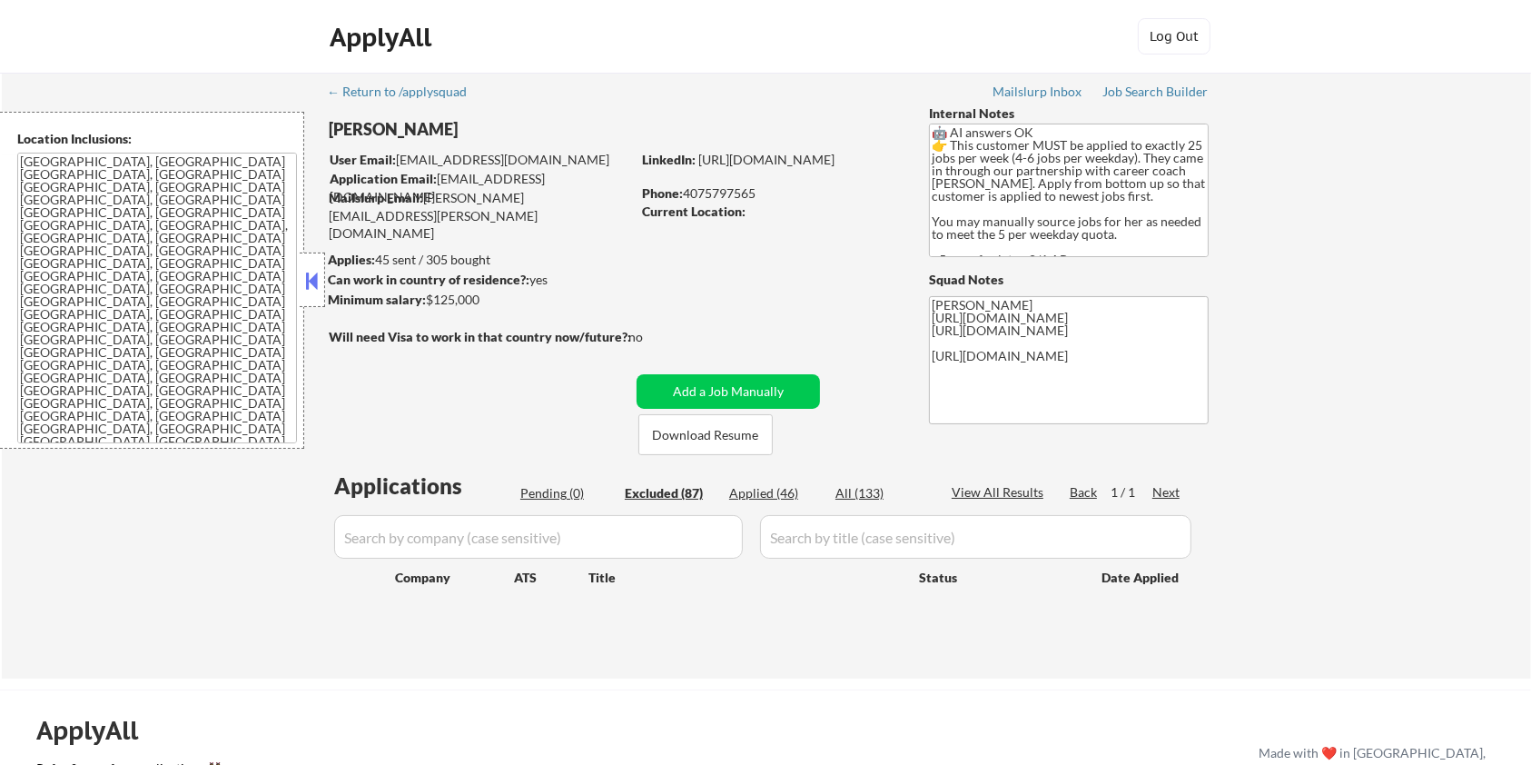
select select ""excluded__bad_match_""
select select ""excluded__expired_""
select select ""excluded__salary_""
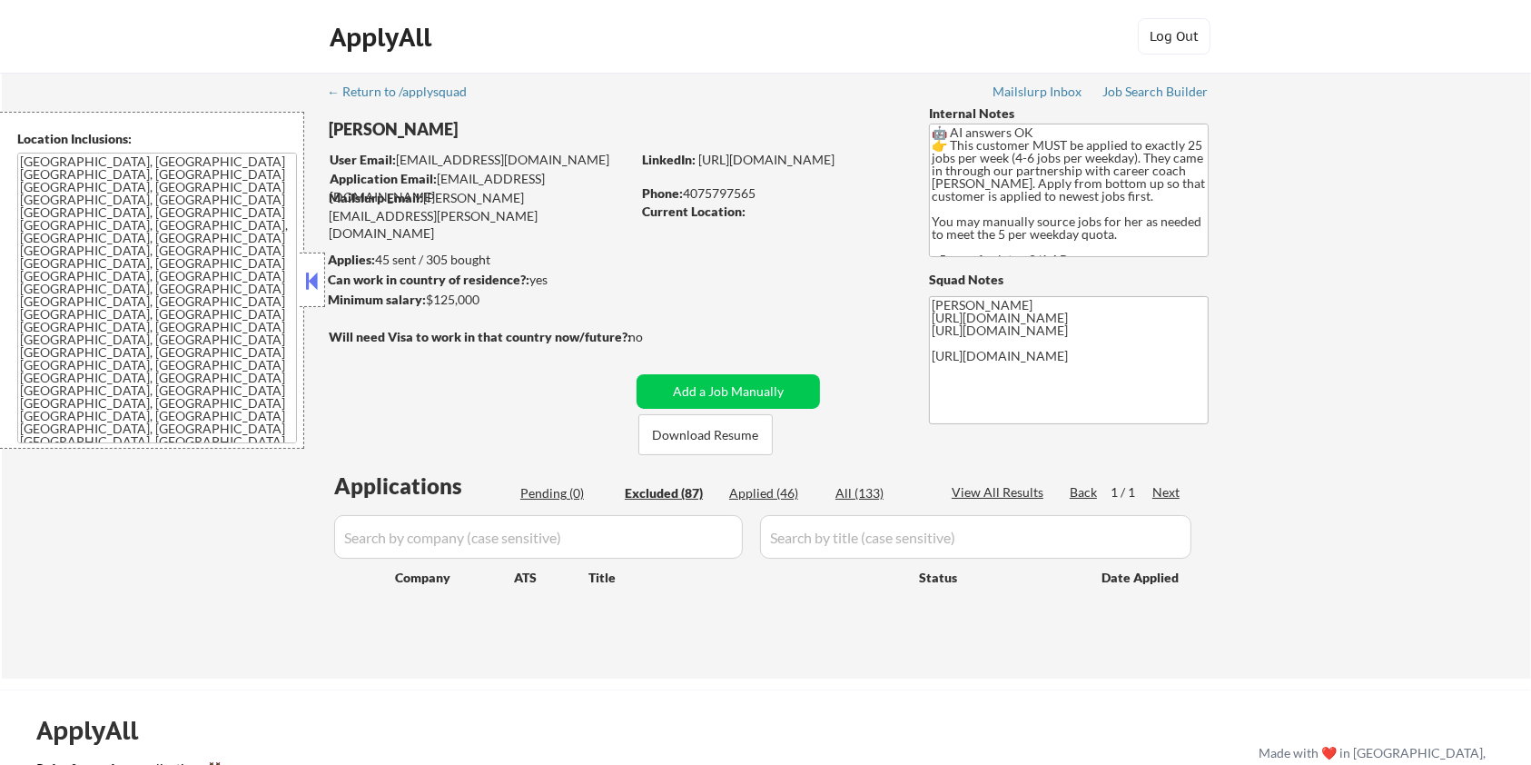
select select ""excluded__bad_match_""
select select ""excluded__expired_""
select select ""excluded__salary_""
select select ""excluded__bad_match_""
select select ""excluded__location_""
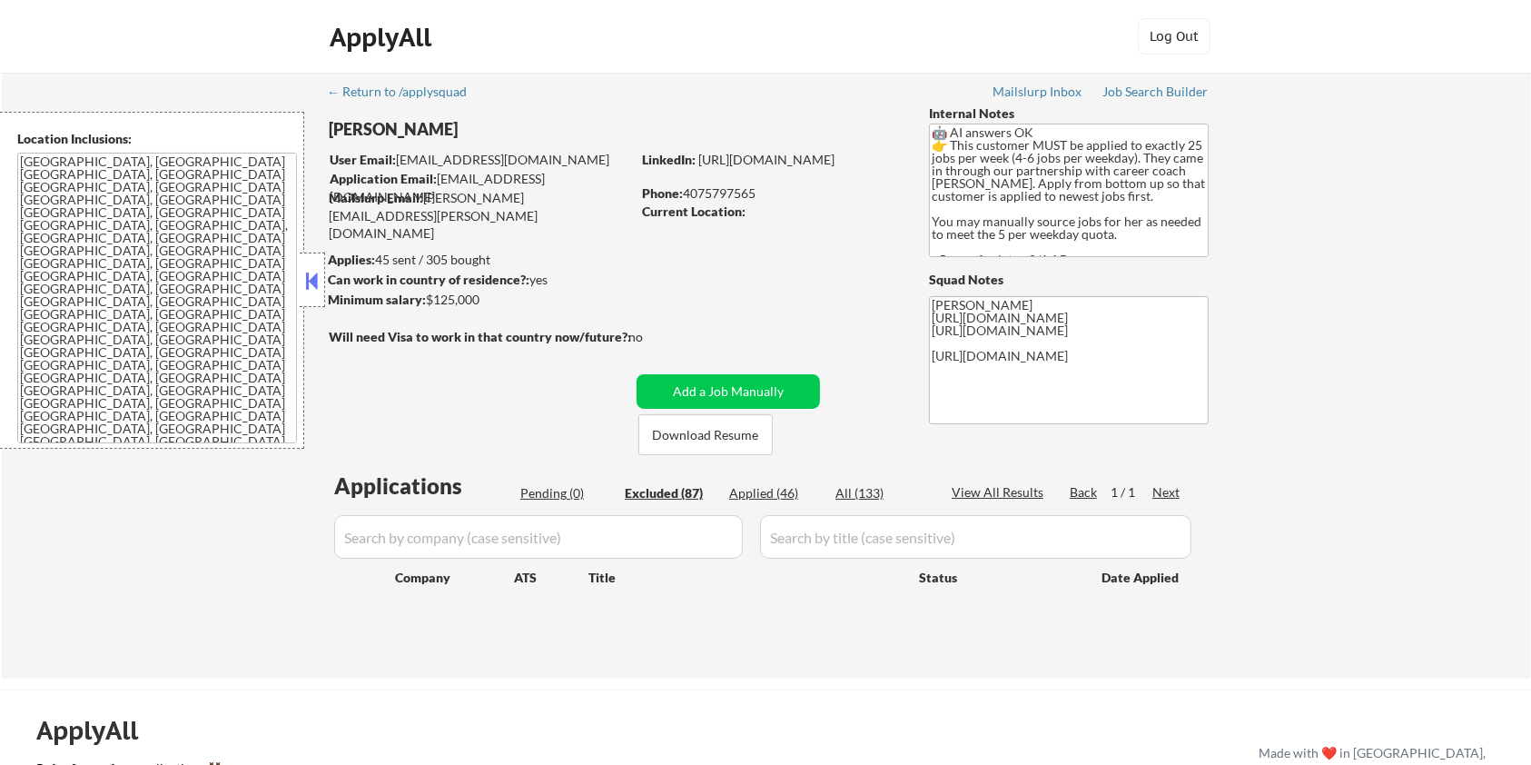
select select ""excluded__salary_""
select select ""excluded__bad_match_""
select select ""excluded__salary_""
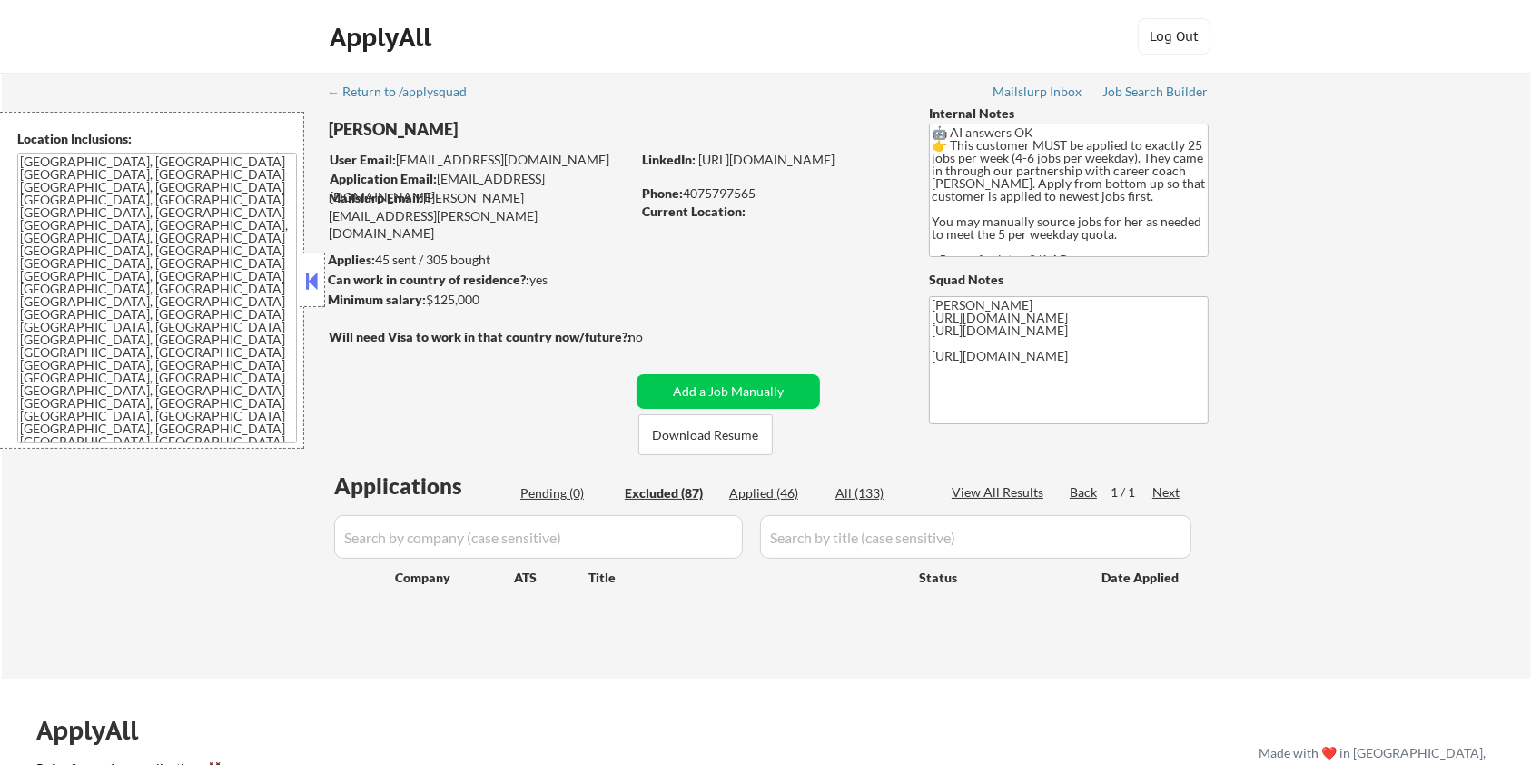
select select ""excluded__bad_match_""
select select ""excluded__expired_""
select select ""excluded__bad_match_""
select select ""excluded__expired_""
select select ""excluded__bad_match_""
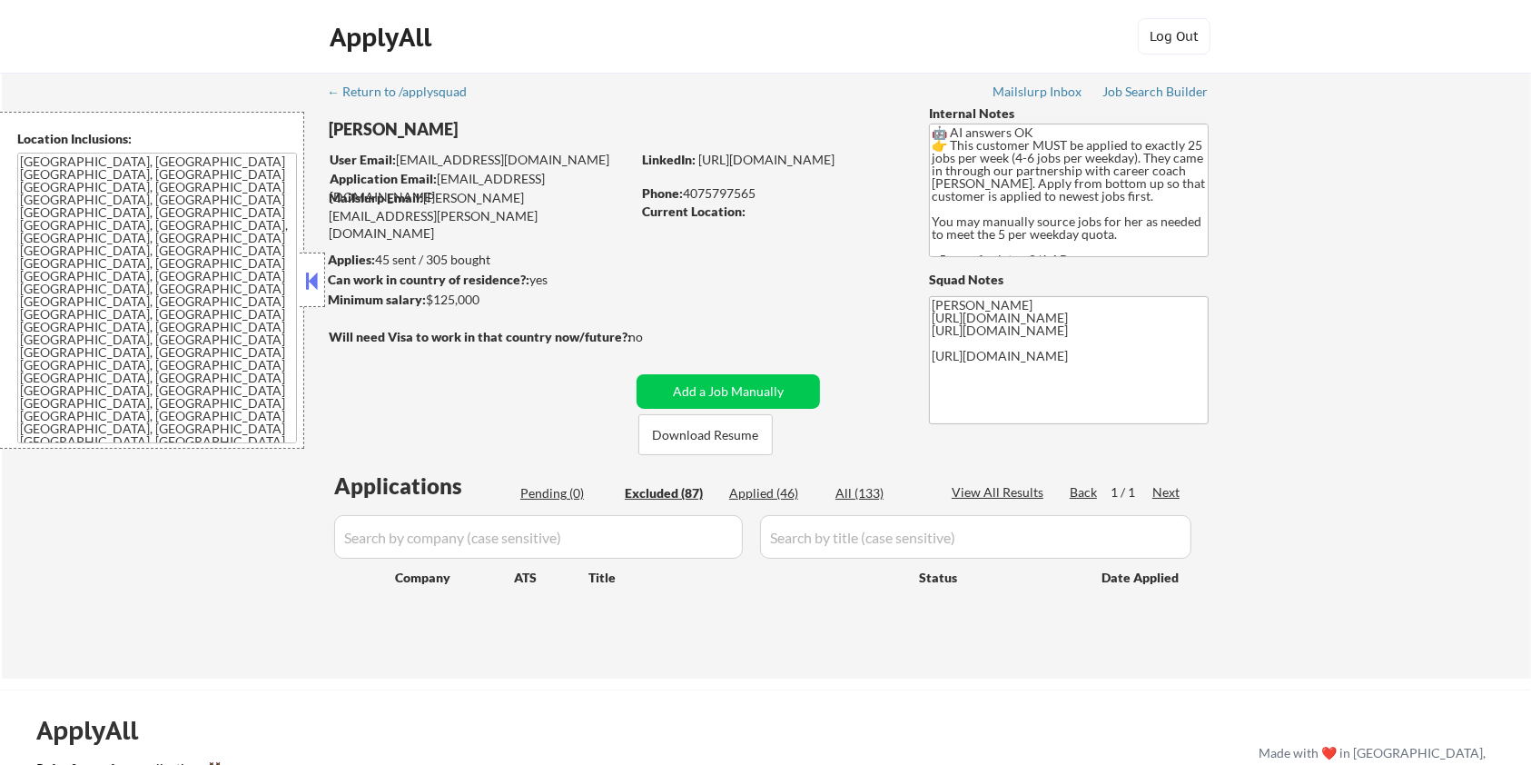
select select ""excluded__bad_match_""
select select ""excluded__expired_""
select select ""excluded__bad_match_""
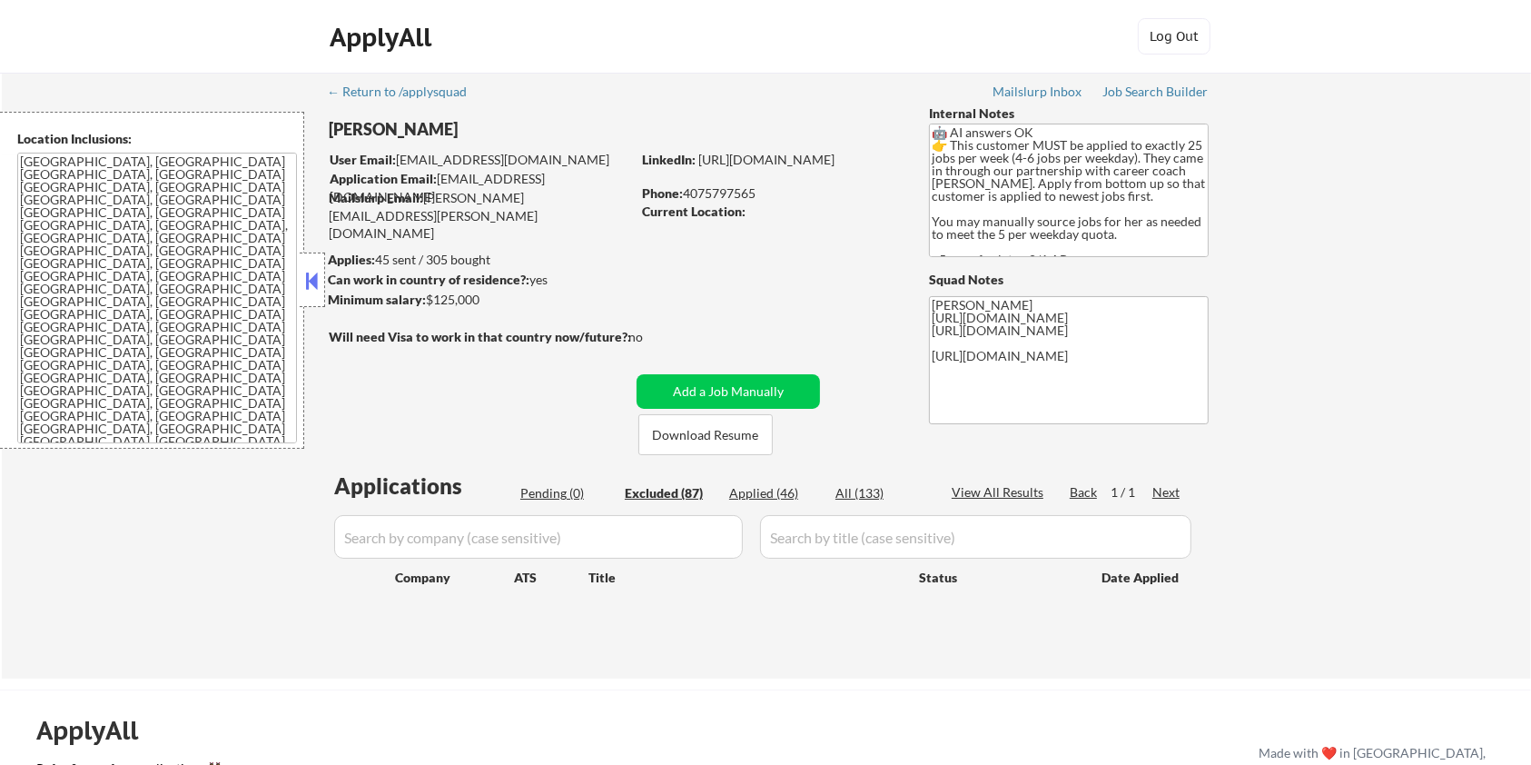
select select ""excluded__bad_match_""
select select ""excluded__location_""
select select ""excluded__other_""
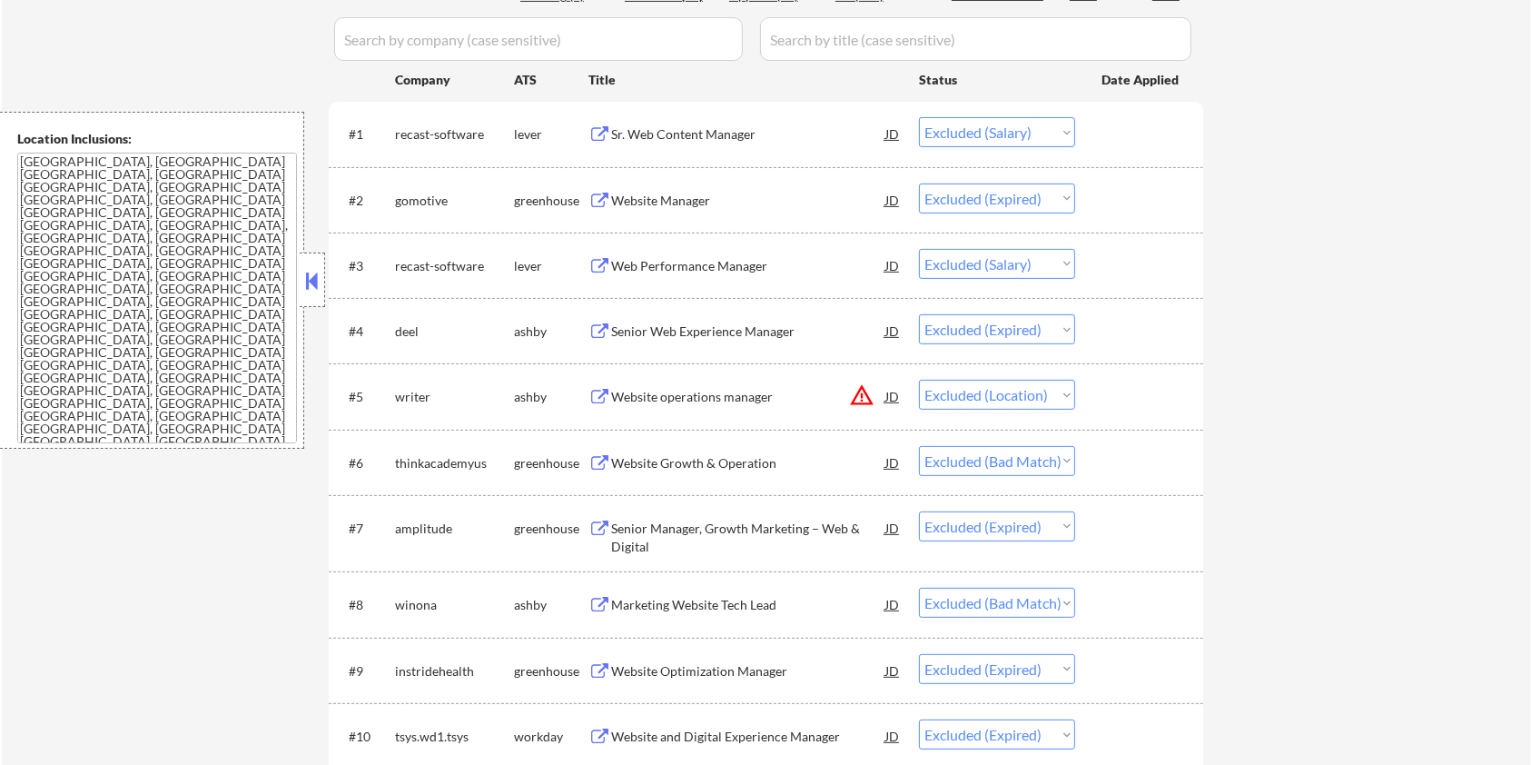
scroll to position [605, 0]
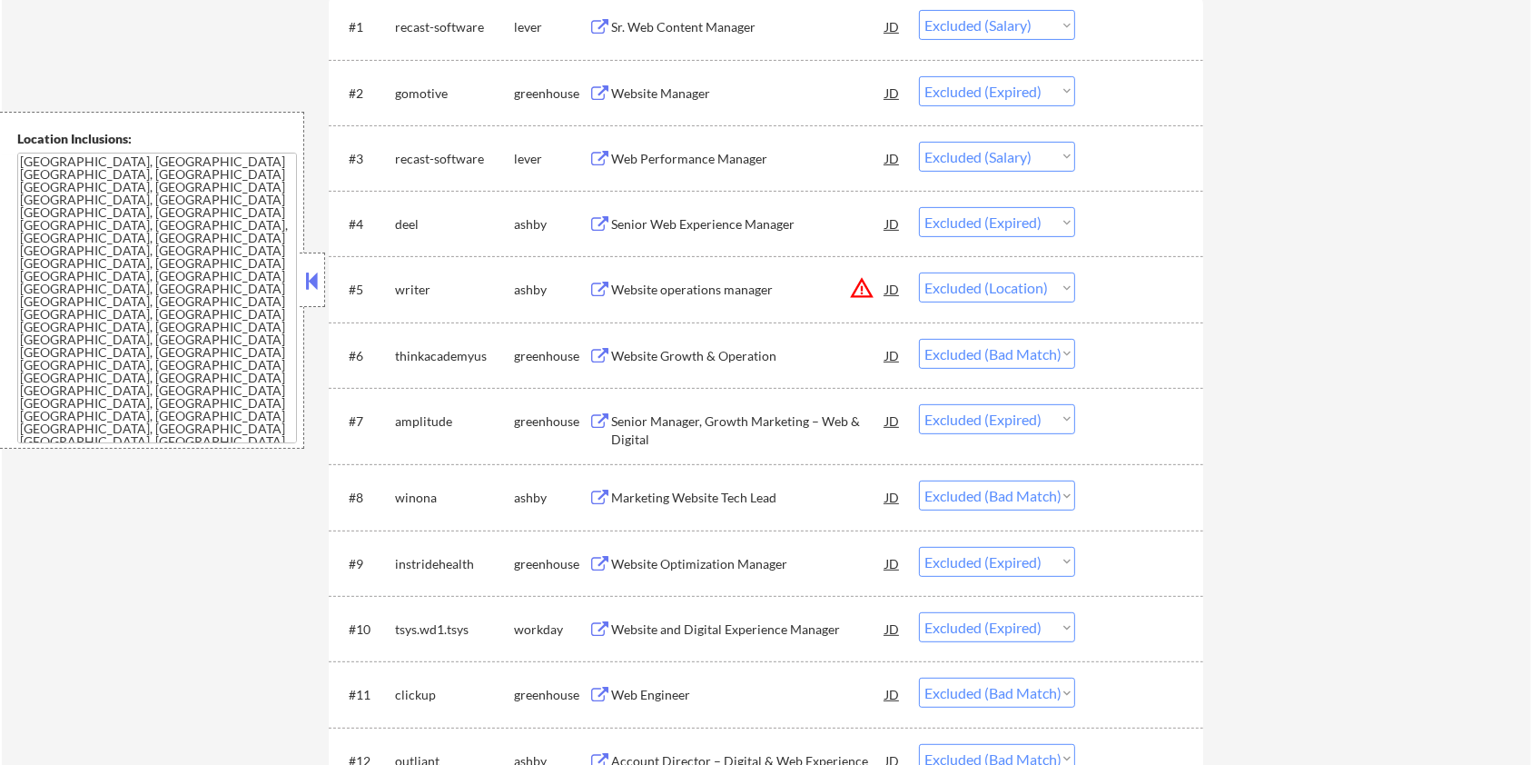
click at [669, 496] on div "Marketing Website Tech Lead" at bounding box center [748, 498] width 274 height 18
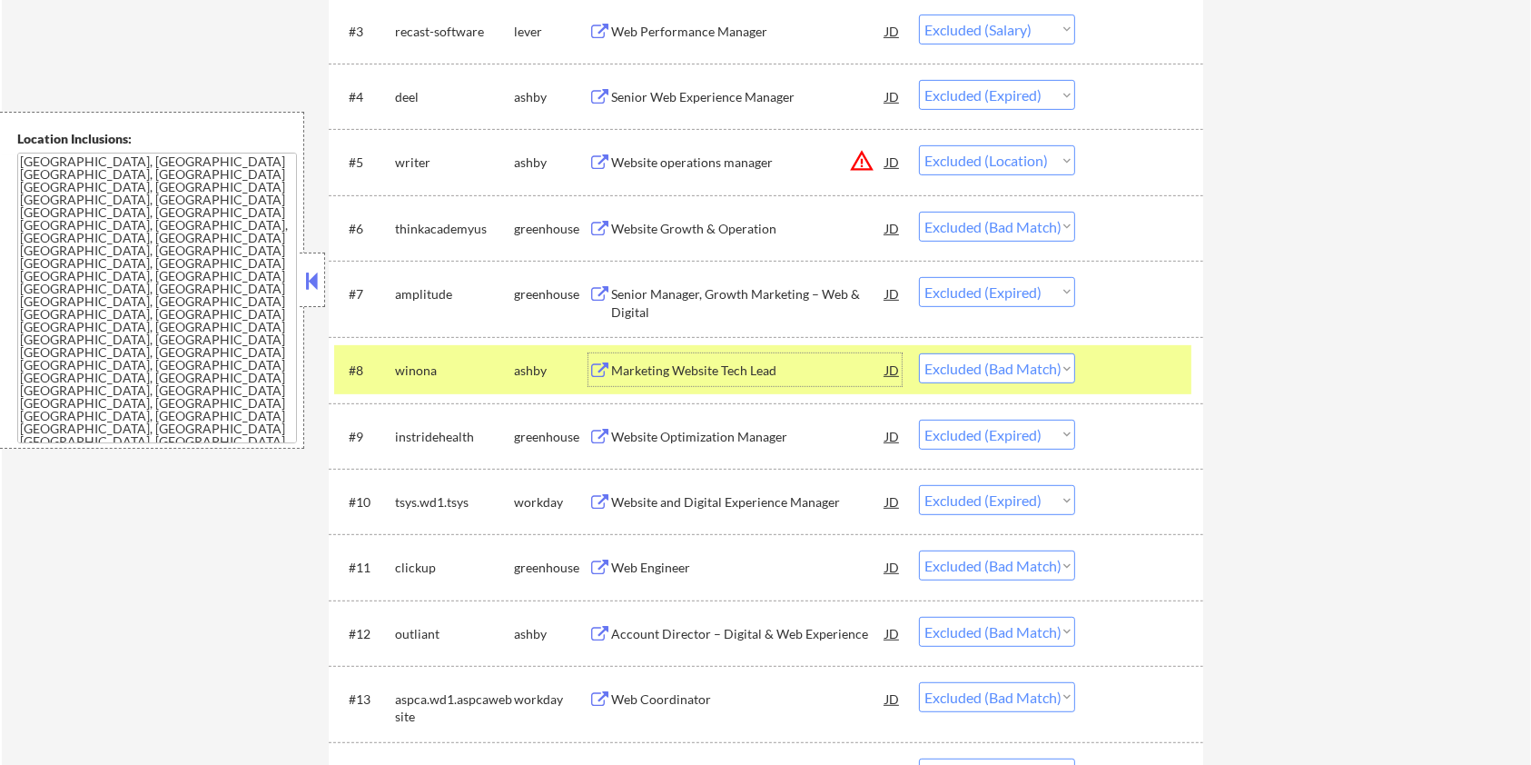
scroll to position [847, 0]
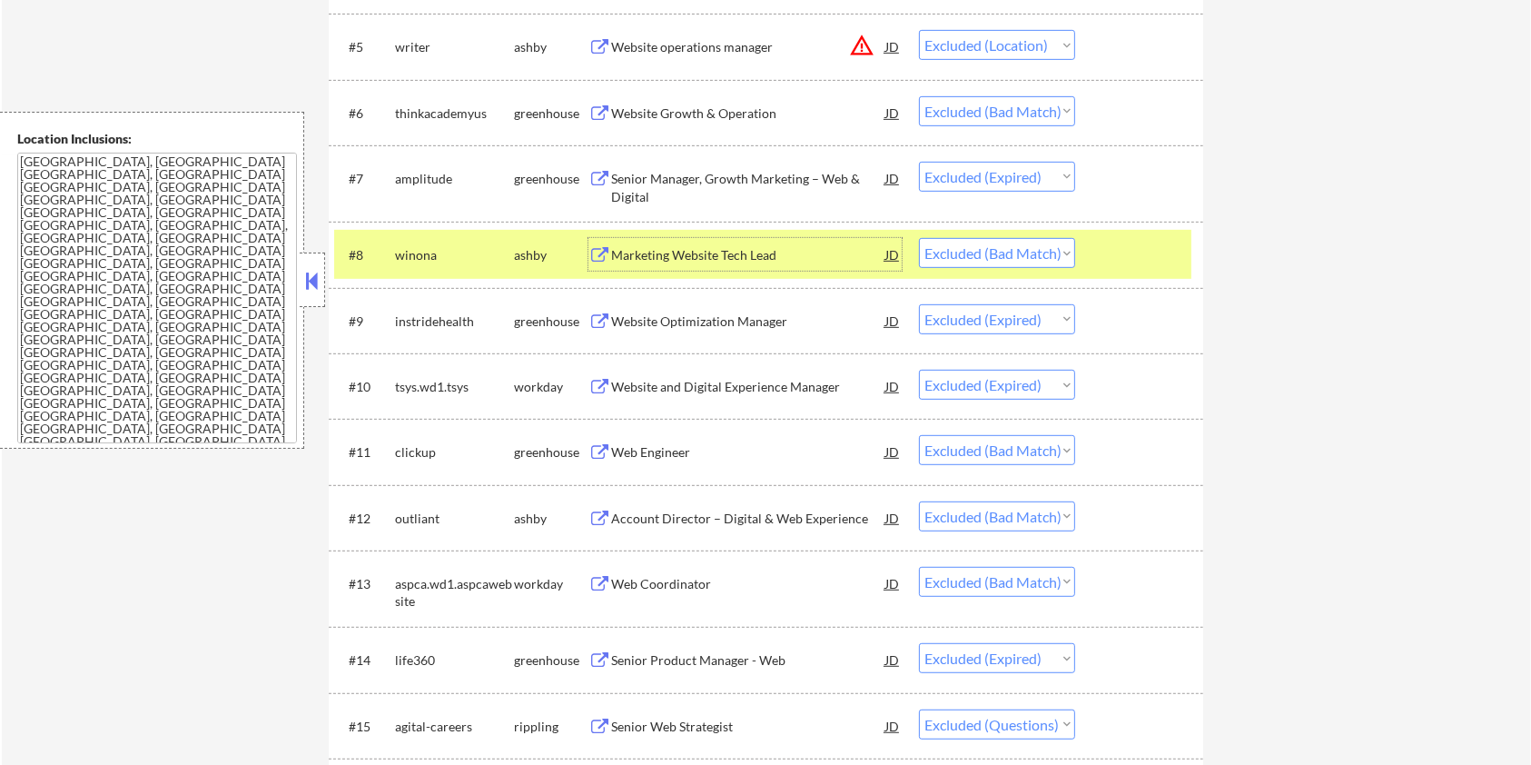
click at [657, 454] on div "Web Engineer" at bounding box center [748, 452] width 274 height 18
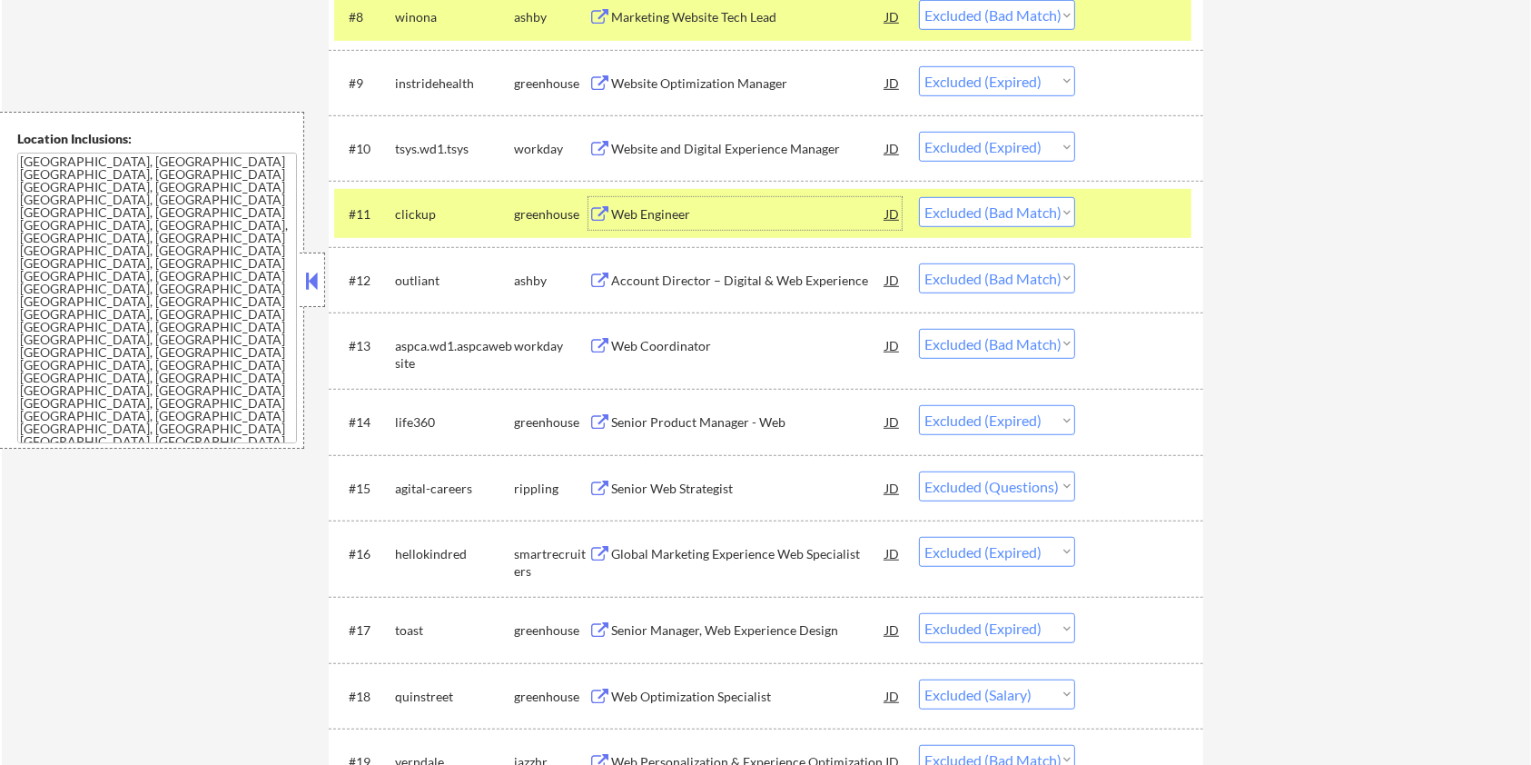
scroll to position [1090, 0]
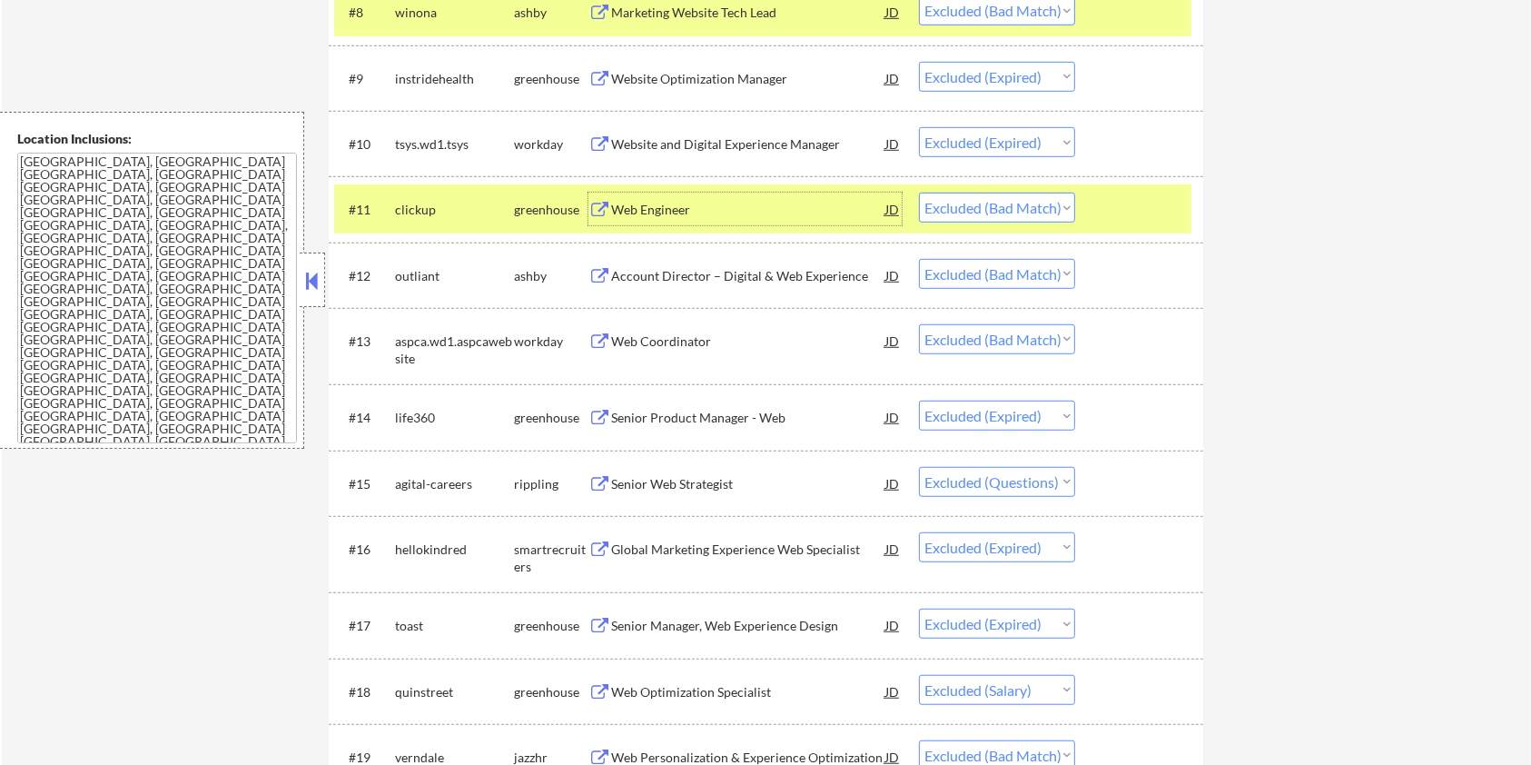
click at [677, 278] on div "Account Director – Digital & Web Experience" at bounding box center [748, 276] width 274 height 18
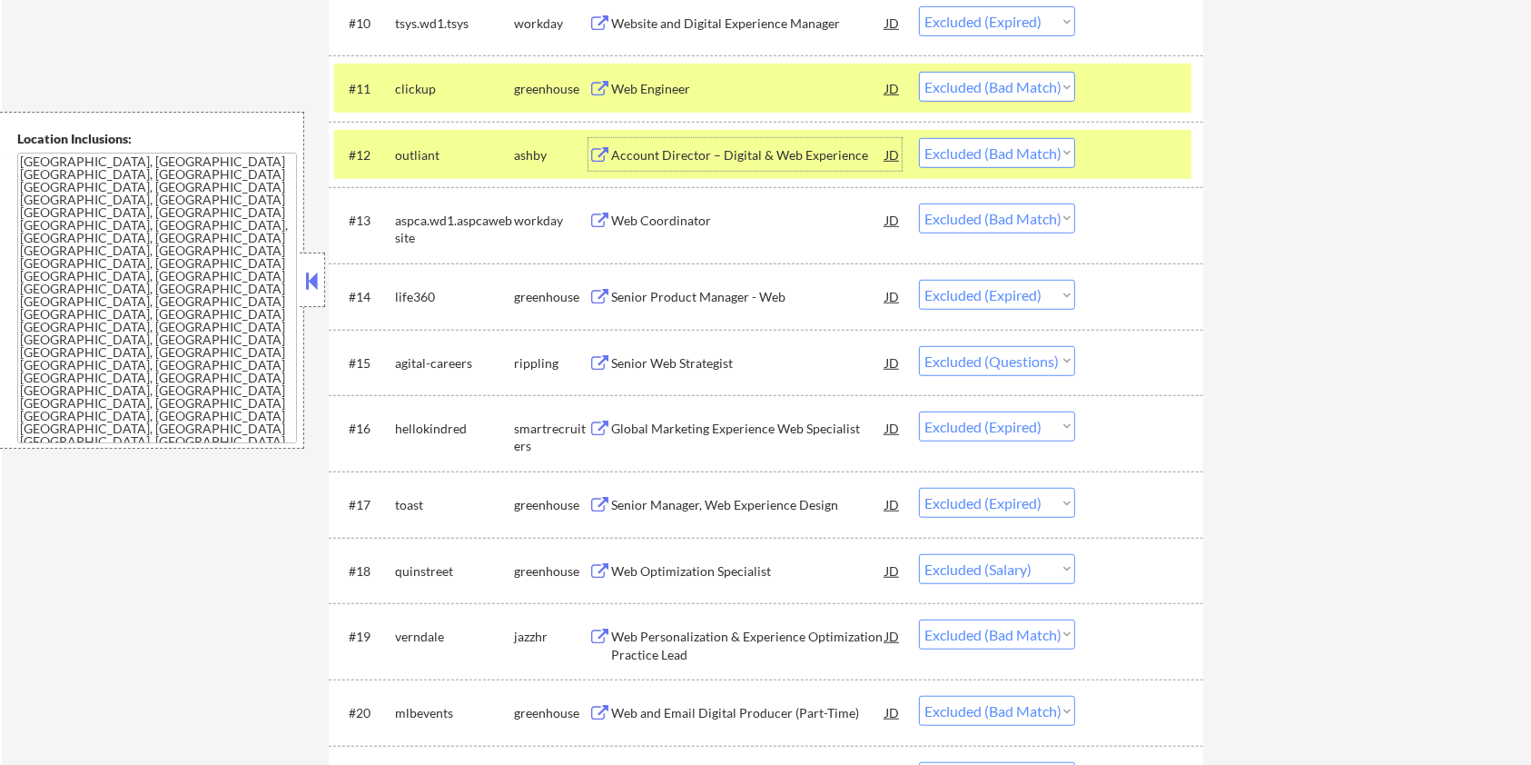
scroll to position [1331, 0]
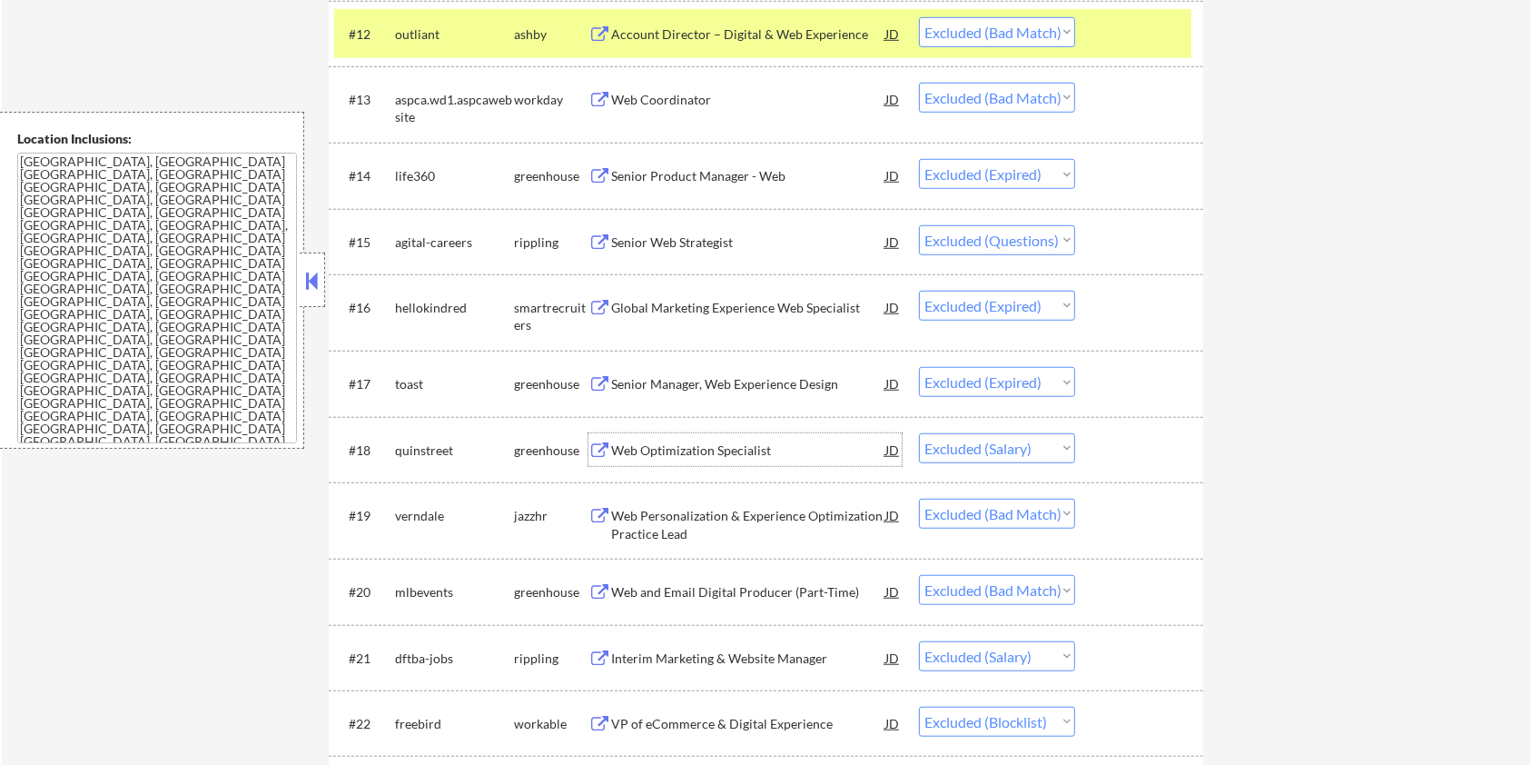
click at [659, 447] on div "Web Optimization Specialist" at bounding box center [748, 450] width 274 height 18
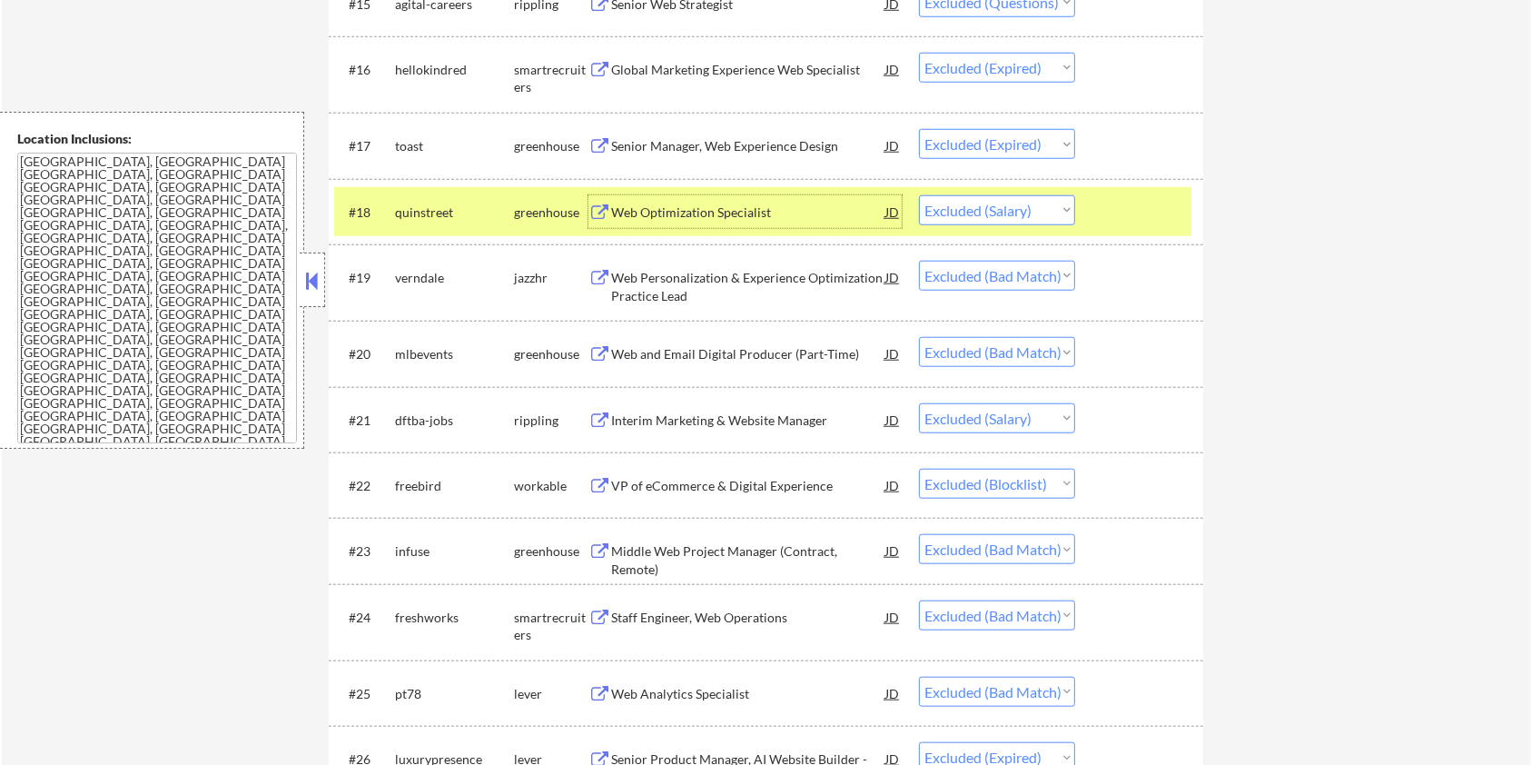
scroll to position [1574, 0]
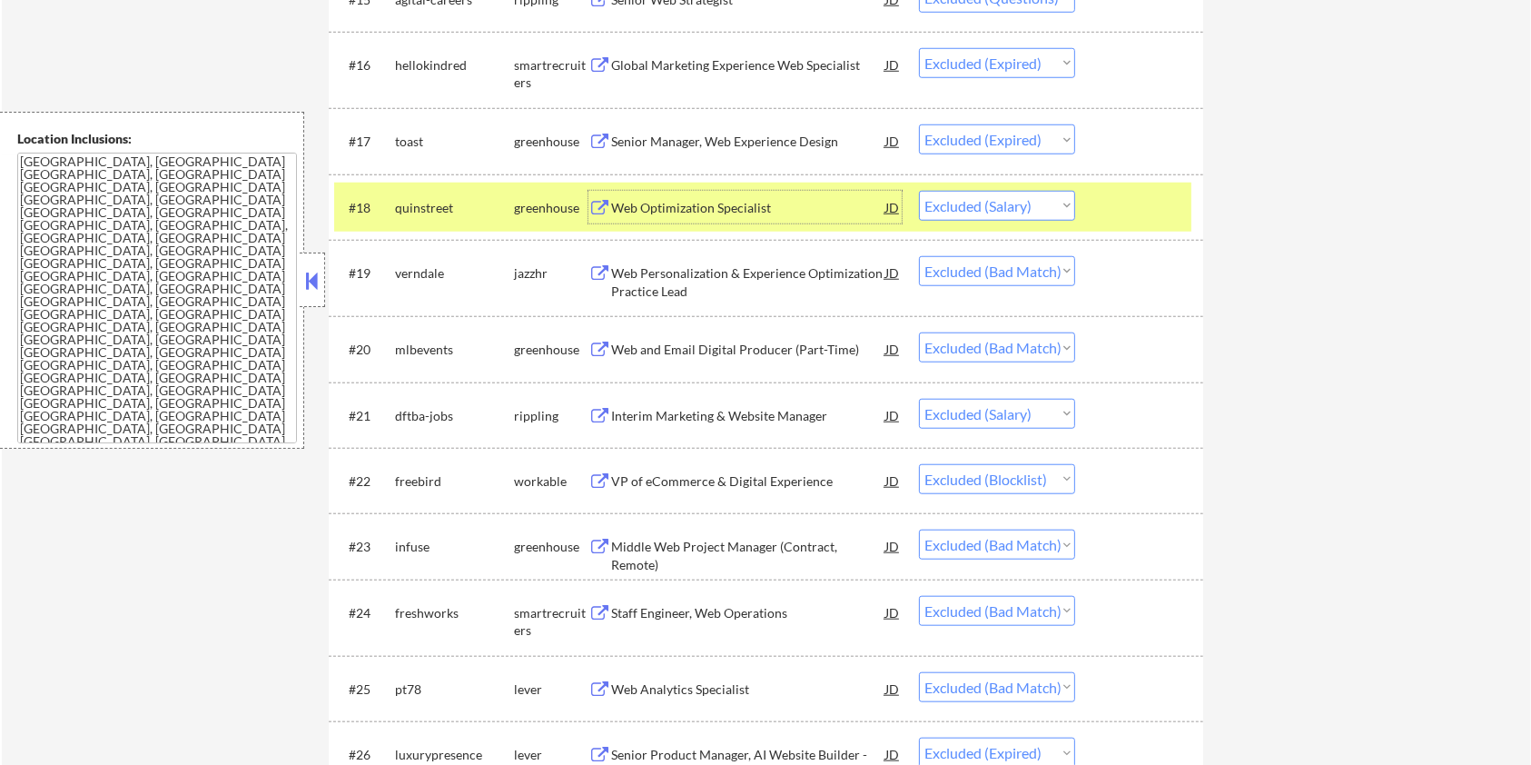
click at [777, 274] on div "Web Personalization & Experience Optimization Practice Lead" at bounding box center [748, 281] width 274 height 35
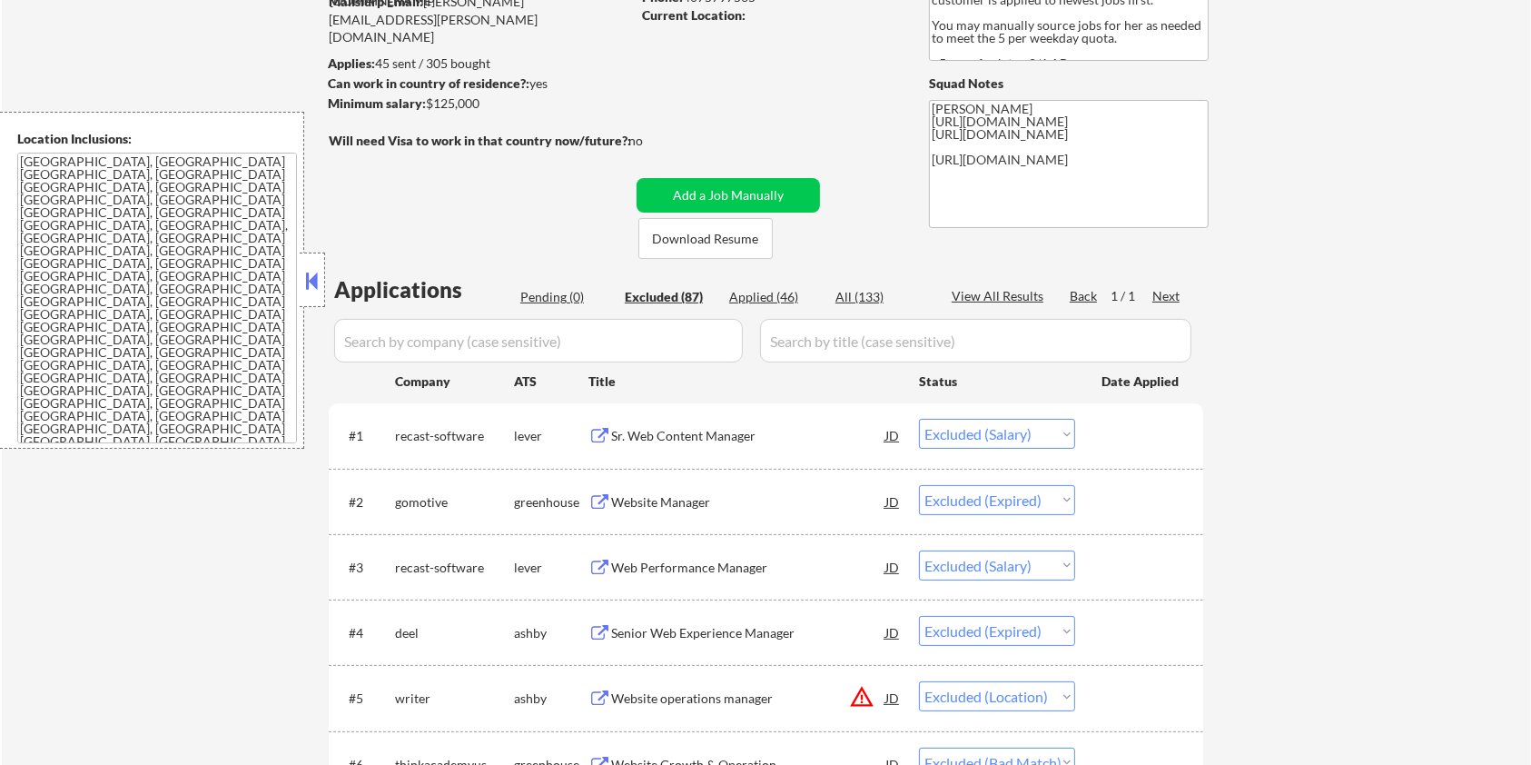
scroll to position [0, 0]
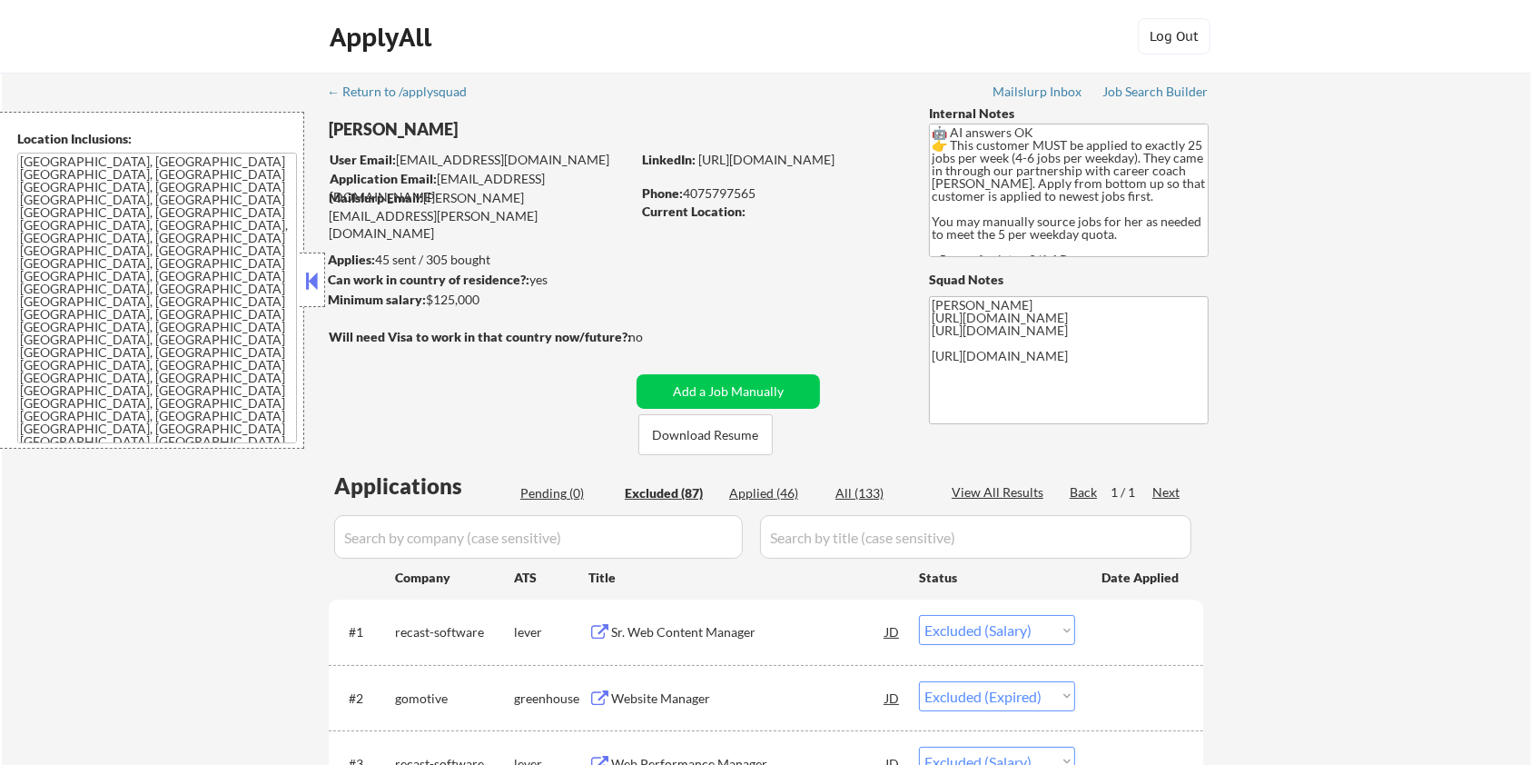
drag, startPoint x: 489, startPoint y: 307, endPoint x: 425, endPoint y: 299, distance: 65.0
click at [425, 299] on div "Minimum salary: $125,000" at bounding box center [479, 300] width 302 height 18
copy div "$125,000"
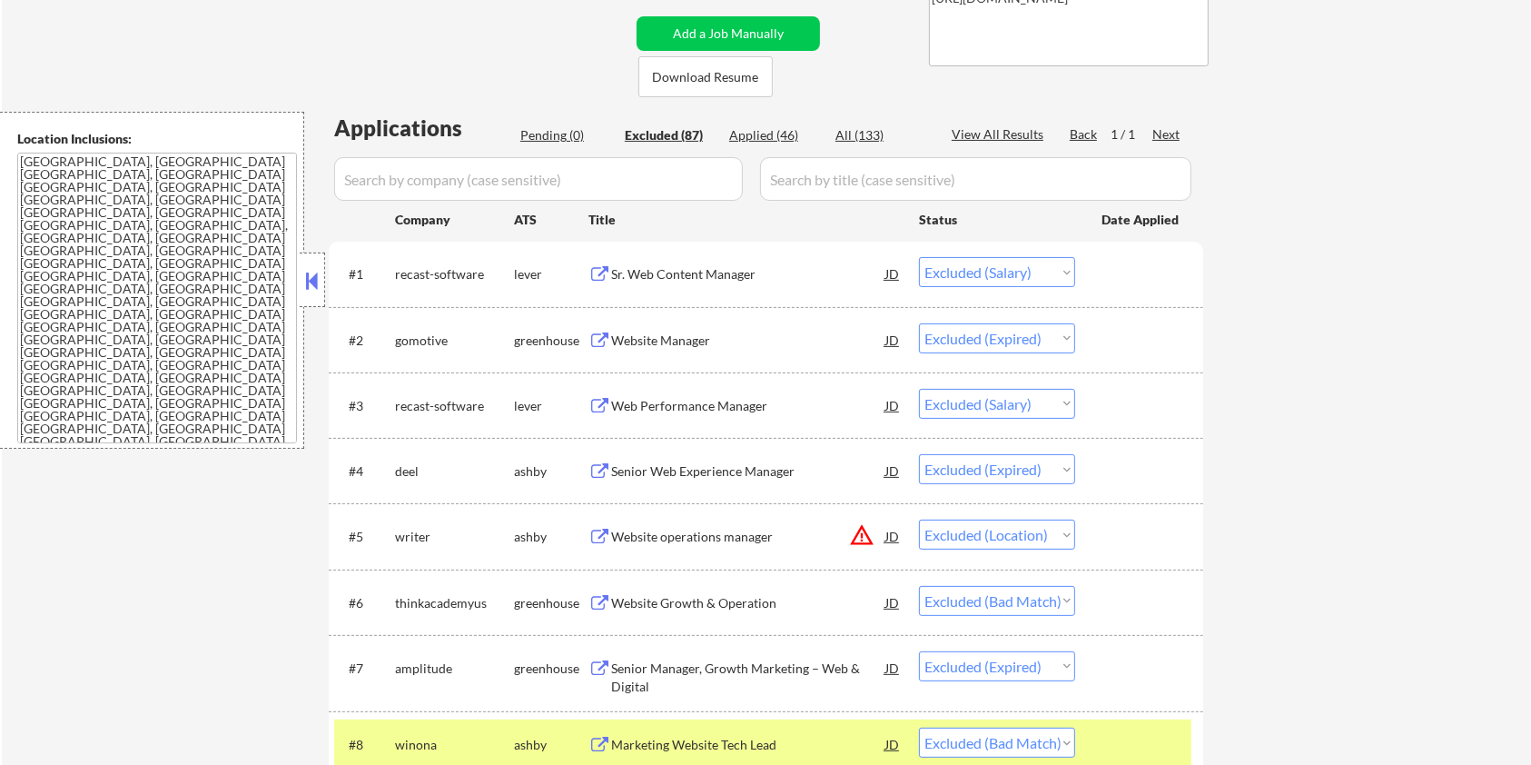
scroll to position [242, 0]
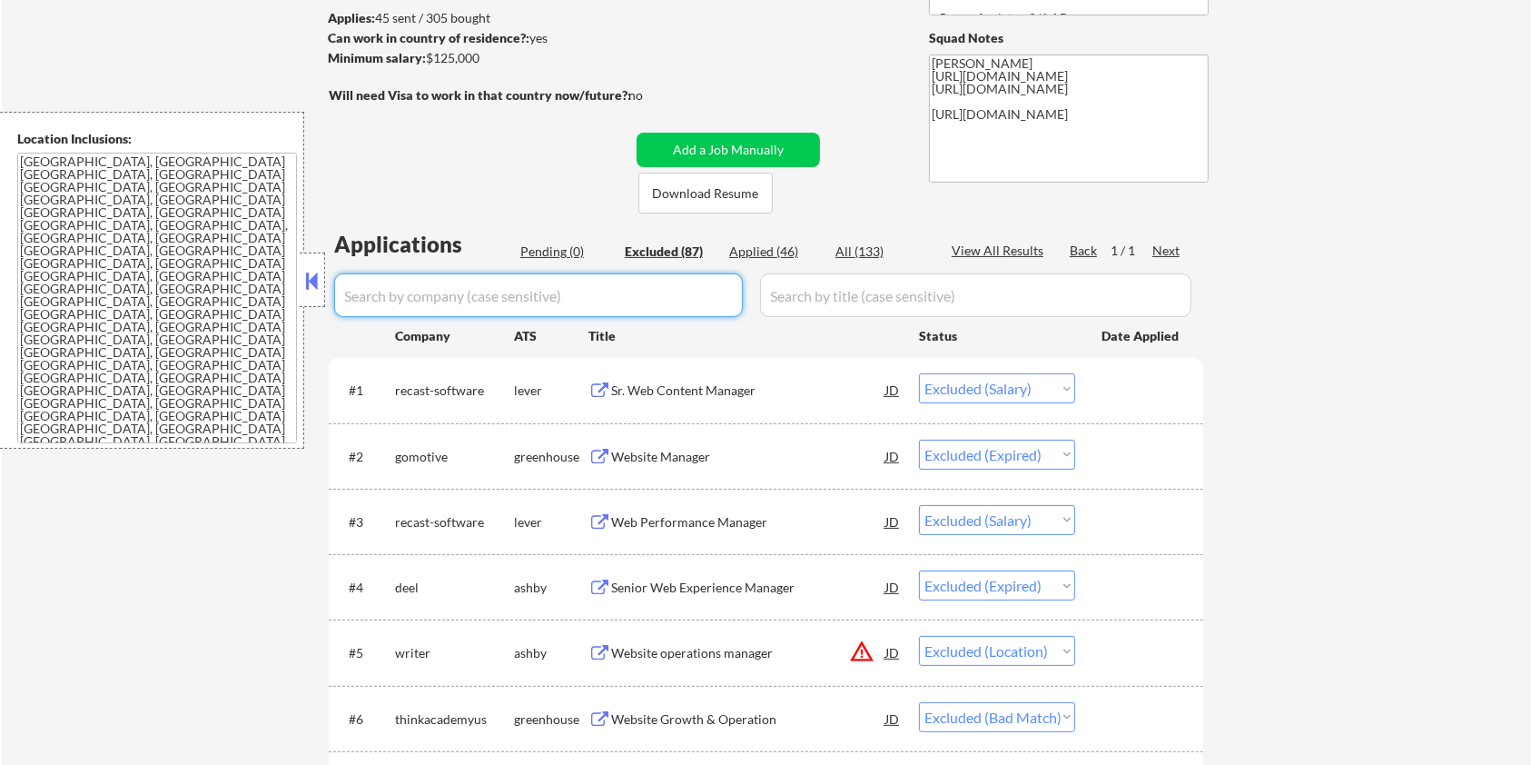
click at [447, 298] on input "input" at bounding box center [538, 295] width 409 height 44
type input "ver"
select select ""excluded__expired_""
select select ""excluded__bad_match_""
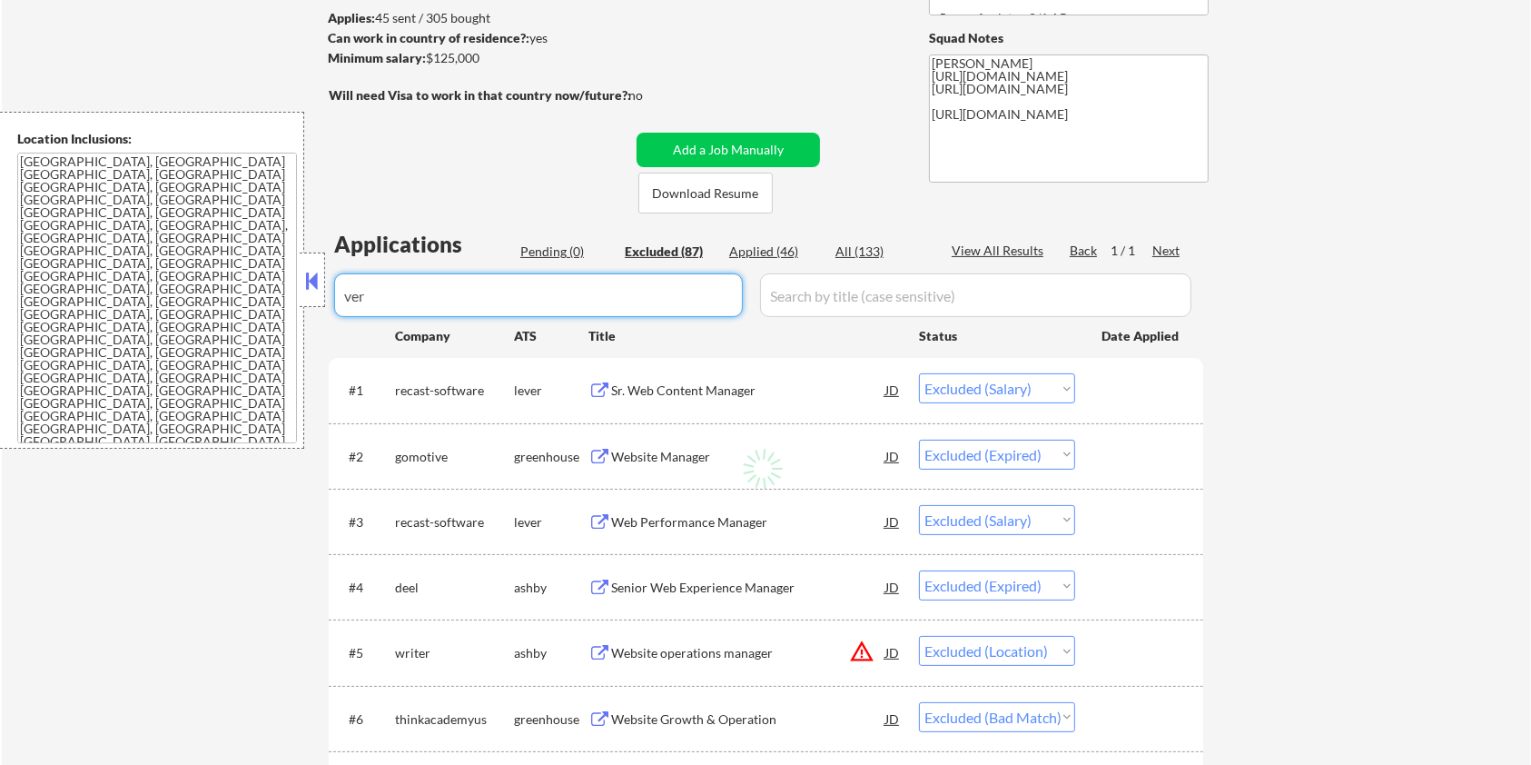
select select ""excluded__bad_match_""
select select ""excluded__expired_""
select select ""excluded__salary_""
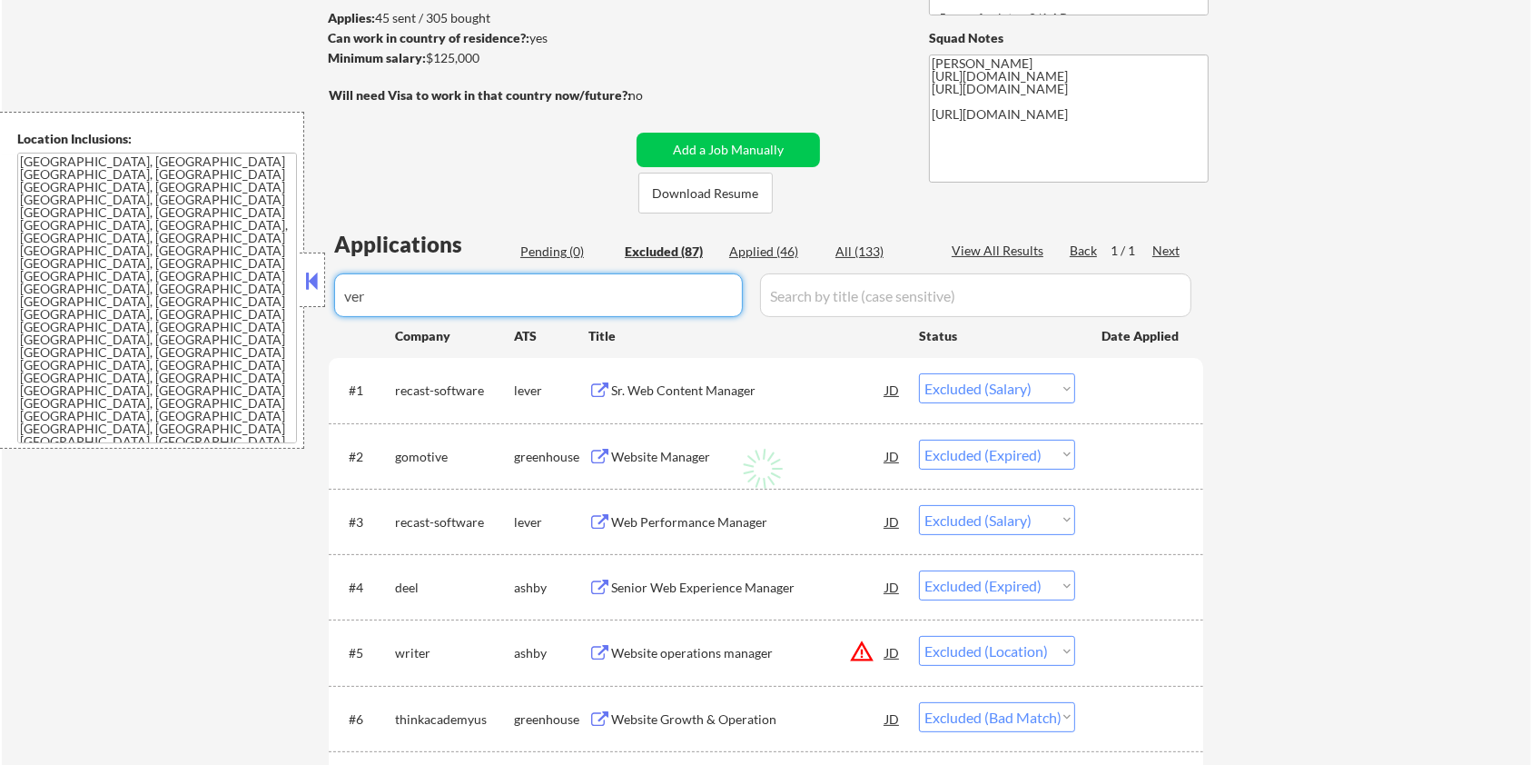
select select ""excluded__bad_match_""
select select ""excluded__expired_""
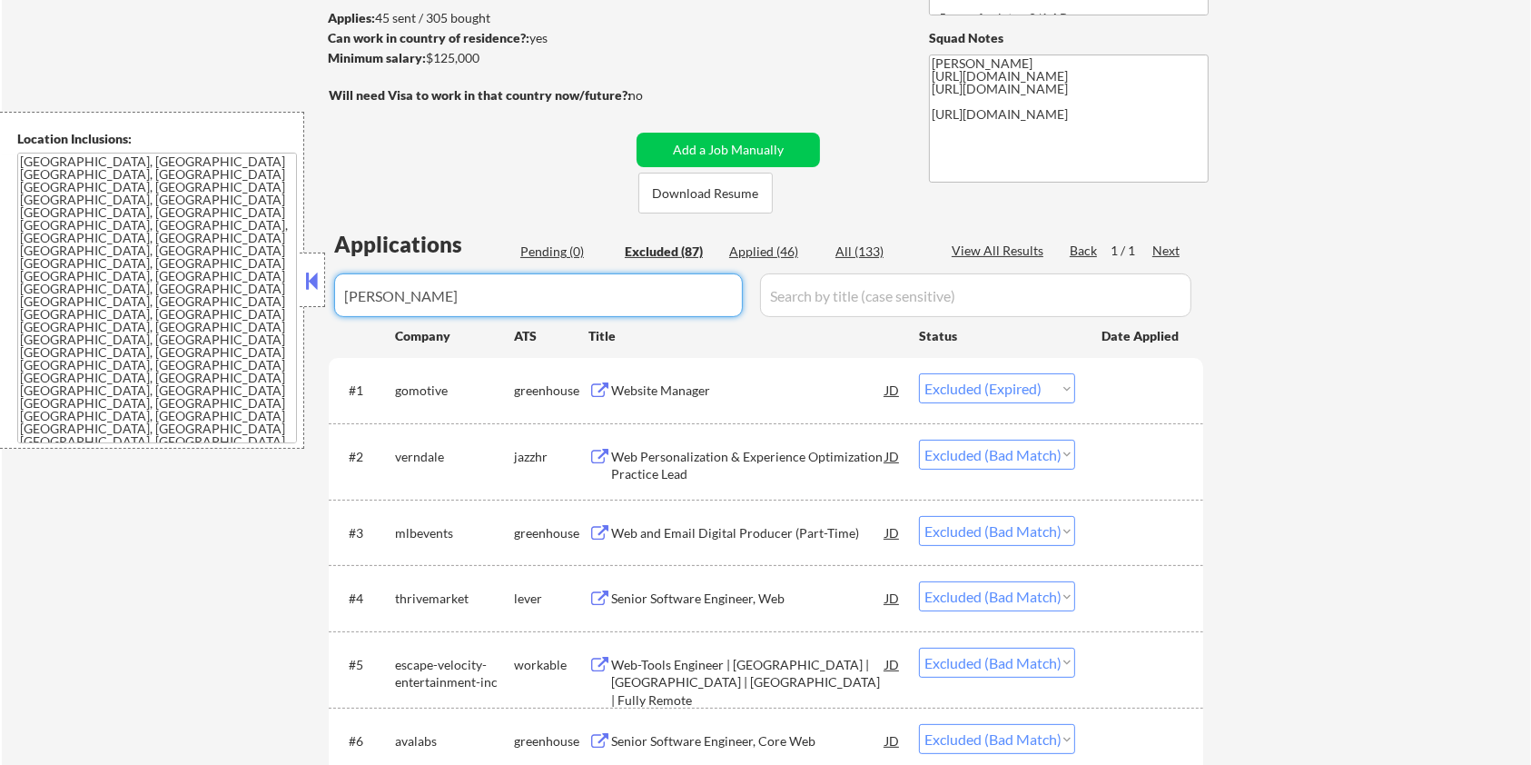
type input "[PERSON_NAME]"
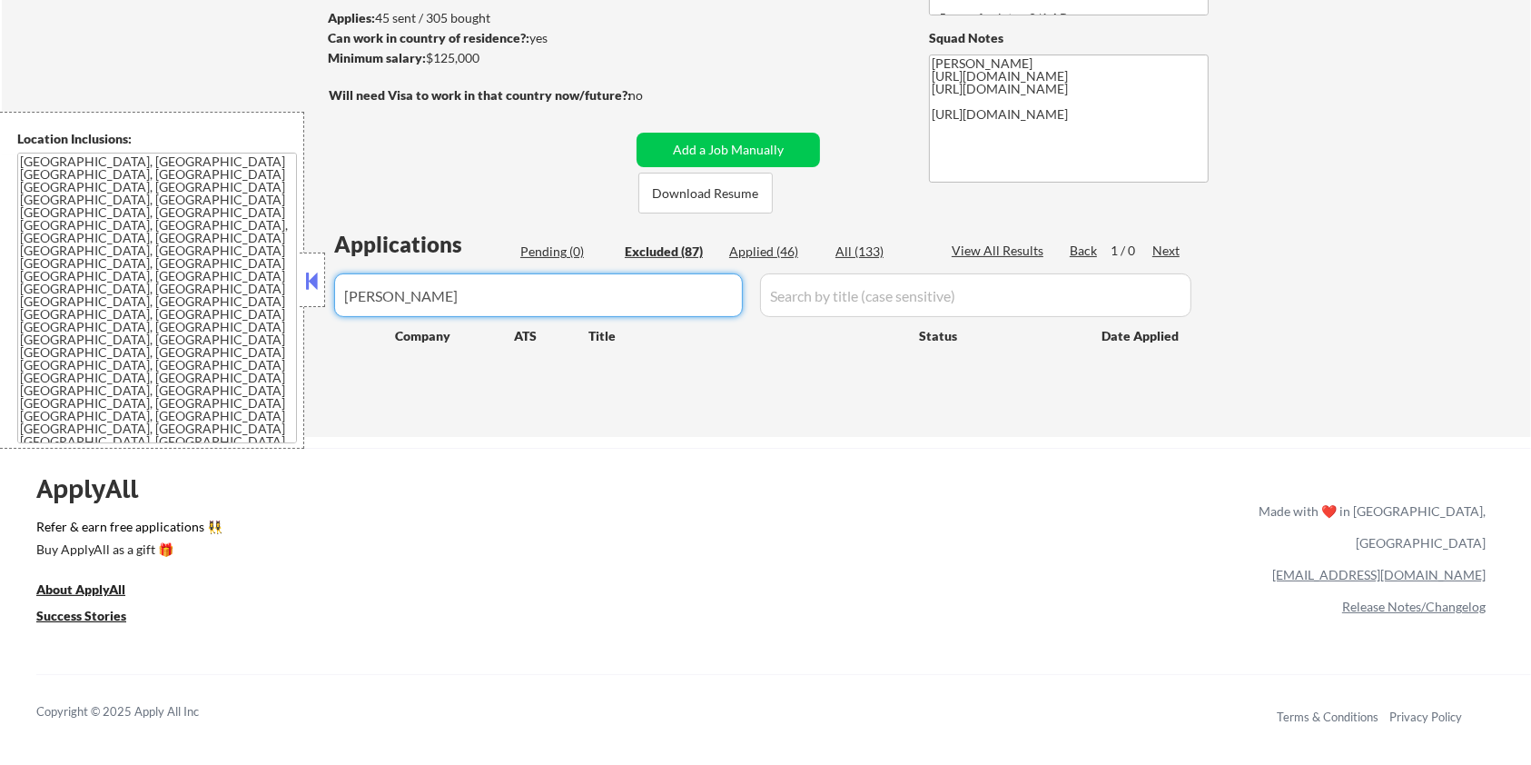
drag, startPoint x: 349, startPoint y: 288, endPoint x: 203, endPoint y: 288, distance: 146.2
click at [203, 288] on body "← Return to /applysquad Mailslurp Inbox Job Search Builder [PERSON_NAME] User E…" at bounding box center [765, 140] width 1531 height 765
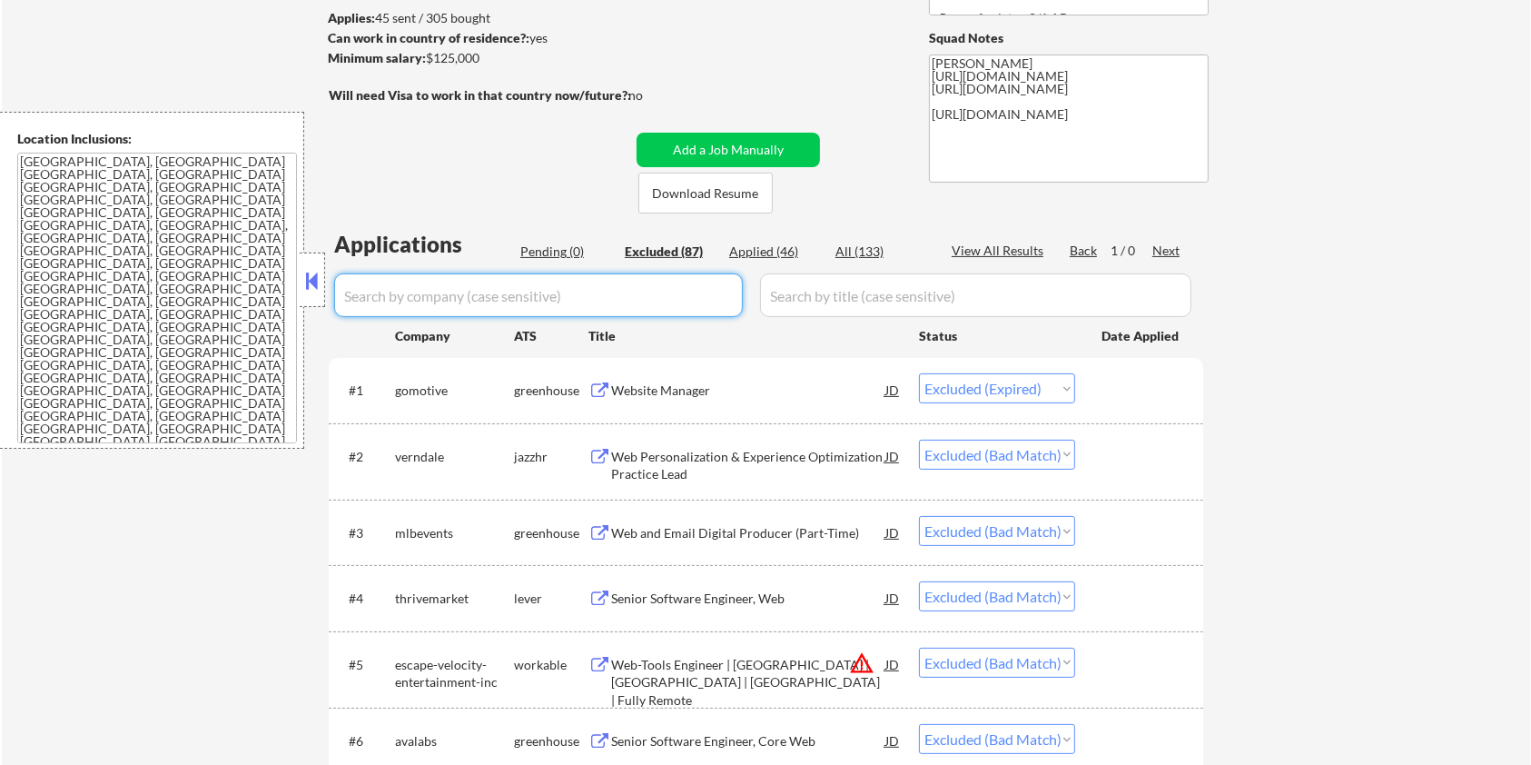
select select ""excluded__salary_""
select select ""excluded__expired_""
select select ""excluded__salary_""
select select ""excluded__expired_""
select select ""excluded__location_""
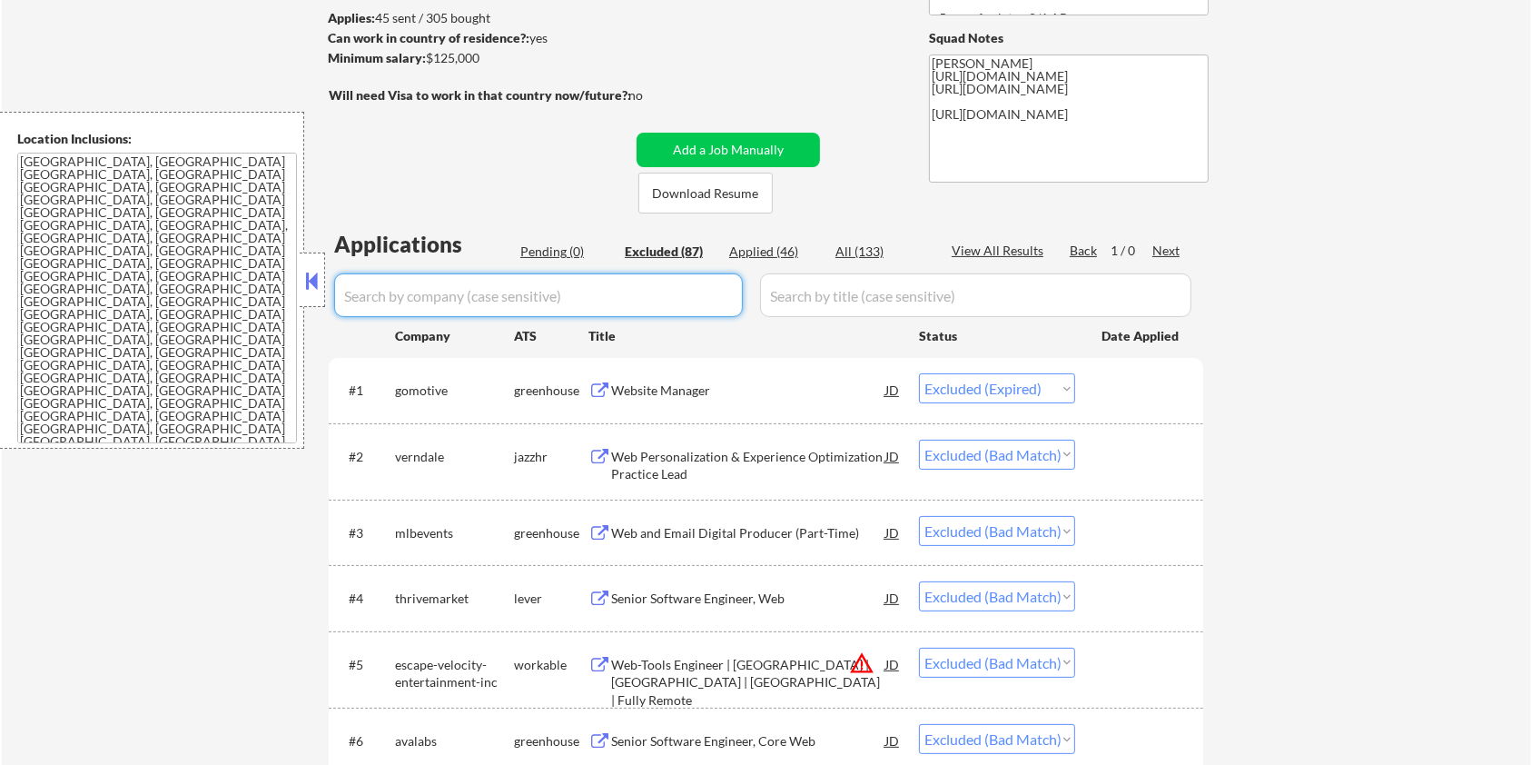
select select ""excluded__expired_""
select select ""excluded__bad_match_""
select select ""excluded__expired_""
select select ""excluded__bad_match_""
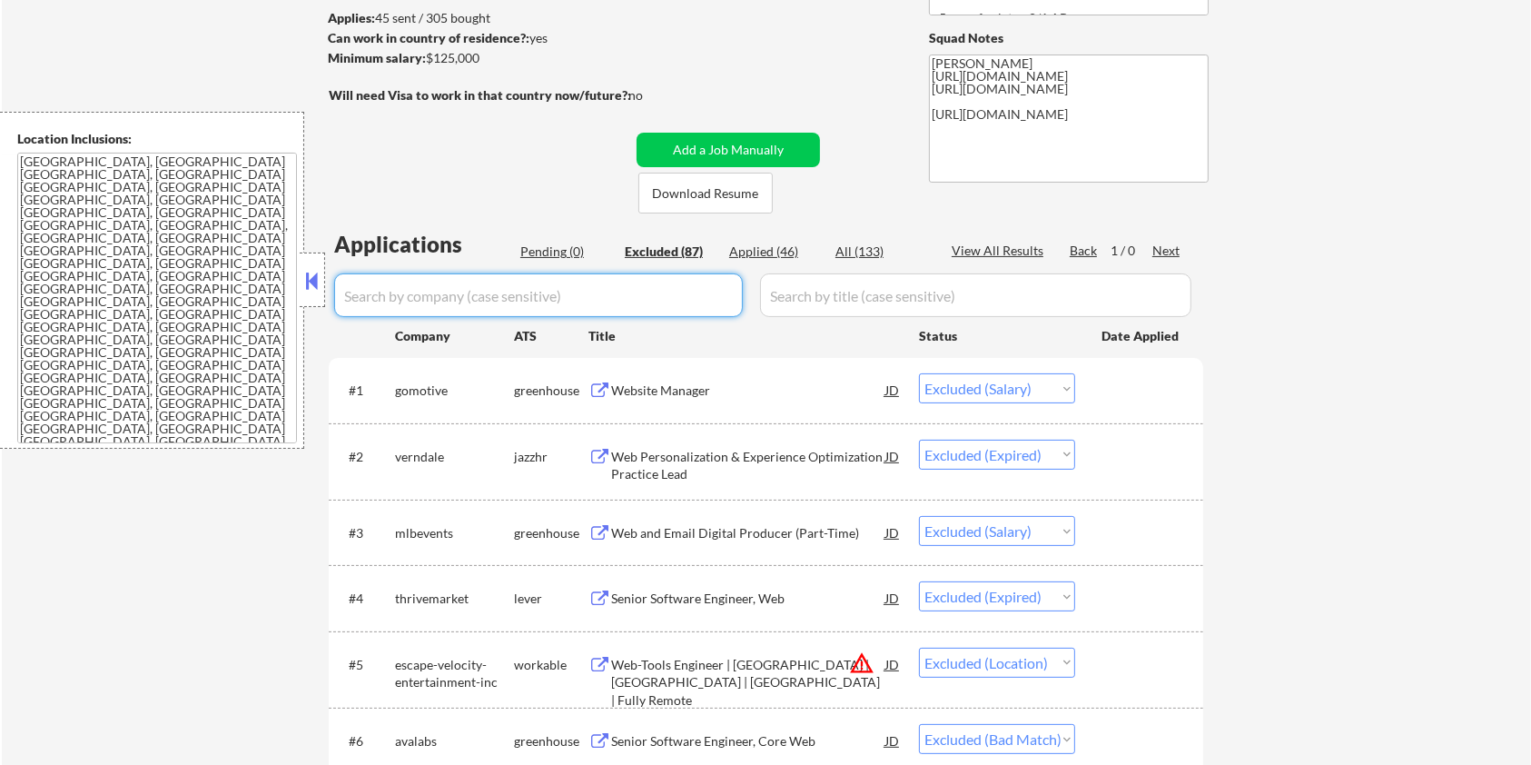
click at [390, 294] on input "input" at bounding box center [538, 295] width 409 height 44
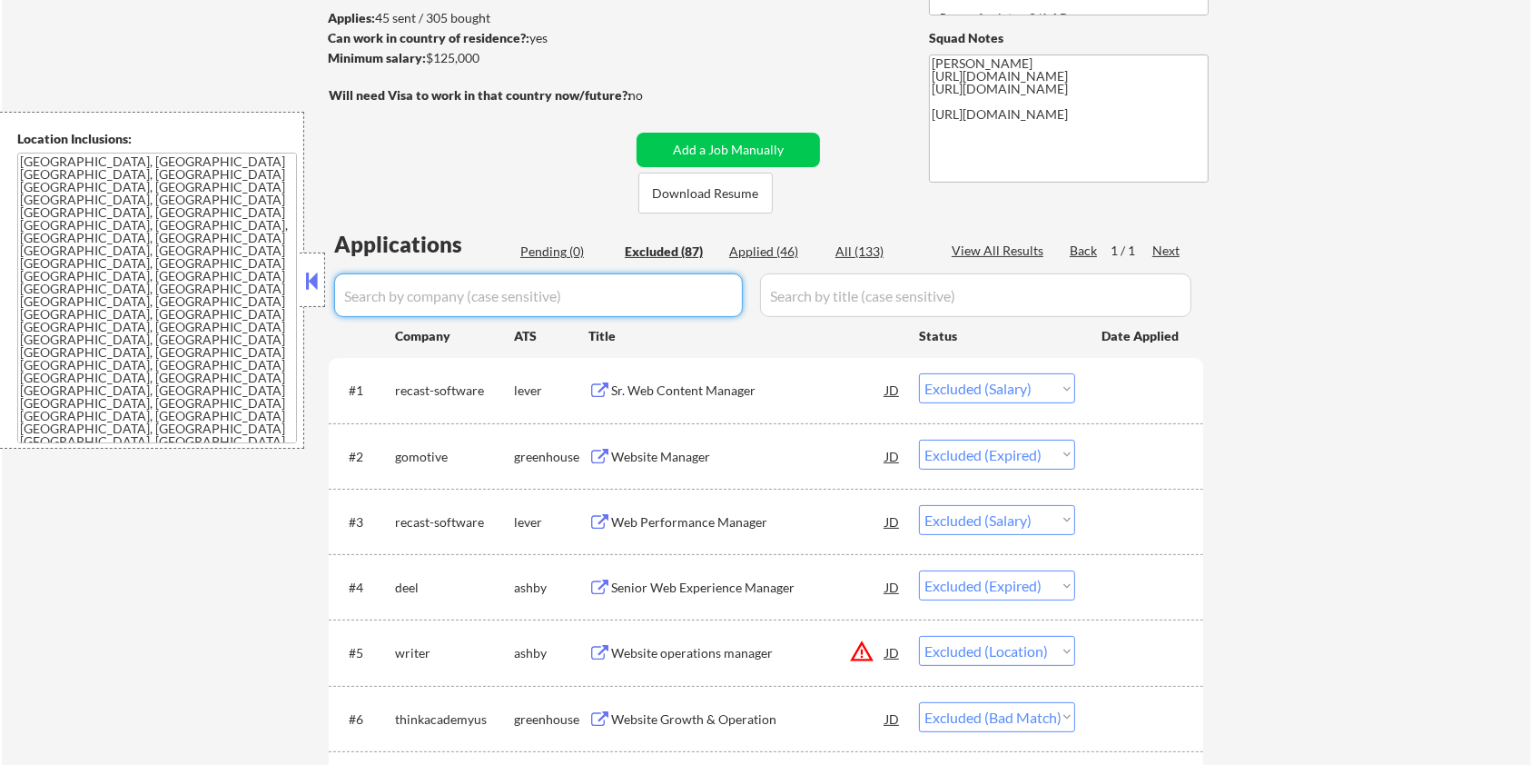
paste input "verndale"
type input "verndale"
click at [849, 245] on div "All (133)" at bounding box center [880, 251] width 91 height 18
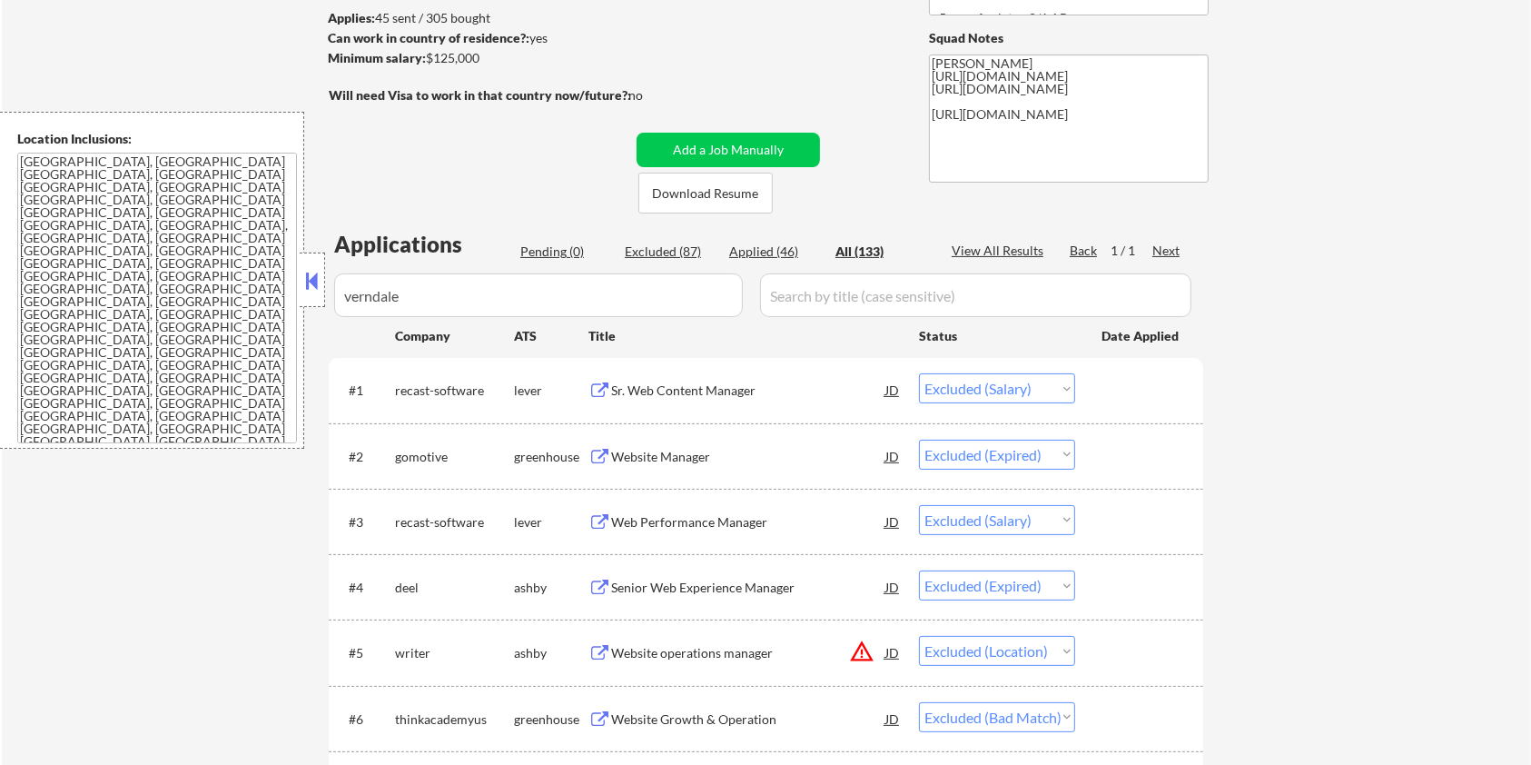
click at [852, 296] on input "input" at bounding box center [975, 295] width 431 height 44
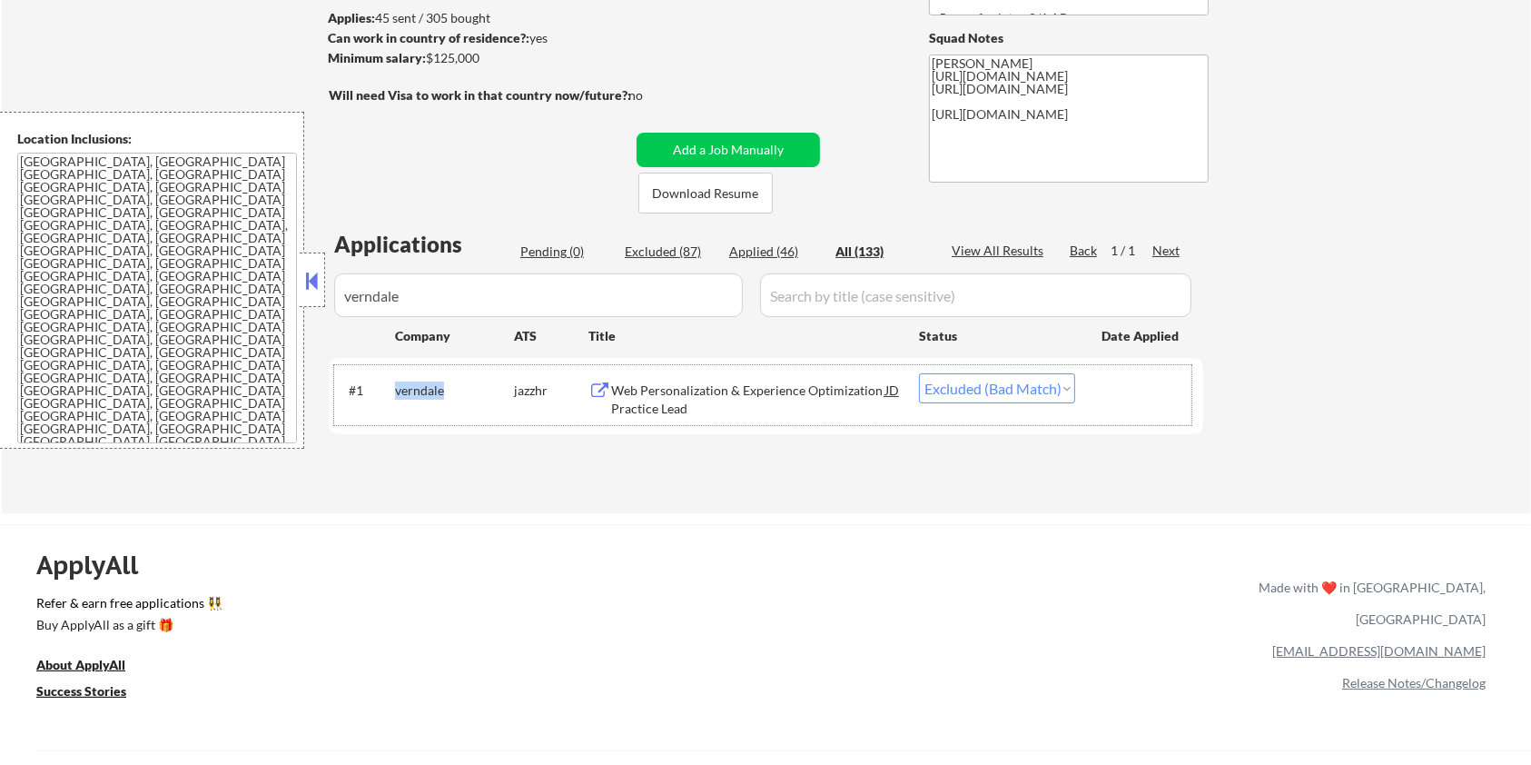
drag, startPoint x: 441, startPoint y: 381, endPoint x: 387, endPoint y: 390, distance: 55.1
click at [387, 390] on div "#1 verndale jazzhr Web Personalization & Experience Optimization Practice Lead …" at bounding box center [762, 395] width 857 height 60
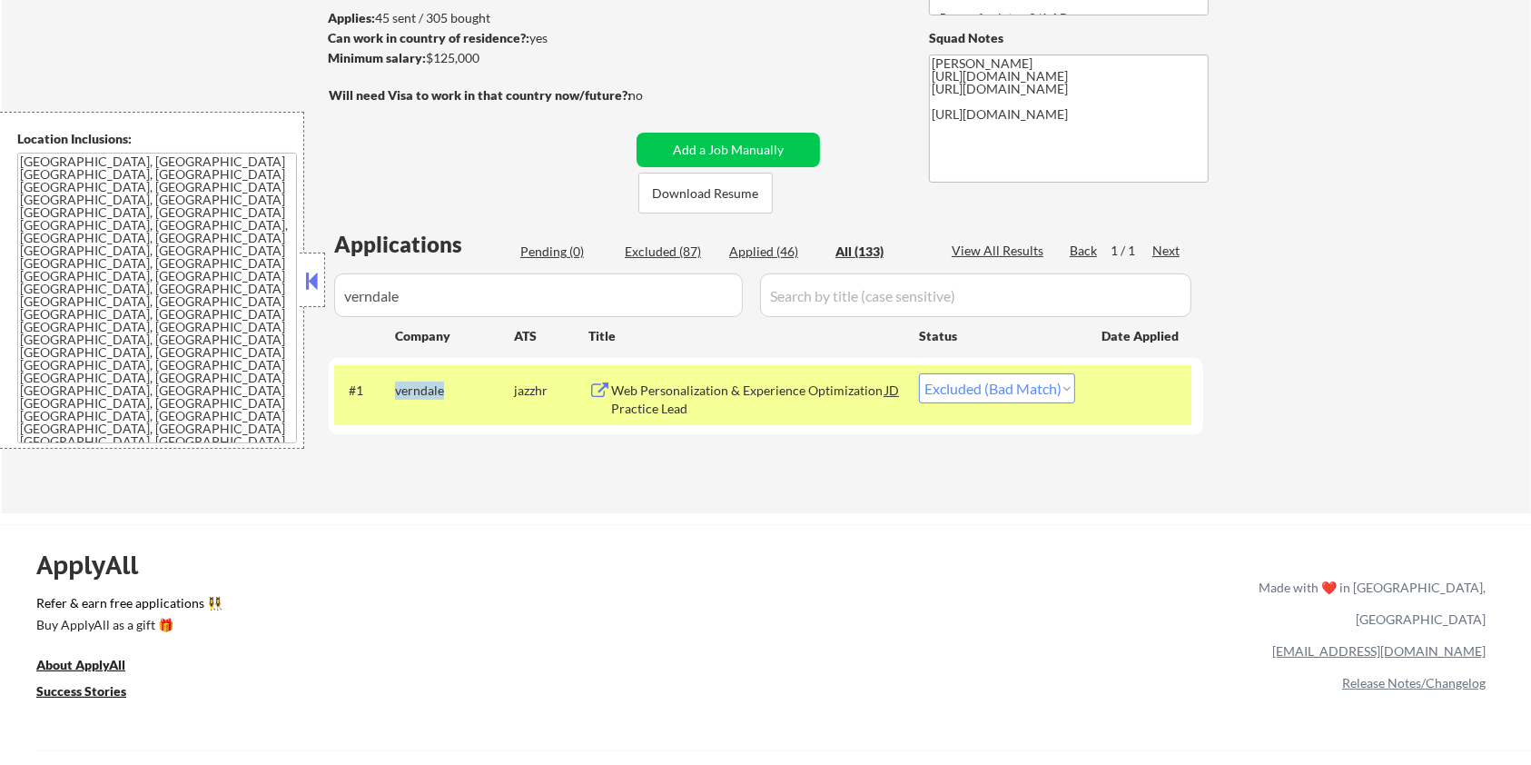
copy div "verndale"
click at [1017, 392] on select "Choose an option... Pending Applied Excluded (Questions) Excluded (Expired) Exc…" at bounding box center [997, 388] width 156 height 30
select select ""applied""
click at [919, 373] on select "Choose an option... Pending Applied Excluded (Questions) Excluded (Expired) Exc…" at bounding box center [997, 388] width 156 height 30
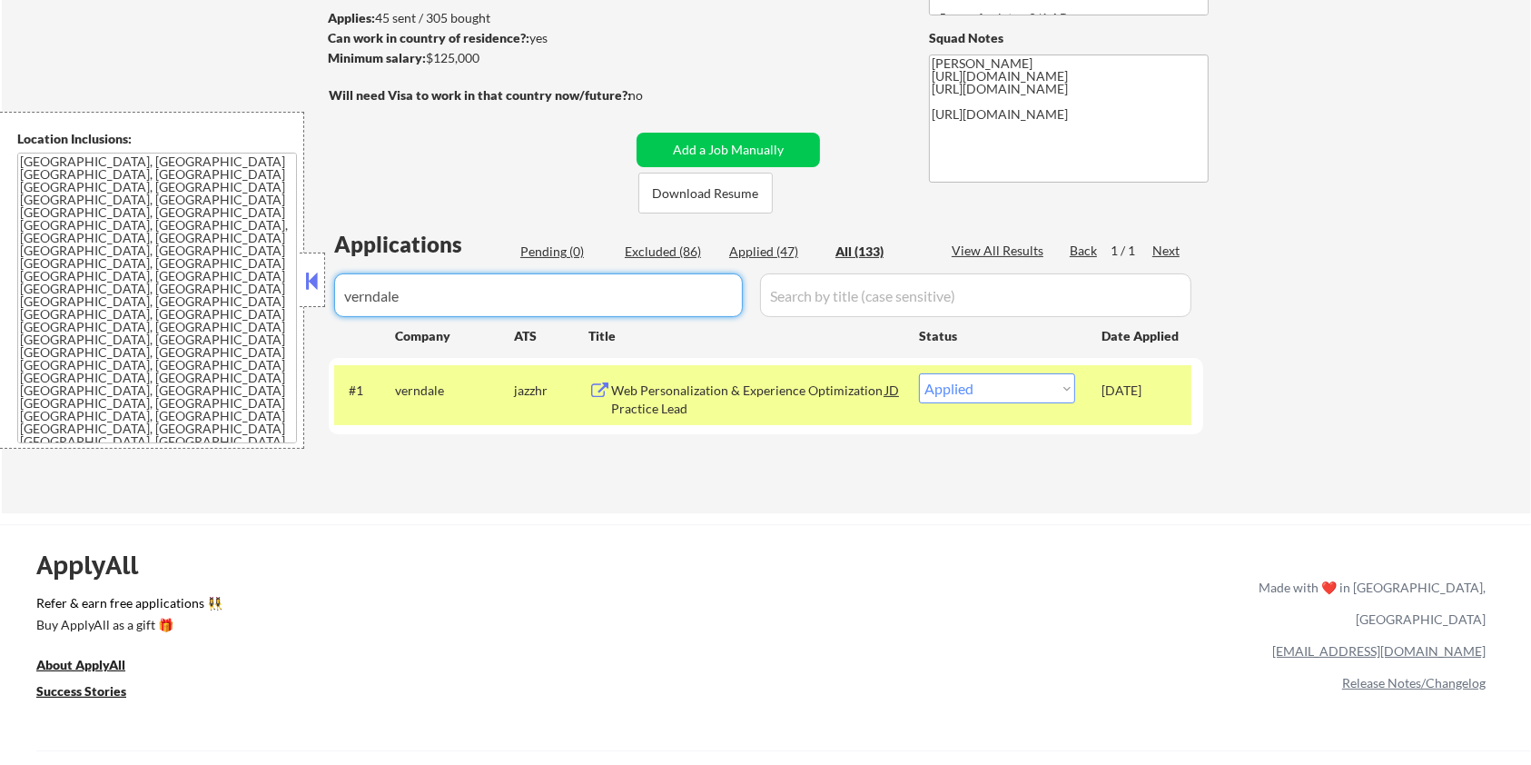
drag, startPoint x: 509, startPoint y: 305, endPoint x: 189, endPoint y: 301, distance: 319.7
click at [189, 301] on body "← Return to /applysquad Mailslurp Inbox Job Search Builder [PERSON_NAME] User E…" at bounding box center [765, 140] width 1531 height 765
select select ""applied""
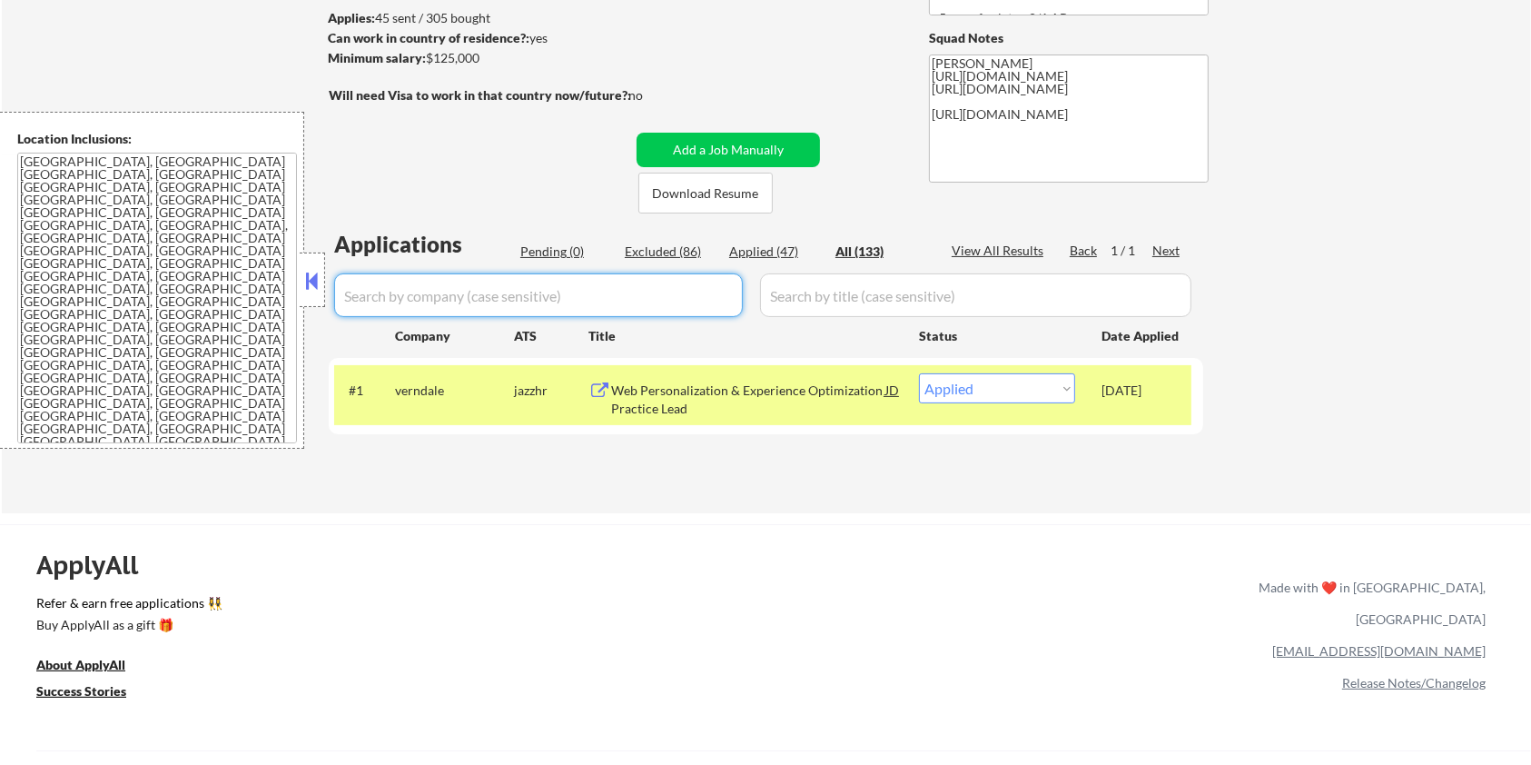
select select ""applied""
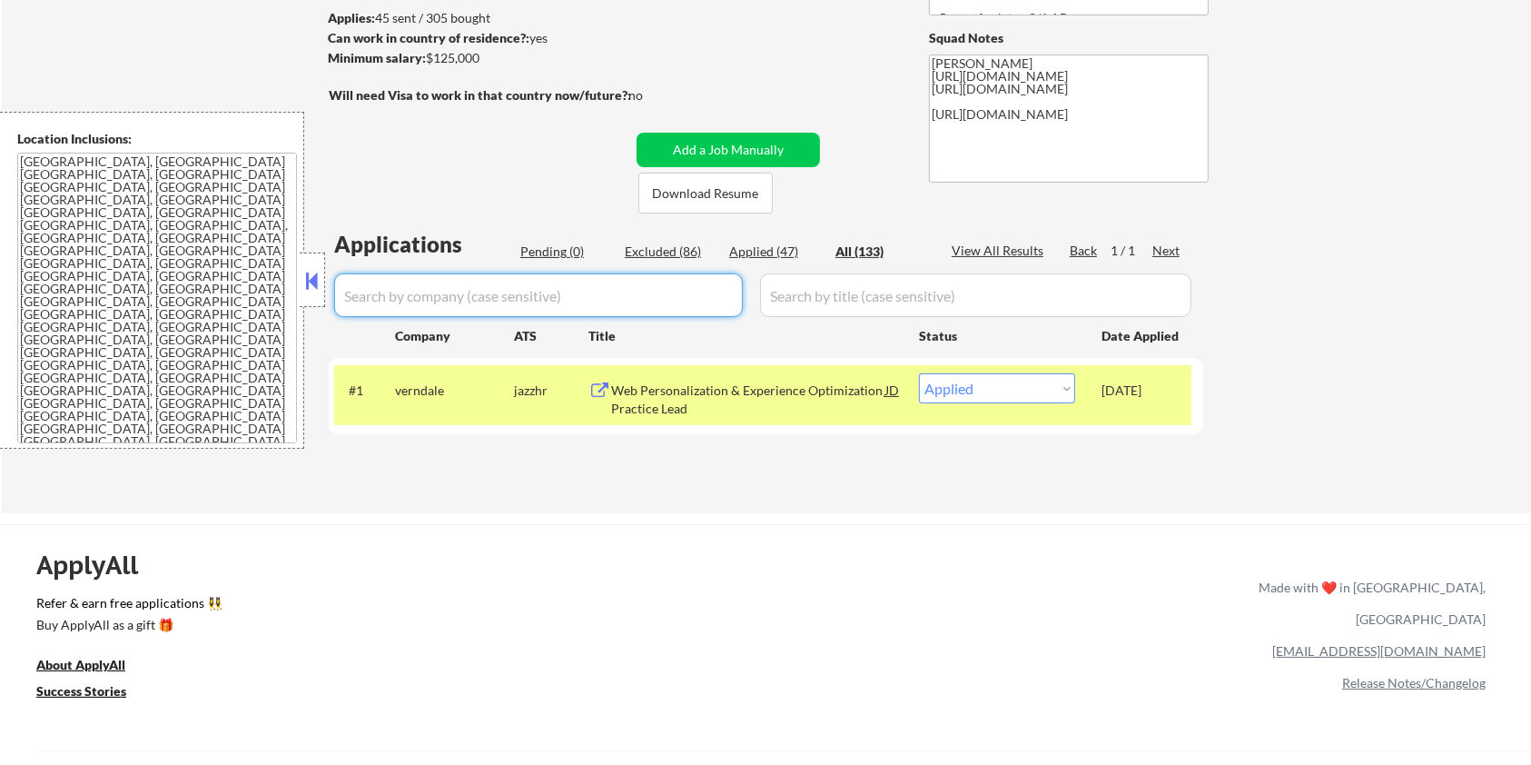
select select ""applied""
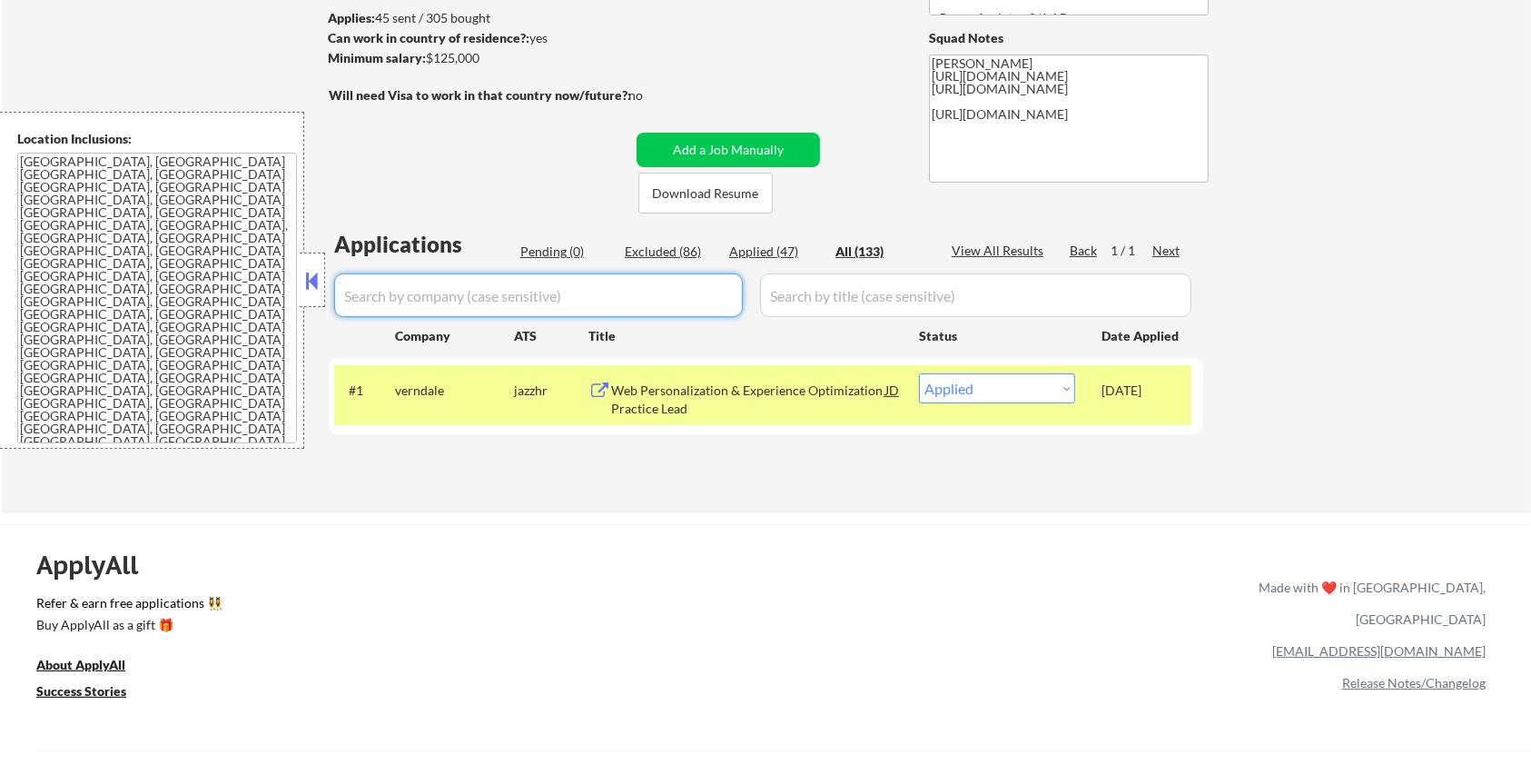
select select ""applied""
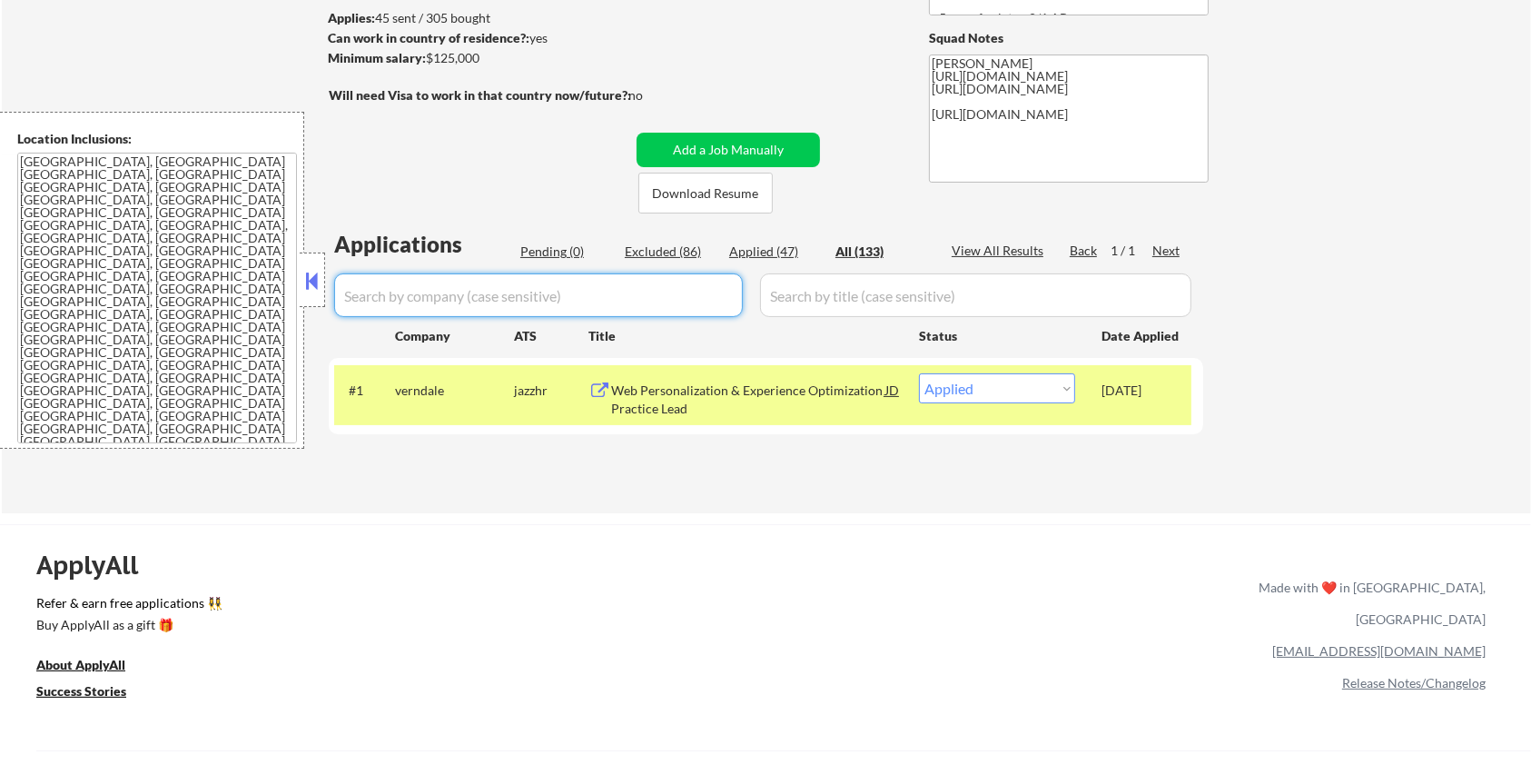
select select ""applied""
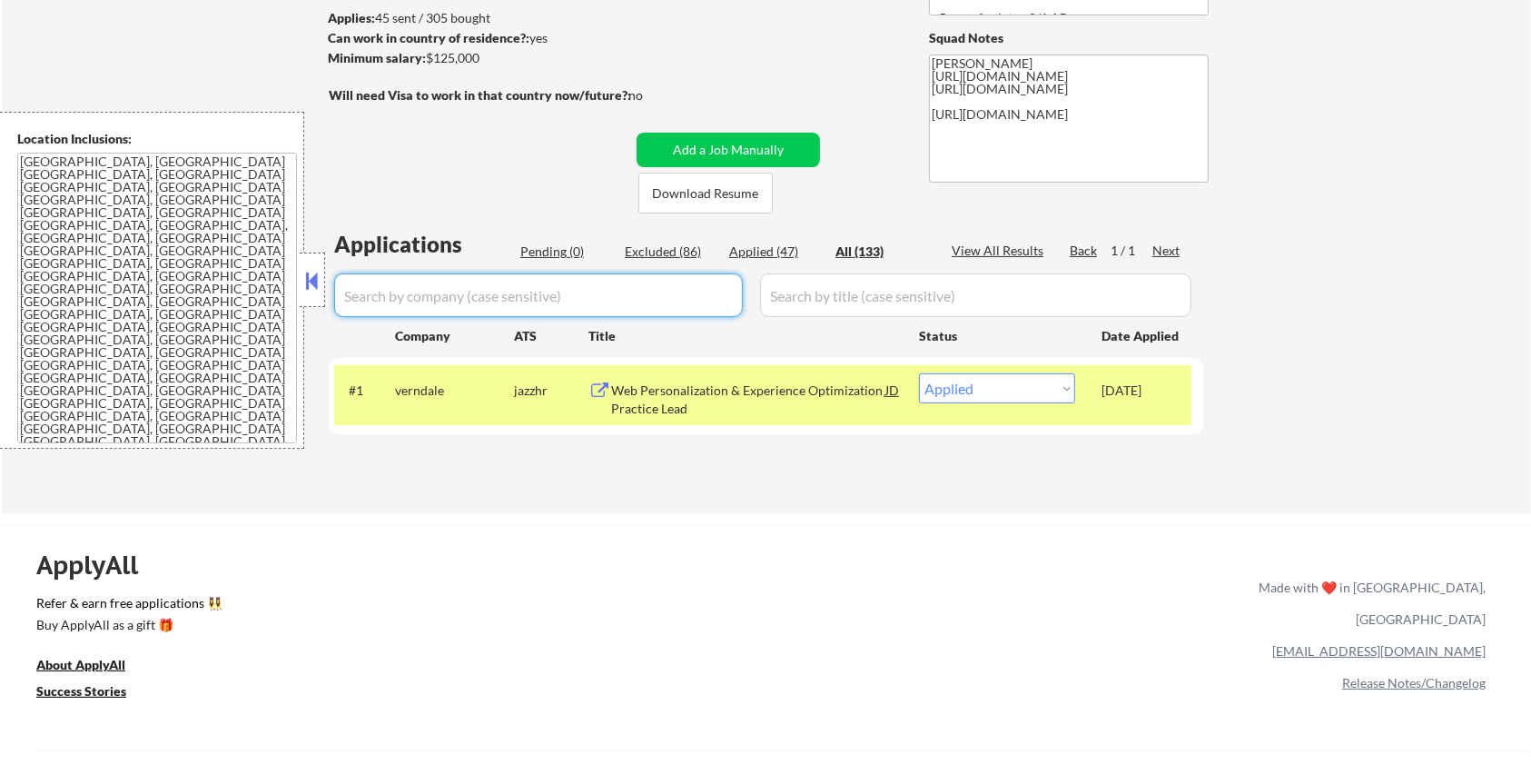
select select ""applied""
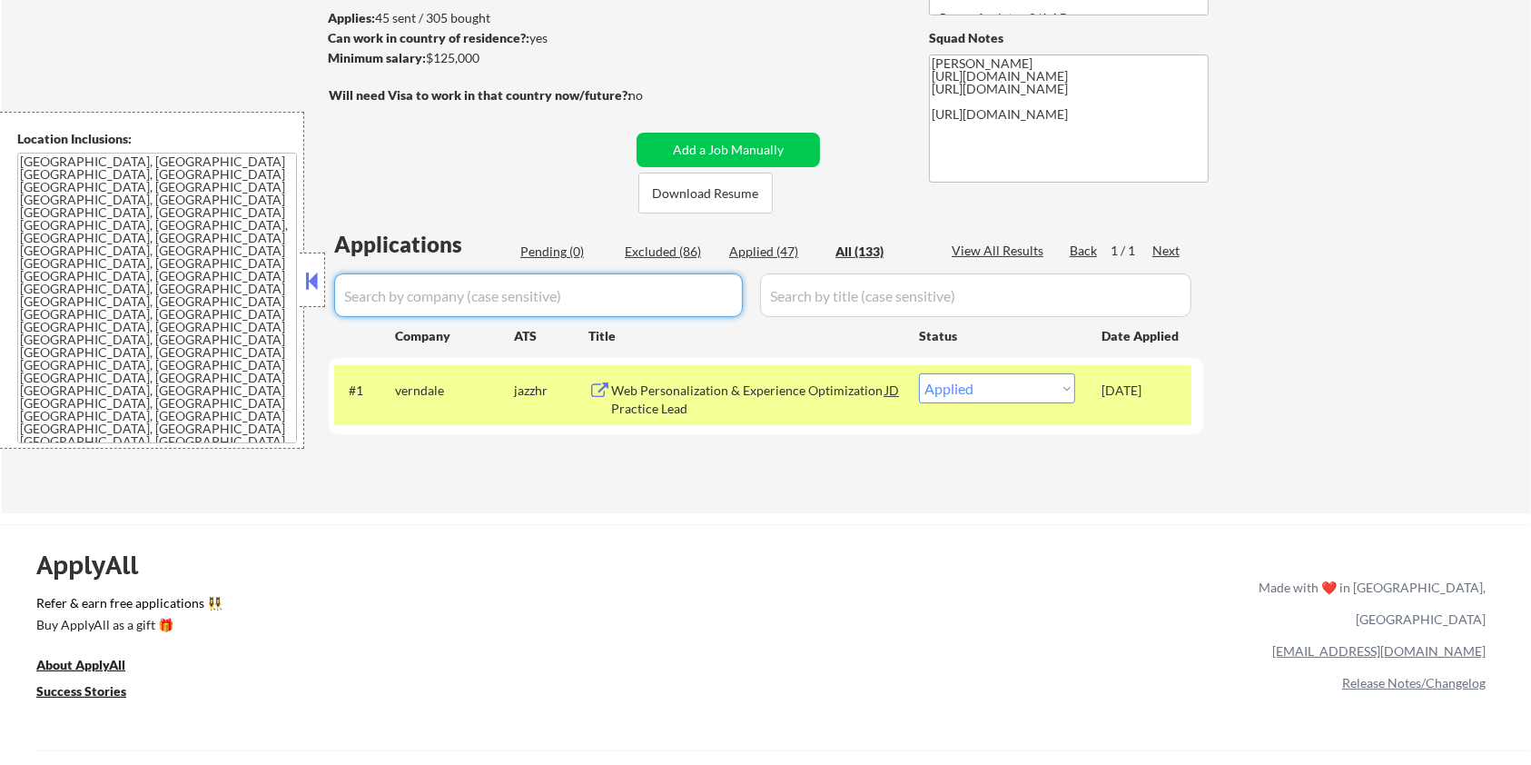
select select ""applied""
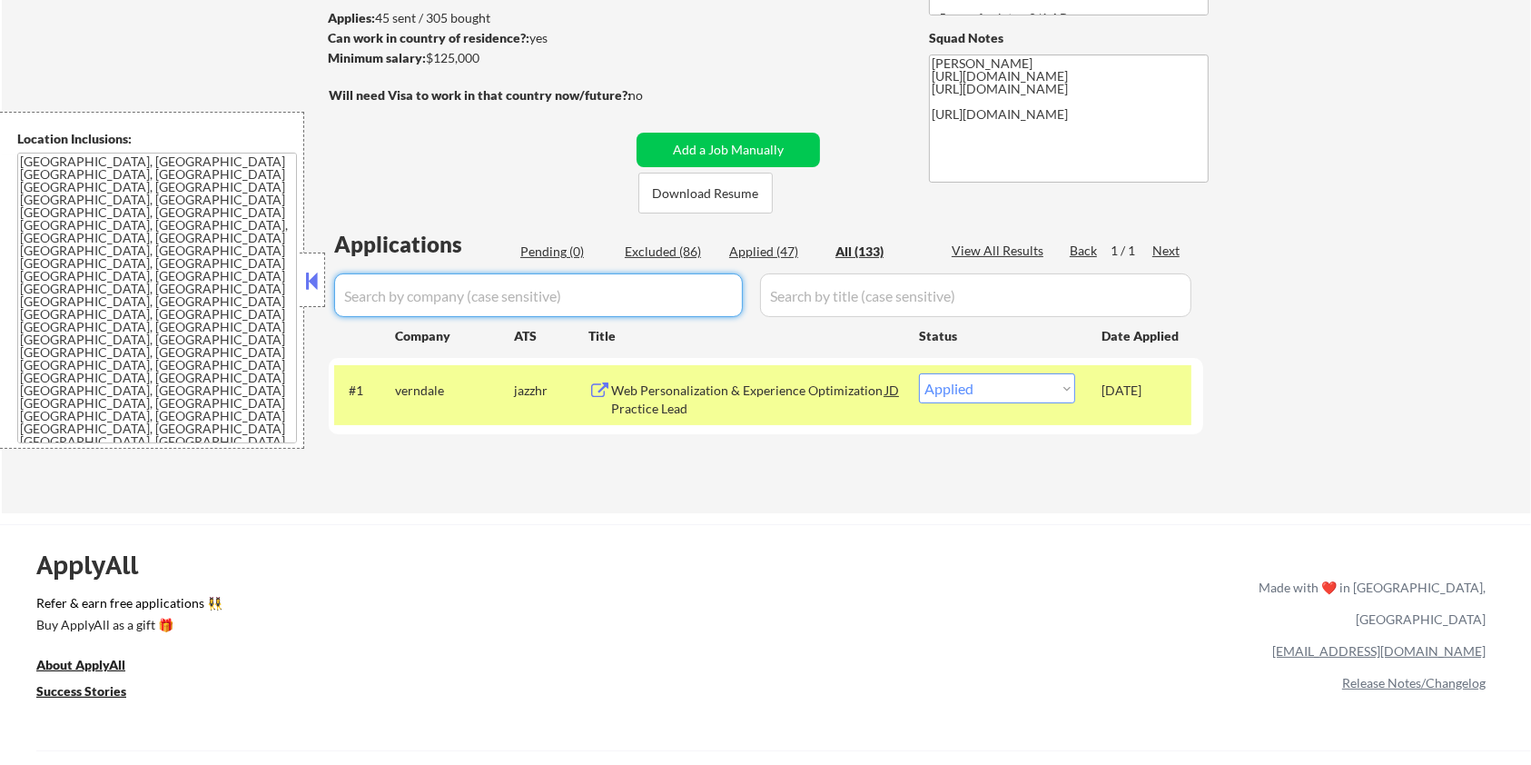
select select ""applied""
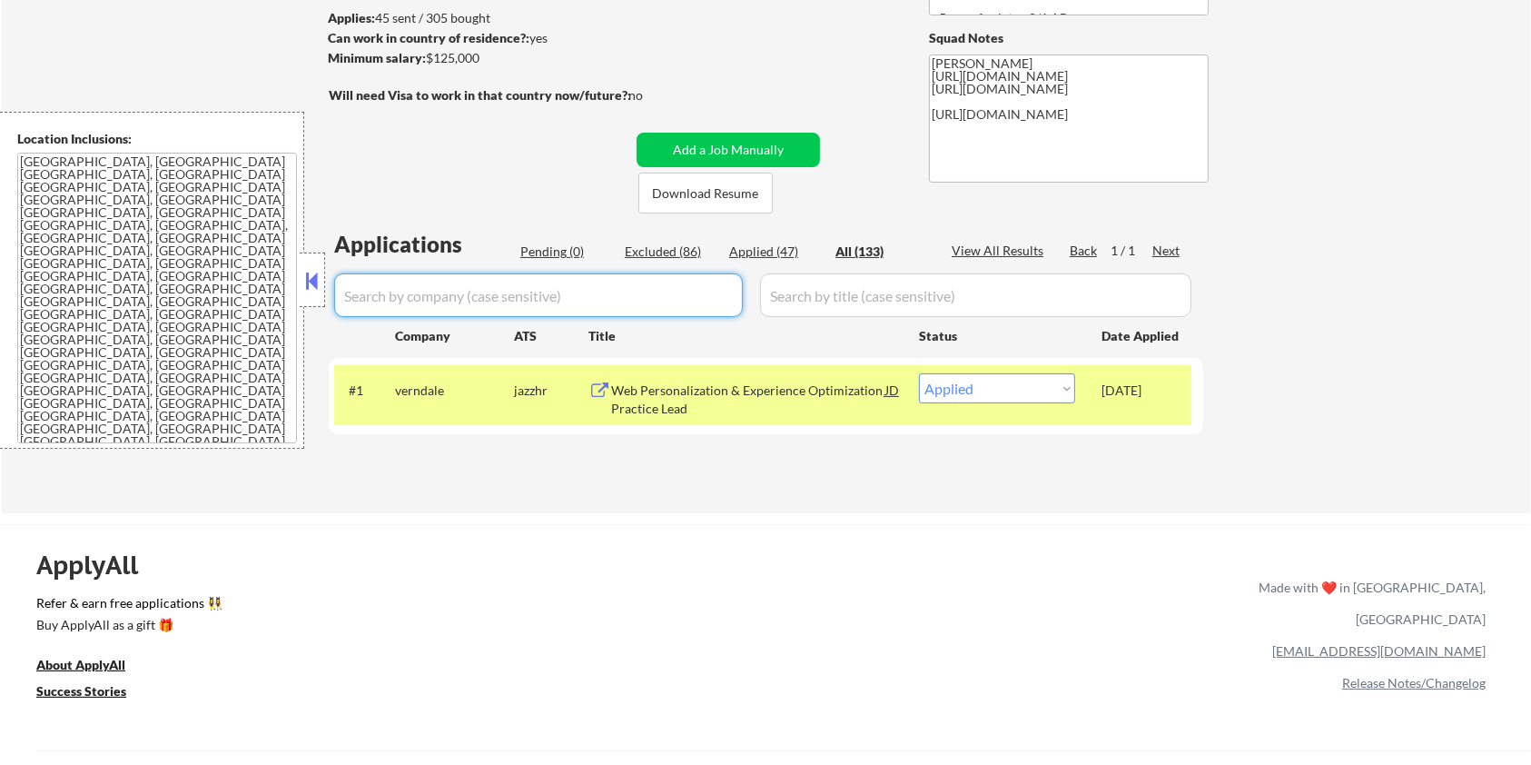
select select ""applied""
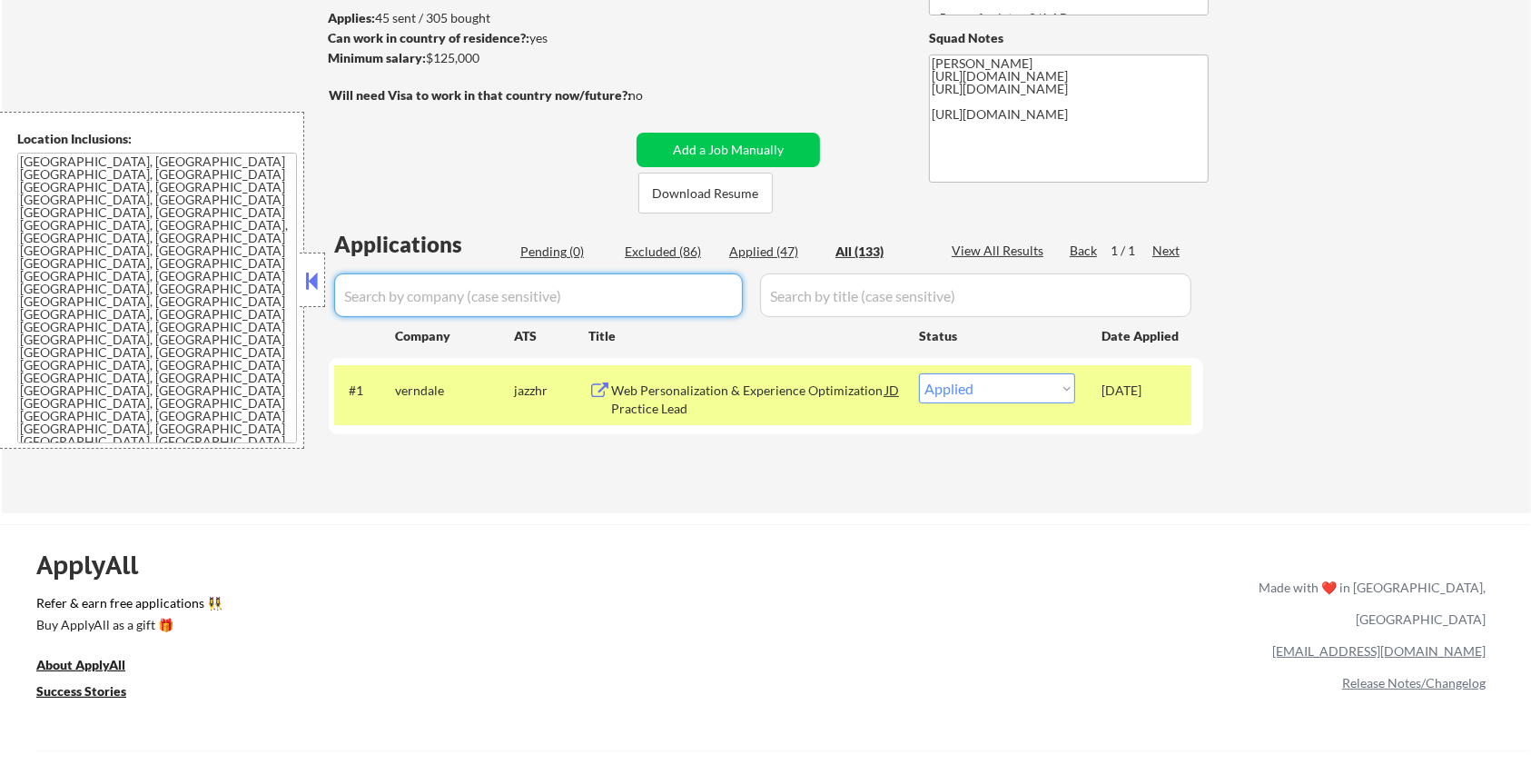
select select ""applied""
select select ""excluded__salary_""
select select ""excluded__expired_""
select select ""excluded__salary_""
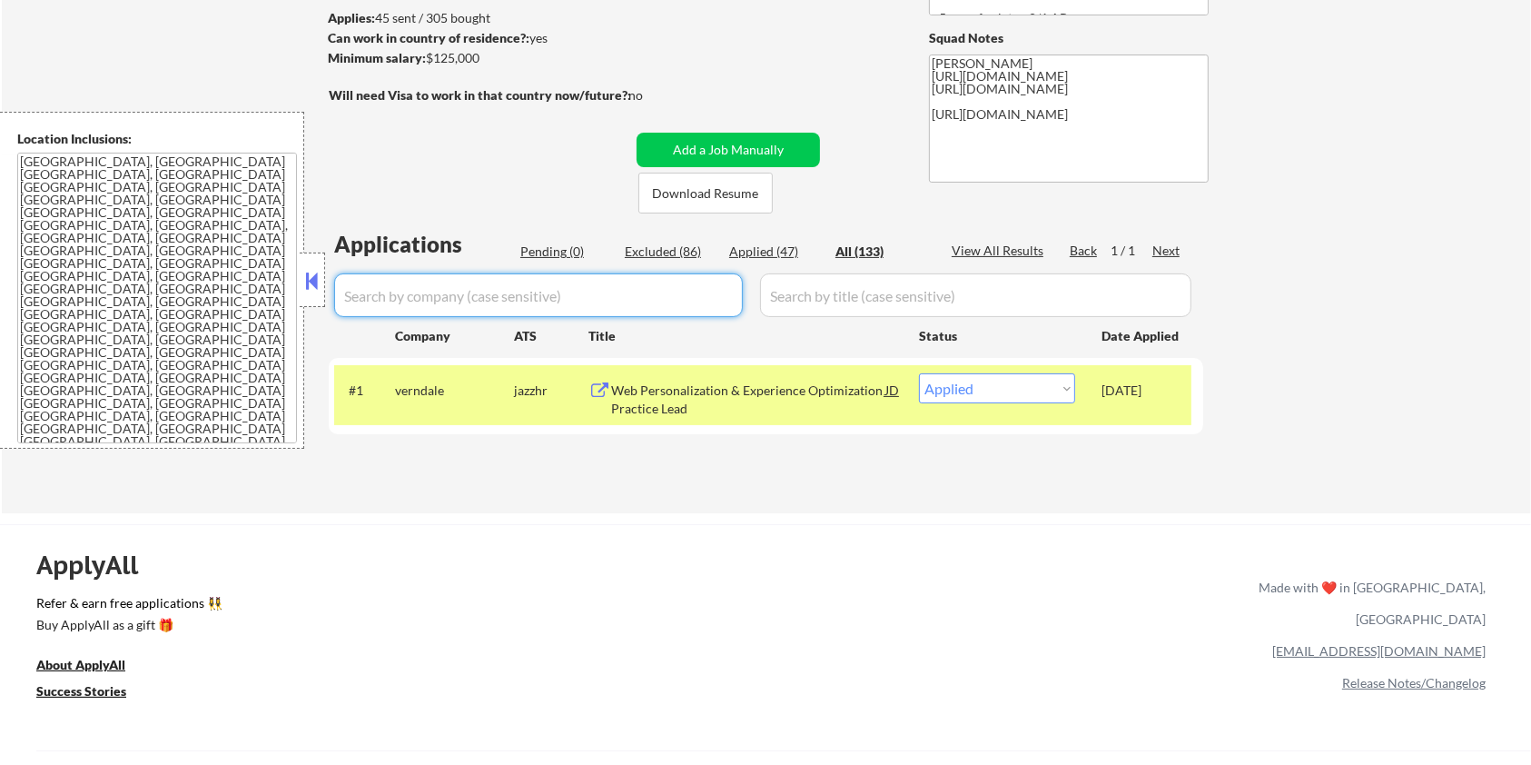
select select ""excluded__location_""
select select ""excluded__expired_""
select select ""excluded__bad_match_""
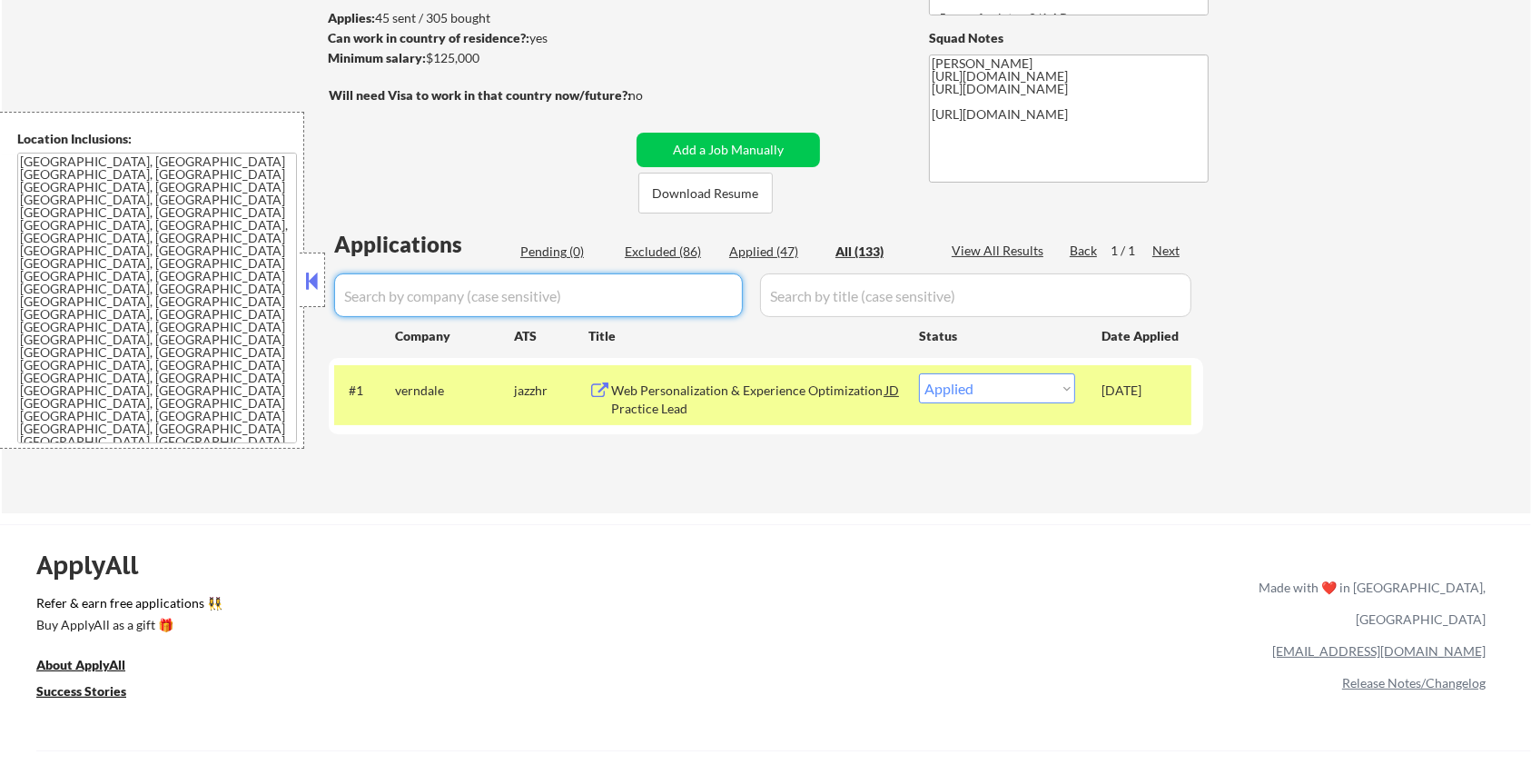
select select ""excluded__expired_""
select select ""excluded""
select select ""excluded__expired_""
select select ""excluded__salary_""
select select ""excluded__bad_match_""
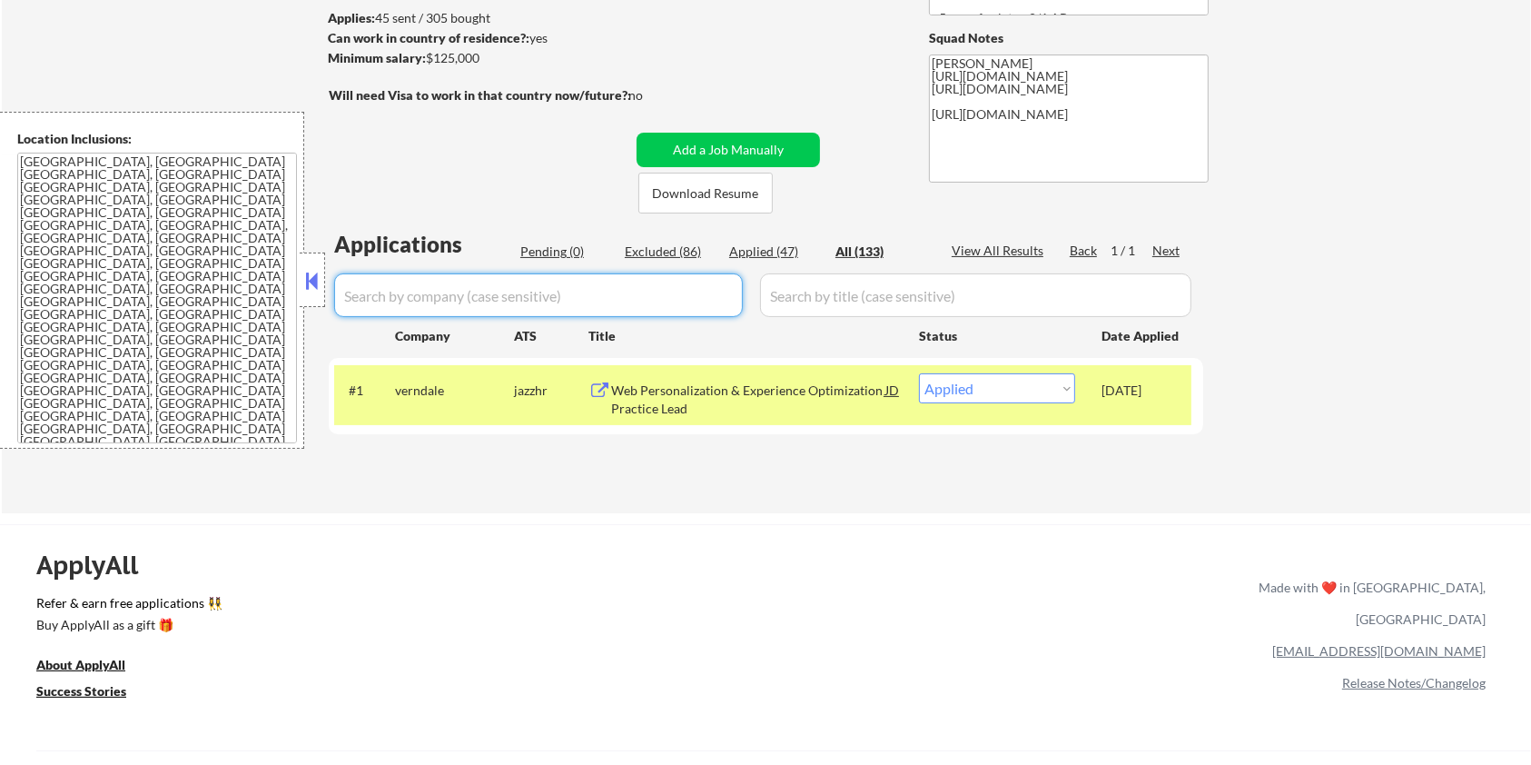
select select ""excluded__blocklist_""
select select ""excluded__bad_match_""
select select ""excluded__expired_""
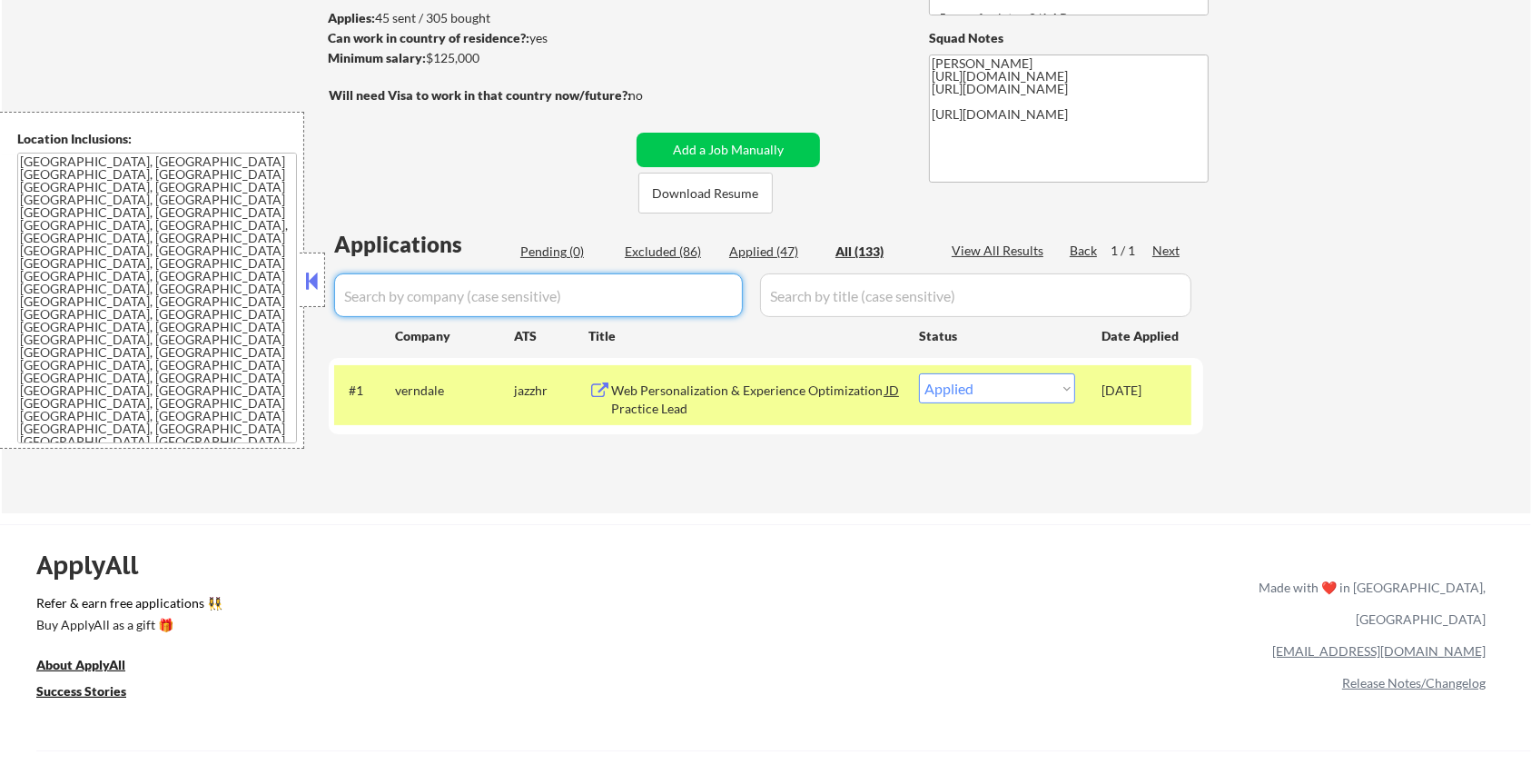
select select ""excluded__other_""
select select ""excluded__bad_match_""
select select ""excluded__expired_""
select select ""excluded__bad_match_""
select select ""excluded__expired_""
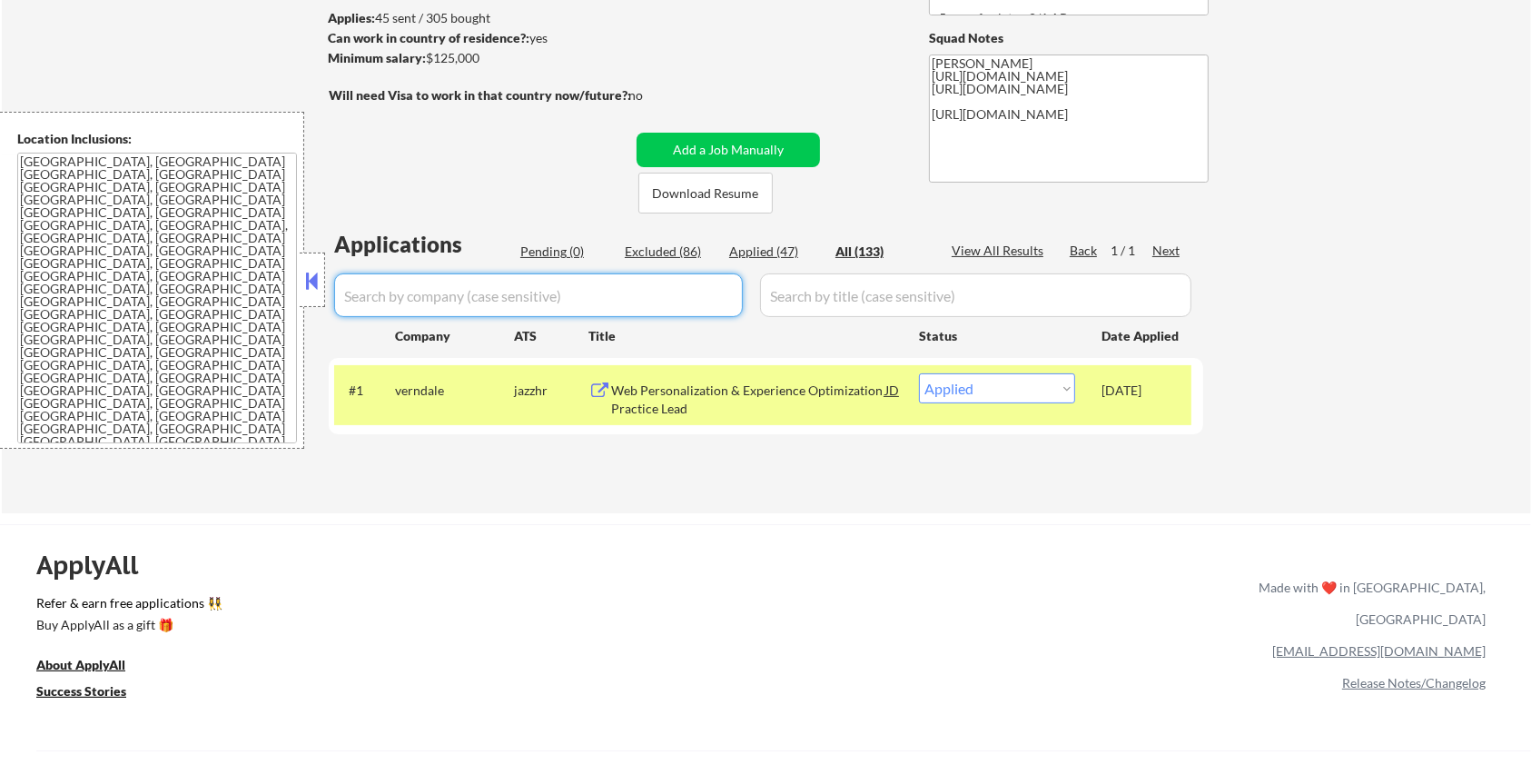
select select ""excluded__expired_""
select select ""excluded__bad_match_""
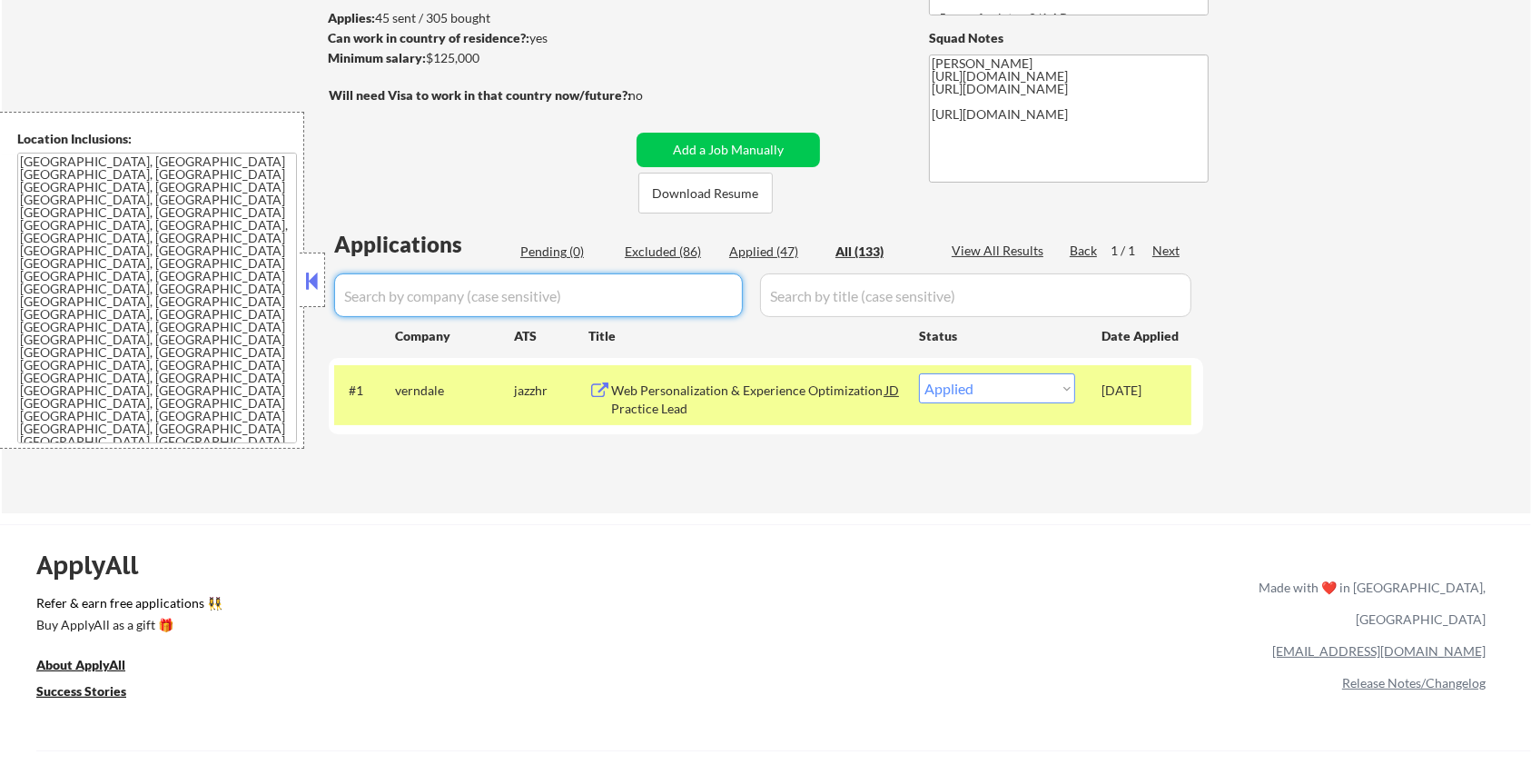
select select ""excluded__bad_match_""
select select ""excluded__expired_""
select select ""excluded__bad_match_""
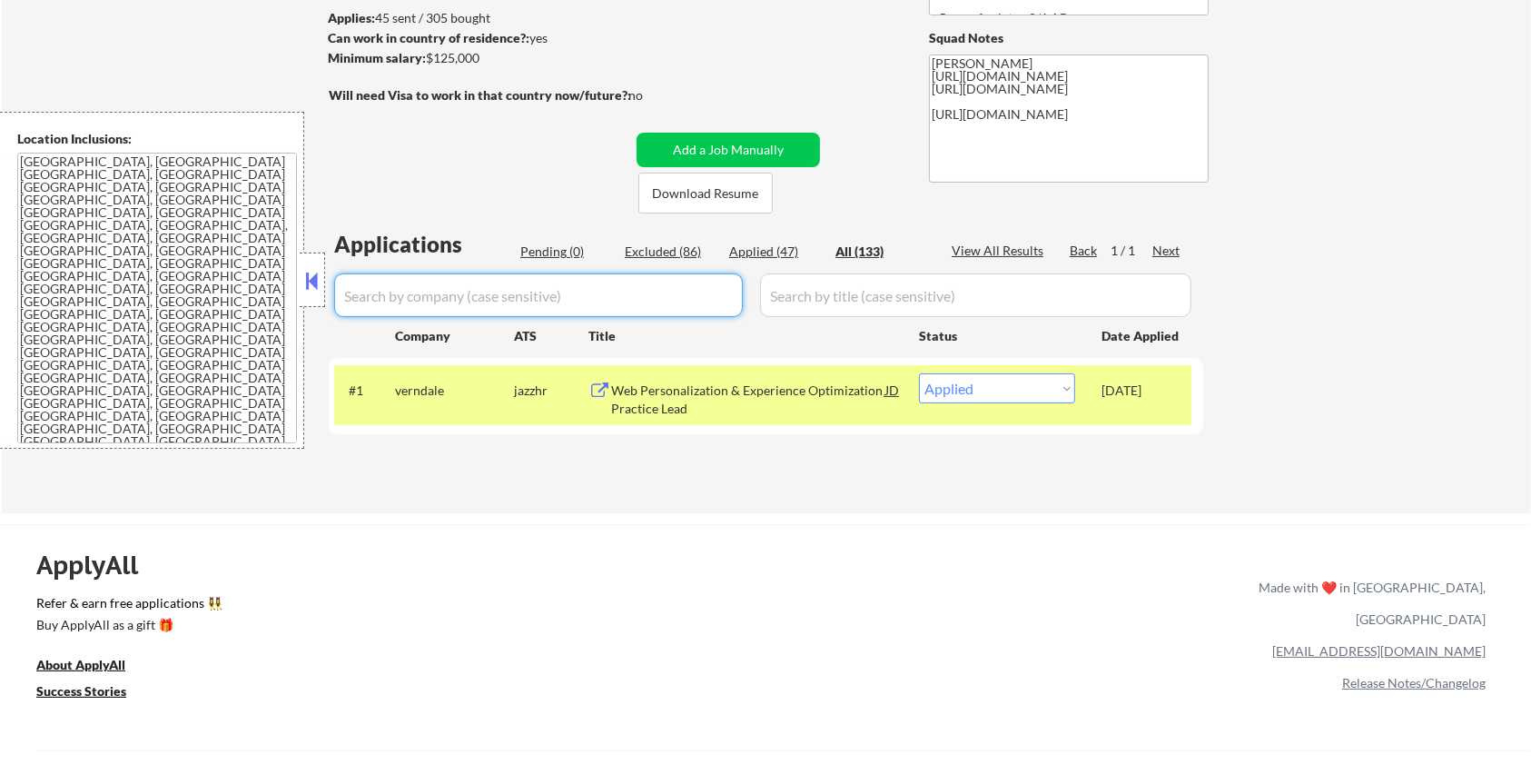
select select ""excluded__expired_""
select select ""excluded__bad_match_""
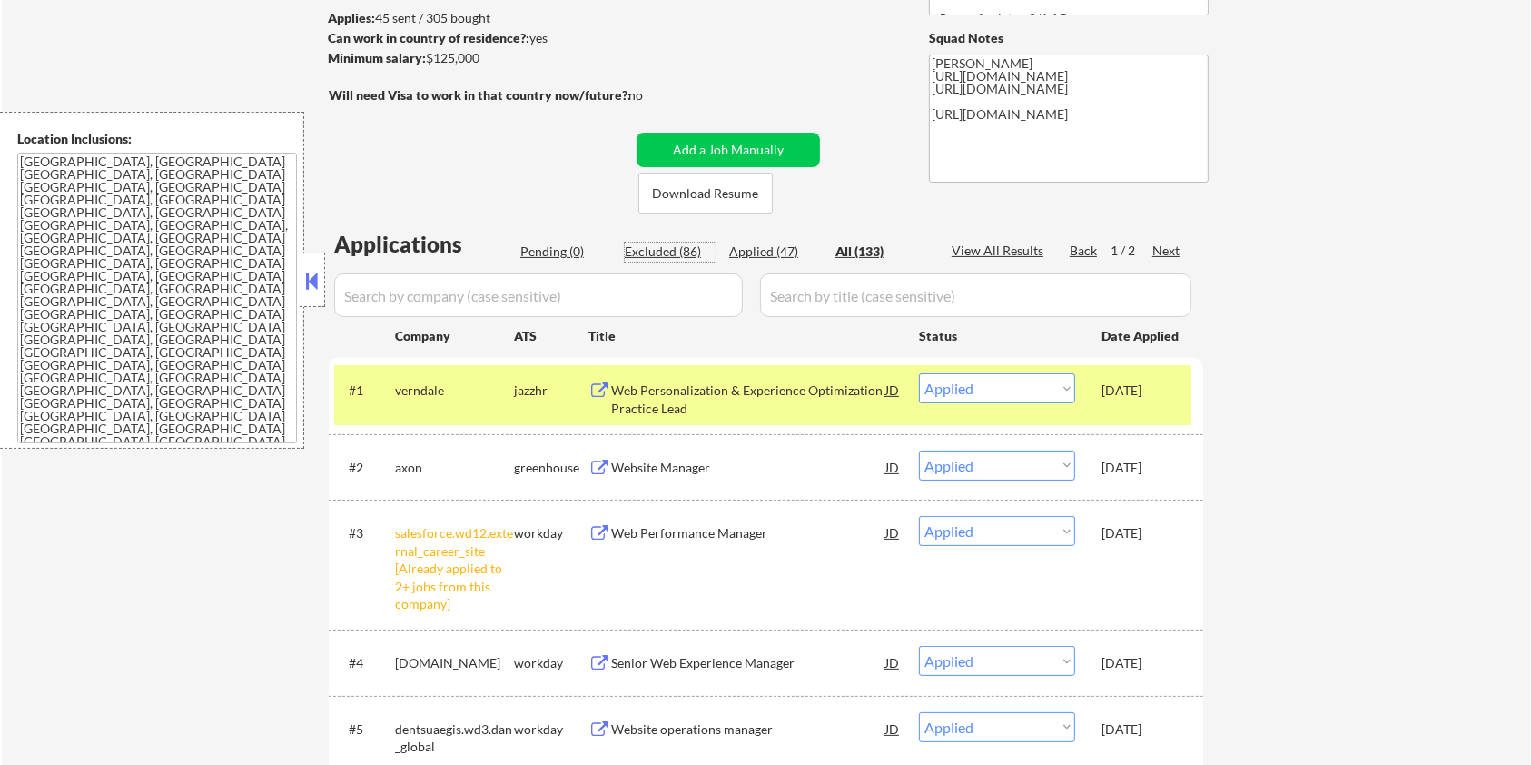
click at [668, 255] on div "Excluded (86)" at bounding box center [670, 251] width 91 height 18
select select ""excluded__salary_""
select select ""excluded__expired_""
select select ""excluded__salary_""
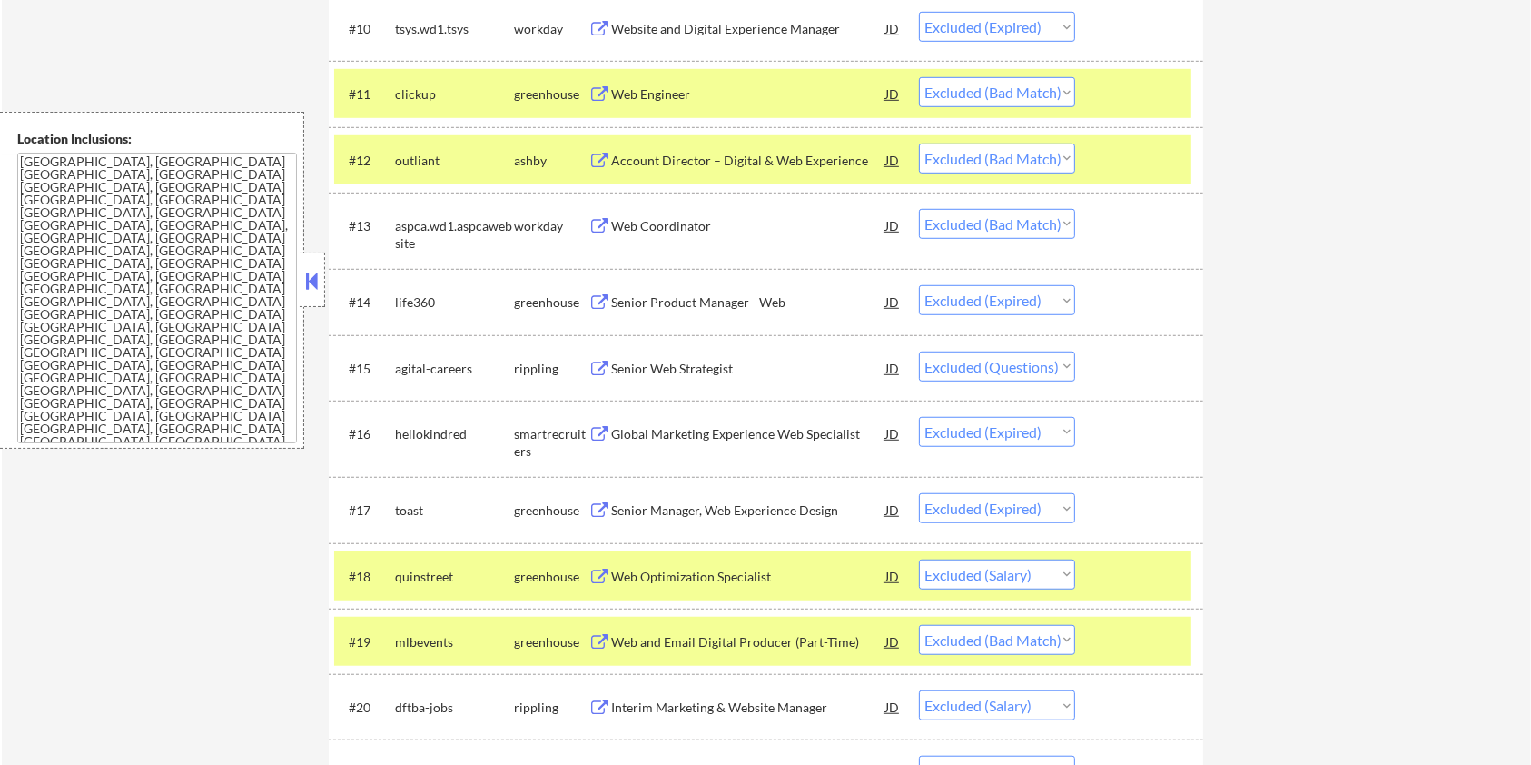
scroll to position [1331, 0]
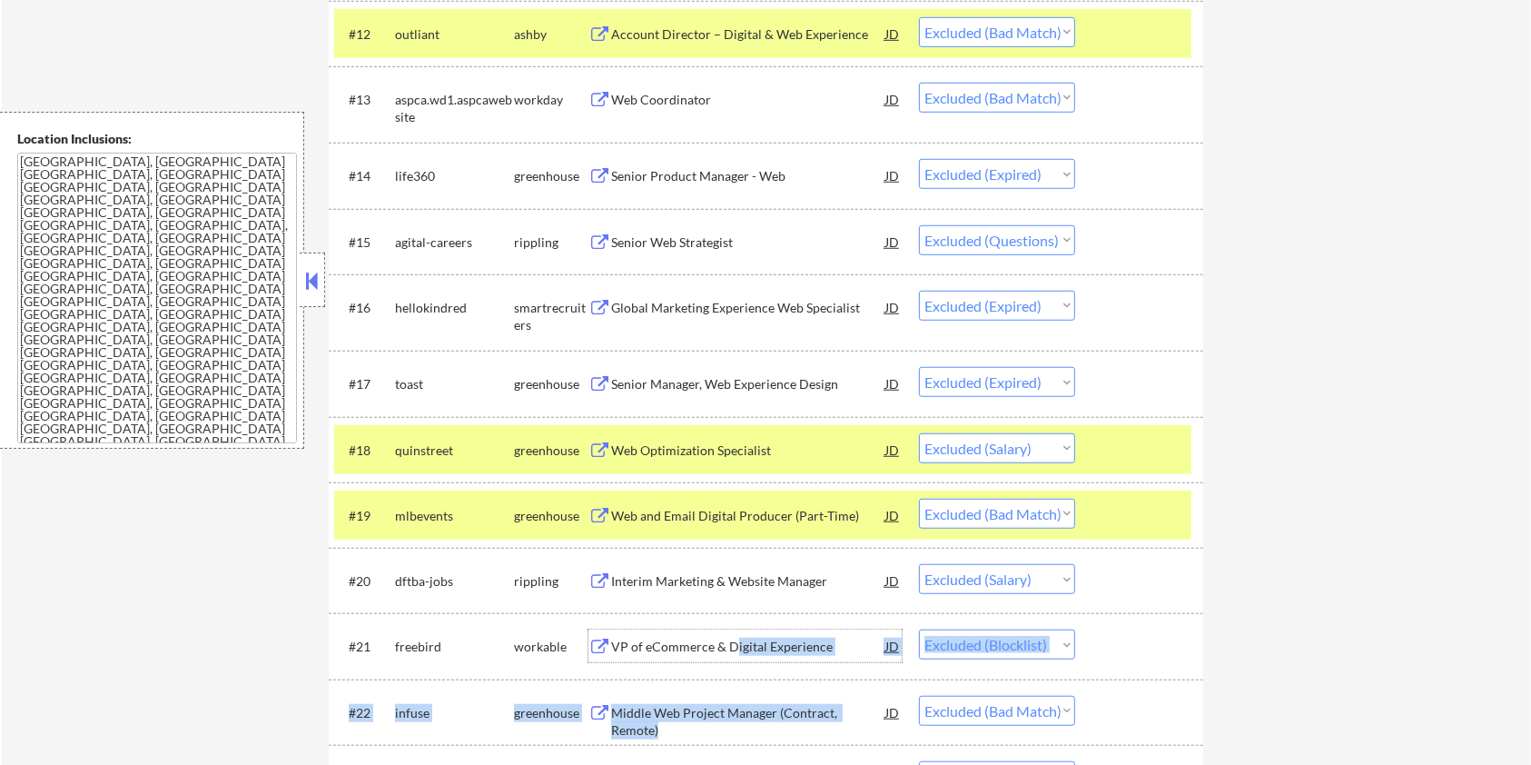
drag, startPoint x: 734, startPoint y: 643, endPoint x: 909, endPoint y: 716, distance: 189.7
click at [1186, 659] on div "#21 freebird workable VP of eCommerce & Digital Experience JD warning_amber Cho…" at bounding box center [762, 645] width 857 height 49
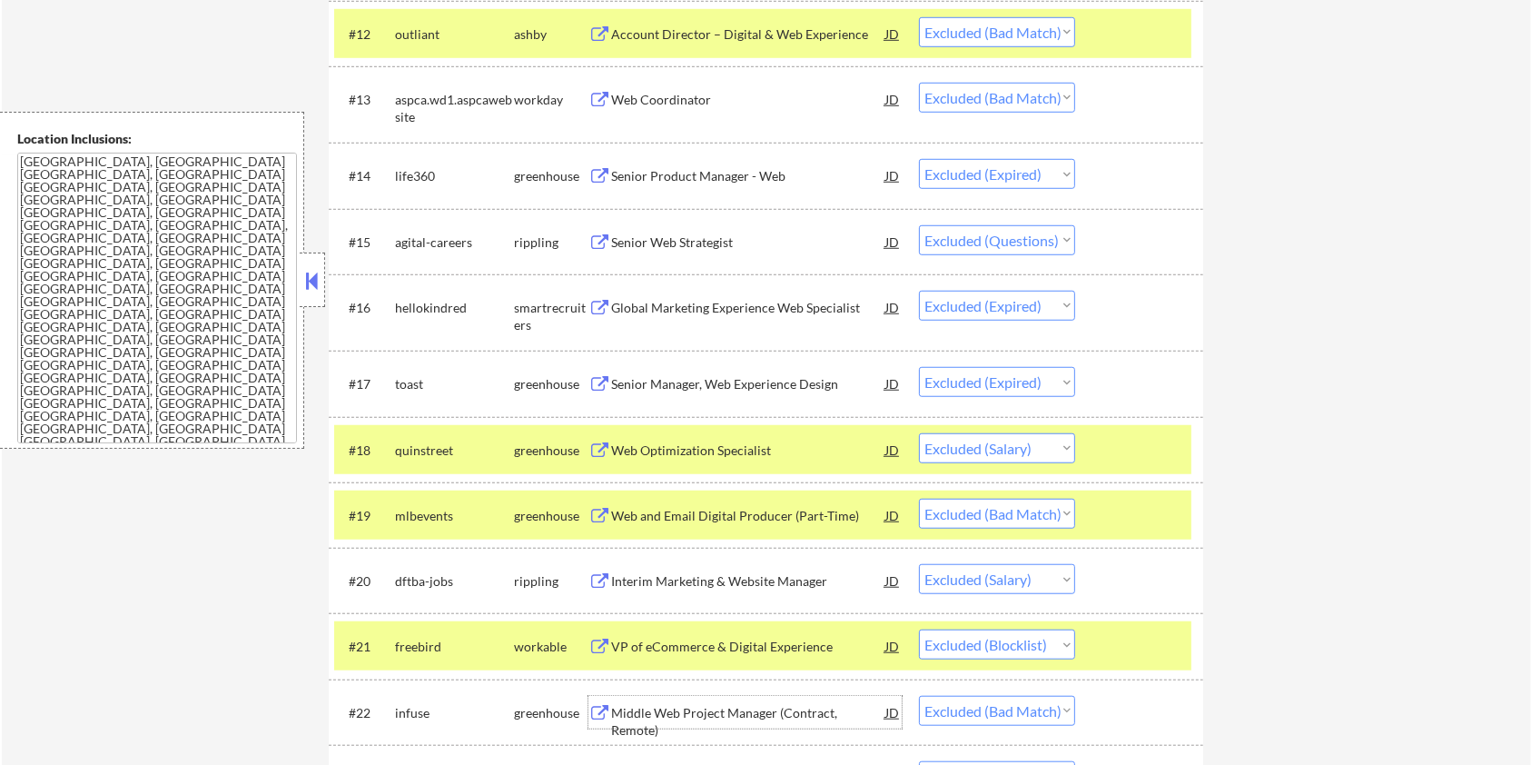
click at [695, 708] on div "Middle Web Project Manager (Contract, Remote)" at bounding box center [748, 721] width 274 height 35
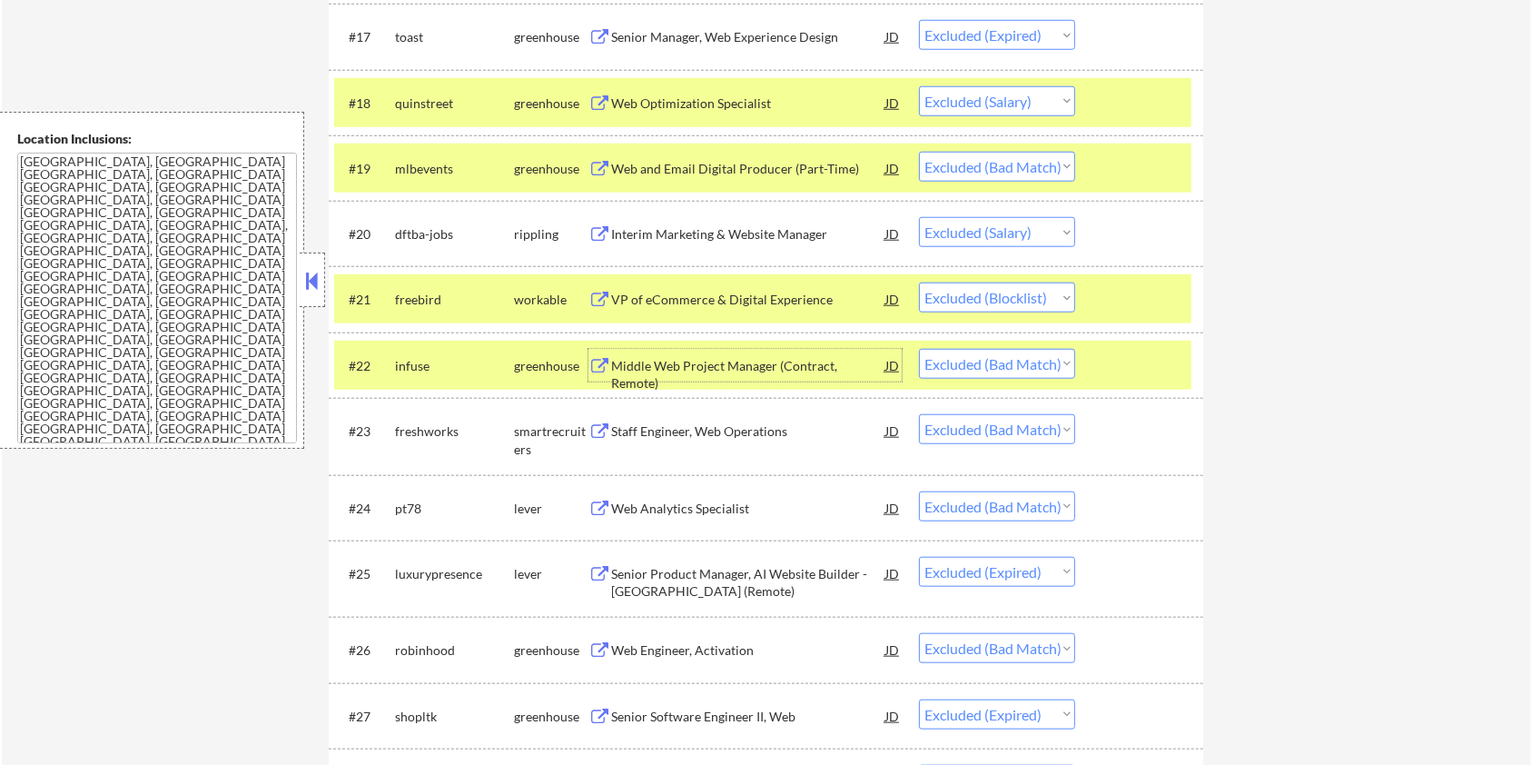
scroll to position [1695, 0]
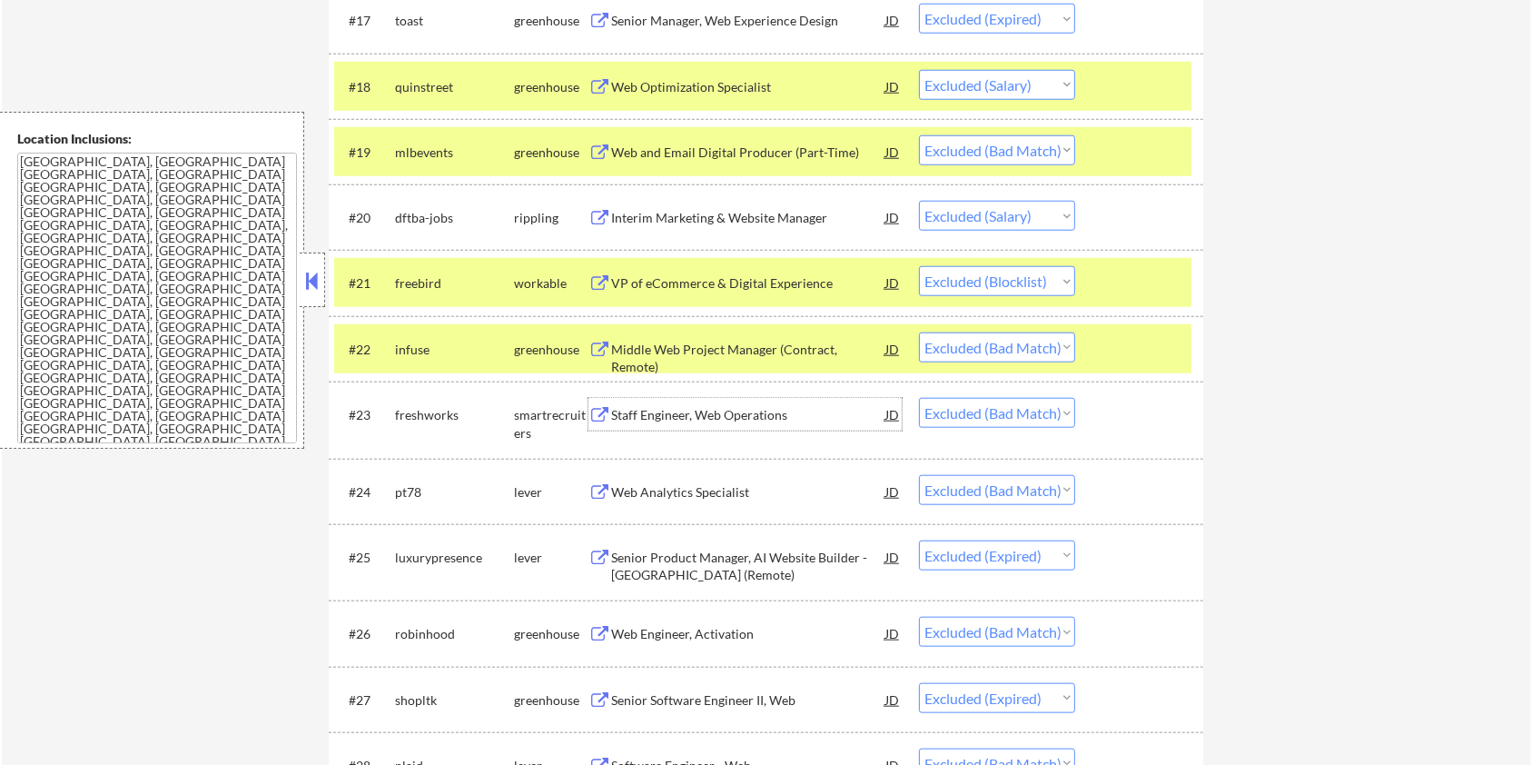
click at [693, 408] on div "Staff Engineer, Web Operations" at bounding box center [748, 415] width 274 height 18
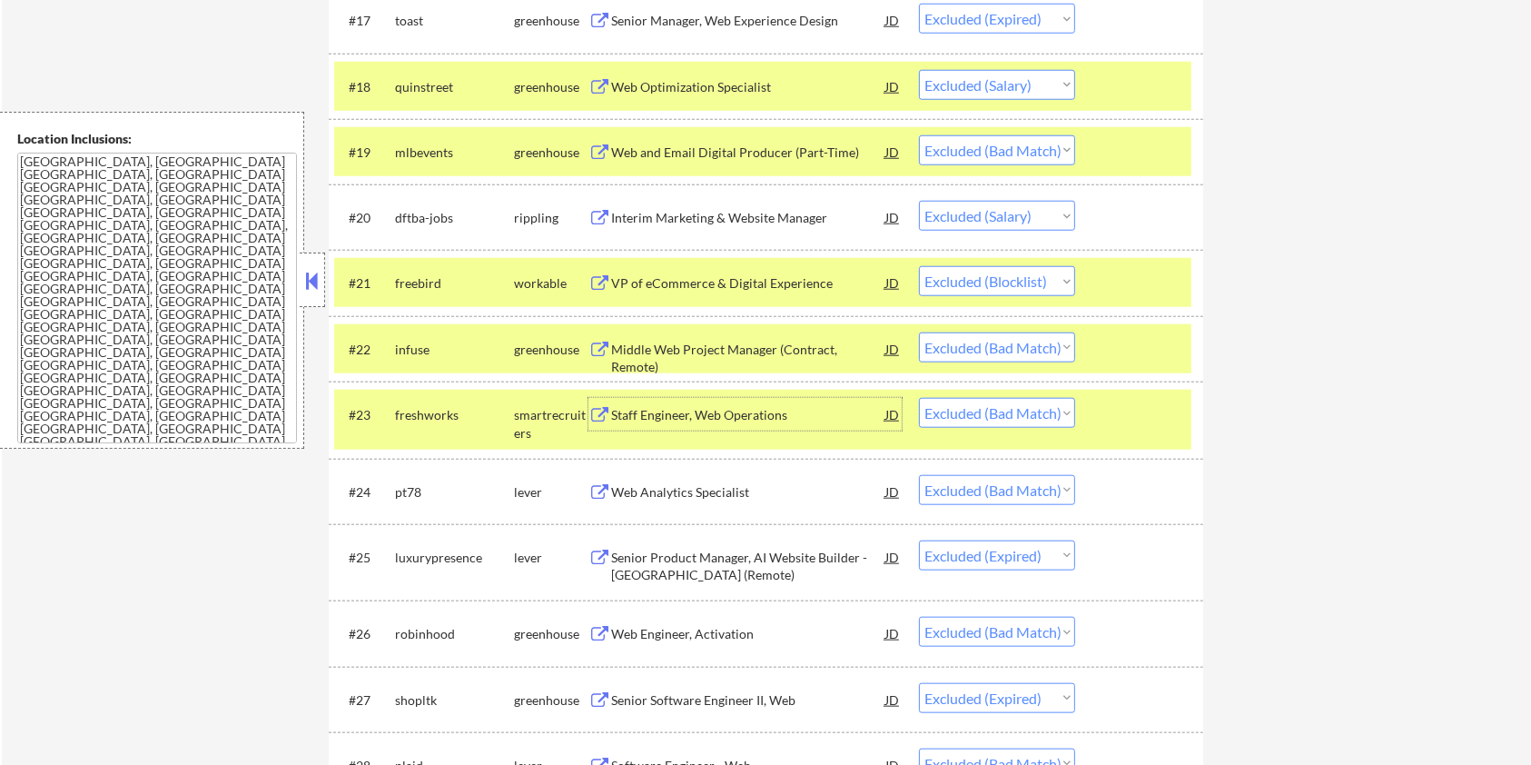
click at [661, 490] on div "Web Analytics Specialist" at bounding box center [748, 492] width 274 height 18
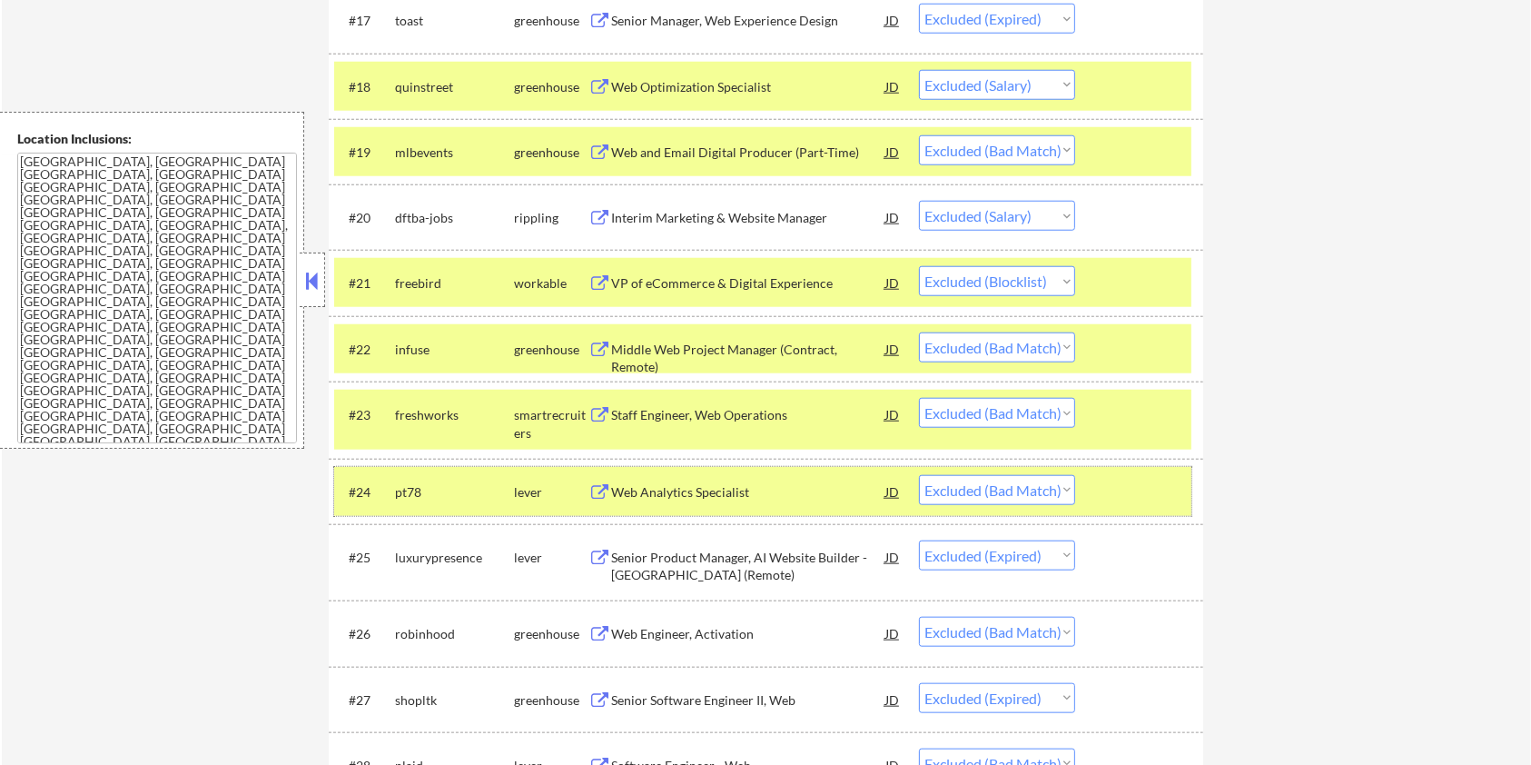
click at [1124, 476] on div at bounding box center [1142, 491] width 80 height 33
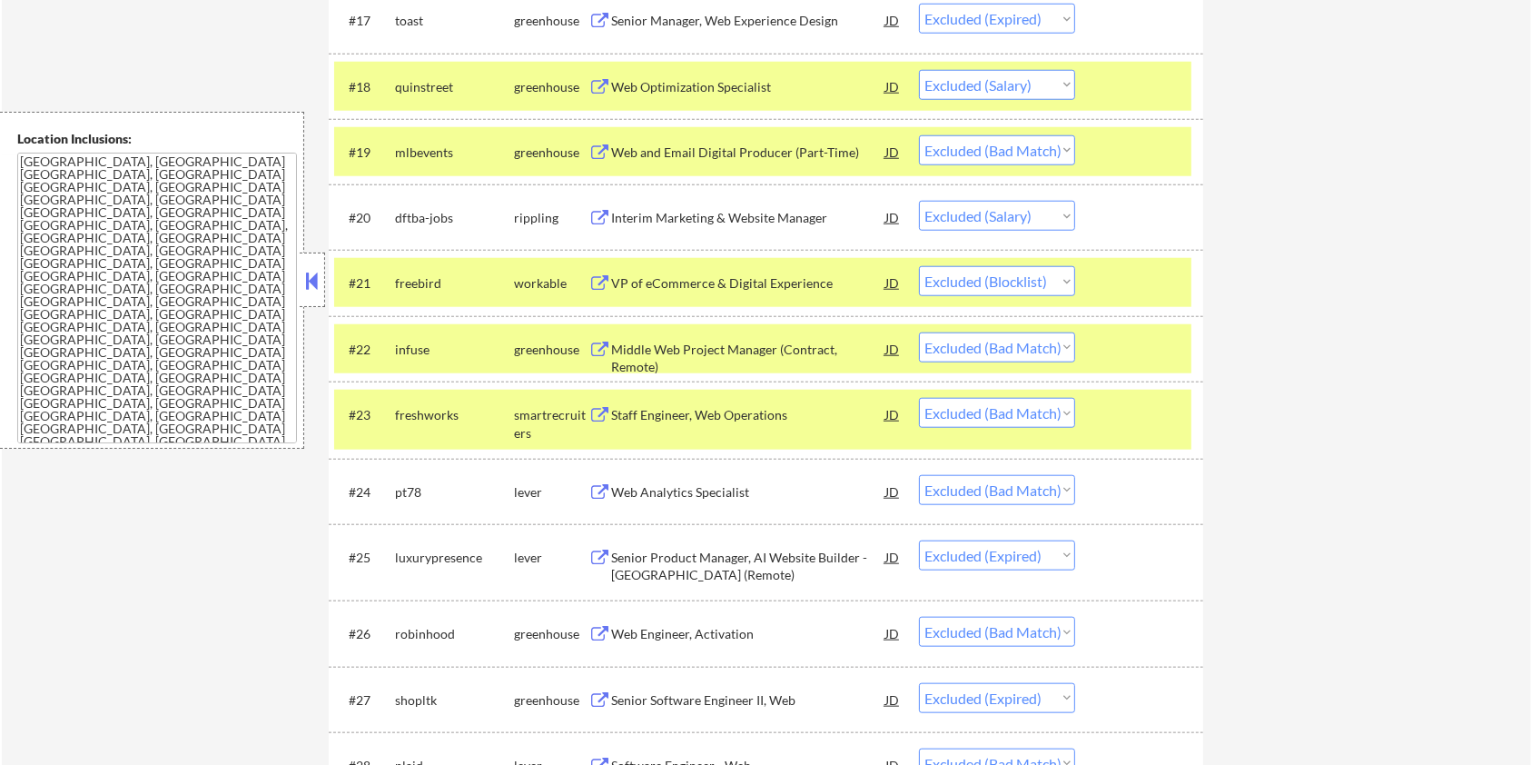
drag, startPoint x: 1123, startPoint y: 416, endPoint x: 1128, endPoint y: 379, distance: 37.5
click at [1124, 414] on div at bounding box center [1142, 414] width 80 height 33
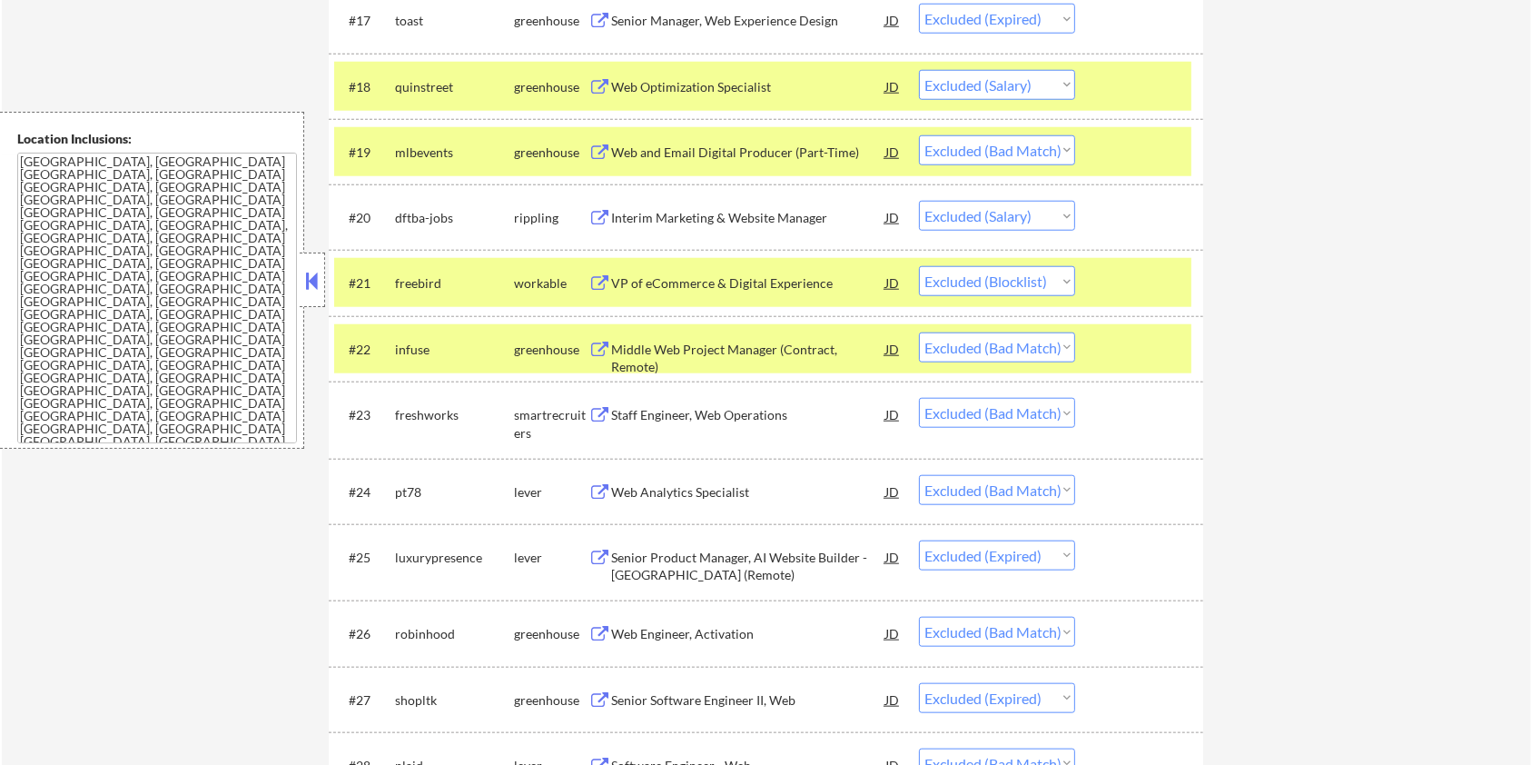
click at [1131, 334] on div at bounding box center [1142, 348] width 80 height 33
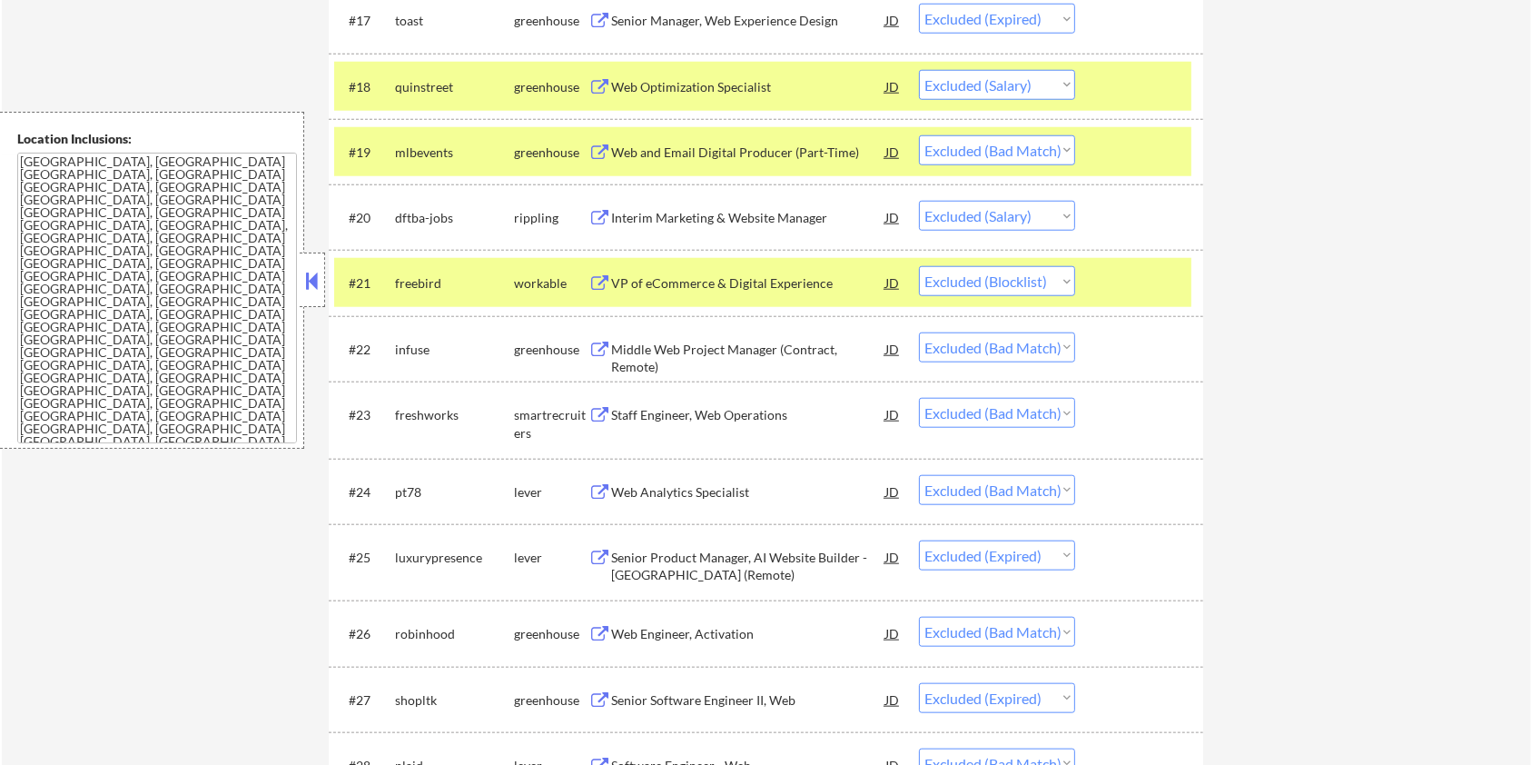
drag, startPoint x: 1122, startPoint y: 281, endPoint x: 1117, endPoint y: 185, distance: 95.5
click at [1122, 280] on div at bounding box center [1142, 282] width 80 height 33
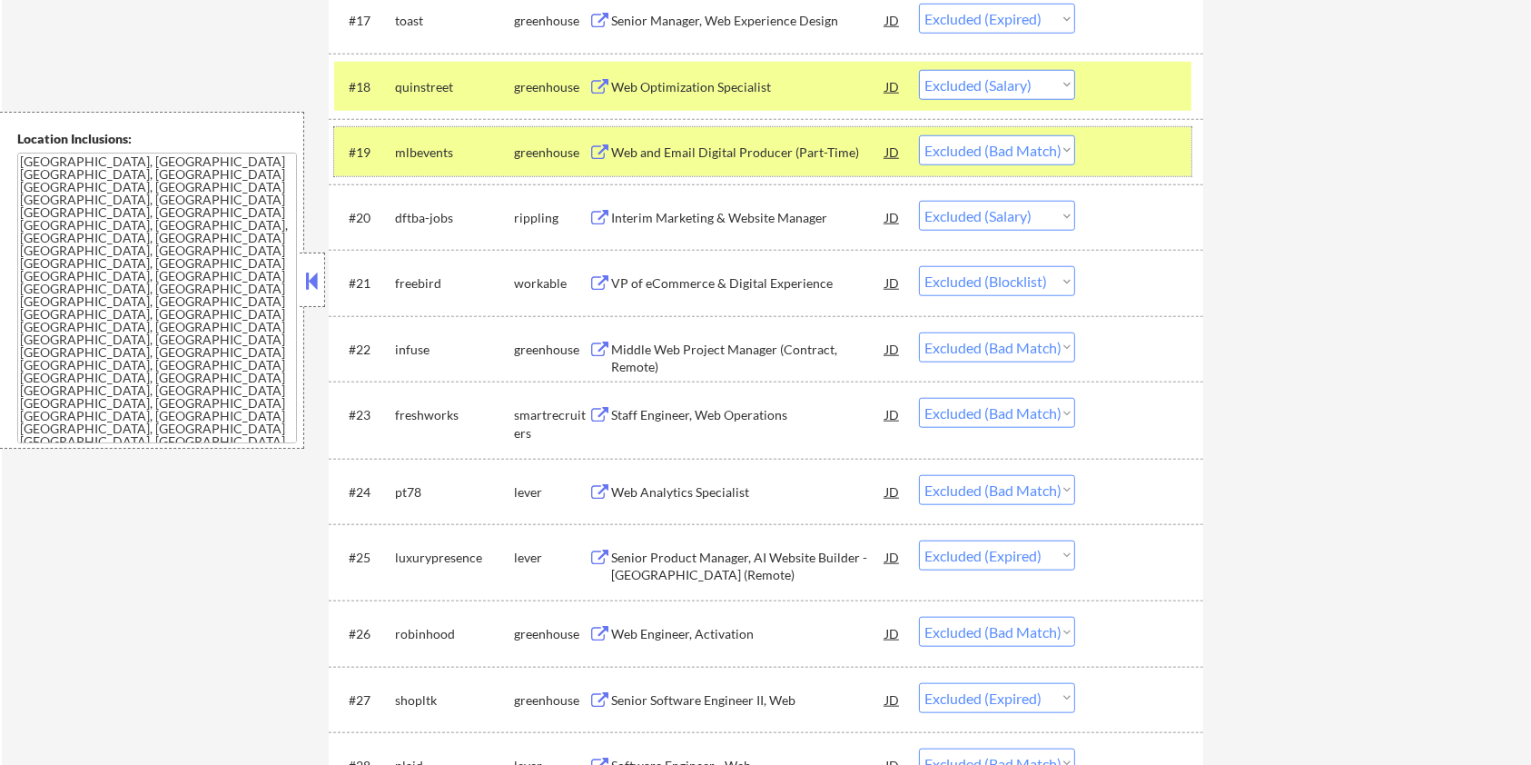
click at [1117, 141] on div at bounding box center [1142, 151] width 80 height 33
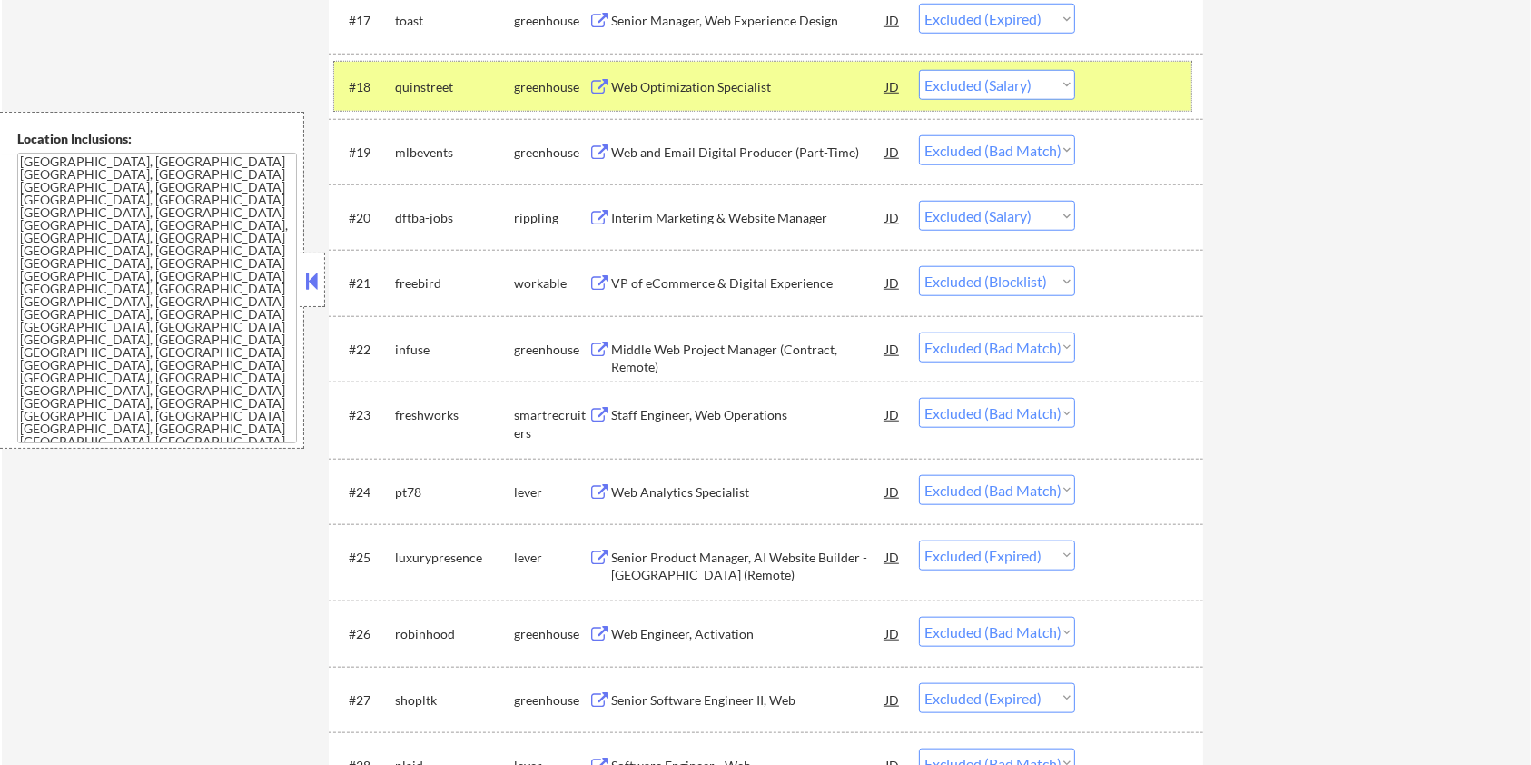
click at [1126, 77] on div at bounding box center [1142, 86] width 80 height 33
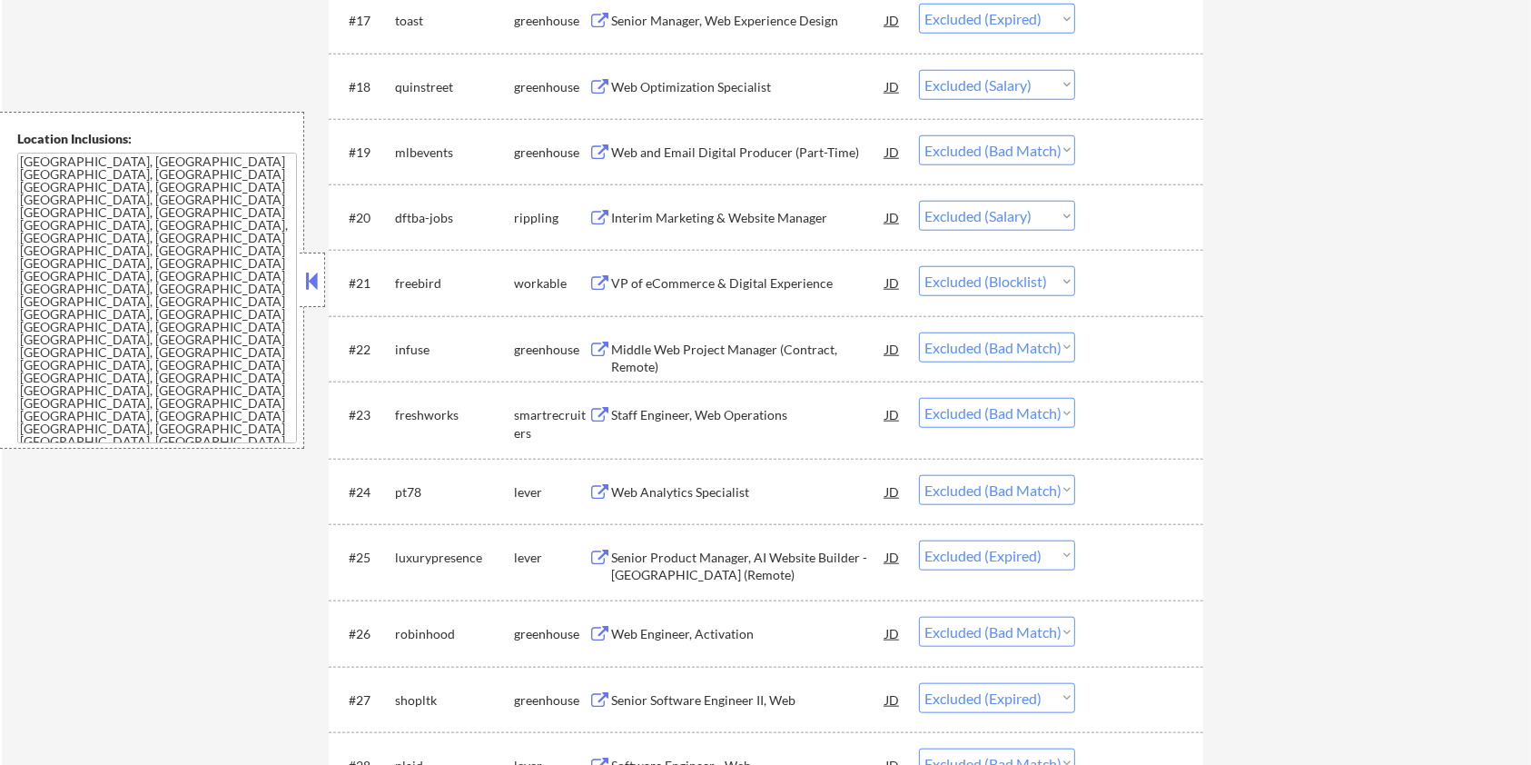
click at [694, 628] on div "Web Engineer, Activation" at bounding box center [748, 634] width 274 height 18
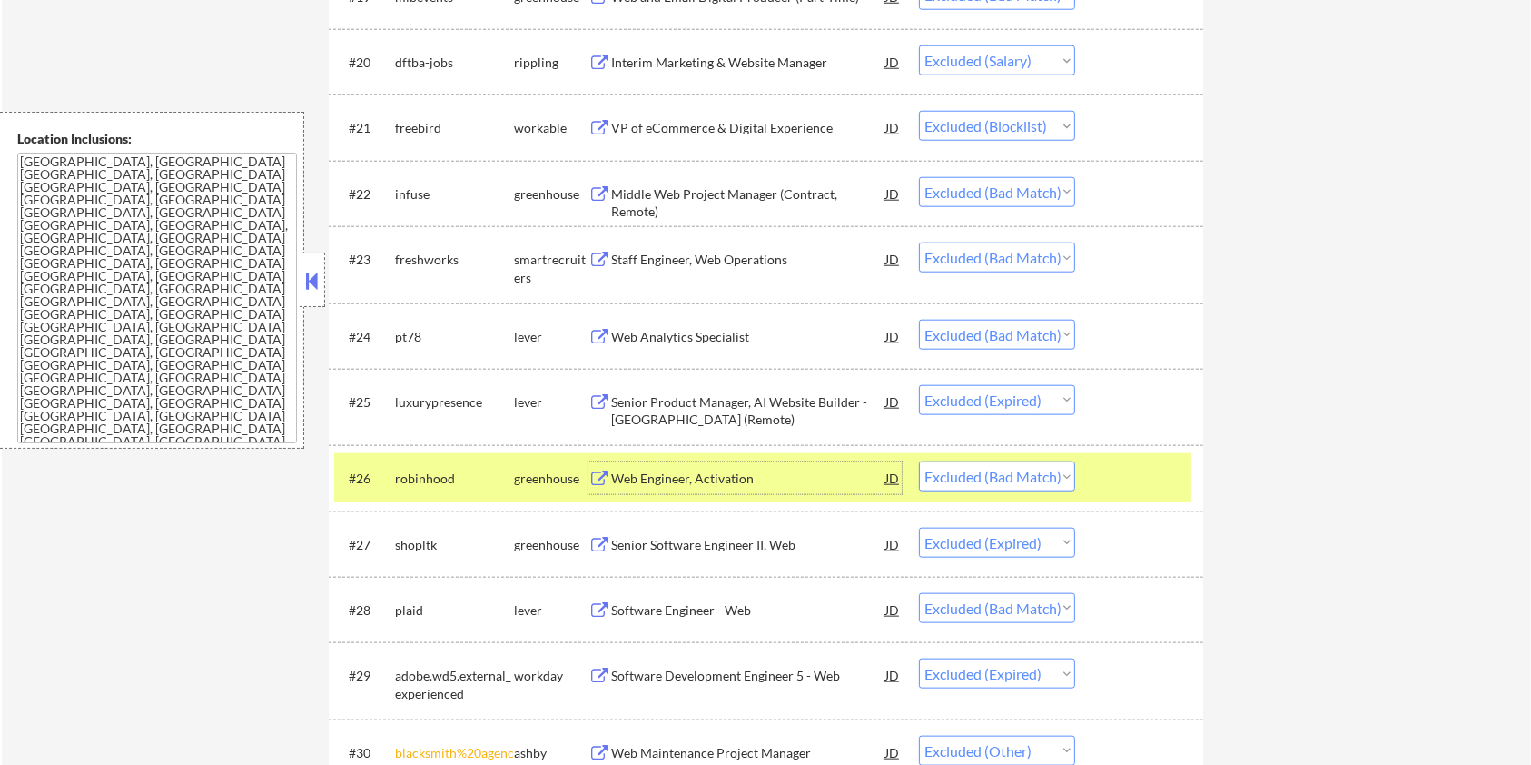
scroll to position [1937, 0]
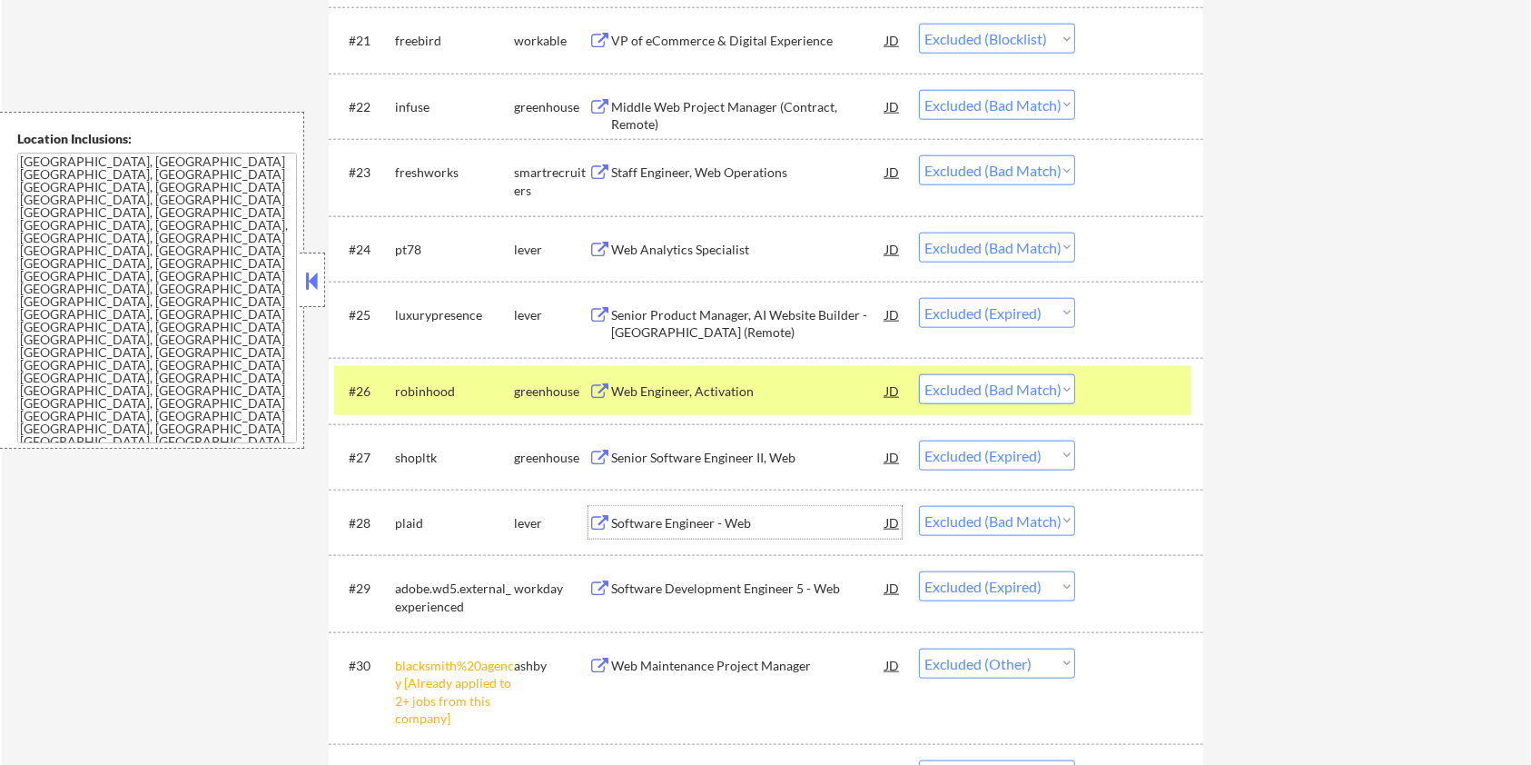
click at [724, 519] on div "Software Engineer - Web" at bounding box center [748, 523] width 274 height 18
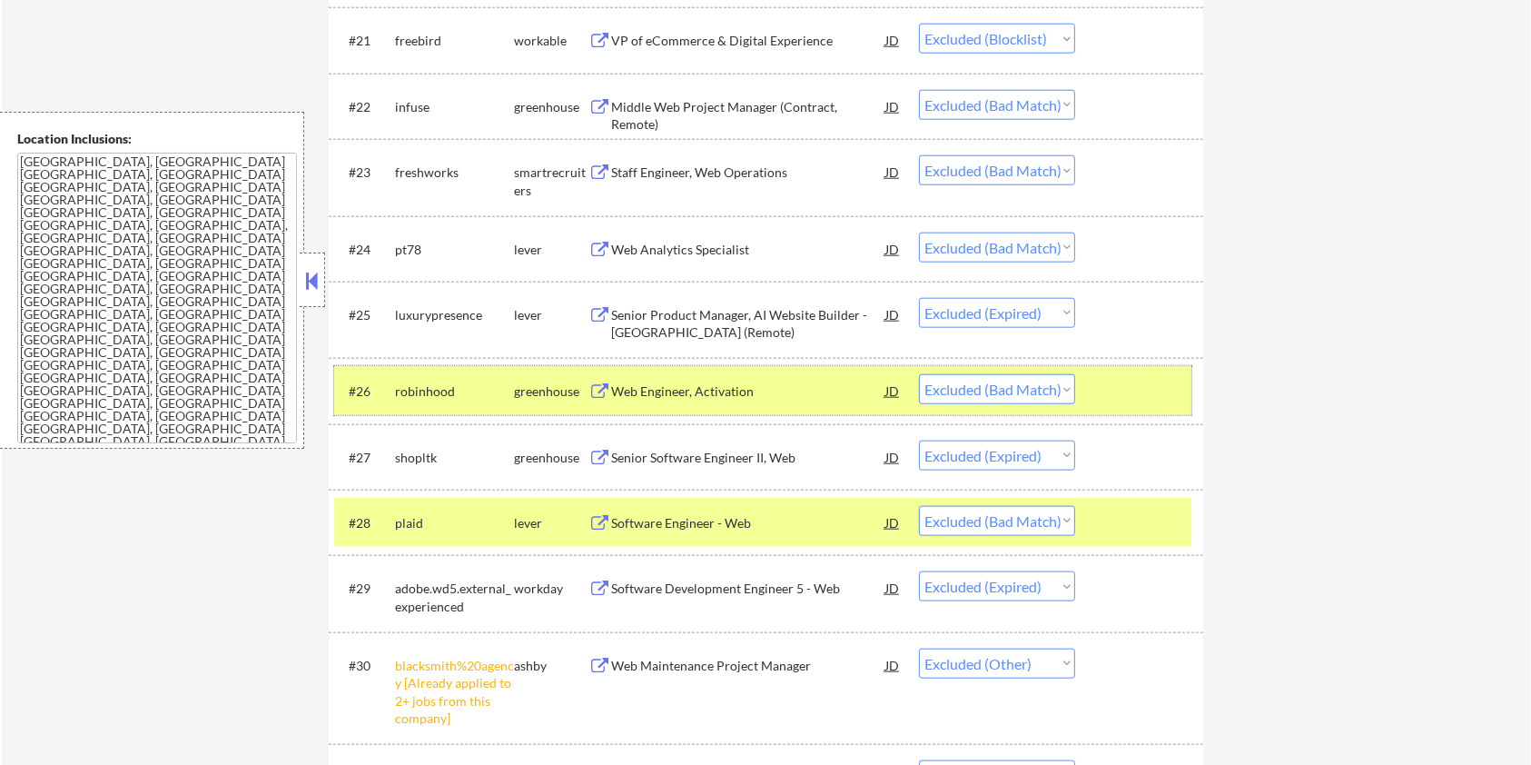
click at [1150, 384] on div at bounding box center [1142, 390] width 80 height 33
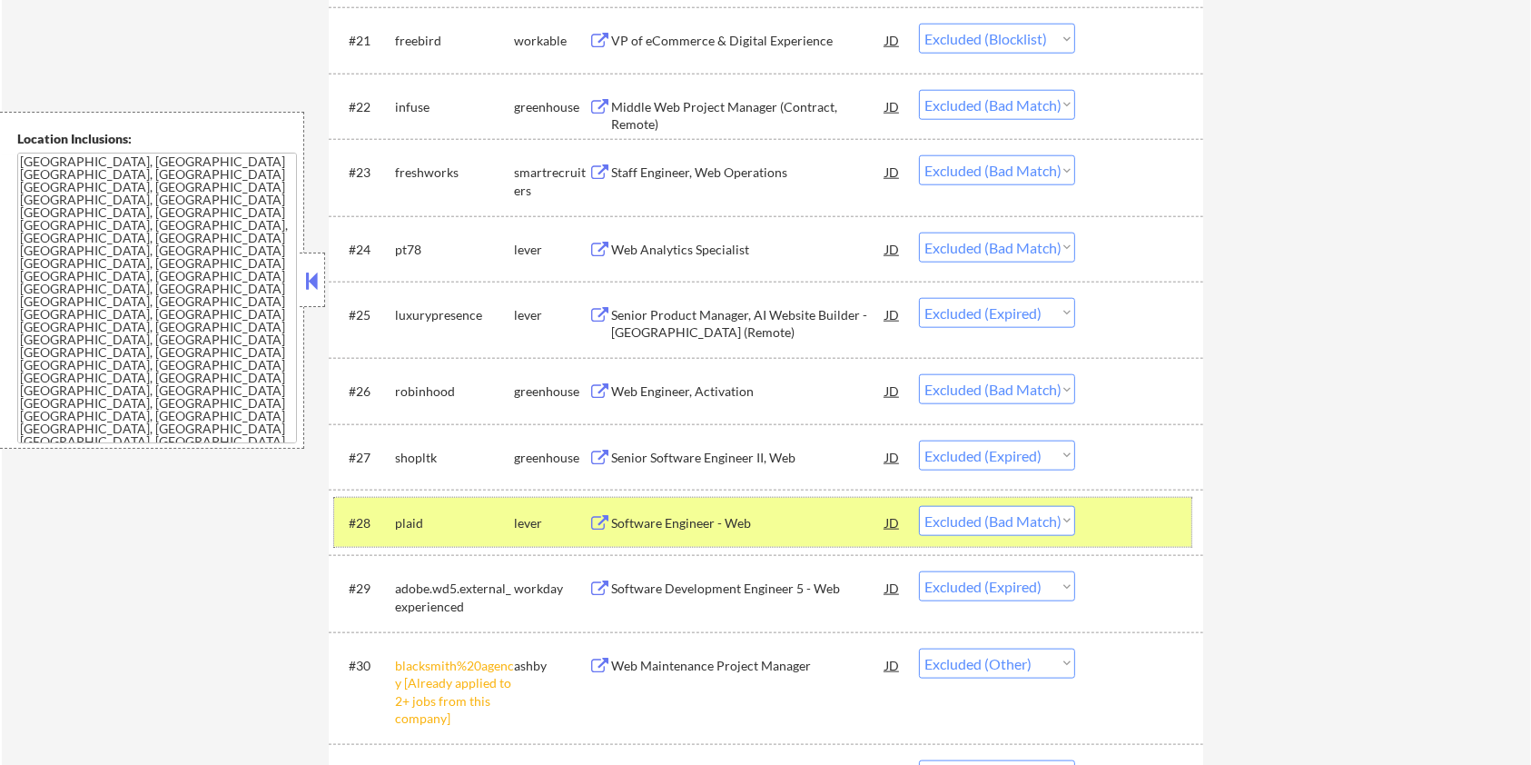
click at [1139, 527] on div at bounding box center [1142, 522] width 80 height 33
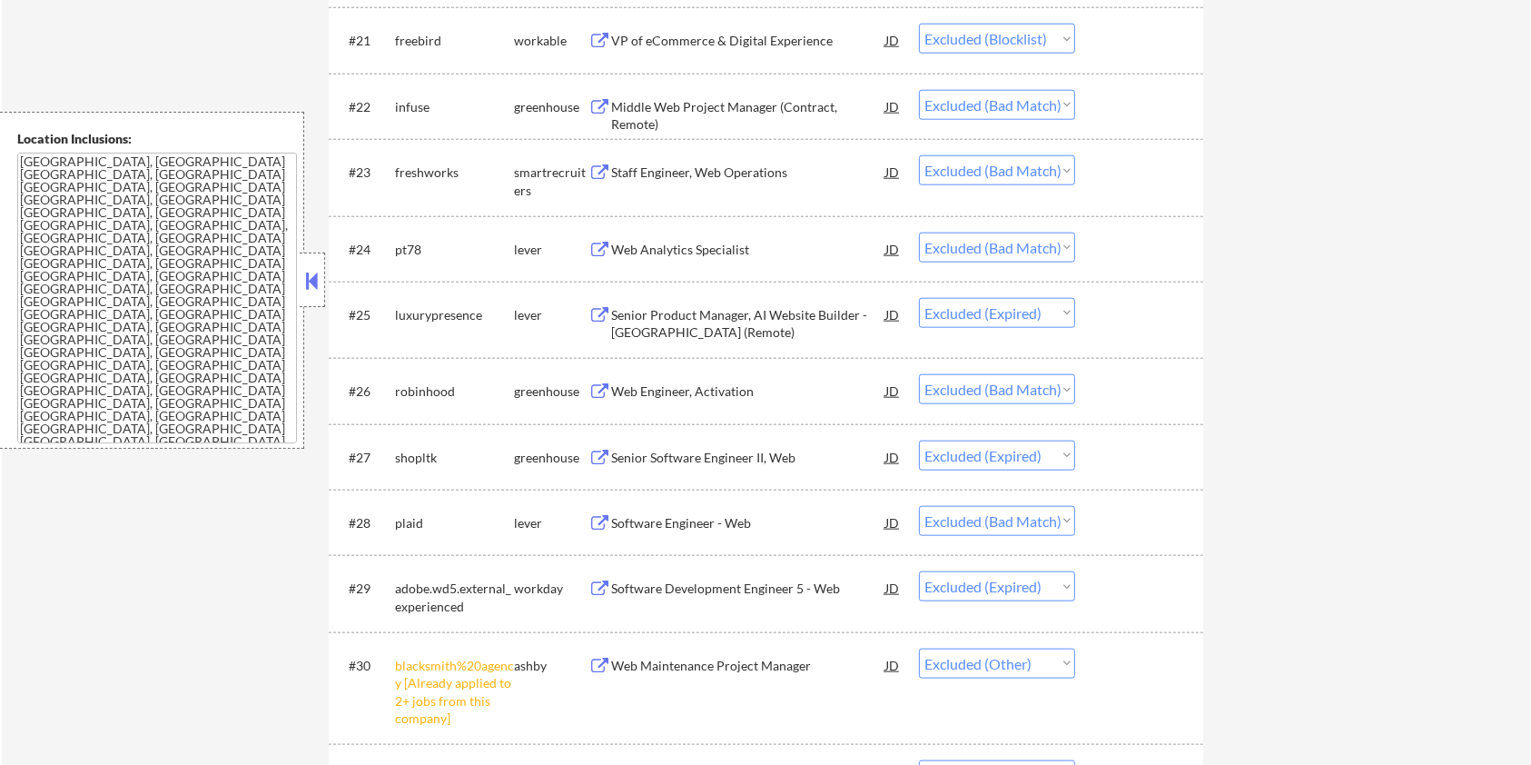
scroll to position [2058, 0]
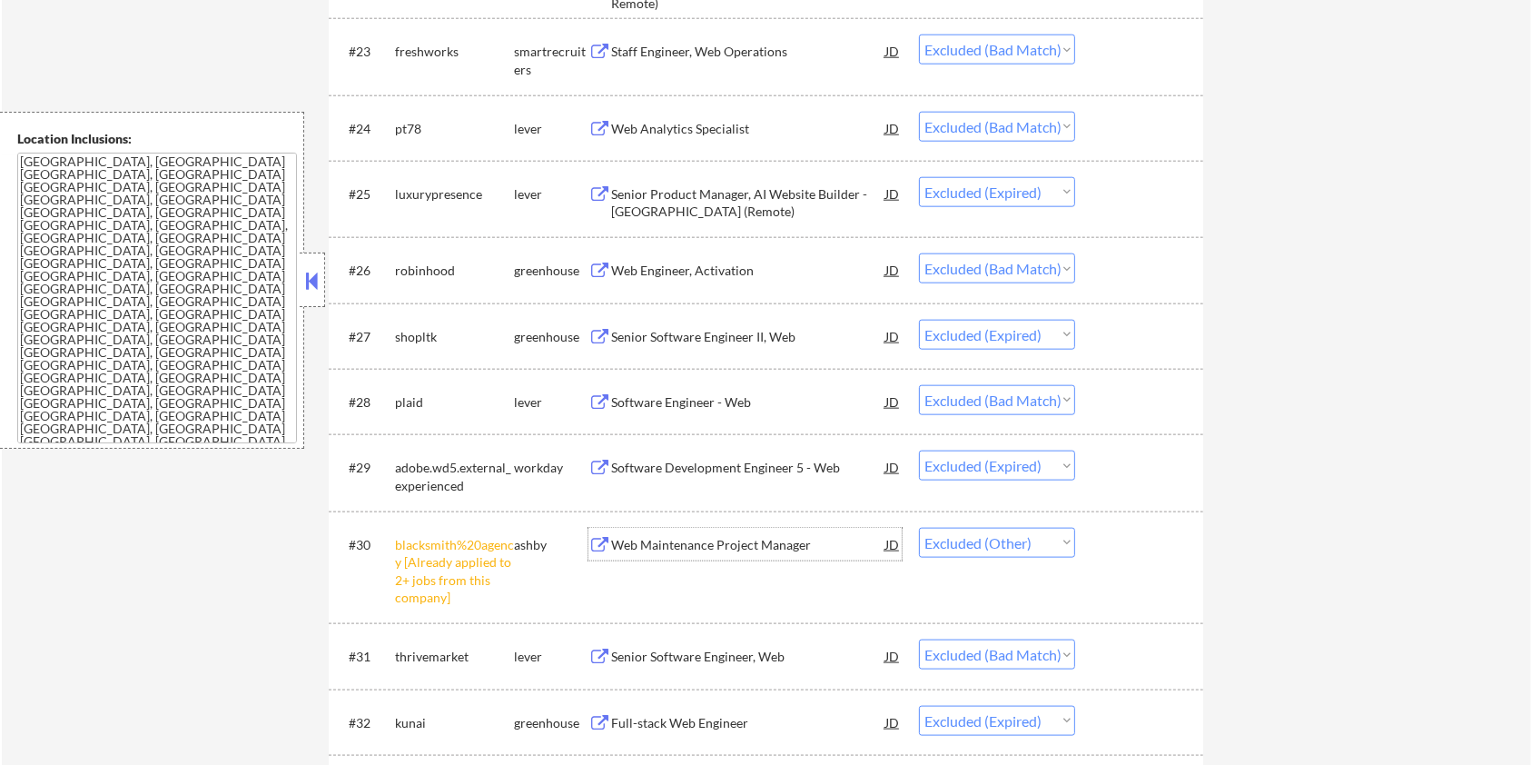
click at [762, 543] on div "Web Maintenance Project Manager" at bounding box center [748, 545] width 274 height 18
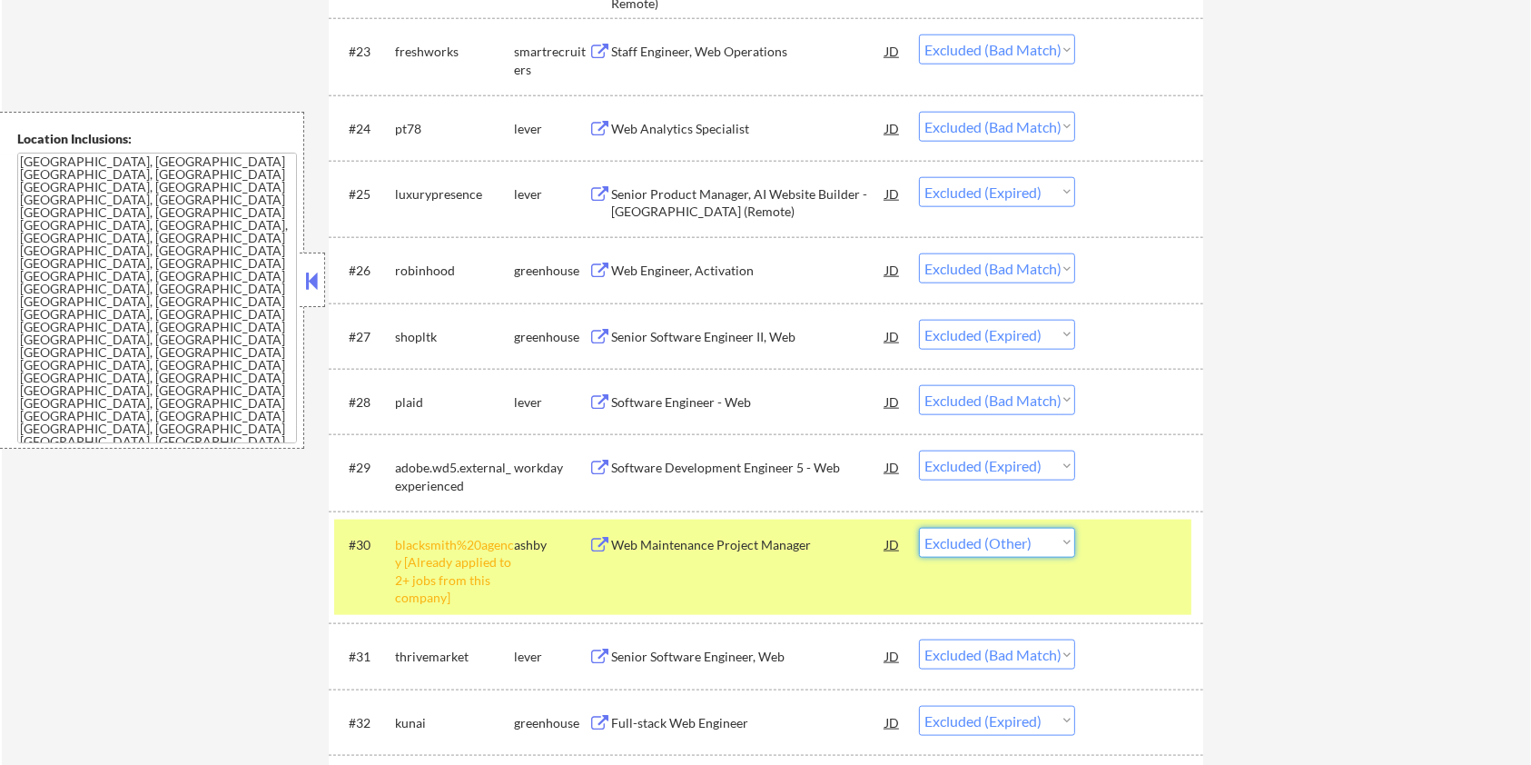
click at [1031, 545] on select "Choose an option... Pending Applied Excluded (Questions) Excluded (Expired) Exc…" at bounding box center [997, 543] width 156 height 30
click at [919, 528] on select "Choose an option... Pending Applied Excluded (Questions) Excluded (Expired) Exc…" at bounding box center [997, 543] width 156 height 30
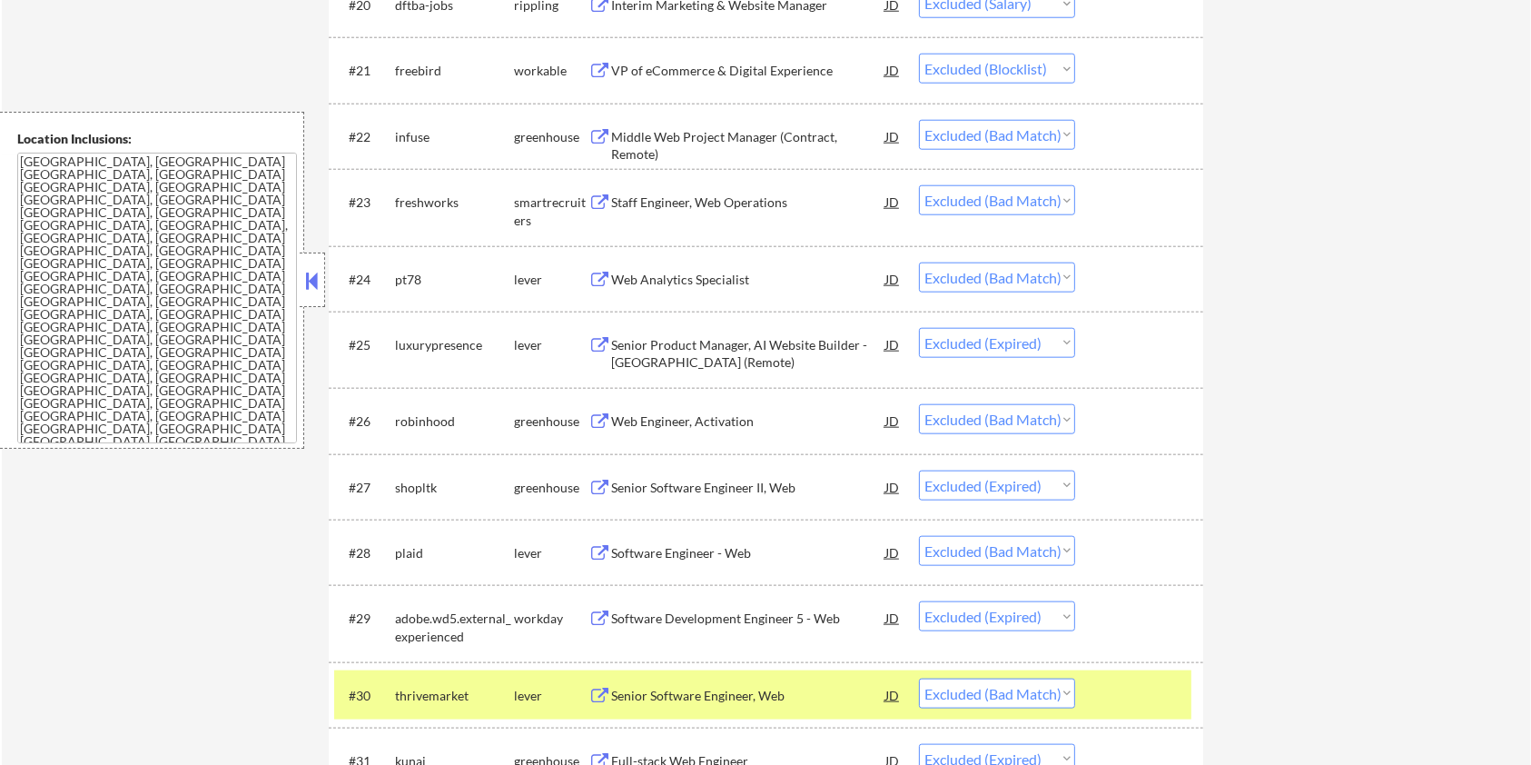
scroll to position [1937, 0]
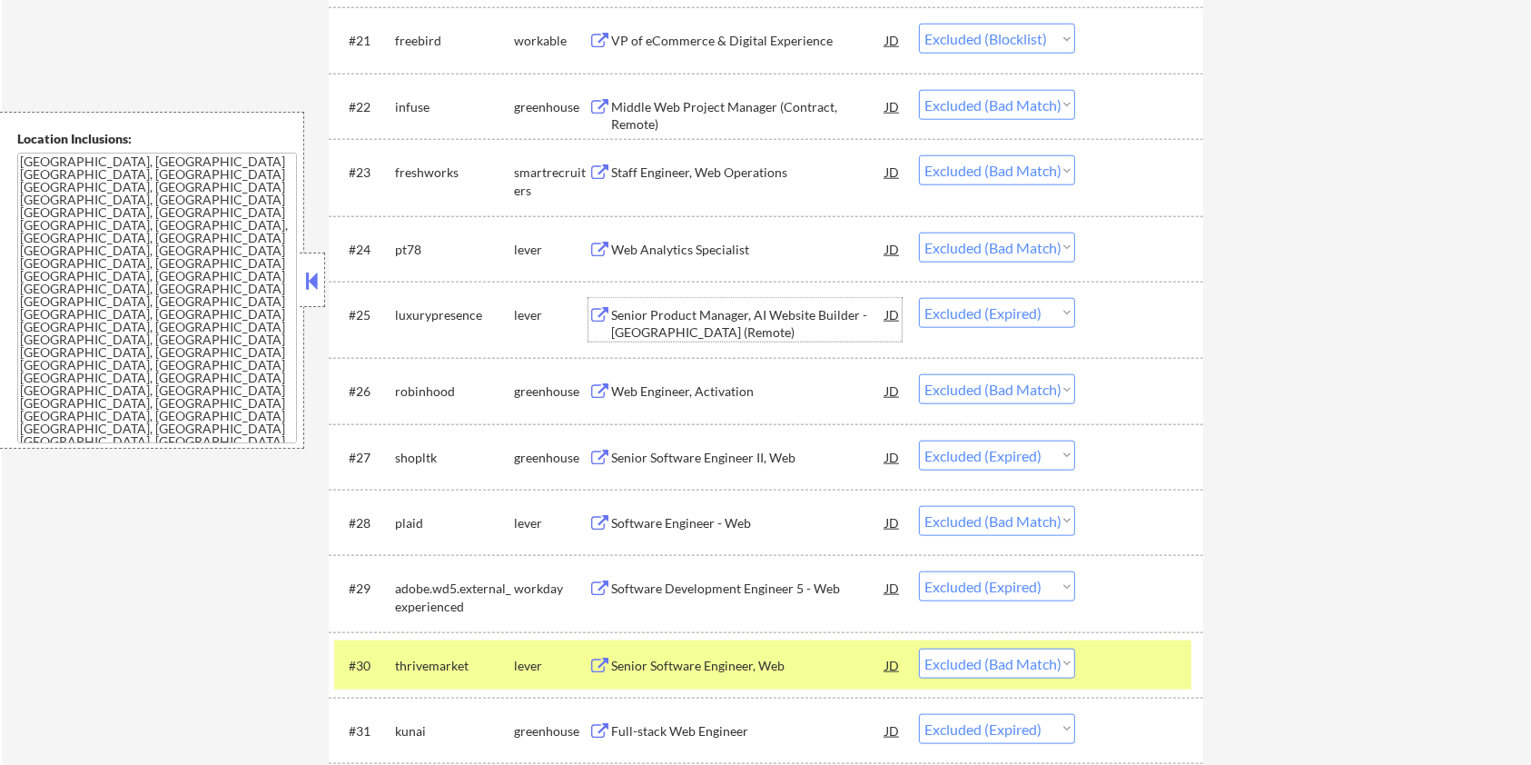
click at [633, 319] on div "Senior Product Manager, AI Website Builder - [GEOGRAPHIC_DATA] (Remote)" at bounding box center [748, 323] width 274 height 35
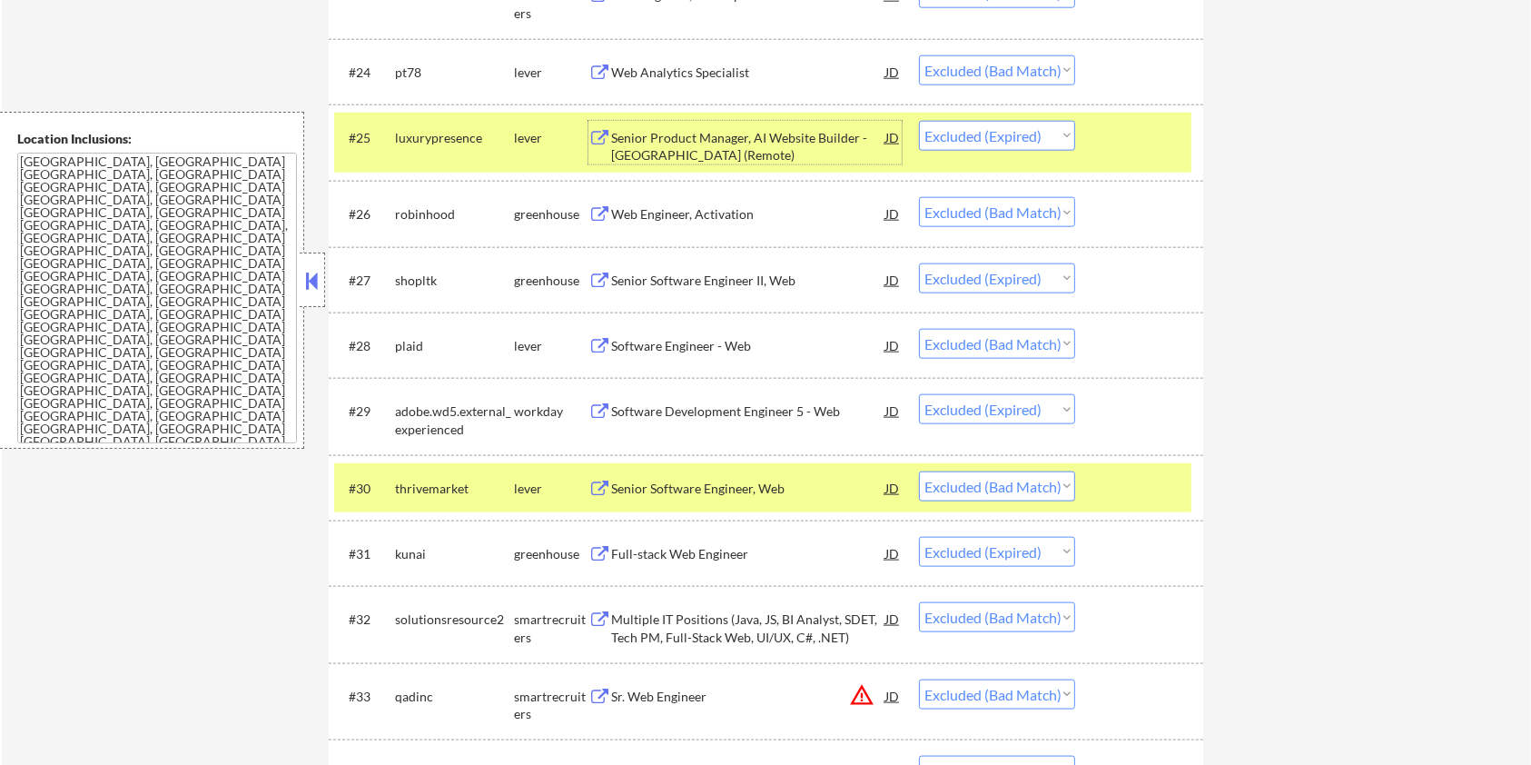
scroll to position [2179, 0]
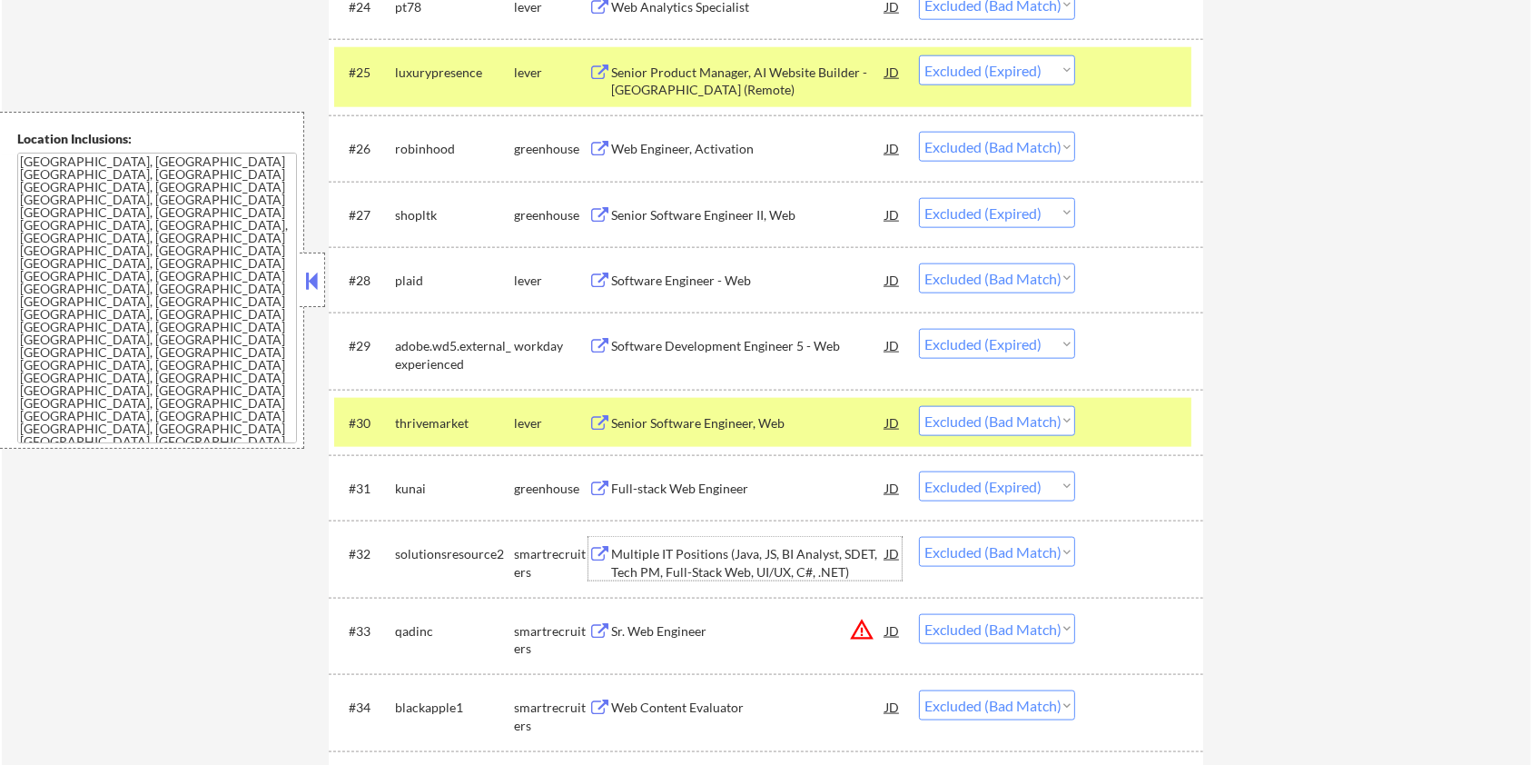
click at [659, 554] on div "Multiple IT Positions (Java, JS, BI Analyst, SDET, Tech PM, Full-Stack Web, UI/…" at bounding box center [748, 562] width 274 height 35
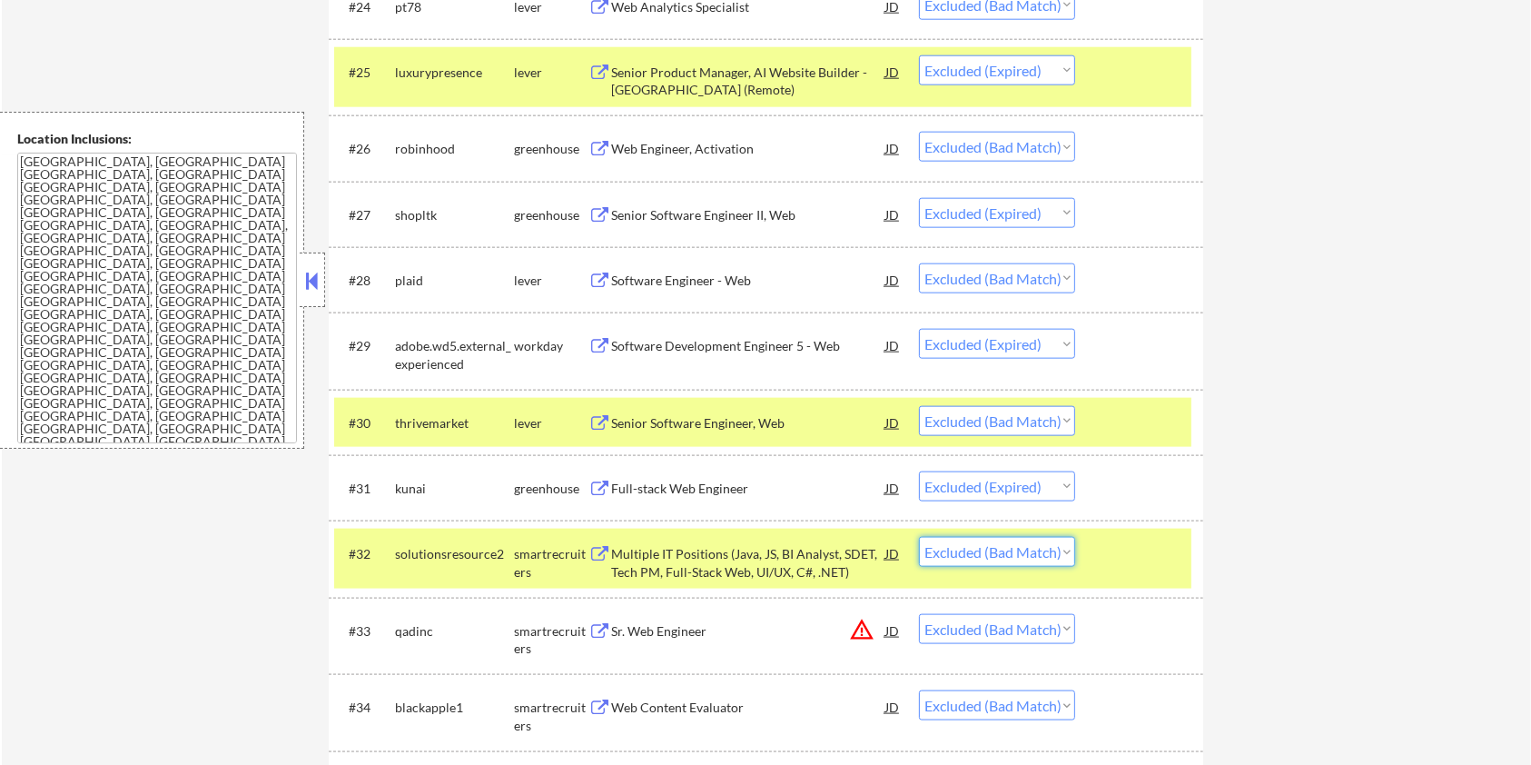
click at [1005, 552] on select "Choose an option... Pending Applied Excluded (Questions) Excluded (Expired) Exc…" at bounding box center [997, 552] width 156 height 30
click at [919, 537] on select "Choose an option... Pending Applied Excluded (Questions) Excluded (Expired) Exc…" at bounding box center [997, 552] width 156 height 30
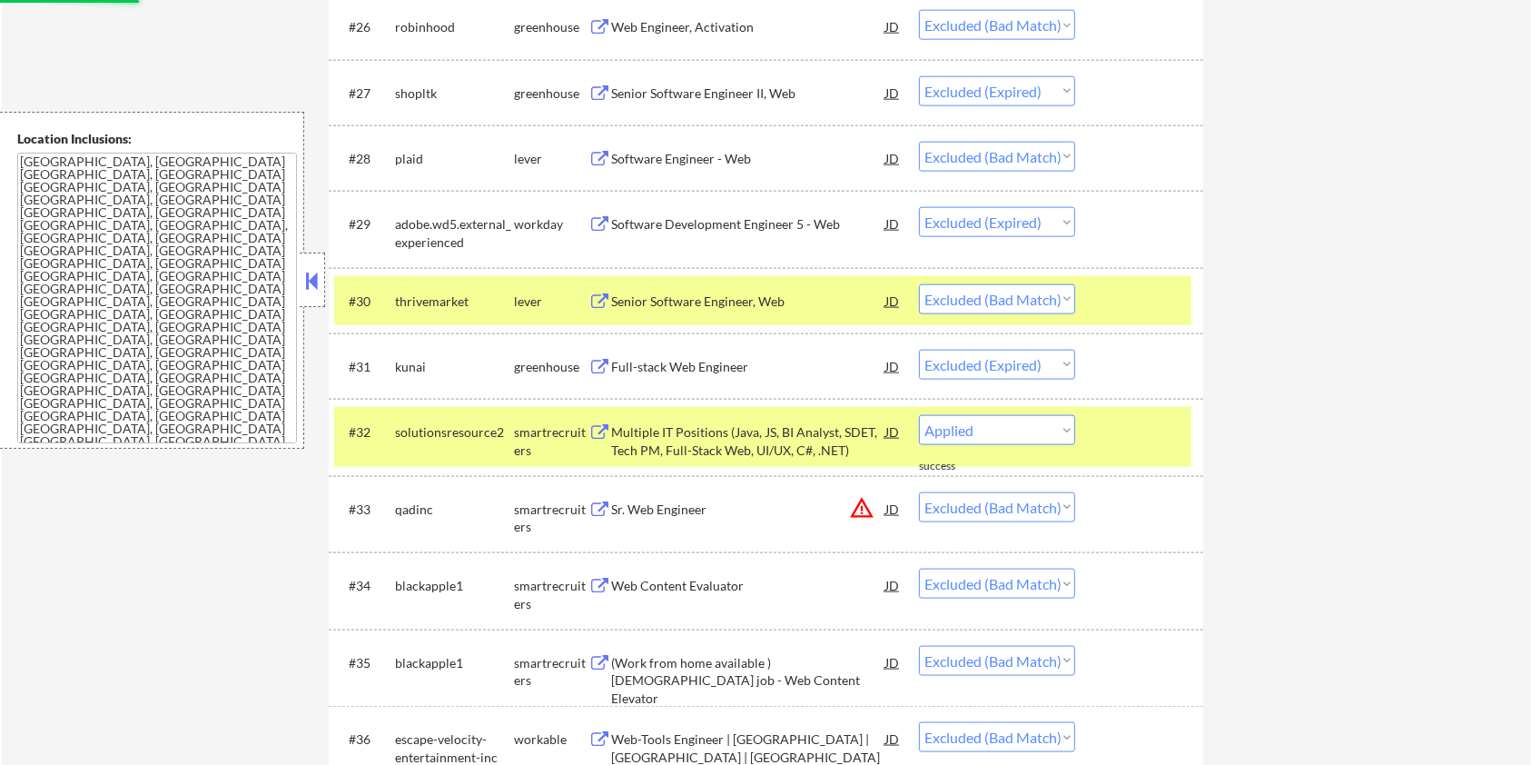
scroll to position [2421, 0]
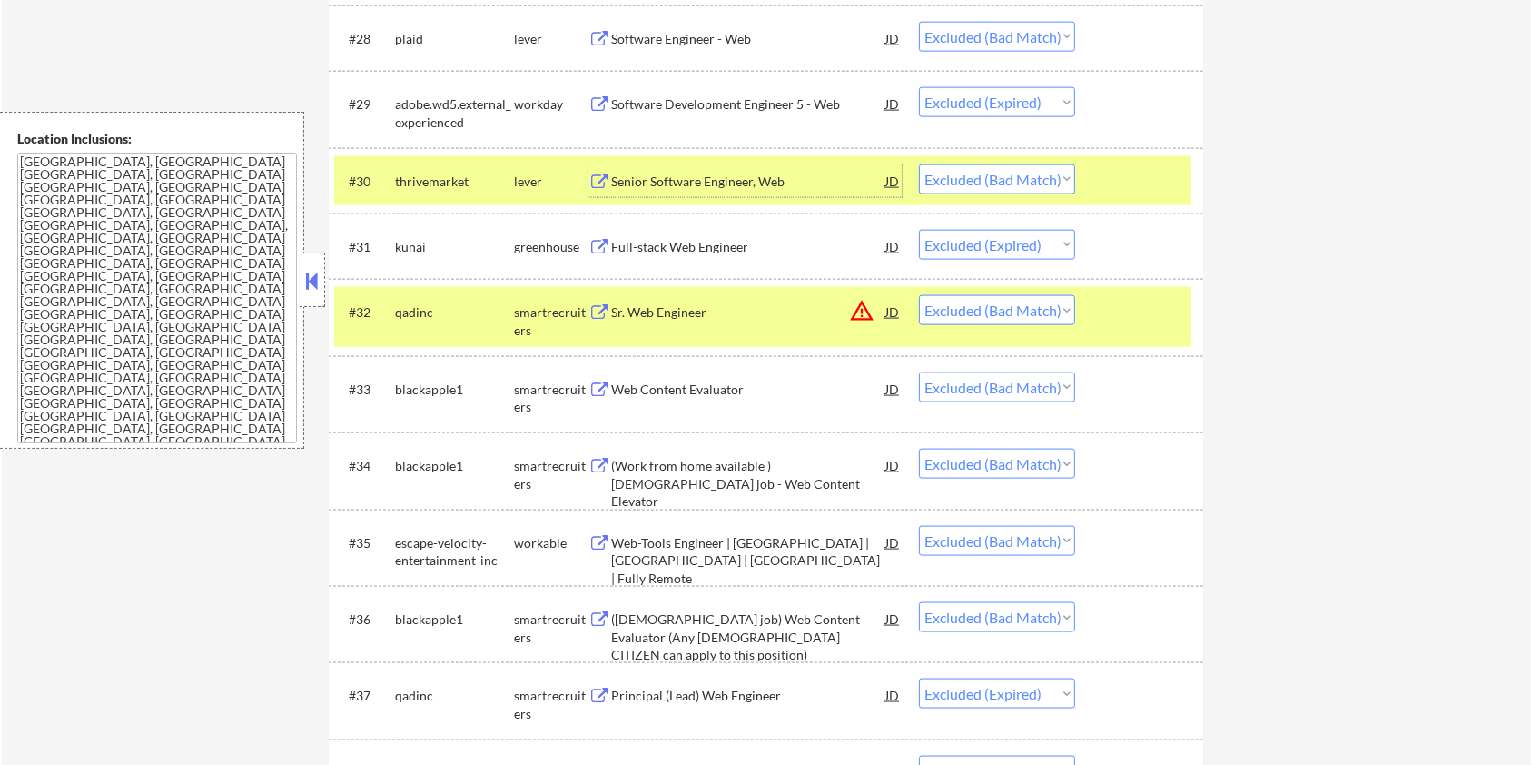
click at [665, 180] on div "Senior Software Engineer, Web" at bounding box center [748, 182] width 274 height 18
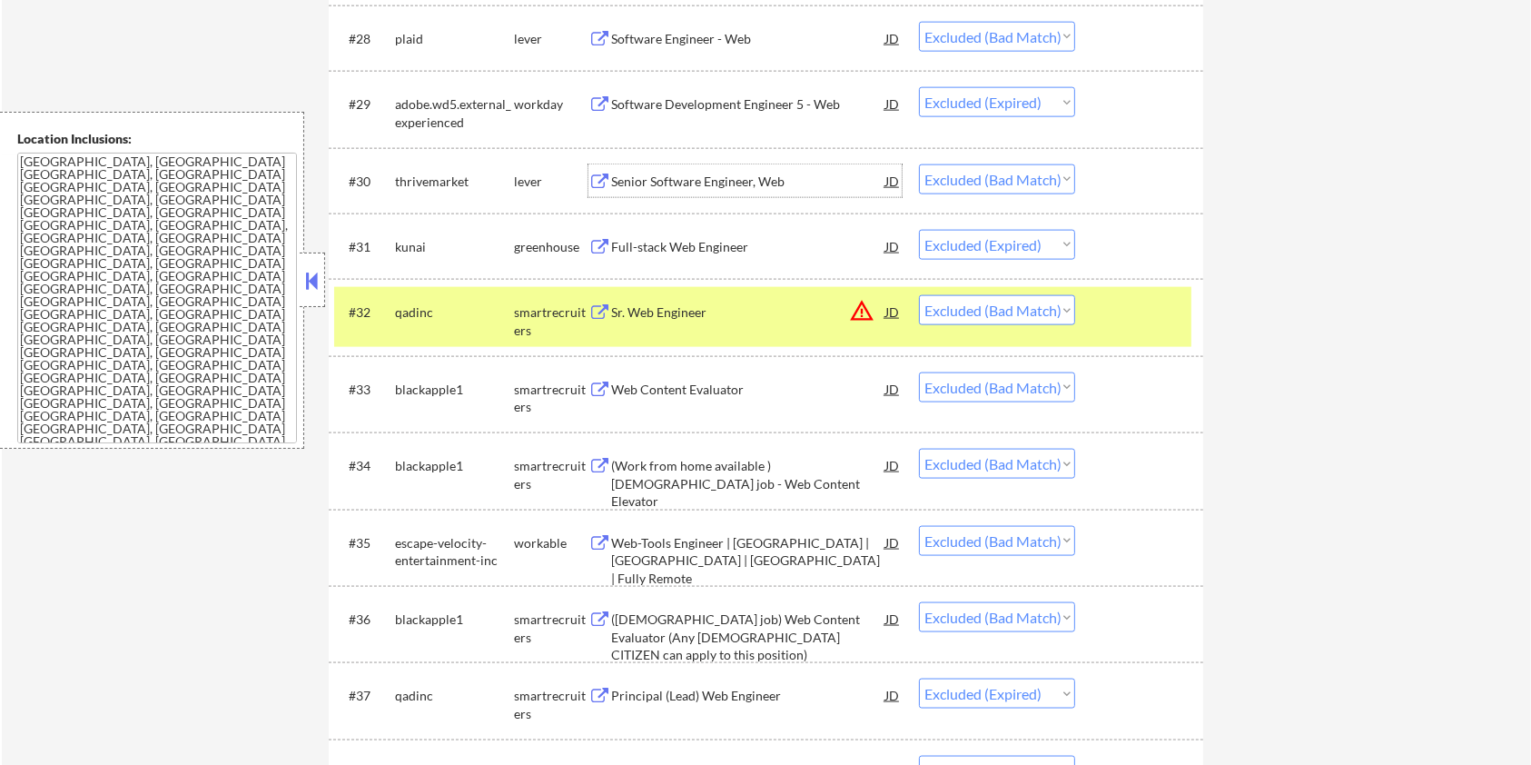
click at [732, 384] on div "Web Content Evaluator" at bounding box center [748, 389] width 274 height 18
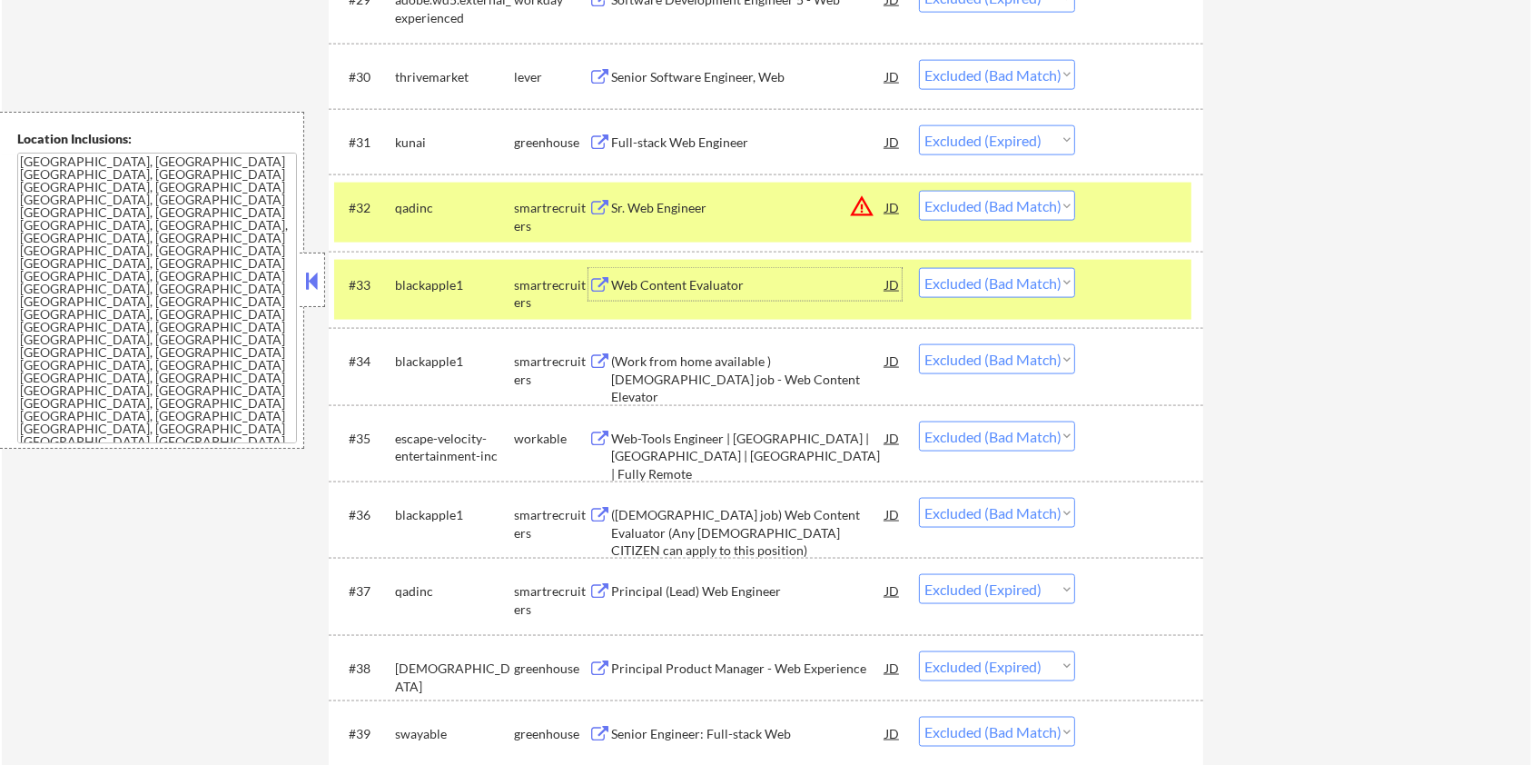
scroll to position [2543, 0]
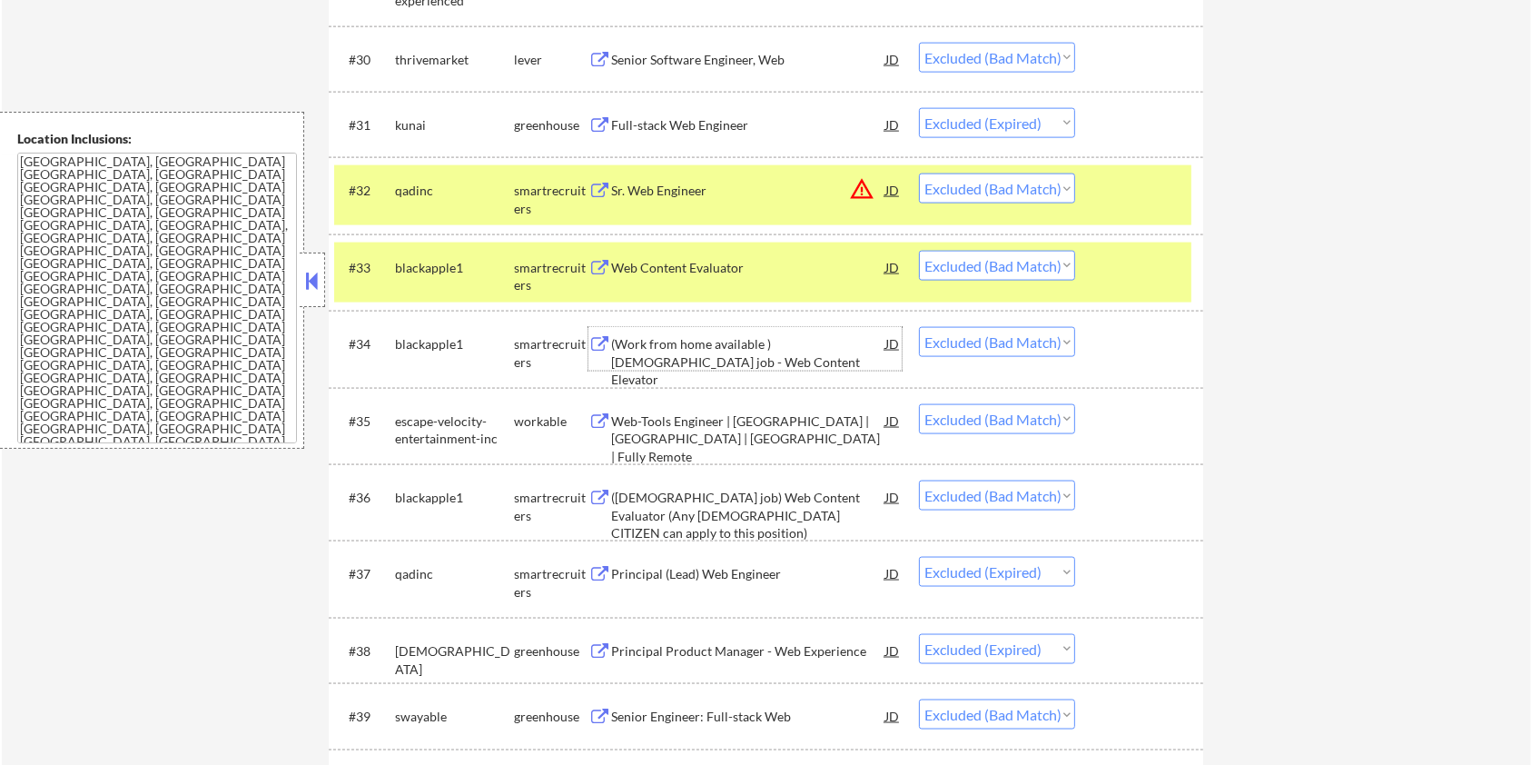
click at [727, 348] on div "(Work from home available )[DEMOGRAPHIC_DATA] job - Web Content Elevator" at bounding box center [748, 362] width 274 height 54
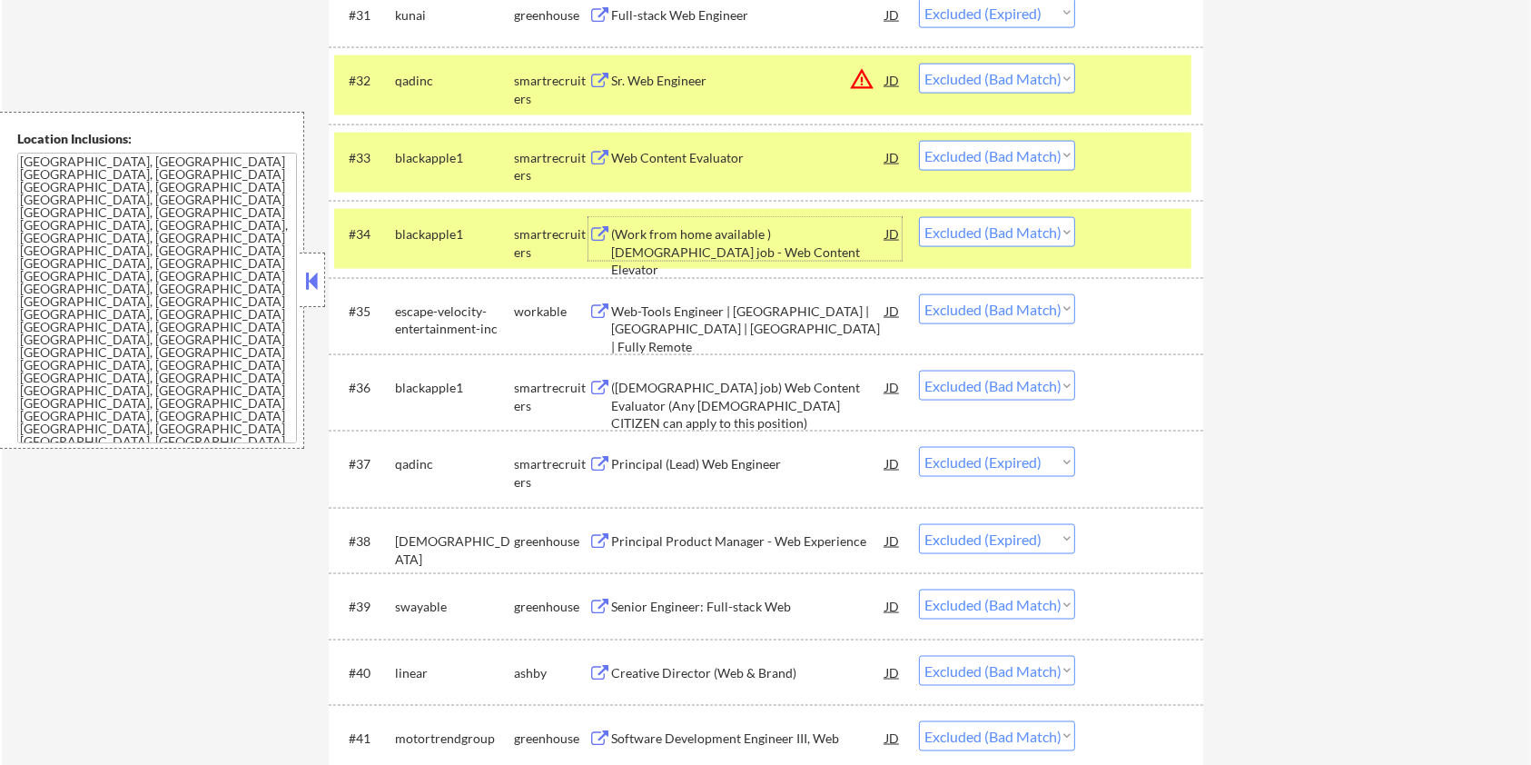
scroll to position [2663, 0]
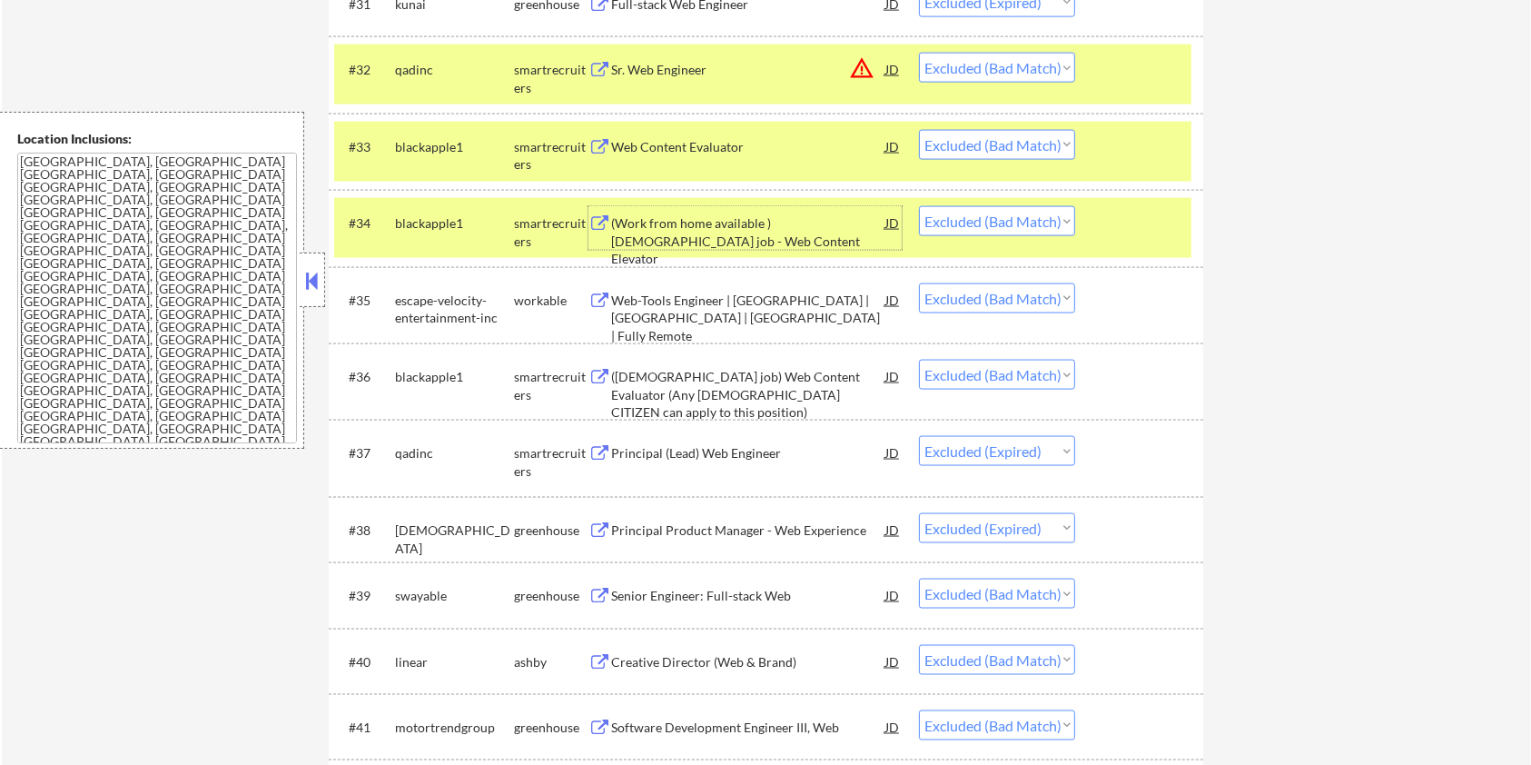
click at [1132, 225] on div at bounding box center [1142, 222] width 80 height 33
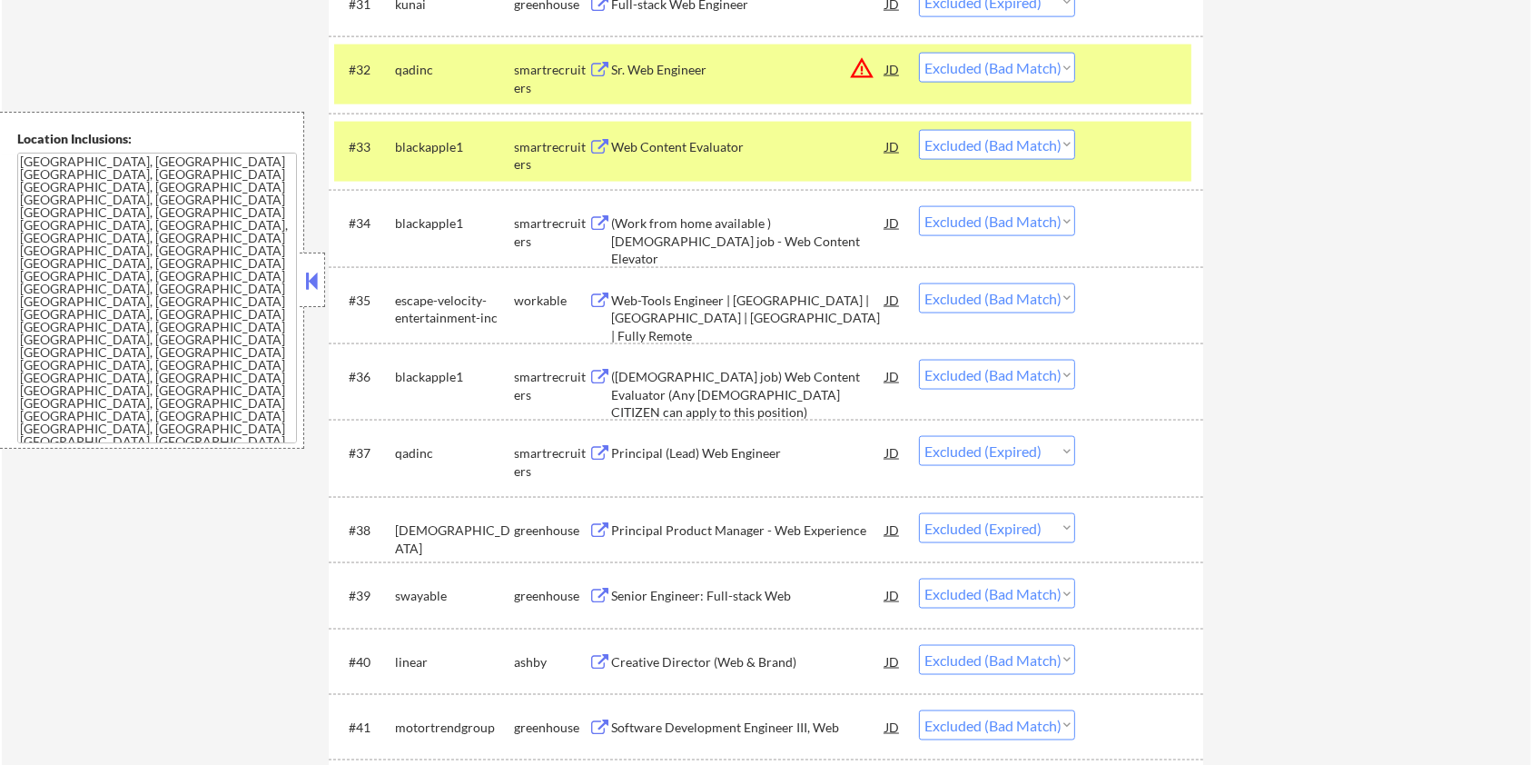
click at [1144, 131] on div at bounding box center [1142, 146] width 80 height 33
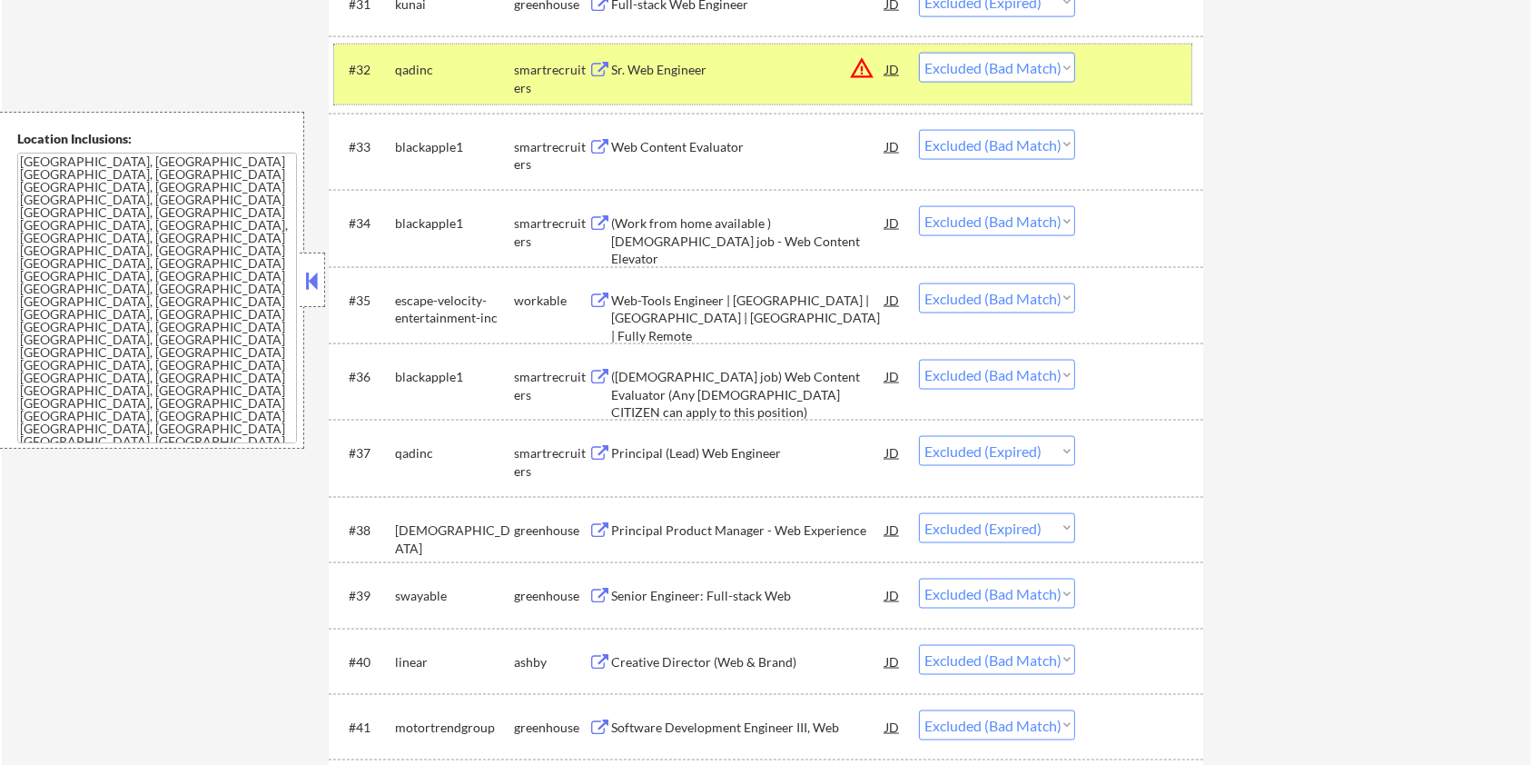
click at [1134, 65] on div at bounding box center [1142, 69] width 80 height 33
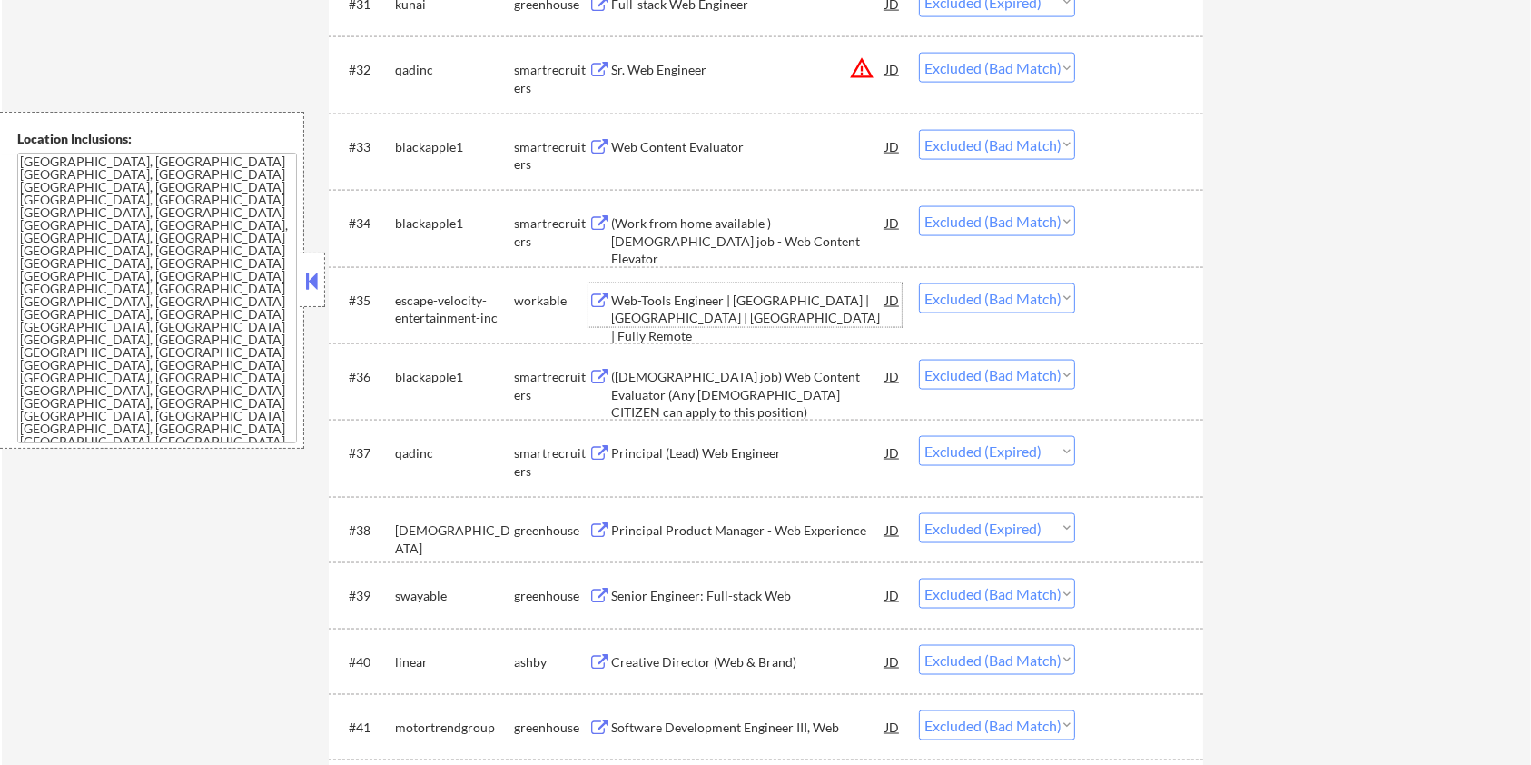
click at [726, 301] on div "Web-Tools Engineer | [GEOGRAPHIC_DATA] | [GEOGRAPHIC_DATA] | [GEOGRAPHIC_DATA] …" at bounding box center [748, 318] width 274 height 54
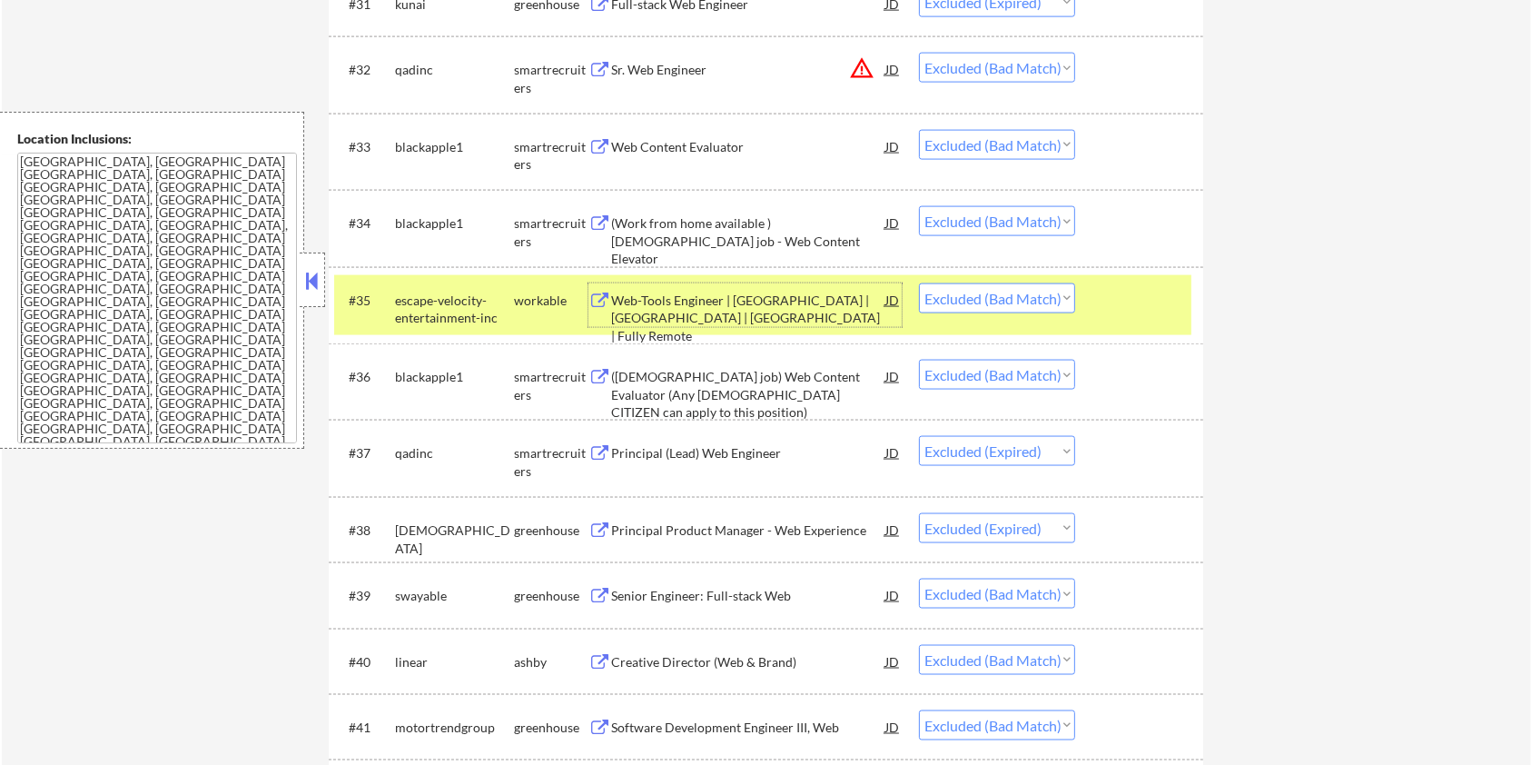
click at [702, 381] on div "([DEMOGRAPHIC_DATA] job) Web Content Evaluator (Any [DEMOGRAPHIC_DATA] CITIZEN …" at bounding box center [748, 395] width 274 height 54
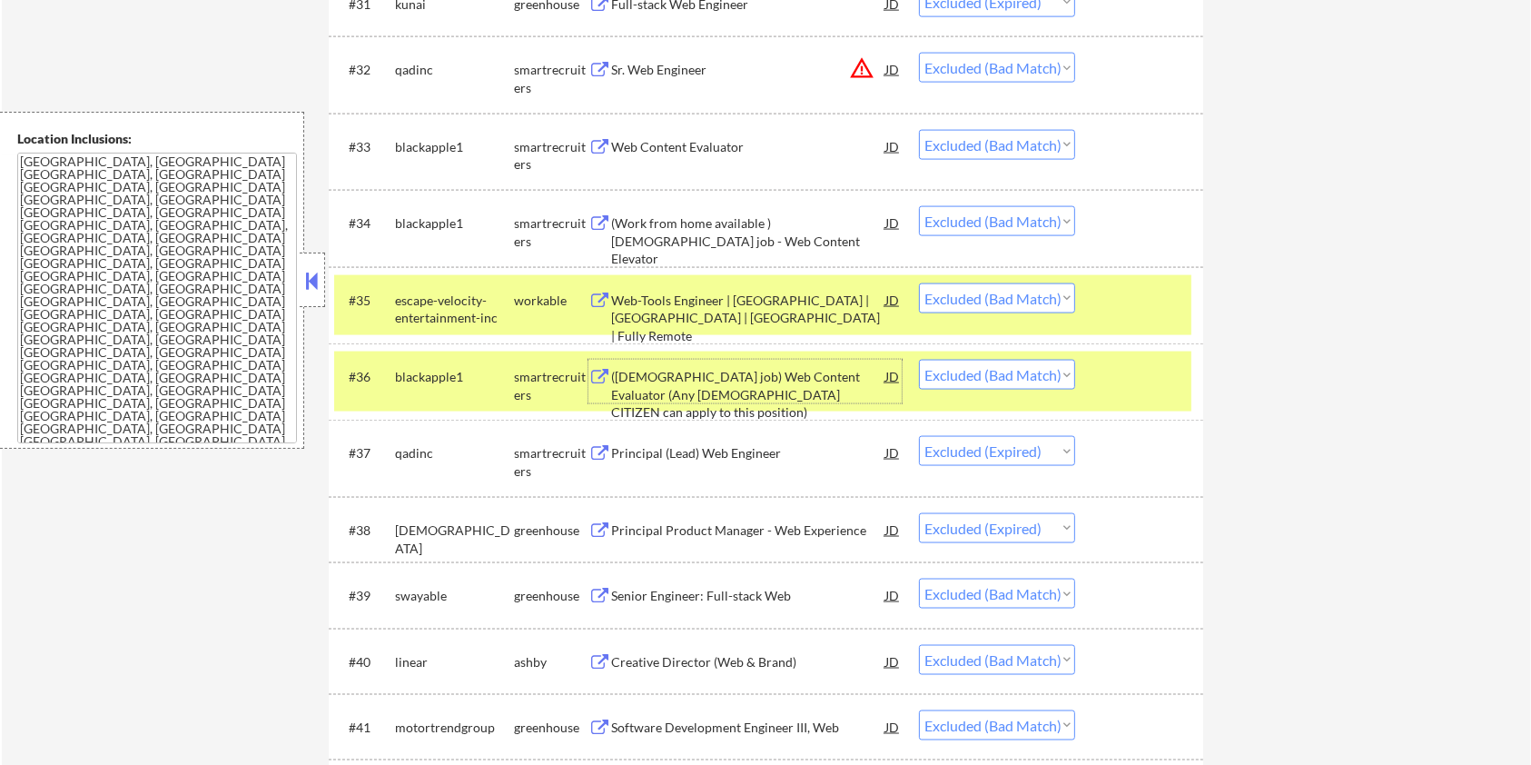
click at [1160, 378] on div at bounding box center [1142, 376] width 80 height 33
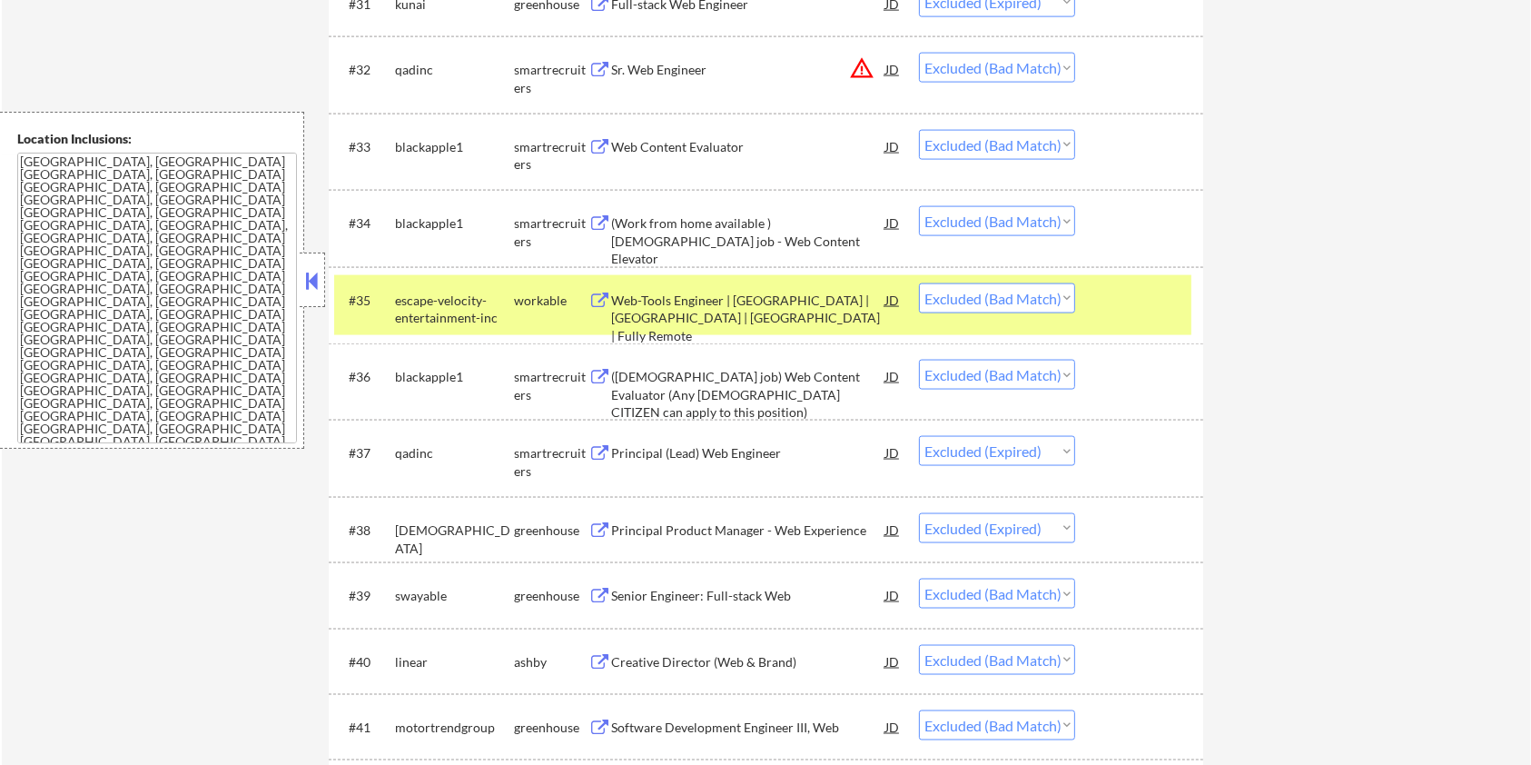
click at [1124, 307] on div at bounding box center [1142, 299] width 80 height 33
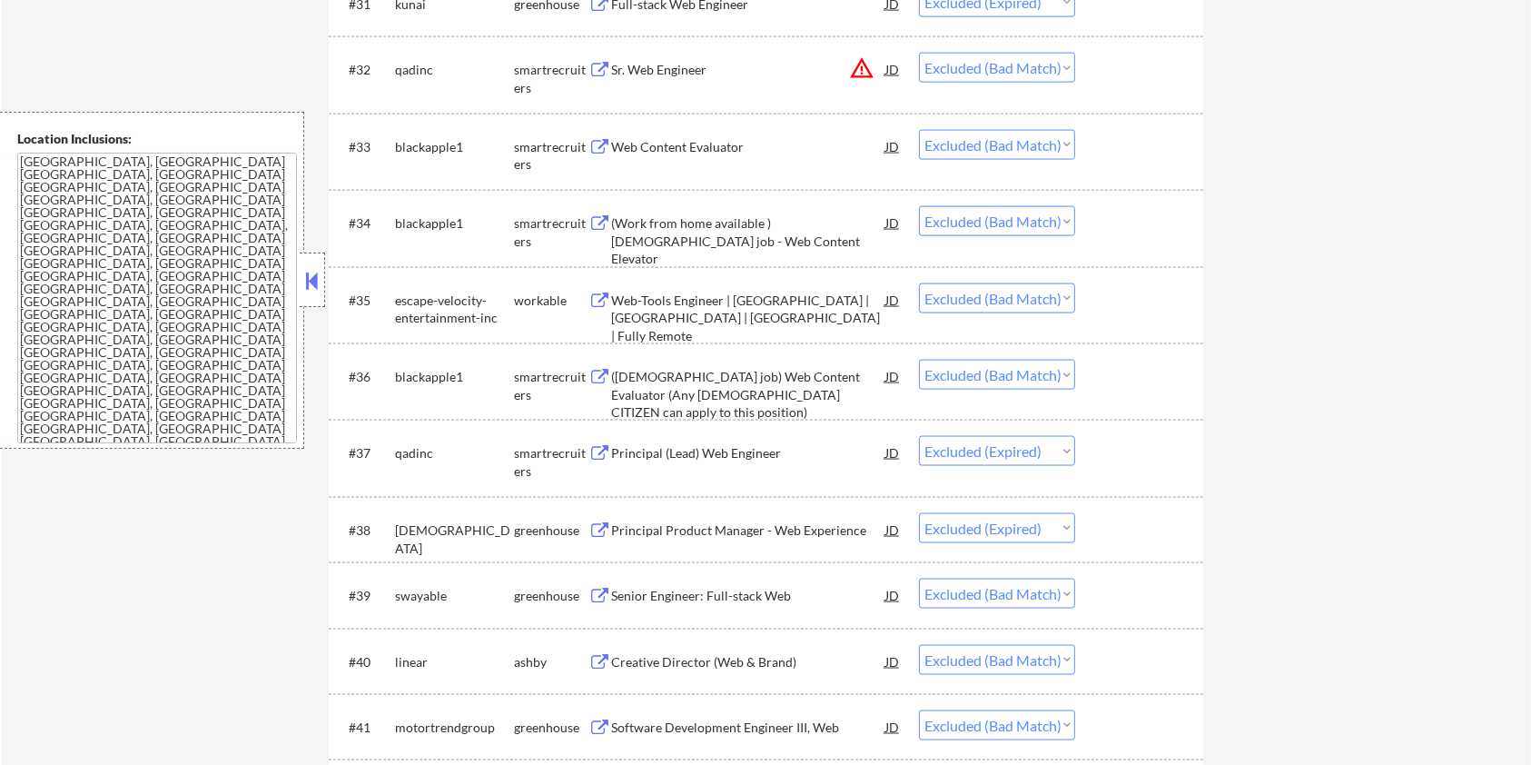
scroll to position [2784, 0]
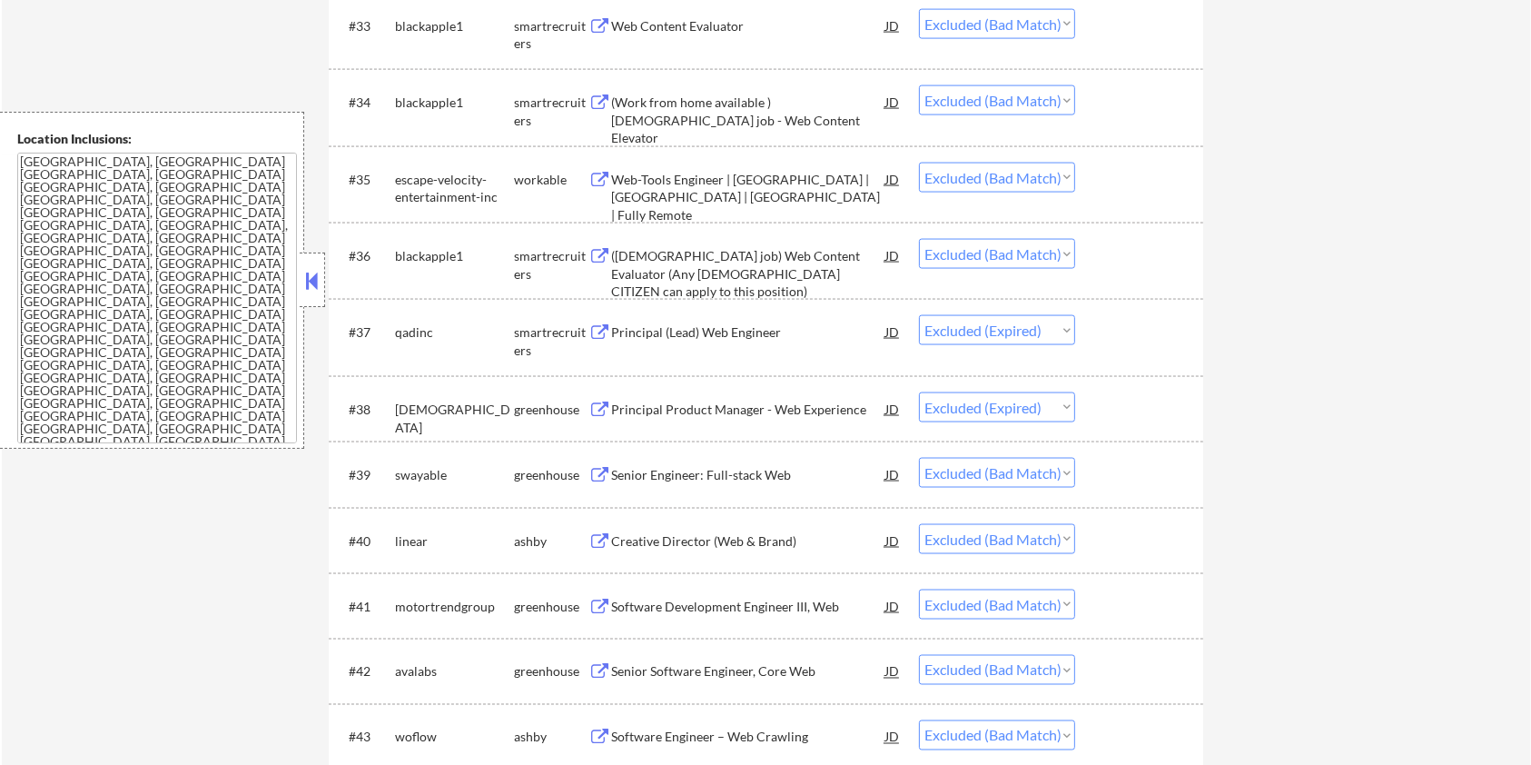
click at [736, 474] on div "Senior Engineer: Full-stack Web" at bounding box center [748, 475] width 274 height 18
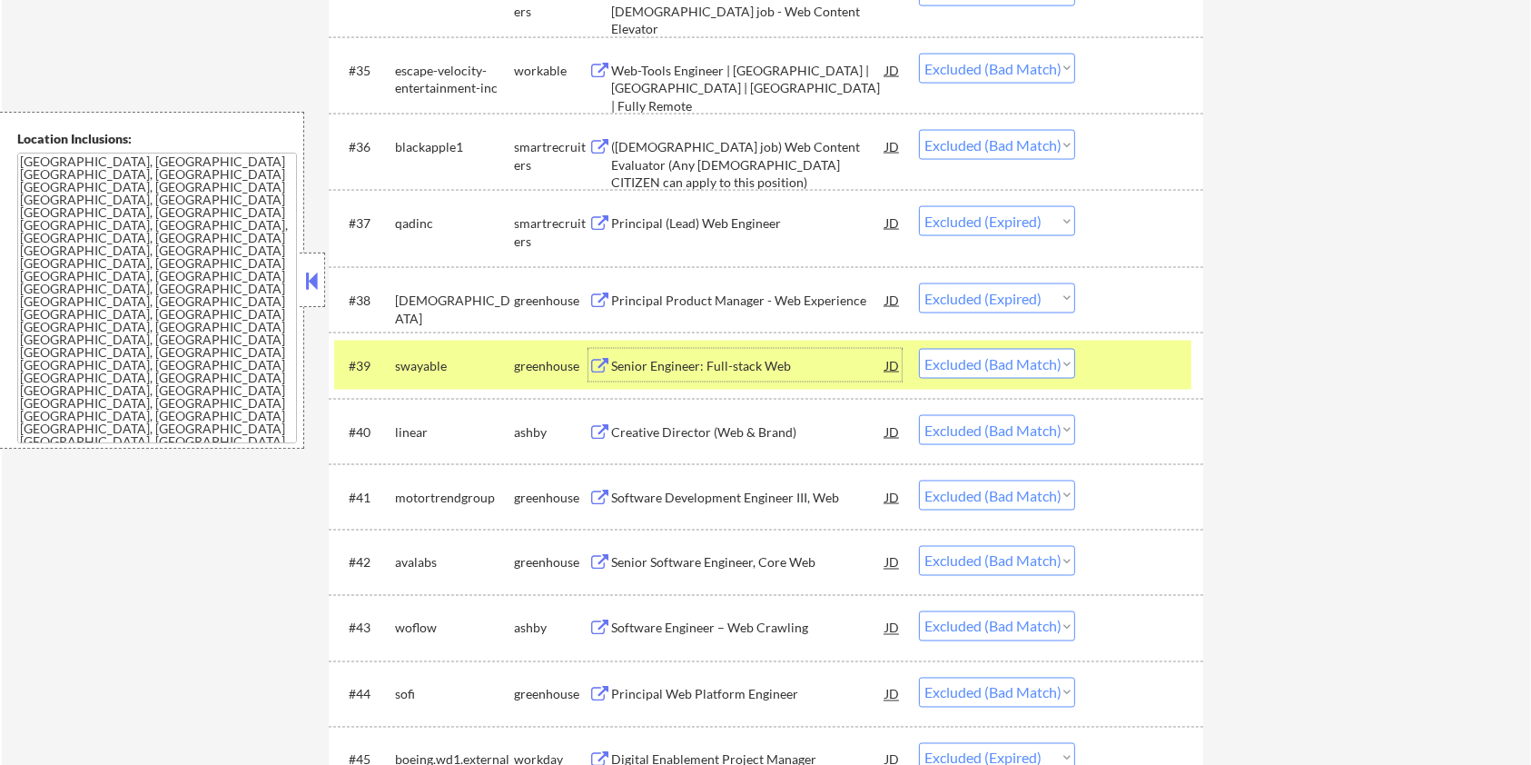
scroll to position [2906, 0]
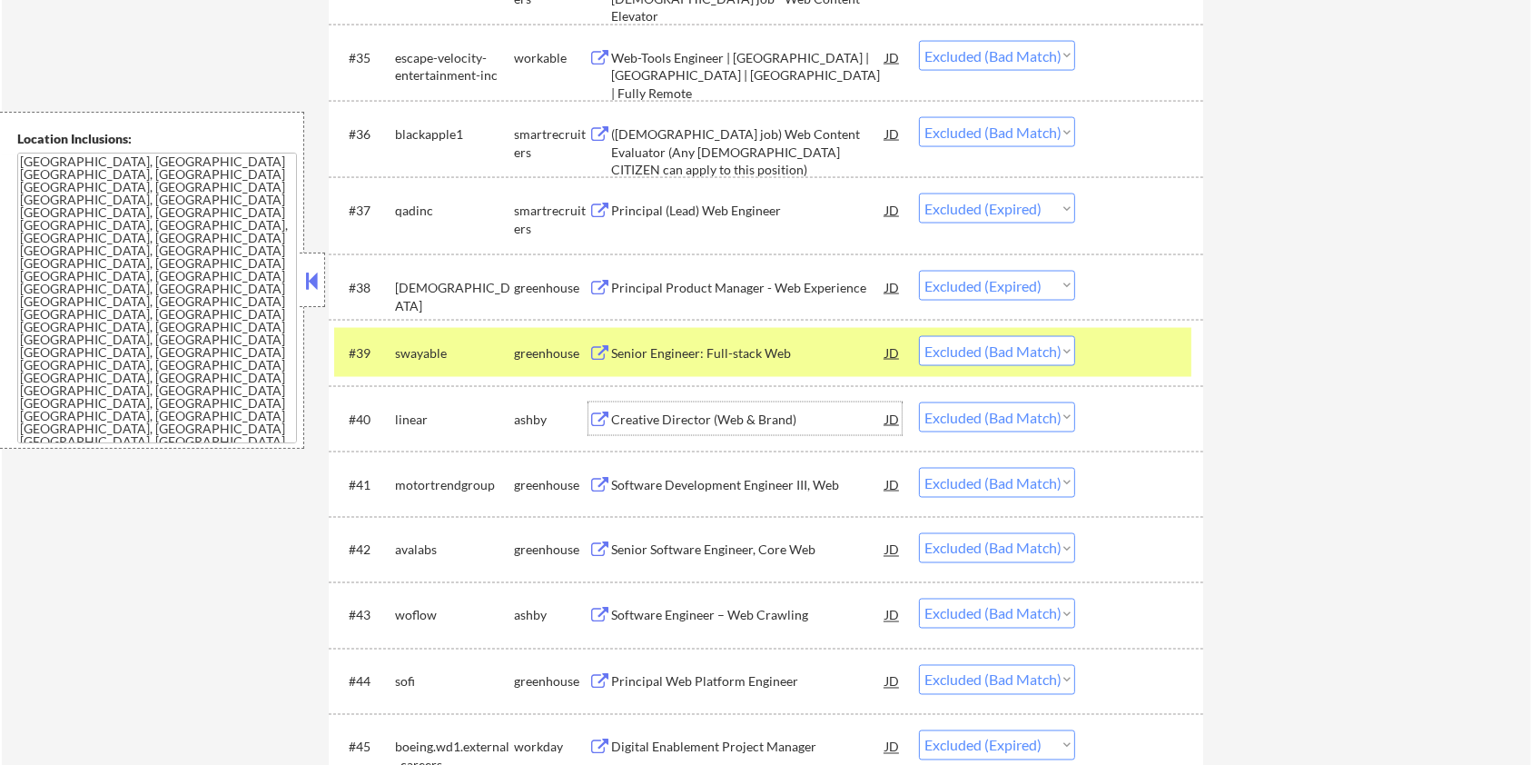
click at [764, 414] on div "Creative Director (Web & Brand)" at bounding box center [748, 419] width 274 height 18
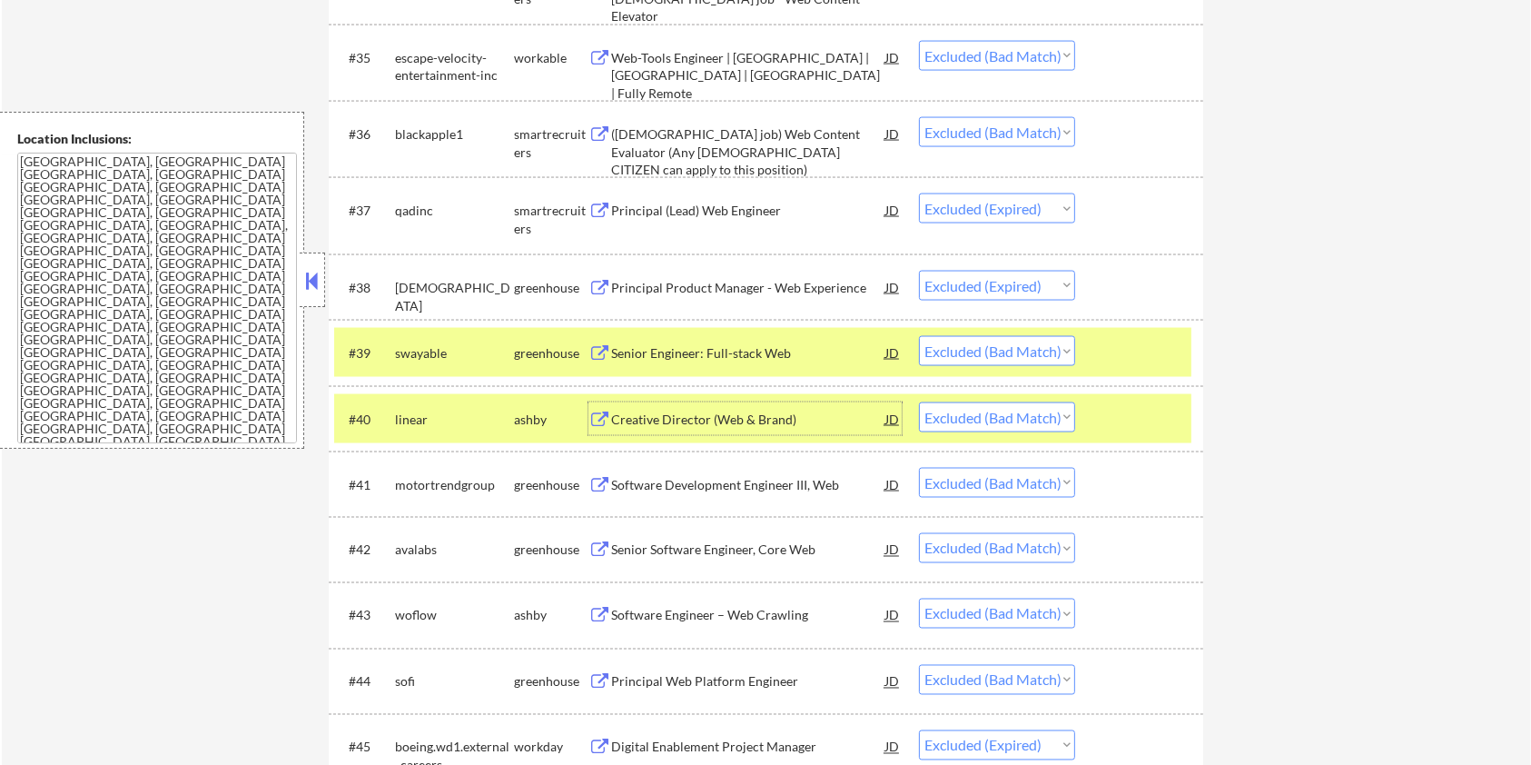
click at [1138, 361] on div at bounding box center [1142, 352] width 80 height 33
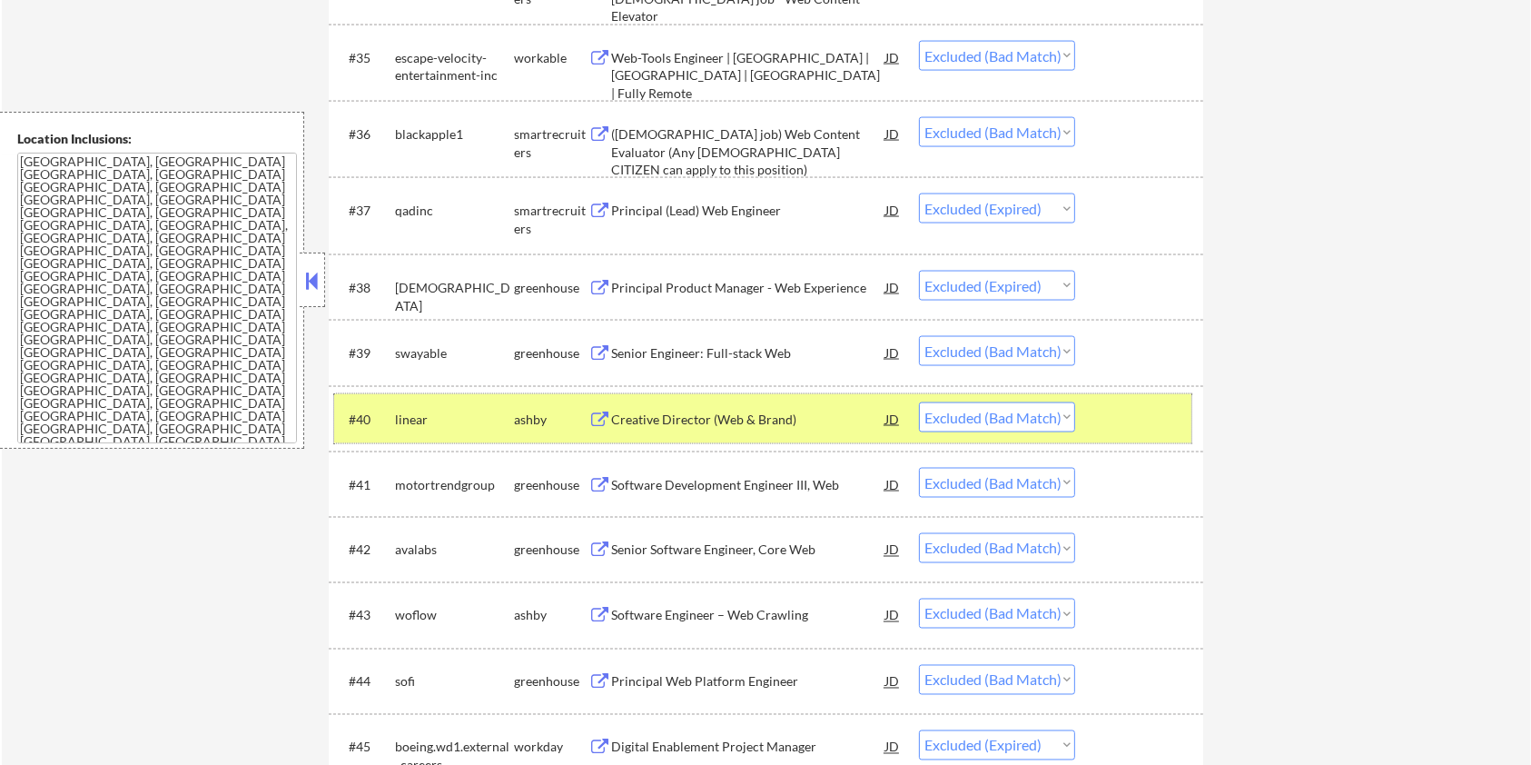
click at [1142, 400] on div "#40 linear [PERSON_NAME] Creative Director (Web & Brand) JD Choose an option...…" at bounding box center [762, 418] width 857 height 49
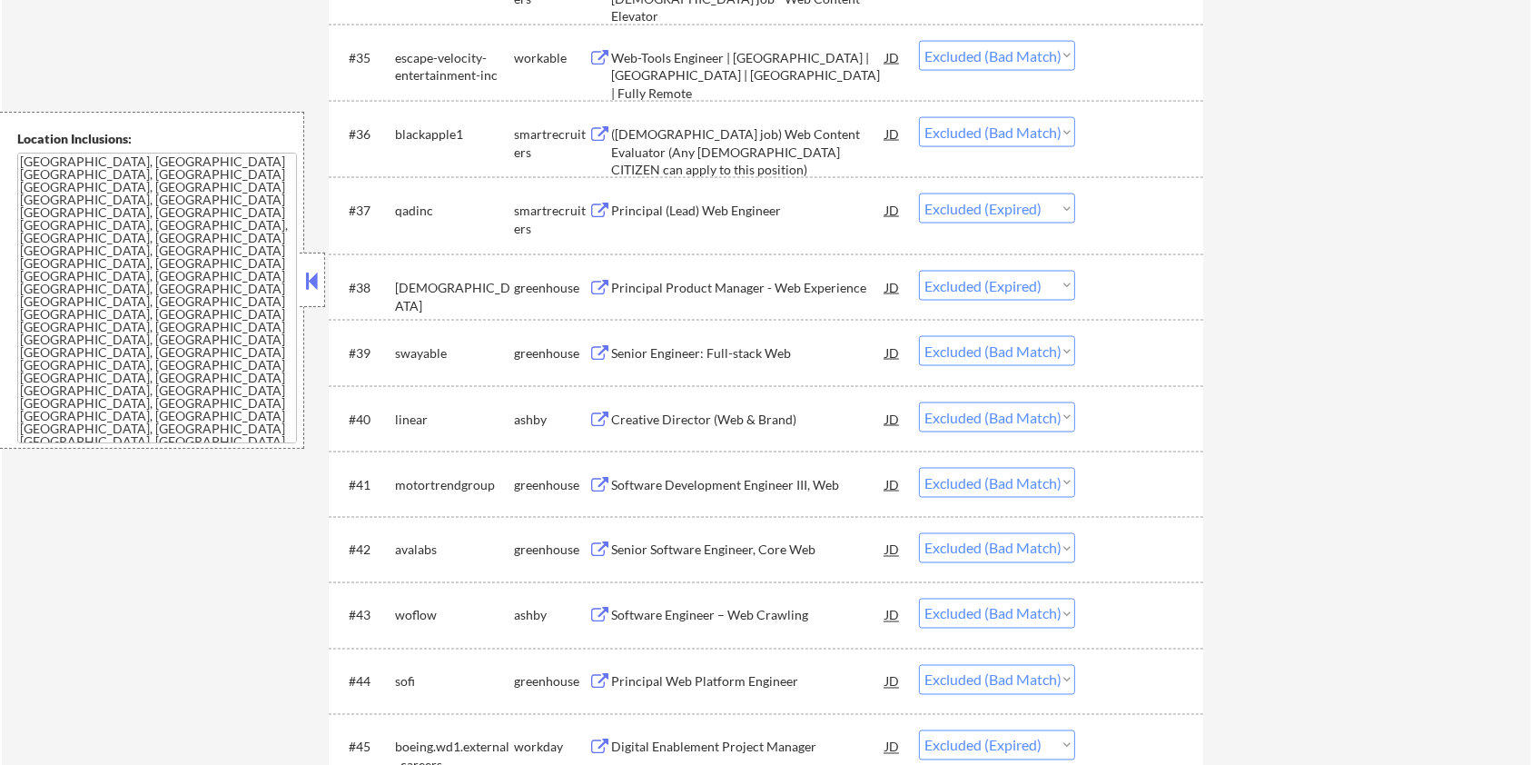
click at [765, 483] on div "Software Development Engineer III, Web" at bounding box center [748, 485] width 274 height 18
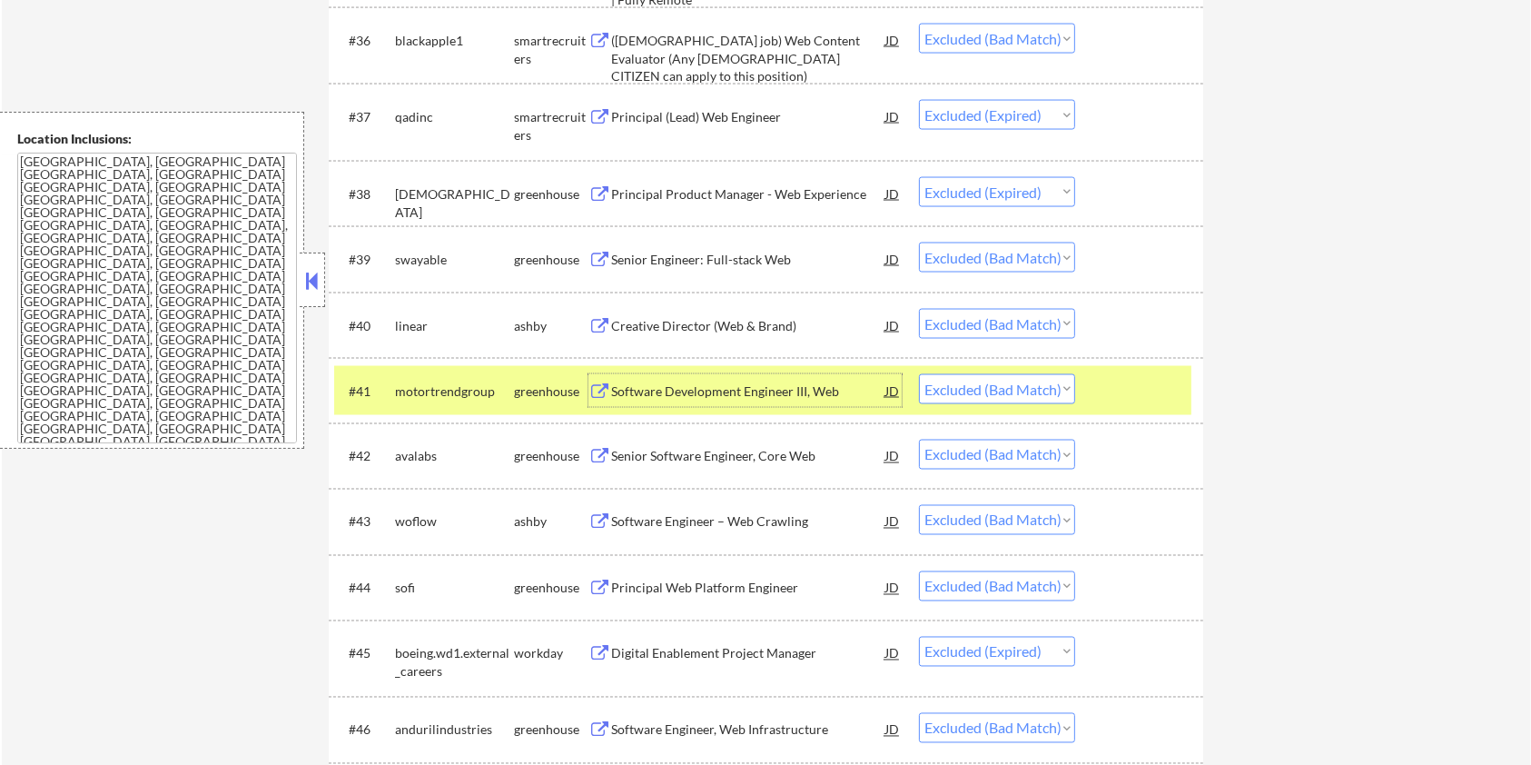
scroll to position [3147, 0]
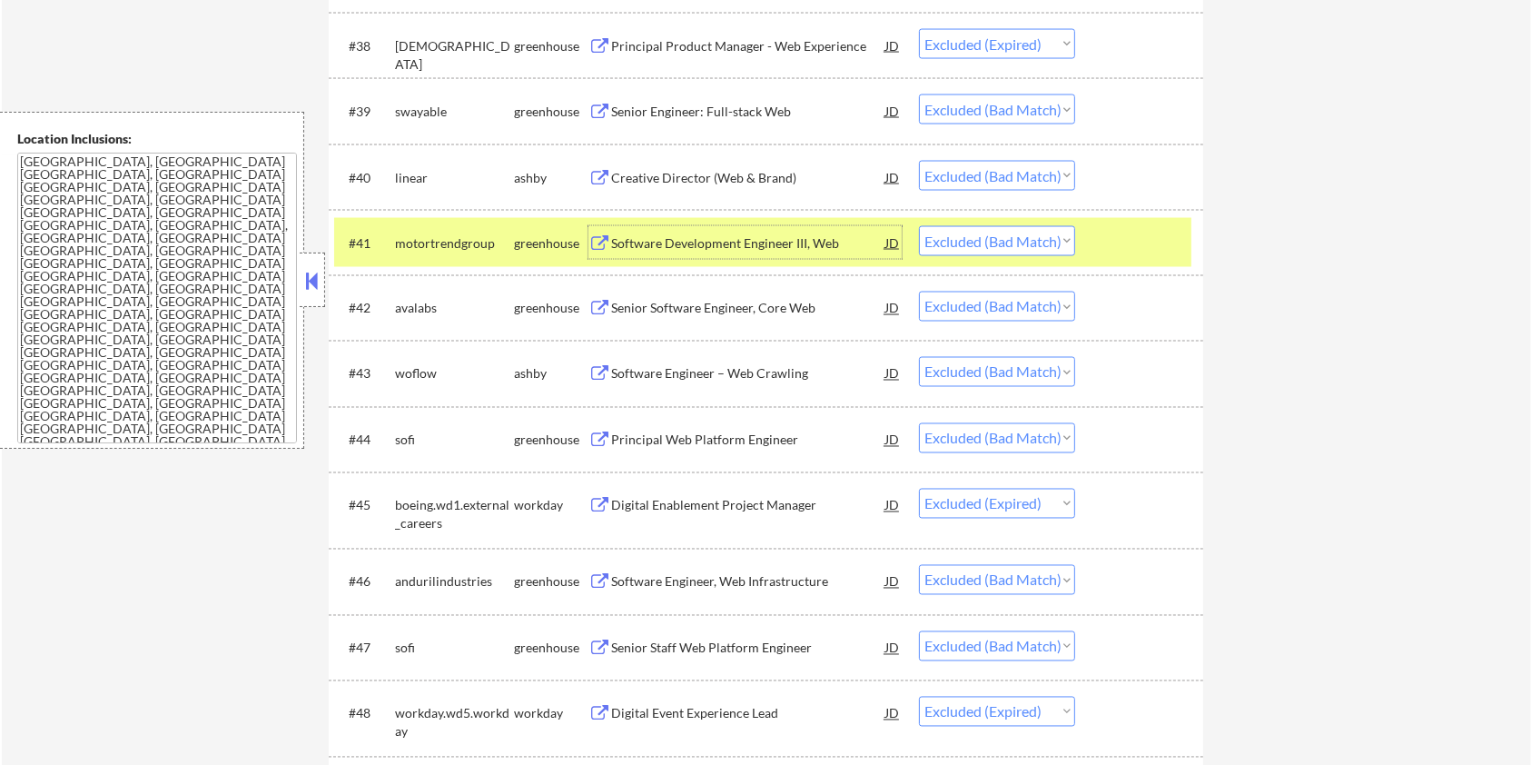
click at [772, 301] on div "Senior Software Engineer, Core Web" at bounding box center [748, 309] width 274 height 18
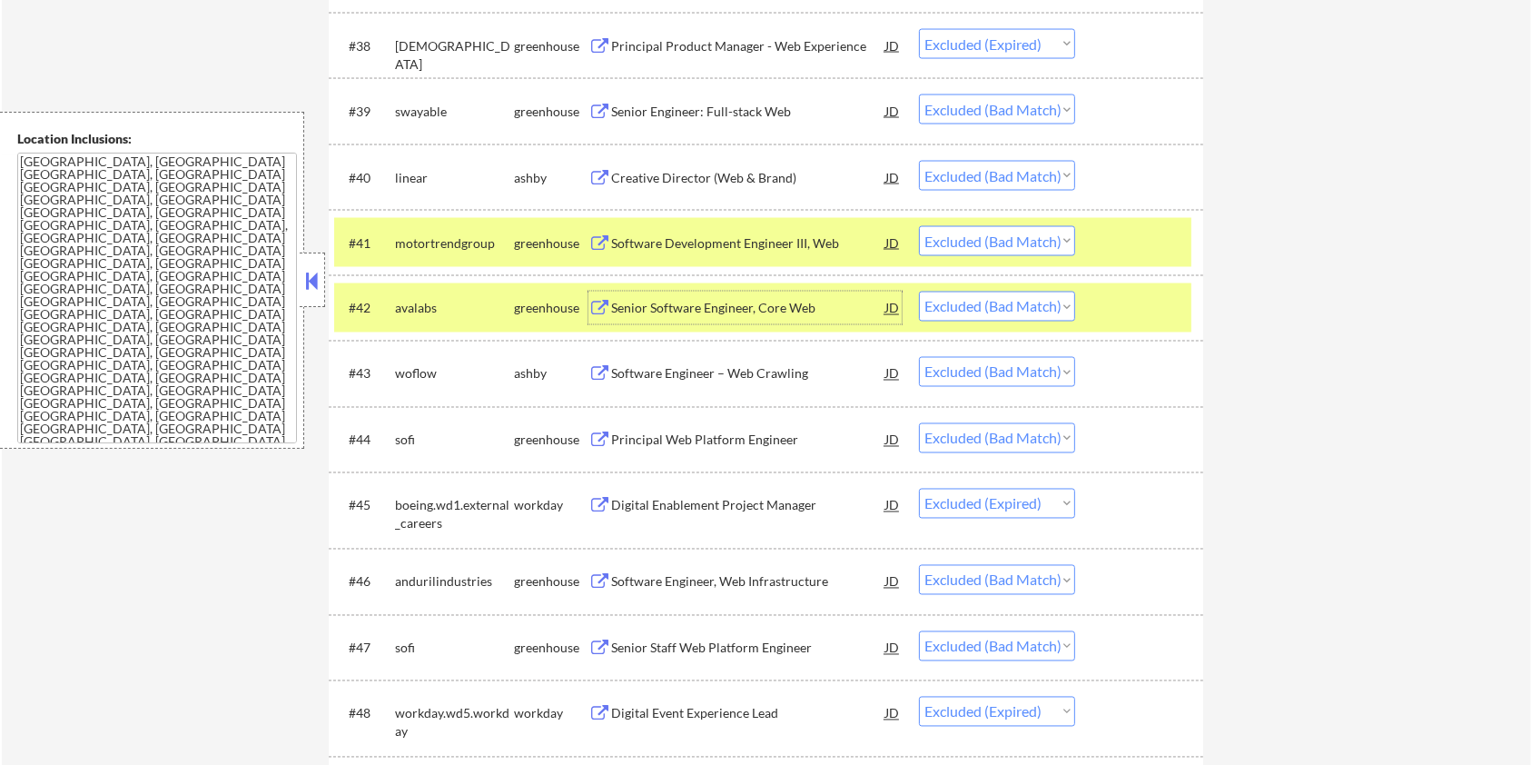
click at [1119, 222] on div "#41 motortrendgroup greenhouse Software Development Engineer III, Web JD Choose…" at bounding box center [762, 242] width 857 height 49
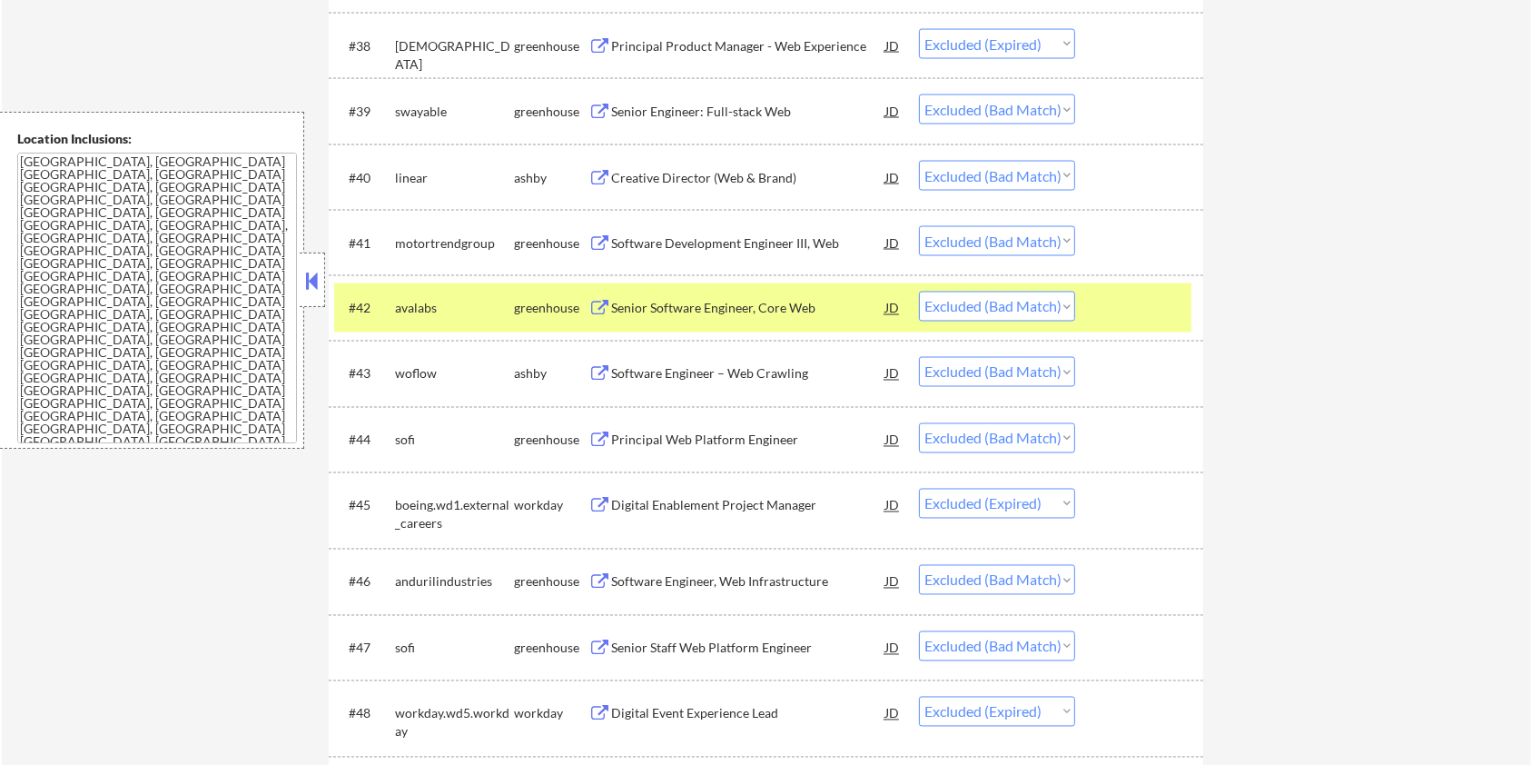
click at [1121, 294] on div at bounding box center [1142, 307] width 80 height 33
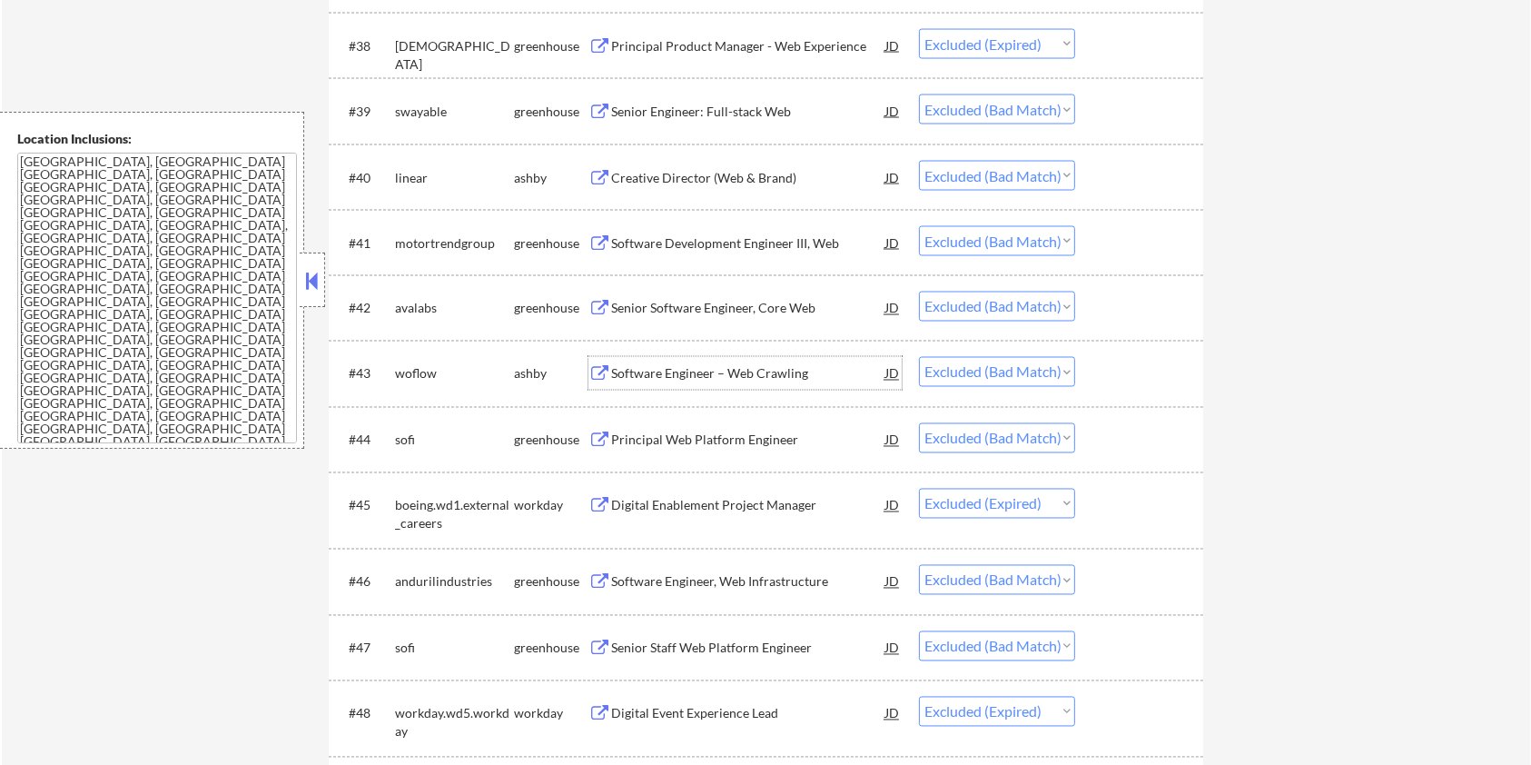
click at [785, 375] on div "Software Engineer – Web Crawling" at bounding box center [748, 374] width 274 height 18
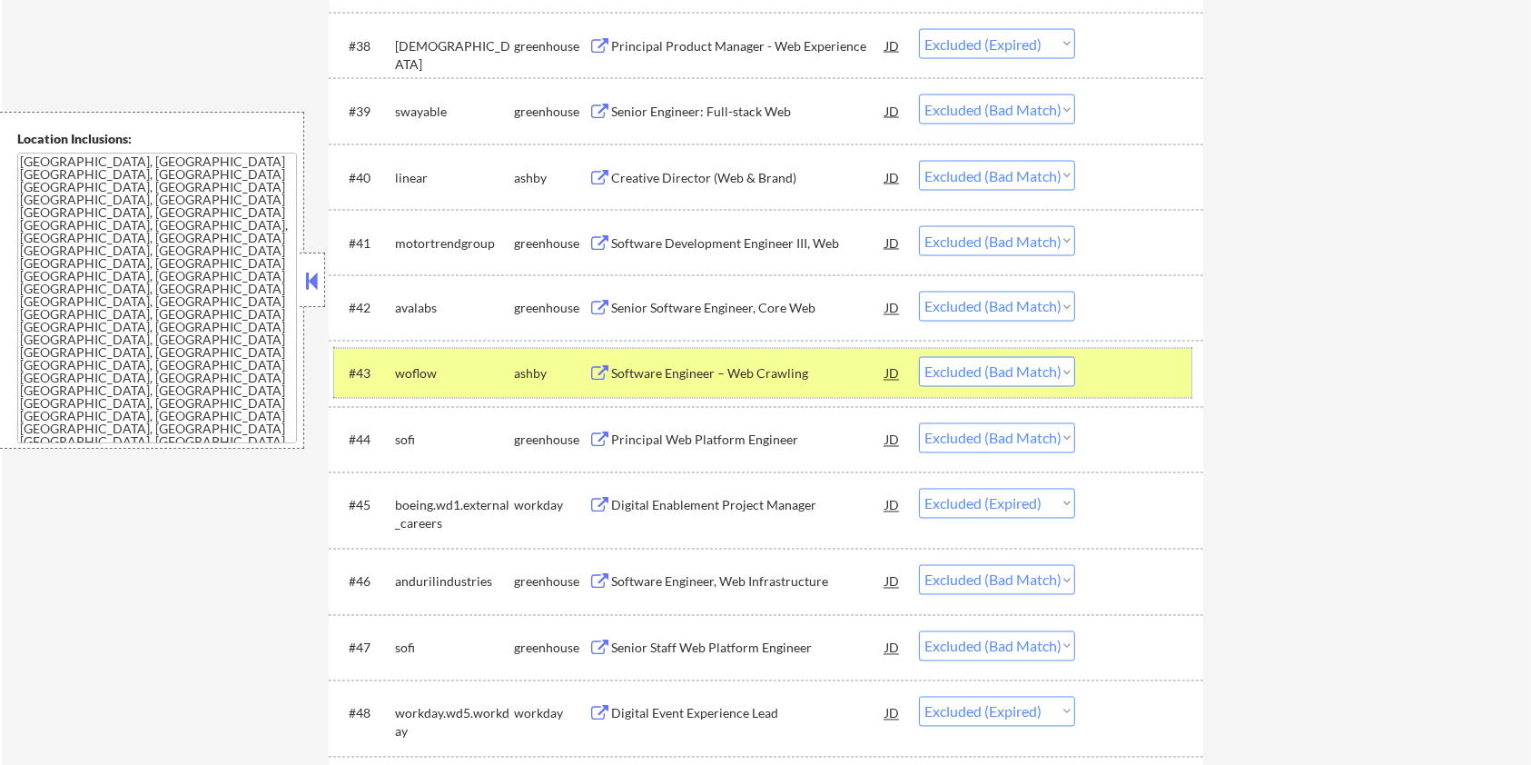
click at [1113, 370] on div at bounding box center [1142, 373] width 80 height 33
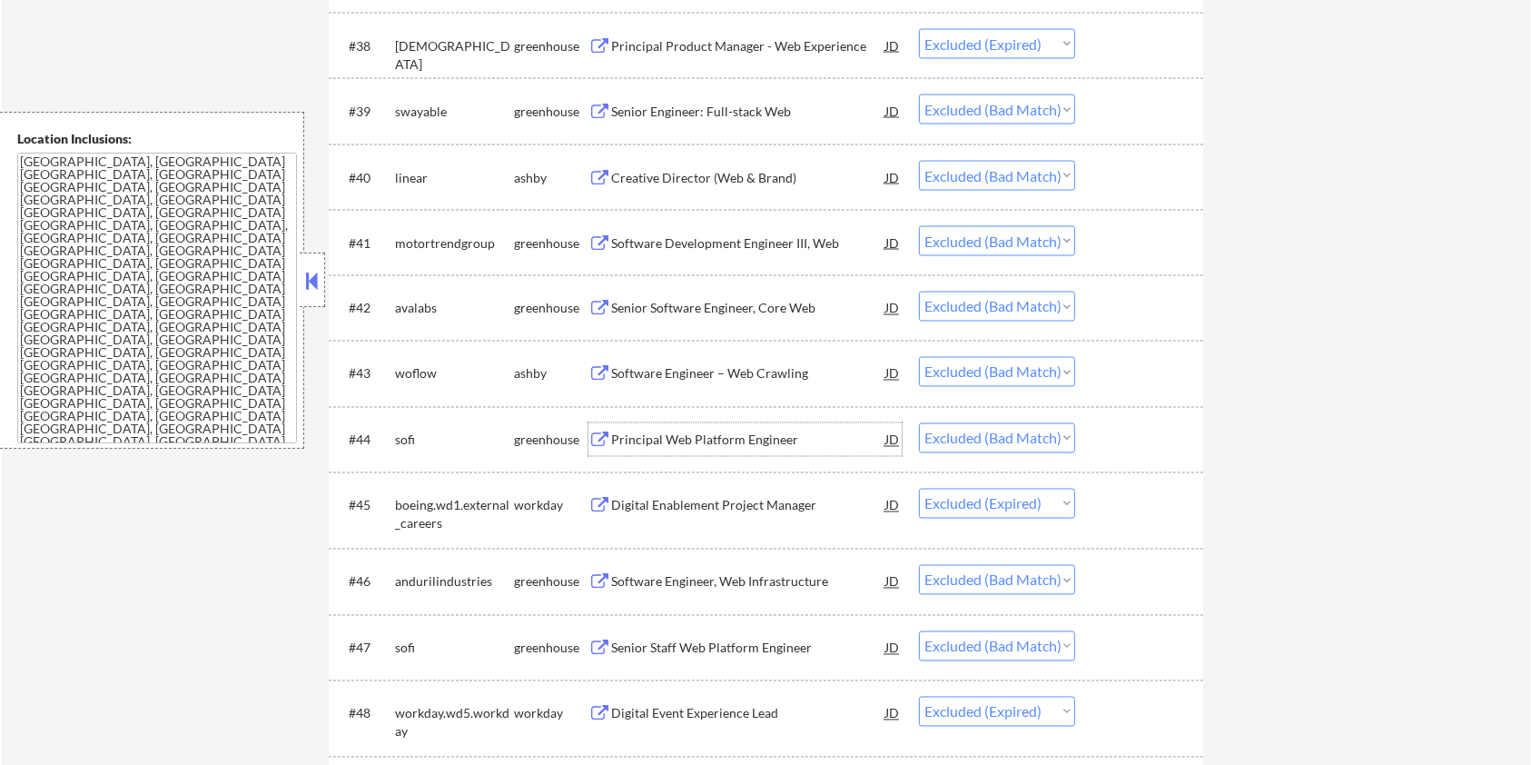
click at [775, 445] on div "Principal Web Platform Engineer" at bounding box center [748, 440] width 274 height 18
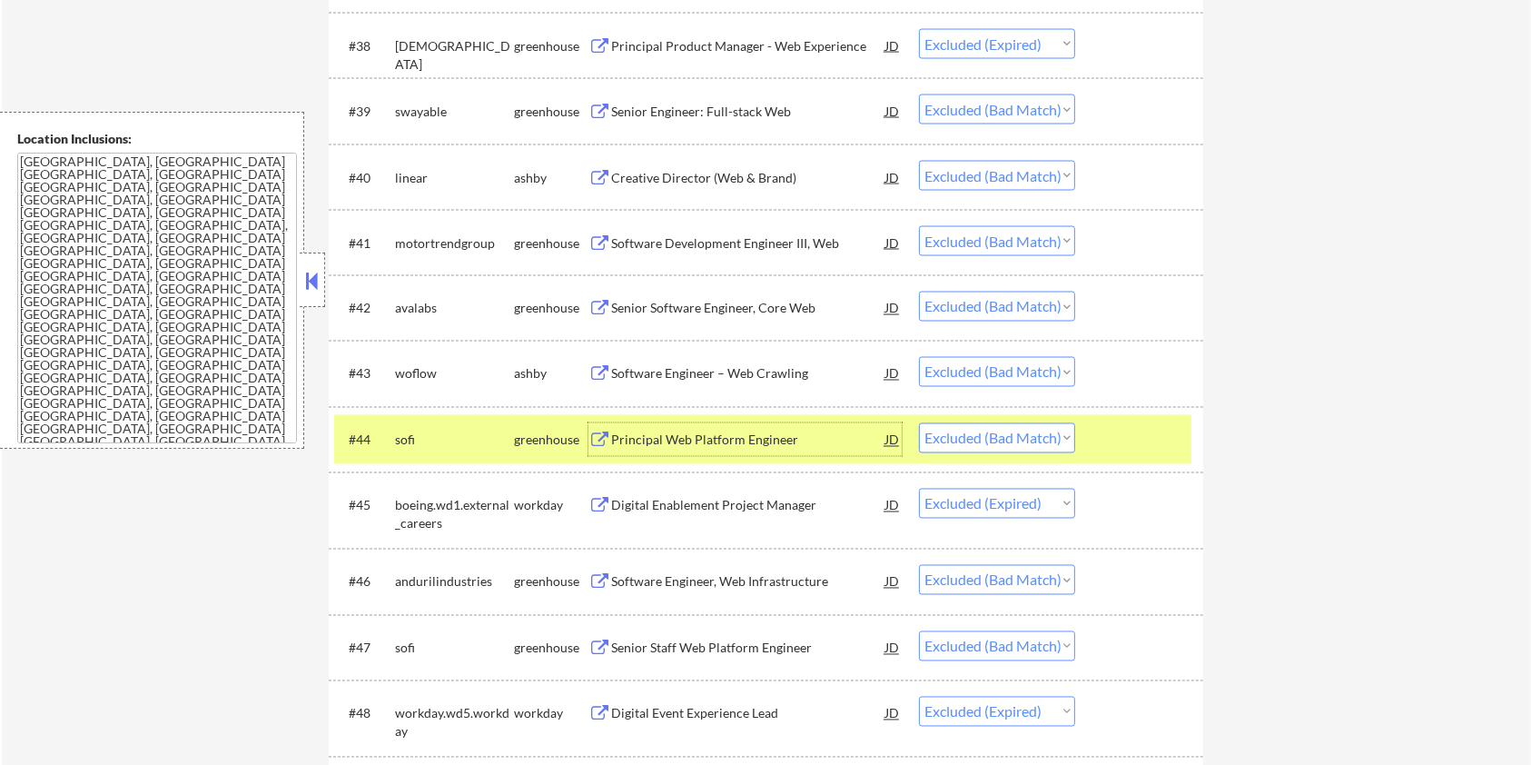
scroll to position [3390, 0]
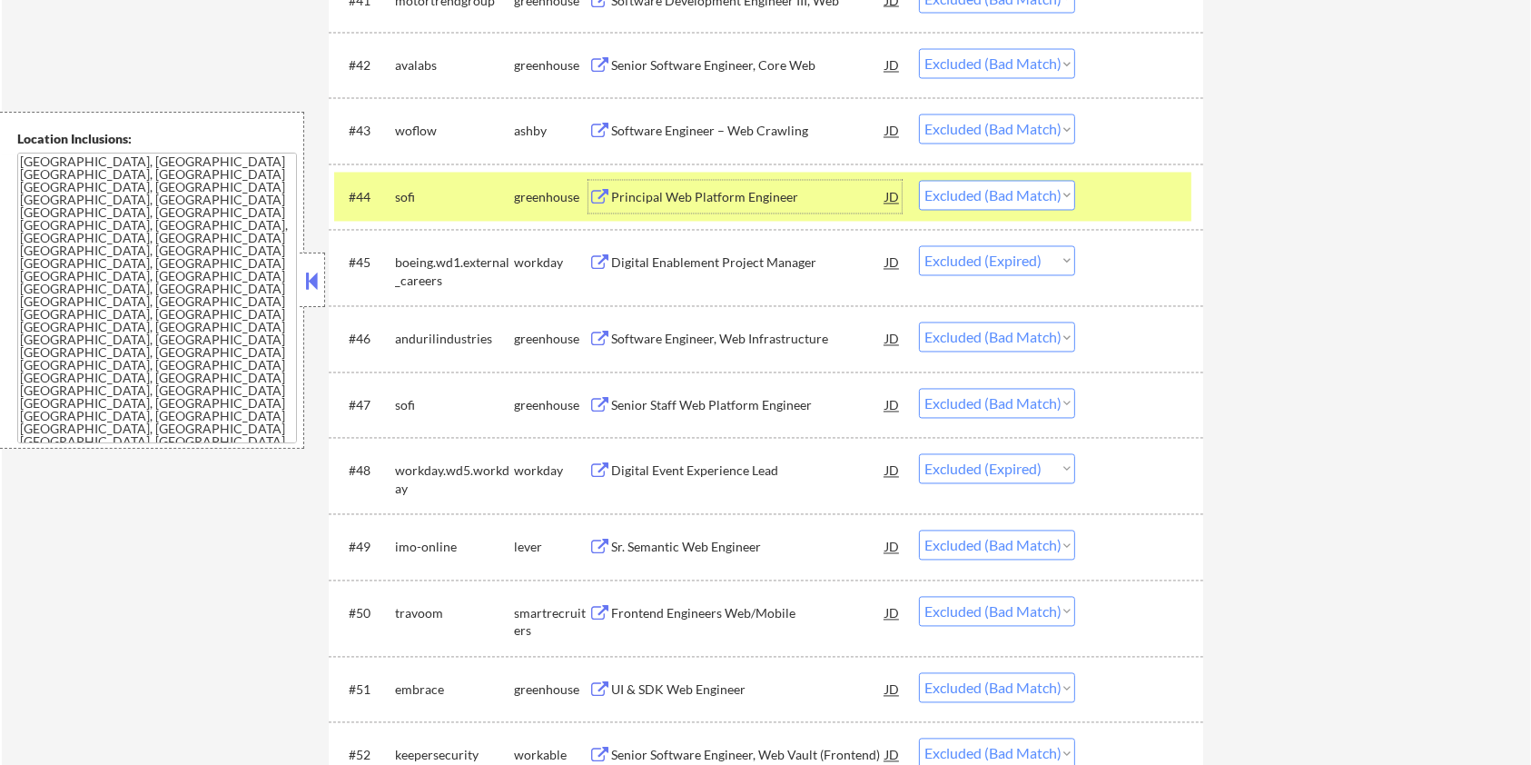
click at [725, 333] on div "Software Engineer, Web Infrastructure" at bounding box center [748, 340] width 274 height 18
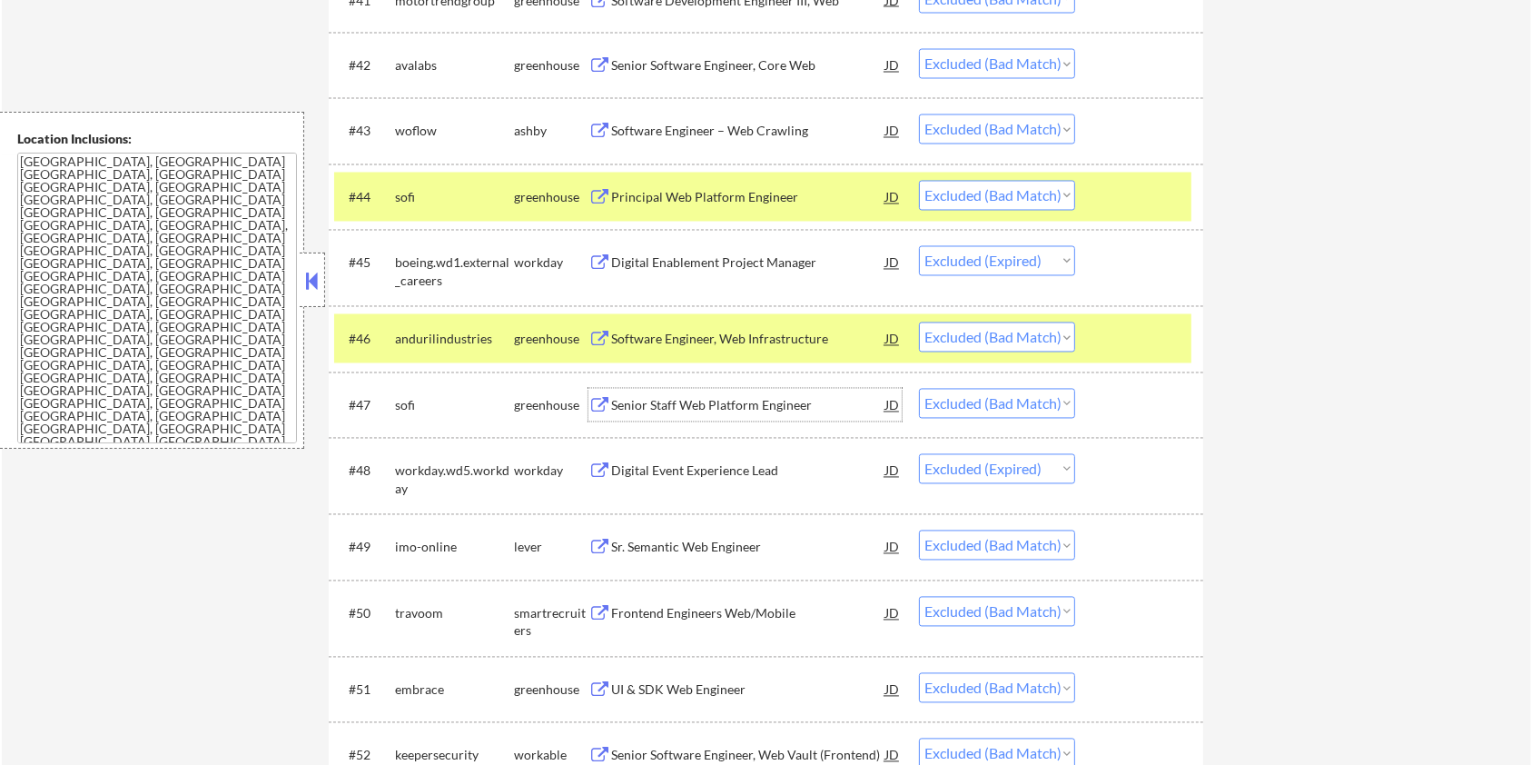
click at [732, 409] on div "Senior Staff Web Platform Engineer" at bounding box center [748, 406] width 274 height 18
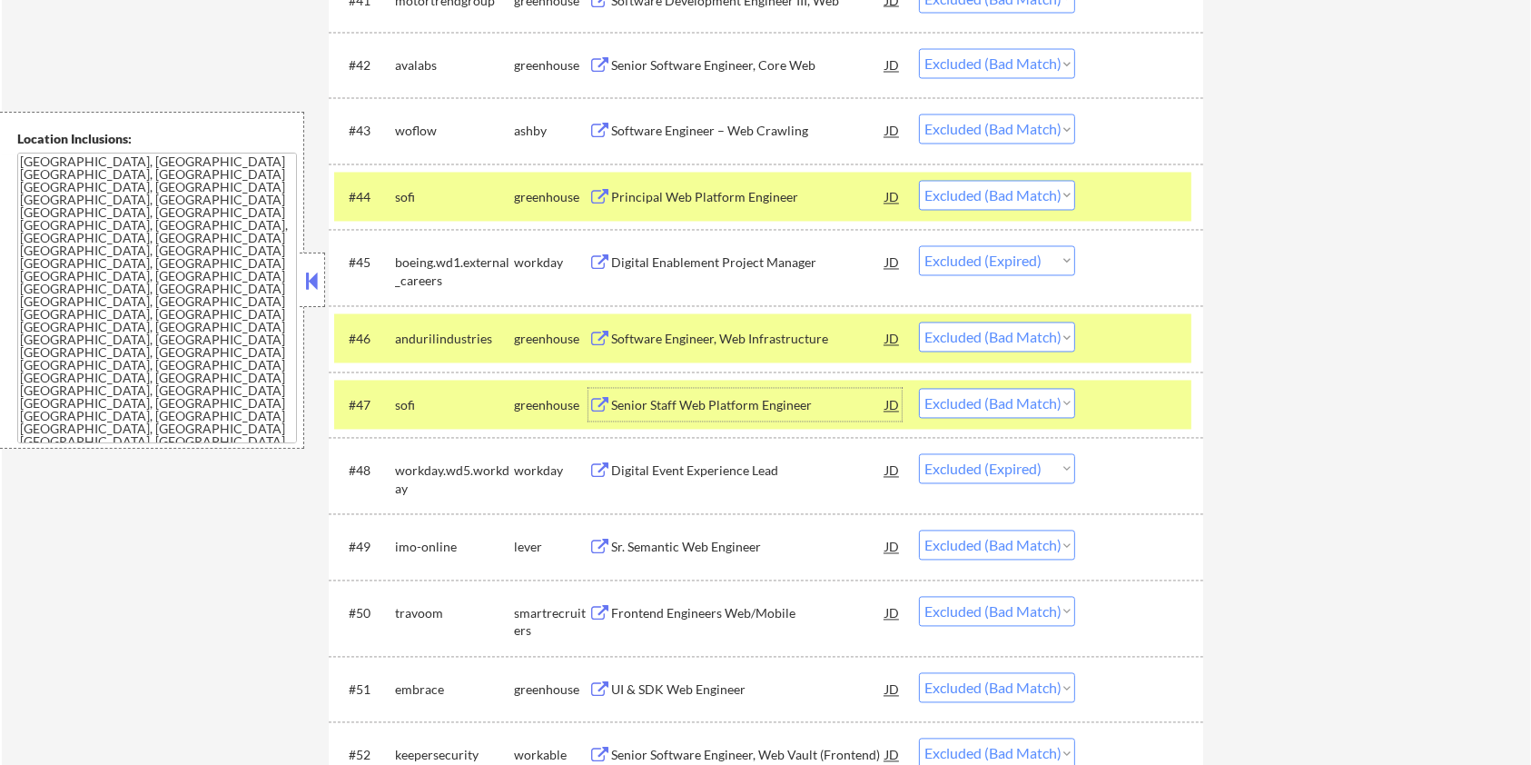
click at [1116, 338] on div at bounding box center [1142, 338] width 80 height 33
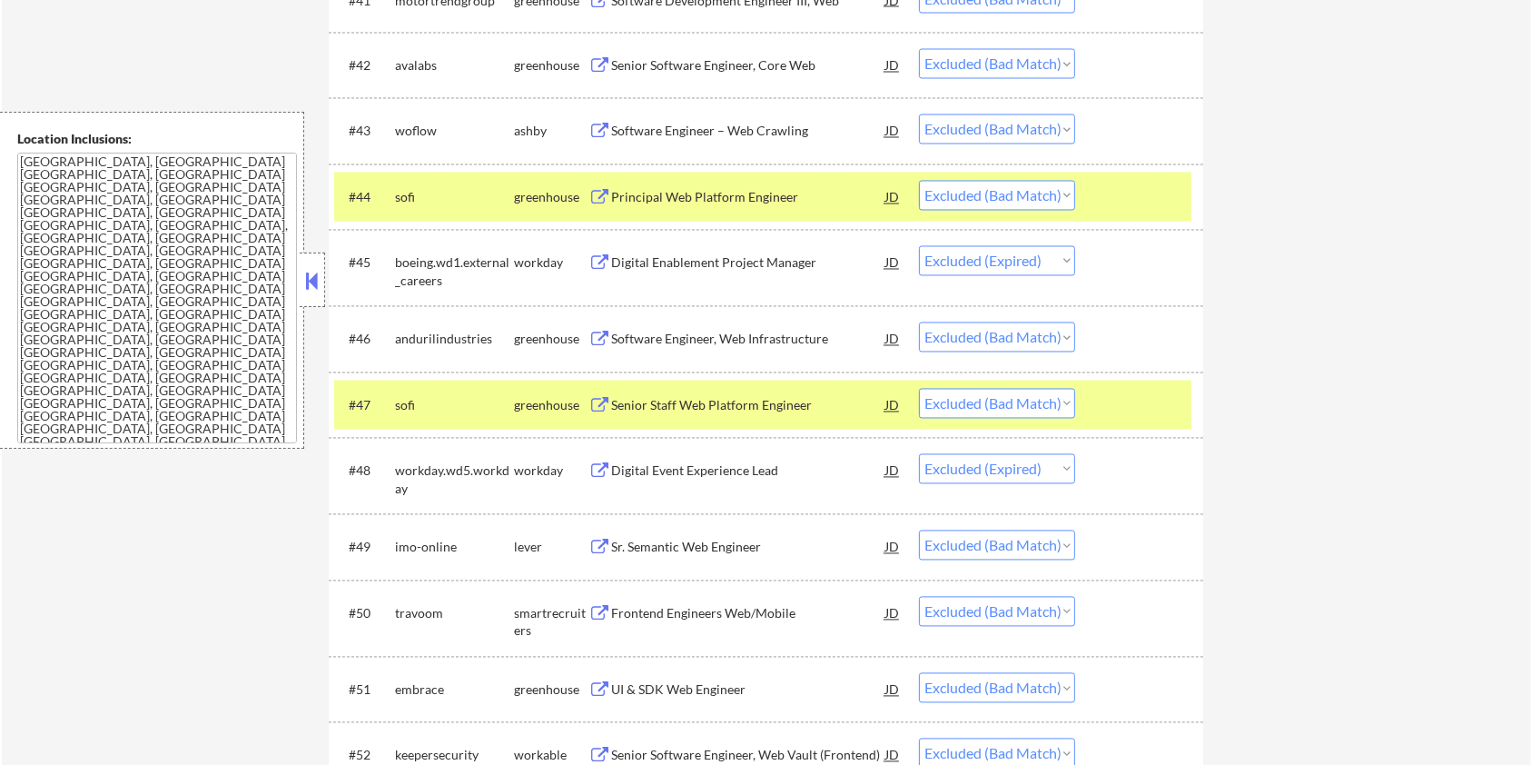
click at [1102, 430] on div "#47 sofi greenhouse Senior Staff Web Platform Engineer JD Choose an option... P…" at bounding box center [766, 404] width 874 height 65
click at [1104, 403] on div at bounding box center [1142, 405] width 80 height 33
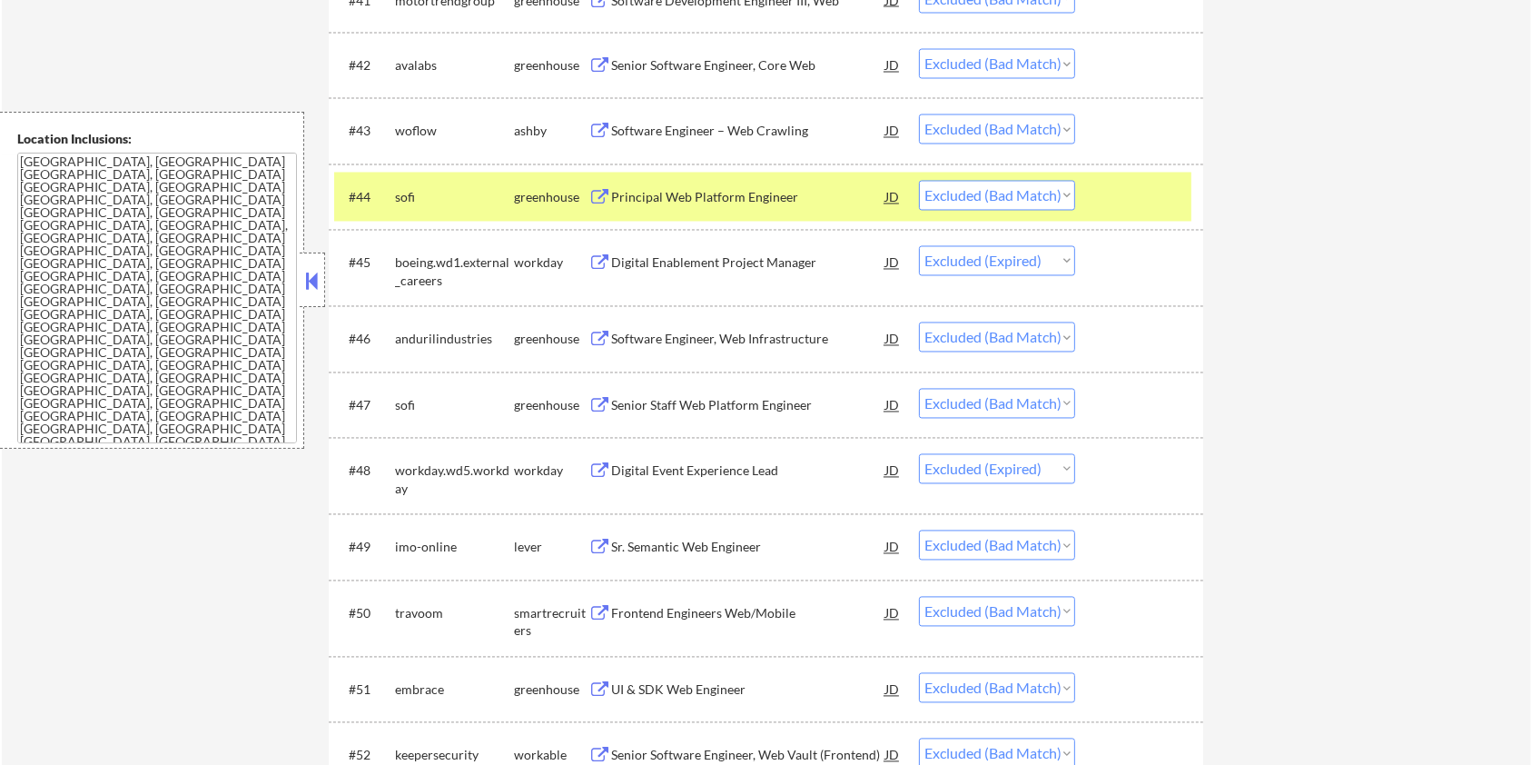
click at [1127, 187] on div at bounding box center [1142, 197] width 80 height 33
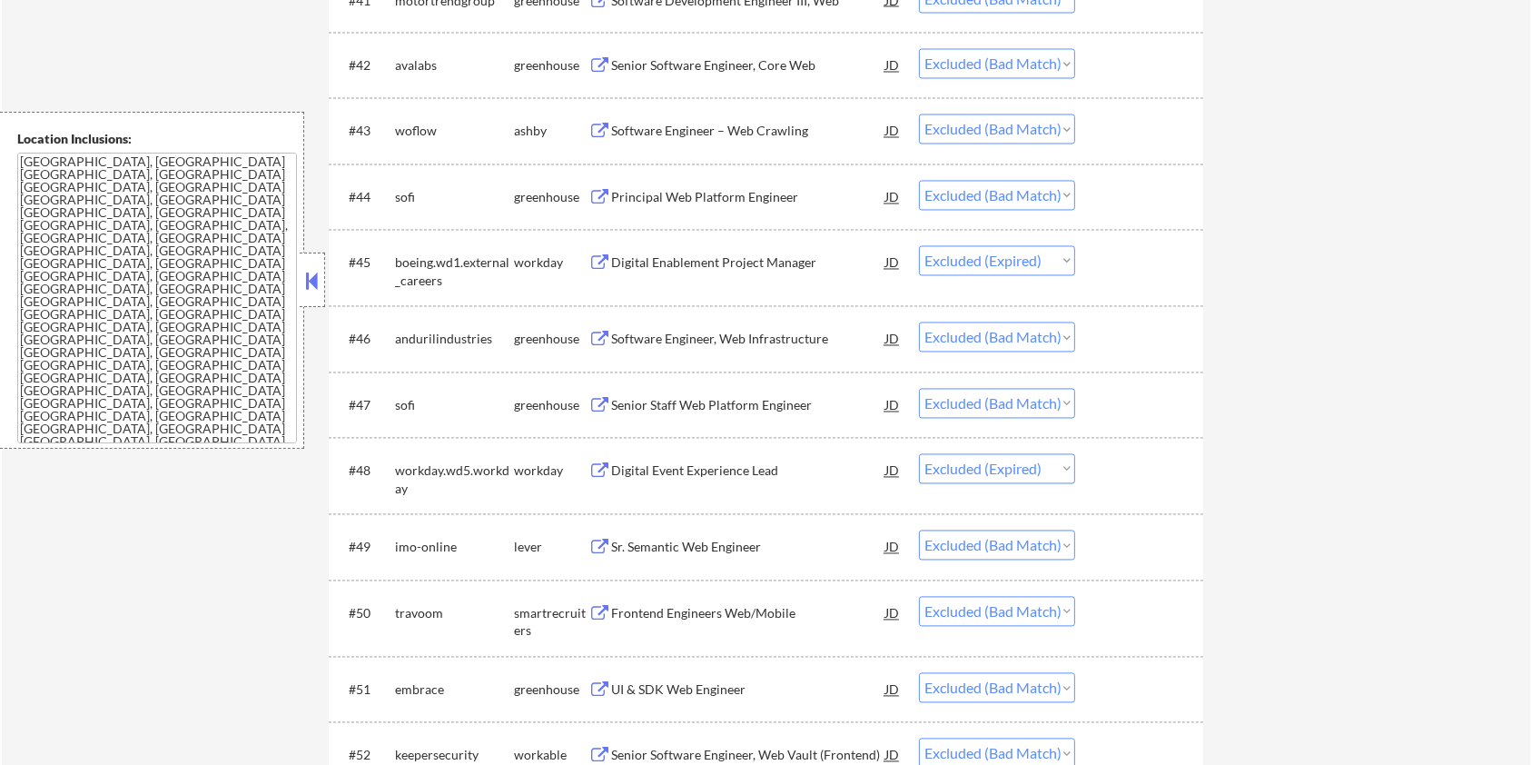
click at [666, 541] on div "Sr. Semantic Web Engineer" at bounding box center [748, 547] width 274 height 18
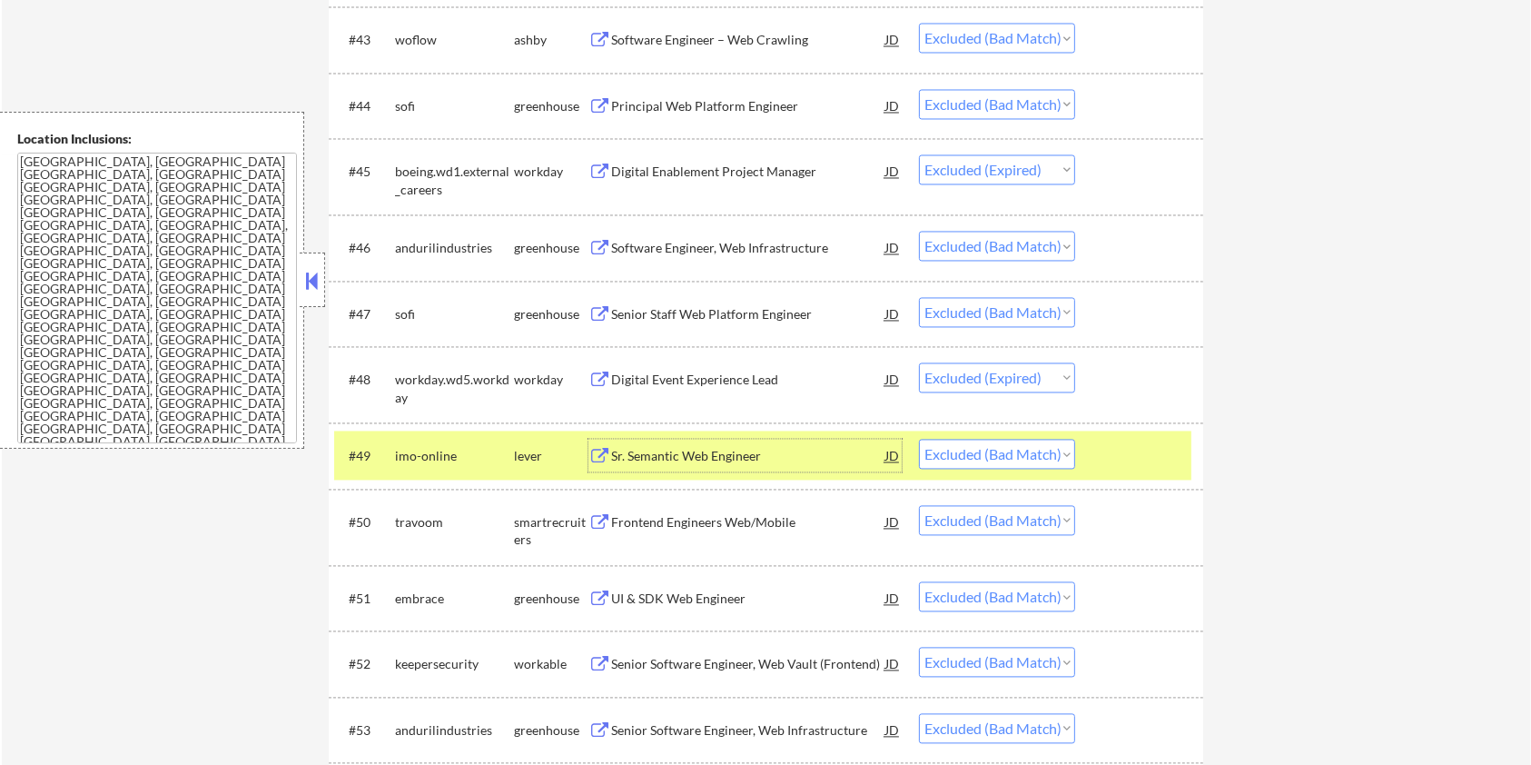
scroll to position [3511, 0]
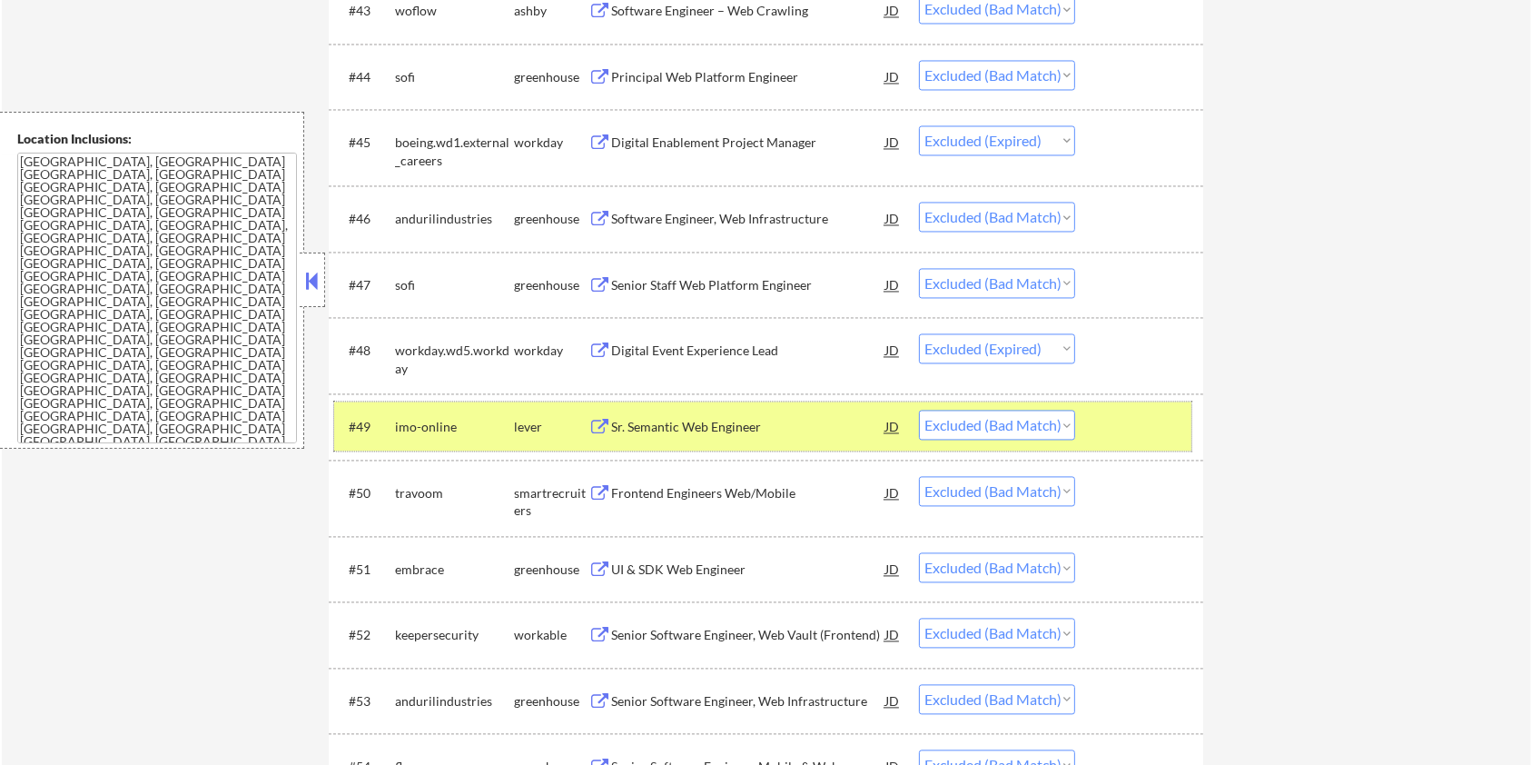
drag, startPoint x: 1123, startPoint y: 425, endPoint x: 1114, endPoint y: 424, distance: 9.1
click at [1123, 424] on div at bounding box center [1142, 426] width 80 height 33
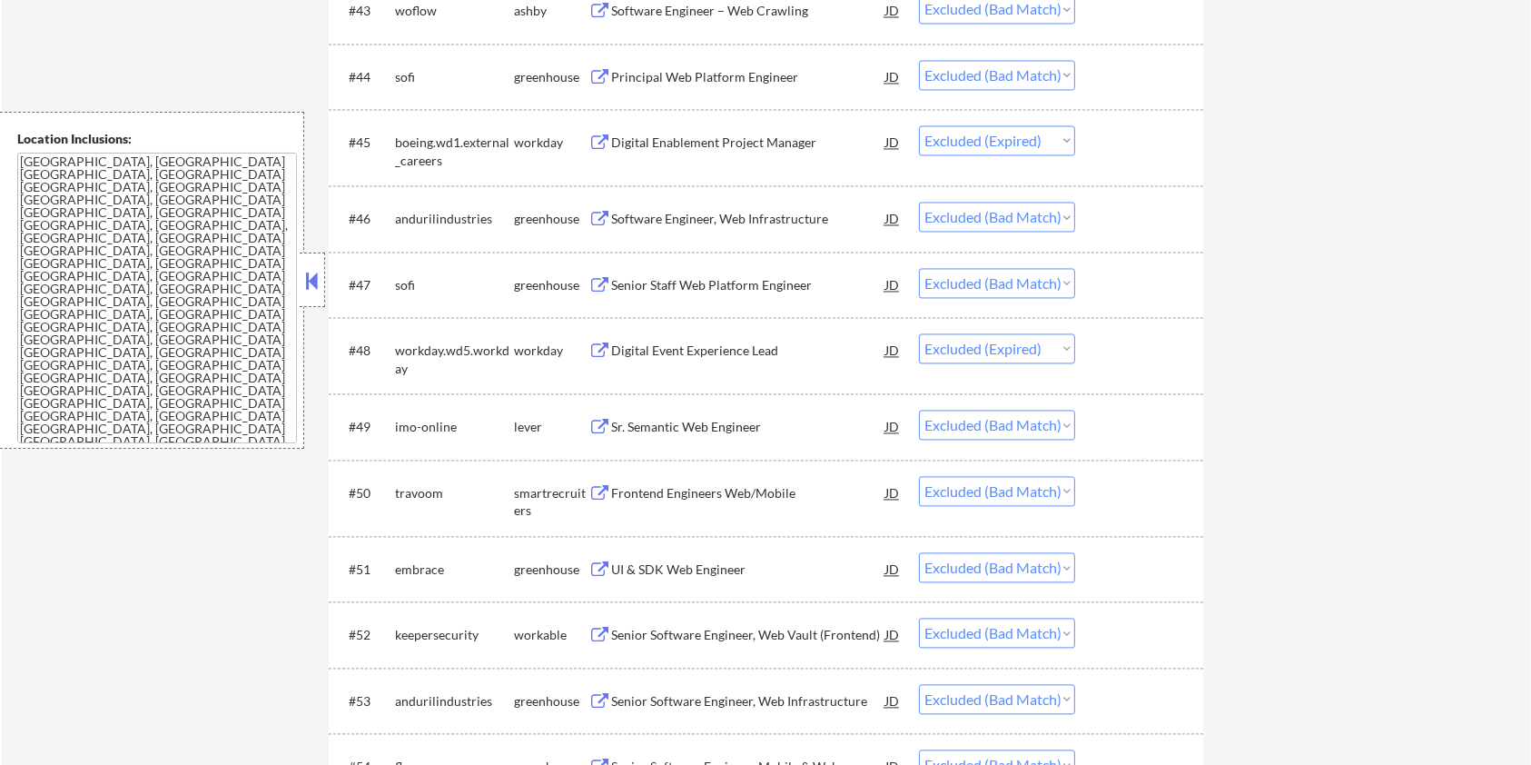
click at [713, 488] on div "Frontend Engineers Web/Mobile" at bounding box center [748, 493] width 274 height 18
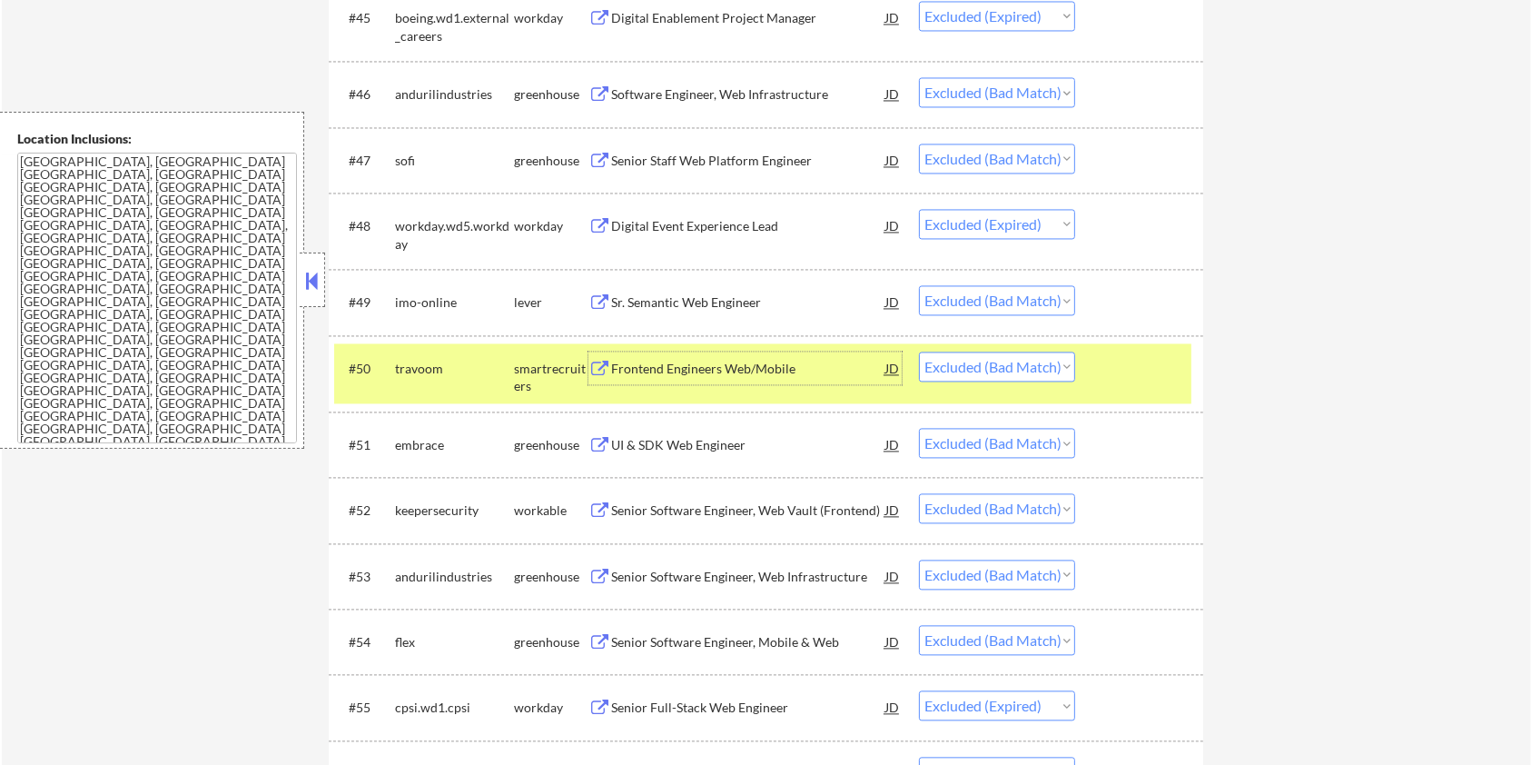
scroll to position [3753, 0]
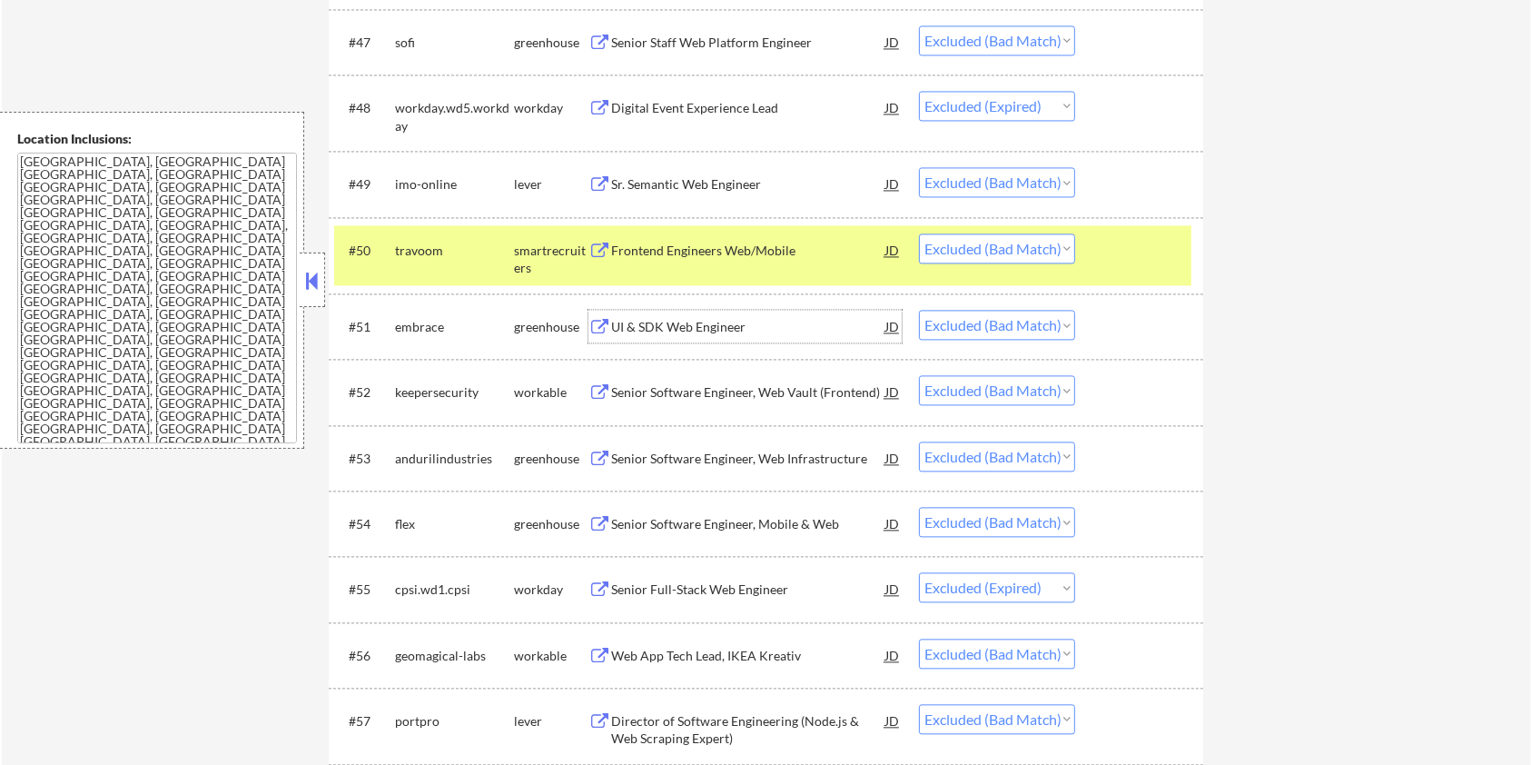
click at [740, 324] on div "UI & SDK Web Engineer" at bounding box center [748, 327] width 274 height 18
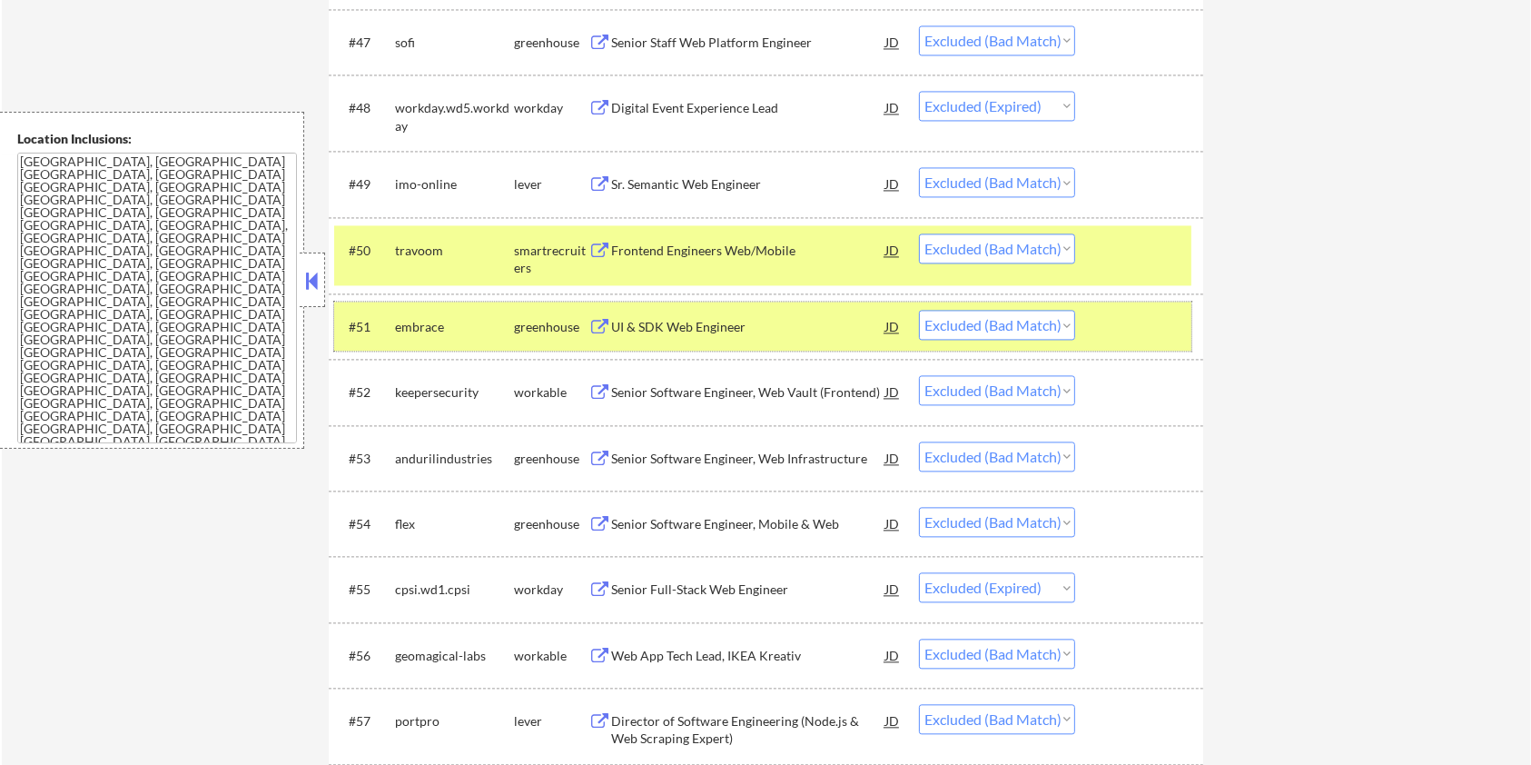
click at [1141, 312] on div at bounding box center [1142, 326] width 80 height 33
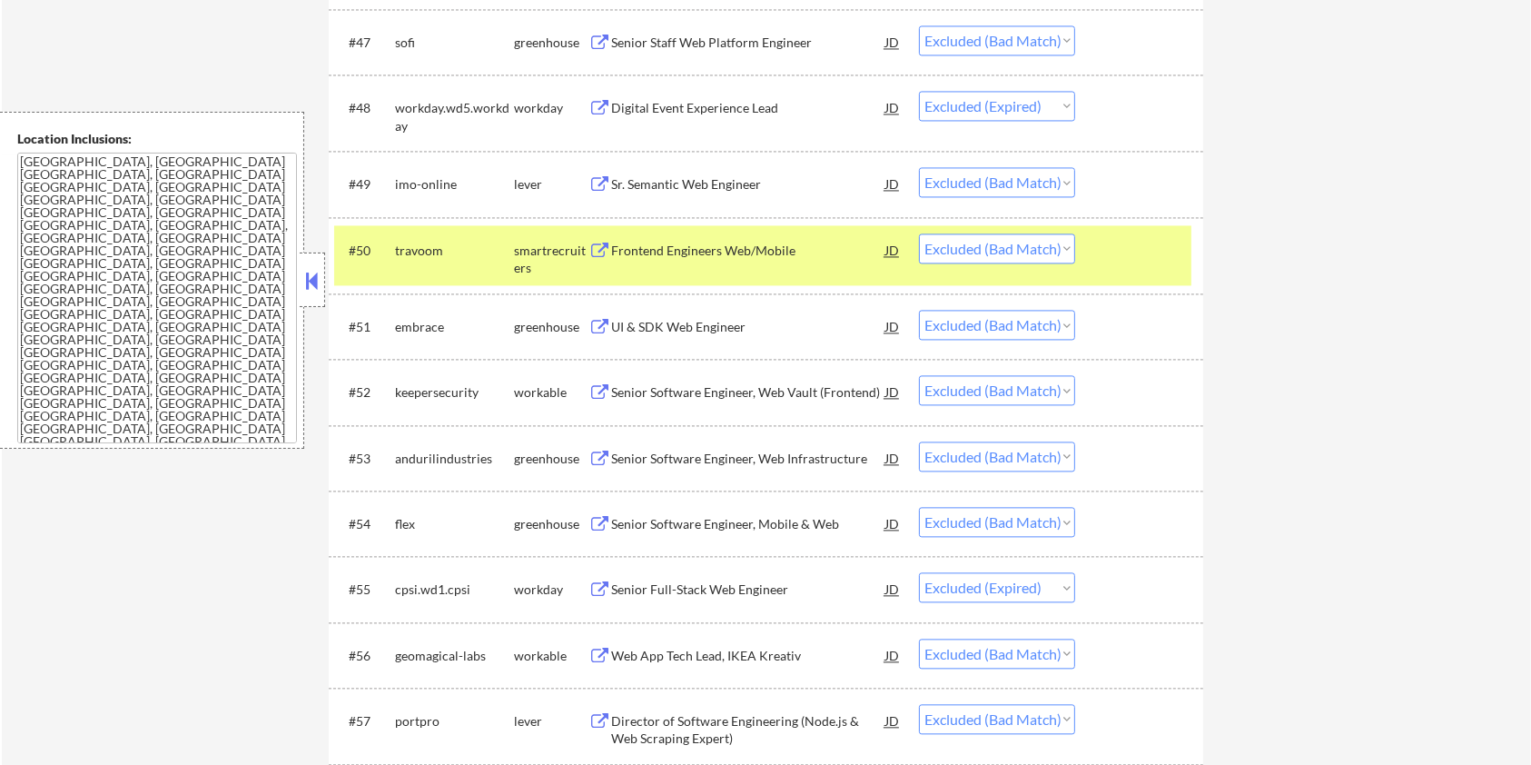
click at [1143, 253] on div at bounding box center [1142, 249] width 80 height 33
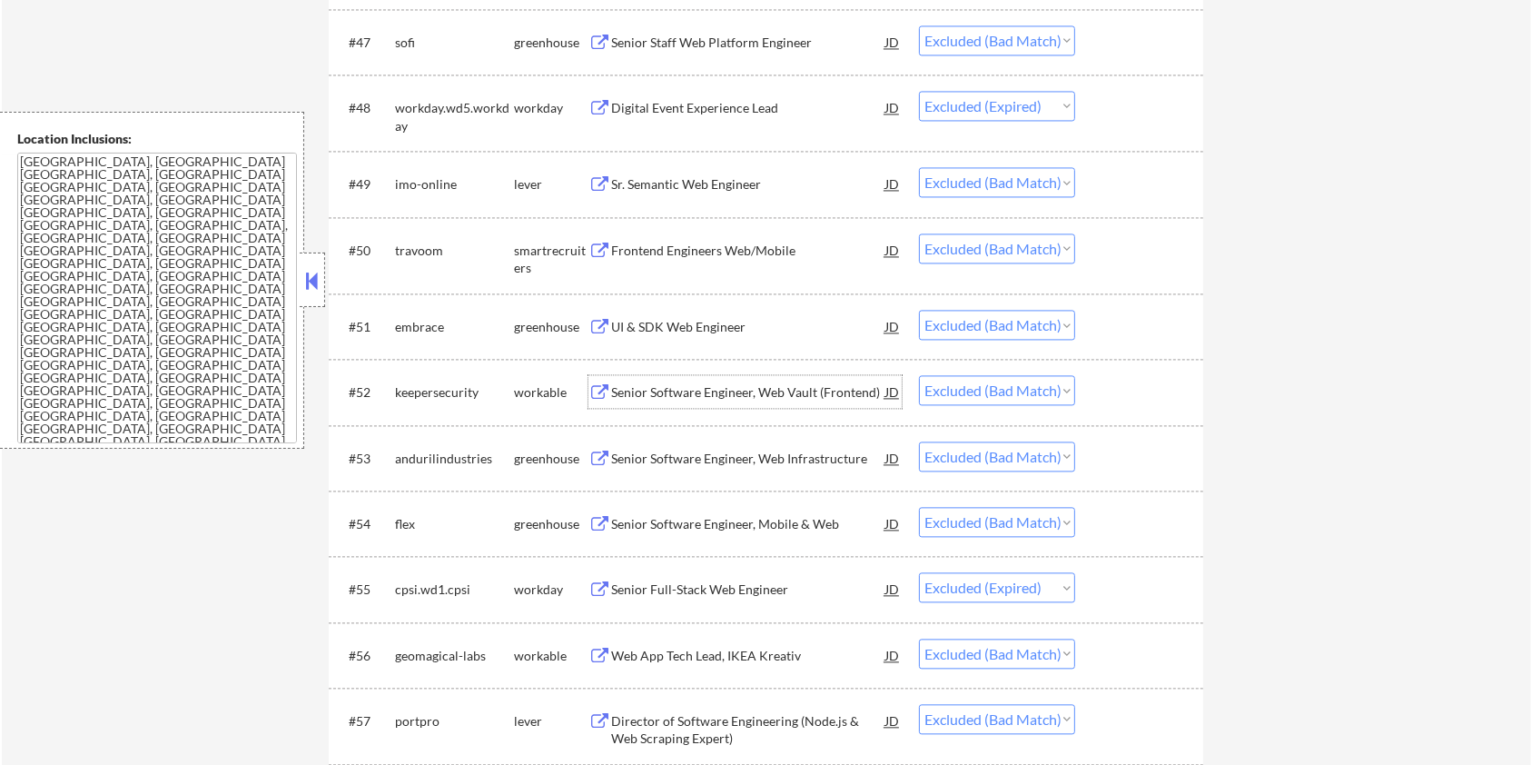
click at [719, 391] on div "Senior Software Engineer, Web Vault (Frontend)" at bounding box center [748, 392] width 274 height 18
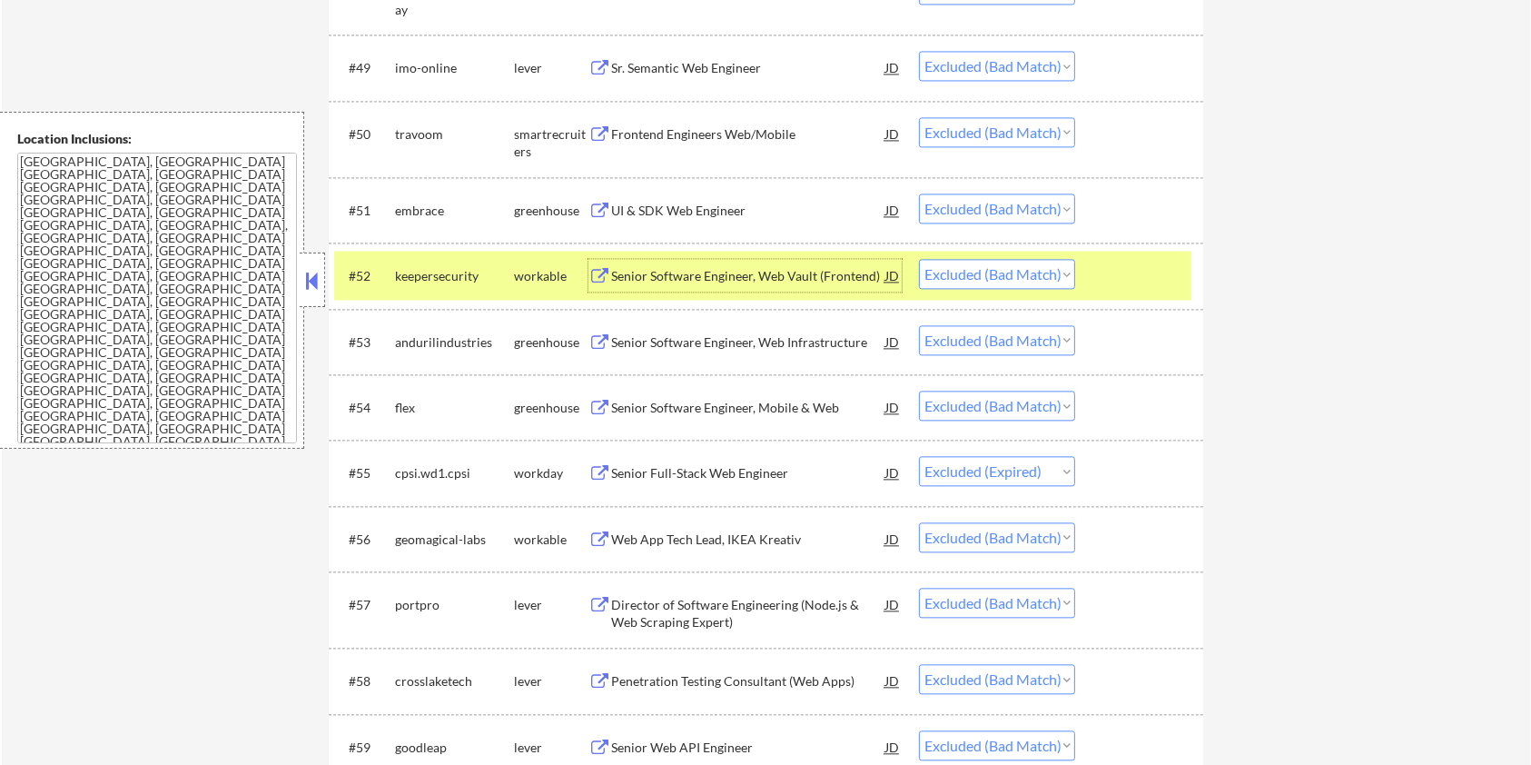
scroll to position [3874, 0]
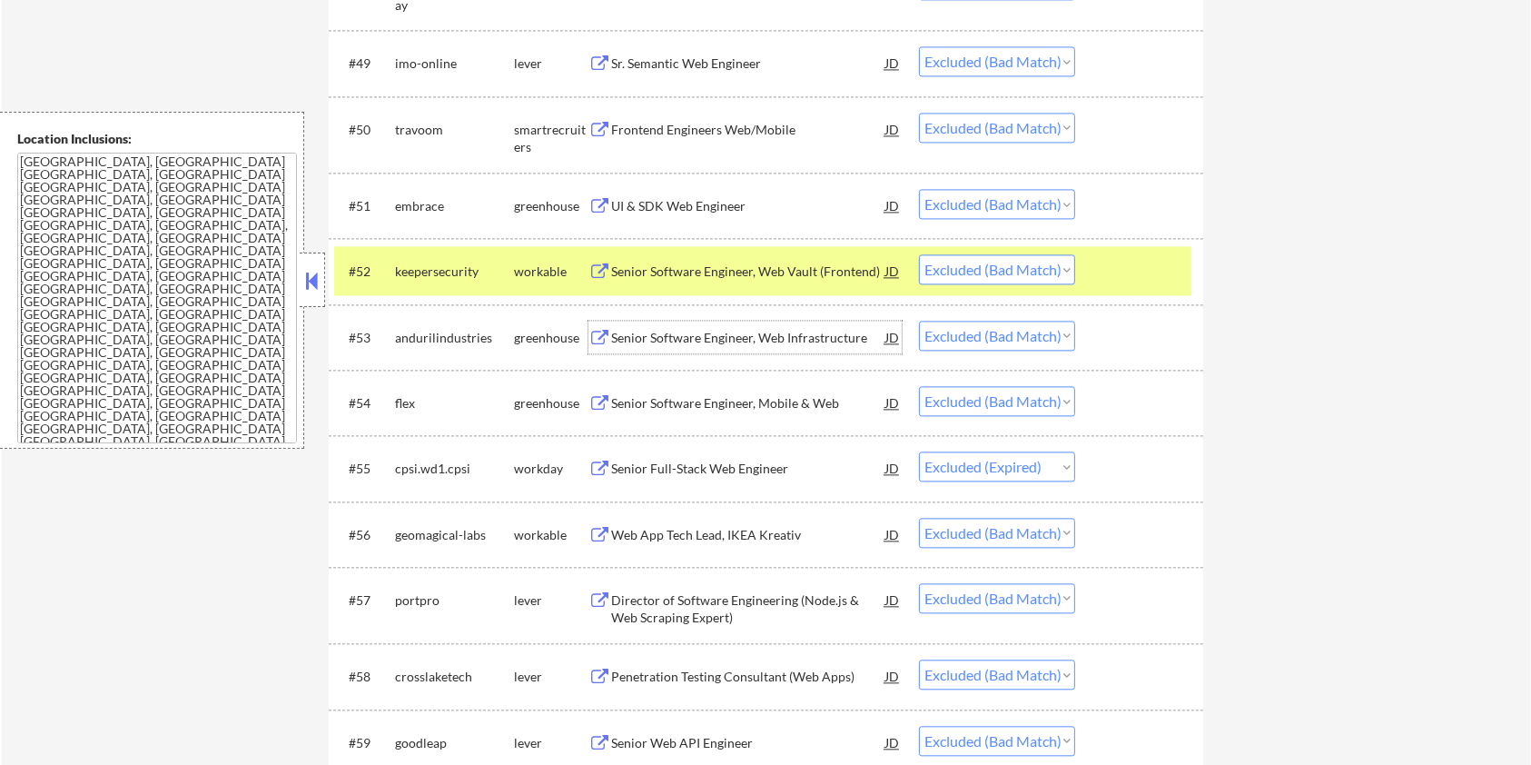
click at [669, 335] on div "Senior Software Engineer, Web Infrastructure" at bounding box center [748, 338] width 274 height 18
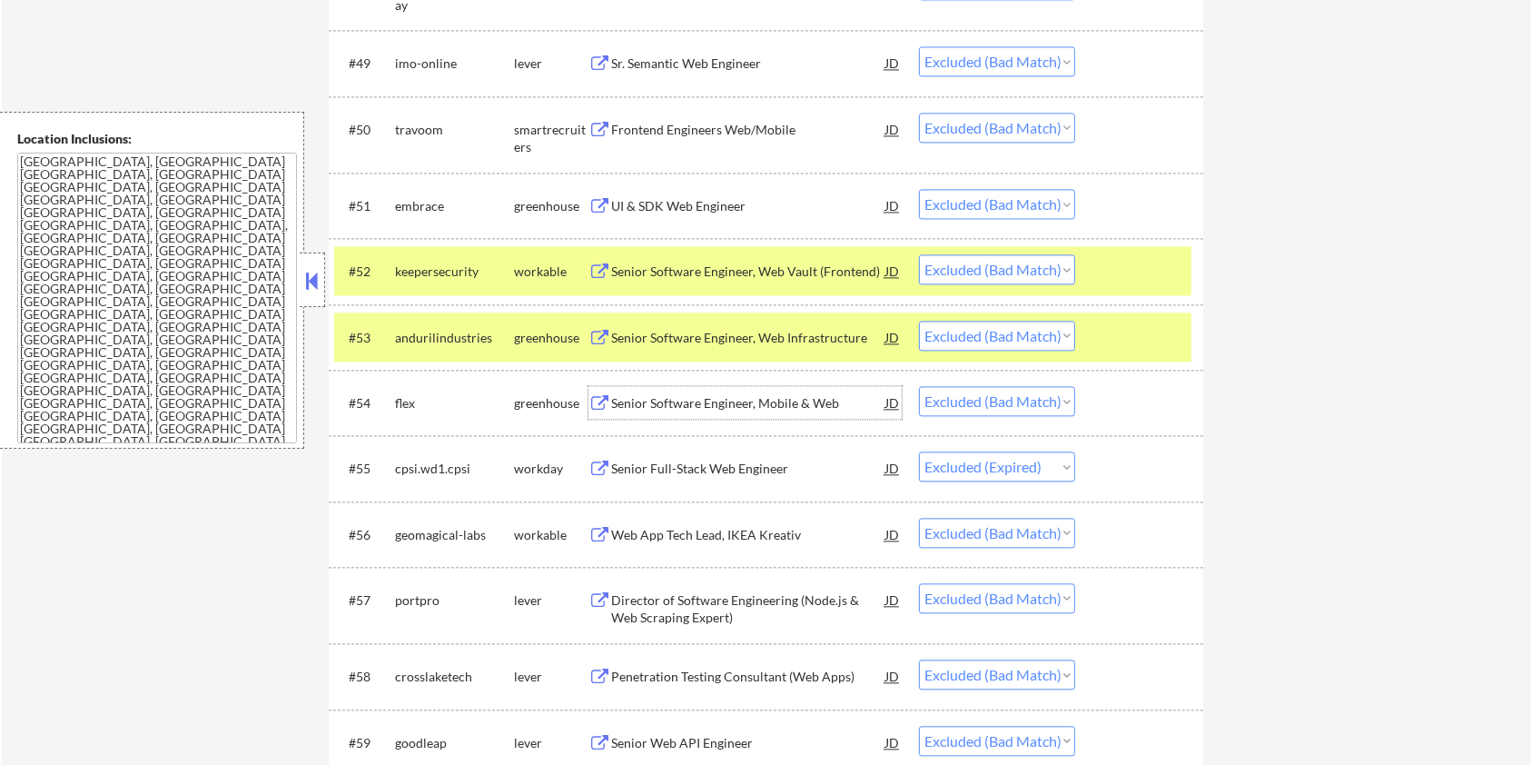
click at [748, 394] on div "Senior Software Engineer, Mobile & Web" at bounding box center [748, 403] width 274 height 18
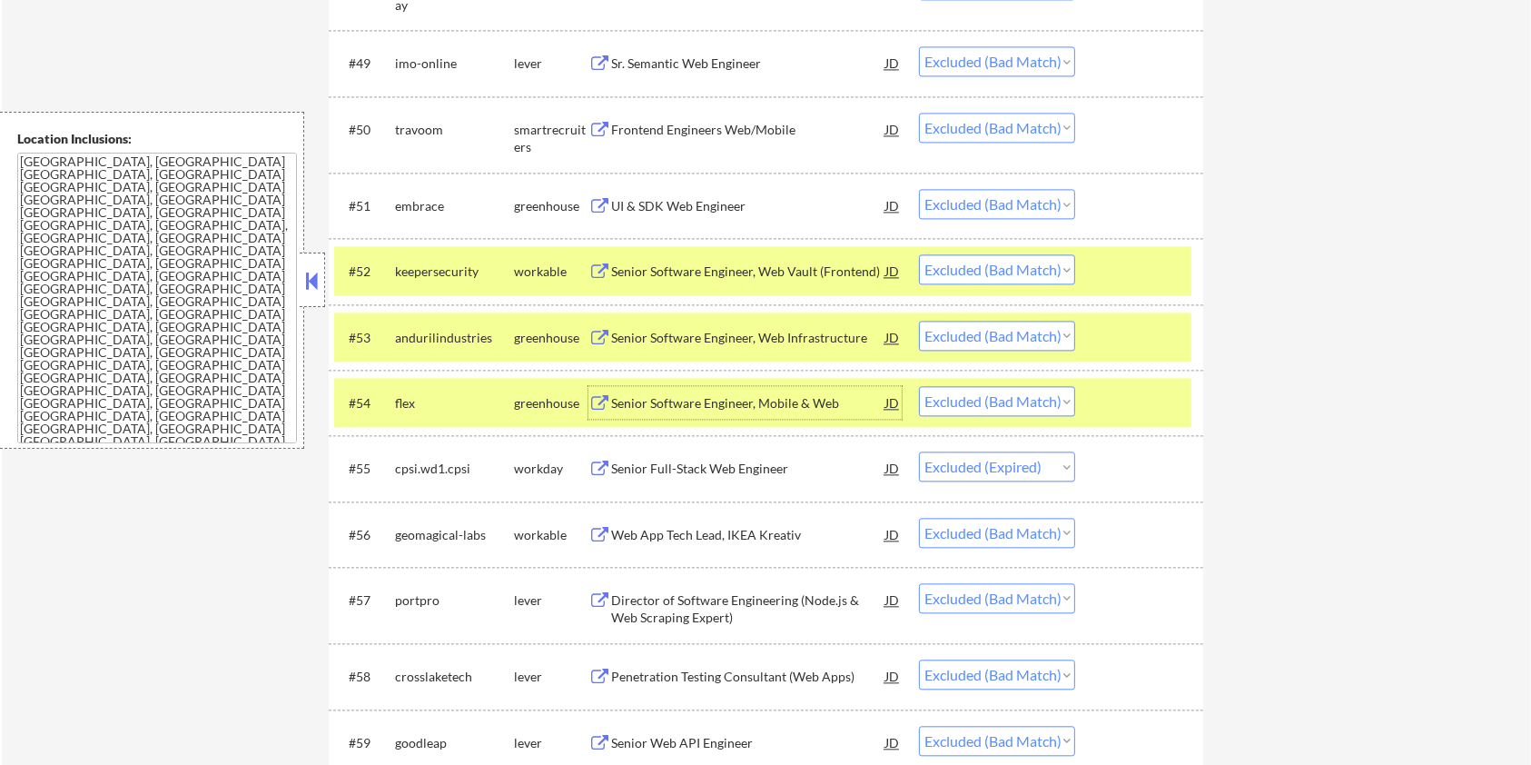
click at [1133, 401] on div at bounding box center [1142, 402] width 80 height 33
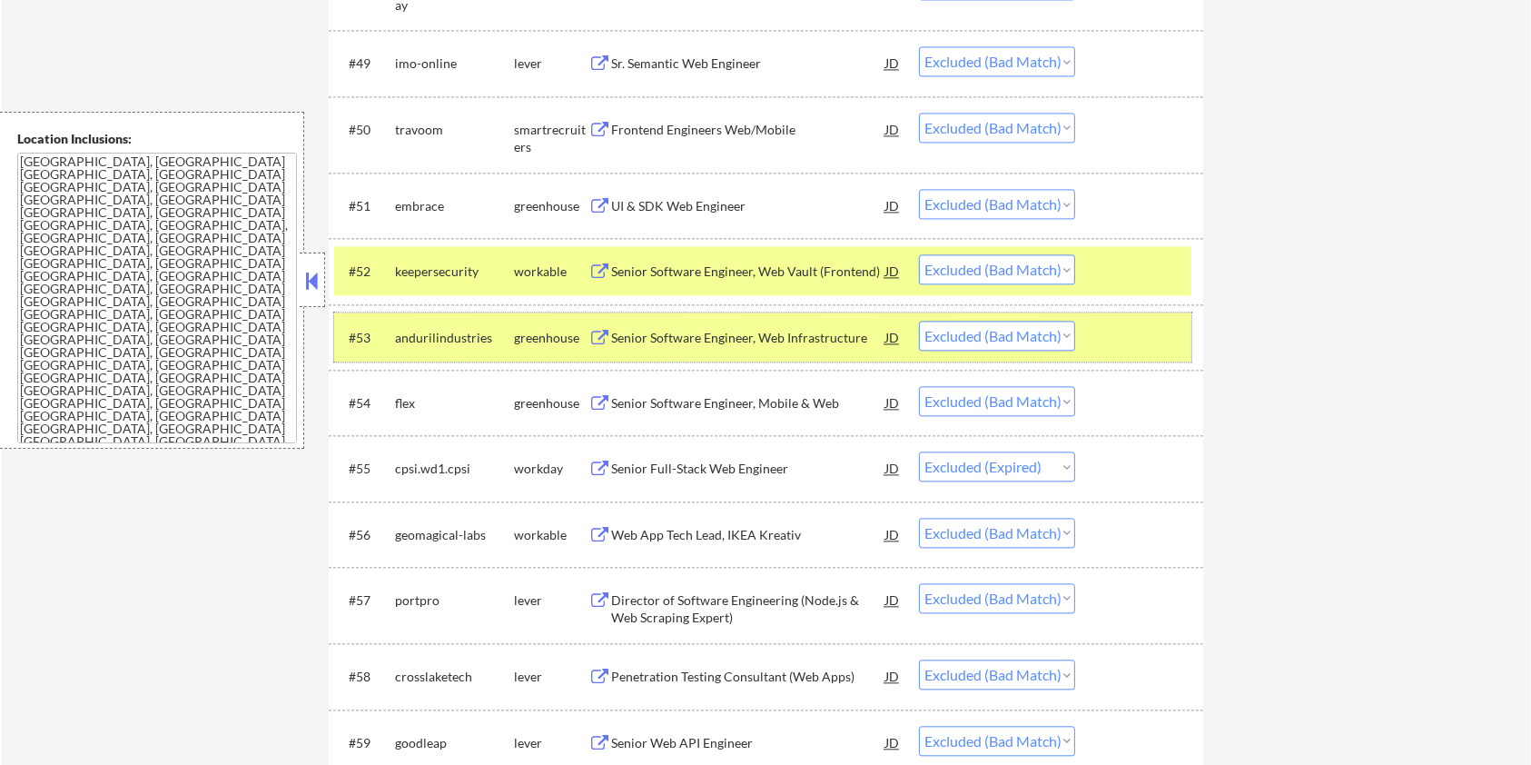
click at [1120, 335] on div at bounding box center [1142, 337] width 80 height 33
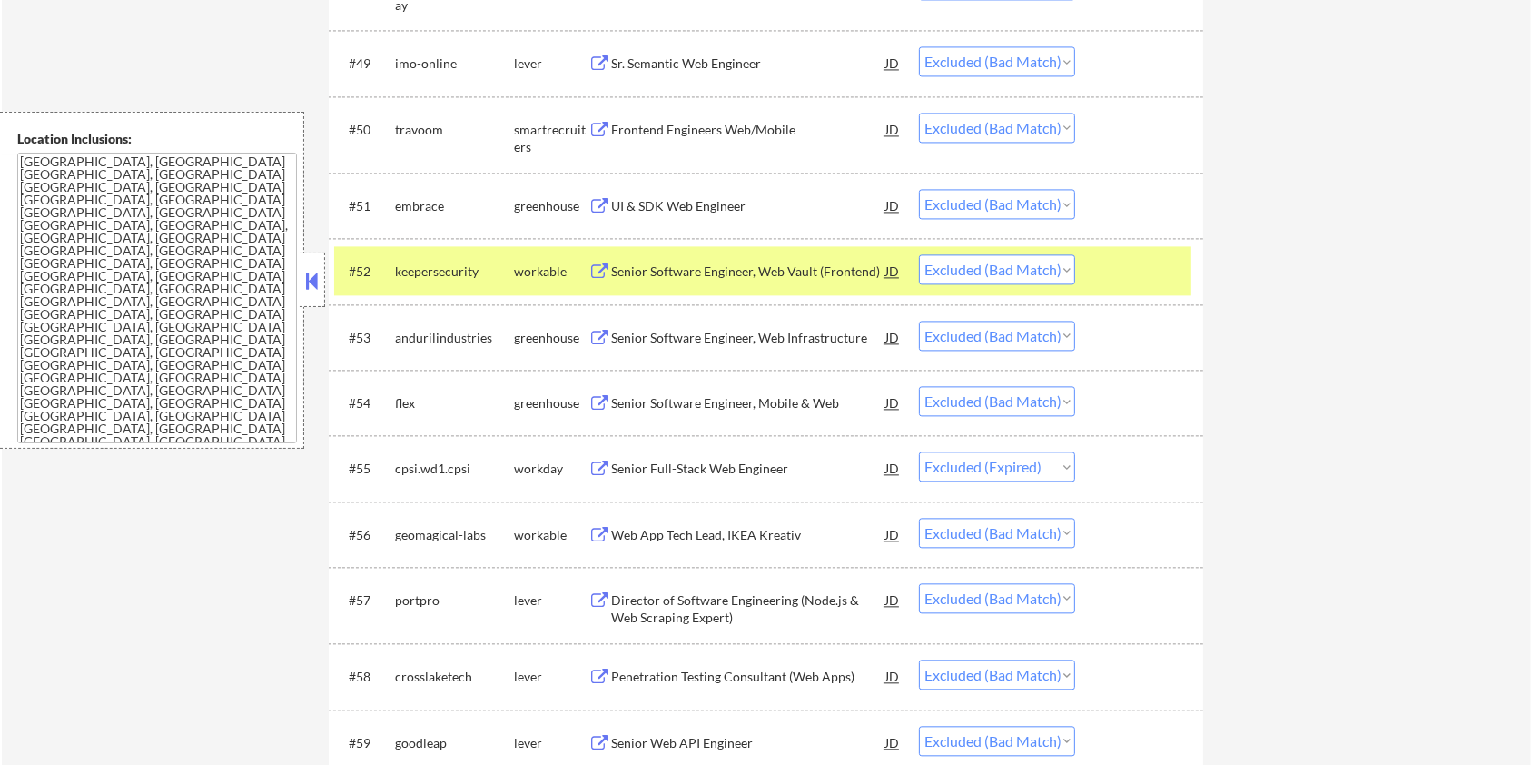
click at [1118, 243] on div "#52 keepersecurity workable Senior Software Engineer, Web Vault (Frontend) JD w…" at bounding box center [766, 270] width 874 height 65
click at [691, 537] on div "Web App Tech Lead, IKEA Kreativ" at bounding box center [748, 535] width 274 height 18
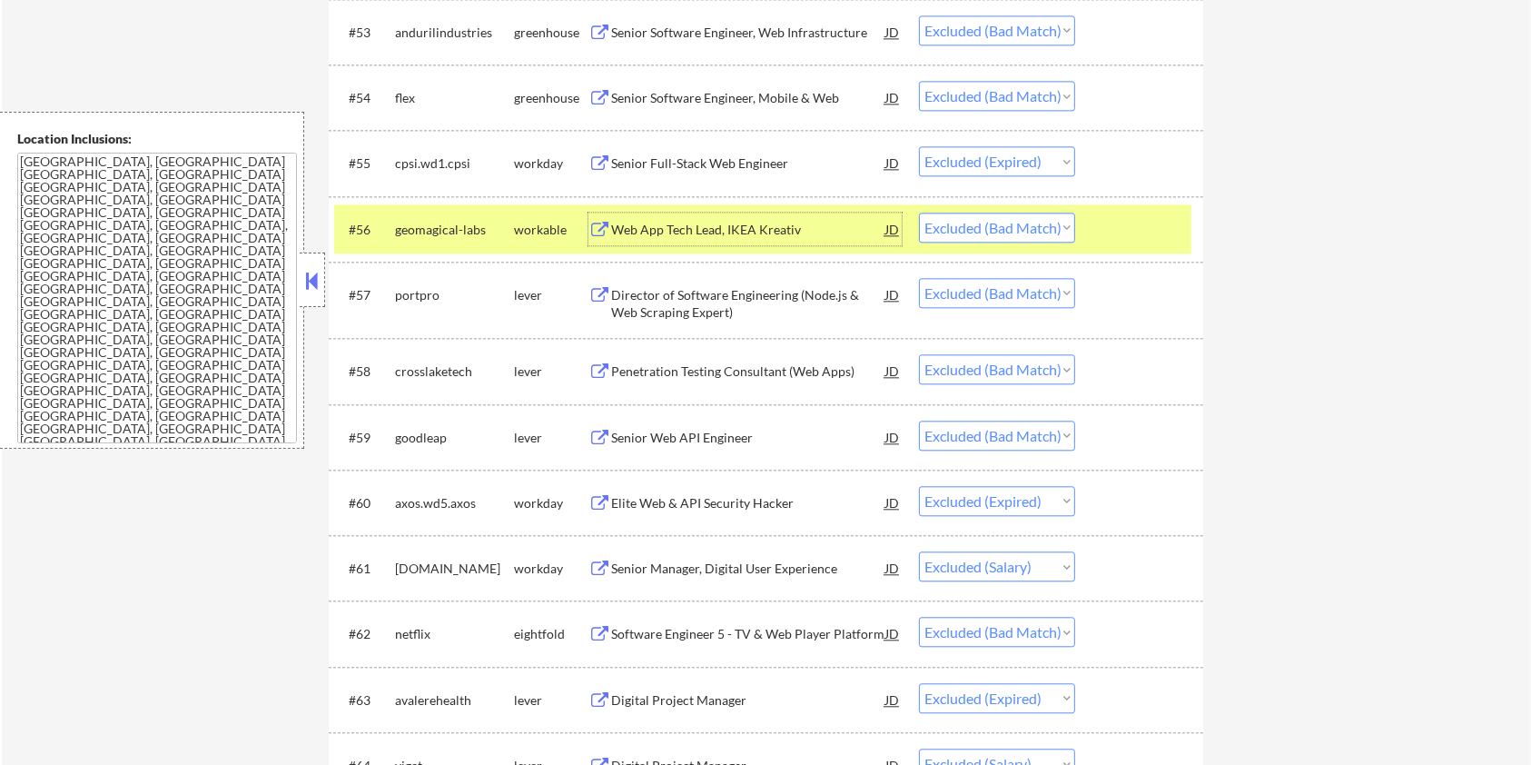
scroll to position [4237, 0]
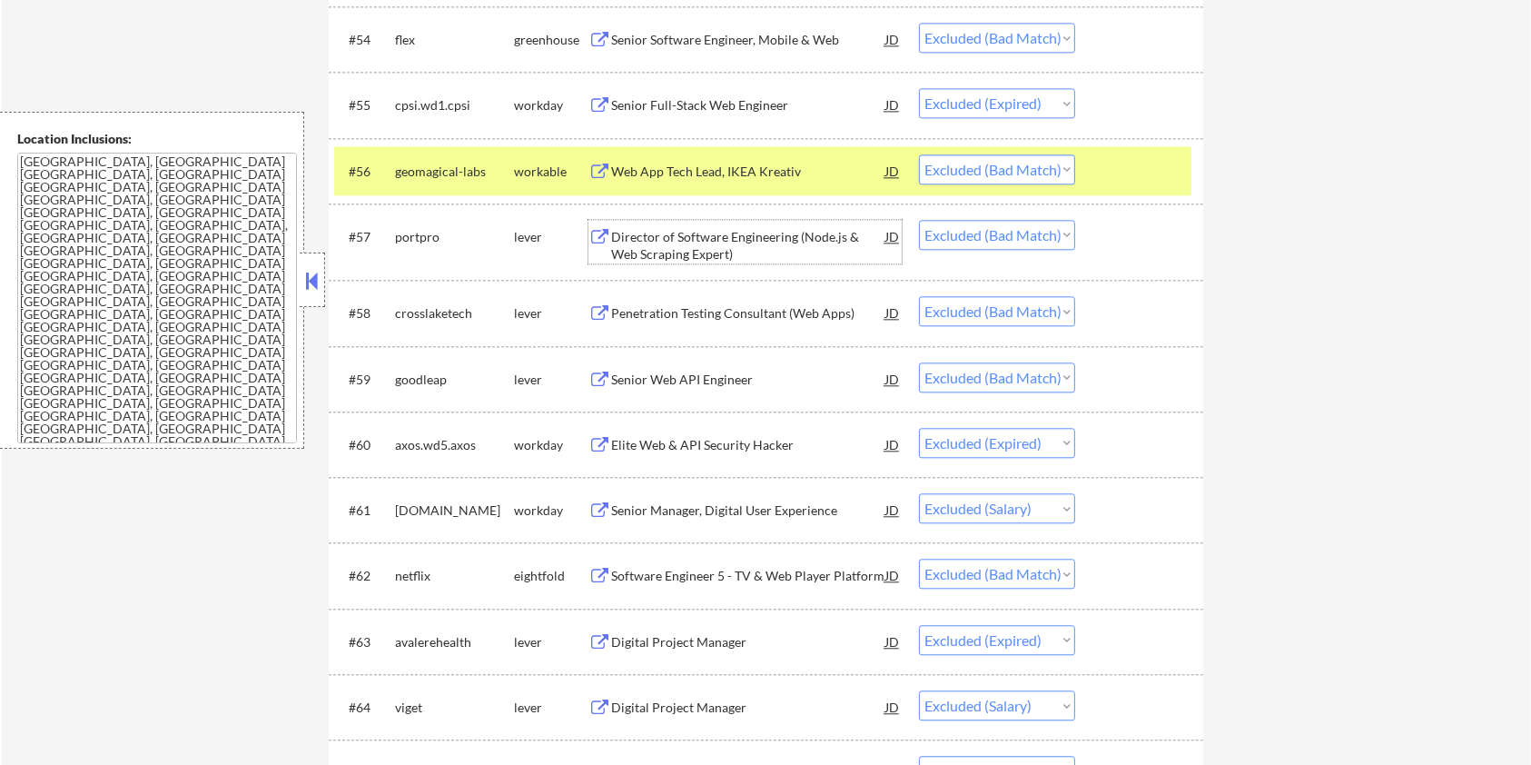
click at [723, 240] on div "Director of Software Engineering (Node.js & Web Scraping Expert)" at bounding box center [748, 245] width 274 height 35
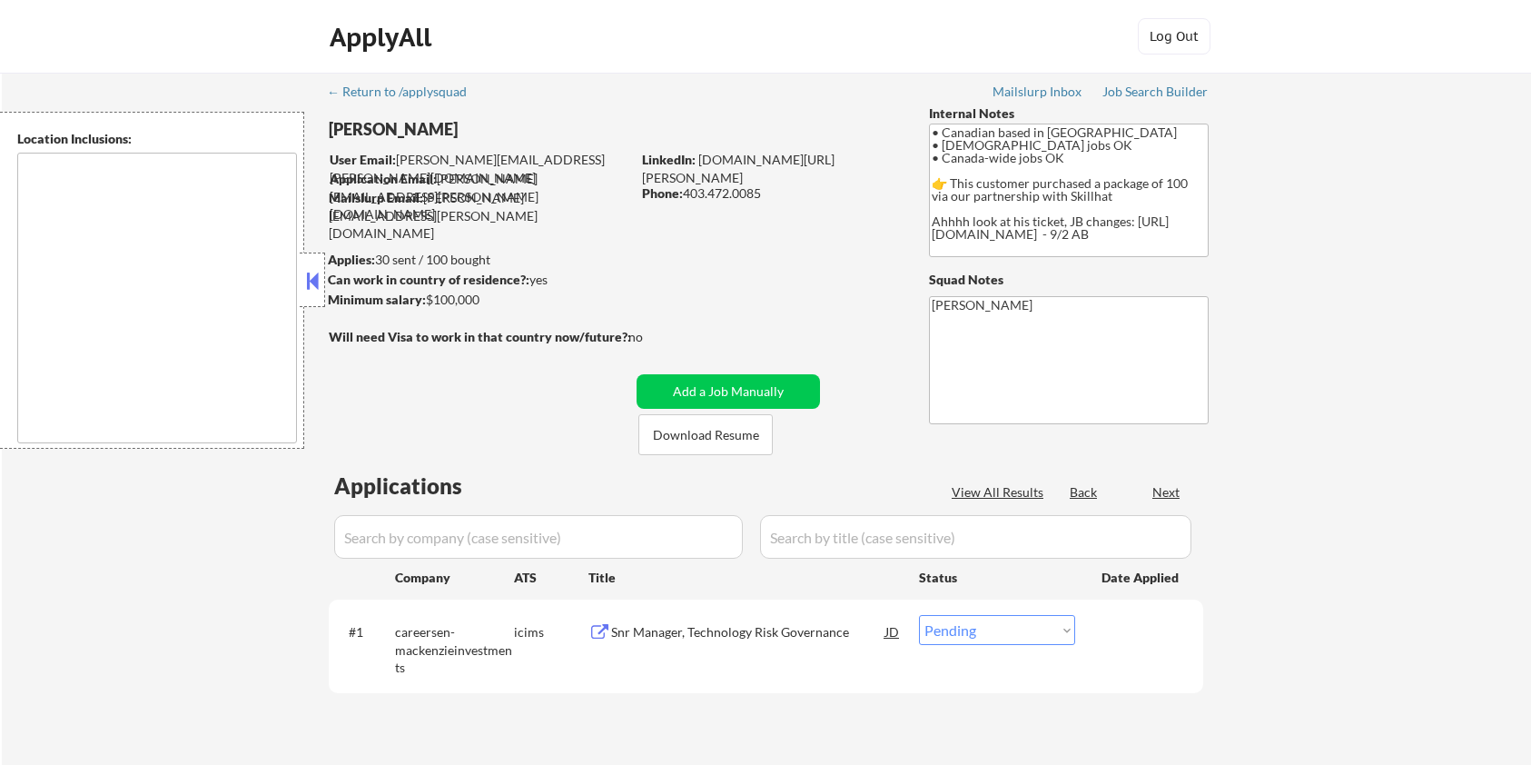
select select ""pending""
type textarea "country:[GEOGRAPHIC_DATA]"
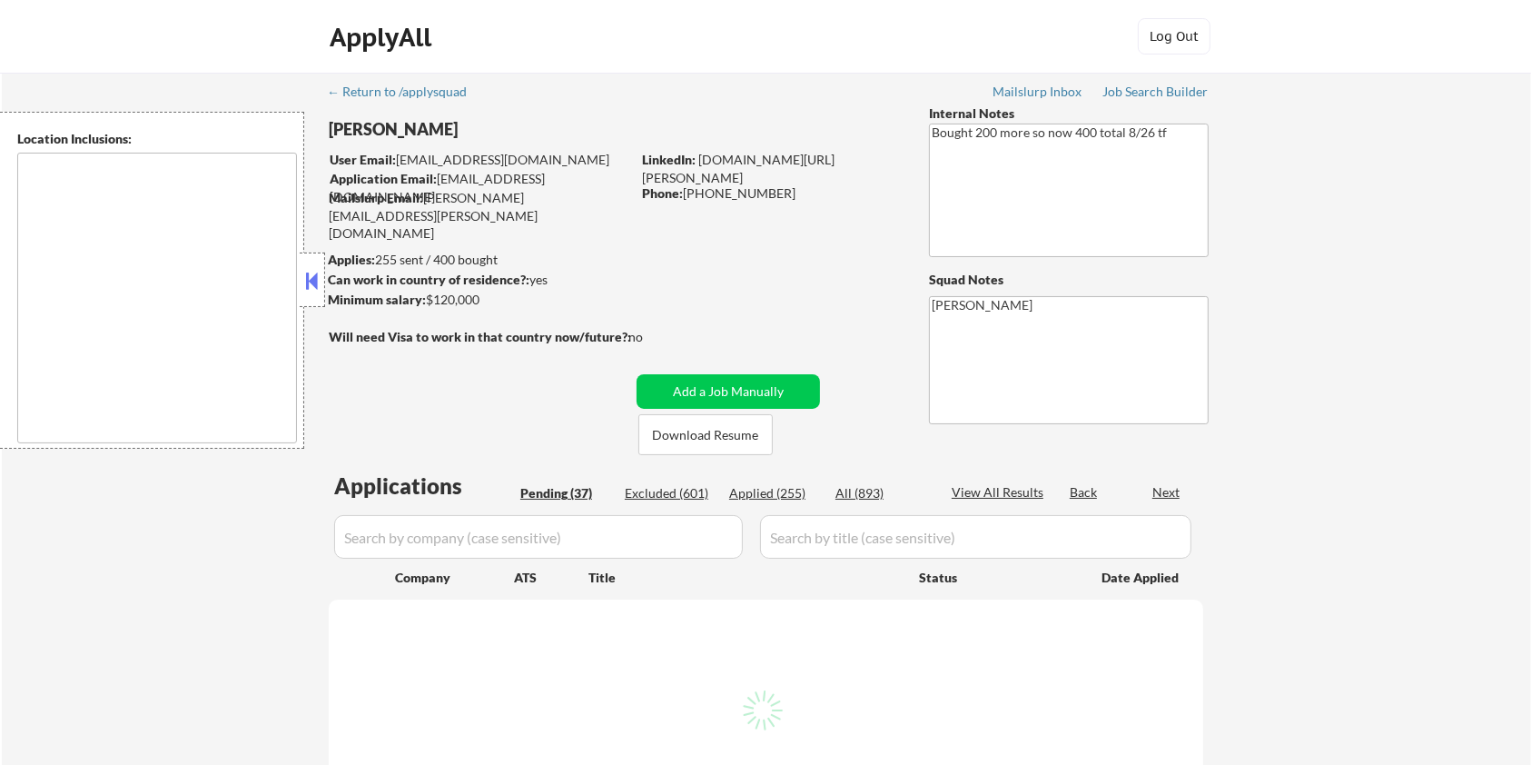
type textarea "[GEOGRAPHIC_DATA], [GEOGRAPHIC_DATA] [GEOGRAPHIC_DATA], [GEOGRAPHIC_DATA] [GEOG…"
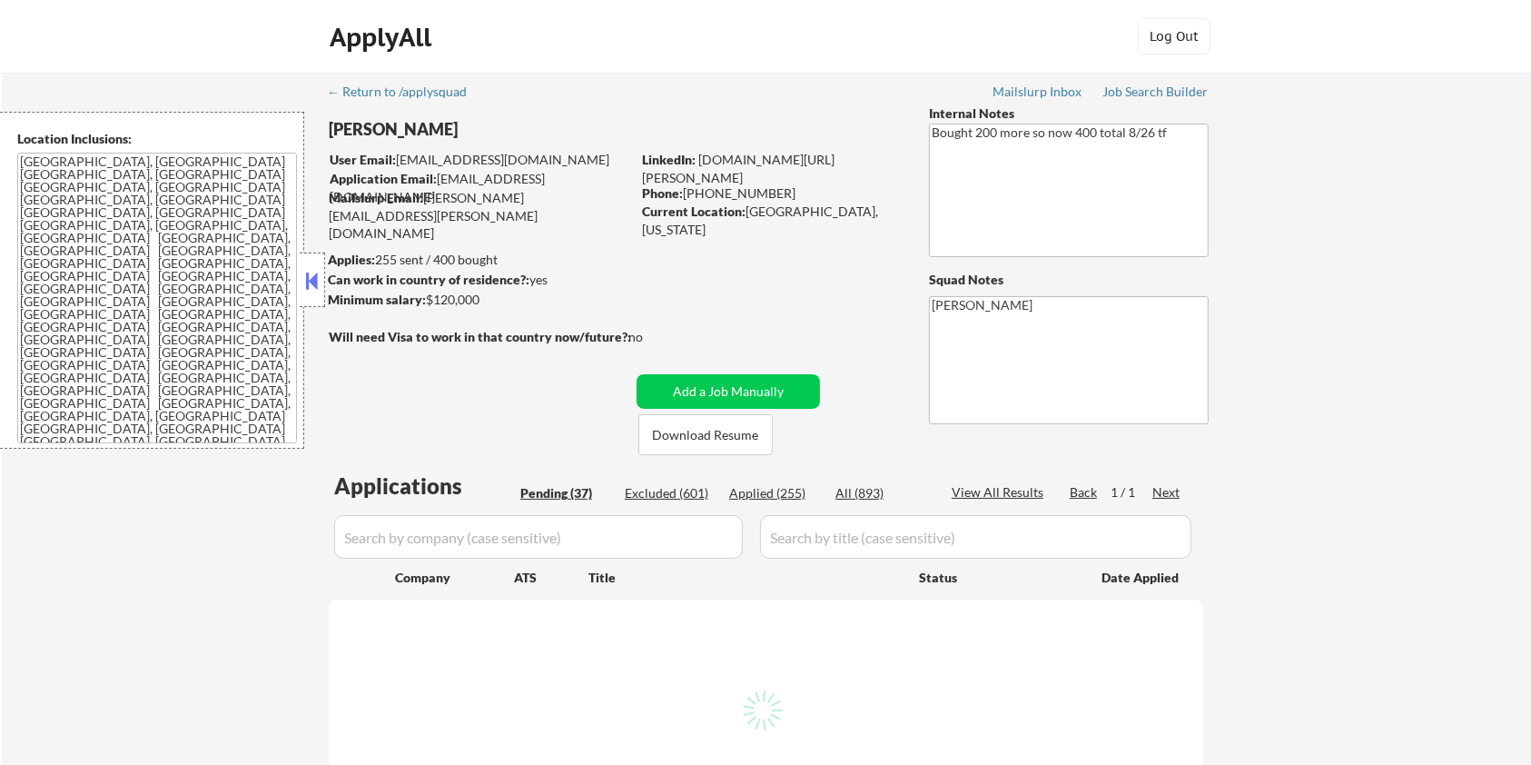
select select ""pending""
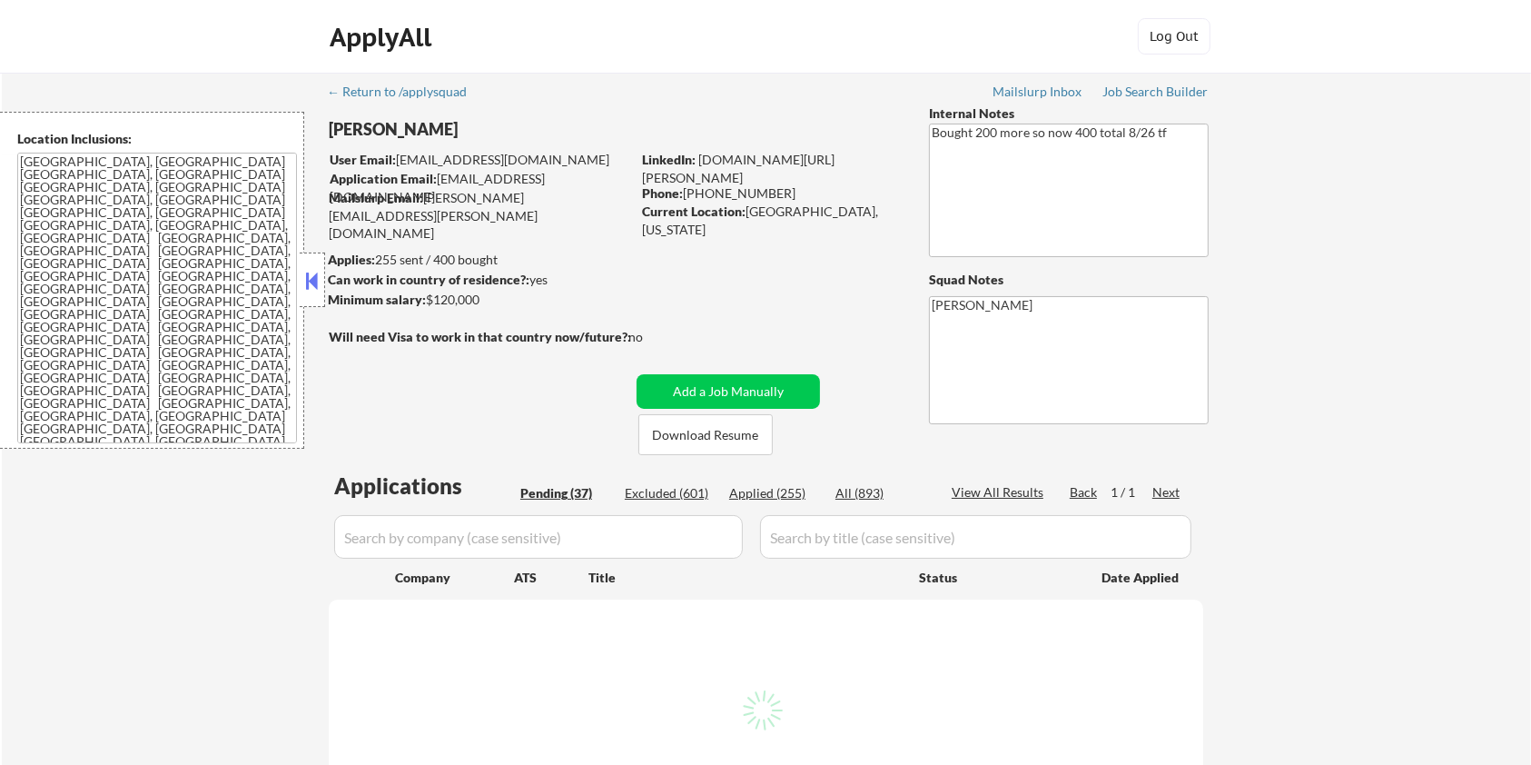
select select ""pending""
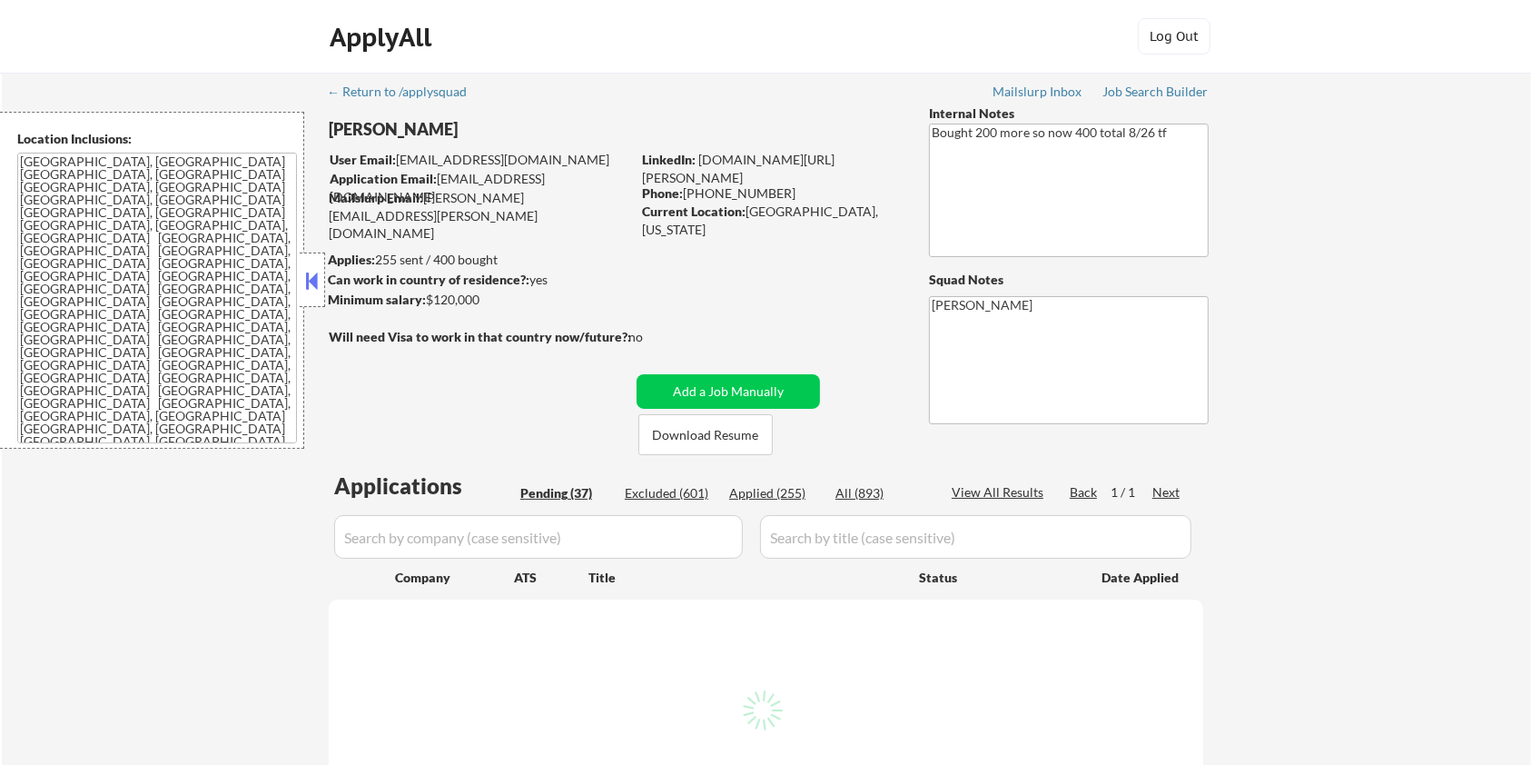
select select ""pending""
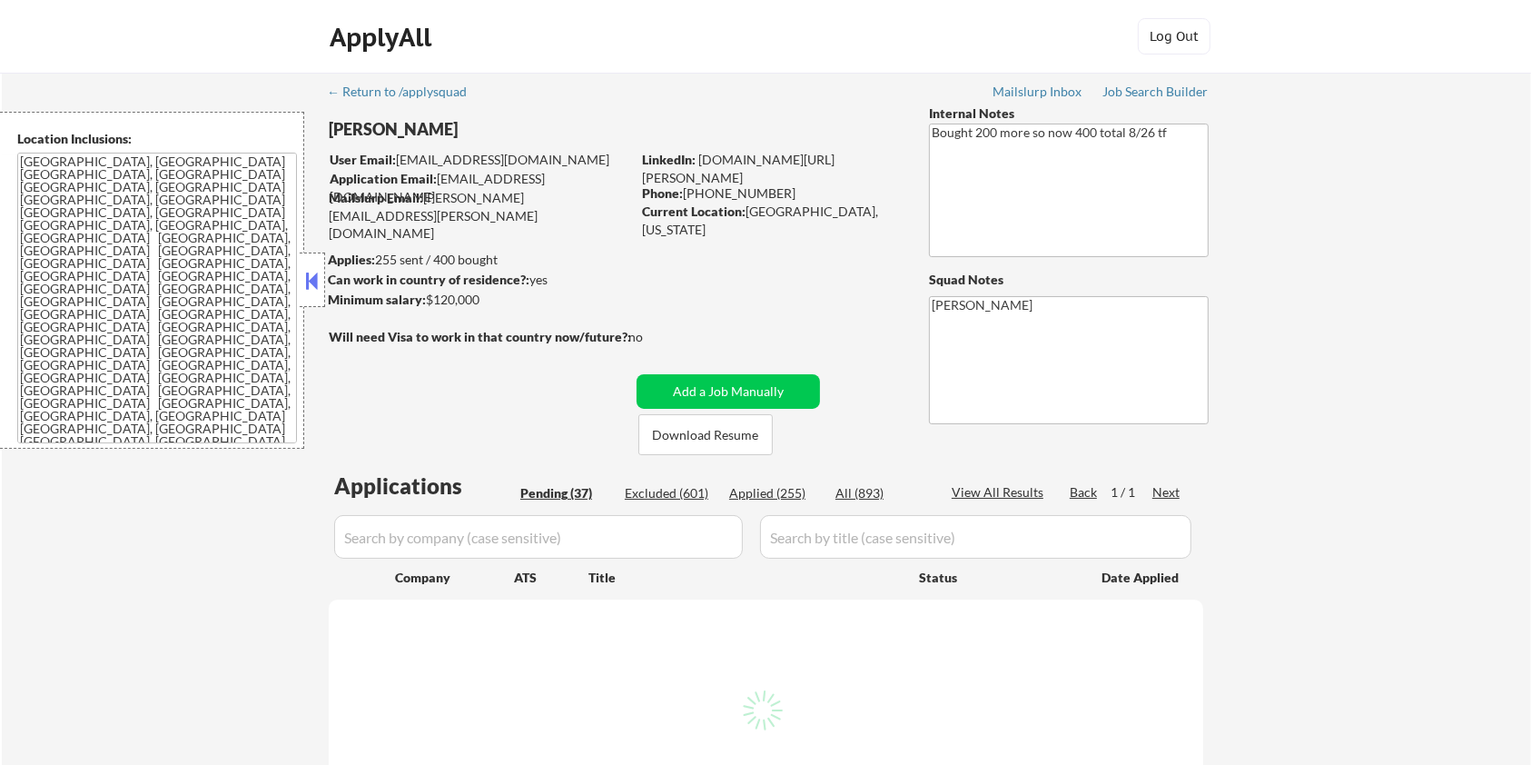
select select ""pending""
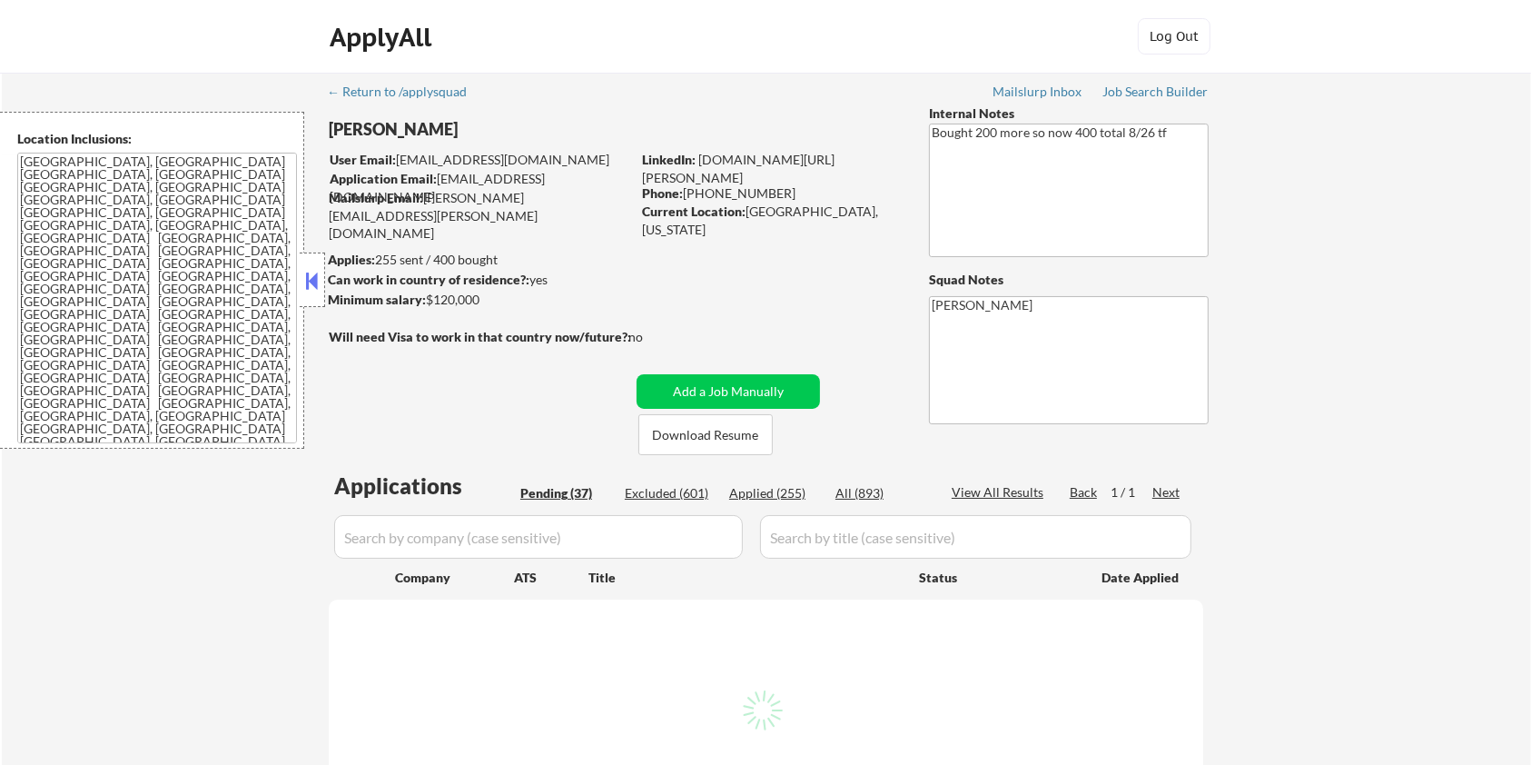
select select ""pending""
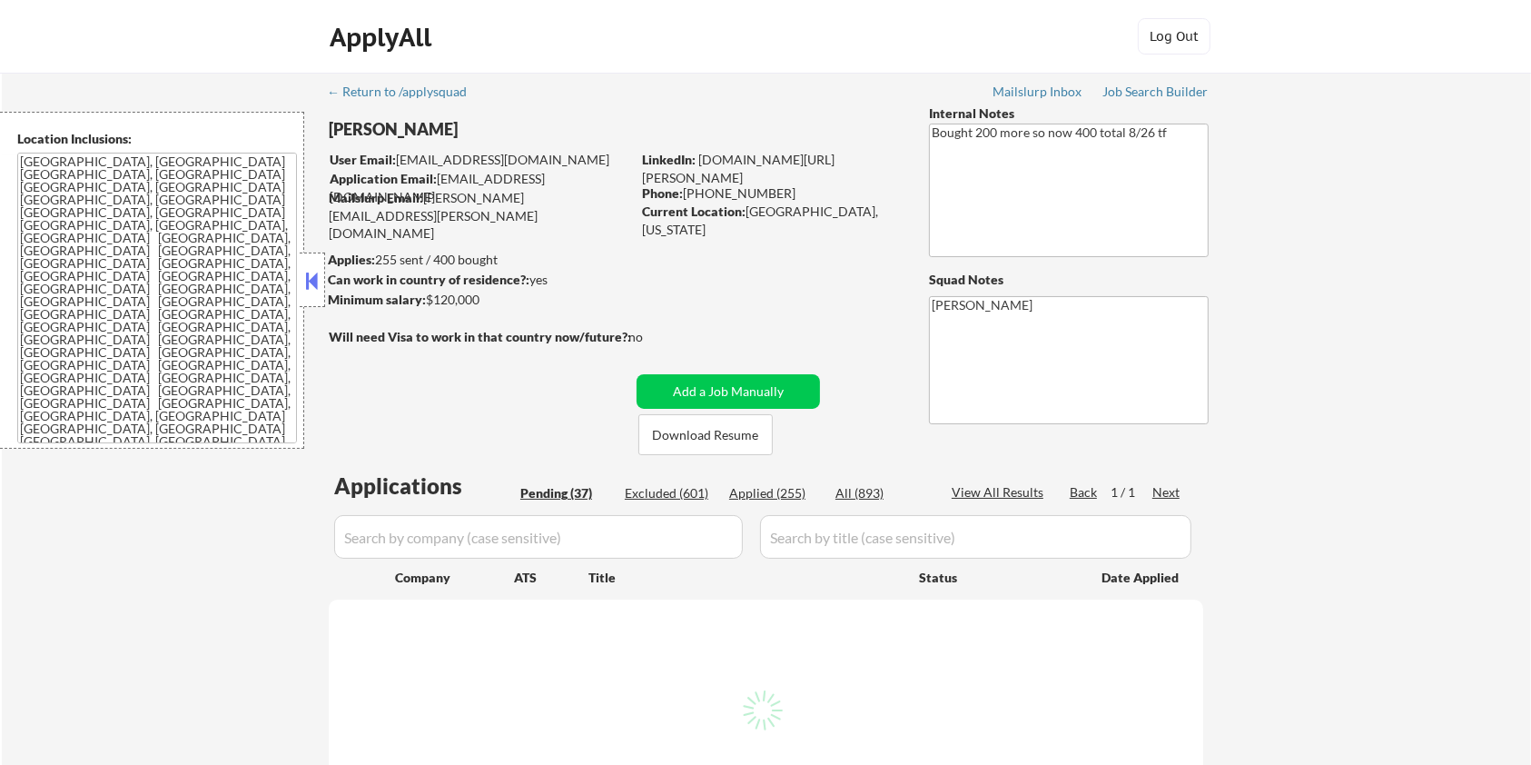
select select ""pending""
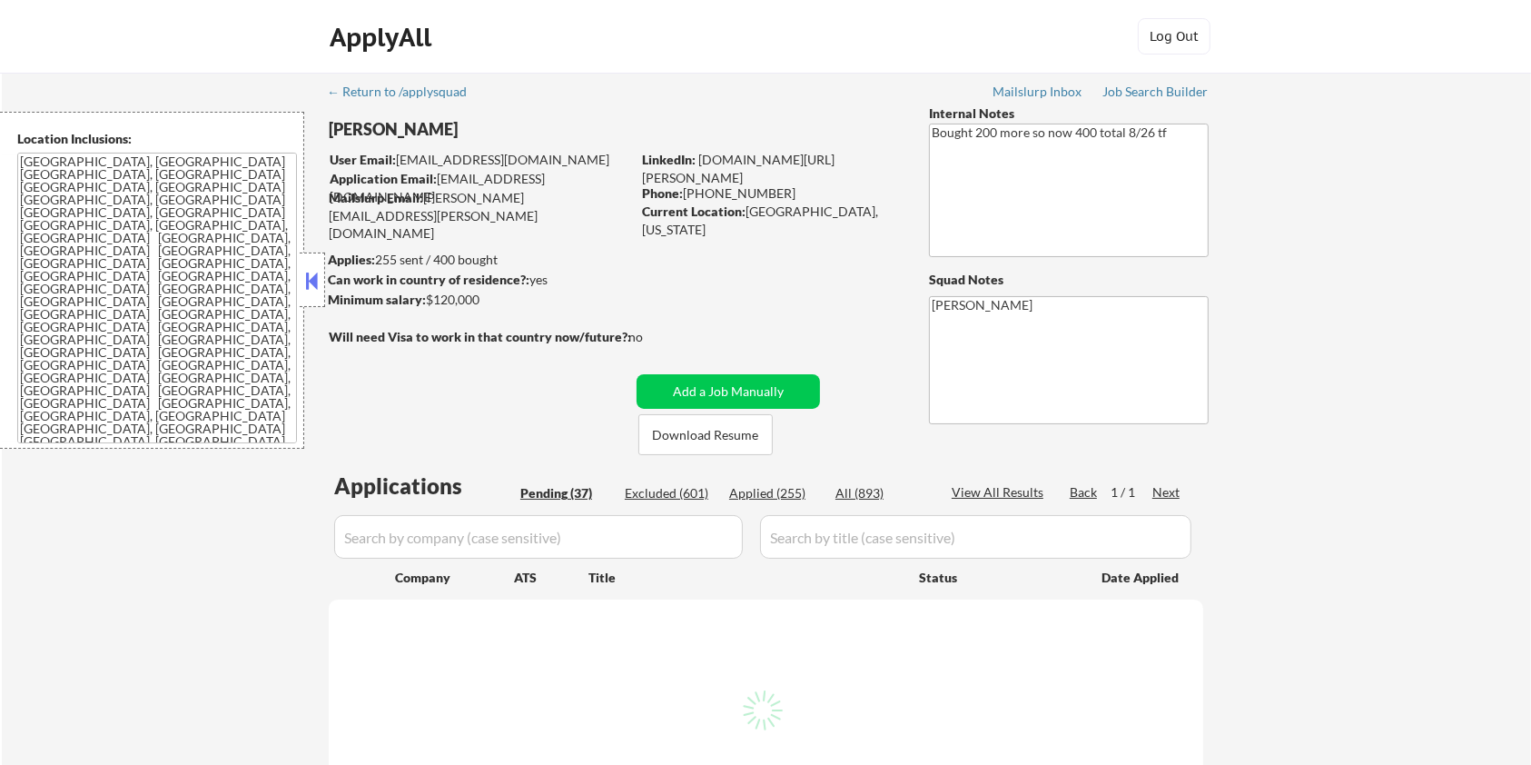
select select ""pending""
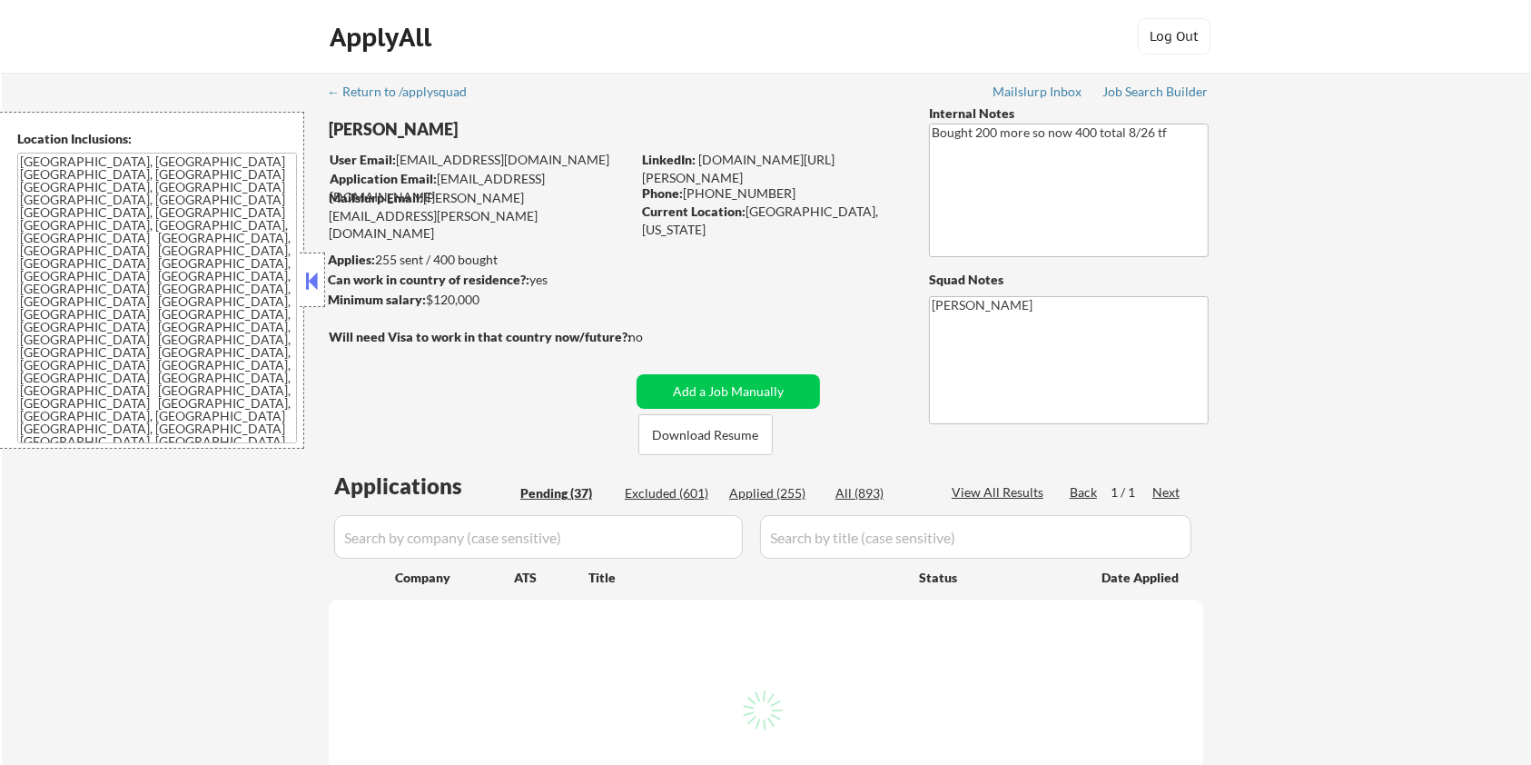
select select ""pending""
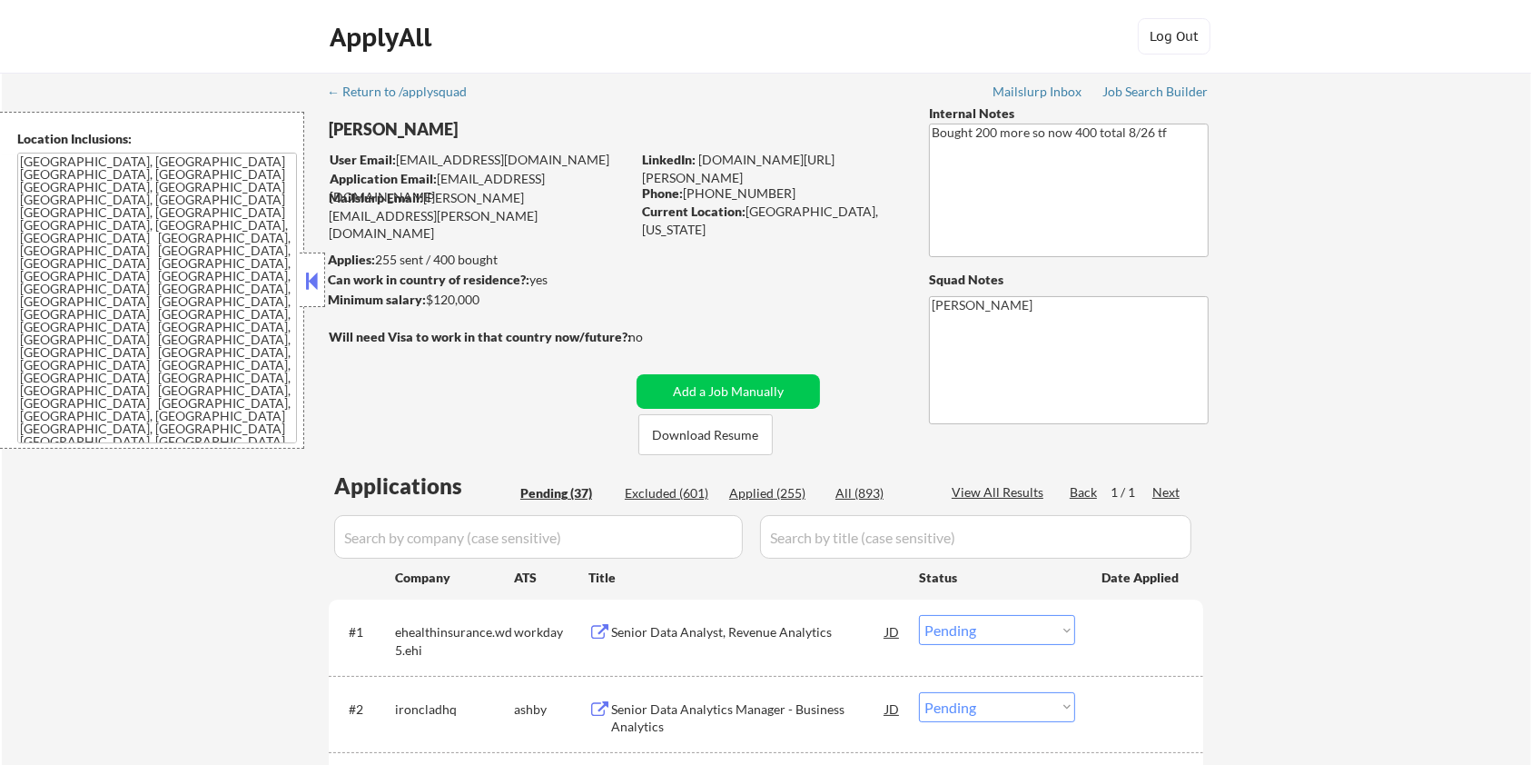
drag, startPoint x: 471, startPoint y: 127, endPoint x: 320, endPoint y: 144, distance: 152.6
click at [320, 144] on body "← Return to /applysquad Mailslurp Inbox Job Search Builder [PERSON_NAME] User E…" at bounding box center [765, 382] width 1531 height 765
drag, startPoint x: 469, startPoint y: 133, endPoint x: 331, endPoint y: 137, distance: 138.1
click at [331, 137] on div "[PERSON_NAME]" at bounding box center [515, 129] width 373 height 23
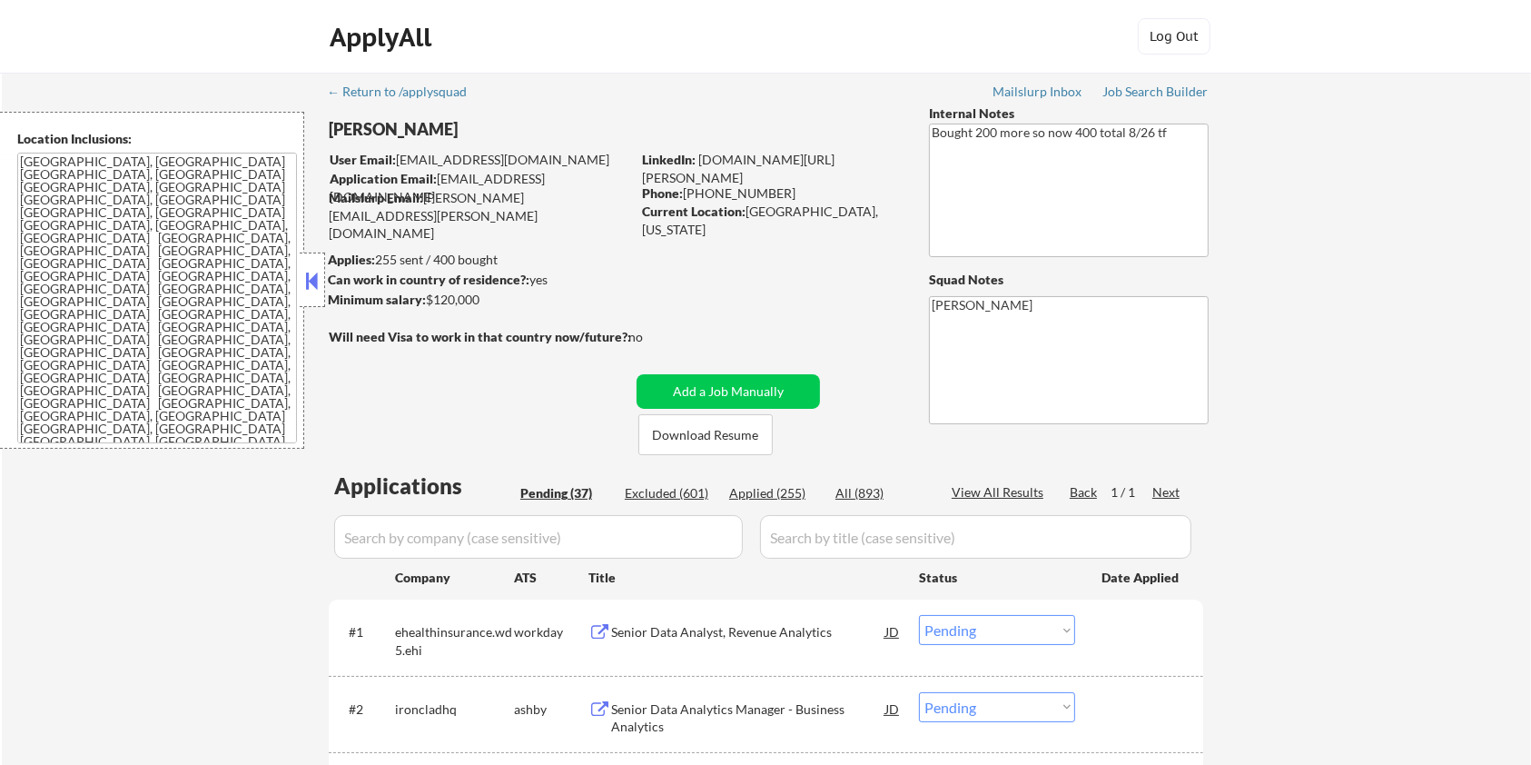
copy div "[PERSON_NAME]"
drag, startPoint x: 746, startPoint y: 215, endPoint x: 860, endPoint y: 213, distance: 113.5
click at [860, 213] on div "Current Location: [GEOGRAPHIC_DATA], [US_STATE]" at bounding box center [770, 220] width 257 height 35
copy div "[GEOGRAPHIC_DATA], [US_STATE]"
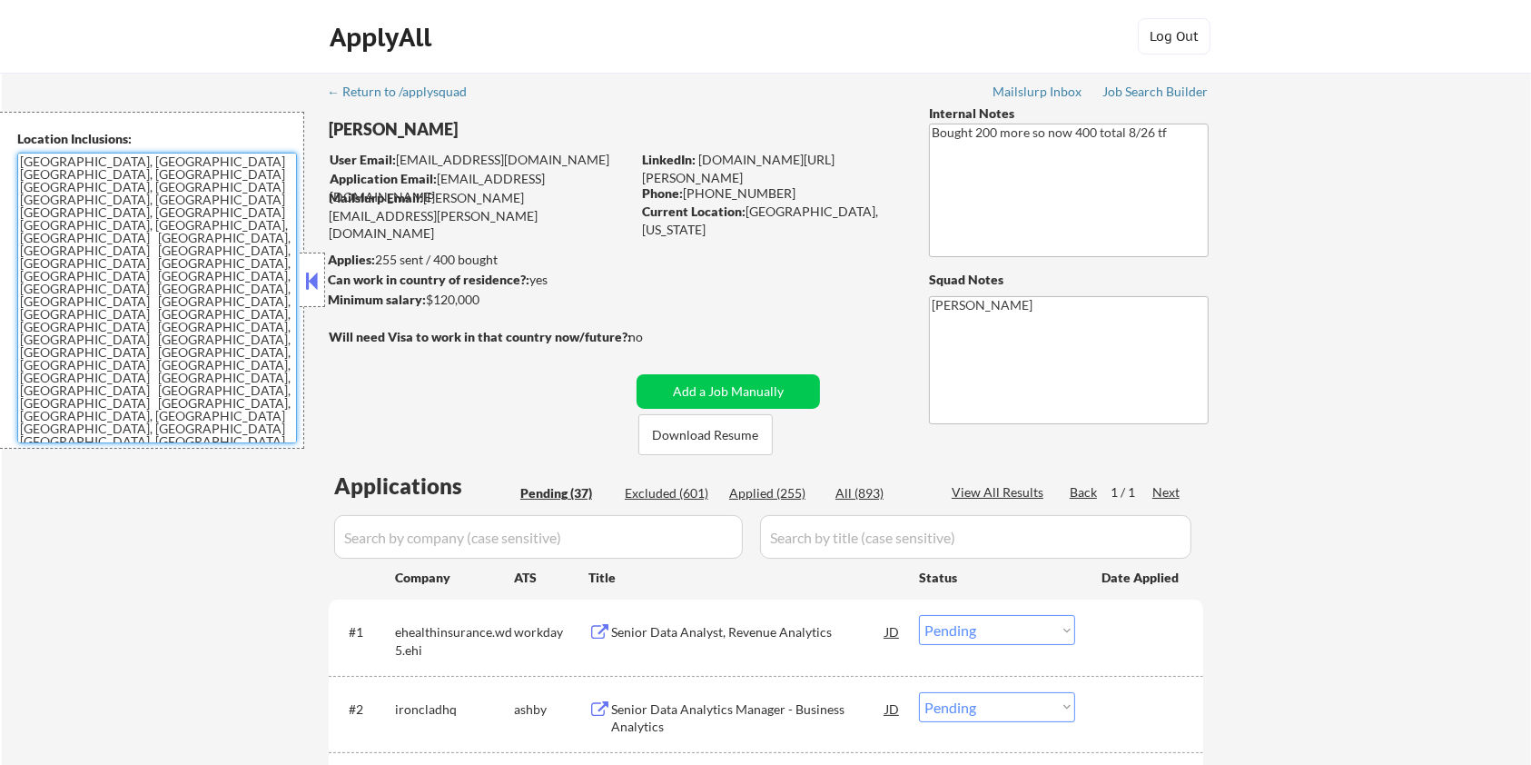
drag, startPoint x: 107, startPoint y: 358, endPoint x: 15, endPoint y: 150, distance: 227.3
click at [15, 150] on div "Location Inclusions: [GEOGRAPHIC_DATA], [GEOGRAPHIC_DATA] [GEOGRAPHIC_DATA], [G…" at bounding box center [152, 280] width 304 height 337
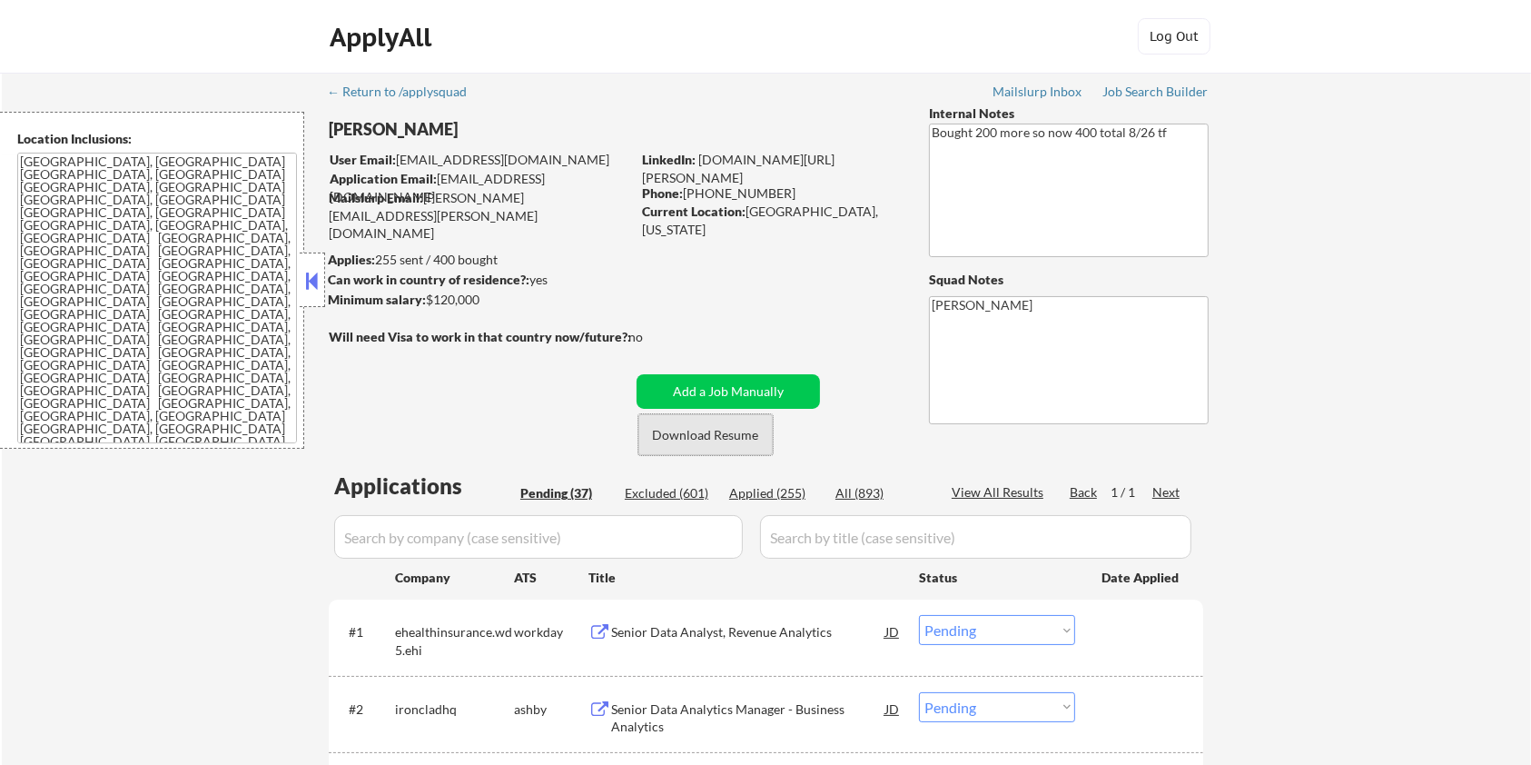
click at [719, 433] on button "Download Resume" at bounding box center [705, 434] width 134 height 41
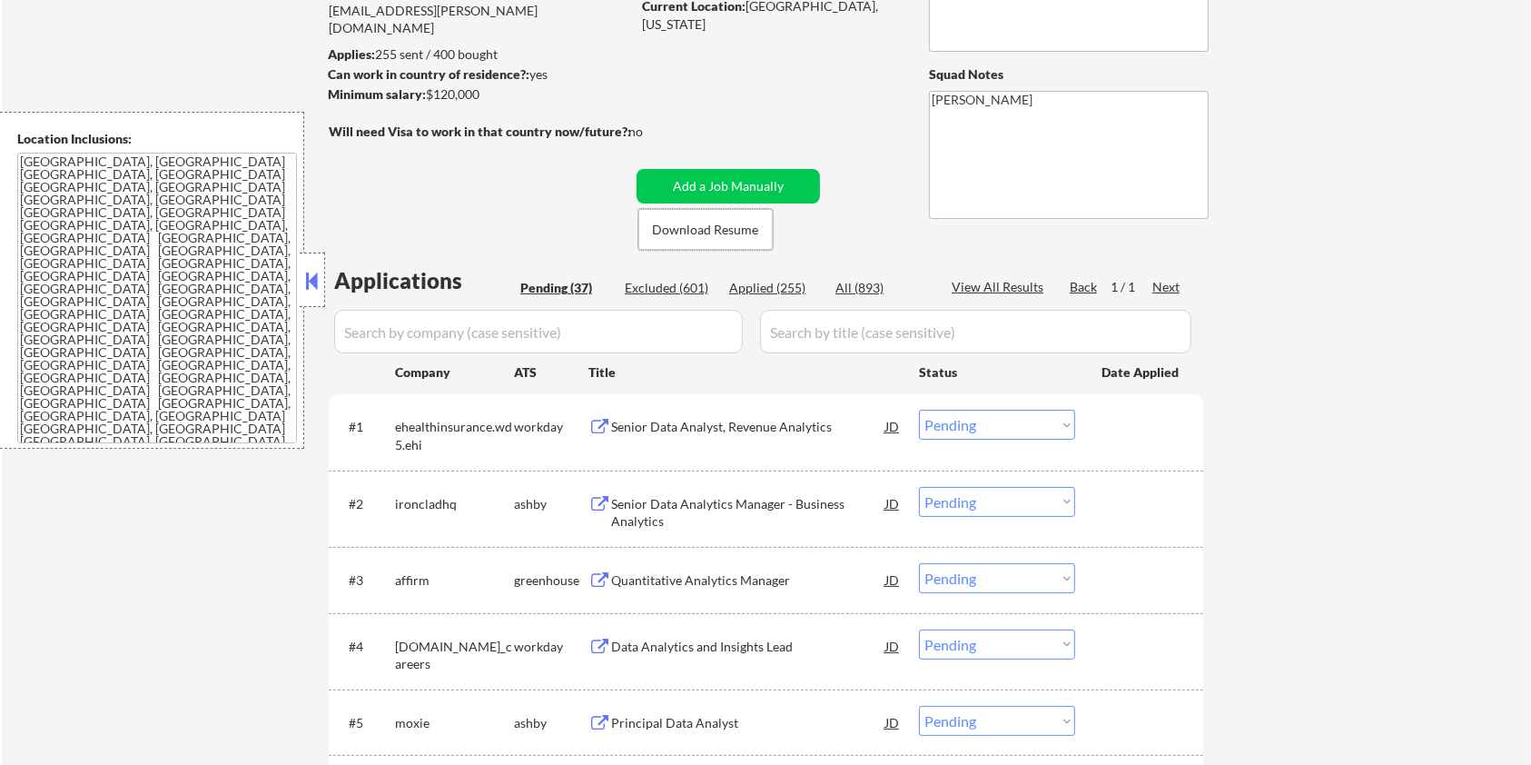
scroll to position [242, 0]
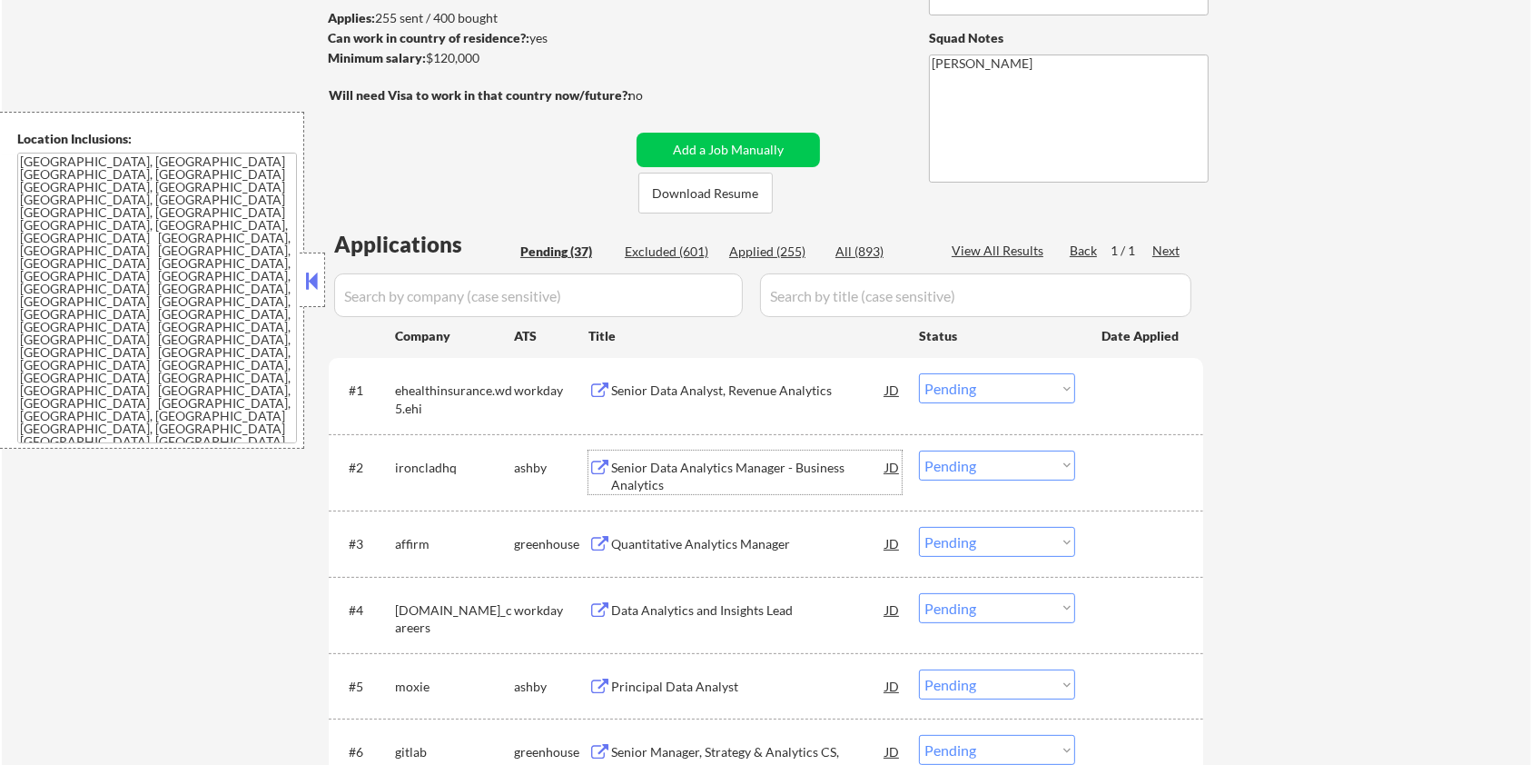
click at [716, 461] on div "Senior Data Analytics Manager - Business Analytics" at bounding box center [748, 476] width 274 height 35
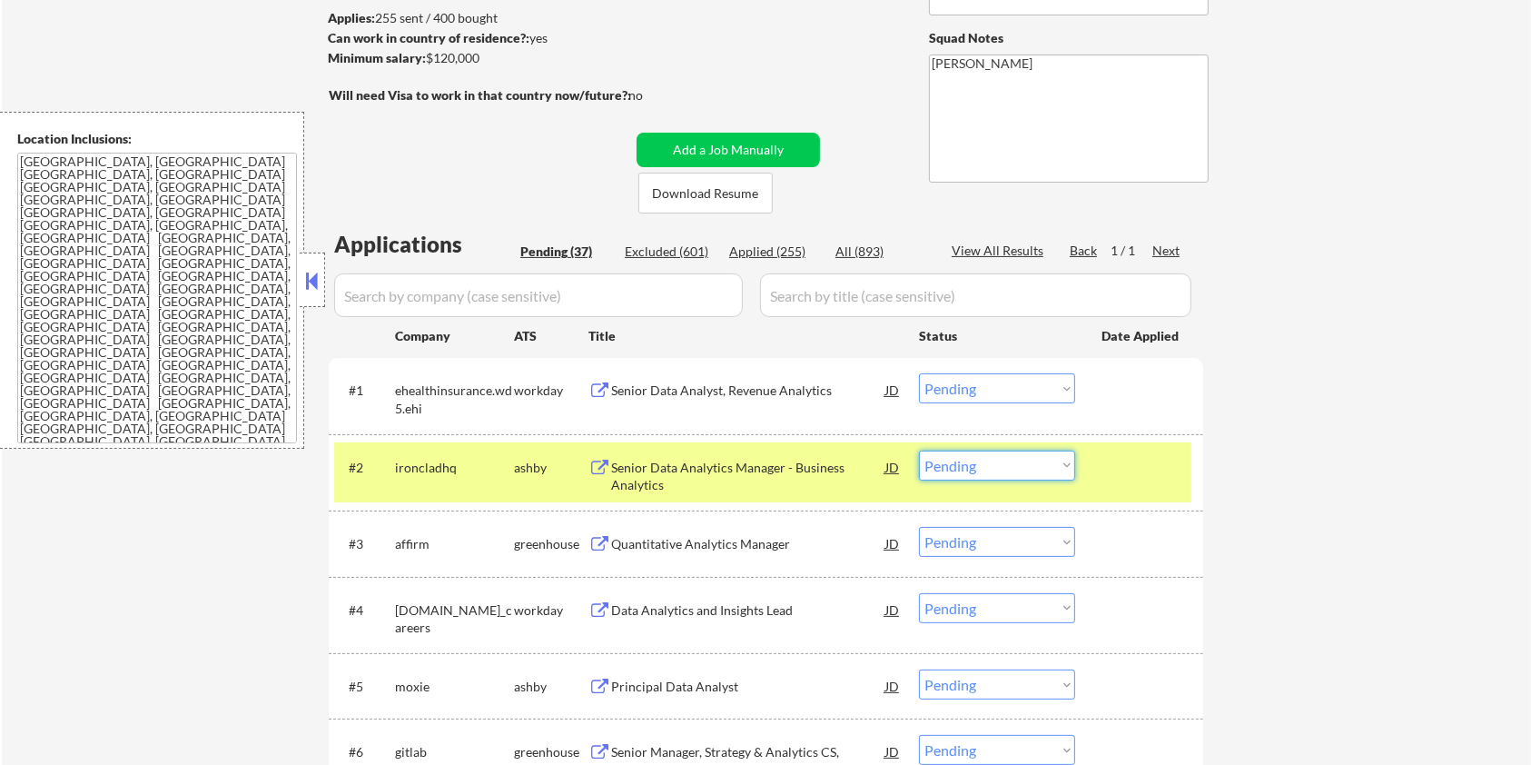
click at [1027, 467] on select "Choose an option... Pending Applied Excluded (Questions) Excluded (Expired) Exc…" at bounding box center [997, 465] width 156 height 30
click at [919, 450] on select "Choose an option... Pending Applied Excluded (Questions) Excluded (Expired) Exc…" at bounding box center [997, 465] width 156 height 30
select select ""pending""
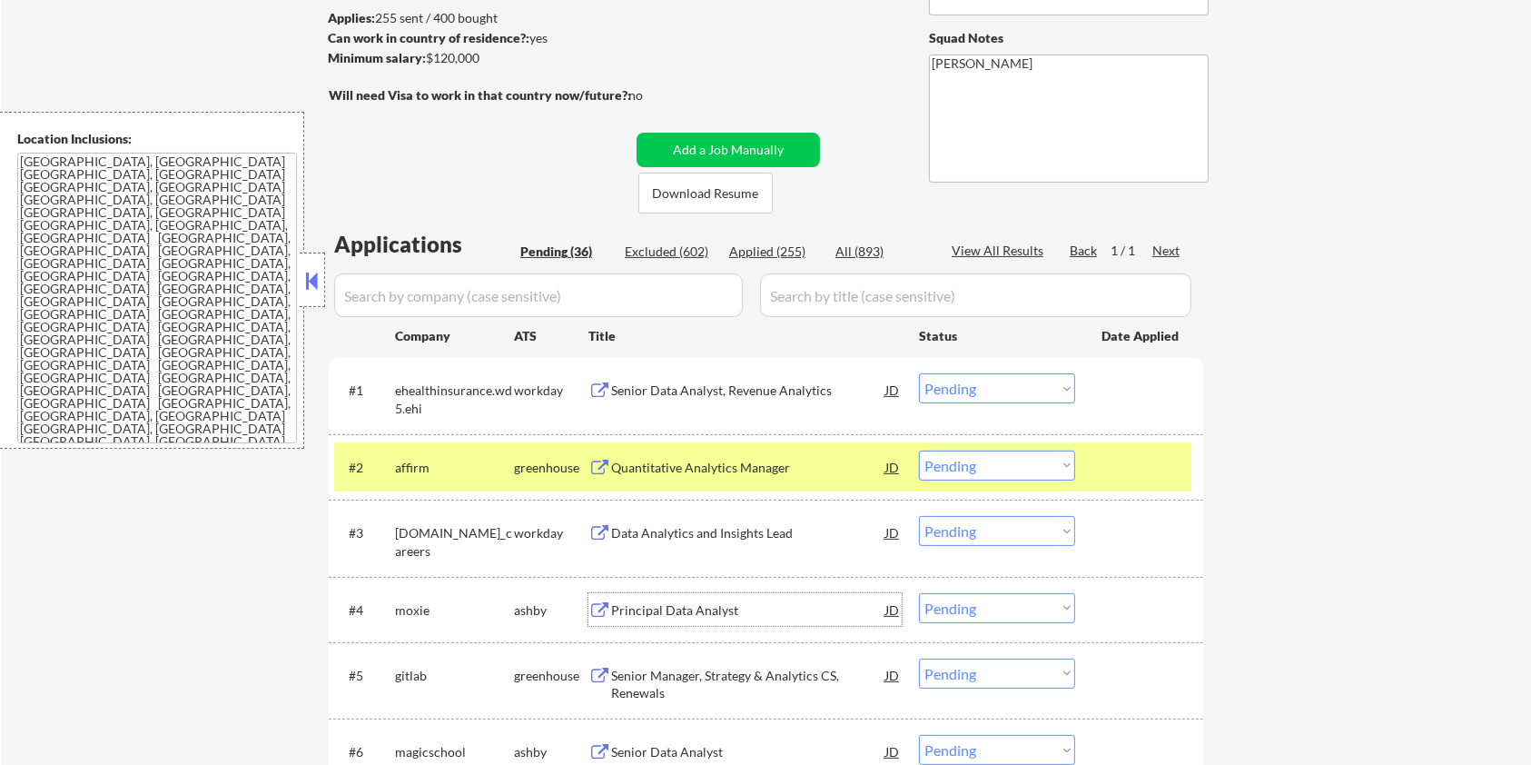
click at [728, 608] on div "Principal Data Analyst" at bounding box center [748, 610] width 274 height 18
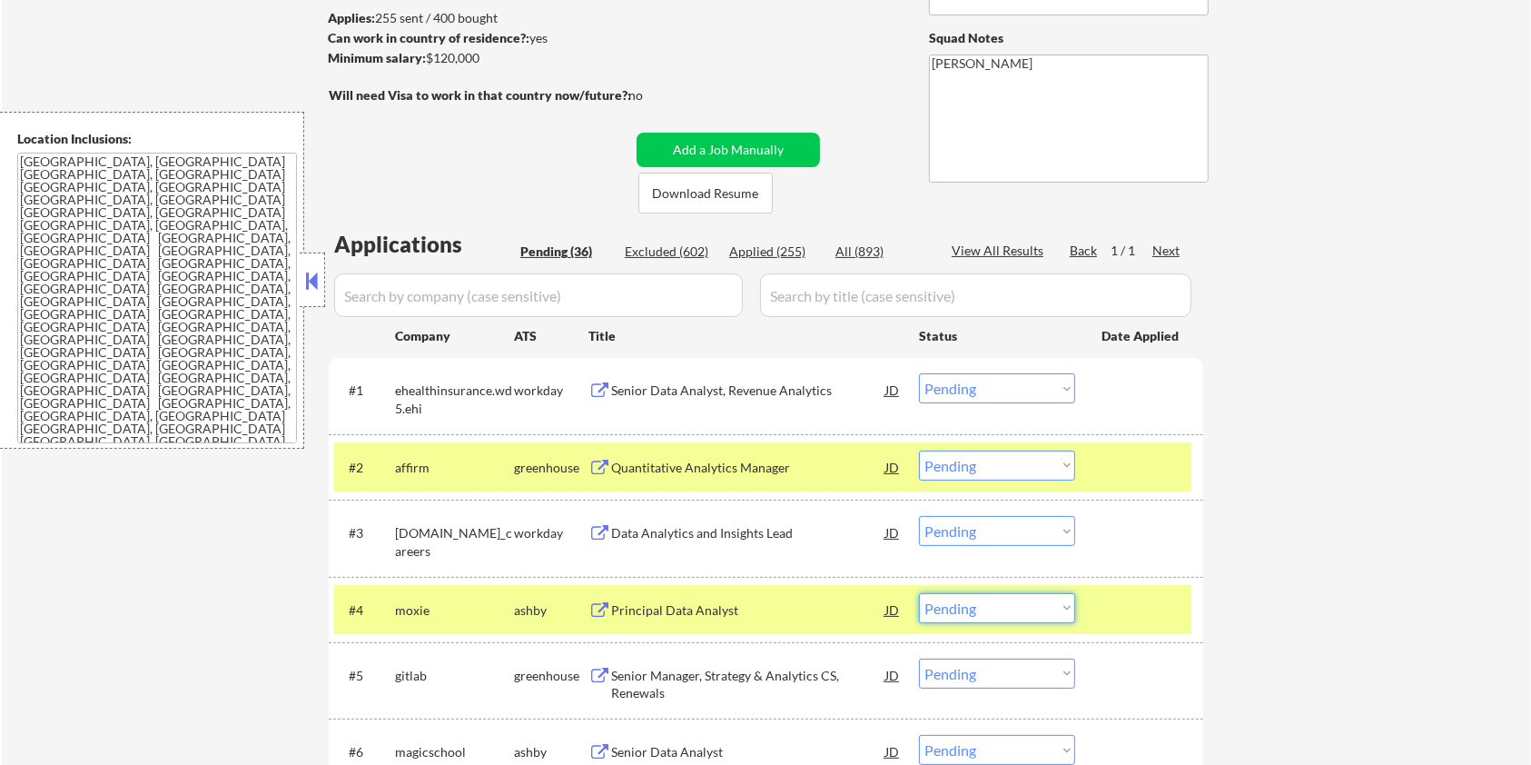
click at [1038, 614] on select "Choose an option... Pending Applied Excluded (Questions) Excluded (Expired) Exc…" at bounding box center [997, 608] width 156 height 30
click at [919, 593] on select "Choose an option... Pending Applied Excluded (Questions) Excluded (Expired) Exc…" at bounding box center [997, 608] width 156 height 30
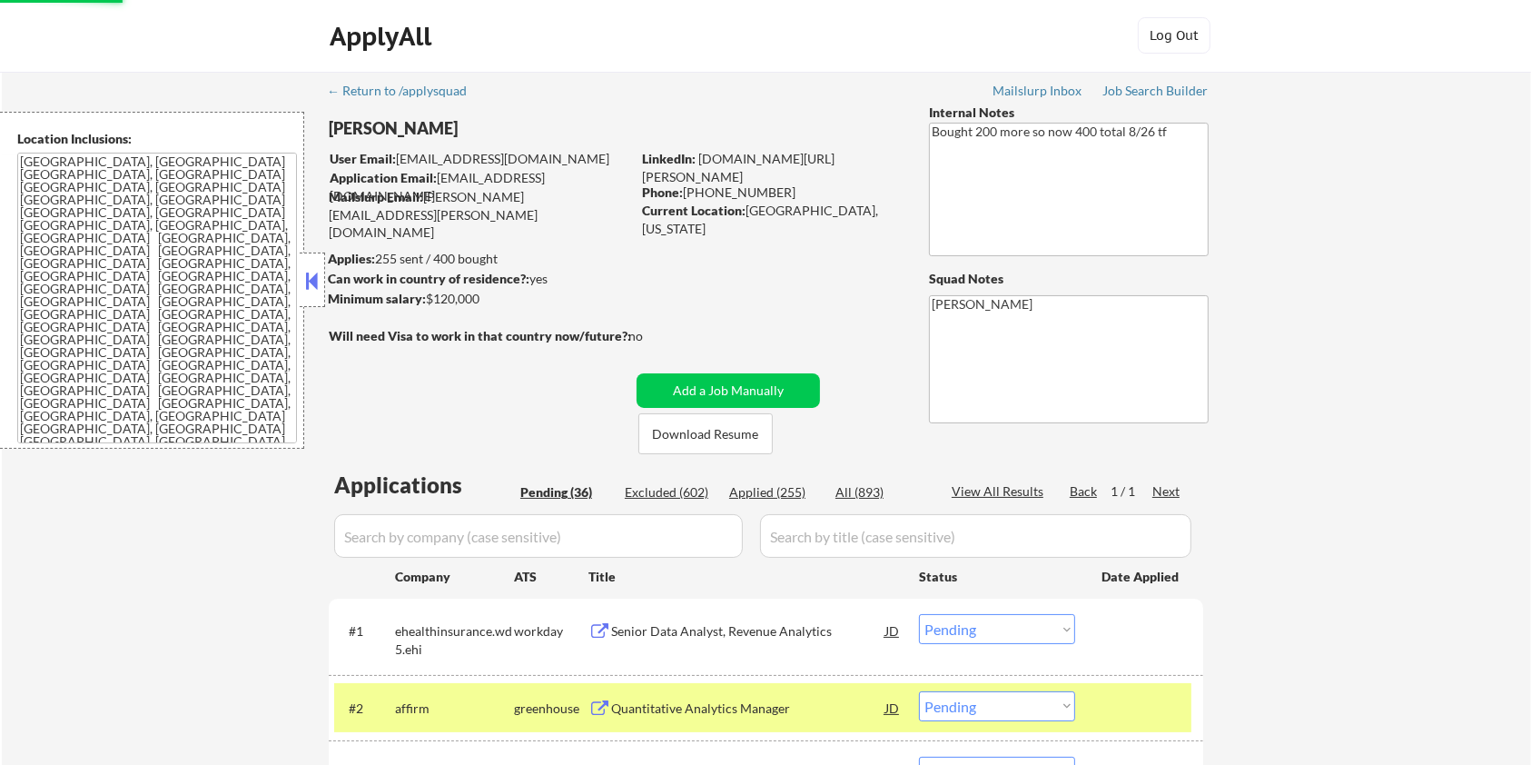
scroll to position [0, 0]
select select ""pending""
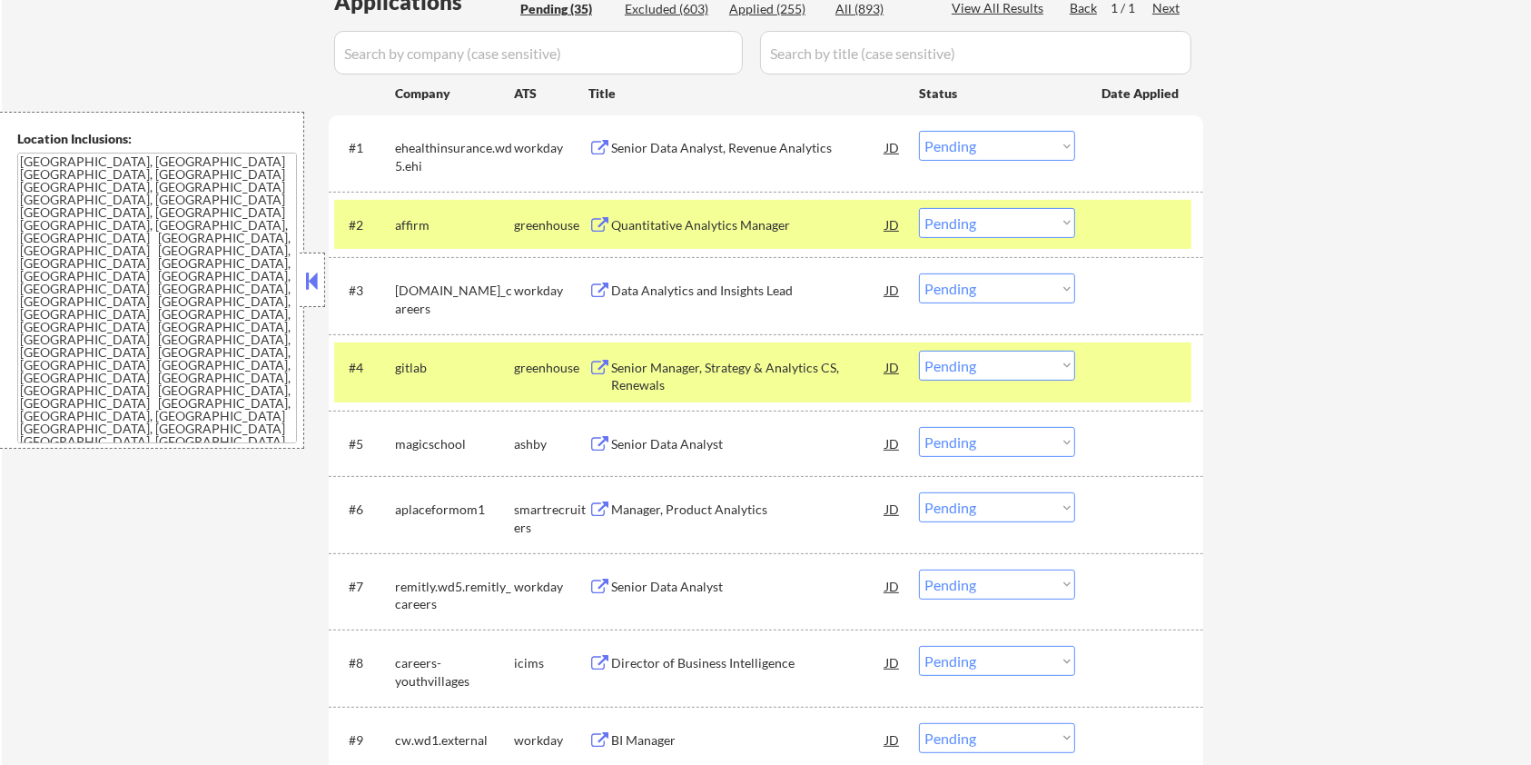
scroll to position [605, 0]
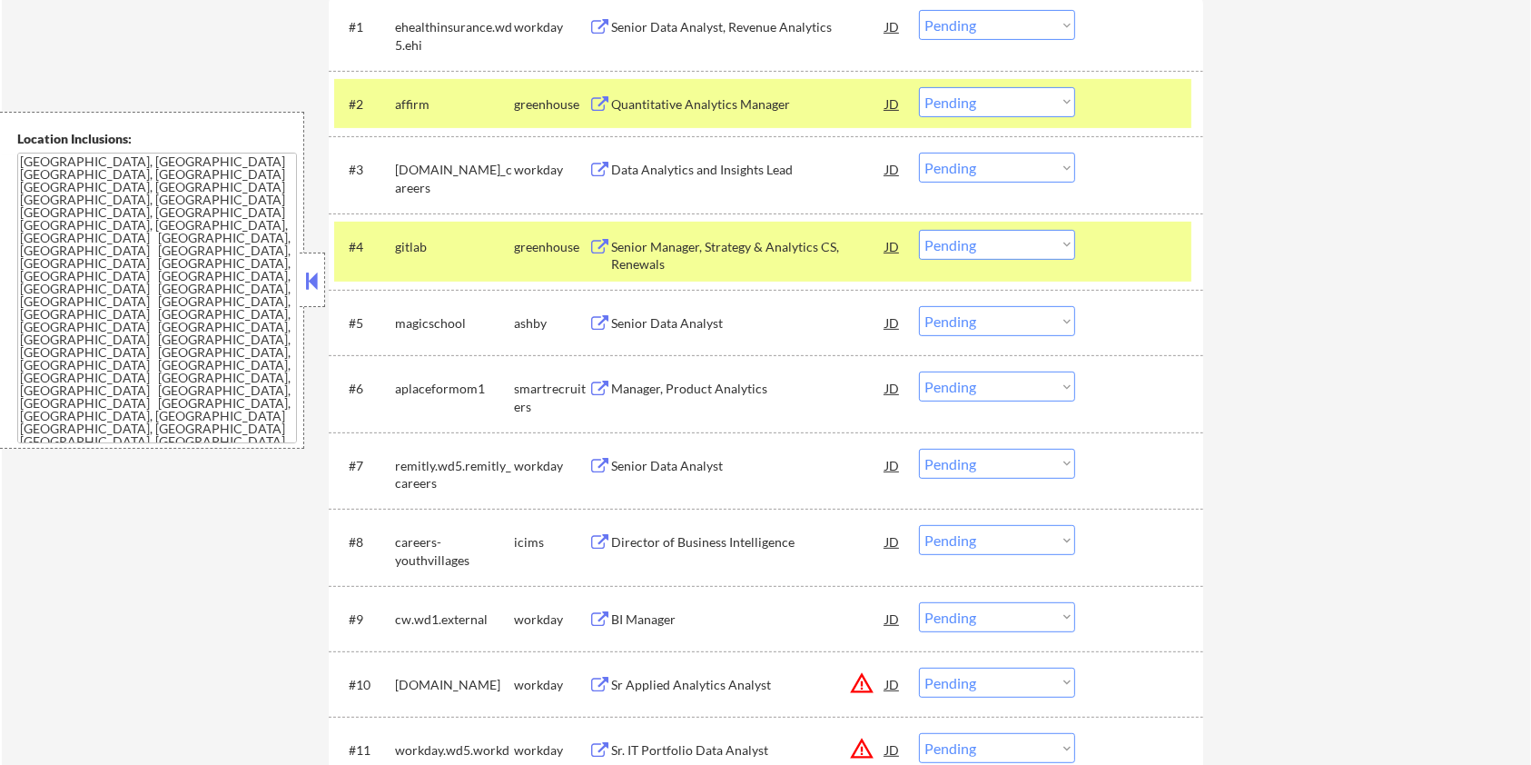
click at [721, 315] on div "Senior Data Analyst" at bounding box center [748, 323] width 274 height 18
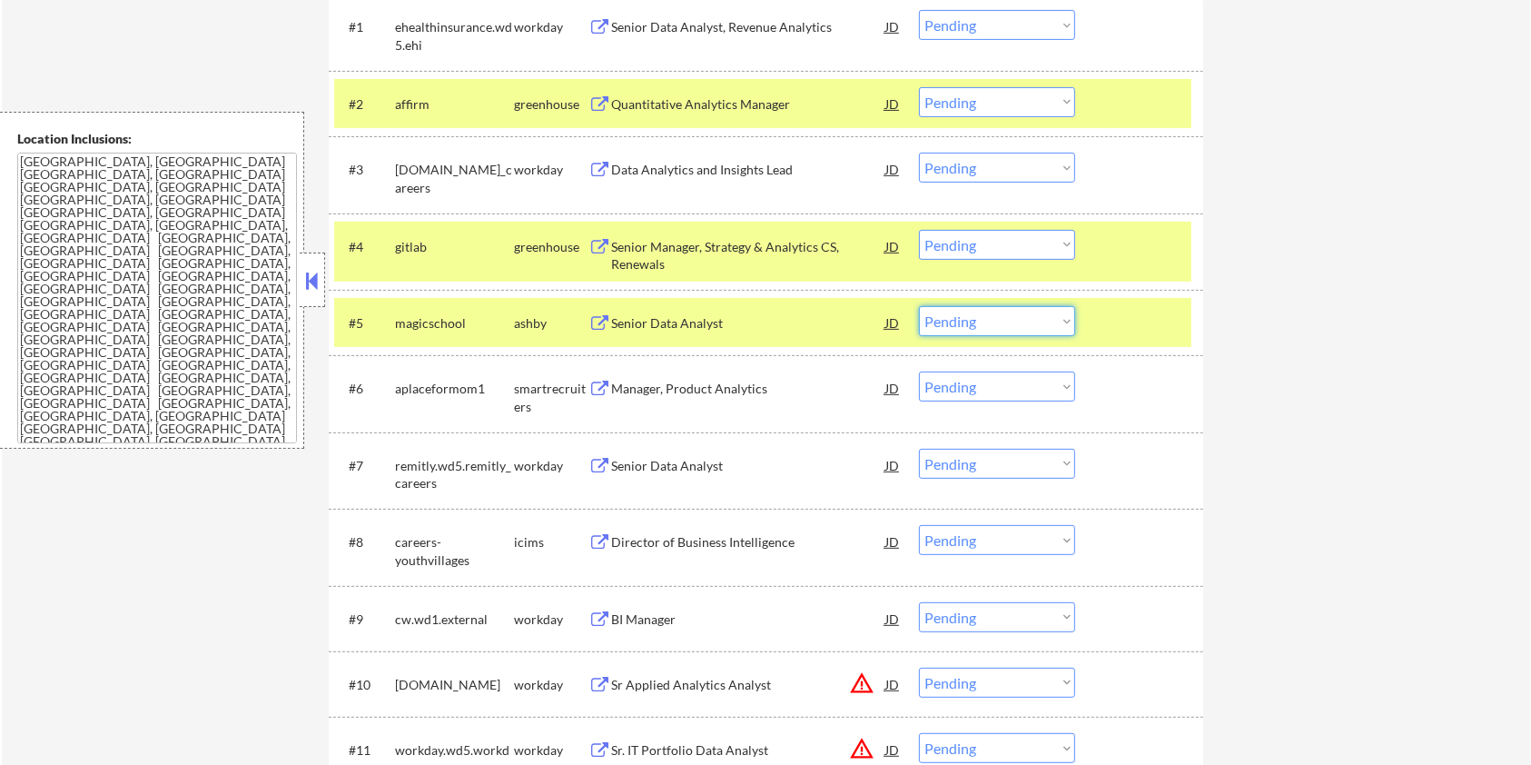
click at [1003, 323] on select "Choose an option... Pending Applied Excluded (Questions) Excluded (Expired) Exc…" at bounding box center [997, 321] width 156 height 30
click at [1018, 314] on select "Choose an option... Pending Applied Excluded (Questions) Excluded (Expired) Exc…" at bounding box center [997, 321] width 156 height 30
click at [919, 306] on select "Choose an option... Pending Applied Excluded (Questions) Excluded (Expired) Exc…" at bounding box center [997, 321] width 156 height 30
select select ""pending""
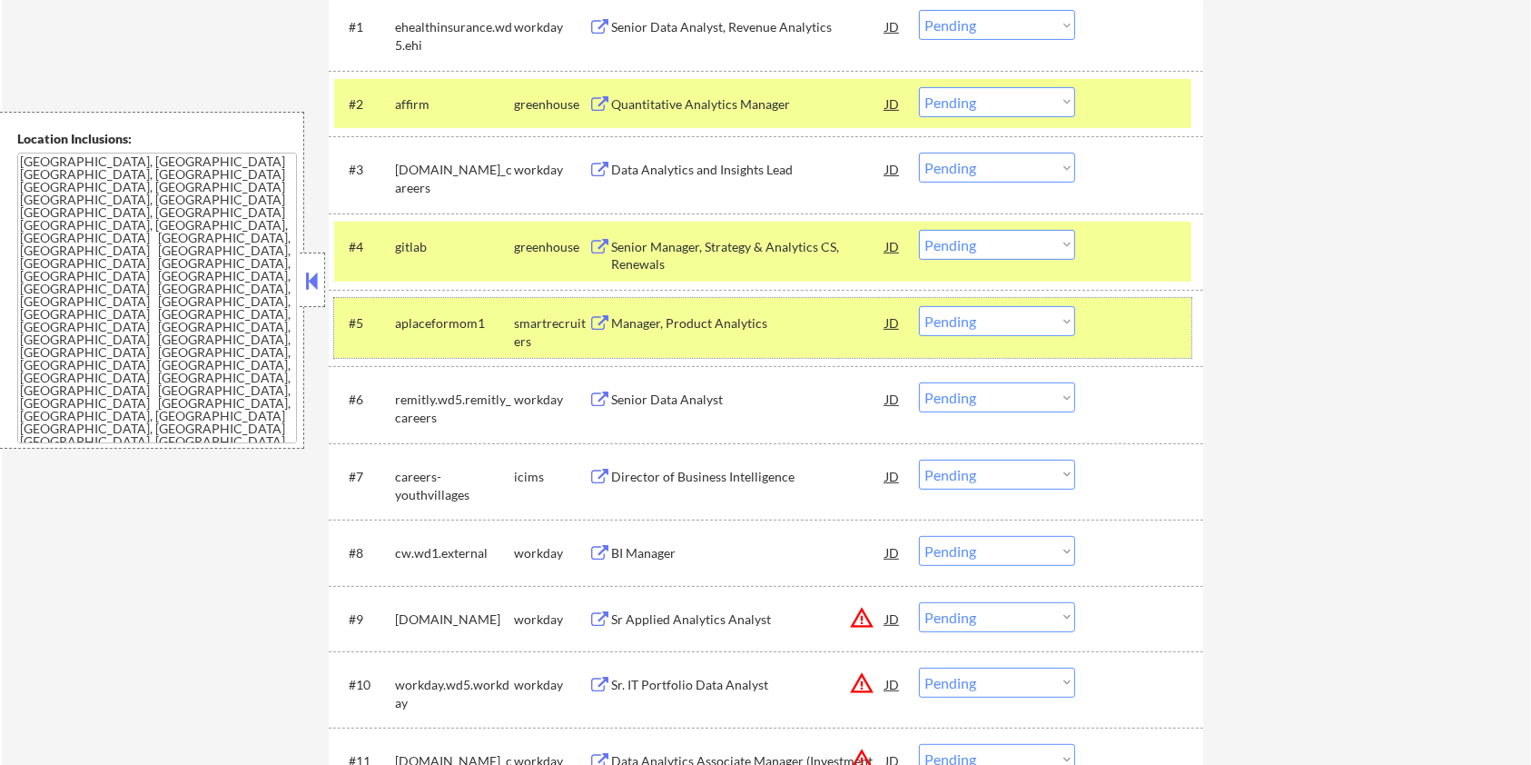
click at [1162, 298] on div "#5 aplaceformom1 smartrecruiters Manager, Product Analytics JD Choose an option…" at bounding box center [762, 328] width 857 height 60
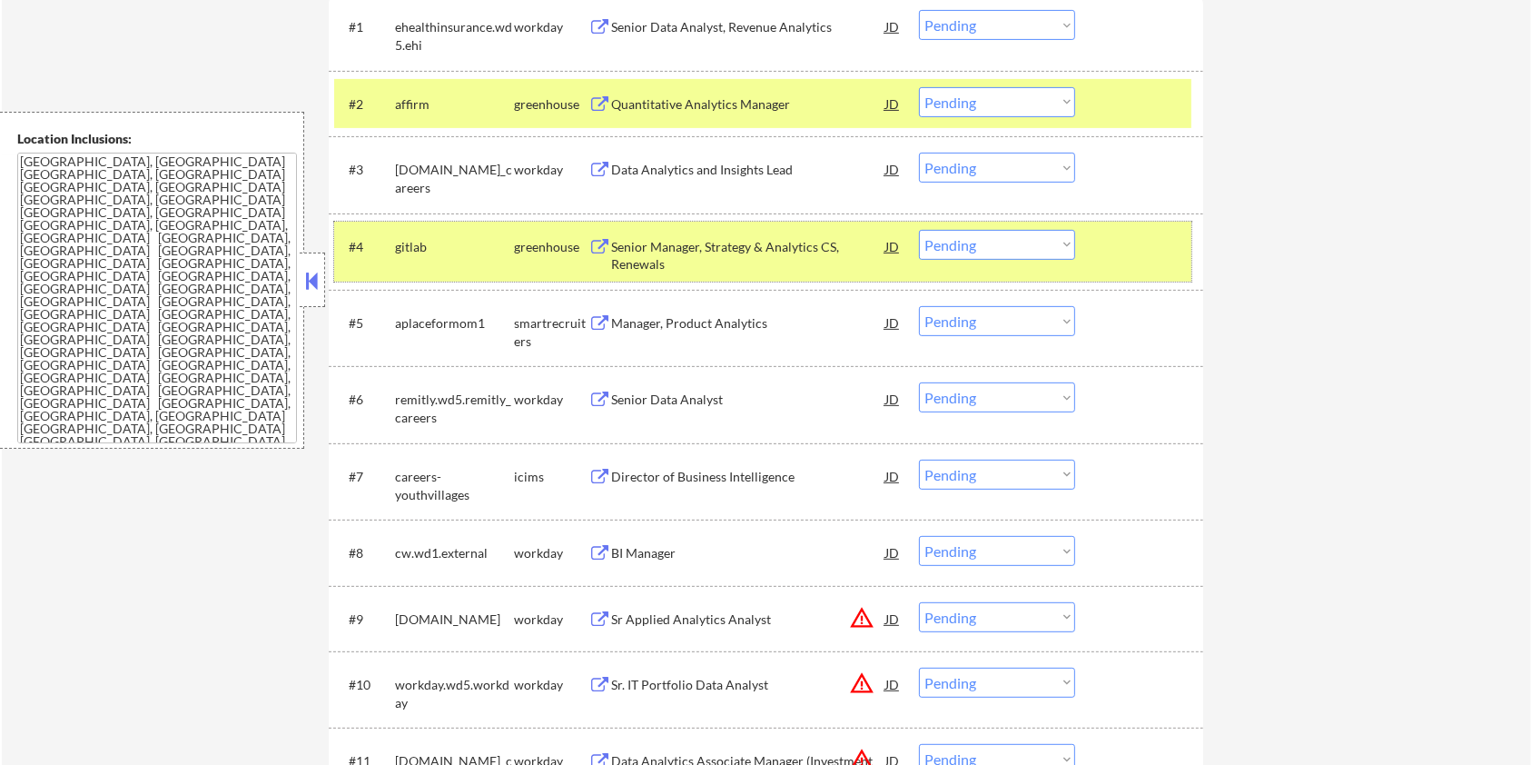
click at [1141, 240] on div at bounding box center [1142, 246] width 80 height 33
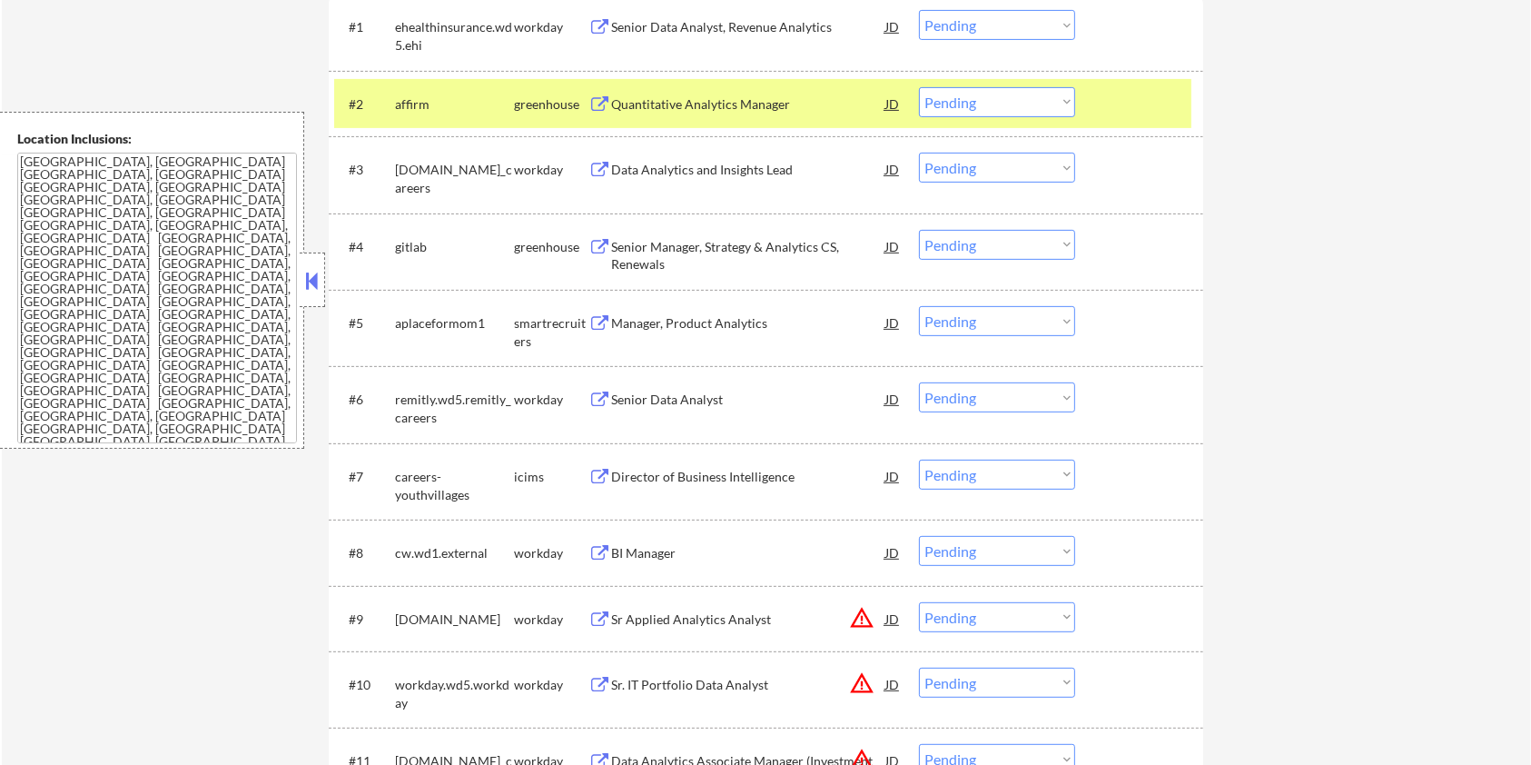
click at [1134, 127] on div "#2 affirm greenhouse Quantitative Analytics Manager JD Choose an option... Pend…" at bounding box center [766, 103] width 874 height 65
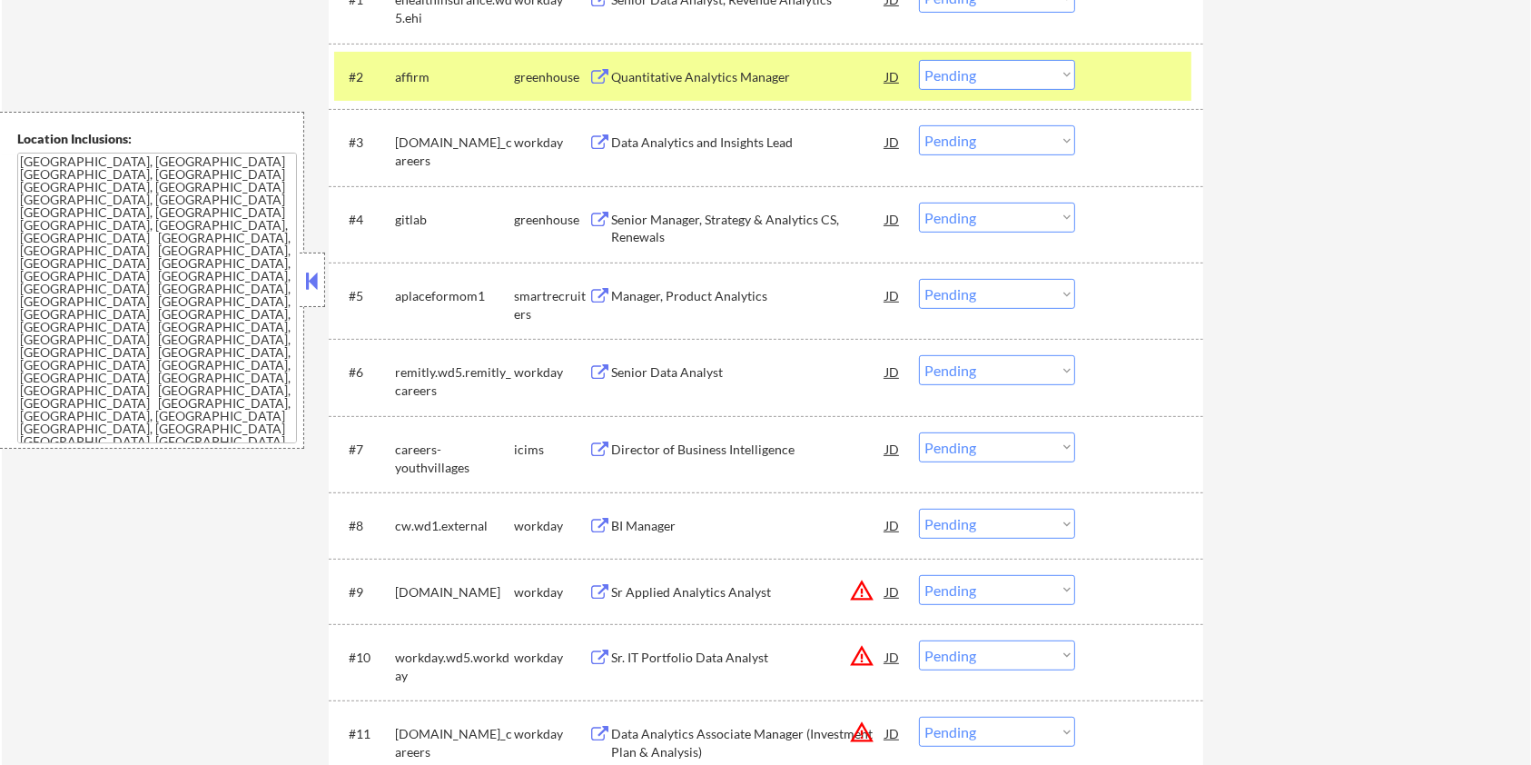
scroll to position [484, 0]
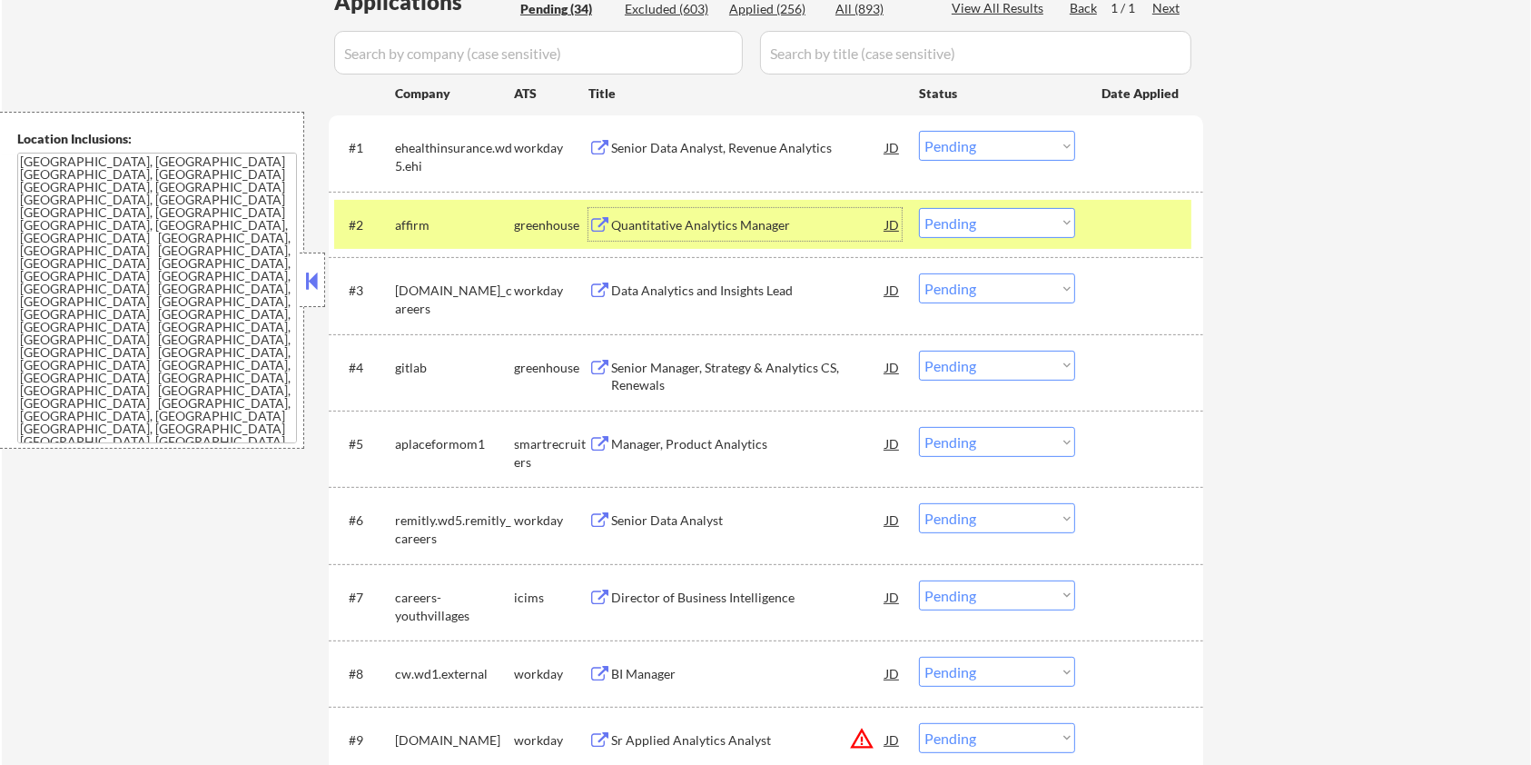
click at [698, 222] on div "Quantitative Analytics Manager" at bounding box center [748, 225] width 274 height 18
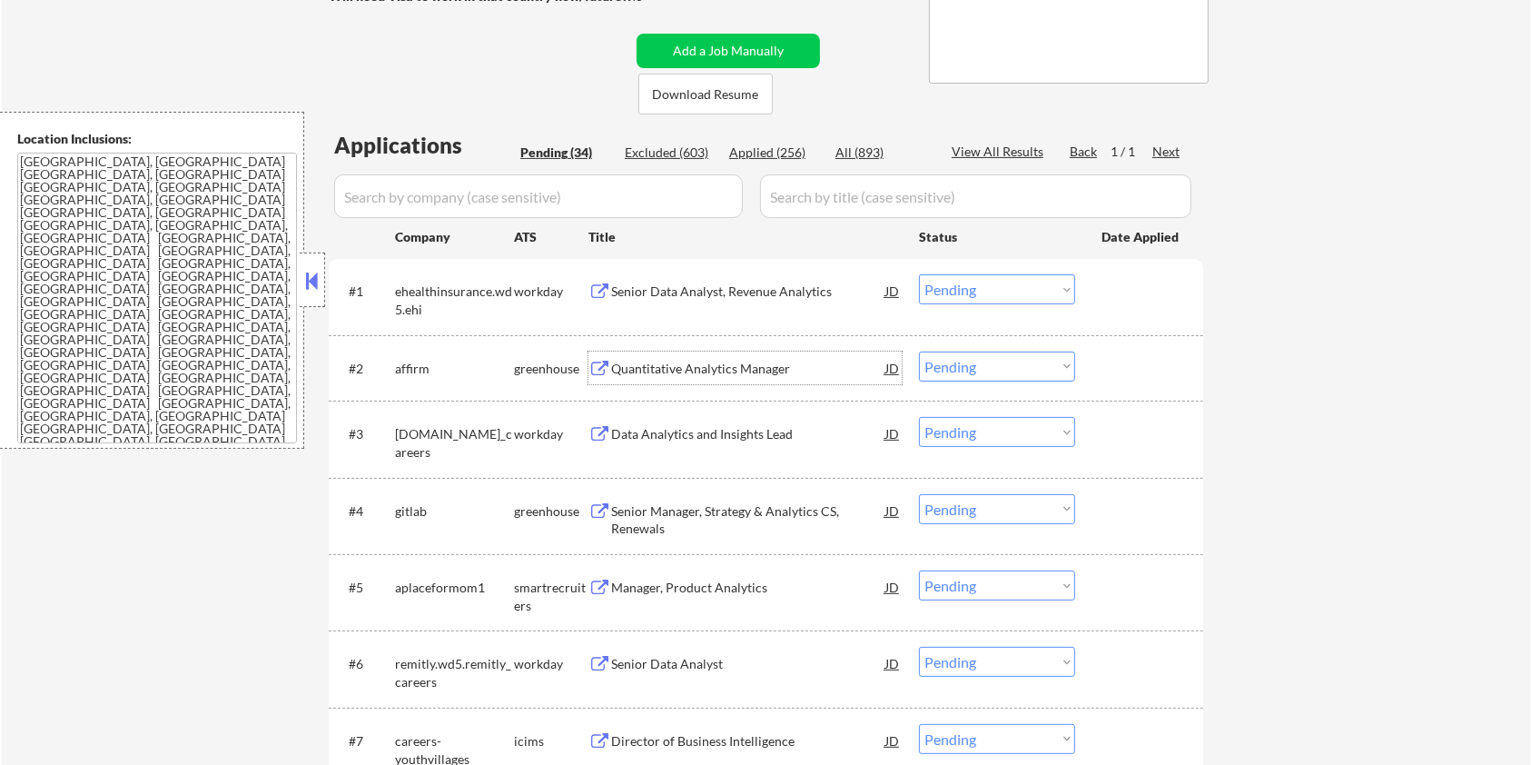
scroll to position [242, 0]
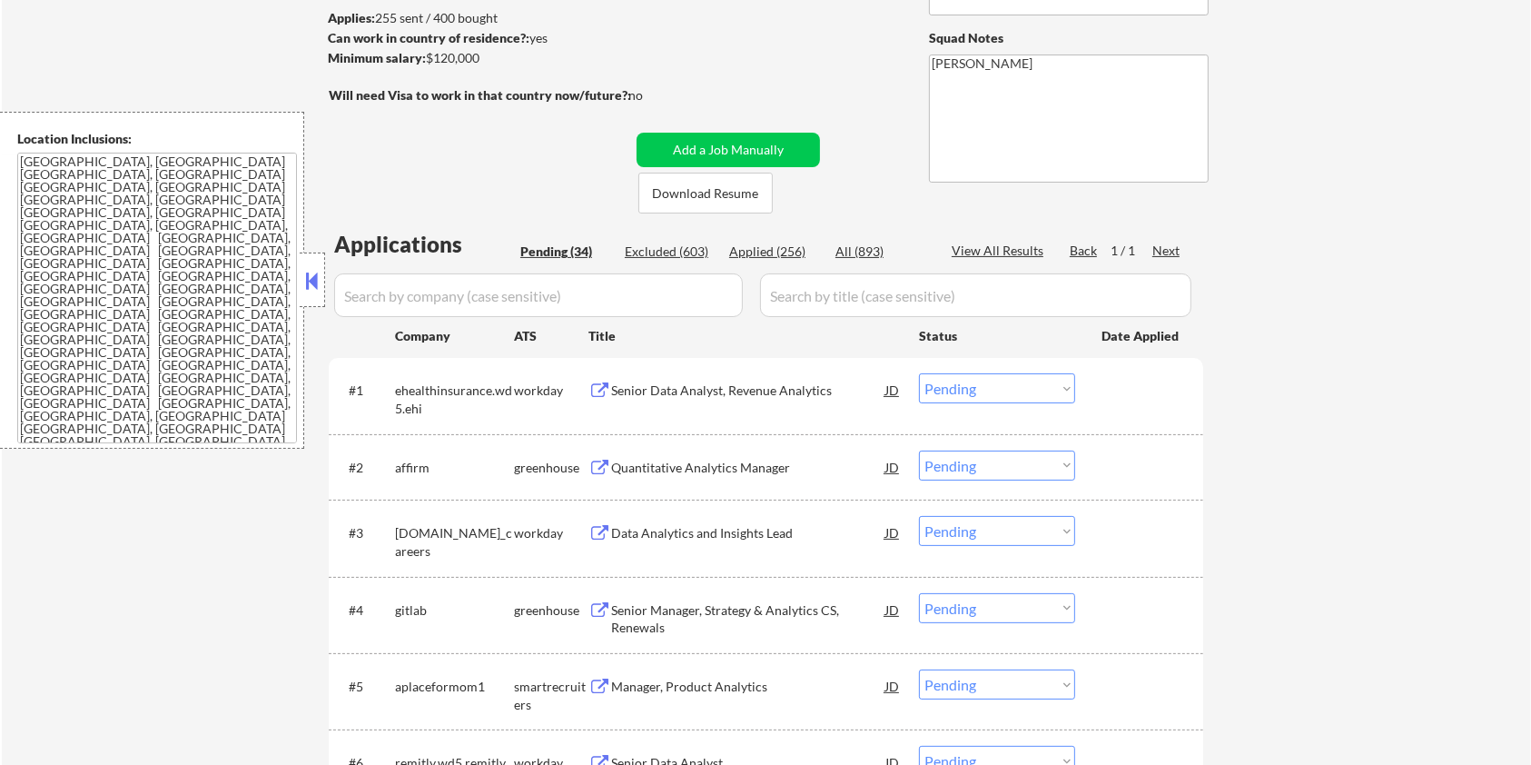
select select ""pending""
select select ""PLACEHOLDER_1427118222253""
select select ""pending""
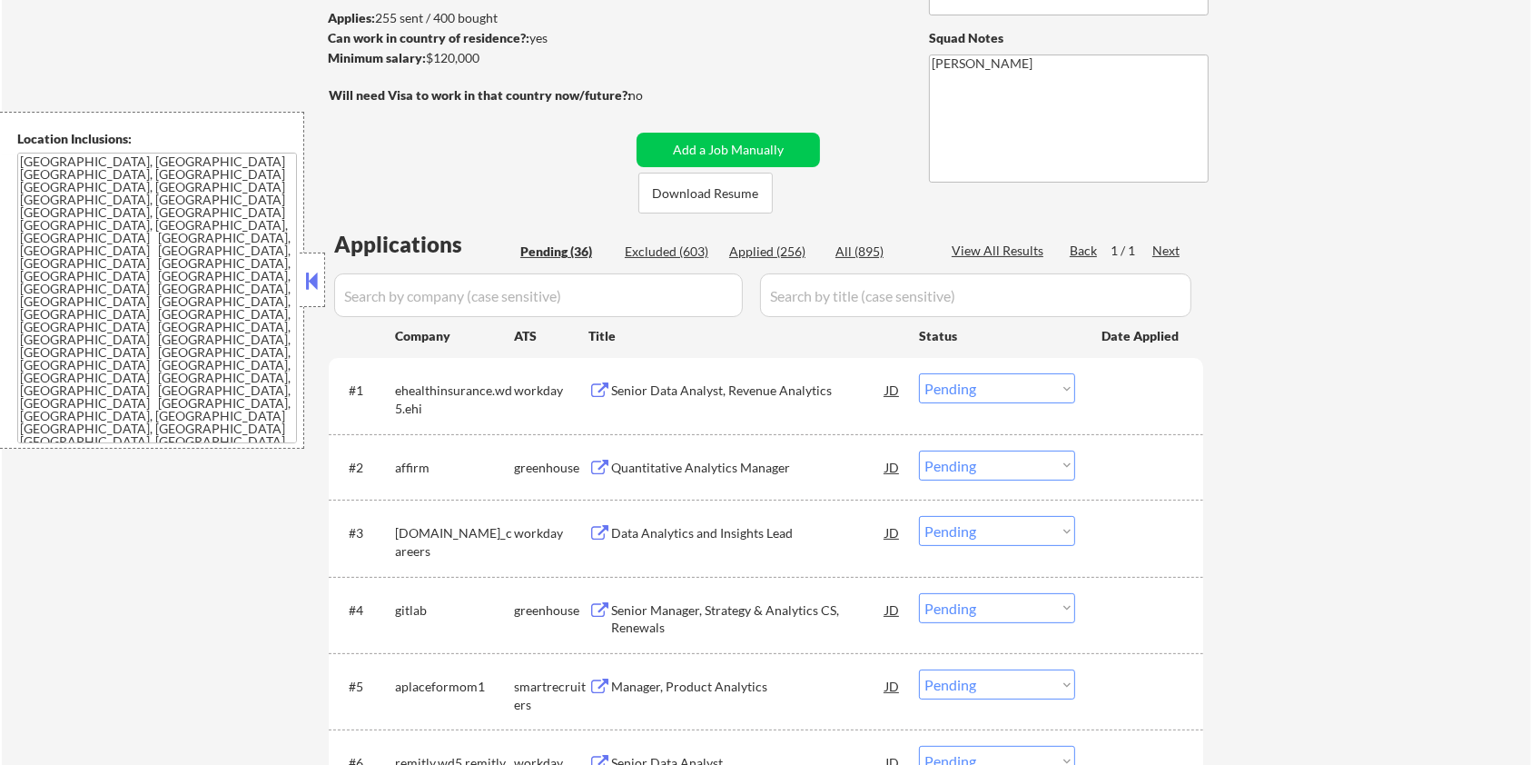
select select ""pending""
